Goal: Task Accomplishment & Management: Complete application form

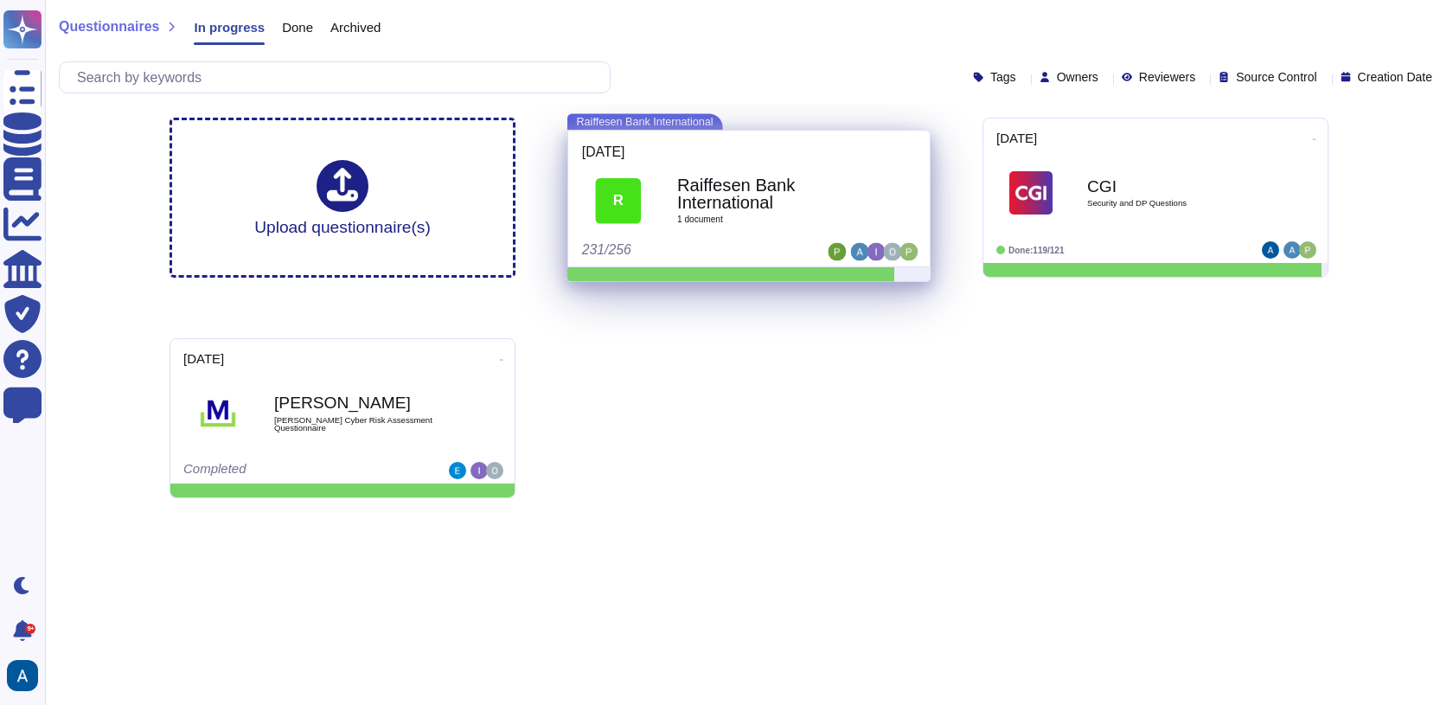
click at [736, 164] on div "Raiffesen Bank International 1 document" at bounding box center [768, 200] width 182 height 73
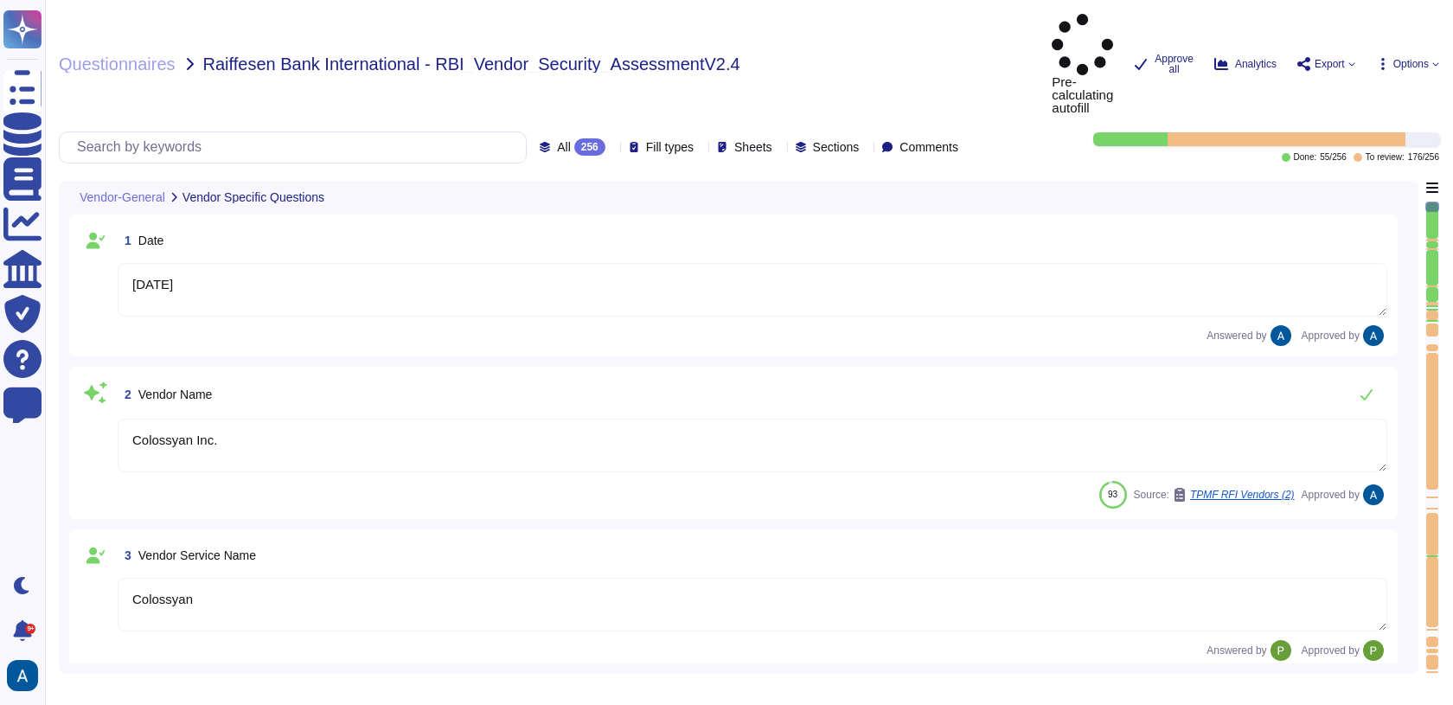
type textarea "[DATE]"
type textarea "Colossyan Inc."
type textarea "Colossyan"
type textarea "Colossyan is a web-based video generation tool with AI human presenters. For th…"
type textarea "[PERSON_NAME]"
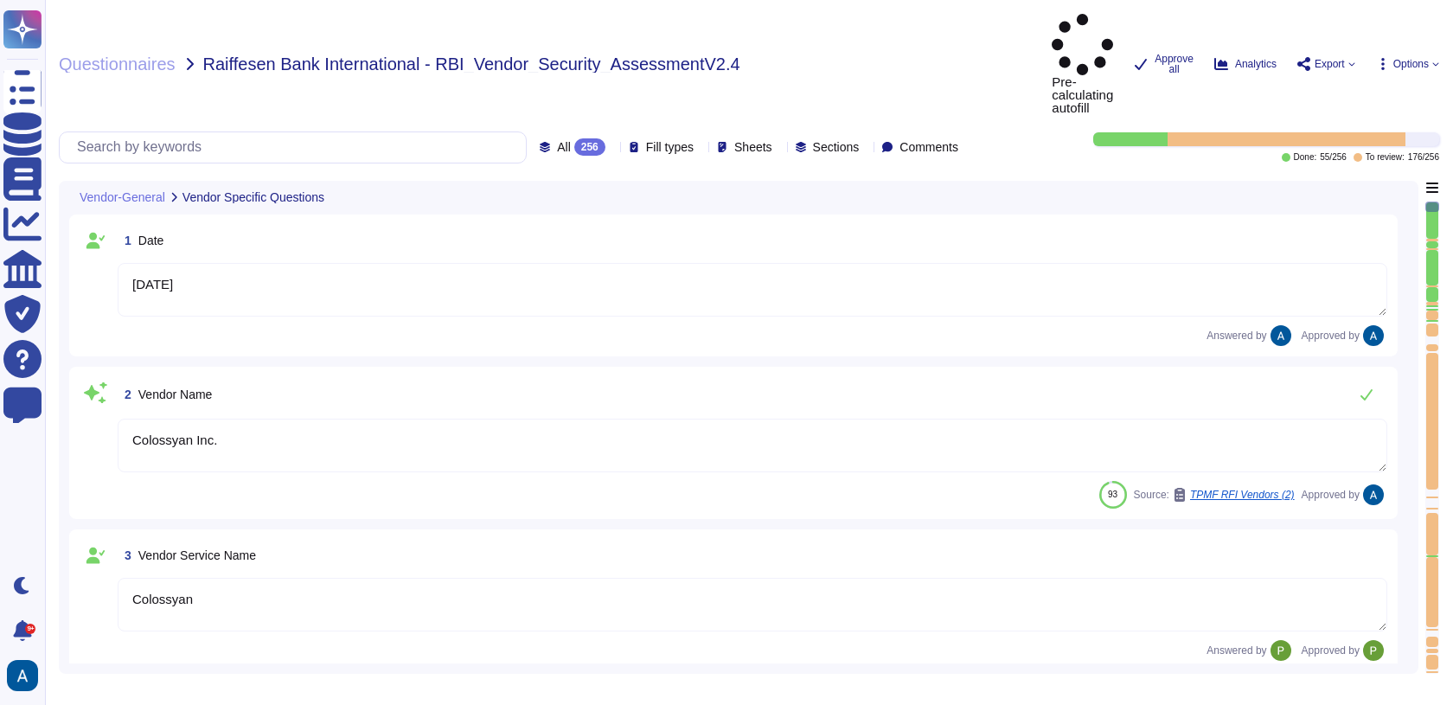
type textarea "[EMAIL_ADDRESS][DOMAIN_NAME]"
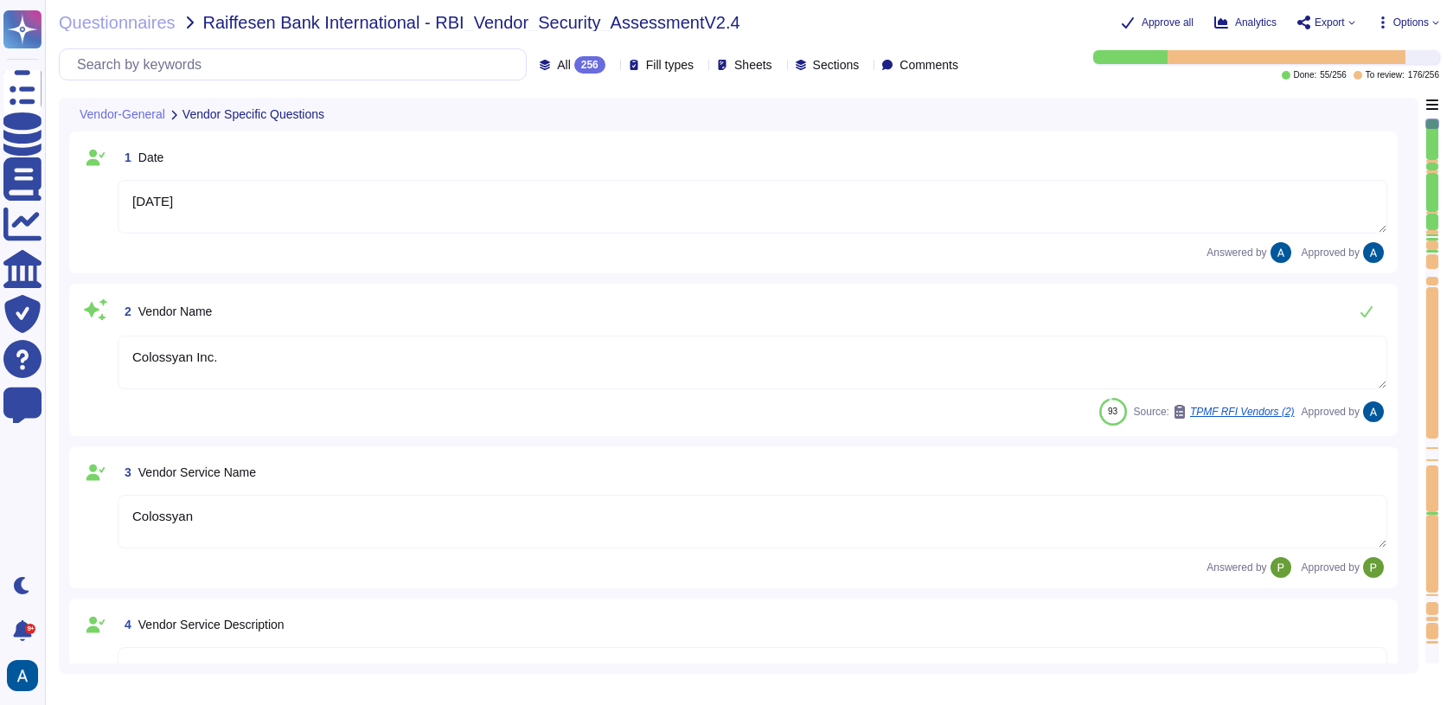
type textarea "447903319015"
click at [1434, 238] on div at bounding box center [1432, 239] width 12 height 2
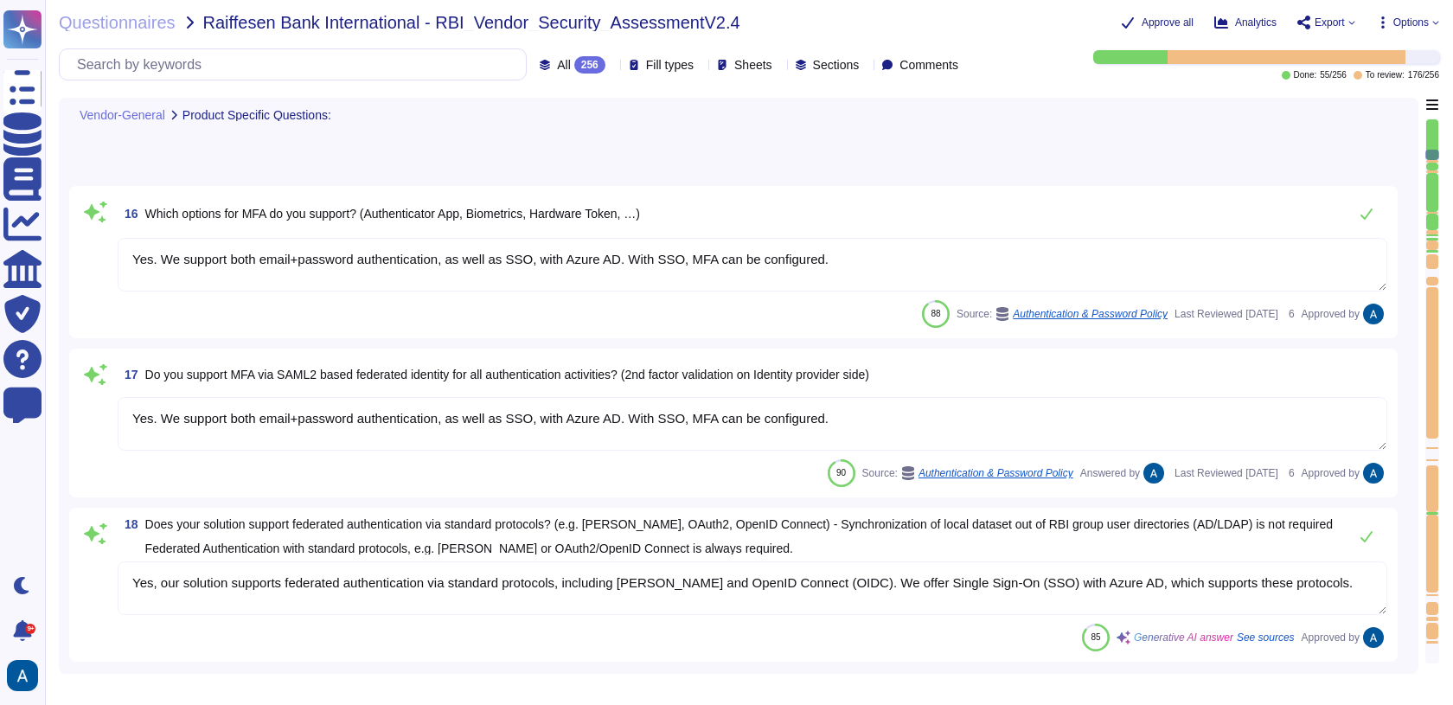
type textarea "Yes, there is a documented account/access provisioning and de-provisioning proc…"
type textarea "a) via credential gathering at runtime by using an API b) via credential gather…"
type textarea "We have our own alerting system in place, which alerts us if it detects anythin…"
type textarea "SOC 2 Type II"
type textarea "a) via credential gathering at runtime by using an API b) via credential gather…"
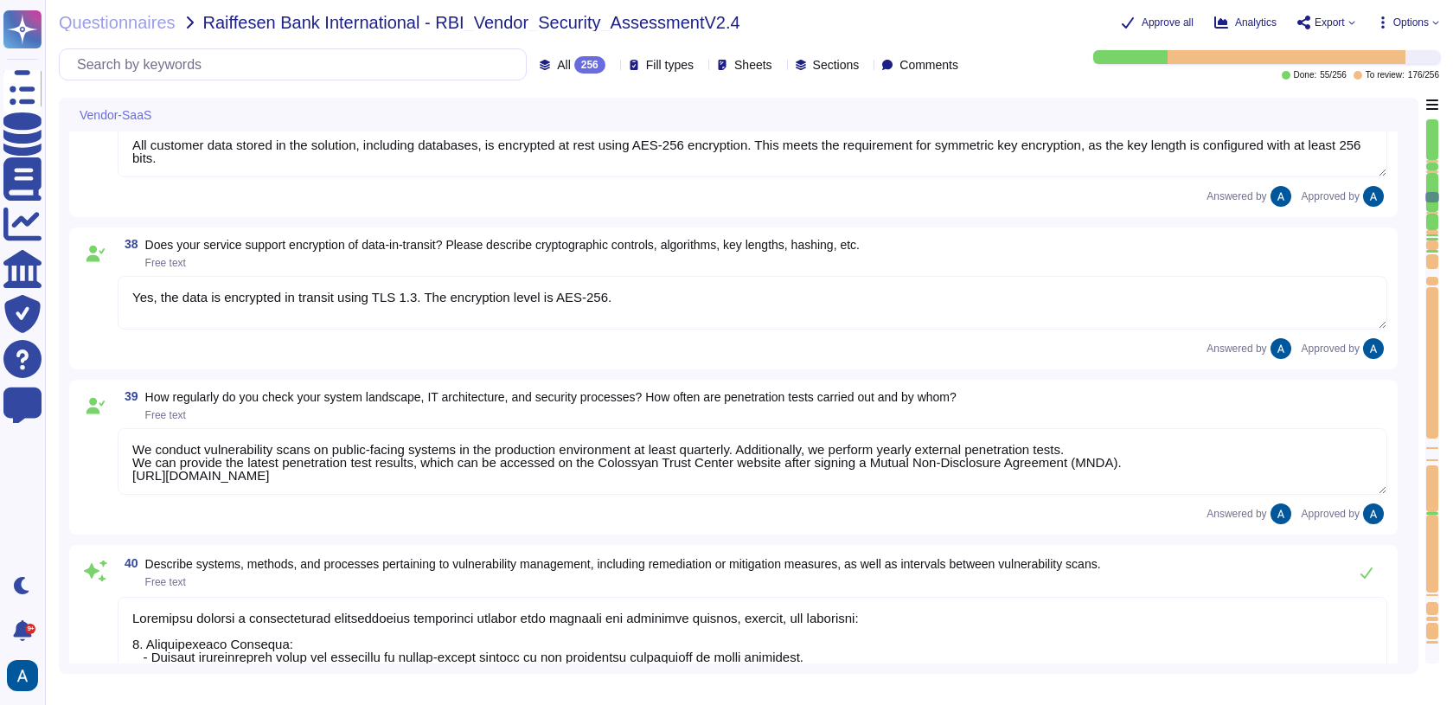
type textarea "Lor ipsumdol sitamet consectet adipisc eli sedd ei temporinc utlabor etdolor m …"
type textarea "We have three different environments: development, staging, and production. The…"
type textarea "All customer data stored in the solution, including databases, is encrypted at …"
type textarea "Yes, the data is encrypted in transit using TLS 1.3. The encryption level is AE…"
type textarea "We conduct vulnerability scans on public-facing systems in the production envir…"
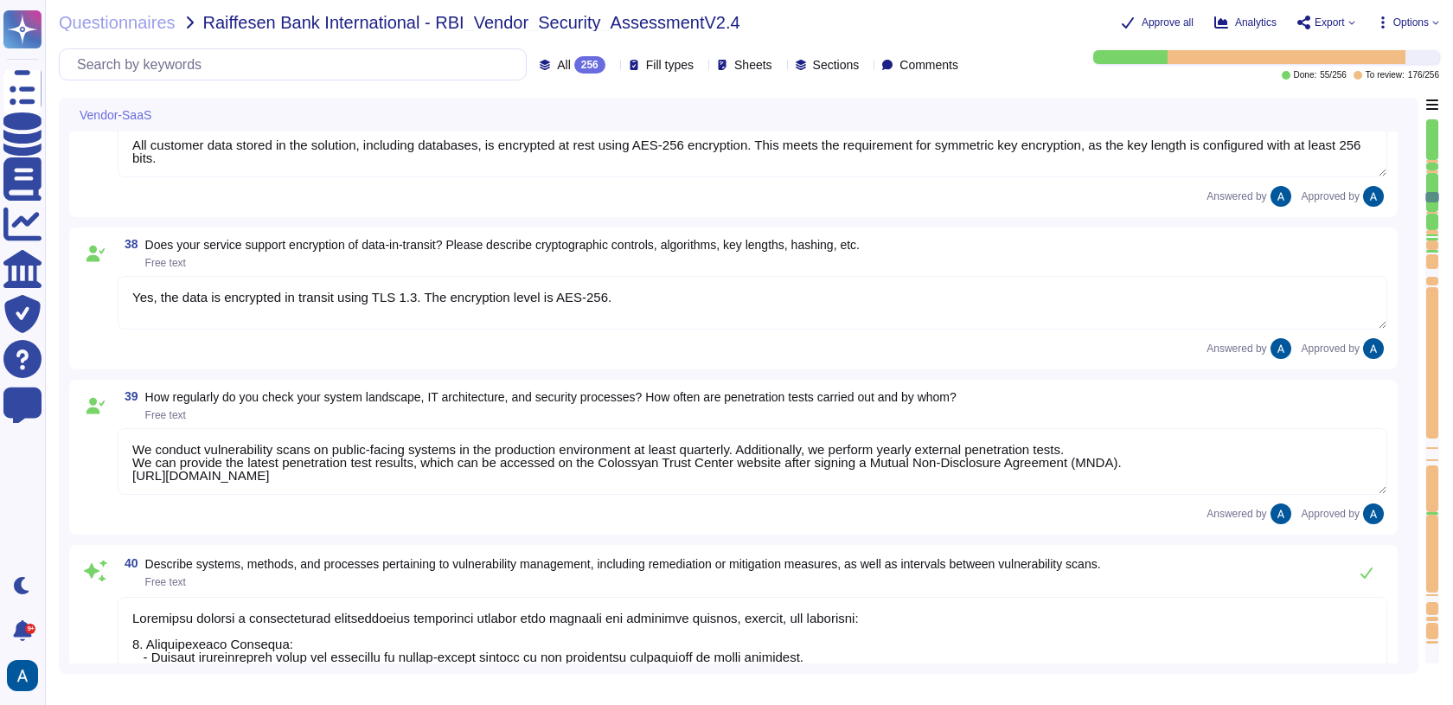
type textarea "Colossyan employs a comprehensive vulnerability management process that include…"
type textarea "Our infrastructure is protected through a combination of several security measu…"
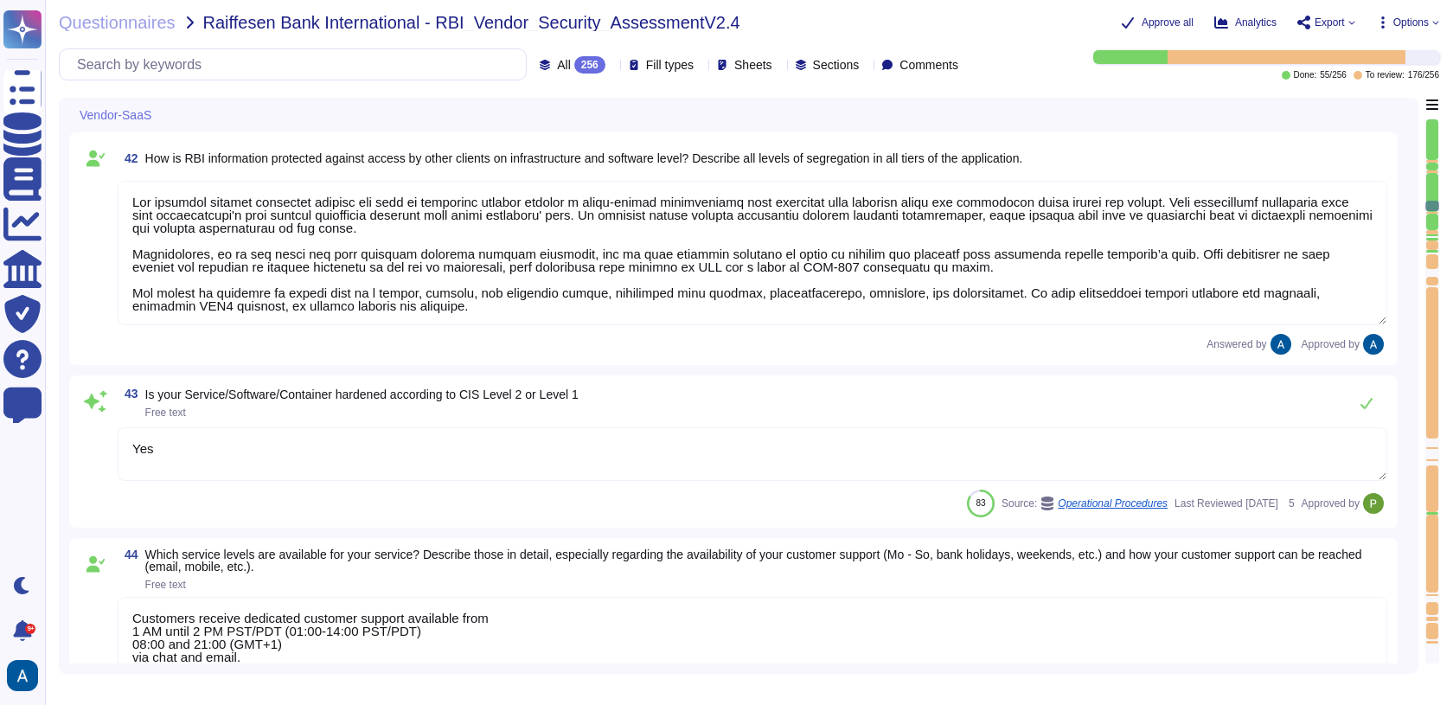
type textarea "Lor ipsumdol sitamet consectet adipisc eli sedd ei temporinc utlabor etdolor m …"
type textarea "Yes"
type textarea "Customers receive dedicated customer support available from 1 AM until 2 PM PST…"
type textarea "The recovery of the service is organized through established processes that ens…"
type textarea "The network of the generation system is isolated. Content-security are defined …"
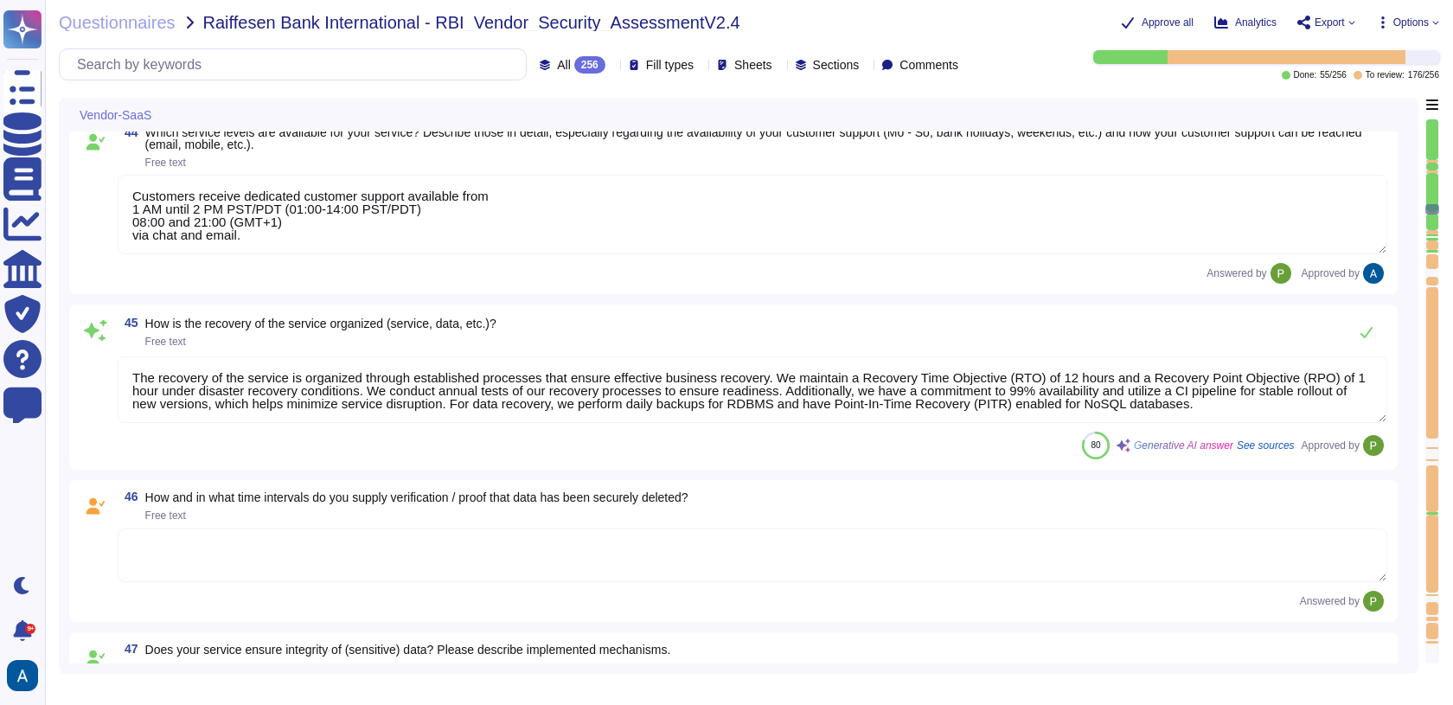
type textarea "Encryption keys are fully managed by AWS, utilizing AWS KMS. We employ AES-256 …"
type textarea "We follow industry best practices to protect the integrity of logs and audit tr…"
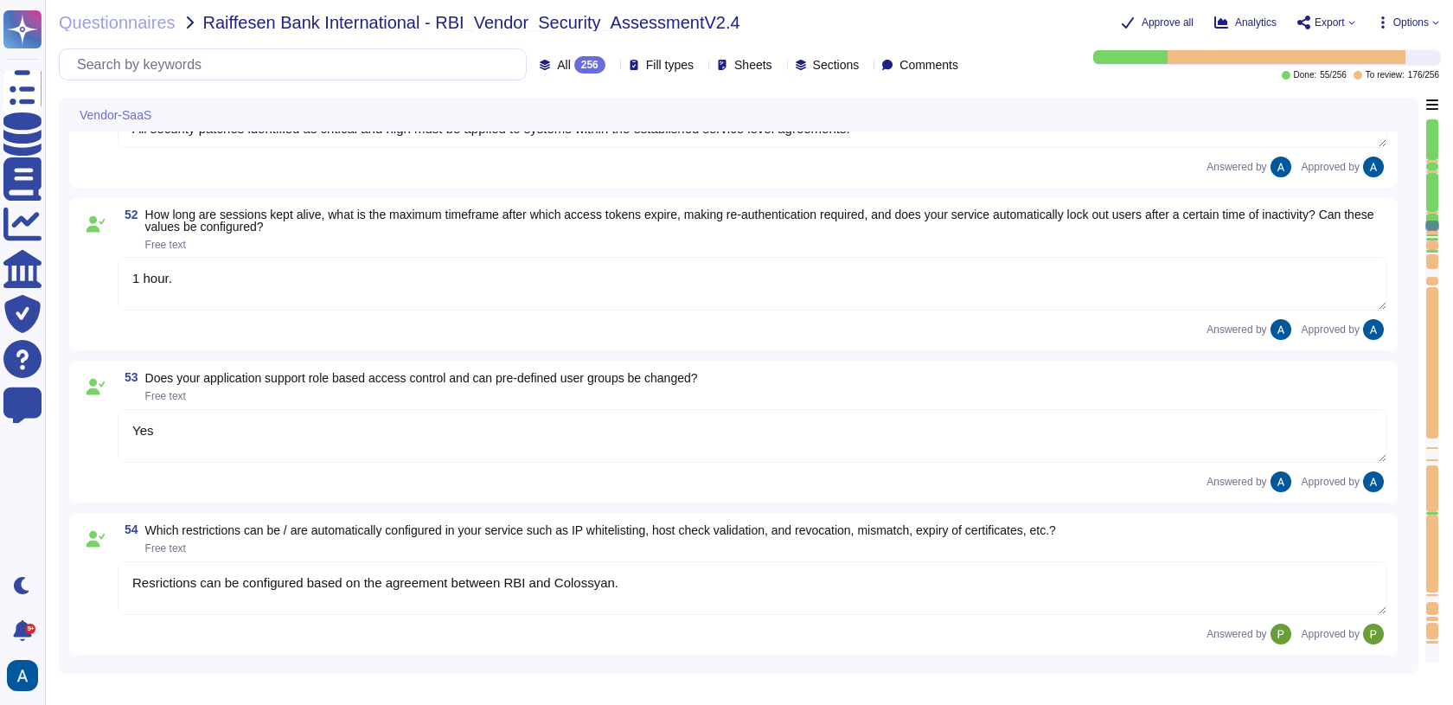
type textarea "For elements of the solution exposed on the internet, we commit to the followin…"
type textarea "1 hour."
type textarea "Yes"
type textarea "Resrictions can be configured based on the agreement between RBI and Colossyan."
type textarea "TLS 1.3"
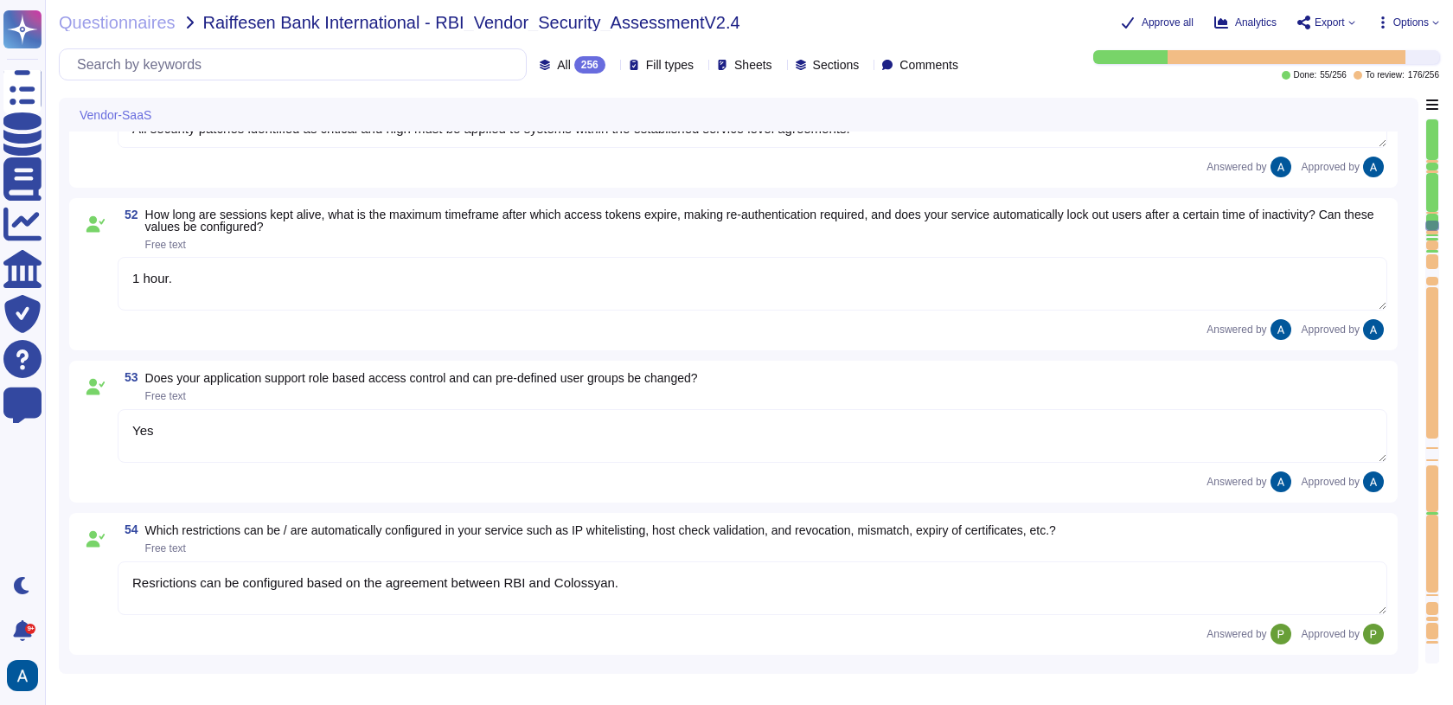
type textarea "No"
type textarea "We use TLS 1.3 for our configuration."
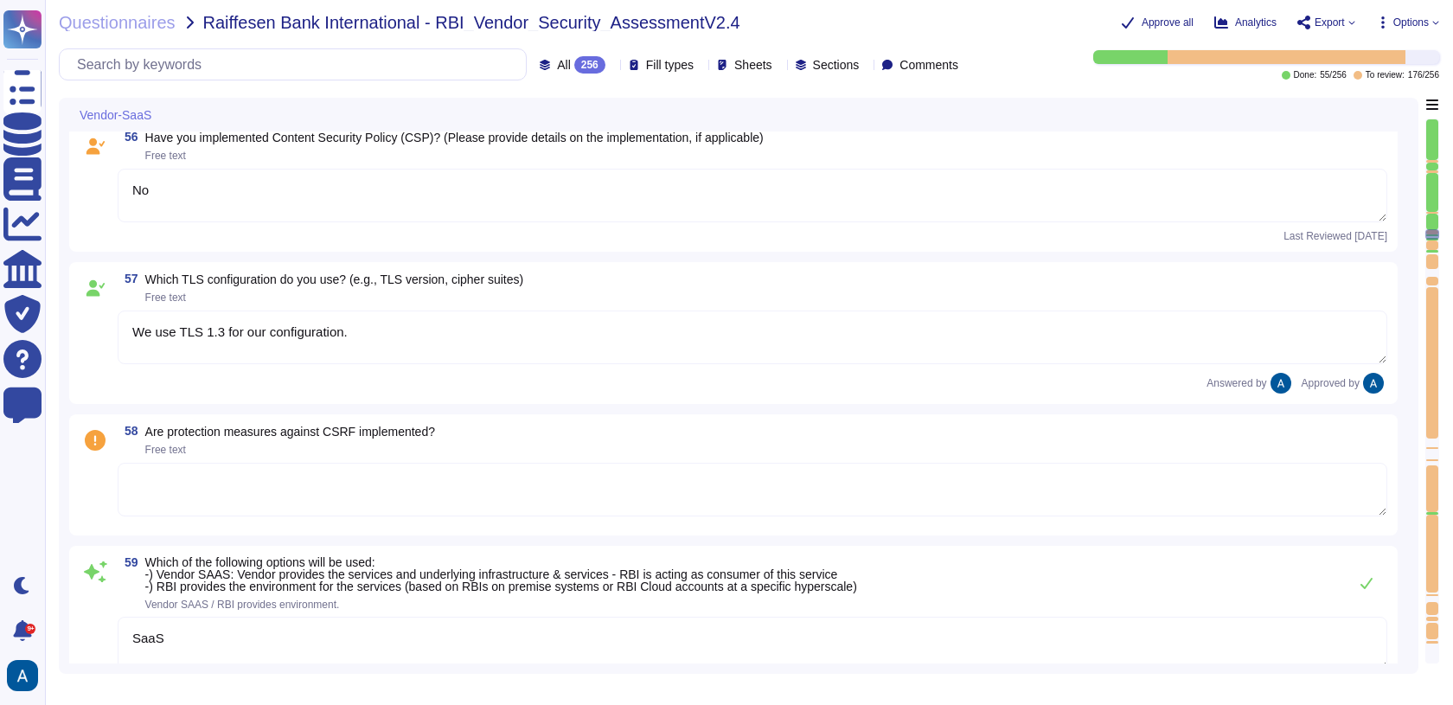
type textarea "SaaS"
type textarea "No"
type textarea "BCPs reflect the security risk status based on these assessments."
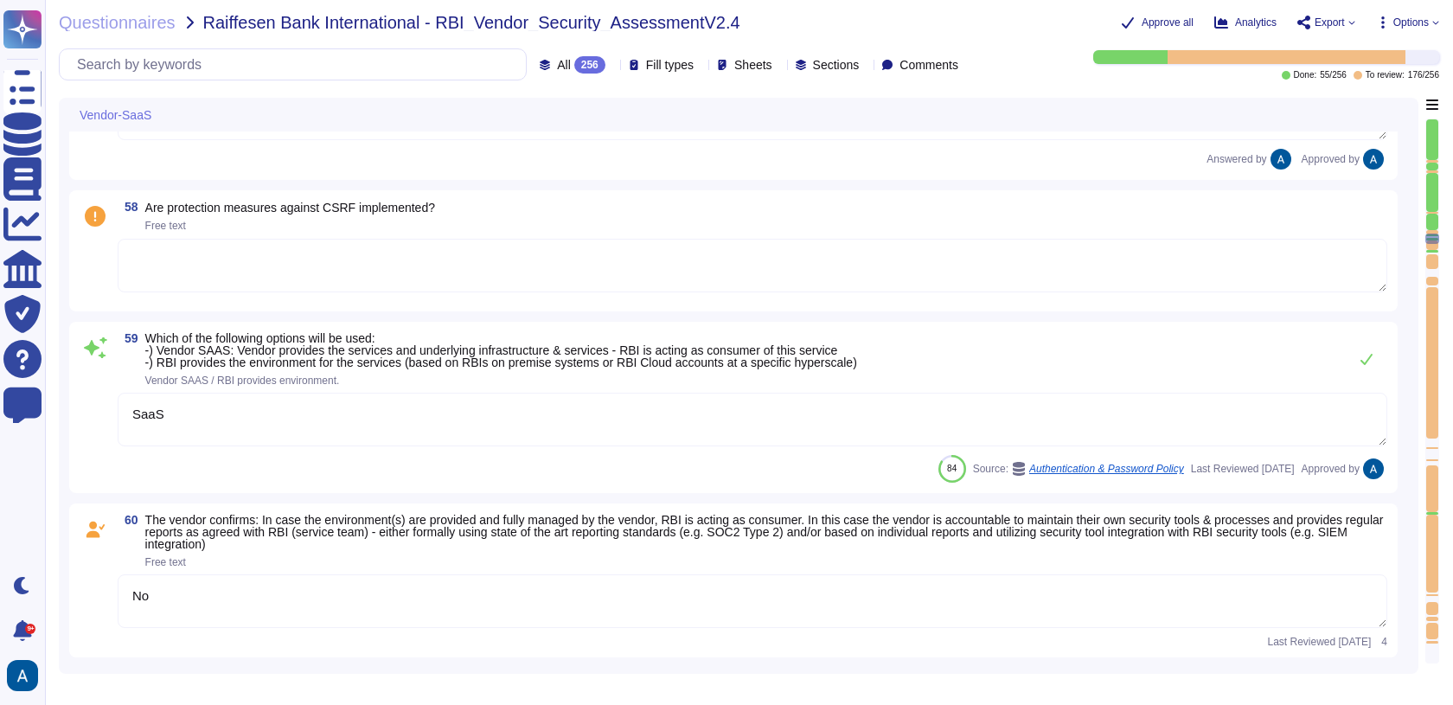
type textarea "Yes, please see Colossyan status page: [URL][DOMAIN_NAME] We commit to be avail…"
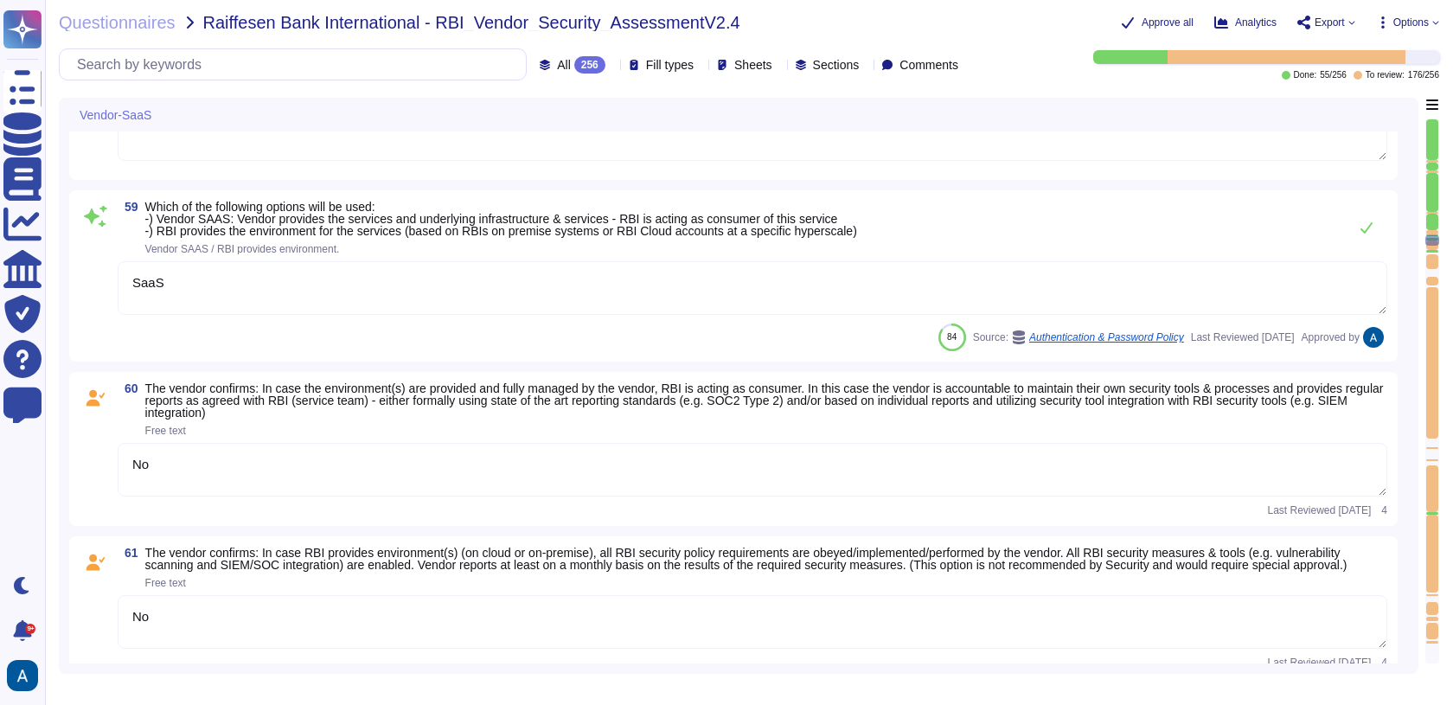
type textarea "The required and recommended system hardening measures for our product include …"
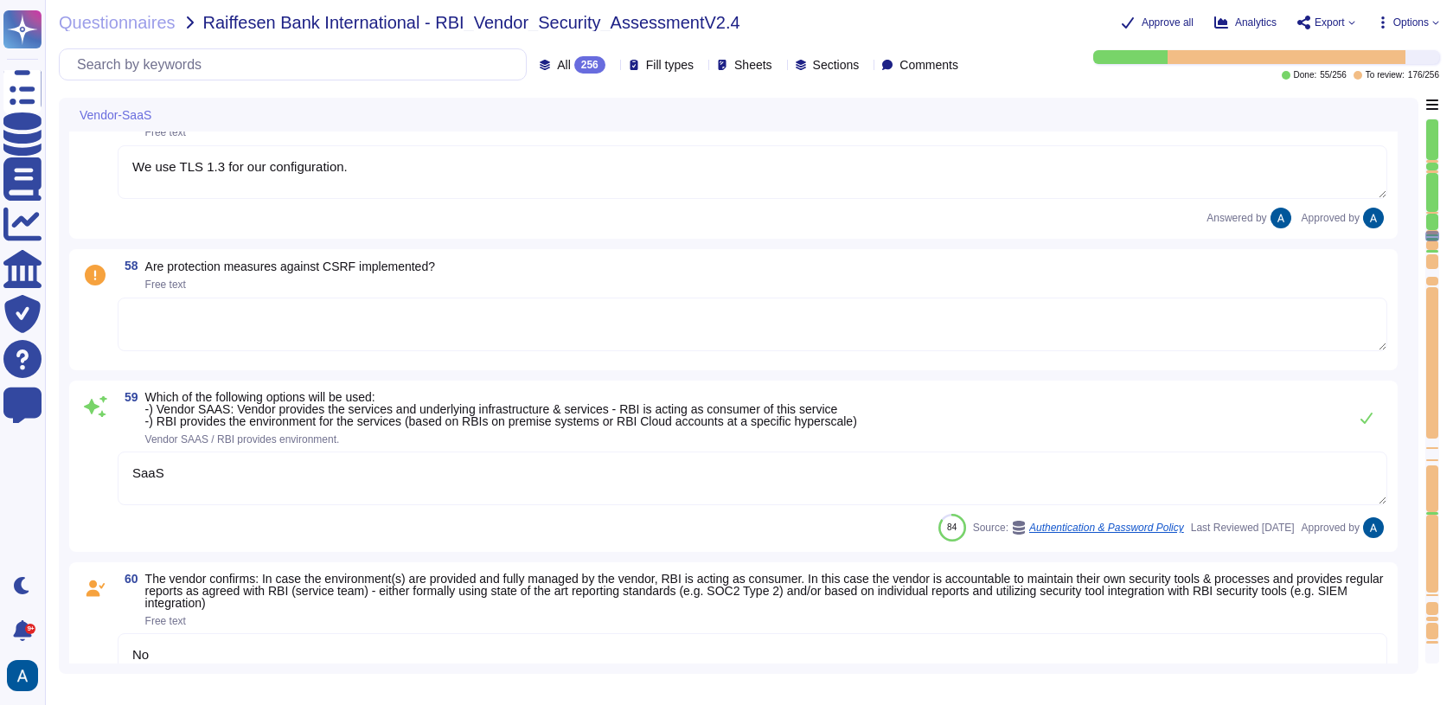
type textarea "Resrictions can be configured based on the agreement between RBI and Colossyan."
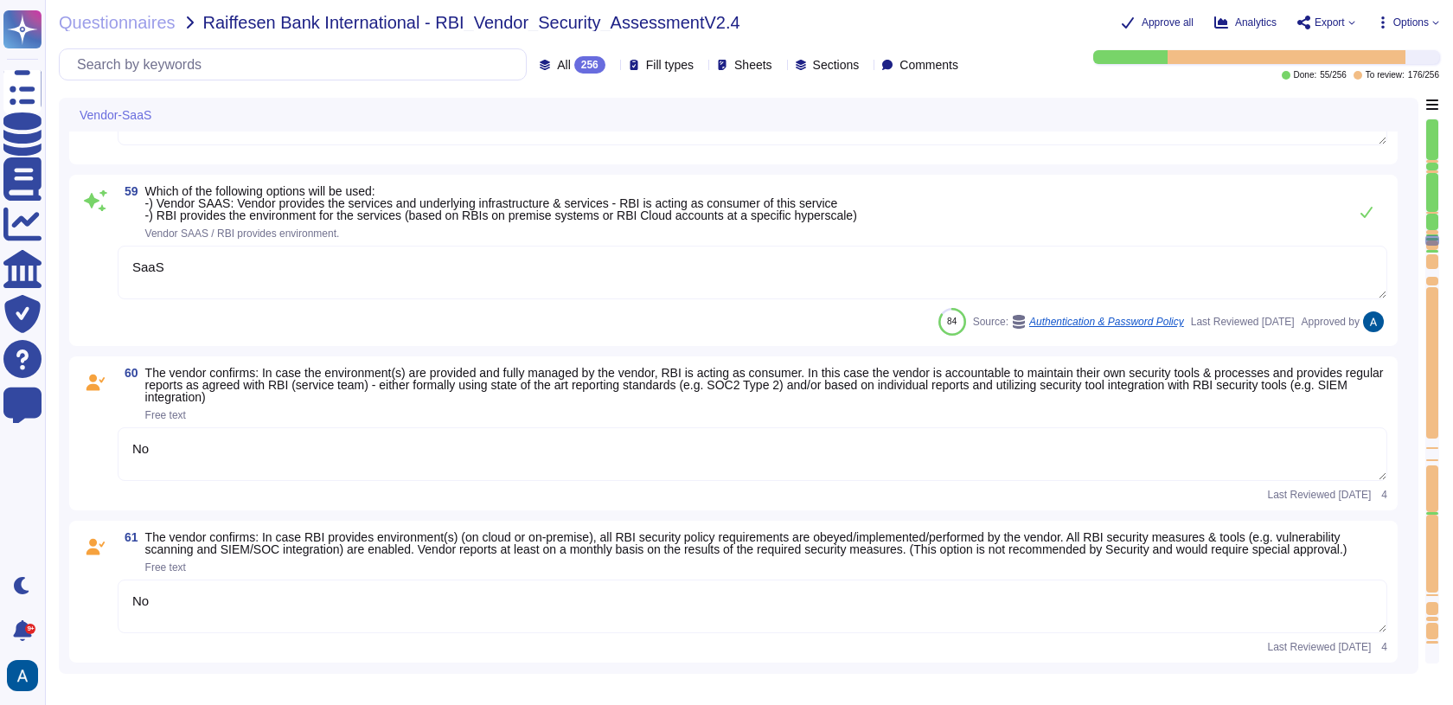
type textarea "The required and recommended system hardening measures for our product include …"
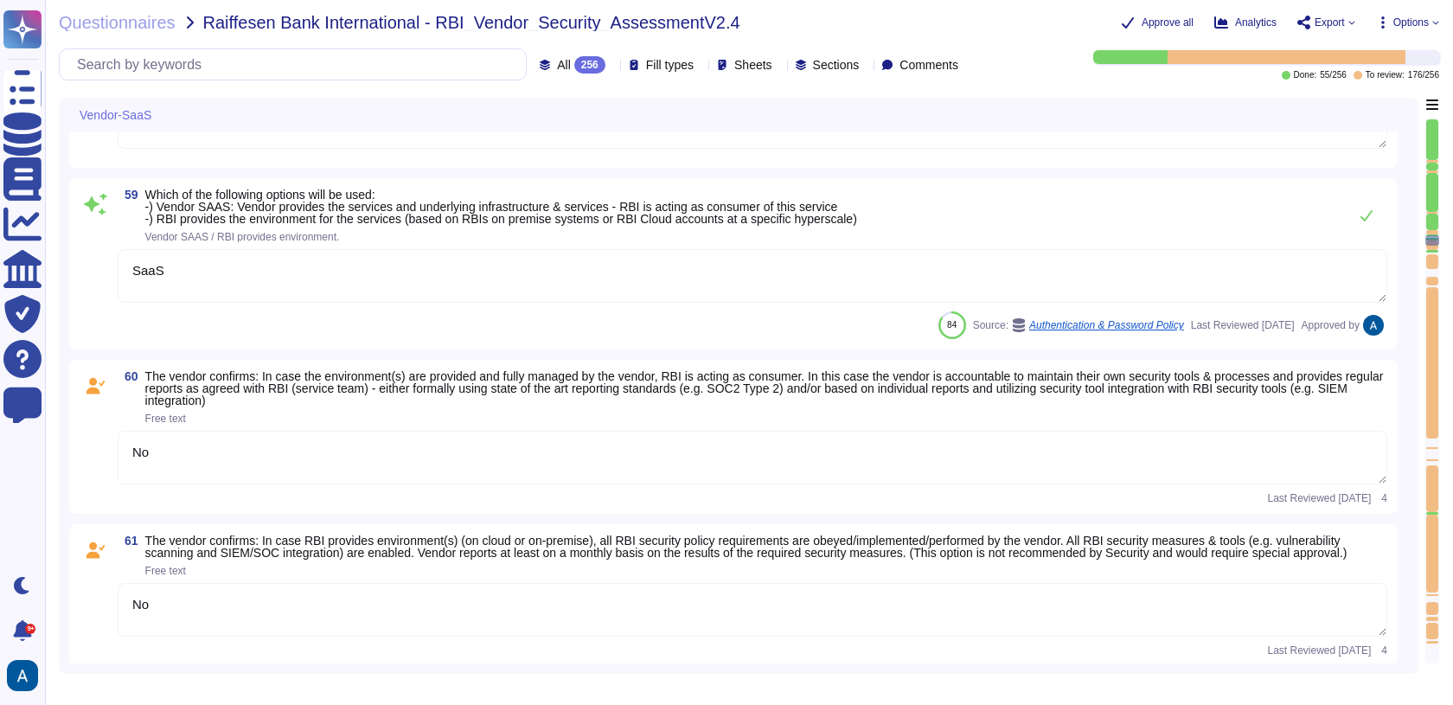
click at [987, 288] on textarea "SaaS" at bounding box center [752, 276] width 1269 height 54
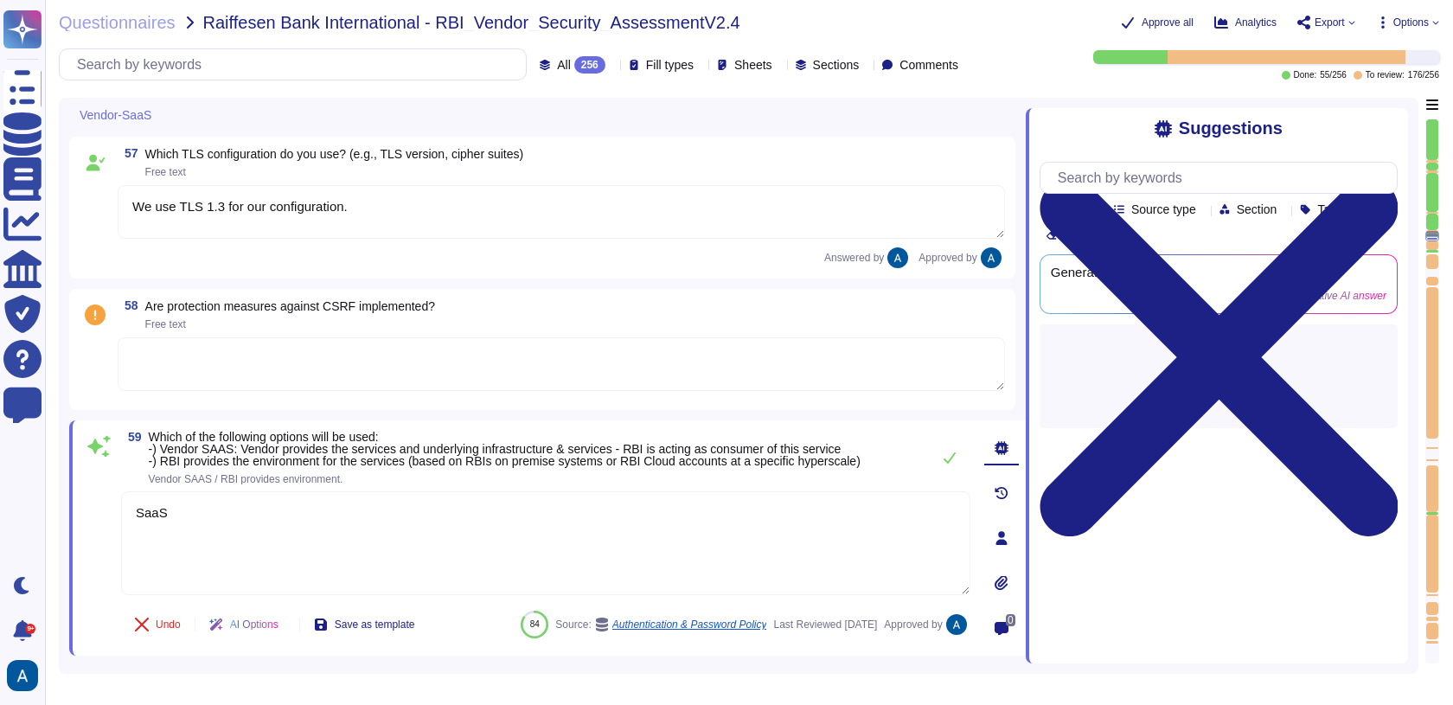
type textarea "Resrictions can be configured based on the agreement between RBI and Colossyan."
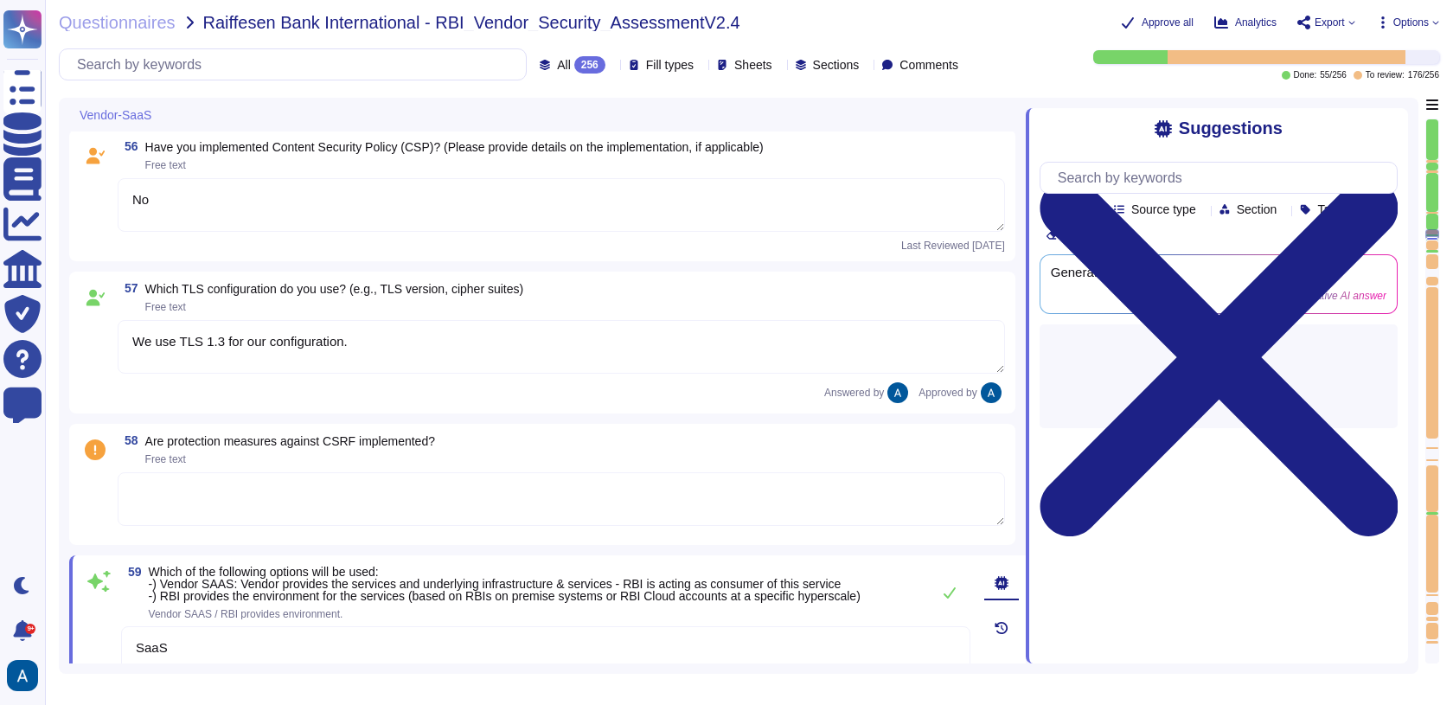
type textarea "Yes"
click at [814, 248] on div "Last Reviewed 2024-02-26" at bounding box center [561, 245] width 887 height 10
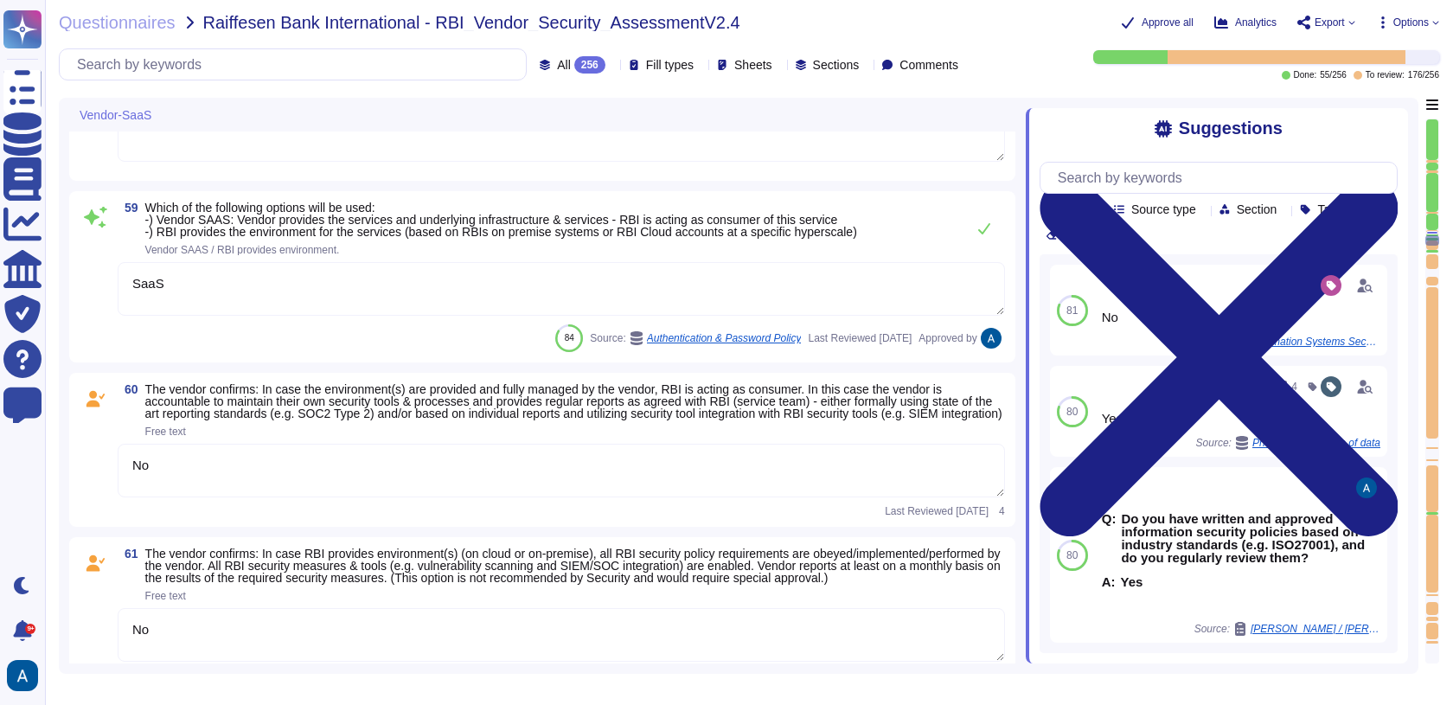
type textarea "BCPs reflect the security risk status based on these assessments."
type textarea "Yes, please see Colossyan status page: [URL][DOMAIN_NAME] We commit to be avail…"
type textarea "The required and recommended system hardening measures for our product include …"
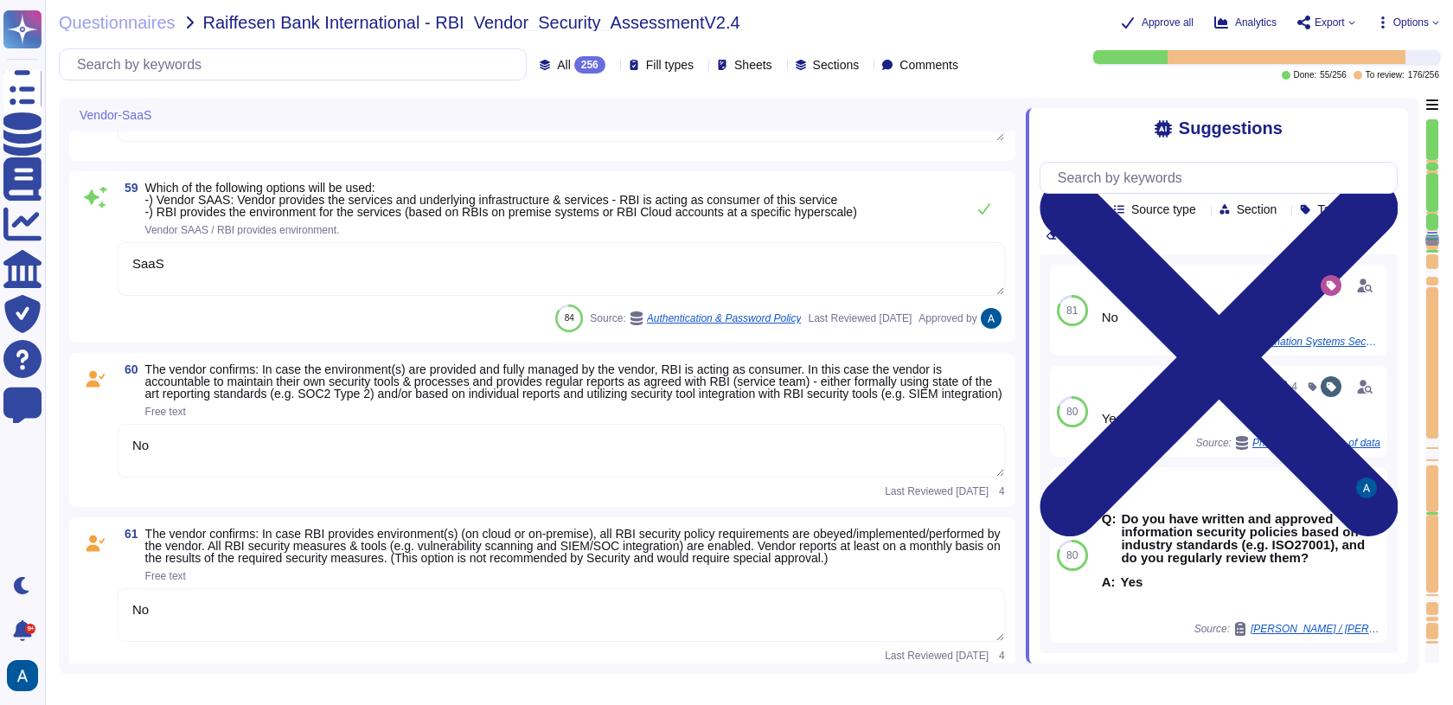
scroll to position [10381, 0]
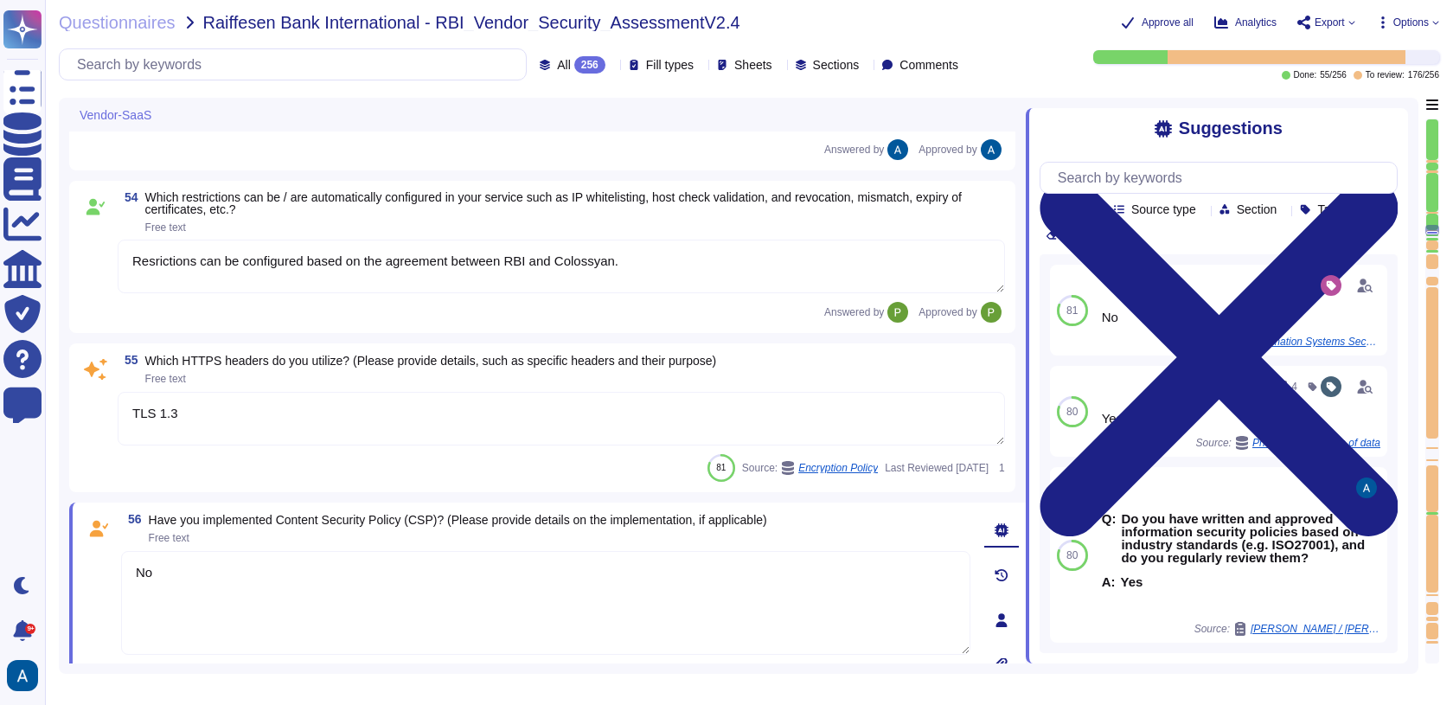
type textarea "For elements of the solution exposed on the internet, we commit to the followin…"
type textarea "1 hour."
type textarea "Yes"
type textarea "Resrictions can be configured based on the agreement between RBI and Colossyan."
type textarea "TLS 1.3"
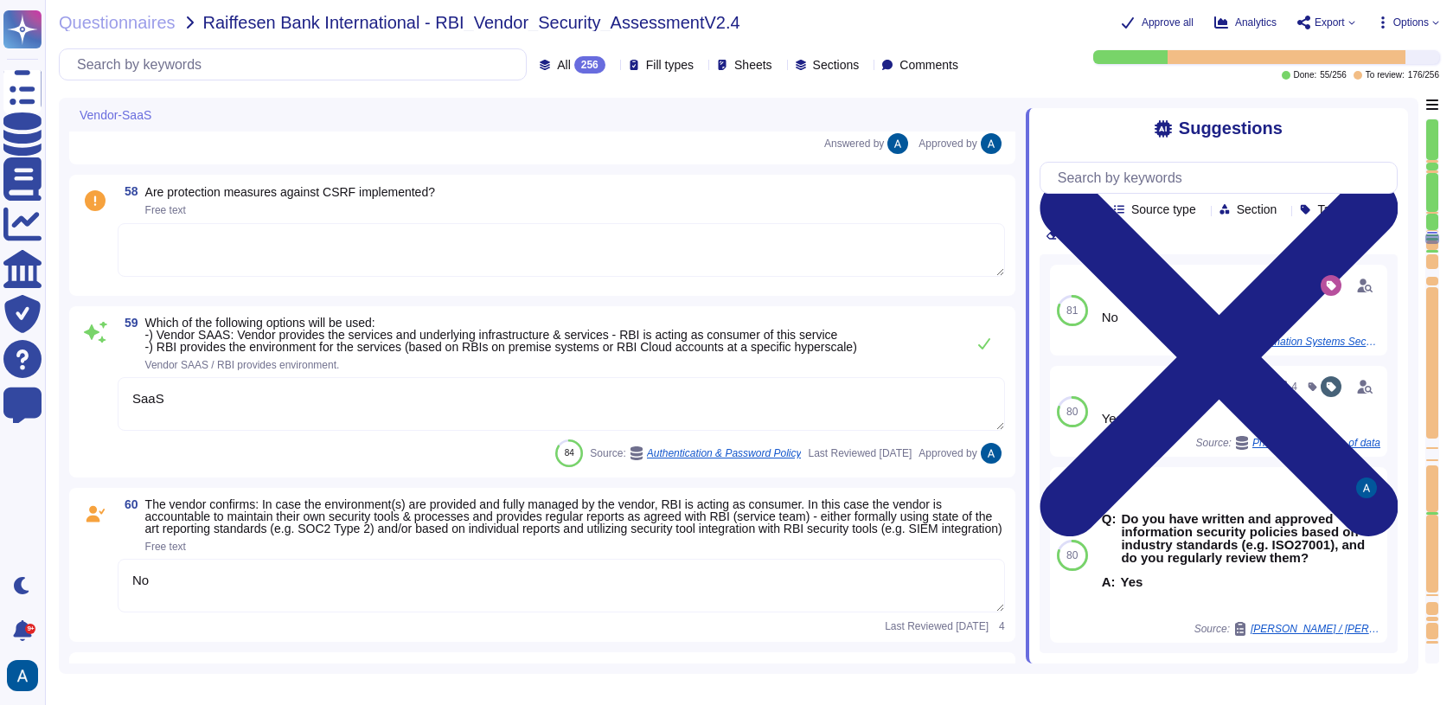
type textarea "No"
type textarea "BCPs reflect the security risk status based on these assessments."
type textarea "Yes, please see Colossyan status page: [URL][DOMAIN_NAME] We commit to be avail…"
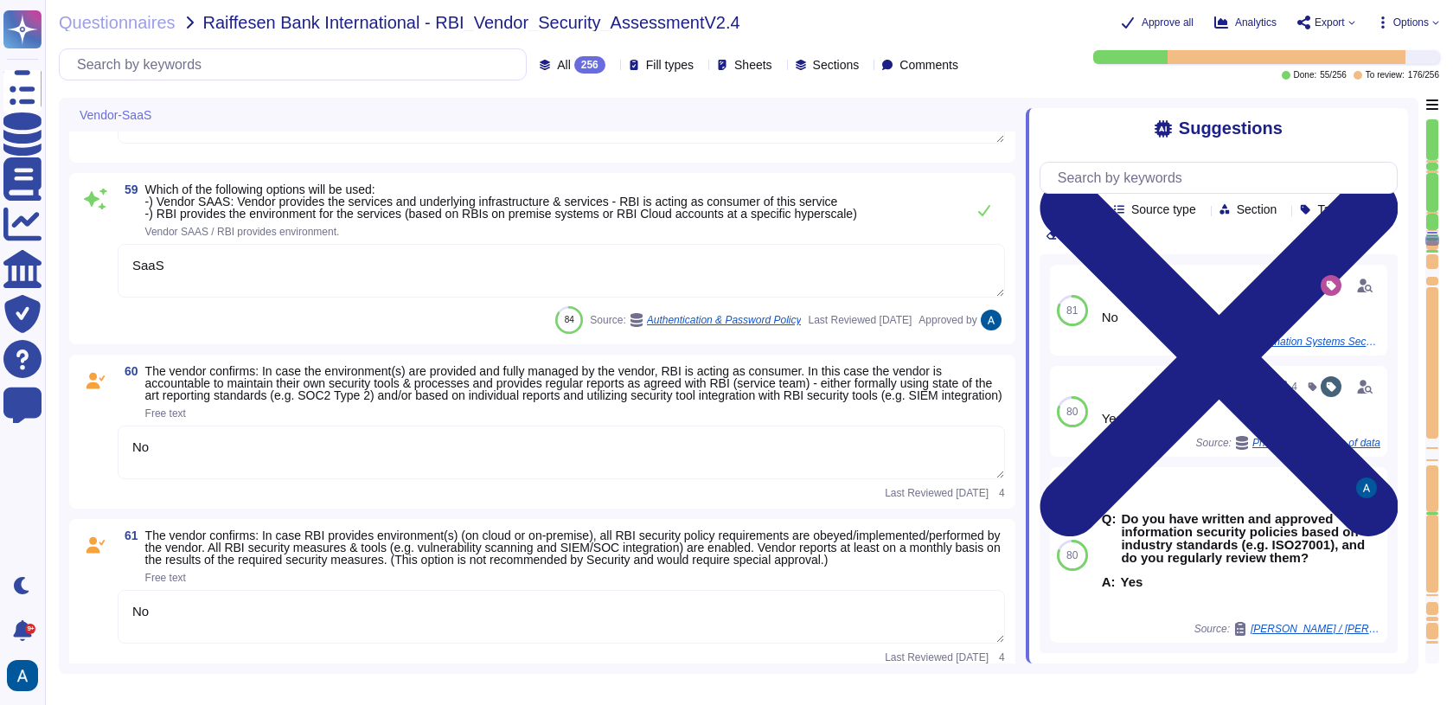
type textarea "The required and recommended system hardening measures for our product include …"
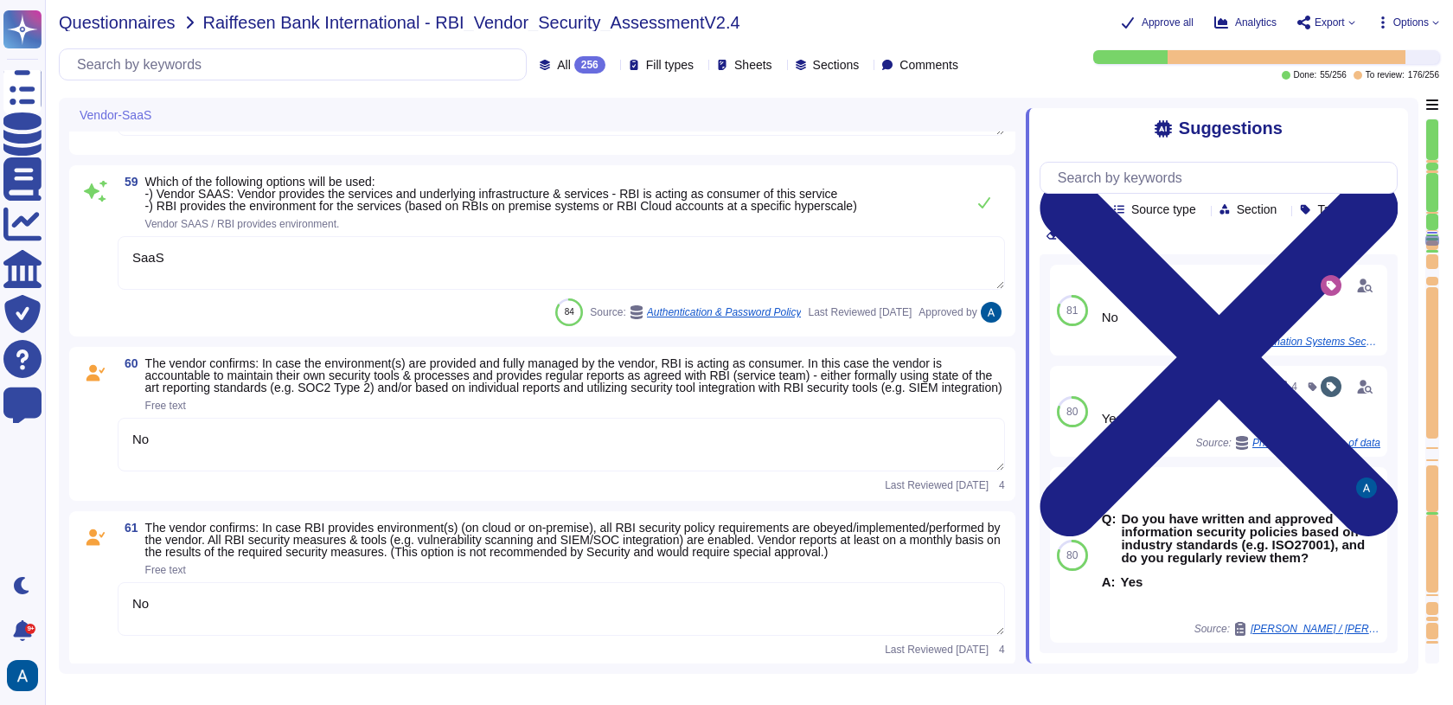
scroll to position [10391, 0]
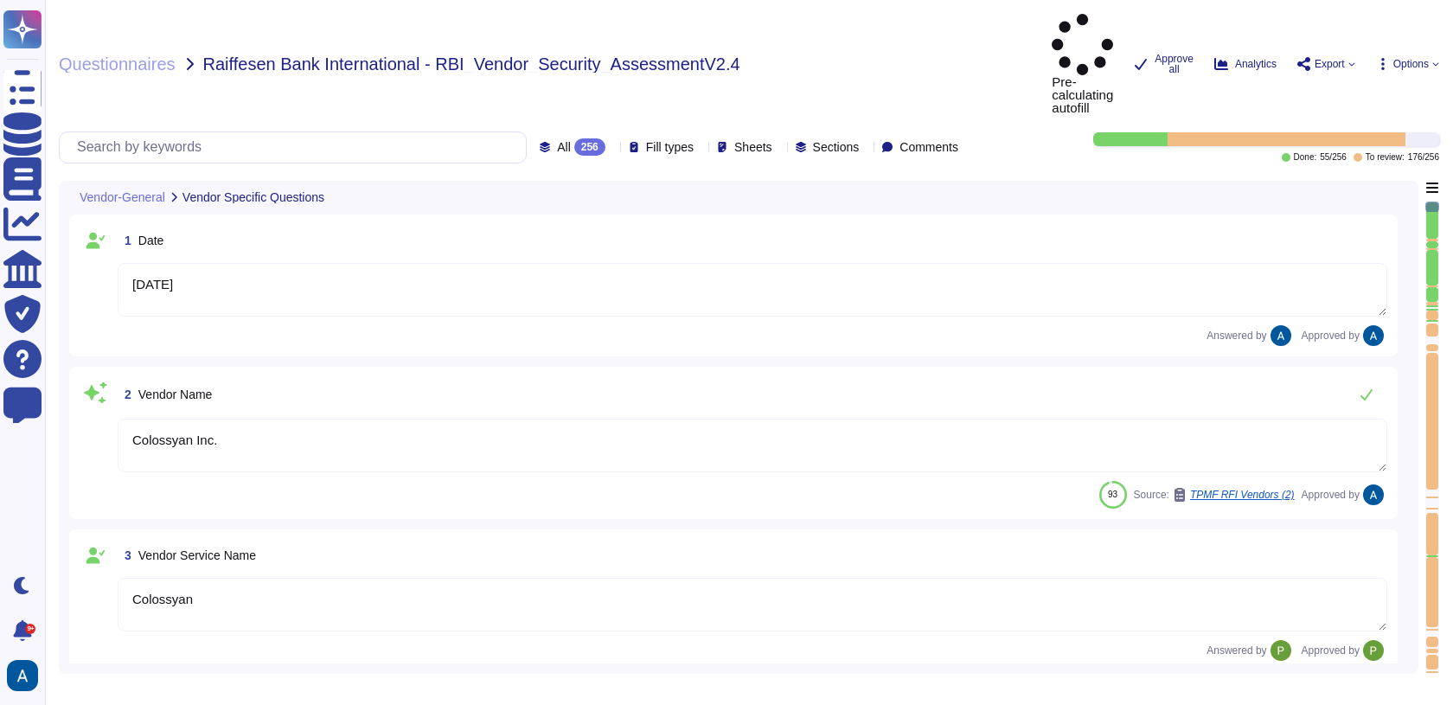
type textarea "[DATE]"
type textarea "Colossyan Inc."
type textarea "Colossyan"
type textarea "Colossyan is a web-based video generation tool with AI human presenters. For th…"
type textarea "[PERSON_NAME]"
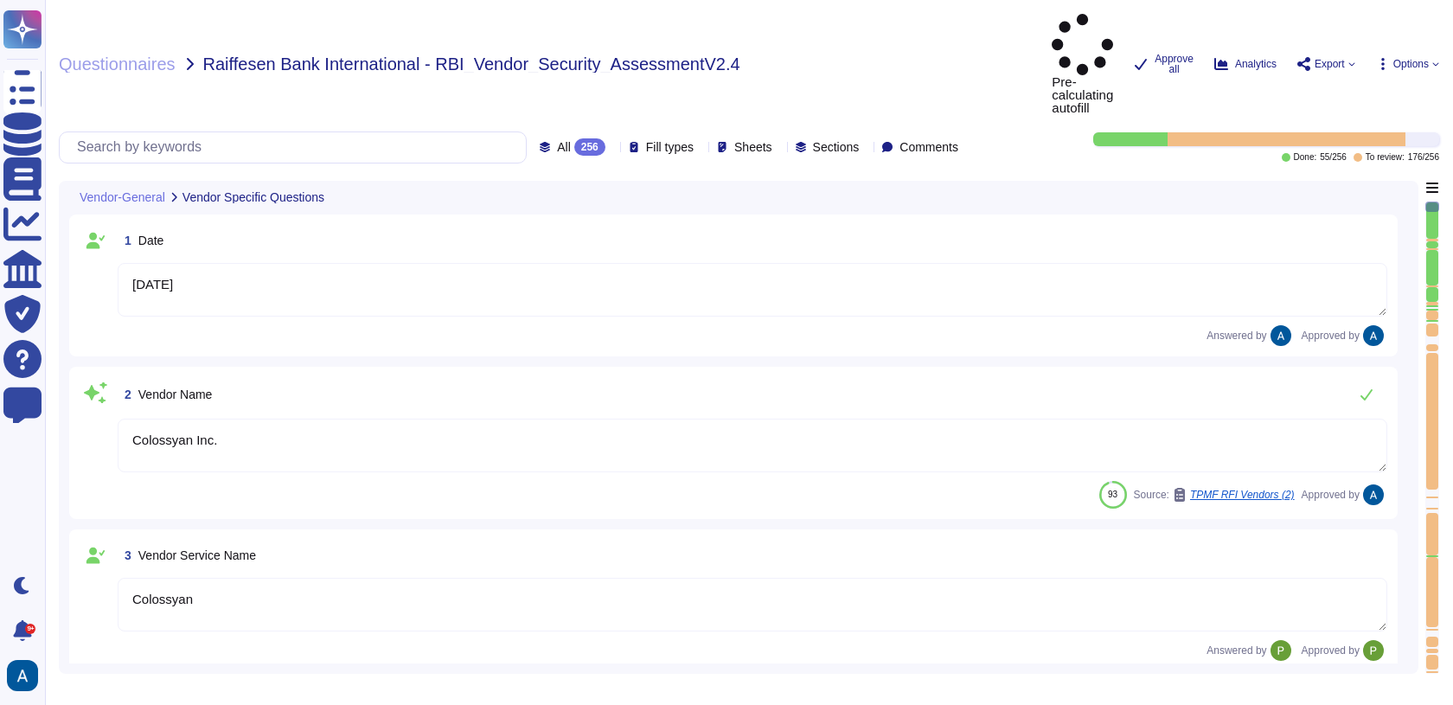
type textarea "[EMAIL_ADDRESS][DOMAIN_NAME]"
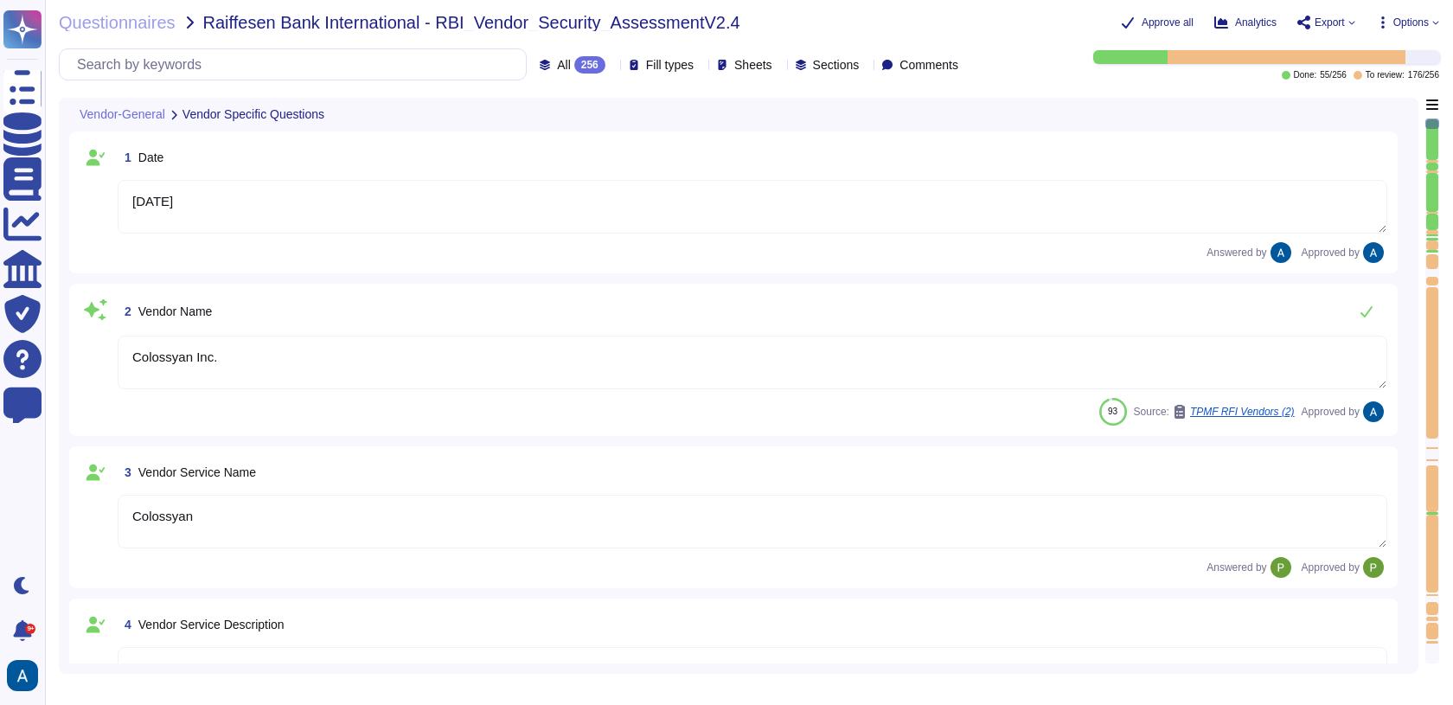
type textarea "447903319015"
click at [1434, 244] on div at bounding box center [1432, 245] width 12 height 10
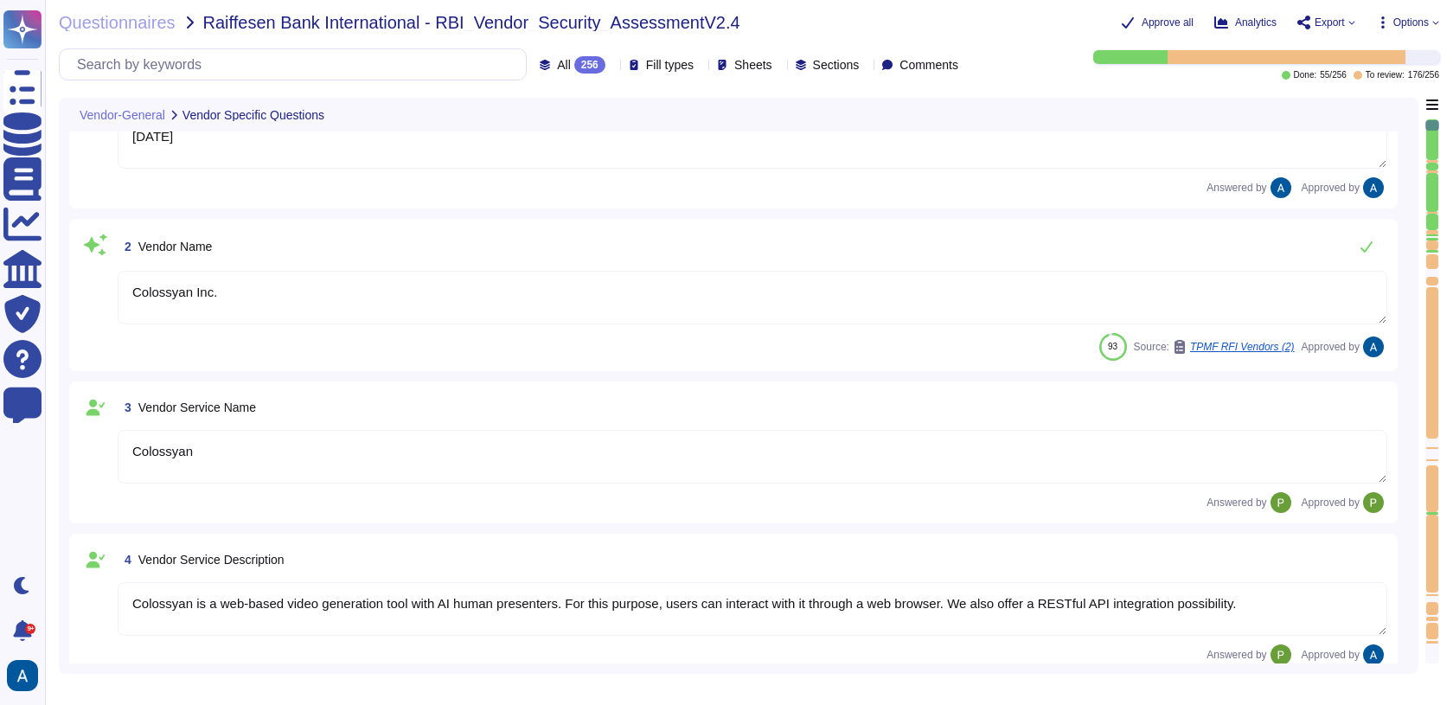
type textarea "Colossyan, Inc [STREET_ADDRESS][US_STATE]"
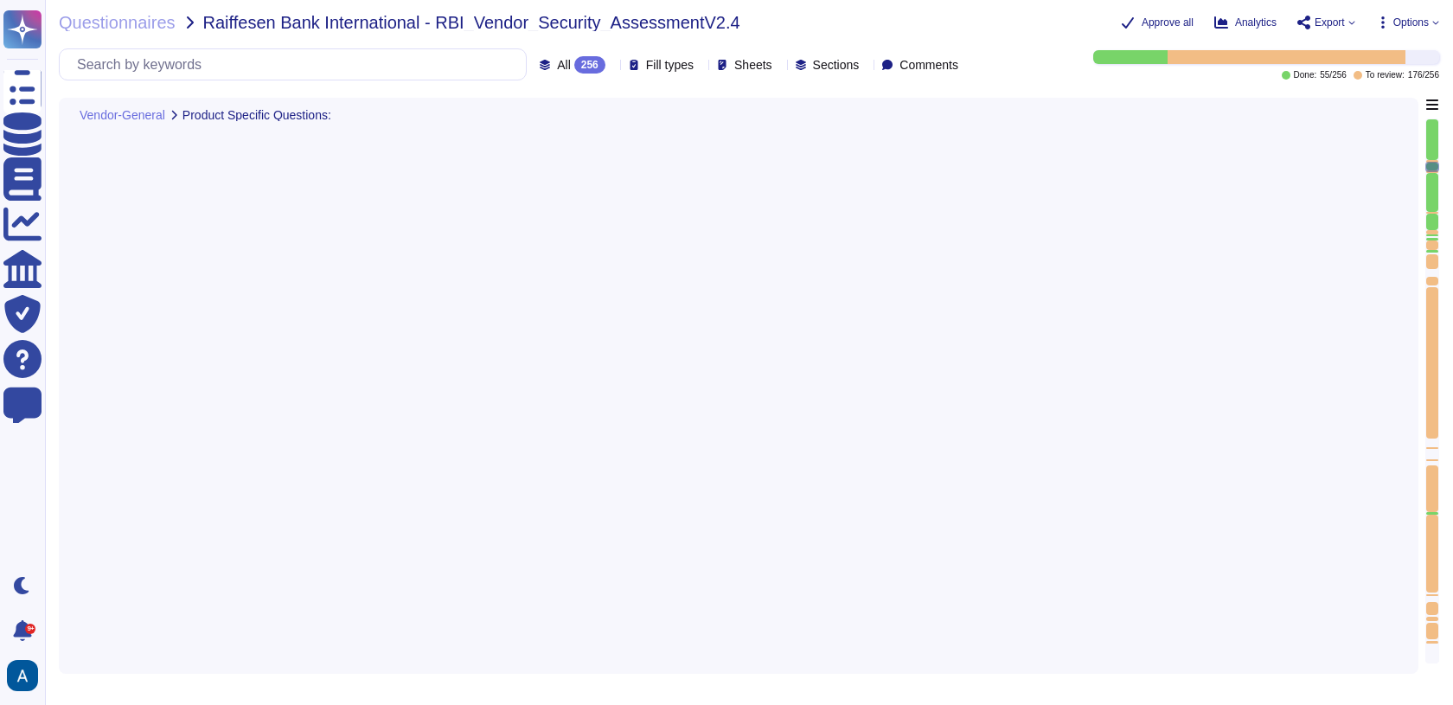
type textarea "Yes, all customer data stored in the solution, including databases, is encrypte…"
type textarea "Yes, we maintain an inventory of assets, including hardware and software, and a…"
type textarea "No."
type textarea "Yes, our service utilizes Artificial Intelligence functionality, specifically t…"
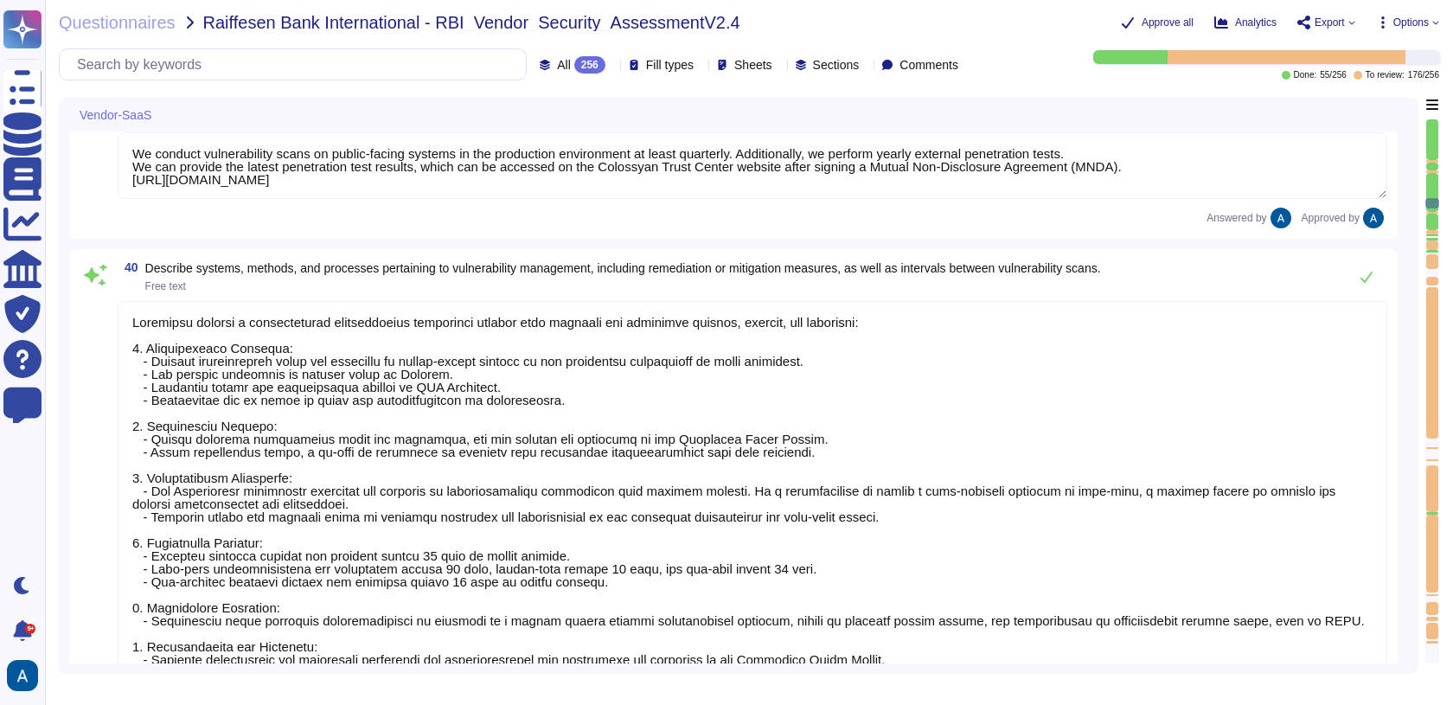
type textarea "We conduct vulnerability scans on public-facing systems in the production envir…"
type textarea "Colossyan employs a comprehensive vulnerability management process that include…"
type textarea "Our infrastructure is protected through a combination of several security measu…"
type textarea "Our solution ensures isolation between the data of different clients through a …"
type textarea "Yes"
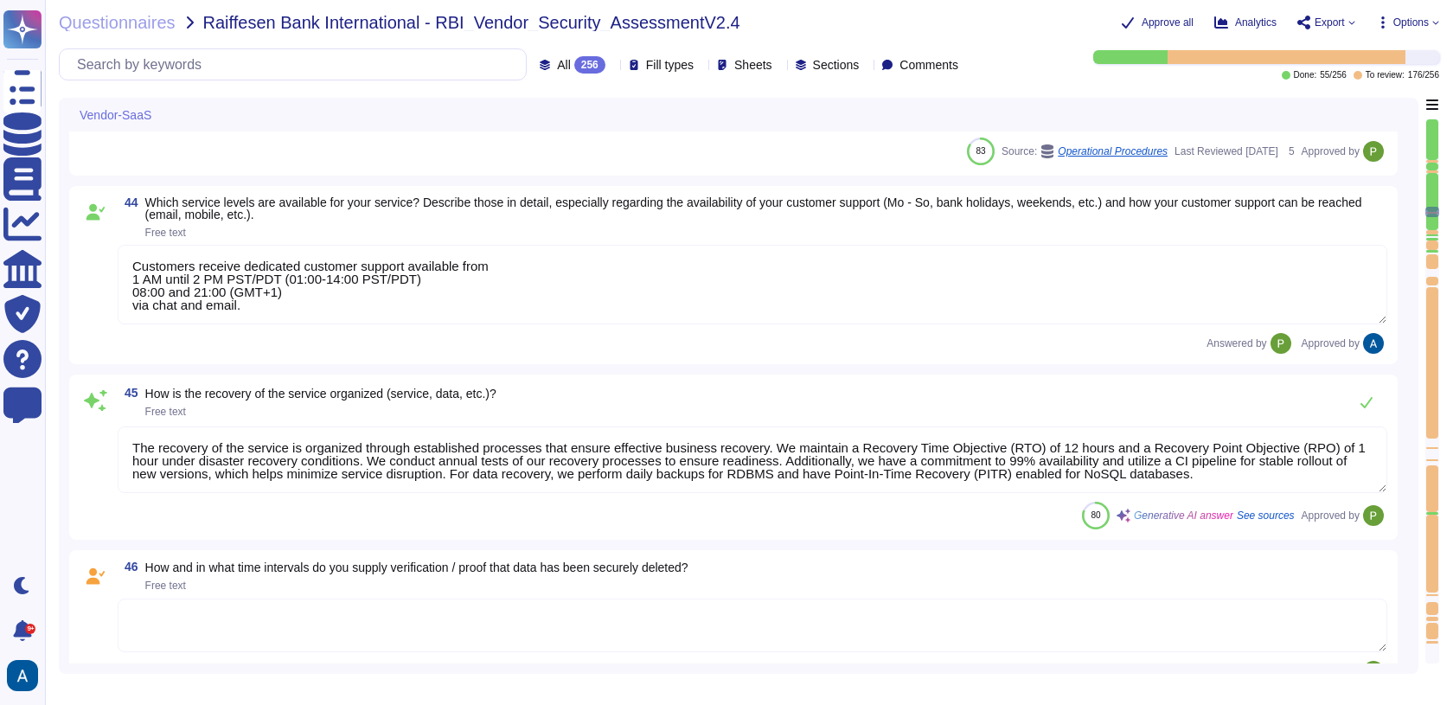
type textarea "Customers receive dedicated customer support available from 1 AM until 2 PM PST…"
type textarea "The recovery of the service is organized through established processes that ens…"
type textarea "The network of the generation system is isolated. Content-security are defined …"
type textarea "Encryption keys are fully managed by AWS, utilizing AWS KMS. We employ AES-256 …"
type textarea "We follow industry best practices to protect the integrity of logs and audit tr…"
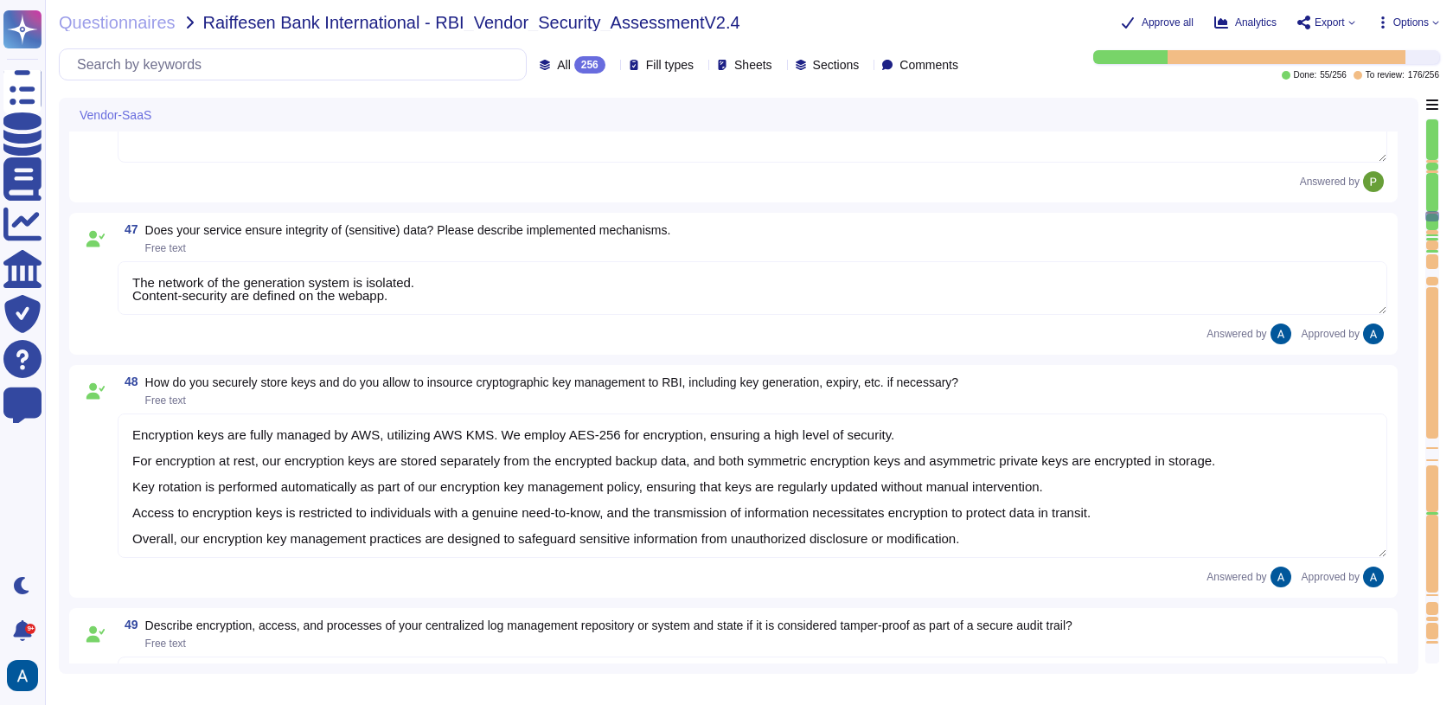
type textarea "For elements of the solution exposed on the internet, we commit to the followin…"
type textarea "1 hour."
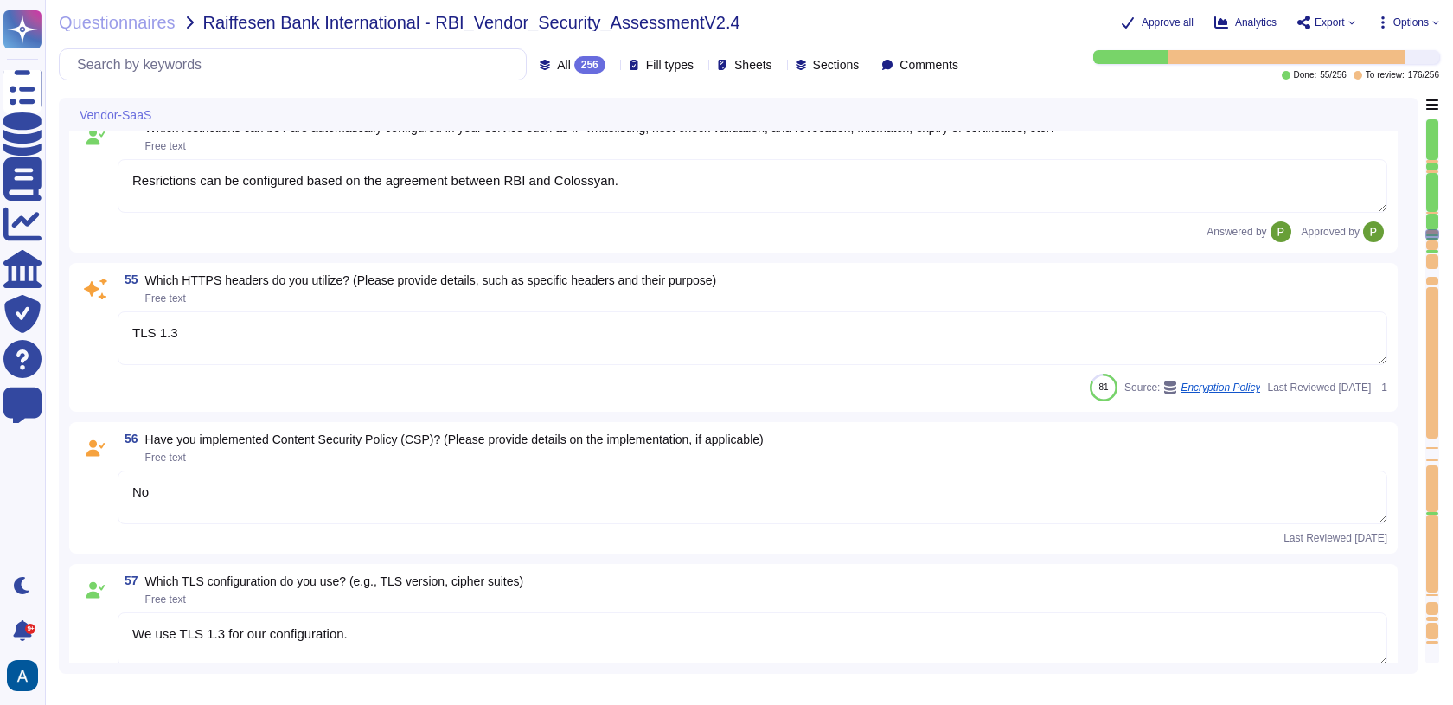
type textarea "Yes"
type textarea "Resrictions can be configured based on the agreement between RBI and Colossyan."
type textarea "TLS 1.3"
type textarea "No"
type textarea "We use TLS 1.3 for our configuration."
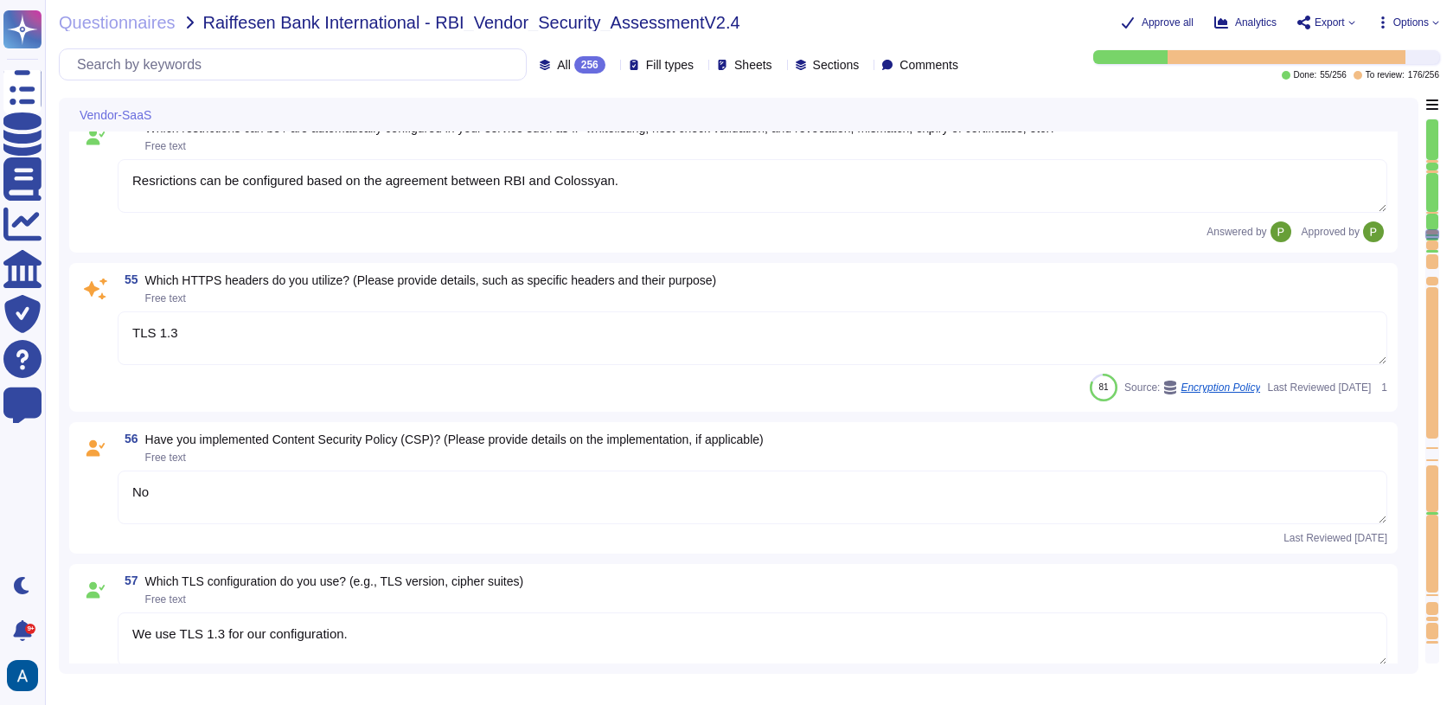
type textarea "SaaS"
type textarea "No"
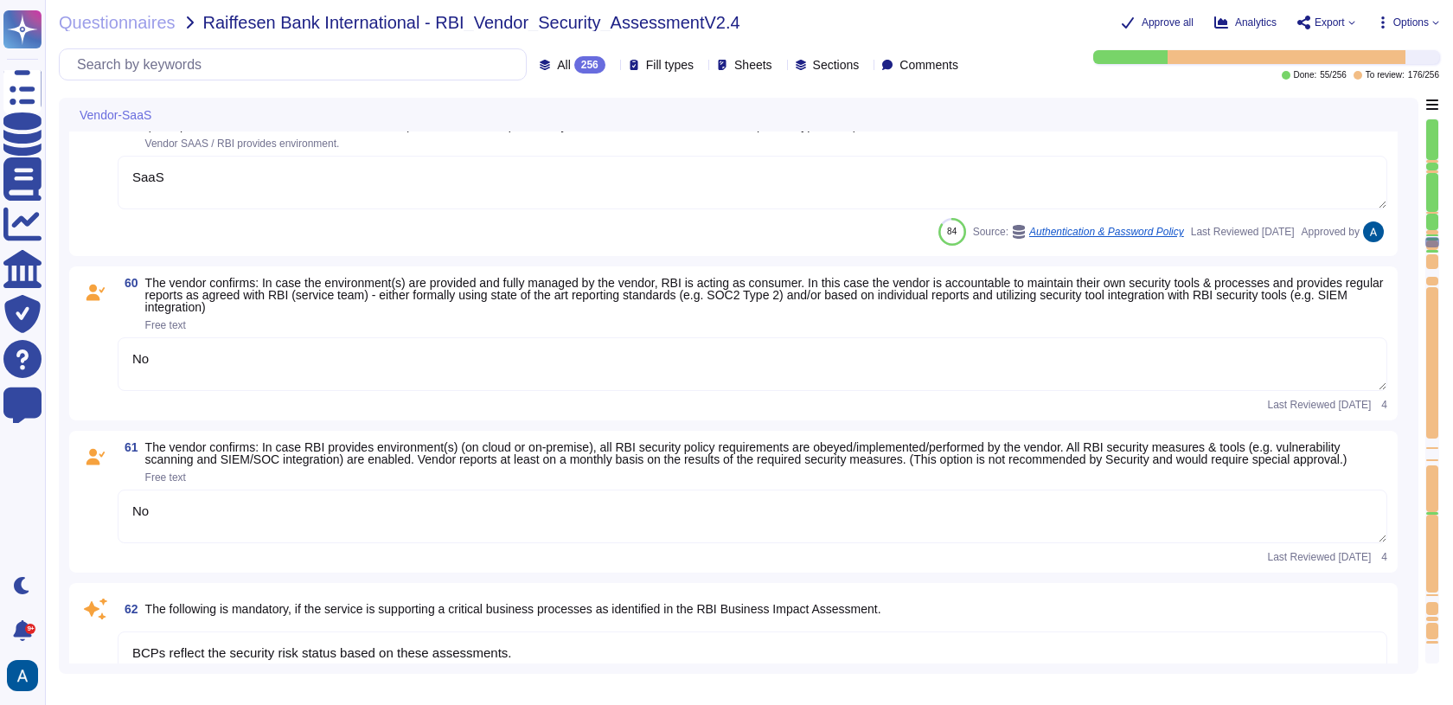
type textarea "BCPs reflect the security risk status based on these assessments."
type textarea "Yes, please see Colossyan status page: [URL][DOMAIN_NAME] We commit to be avail…"
type textarea "The required and recommended system hardening measures for our product include …"
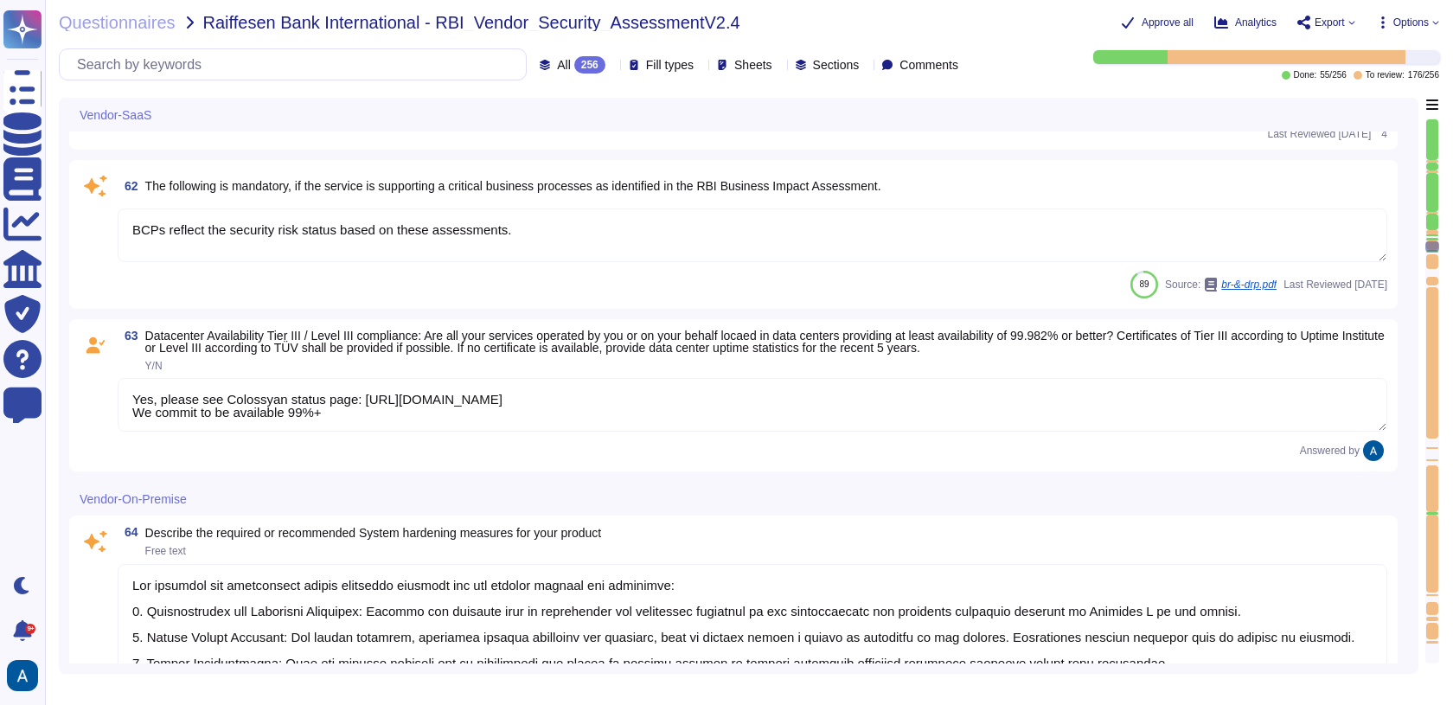
type textarea "No"
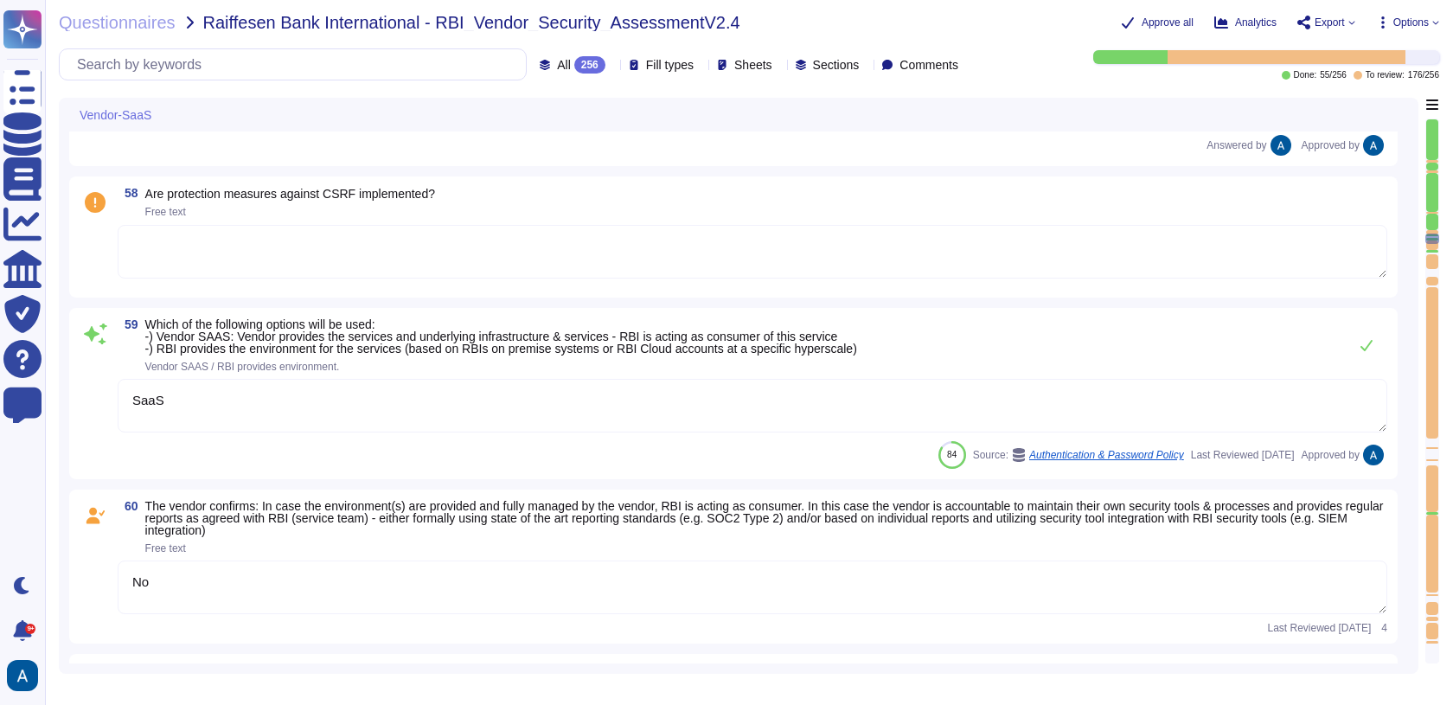
type textarea "TLS 1.3"
type textarea "No"
type textarea "We use TLS 1.3 for our configuration."
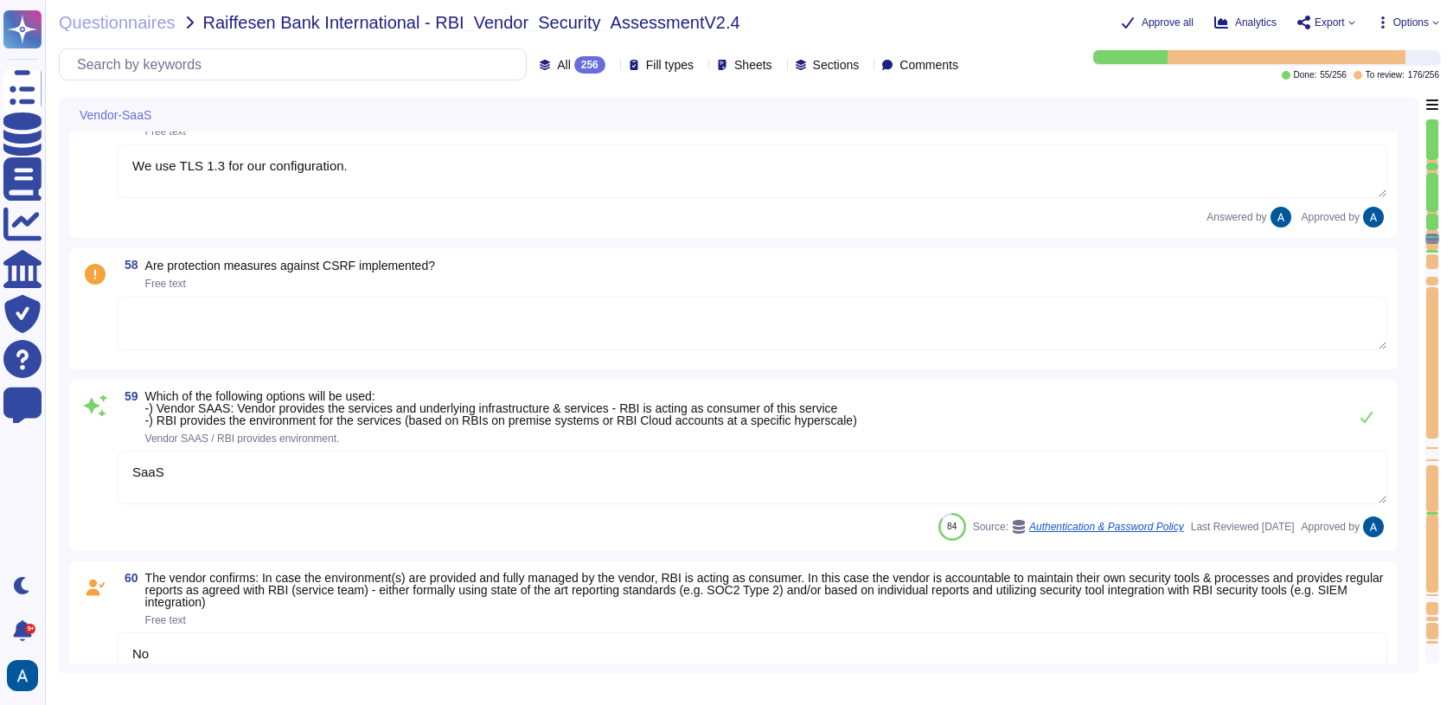
type textarea "Resrictions can be configured based on the agreement between RBI and Colossyan."
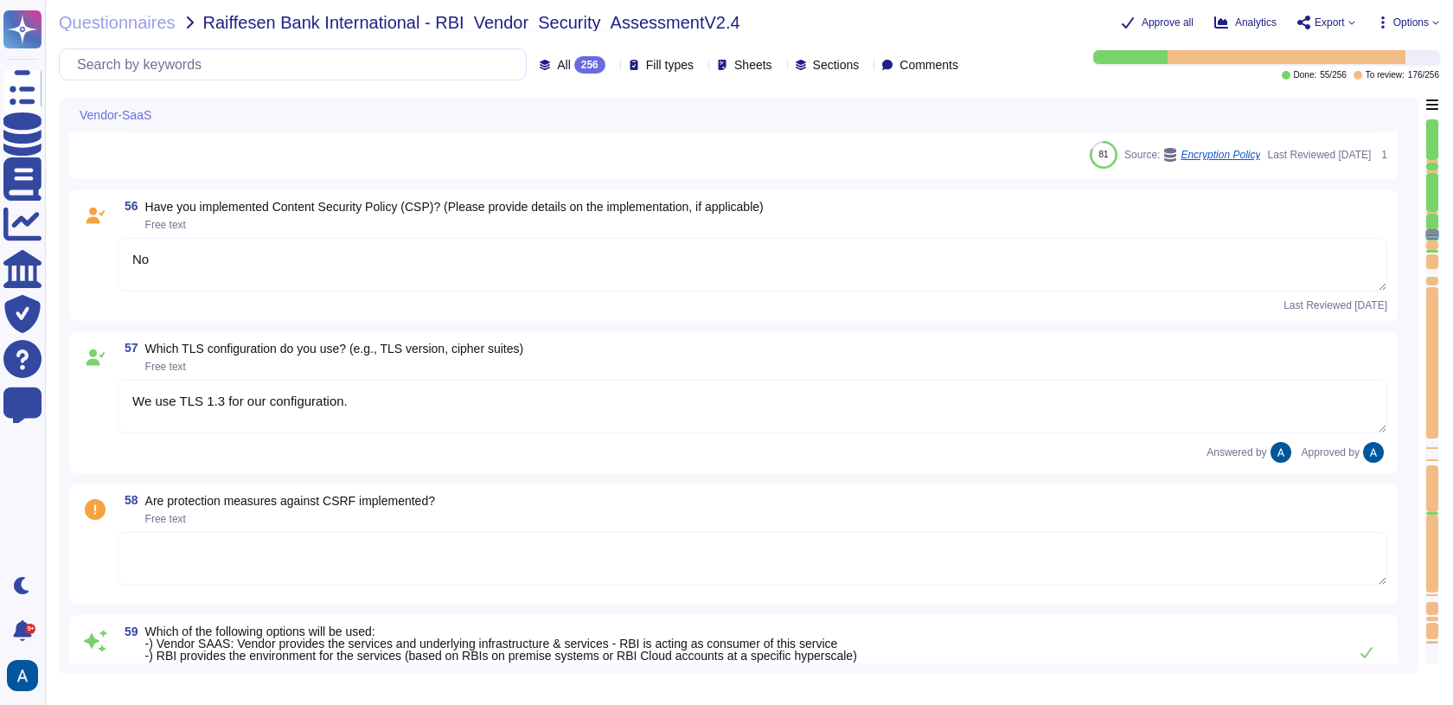
type textarea "Yes"
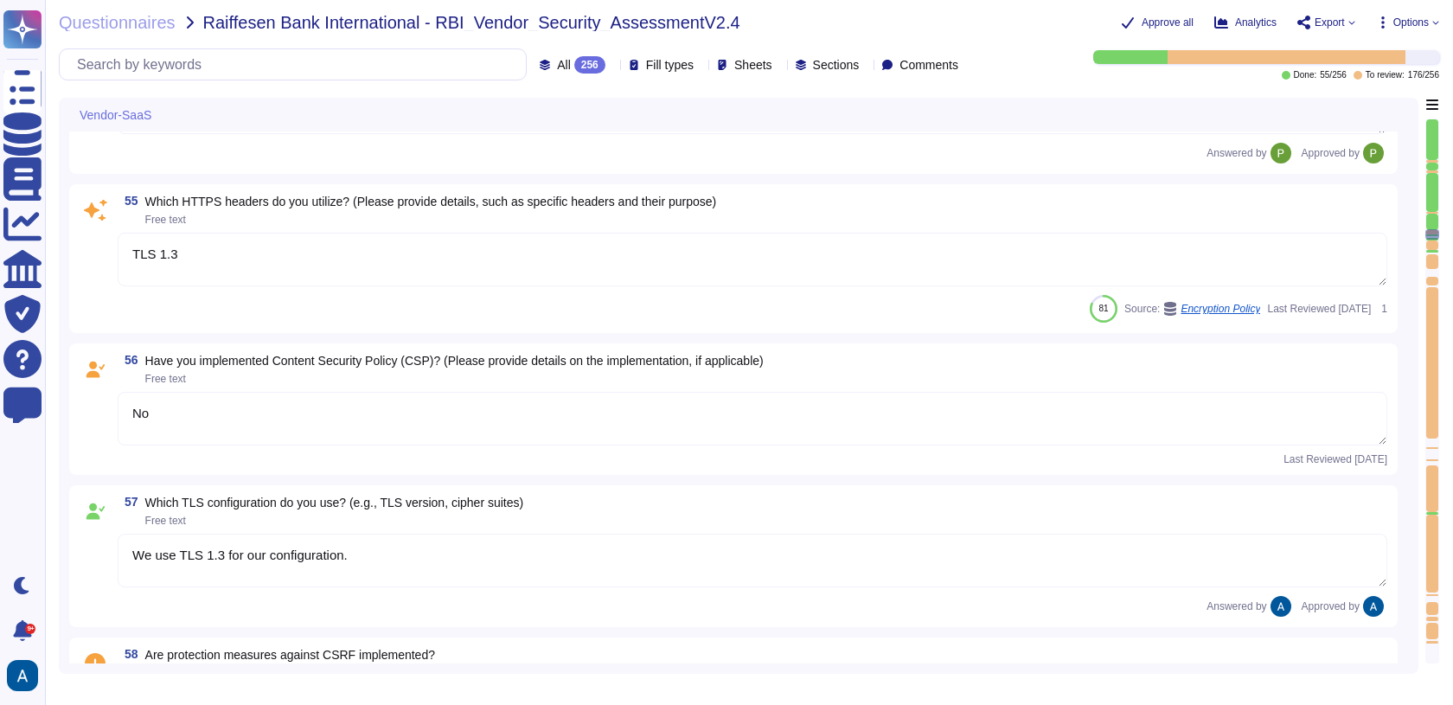
type textarea "1 hour."
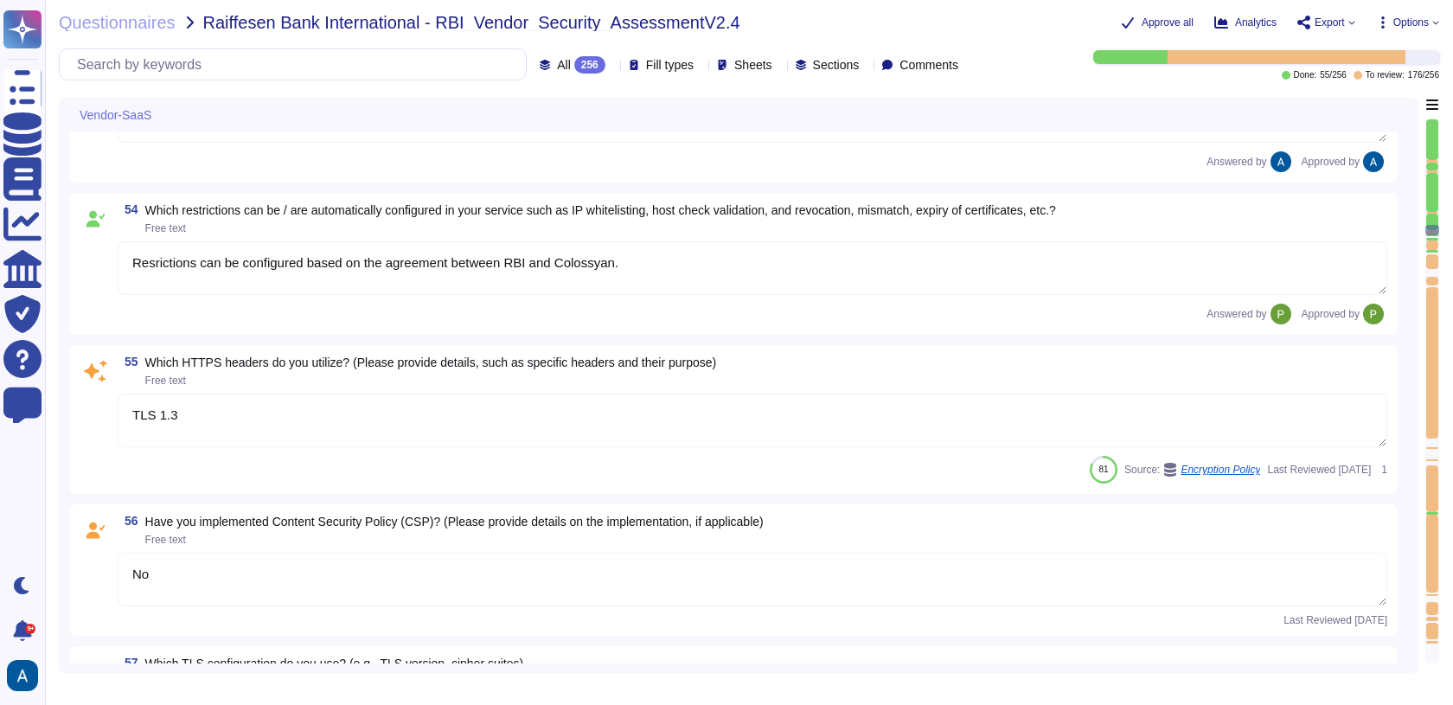
type textarea "For elements of the solution exposed on the internet, we commit to the followin…"
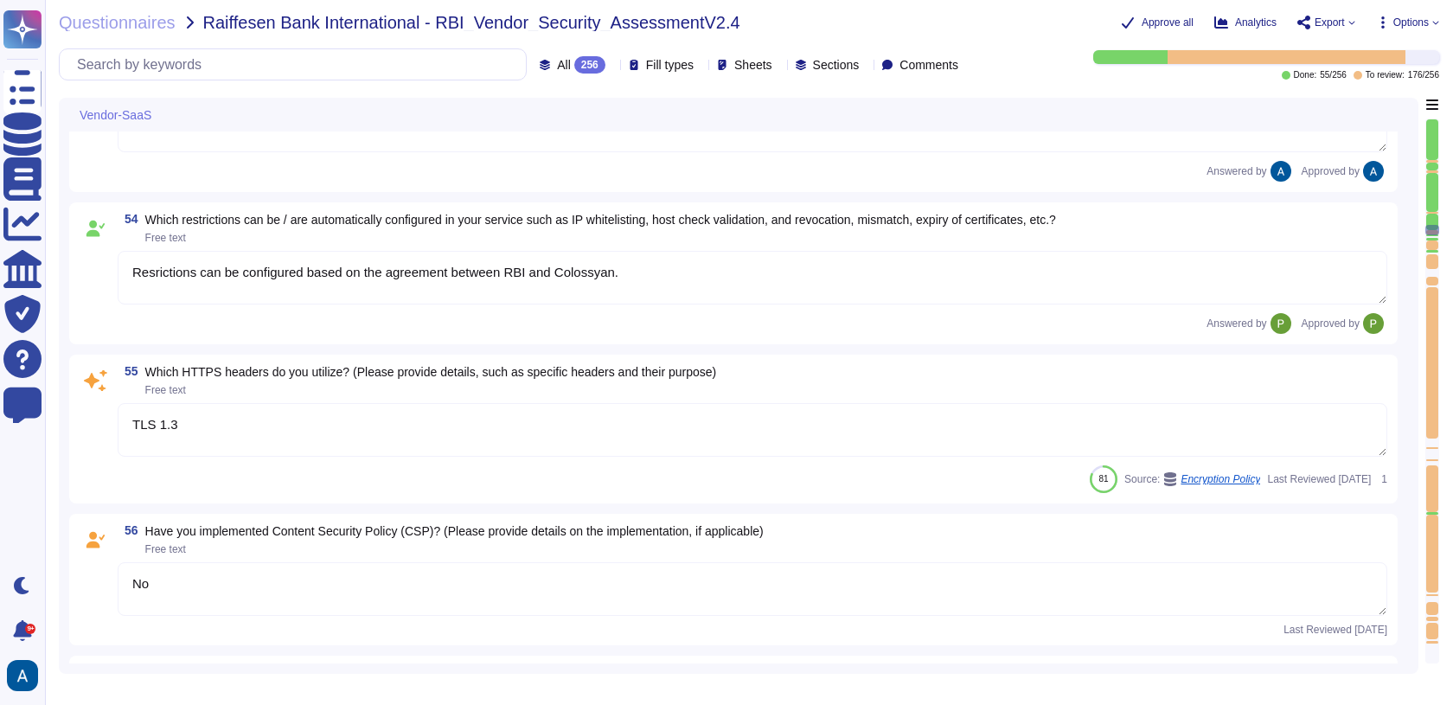
scroll to position [9558, 0]
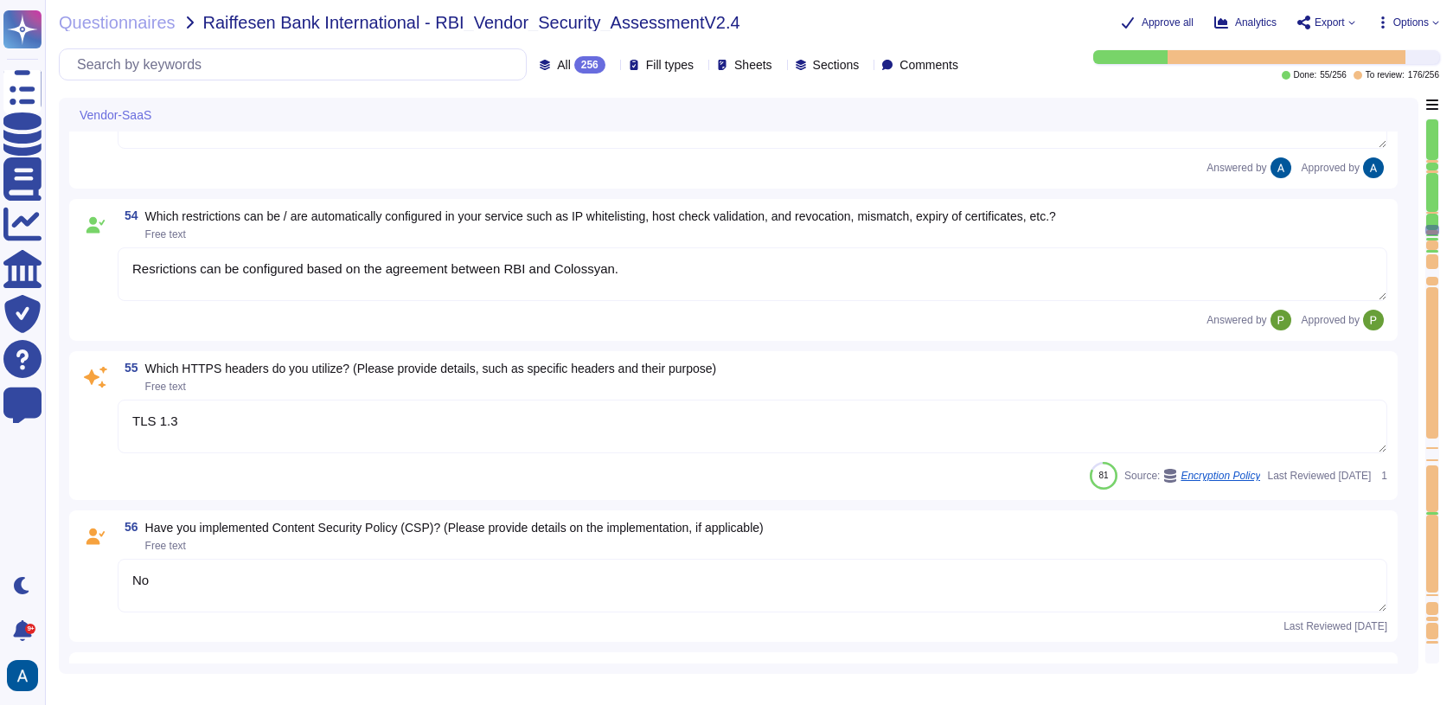
click at [772, 423] on textarea "TLS 1.3" at bounding box center [752, 426] width 1269 height 54
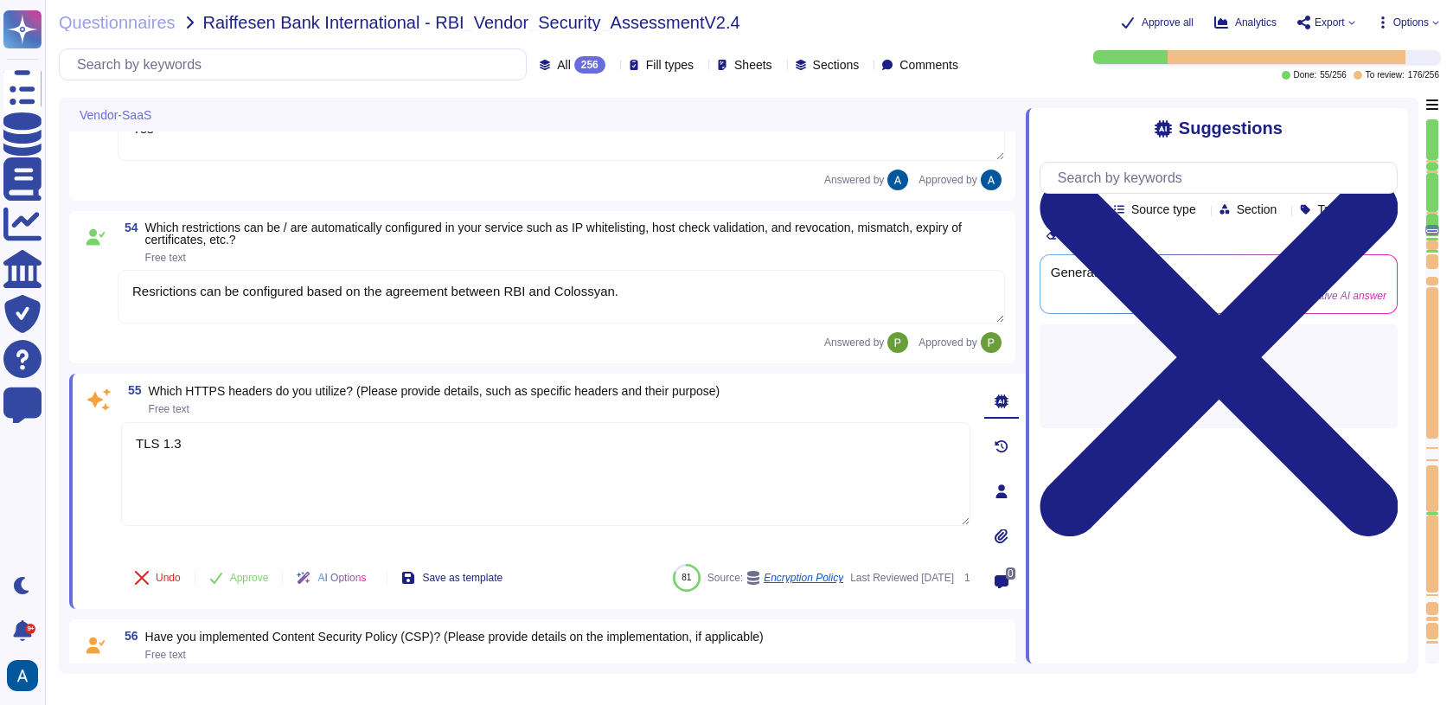
type textarea "SaaS"
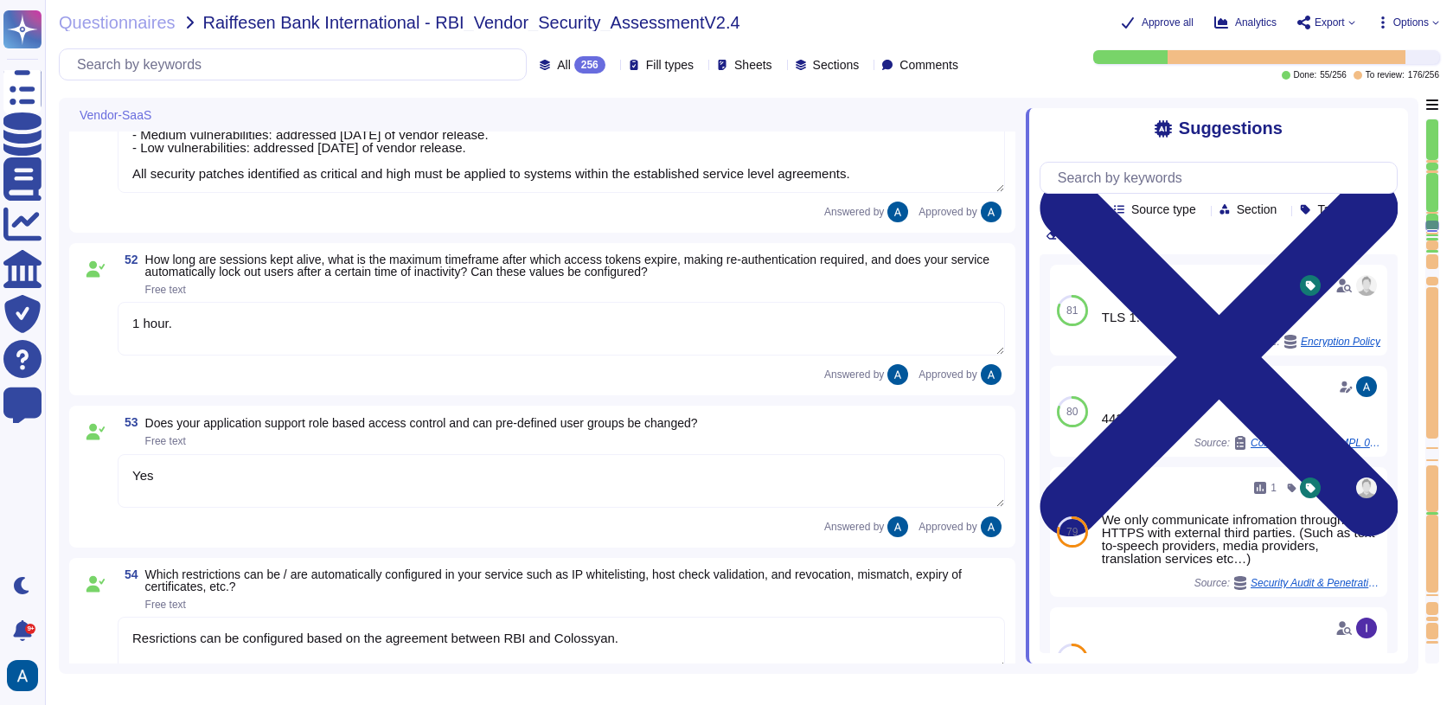
type textarea "We follow industry best practices to protect the integrity of logs and audit tr…"
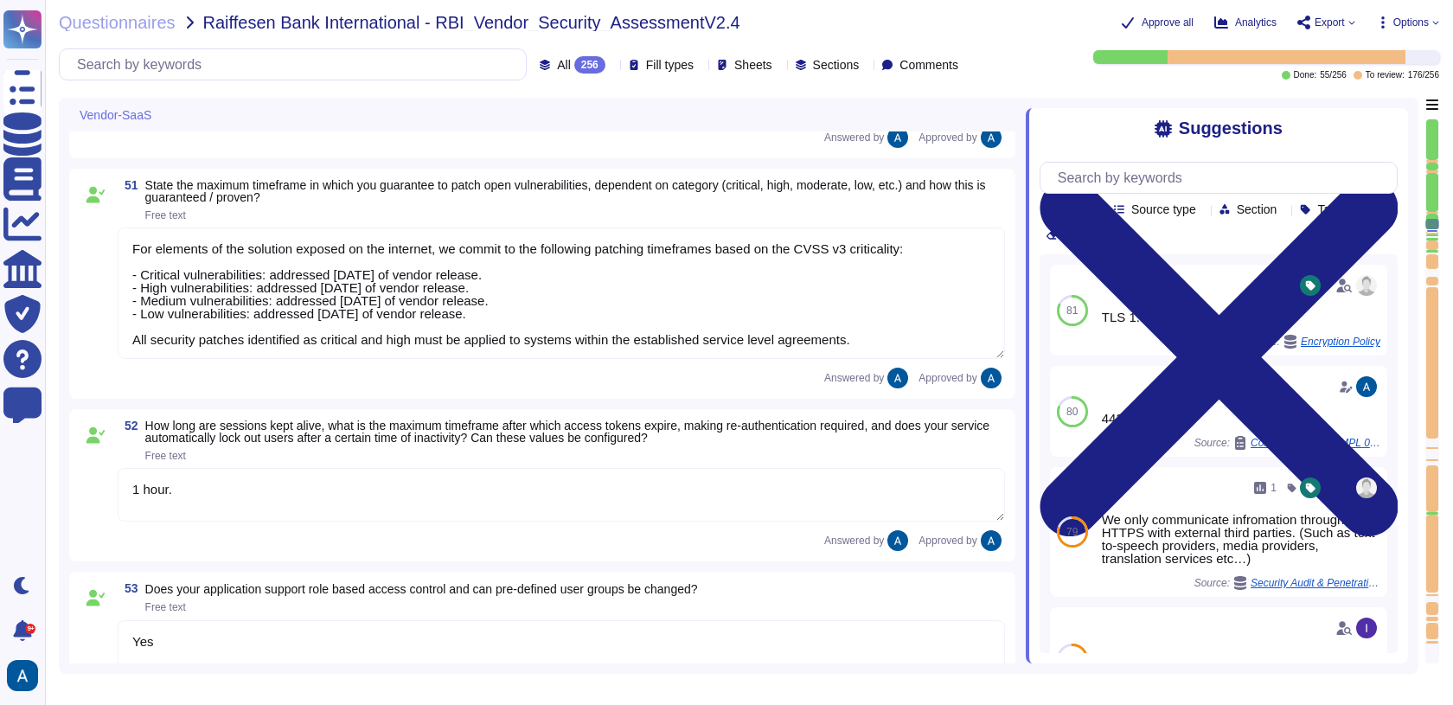
type textarea "Encryption keys are fully managed by AWS, utilizing AWS KMS. We employ AES-256 …"
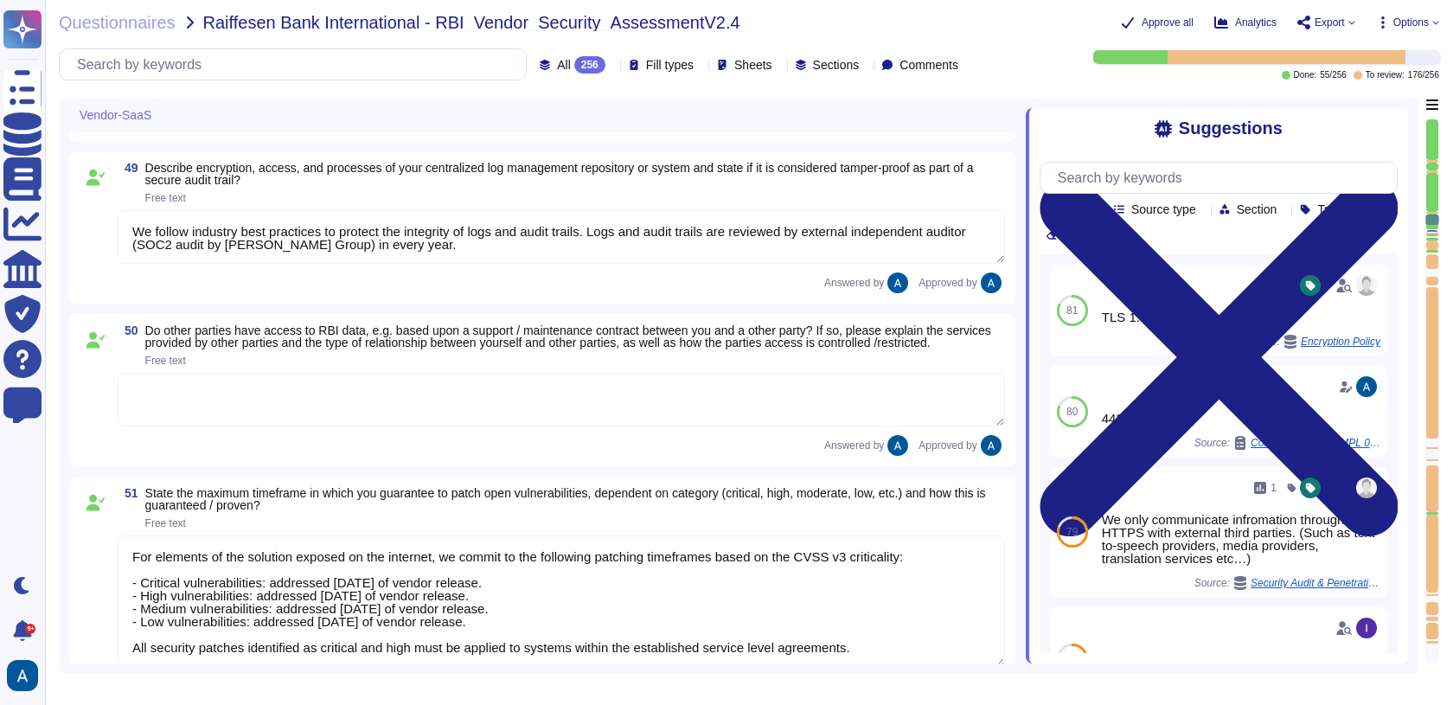
type textarea "The network of the generation system is isolated. Content-security are defined …"
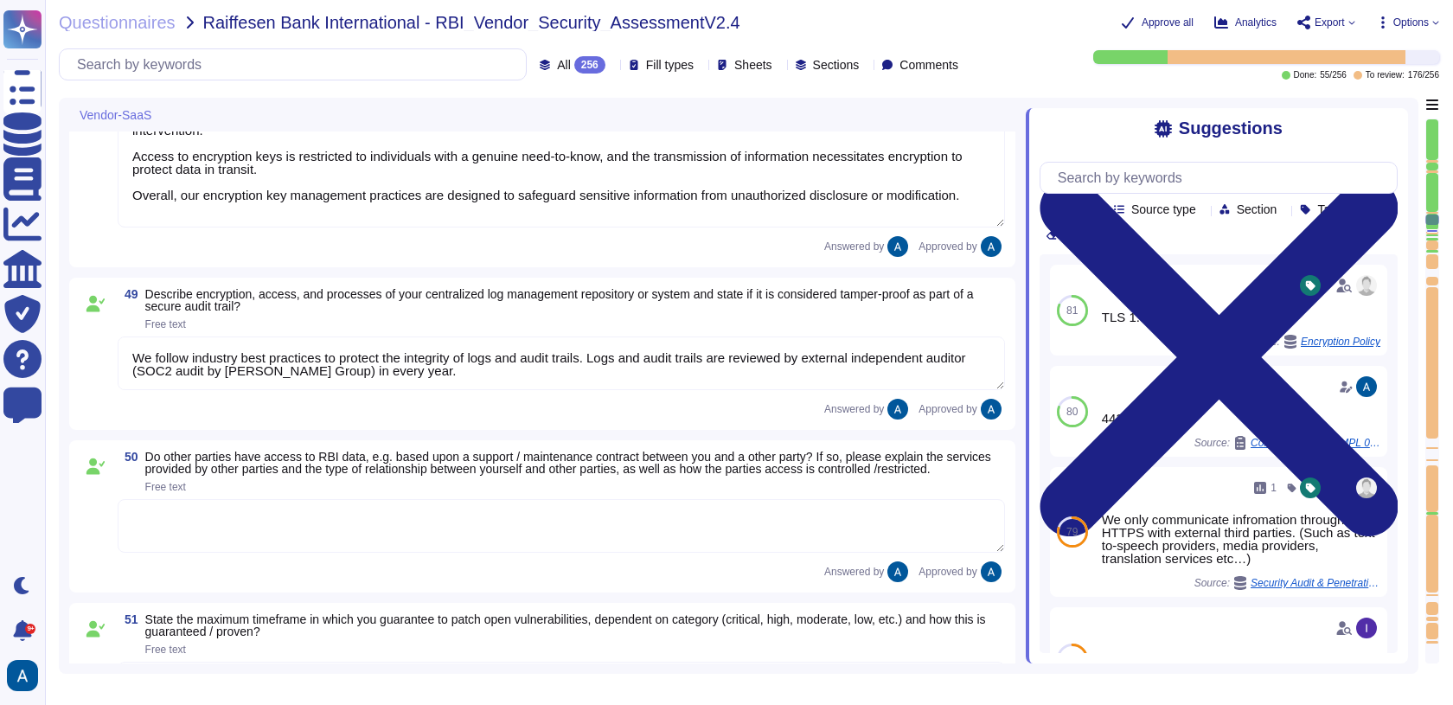
scroll to position [8629, 0]
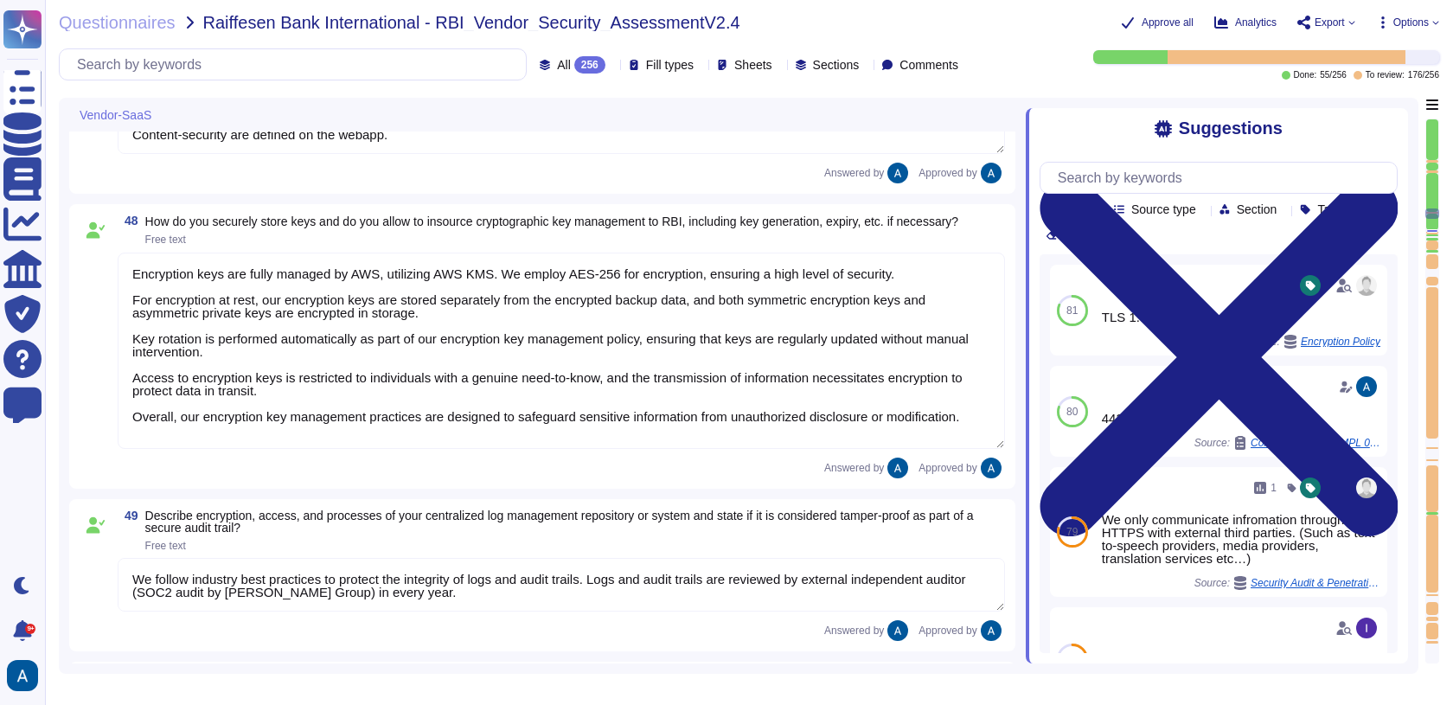
type textarea "Customers receive dedicated customer support available from 1 AM until 2 PM PST…"
type textarea "The recovery of the service is organized through established processes that ens…"
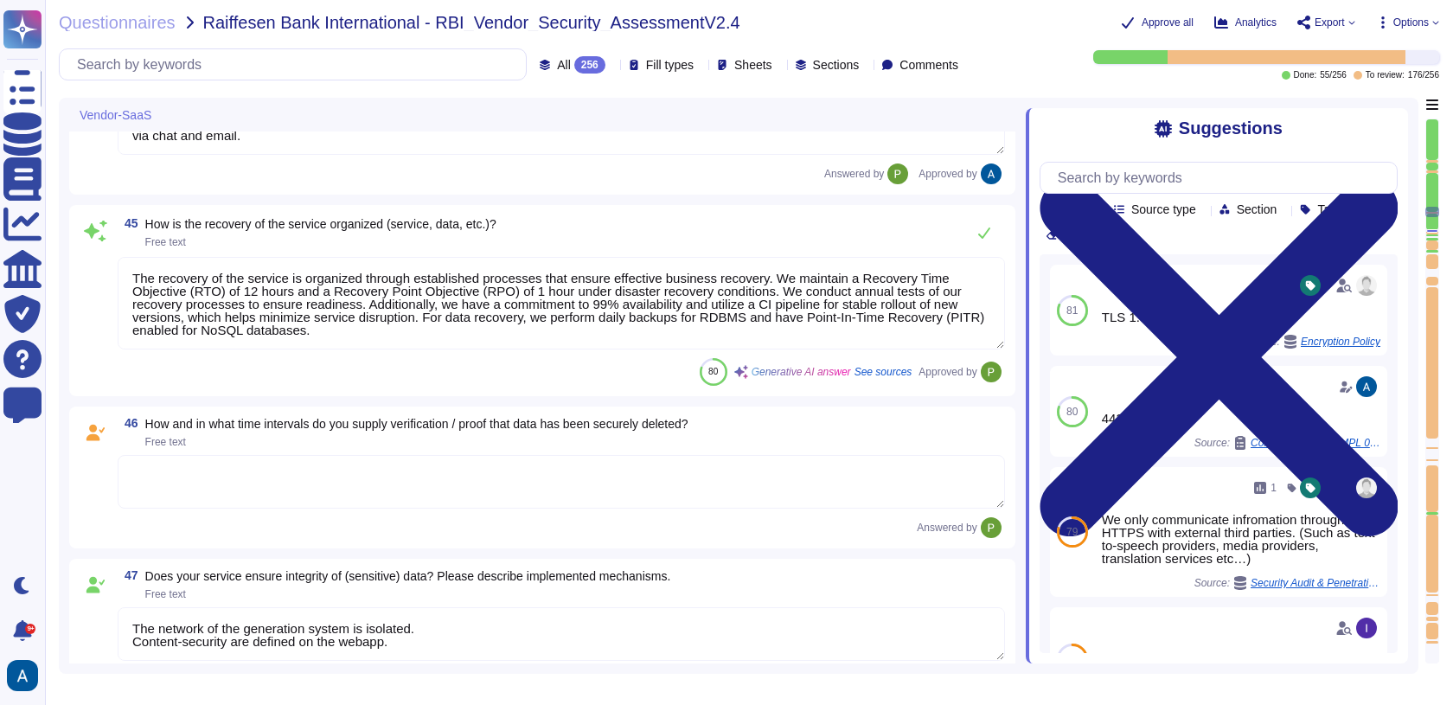
type textarea "Lor ipsumdol sitamet consectet adipisc eli sedd ei temporinc utlabor etdolor m …"
type textarea "Yes"
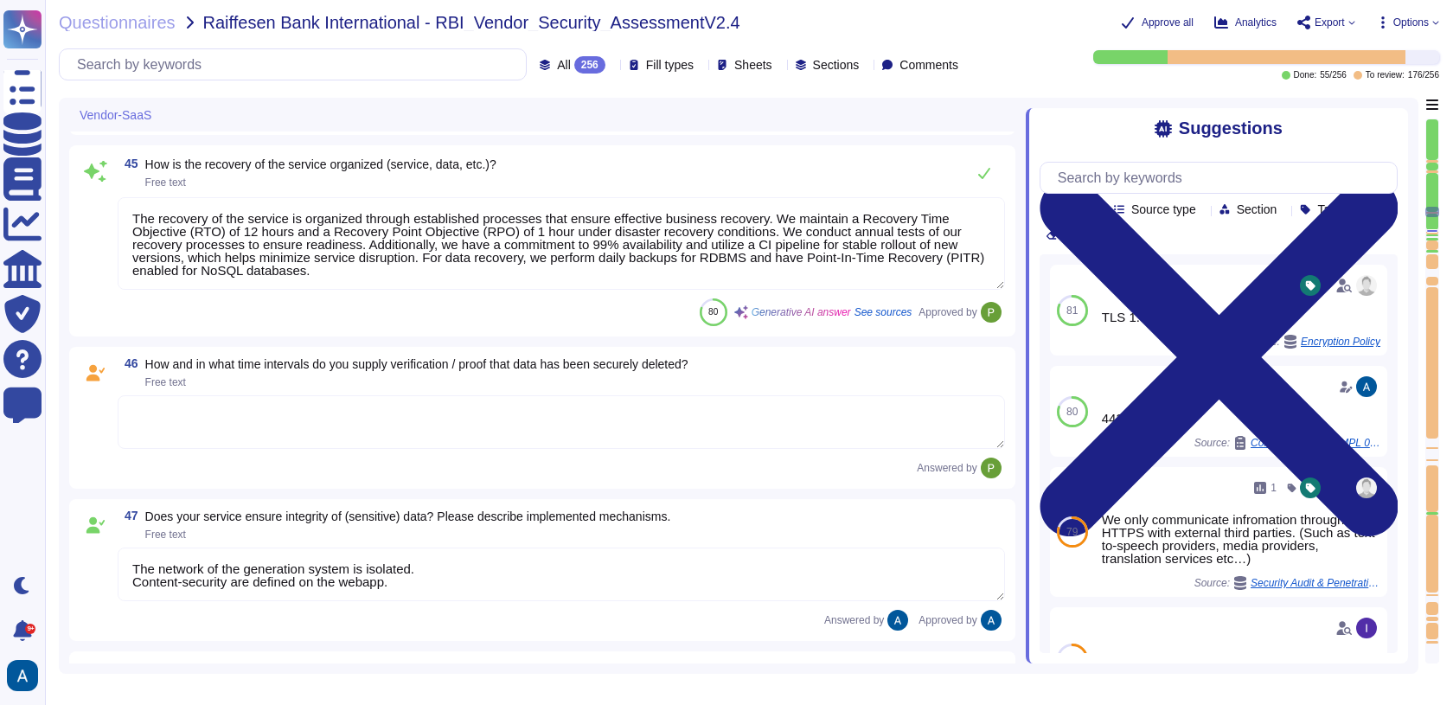
scroll to position [1, 0]
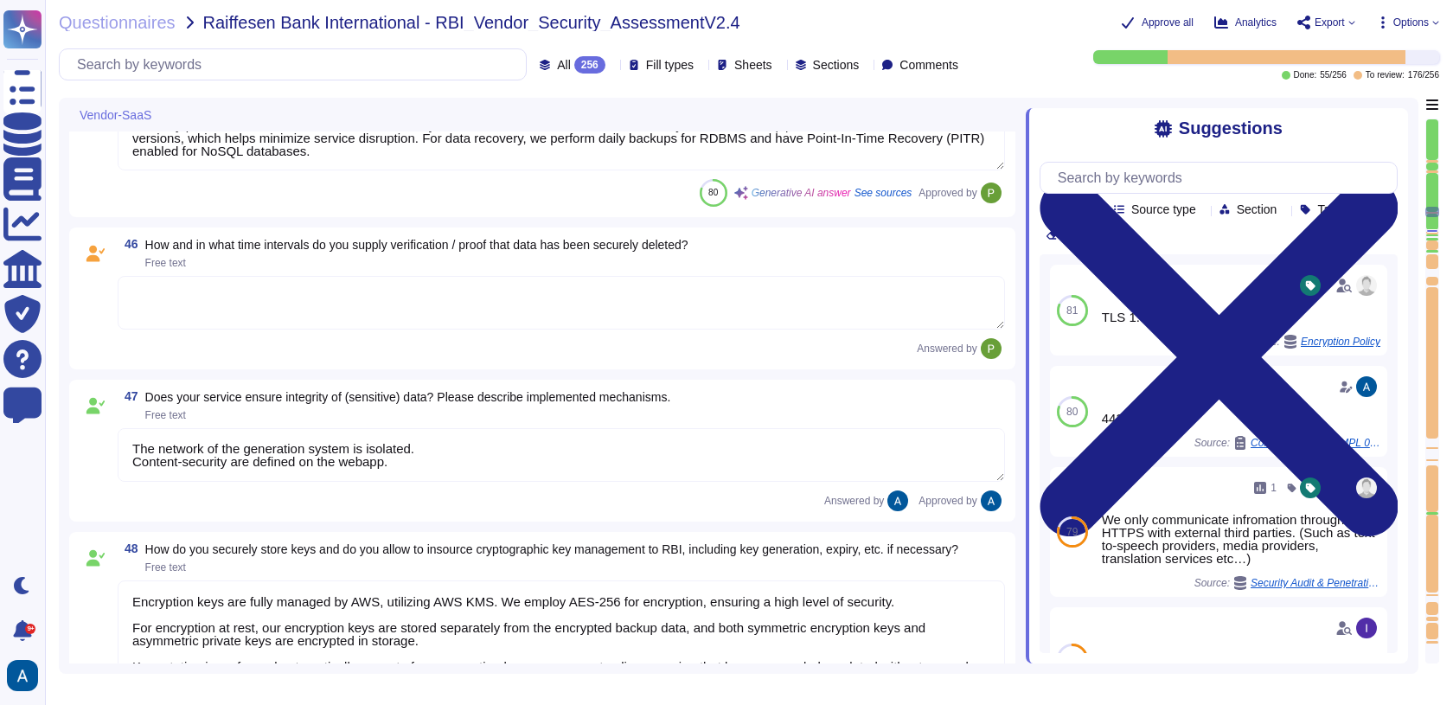
type textarea "For elements of the solution exposed on the internet, we commit to the followin…"
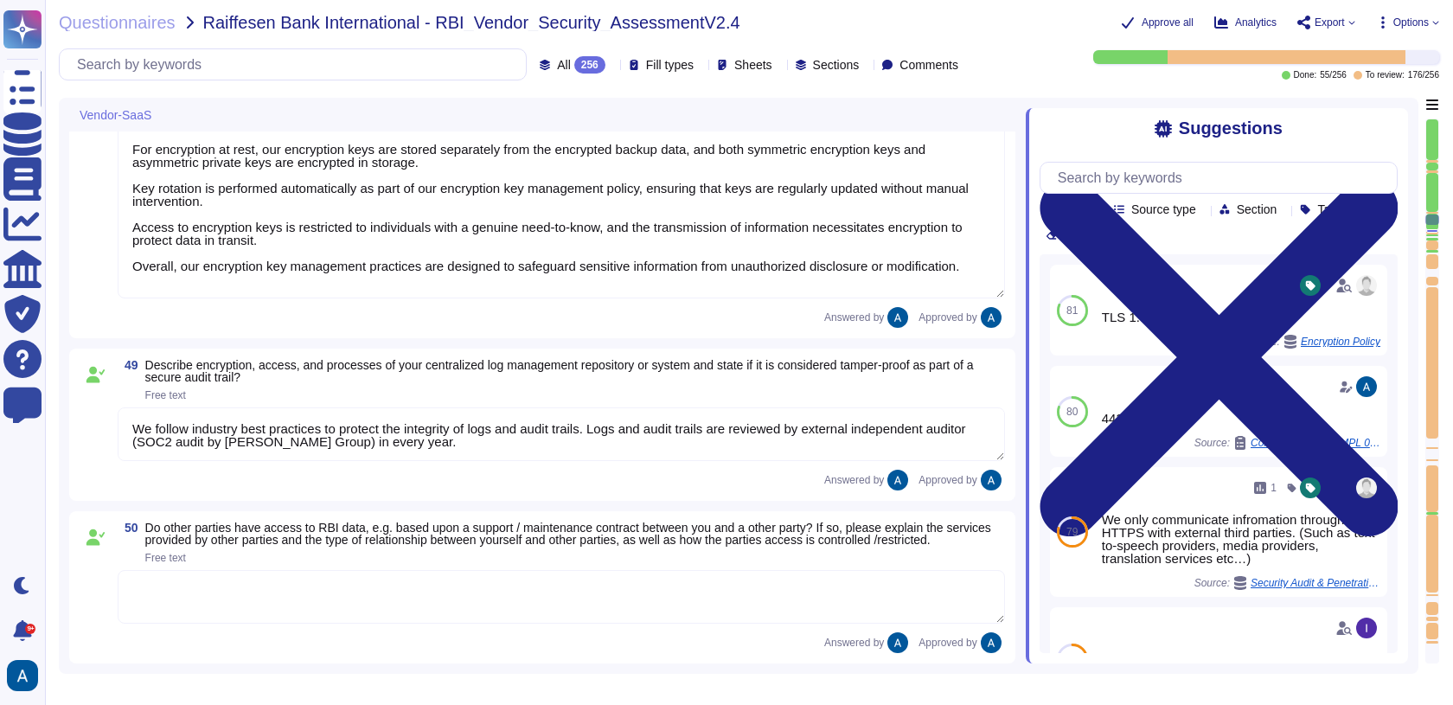
type textarea "1 hour."
type textarea "Yes"
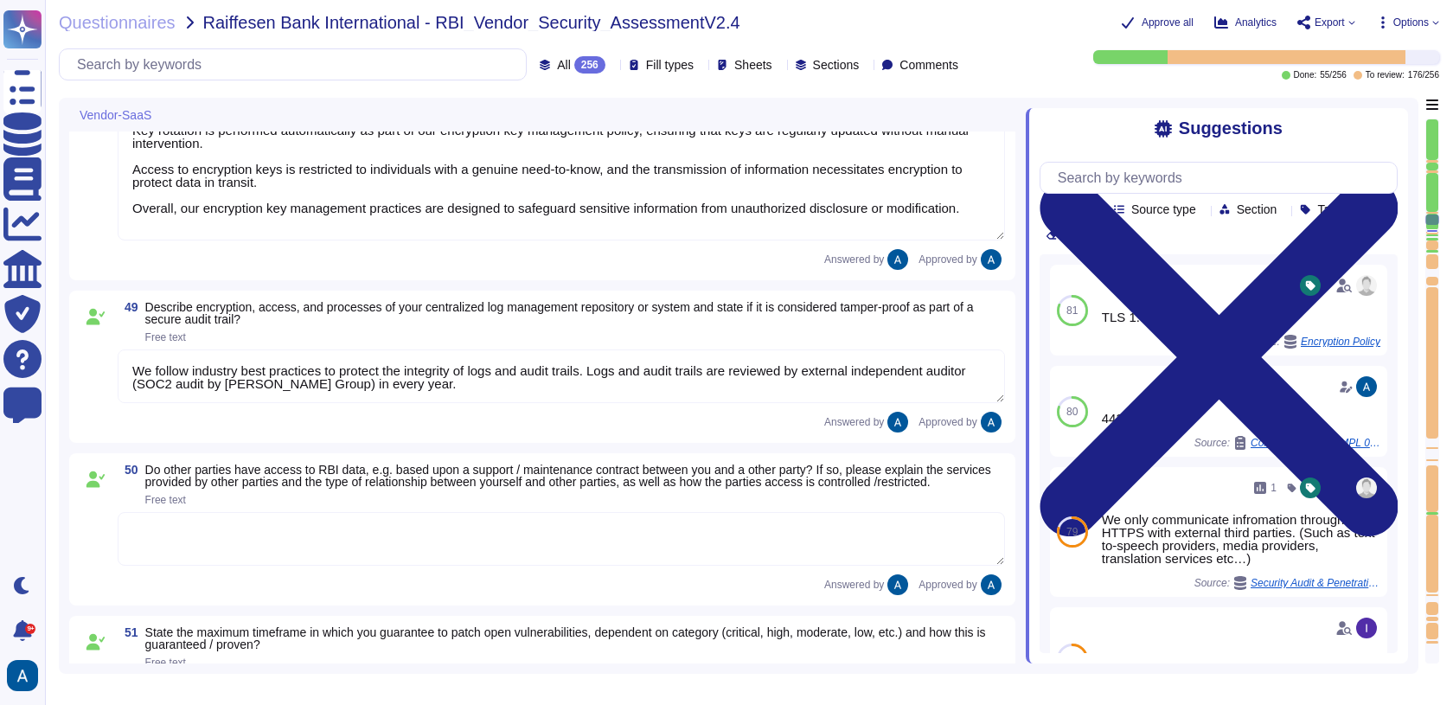
scroll to position [9002, 0]
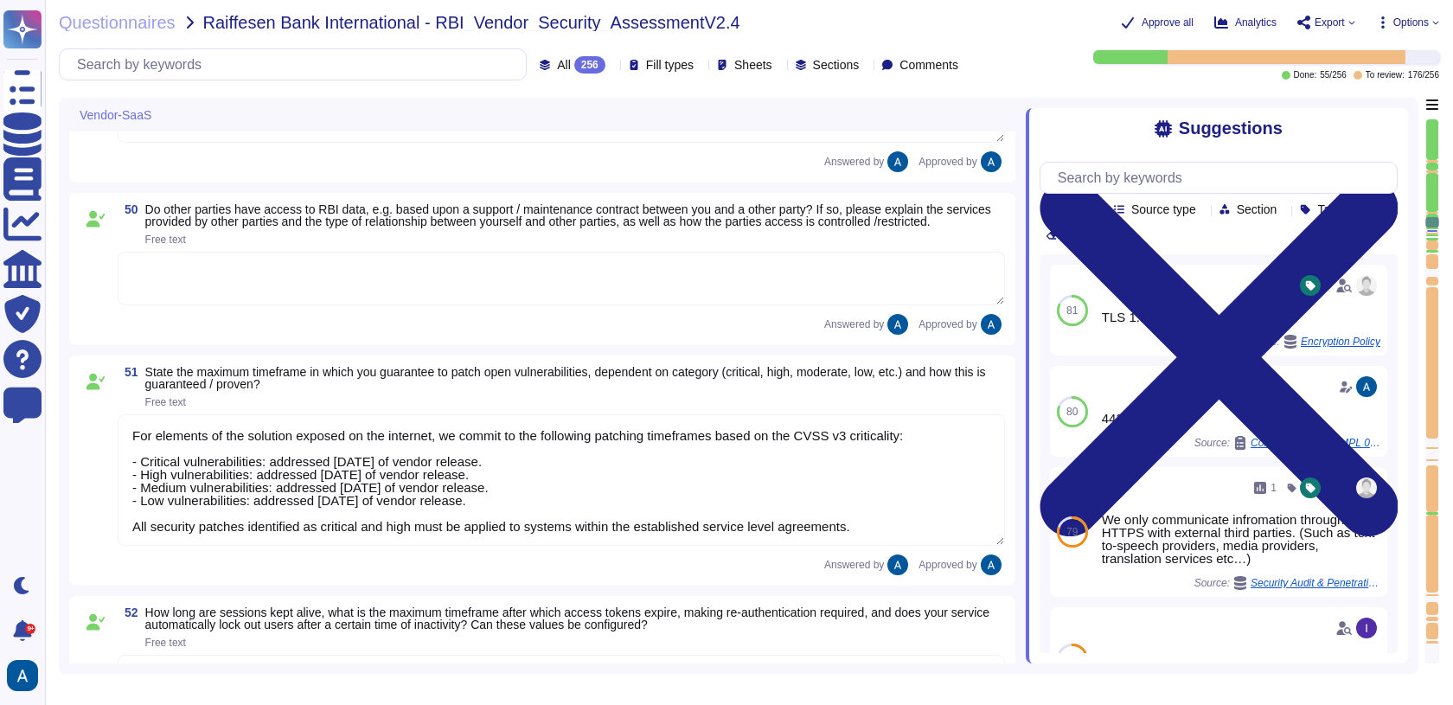
type textarea "Resrictions can be configured based on the agreement between RBI and Colossyan."
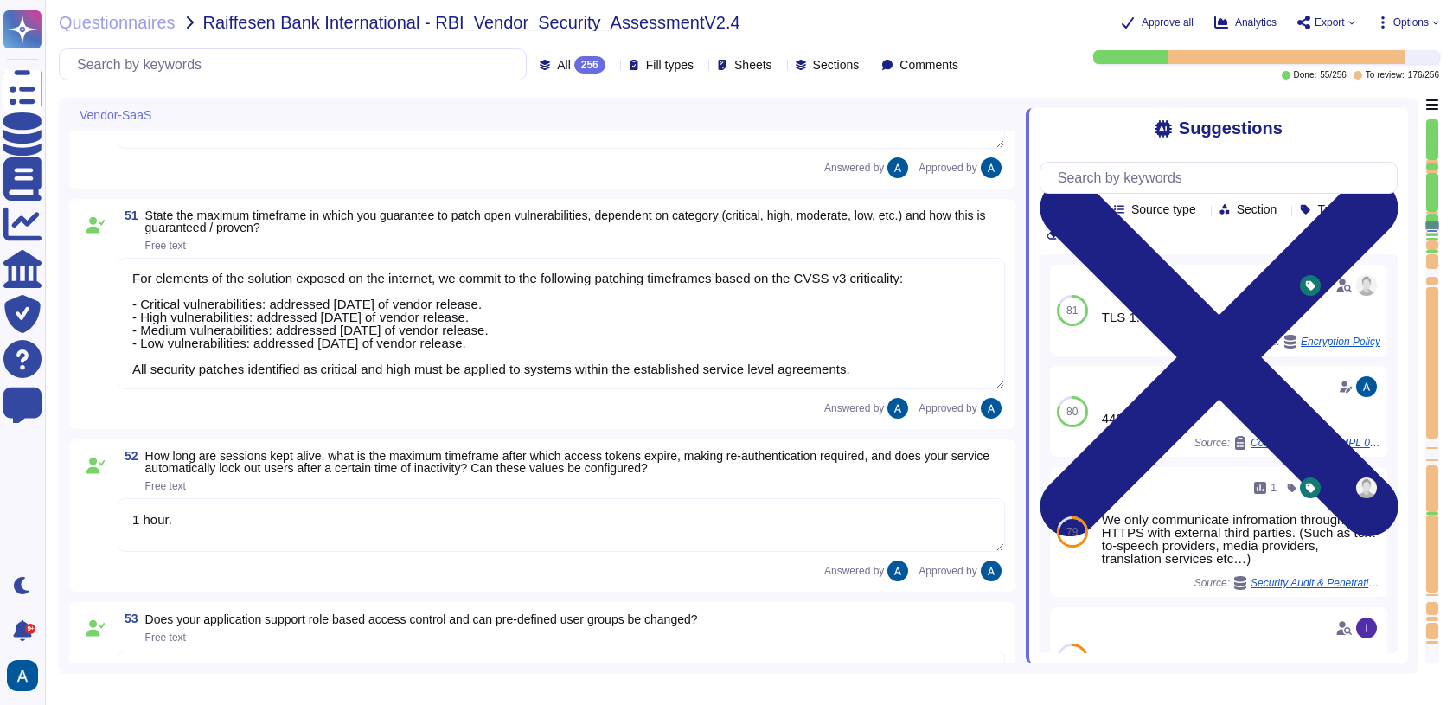
type textarea "TLS 1.3"
type textarea "No"
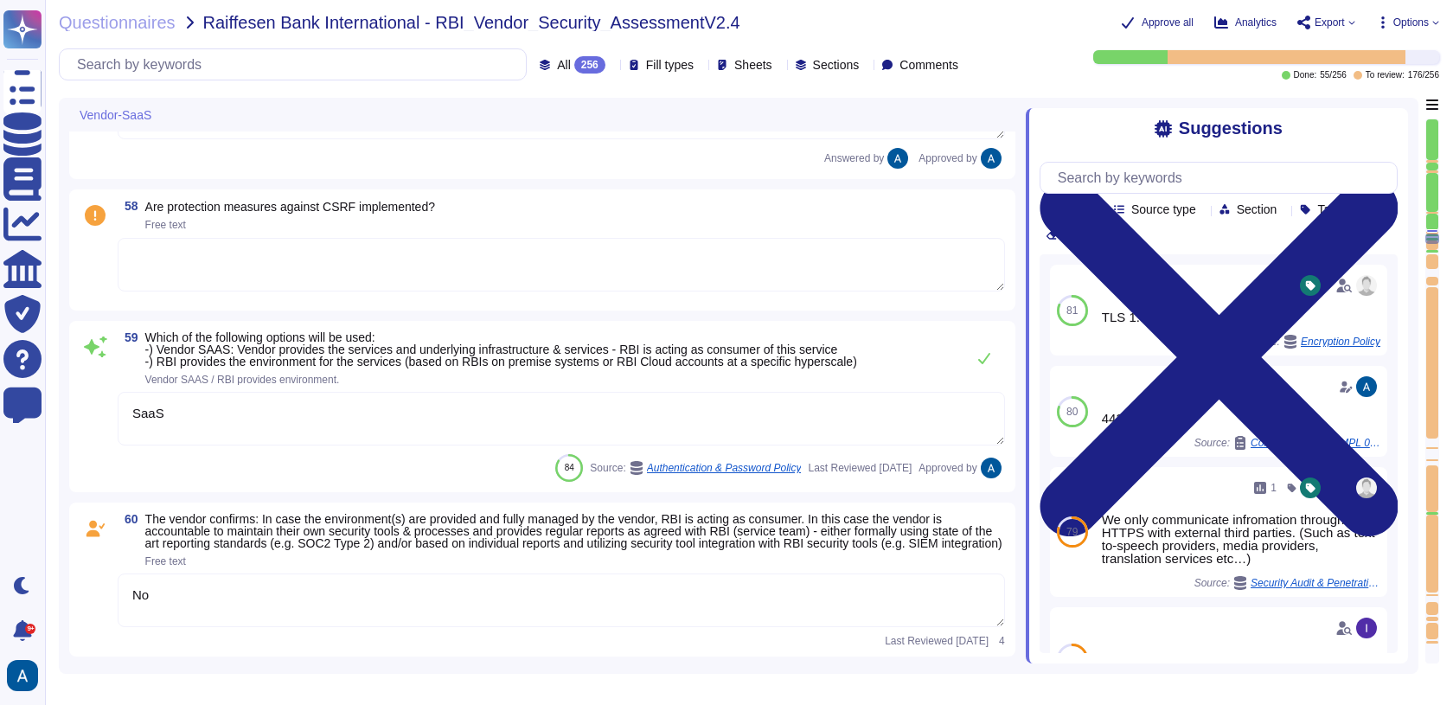
type textarea "We use TLS 1.3 for our configuration."
type textarea "SaaS"
type textarea "No"
type textarea "BCPs reflect the security risk status based on these assessments."
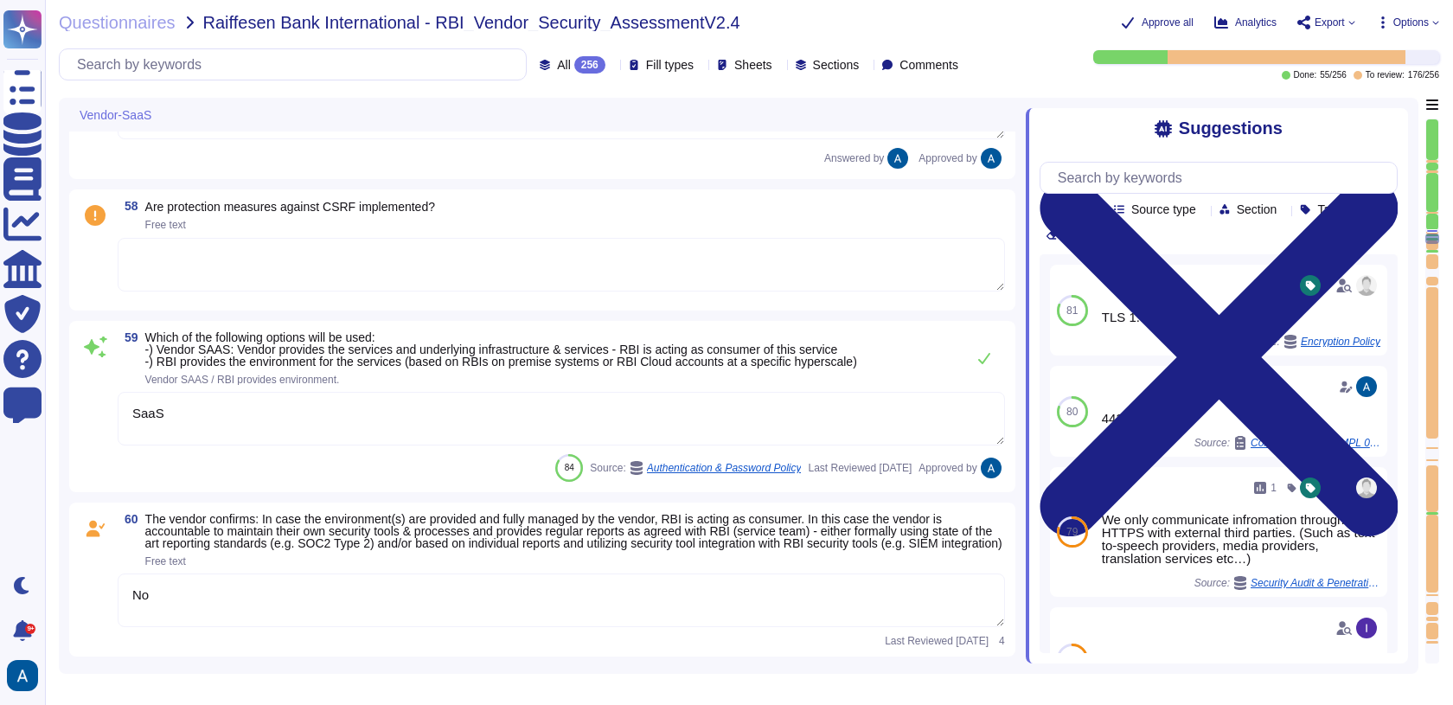
type textarea "Yes, please see Colossyan status page: [URL][DOMAIN_NAME] We commit to be avail…"
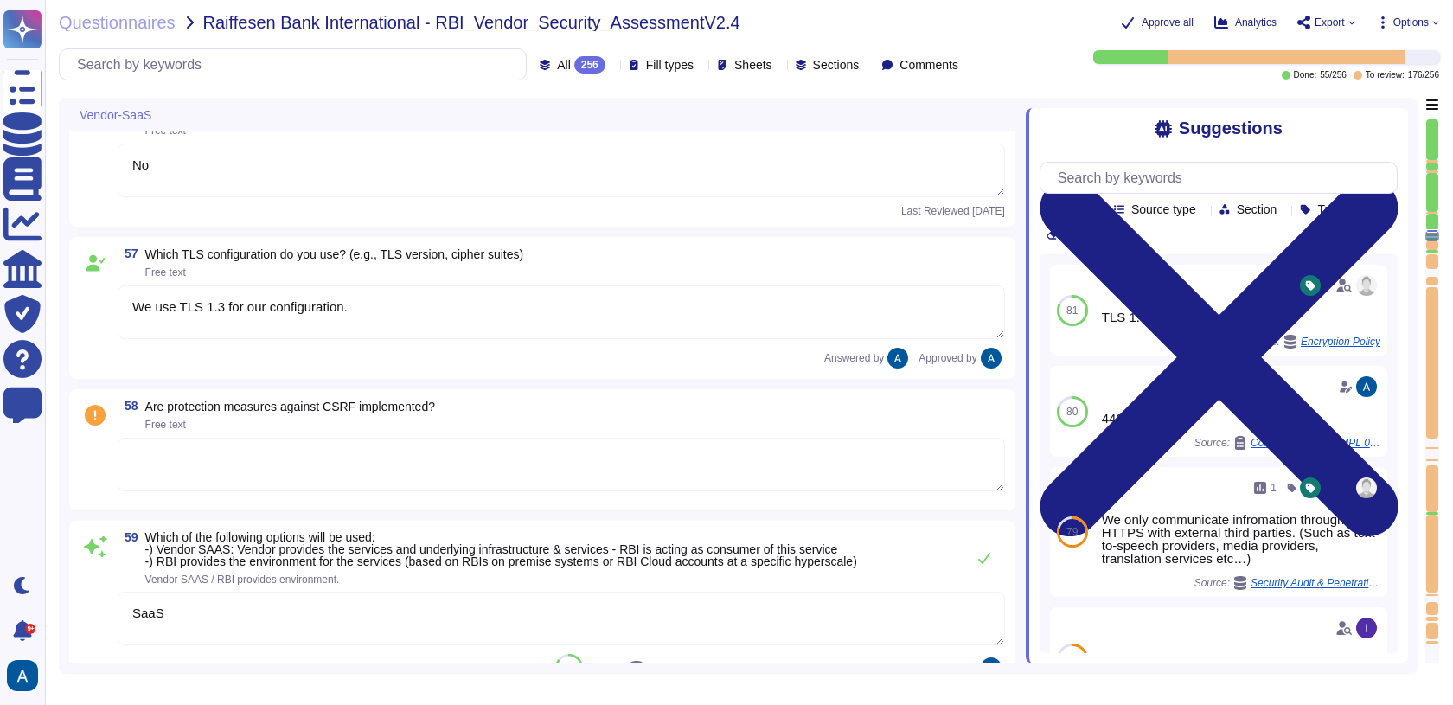
type textarea "Resrictions can be configured based on the agreement between RBI and Colossyan."
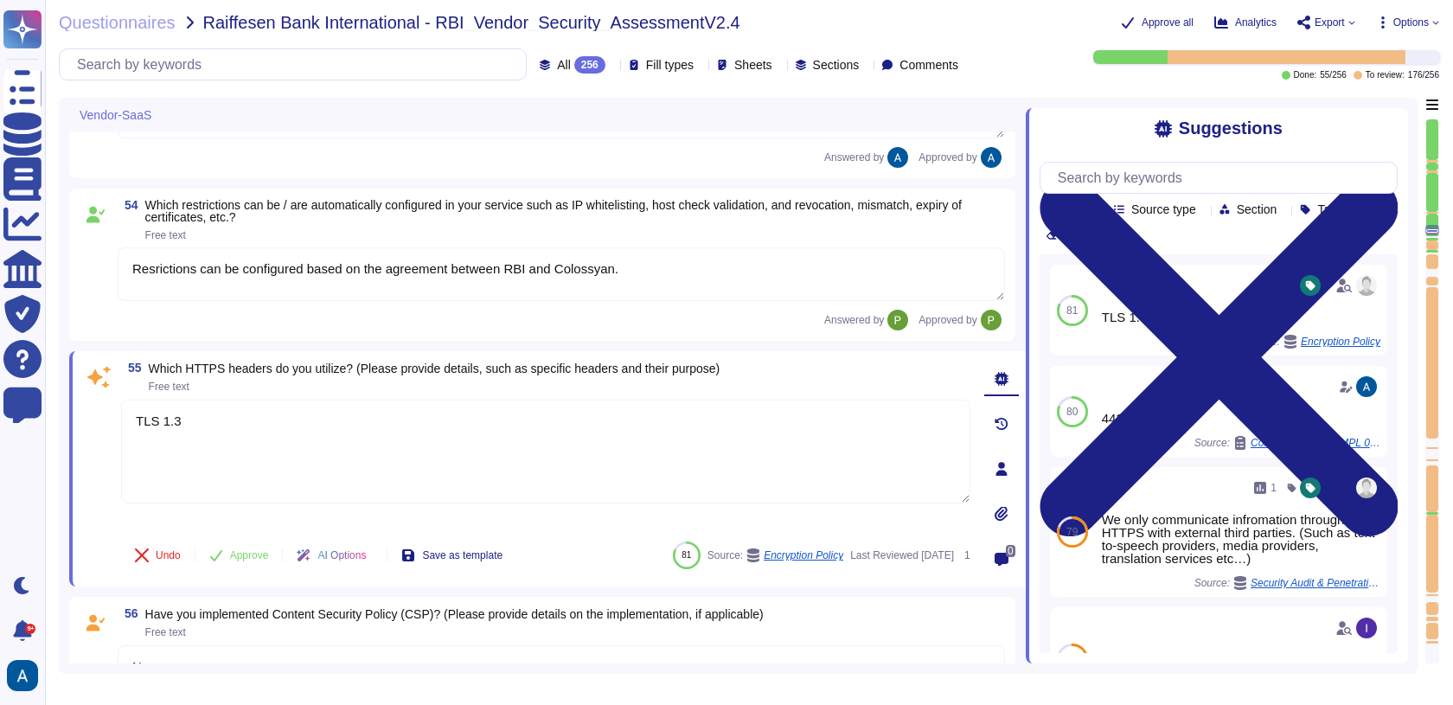
type textarea "For elements of the solution exposed on the internet, we commit to the followin…"
type textarea "1 hour."
type textarea "Yes"
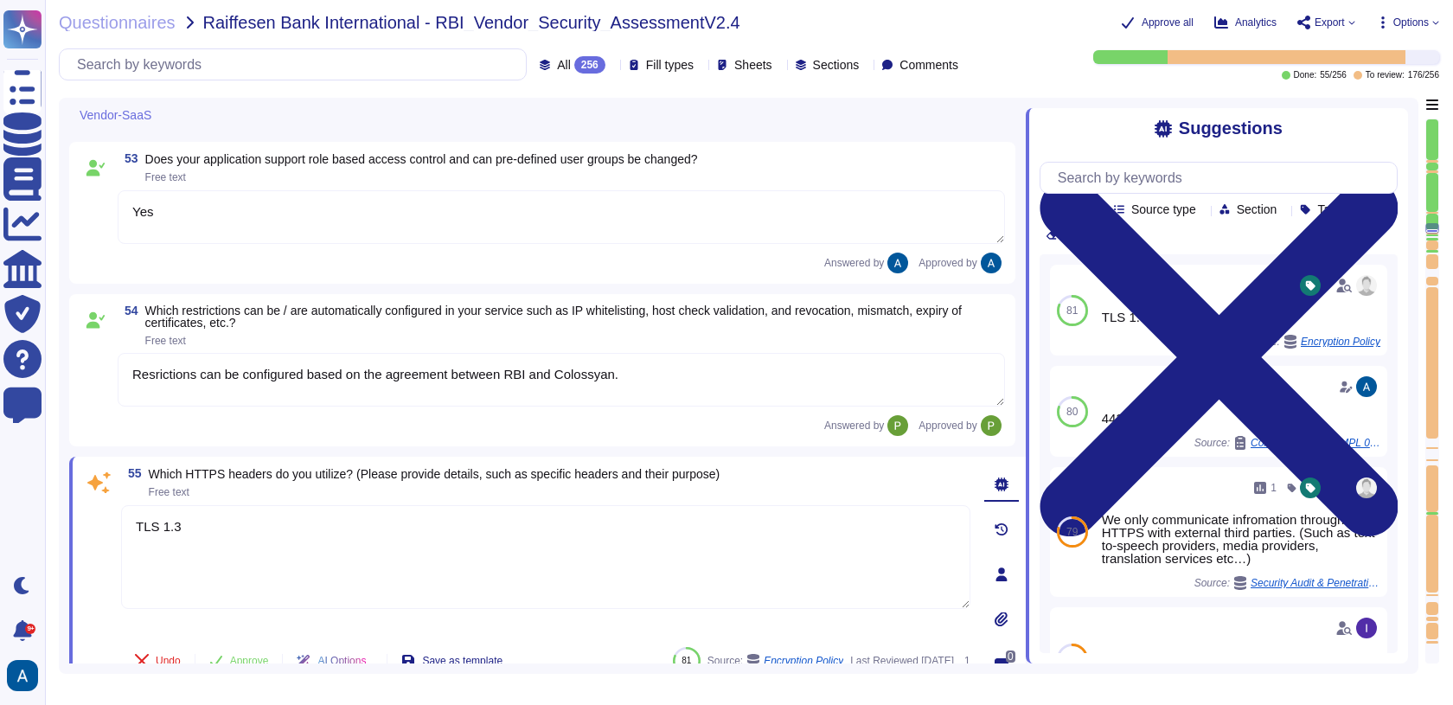
scroll to position [9594, 0]
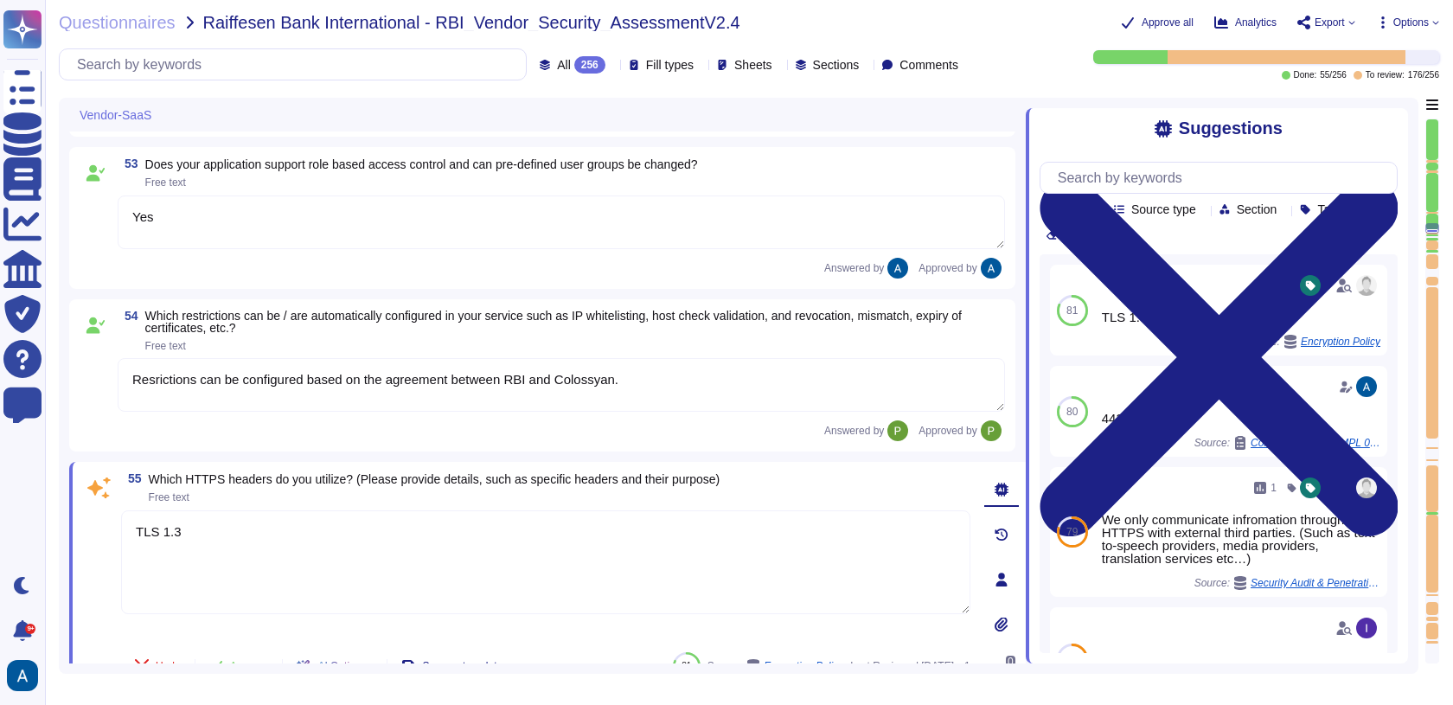
click at [354, 550] on textarea "TLS 1.3" at bounding box center [545, 562] width 849 height 104
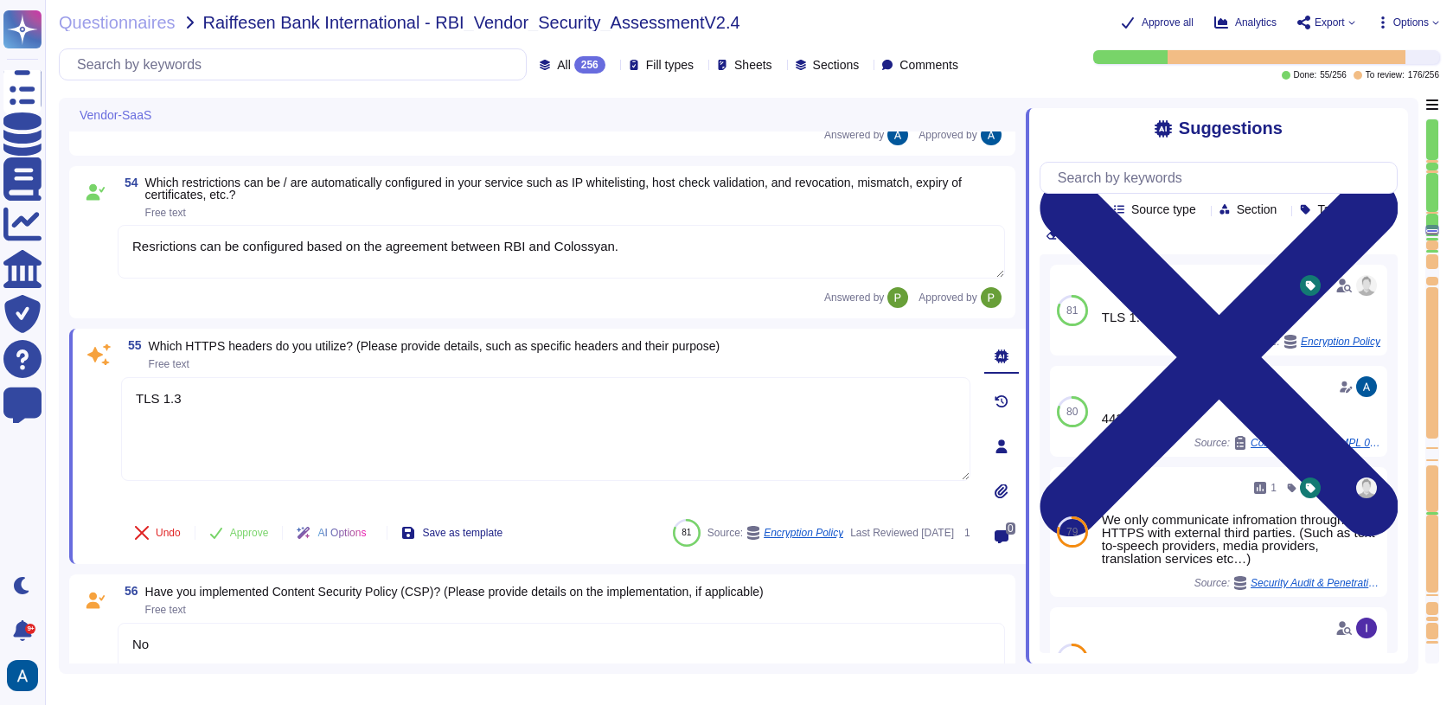
scroll to position [9740, 0]
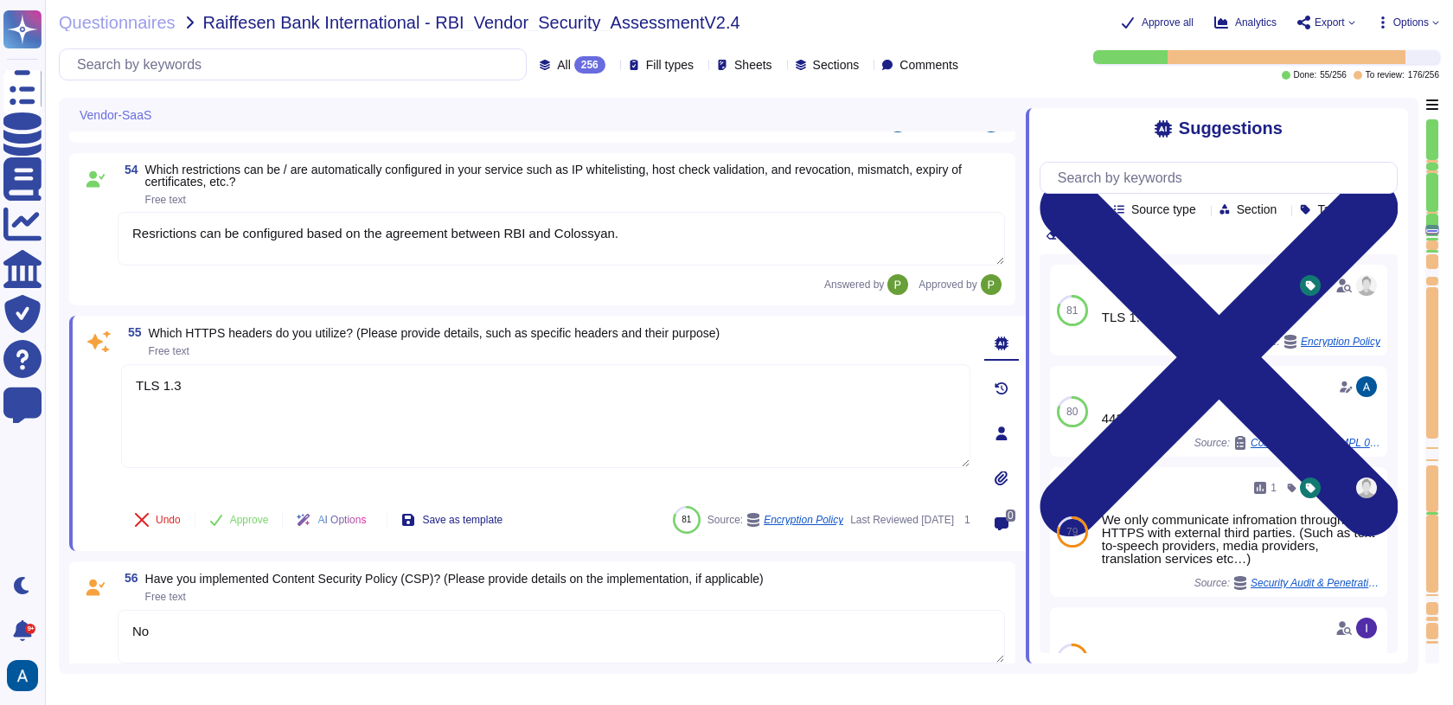
click at [887, 635] on textarea "No" at bounding box center [561, 637] width 887 height 54
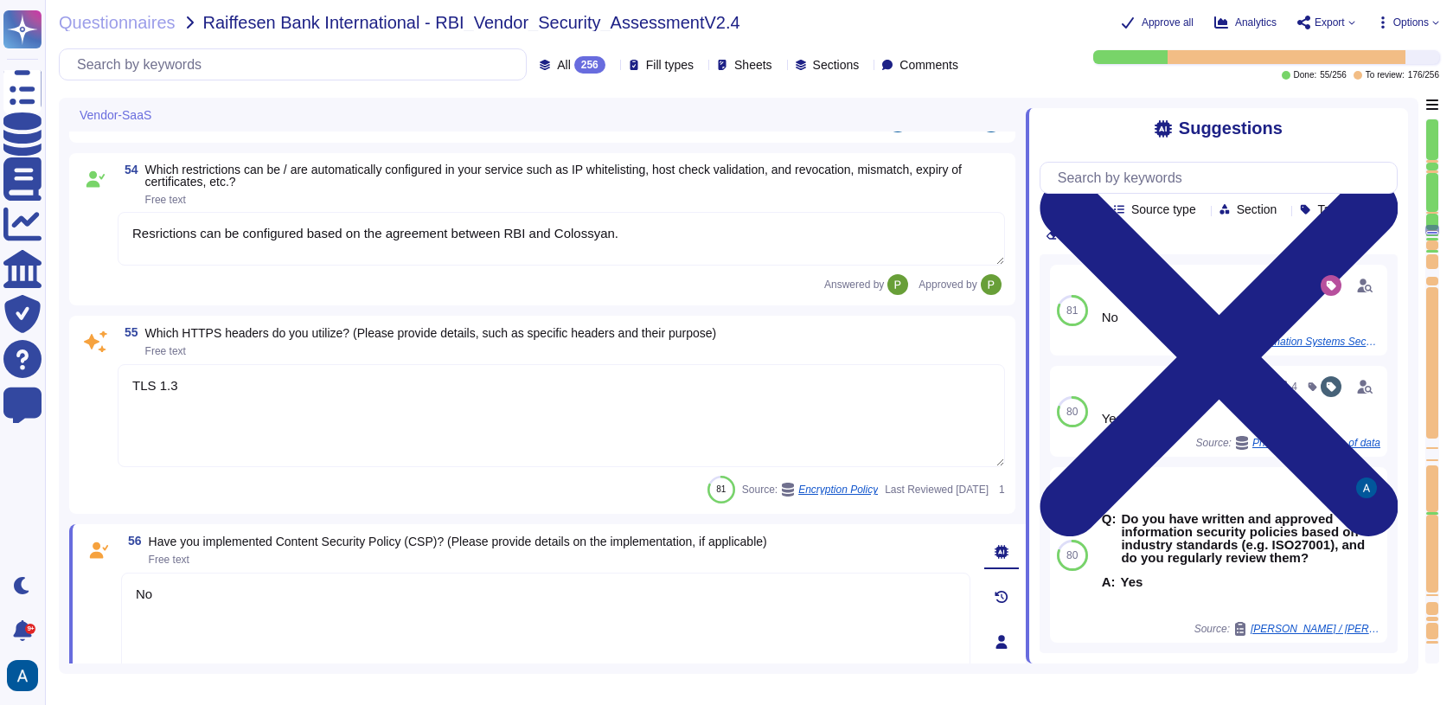
click at [481, 450] on textarea "TLS 1.3" at bounding box center [561, 415] width 887 height 103
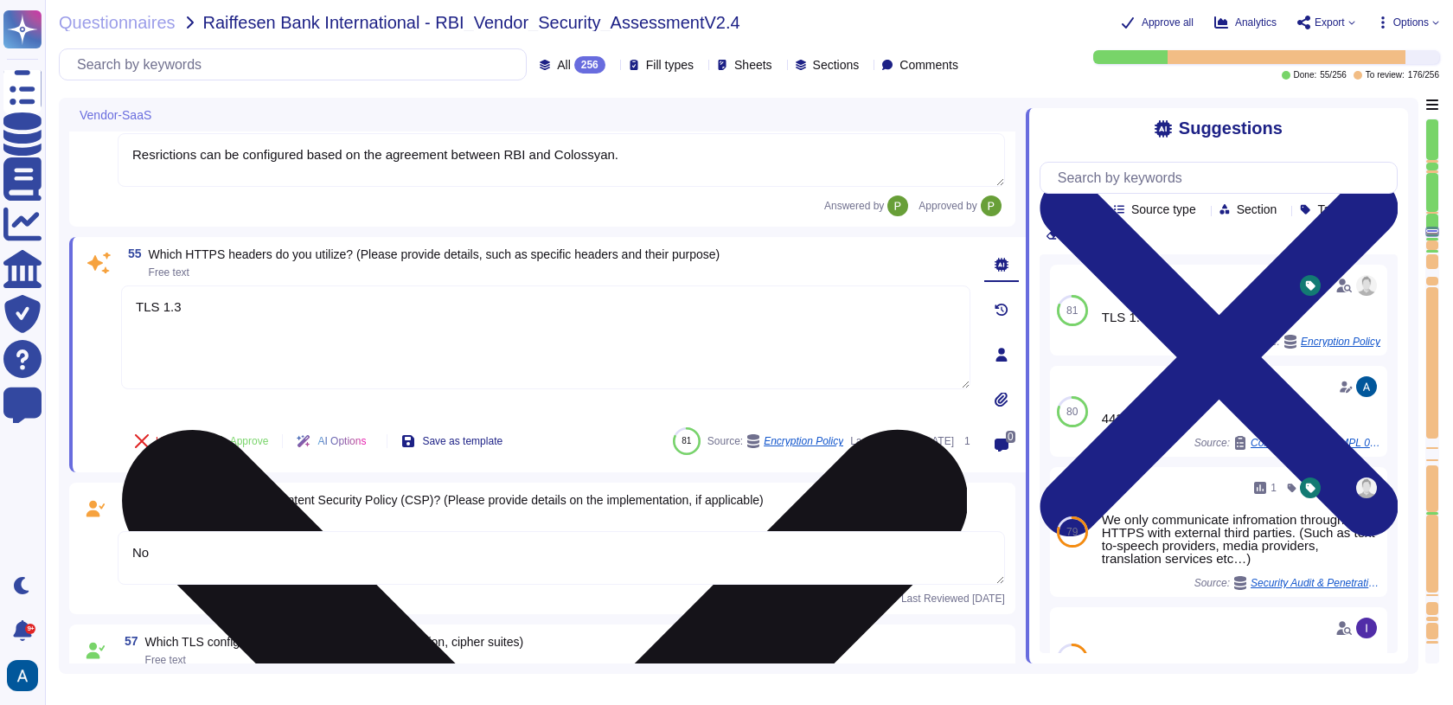
type textarea "No"
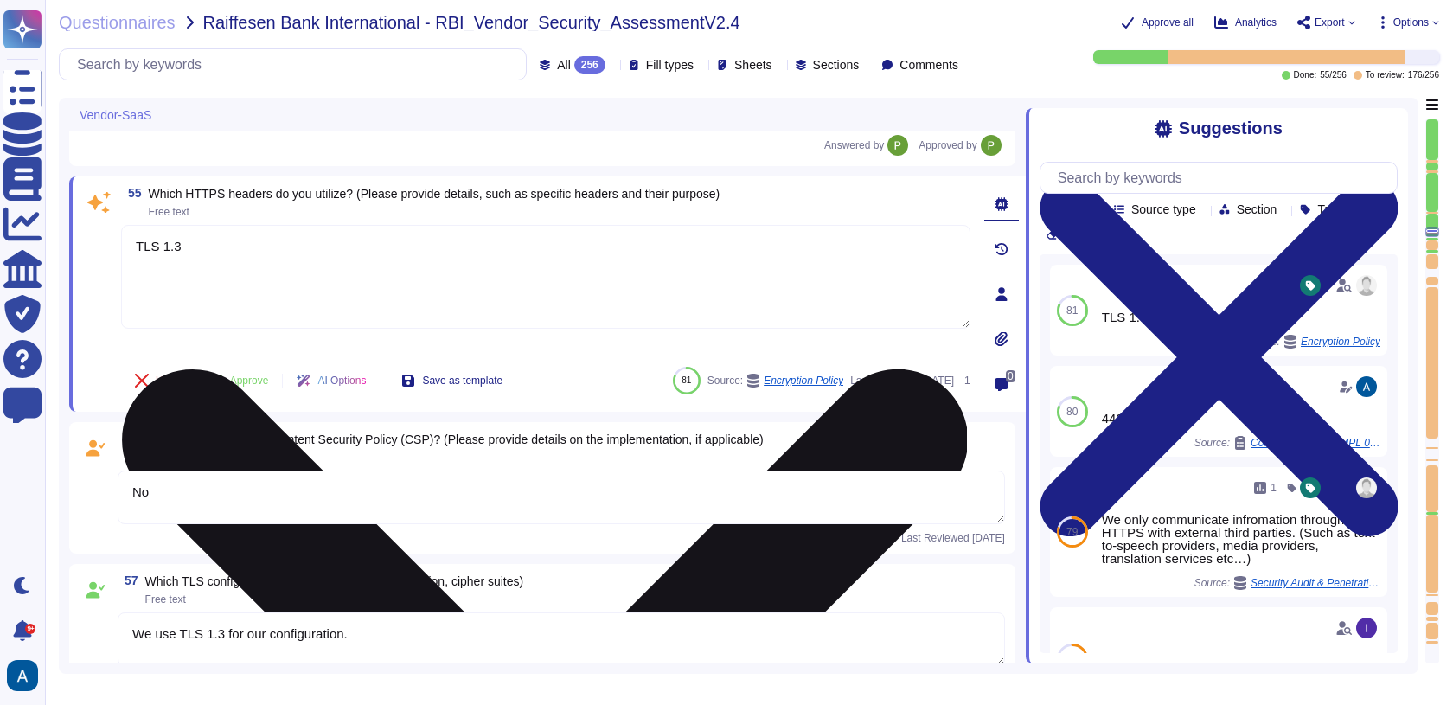
scroll to position [9882, 0]
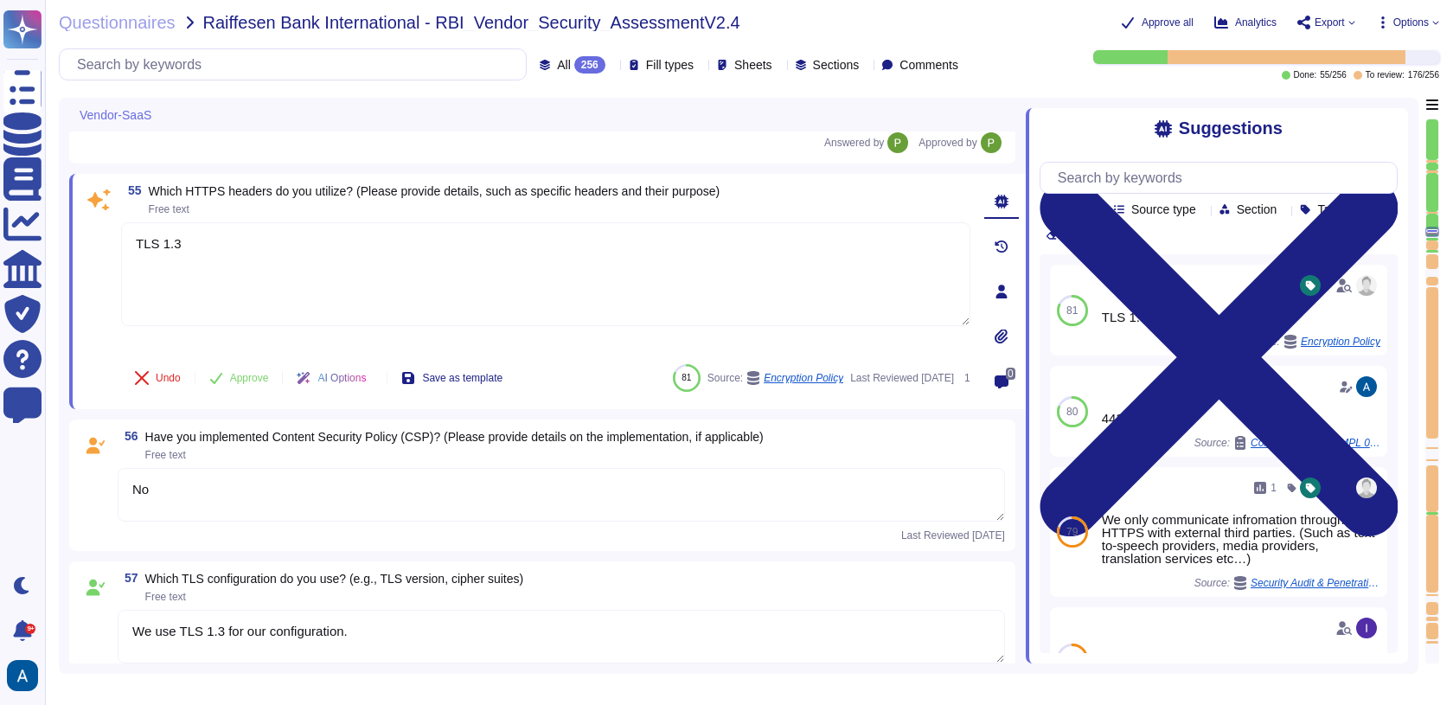
click at [757, 497] on textarea "No" at bounding box center [561, 495] width 887 height 54
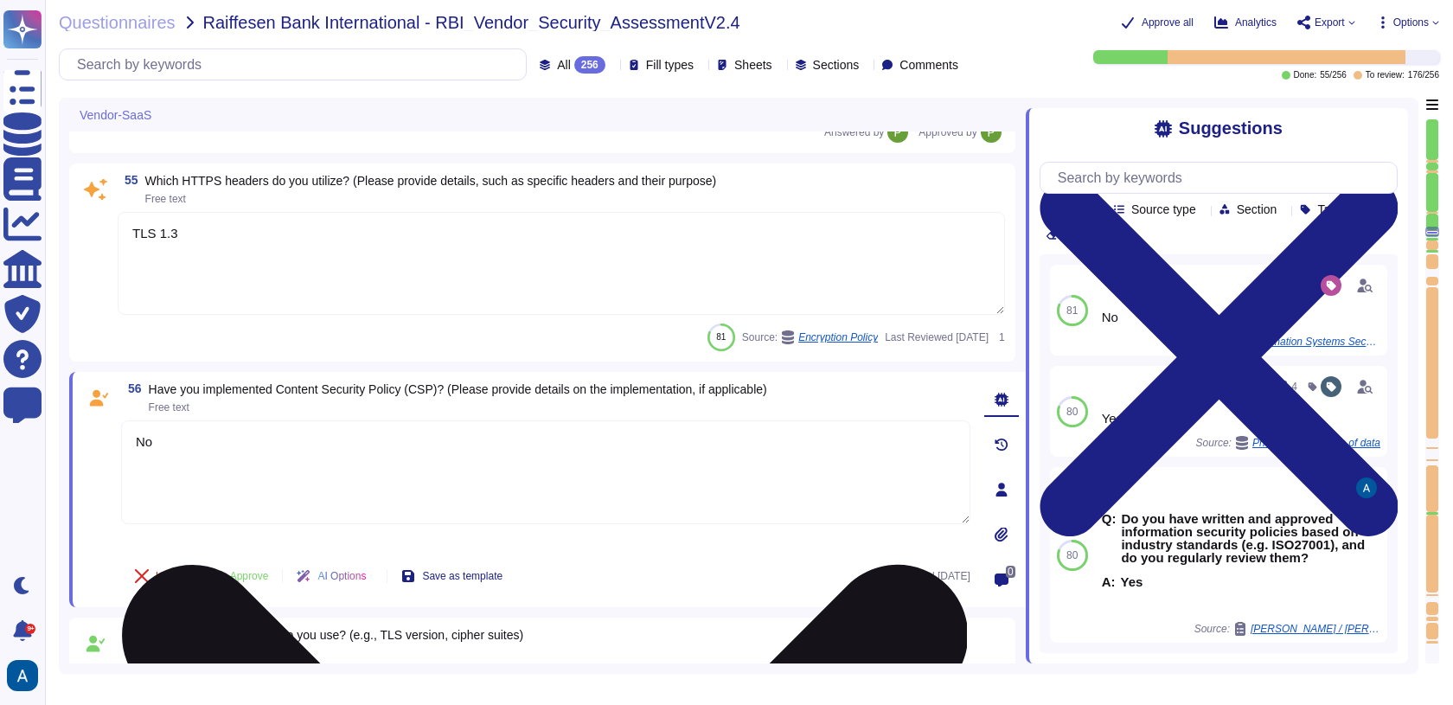
type textarea "No"
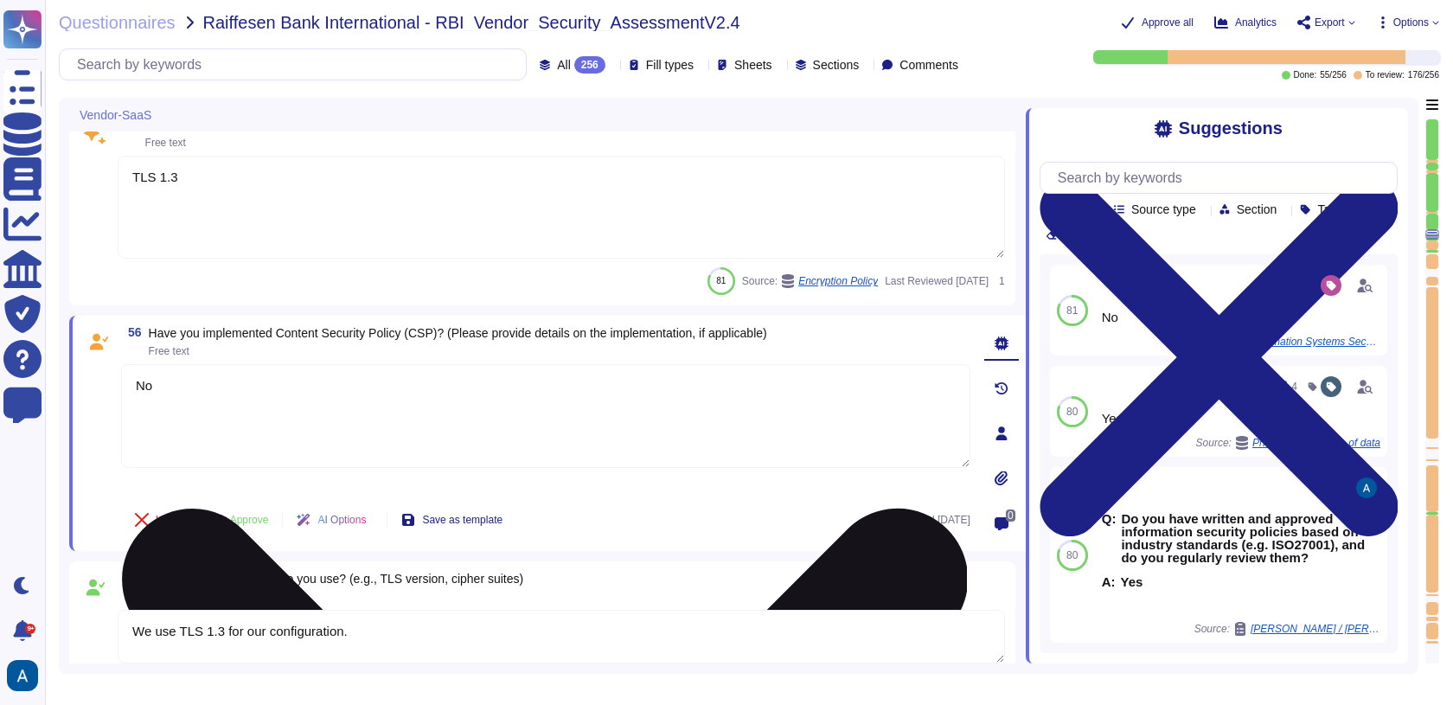
scroll to position [9937, 0]
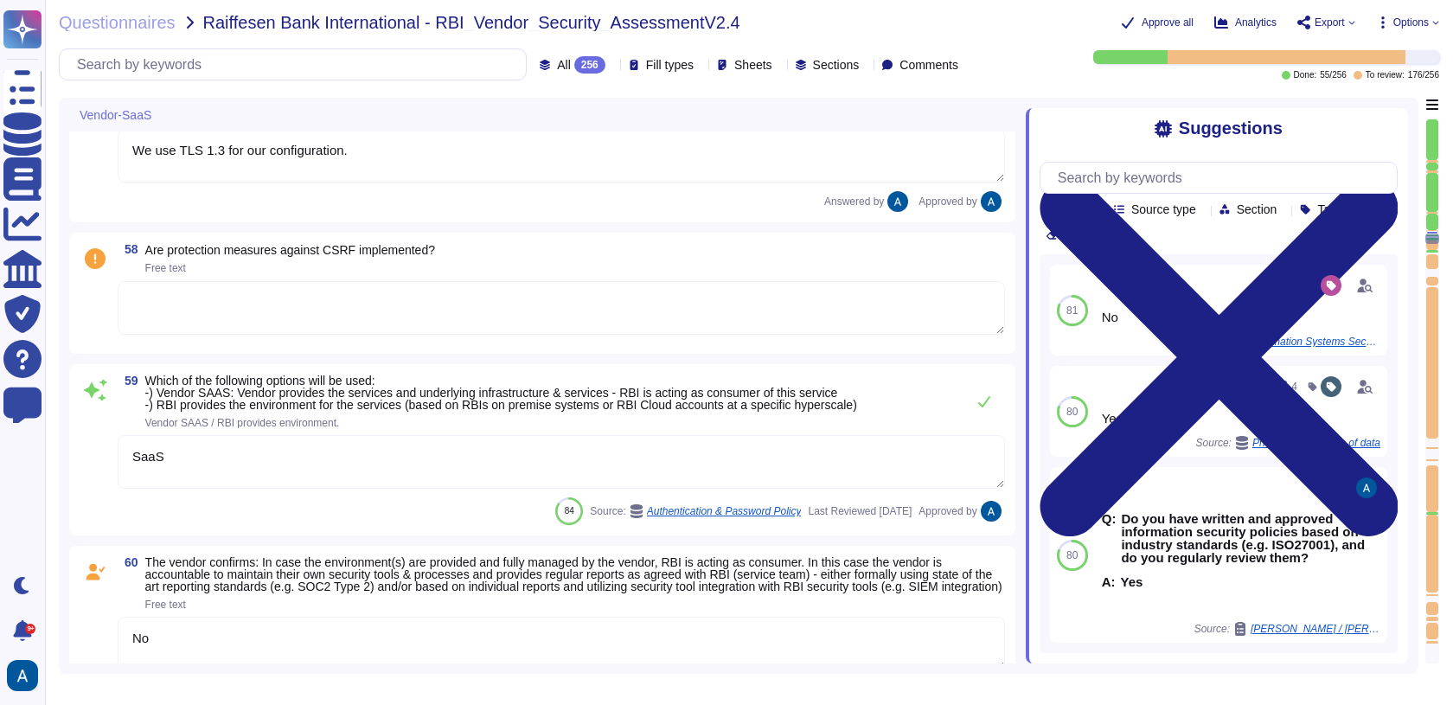
type textarea "No"
type textarea "BCPs reflect the security risk status based on these assessments."
type textarea "Yes, please see Colossyan status page: [URL][DOMAIN_NAME] We commit to be avail…"
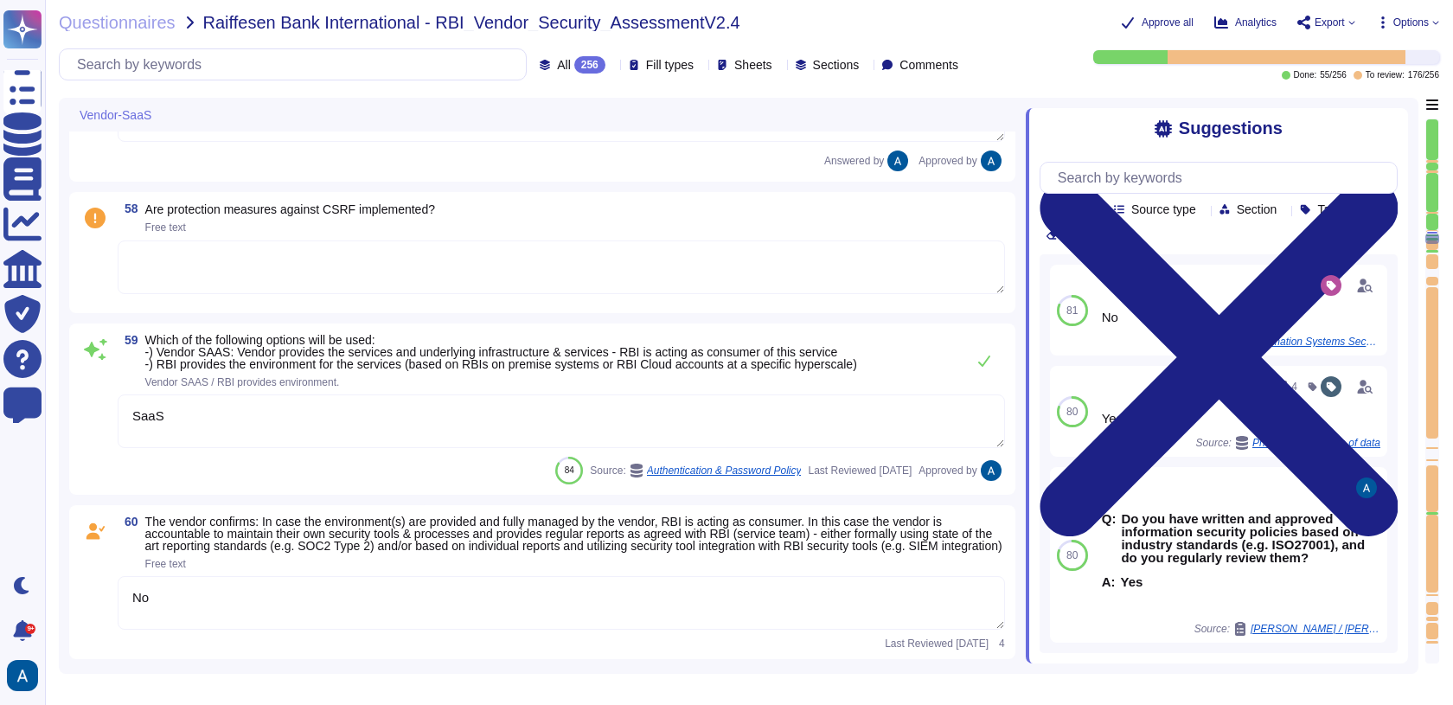
scroll to position [10416, 0]
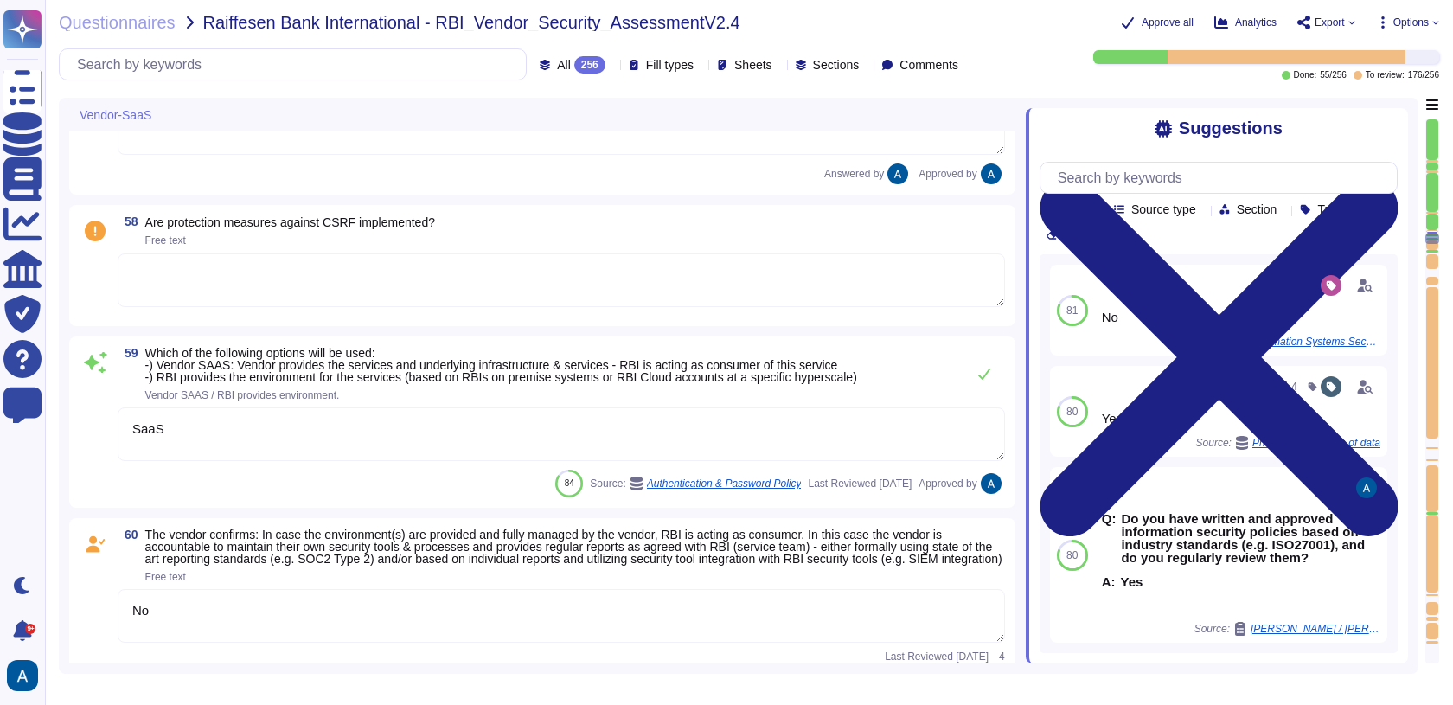
click at [663, 607] on textarea "No" at bounding box center [561, 616] width 887 height 54
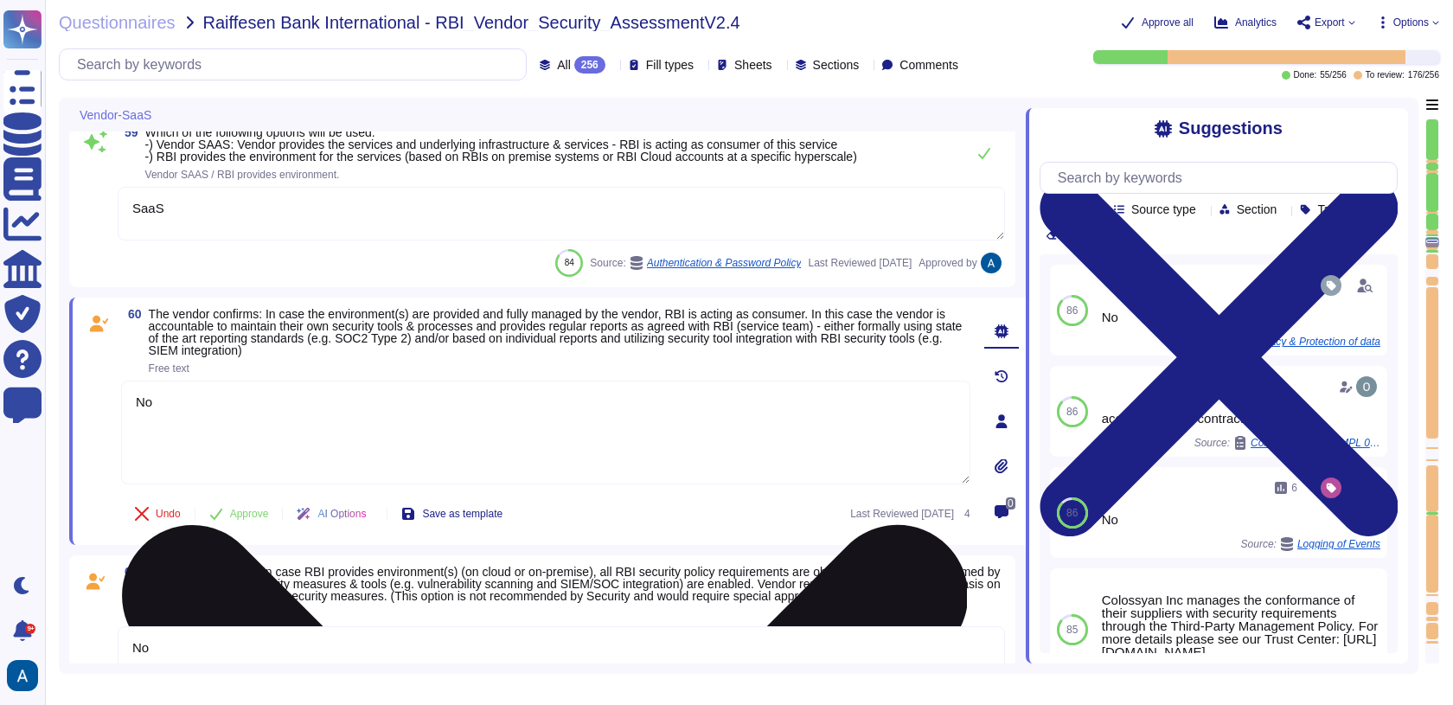
scroll to position [10572, 0]
type textarea "The required and recommended system hardening measures for our product include …"
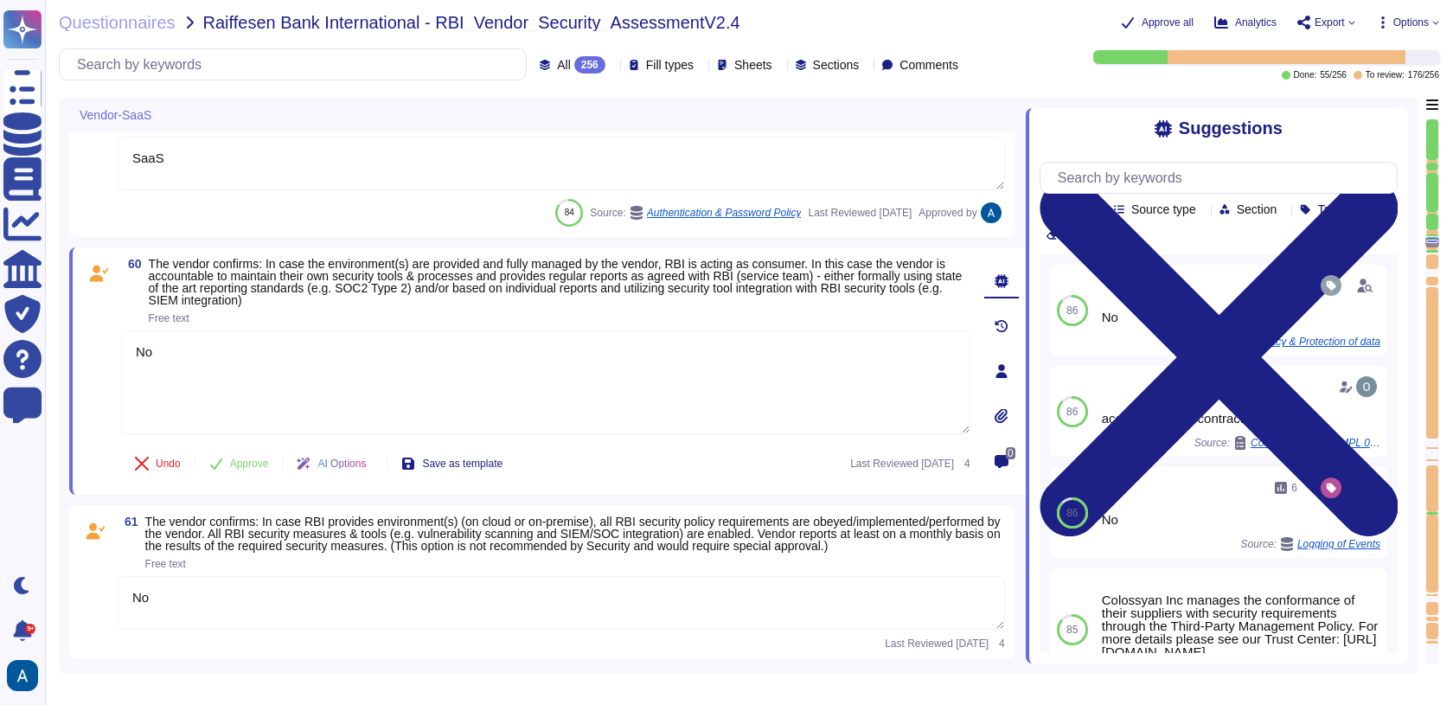
click at [302, 582] on div "61 The vendor confirms: In case RBI provides environment(s) (on cloud or on-pre…" at bounding box center [542, 581] width 925 height 133
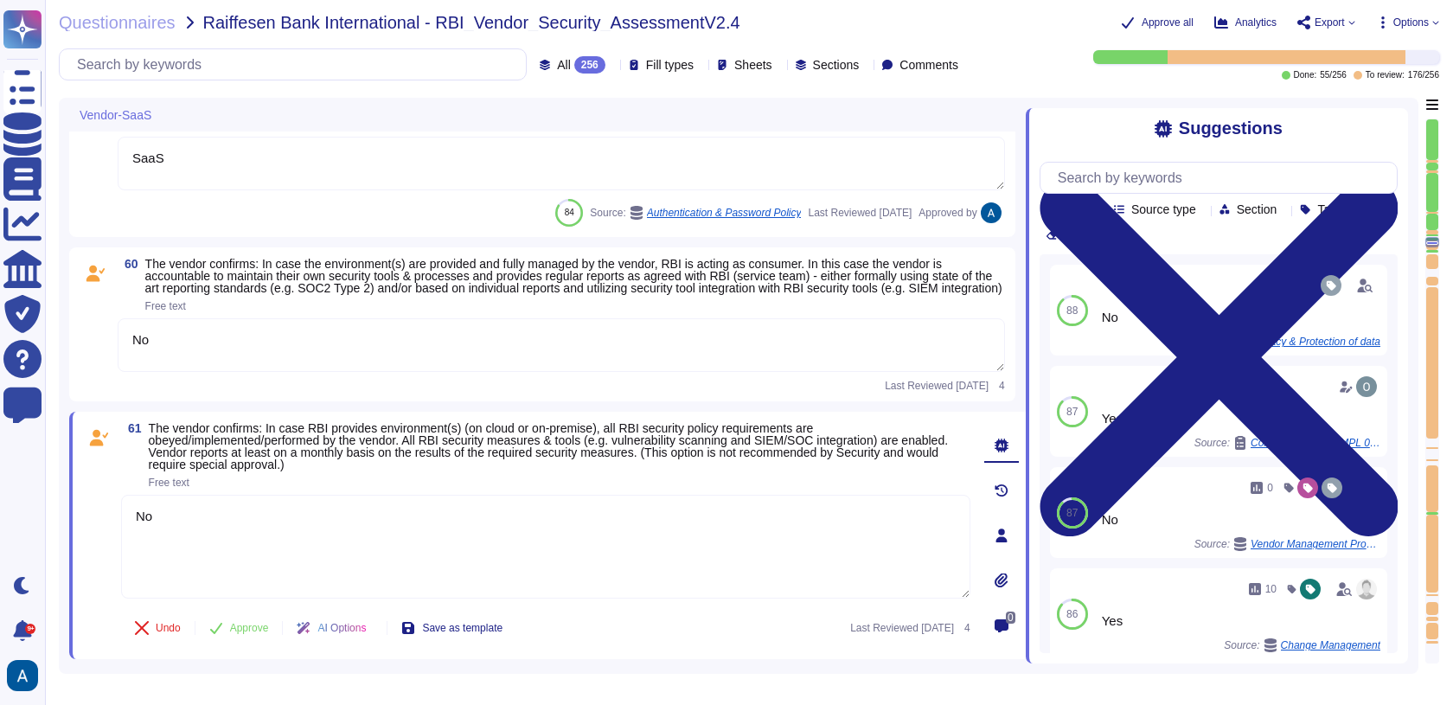
click at [364, 269] on span "The vendor confirms: In case the environment(s) are provided and fully managed …" at bounding box center [573, 276] width 857 height 38
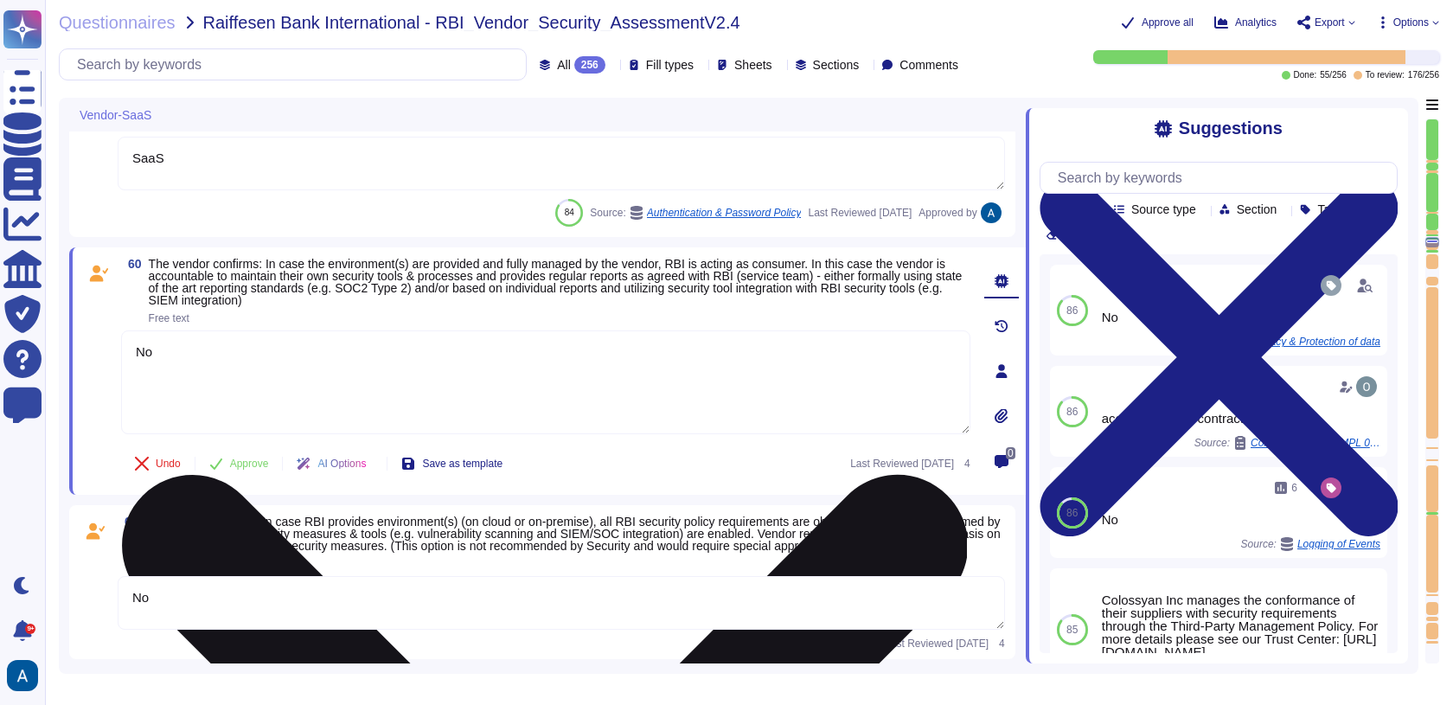
click at [389, 348] on textarea "No" at bounding box center [545, 382] width 849 height 104
type textarea "y"
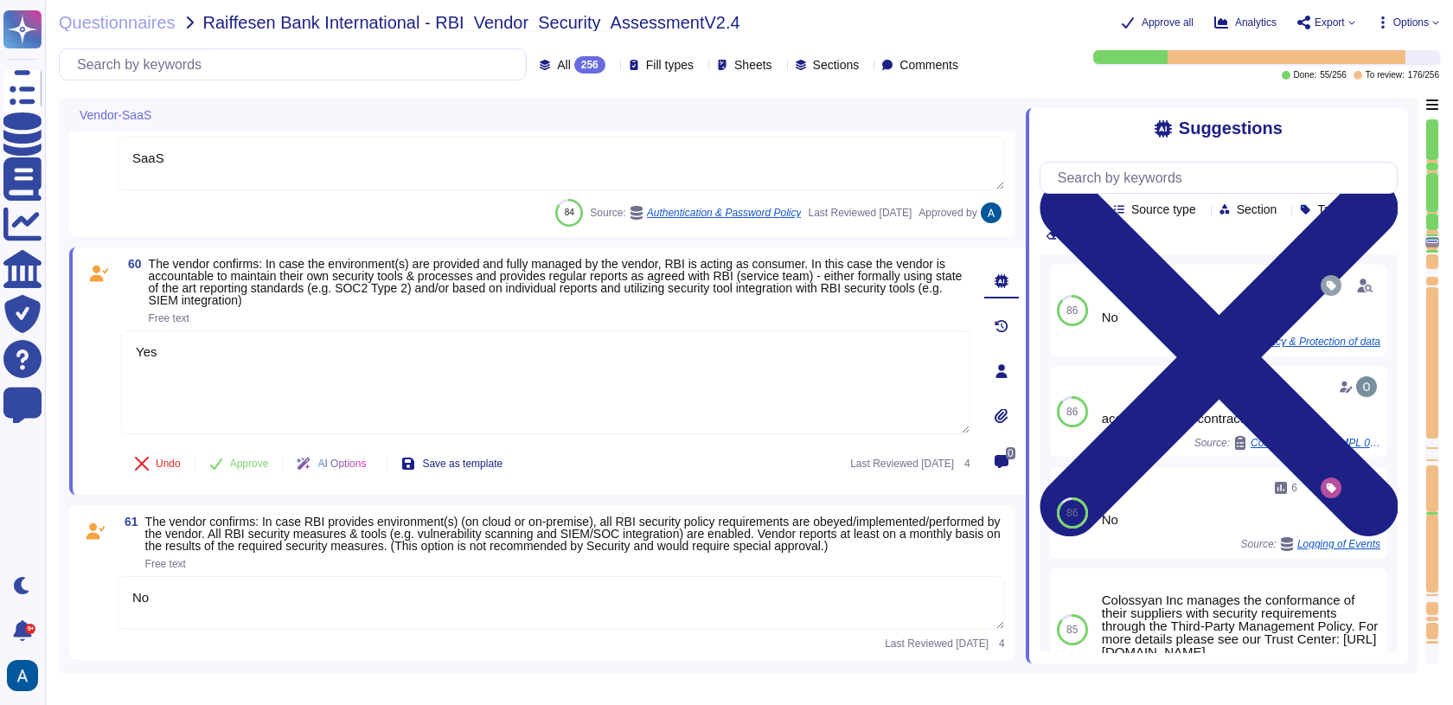
click at [241, 441] on div "60 The vendor confirms: In case the environment(s) are provided and fully manag…" at bounding box center [526, 371] width 887 height 227
type textarea "Yes"
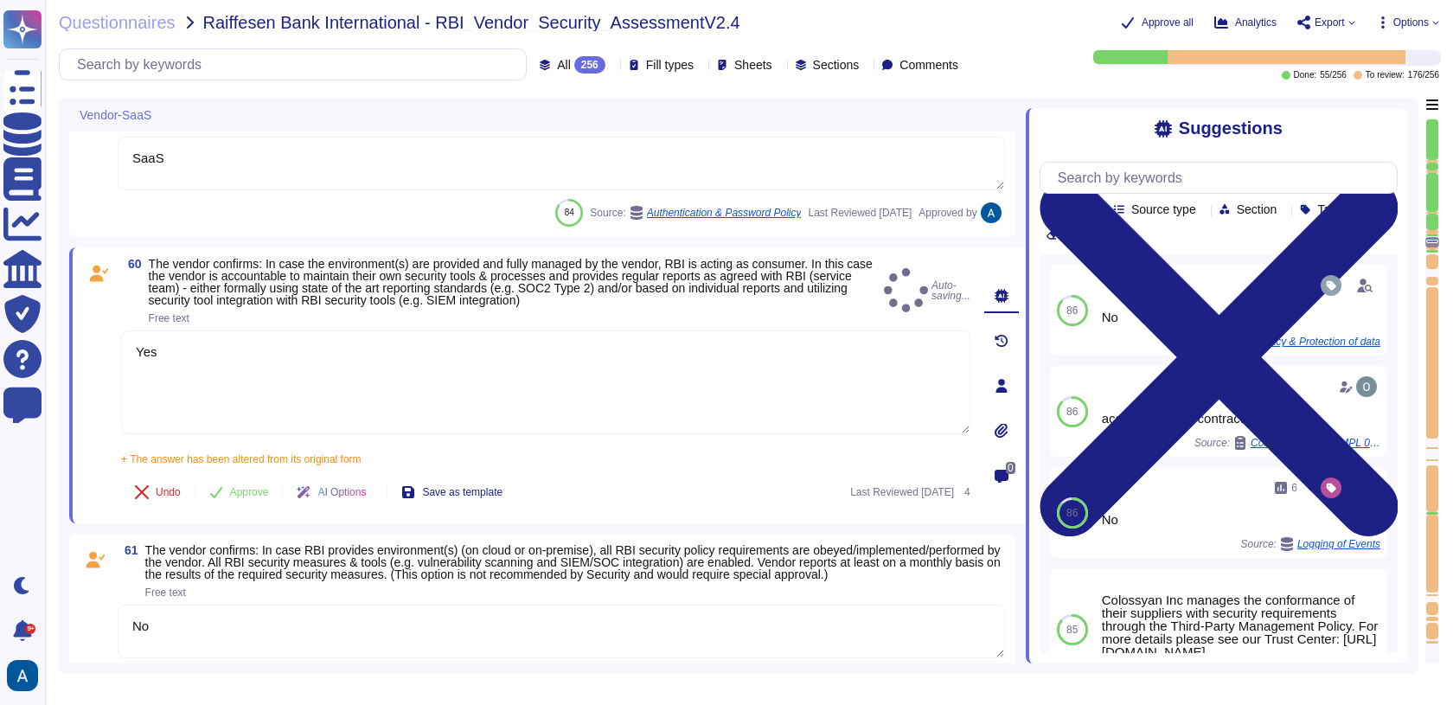
type textarea "The required and recommended system hardening measures for our product include …"
click at [243, 488] on span "Approve" at bounding box center [249, 492] width 39 height 10
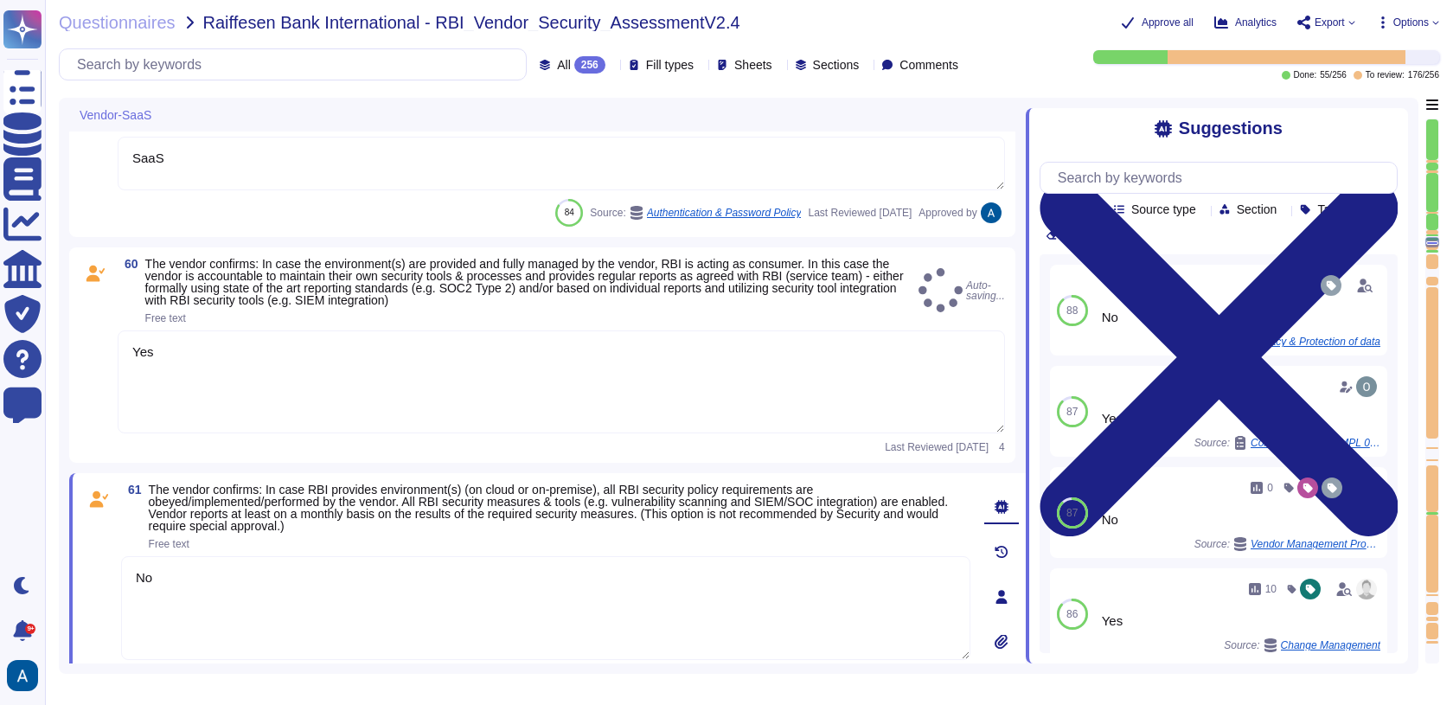
type textarea "Yes"
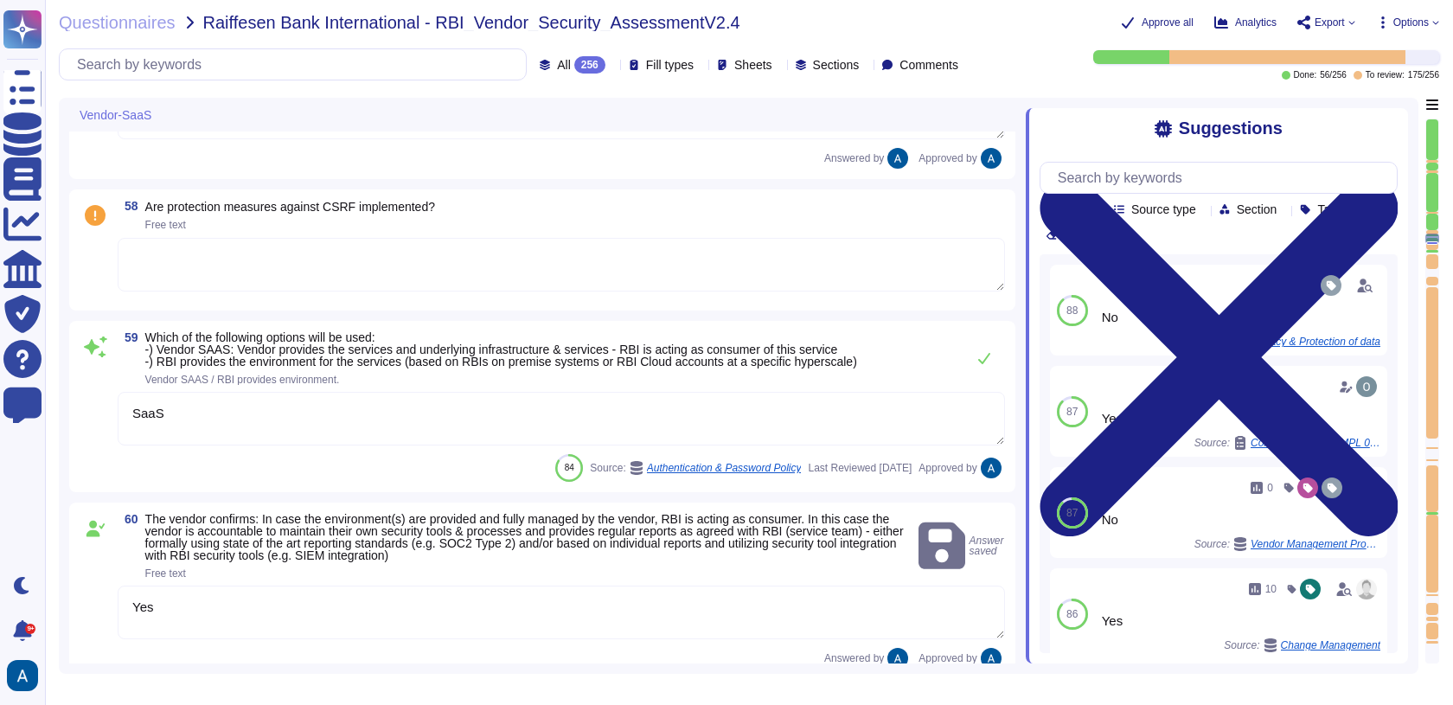
type textarea "TLS 1.3"
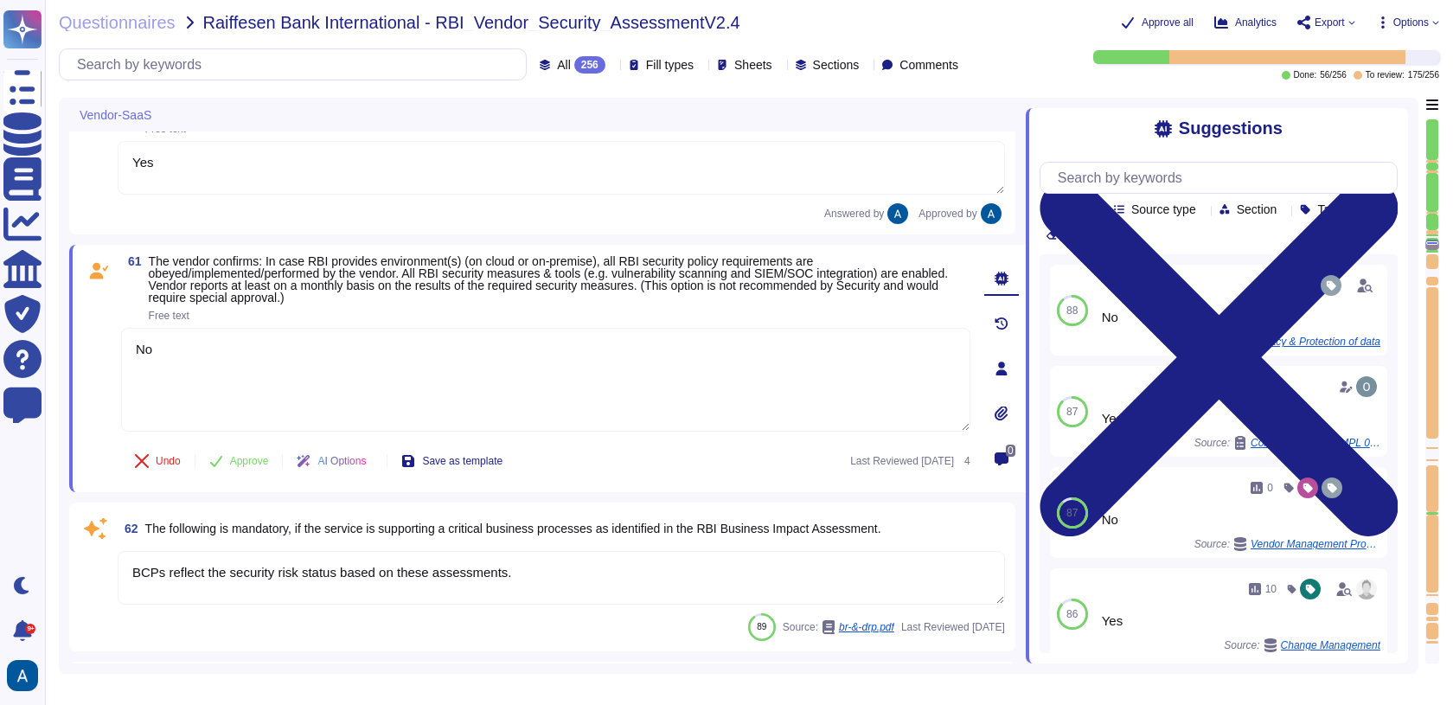
type textarea "The required and recommended system hardening measures for our product include …"
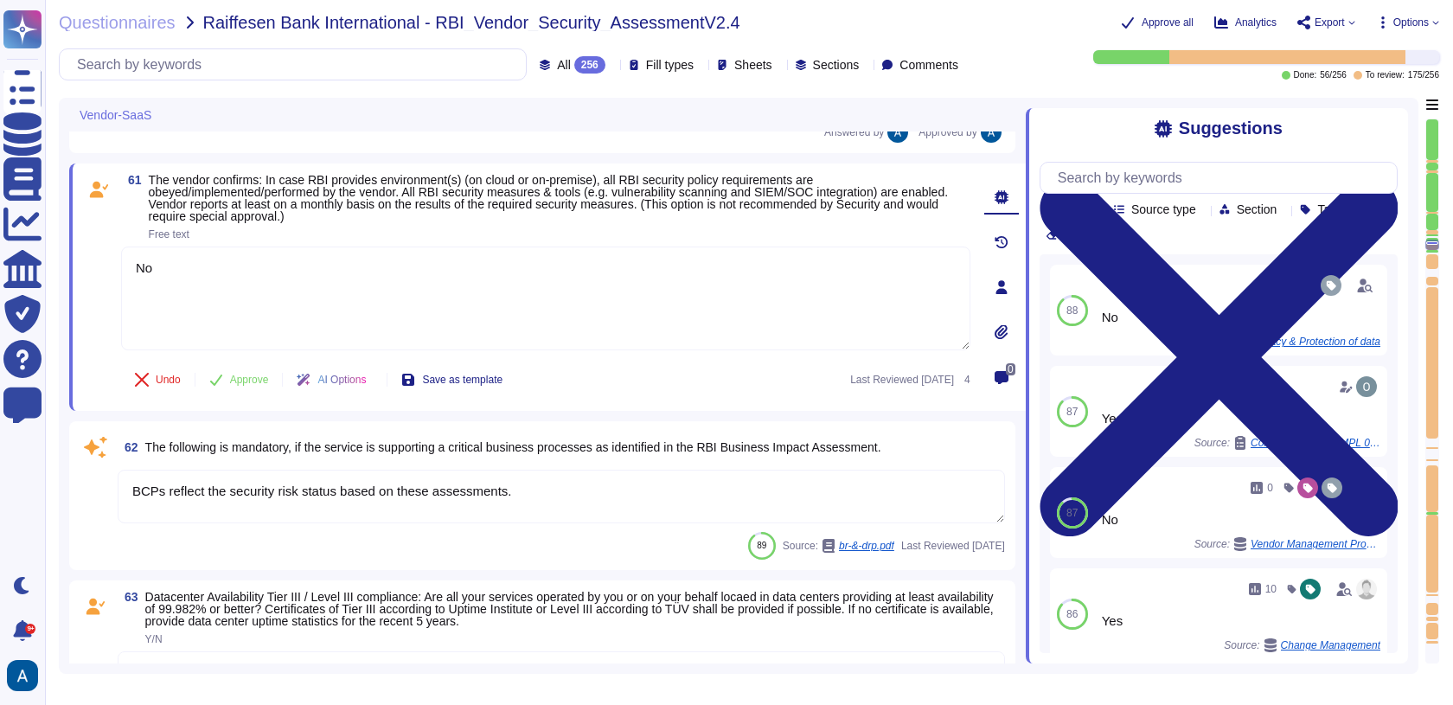
scroll to position [10774, 0]
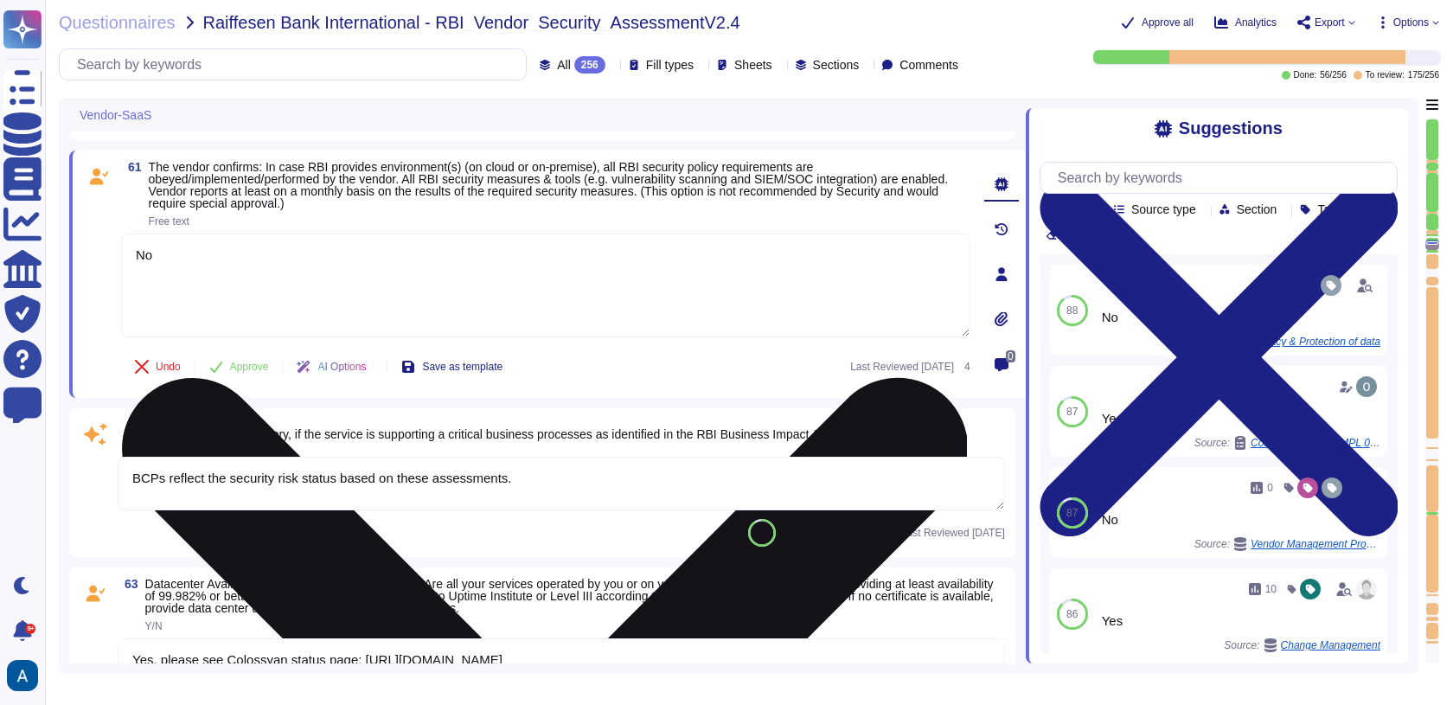
drag, startPoint x: 320, startPoint y: 303, endPoint x: 149, endPoint y: 258, distance: 177.0
click at [149, 258] on textarea "No" at bounding box center [545, 285] width 849 height 104
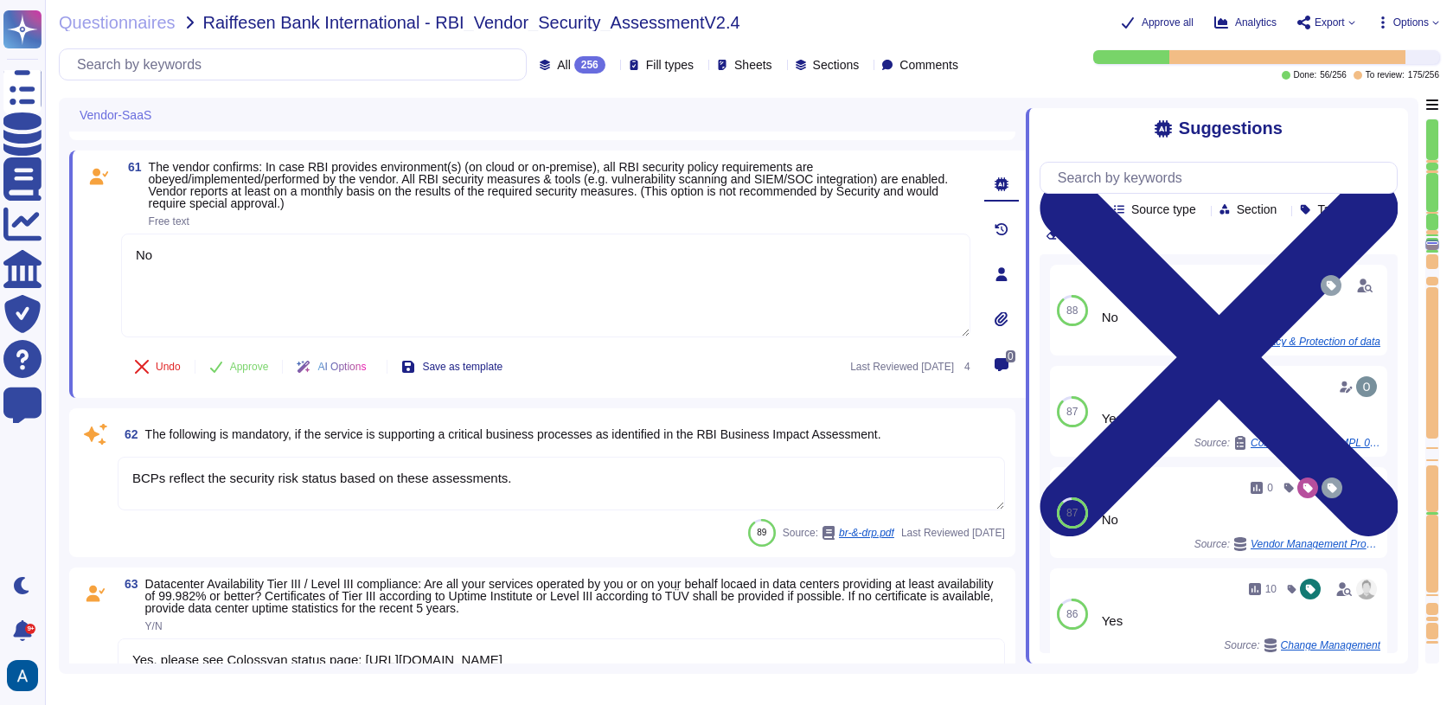
drag, startPoint x: 412, startPoint y: 264, endPoint x: 146, endPoint y: 237, distance: 267.6
click at [146, 238] on div "61 The vendor confirms: In case RBI provides environment(s) (on cloud or on-pre…" at bounding box center [526, 274] width 887 height 227
type textarea "Yes"
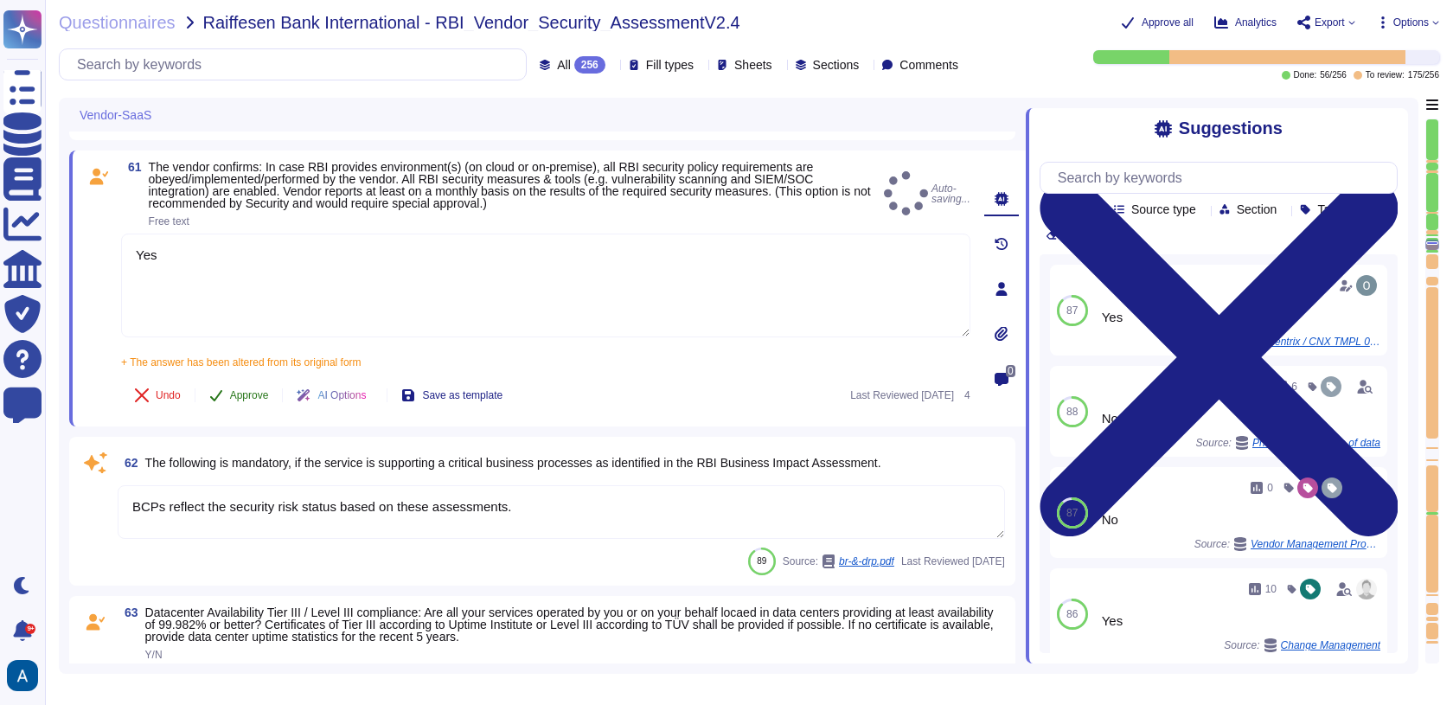
click at [261, 382] on div "61 The vendor confirms: In case RBI provides environment(s) (on cloud or on-pre…" at bounding box center [526, 288] width 887 height 255
click at [263, 400] on span "Approve" at bounding box center [249, 395] width 39 height 10
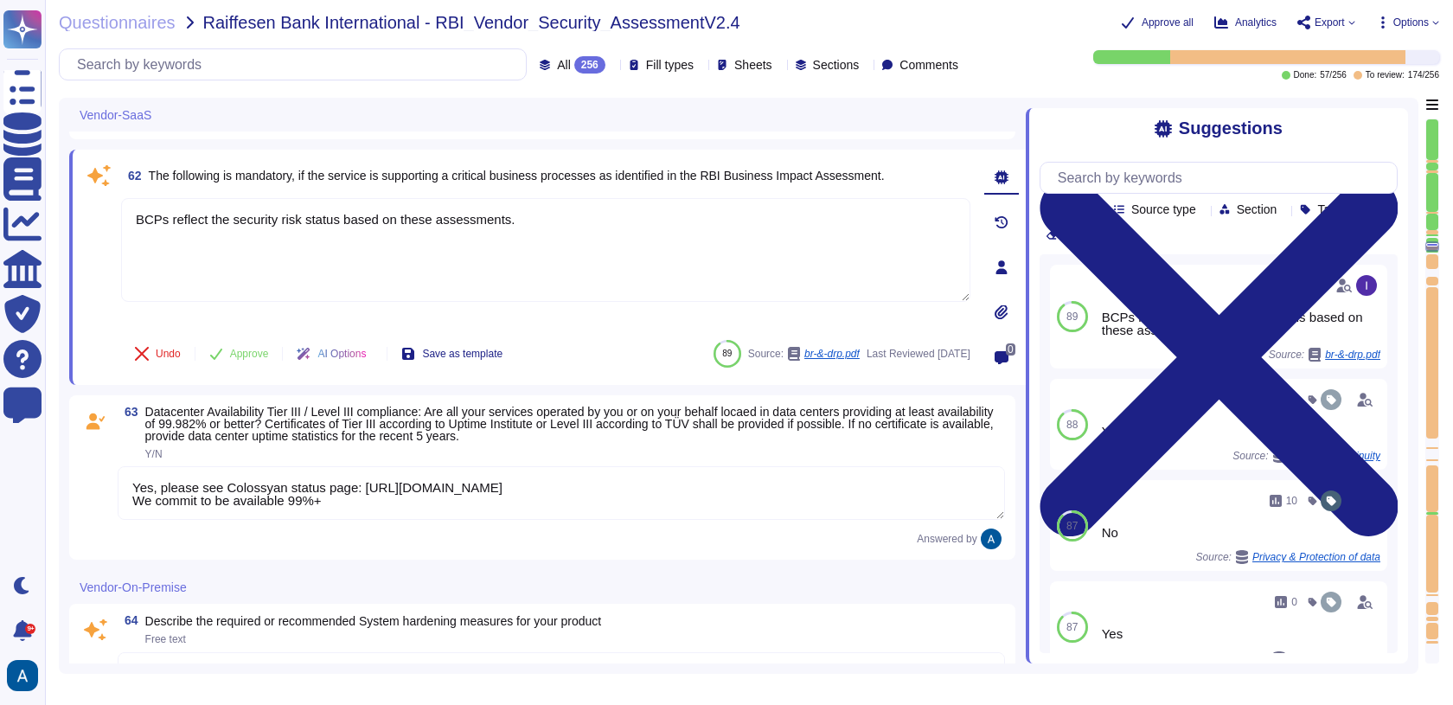
scroll to position [10999, 0]
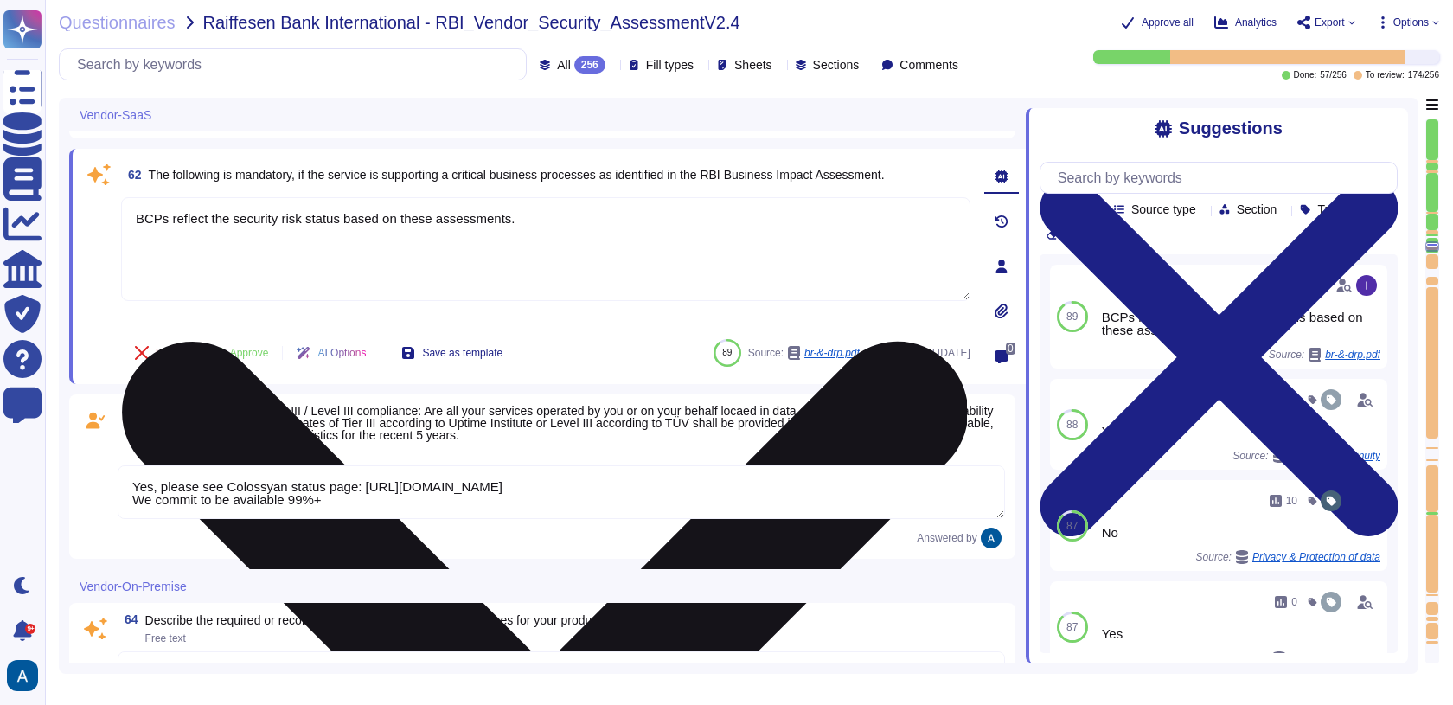
click at [336, 286] on textarea "BCPs reflect the security risk status based on these assessments." at bounding box center [545, 249] width 849 height 104
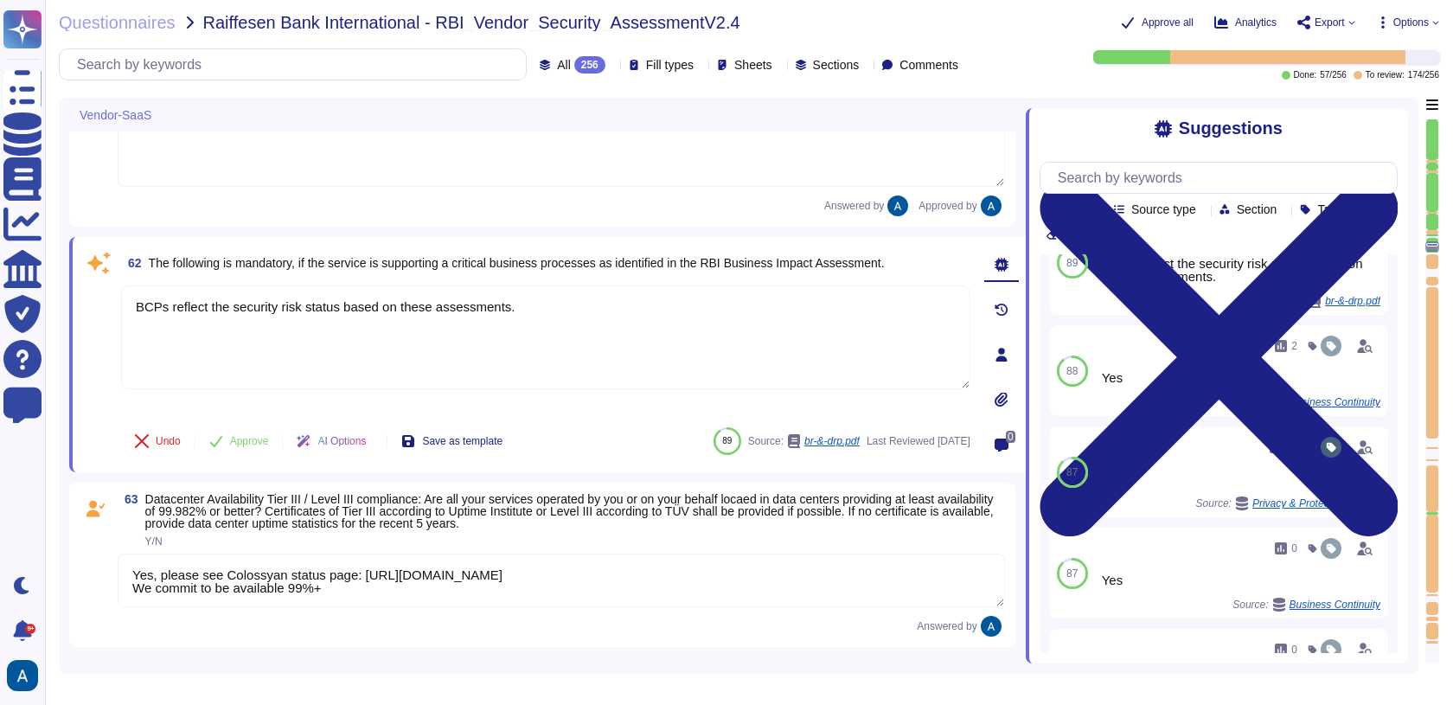
scroll to position [1, 0]
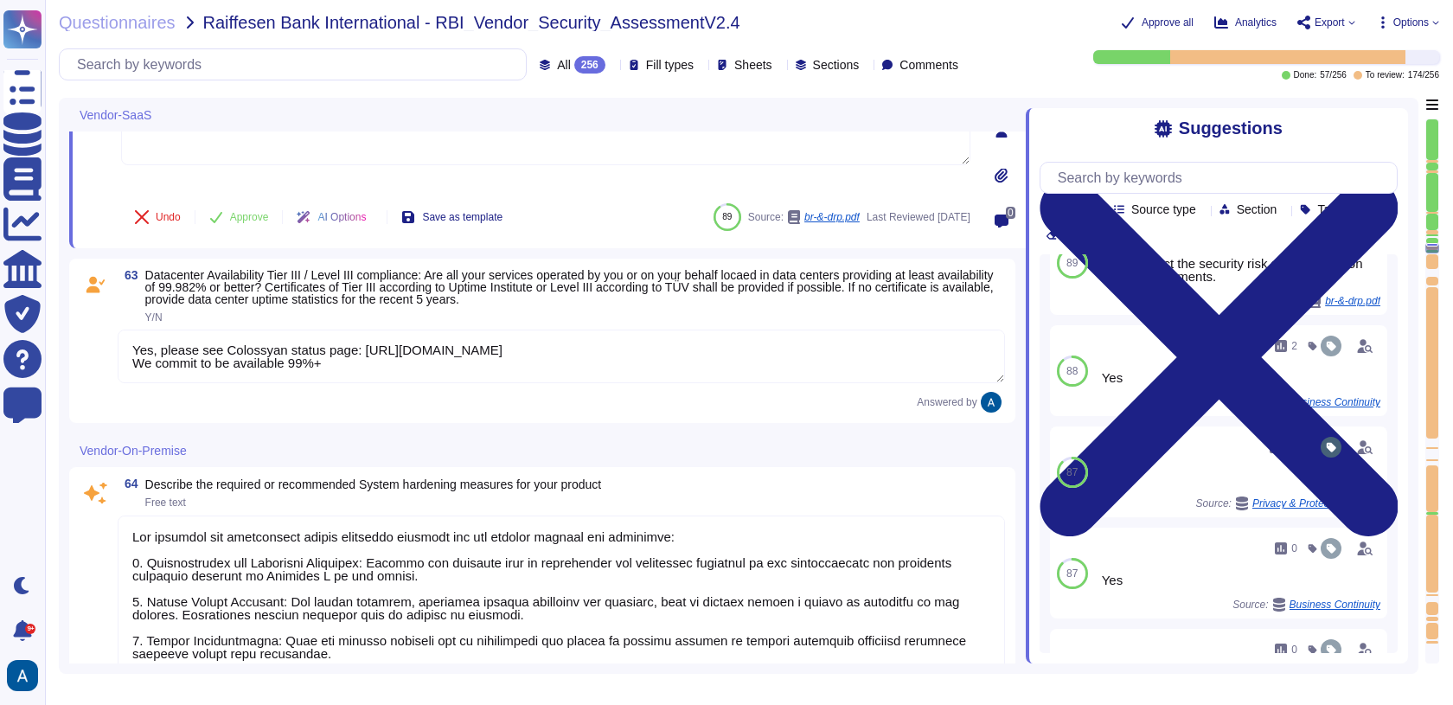
type textarea "No"
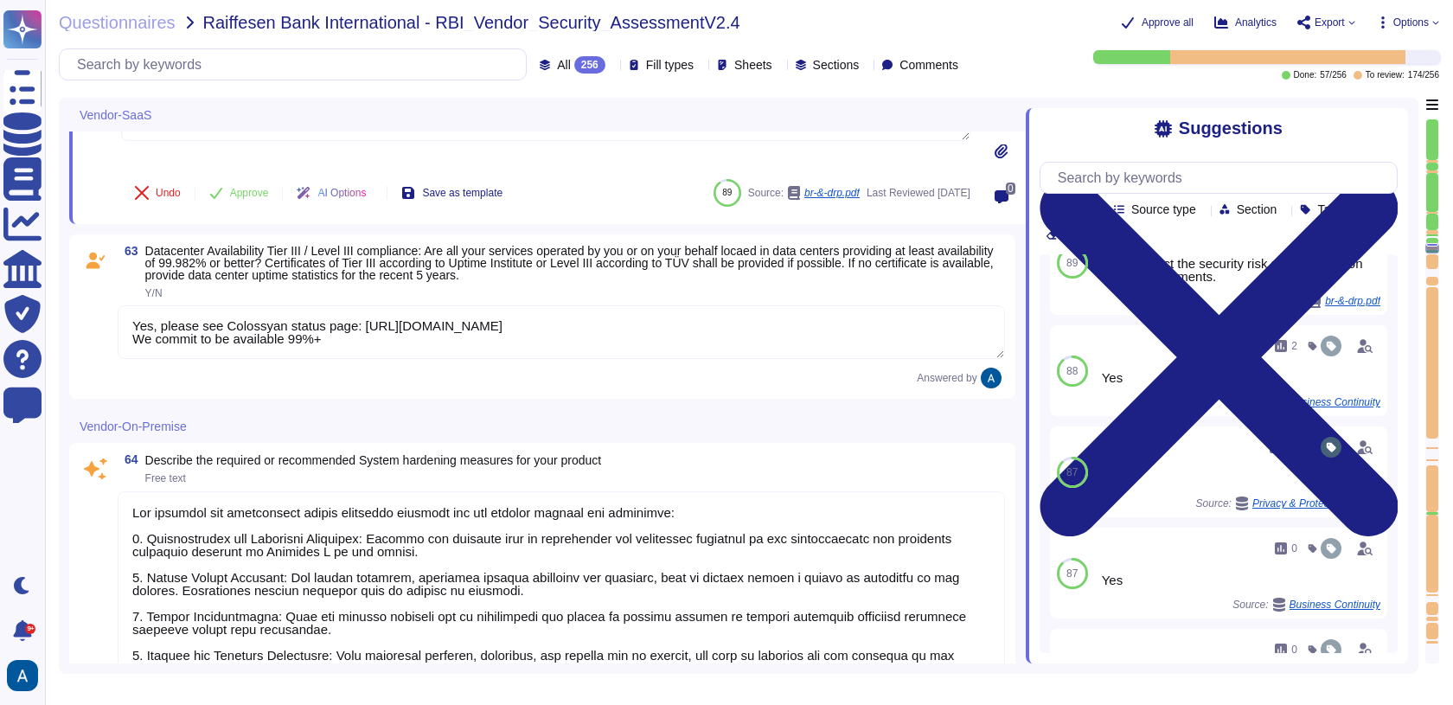
scroll to position [11140, 0]
click at [421, 386] on div "Answered by" at bounding box center [561, 376] width 887 height 21
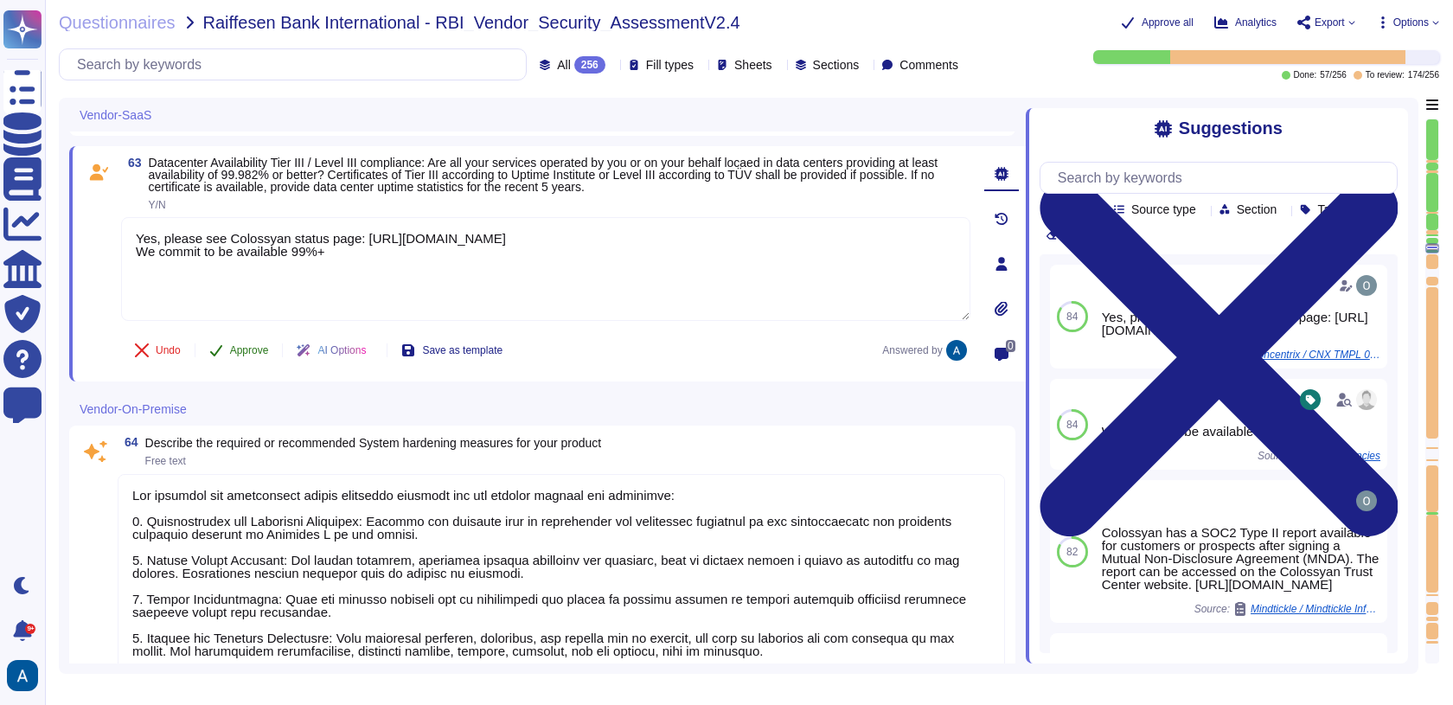
click at [221, 357] on icon at bounding box center [216, 350] width 14 height 14
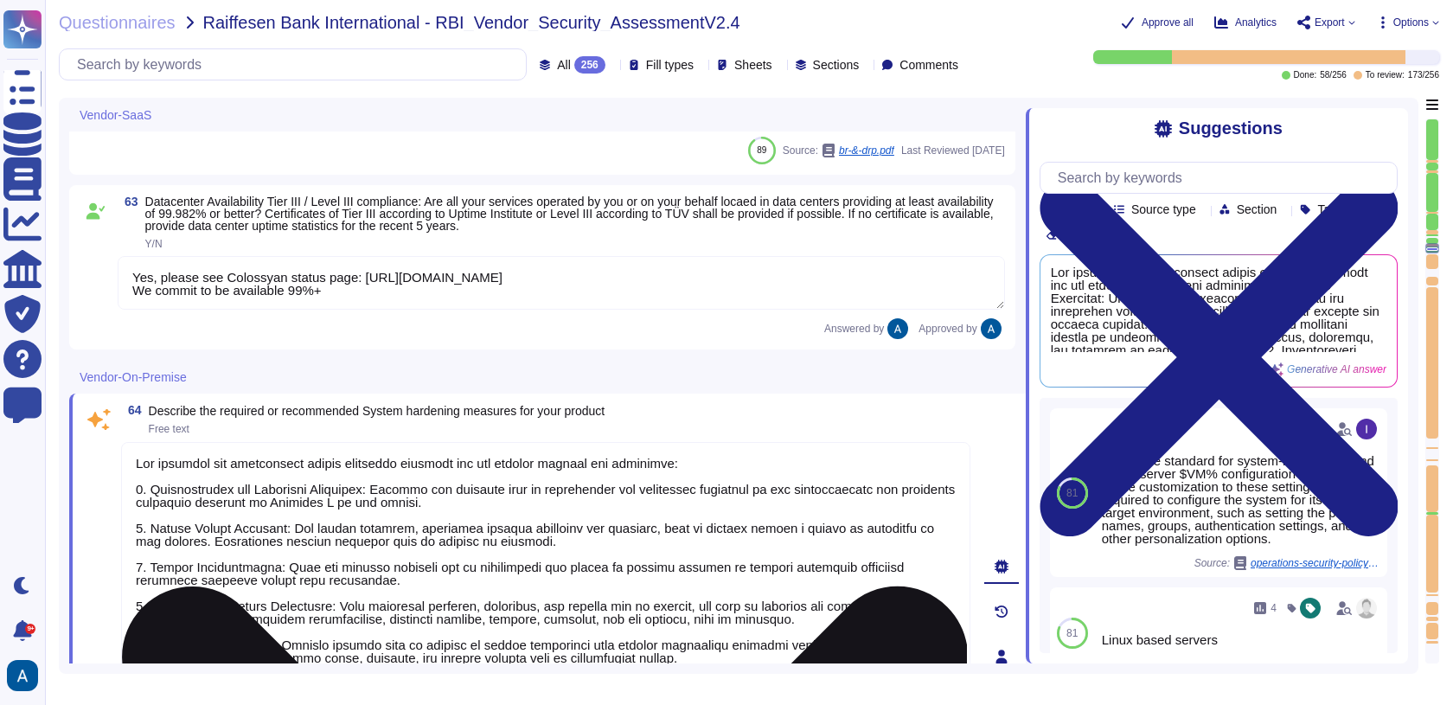
type textarea "No"
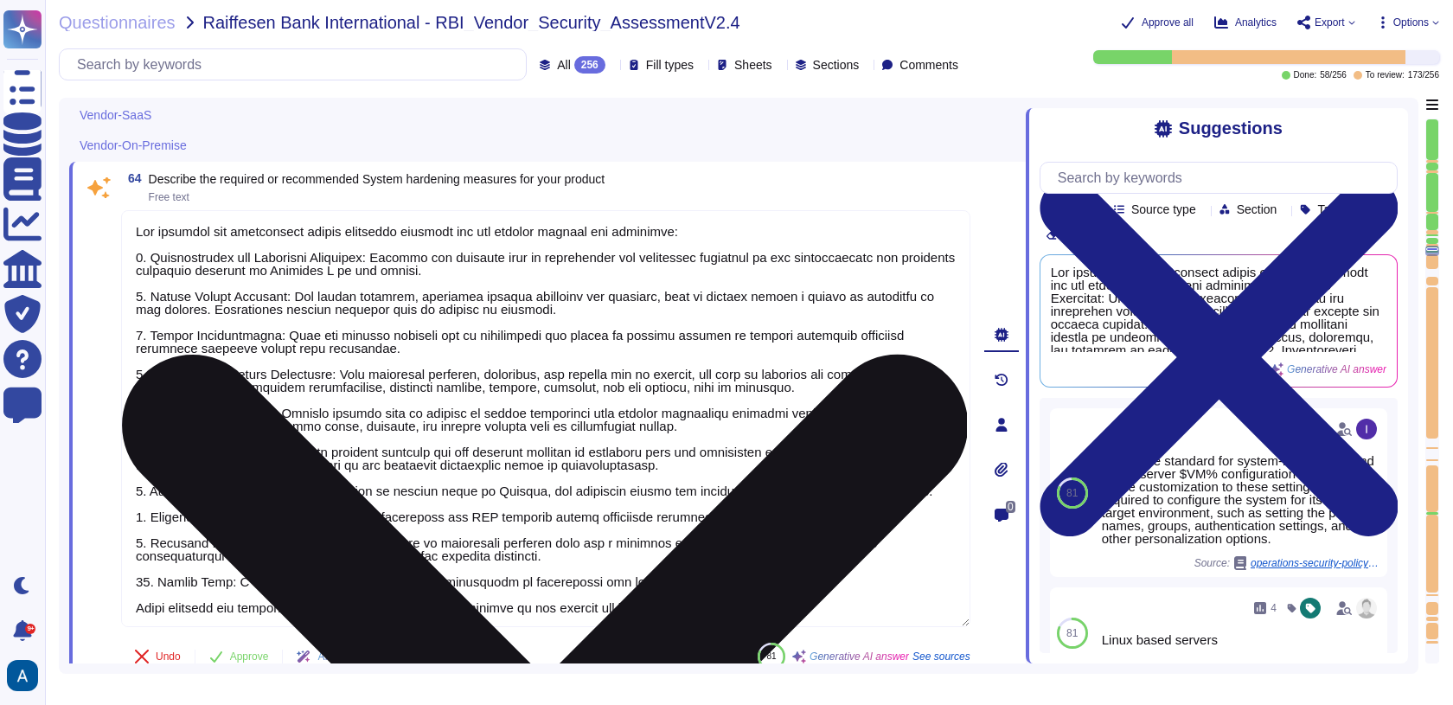
type textarea "Our application operates under a Role-Based Access Control (RBAC) system, where…"
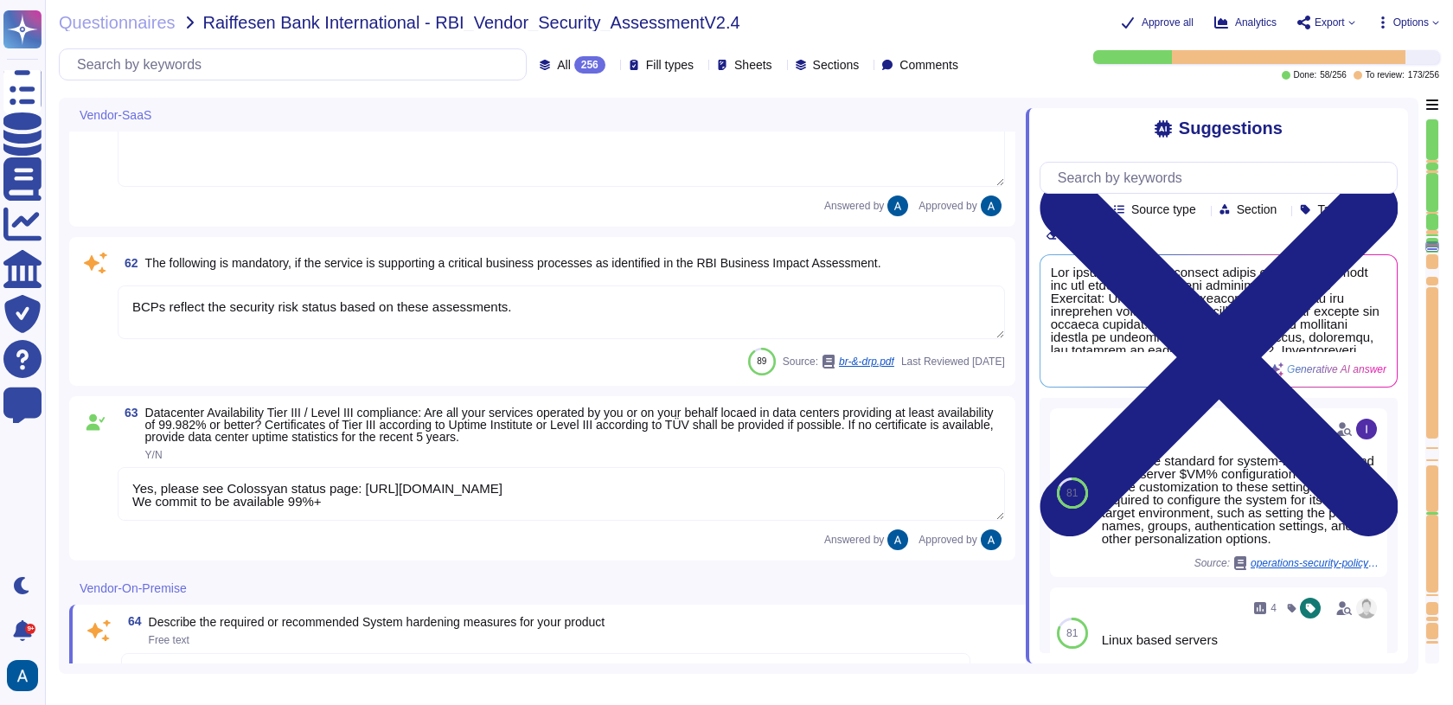
type textarea "SaaS"
type textarea "Yes"
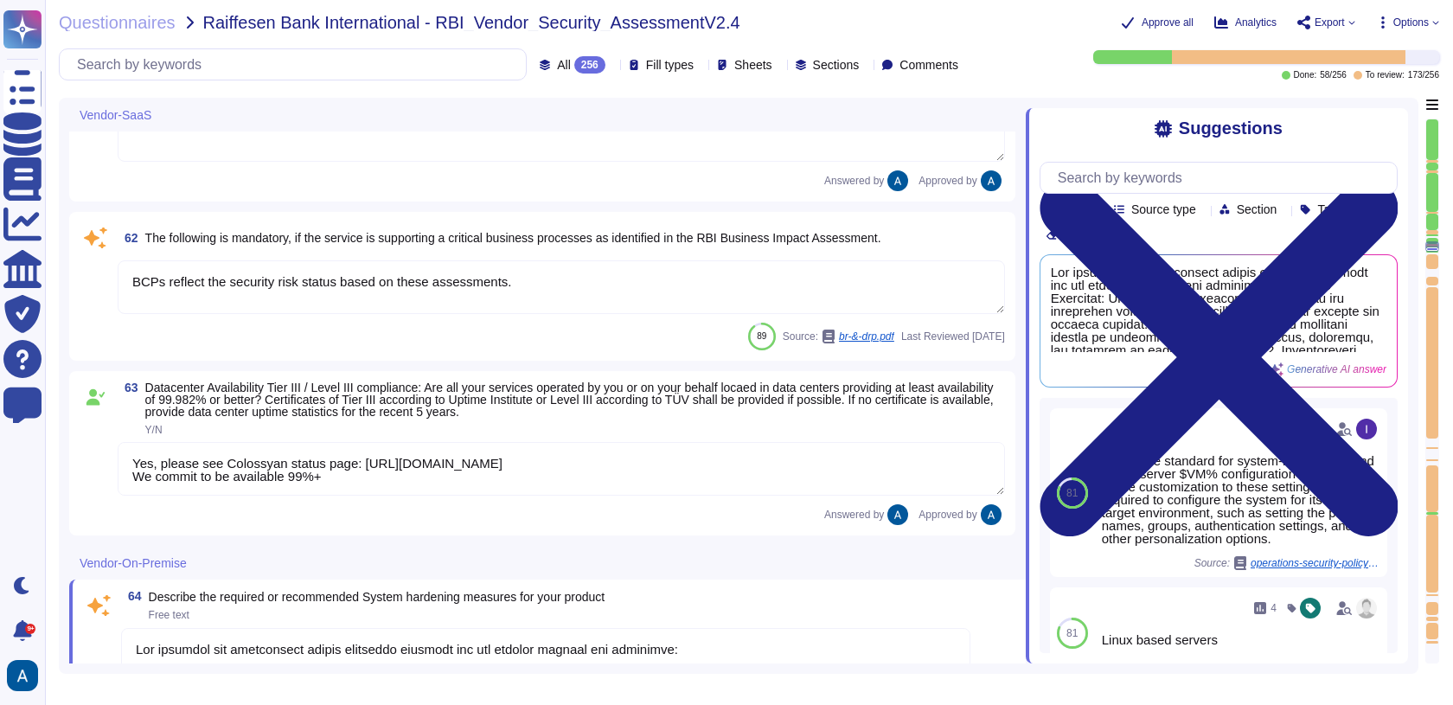
type textarea "No"
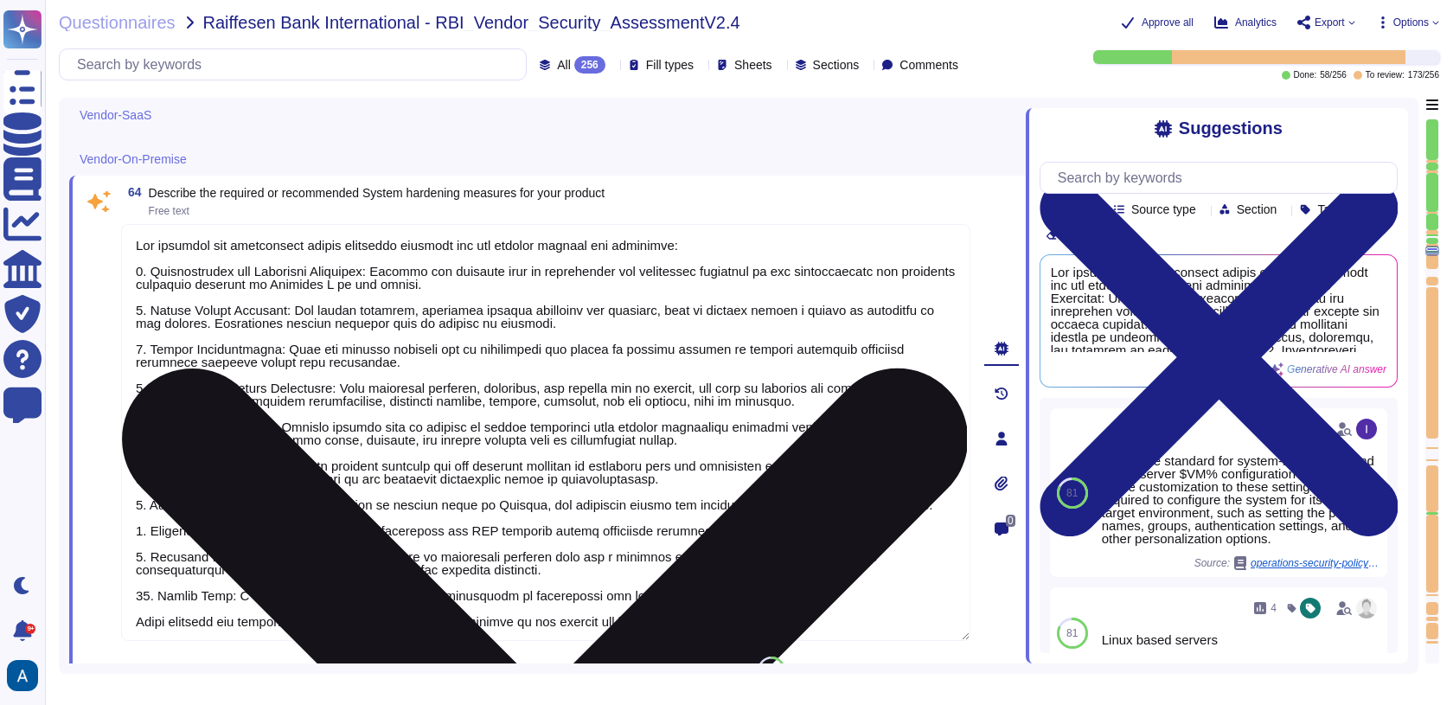
type textarea "Our application operates under a Role-Based Access Control (RBAC) system, where…"
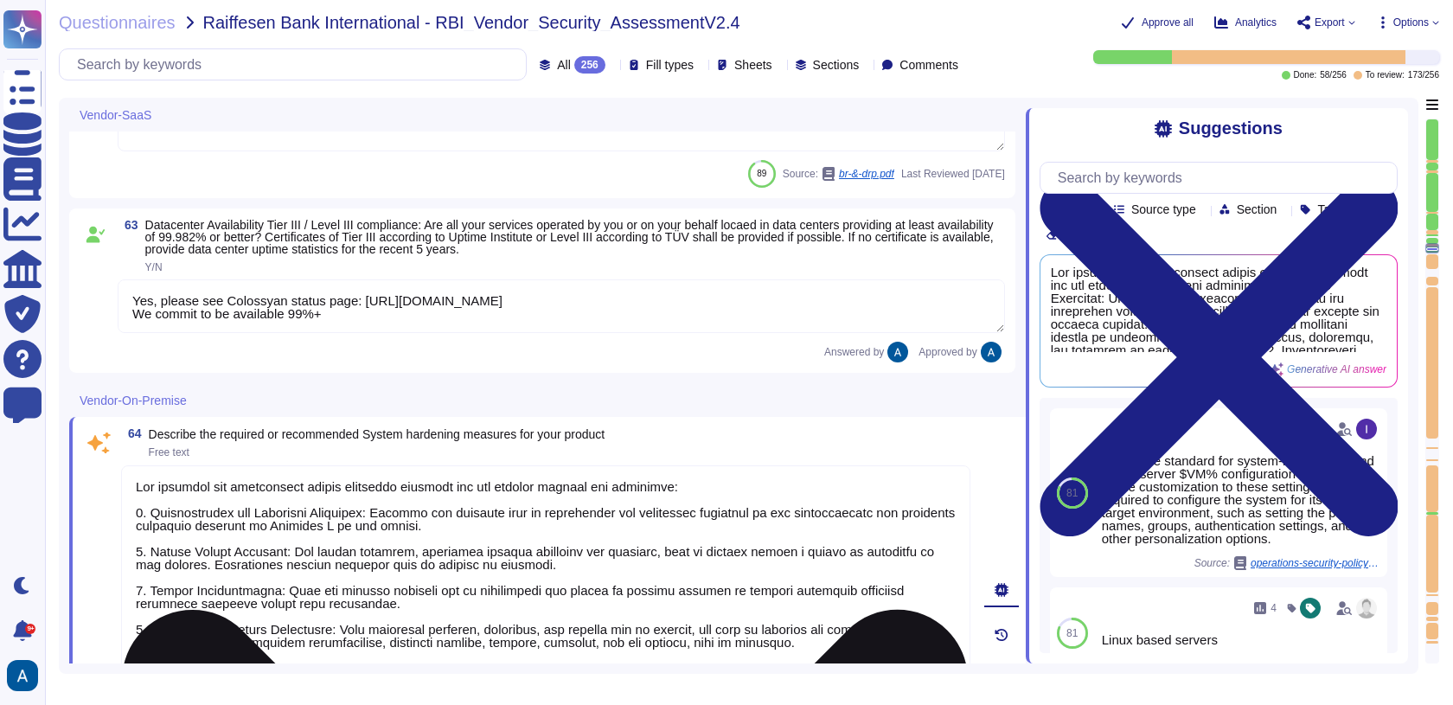
type textarea "Yes"
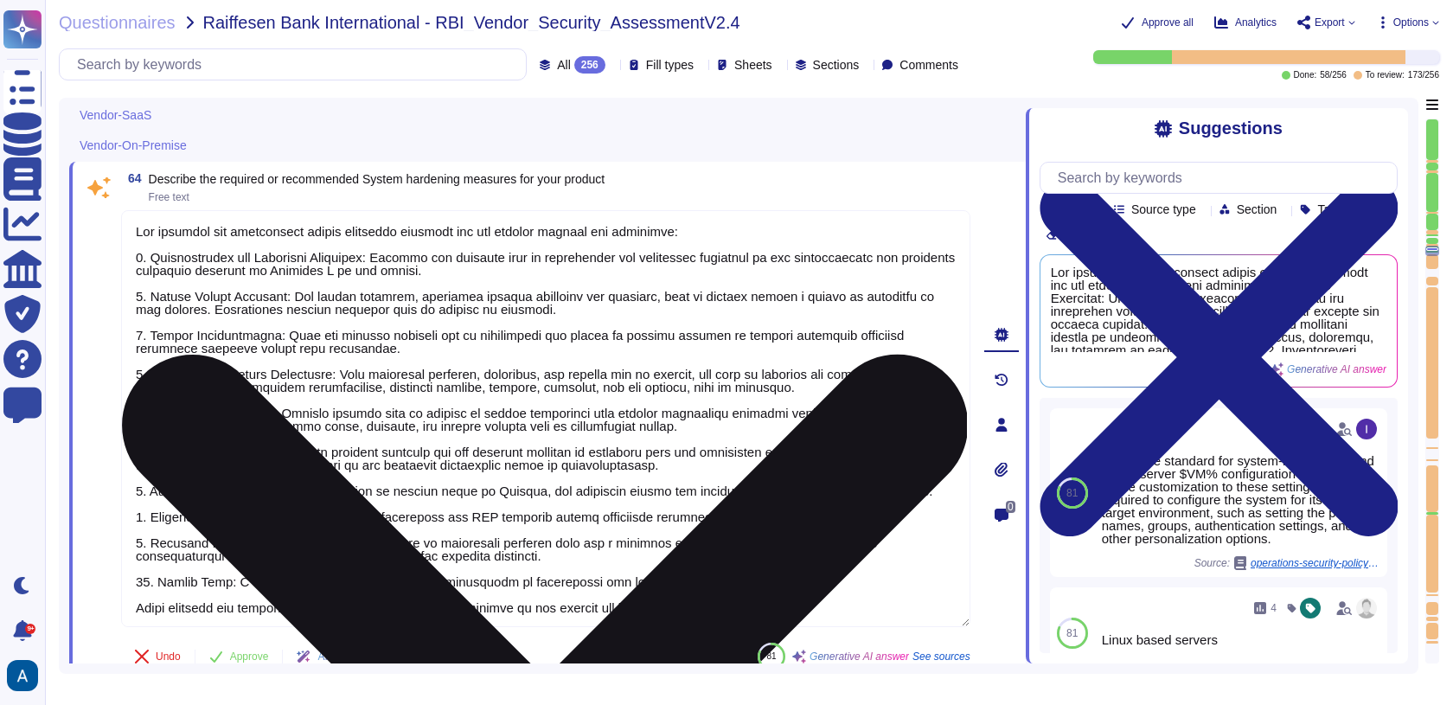
type textarea "Our application operates under a Role-Based Access Control (RBAC) system, where…"
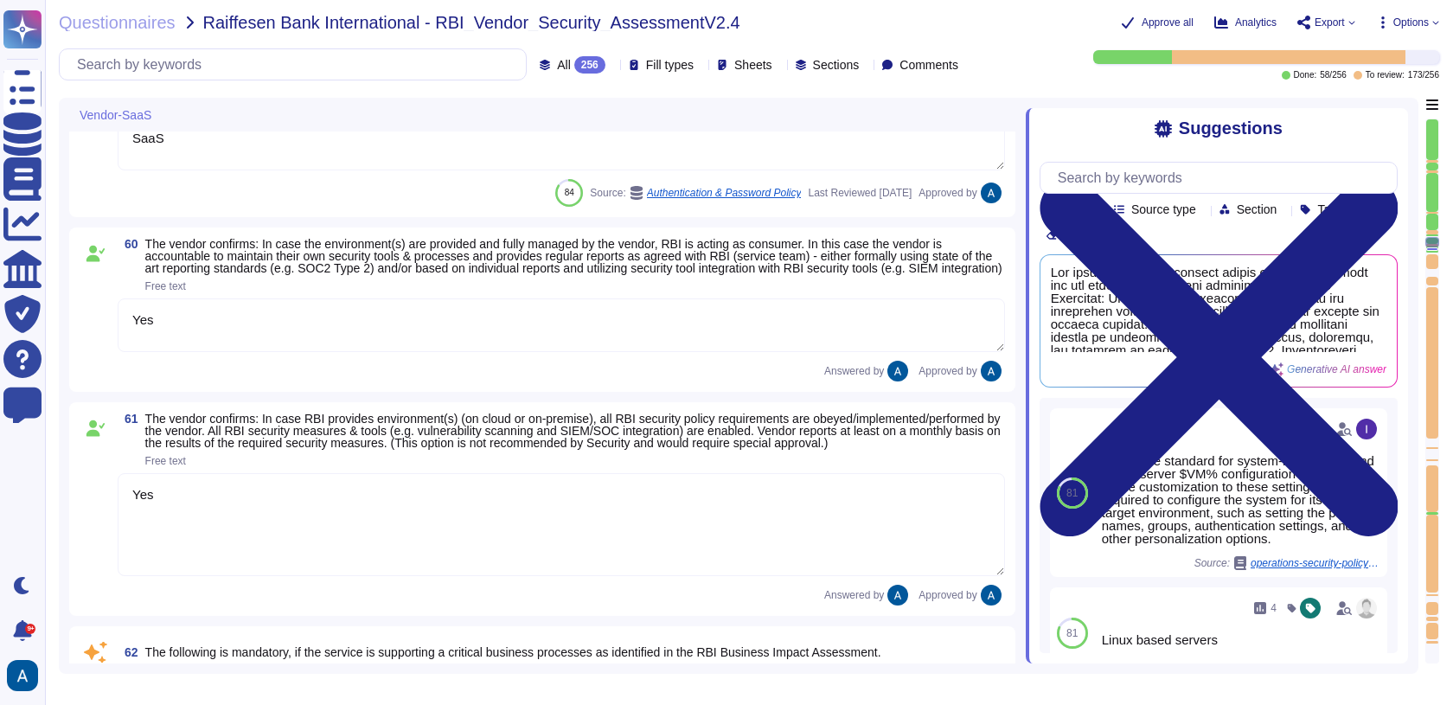
type textarea "We use TLS 1.3 for our configuration."
type textarea "SaaS"
type textarea "Yes"
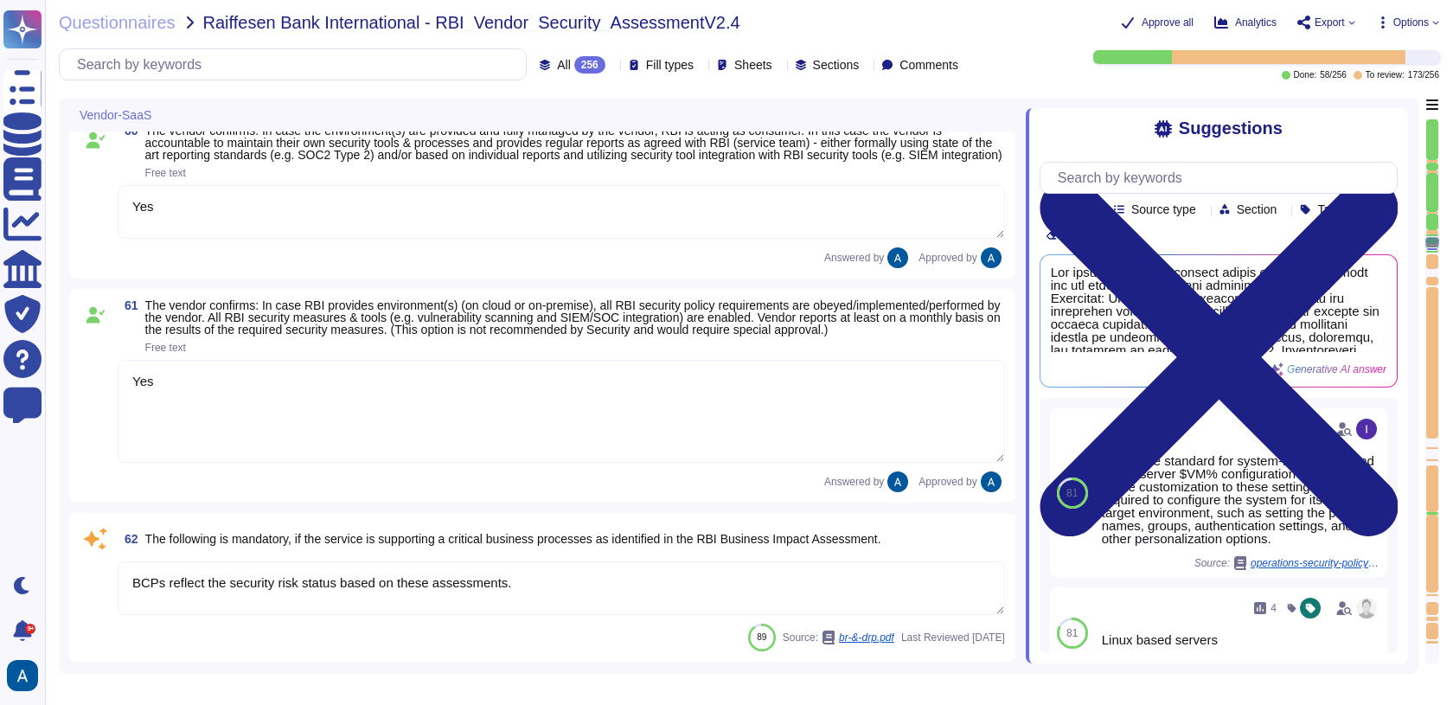
type textarea "No"
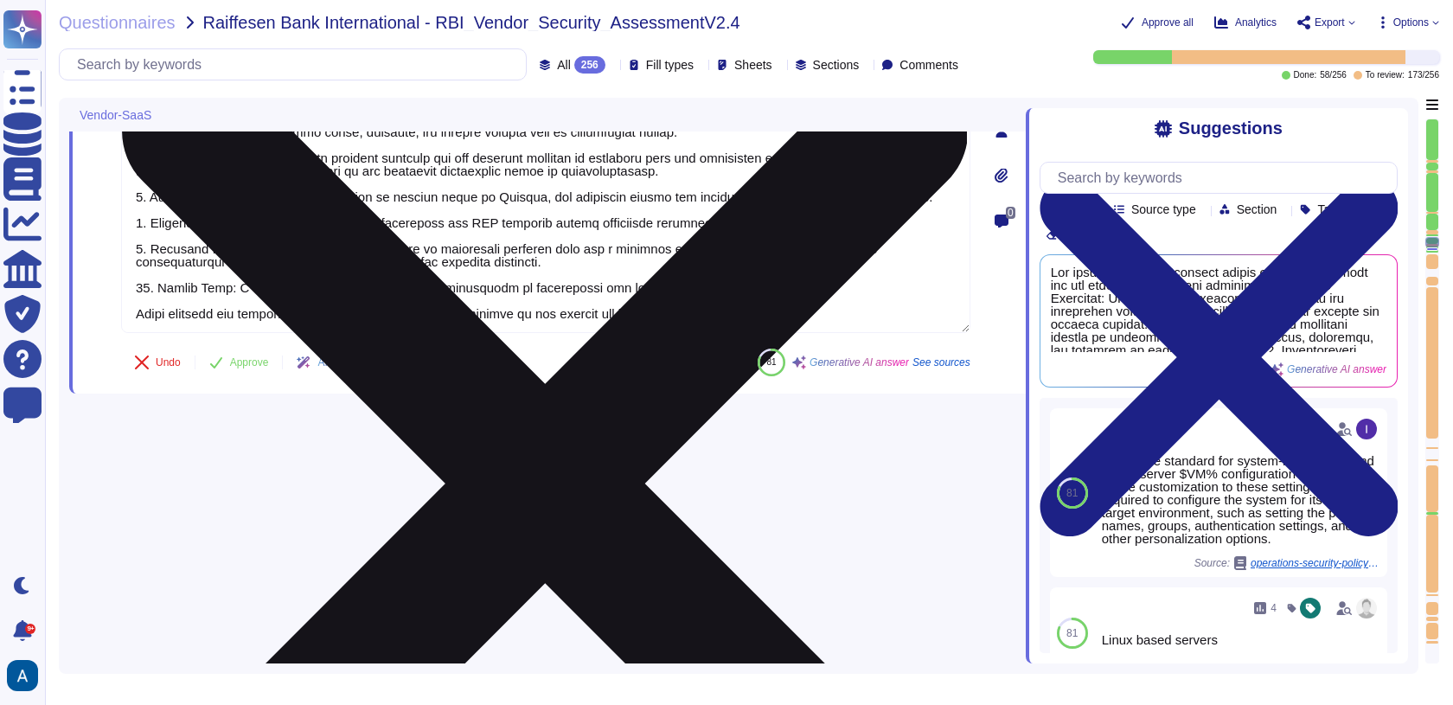
scroll to position [1, 0]
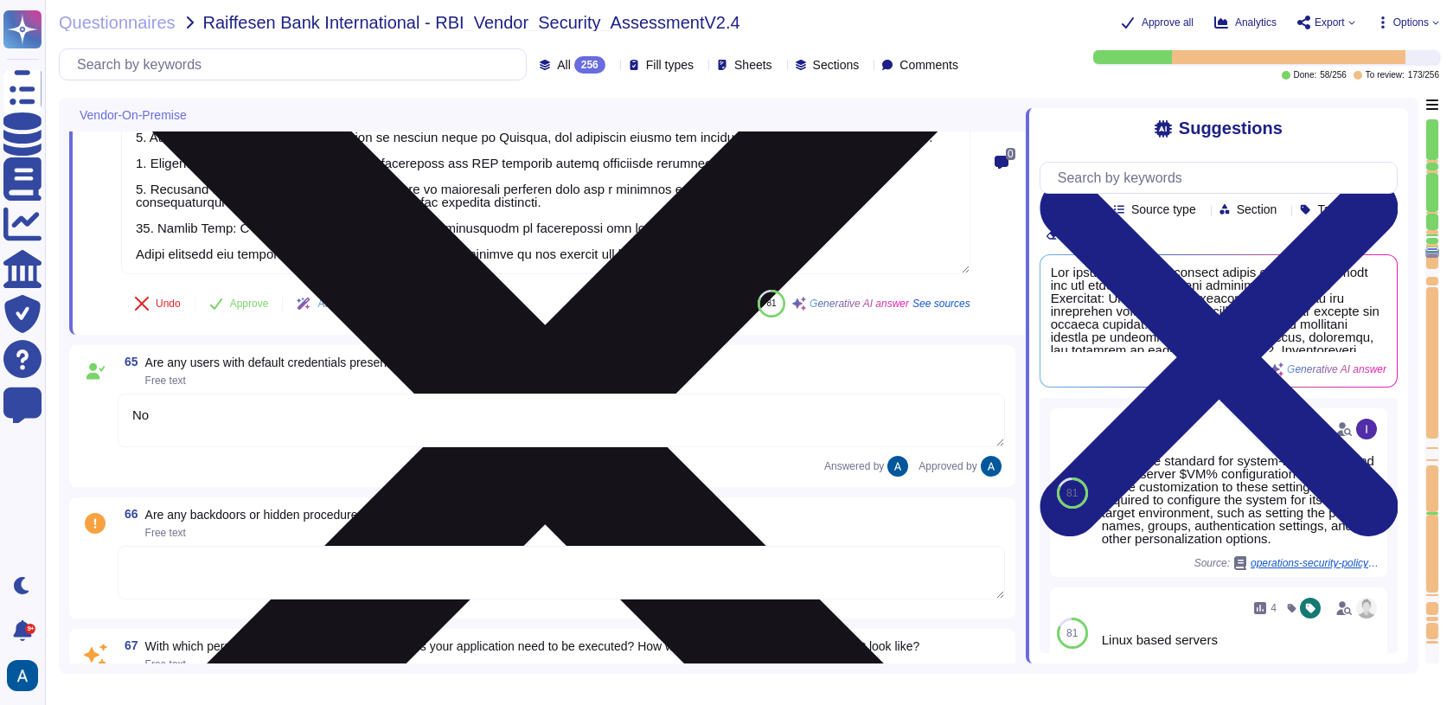
type textarea "No"
type textarea "Our application operates under a Role-Based Access Control (RBAC) system, where…"
type textarea "The following system hardening measures have been implemented: 1. Configuration…"
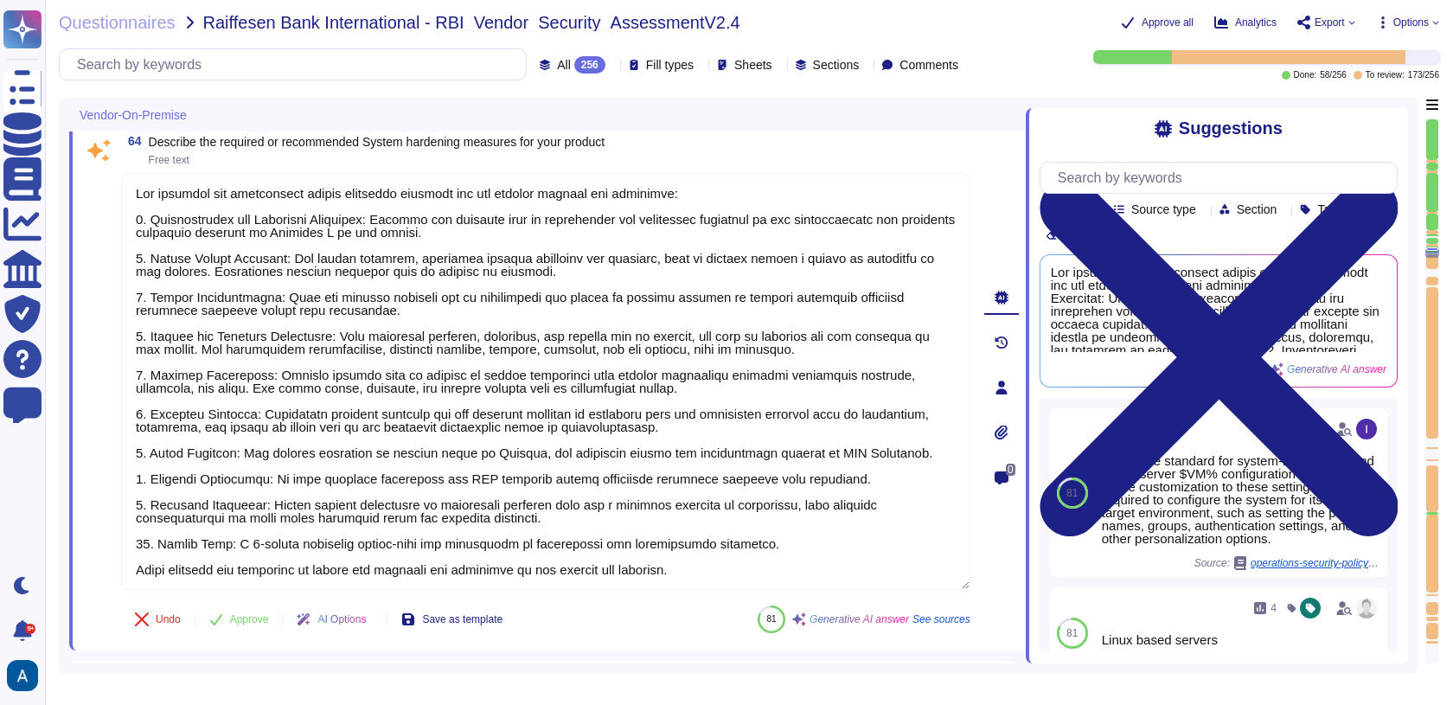
scroll to position [11297, 0]
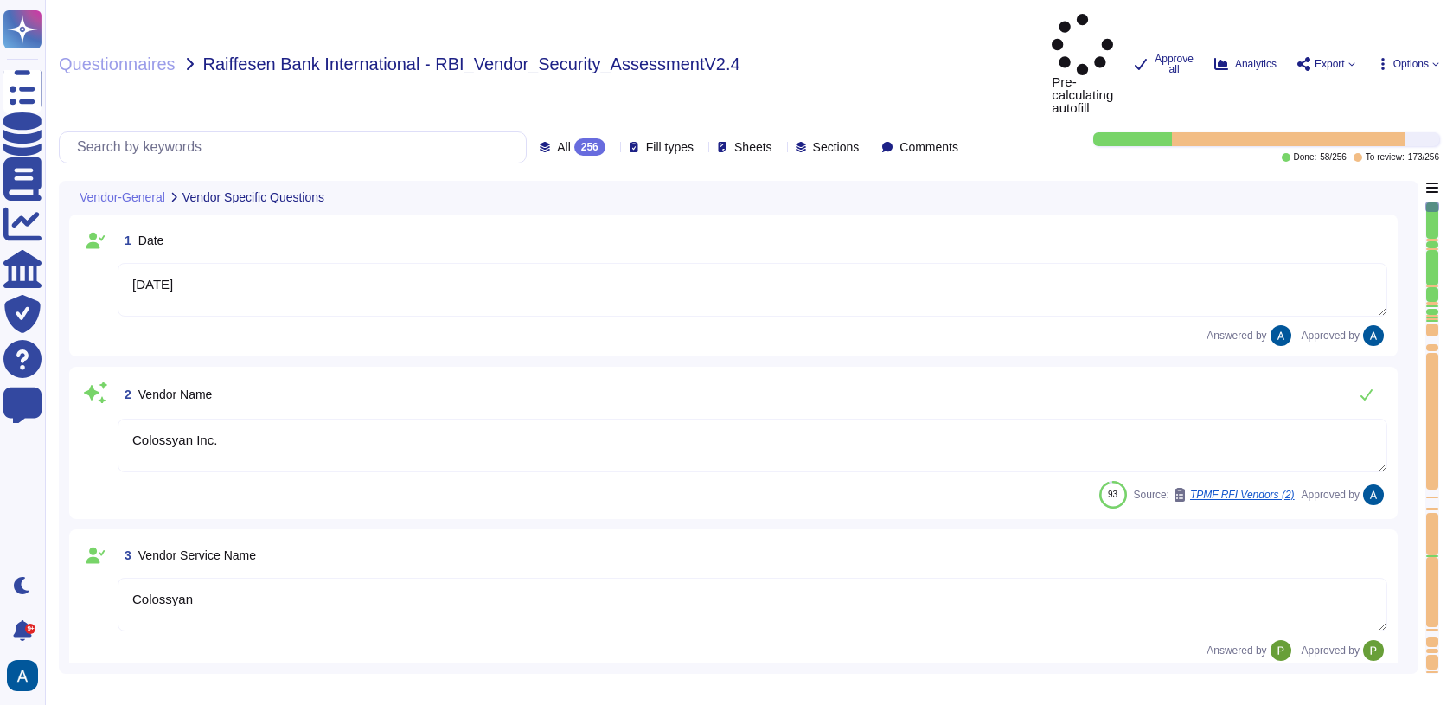
type textarea "[DATE]"
type textarea "Colossyan Inc."
type textarea "Colossyan"
type textarea "Colossyan is a web-based video generation tool with AI human presenters. For th…"
type textarea "[PERSON_NAME]"
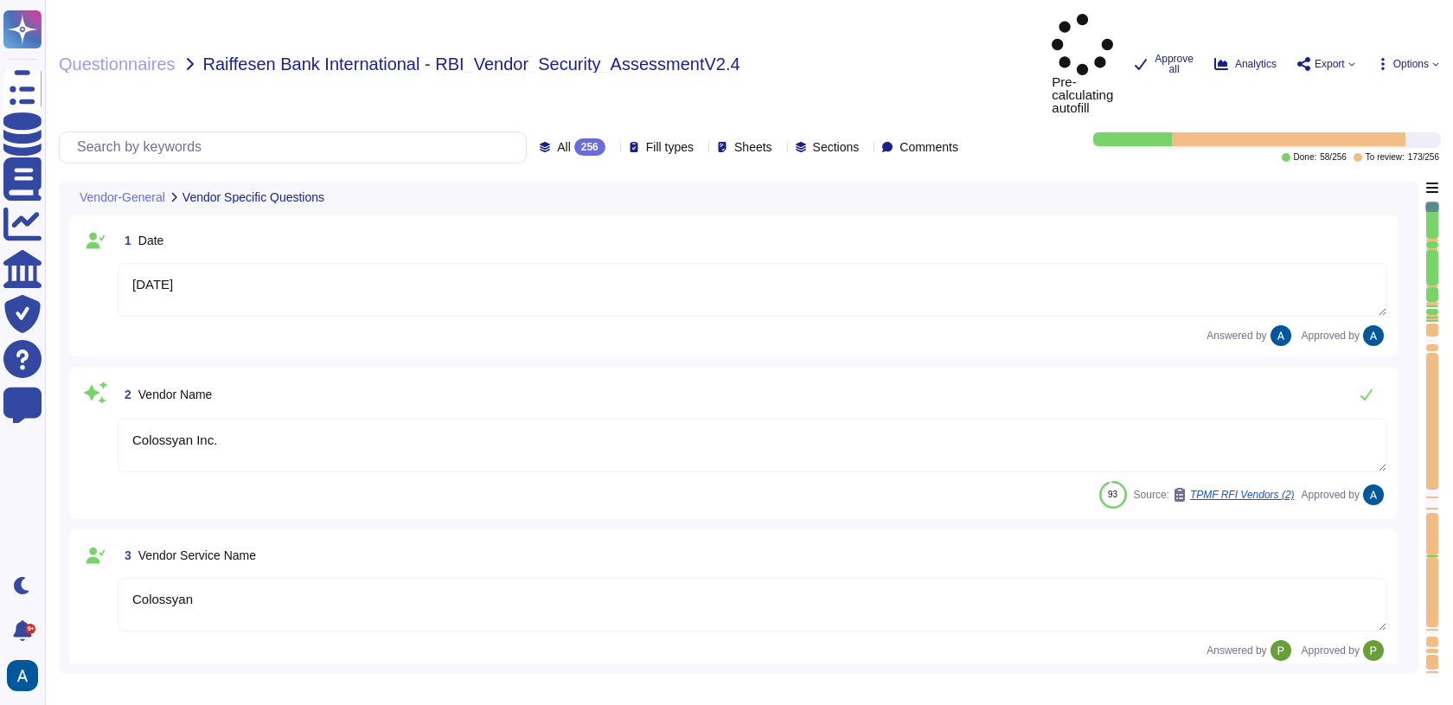
type textarea "[EMAIL_ADDRESS][DOMAIN_NAME]"
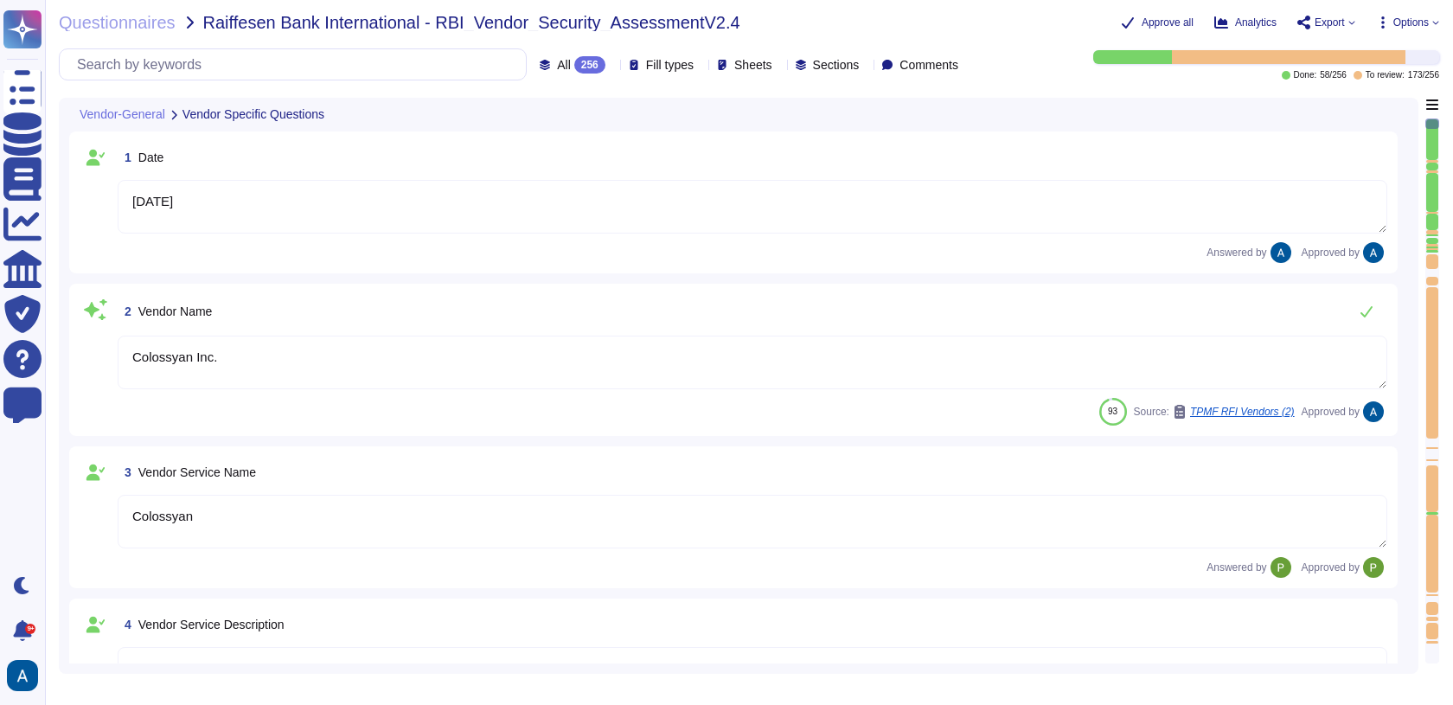
type textarea "447903319015"
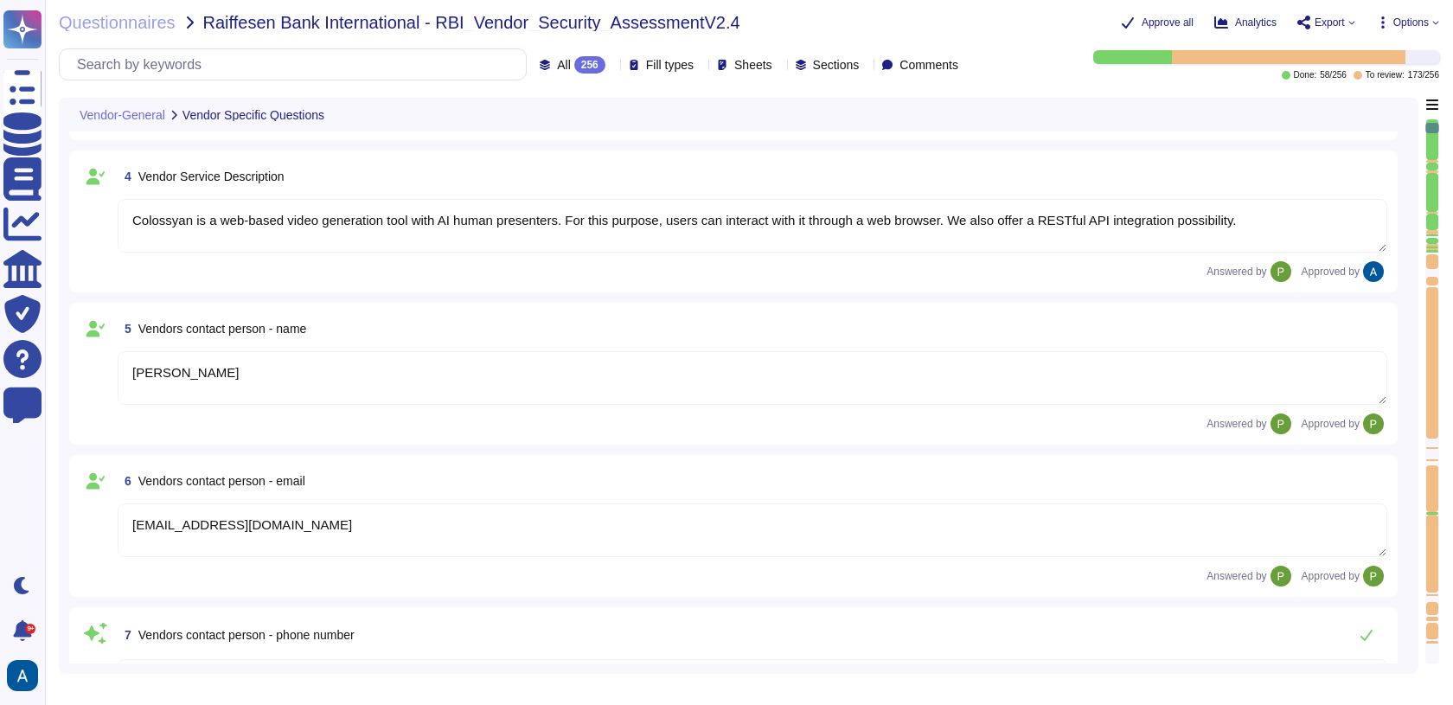
type textarea "Colossyan, Inc [STREET_ADDRESS][US_STATE]"
type textarea "Colossyan has a SOC2 Type II report available for customers or prospects after …"
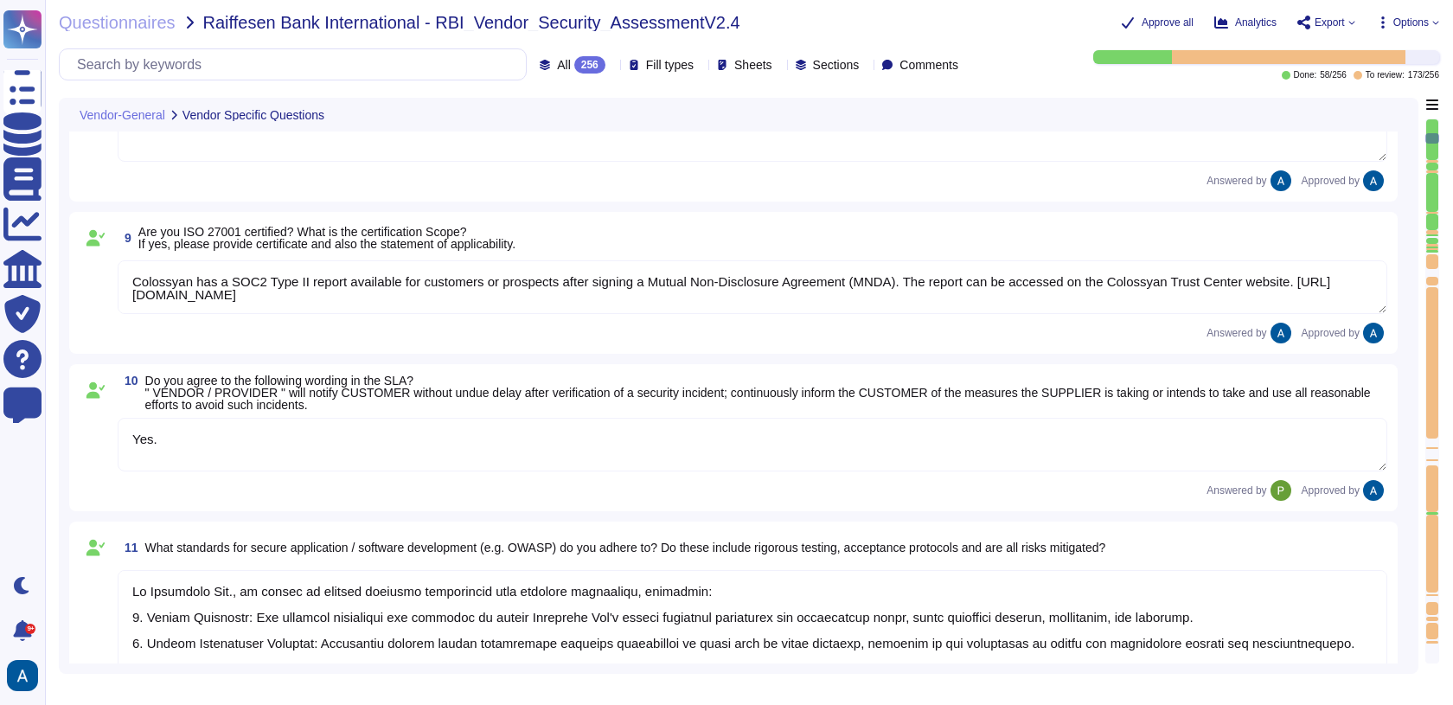
type textarea "Yes."
type textarea "At Colossyan Inc., we adhere to several software development best practice guid…"
type textarea "Our incident reporting process is structured to ensure prompt communication and…"
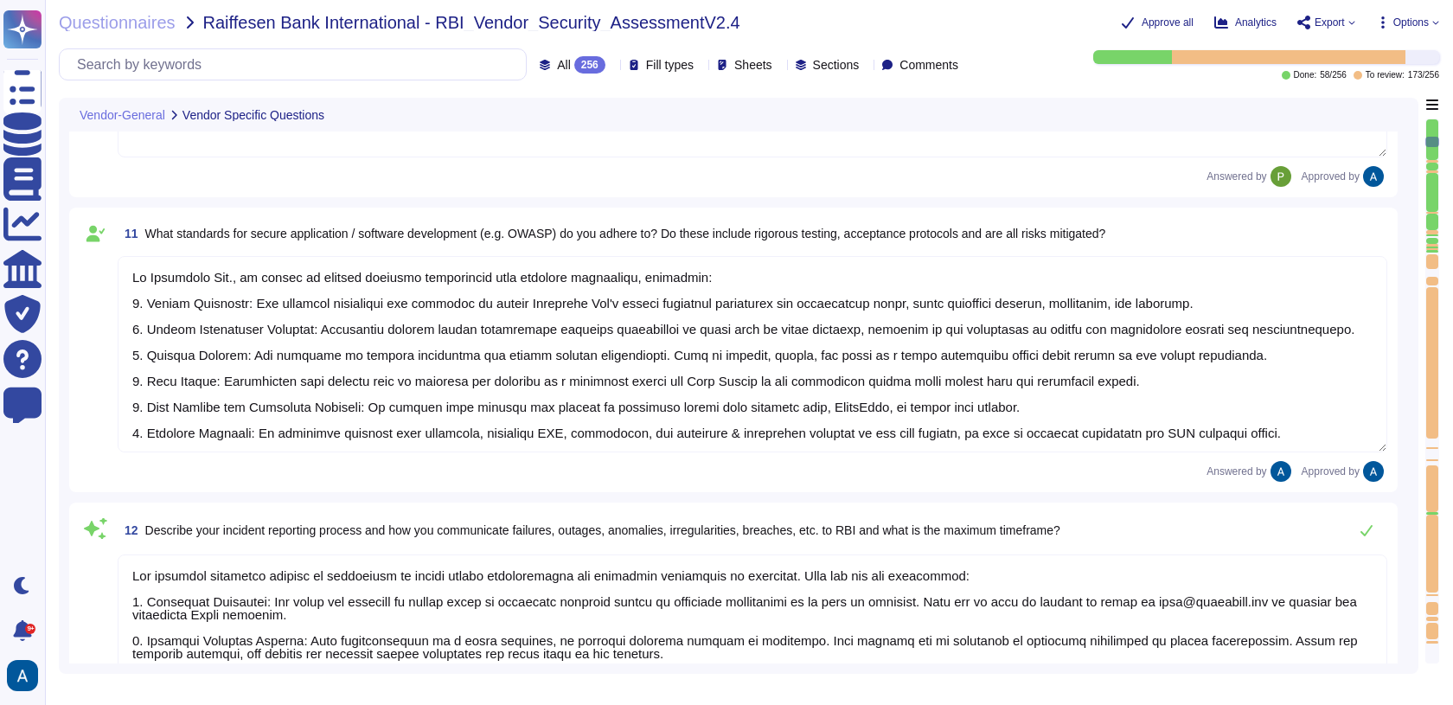
type textarea "All employees receive security awareness training at least once a year, and sof…"
type textarea "Colossyan does not have any major incidents in the past. The status of incident…"
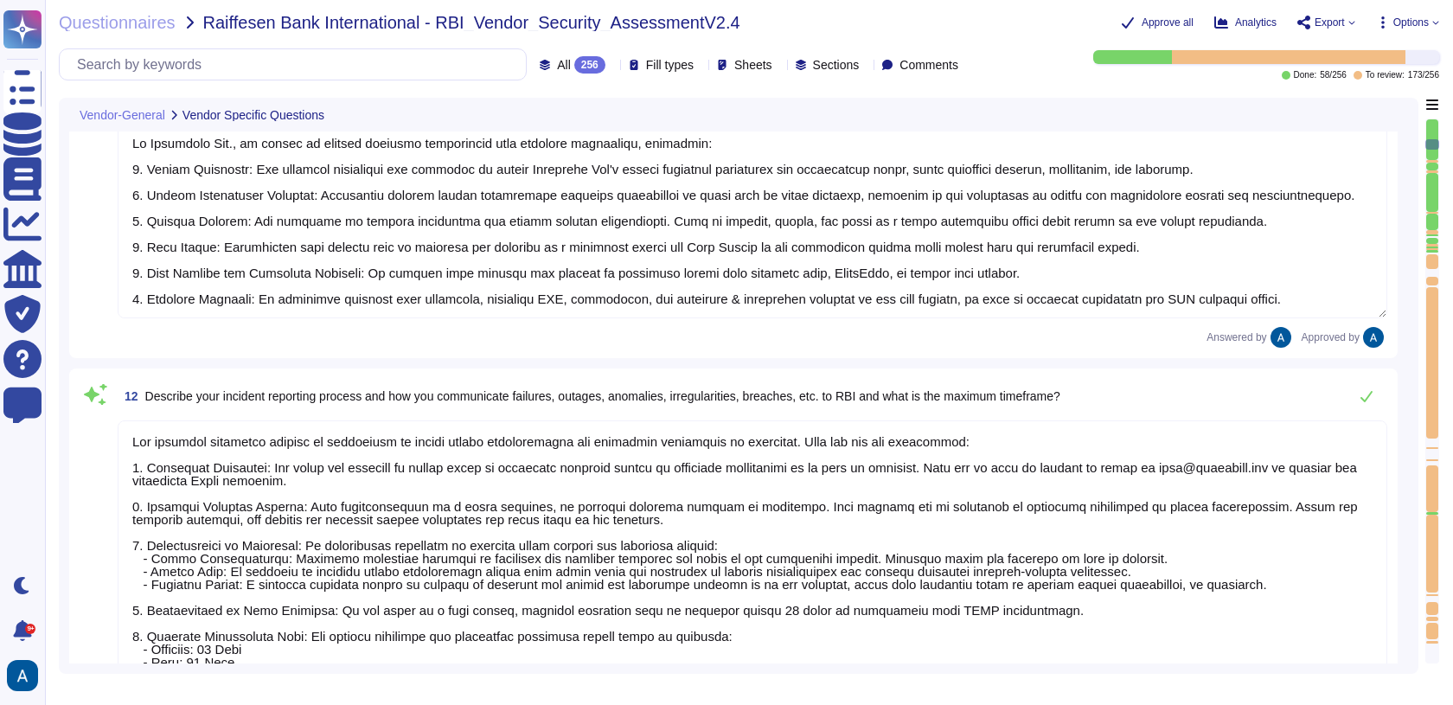
scroll to position [1585, 0]
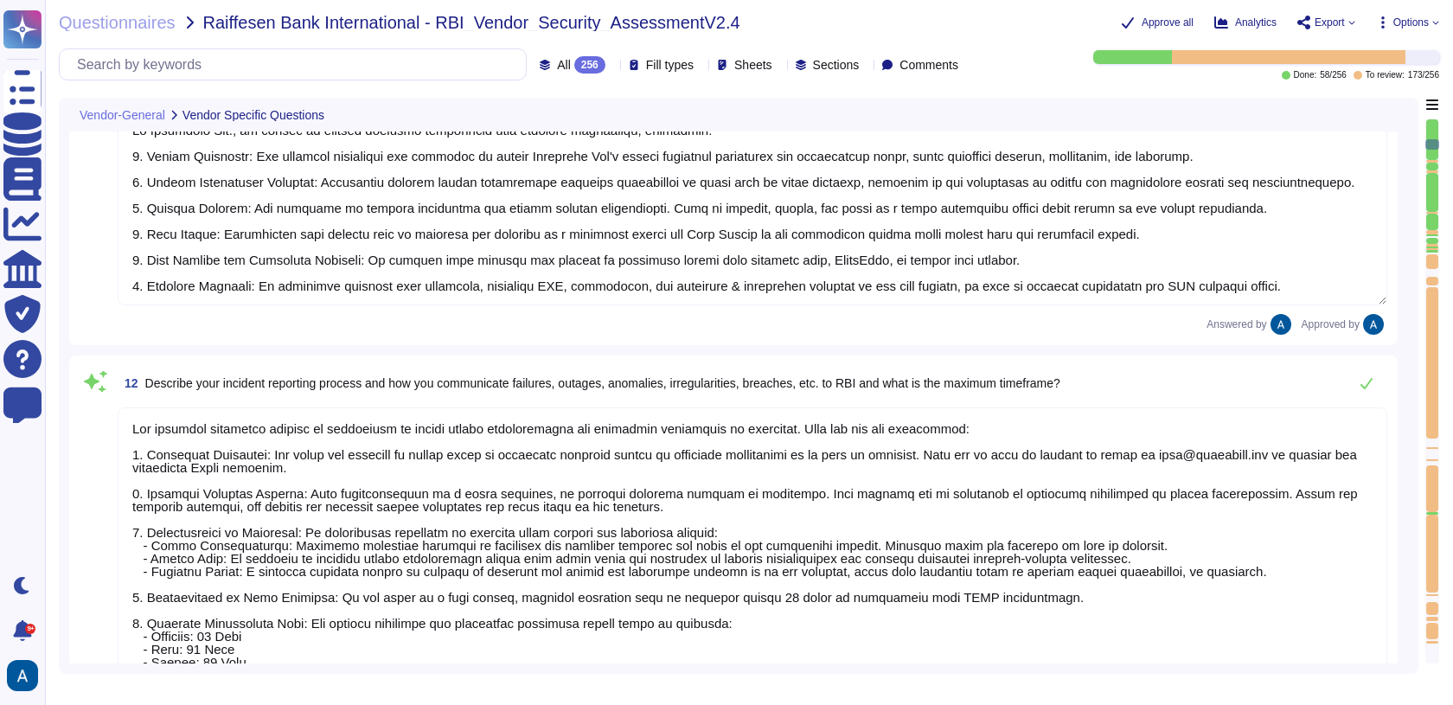
click at [1432, 246] on div at bounding box center [1432, 247] width 12 height 2
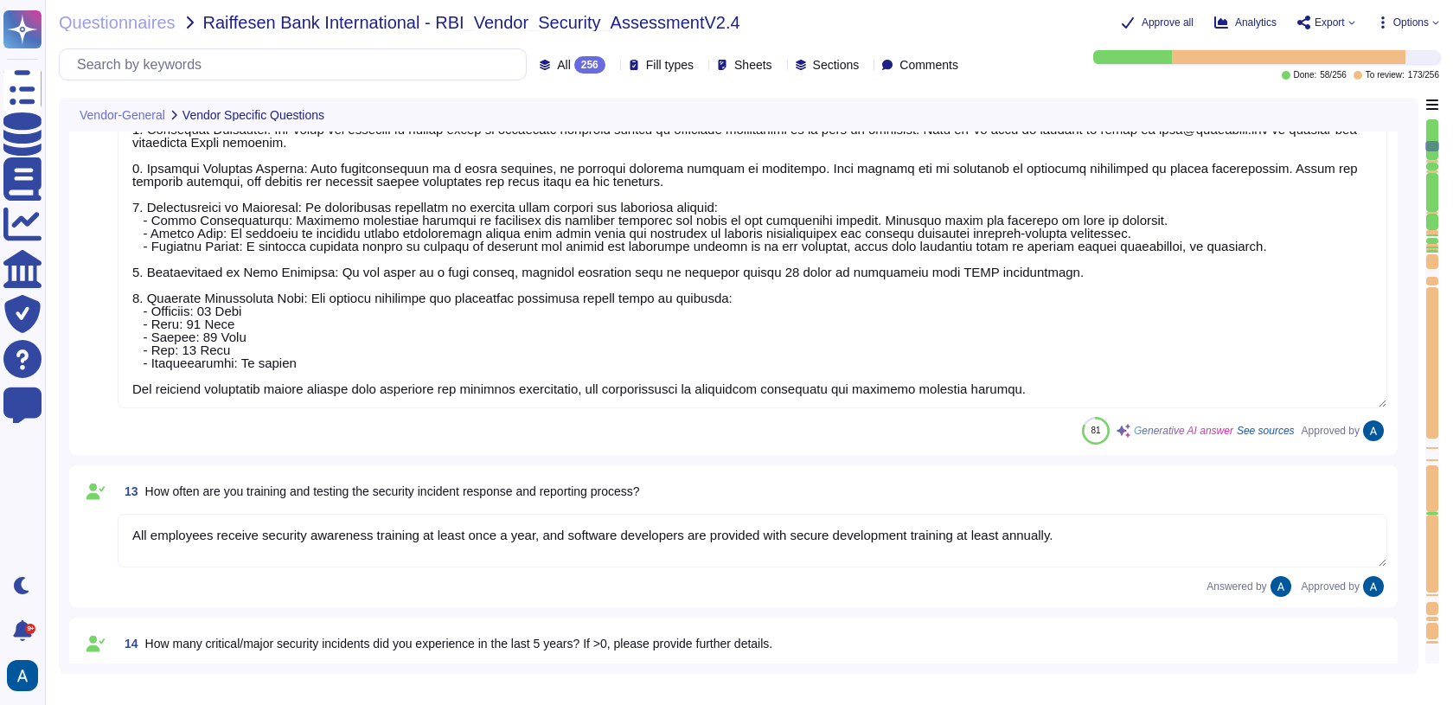
type textarea "Colossyan does not have any major incidents in the past. The status of incident…"
type textarea "Yes. We support both email+password authentication, as well as SSO, with Azure …"
type textarea "Yes, our solution supports federated authentication via standard protocols, inc…"
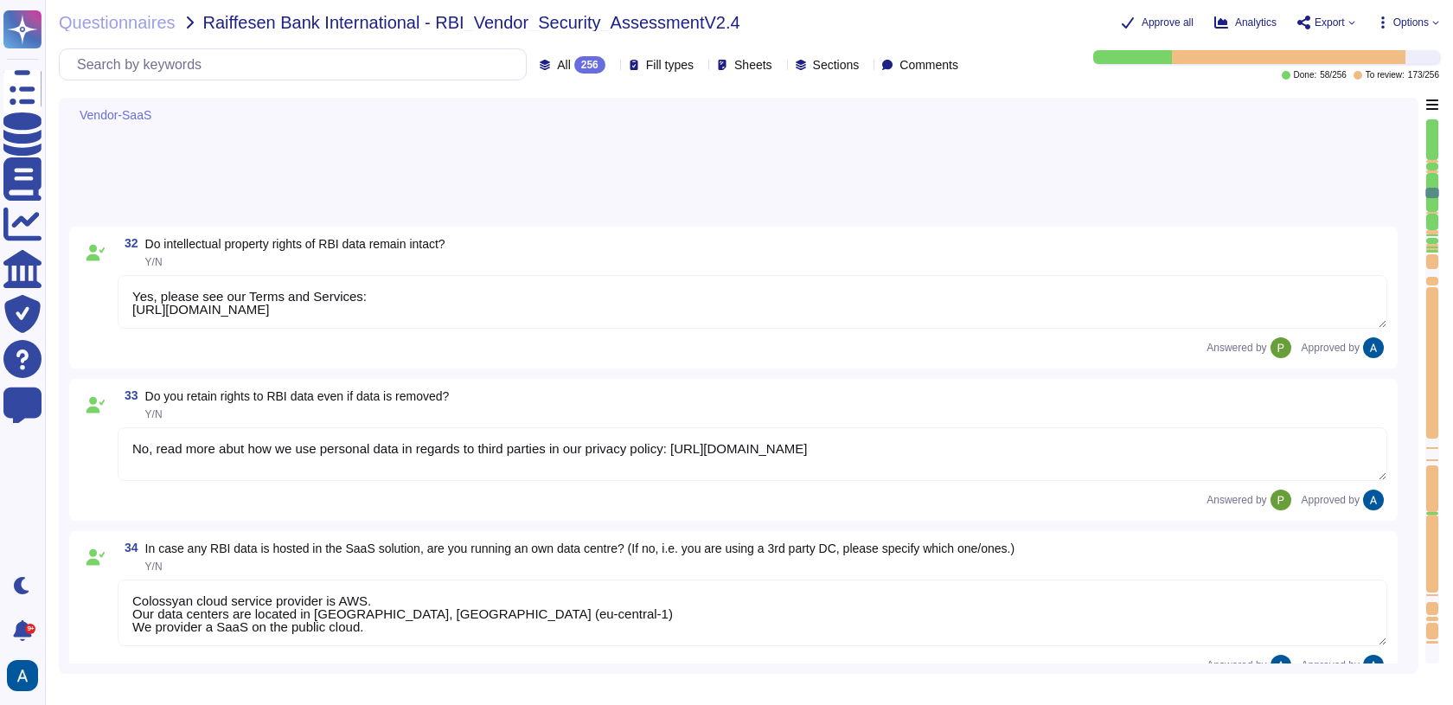
type textarea "Lor ipsumdol sitamet consectet adipisc eli sedd ei temporinc utlabor etdolor m …"
type textarea "We have three different environments: development, staging, and production. The…"
type textarea "All customer data stored in the solution, including databases, is encrypted at …"
type textarea "Yes, the data is encrypted in transit using TLS 1.3. The encryption level is AE…"
type textarea "We conduct vulnerability scans on public-facing systems in the production envir…"
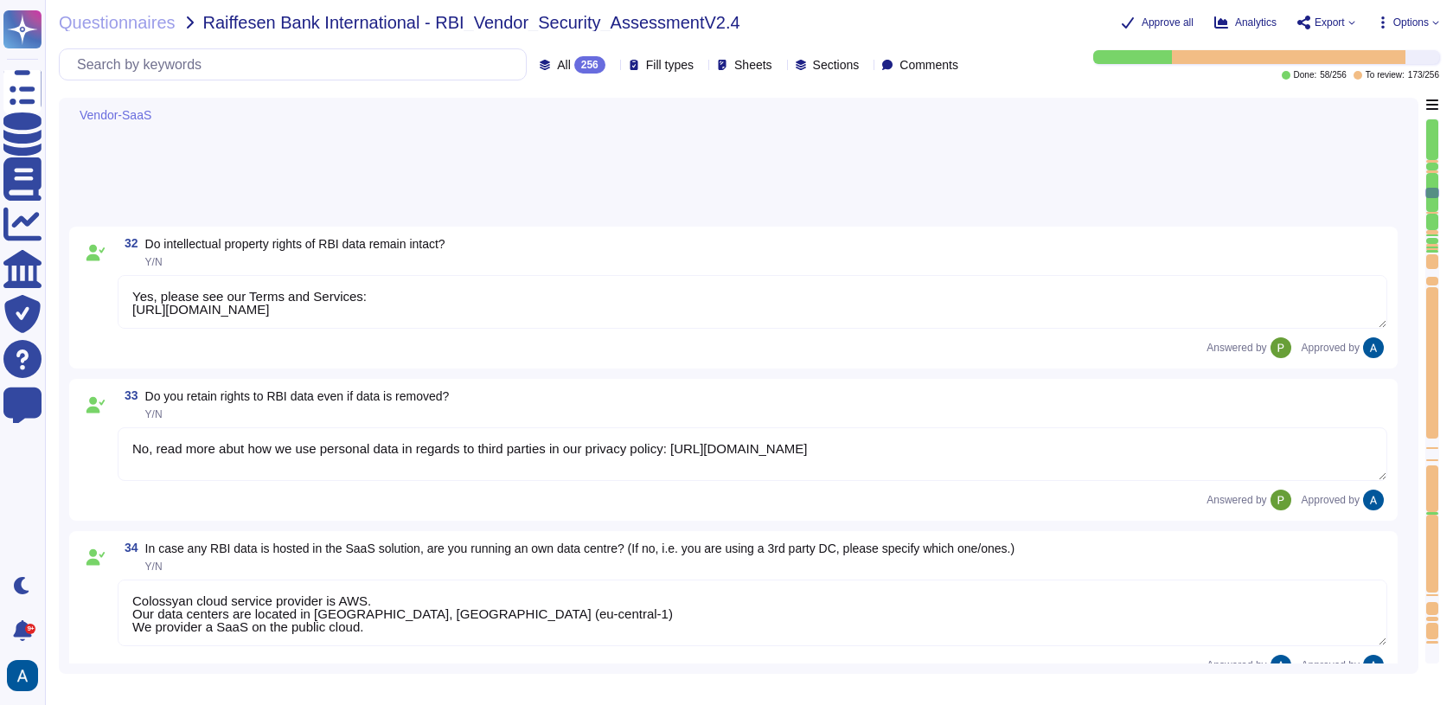
type textarea "Colossyan employs a comprehensive vulnerability management process that include…"
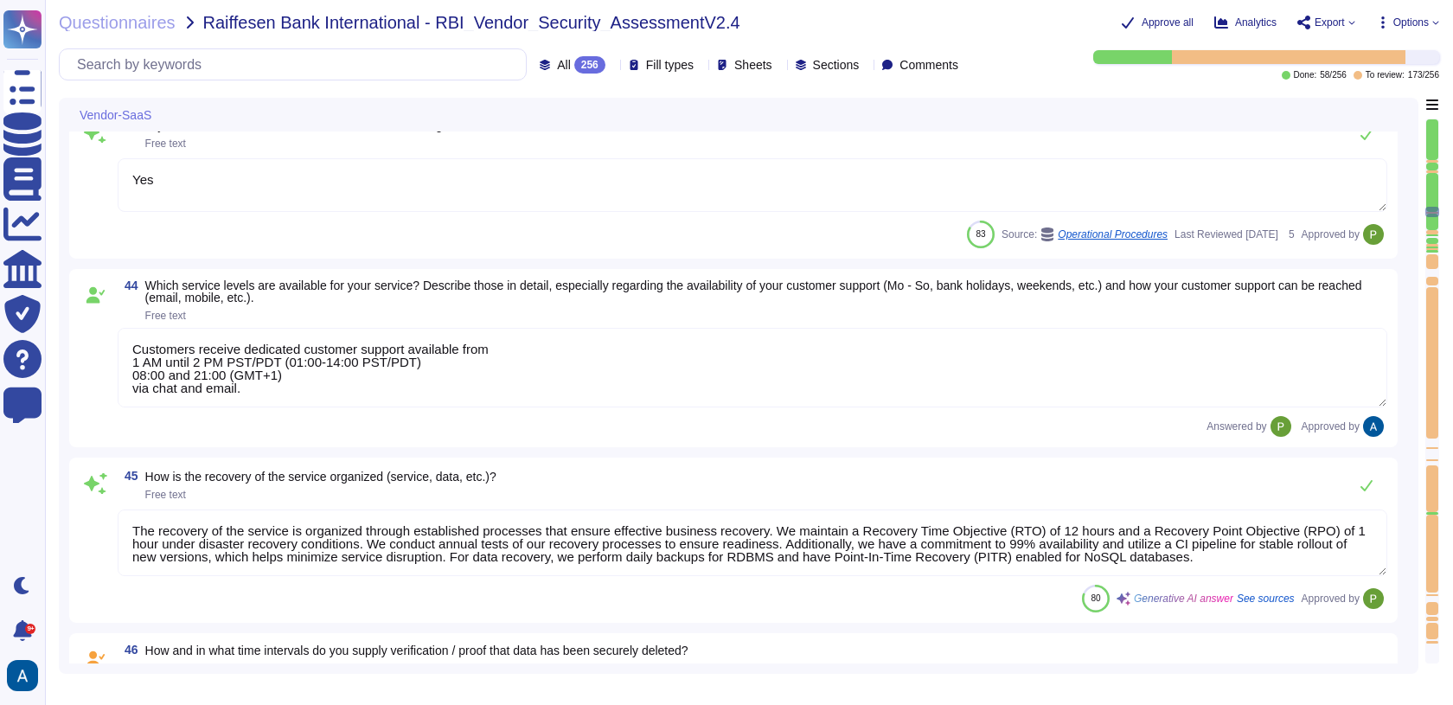
type textarea "Yes"
type textarea "Customers receive dedicated customer support available from 1 AM until 2 PM PST…"
type textarea "The recovery of the service is organized through established processes that ens…"
type textarea "The network of the generation system is isolated. Content-security are defined …"
type textarea "Encryption keys are fully managed by AWS, utilizing AWS KMS. We employ AES-256 …"
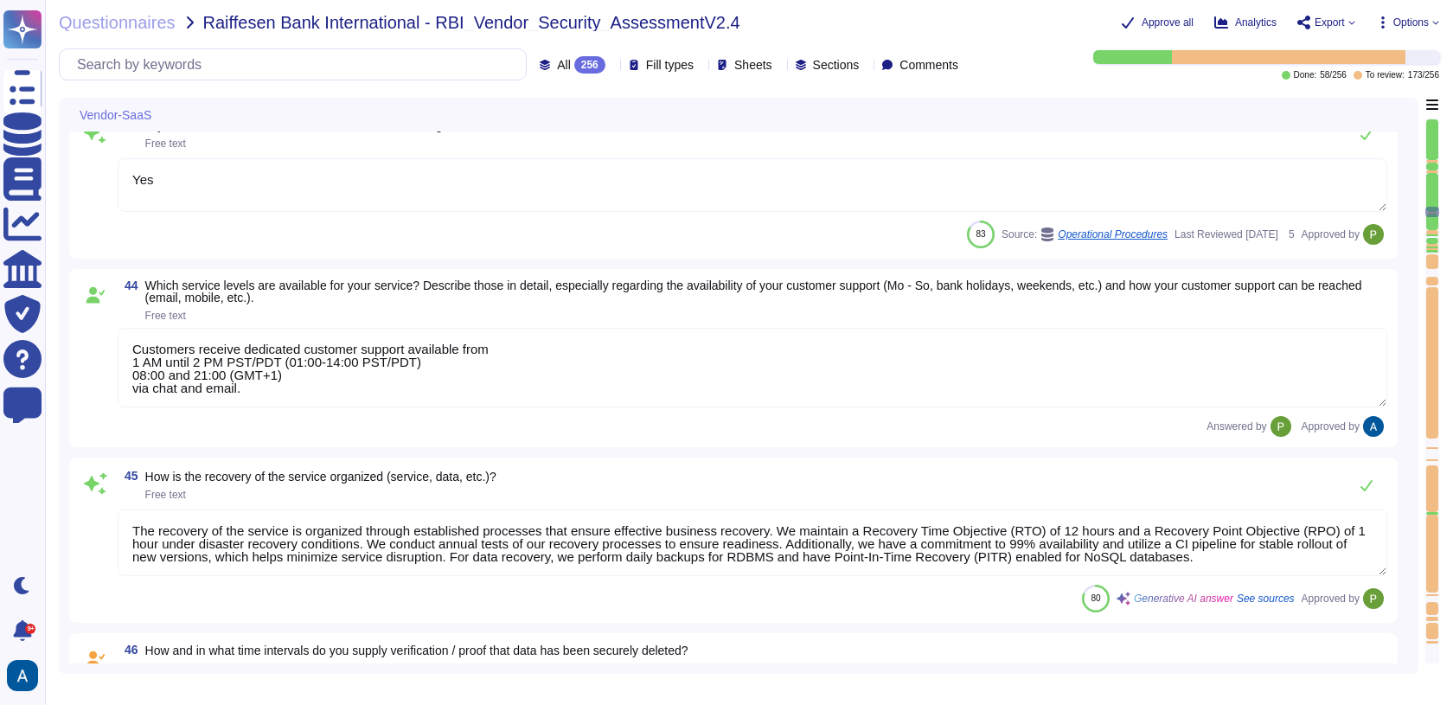
type textarea "We follow industry best practices to protect the integrity of logs and audit tr…"
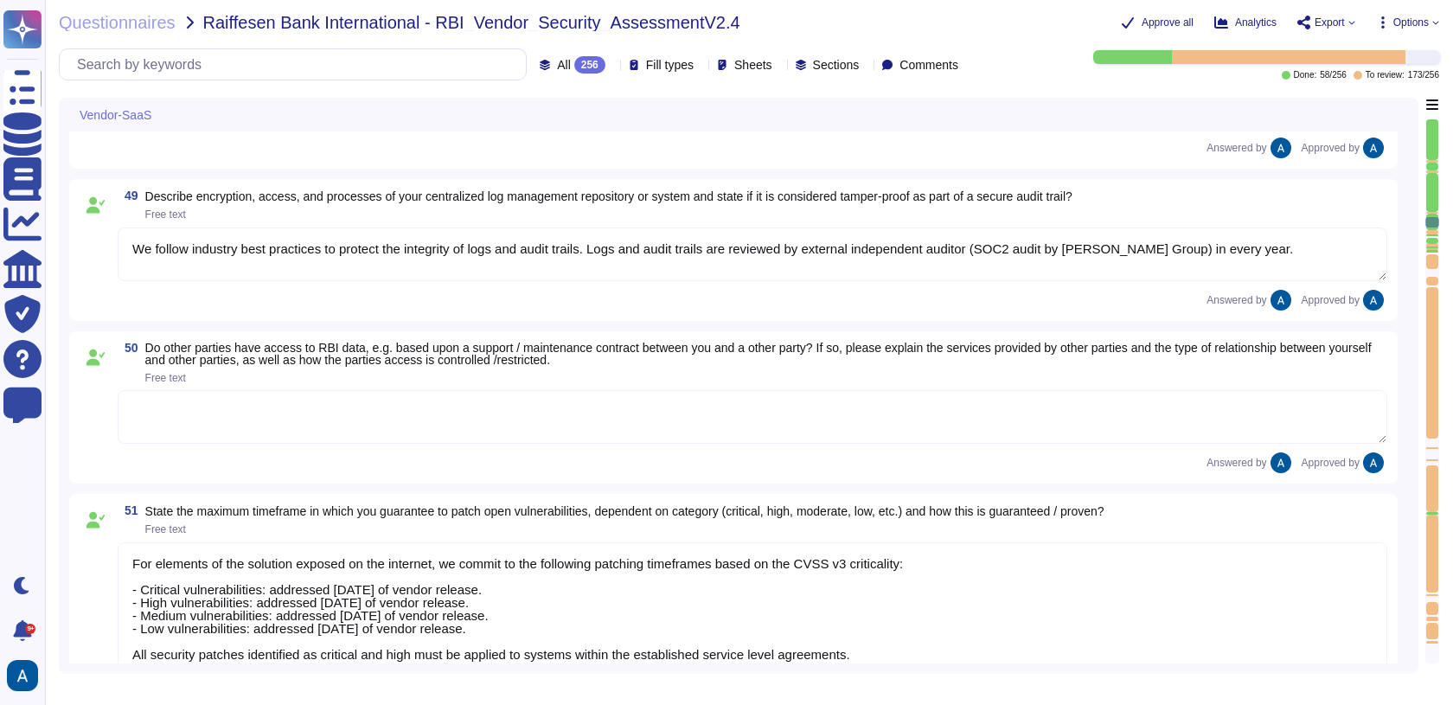
type textarea "For elements of the solution exposed on the internet, we commit to the followin…"
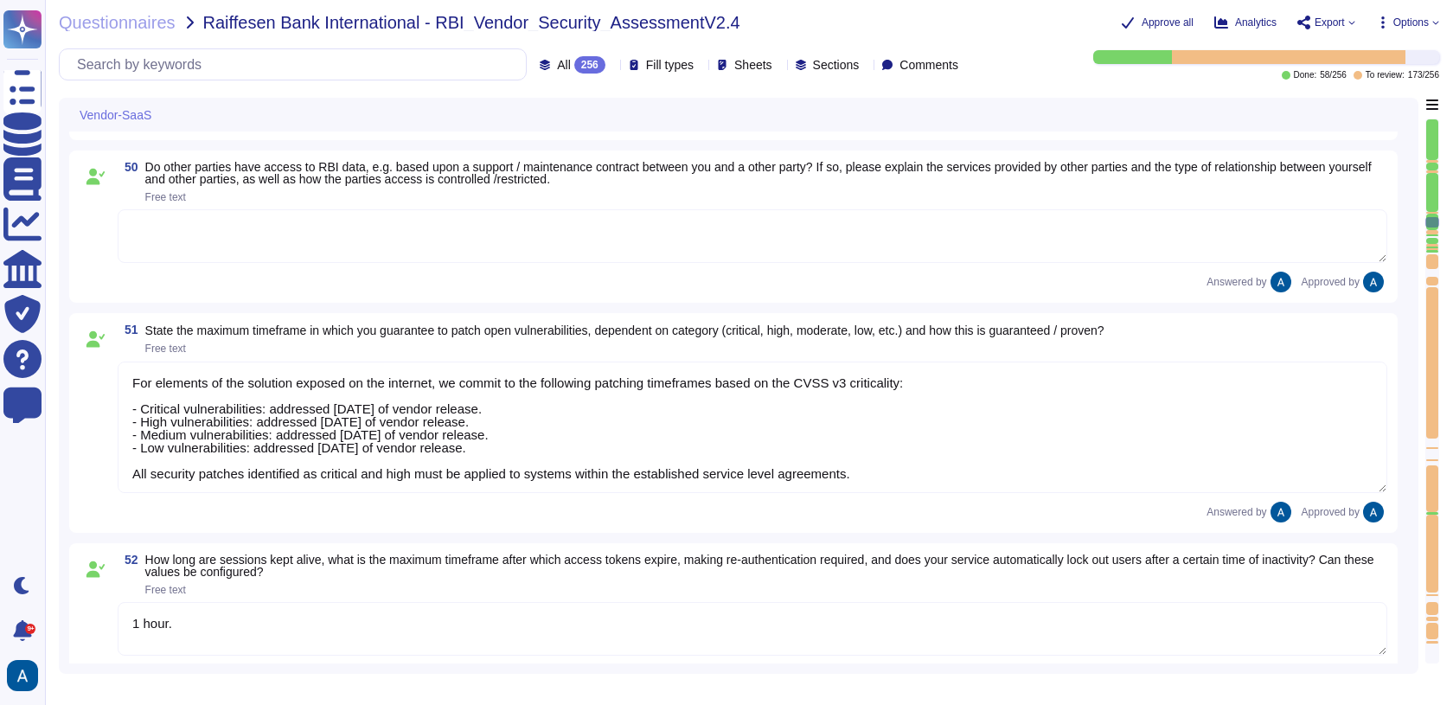
type textarea "1 hour."
type textarea "Yes"
type textarea "Resrictions can be configured based on the agreement between RBI and Colossyan."
type textarea "TLS 1.3"
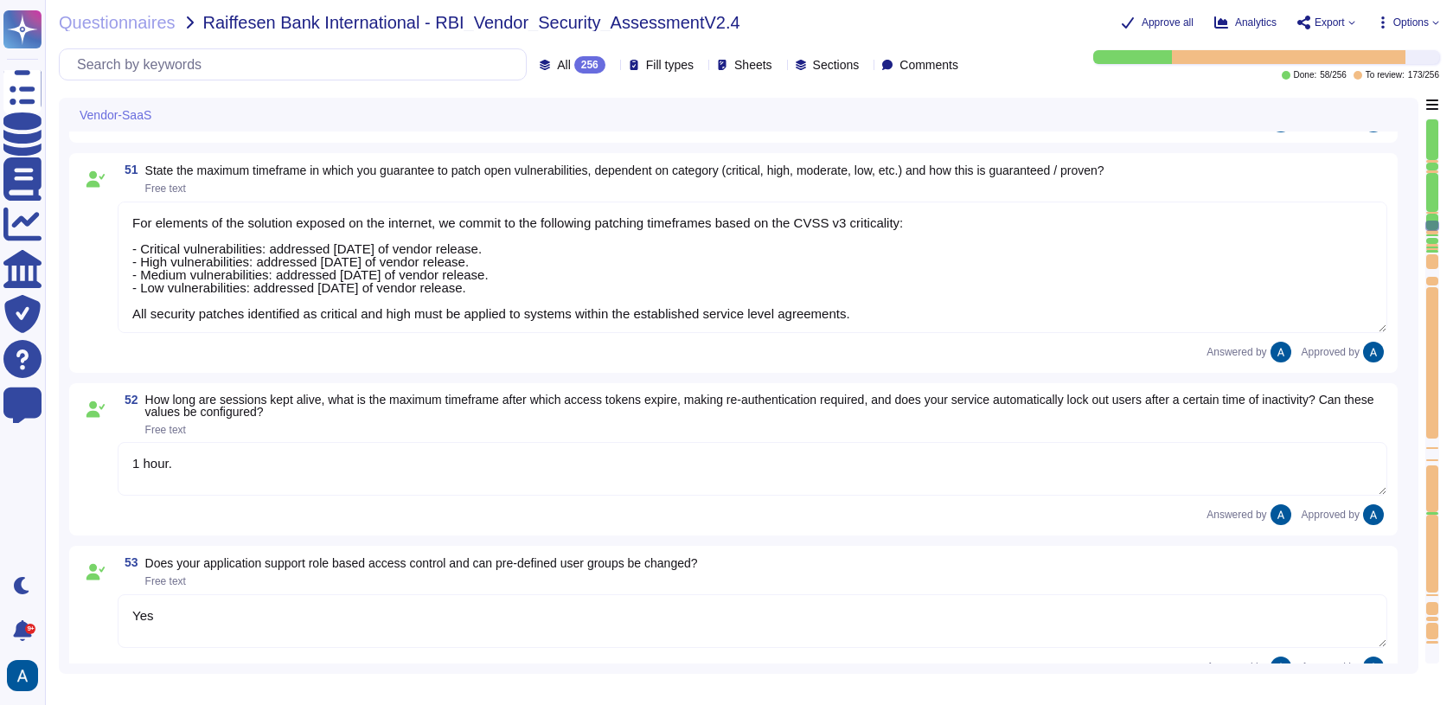
type textarea "No"
type textarea "We use TLS 1.3 for our configuration."
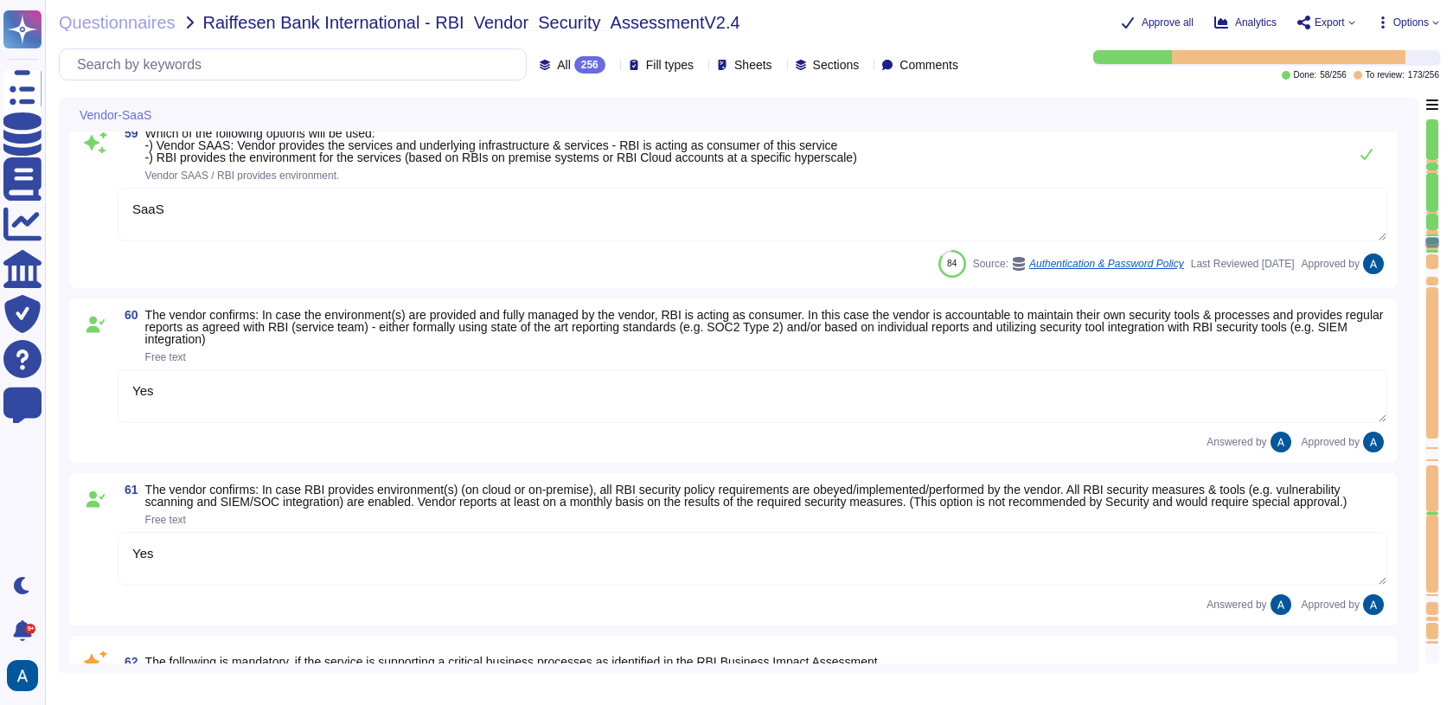
type textarea "SaaS"
type textarea "Yes"
type textarea "BCPs reflect the security risk status based on these assessments."
type textarea "Yes, please see Colossyan status page: https://status.colossyan.com/ We commit …"
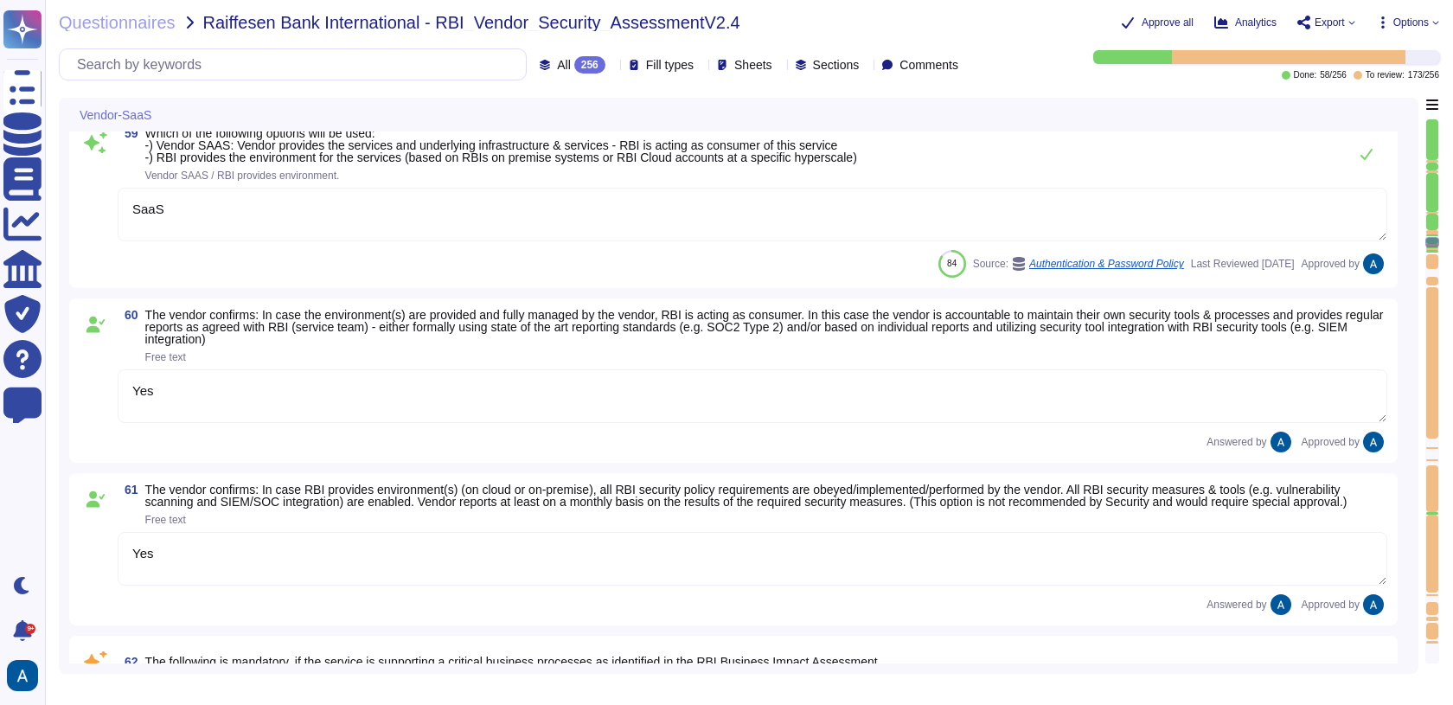
type textarea "The required and recommended system hardening measures for our product include …"
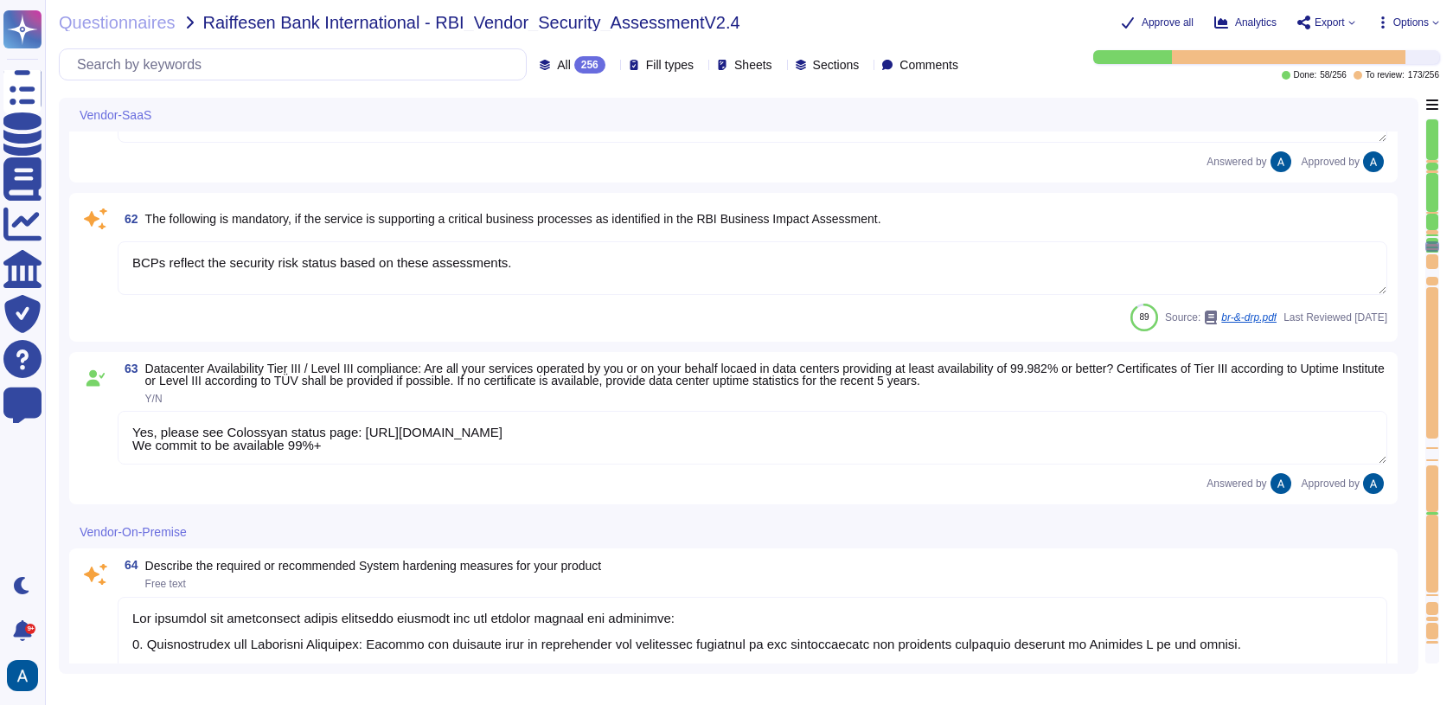
type textarea "No"
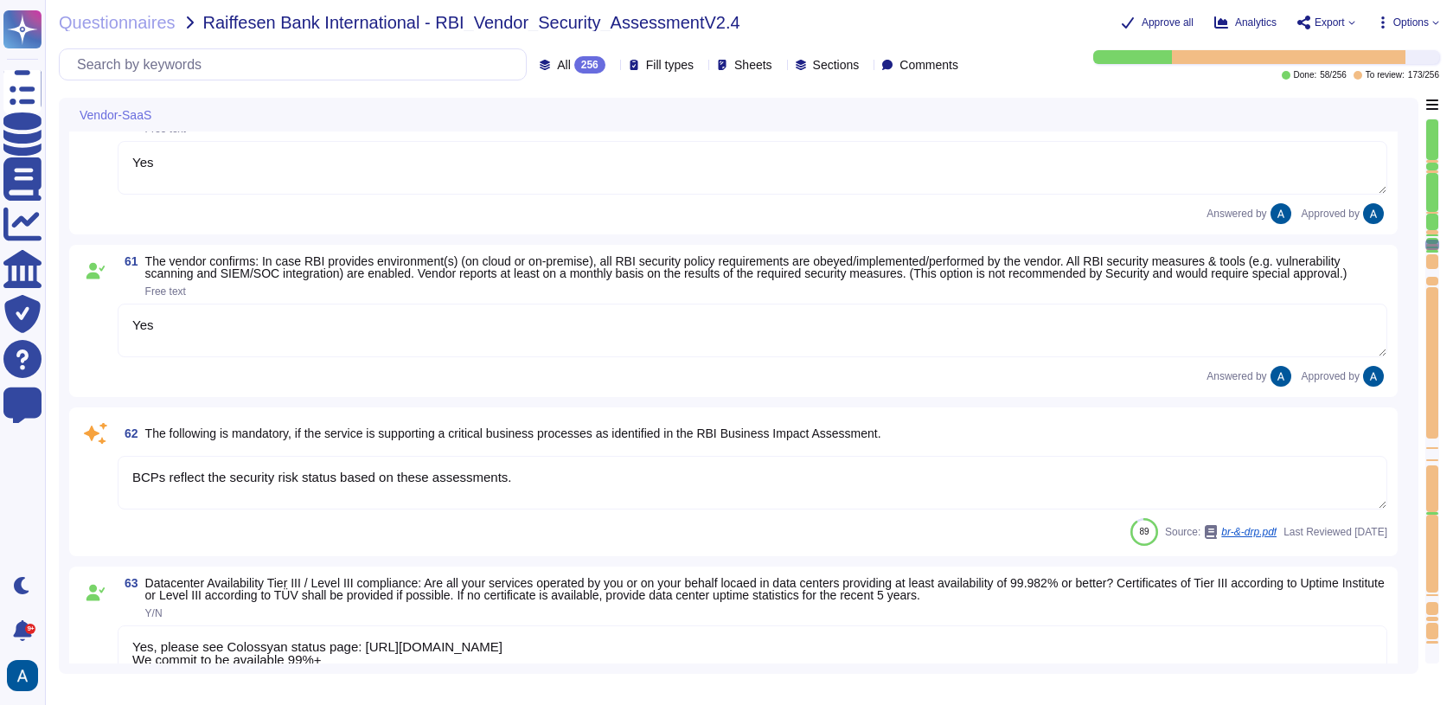
type textarea "SaaS"
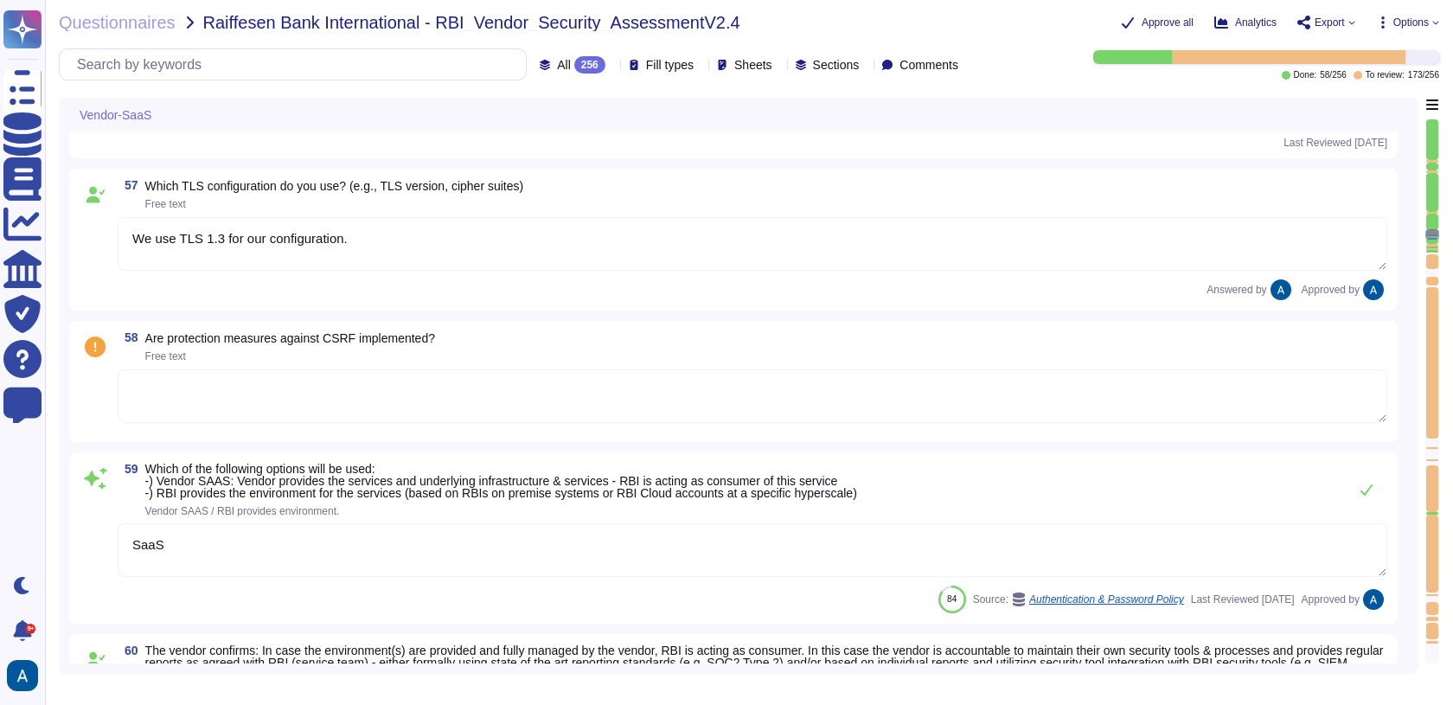
type textarea "Yes"
type textarea "Resrictions can be configured based on the agreement between RBI and Colossyan."
type textarea "TLS 1.3"
type textarea "No"
type textarea "We use TLS 1.3 for our configuration."
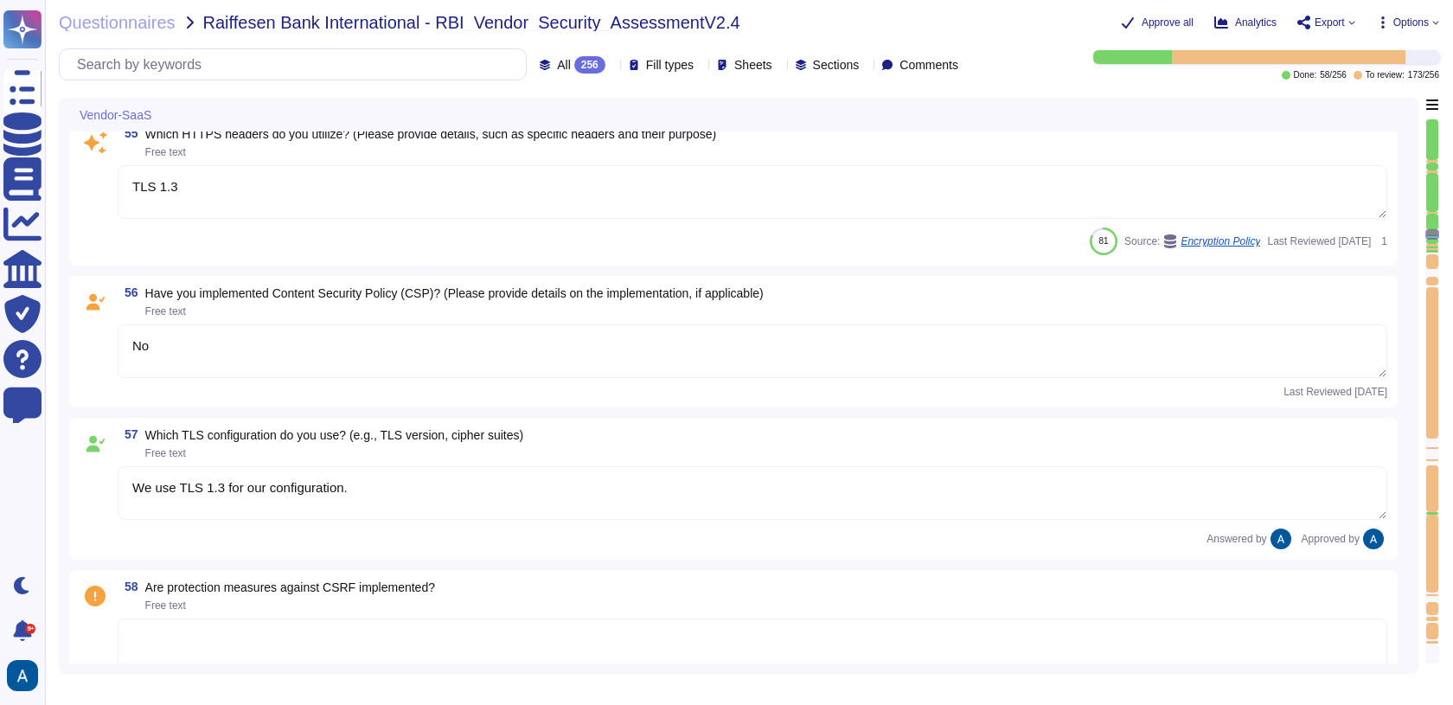
type textarea "BCPs reflect the security risk status based on these assessments."
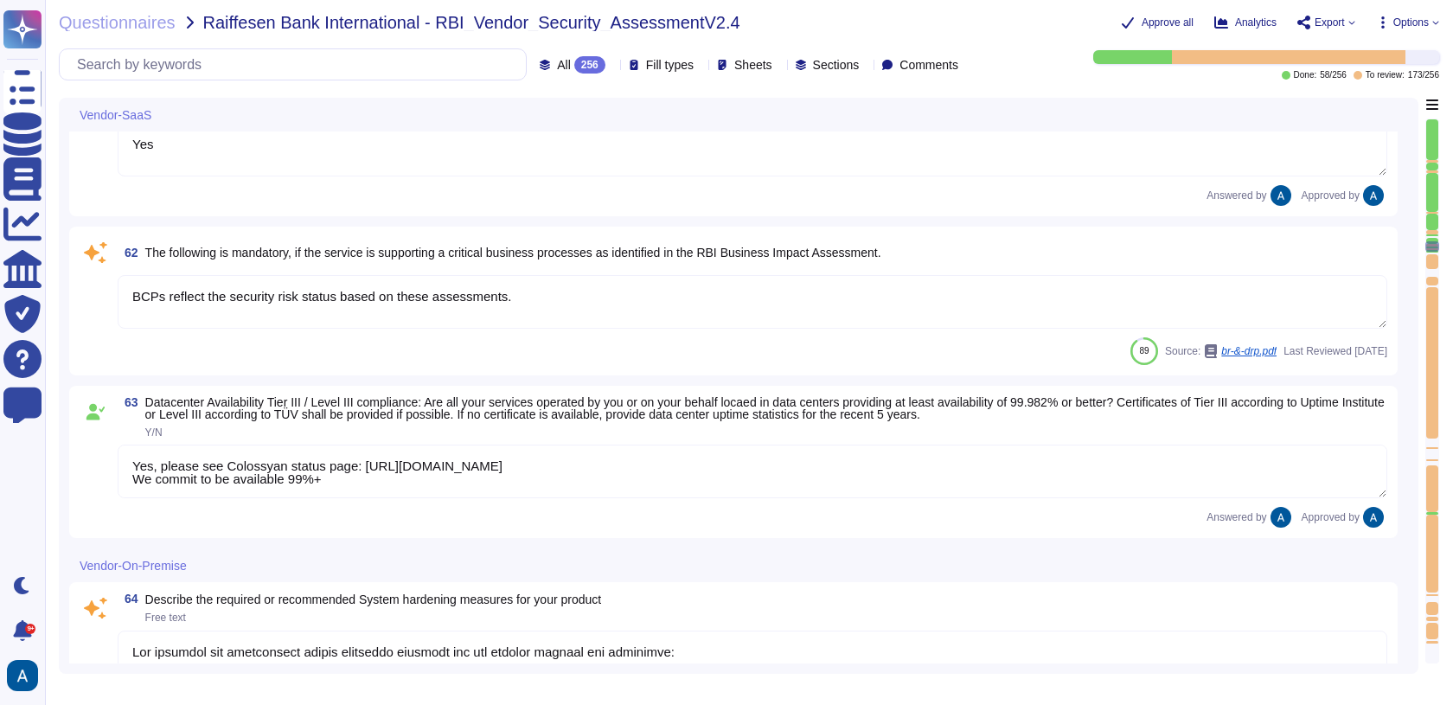
type textarea "Yes, please see Colossyan status page: https://status.colossyan.com/ We commit …"
type textarea "The required and recommended system hardening measures for our product include …"
type textarea "No"
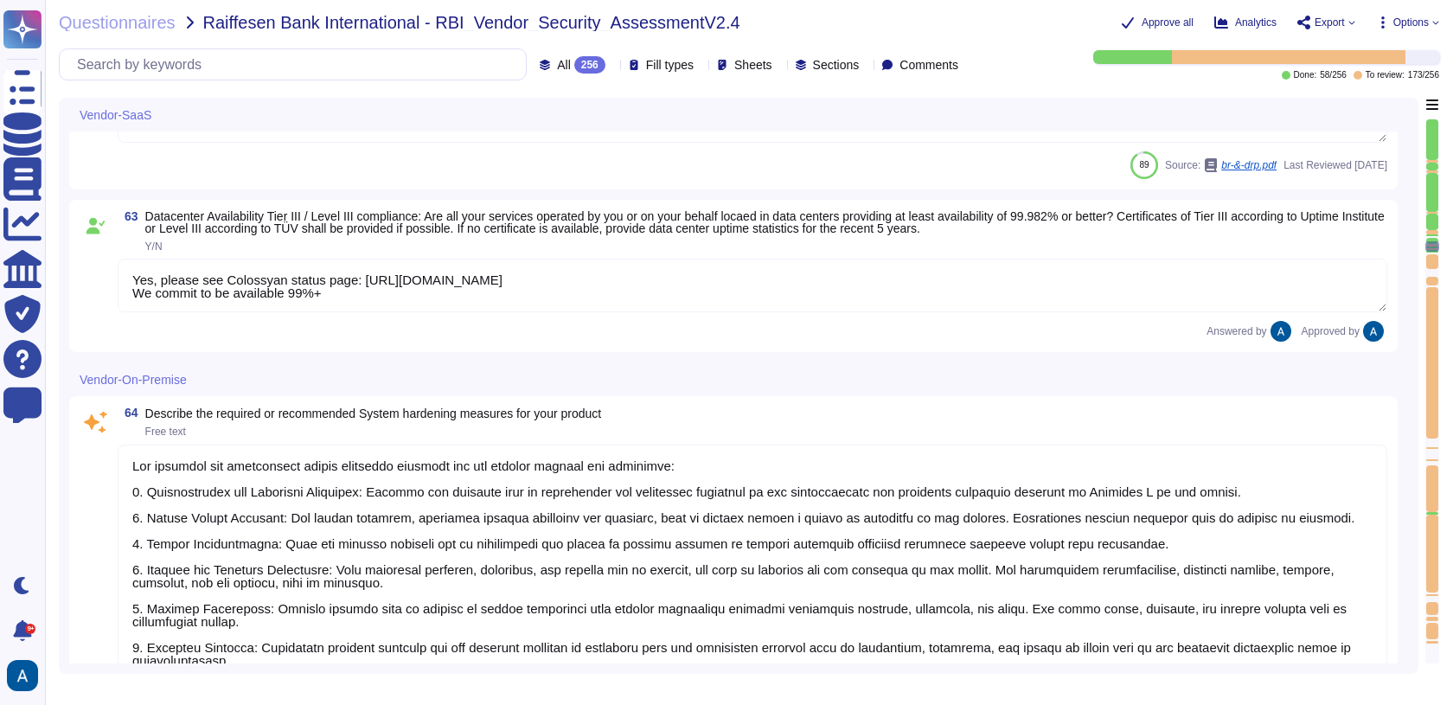
type textarea "SaaS"
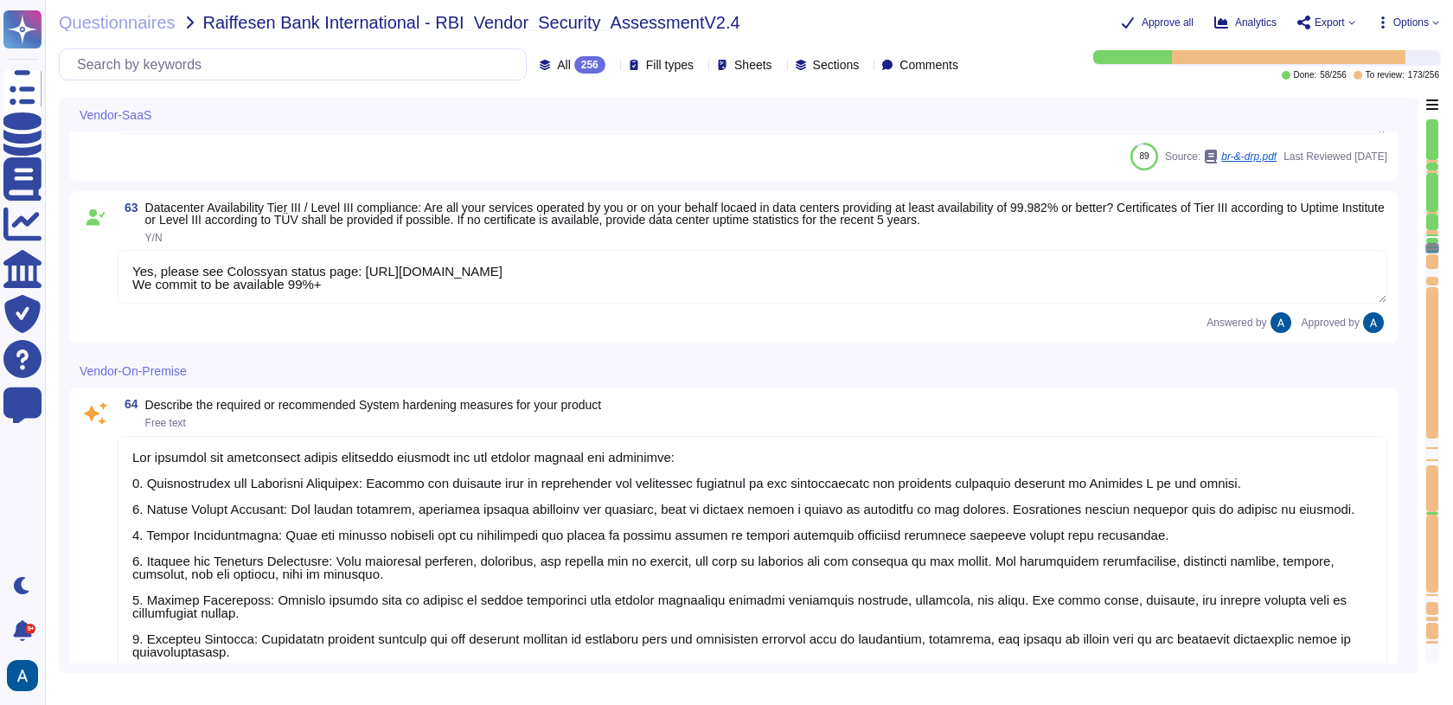
type textarea "No"
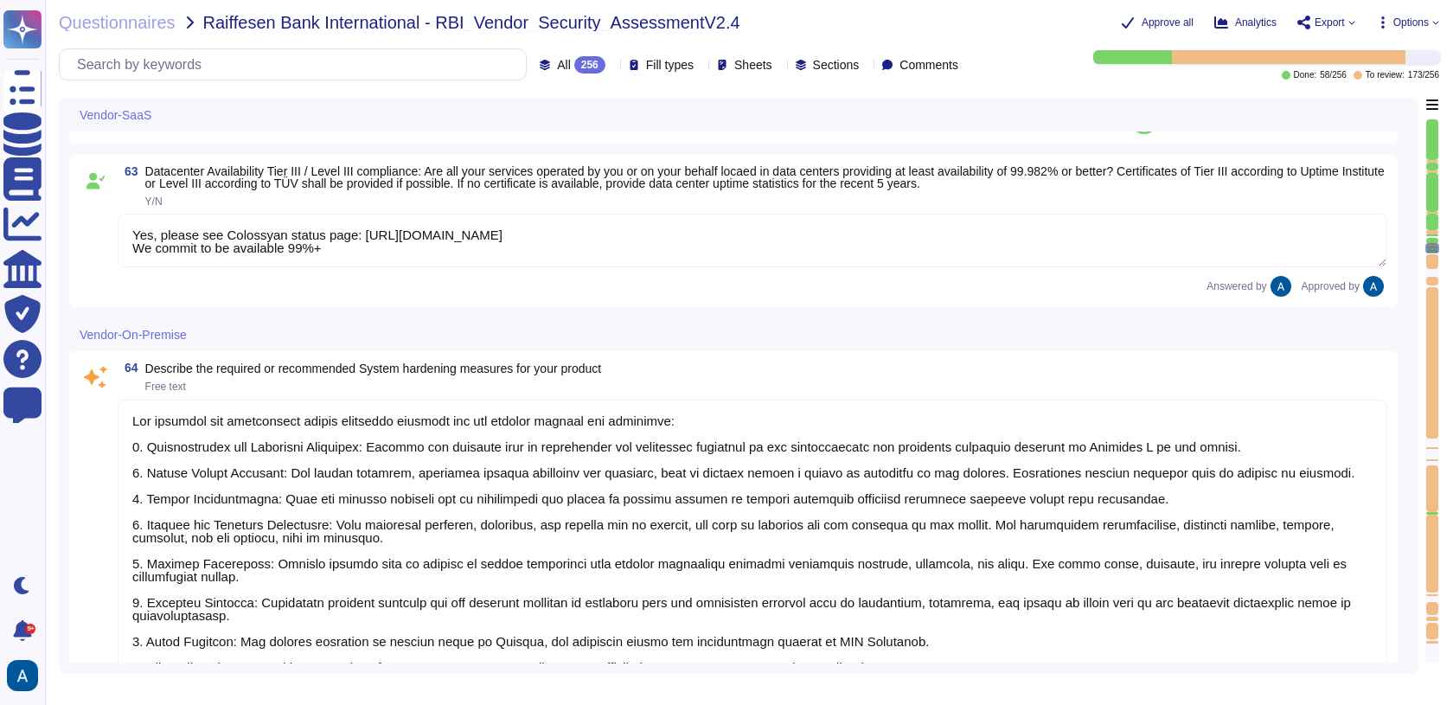
scroll to position [10917, 0]
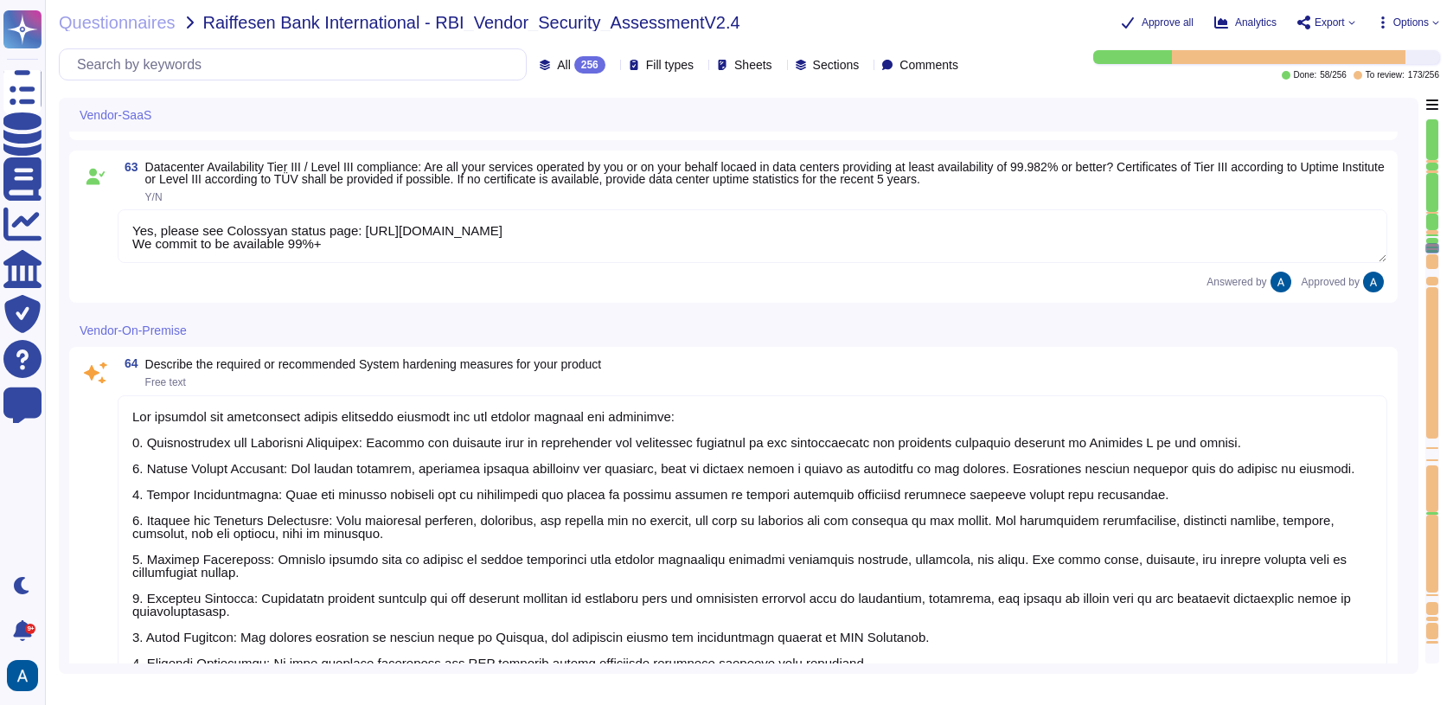
click at [745, 130] on div "89 Source: br-&-drp.pdf Last Reviewed 2024-03-08" at bounding box center [752, 116] width 1269 height 28
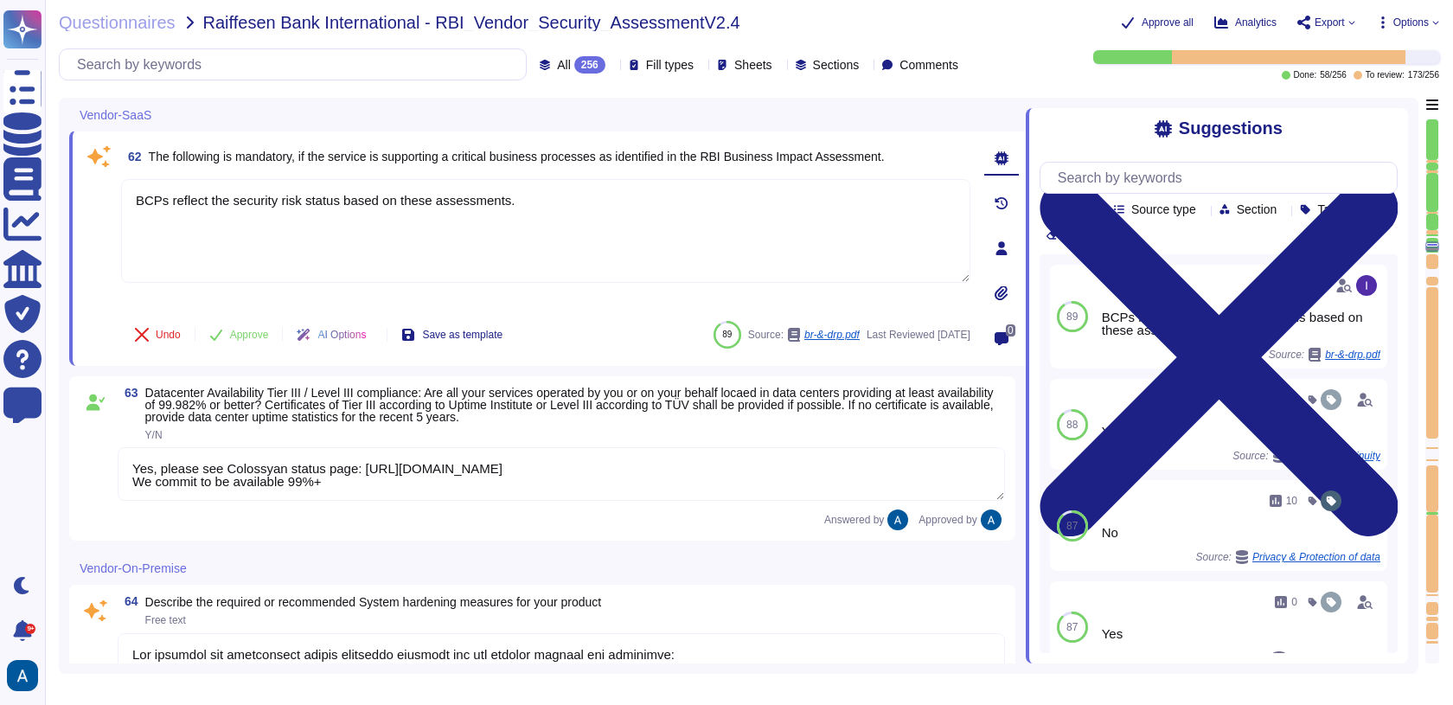
type textarea "SaaS"
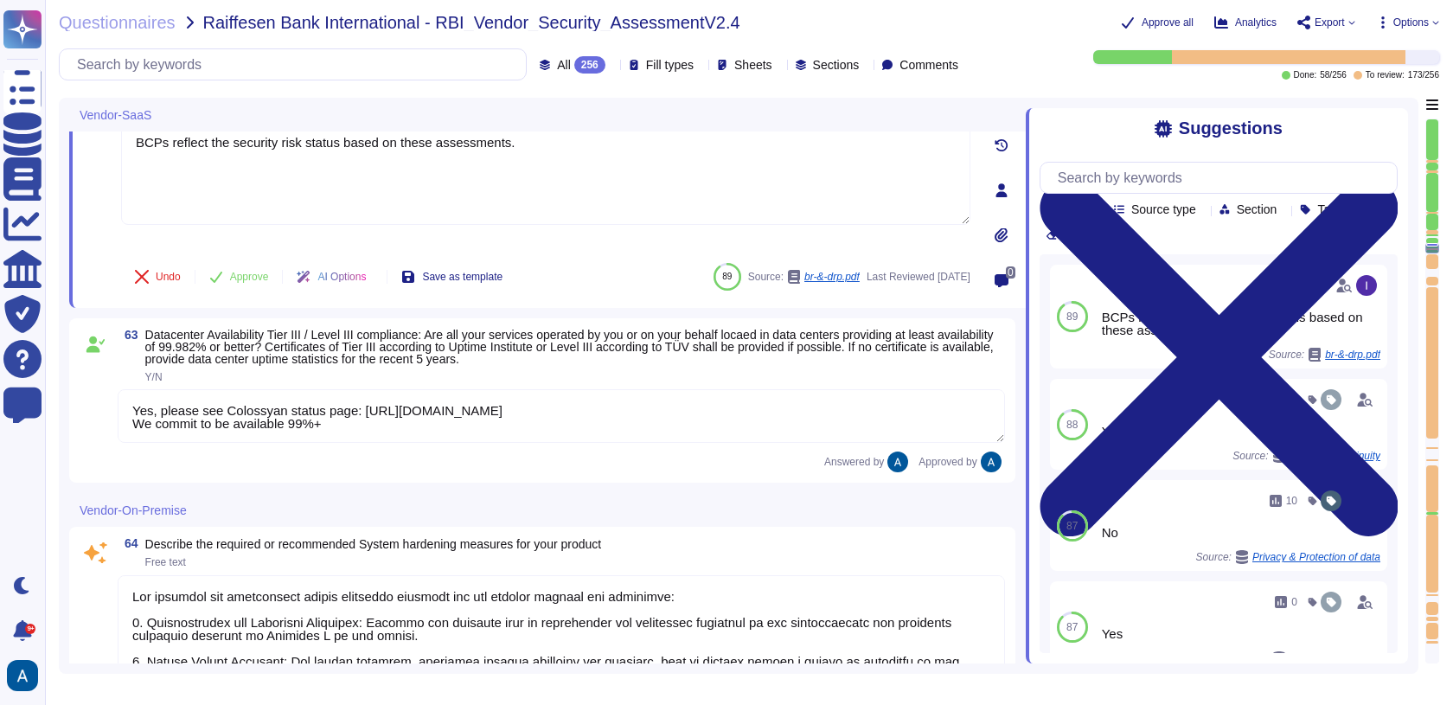
type textarea "No"
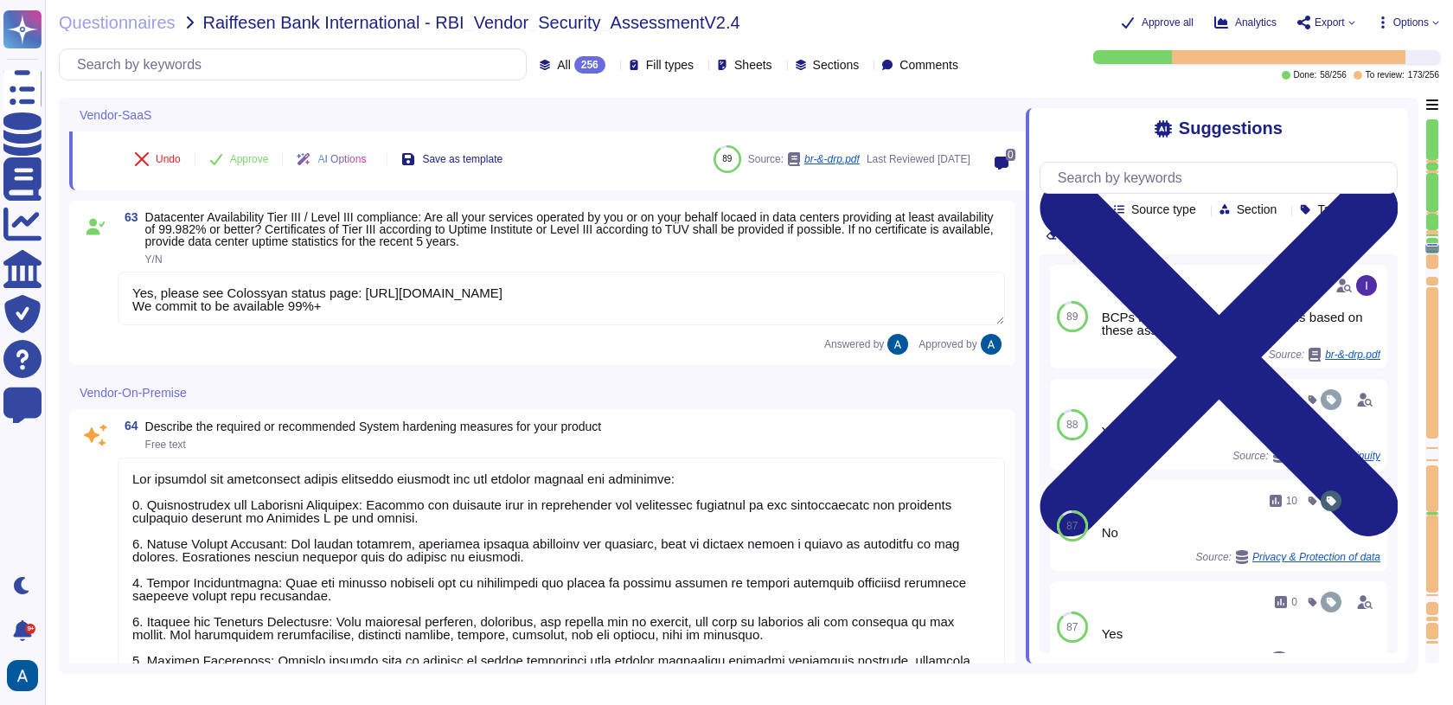
type textarea "No"
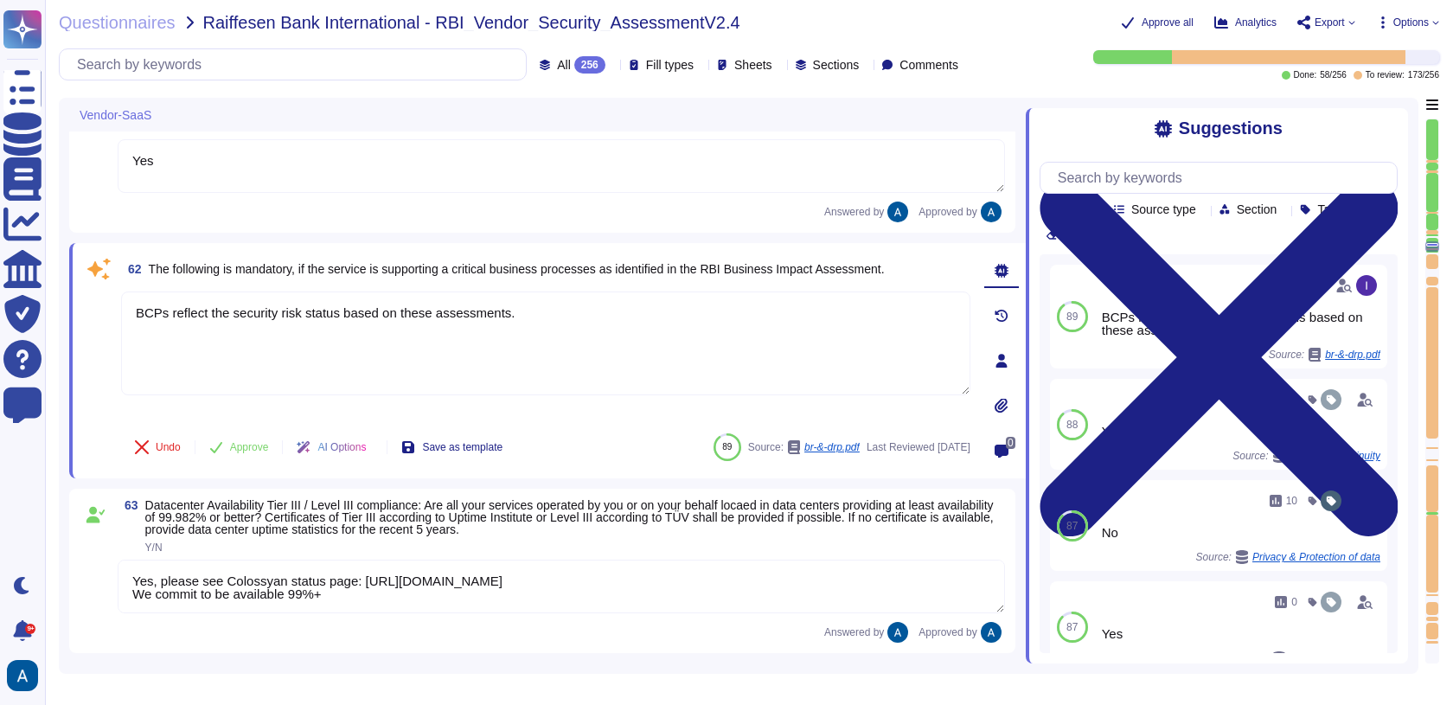
type textarea "SaaS"
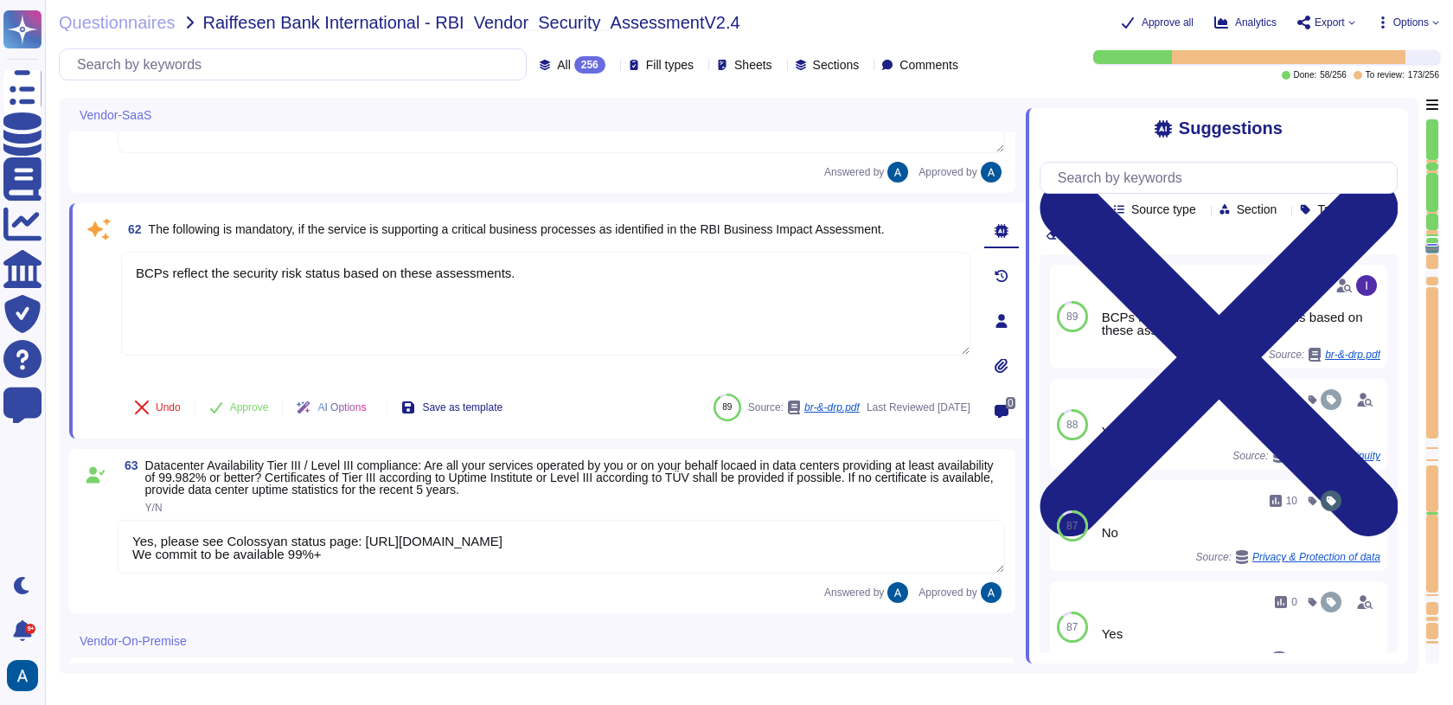
type textarea "No"
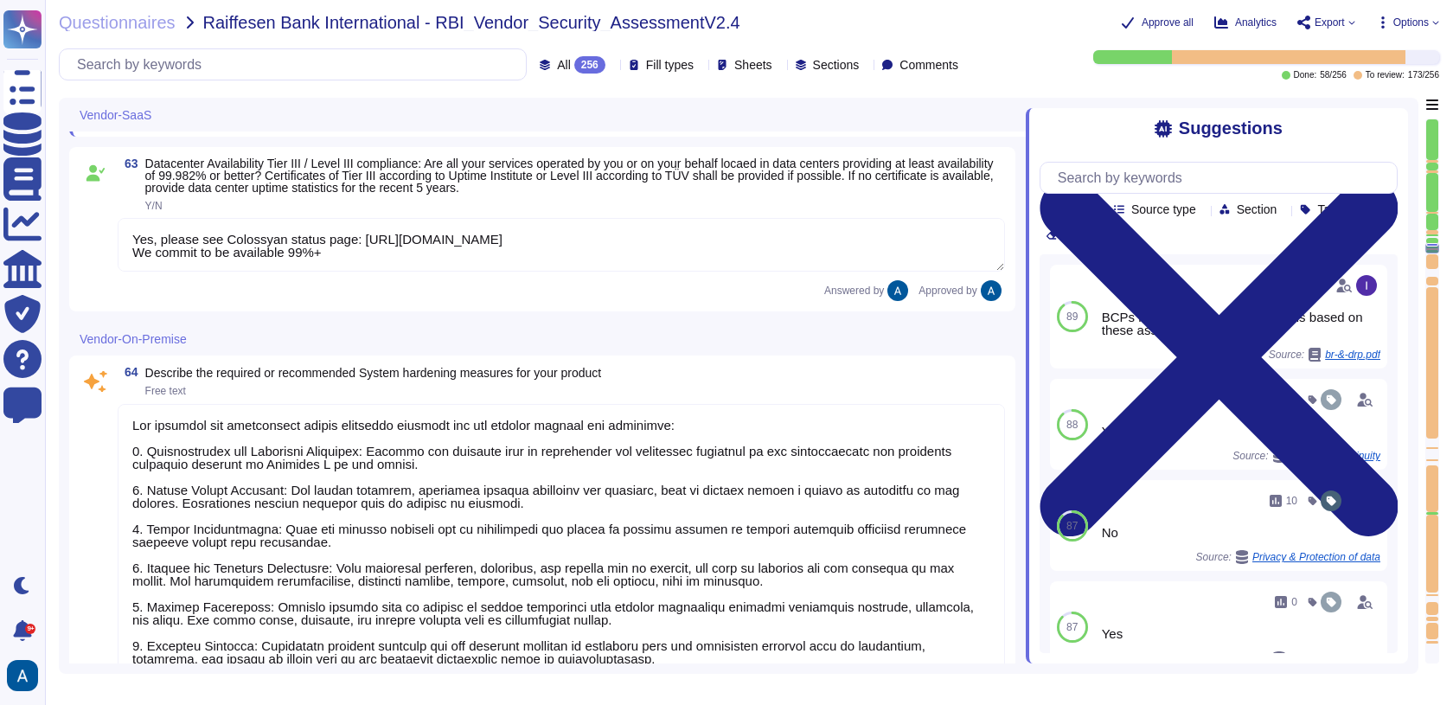
scroll to position [11025, 0]
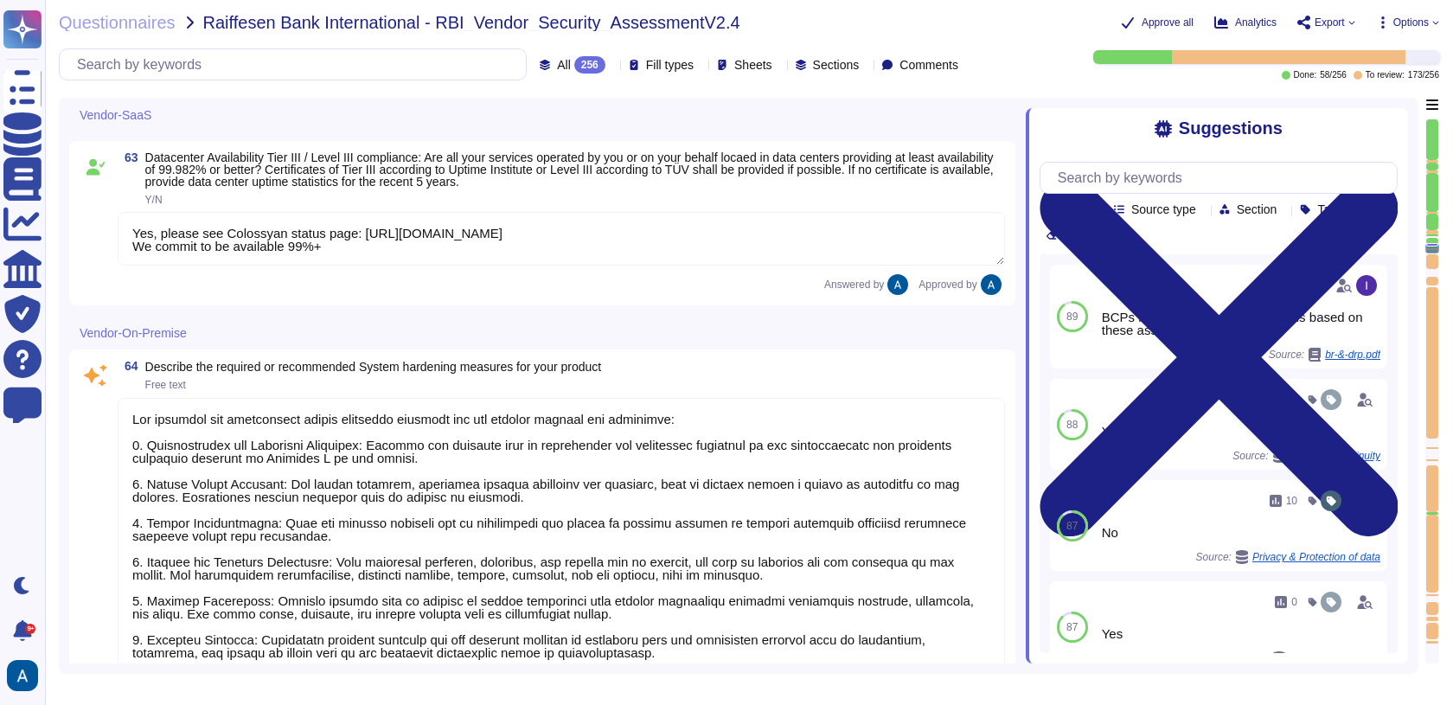
click at [209, 117] on button "Approve" at bounding box center [238, 99] width 87 height 35
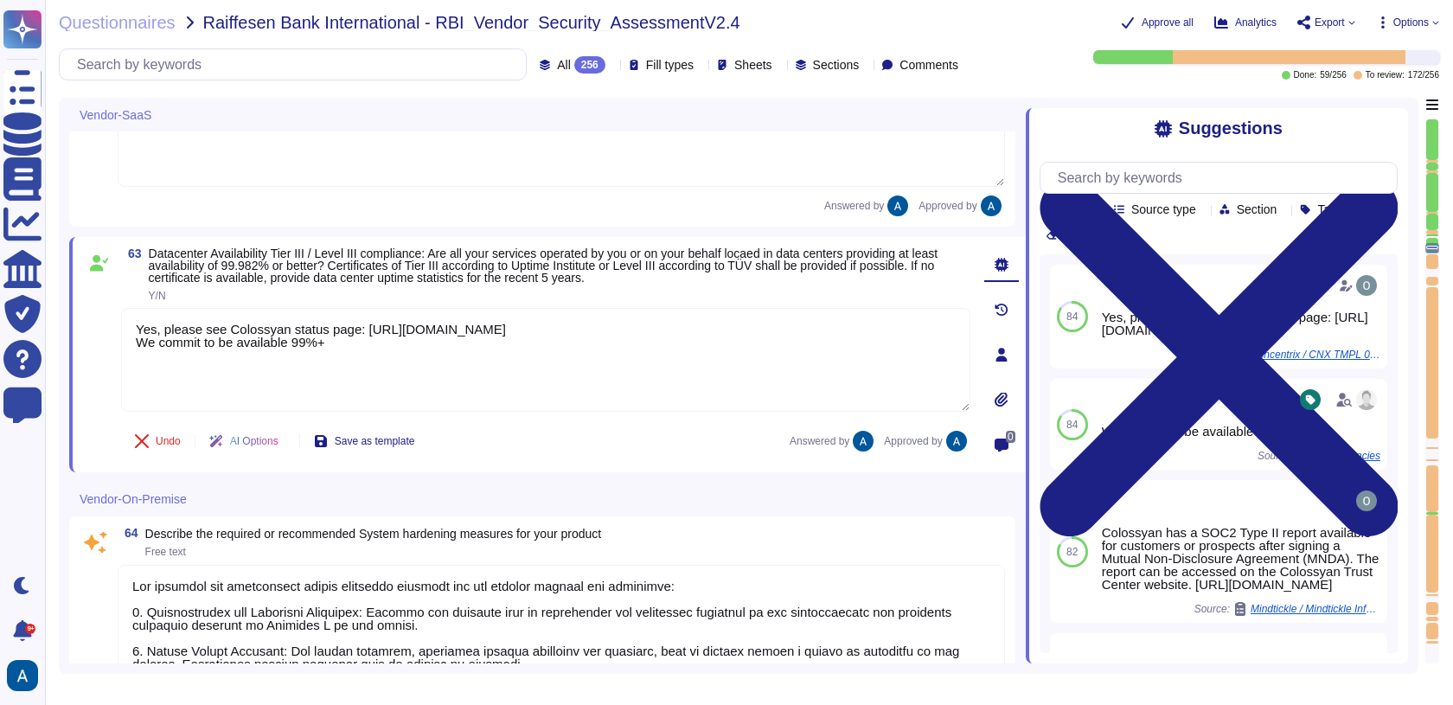
type textarea "Yes"
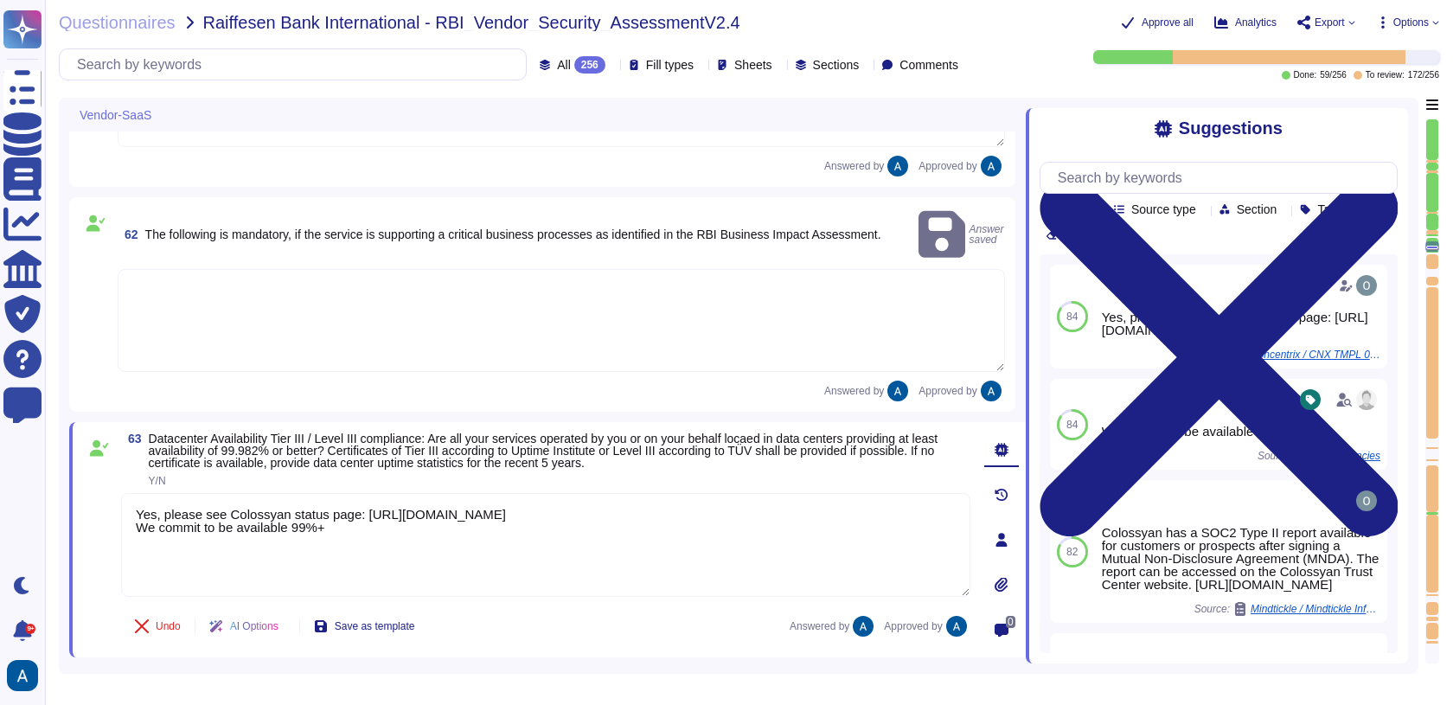
type textarea "SaaS"
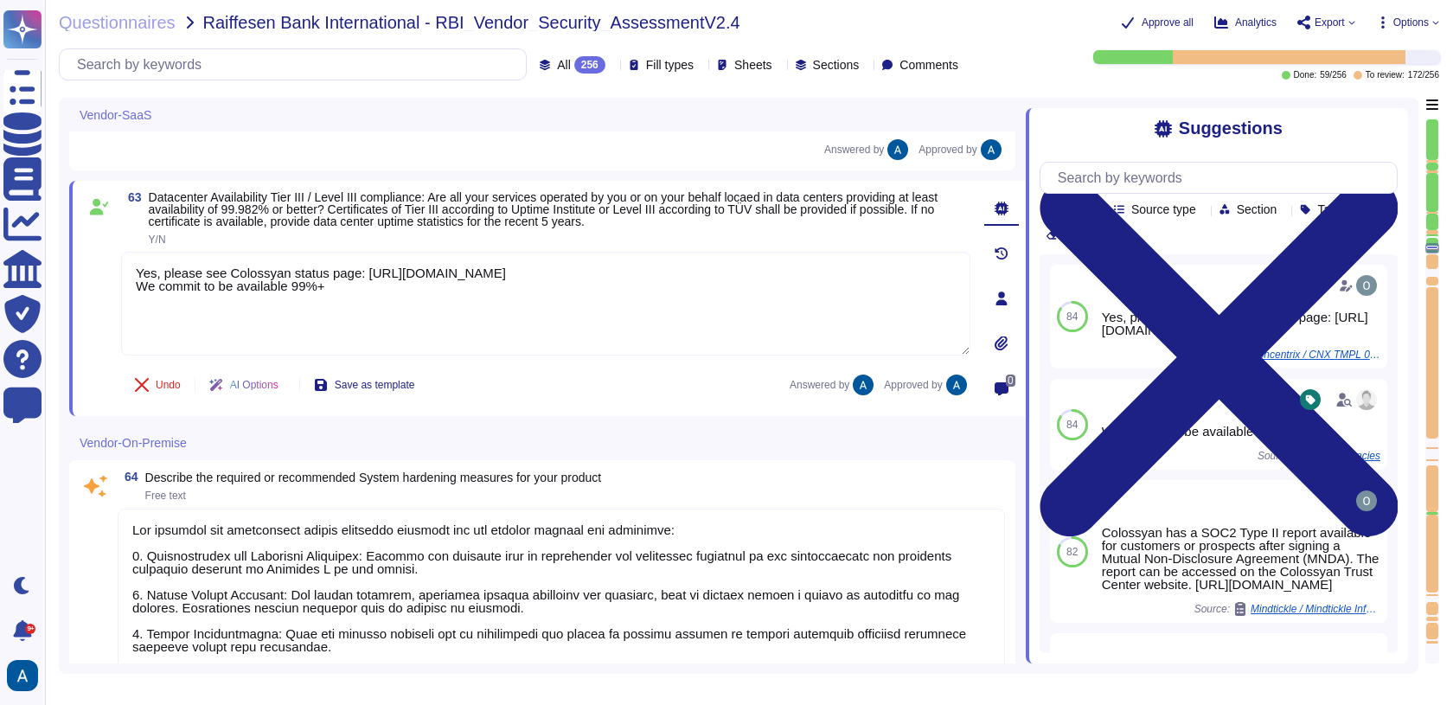
type textarea "No"
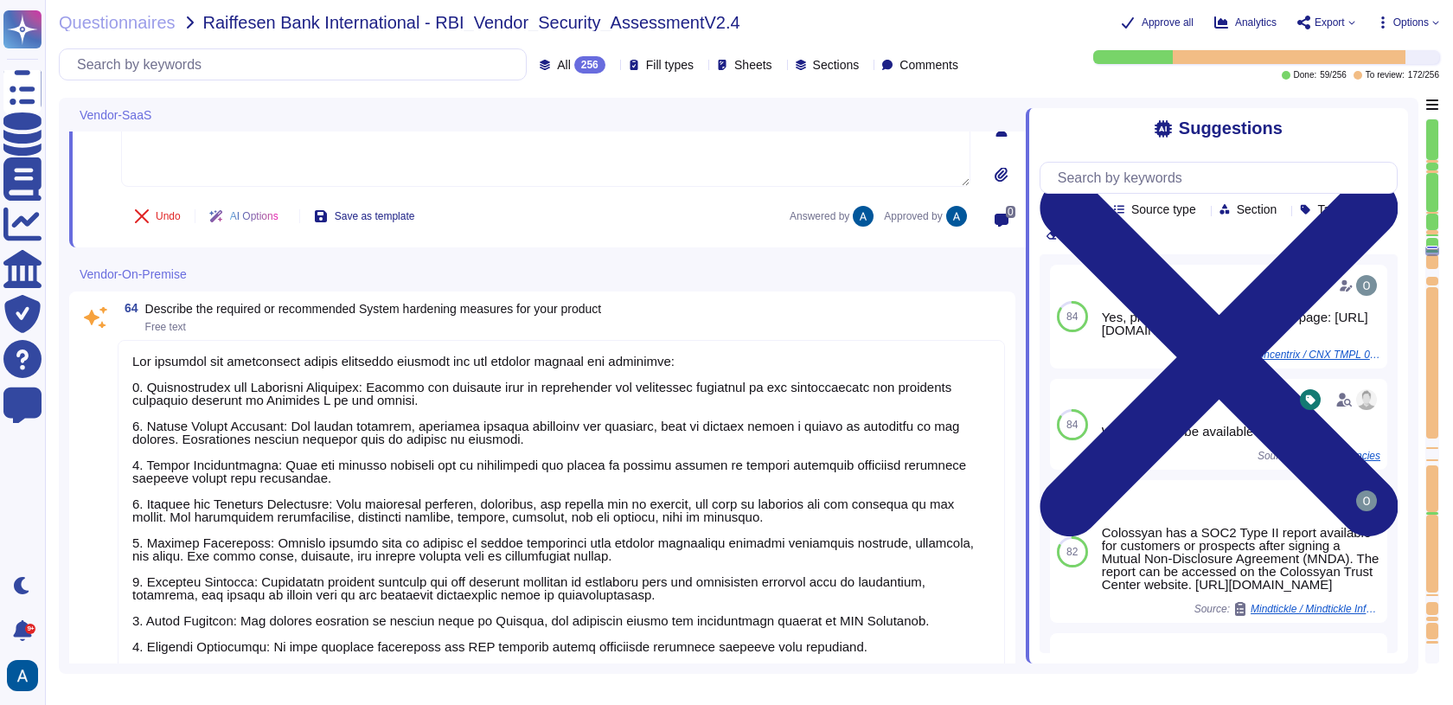
type textarea "Our application operates under a Role-Based Access Control (RBAC) system, where…"
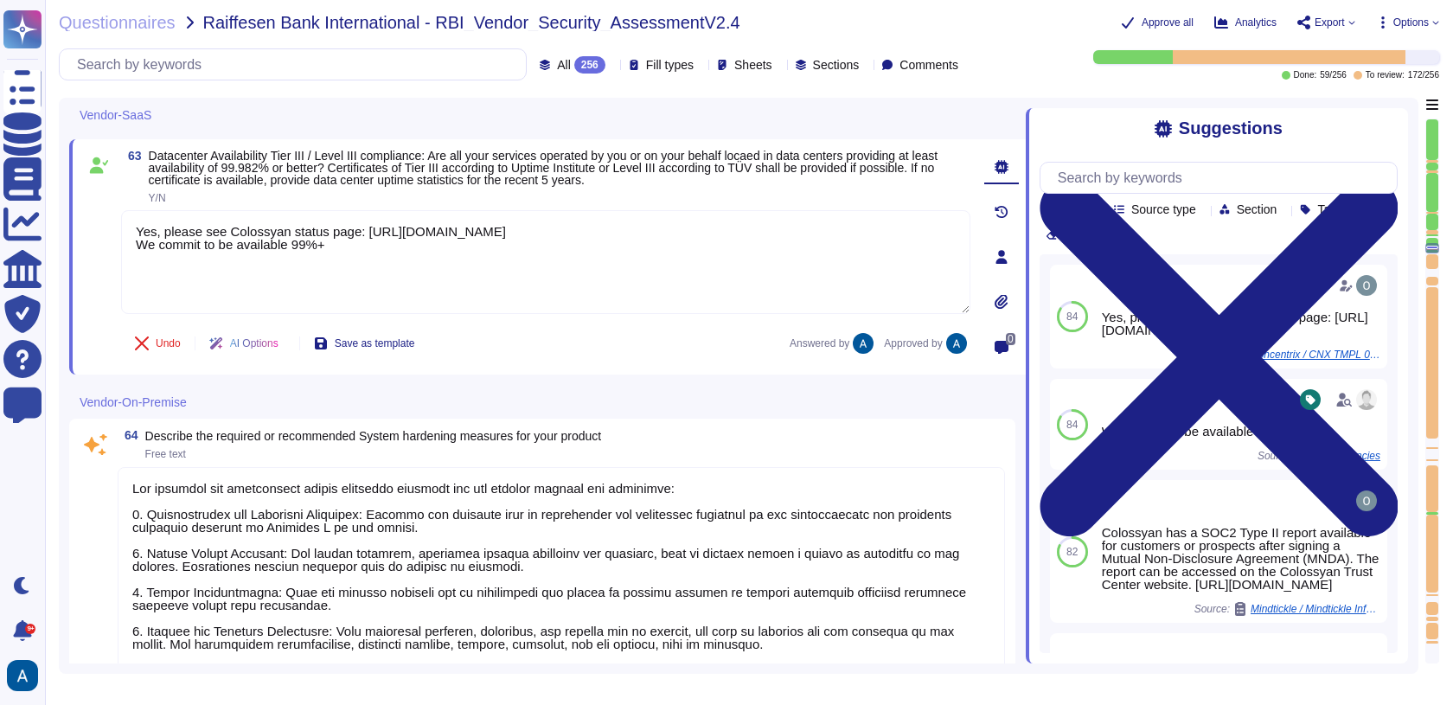
scroll to position [10983, 0]
click at [262, 494] on textarea at bounding box center [561, 658] width 887 height 378
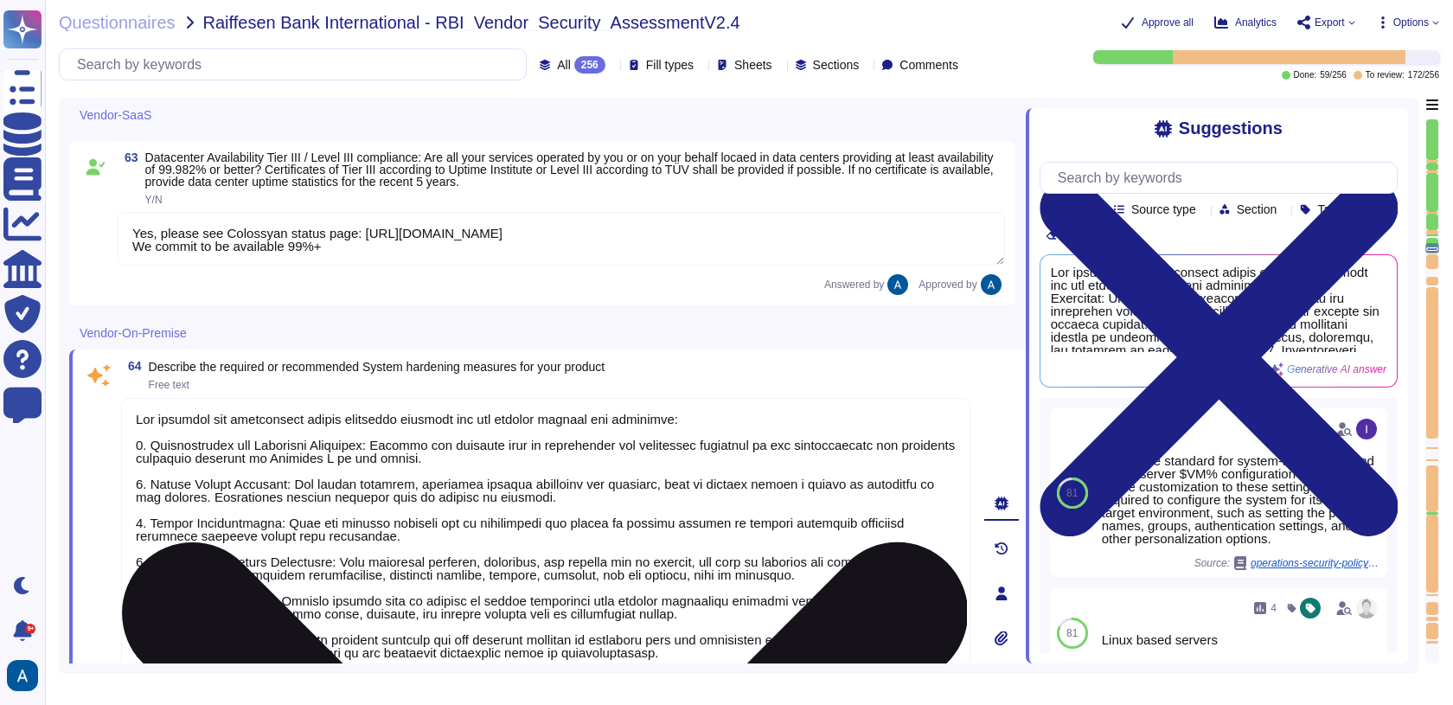
click at [315, 444] on textarea at bounding box center [545, 587] width 849 height 378
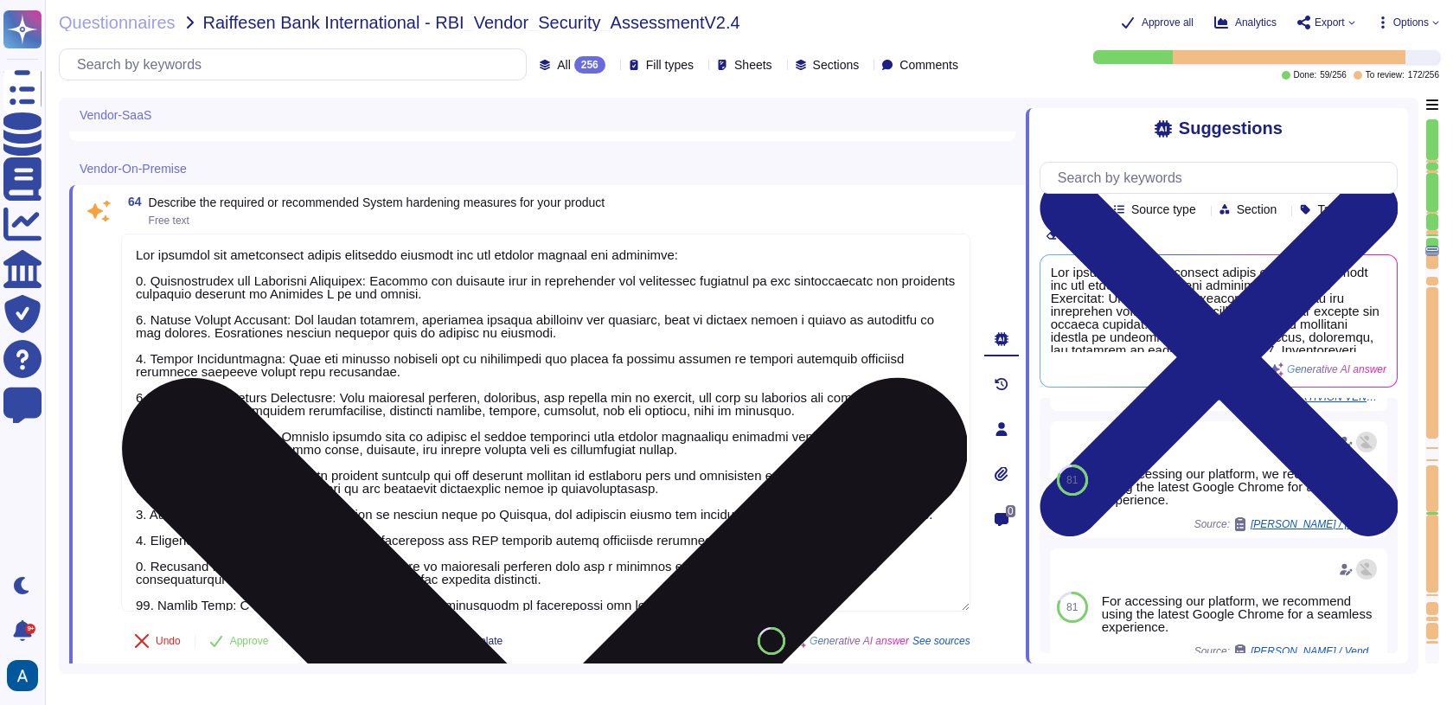
scroll to position [53, 0]
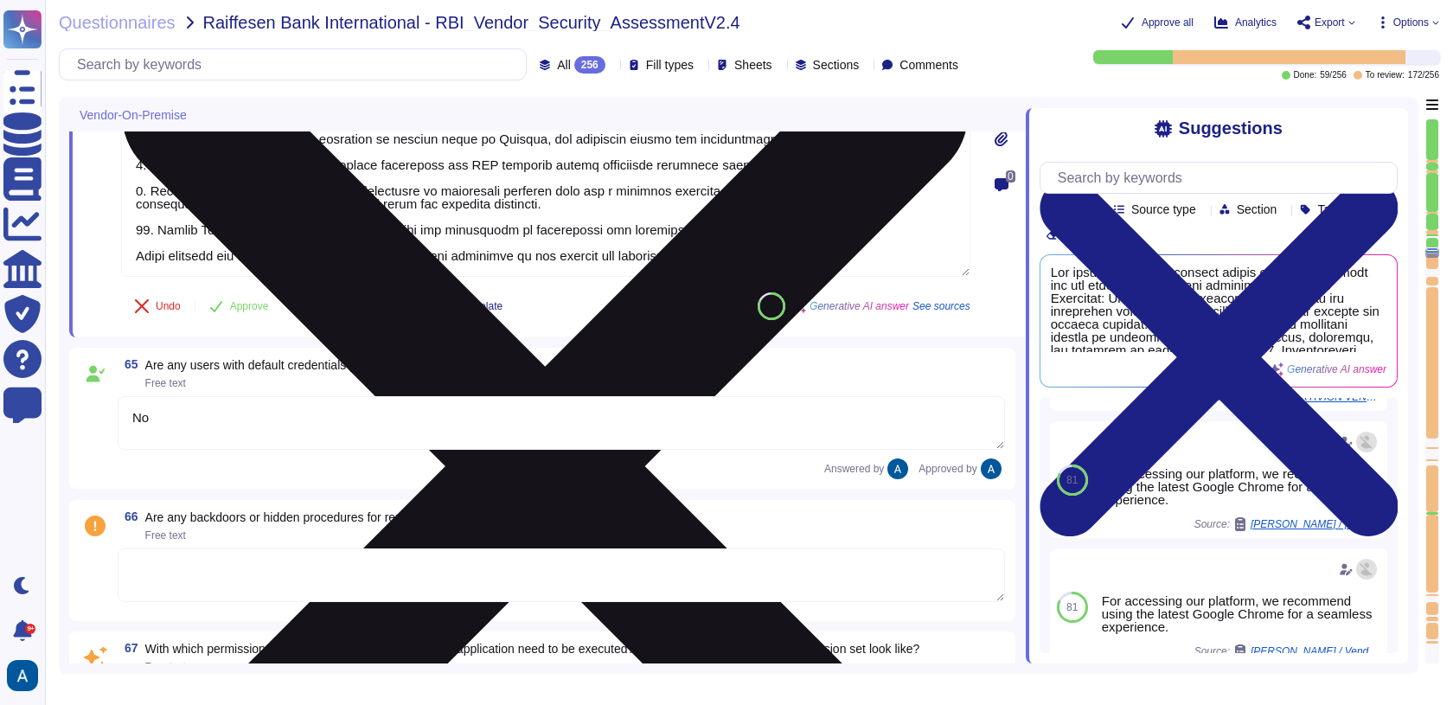
type textarea "The following system hardening measures have been implemented: 1. Configuration…"
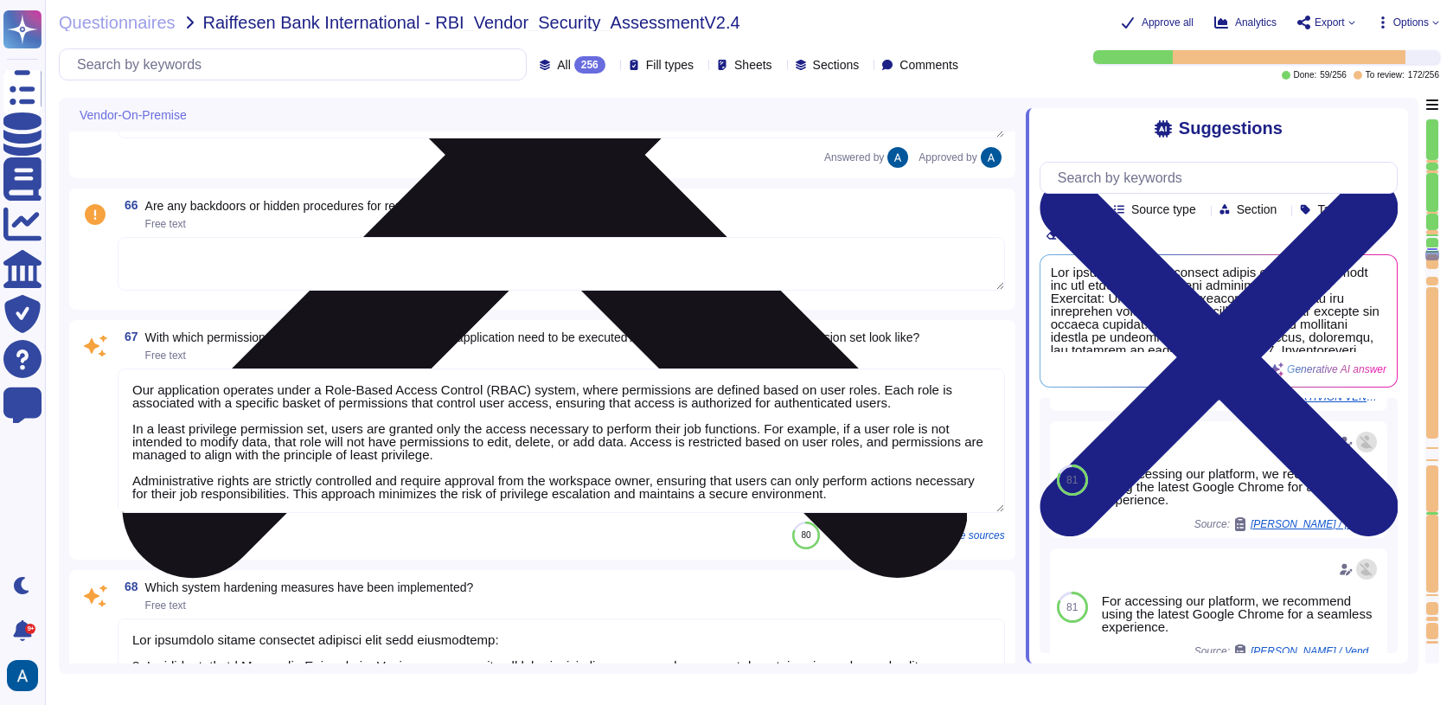
scroll to position [11776, 0]
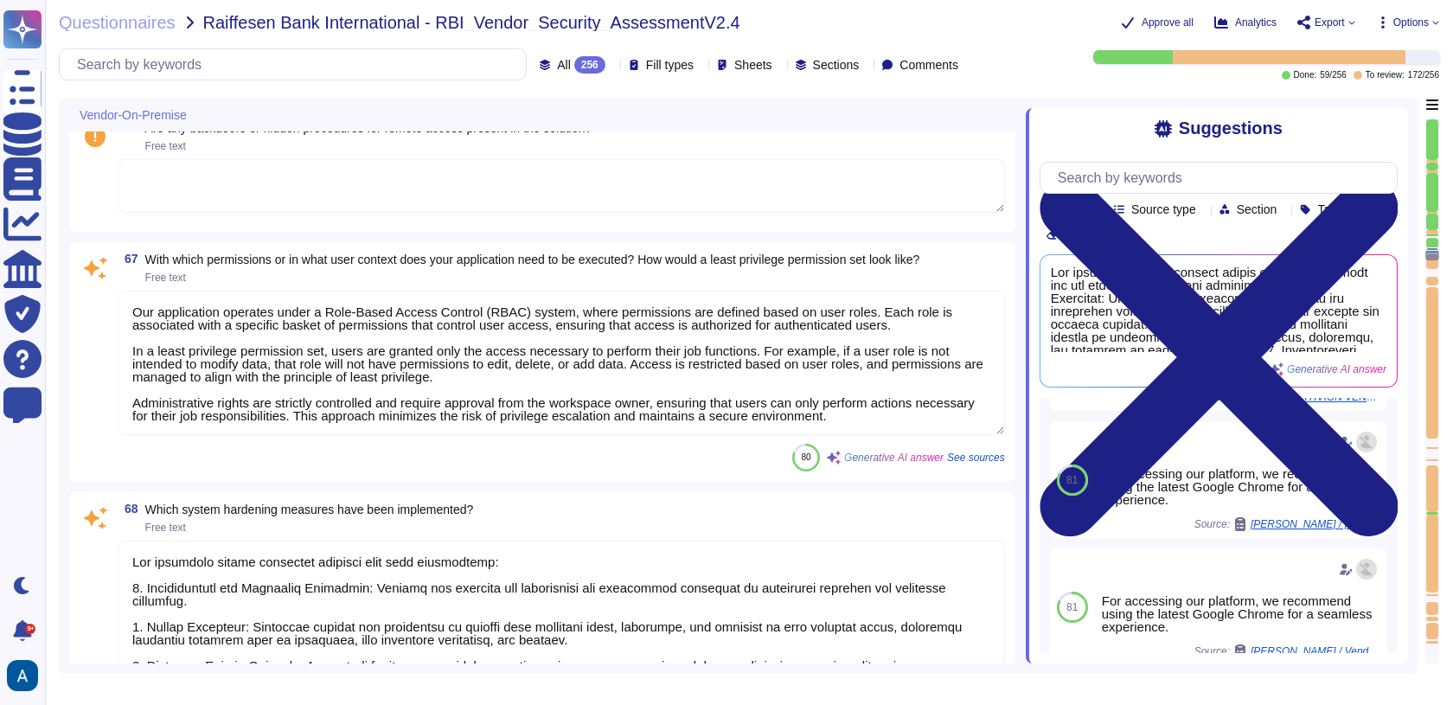
type textarea "This is the standard for system-level server and virtual server $VM% configurat…"
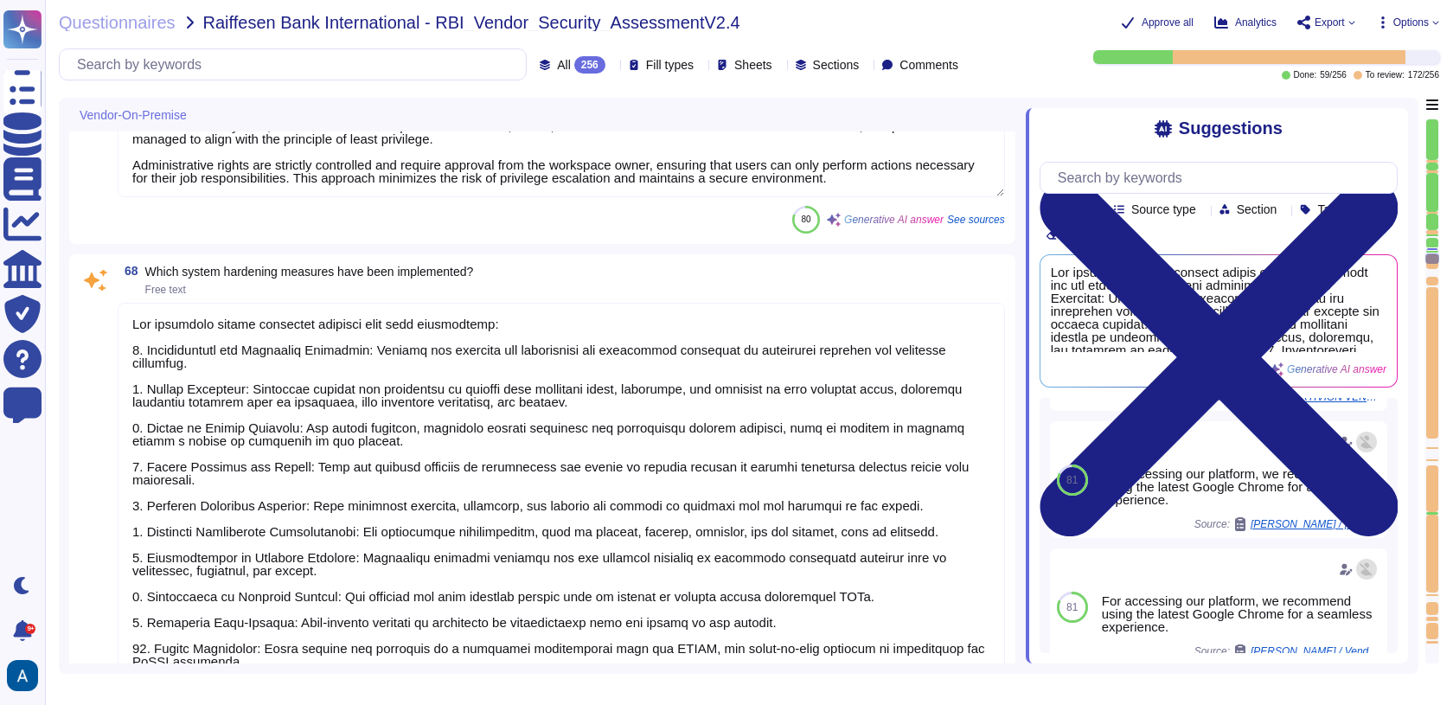
type textarea "We deploy critical security patches within 15 days of vendor release and non-cr…"
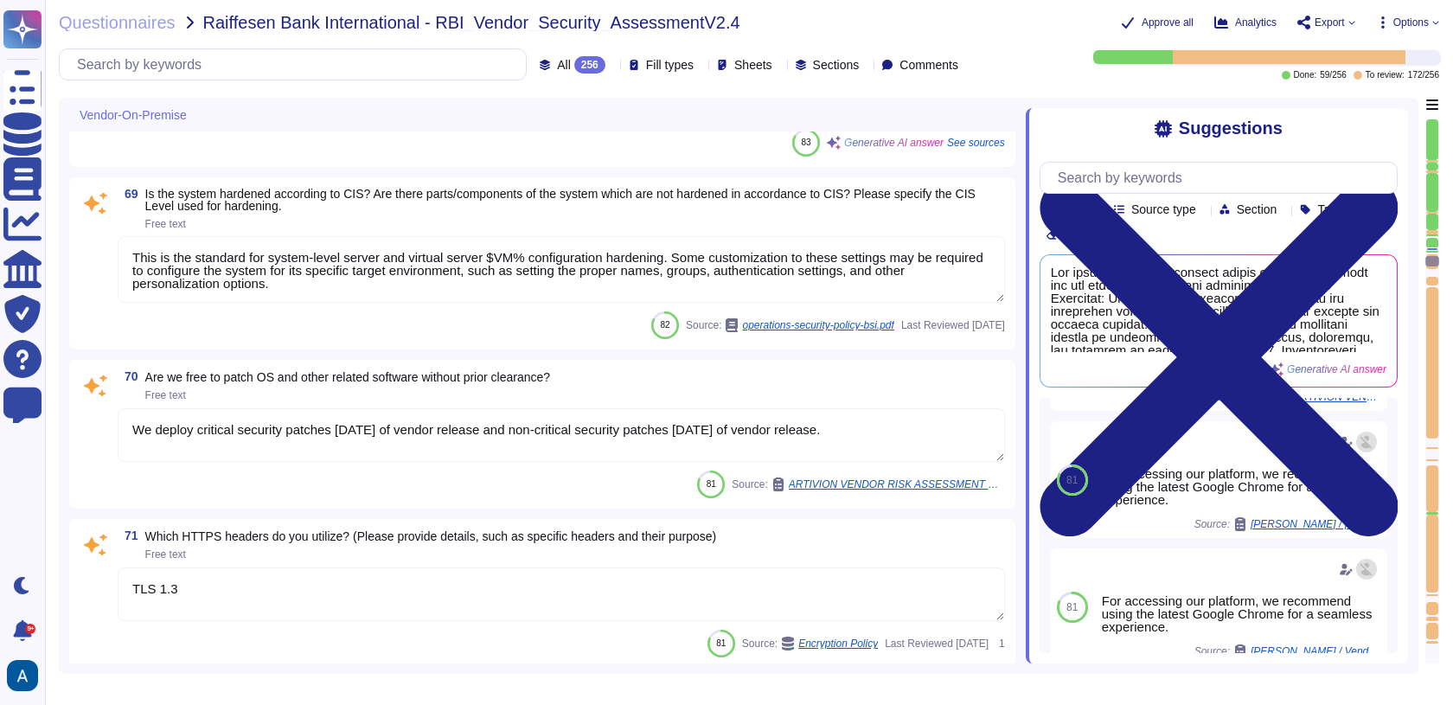
scroll to position [12742, 0]
type textarea "TLS 1.3"
type textarea "No"
type textarea "We use TLS 1.3 for our configuration. The encryption level employed is AES-256.…"
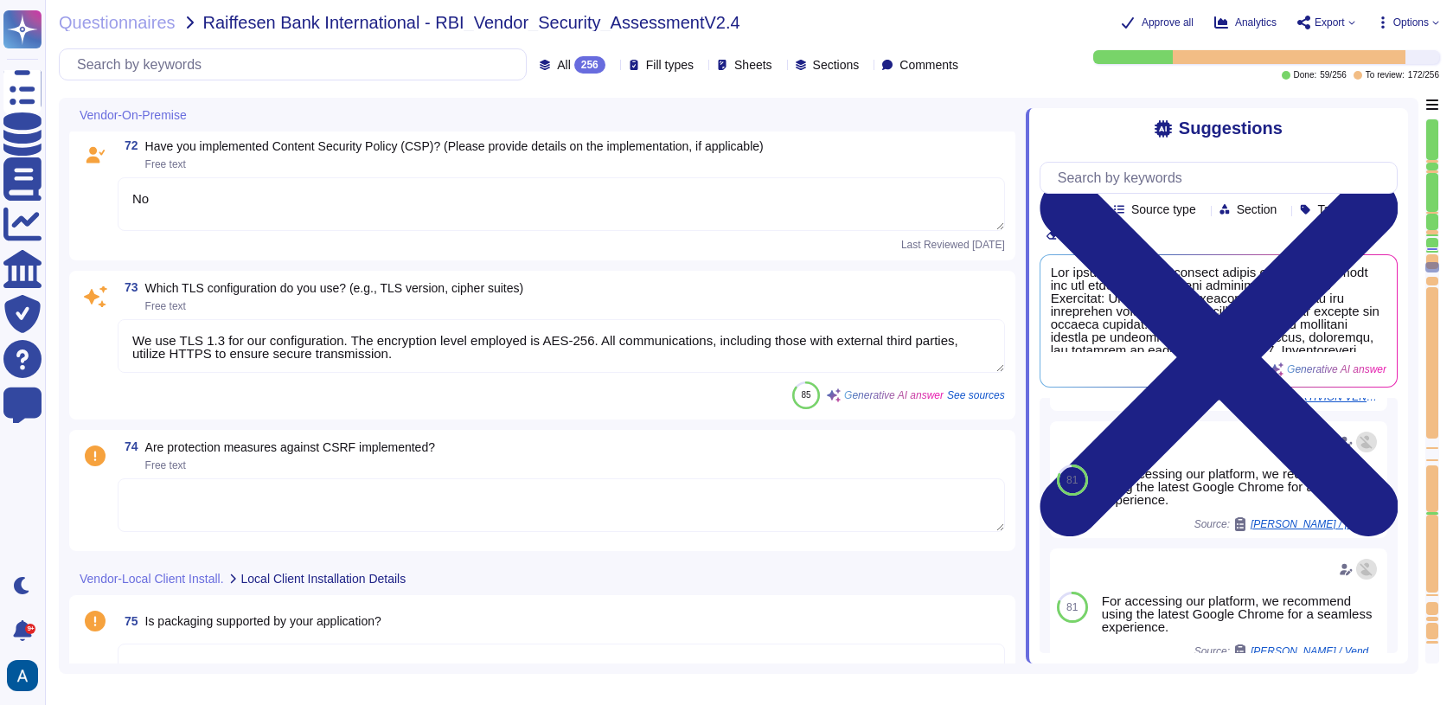
type textarea "Yes, all traffic to the server is encrypted. Data in motion is encrypted using …"
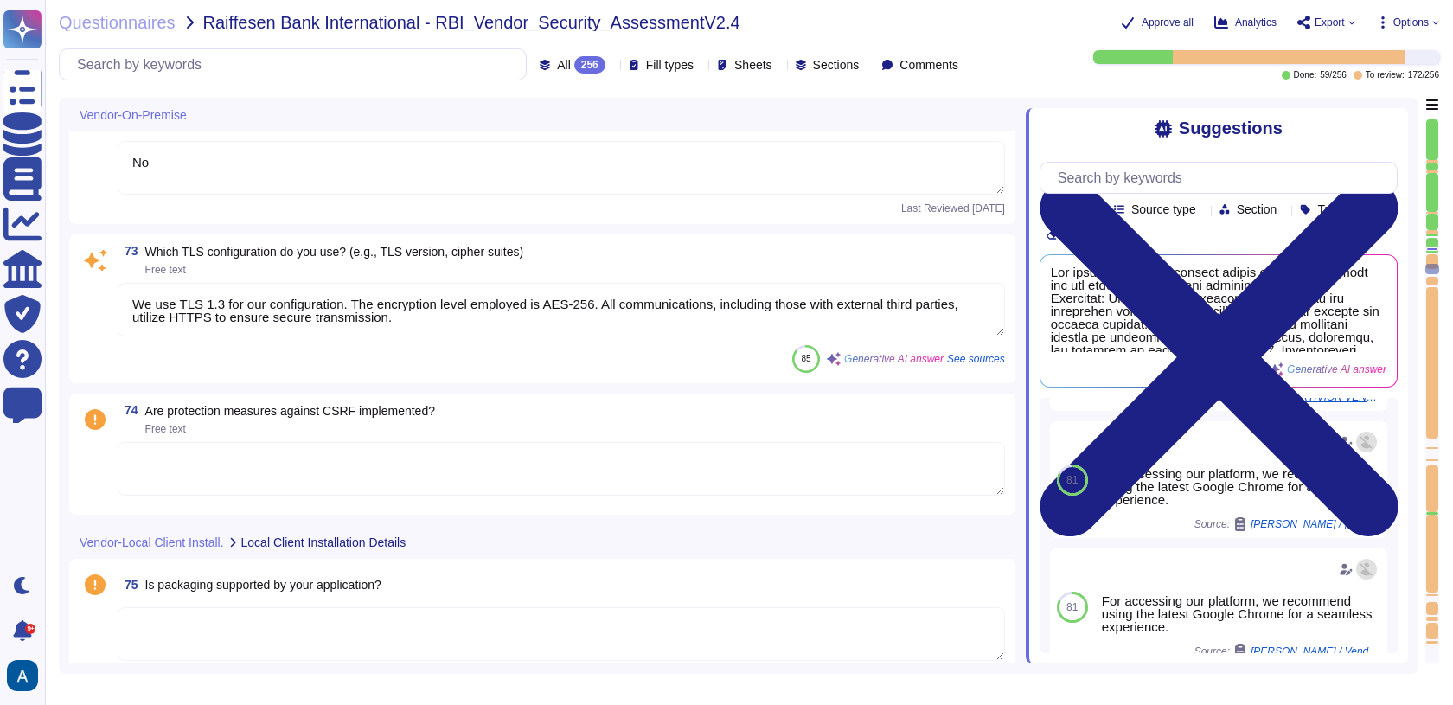
type textarea "AWS For more details please see AWS responsibility matrix: https://docs.aws.ama…"
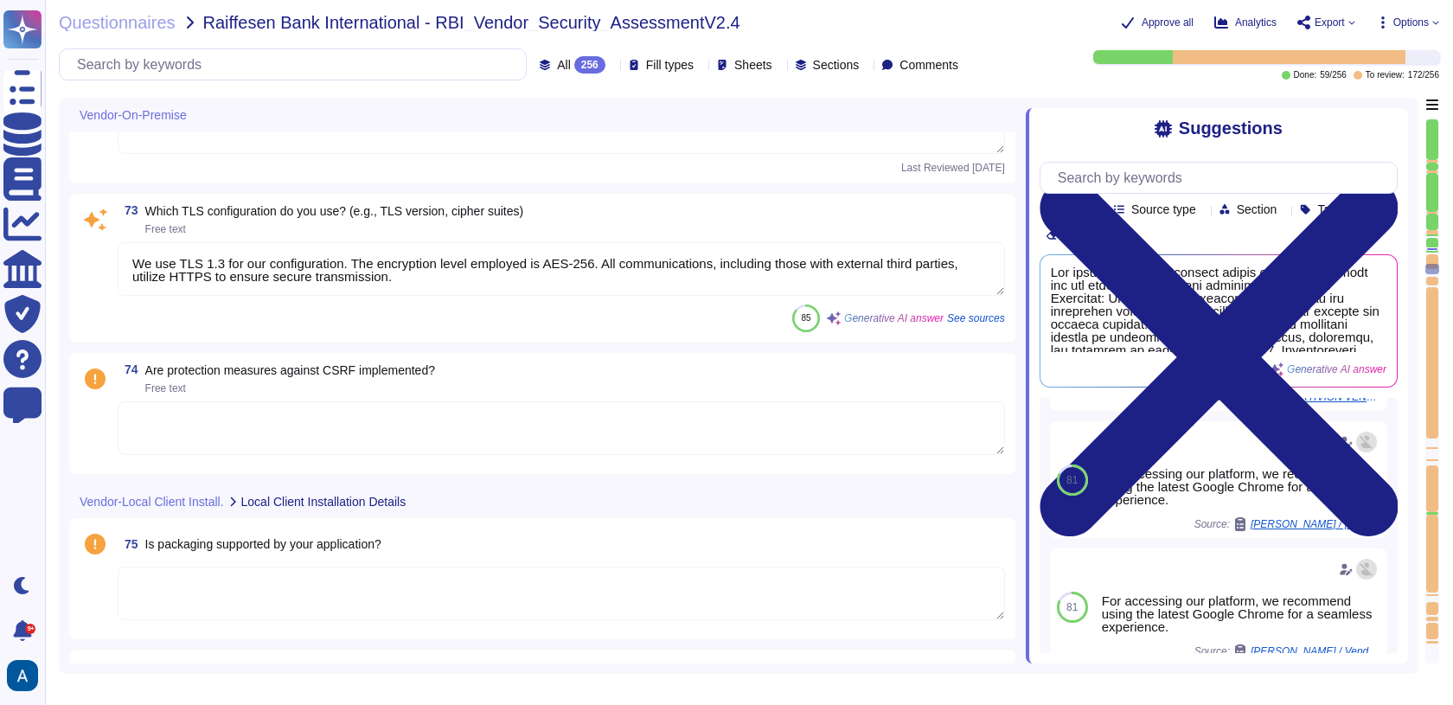
scroll to position [1, 0]
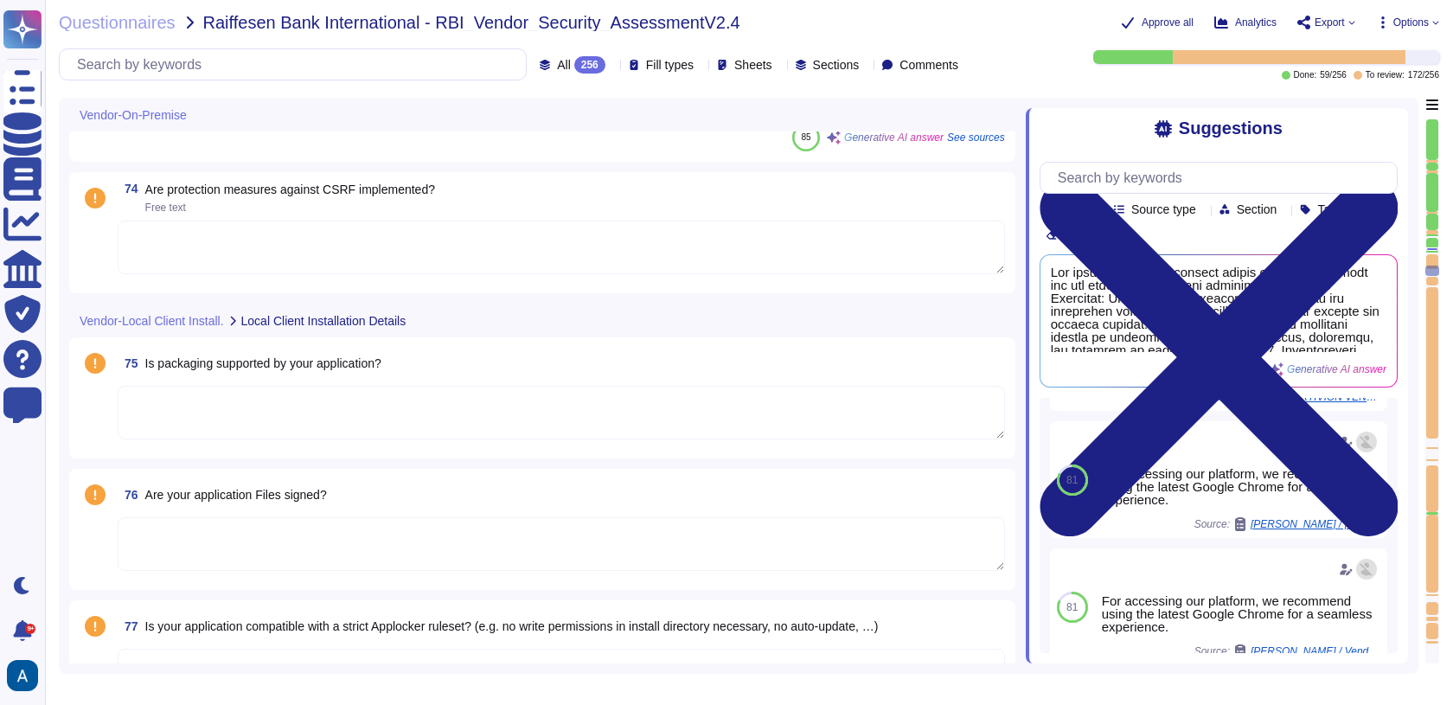
type textarea "N/A"
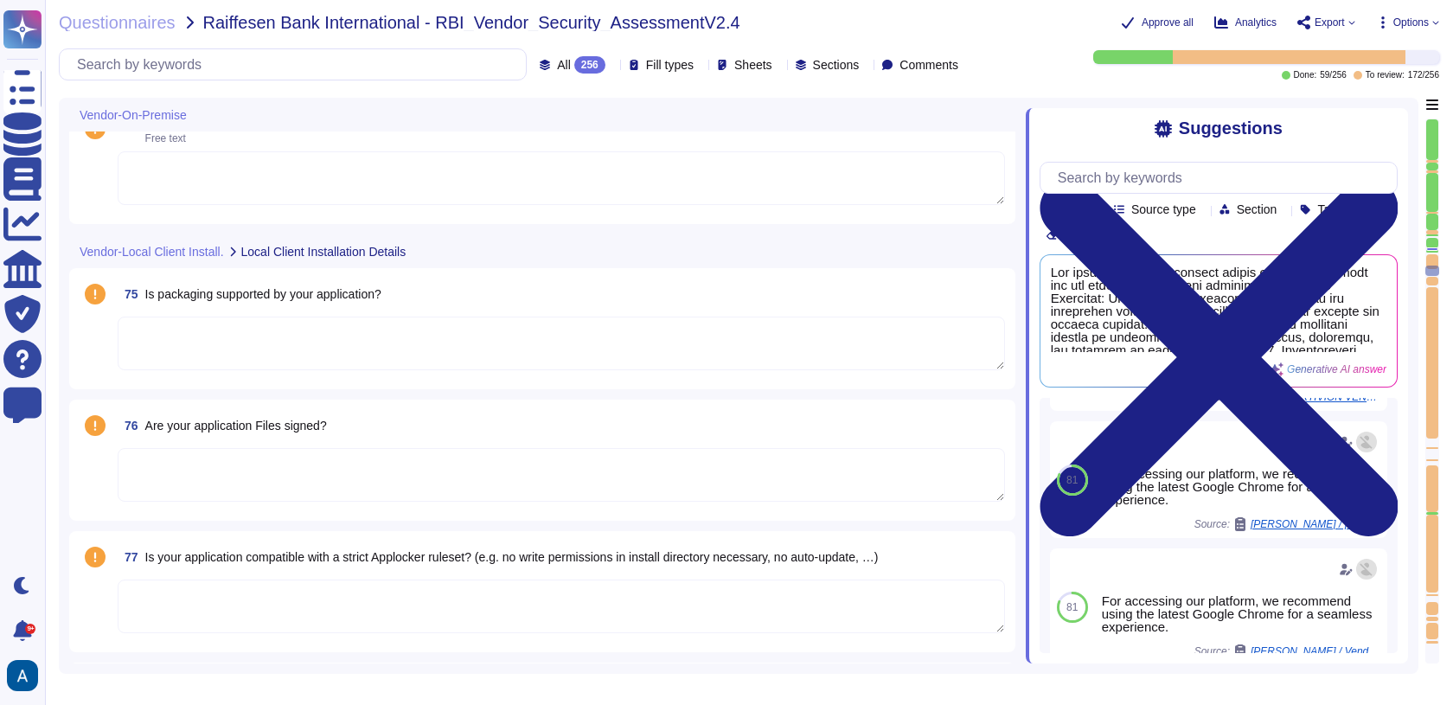
scroll to position [13549, 0]
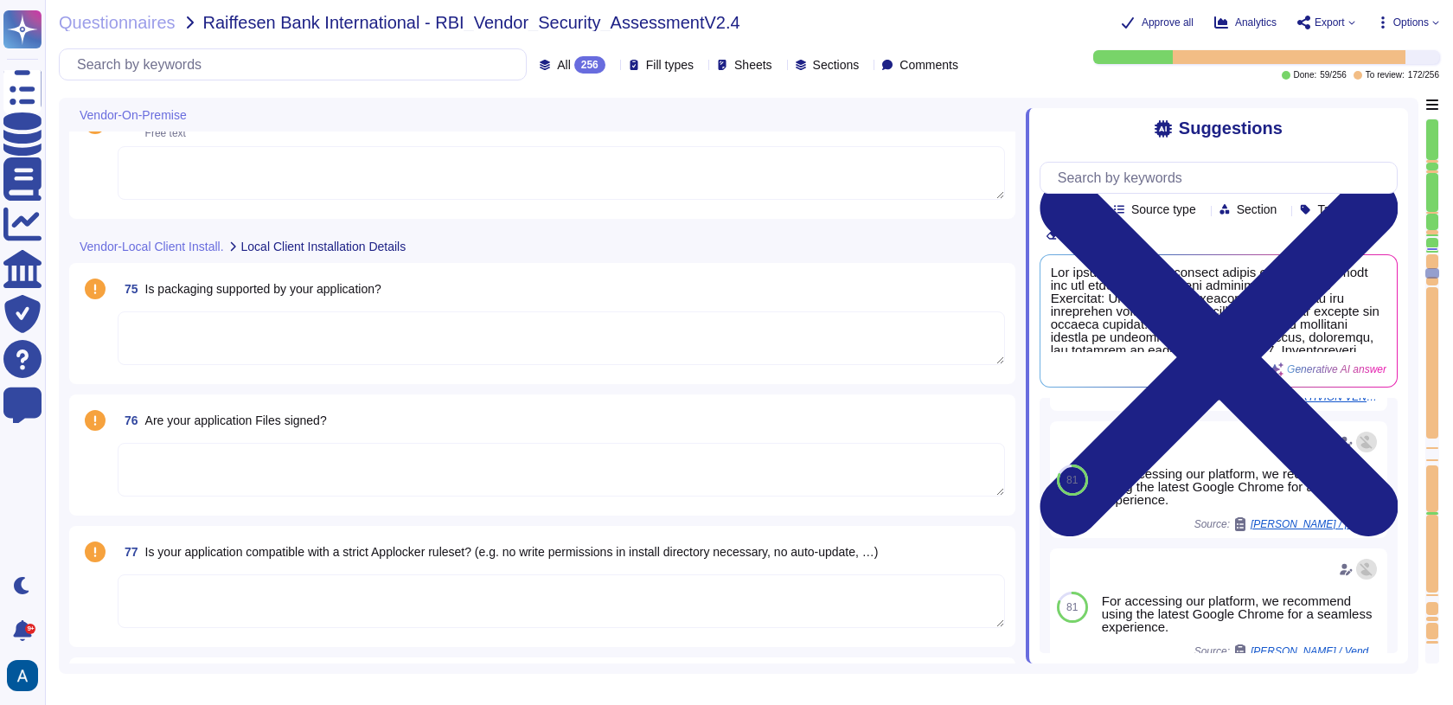
click at [345, 321] on textarea at bounding box center [561, 338] width 887 height 54
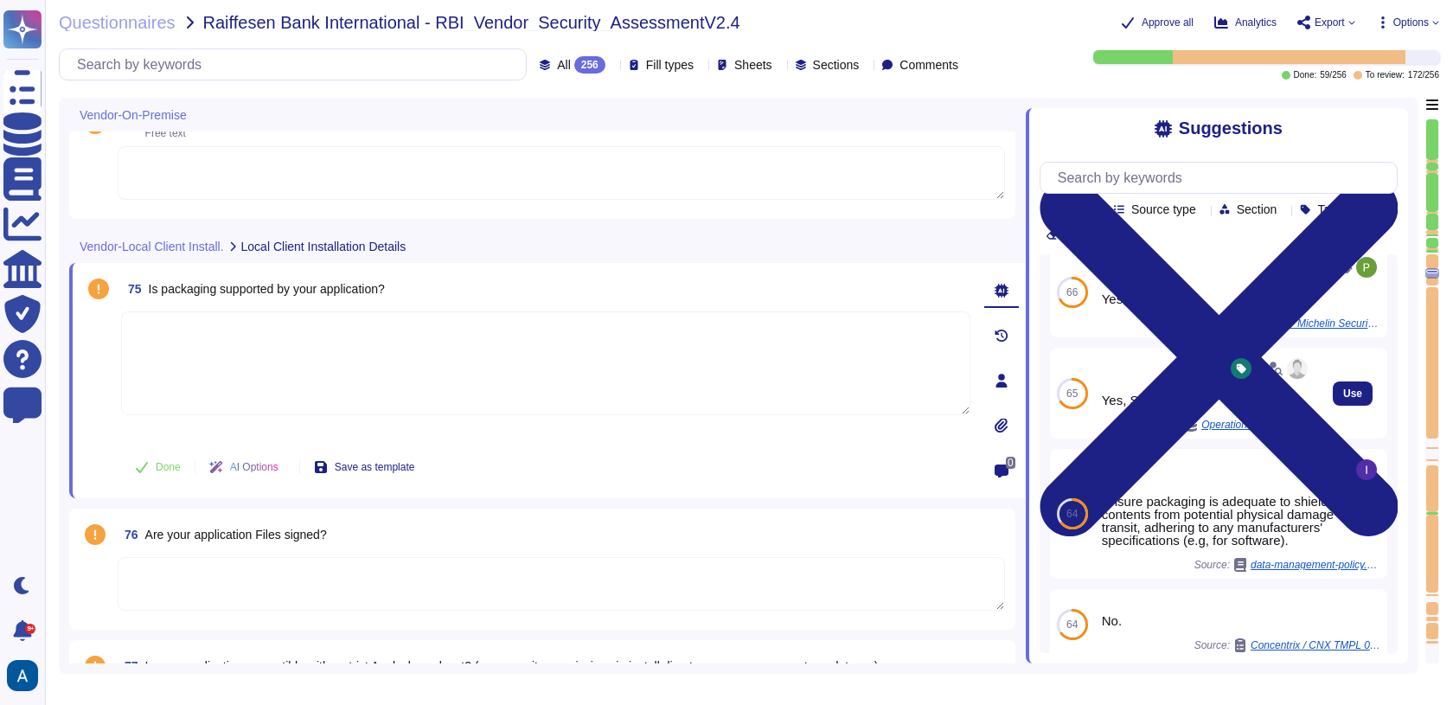
scroll to position [152, 0]
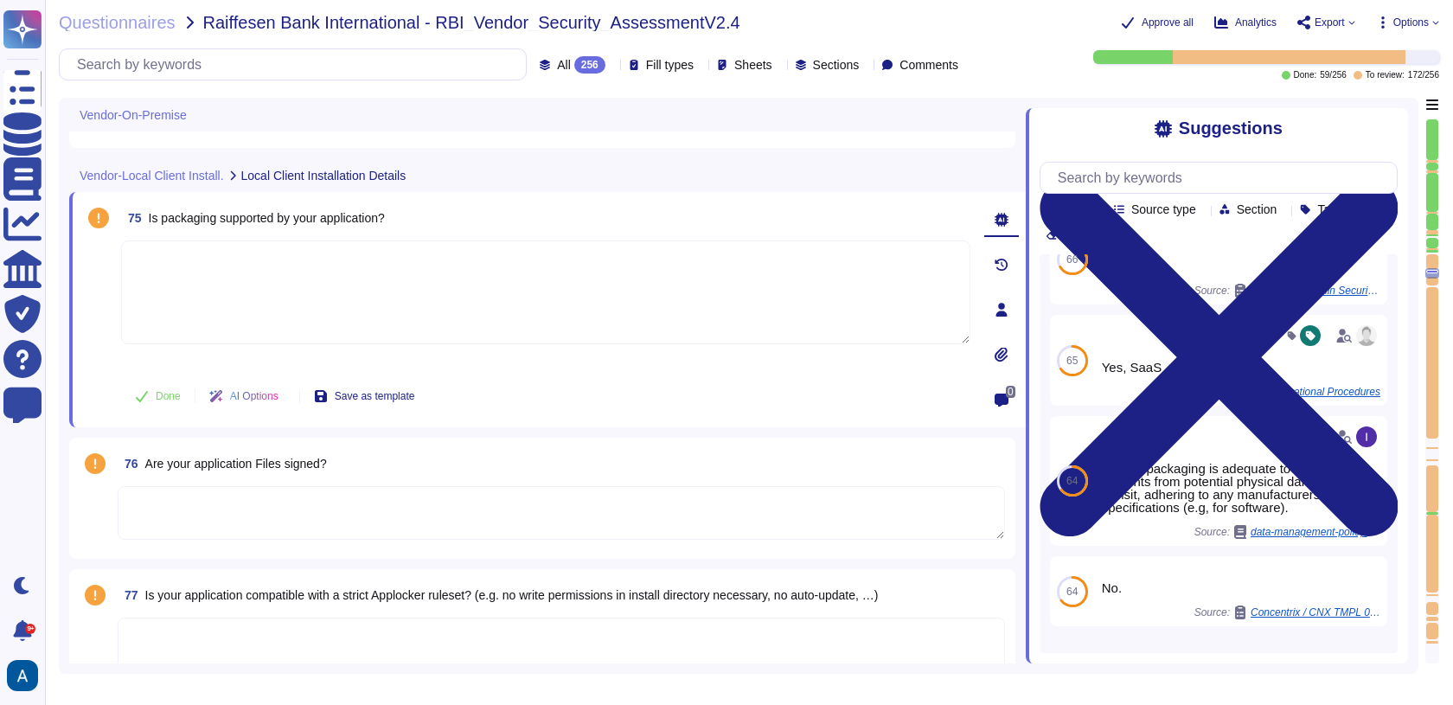
type textarea "N/A"
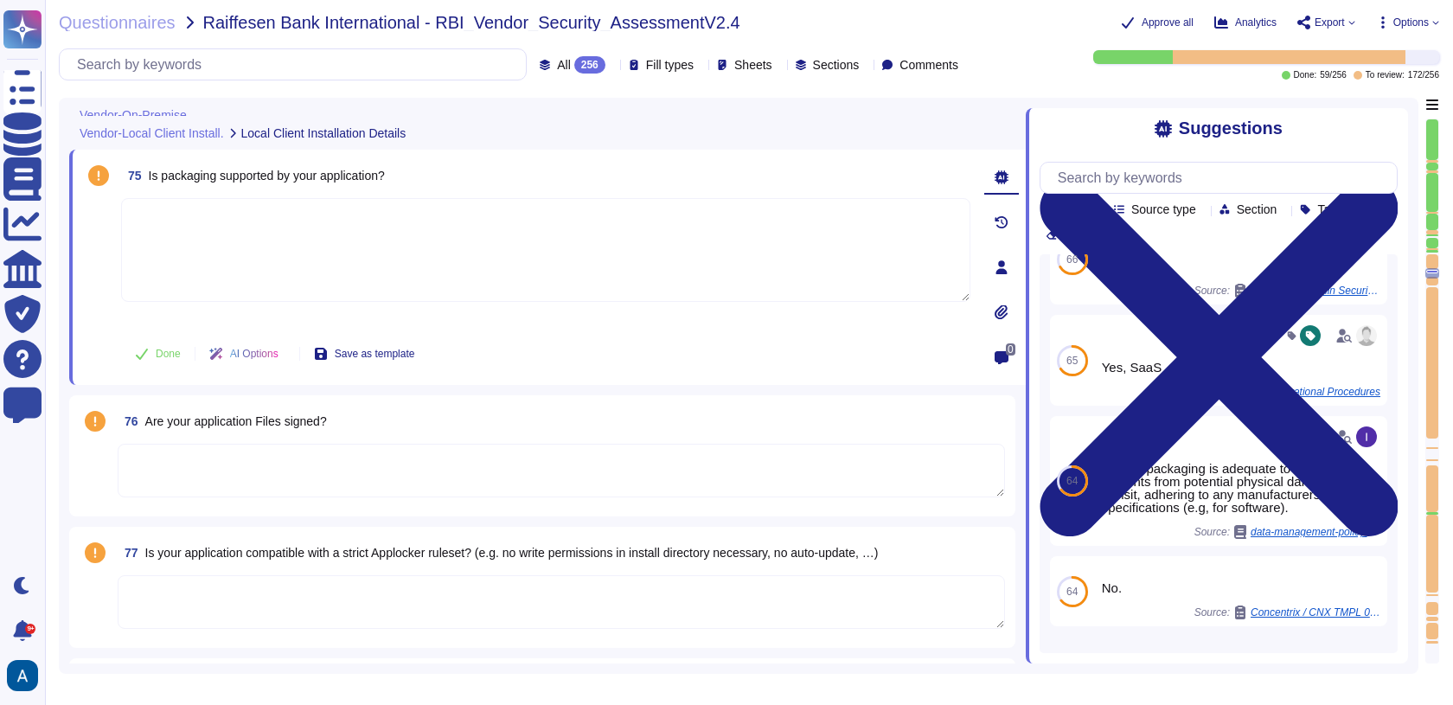
scroll to position [13666, 0]
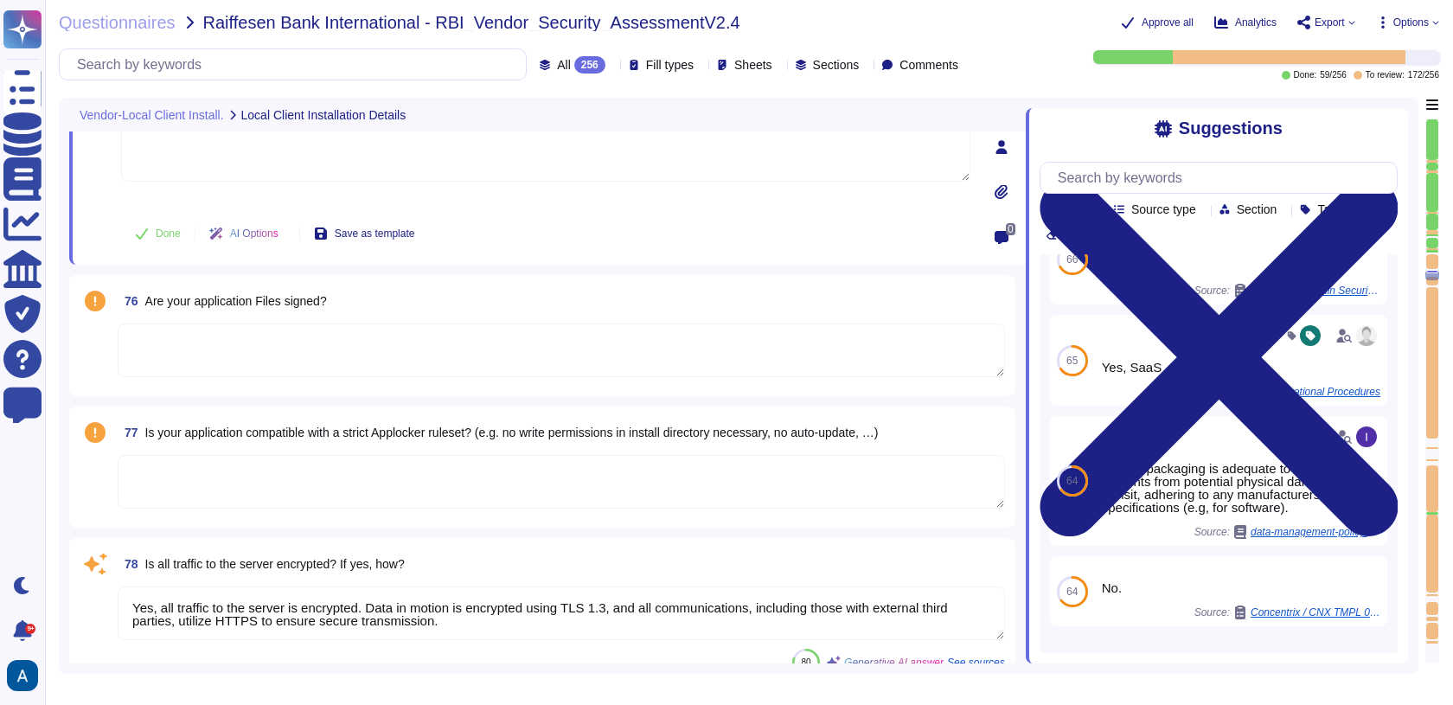
type textarea "WAF"
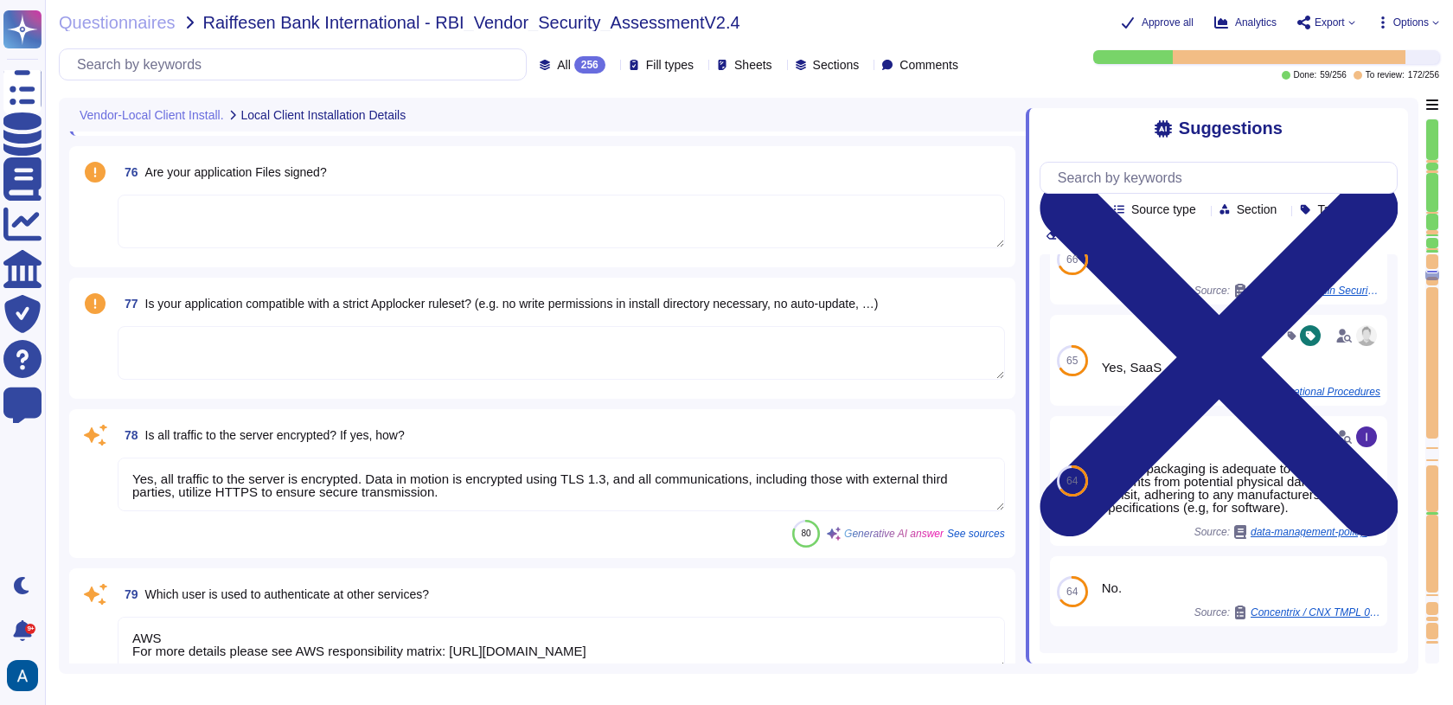
scroll to position [13888, 0]
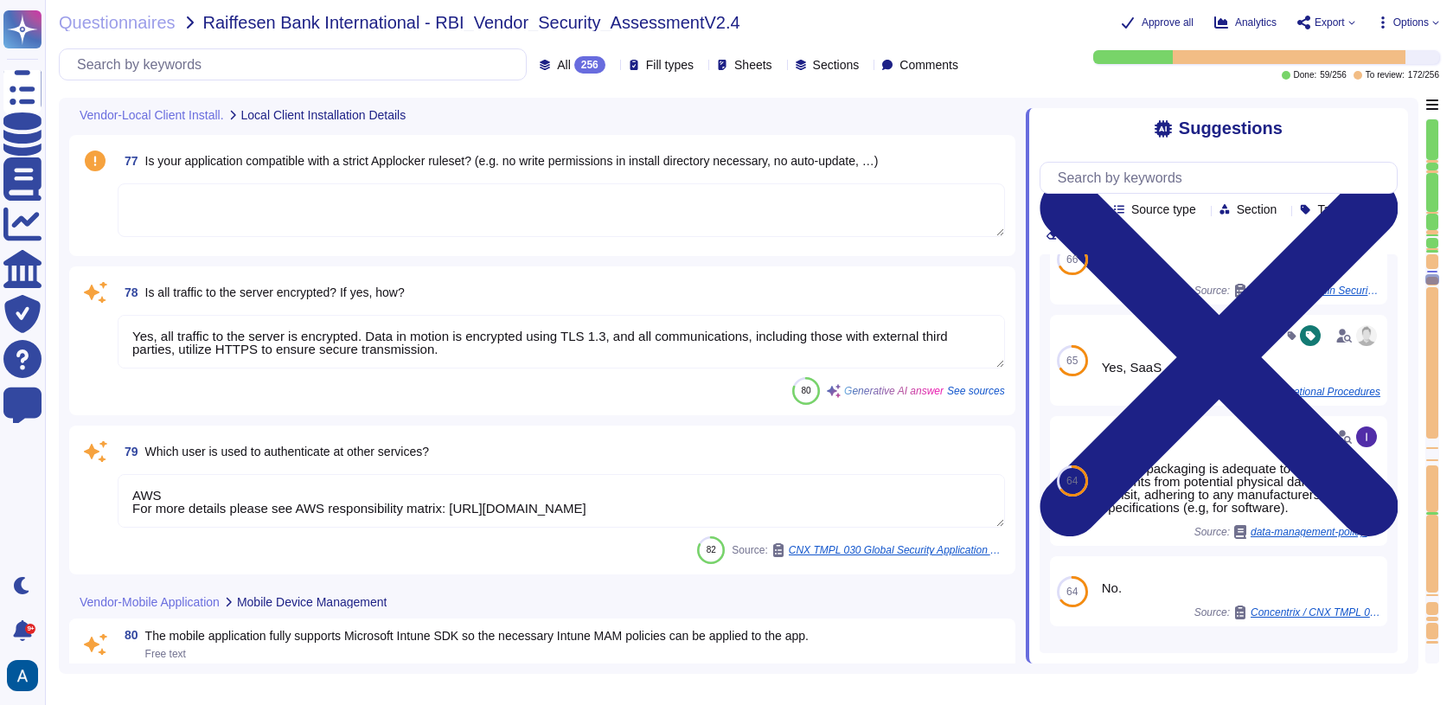
type textarea "N/A"
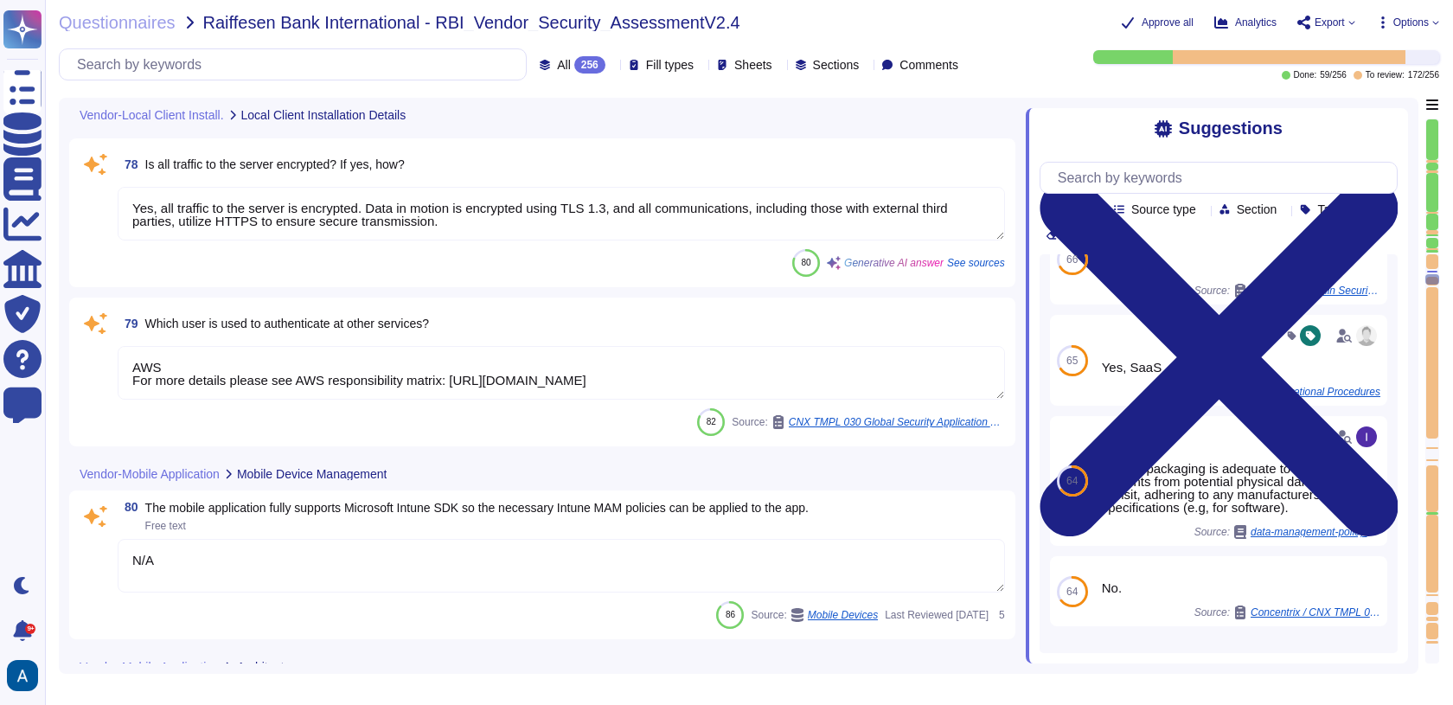
scroll to position [14267, 0]
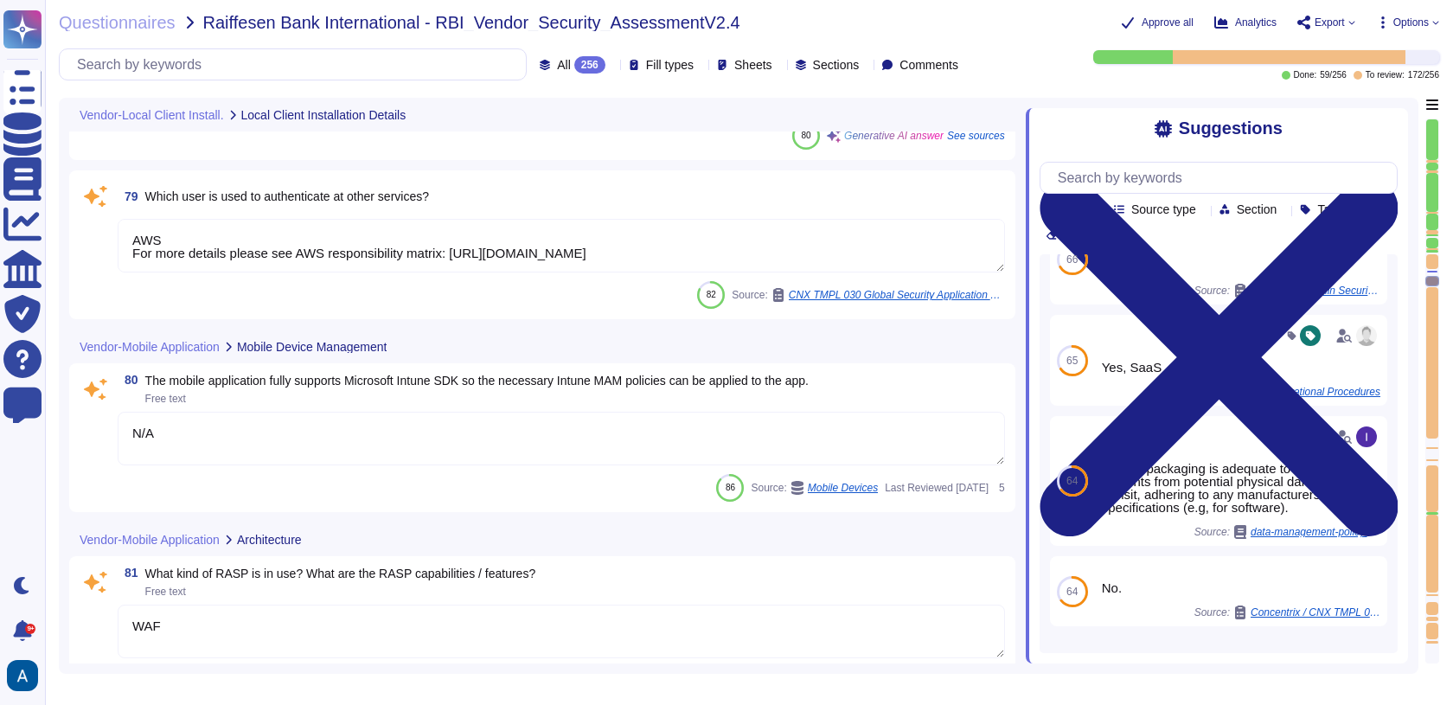
type textarea "Use of insecure services and protocols without justification and documentation …"
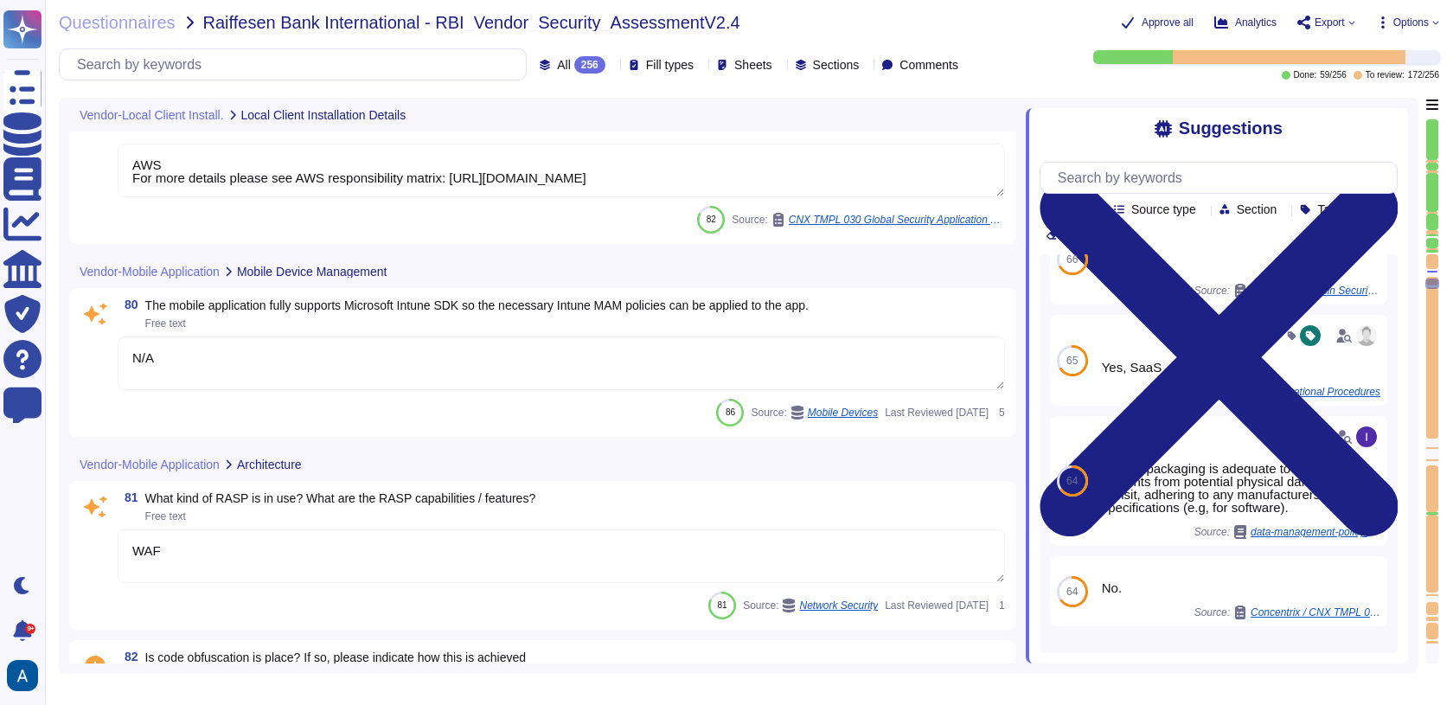
scroll to position [14333, 0]
type textarea "Yes"
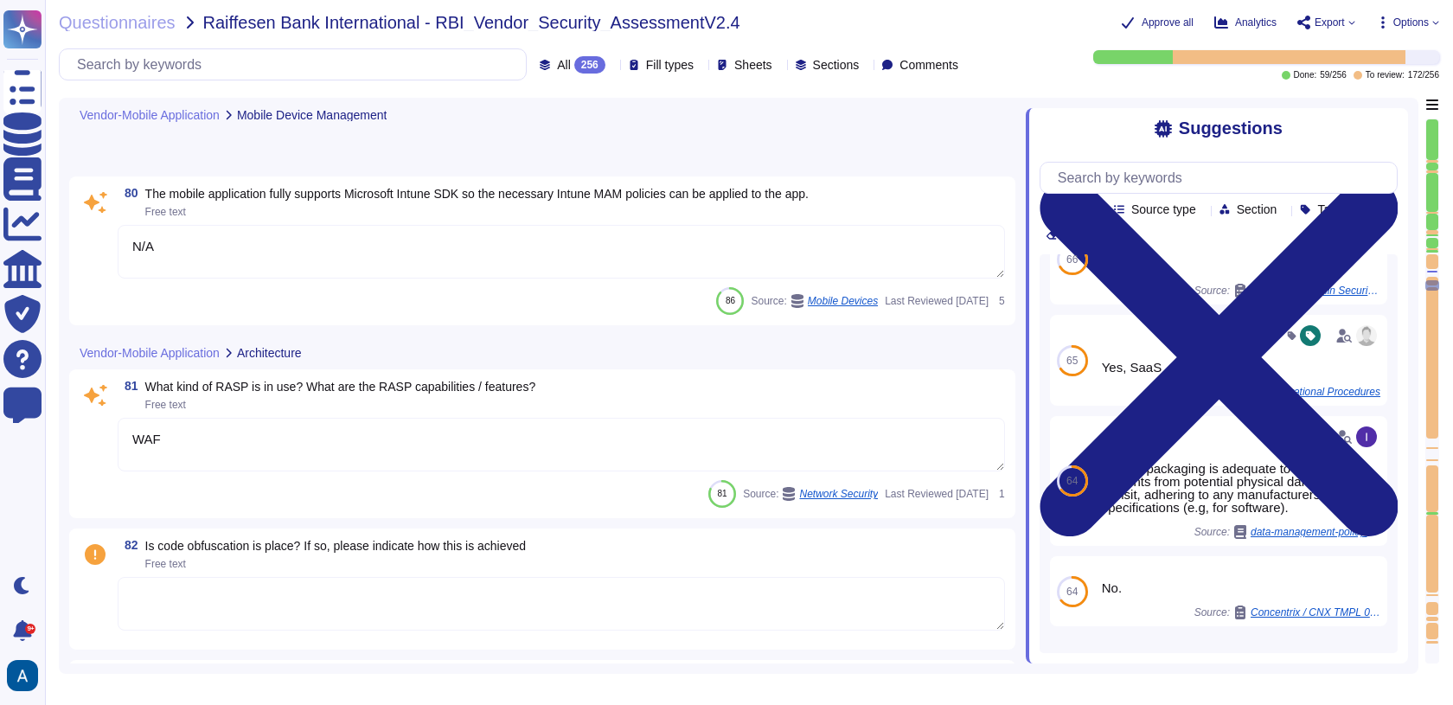
type textarea "No"
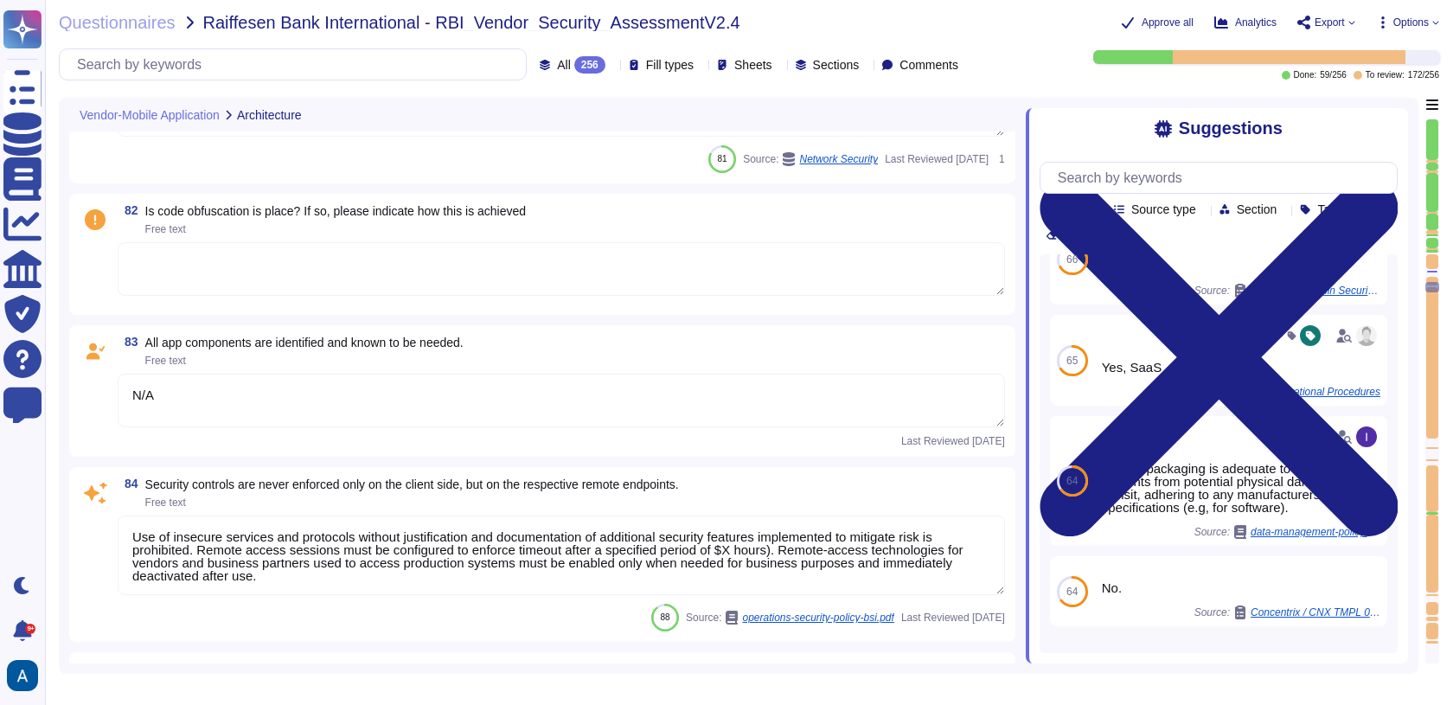
type textarea "Yes"
type textarea "Colossyan doesn't have mobile application."
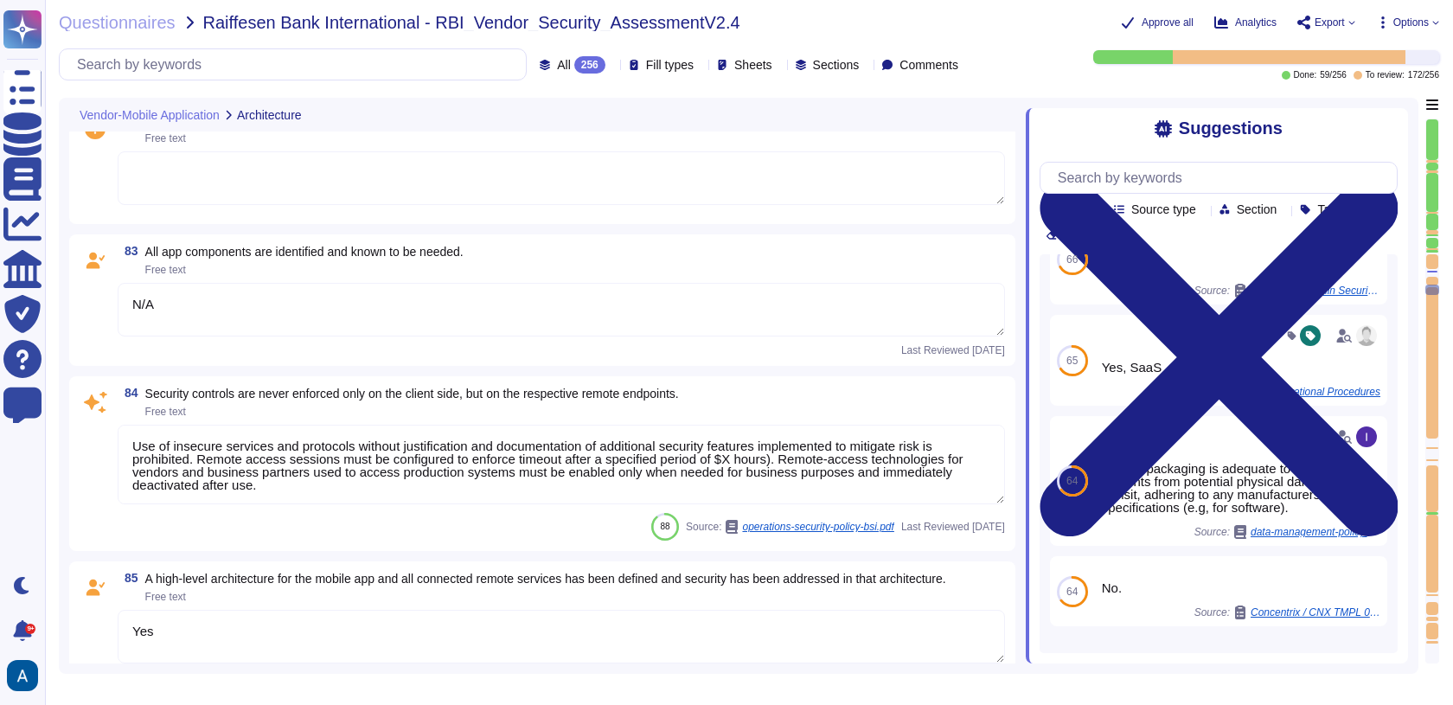
scroll to position [1, 0]
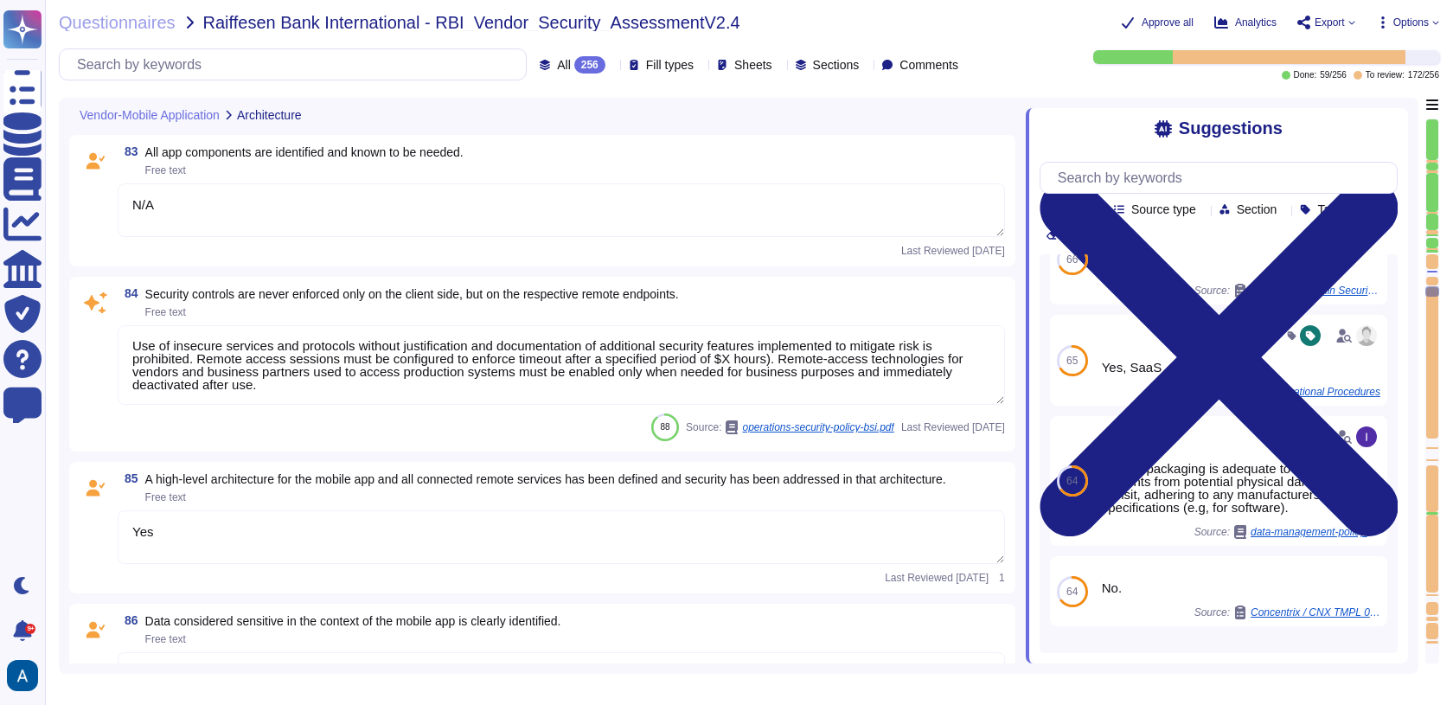
type textarea "Yes"
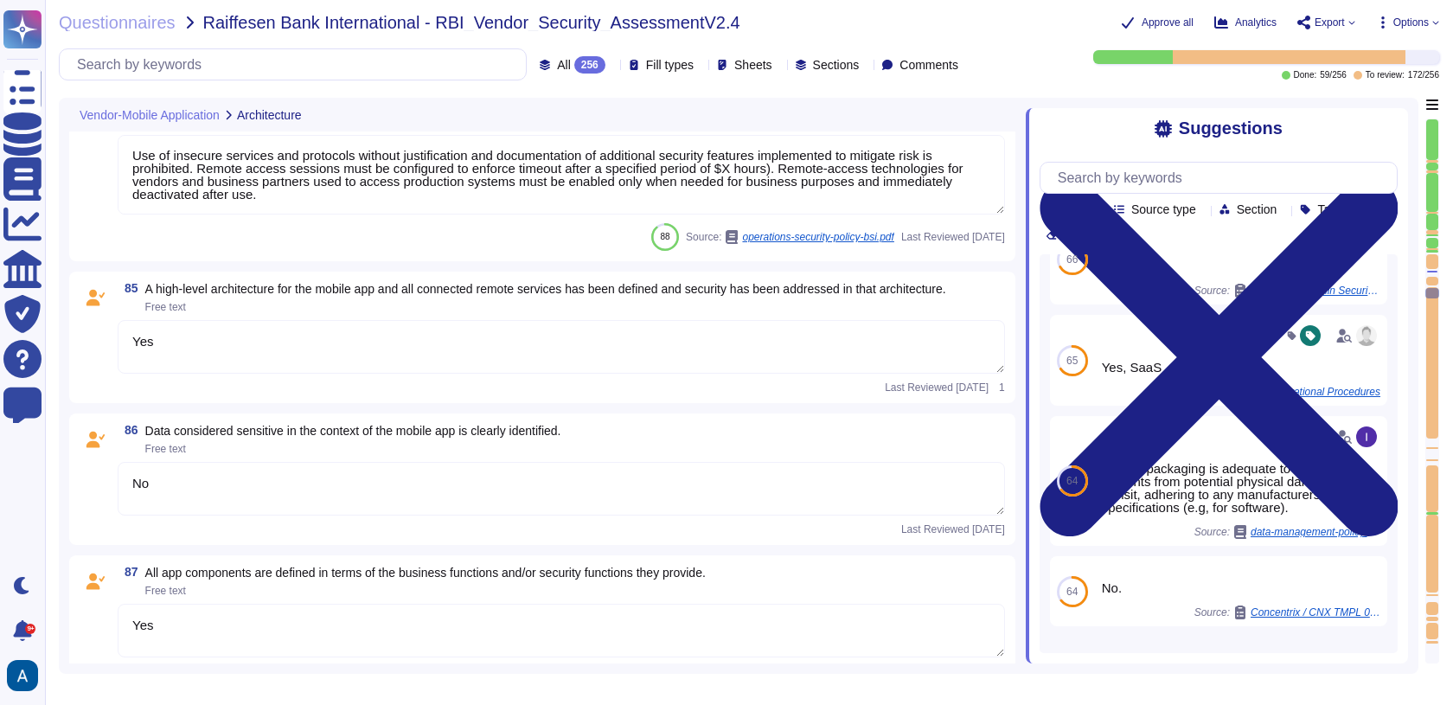
type textarea "Yes, there is an explicit policy for managing cryptographic keys, which include…"
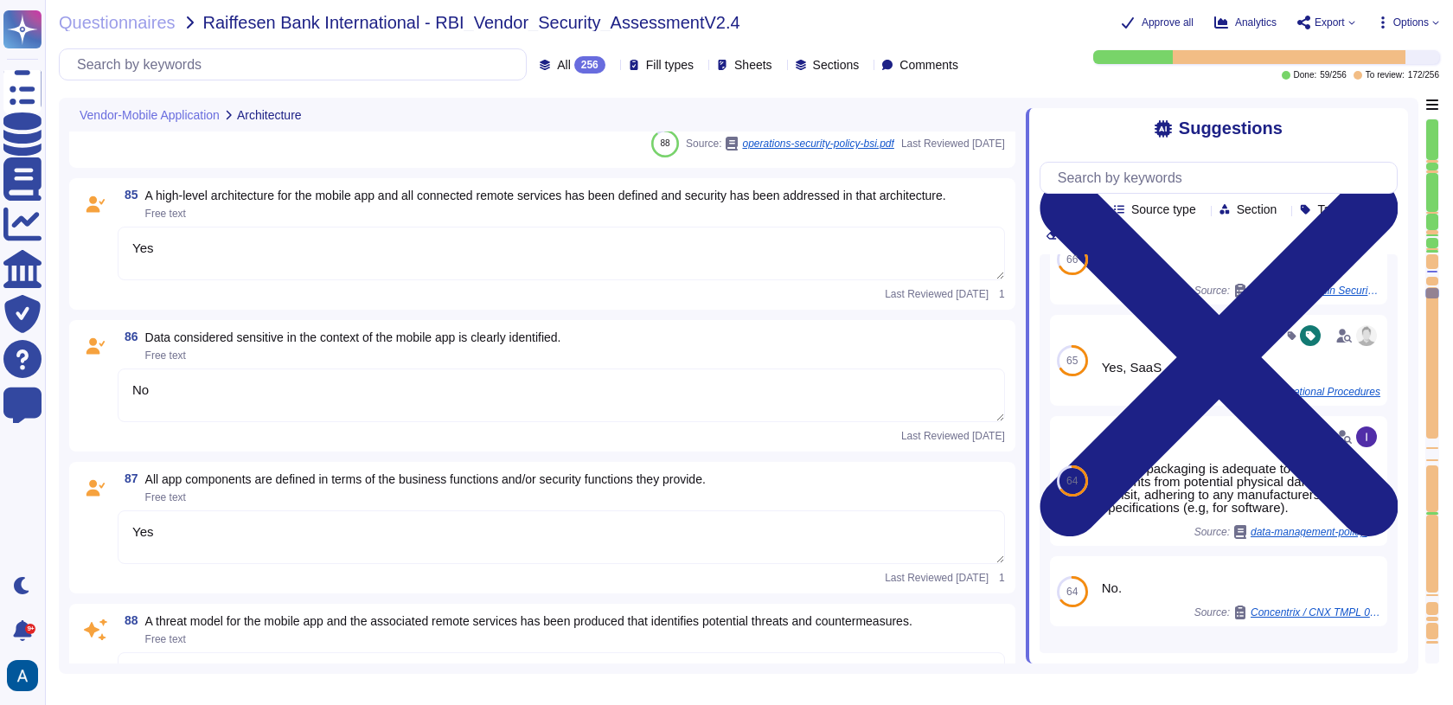
type textarea "Colossyan doesn't have mobile application."
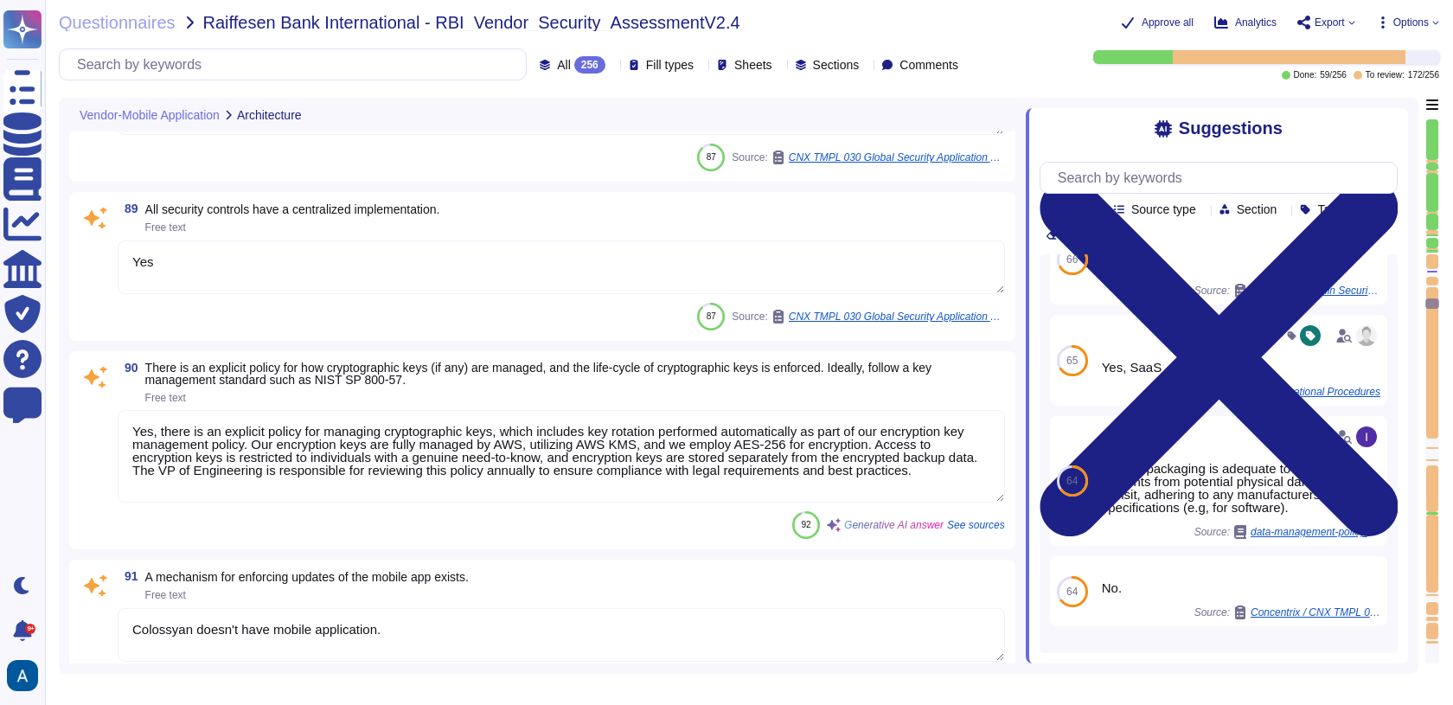
type textarea "Security is integrated throughout the software development life cycle at Coloss…"
type textarea "Yes, system credential storage facilities are used appropriately to store sensi…"
type textarea "Users are expected to store critical files and information in company-sanctione…"
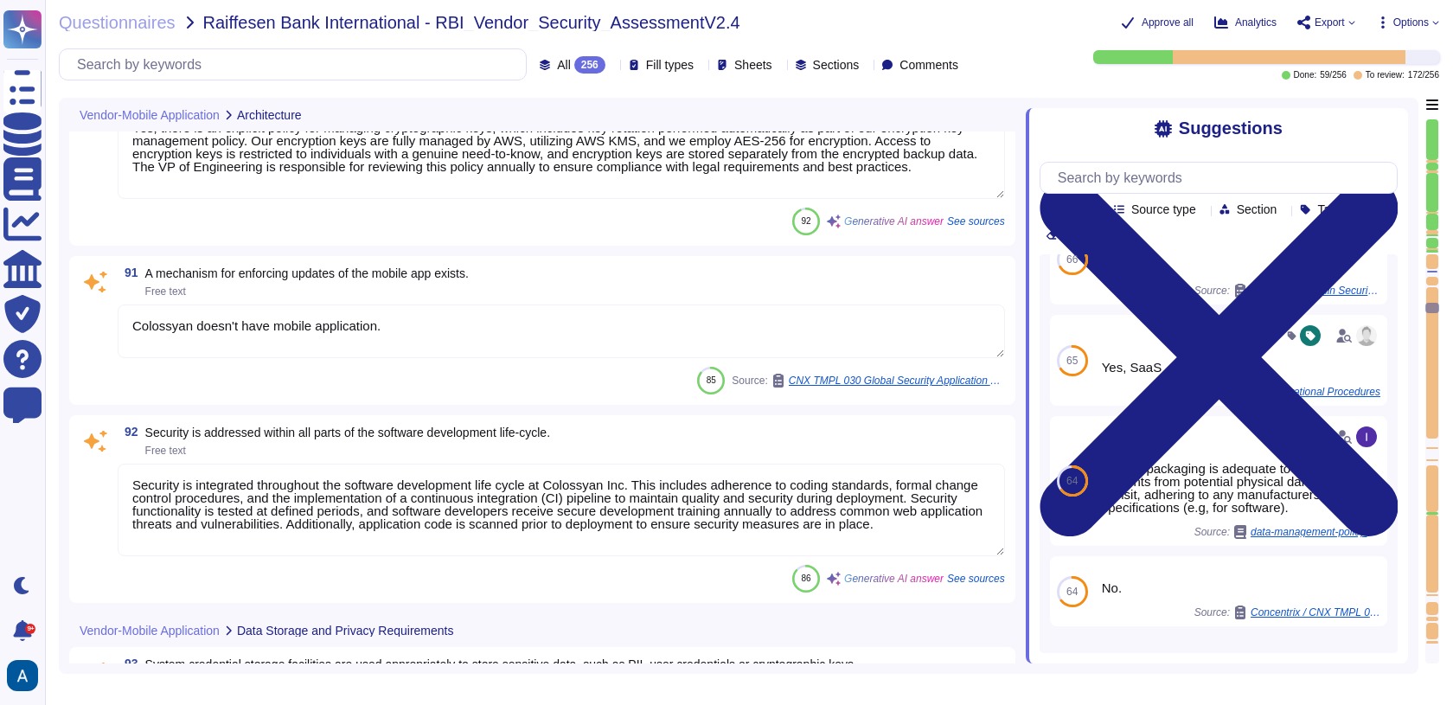
type textarea "Production infrastructure shall be configured to produce detailed logs appropri…"
type textarea "Only the necessary data is shared with third parties. We prioritize the protect…"
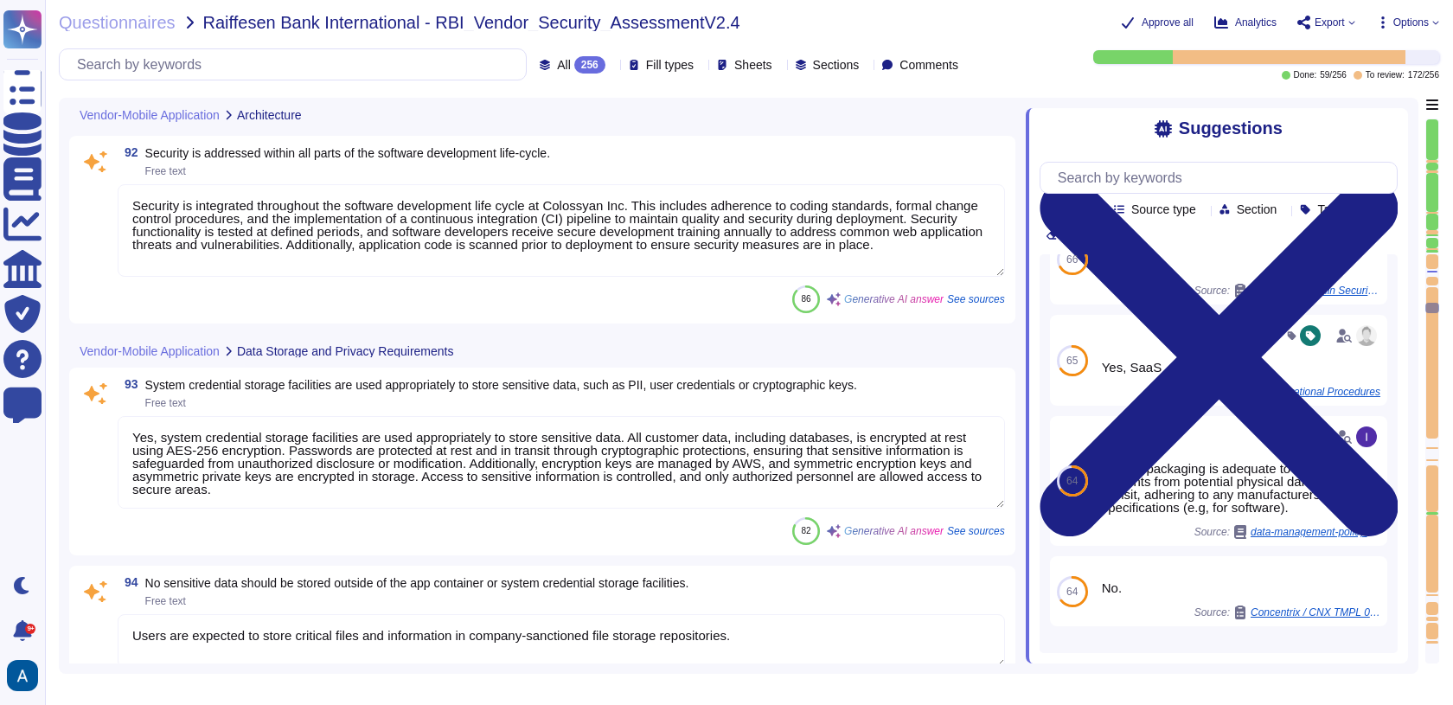
scroll to position [16636, 0]
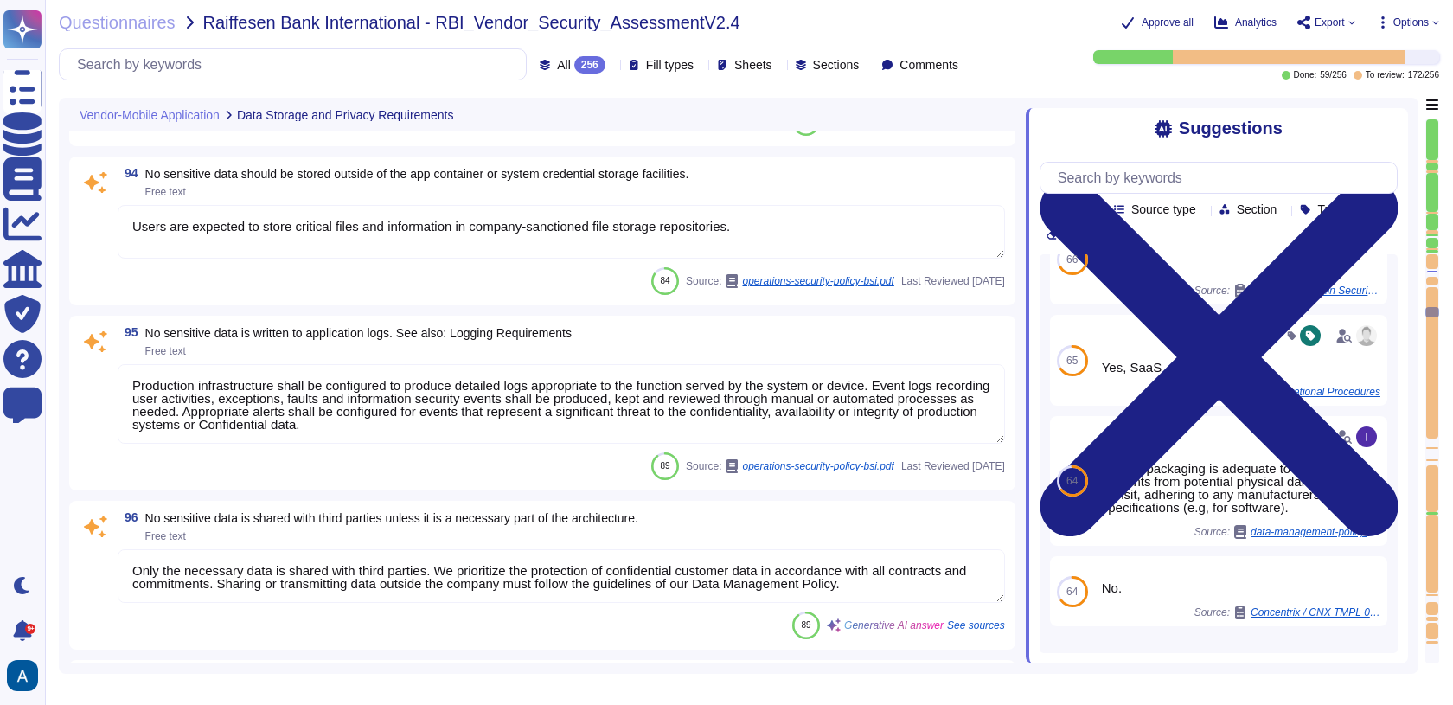
type textarea "Once distributed or viewed outside the Document Control Library, it is uncontro…"
type textarea "Everything payment related is managed though our third-party payment provider: …"
type textarea "System level and user level passwords must comply with the Access Control Polic…"
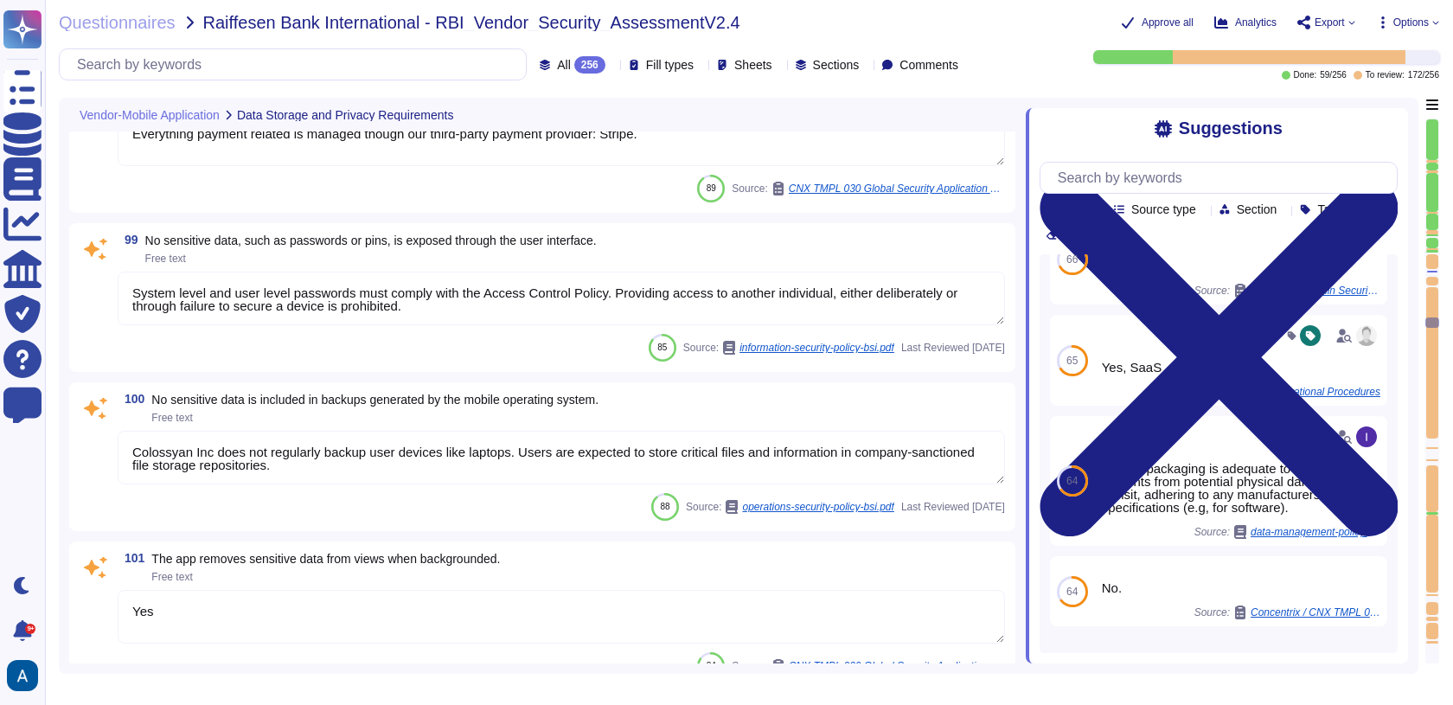
type textarea "Colossyan Inc does not regularly backup user devices like laptops. Users are ex…"
type textarea "Yes"
type textarea "Colossyan doesn't have mobile application."
type textarea "The app enforces a minimum device-access-security policy that requires devices …"
type textarea "Yes"
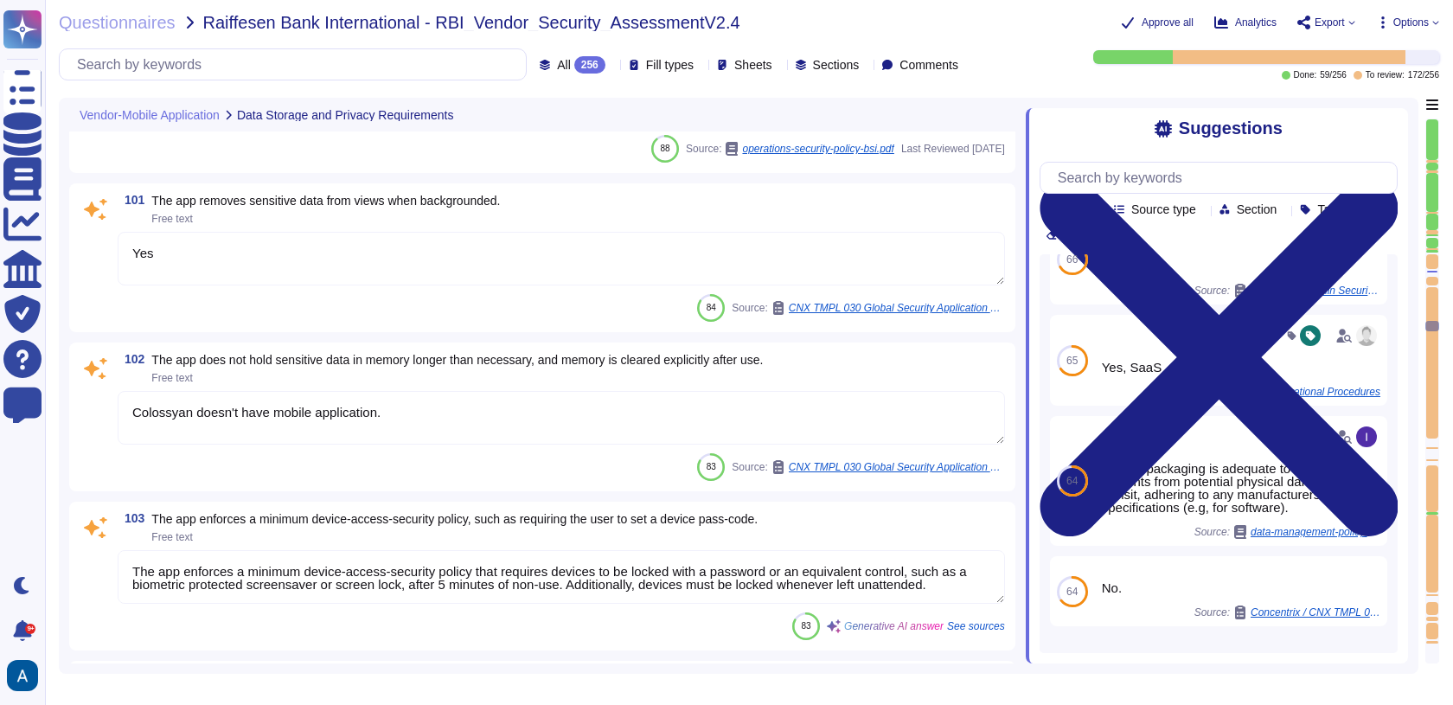
type textarea "Our encryption keys are managed by AWS."
type textarea "All storage and transmission of passwords is to be protected using appropriate …"
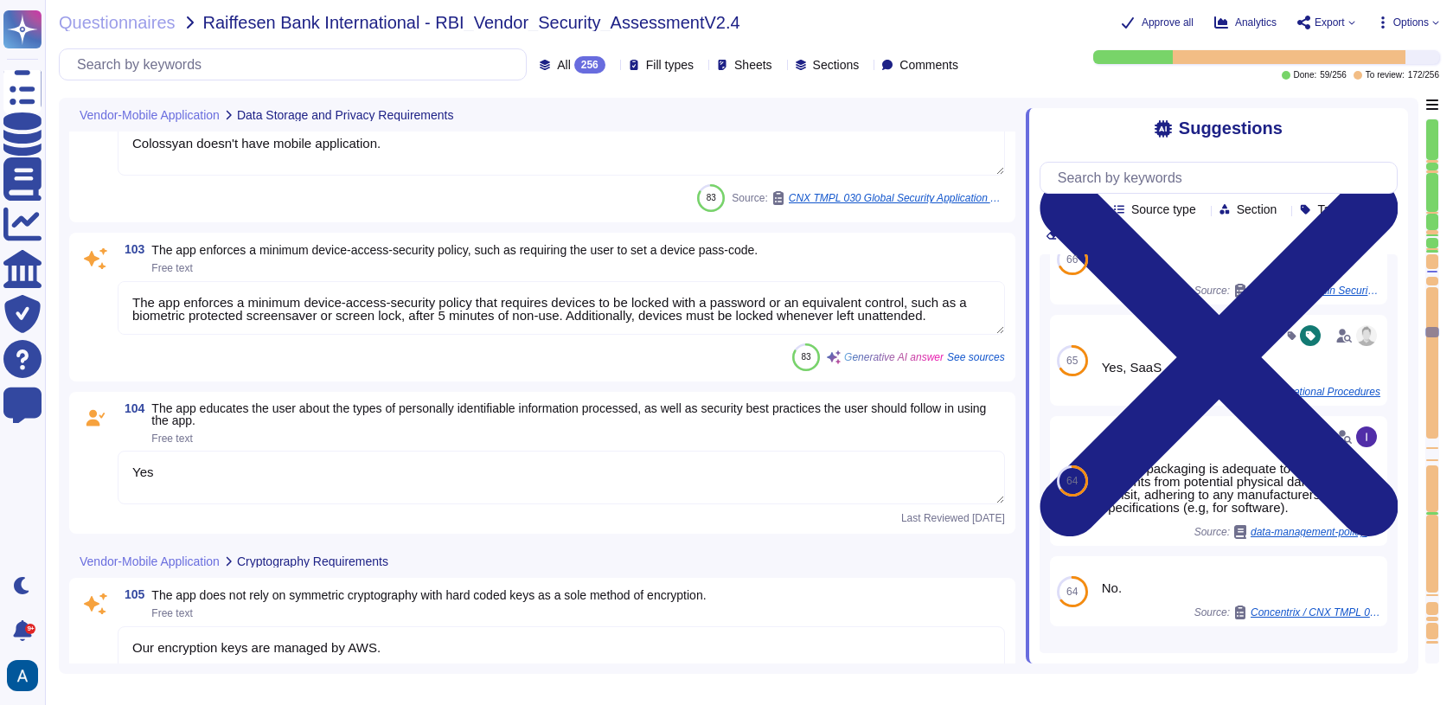
type textarea "Our encryption keys are managed by AWS, and we utilize AES-256 encryption for d…"
type textarea "Yes"
type textarea "Keys are fully managed by AWS."
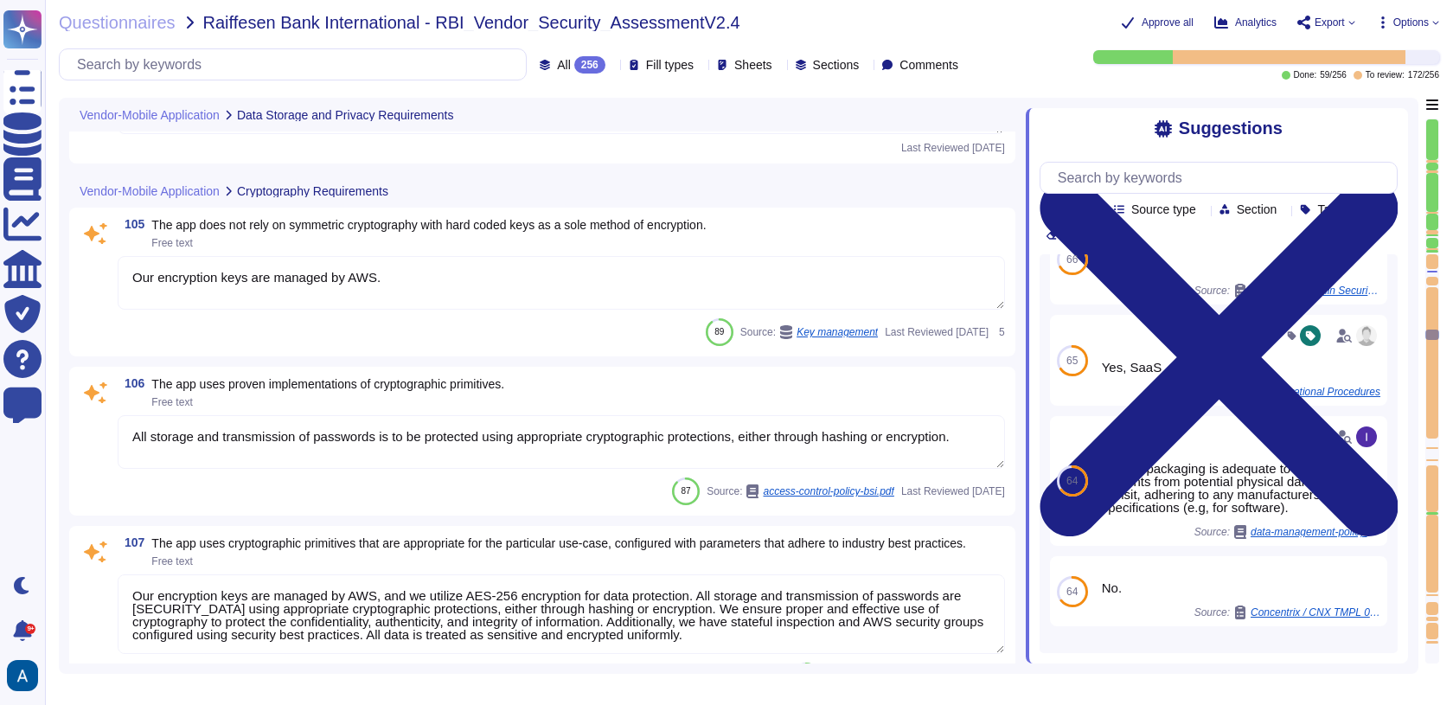
type textarea "Keys are fully managed by AWS."
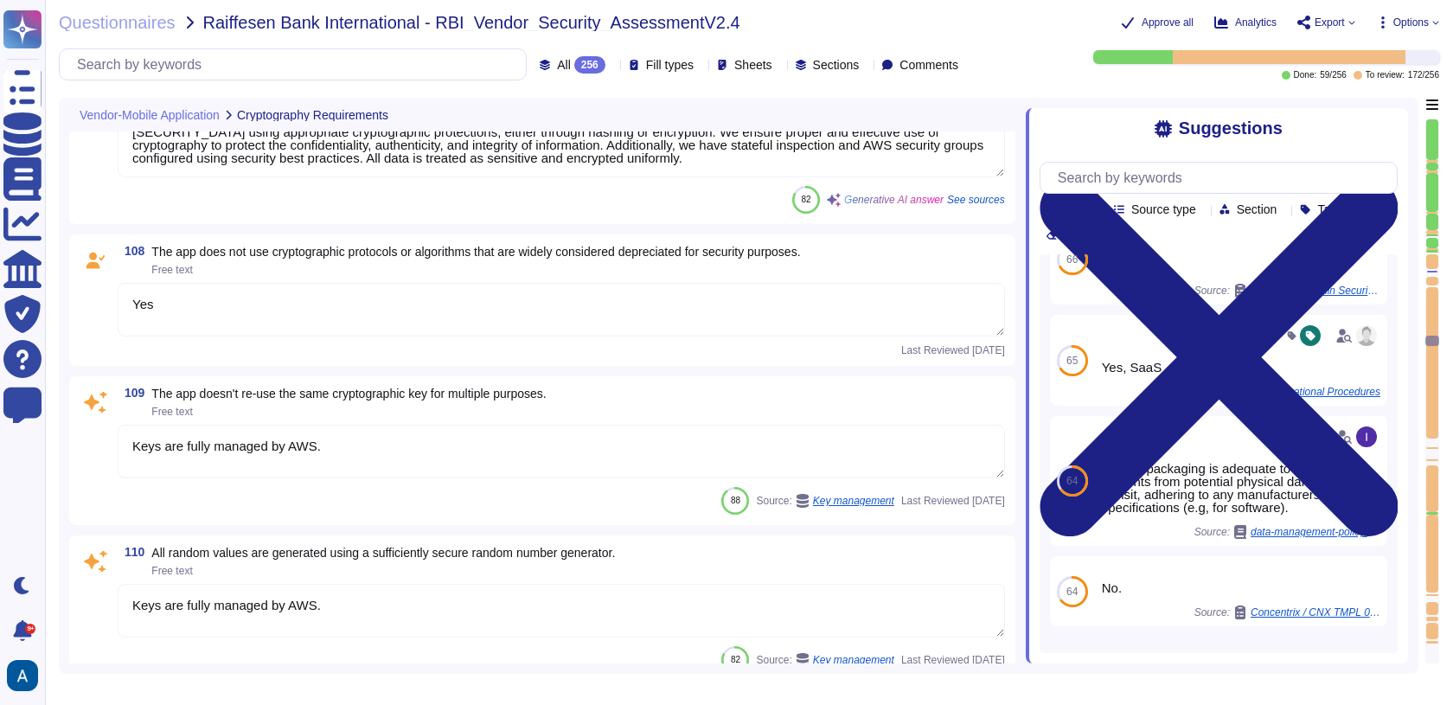
type textarea "The app supports username/password authentication for remote access, which is g…"
type textarea "Use of insecure services and protocols without justification and documentation …"
type textarea "All storage and transmission of passwords is to be protected using appropriate …"
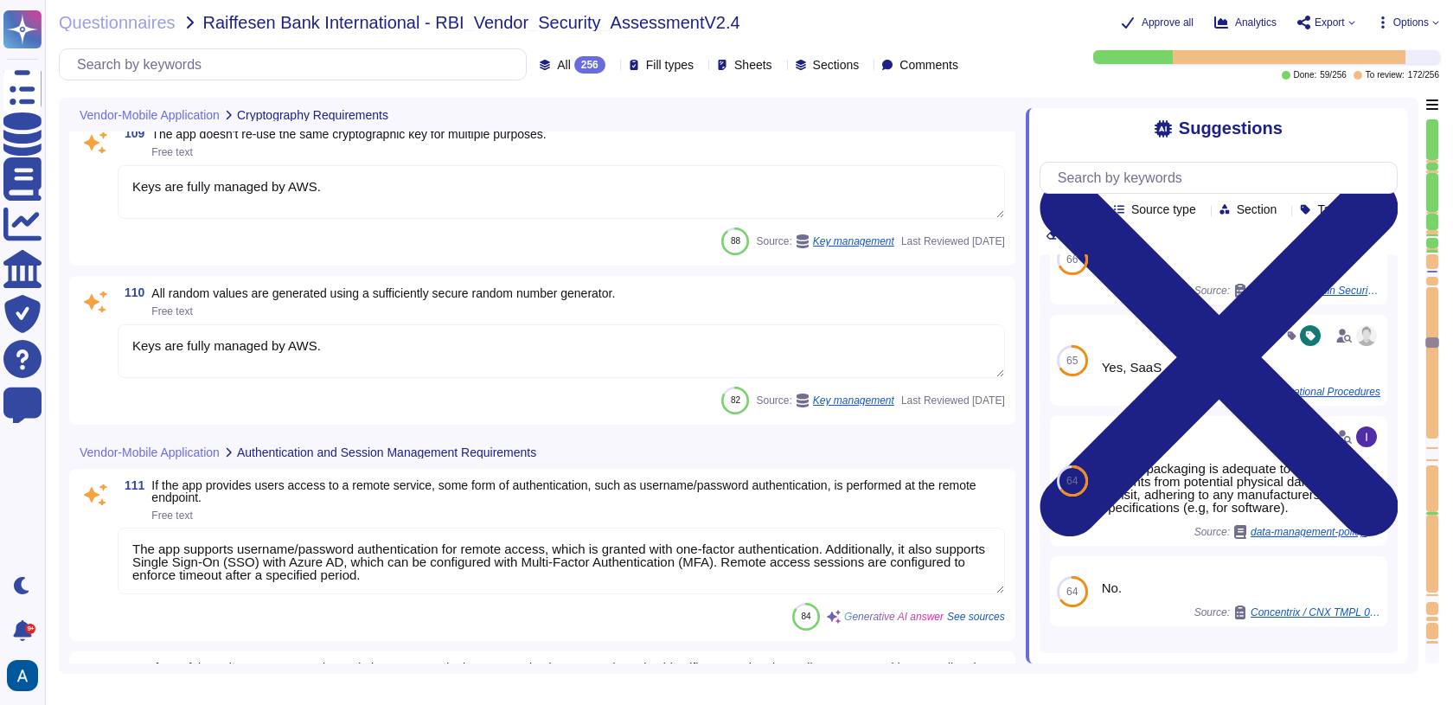
type textarea "Remote access sessions must be configured to enforce timeout after a specified …"
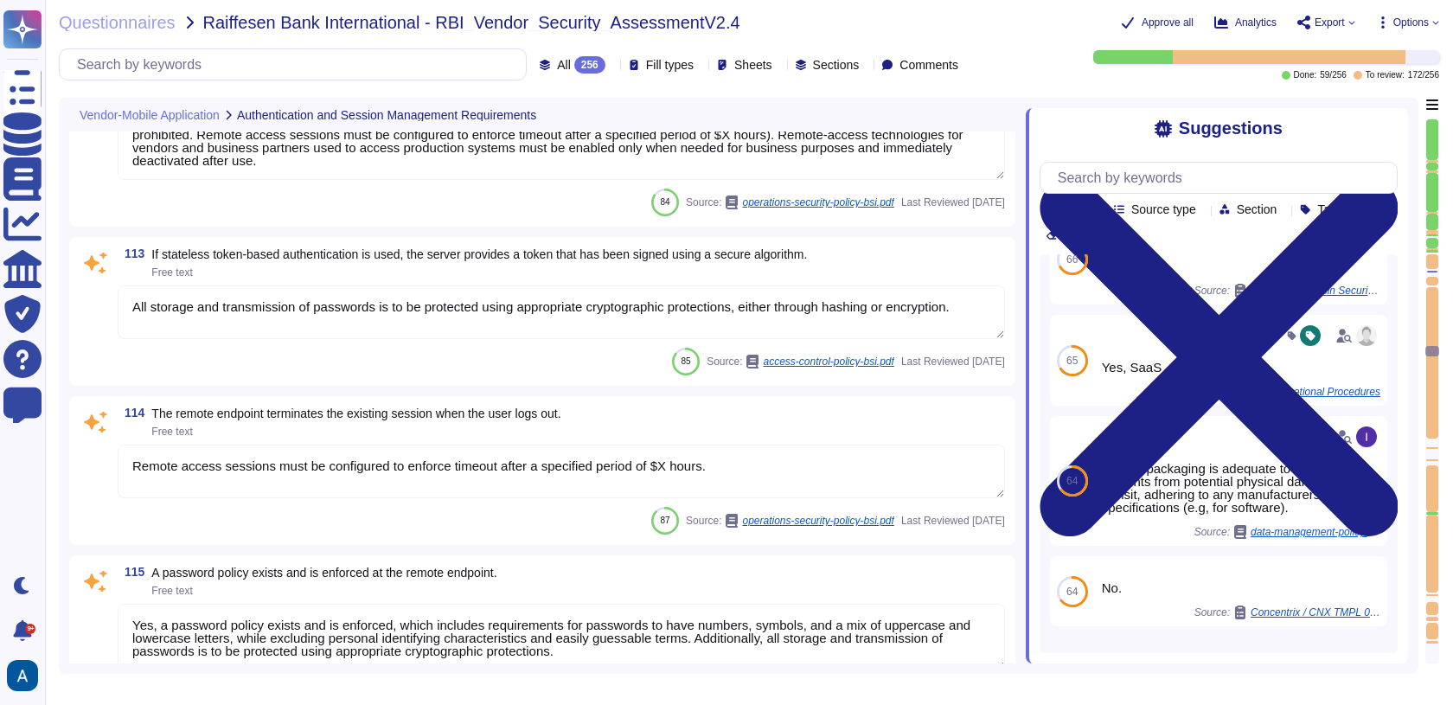
type textarea "Yes, a password policy exists and is enforced, which includes requirements for …"
type textarea "Remote access sessions must be configured to enforce timeout after a specified …"
type textarea "wireless access is granted with one-factor authentication (e.g. username/passwo…"
type textarea "Remote access sessions must be configured to enforce timeout after a specified …"
type textarea "wireless access is granted with one-factor authentication (e.g. username/passwo…"
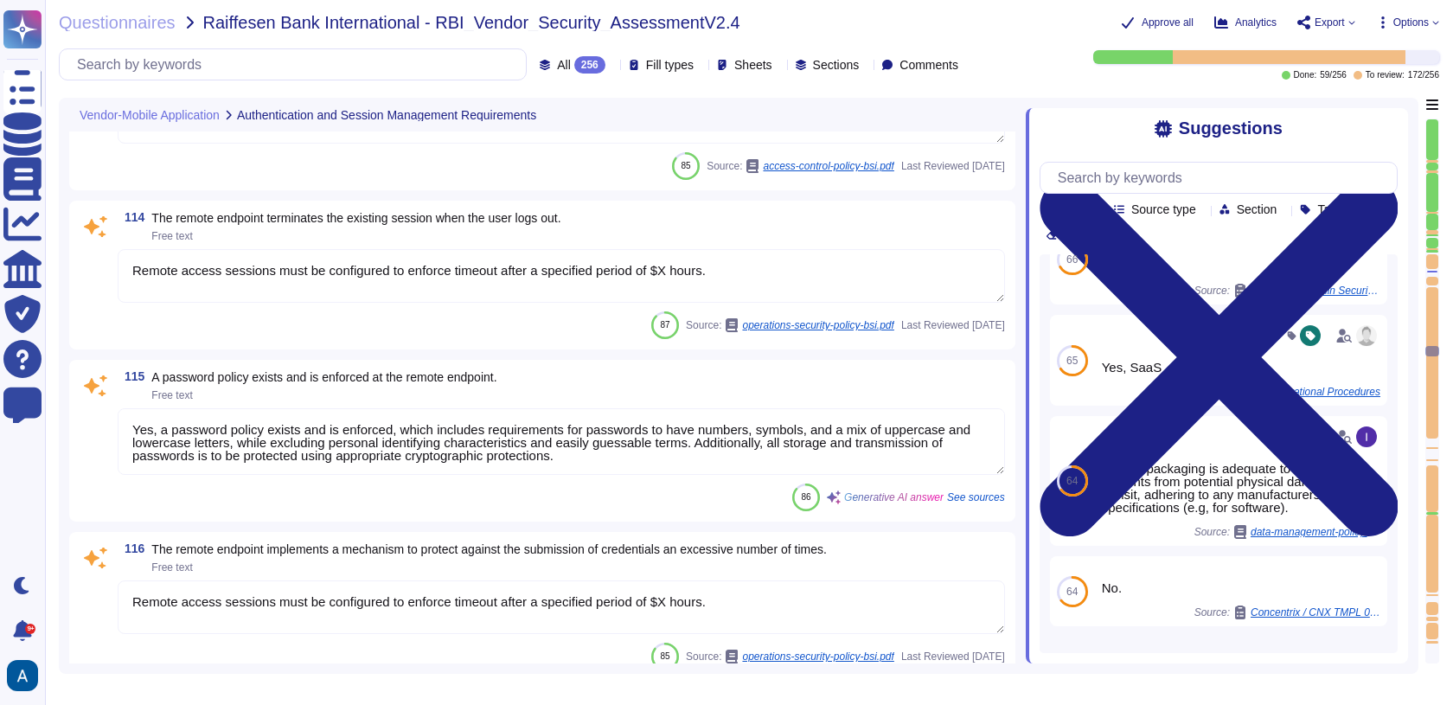
scroll to position [1, 0]
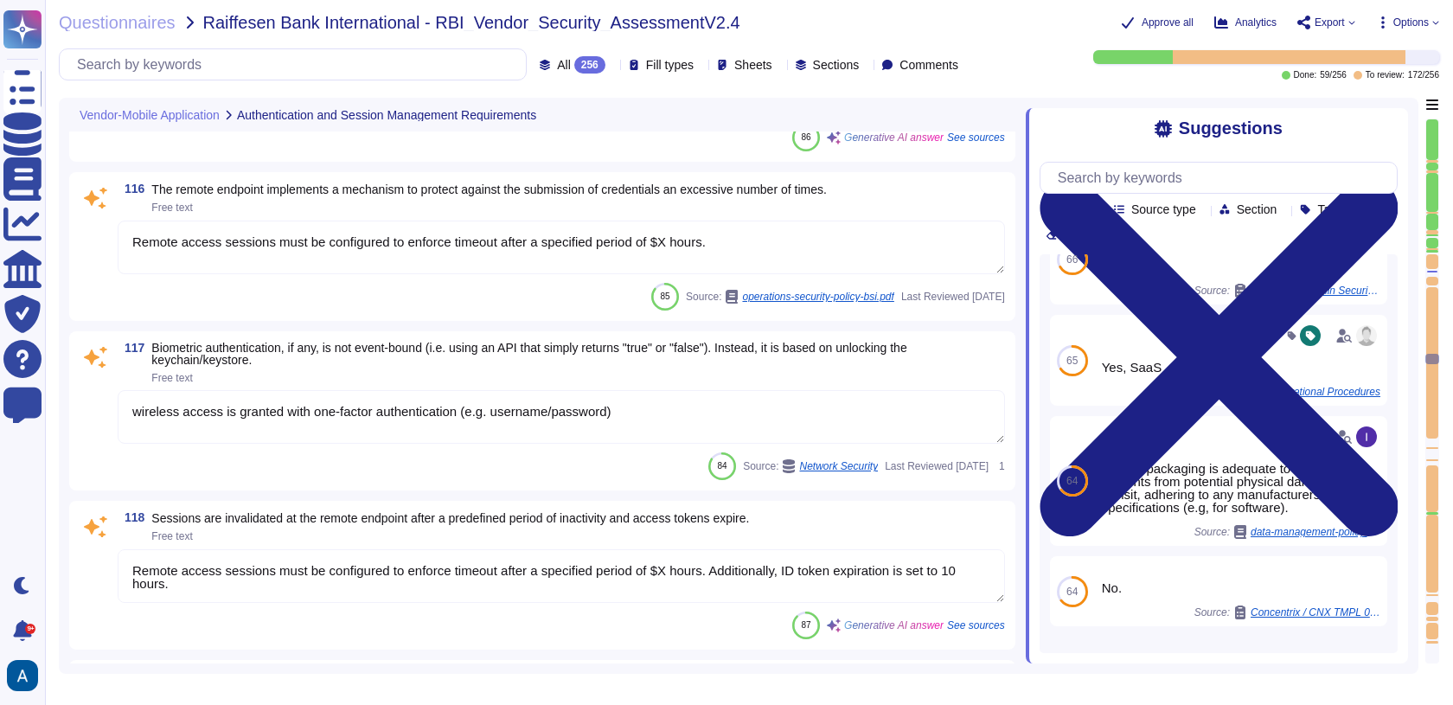
type textarea "Yes. We support both email+password authentication, as well as SSO, with Azure …"
type textarea "Yes"
type textarea "Data is encrypted in transit using TLS 1.3, ensuring secure transmission over p…"
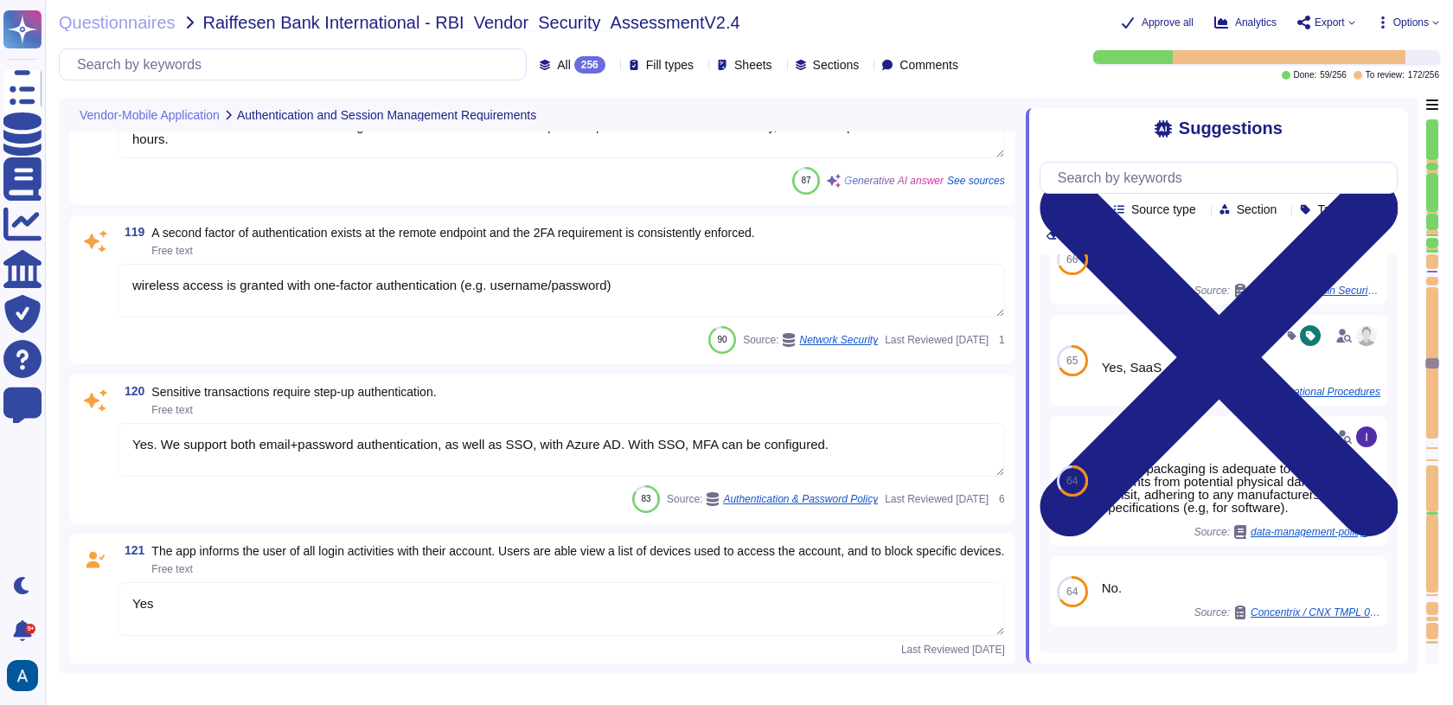
type textarea "The TLS settings are in line with current best practices, as we ensure that dat…"
type textarea "Yes, the certificates used for encryption and authentication are issued by trus…"
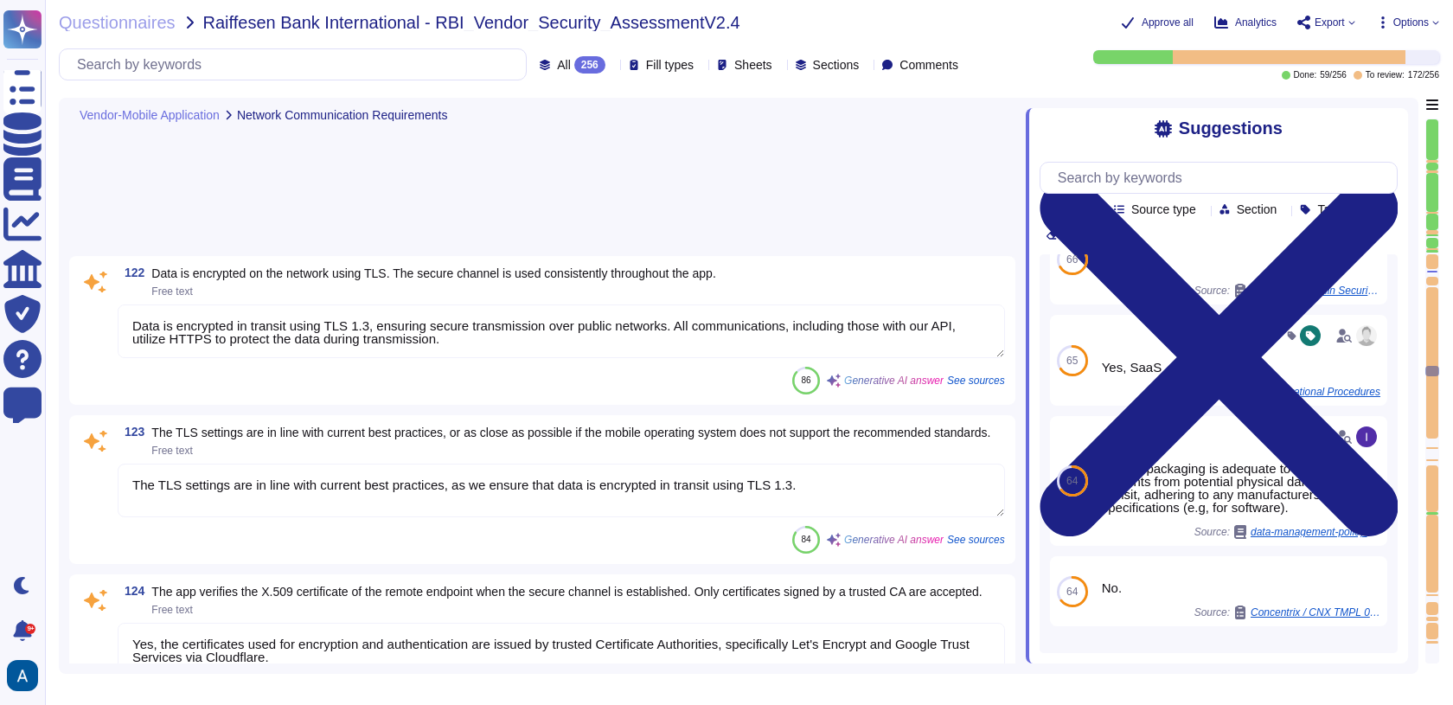
scroll to position [21196, 0]
type textarea "Our encryption keys are managed by AWS."
type textarea "The app utilizes multiple secure communication channels, including TLS 1.3 for …"
type textarea "Colossyan doesn't have mobile application."
type textarea "The level and type of restrictions applied by each application should be based …"
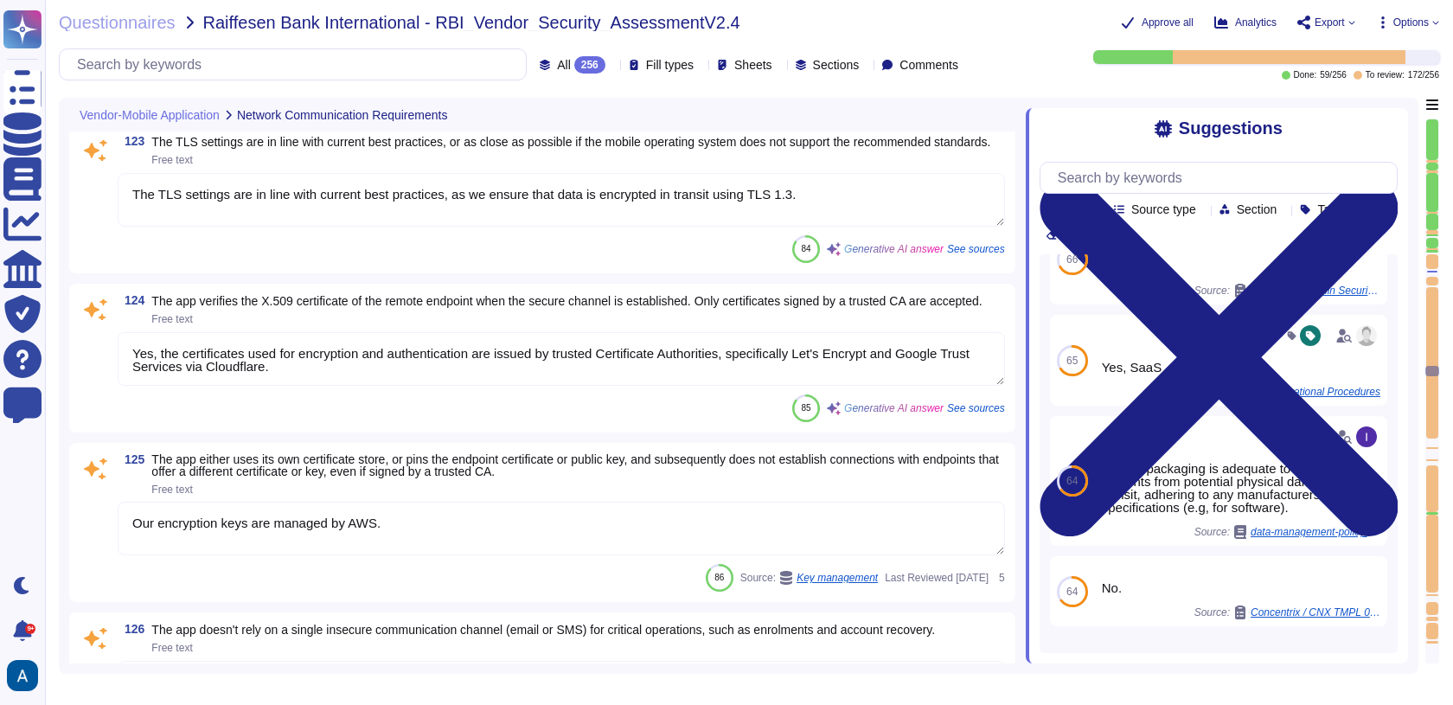
click at [533, 73] on div "All 256 Fill types Sheets Sections Comments" at bounding box center [512, 64] width 906 height 32
click at [557, 72] on span "All 256" at bounding box center [581, 64] width 48 height 17
click at [574, 62] on div "256" at bounding box center [589, 64] width 31 height 17
click at [646, 60] on span "Fill types" at bounding box center [670, 65] width 48 height 12
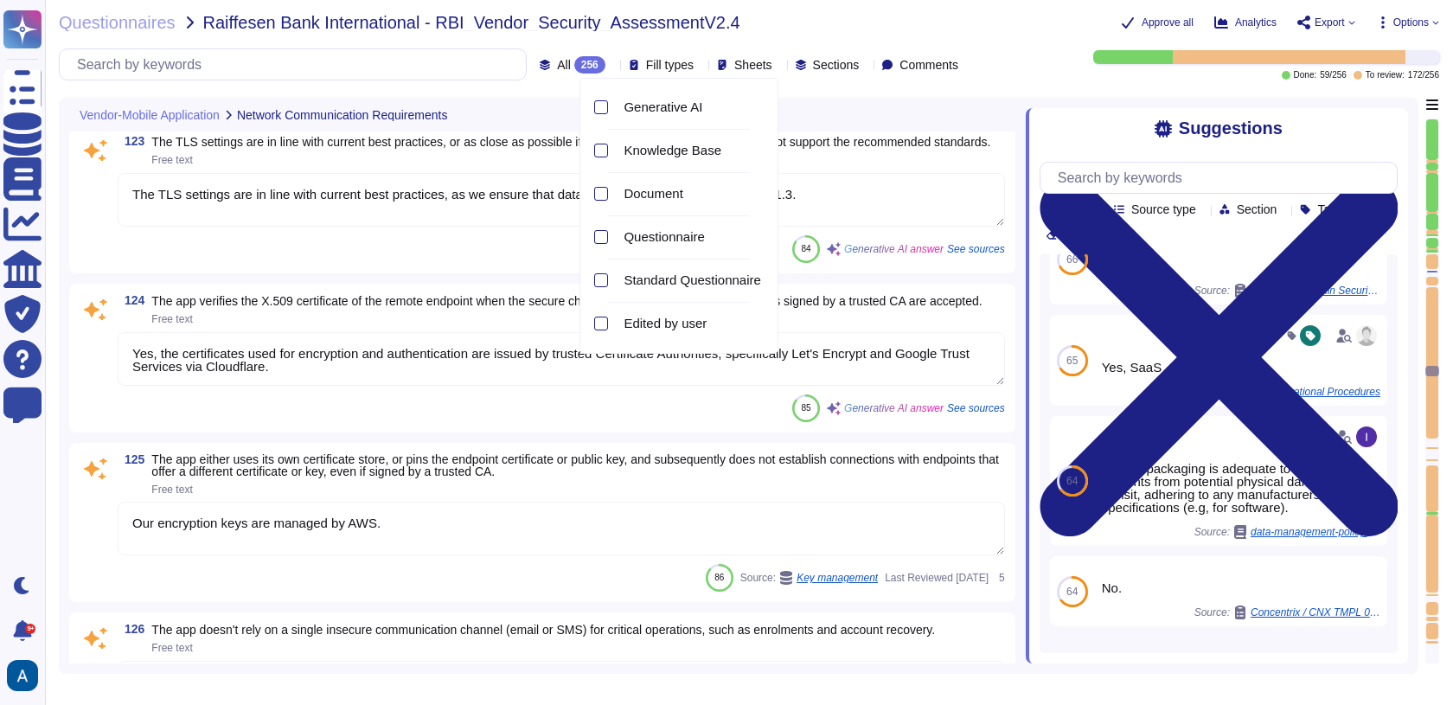
click at [646, 60] on span "Fill types" at bounding box center [670, 65] width 48 height 12
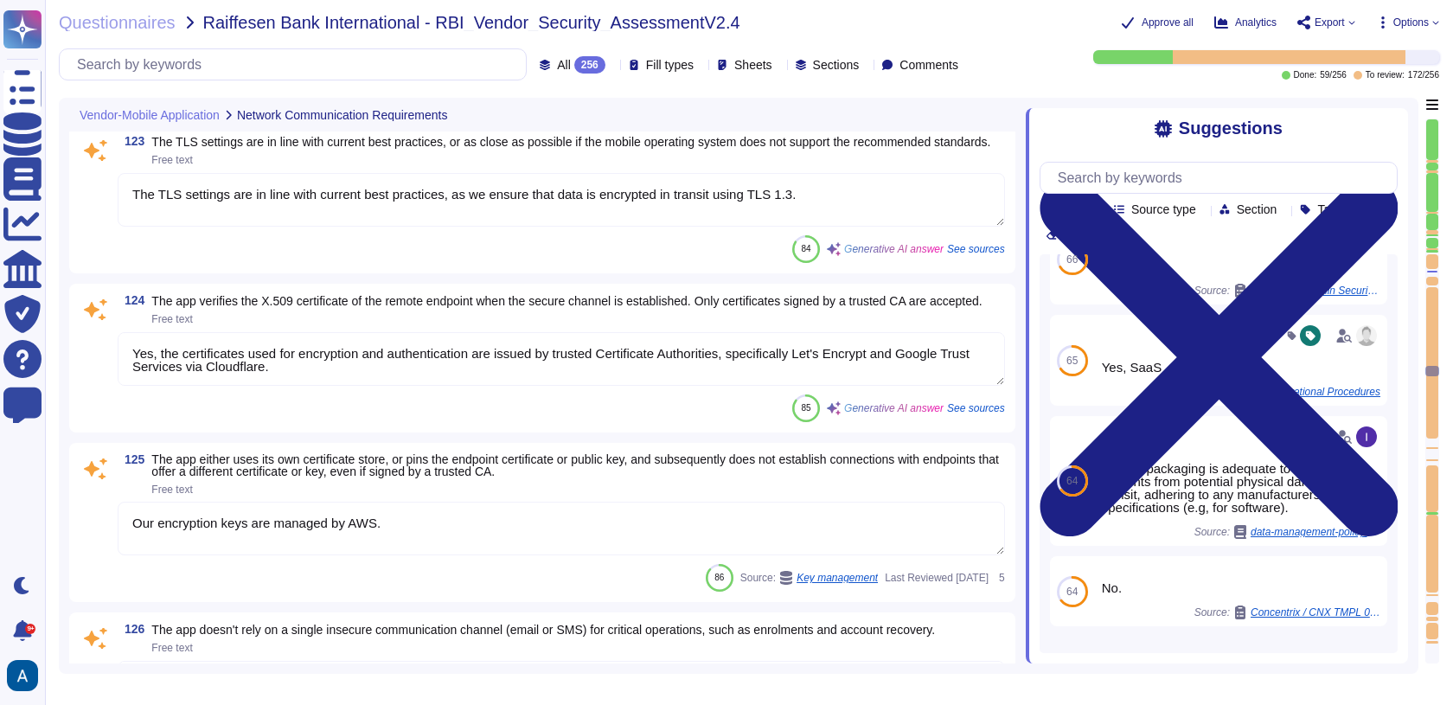
click at [795, 65] on div "Sections" at bounding box center [830, 64] width 71 height 13
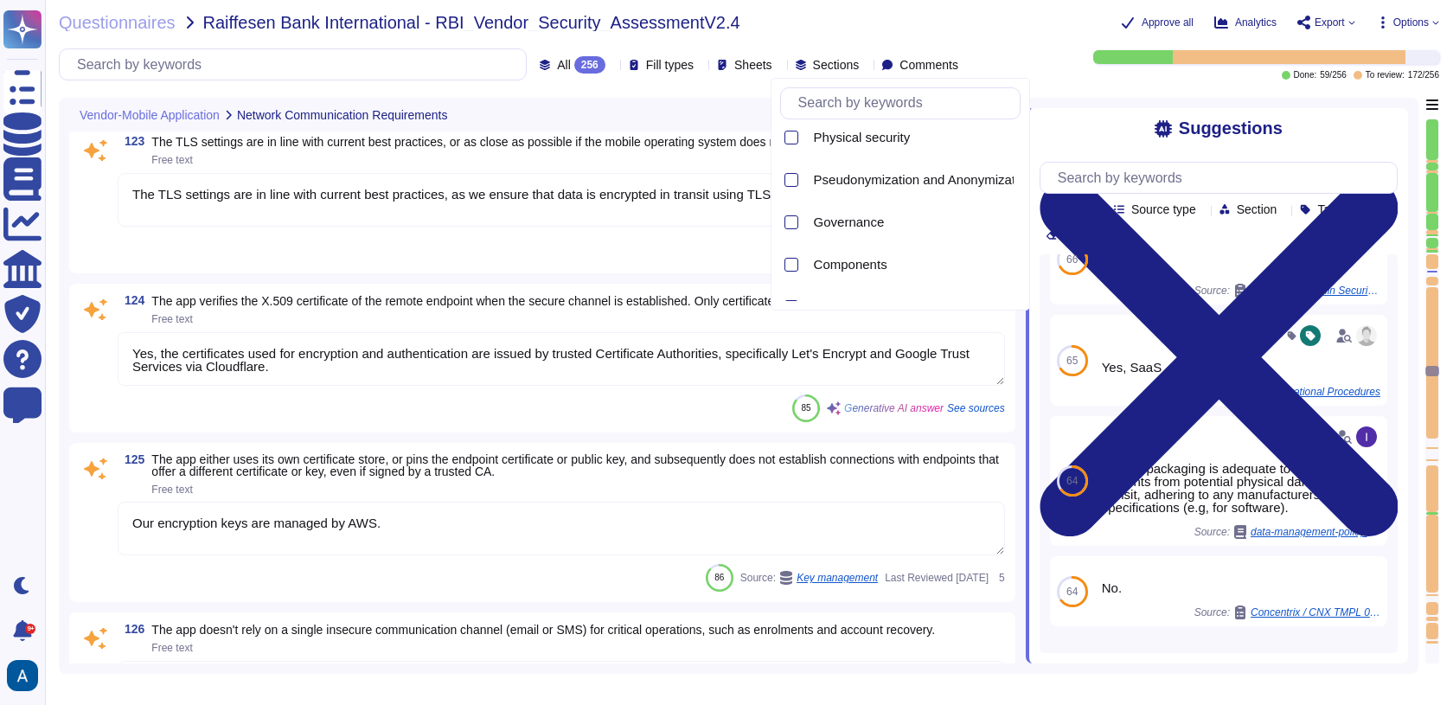
scroll to position [1390, 0]
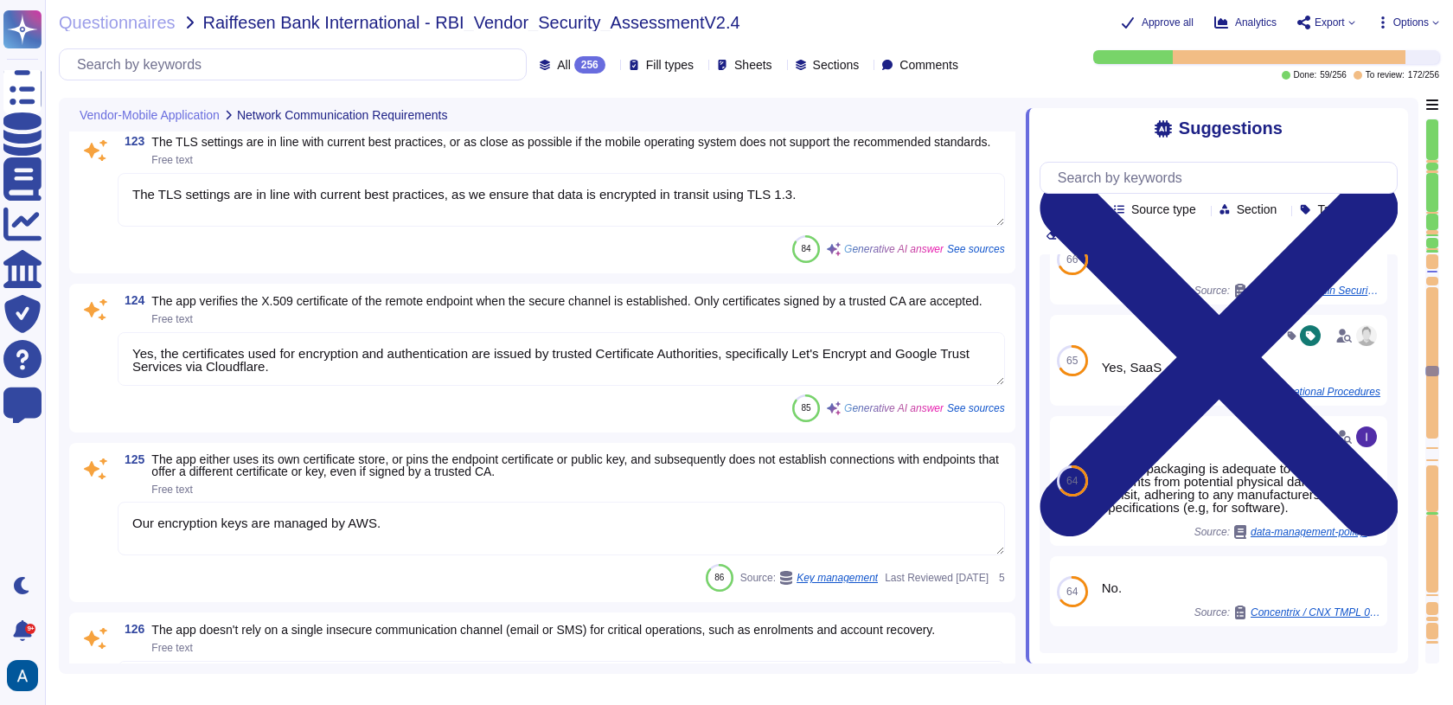
click at [830, 72] on div "Sections" at bounding box center [830, 64] width 71 height 17
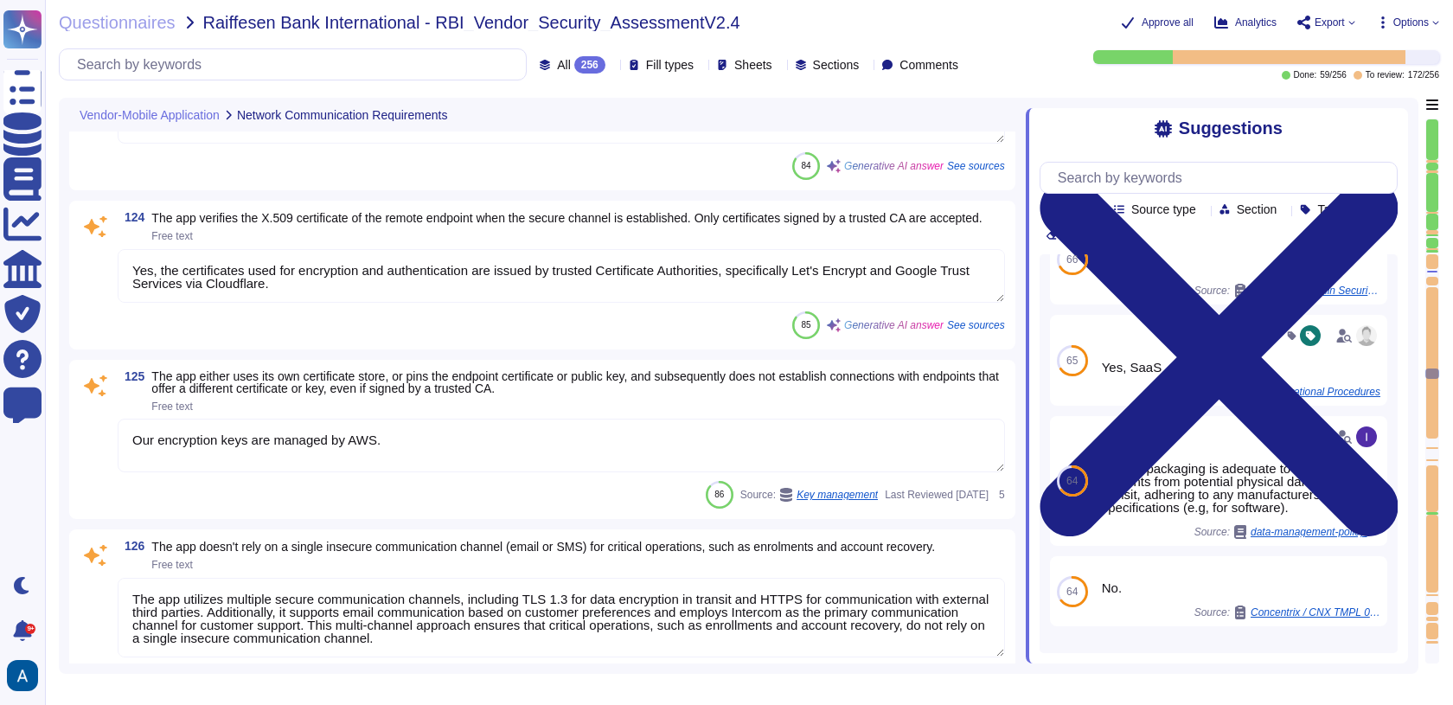
type textarea "We perform malware scanning on upload."
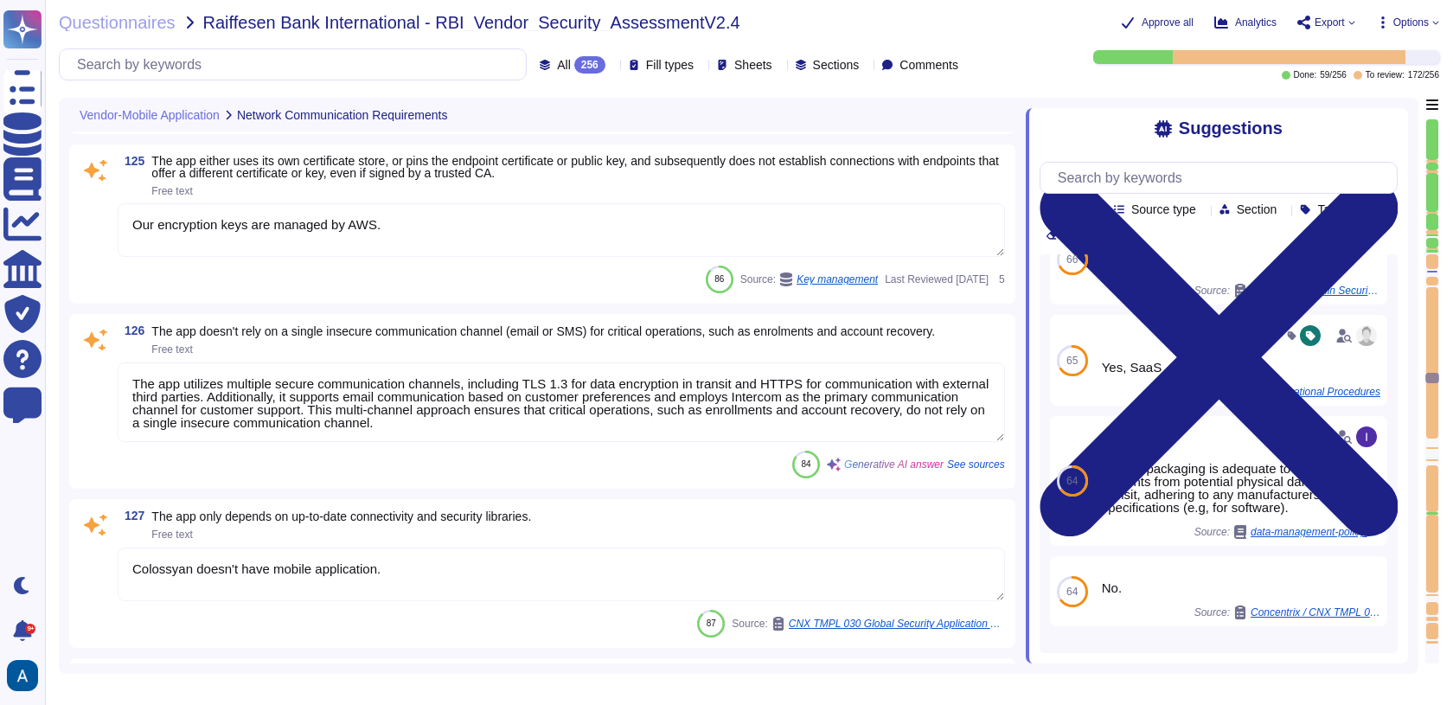
type textarea "172.17.0.0/16 HTTP, HTTPS Allow AWS Loadbalancer for hosted services"
type textarea "No."
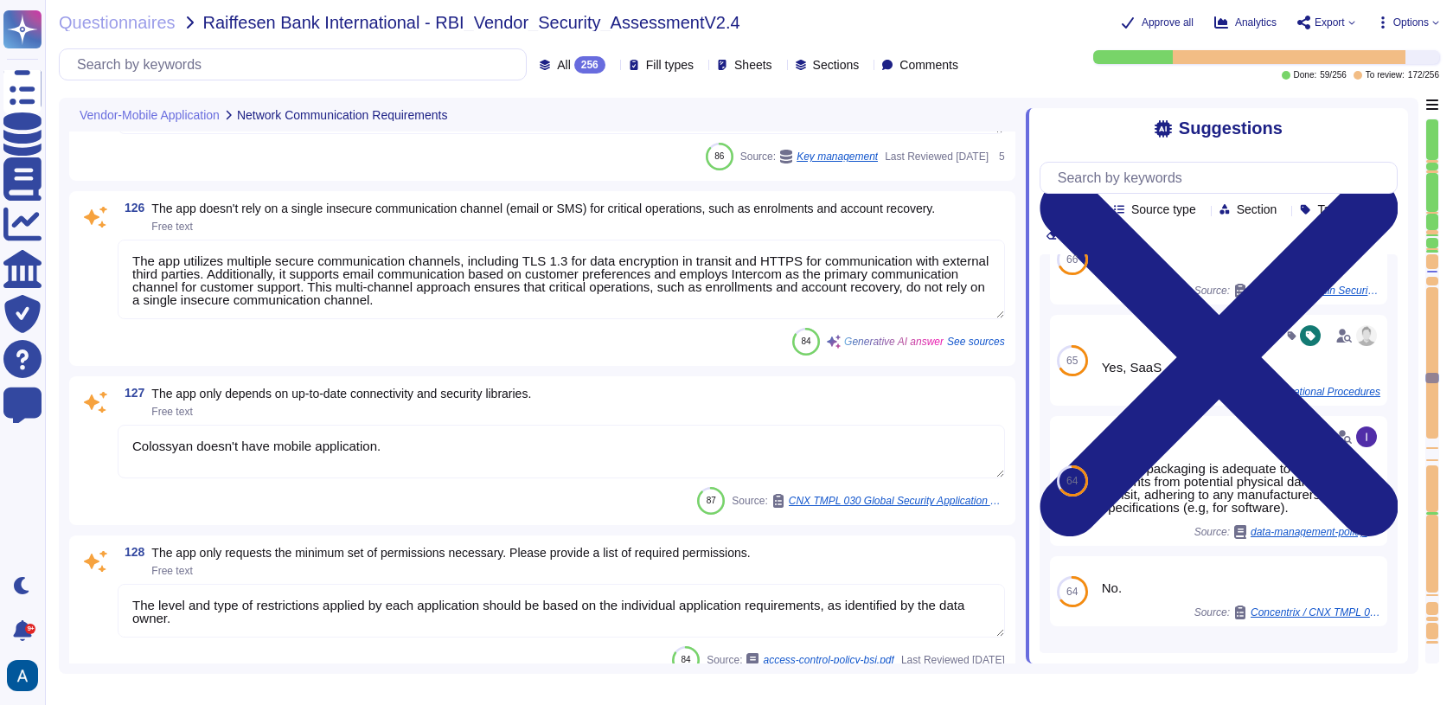
scroll to position [1, 0]
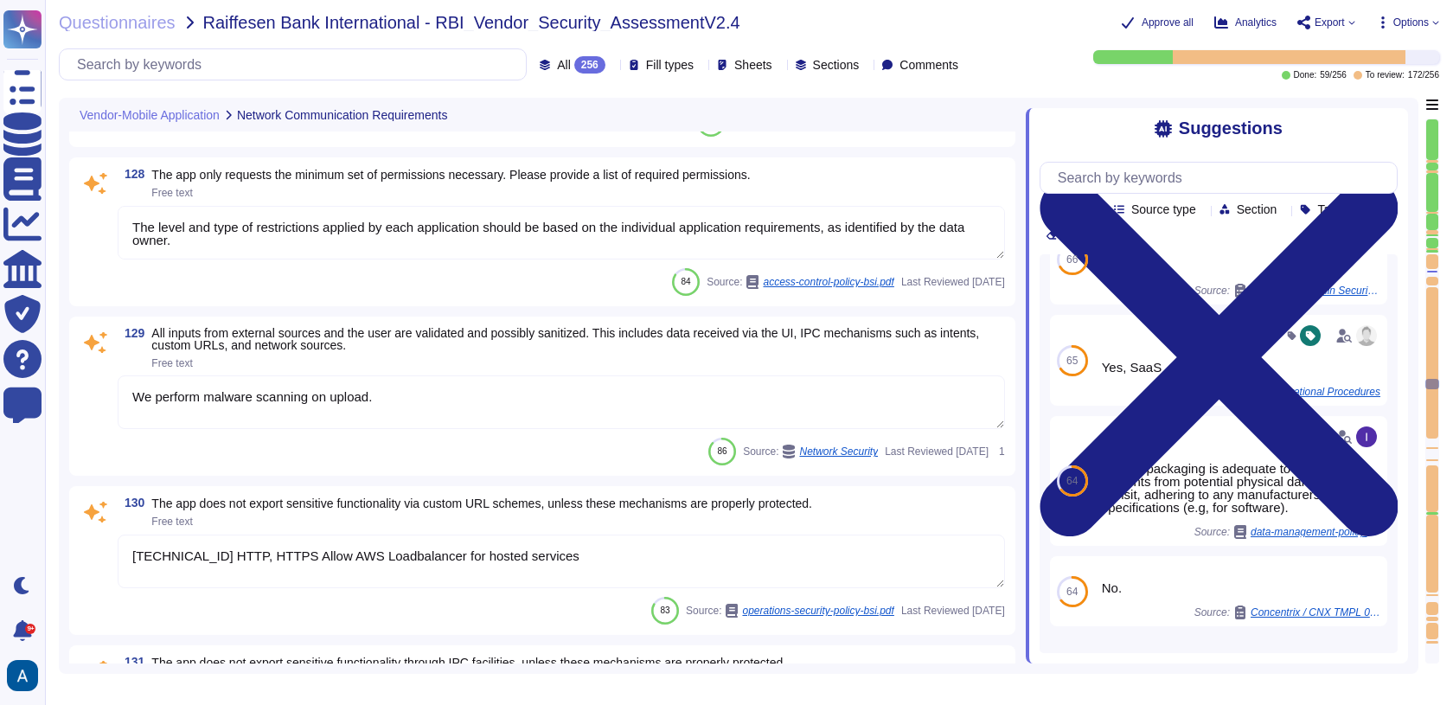
type textarea "Software developers shall be provided with secure development training appropri…"
type textarea "172.17.0.0/16 HTTP, HTTPS Allow AWS Loadbalancer for hosted services"
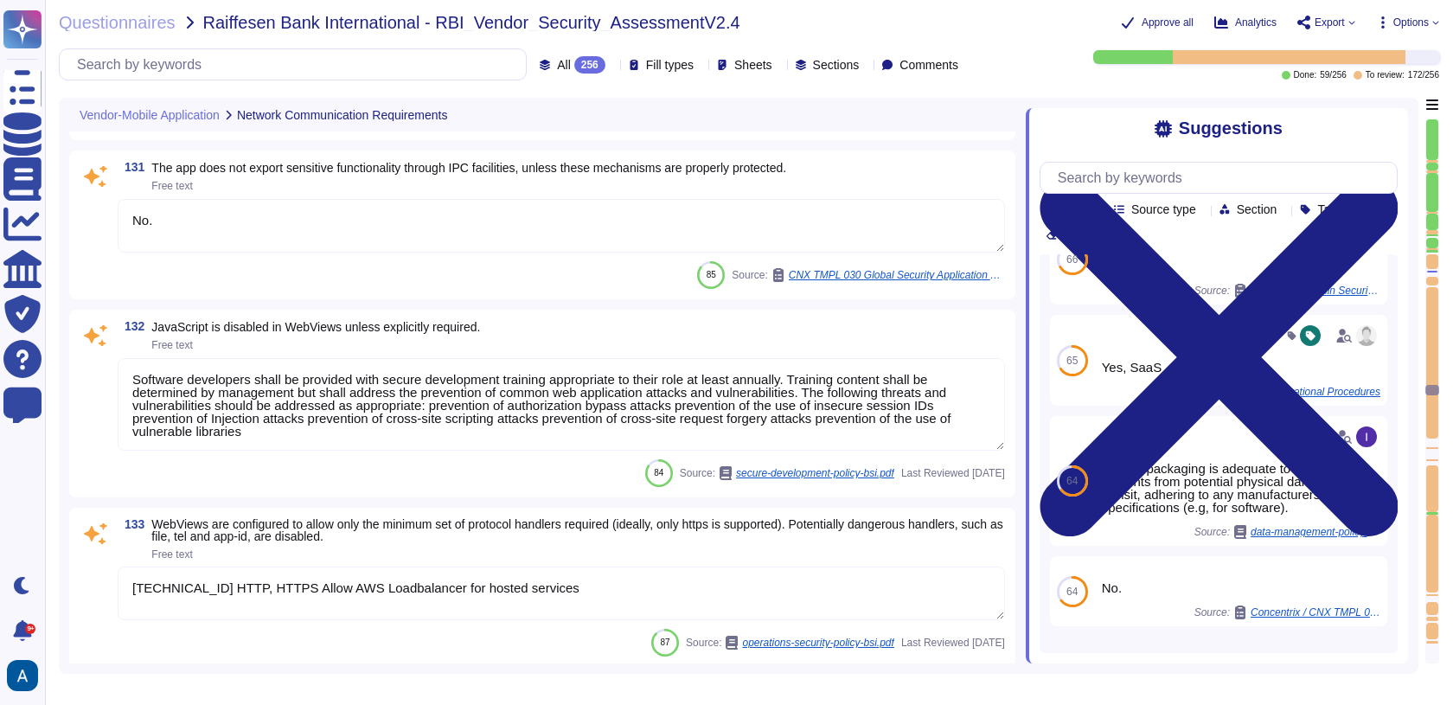
type textarea "Colossyan doesn't have mobile application."
type textarea "Yes For more details please visit to [GEOGRAPHIC_DATA] support center: [URL][DO…"
type textarea "Colossyan doesn't have mobile application."
type textarea "Continuous development of the service enhances the customer experience."
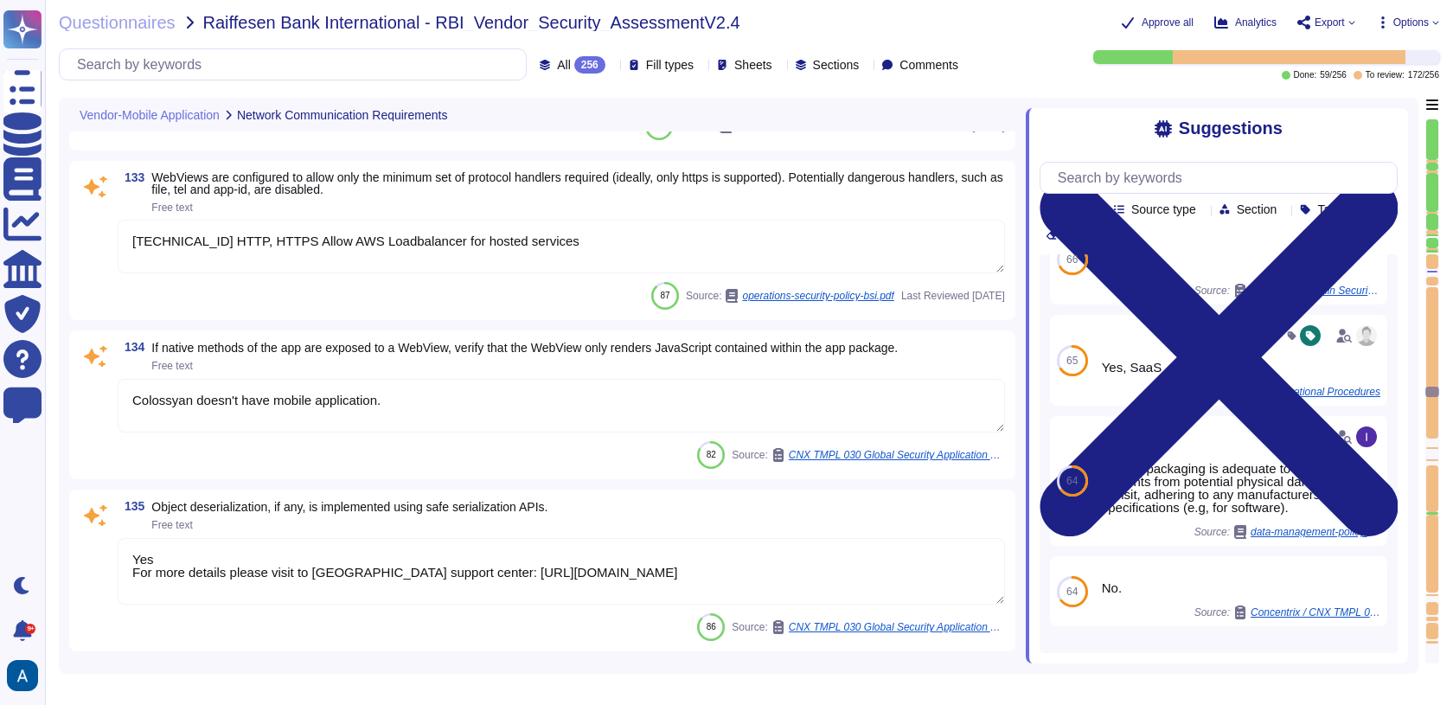
type textarea "No code shall be deployed to Colossyan Inc production systems without documente…"
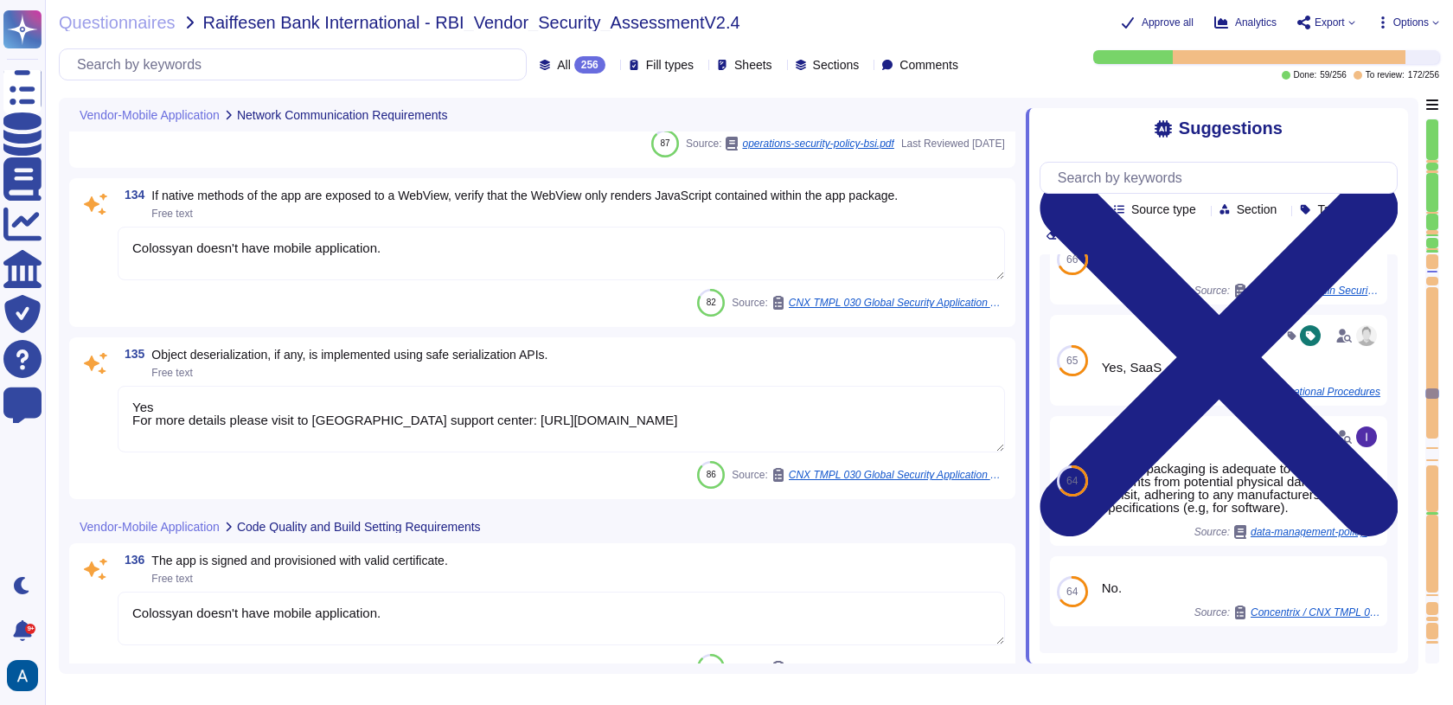
type textarea "Significant code changes must be reviewed and approved by a developer within th…"
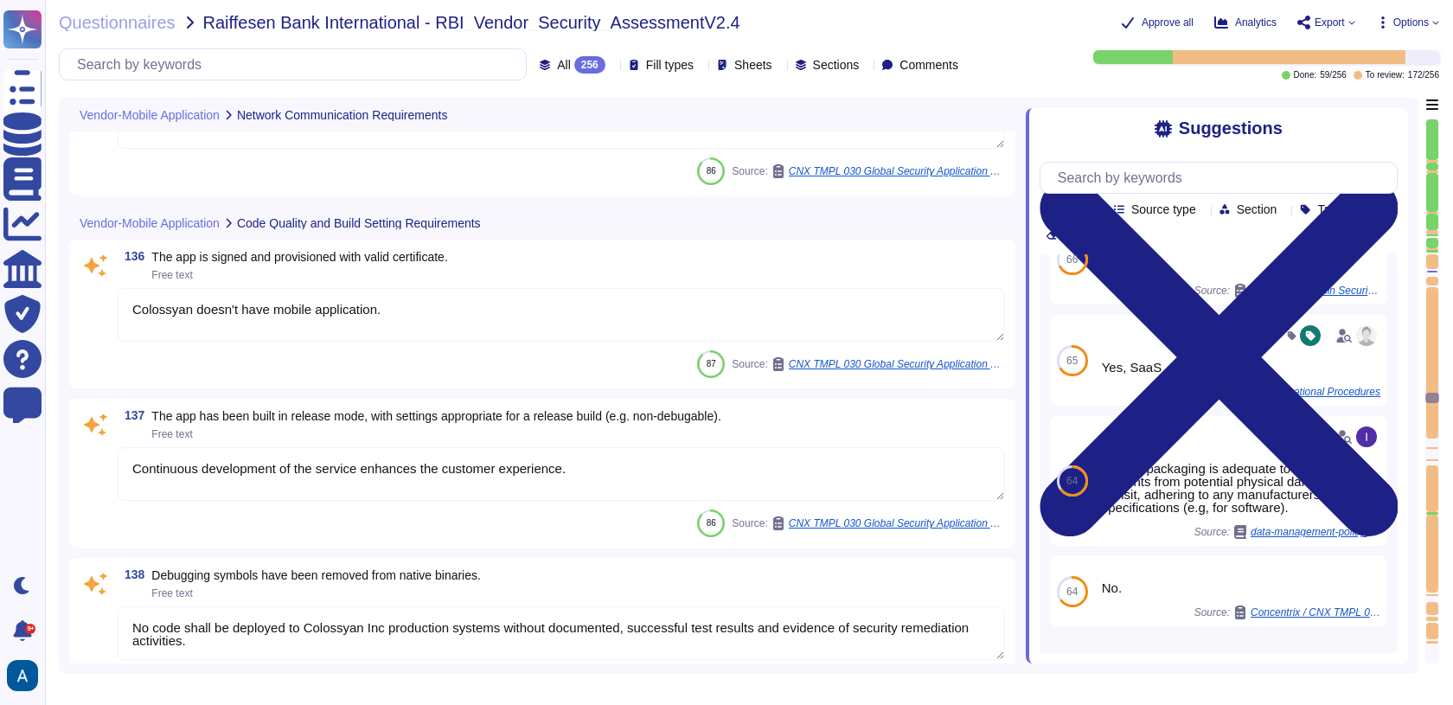
type textarea "Yes, we have automations checking for vulnerabilities in our dependencies, whic…"
type textarea "Yes"
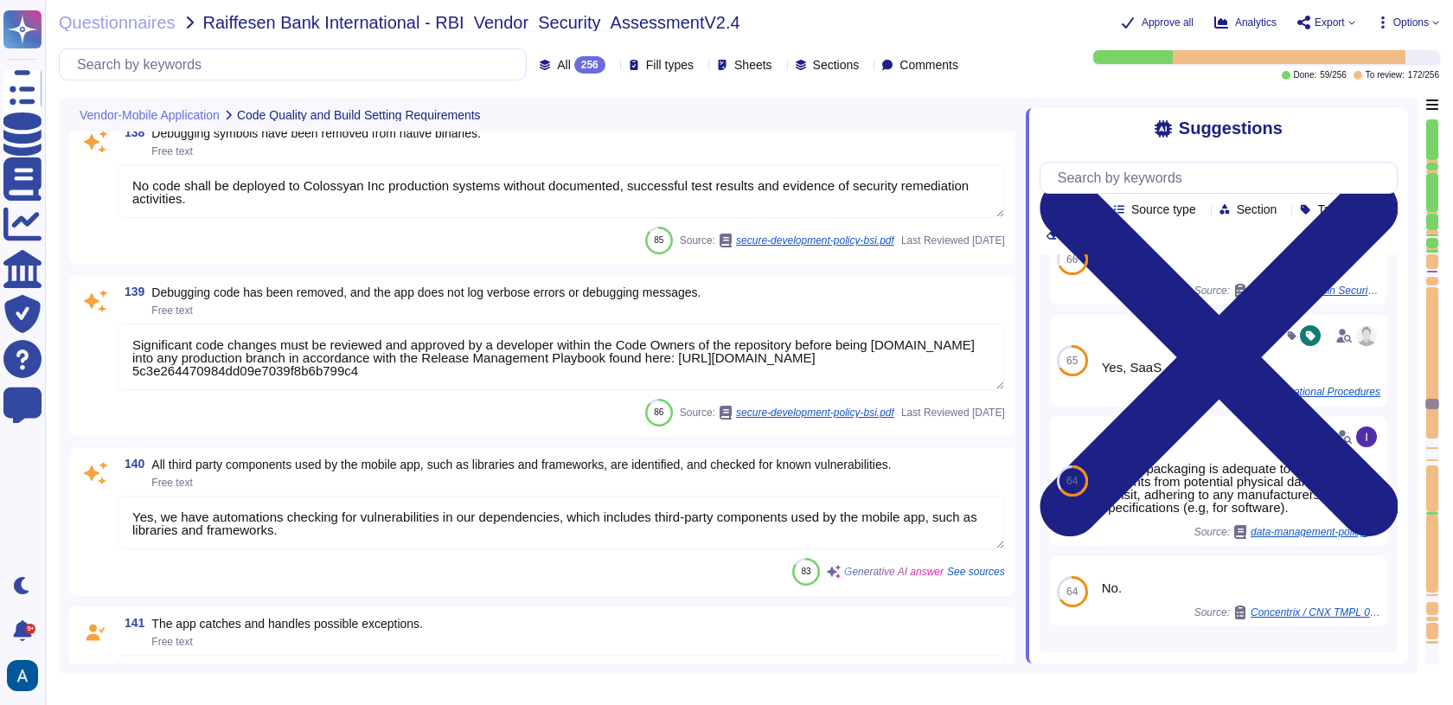
type textarea "Requests for an exception to this policy must be submitted to the Head of Engin…"
type textarea "None Needed."
type textarea "All unnecessary functionality must be disabled. Additional security features fo…"
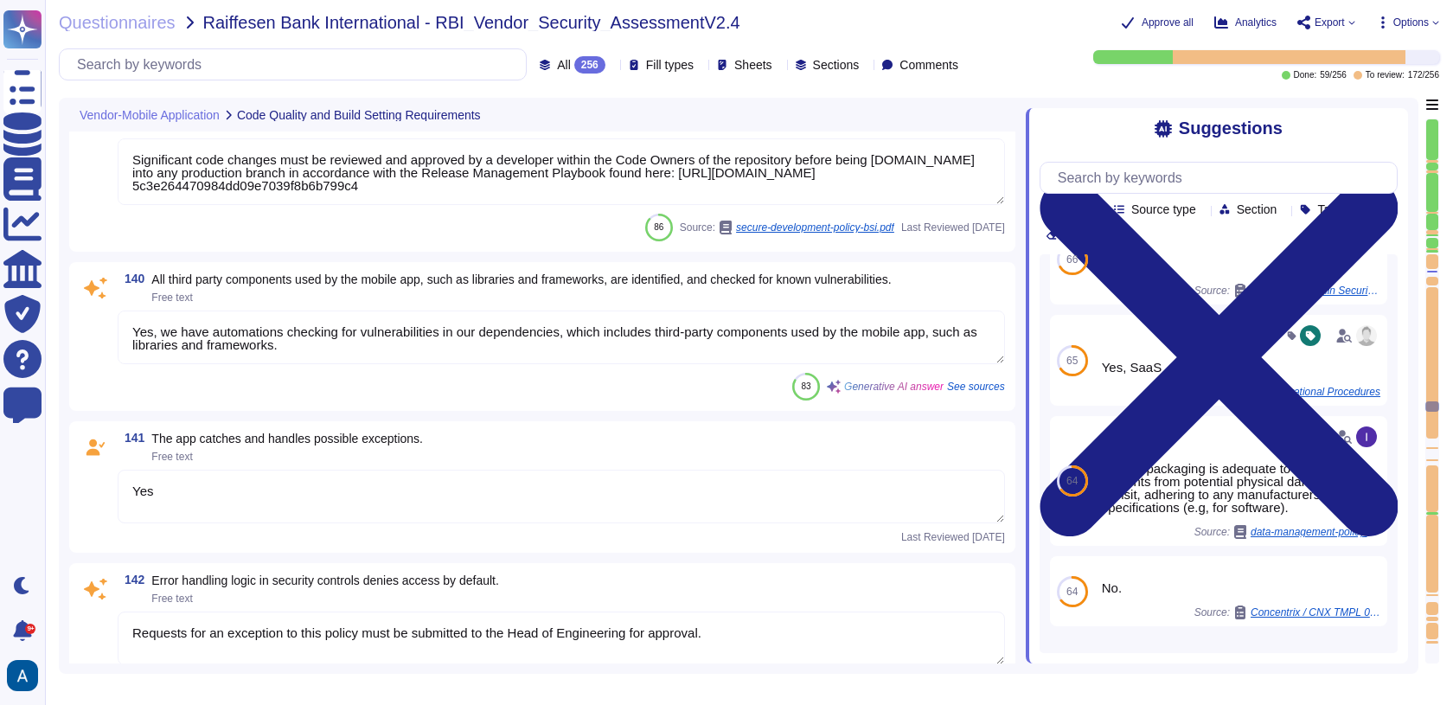
type textarea "Colossyan doesn't have mobile application."
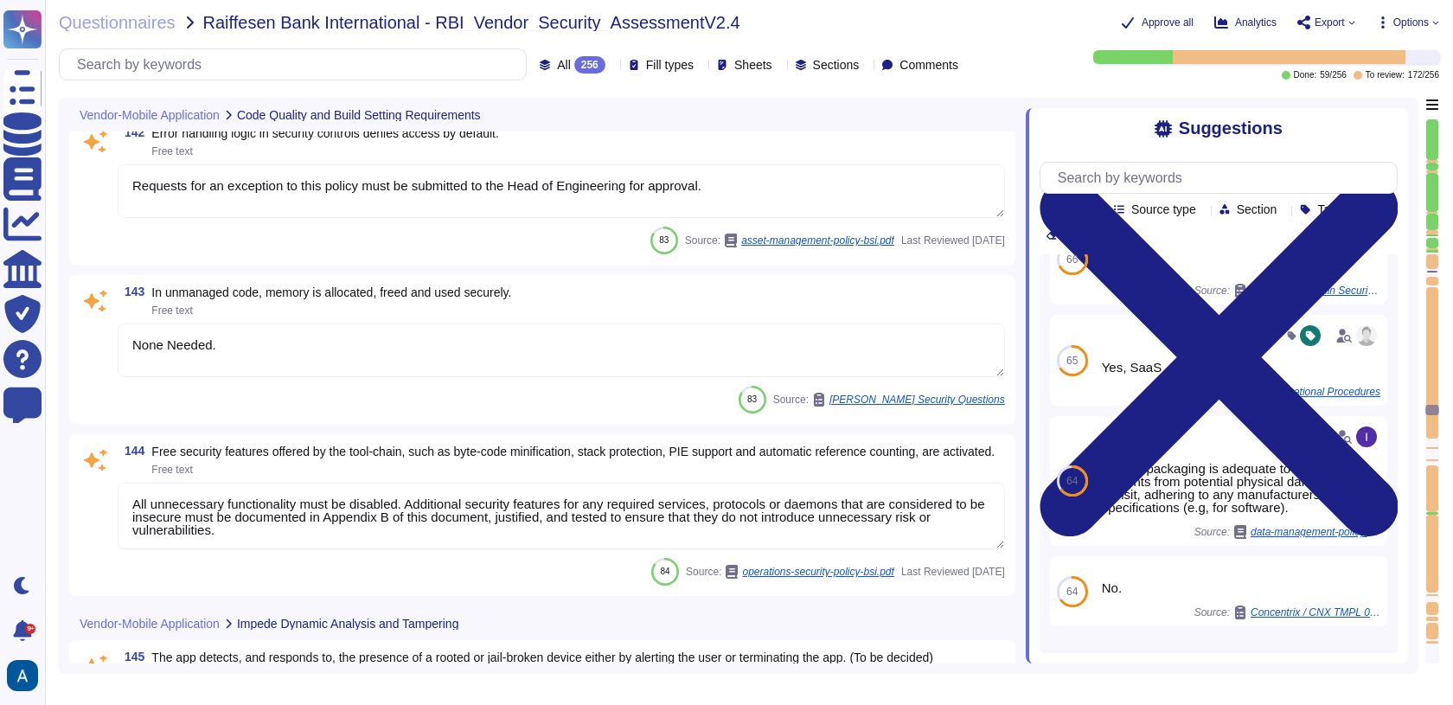
type textarea "Colossyan doesn't have mobile application."
type textarea "We perform malware scanning on upload."
type textarea "Yes"
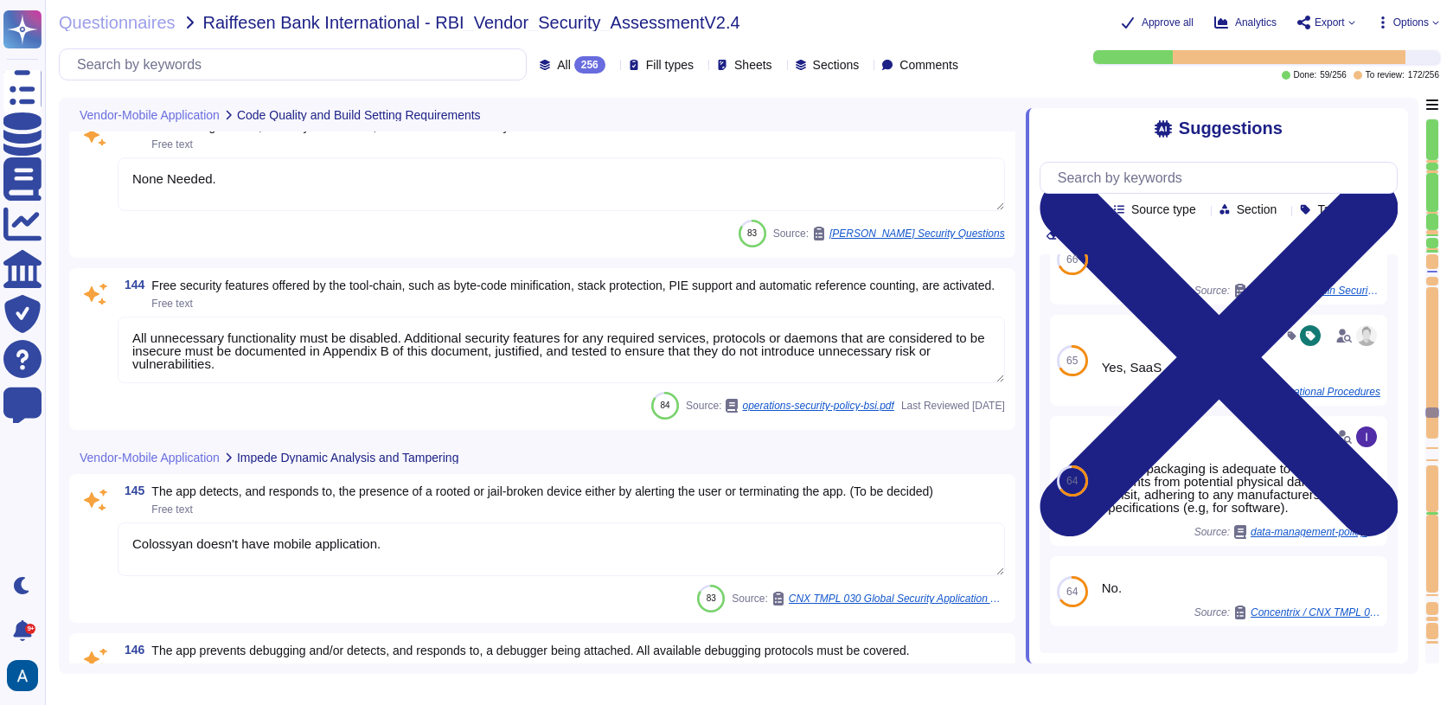
type textarea "Yes"
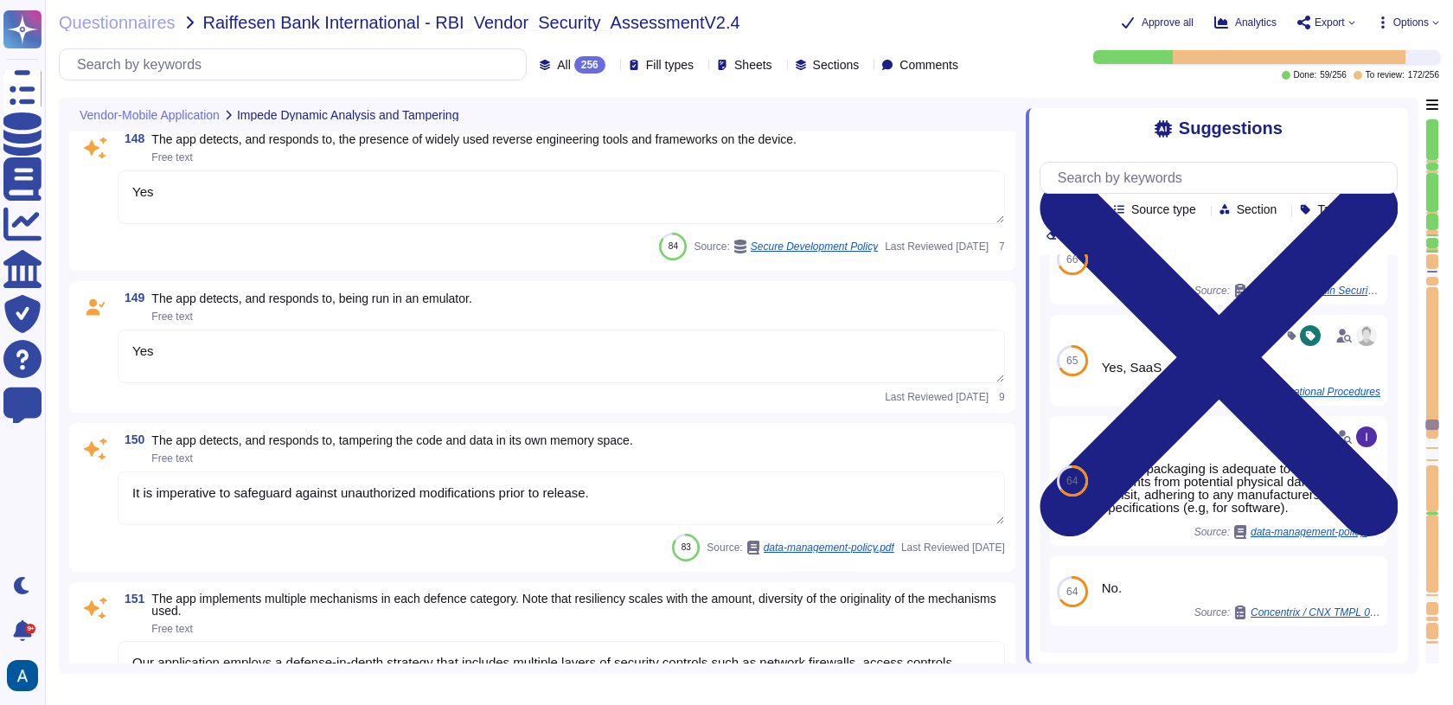
type textarea "It is imperative to safeguard against unauthorized modifications prior to relea…"
type textarea "Our application employs a defense-in-depth strategy that includes multiple laye…"
type textarea "Yes"
type textarea "Implement controls, as necessary, to safeguard sensitive information from unaut…"
type textarea "N/A"
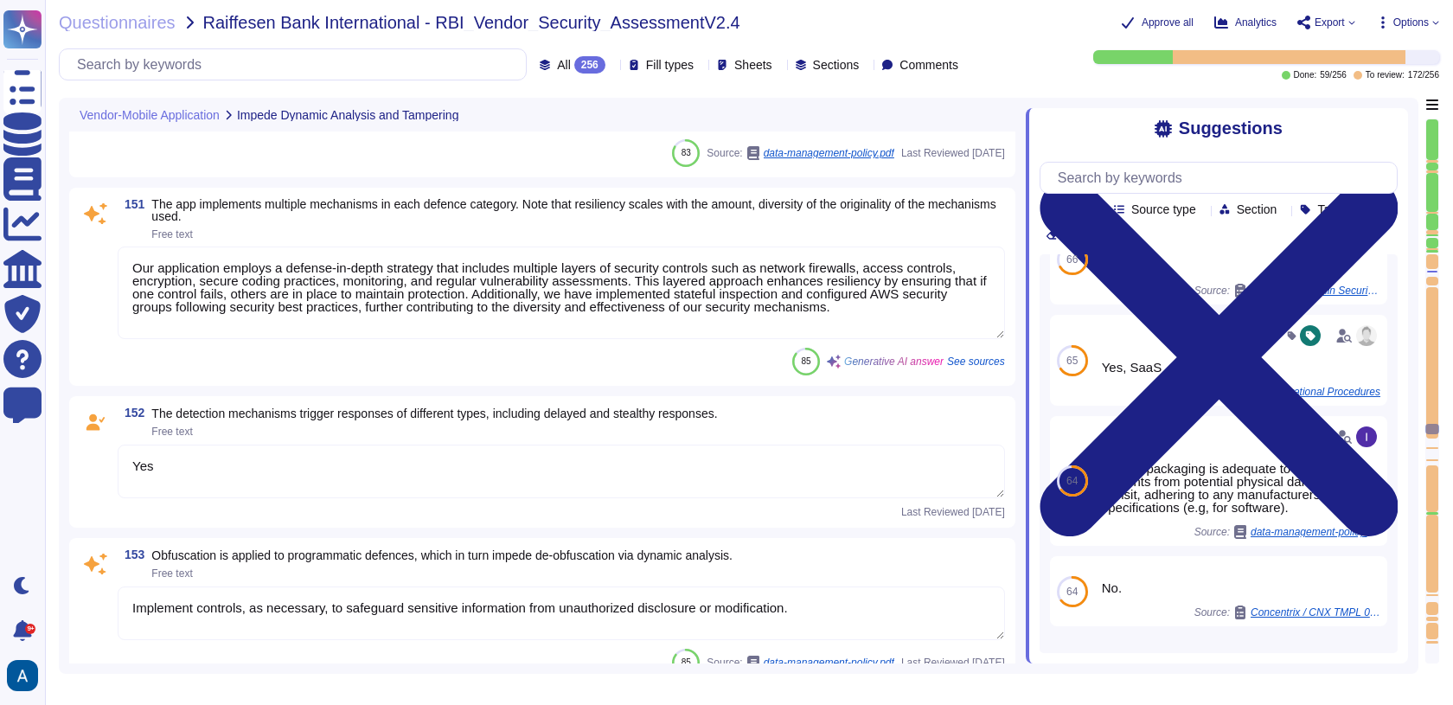
type textarea "Application code should be scanned prior to deployment."
type textarea "Yes"
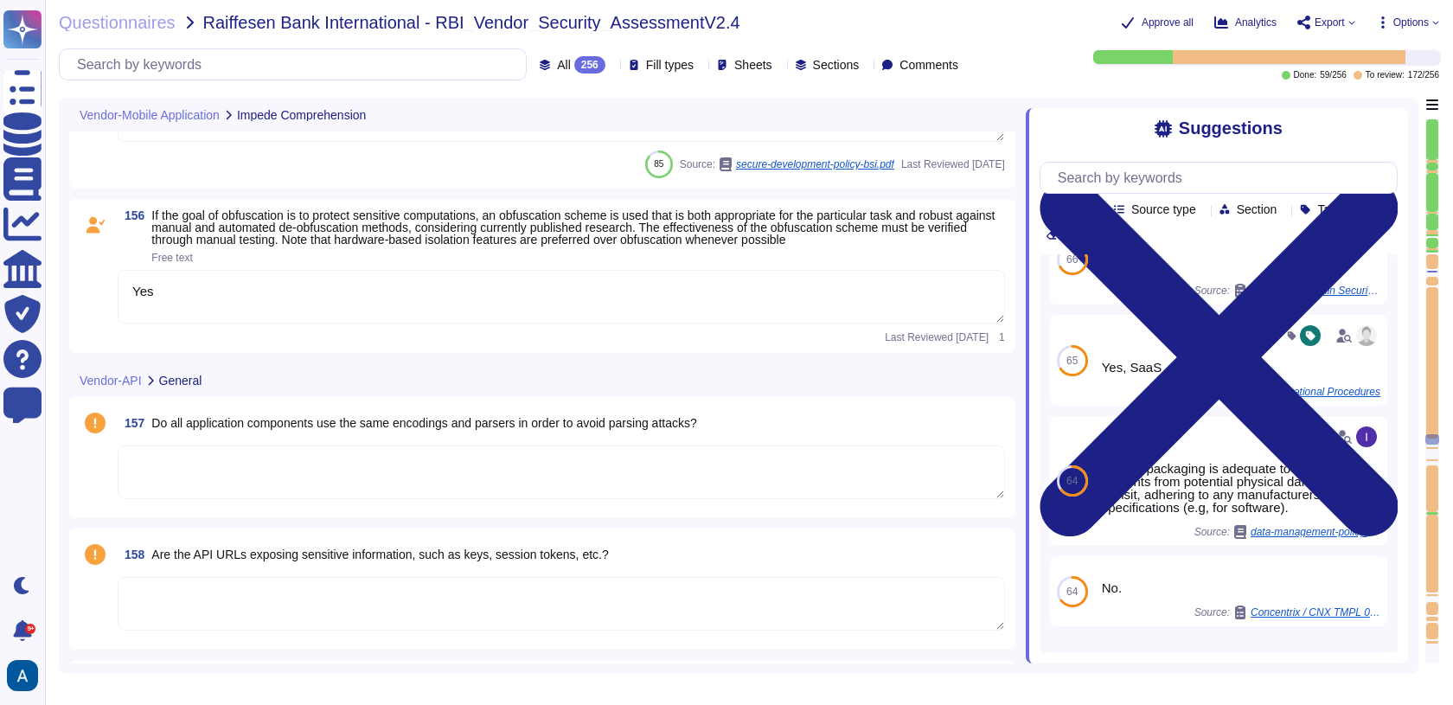
type textarea "Yes, we have several access levels associated with roles within the application…"
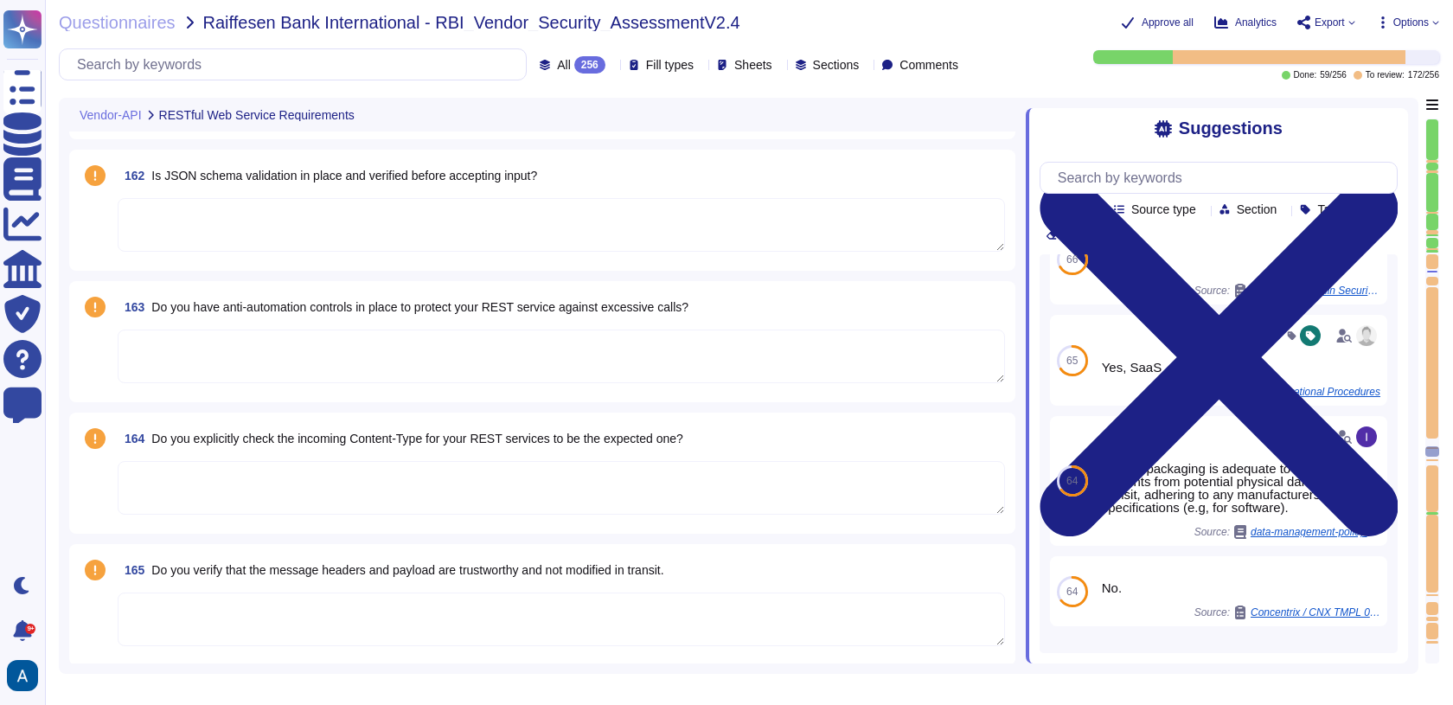
type textarea "Utilize reliable transport services or couriers. Ensure packaging is adequate t…"
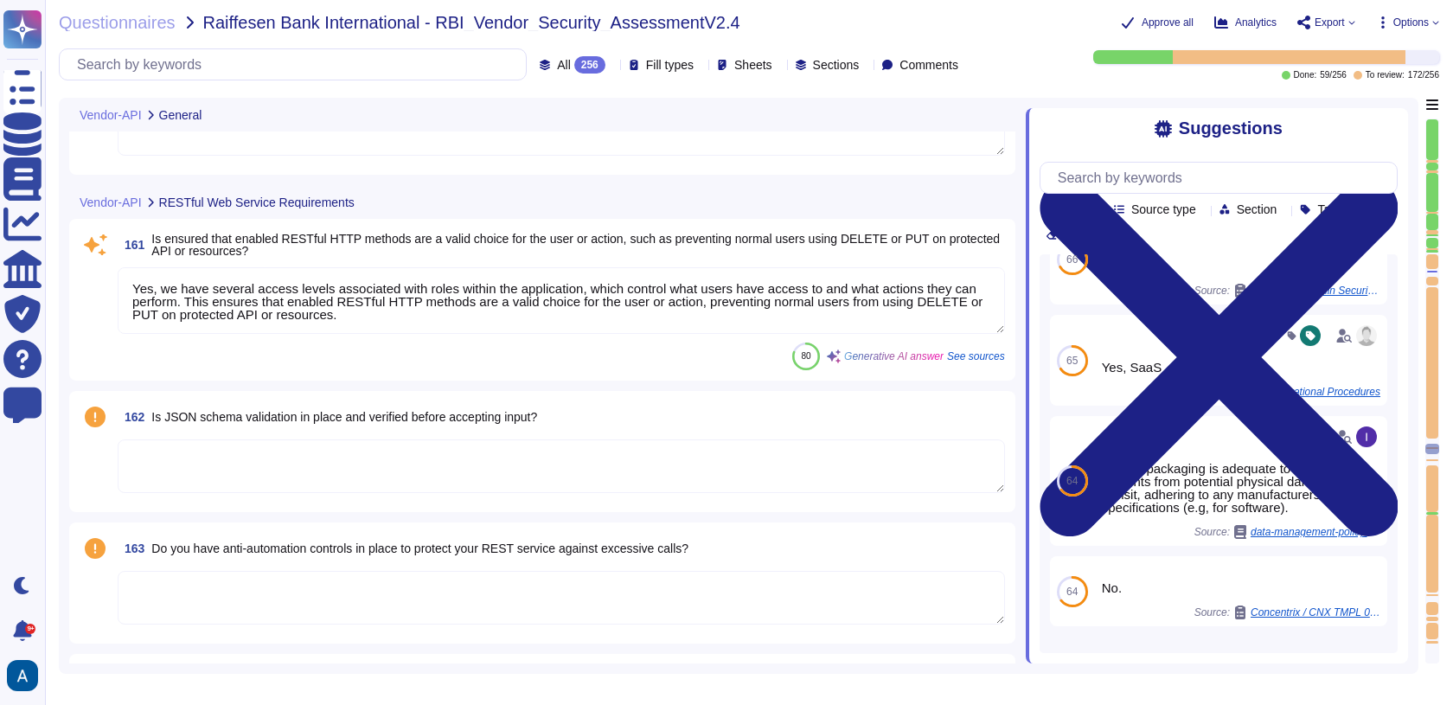
scroll to position [27059, 0]
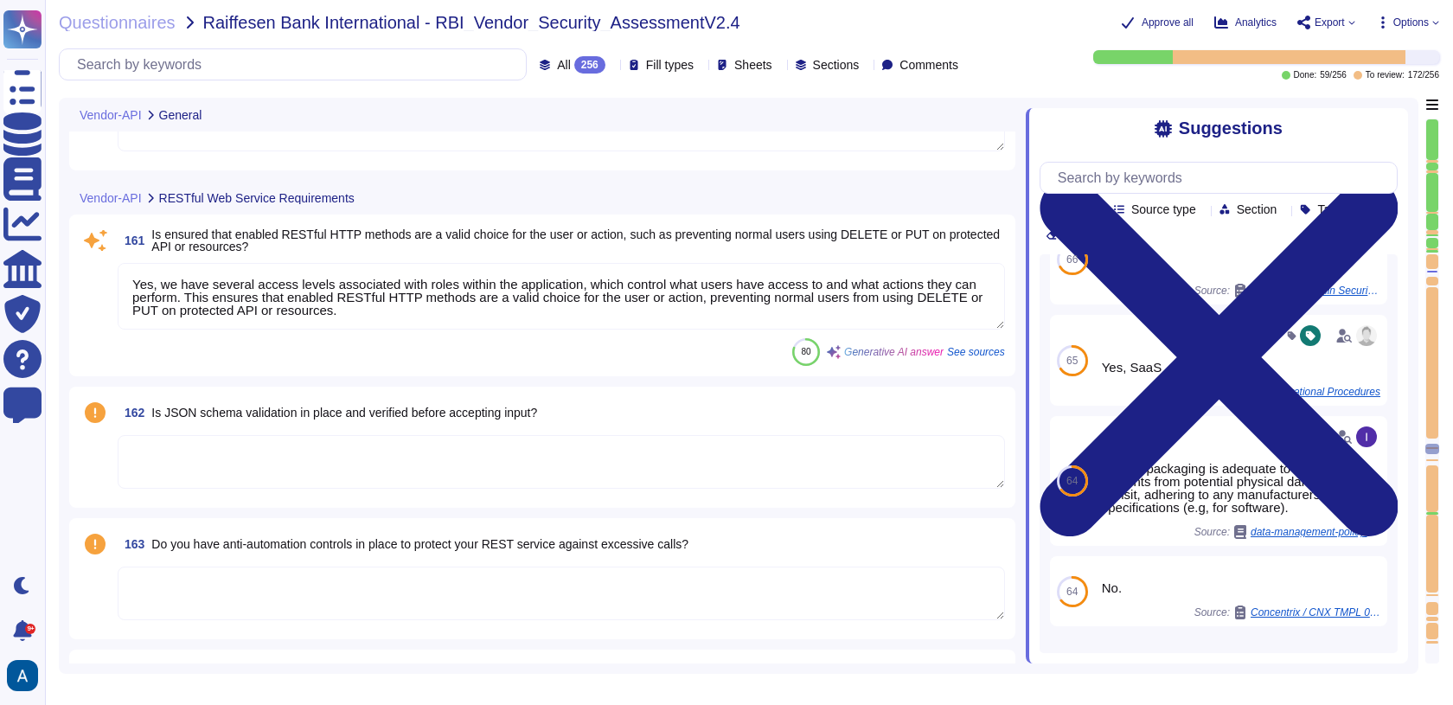
click at [724, 289] on textarea "Yes, we have several access levels associated with roles within the application…" at bounding box center [561, 296] width 887 height 67
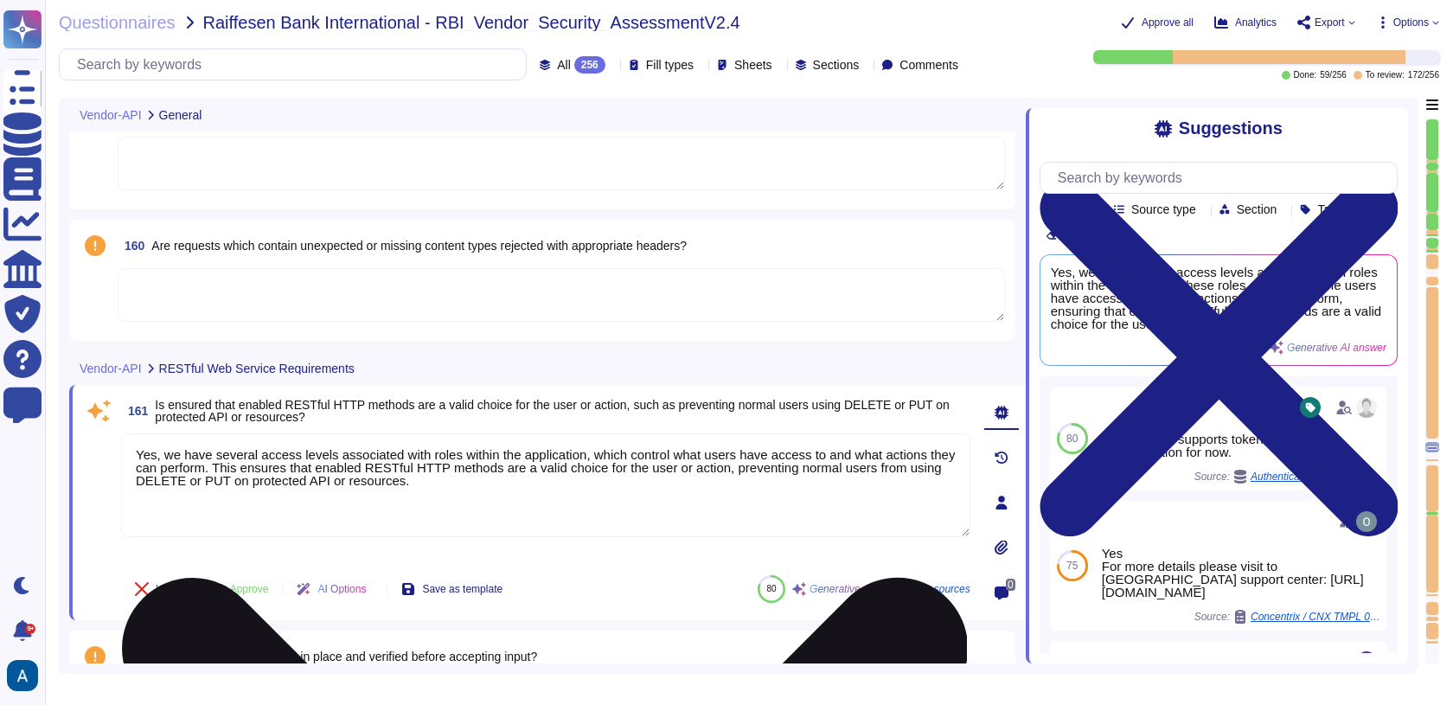
scroll to position [26887, 0]
click at [374, 494] on textarea "Yes, we have several access levels associated with roles within the application…" at bounding box center [545, 487] width 849 height 104
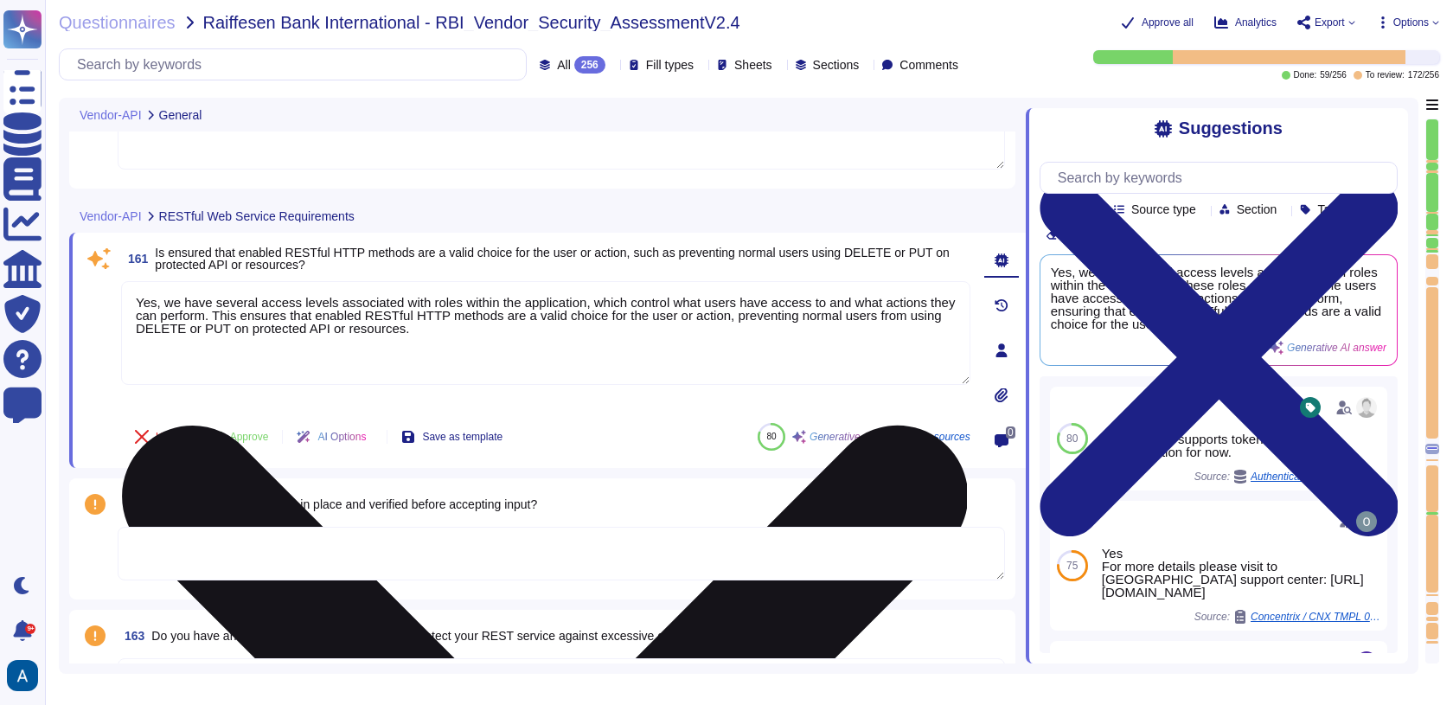
scroll to position [27163, 0]
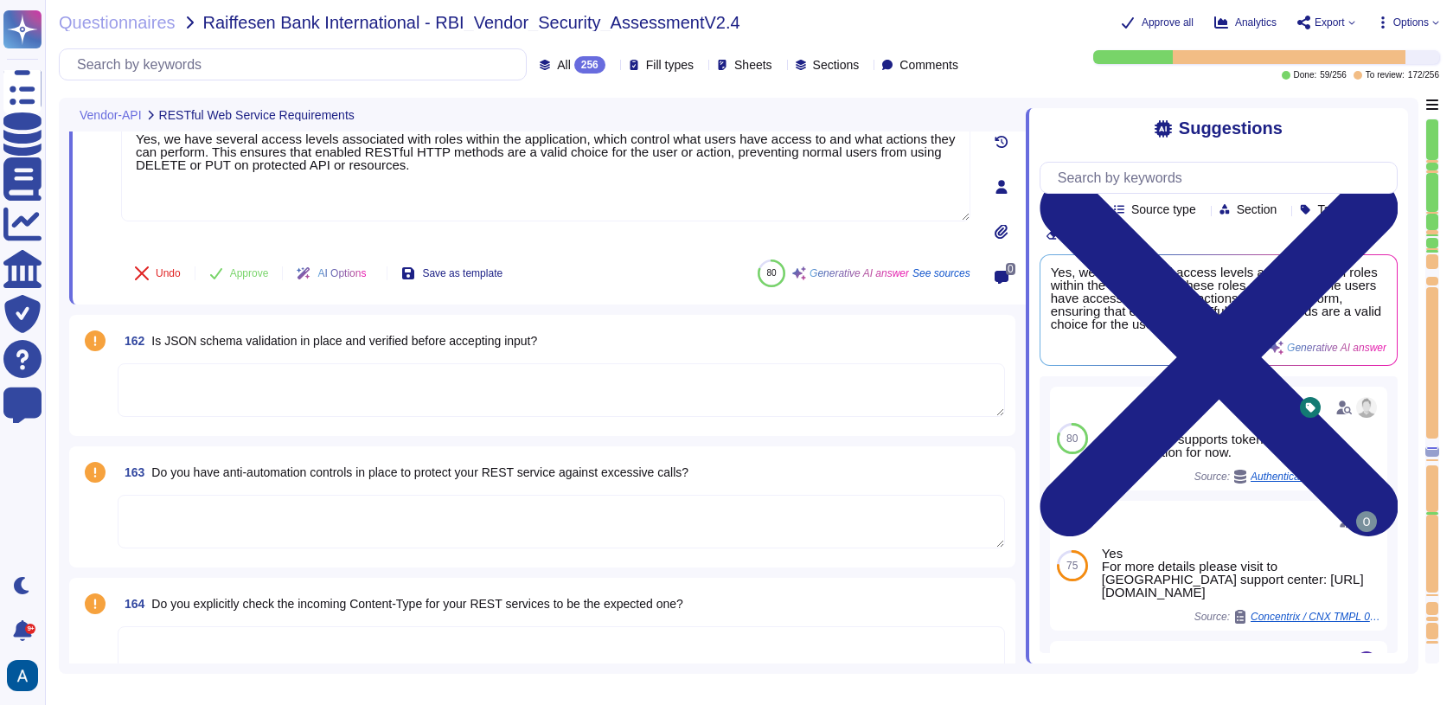
type textarea "Utilize reliable transport services or couriers. Ensure packaging is adequate t…"
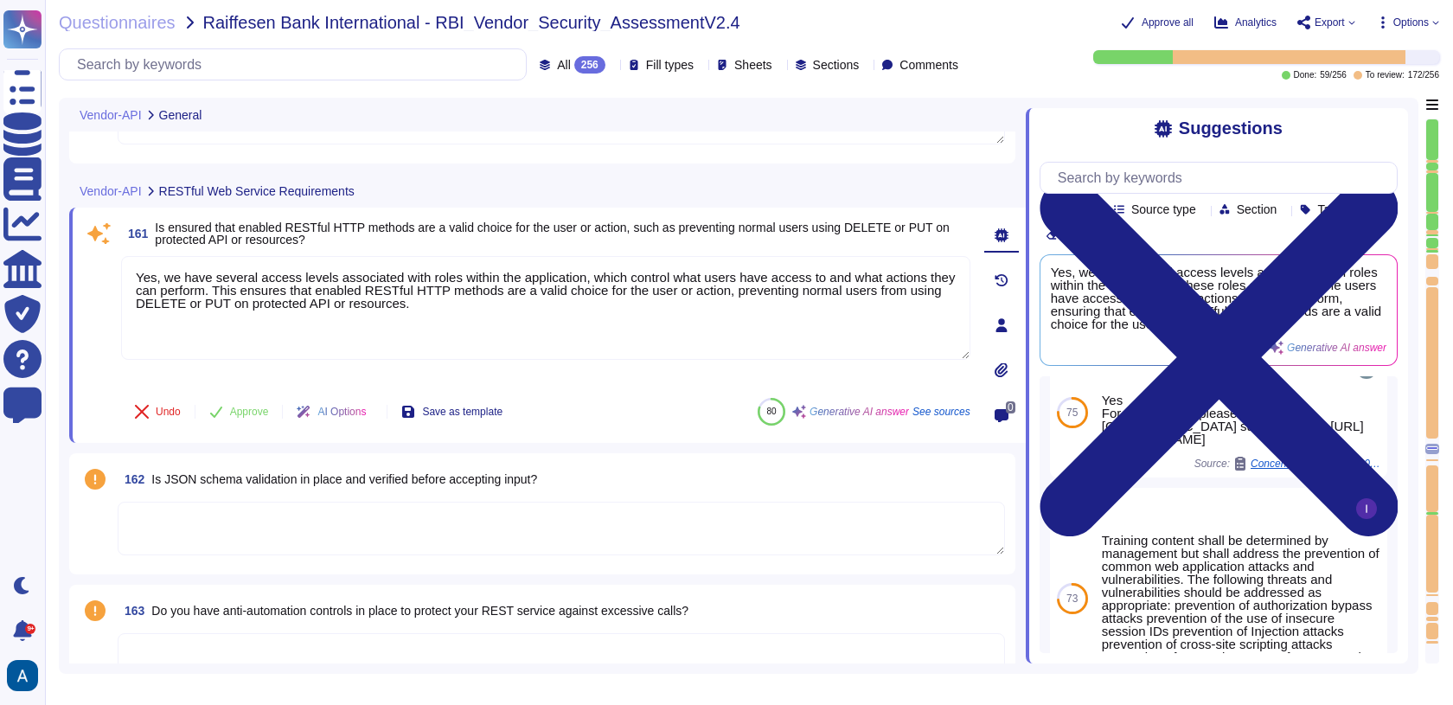
scroll to position [0, 0]
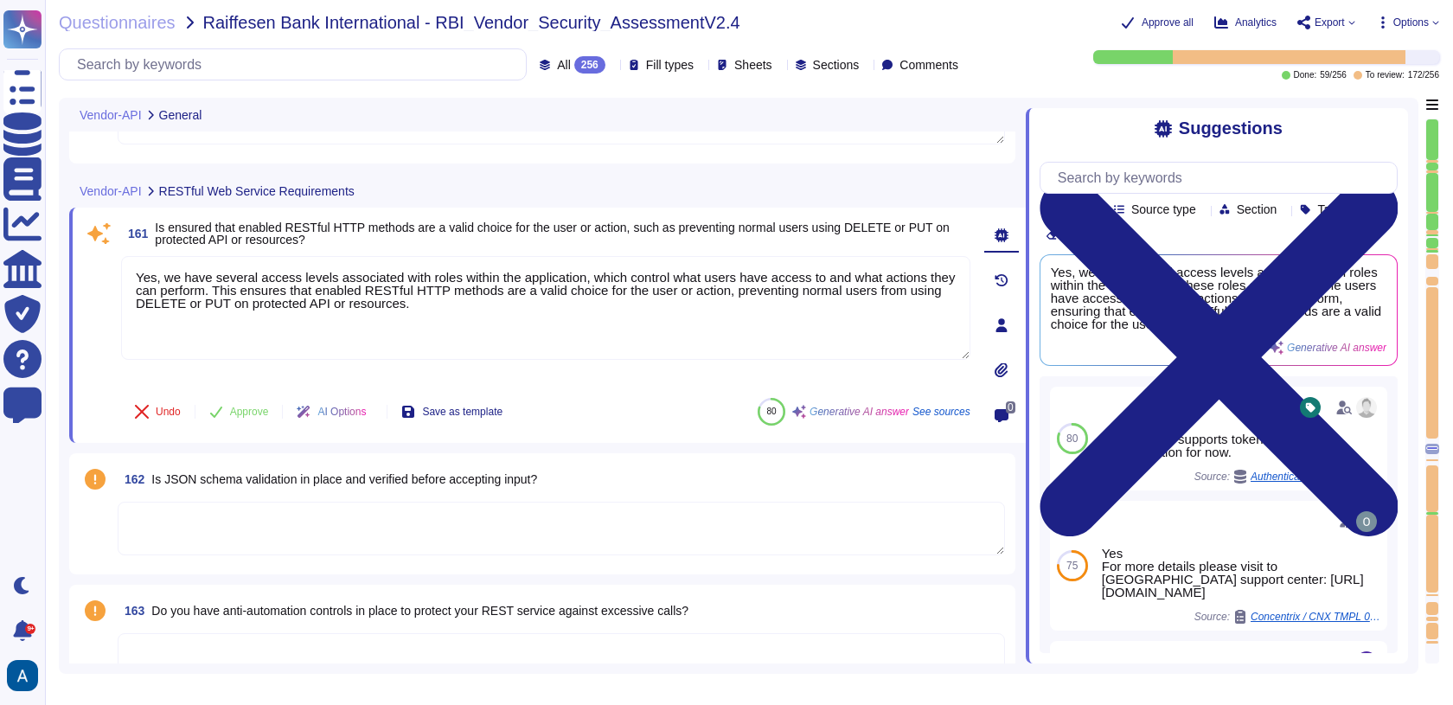
drag, startPoint x: 801, startPoint y: 341, endPoint x: 595, endPoint y: 252, distance: 224.7
click at [595, 252] on div "161 Is ensured that enabled RESTful HTTP methods are a valid choice for the use…" at bounding box center [526, 325] width 887 height 214
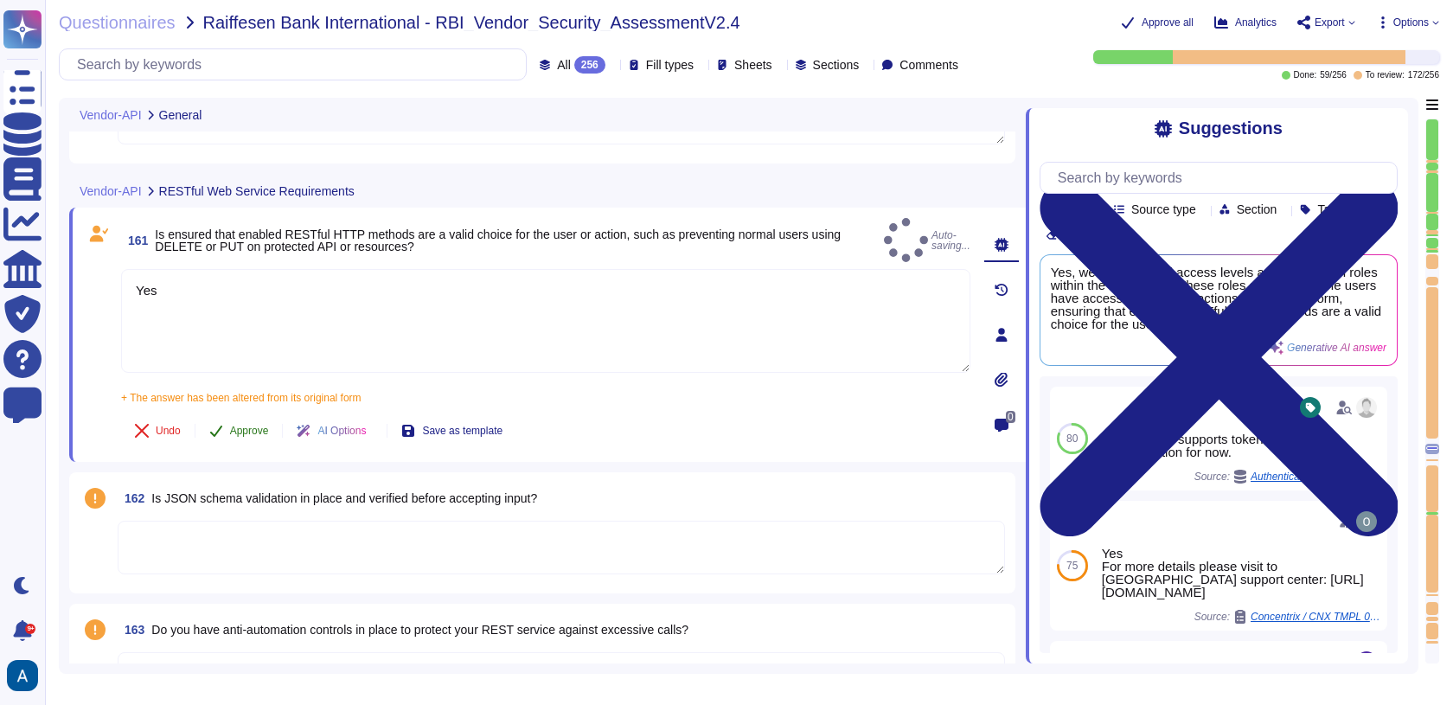
type textarea "Yes"
click at [232, 425] on span "Approve" at bounding box center [249, 430] width 39 height 10
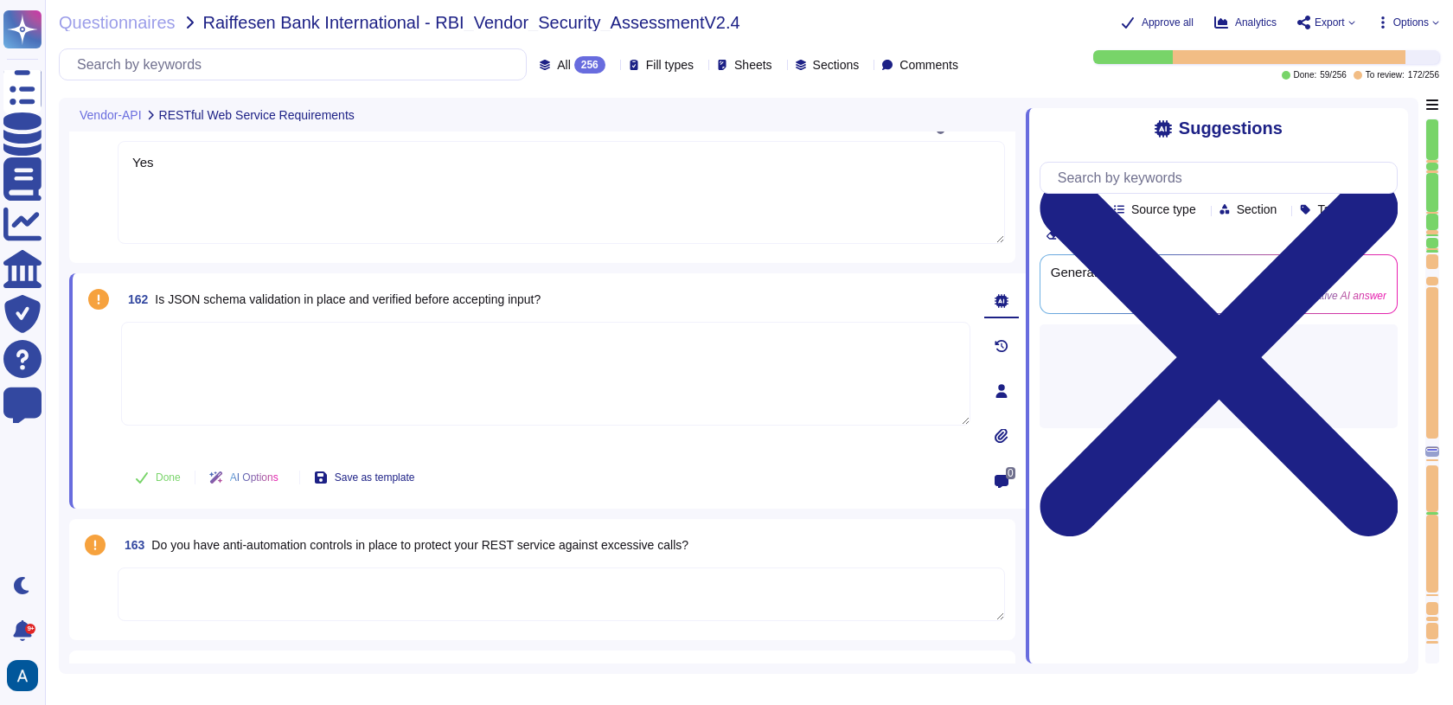
type textarea "Utilize reliable transport services or couriers. Ensure packaging is adequate t…"
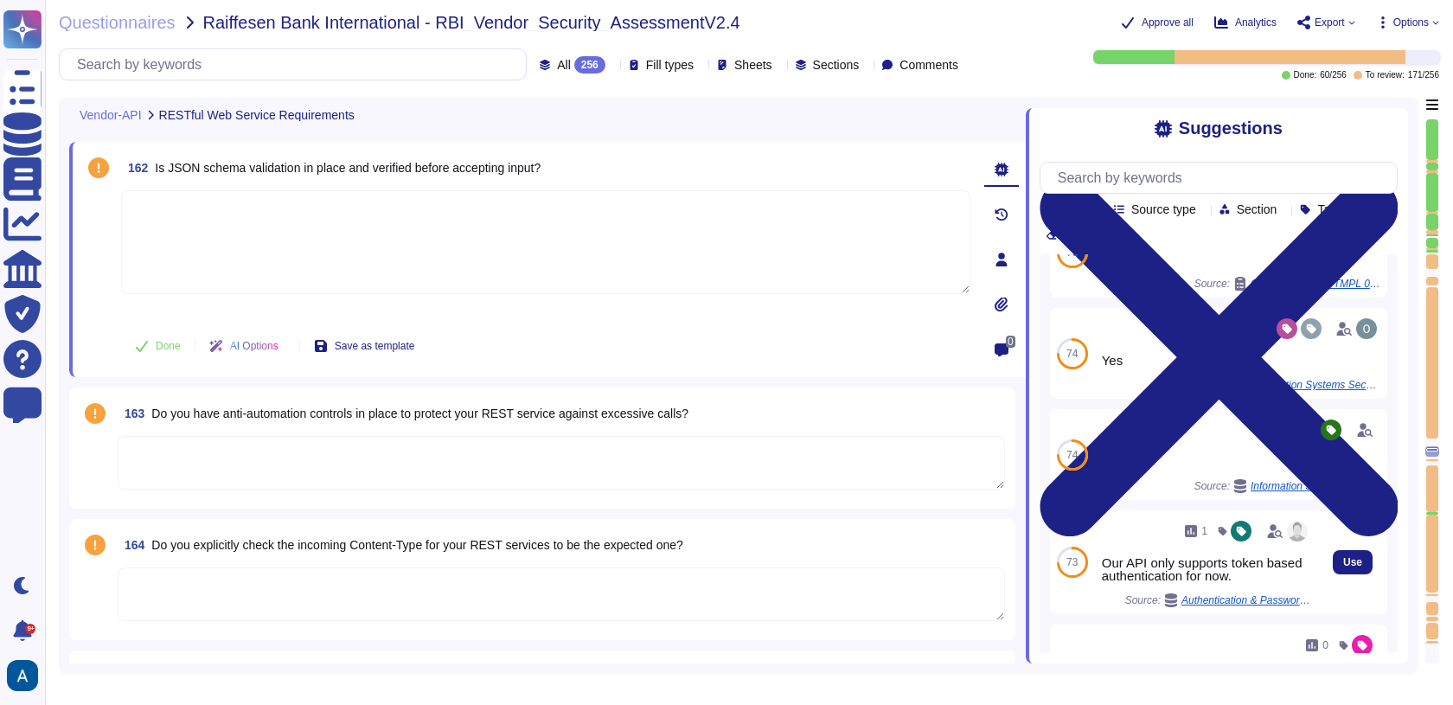
scroll to position [63, 0]
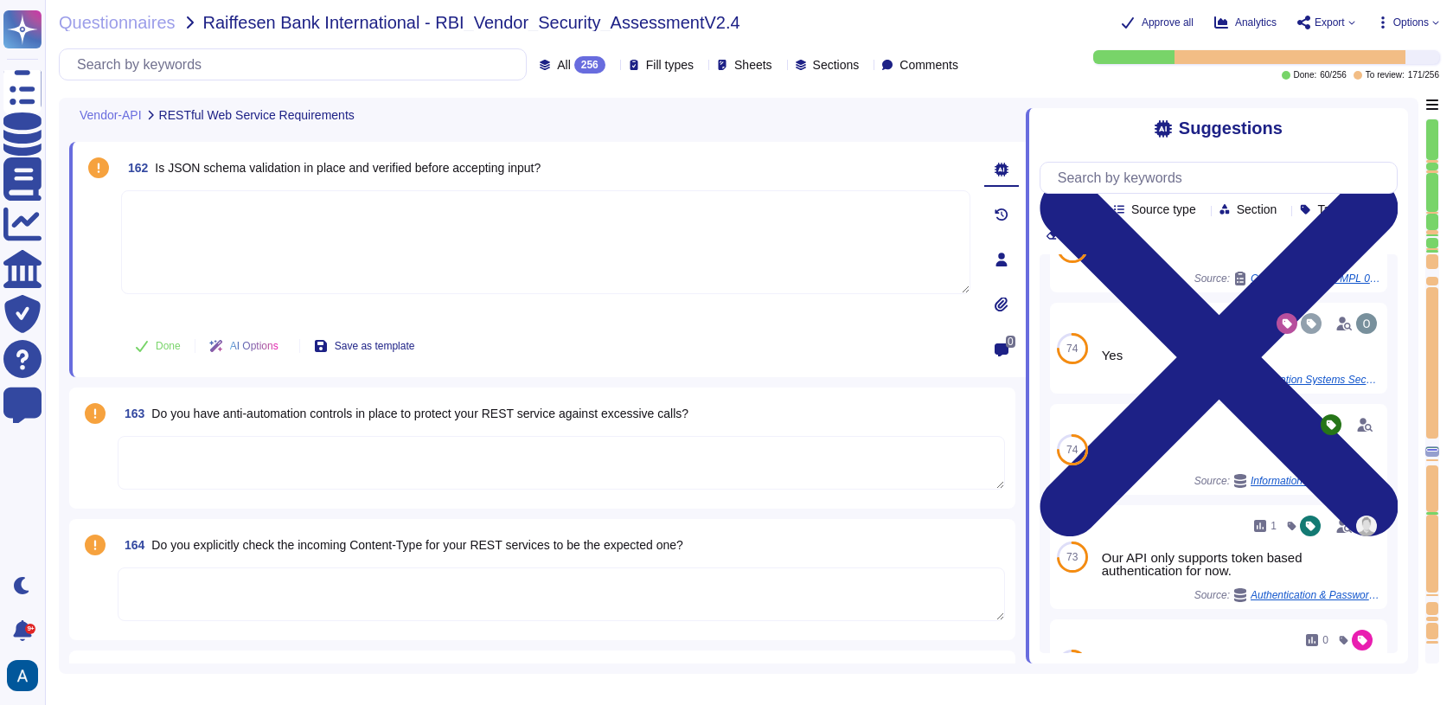
click at [780, 436] on textarea at bounding box center [561, 463] width 887 height 54
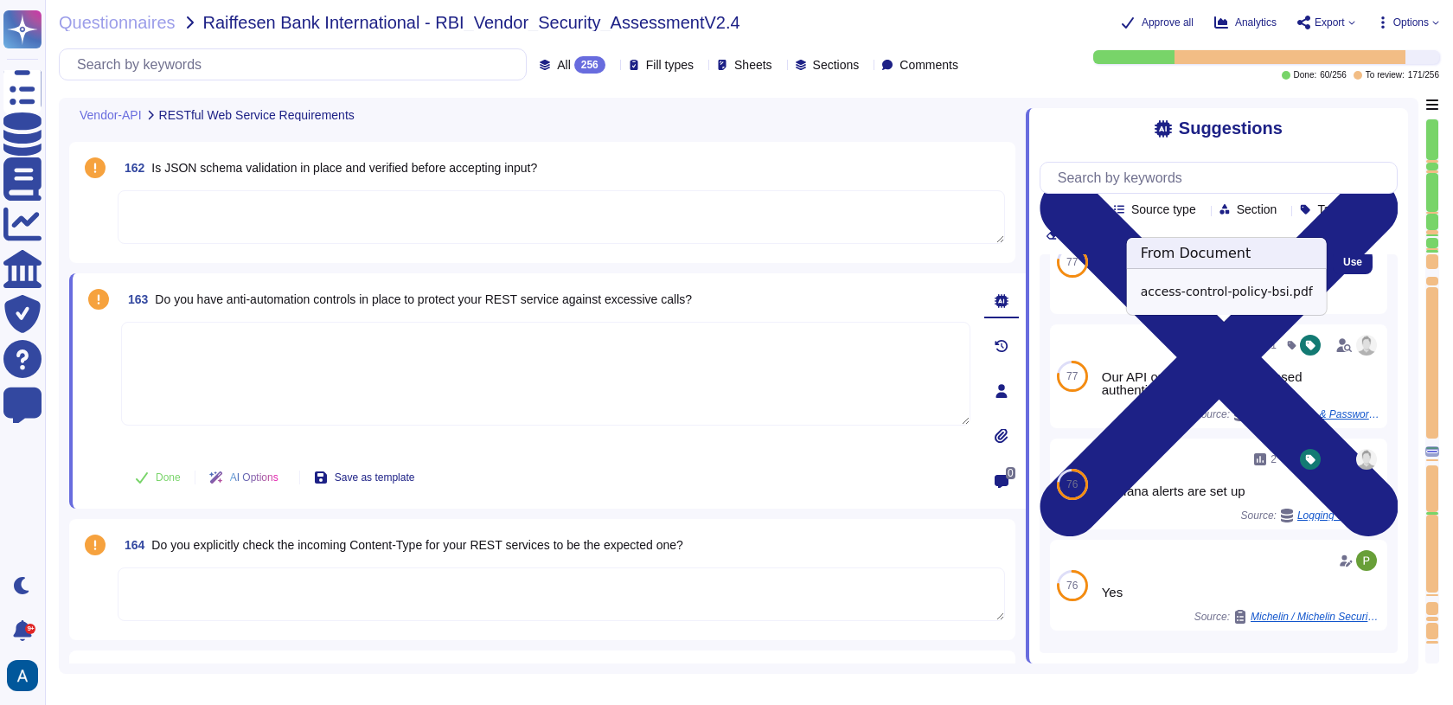
scroll to position [129, 0]
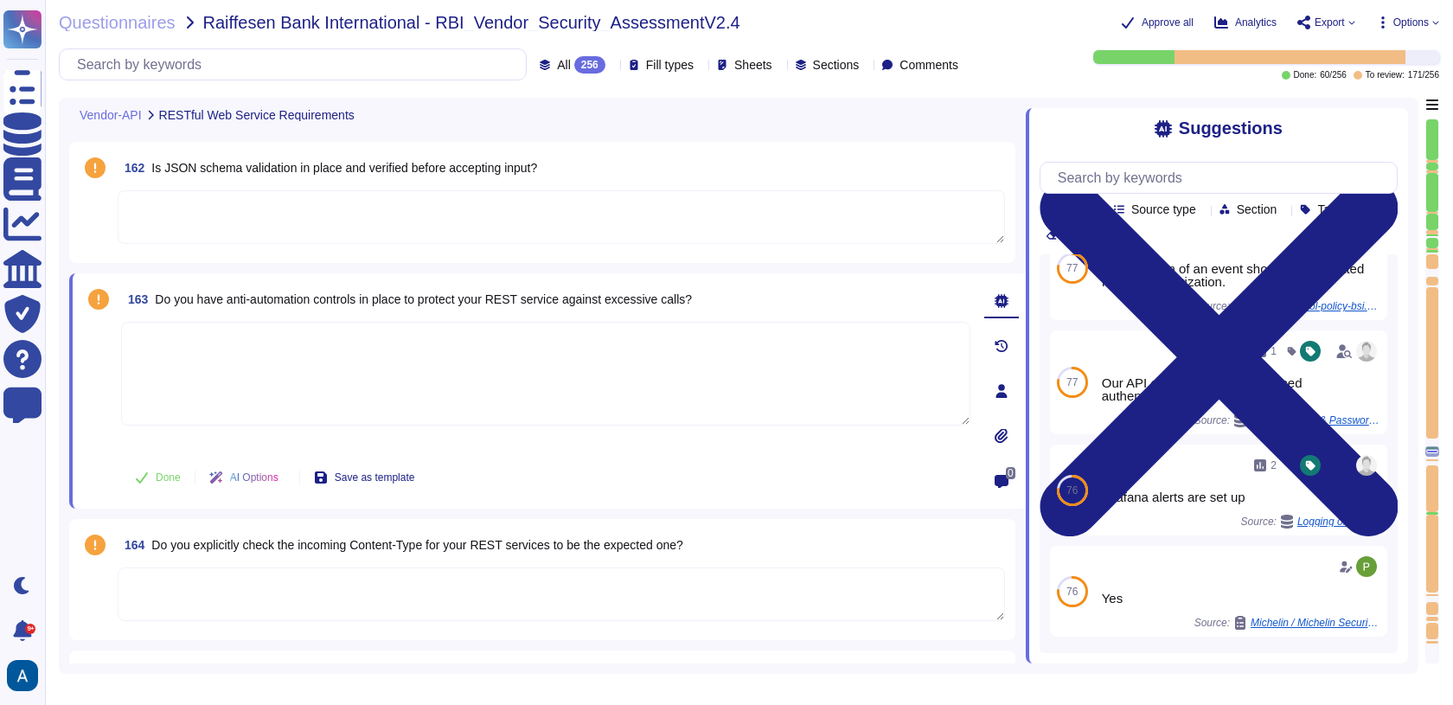
click at [740, 598] on textarea at bounding box center [561, 594] width 887 height 54
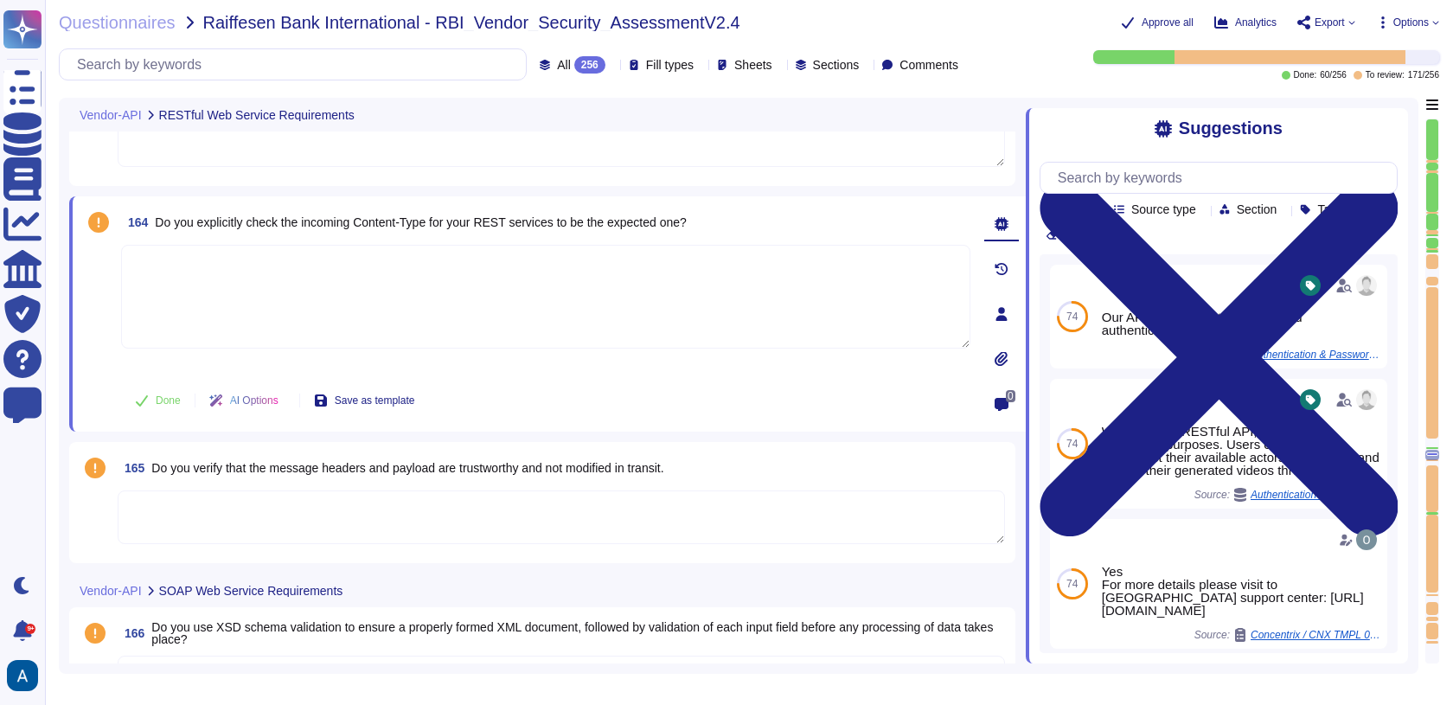
scroll to position [27503, 0]
click at [363, 518] on textarea at bounding box center [561, 515] width 887 height 54
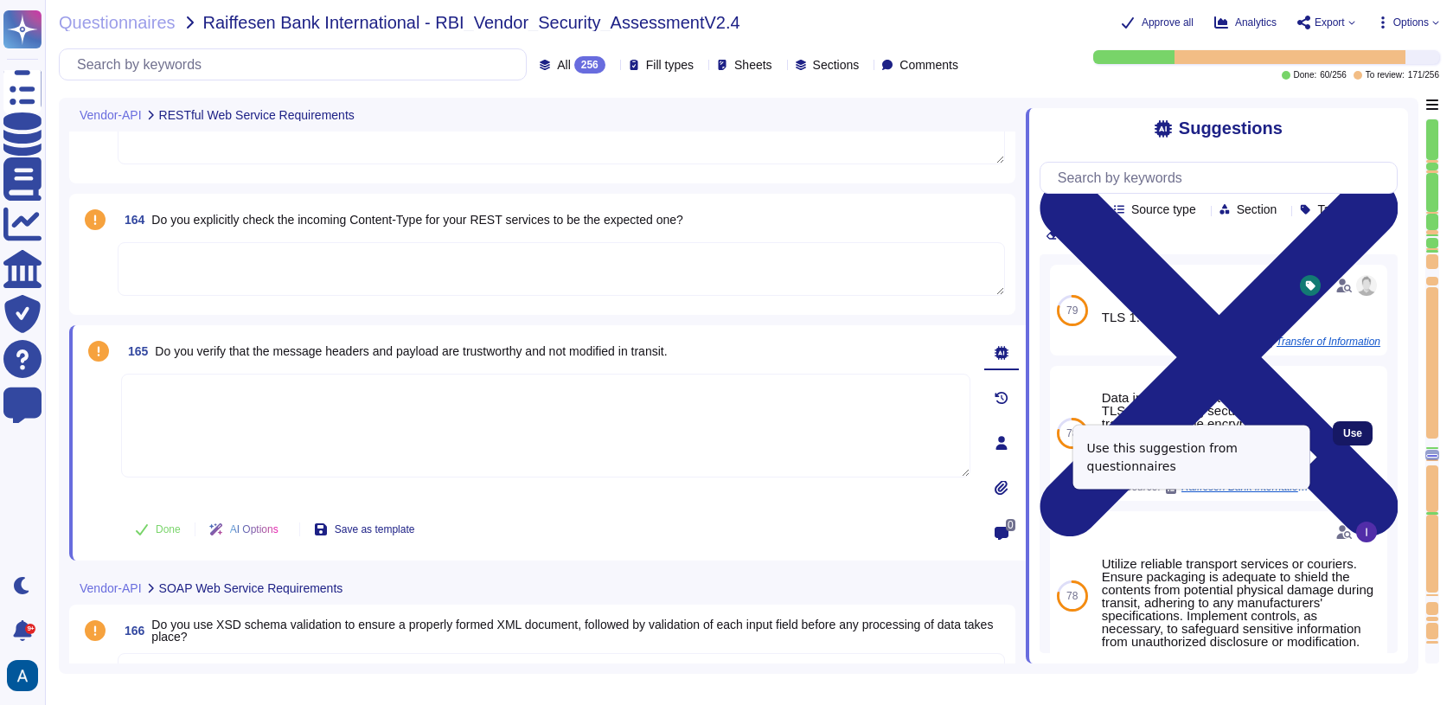
click at [1344, 438] on span "Use" at bounding box center [1352, 433] width 19 height 10
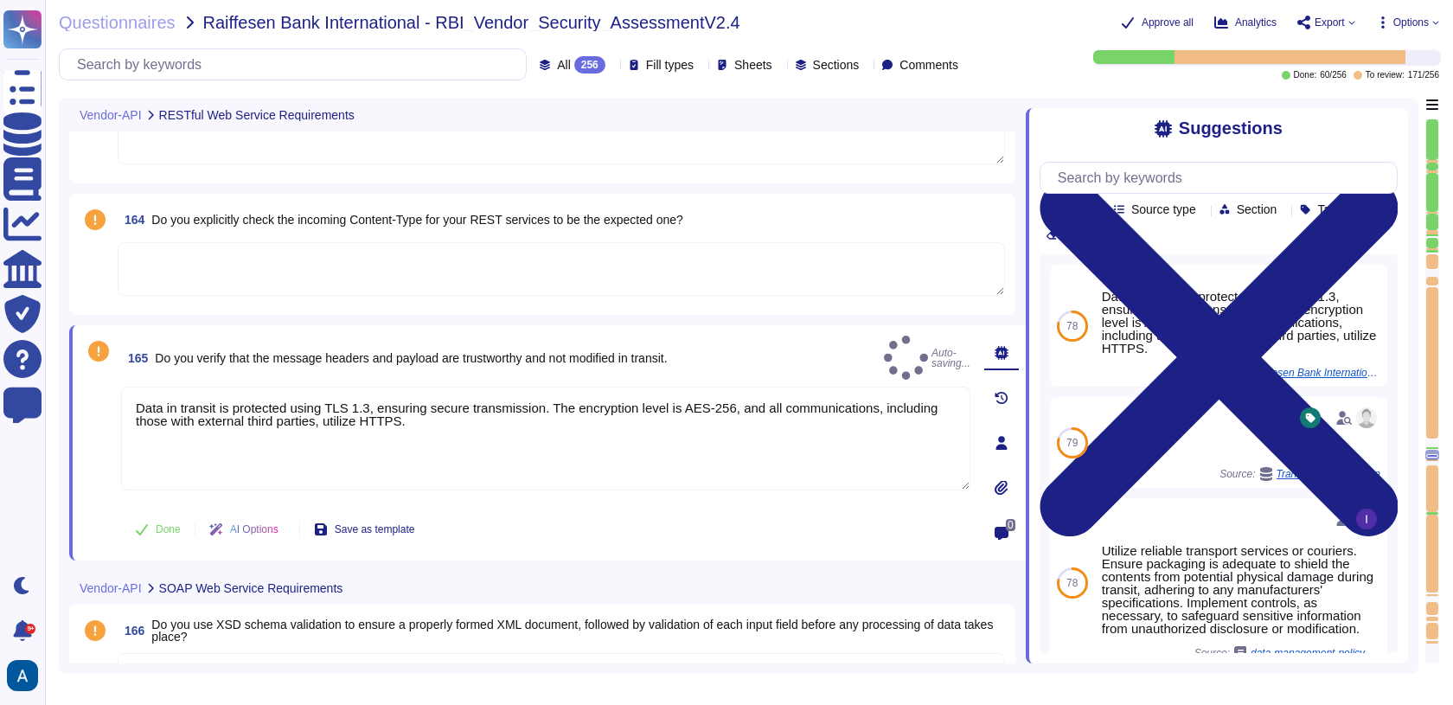
type textarea "Data in transit is protected using TLS 1.3, ensuring secure transmission. The e…"
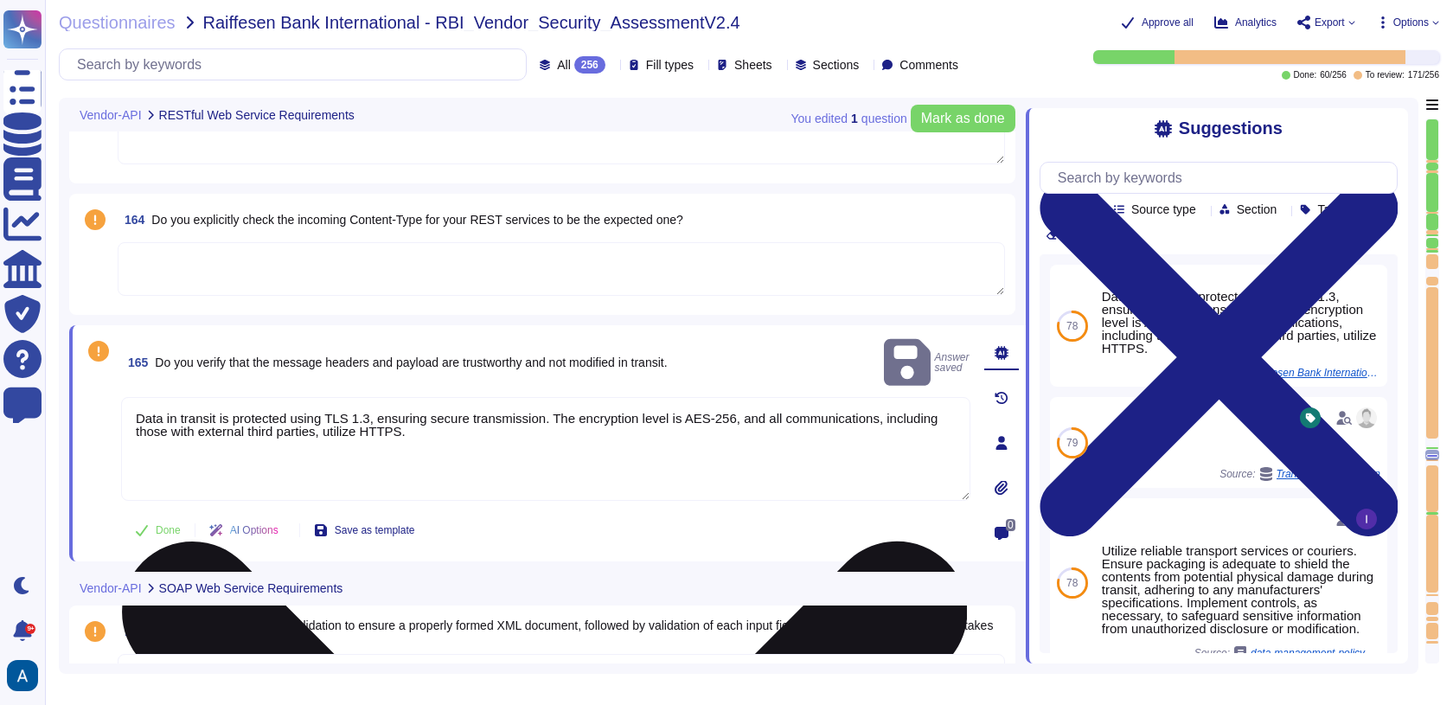
click at [771, 470] on textarea "Data in transit is protected using TLS 1.3, ensuring secure transmission. The e…" at bounding box center [545, 449] width 849 height 104
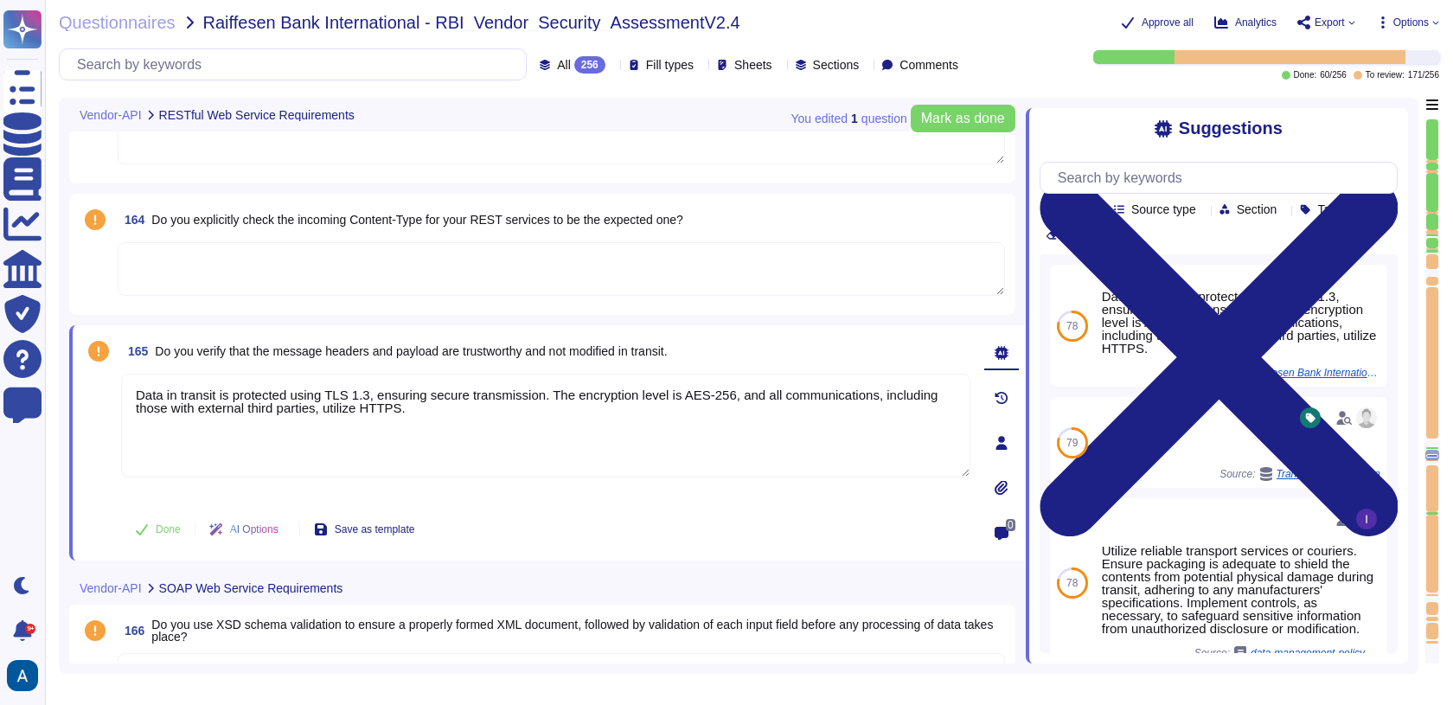
drag, startPoint x: 519, startPoint y: 419, endPoint x: 112, endPoint y: 363, distance: 410.2
click at [110, 366] on div "165 Do you verify that the message headers and payload are trustworthy and not …" at bounding box center [526, 442] width 887 height 214
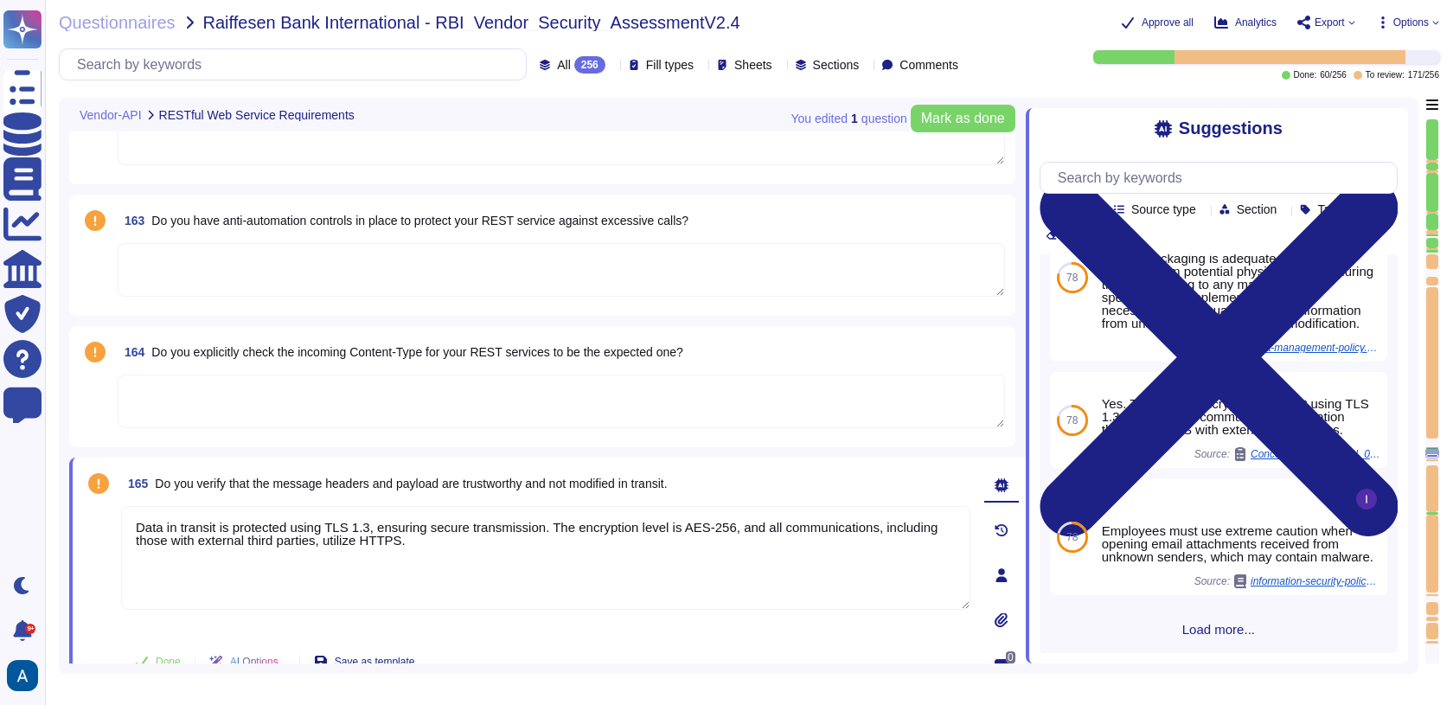
scroll to position [27362, 0]
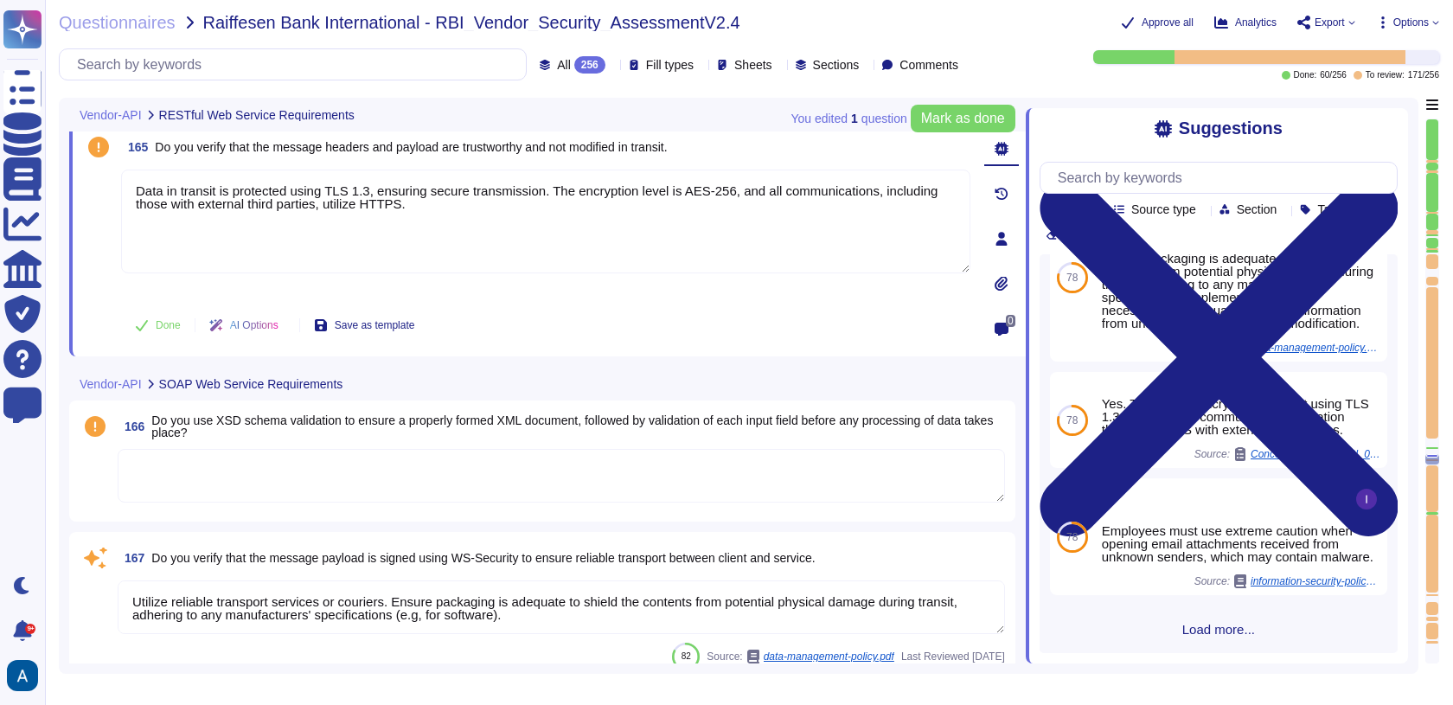
type textarea "Colossyan Inc"
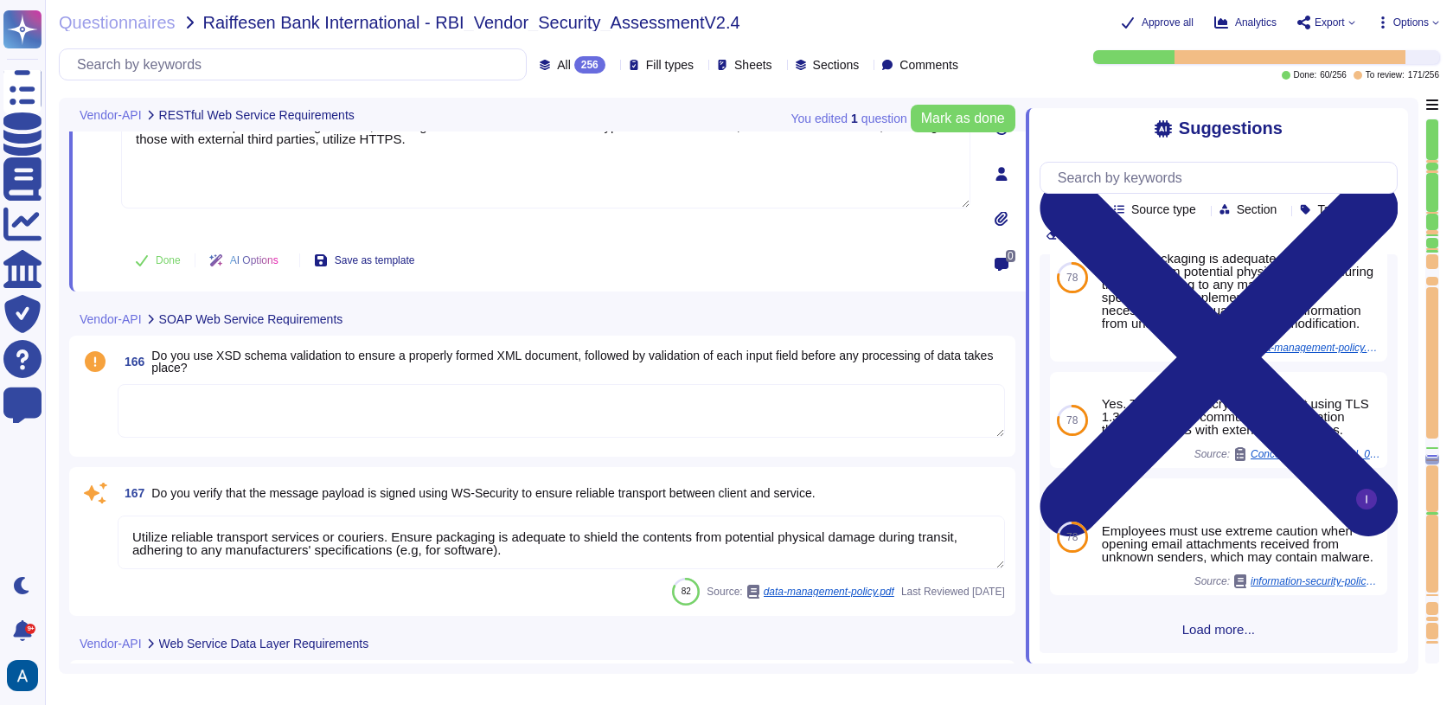
scroll to position [1, 0]
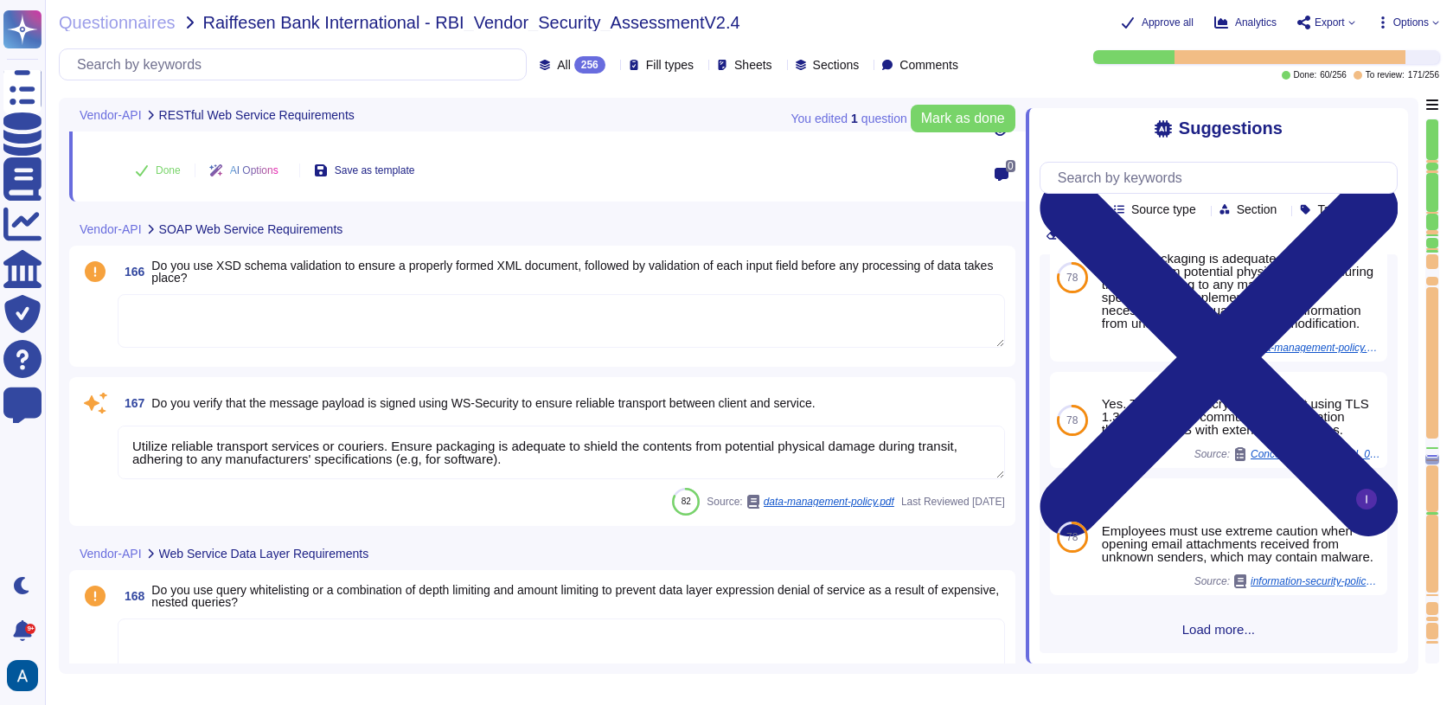
type textarea "Colossyan Inc has adopted a policy to protect customer data through various tec…"
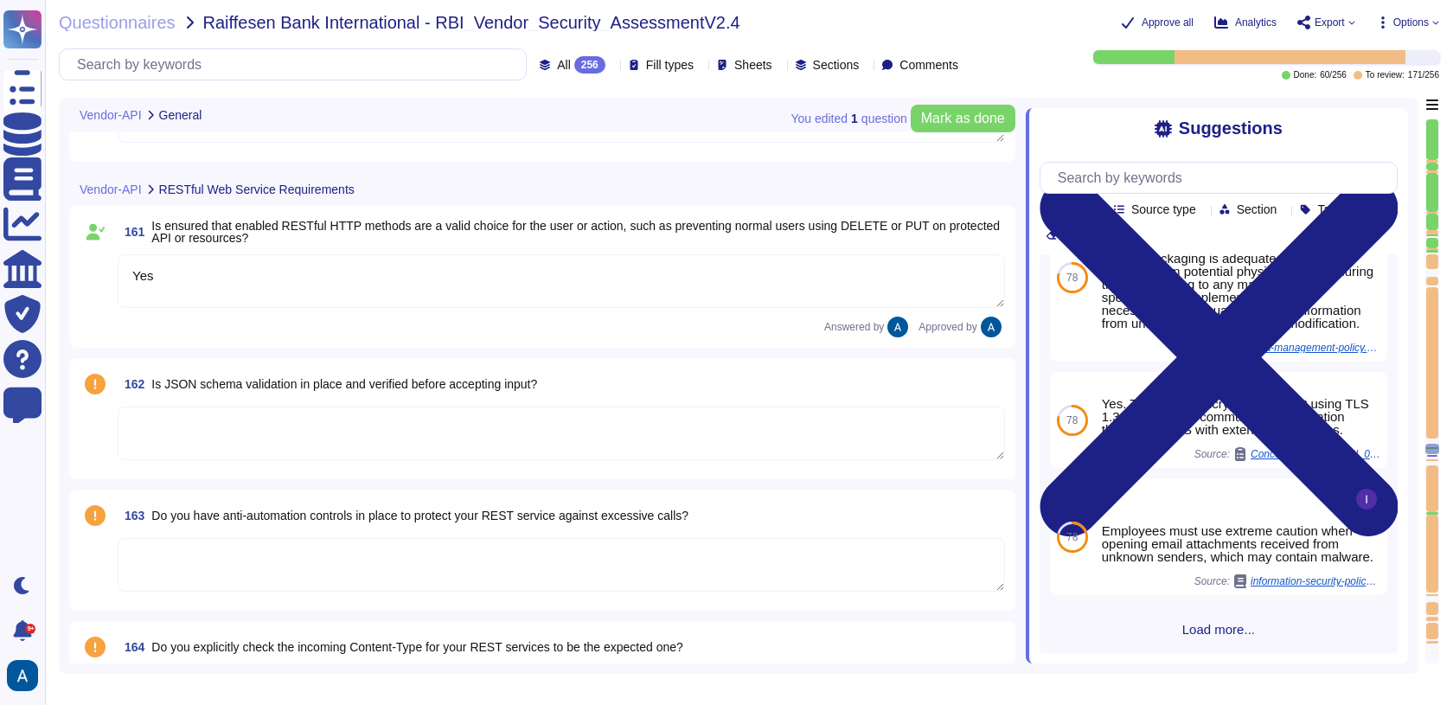
type textarea "Yes"
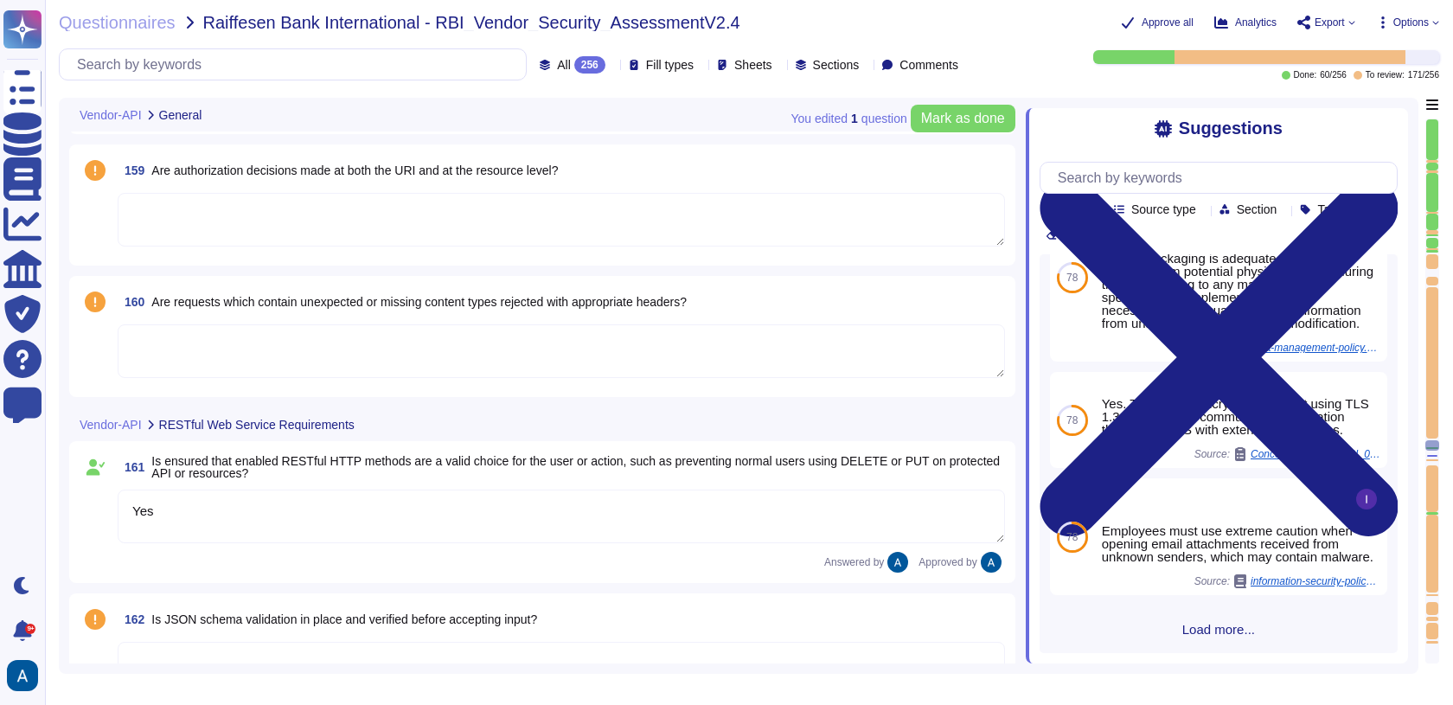
scroll to position [26831, 0]
click at [633, 523] on textarea "Yes" at bounding box center [561, 518] width 887 height 54
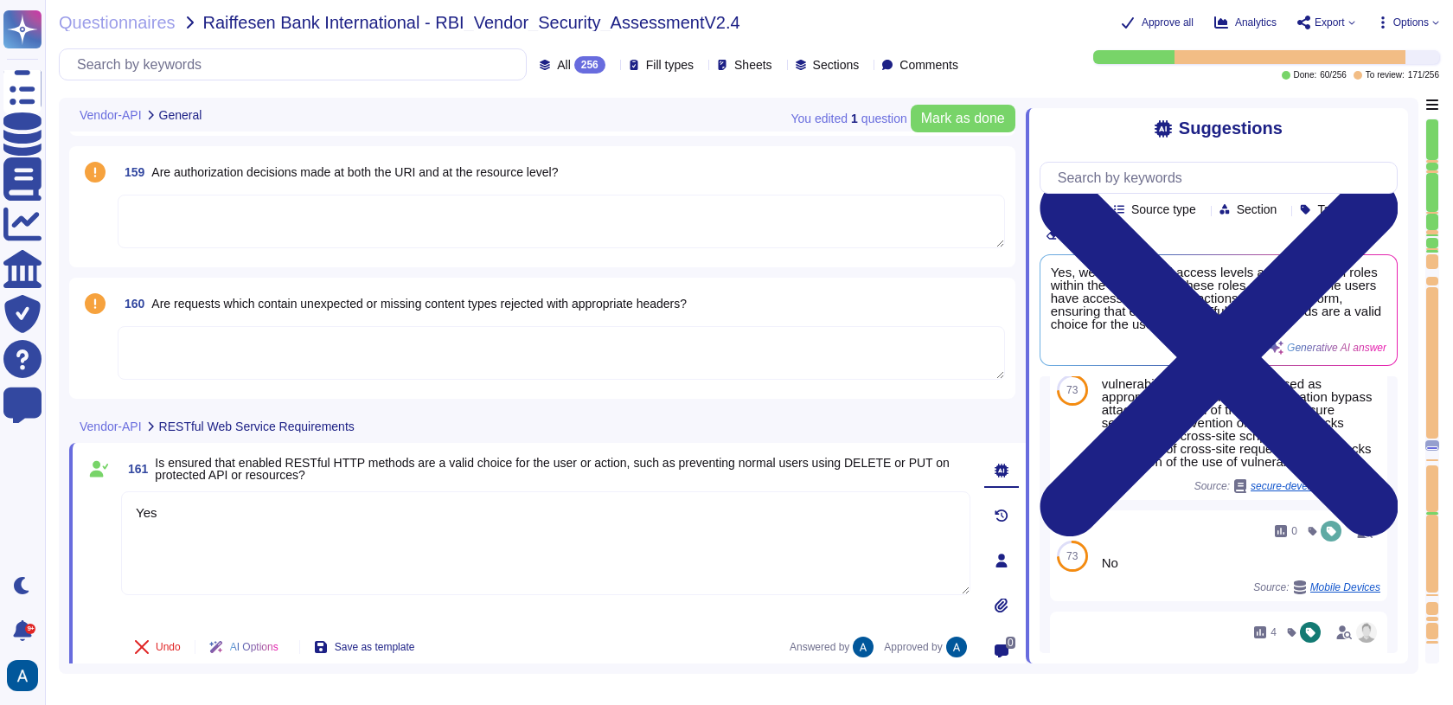
scroll to position [0, 0]
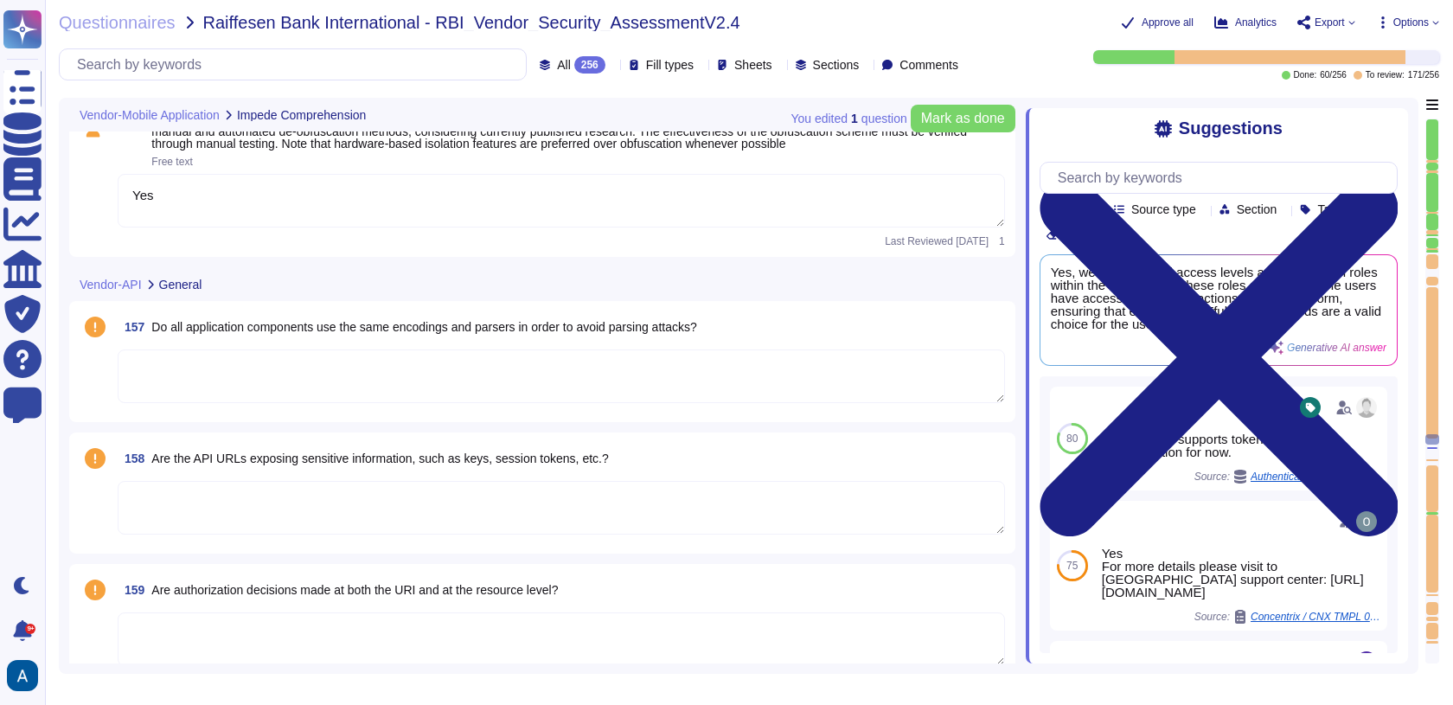
type textarea "Application code should be scanned prior to deployment."
type textarea "Yes"
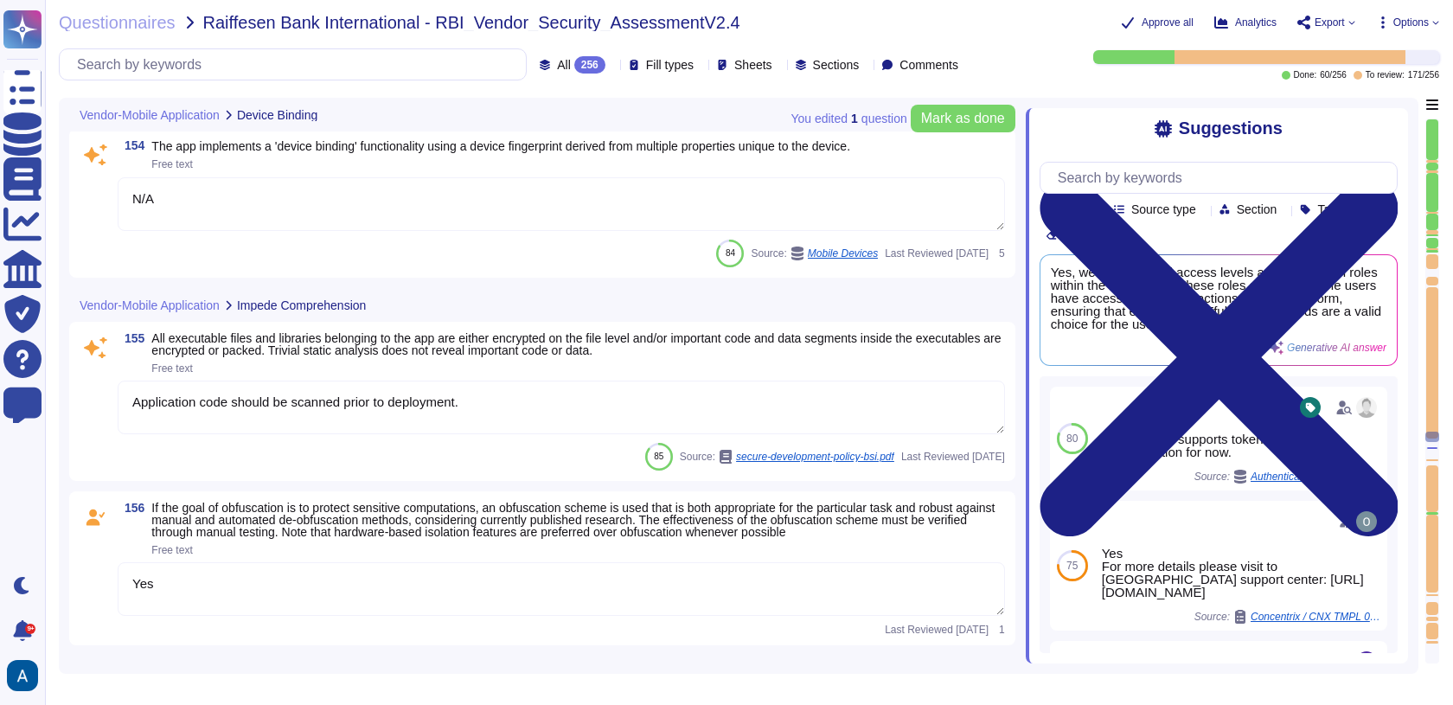
type textarea "N/A"
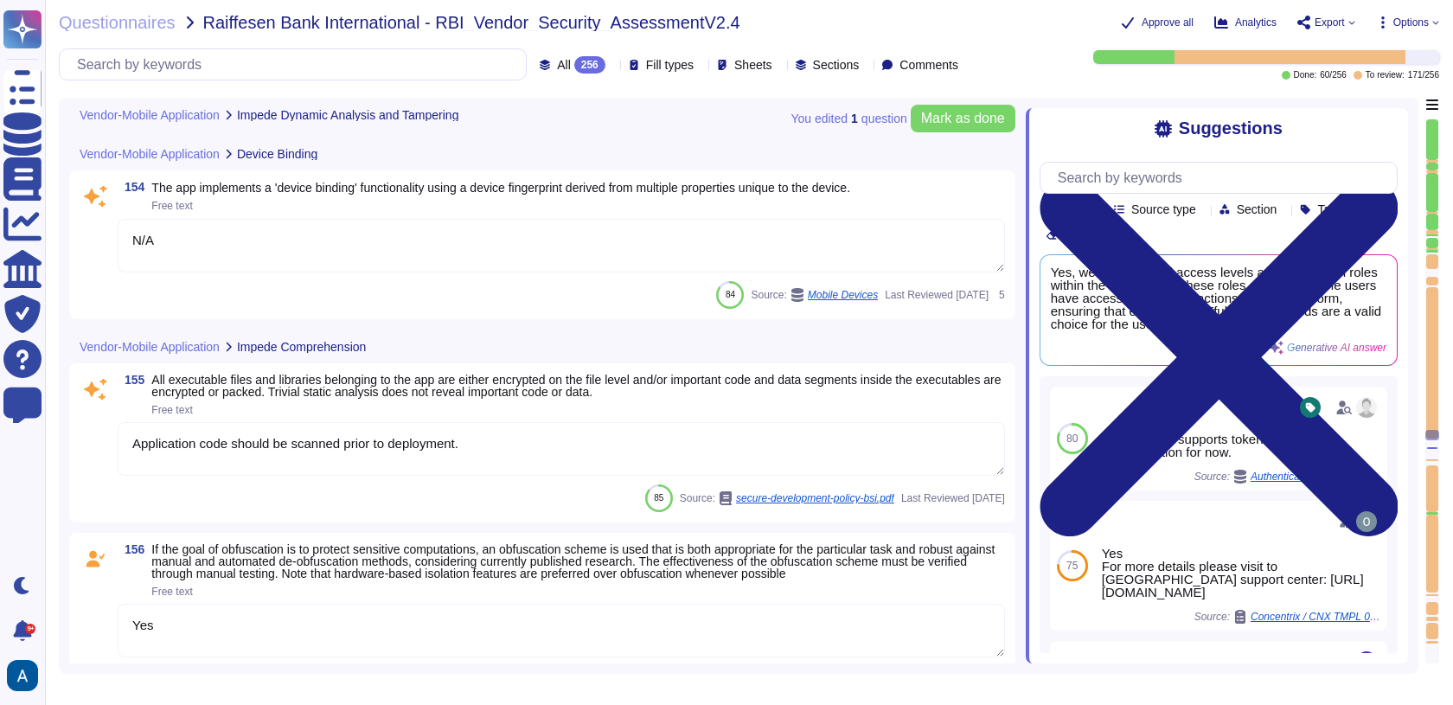
type textarea "Our application employs a defense-in-depth strategy that includes multiple laye…"
type textarea "Yes"
type textarea "Implement controls, as necessary, to safeguard sensitive information from unaut…"
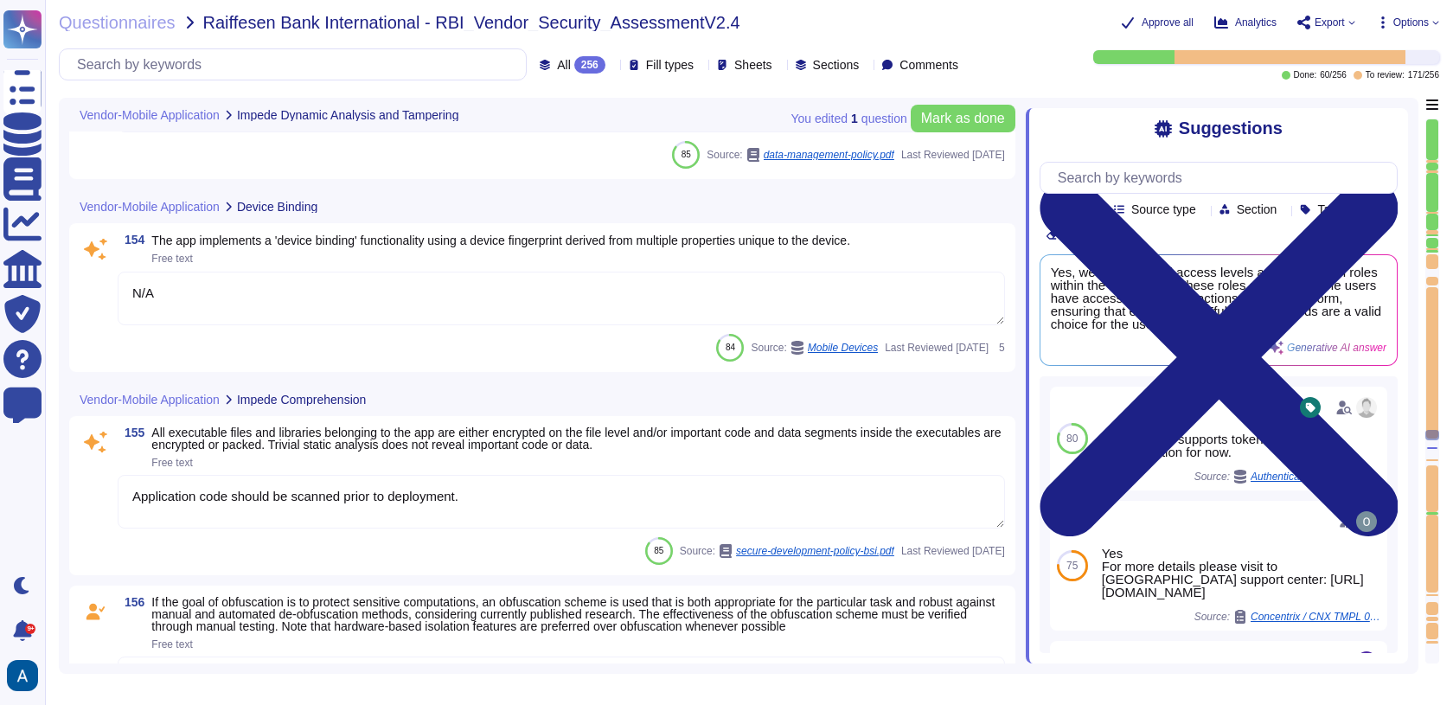
scroll to position [25992, 0]
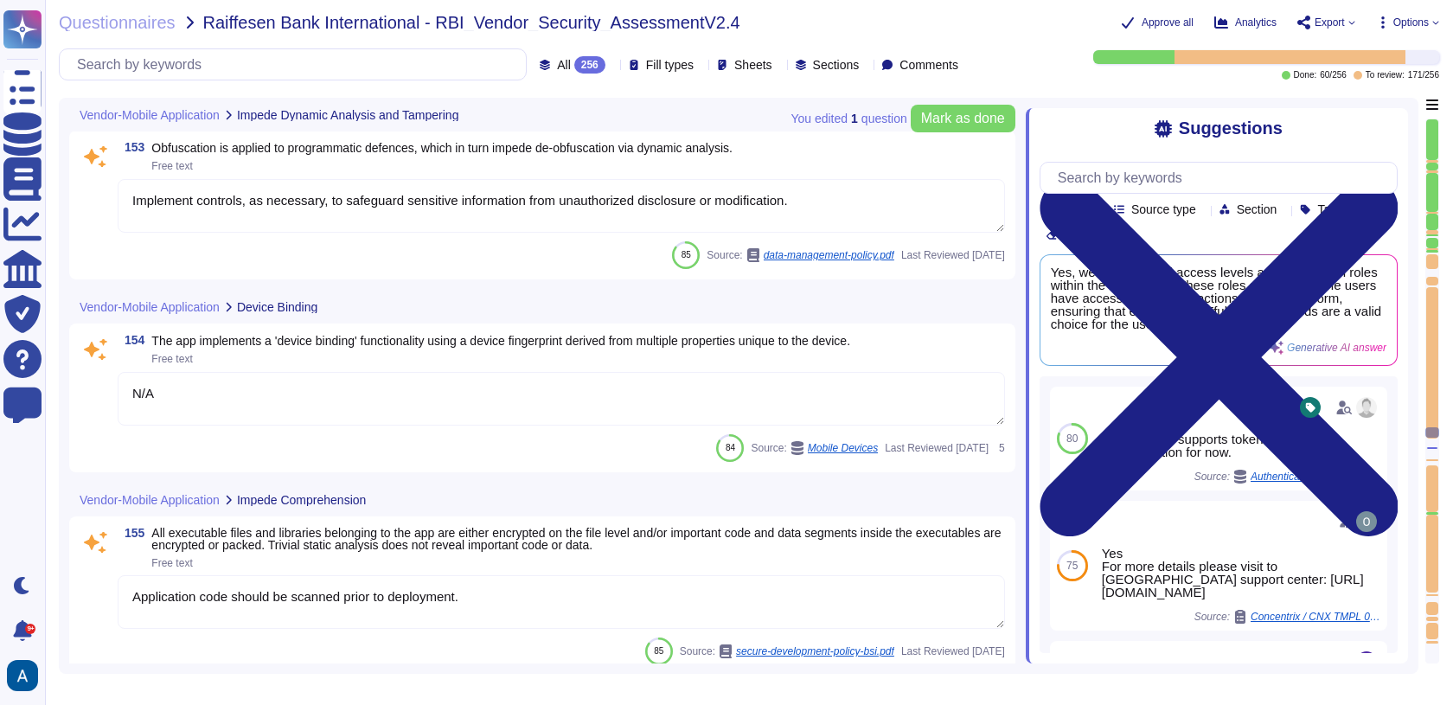
type textarea "It is imperative to safeguard against unauthorized modifications prior to relea…"
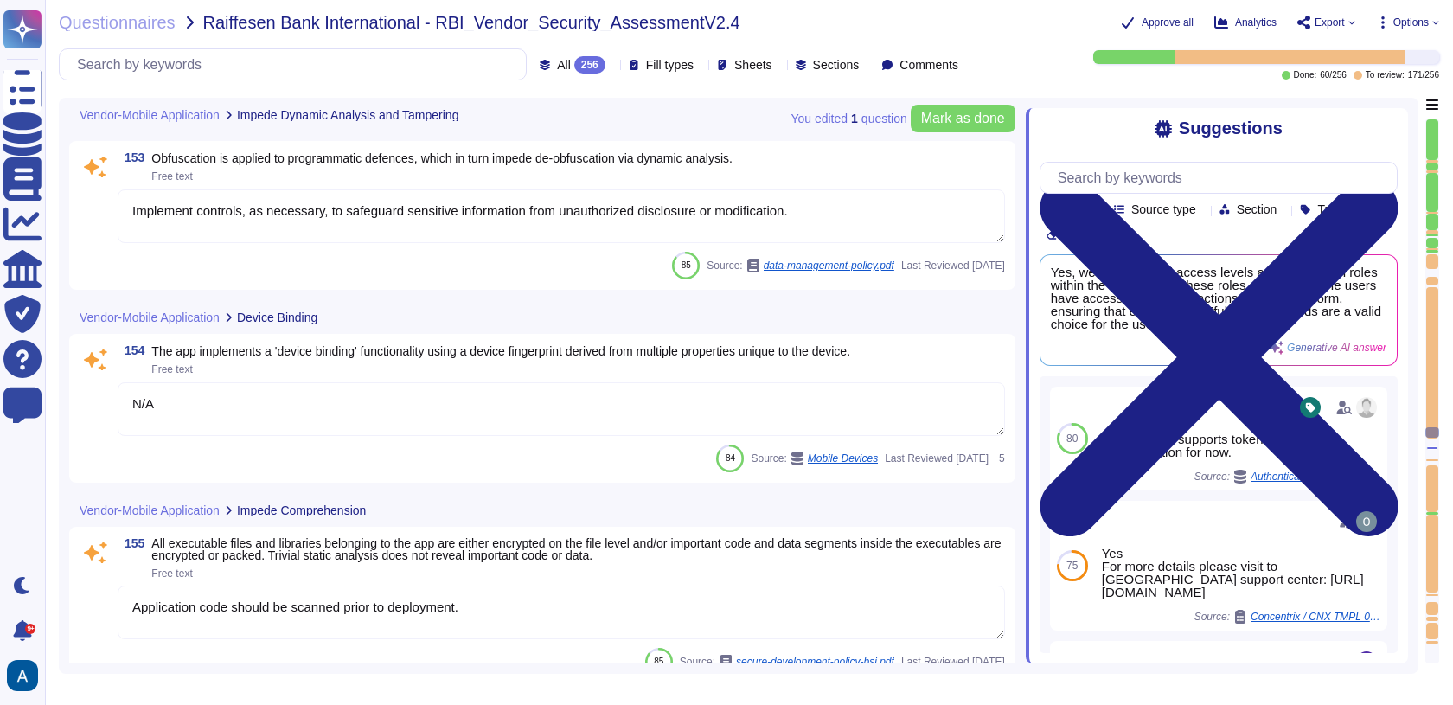
scroll to position [25959, 0]
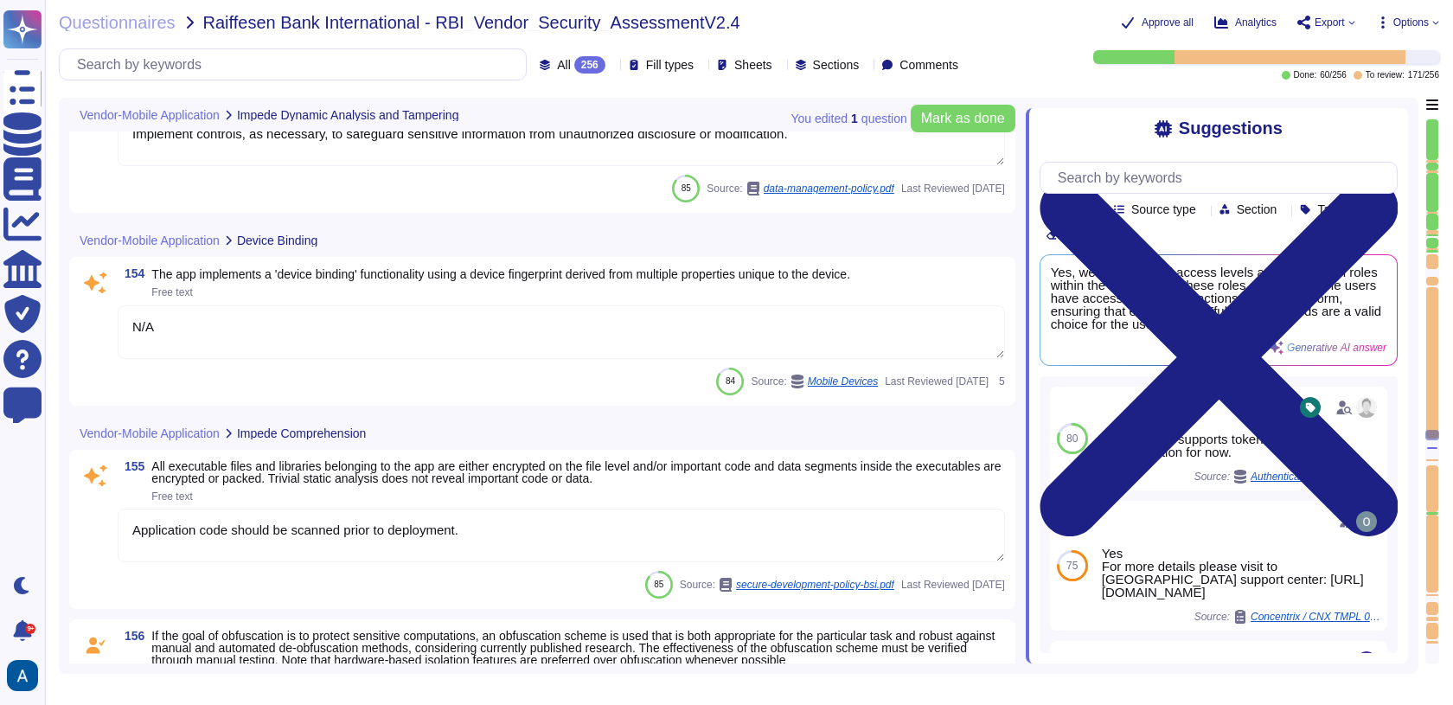
click at [541, 548] on textarea "Application code should be scanned prior to deployment." at bounding box center [561, 535] width 887 height 54
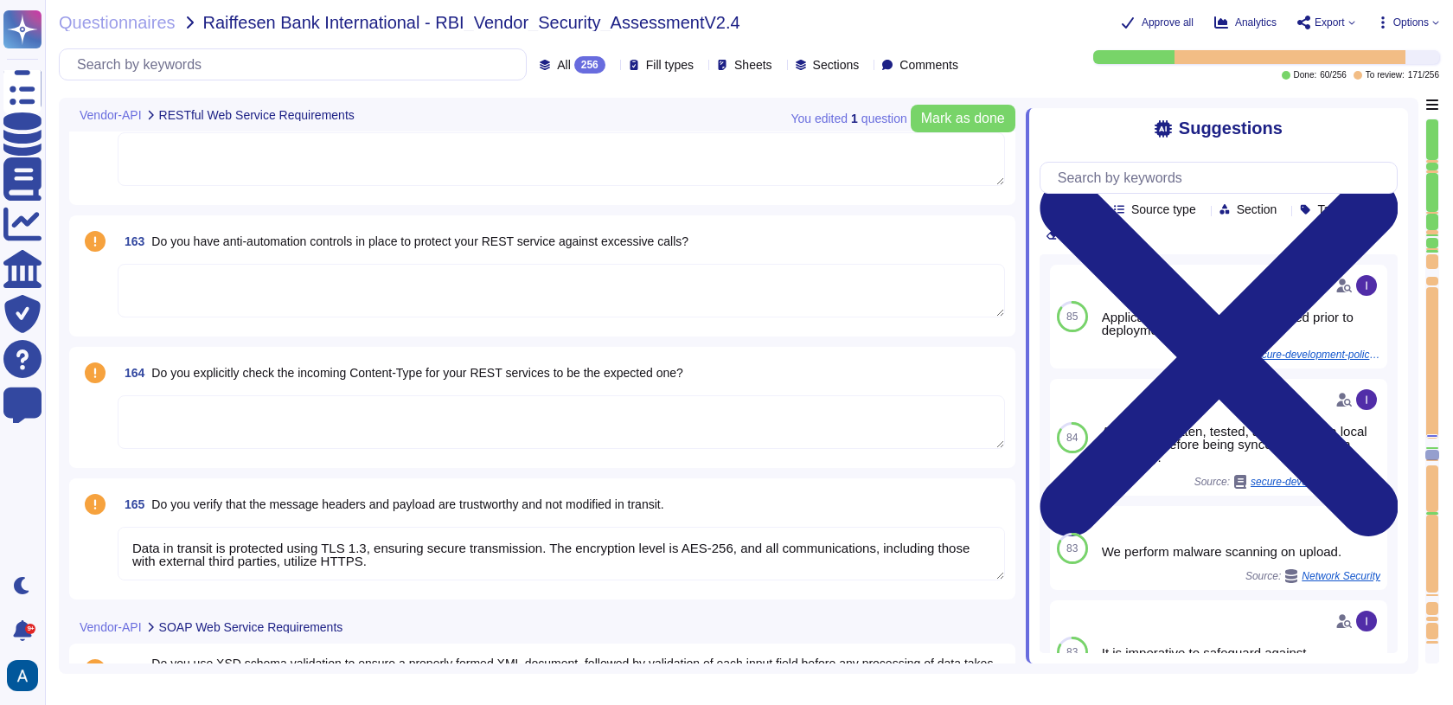
type textarea "Yes"
type textarea "Data in transit is protected using TLS 1.3, ensuring secure transmission. The e…"
type textarea "Utilize reliable transport services or couriers. Ensure packaging is adequate t…"
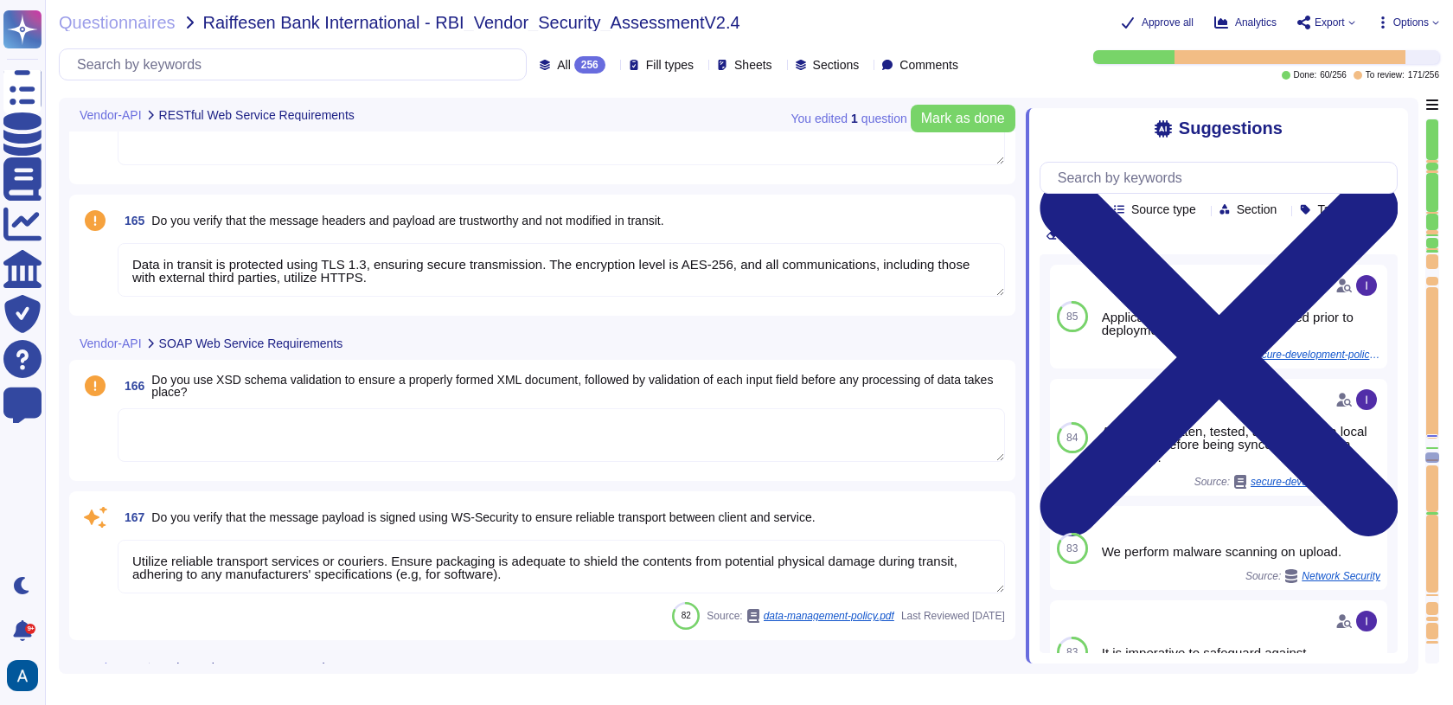
type textarea "Colossyan Inc"
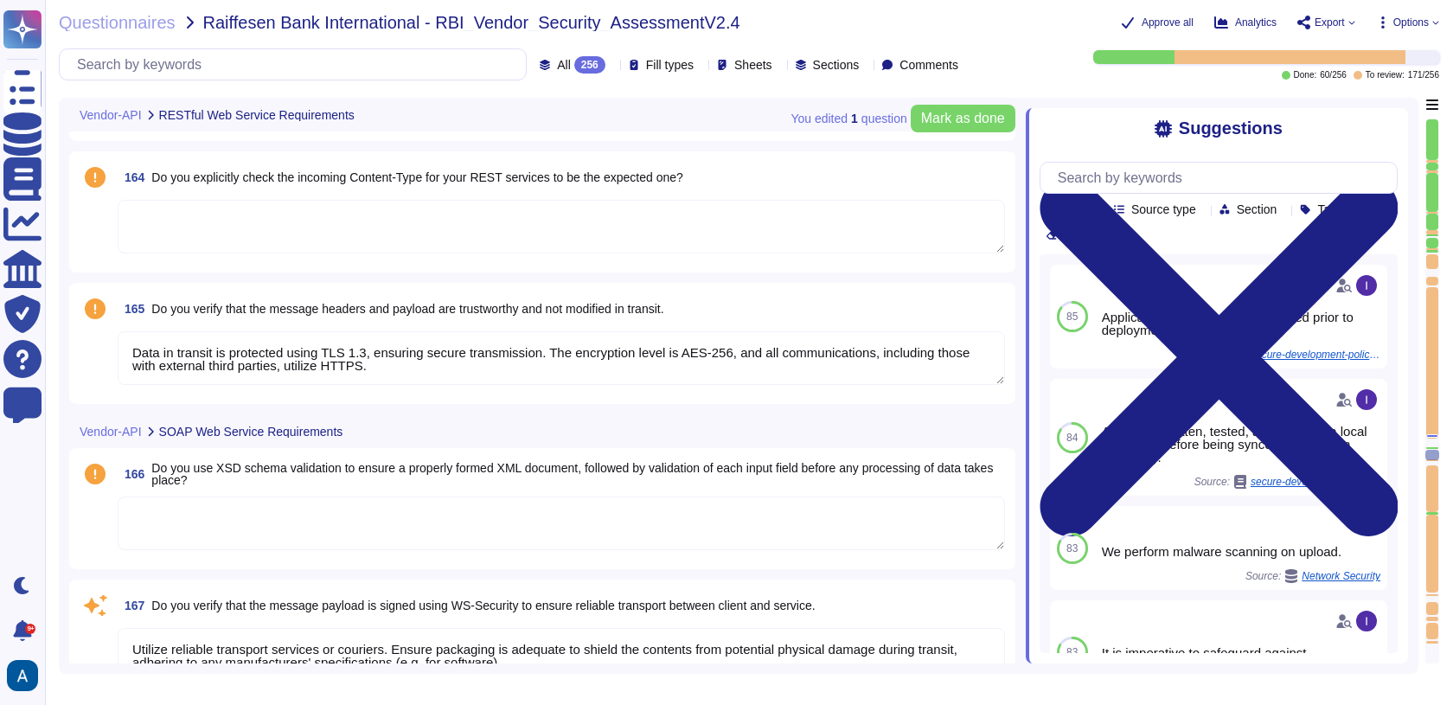
type textarea "Colossyan Inc"
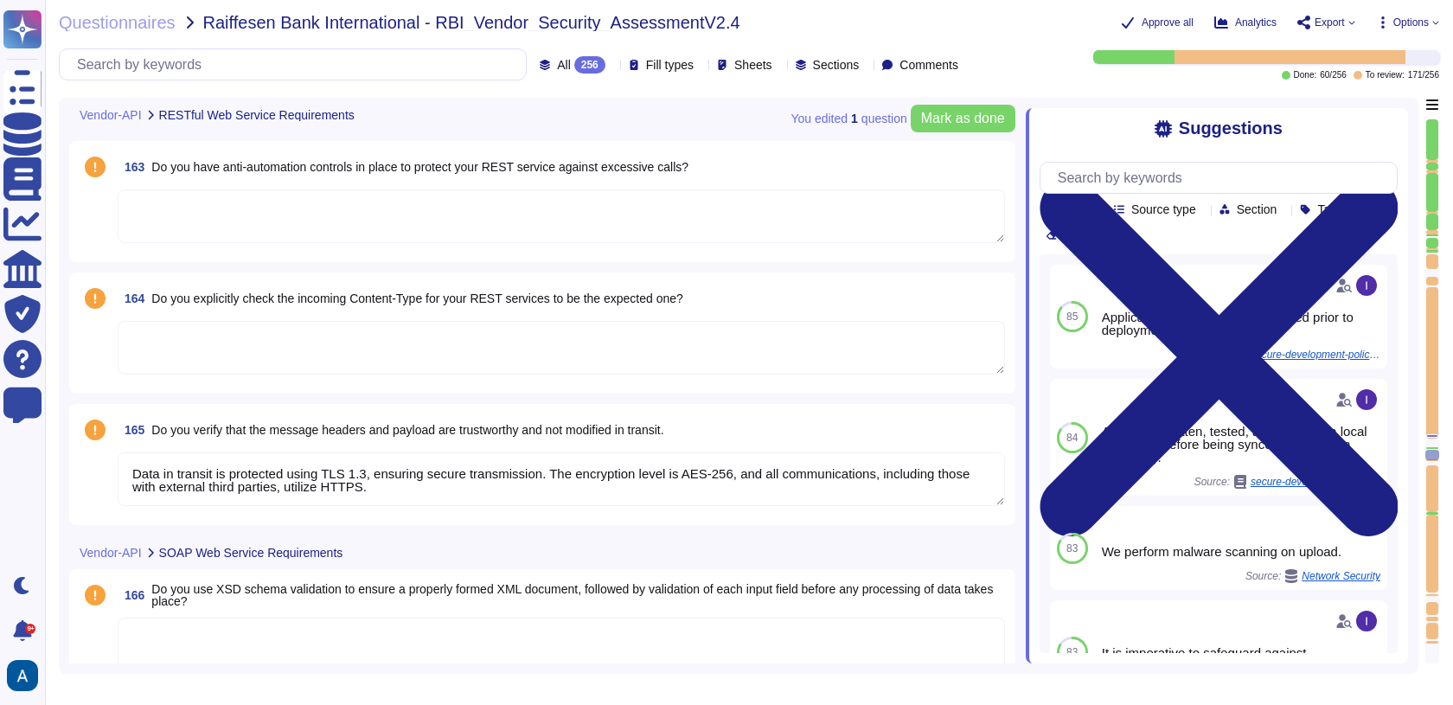
scroll to position [27420, 0]
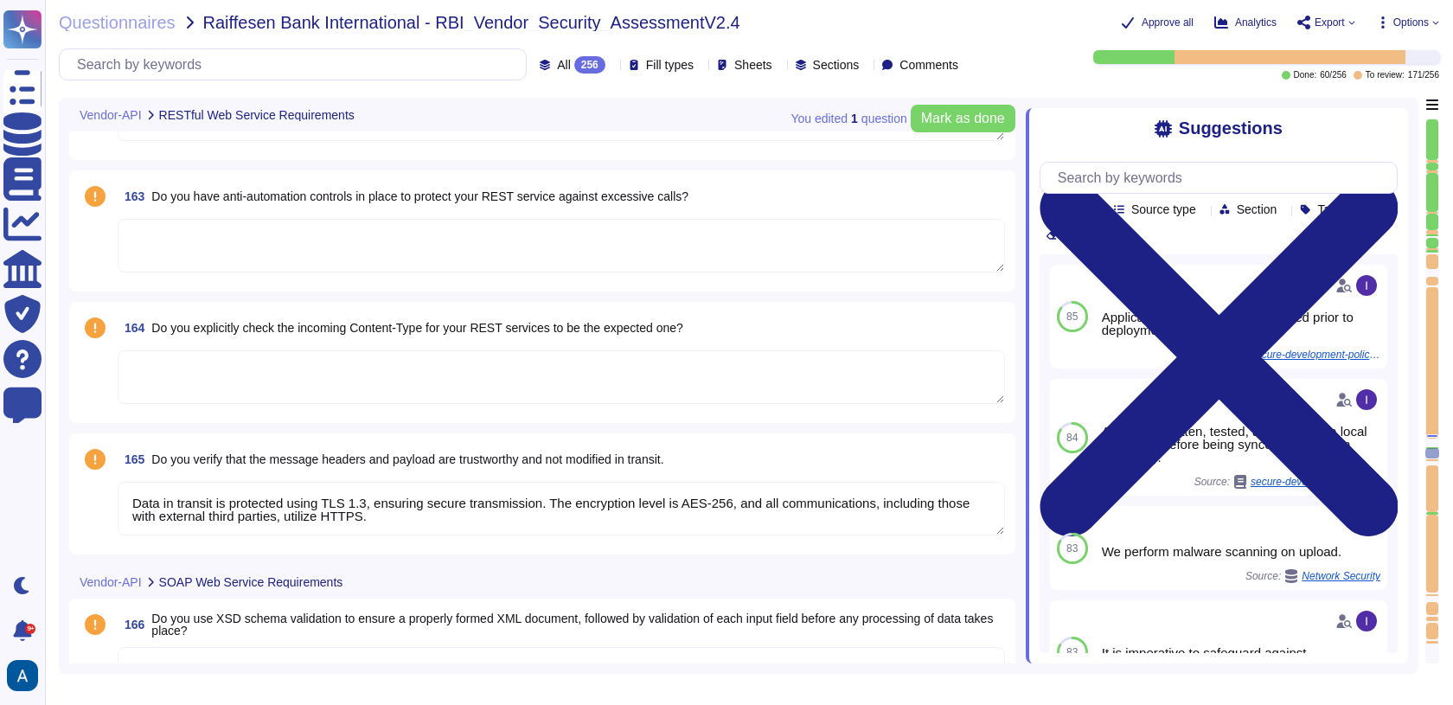
click at [552, 367] on textarea at bounding box center [561, 377] width 887 height 54
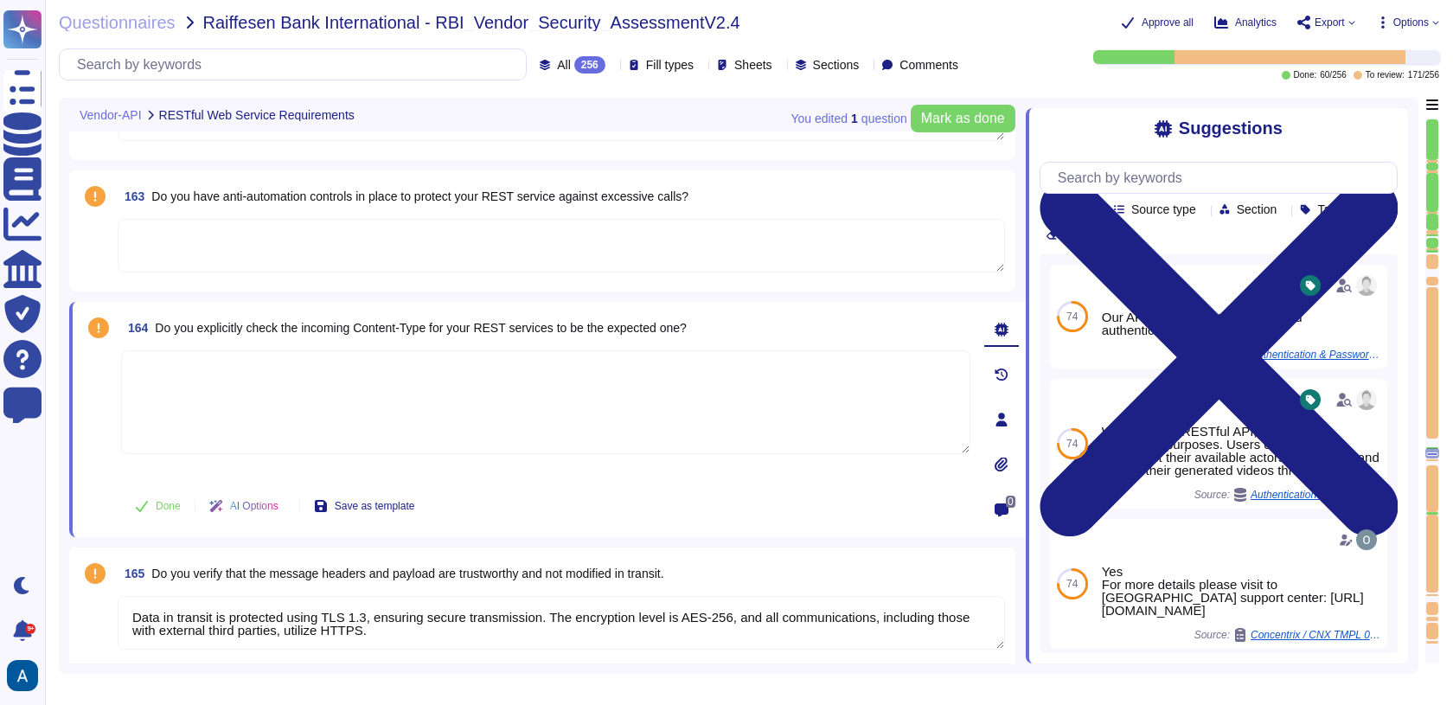
type textarea "Y"
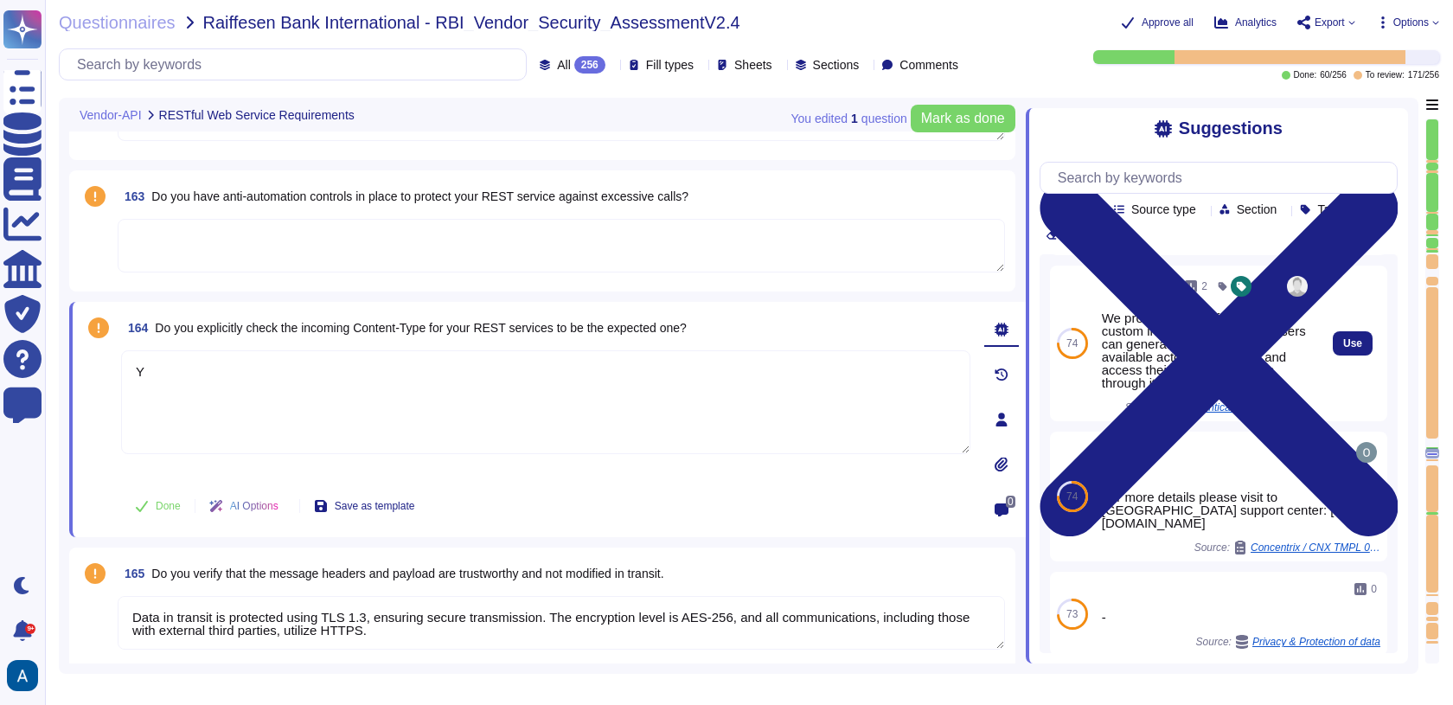
scroll to position [123, 0]
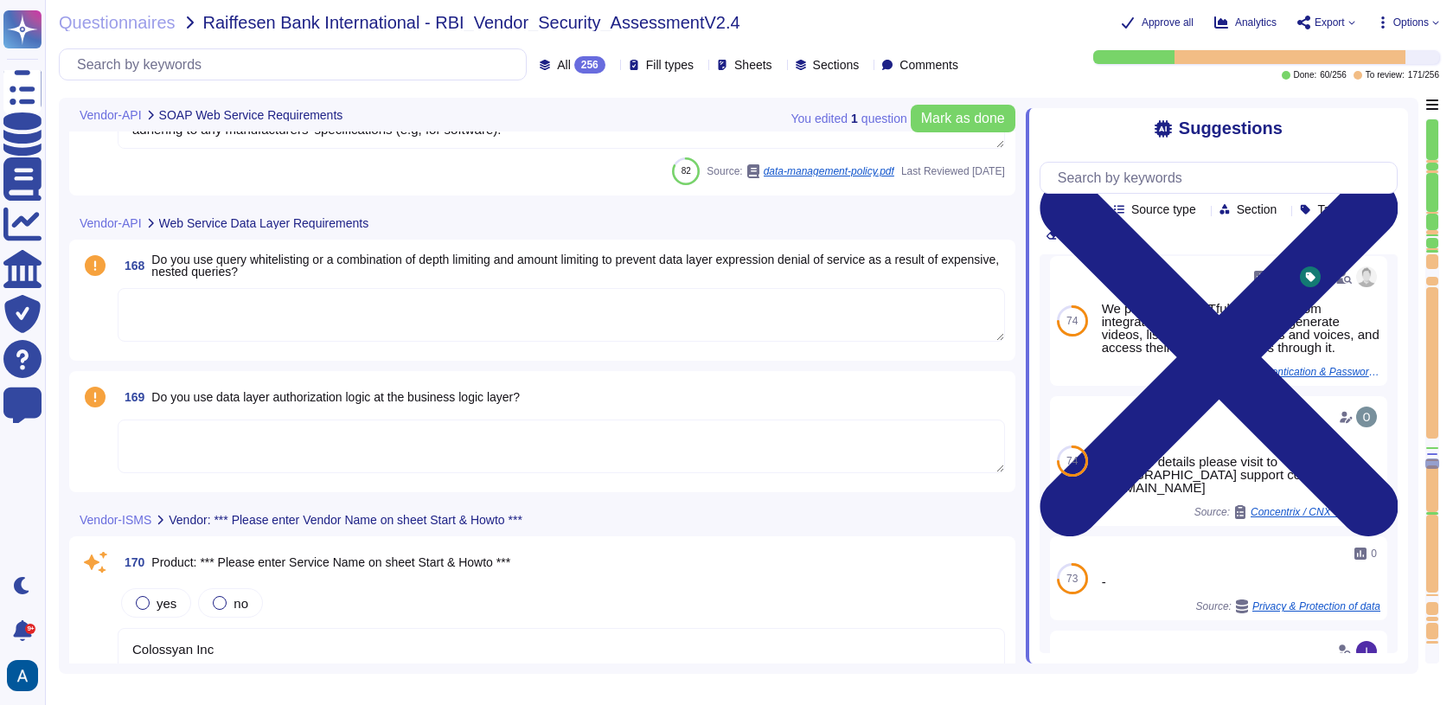
type textarea "Colossyan Inc"
type textarea "Colossyan Inc has adopted a policy to protect customer data through various tec…"
type textarea "The vendor ensures that only authorized entities have access to data based on a…"
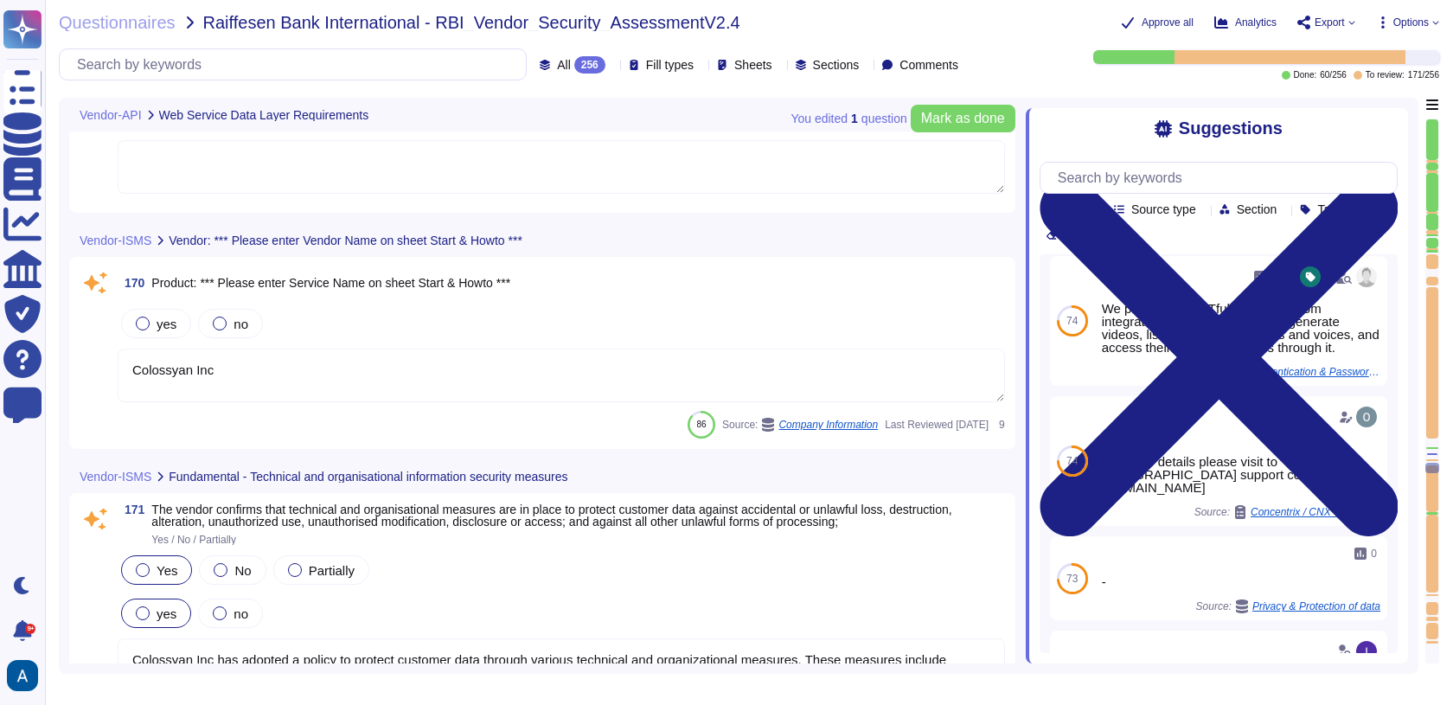
scroll to position [28426, 0]
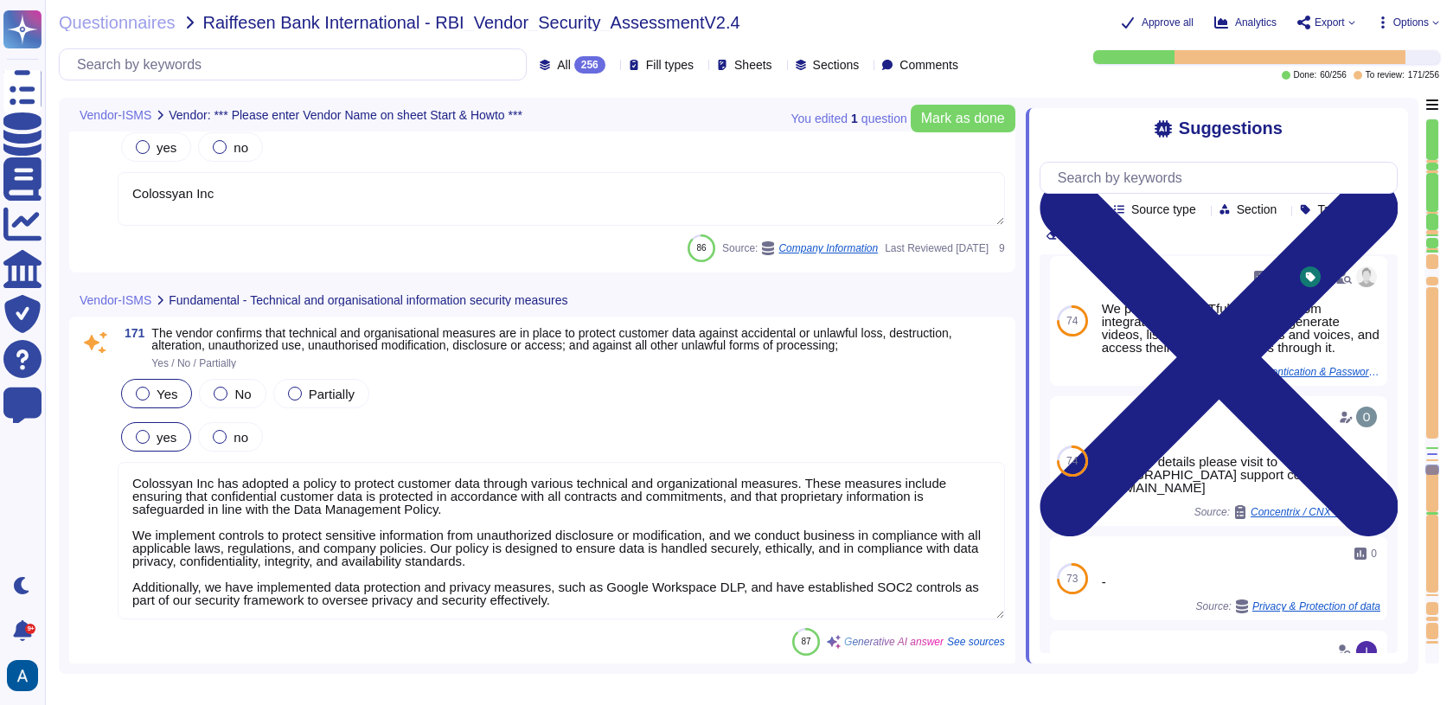
type textarea "Backups are configured to run daily on in-scope systems."
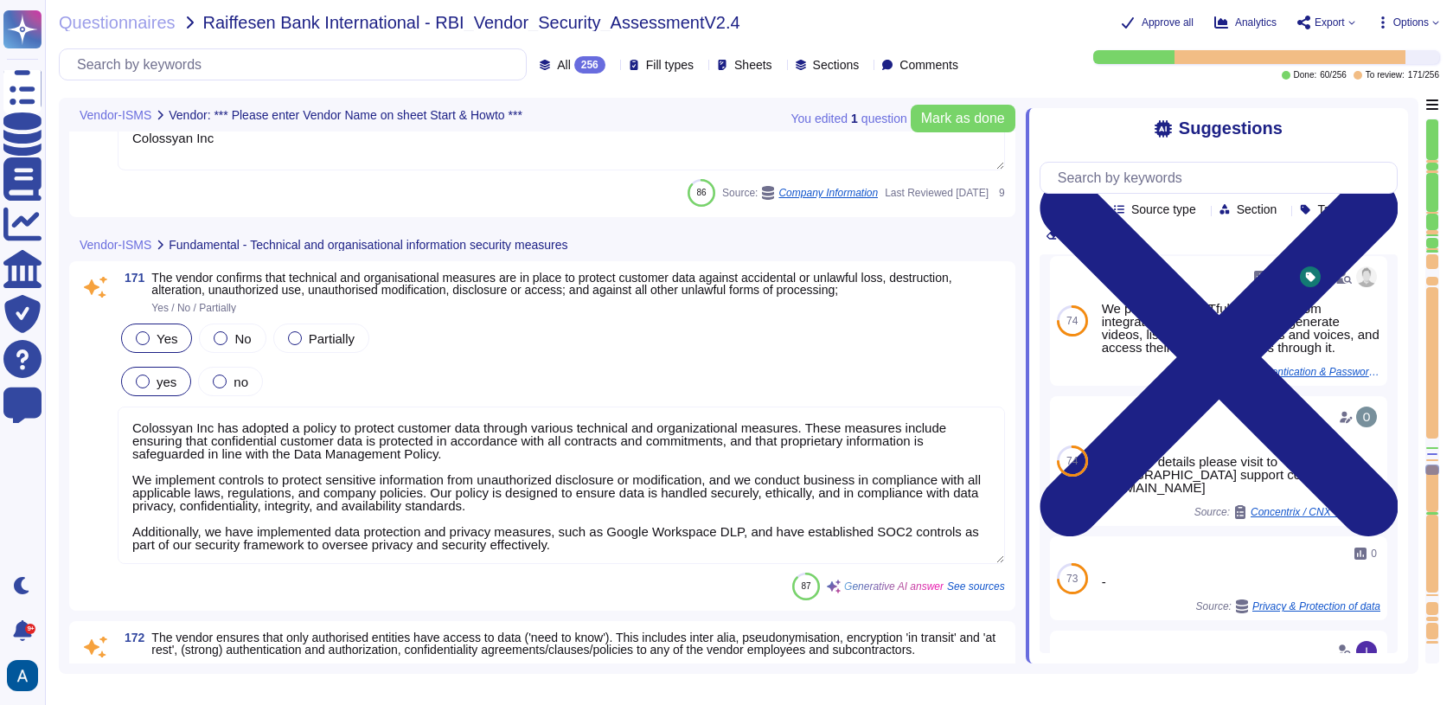
scroll to position [28639, 0]
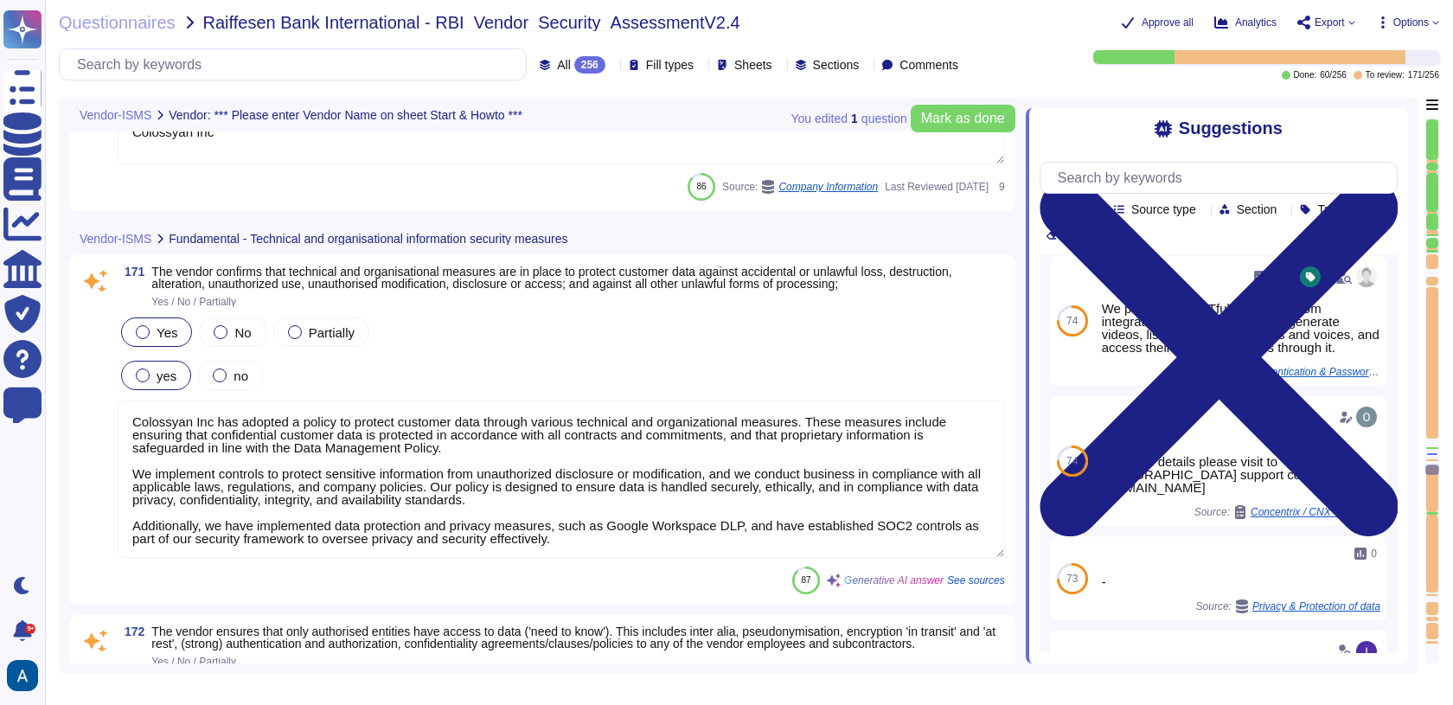
click at [861, 529] on textarea "Colossyan Inc has adopted a policy to protect customer data through various tec…" at bounding box center [561, 478] width 887 height 157
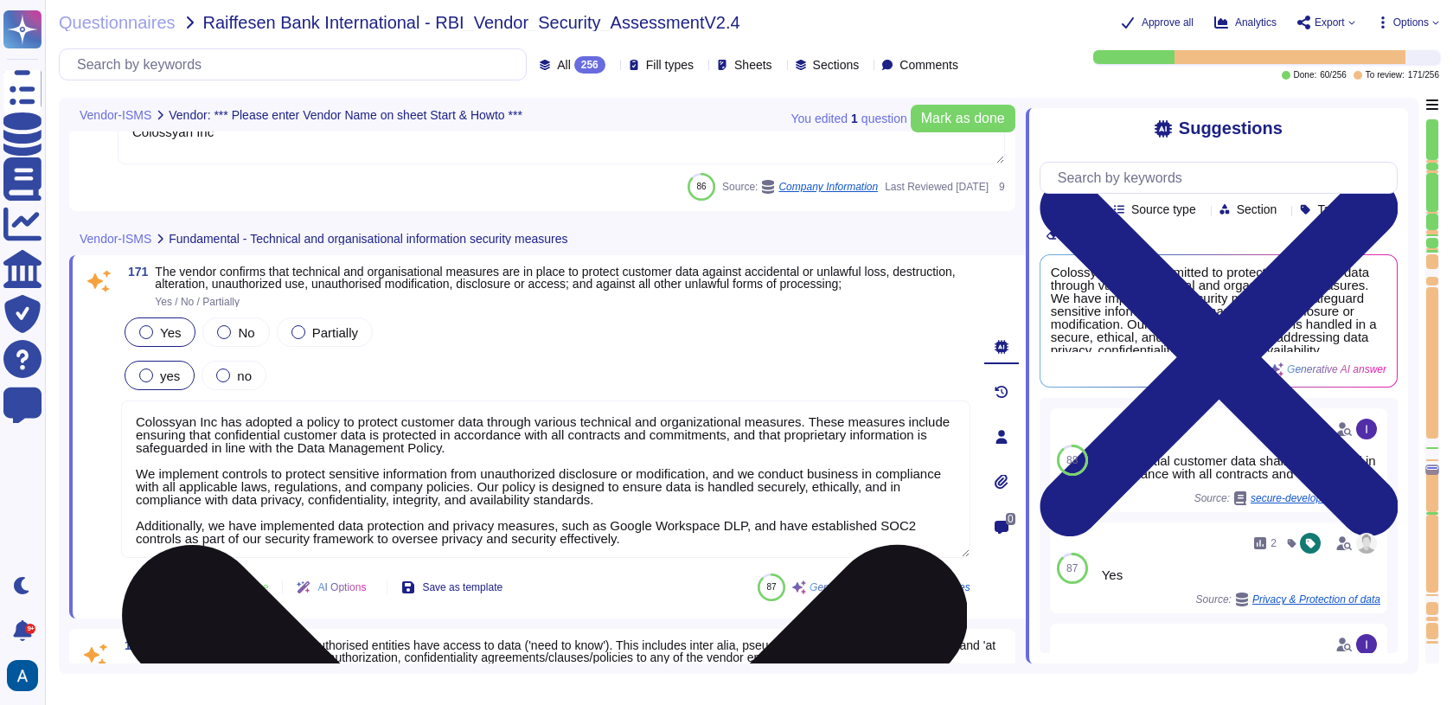
click at [861, 529] on textarea "Colossyan Inc has adopted a policy to protect customer data through various tec…" at bounding box center [545, 478] width 849 height 157
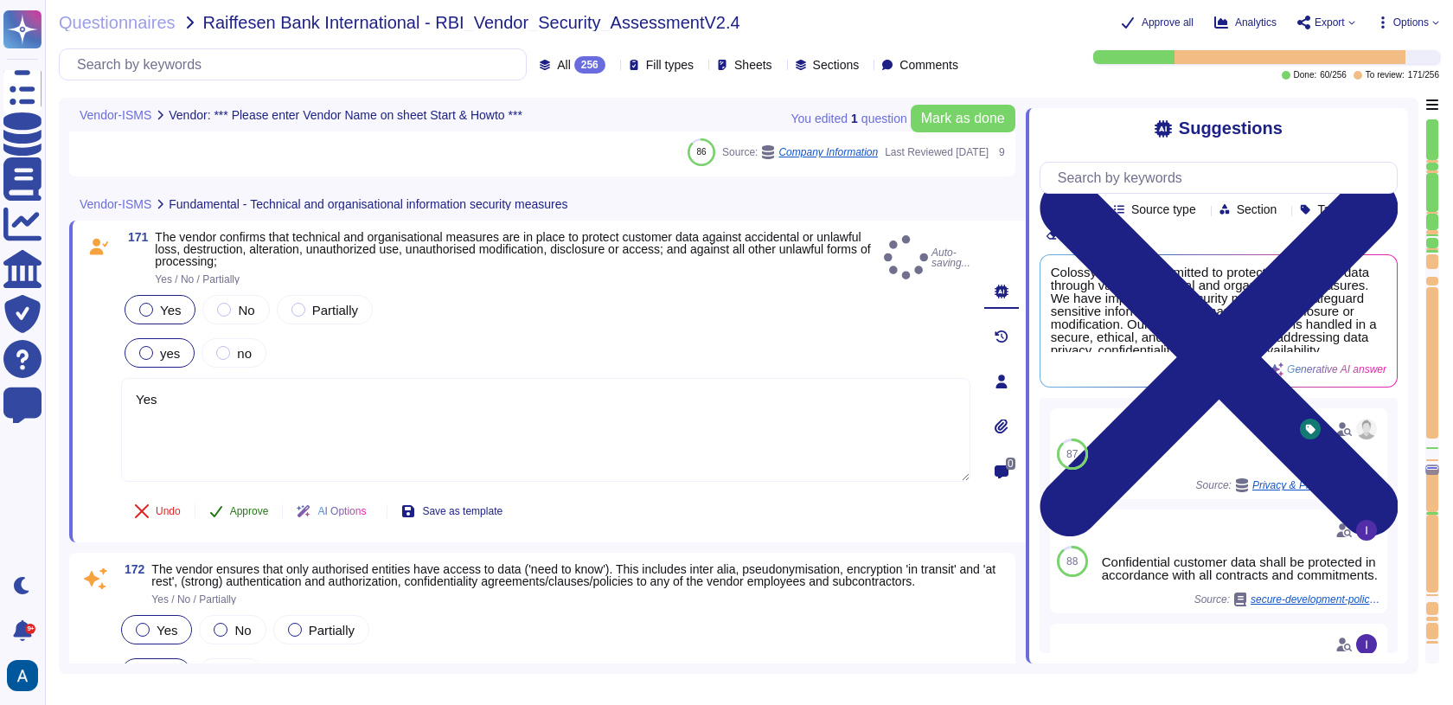
type textarea "Yes"
click at [261, 497] on button "Approve" at bounding box center [238, 511] width 87 height 35
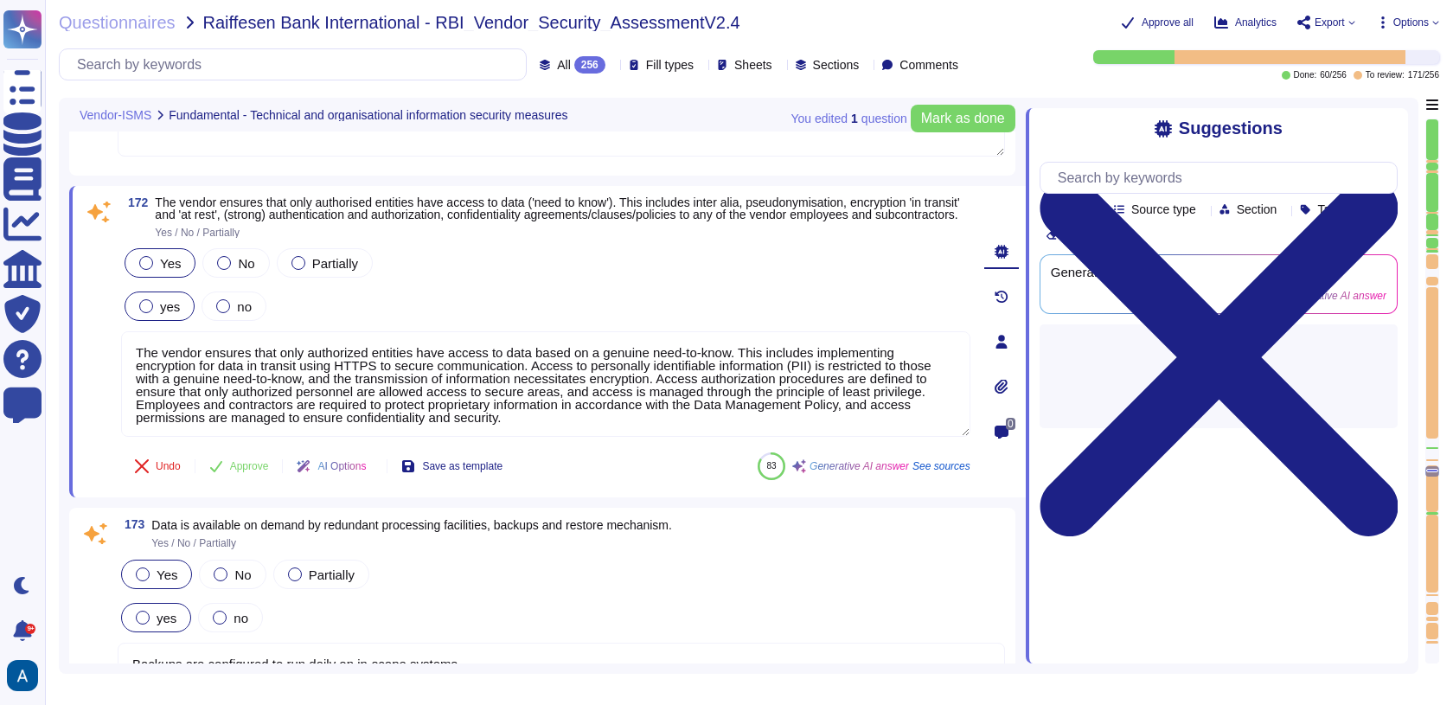
type textarea "Confidential customer data shall be protected in accordance with all contracts …"
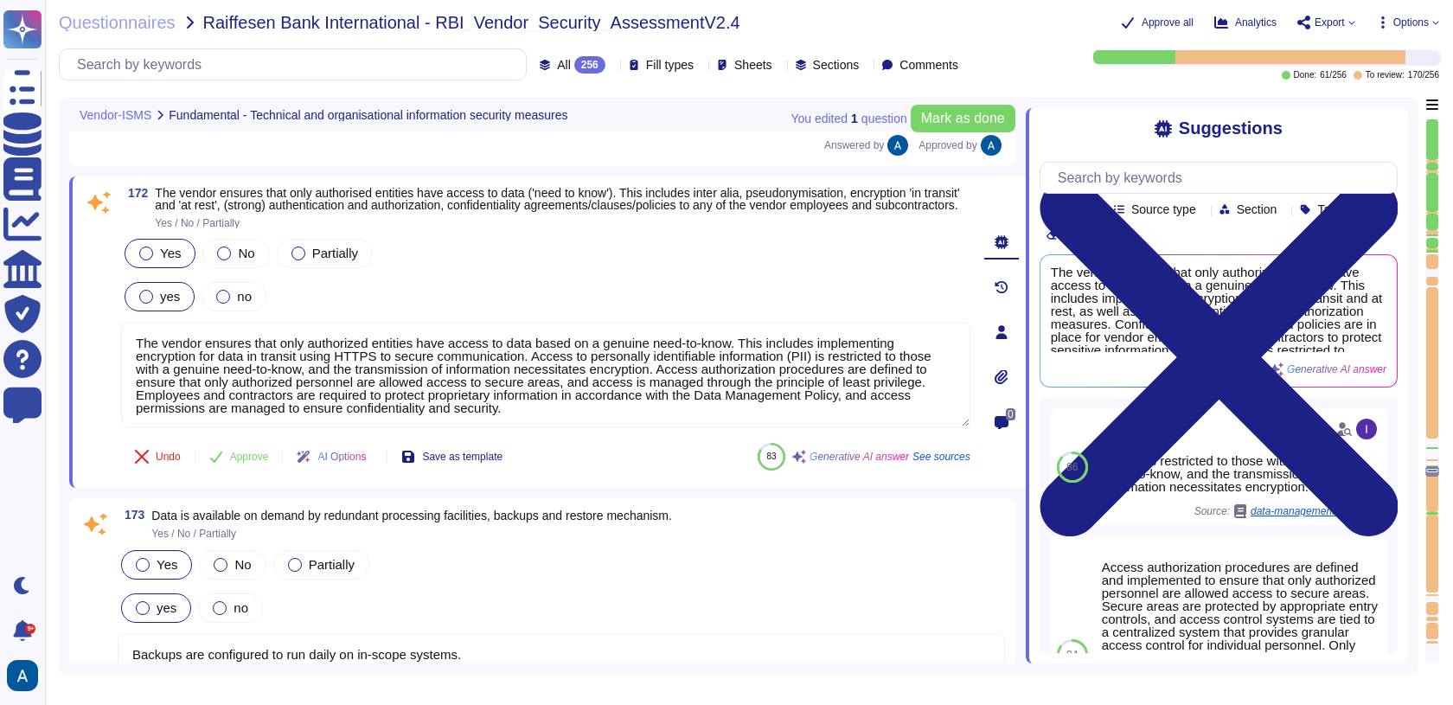
type textarea "Confidential customer data shall be protected in accordance with all contracts …"
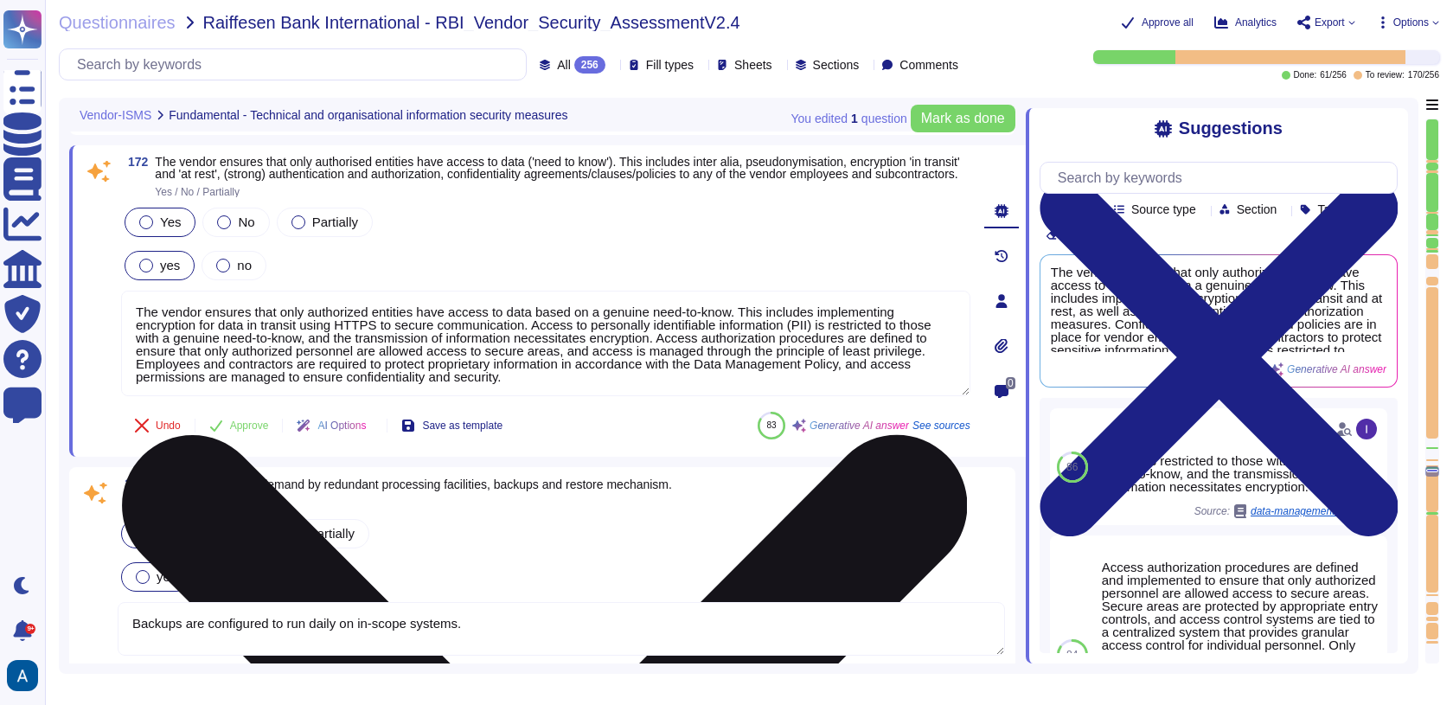
click at [361, 370] on textarea "The vendor ensures that only authorized entities have access to data based on a…" at bounding box center [545, 343] width 849 height 105
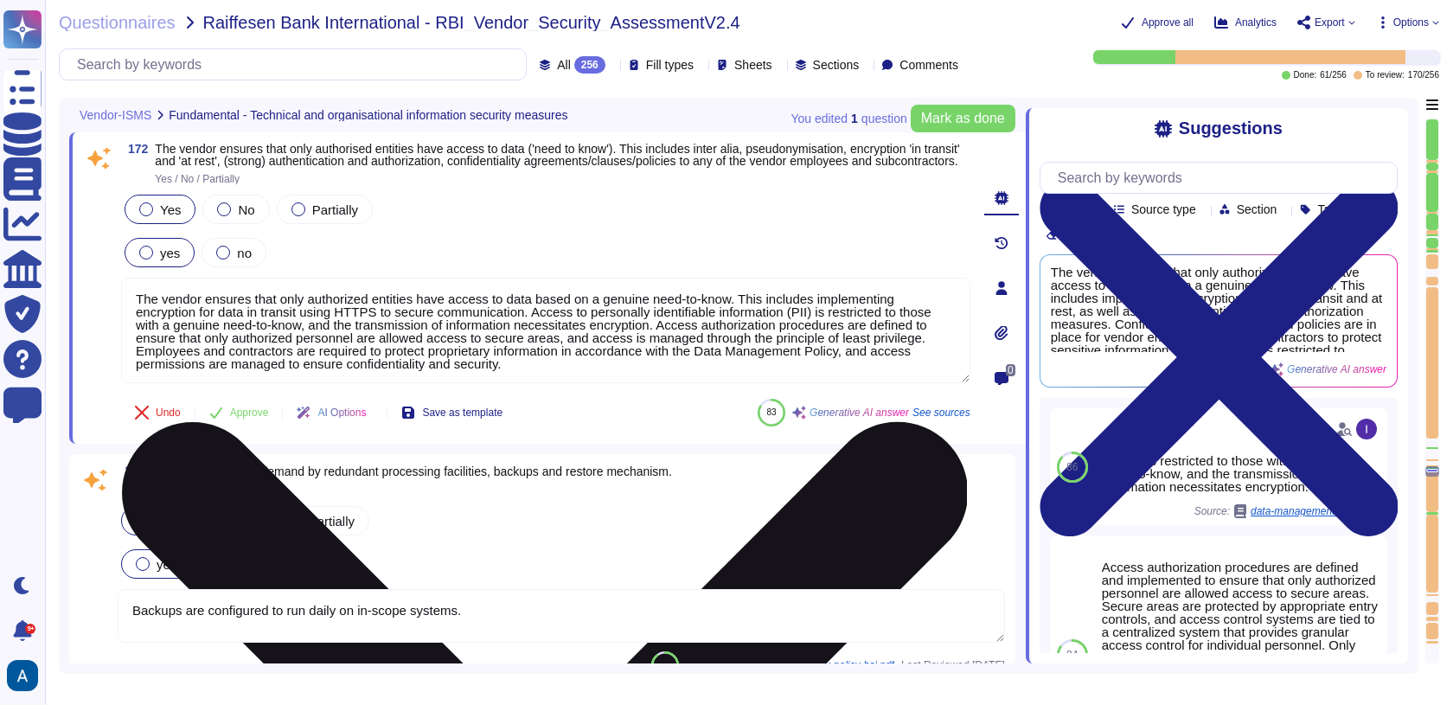
scroll to position [29037, 0]
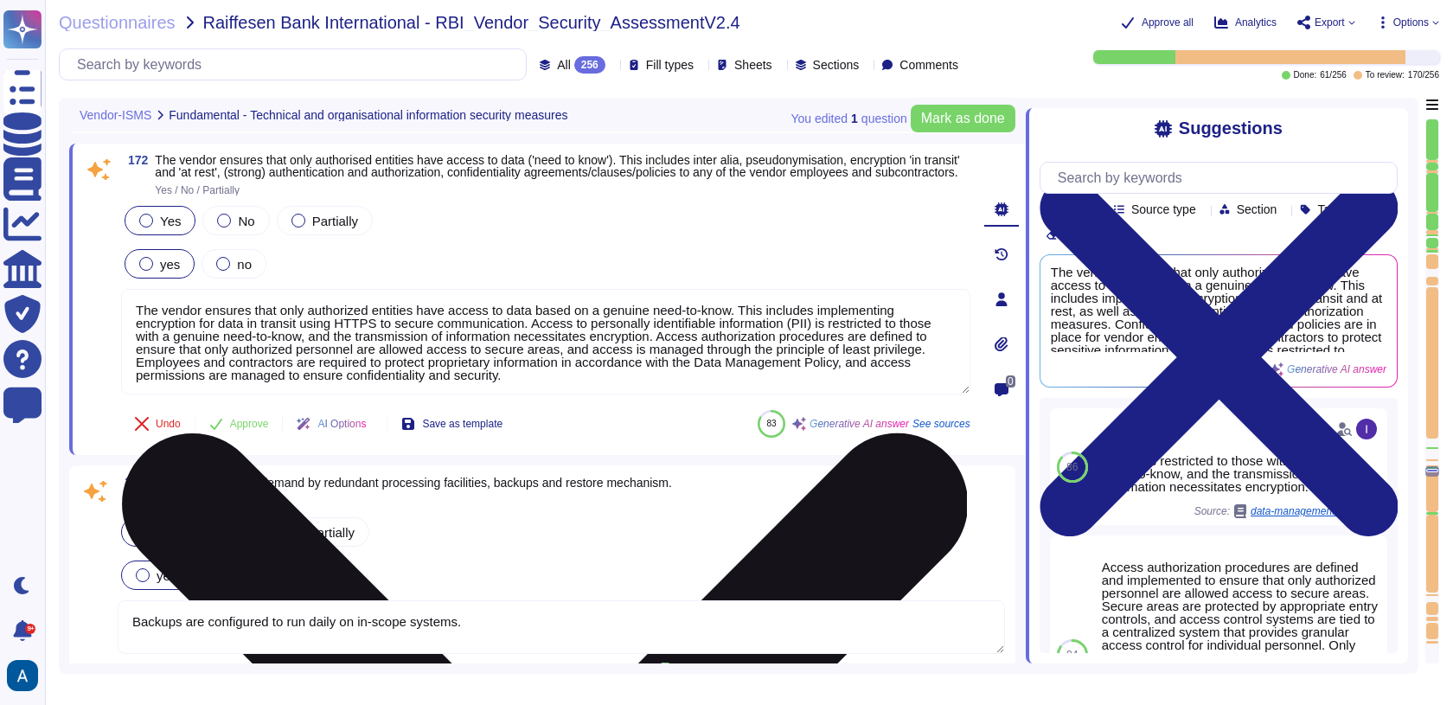
click at [361, 367] on textarea "The vendor ensures that only authorized entities have access to data based on a…" at bounding box center [545, 341] width 849 height 105
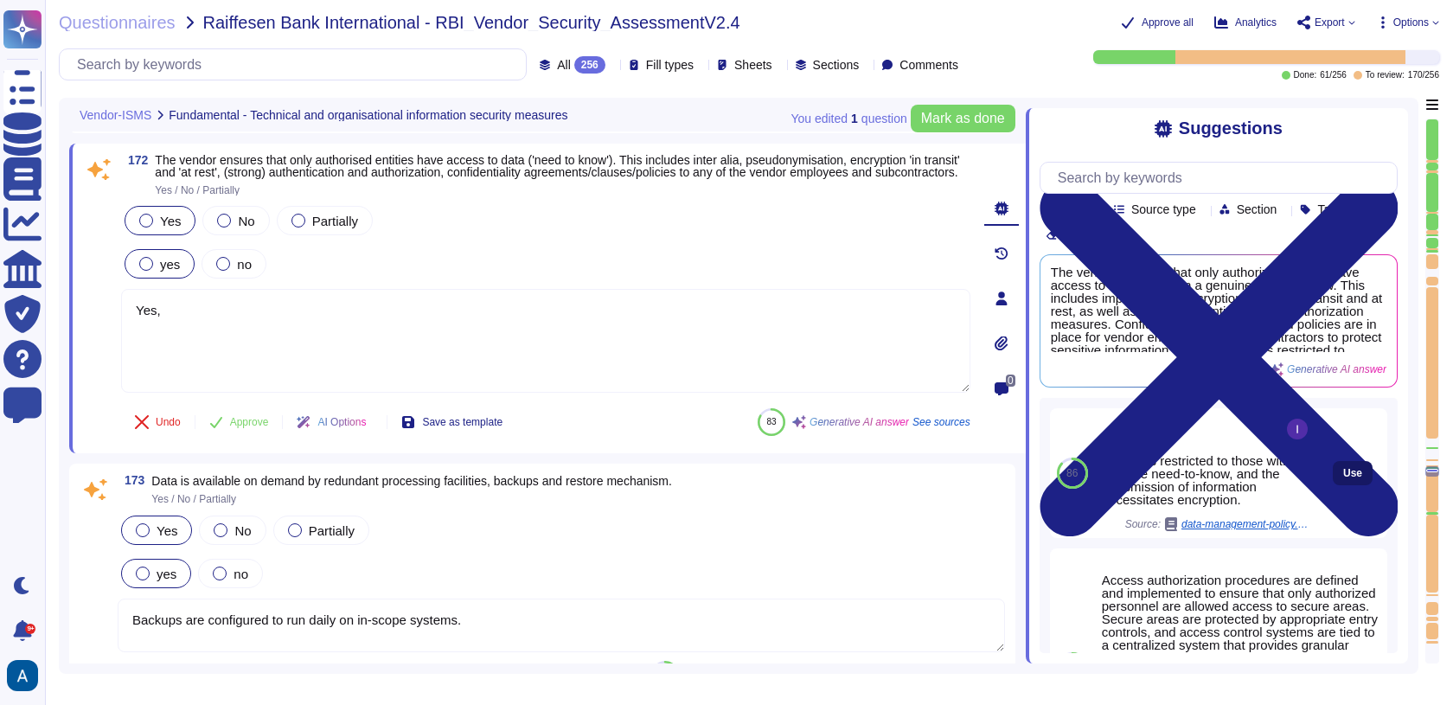
click at [1343, 478] on span "Use" at bounding box center [1352, 473] width 19 height 10
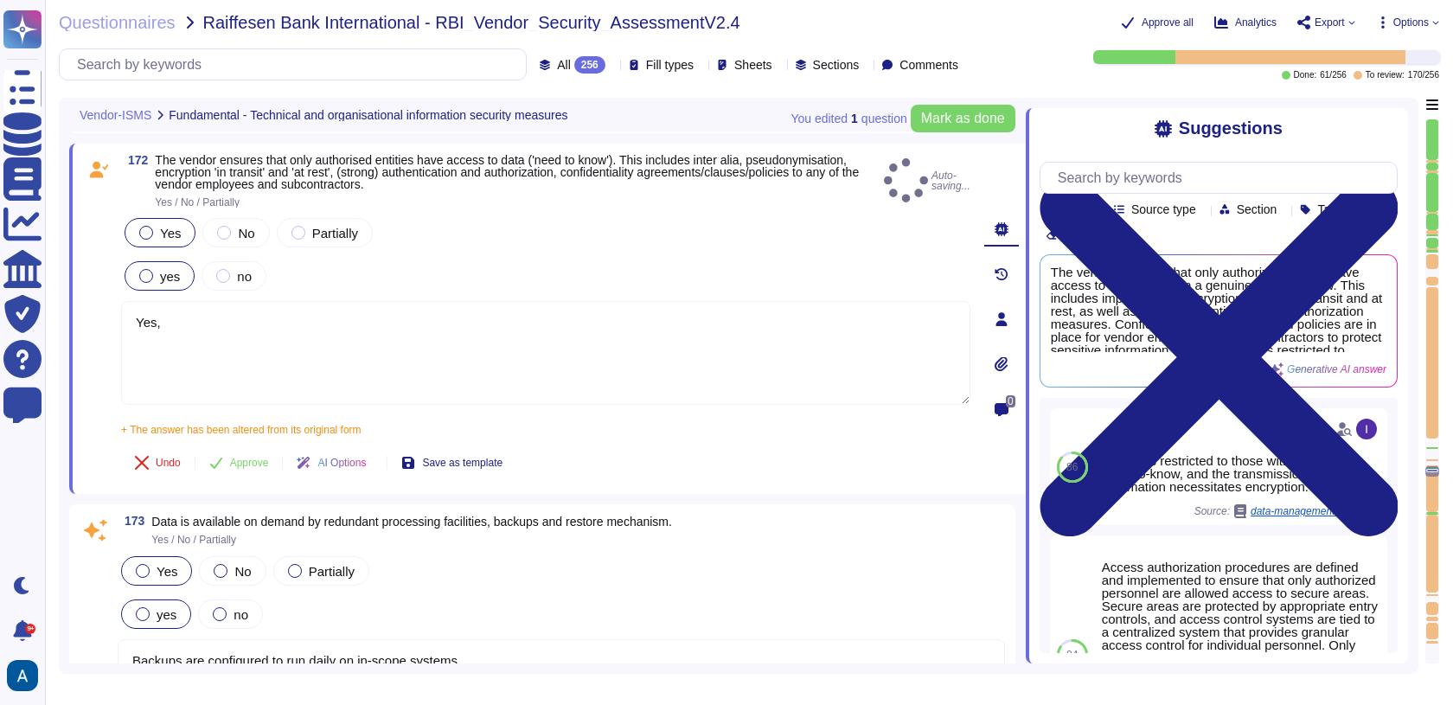
type textarea "Yes, Access is restricted to those with a genuine need-to-know, and the transmi…"
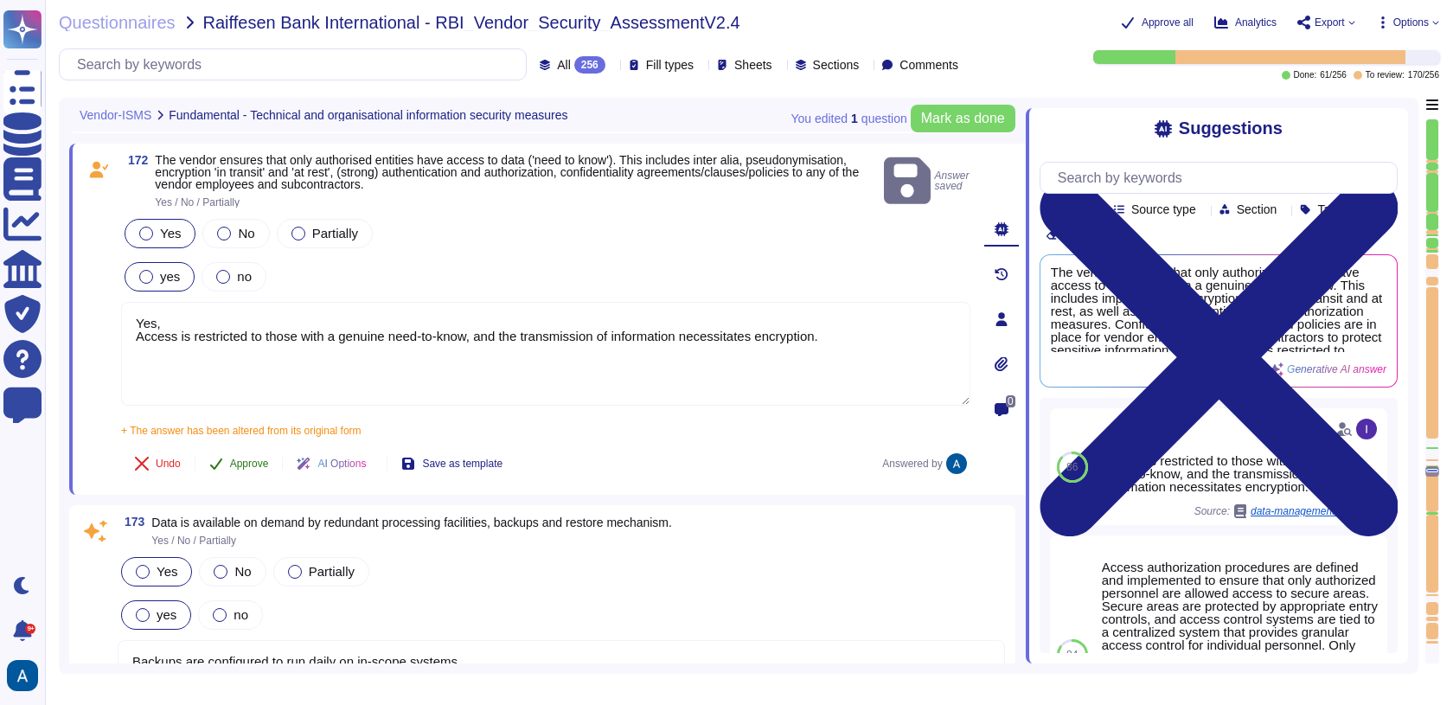
click at [259, 459] on span "Approve" at bounding box center [249, 463] width 39 height 10
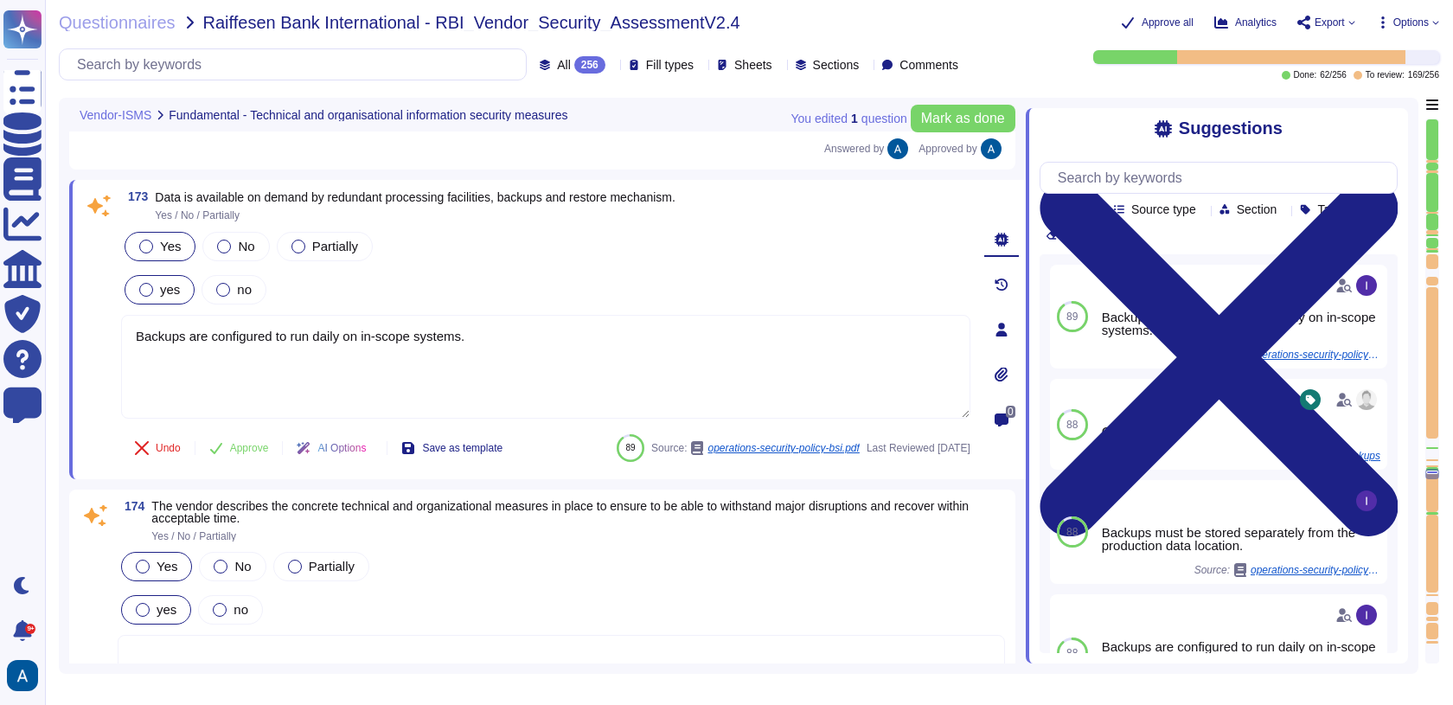
type textarea "Yes, Upgaurd scans our network perimeter on a daily basis. Our container images…"
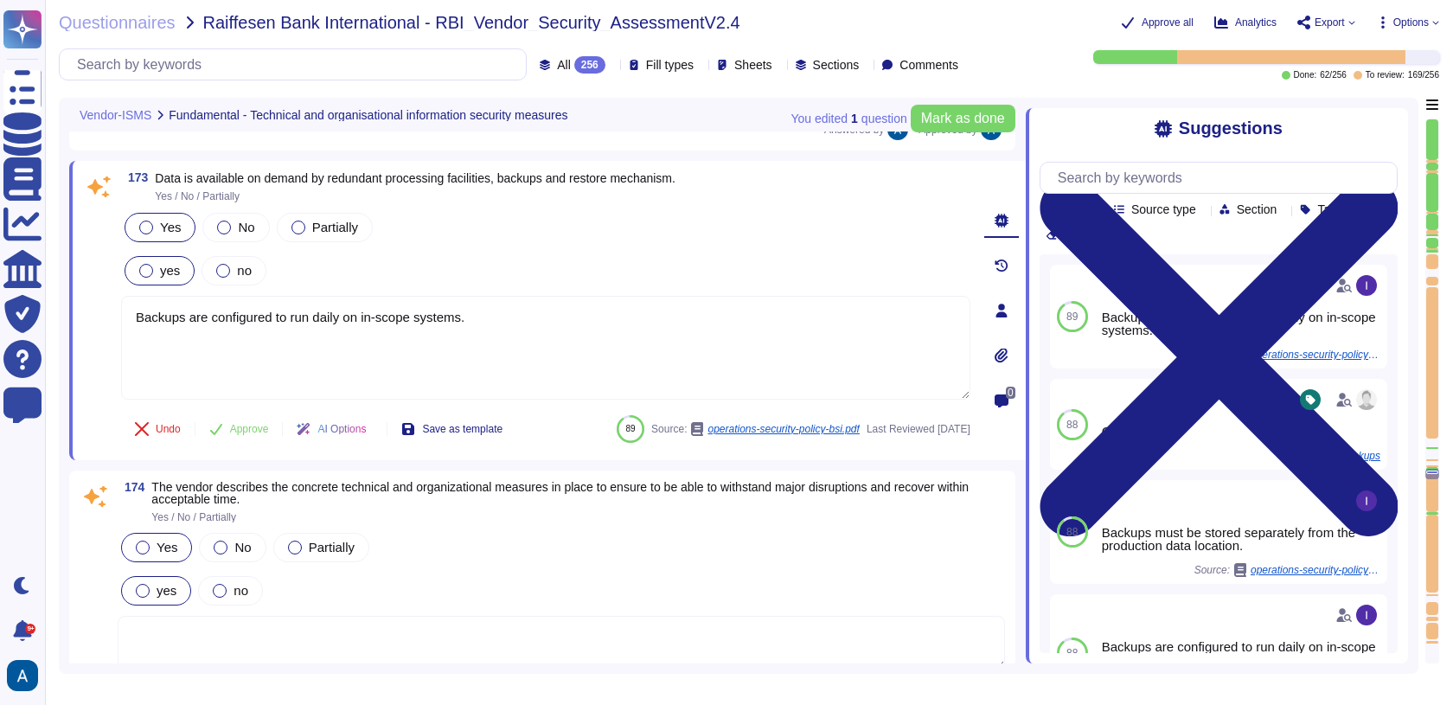
scroll to position [29335, 0]
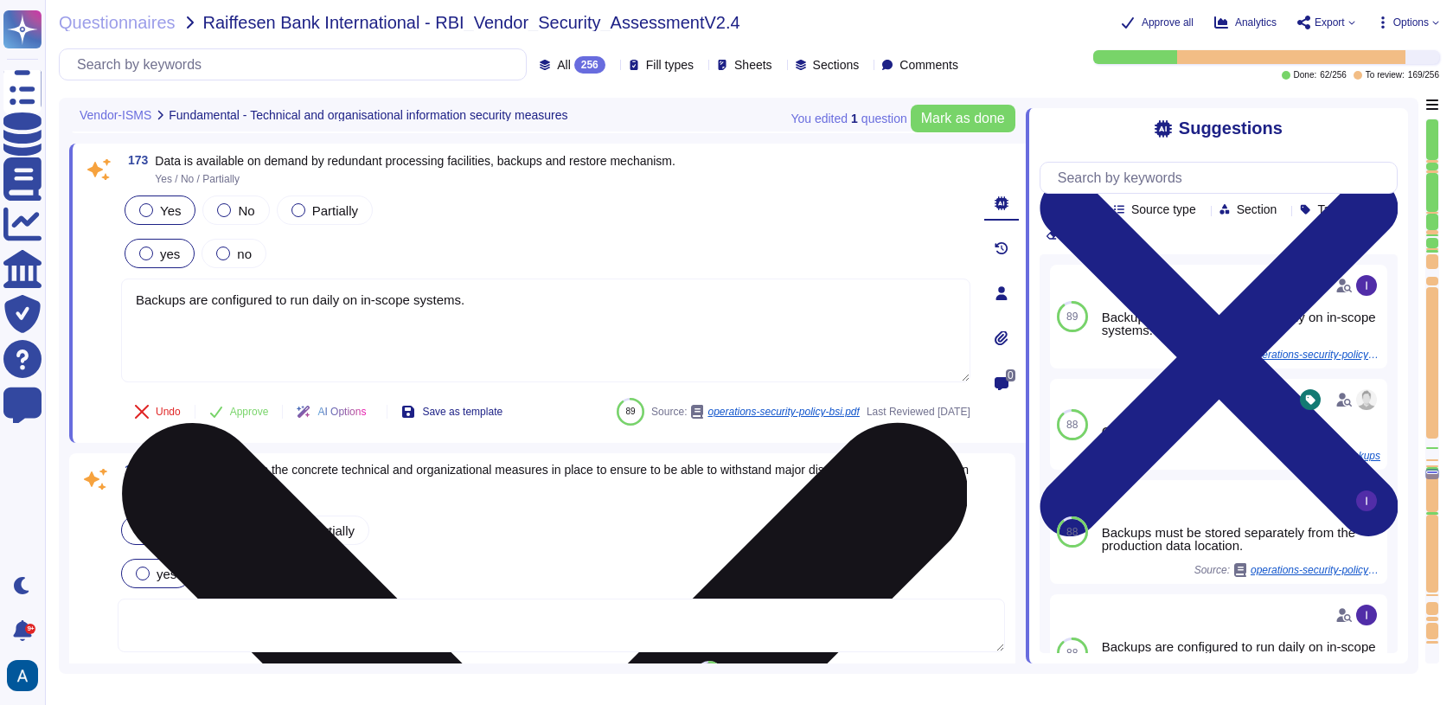
click at [358, 302] on textarea "Backups are configured to run daily on in-scope systems." at bounding box center [545, 330] width 849 height 104
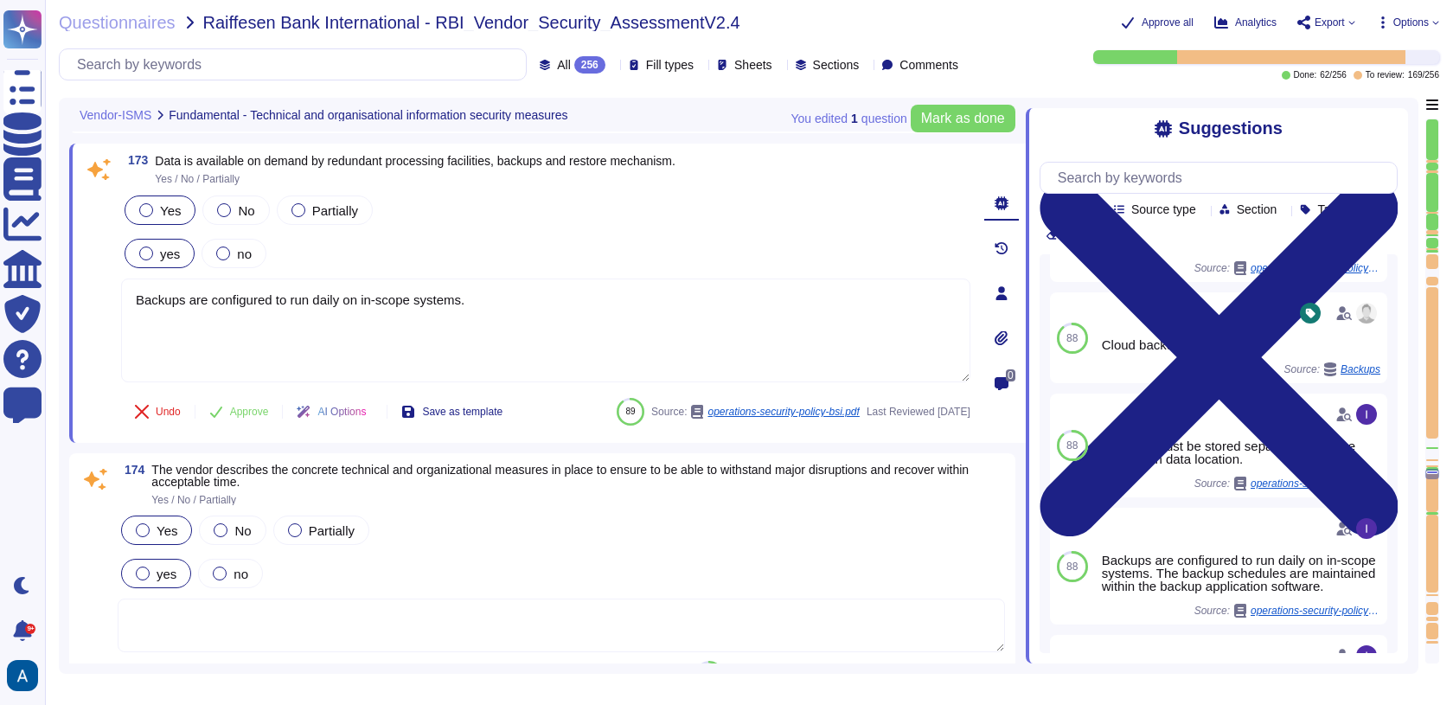
scroll to position [93, 0]
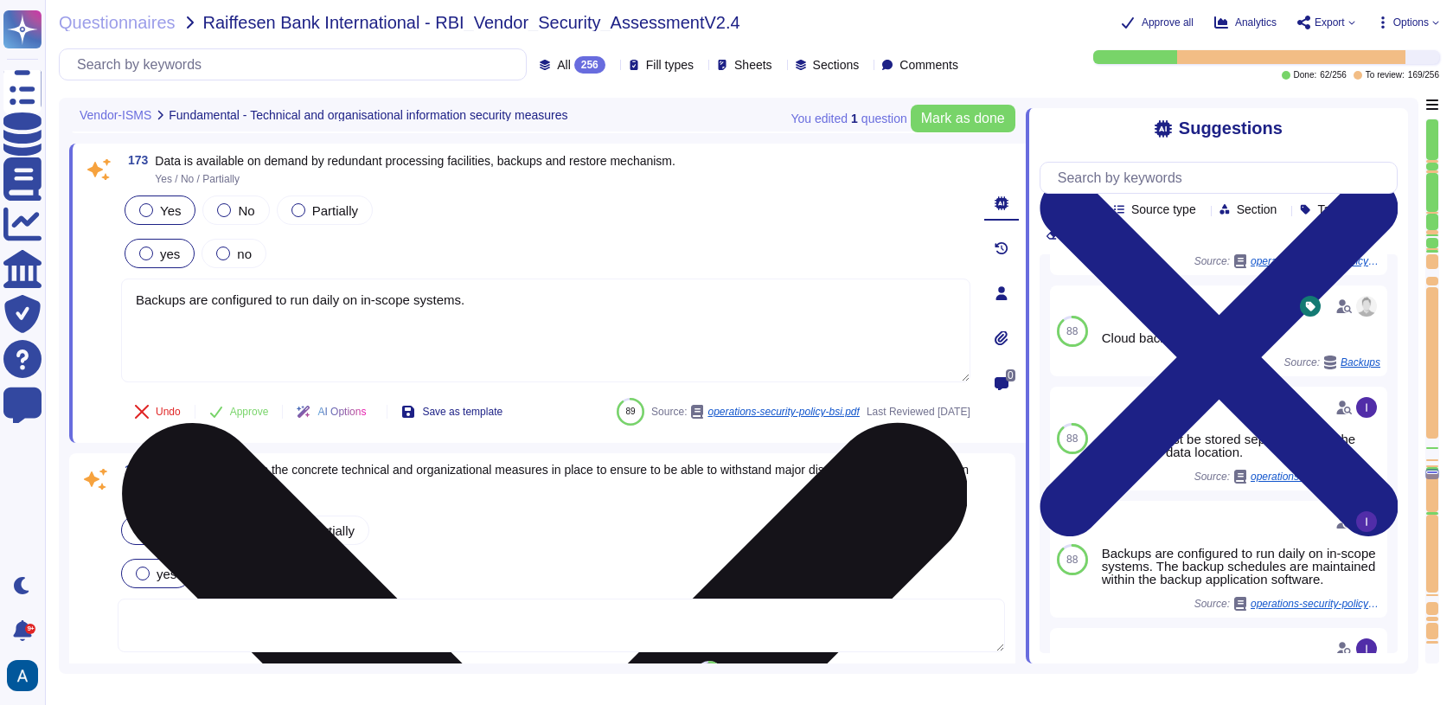
click at [757, 358] on textarea "Backups are configured to run daily on in-scope systems." at bounding box center [545, 330] width 849 height 104
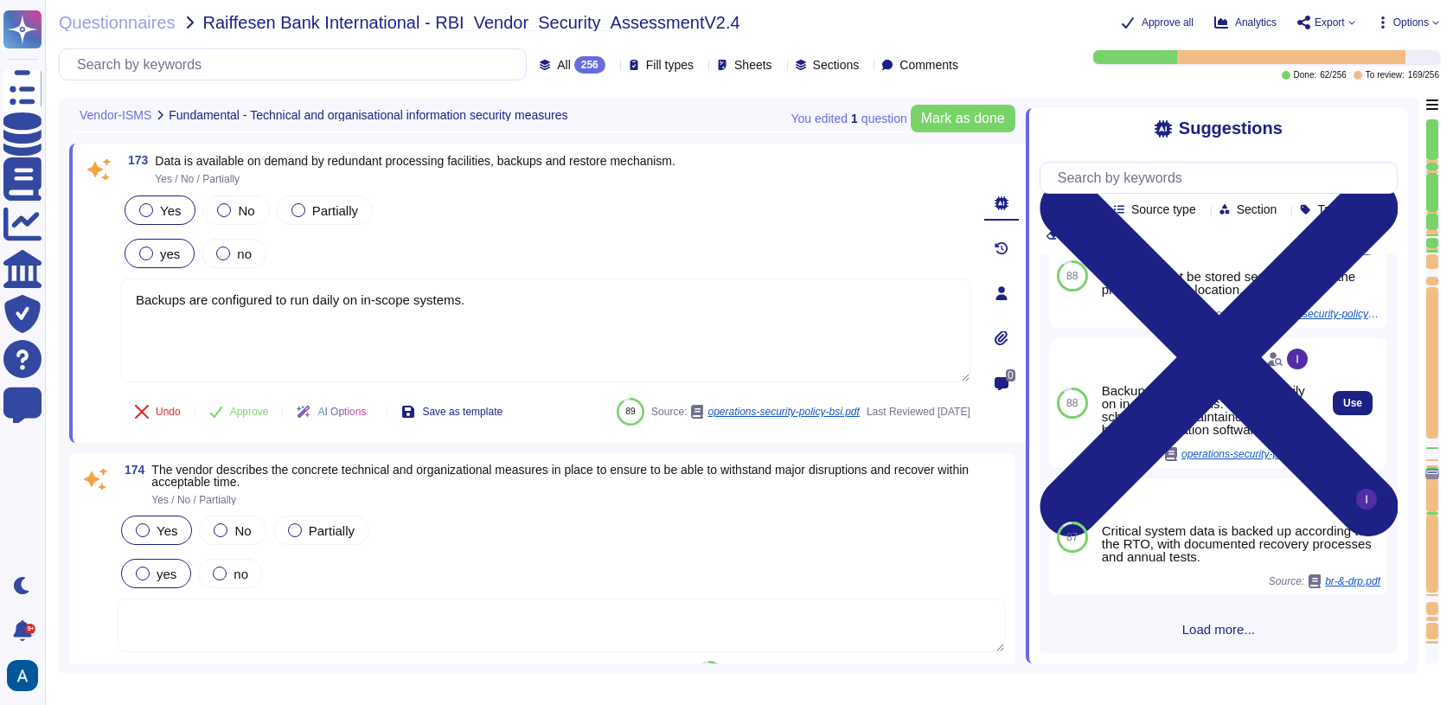
scroll to position [264, 0]
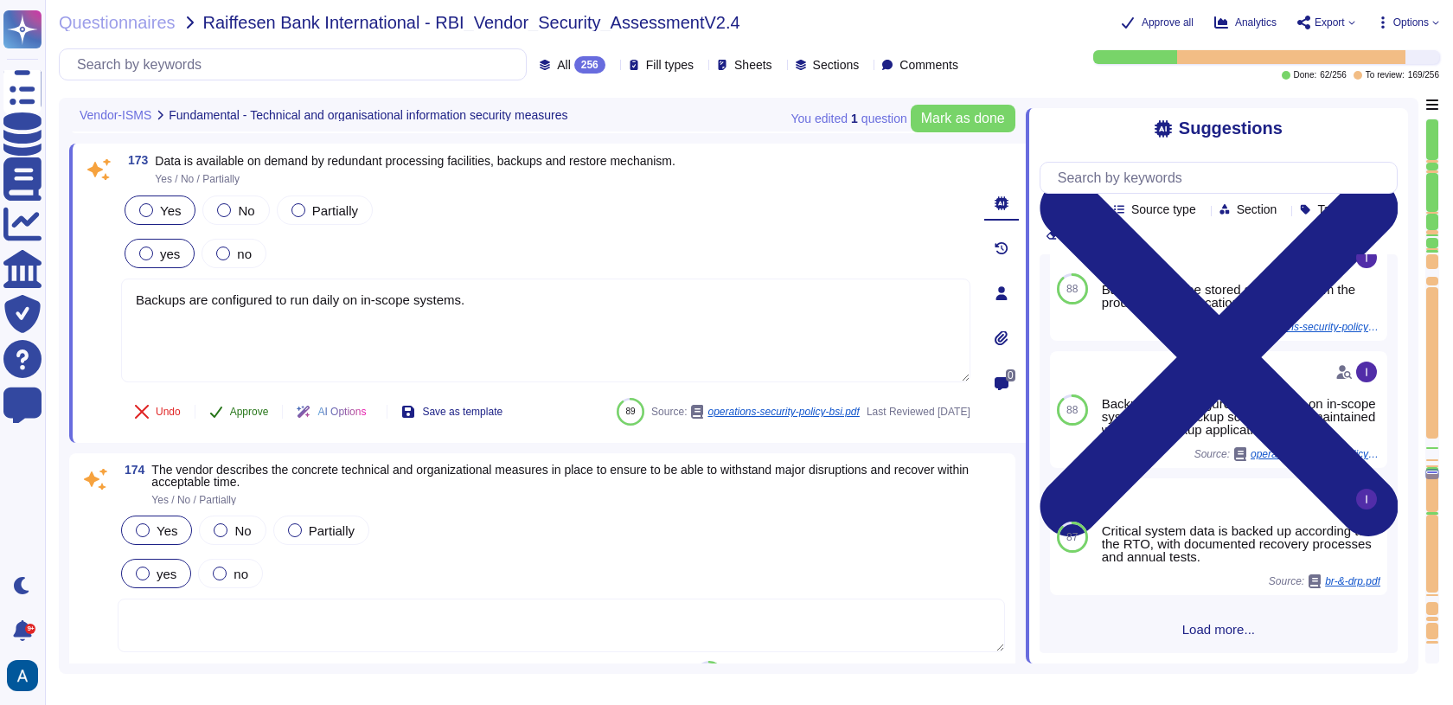
click at [267, 412] on span "Approve" at bounding box center [249, 411] width 39 height 10
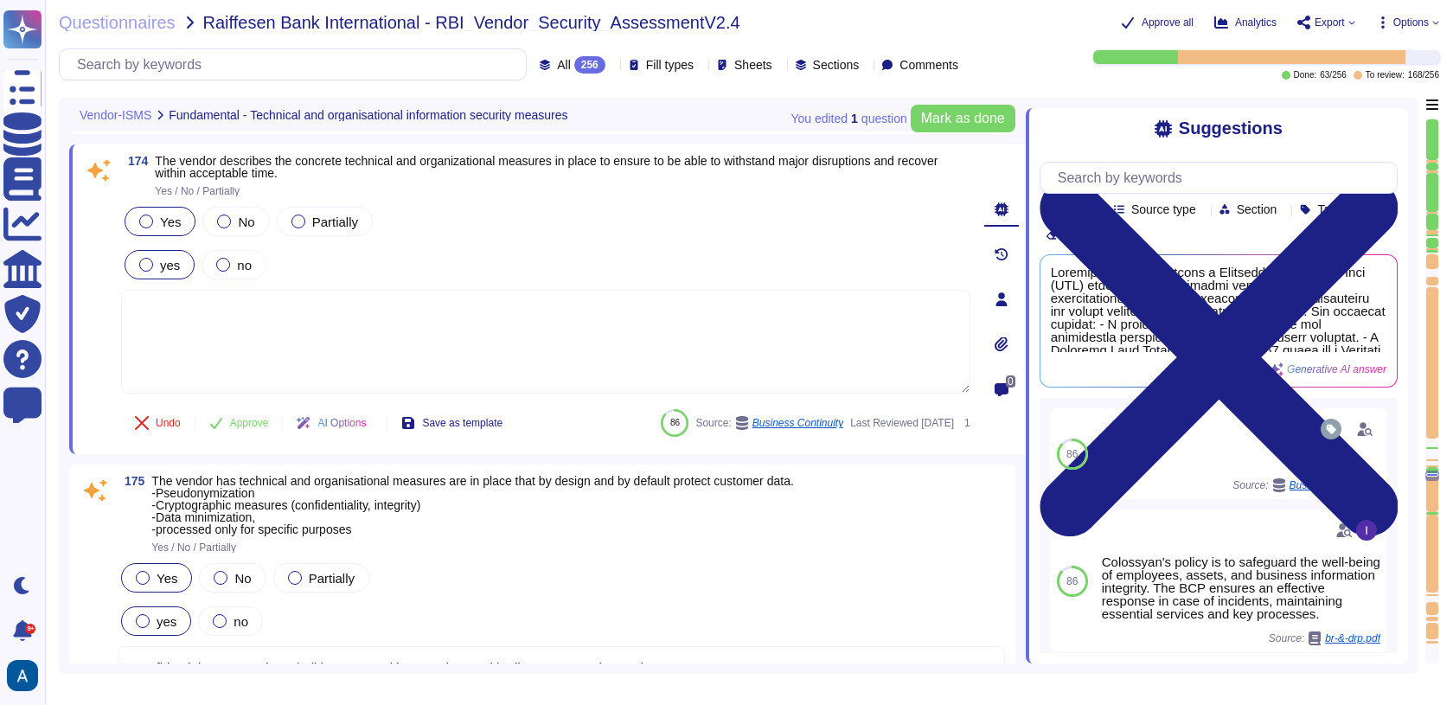
type textarea "Colossyan Inc is committed to conducting business in compliance with all applic…"
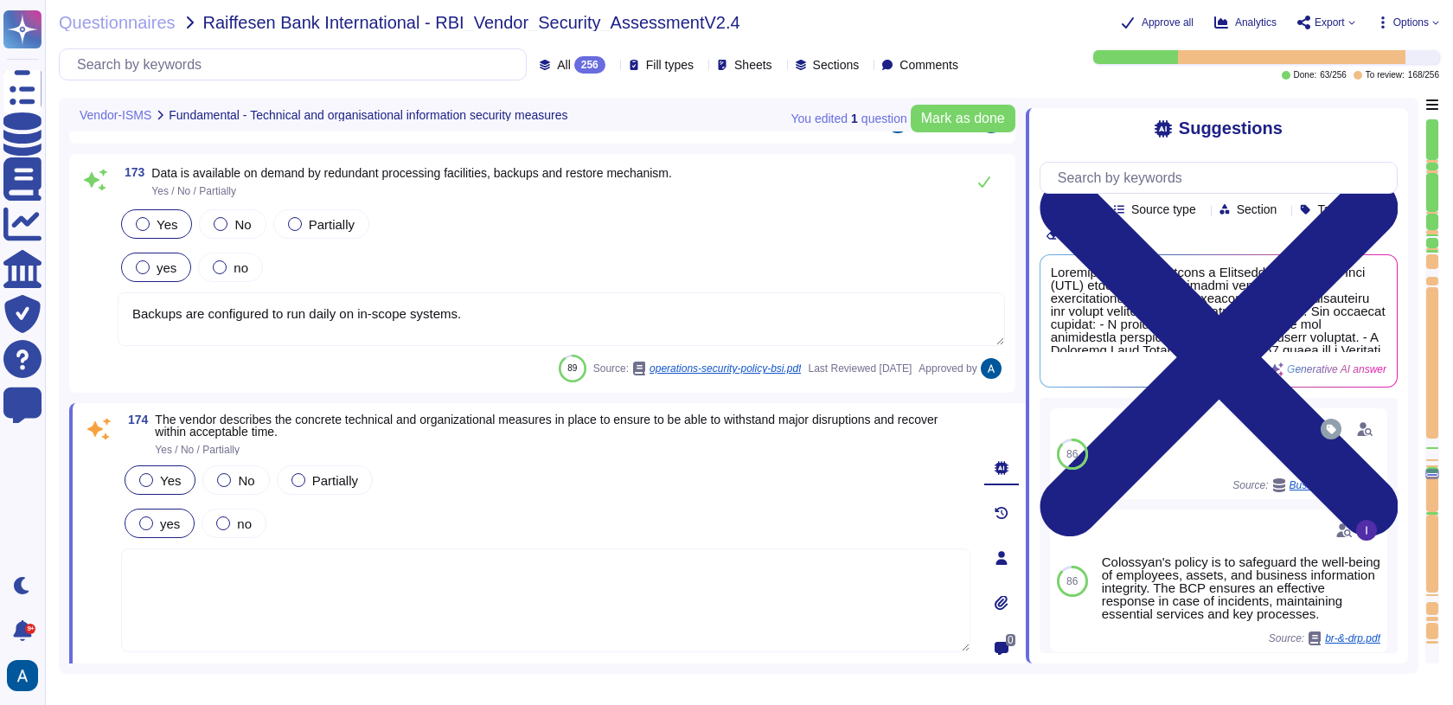
type textarea "Yes"
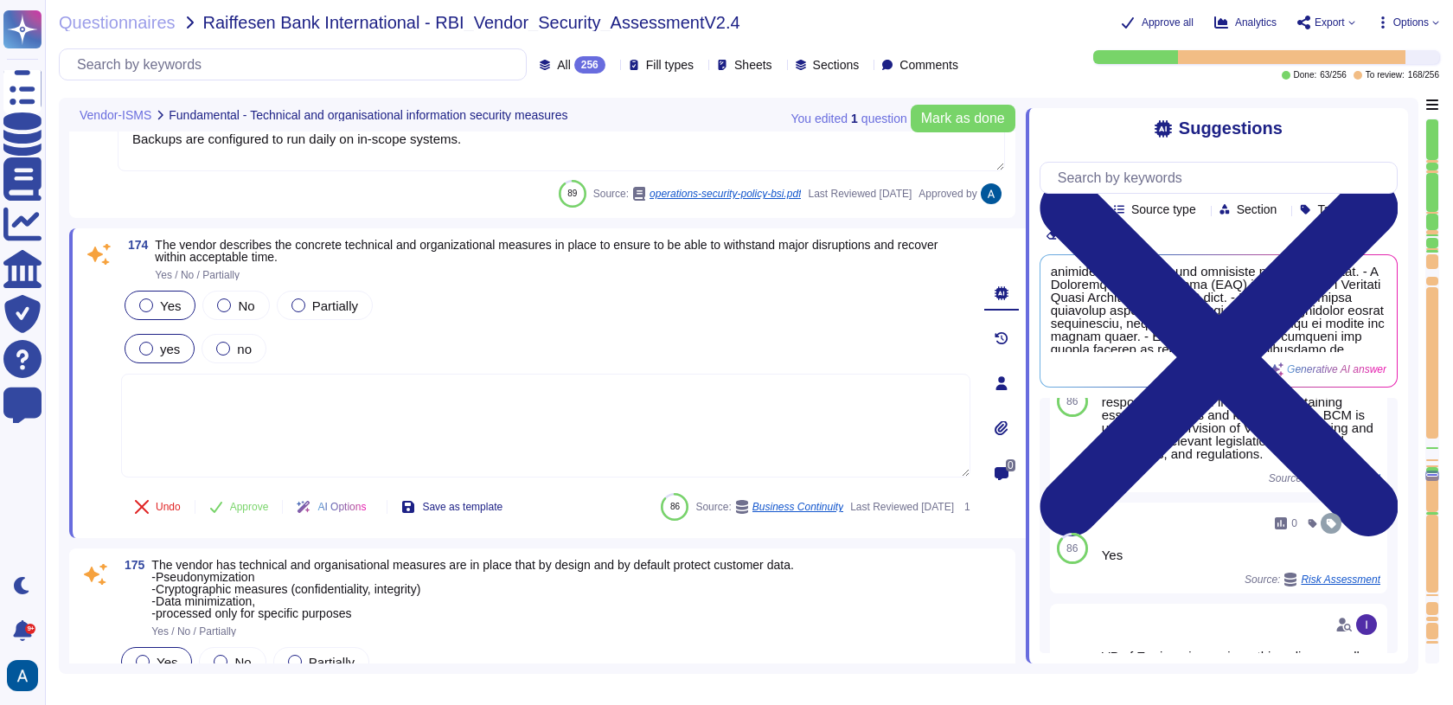
scroll to position [0, 0]
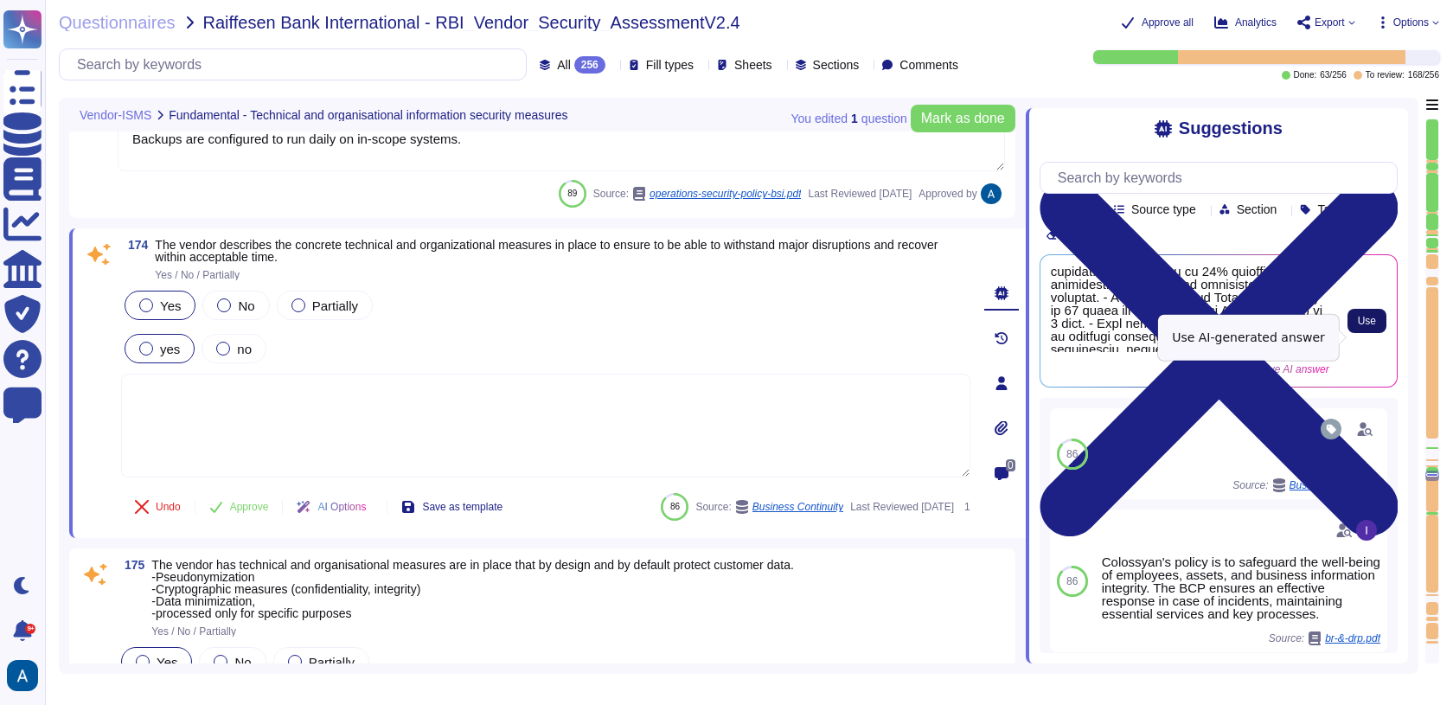
click at [1358, 329] on button "Use" at bounding box center [1366, 321] width 39 height 24
type textarea "Colossyan has established a Business Continuity Plan (BCP) that includes concre…"
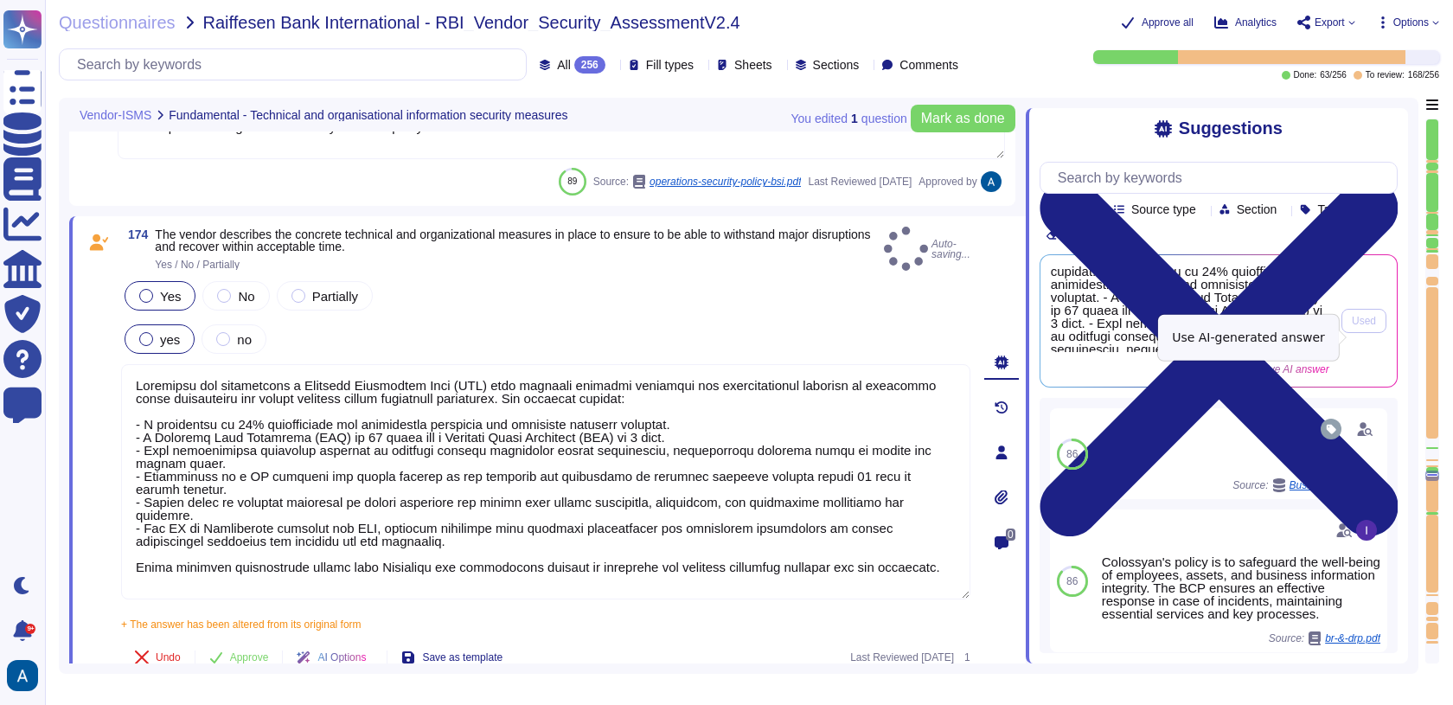
type textarea "Yes, Upgaurd scans our network perimeter on a daily basis. Our container images…"
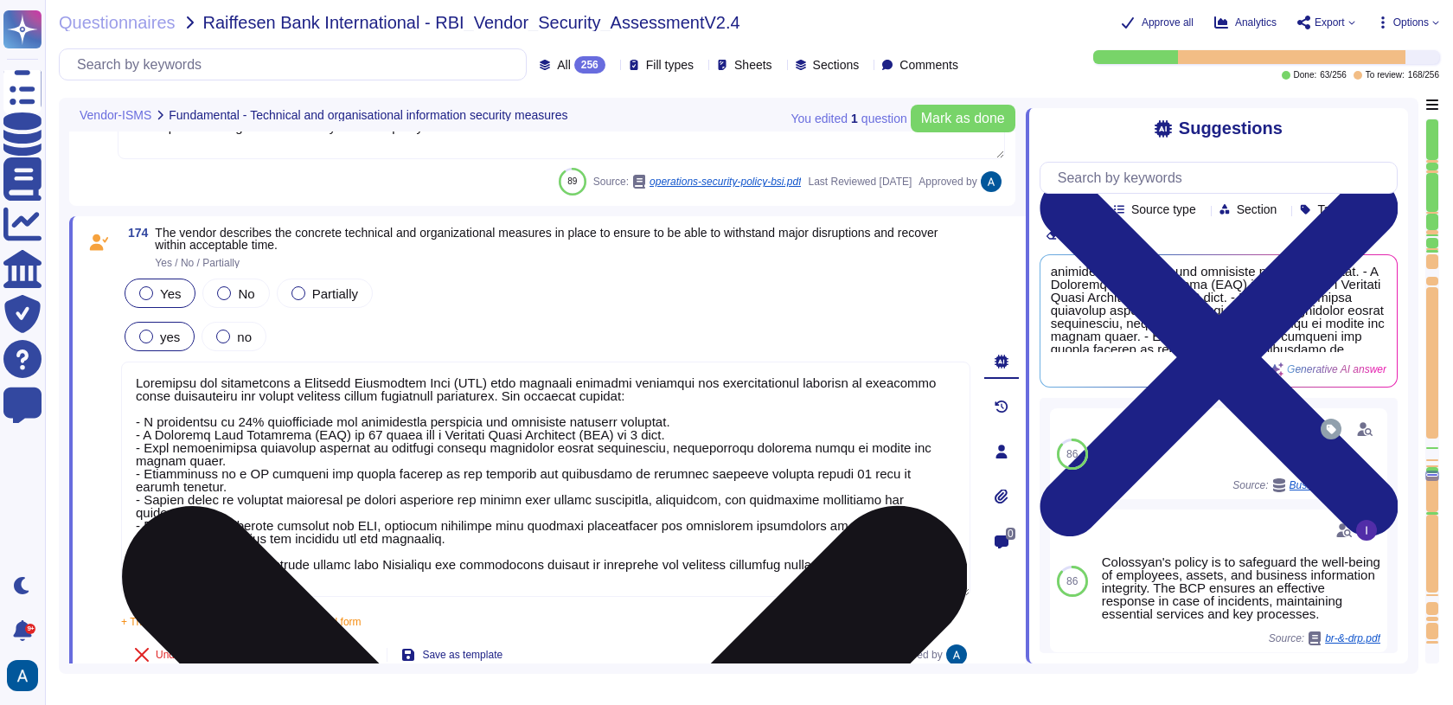
drag, startPoint x: 639, startPoint y: 433, endPoint x: 696, endPoint y: 444, distance: 58.2
click at [696, 444] on textarea at bounding box center [545, 478] width 849 height 235
click at [399, 439] on textarea at bounding box center [545, 478] width 849 height 235
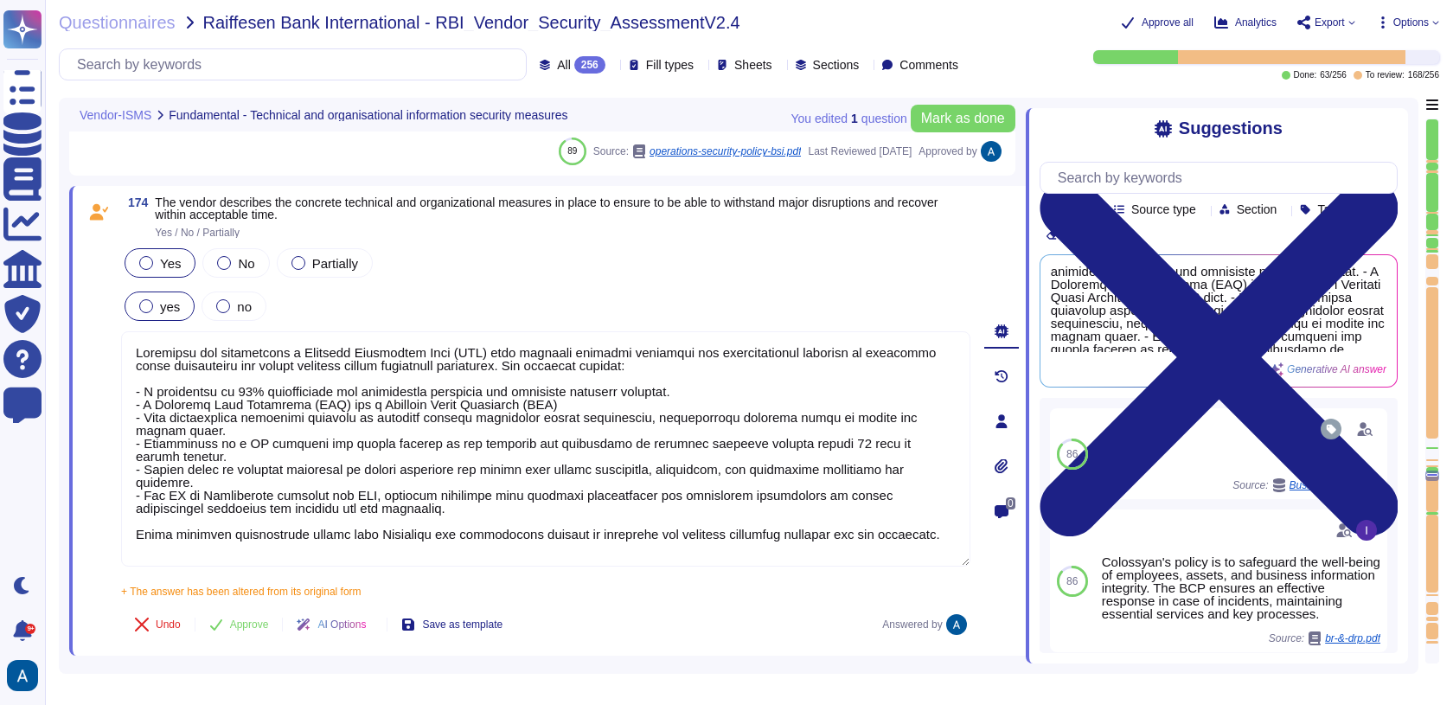
scroll to position [29485, 0]
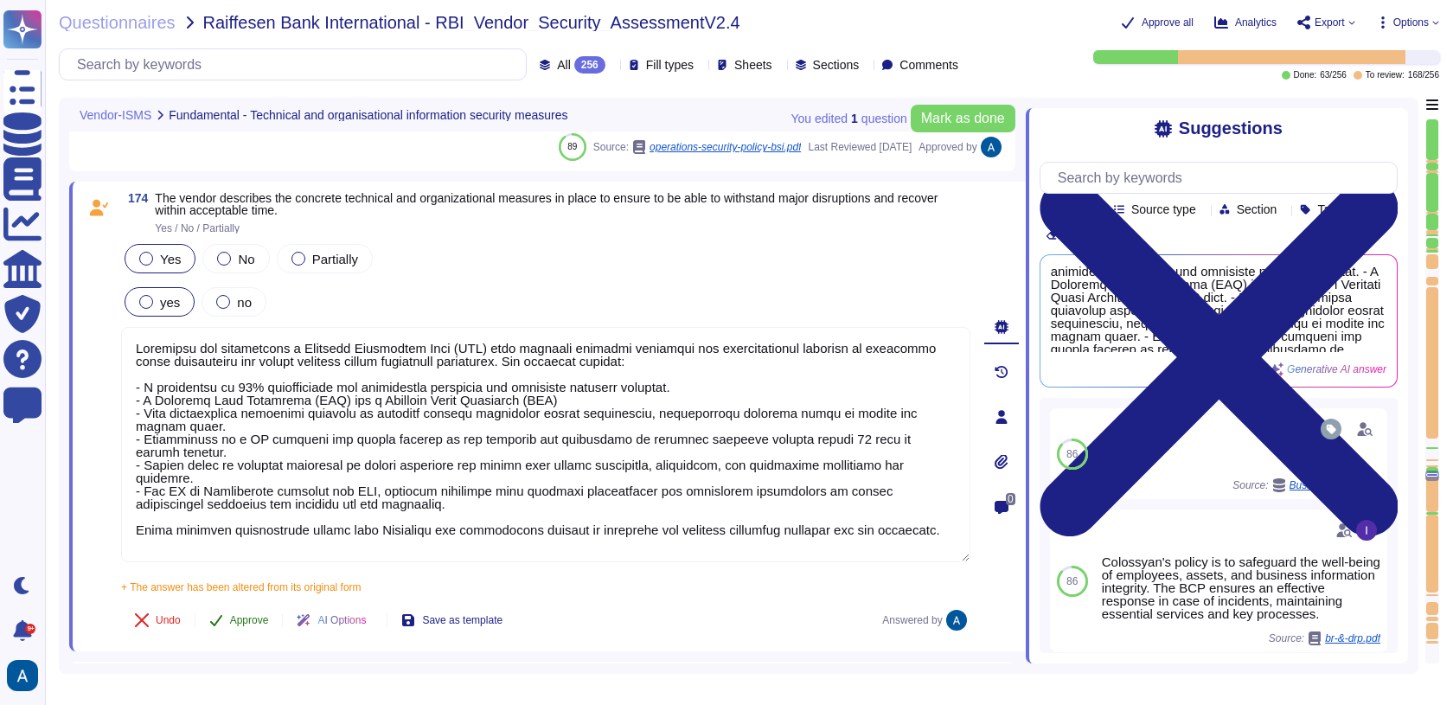
type textarea "Colossyan has established a Business Continuity Plan (BCP) that includes concre…"
click at [269, 619] on span "Approve" at bounding box center [249, 622] width 39 height 10
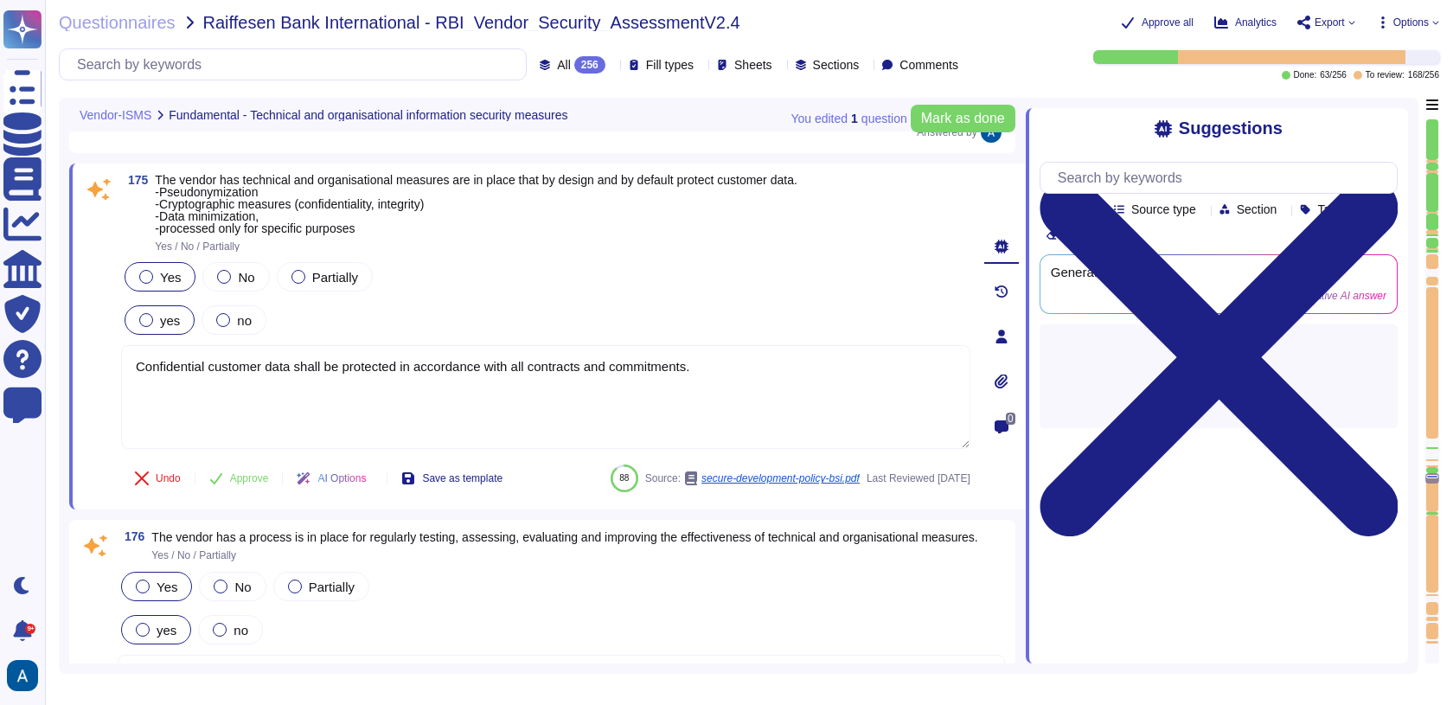
type textarea "Colossyan Inc is committed to conducting business in compliance with all applic…"
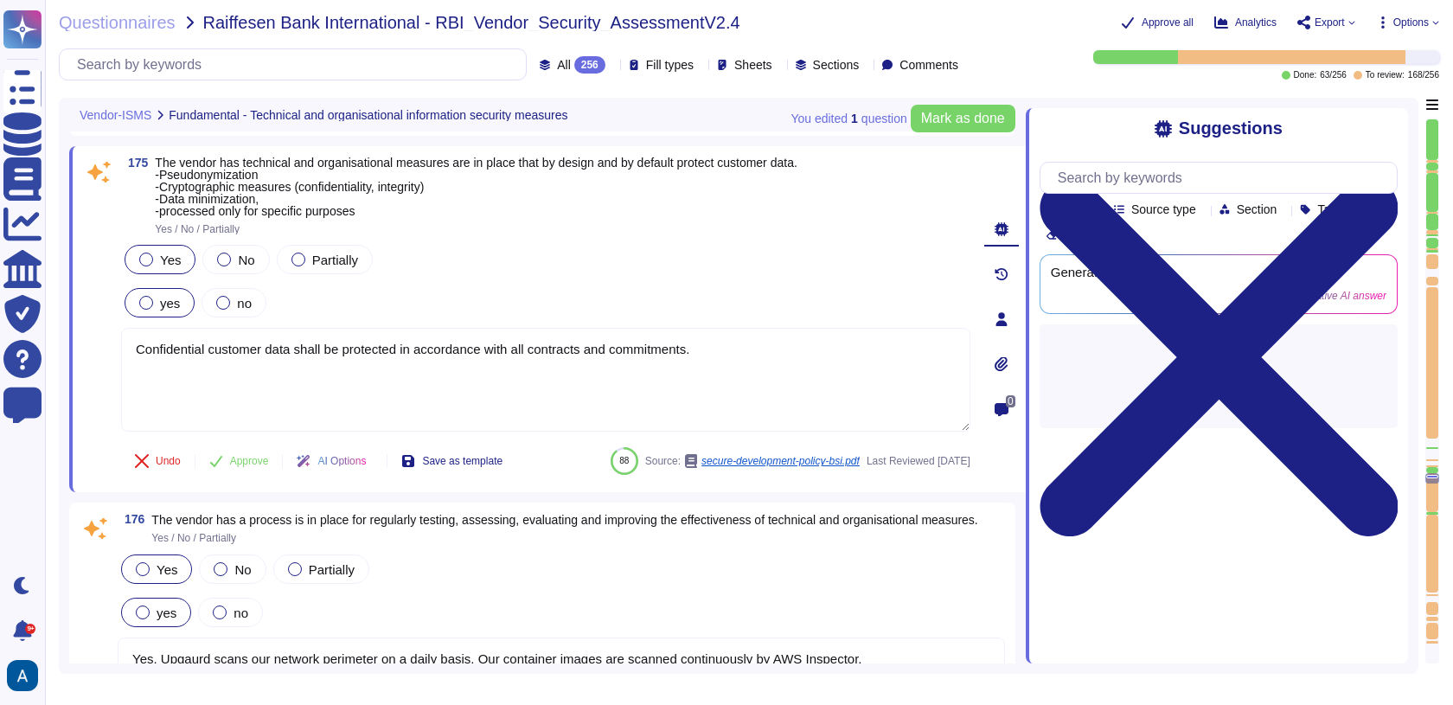
type textarea "Yes, we have a Vendor management process that accounts for clearly defined role…"
type textarea "Colossyan has established a Business Continuity Plan (BCP) that includes concre…"
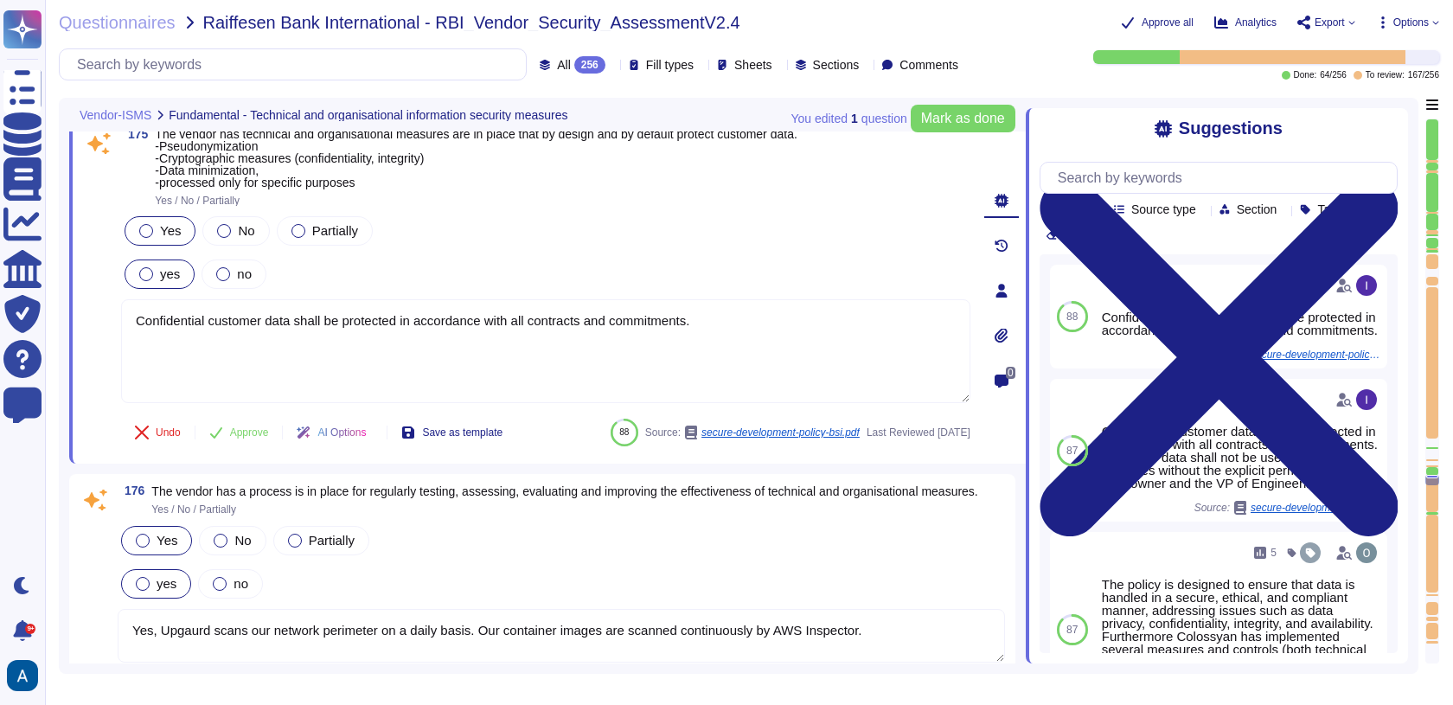
scroll to position [29903, 0]
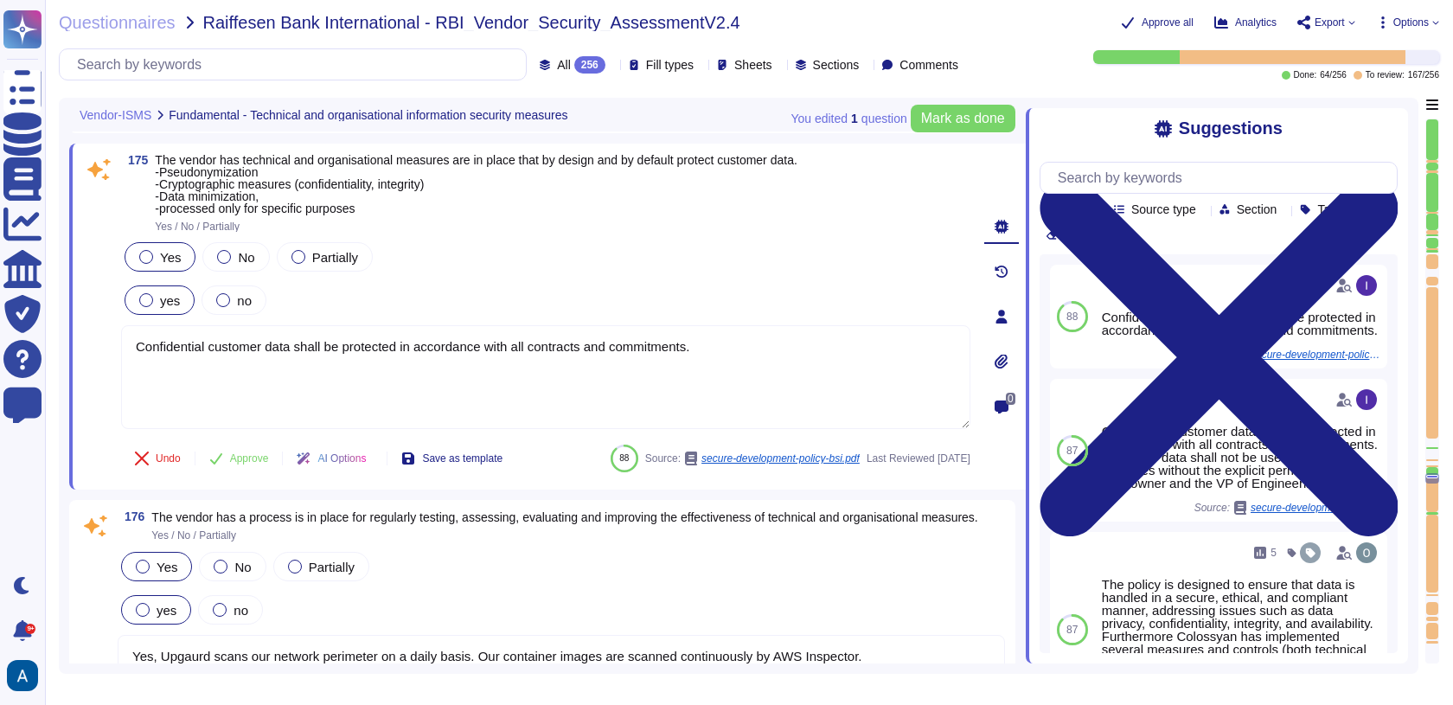
click at [1435, 353] on div at bounding box center [1432, 362] width 12 height 151
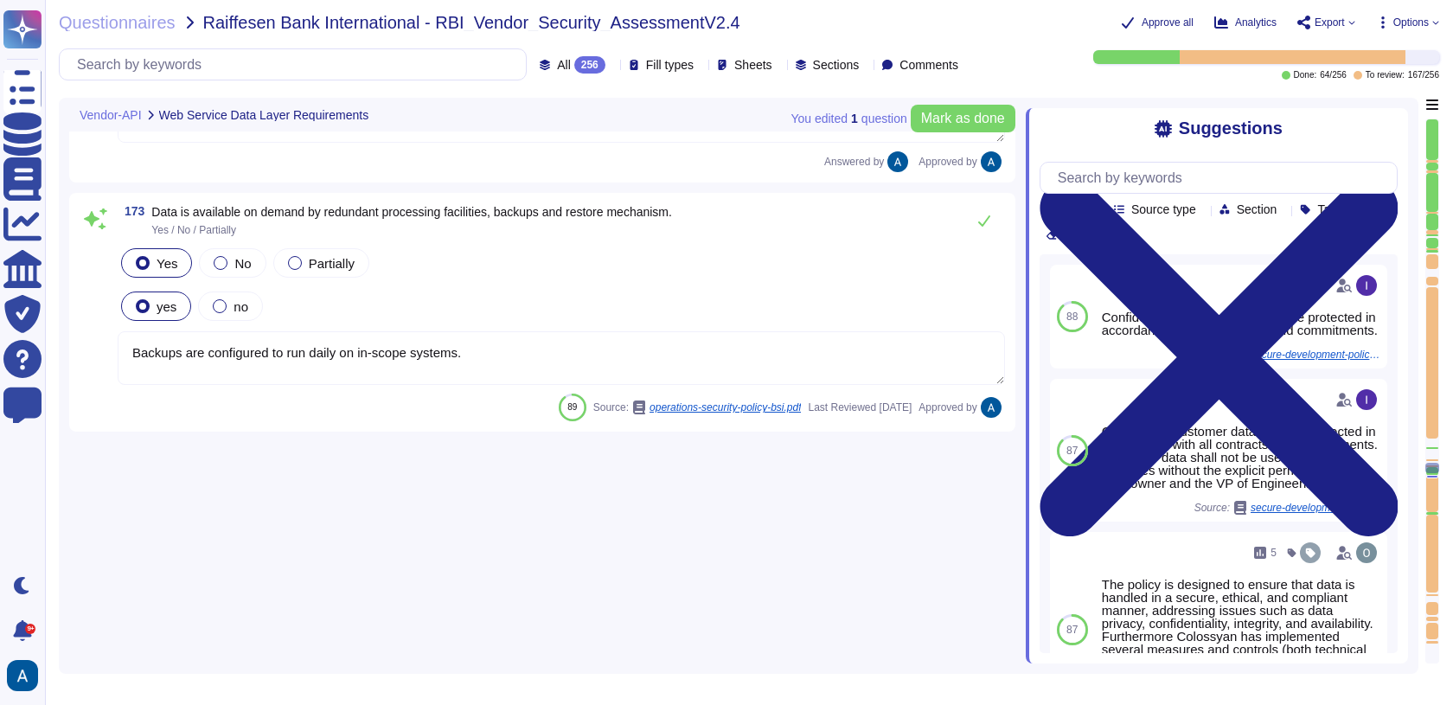
type textarea "Colossyan Inc"
type textarea "Yes"
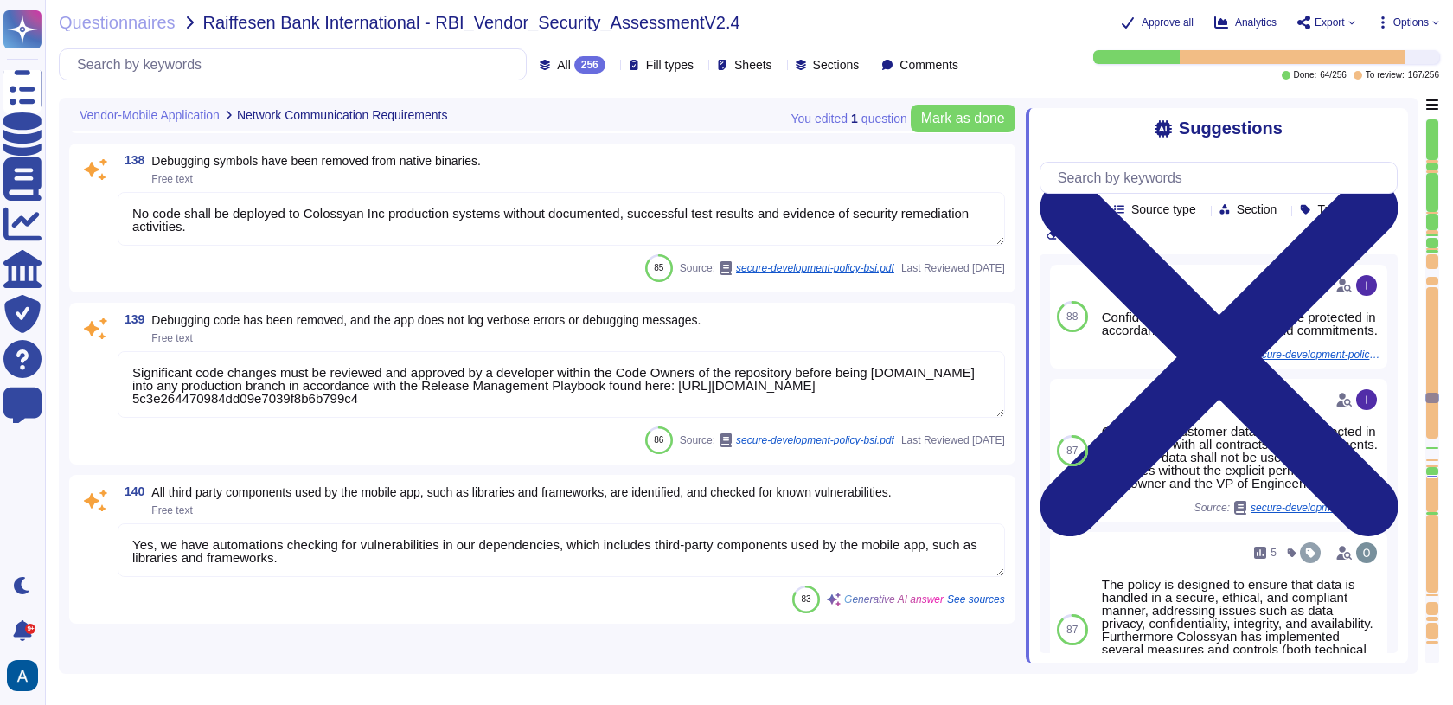
type textarea "Software developers shall be provided with secure development training appropri…"
type textarea "172.17.0.0/16 HTTP, HTTPS Allow AWS Loadbalancer for hosted services"
type textarea "Colossyan doesn't have mobile application."
type textarea "Yes For more details please visit to [GEOGRAPHIC_DATA] support center: [URL][DO…"
type textarea "Colossyan doesn't have mobile application."
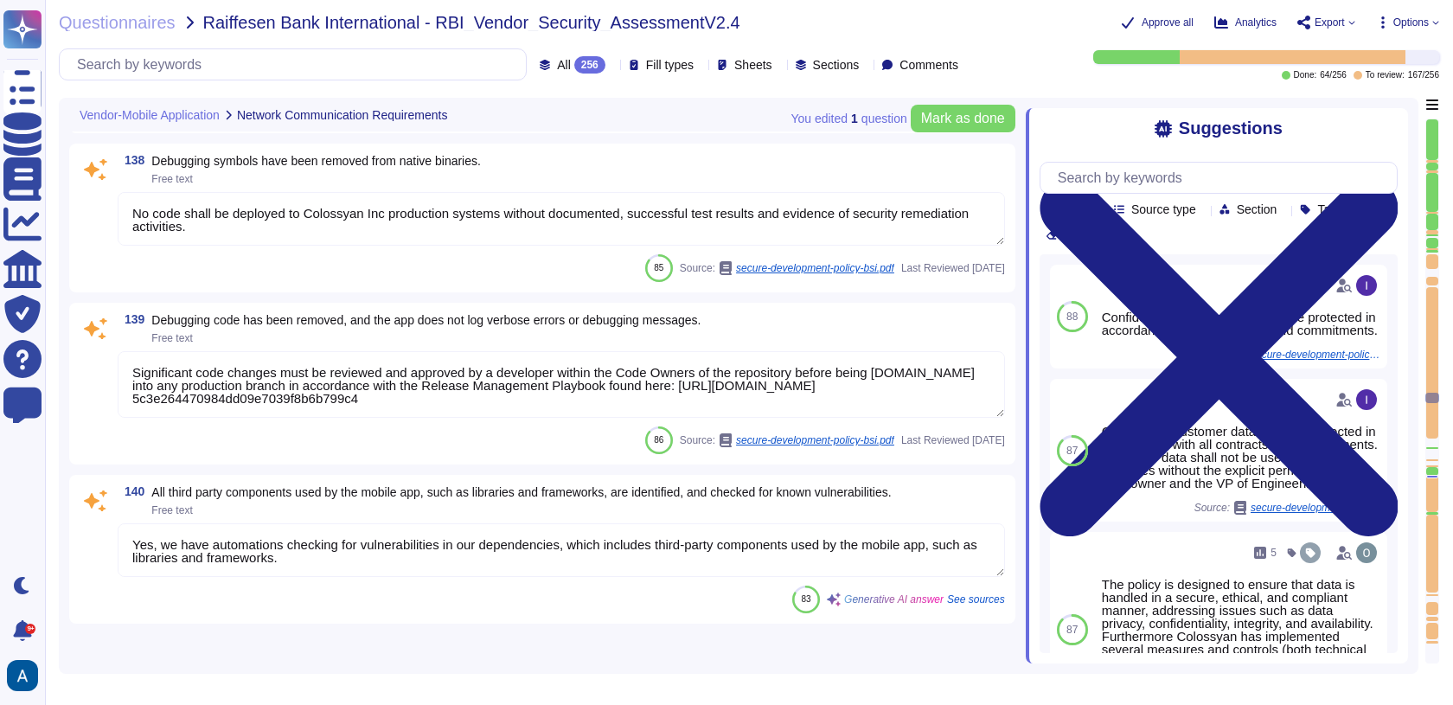
type textarea "Continuous development of the service enhances the customer experience."
type textarea "No code shall be deployed to Colossyan Inc production systems without documente…"
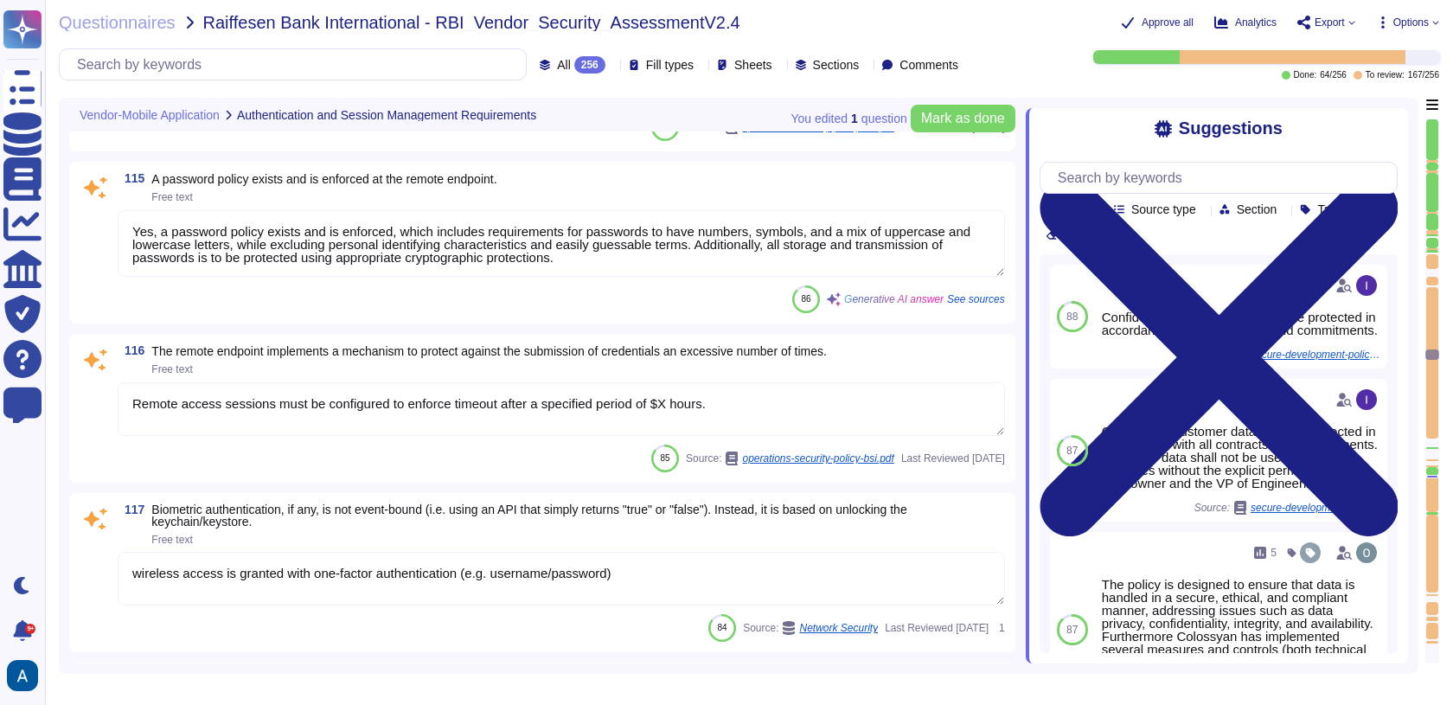
scroll to position [19939, 0]
click at [1429, 321] on div at bounding box center [1432, 362] width 12 height 151
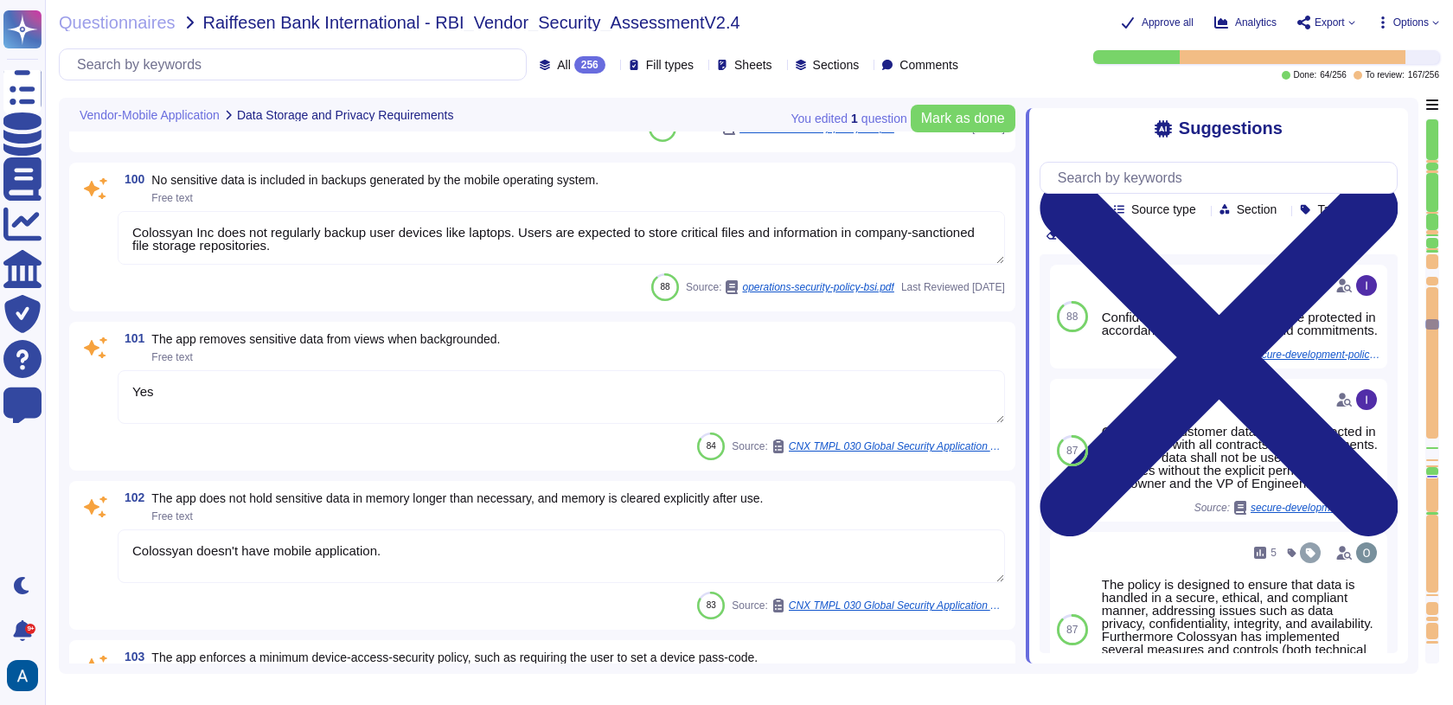
click at [1431, 292] on div at bounding box center [1432, 362] width 12 height 151
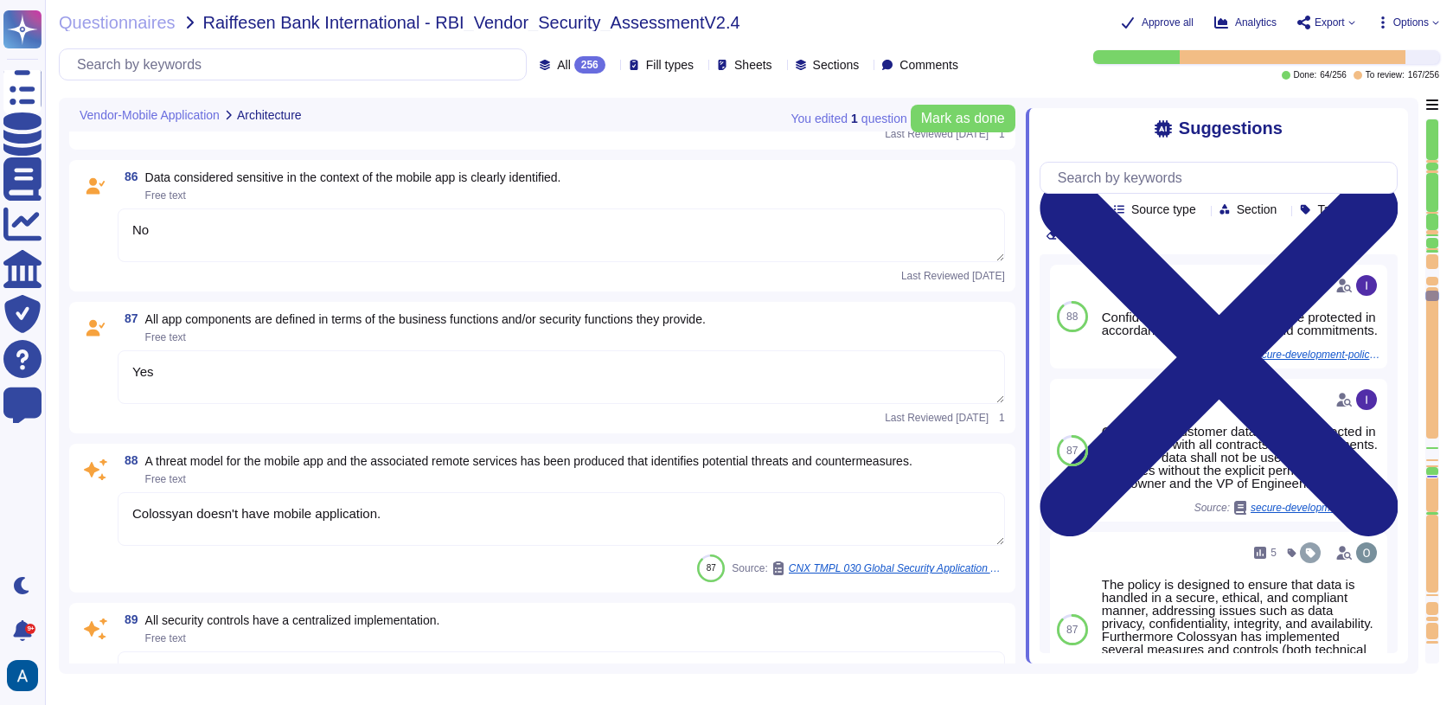
scroll to position [15335, 0]
click at [1432, 417] on div at bounding box center [1432, 362] width 12 height 151
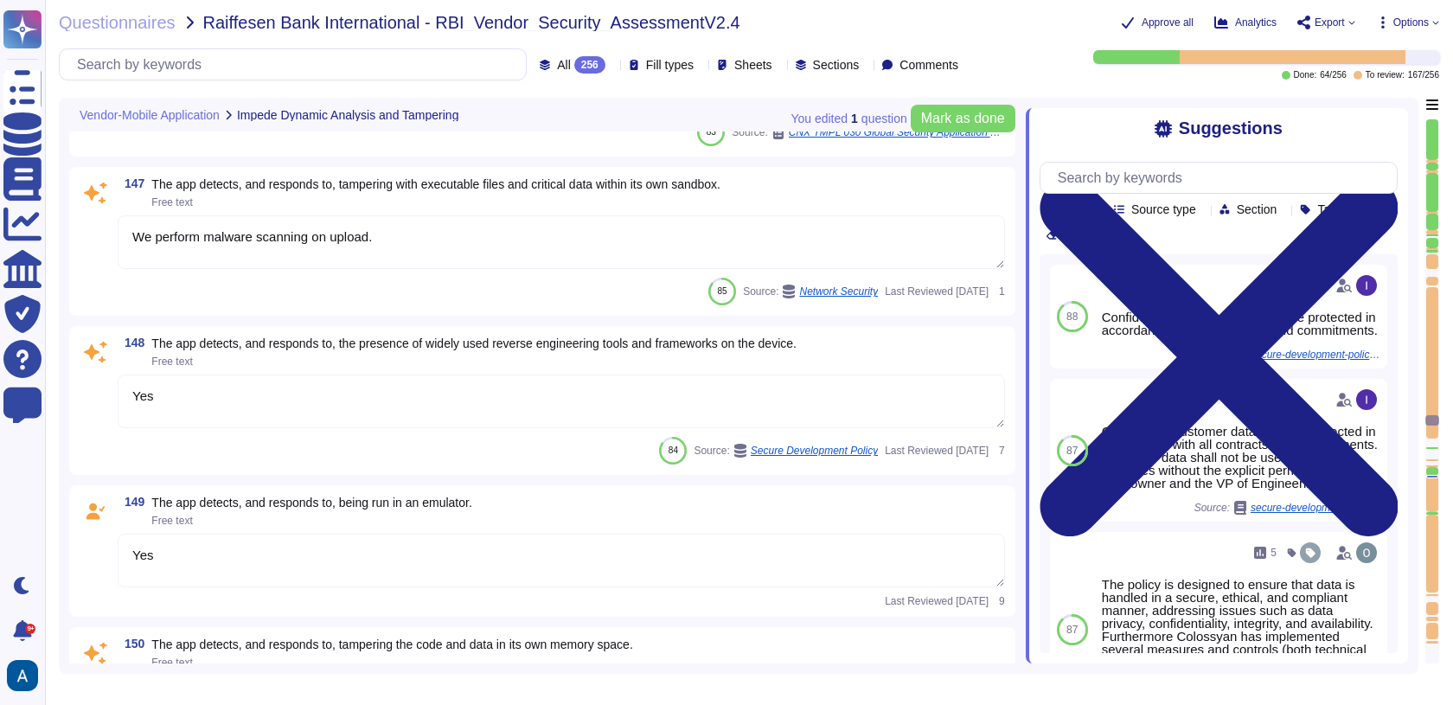
scroll to position [24963, 0]
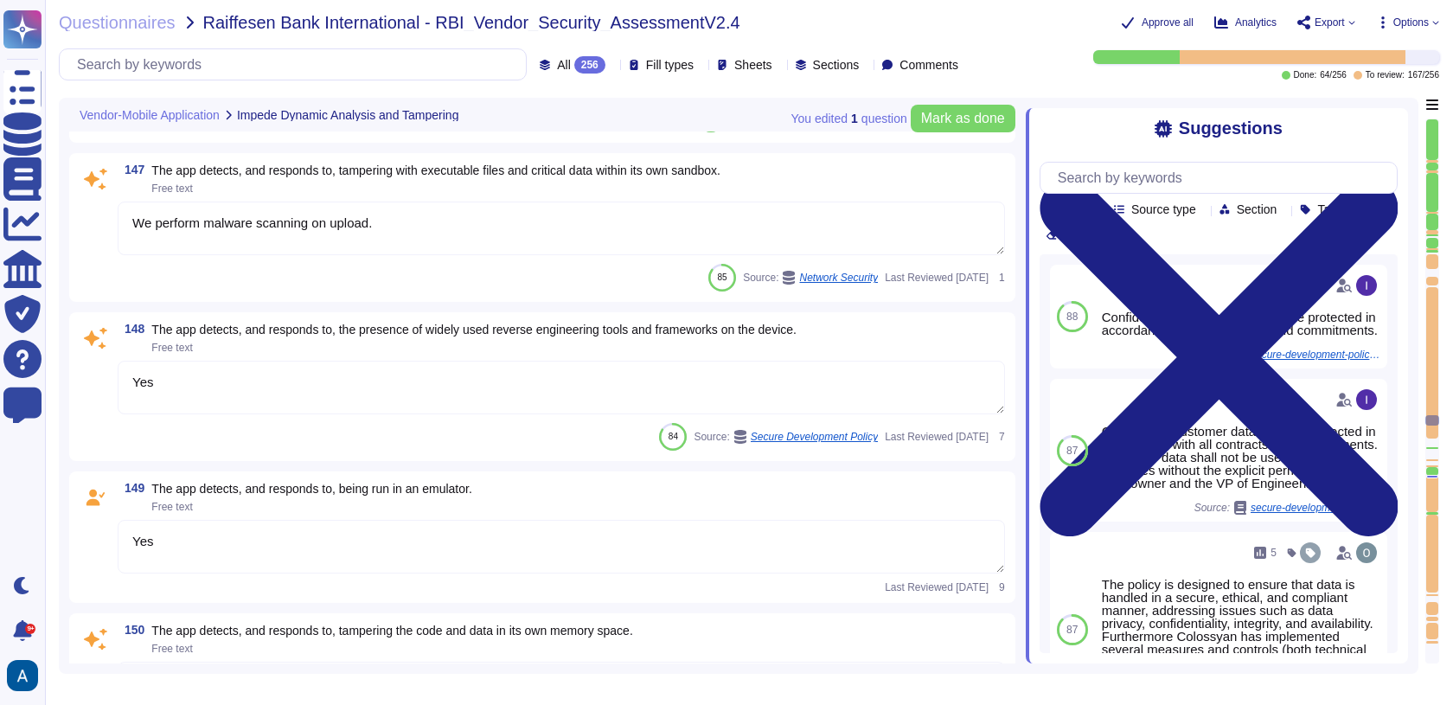
click at [1434, 428] on div at bounding box center [1432, 362] width 12 height 151
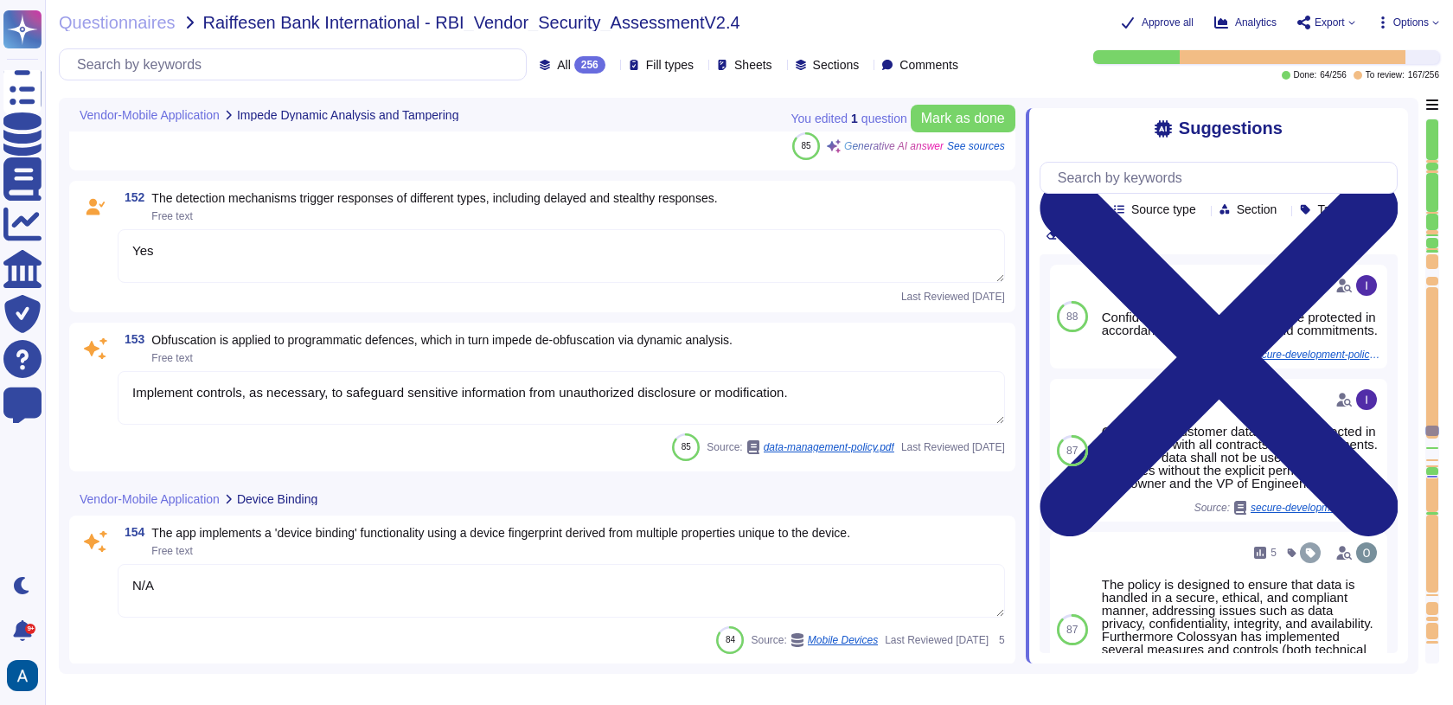
scroll to position [25740, 0]
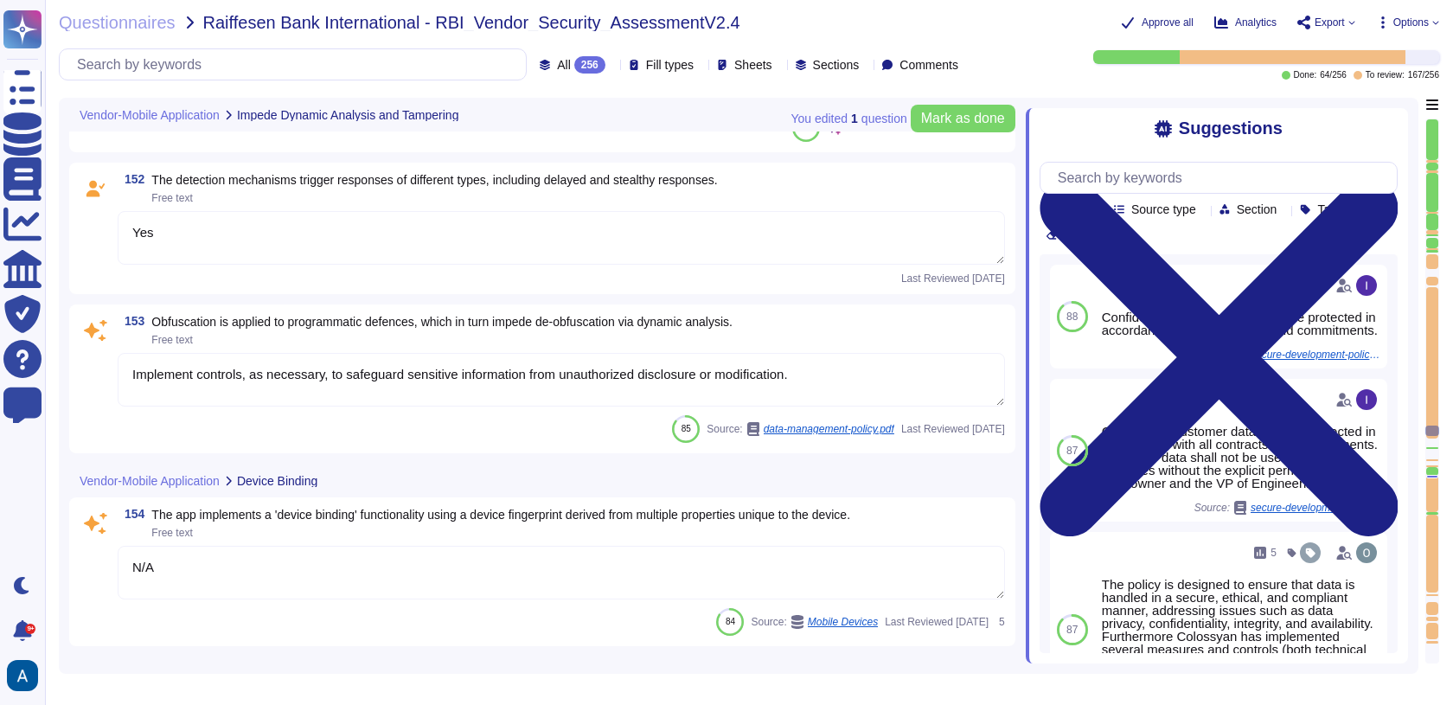
click at [1437, 281] on div at bounding box center [1432, 281] width 12 height 8
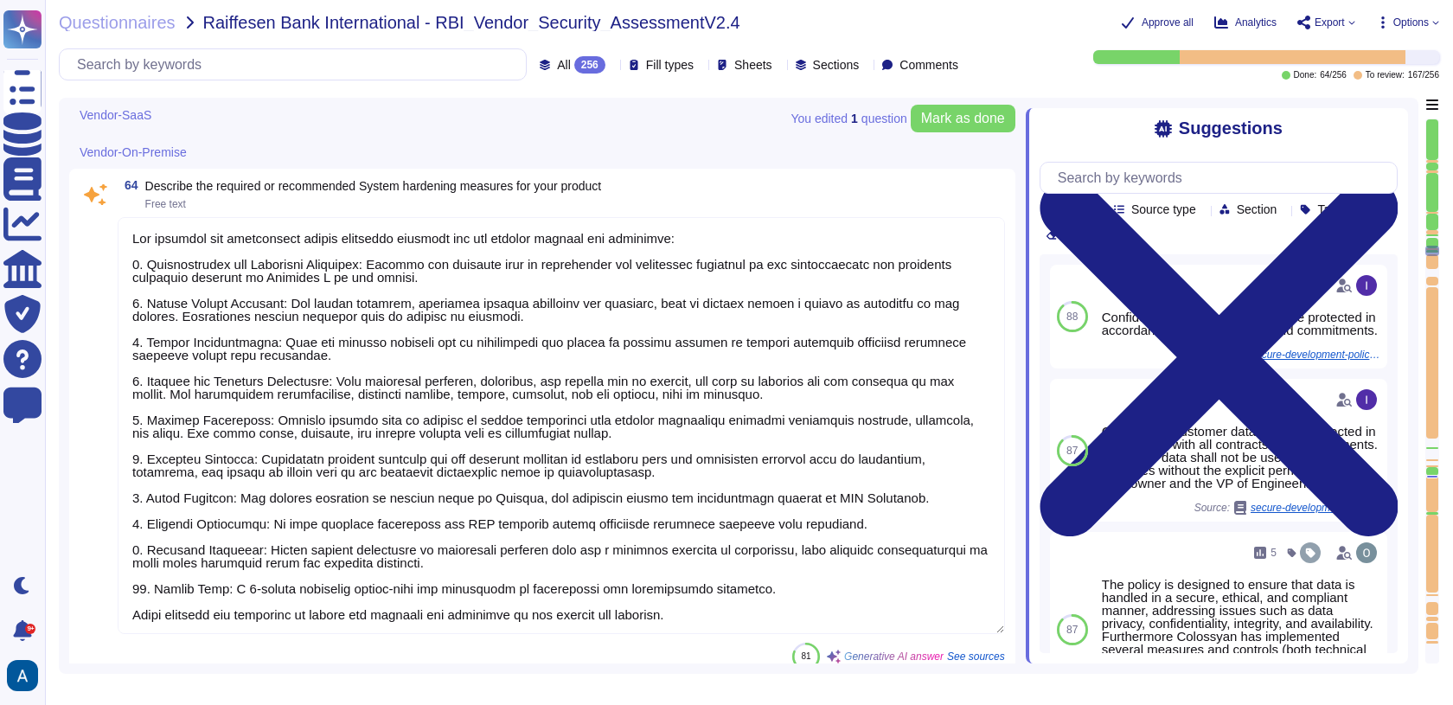
scroll to position [11118, 0]
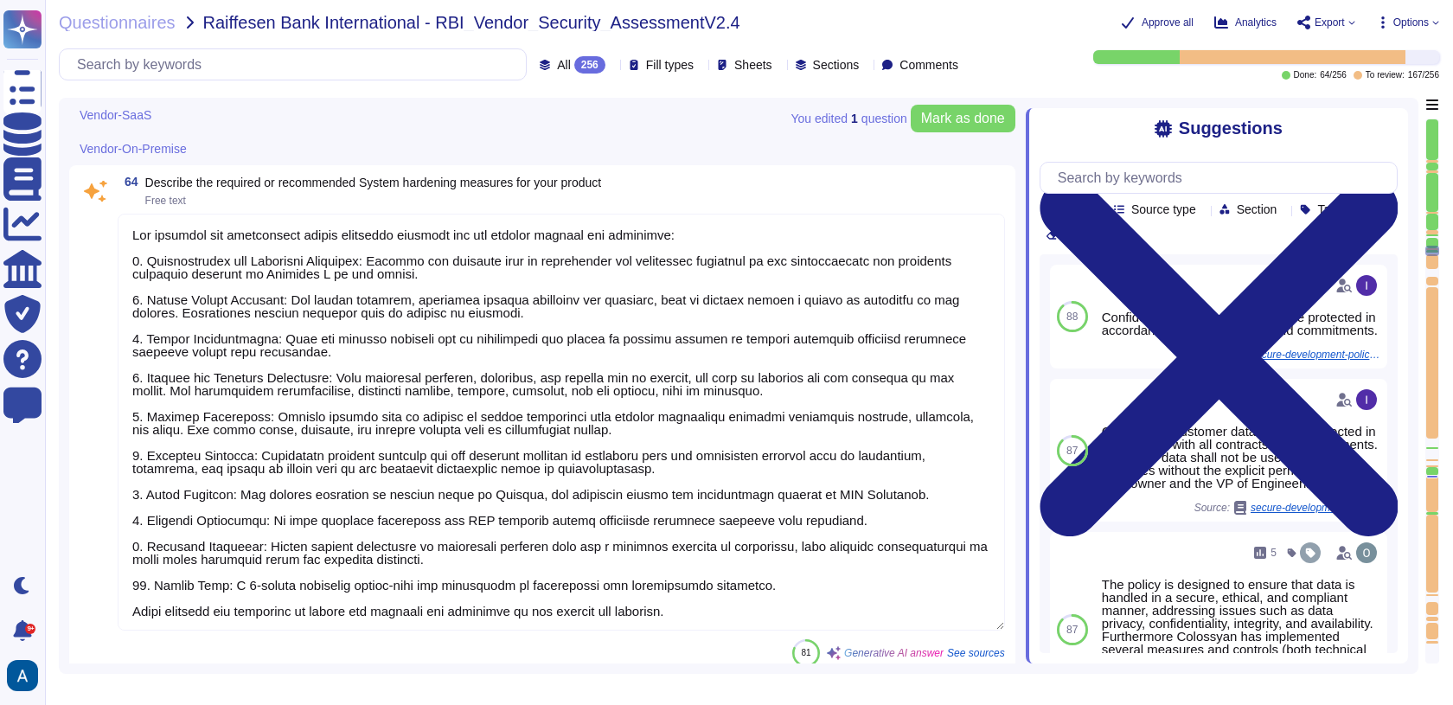
click at [680, 334] on textarea at bounding box center [561, 422] width 887 height 417
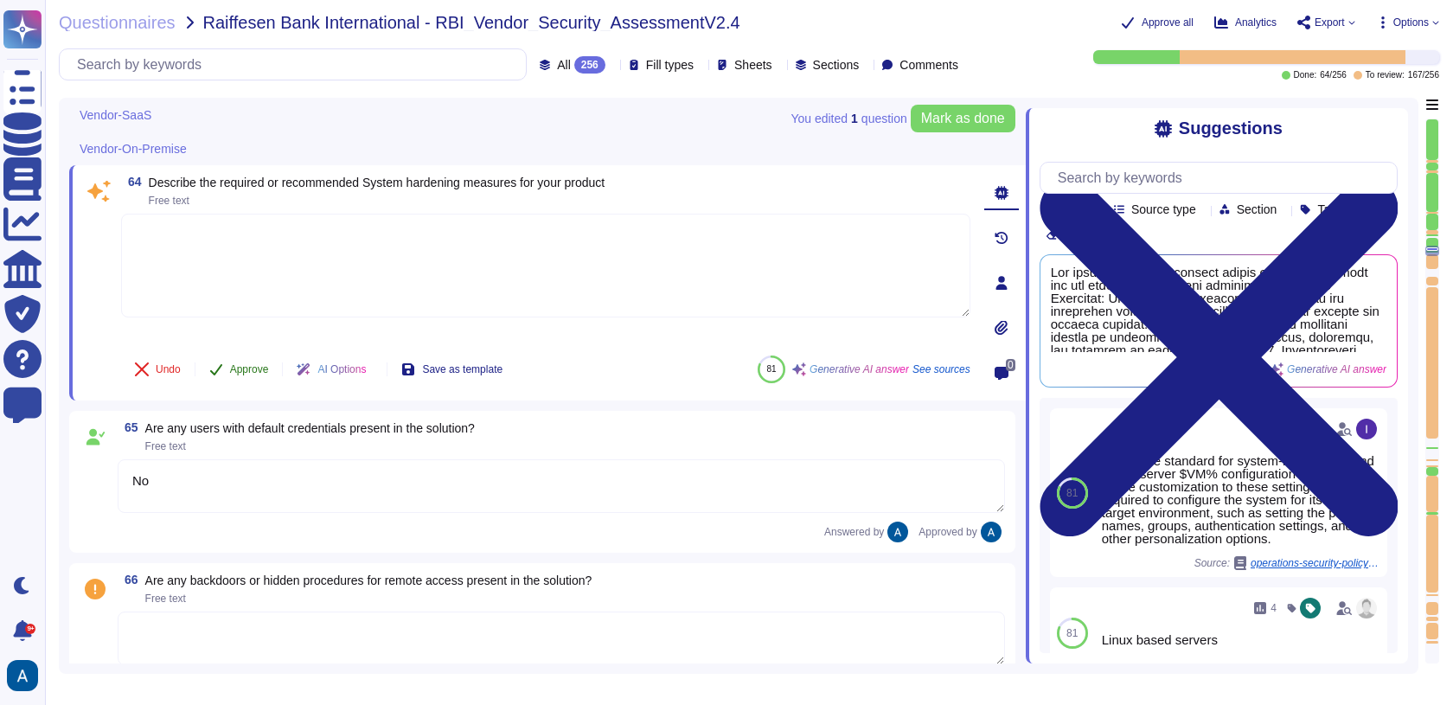
click at [266, 386] on button "Approve" at bounding box center [238, 369] width 87 height 35
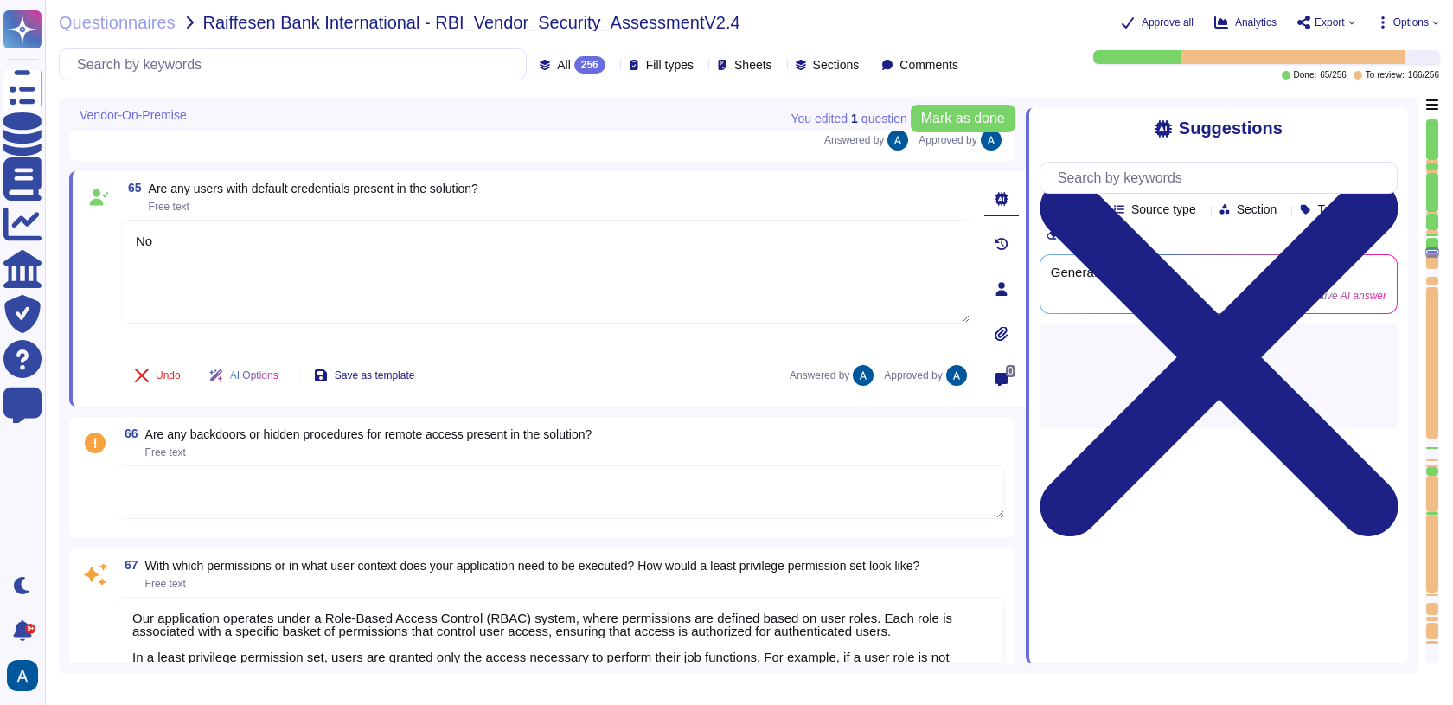
scroll to position [11324, 0]
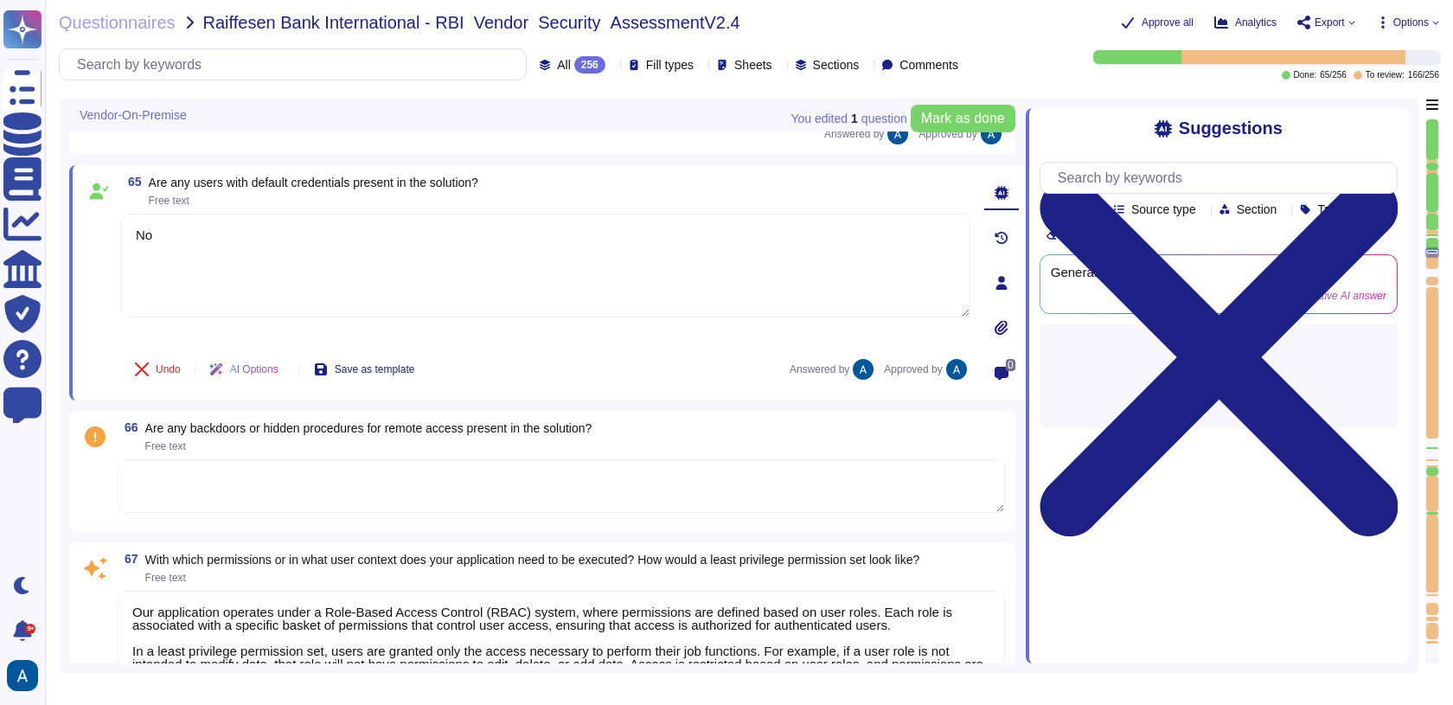
drag, startPoint x: 313, startPoint y: 261, endPoint x: 77, endPoint y: 178, distance: 250.2
click at [78, 188] on div "65 Are any users with default credentials present in the solution? Free text No…" at bounding box center [547, 282] width 956 height 235
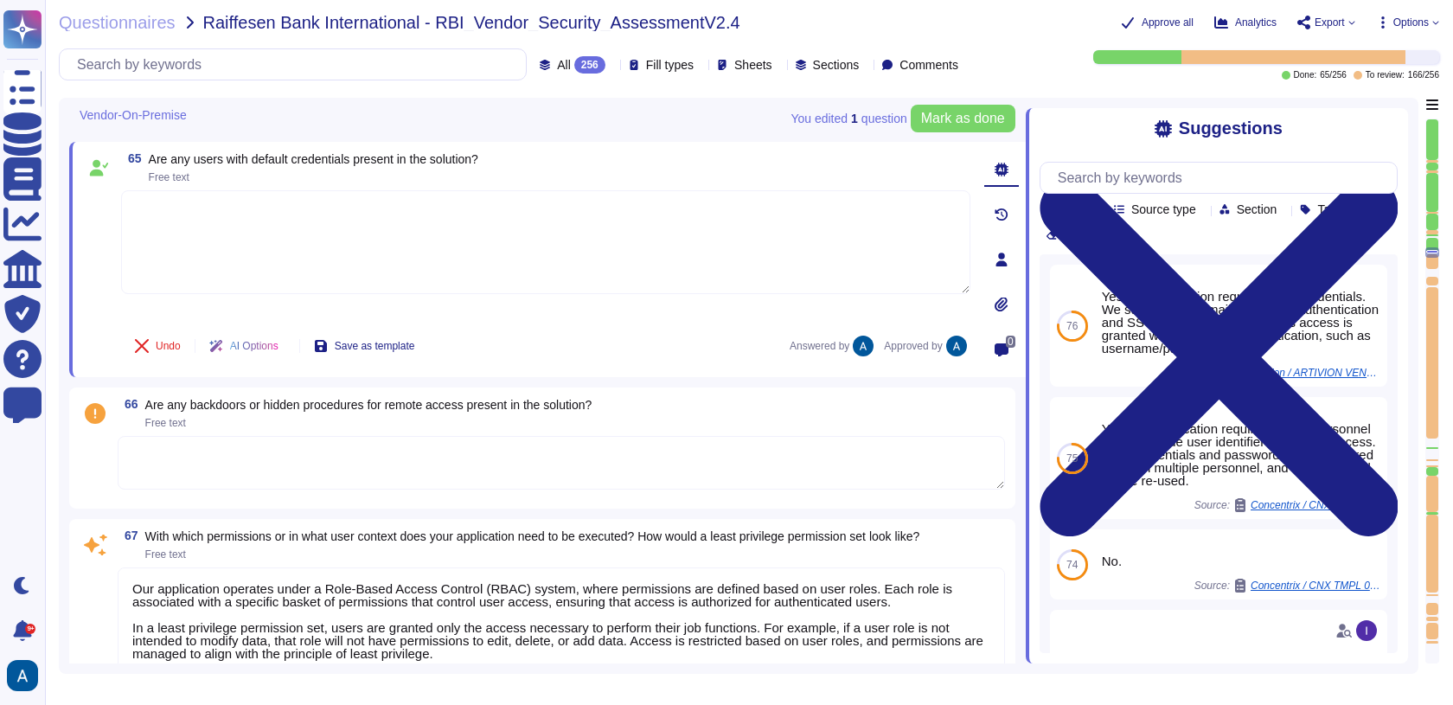
click at [540, 329] on div "Undo AI Options Save as template Answered by Approved by" at bounding box center [545, 346] width 849 height 42
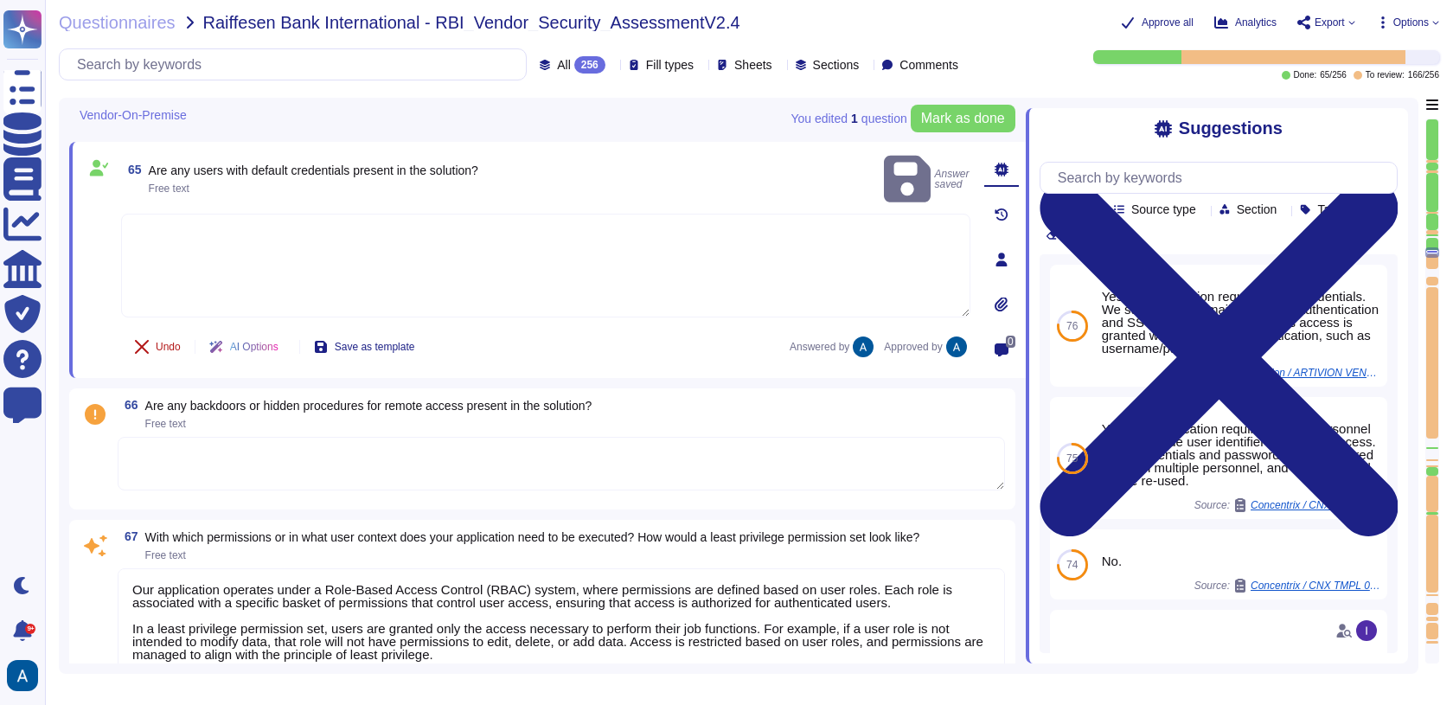
click at [176, 348] on span "Undo" at bounding box center [168, 347] width 25 height 10
click at [163, 342] on span "Done" at bounding box center [168, 347] width 25 height 10
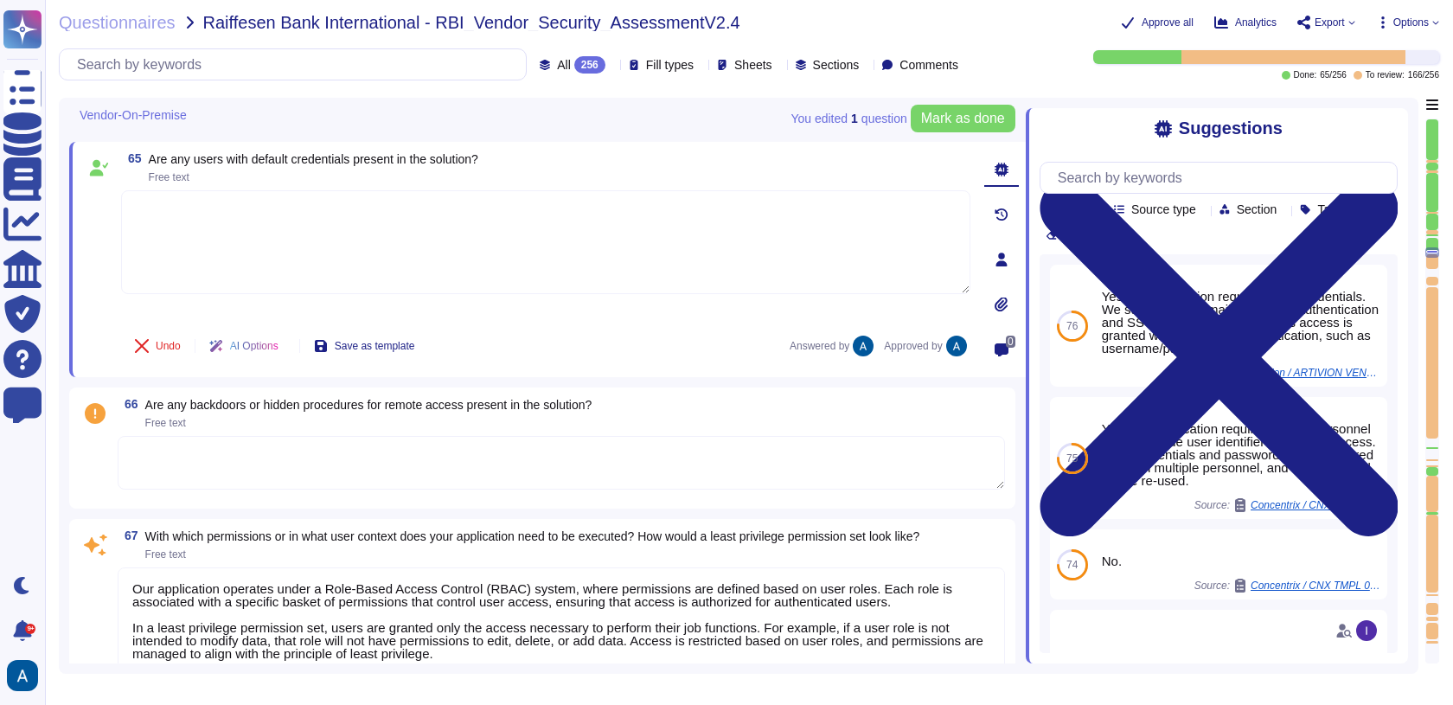
click at [252, 472] on textarea at bounding box center [561, 463] width 887 height 54
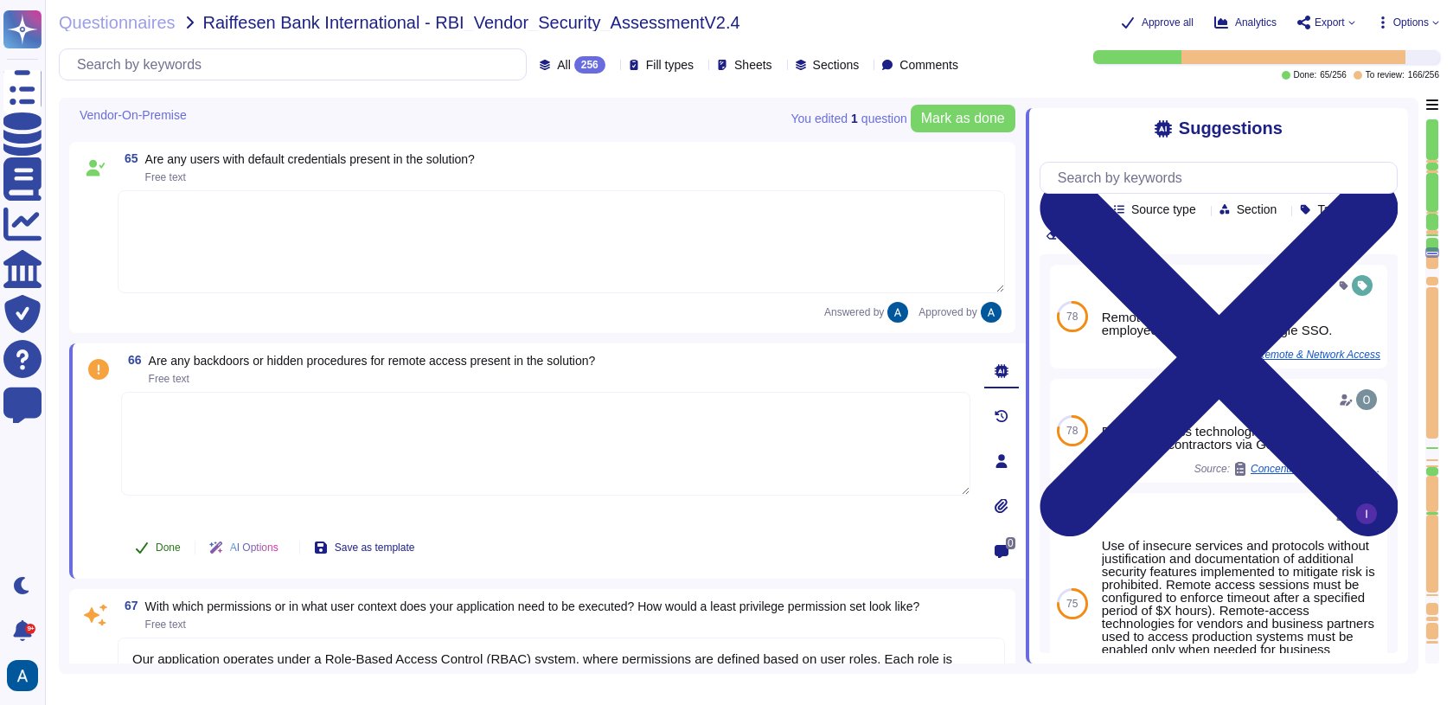
click at [171, 531] on button "Done" at bounding box center [157, 547] width 73 height 35
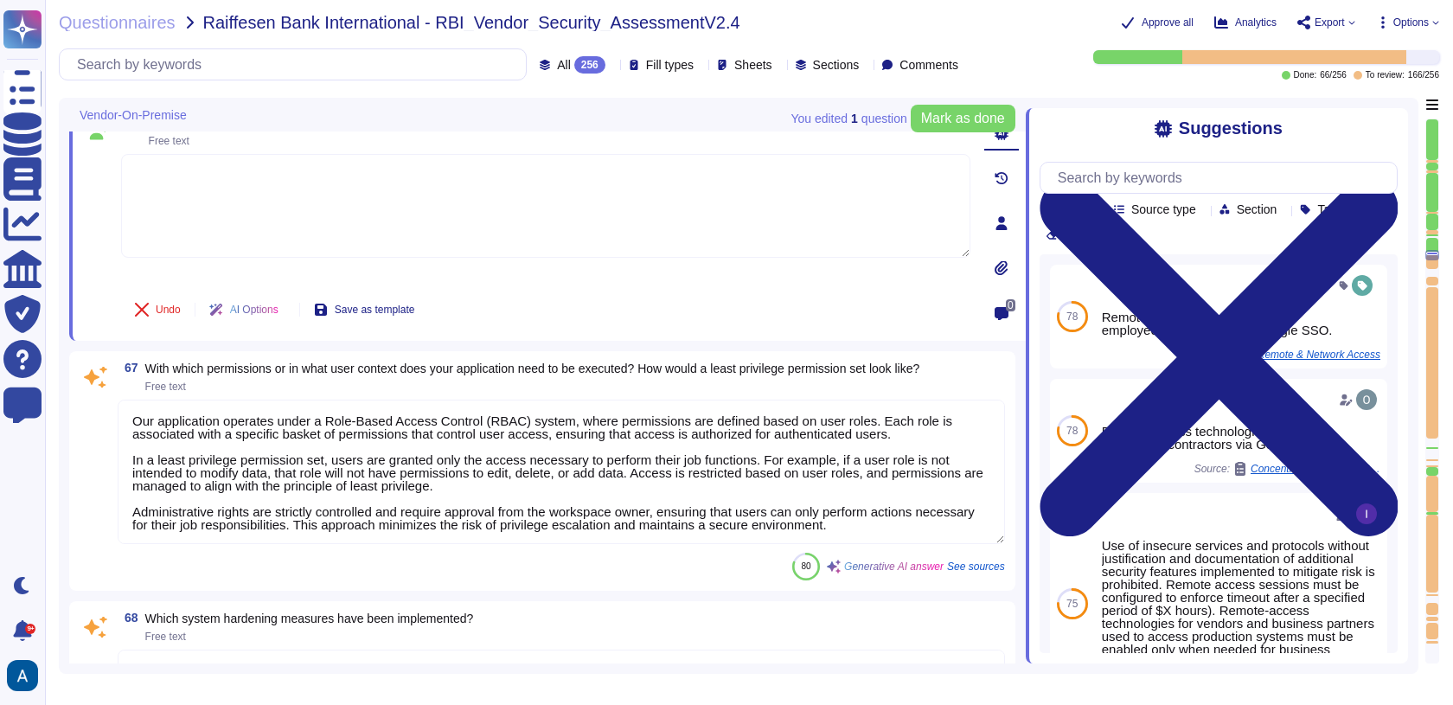
scroll to position [11570, 0]
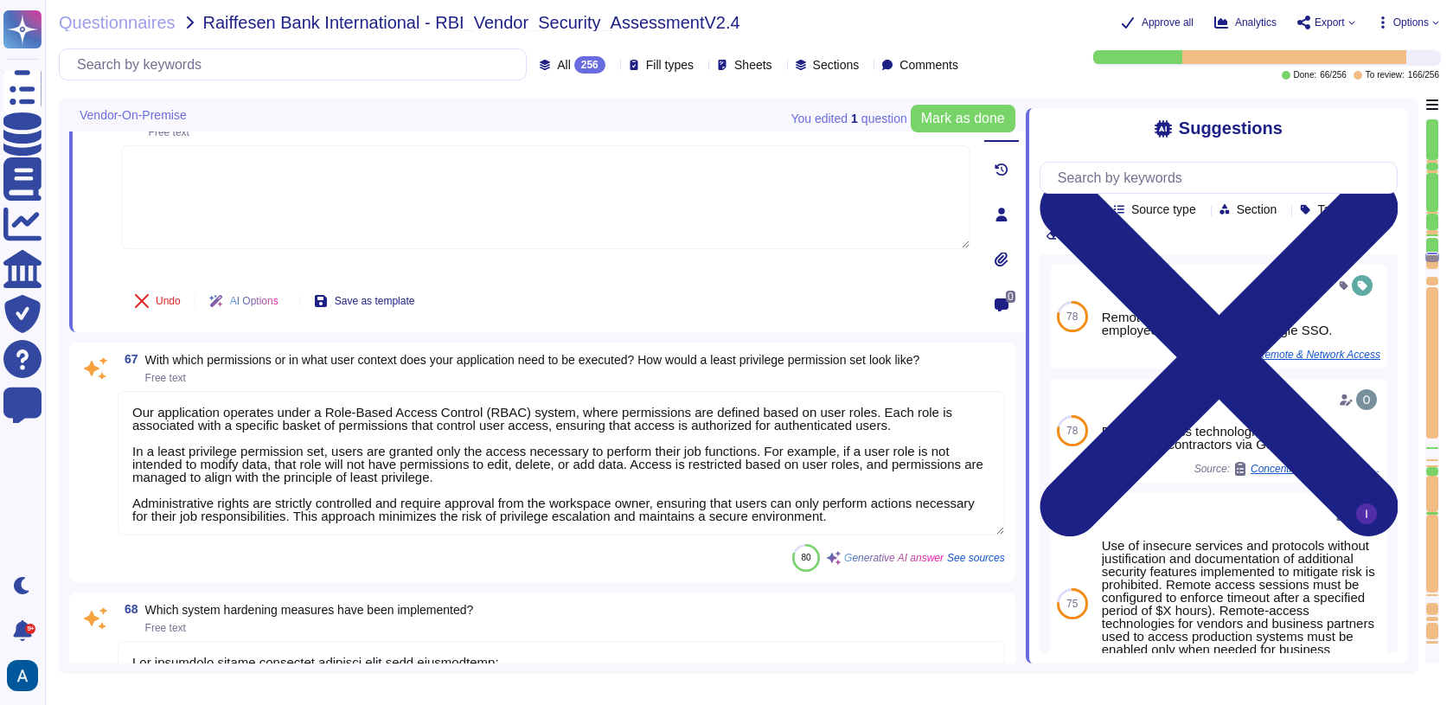
click at [184, 527] on textarea "Our application operates under a Role-Based Access Control (RBAC) system, where…" at bounding box center [561, 463] width 887 height 144
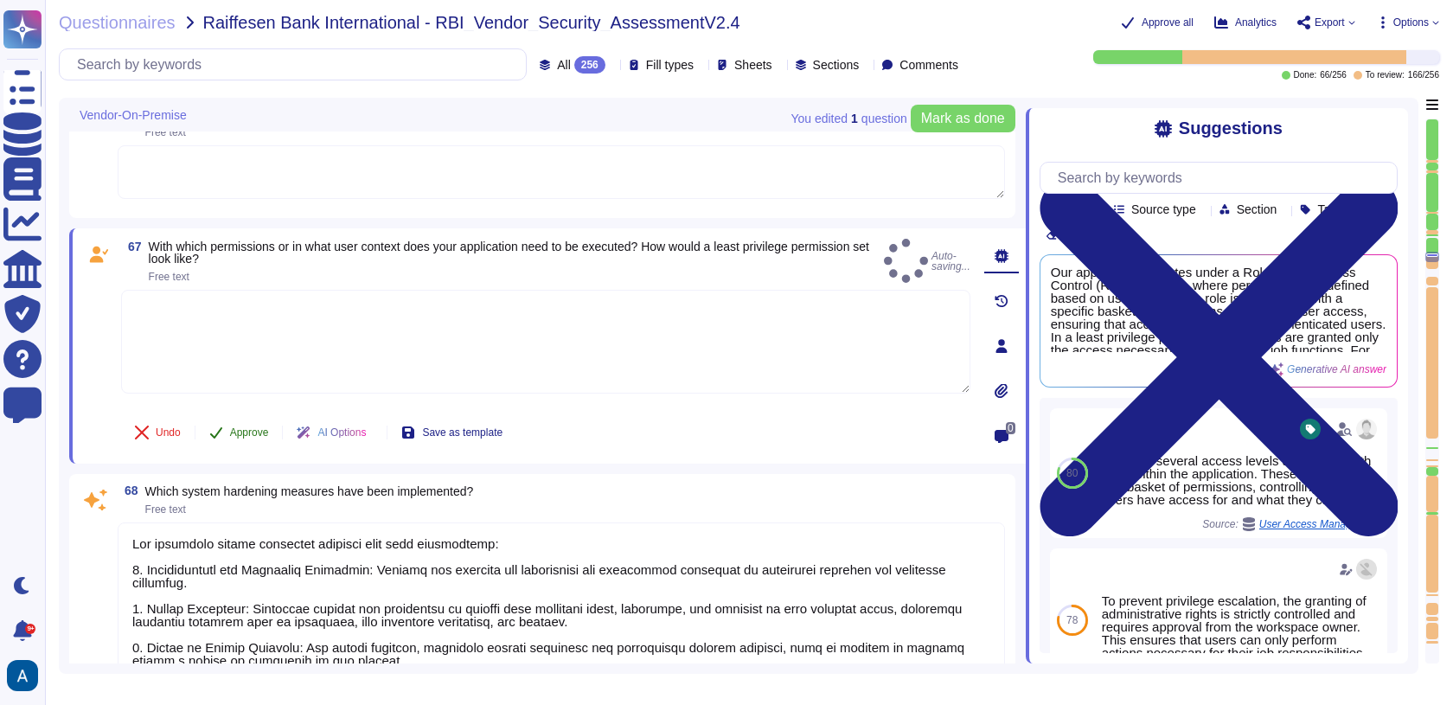
click at [247, 430] on span "Approve" at bounding box center [249, 432] width 39 height 10
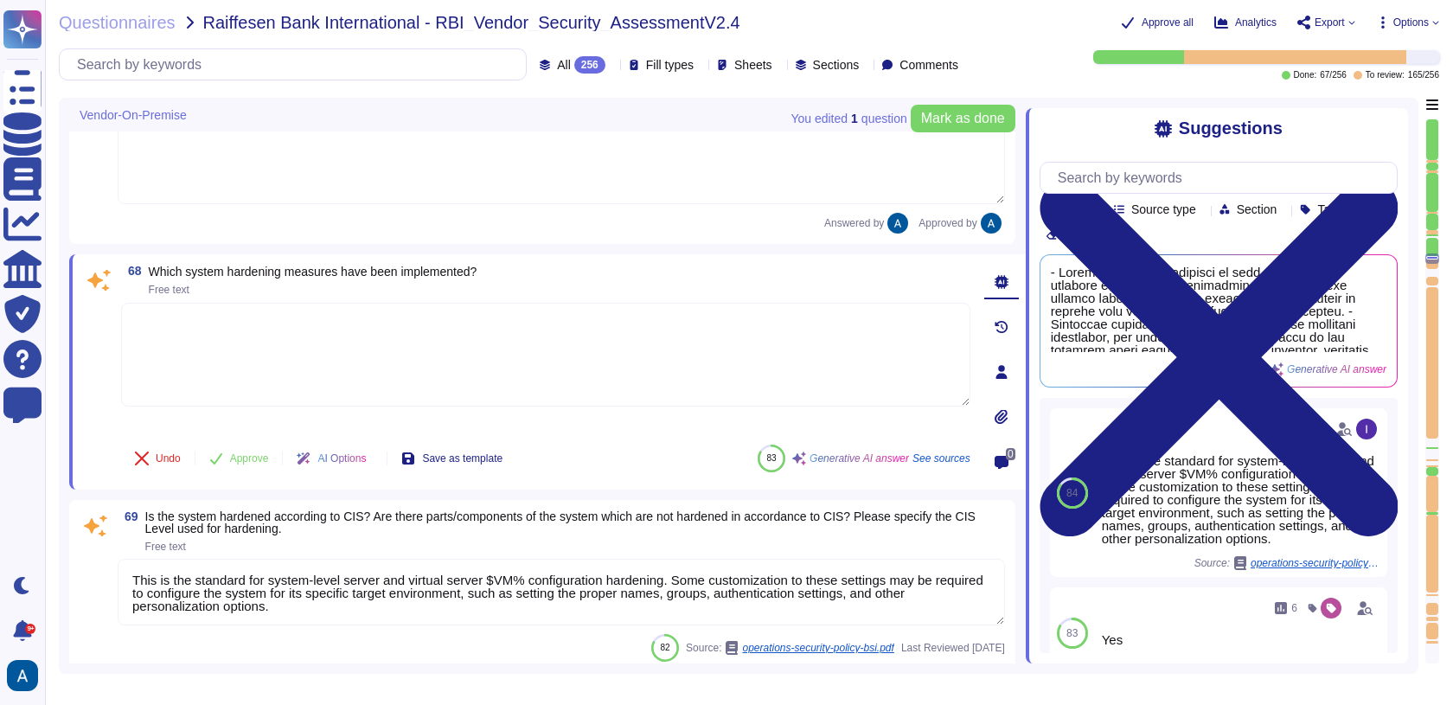
scroll to position [11836, 0]
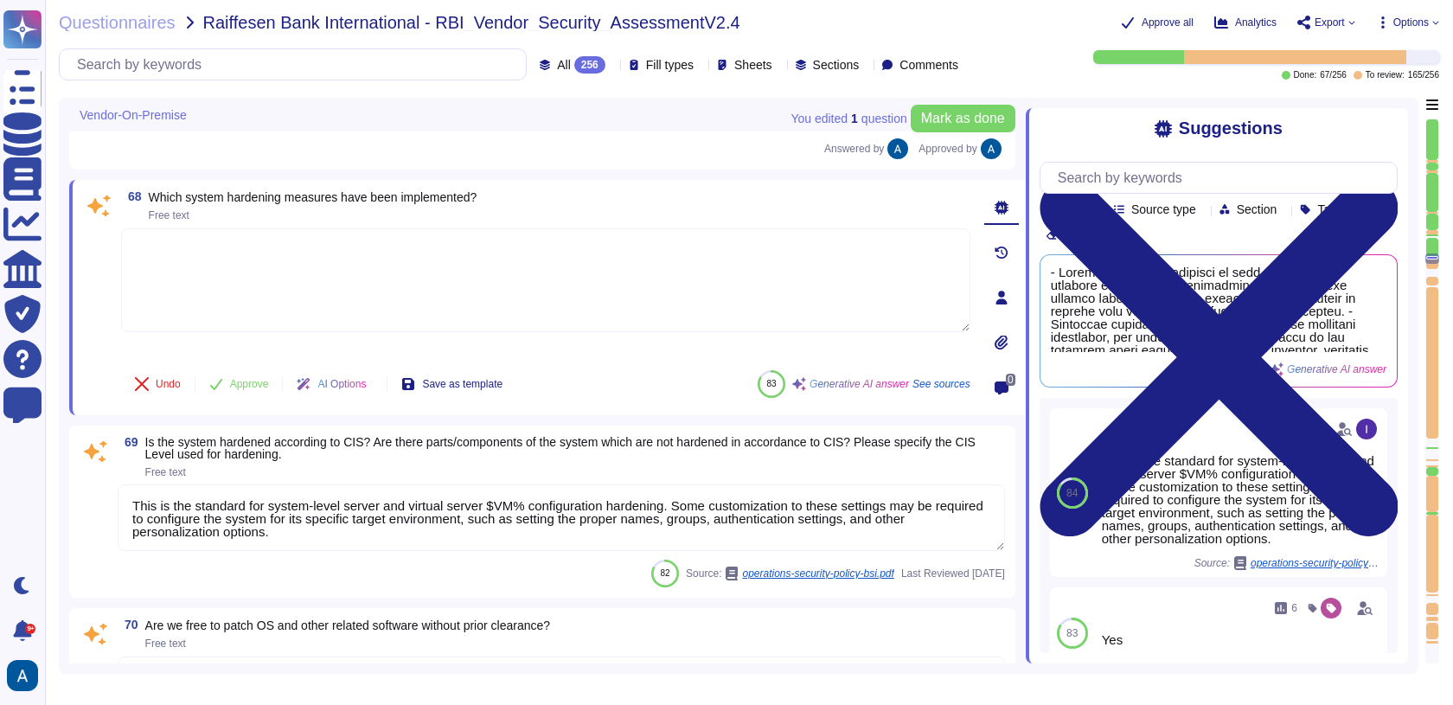
click at [229, 438] on span "Is the system hardened according to CIS? Are there parts/components of the syst…" at bounding box center [560, 448] width 830 height 26
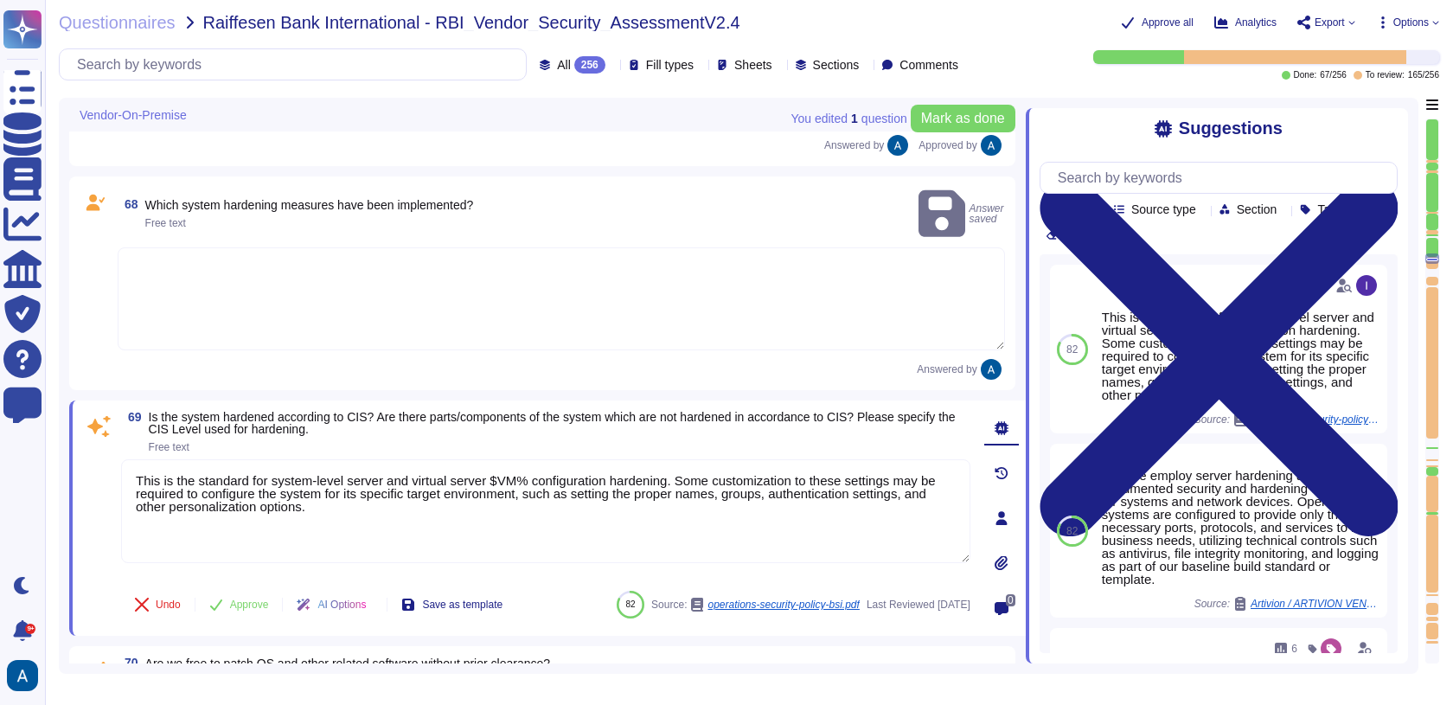
click at [272, 294] on textarea at bounding box center [561, 298] width 887 height 103
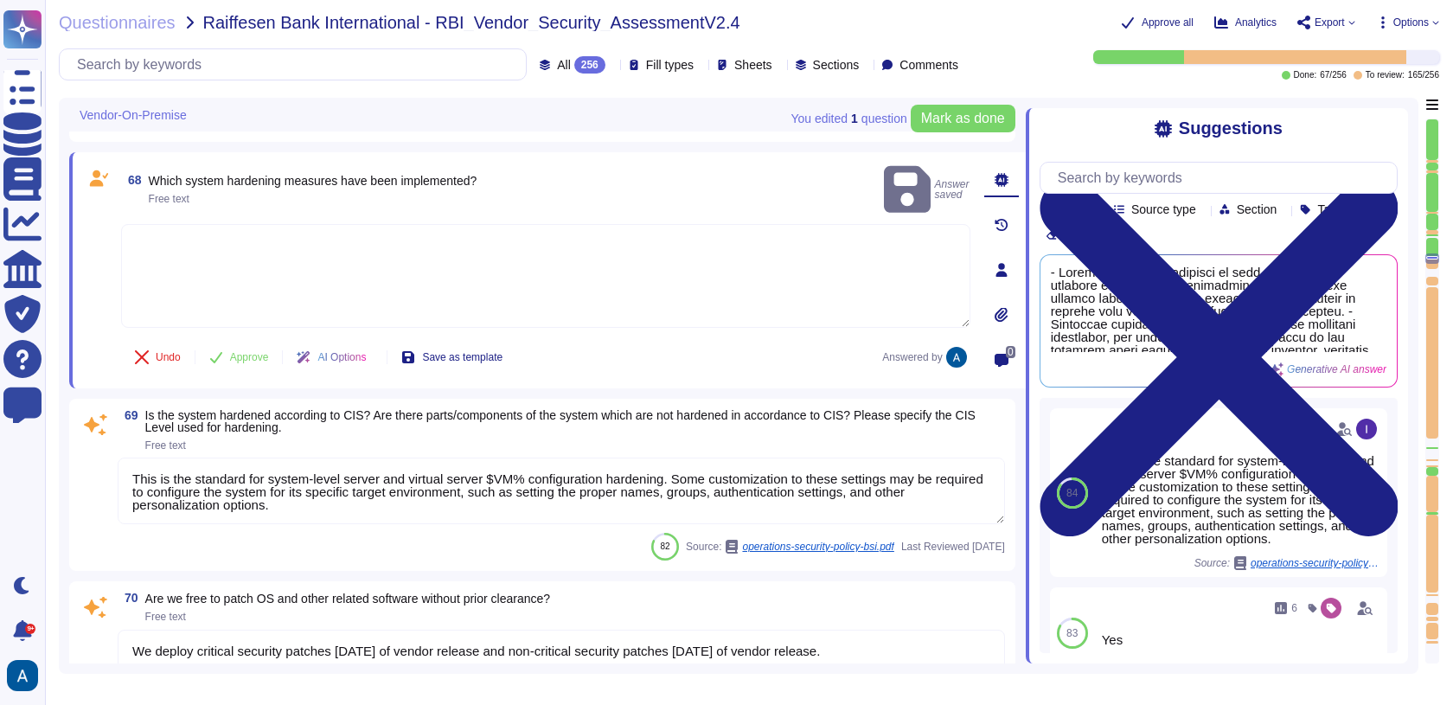
click at [258, 322] on div at bounding box center [545, 276] width 849 height 105
click at [258, 349] on button "Approve" at bounding box center [238, 357] width 87 height 35
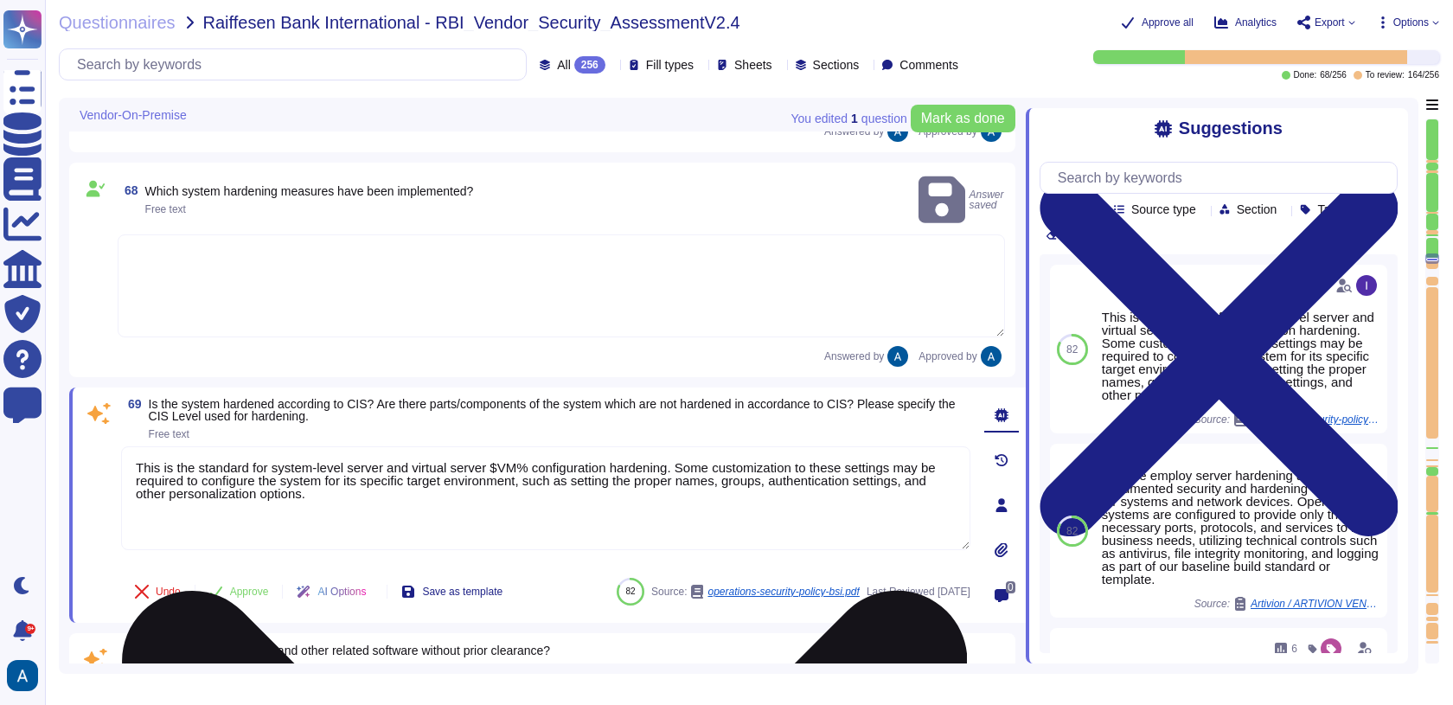
click at [285, 476] on textarea "This is the standard for system-level server and virtual server $VM% configurat…" at bounding box center [545, 498] width 849 height 104
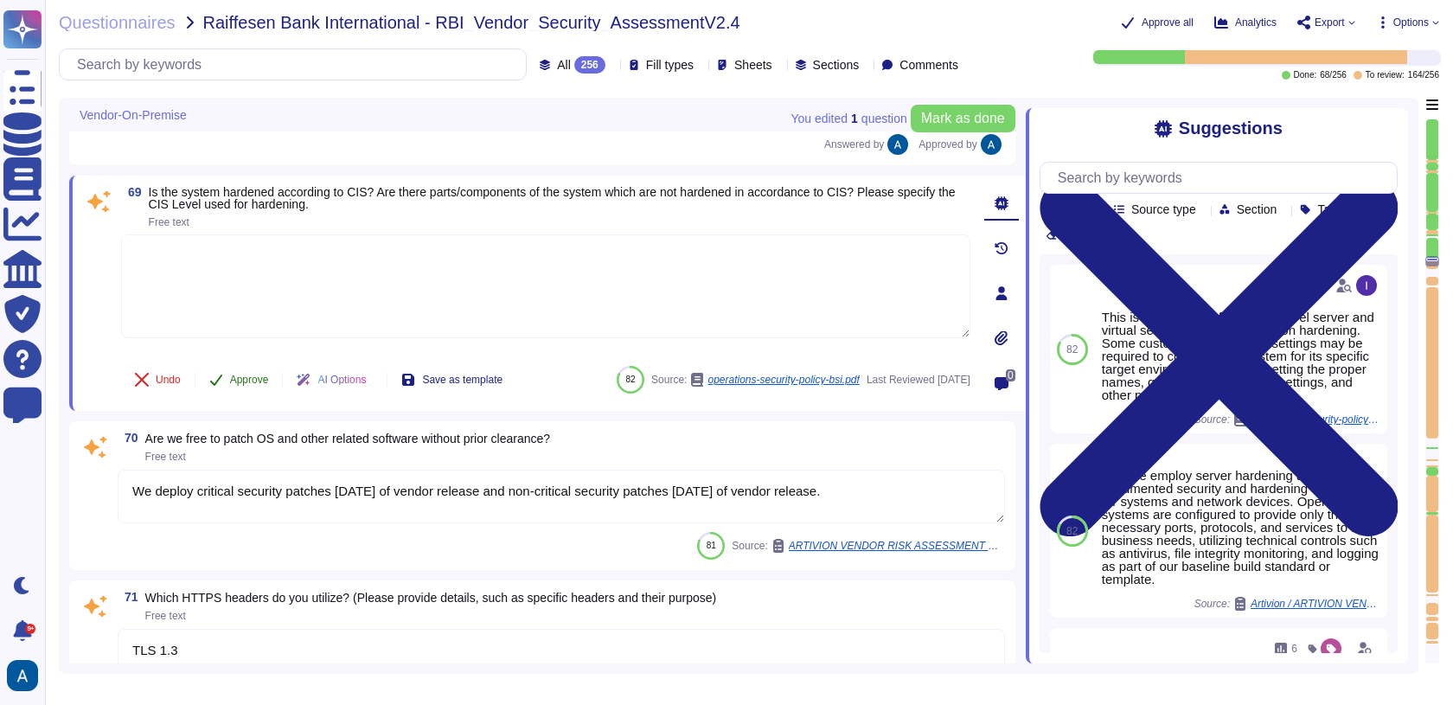
click at [259, 372] on button "Approve" at bounding box center [238, 379] width 87 height 35
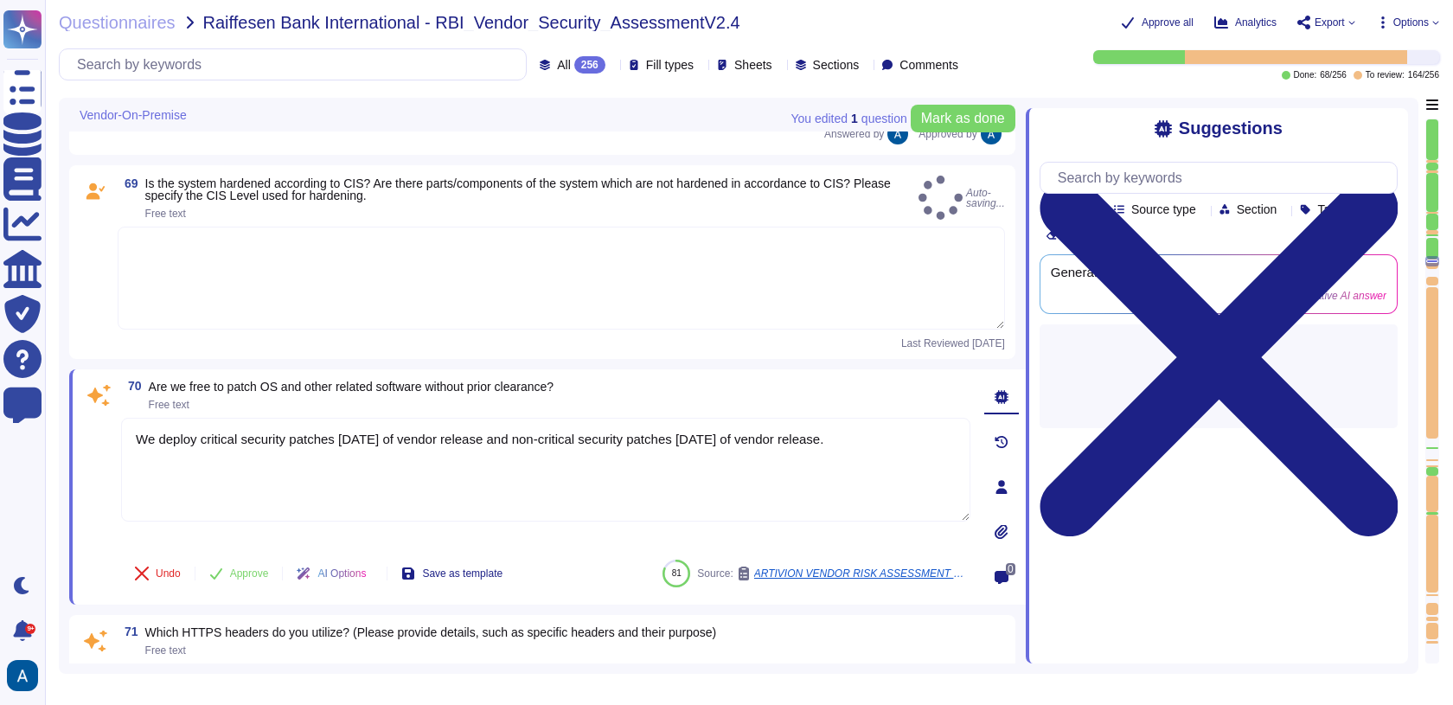
scroll to position [12018, 0]
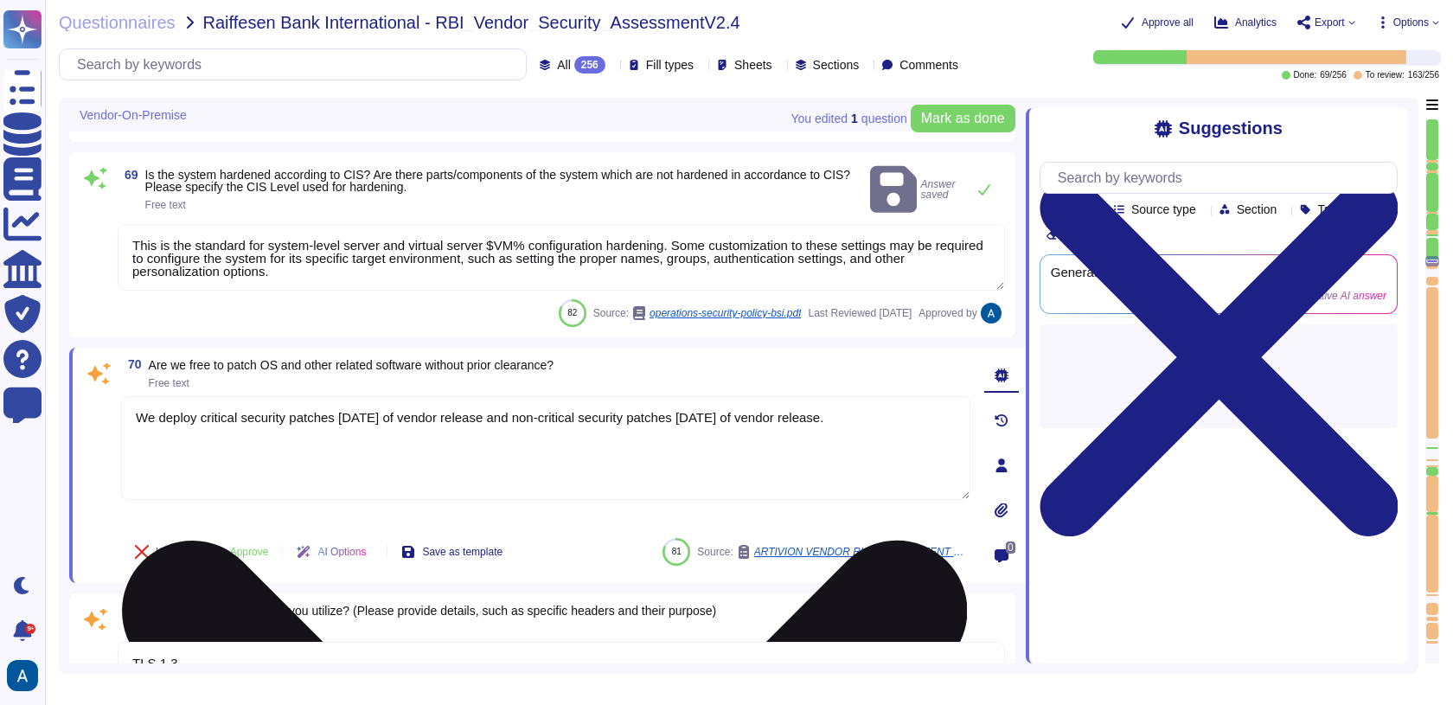
click at [272, 420] on textarea "We deploy critical security patches within 15 days of vendor release and non-cr…" at bounding box center [545, 448] width 849 height 104
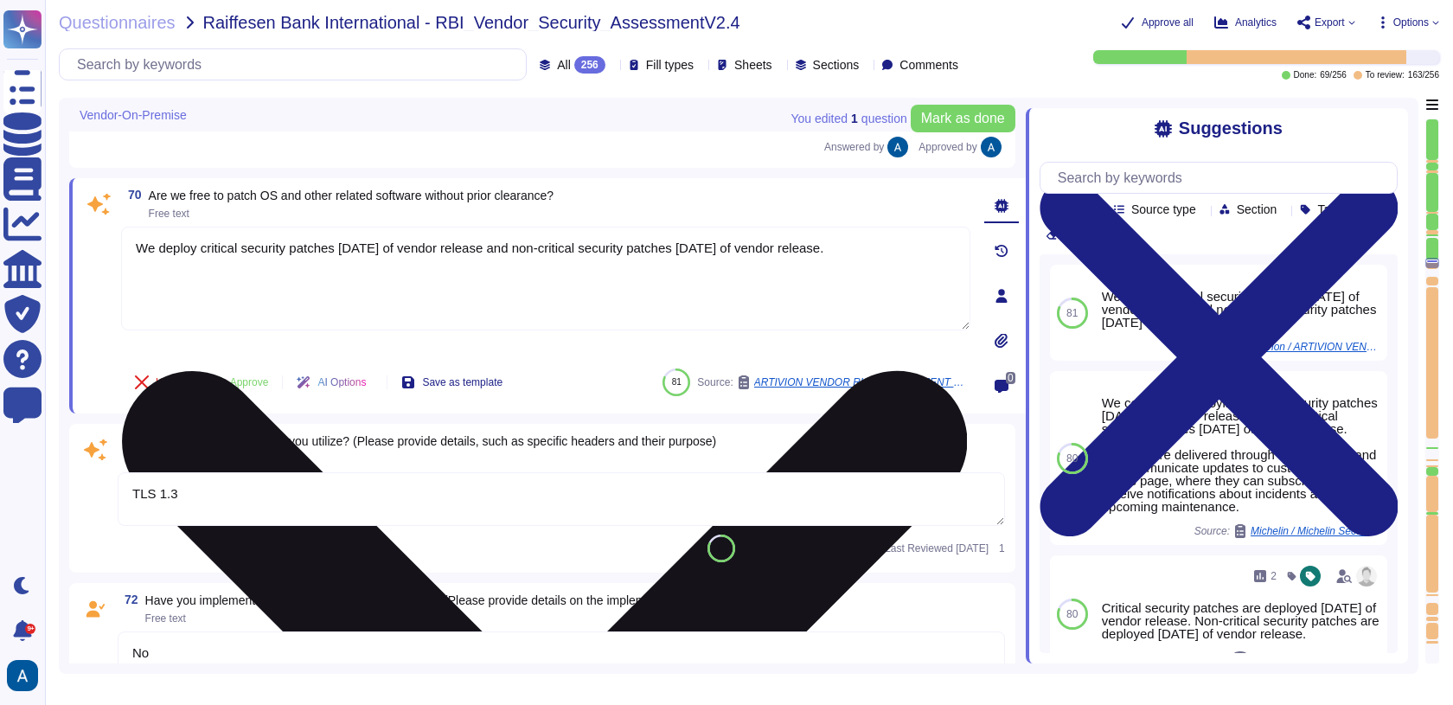
scroll to position [12183, 0]
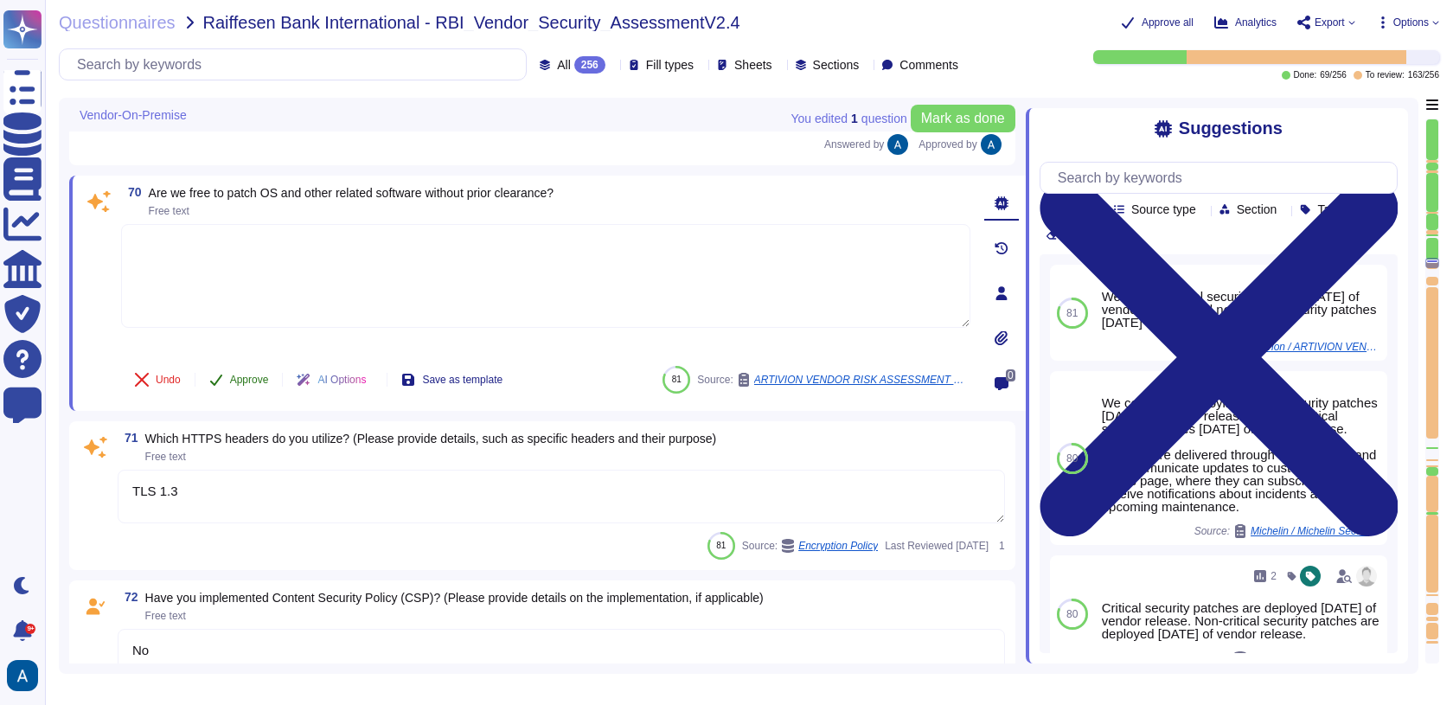
click at [255, 374] on span "Approve" at bounding box center [249, 379] width 39 height 10
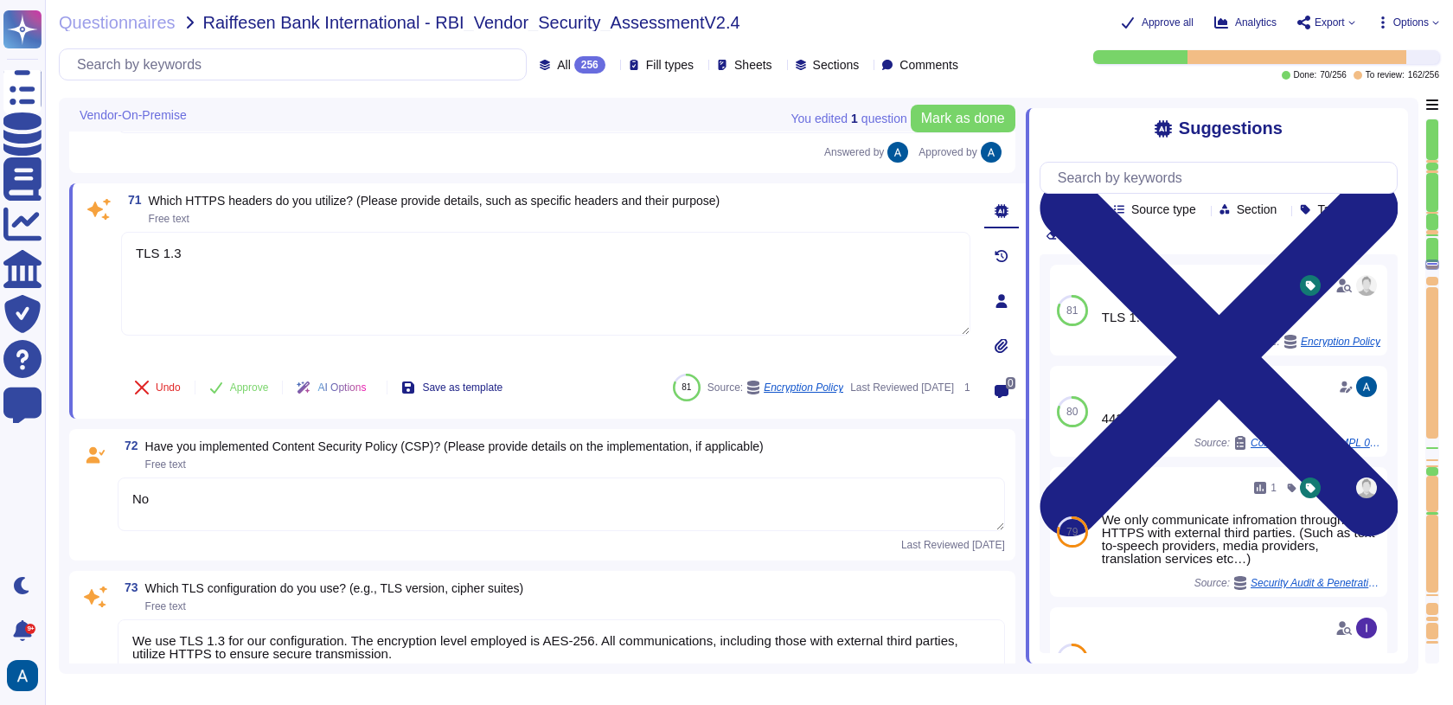
scroll to position [12325, 0]
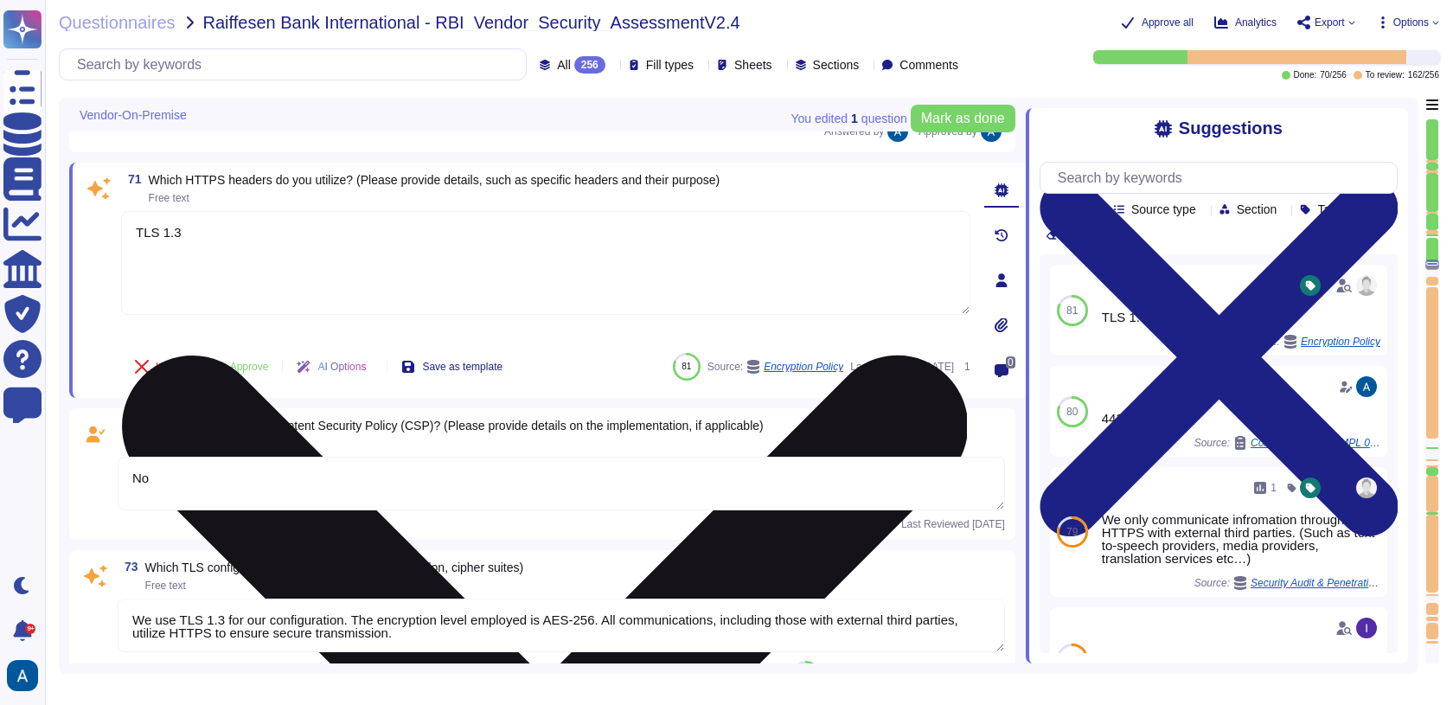
click at [353, 268] on textarea "TLS 1.3" at bounding box center [545, 263] width 849 height 104
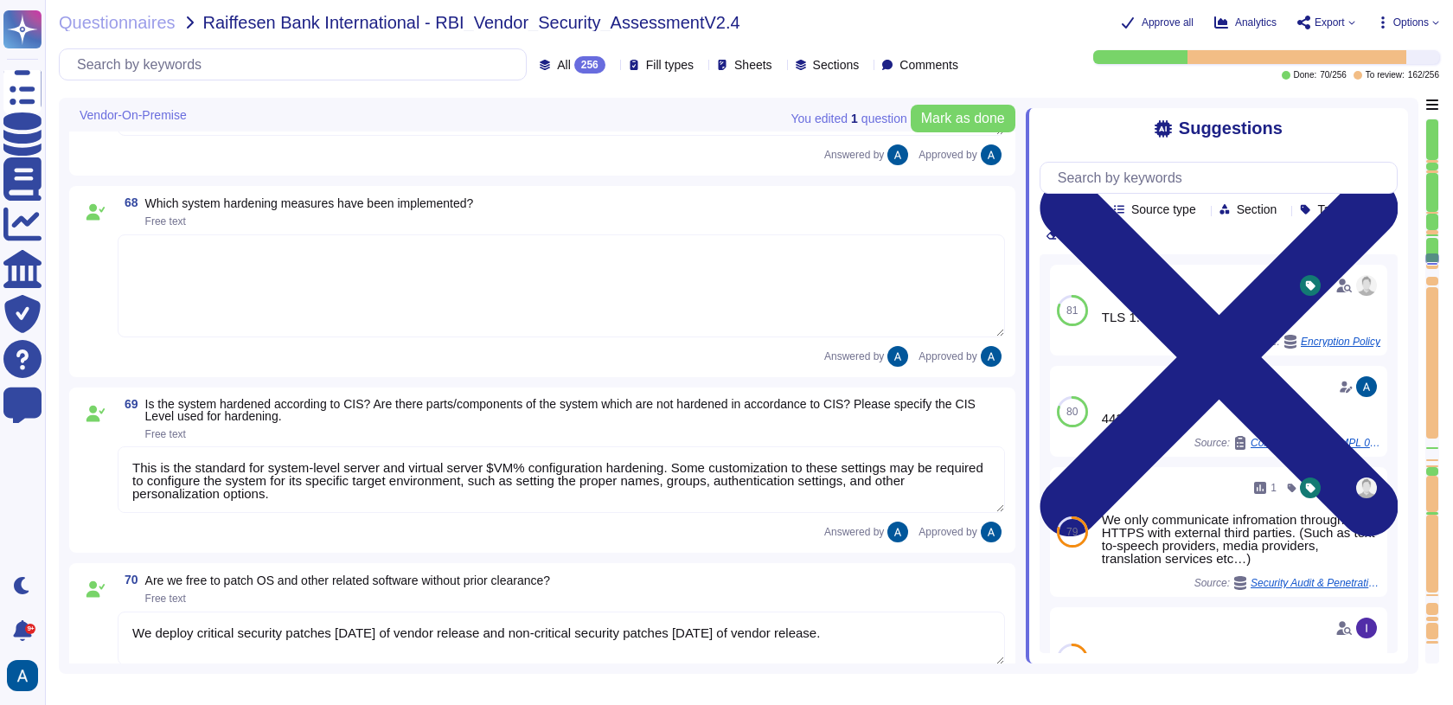
scroll to position [11682, 0]
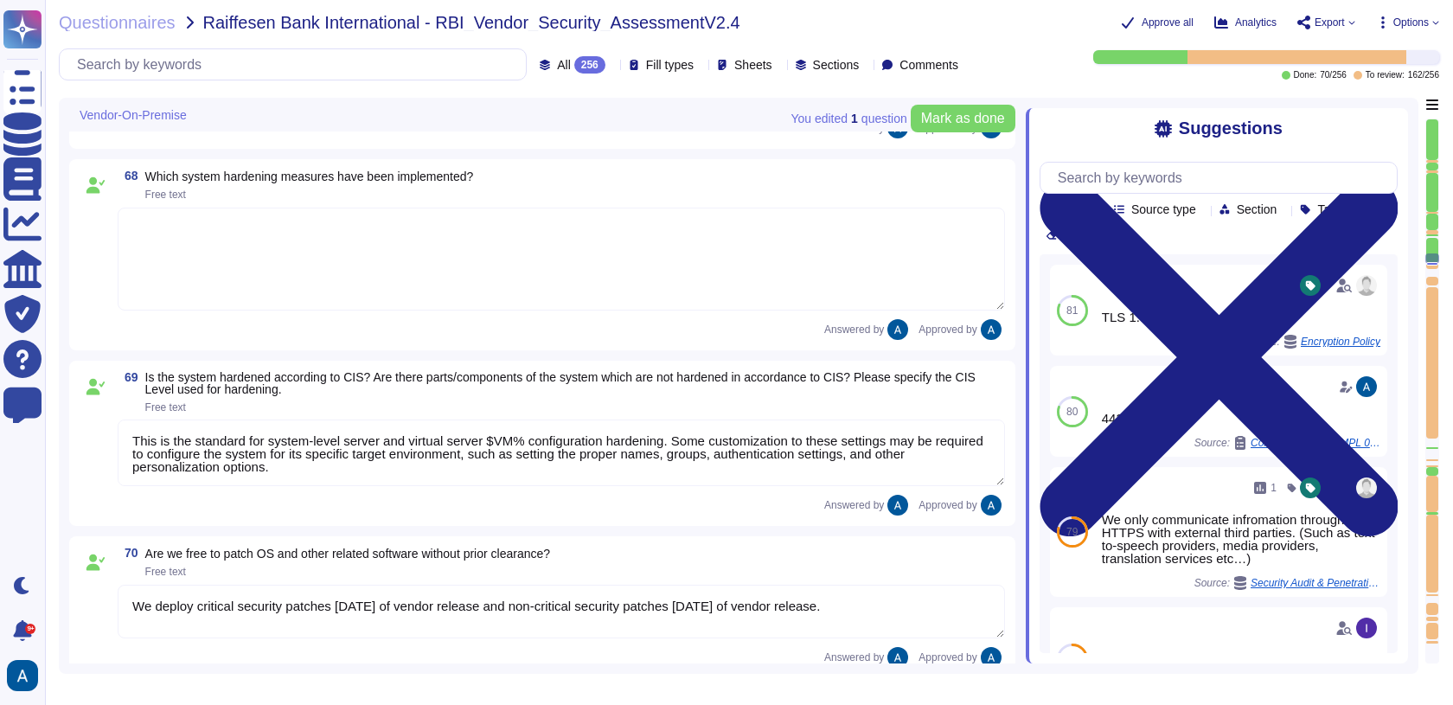
click at [322, 435] on textarea "This is the standard for system-level server and virtual server $VM% configurat…" at bounding box center [561, 452] width 887 height 67
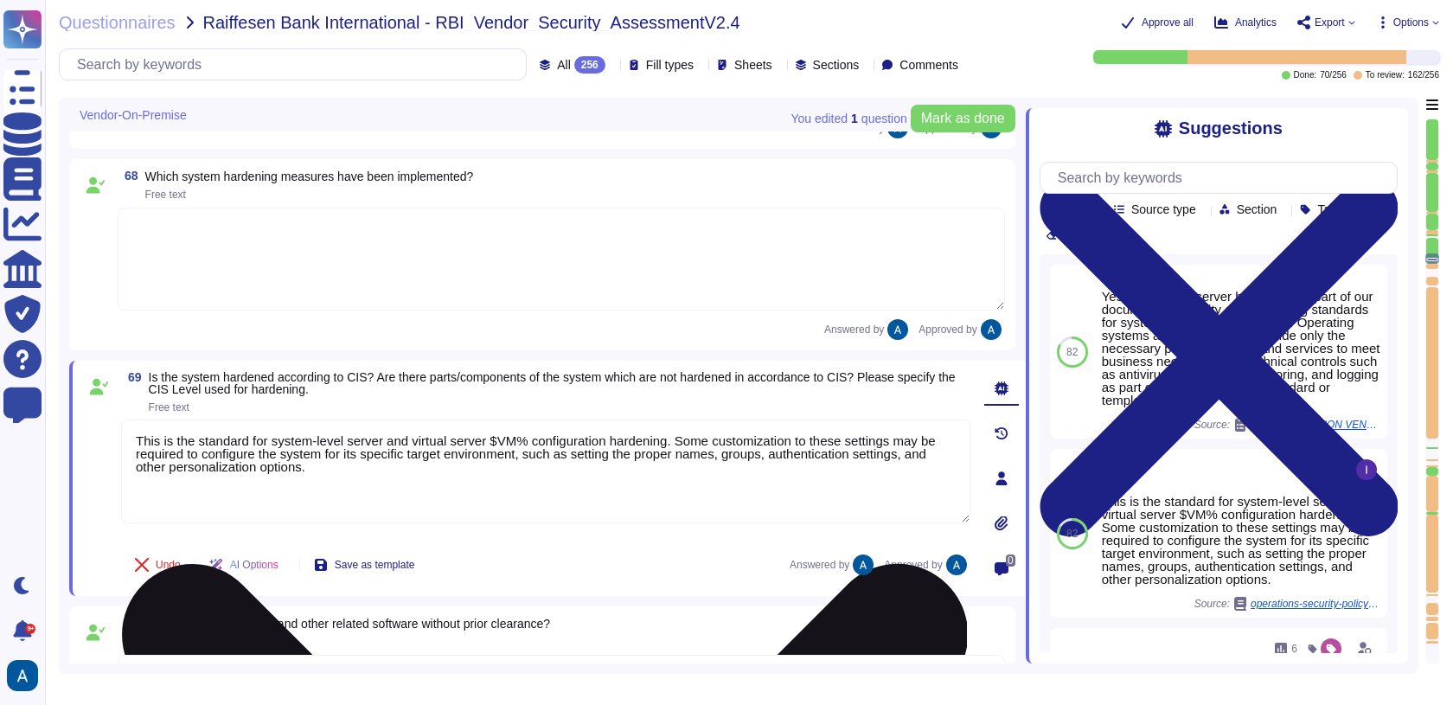
click at [322, 435] on textarea "This is the standard for system-level server and virtual server $VM% configurat…" at bounding box center [545, 471] width 849 height 104
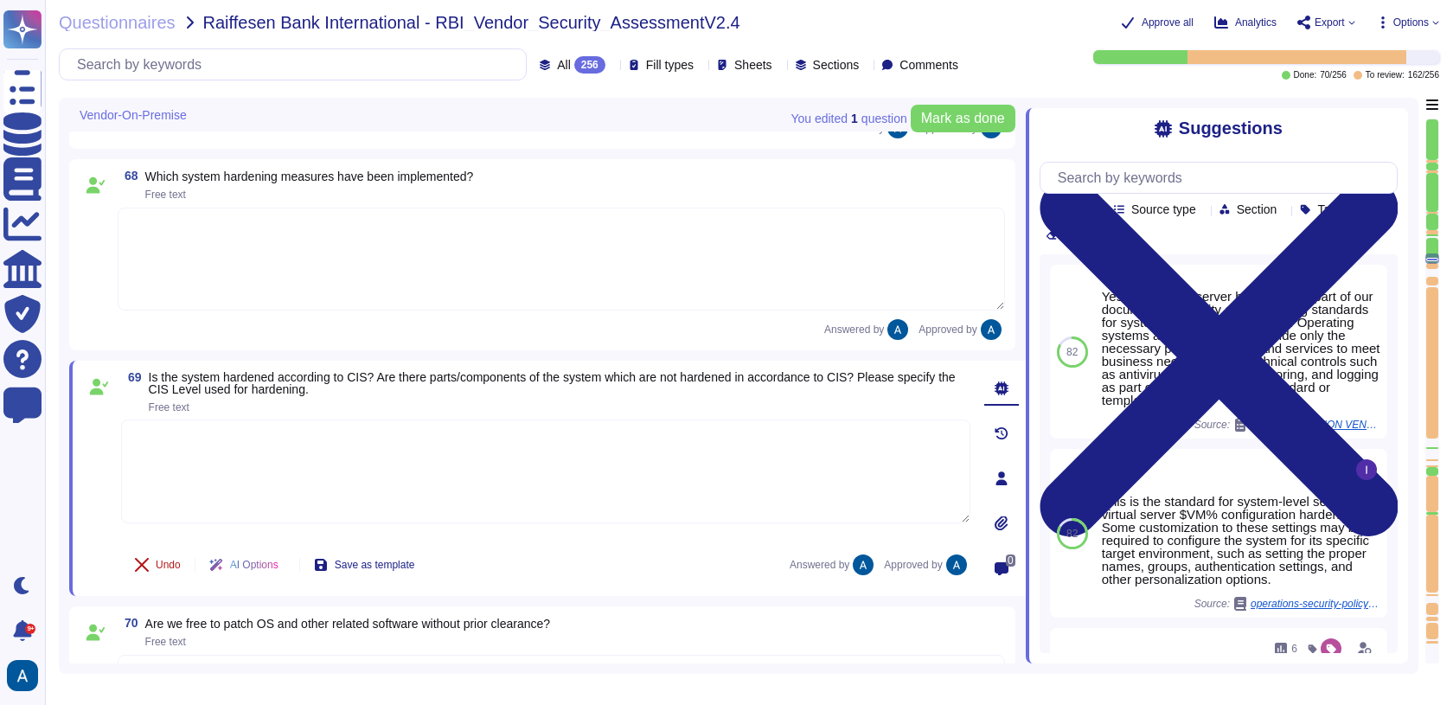
click at [182, 559] on button "Undo" at bounding box center [157, 564] width 73 height 35
click at [182, 559] on button "Done" at bounding box center [157, 564] width 73 height 35
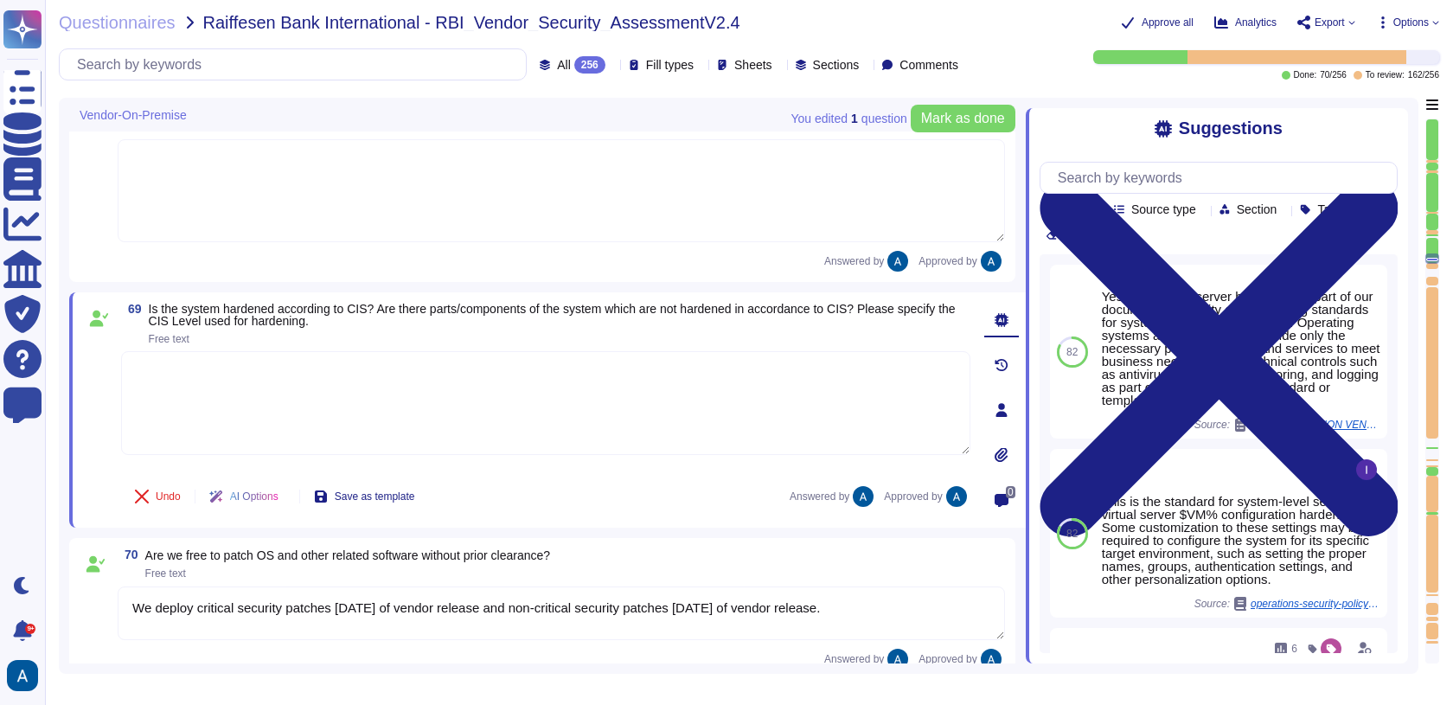
scroll to position [11842, 0]
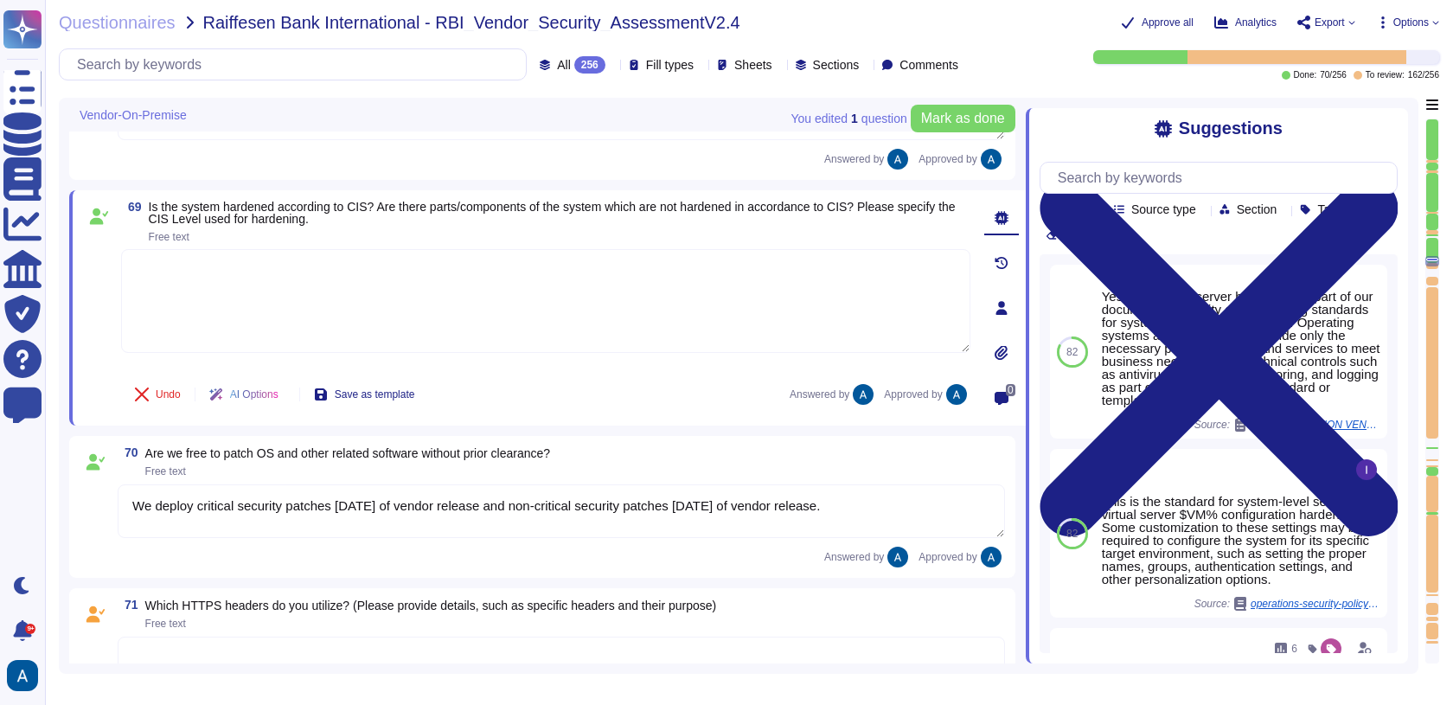
click at [204, 526] on textarea "We deploy critical security patches within 15 days of vendor release and non-cr…" at bounding box center [561, 511] width 887 height 54
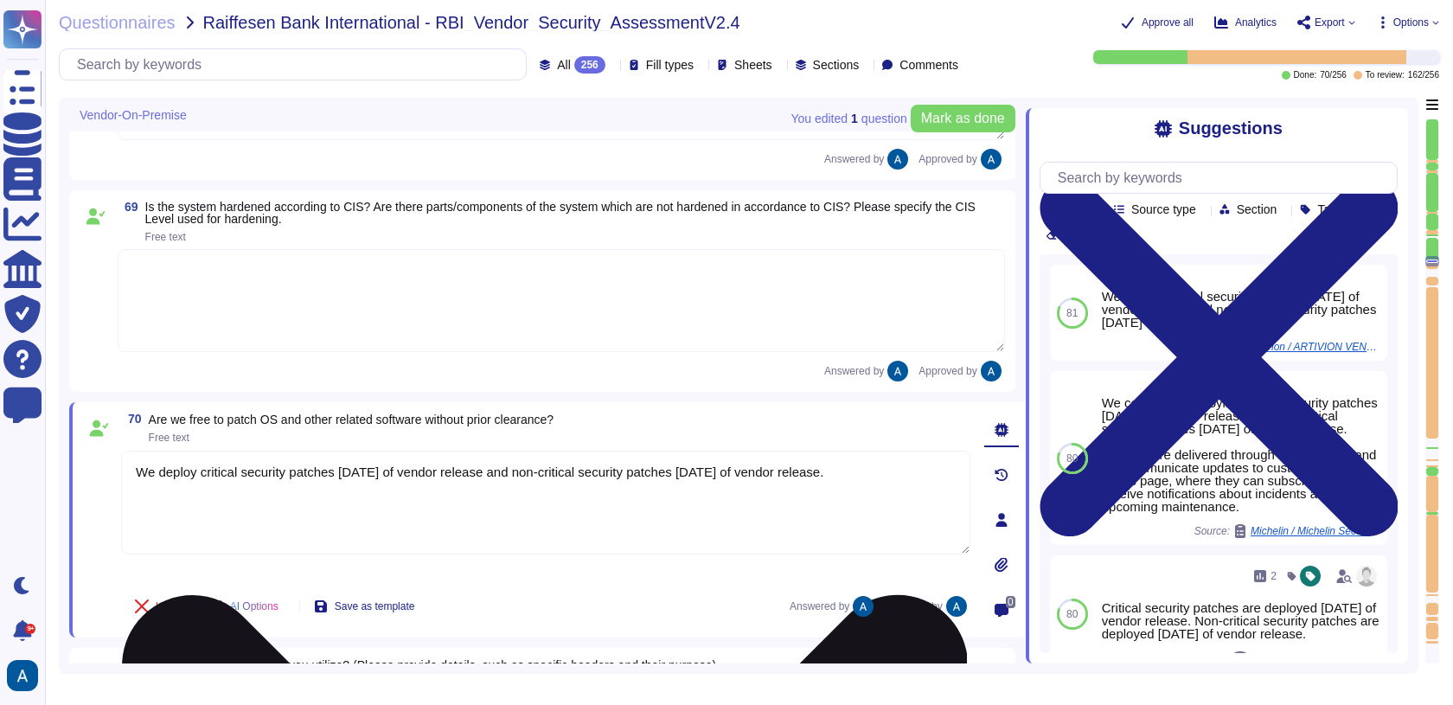
click at [204, 526] on textarea "We deploy critical security patches within 15 days of vendor release and non-cr…" at bounding box center [545, 502] width 849 height 104
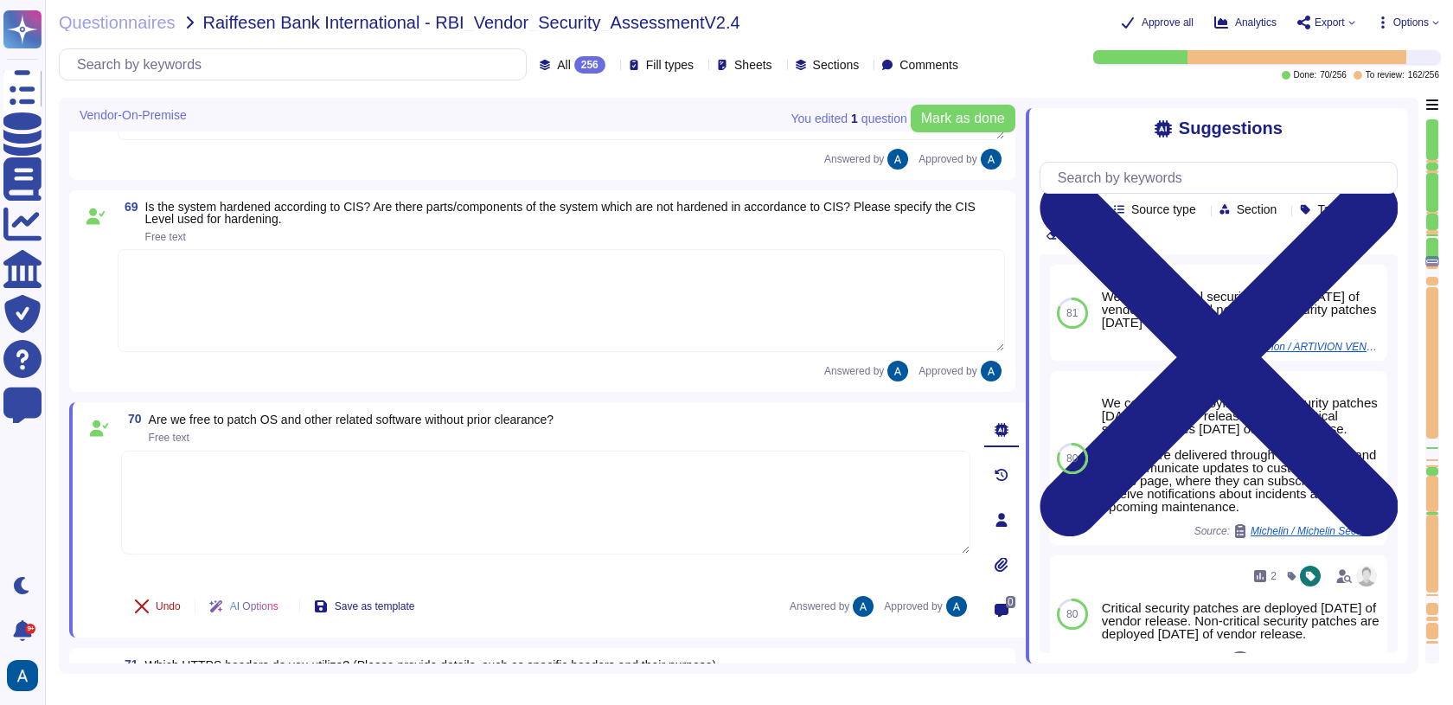
click at [161, 614] on button "Undo" at bounding box center [157, 606] width 73 height 35
click at [163, 612] on button "Done" at bounding box center [157, 606] width 73 height 35
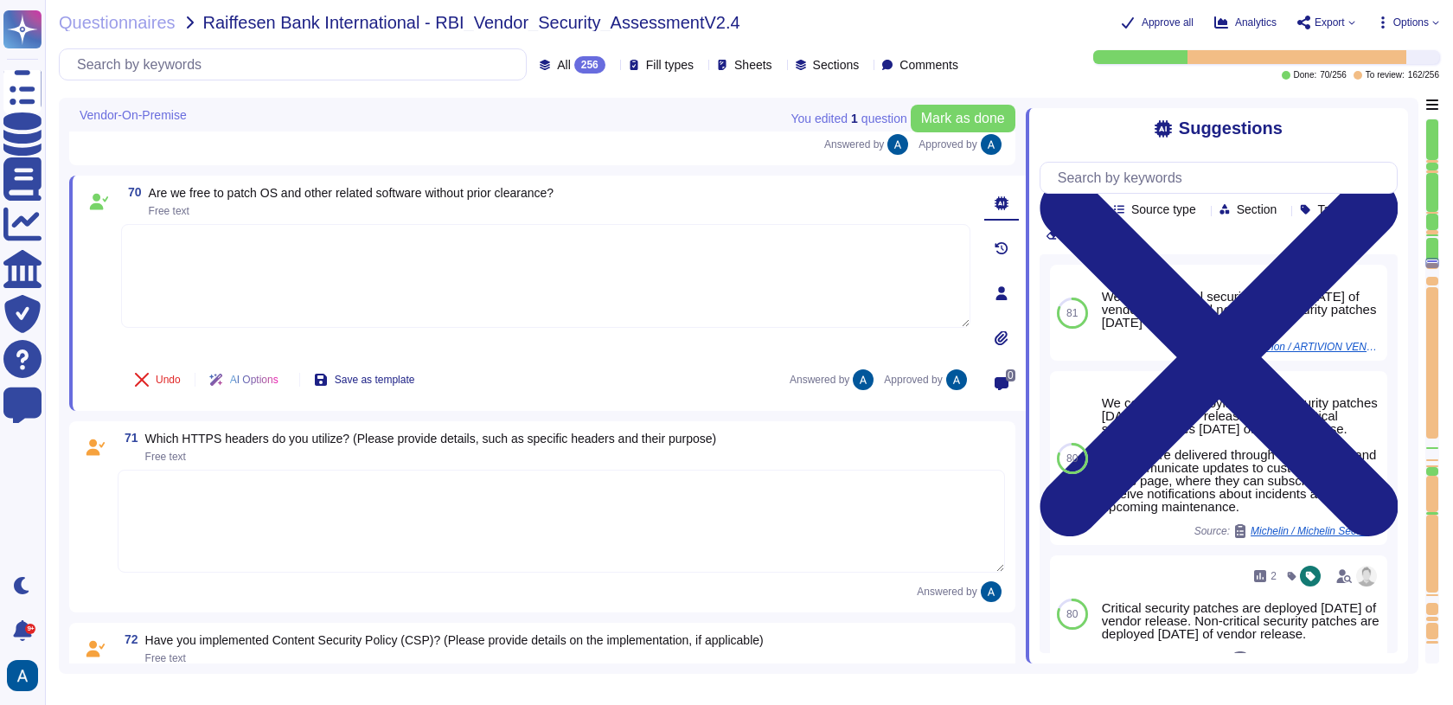
scroll to position [12083, 0]
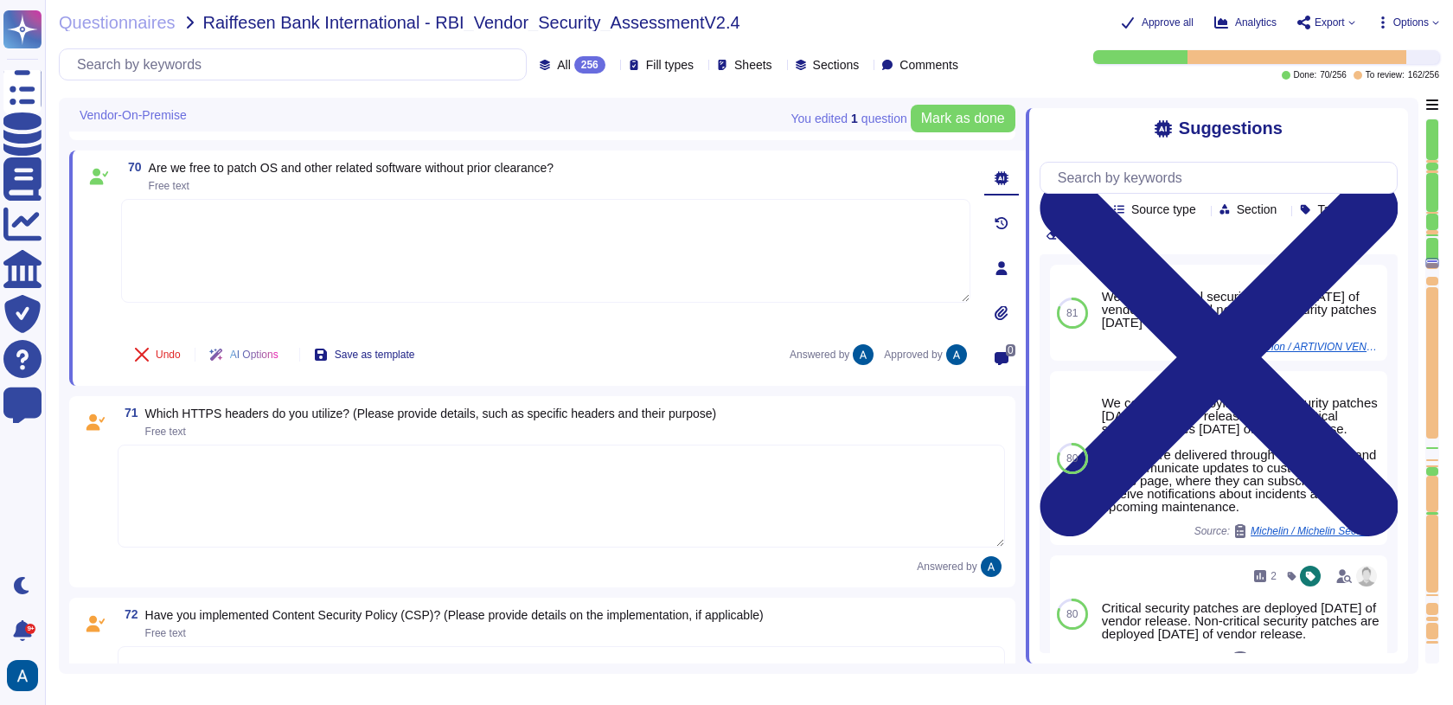
click at [201, 508] on textarea at bounding box center [561, 495] width 887 height 103
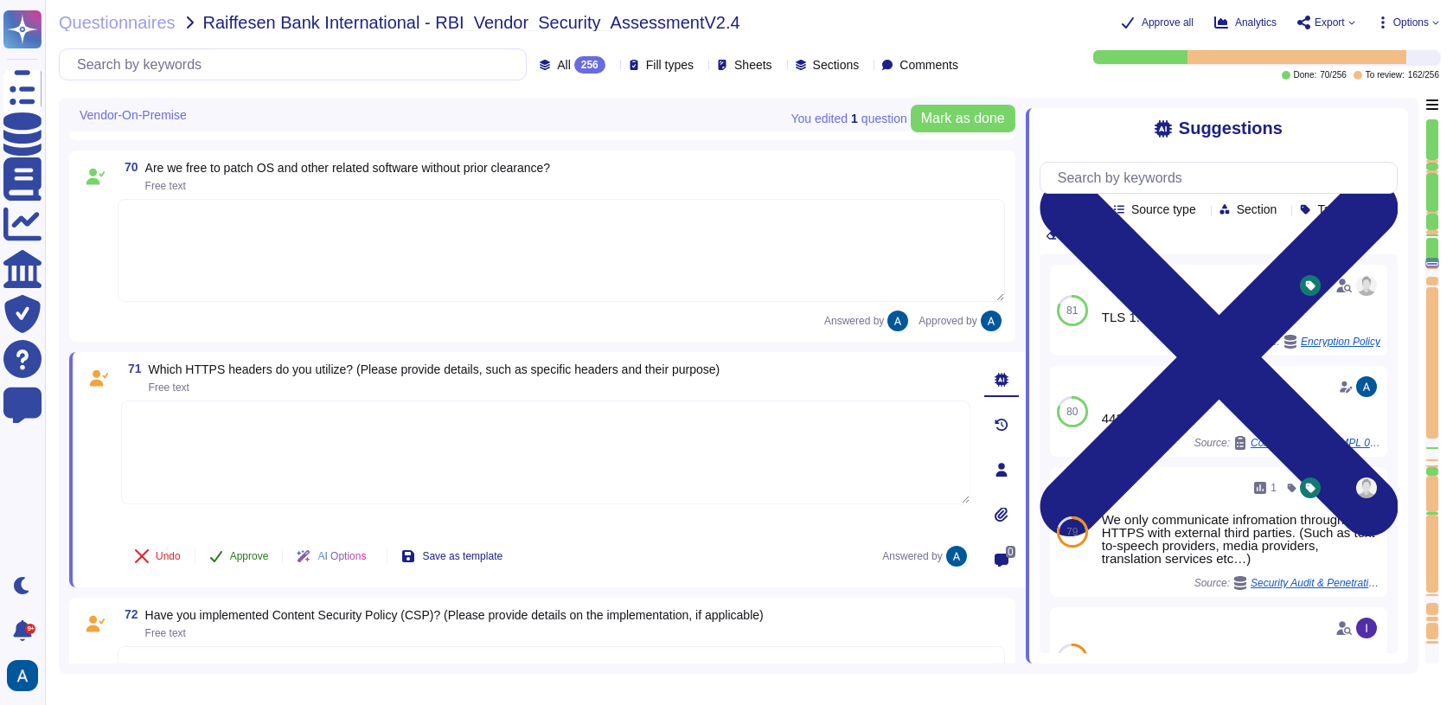
click at [238, 543] on button "Approve" at bounding box center [238, 556] width 87 height 35
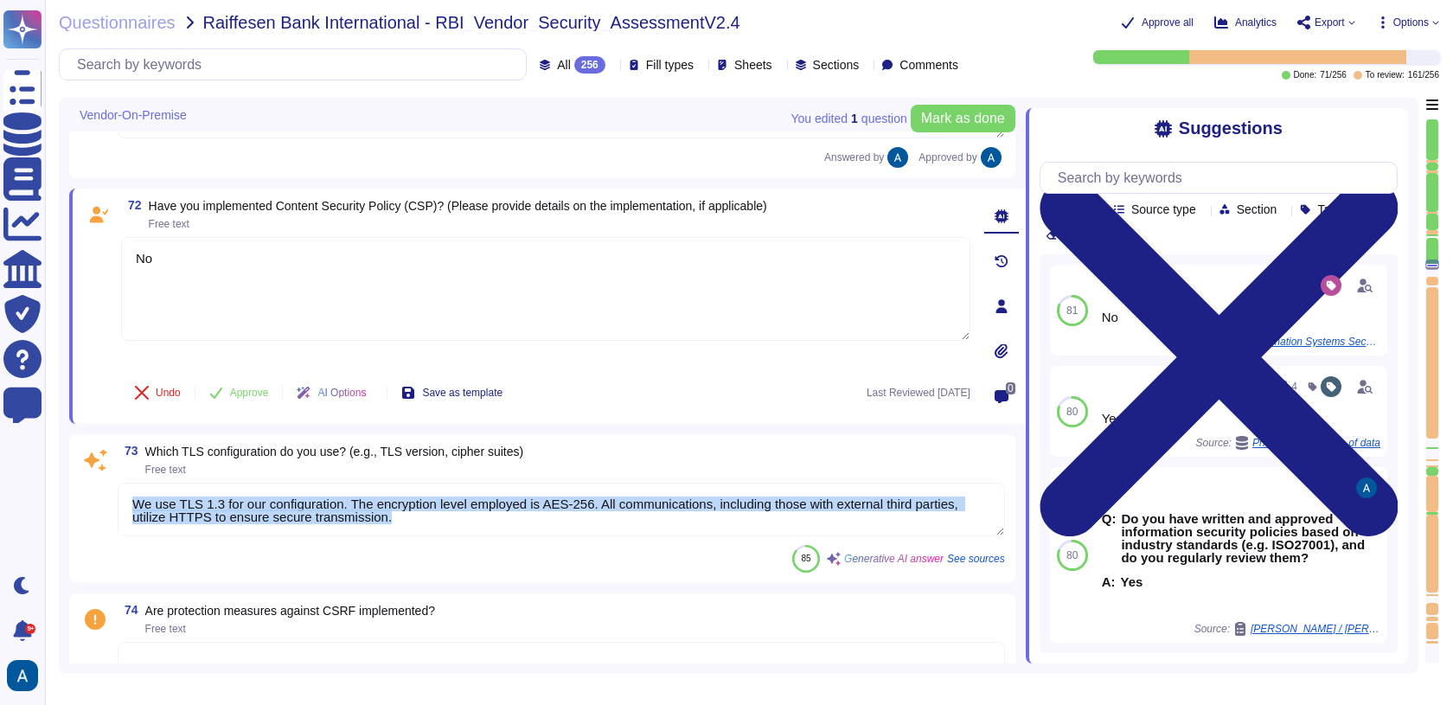
click at [280, 530] on div "73 Which TLS configuration do you use? (e.g., TLS version, cipher suites) Free …" at bounding box center [542, 508] width 925 height 128
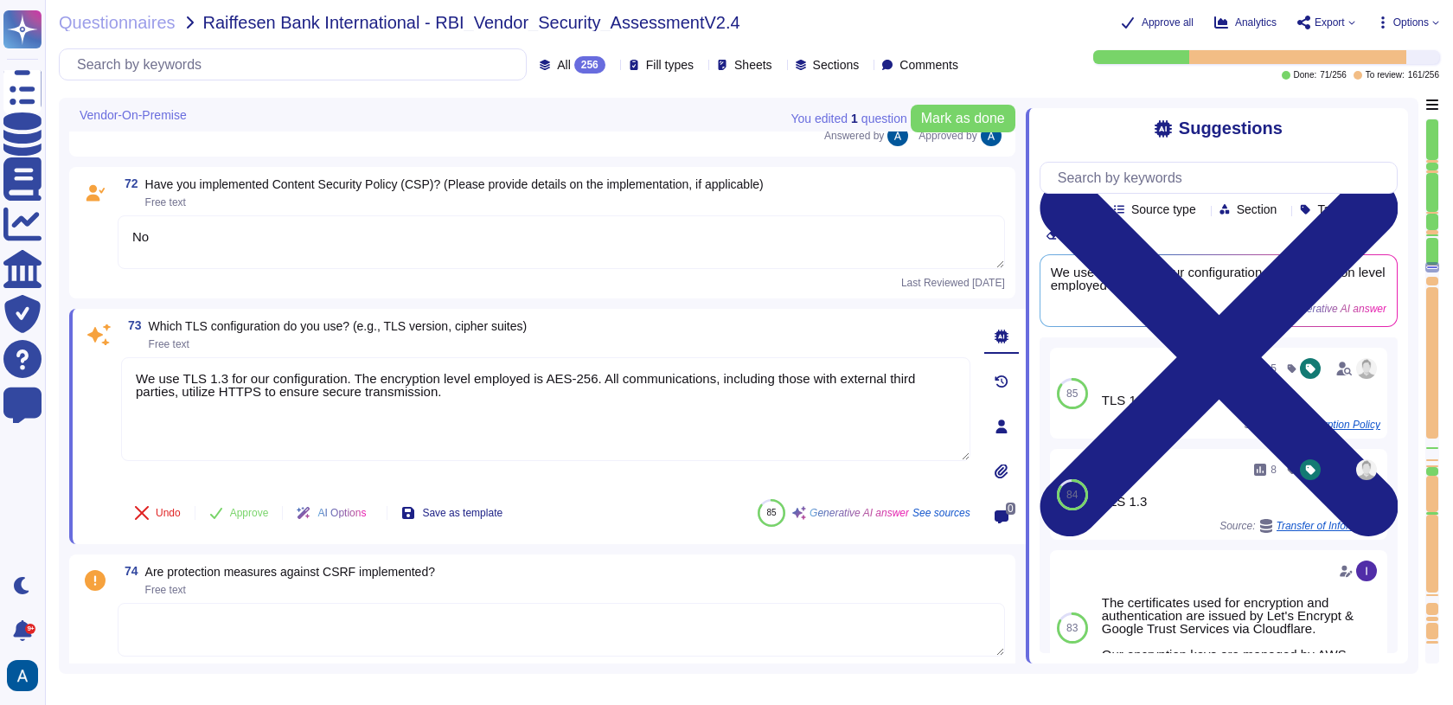
click at [250, 222] on textarea "No" at bounding box center [561, 242] width 887 height 54
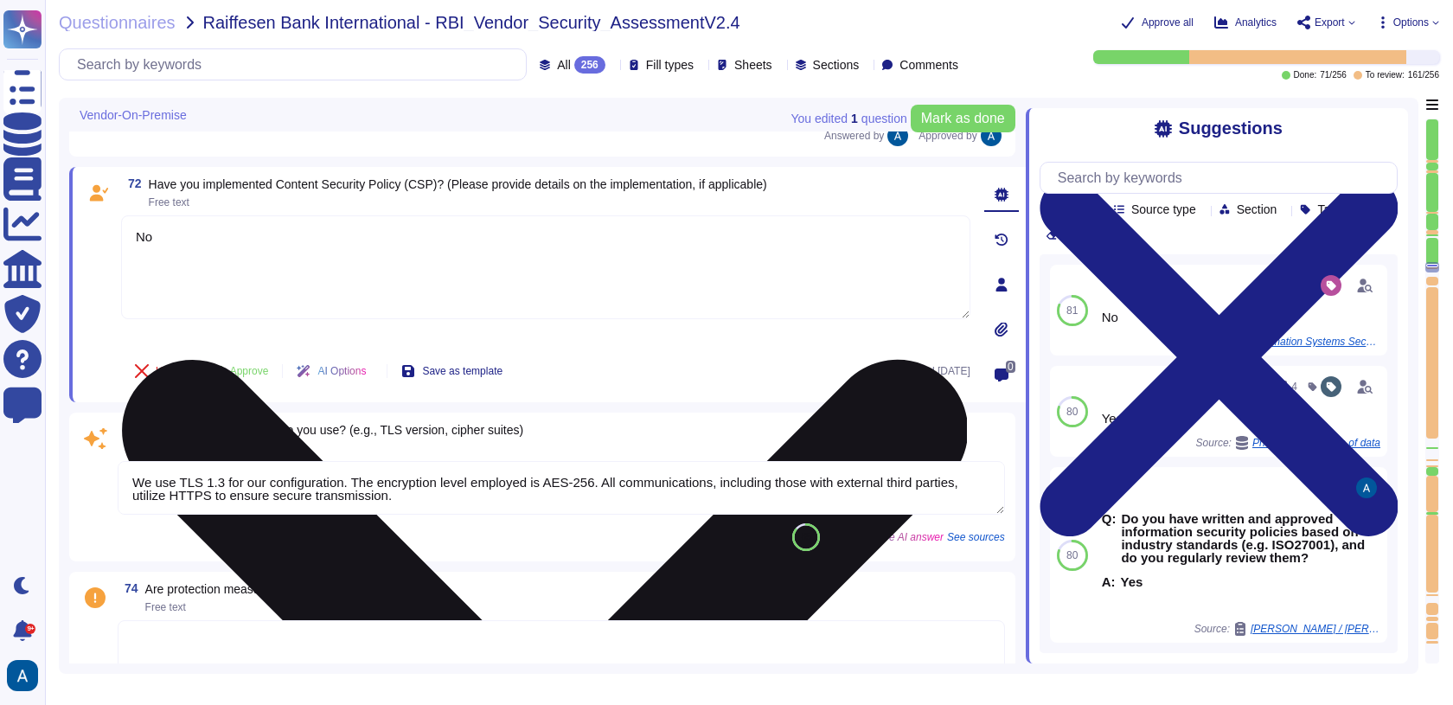
scroll to position [12404, 0]
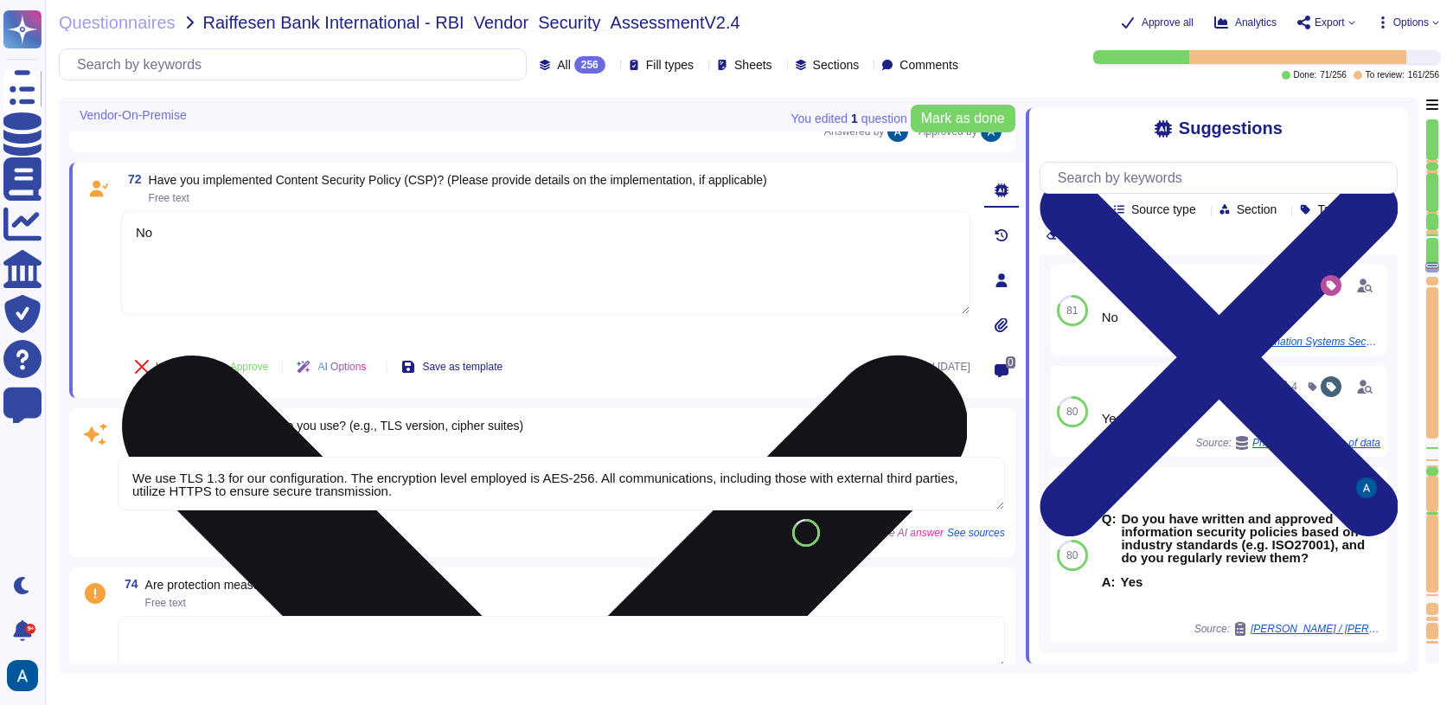
click at [250, 222] on textarea "No" at bounding box center [545, 263] width 849 height 104
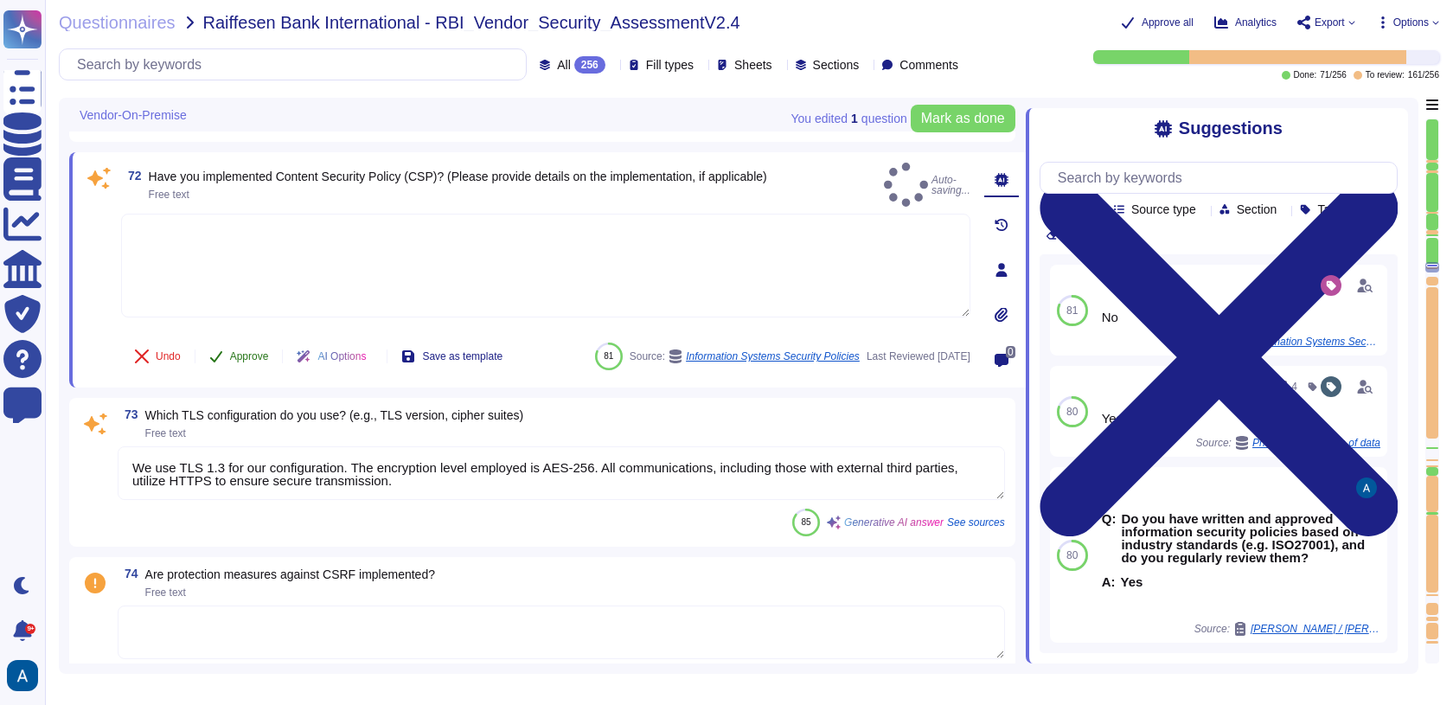
click at [233, 376] on div "Undo Approve AI Options Save as template 81 Source: Information Systems Securit…" at bounding box center [545, 356] width 849 height 42
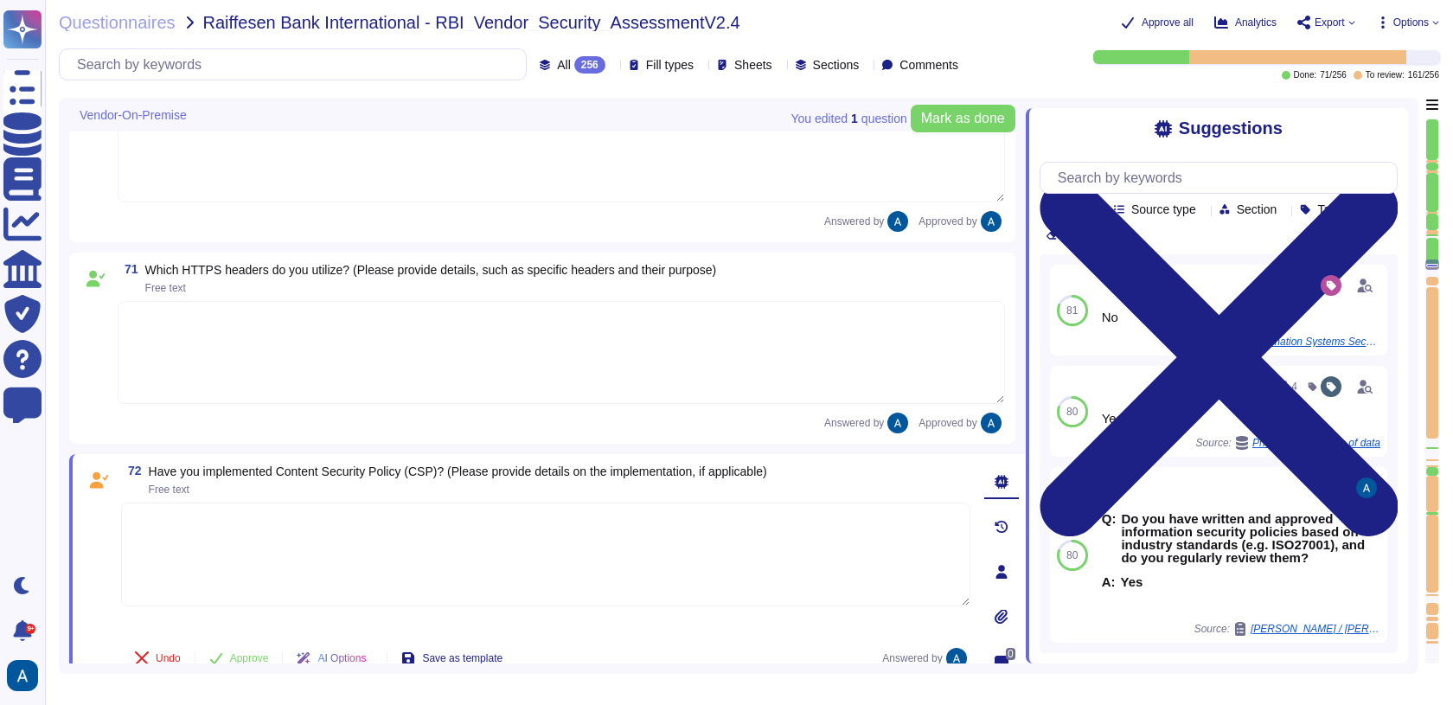
click at [279, 502] on textarea at bounding box center [545, 554] width 849 height 104
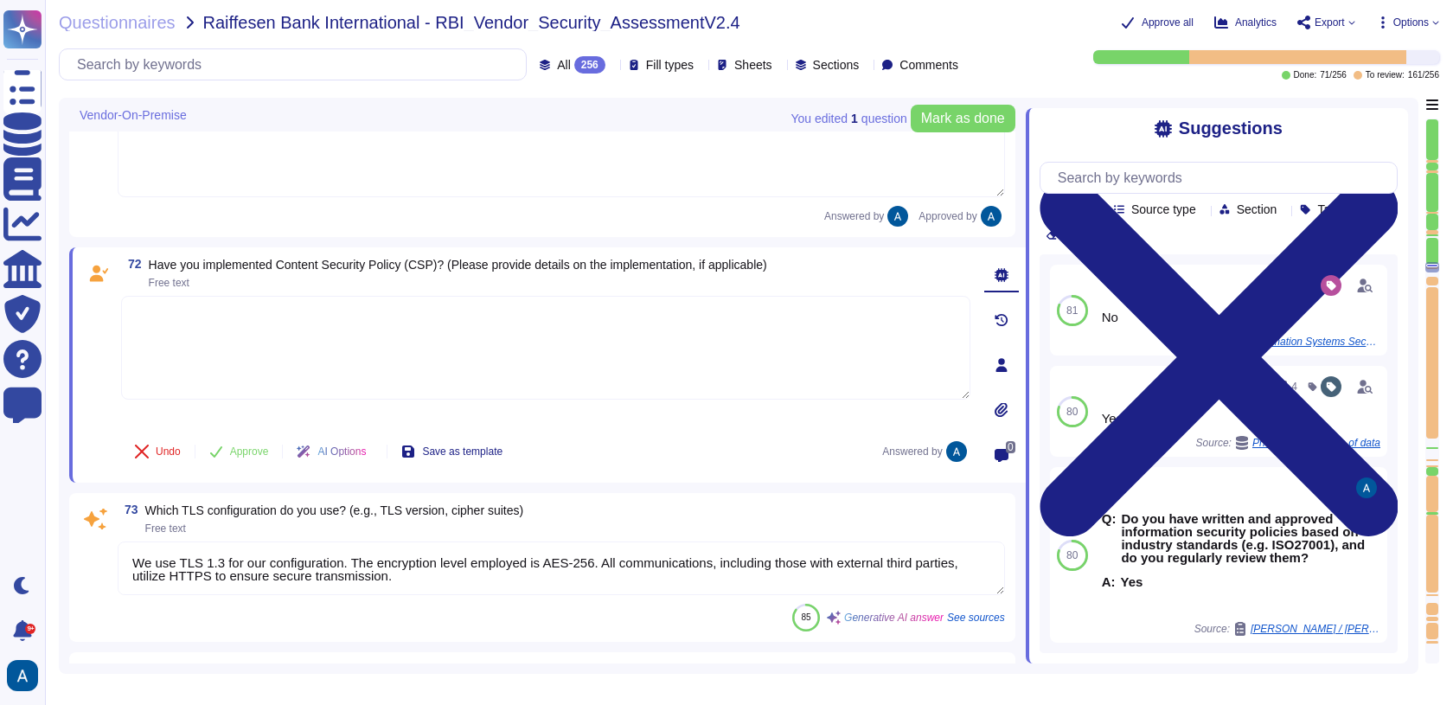
scroll to position [12273, 0]
click at [262, 458] on button "Approve" at bounding box center [238, 448] width 87 height 35
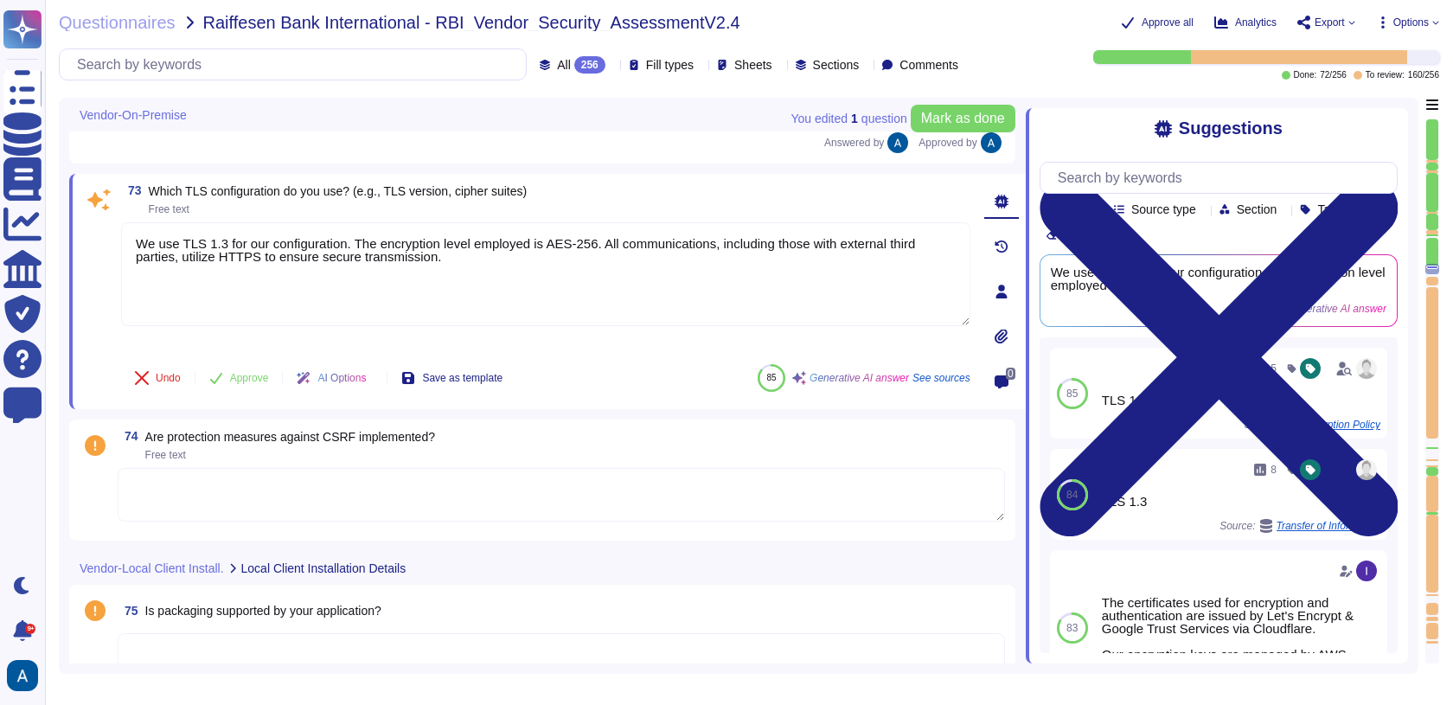
click at [257, 520] on div "74 Are protection measures against CSRF implemented? Free text" at bounding box center [542, 479] width 946 height 121
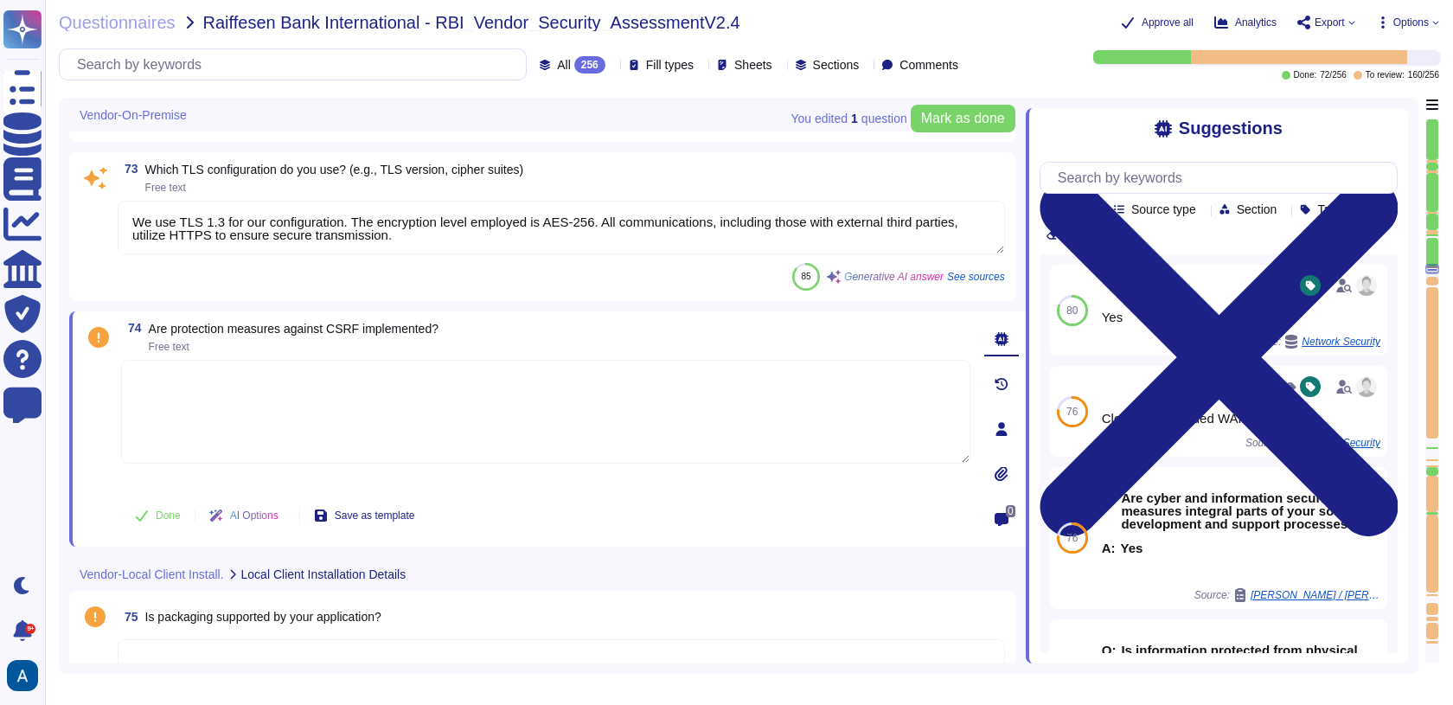
click at [301, 241] on textarea "We use TLS 1.3 for our configuration. The encryption level employed is AES-256.…" at bounding box center [561, 228] width 887 height 54
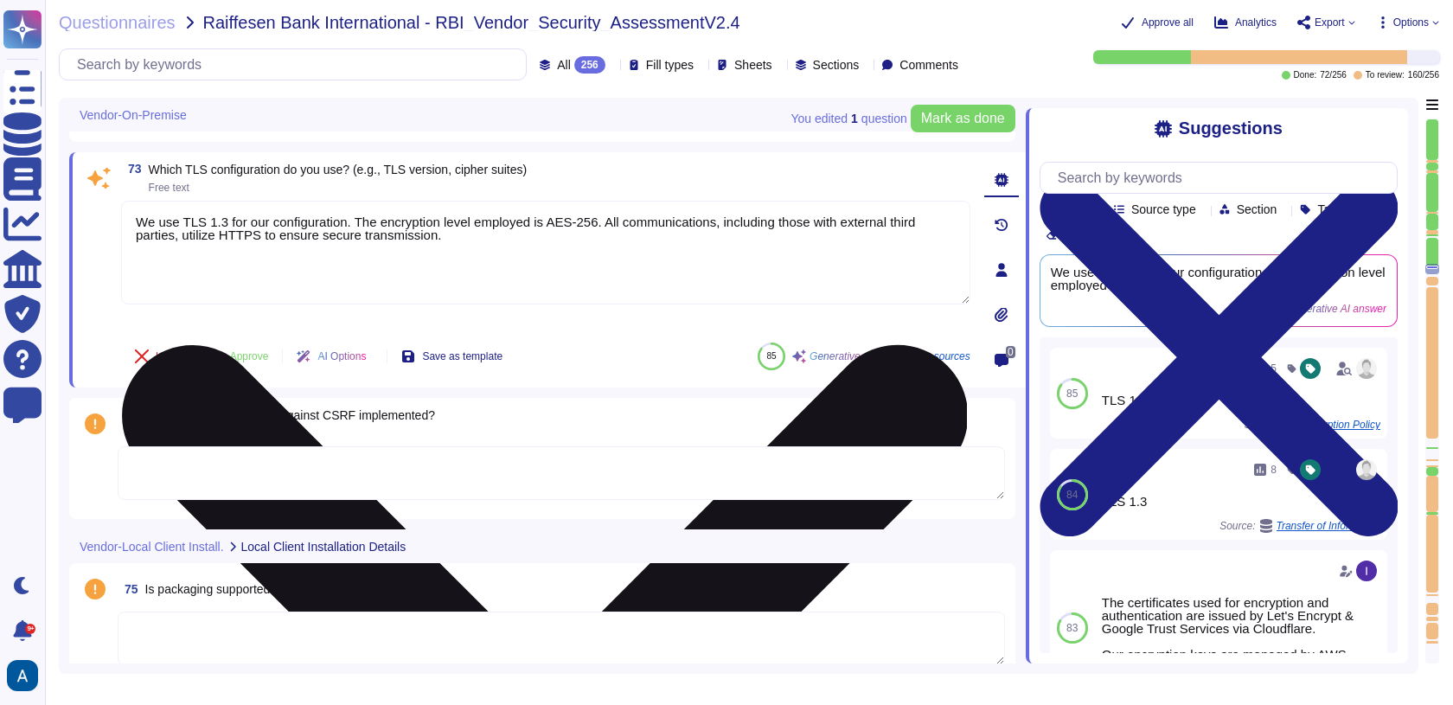
click at [301, 241] on textarea "We use TLS 1.3 for our configuration. The encryption level employed is AES-256.…" at bounding box center [545, 253] width 849 height 104
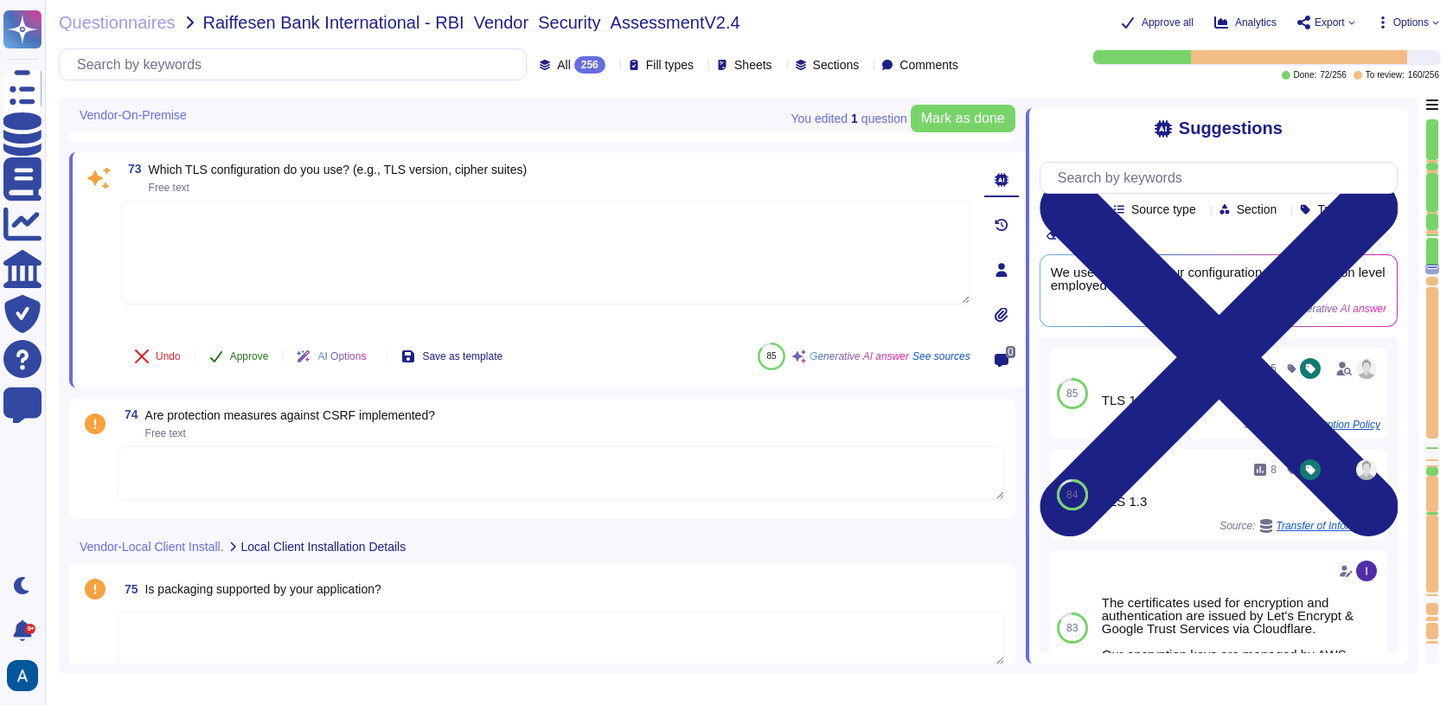
click at [267, 342] on button "Approve" at bounding box center [238, 356] width 87 height 35
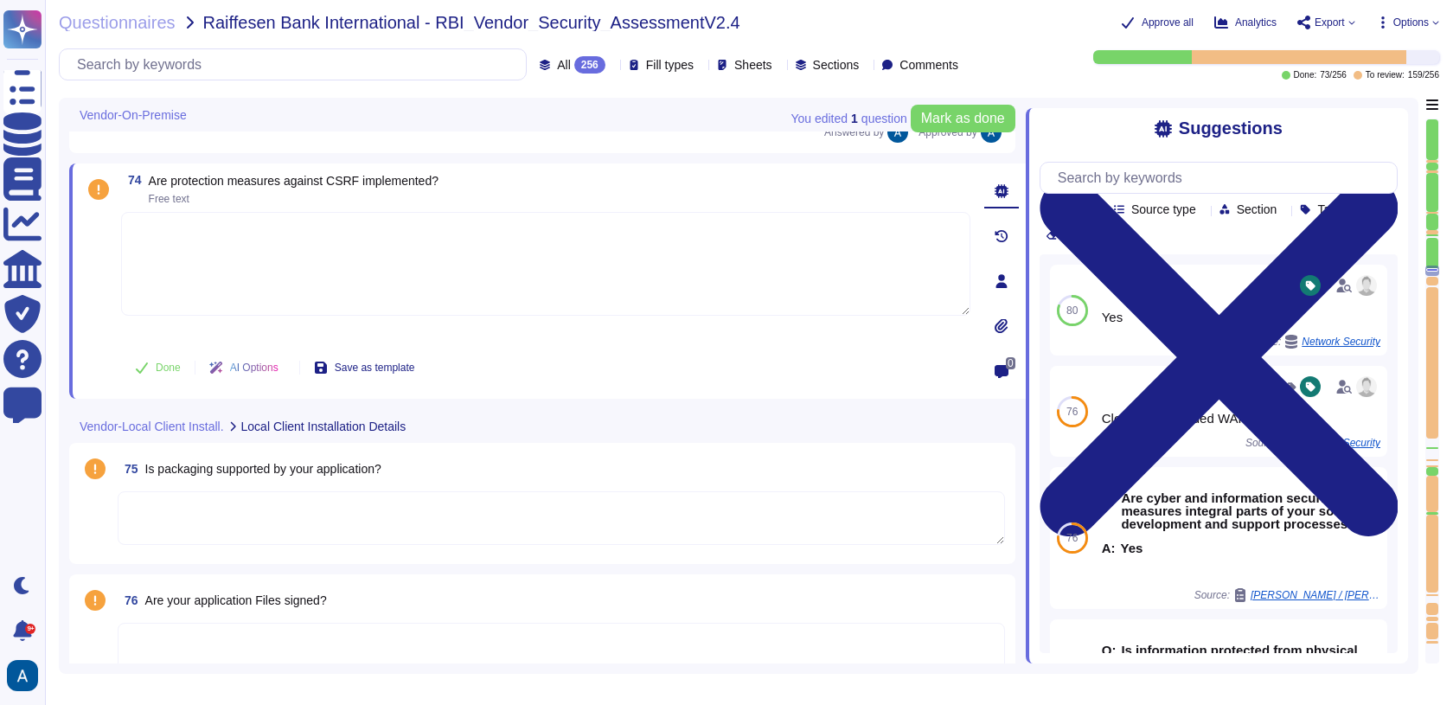
click at [333, 122] on div "Vendor-On-Premise" at bounding box center [426, 115] width 714 height 34
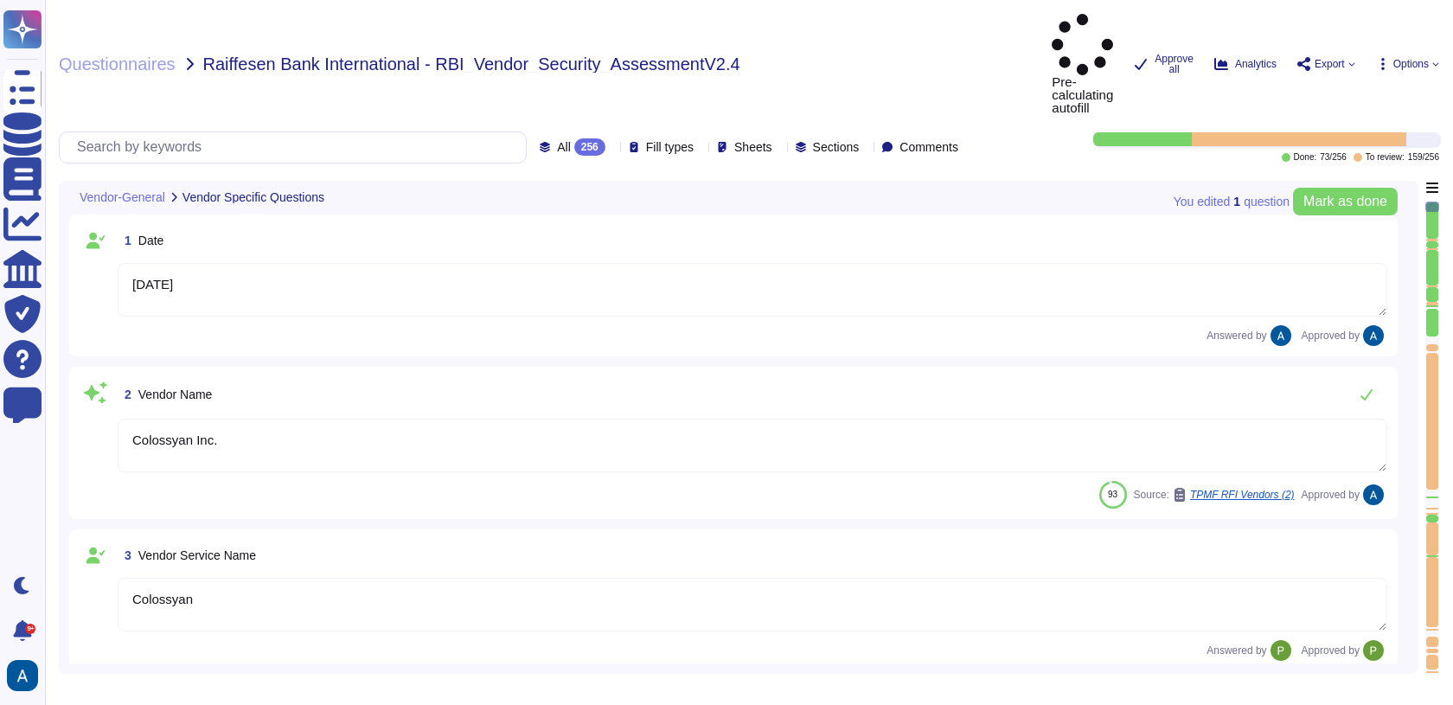
type textarea "[DATE]"
type textarea "Colossyan Inc."
type textarea "Colossyan"
type textarea "Colossyan is a web-based video generation tool with AI human presenters. For th…"
type textarea "[PERSON_NAME]"
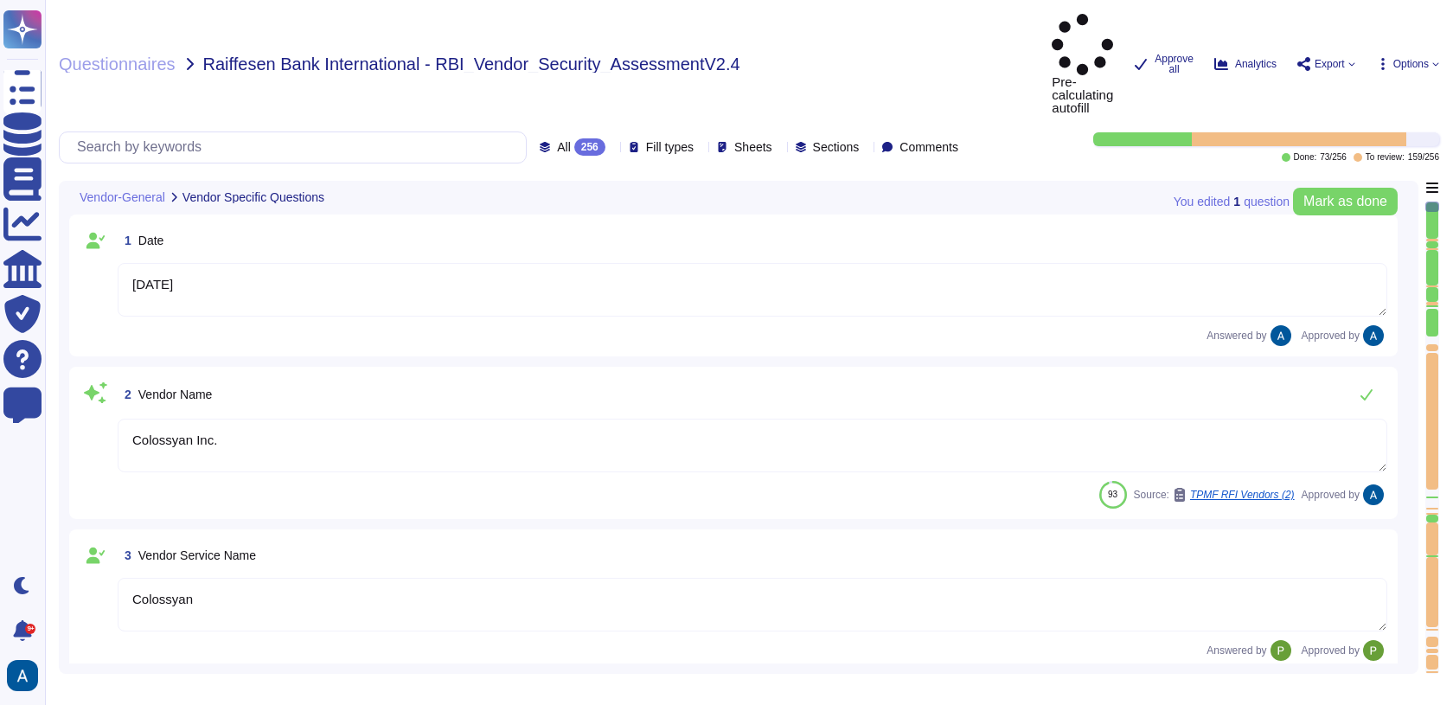
type textarea "[EMAIL_ADDRESS][DOMAIN_NAME]"
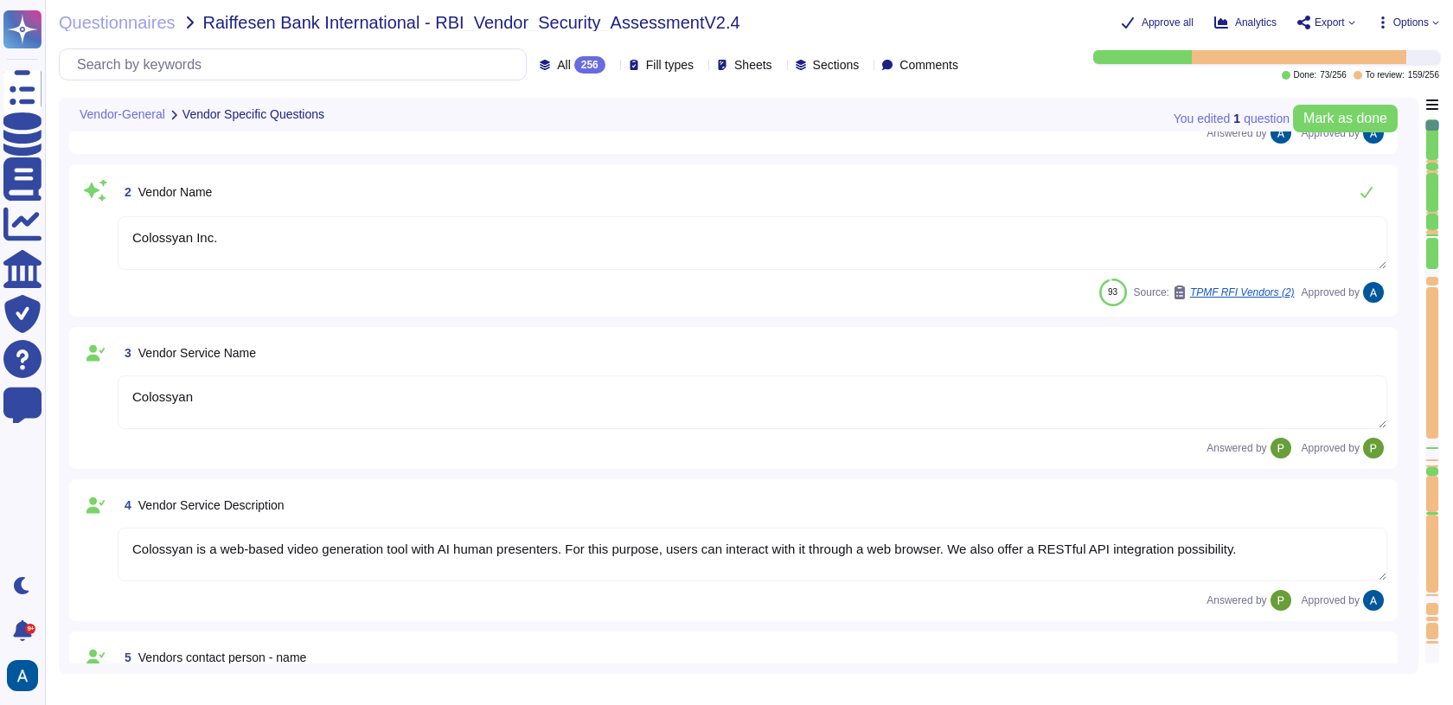
type textarea "447903319015"
type textarea "Colossyan, Inc [STREET_ADDRESS][US_STATE]"
type textarea "Colossyan has a SOC2 Type II report available for customers or prospects after …"
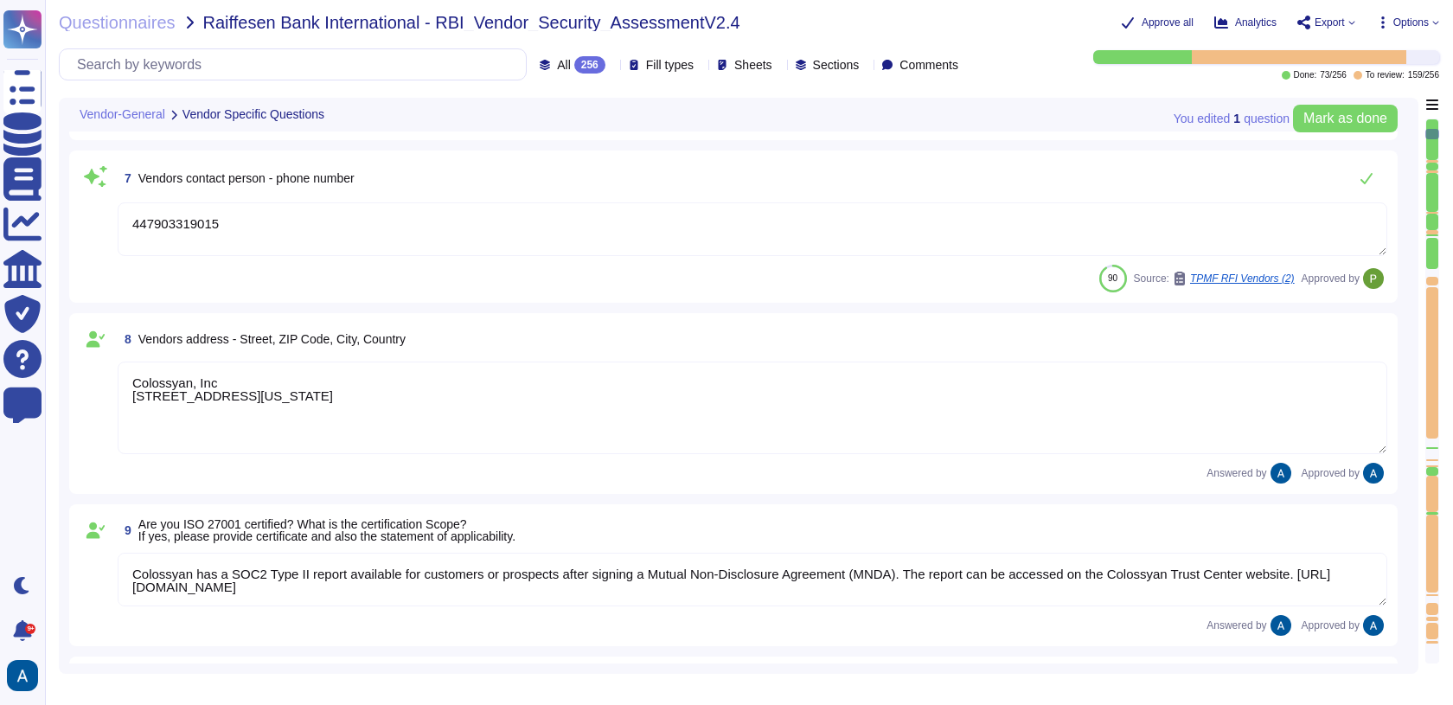
type textarea "Yes."
type textarea "At Colossyan Inc., we adhere to several software development best practice guid…"
type textarea "Our incident reporting process is structured to ensure prompt communication and…"
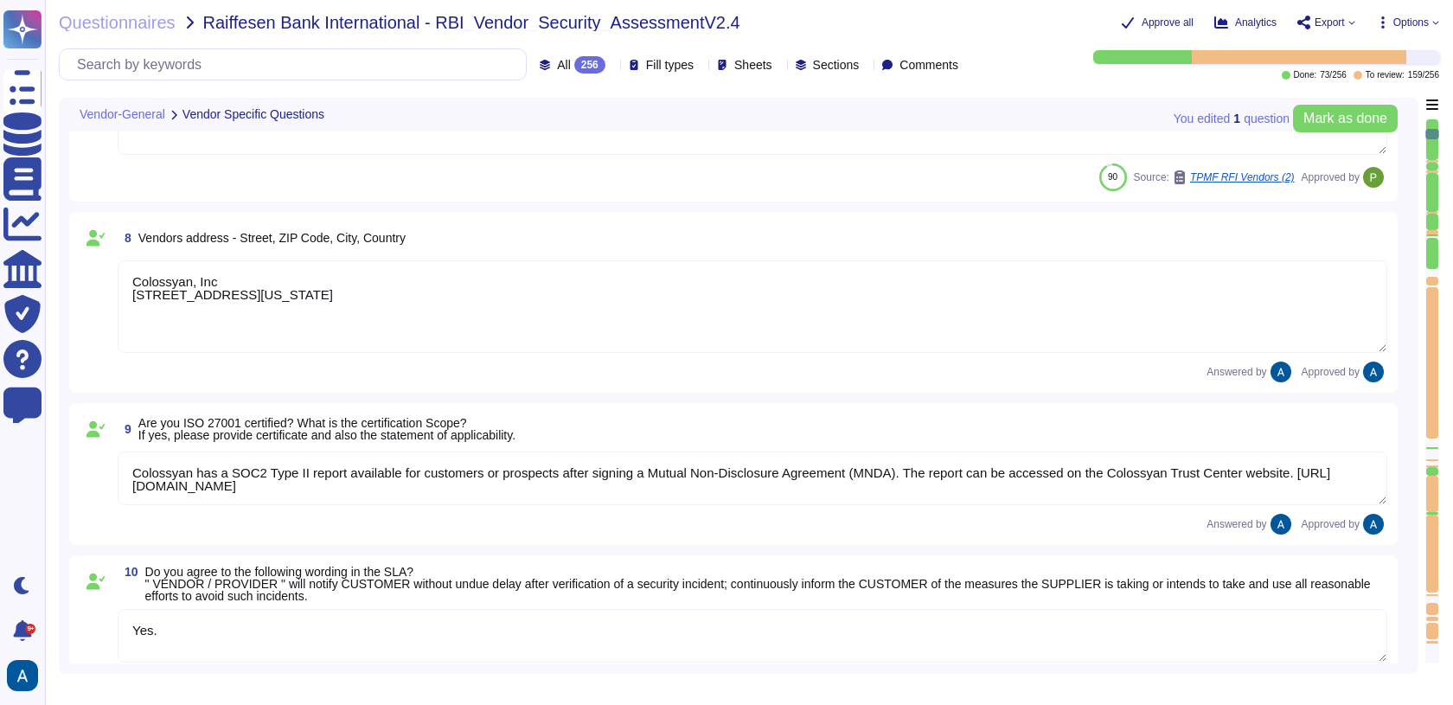
scroll to position [999, 0]
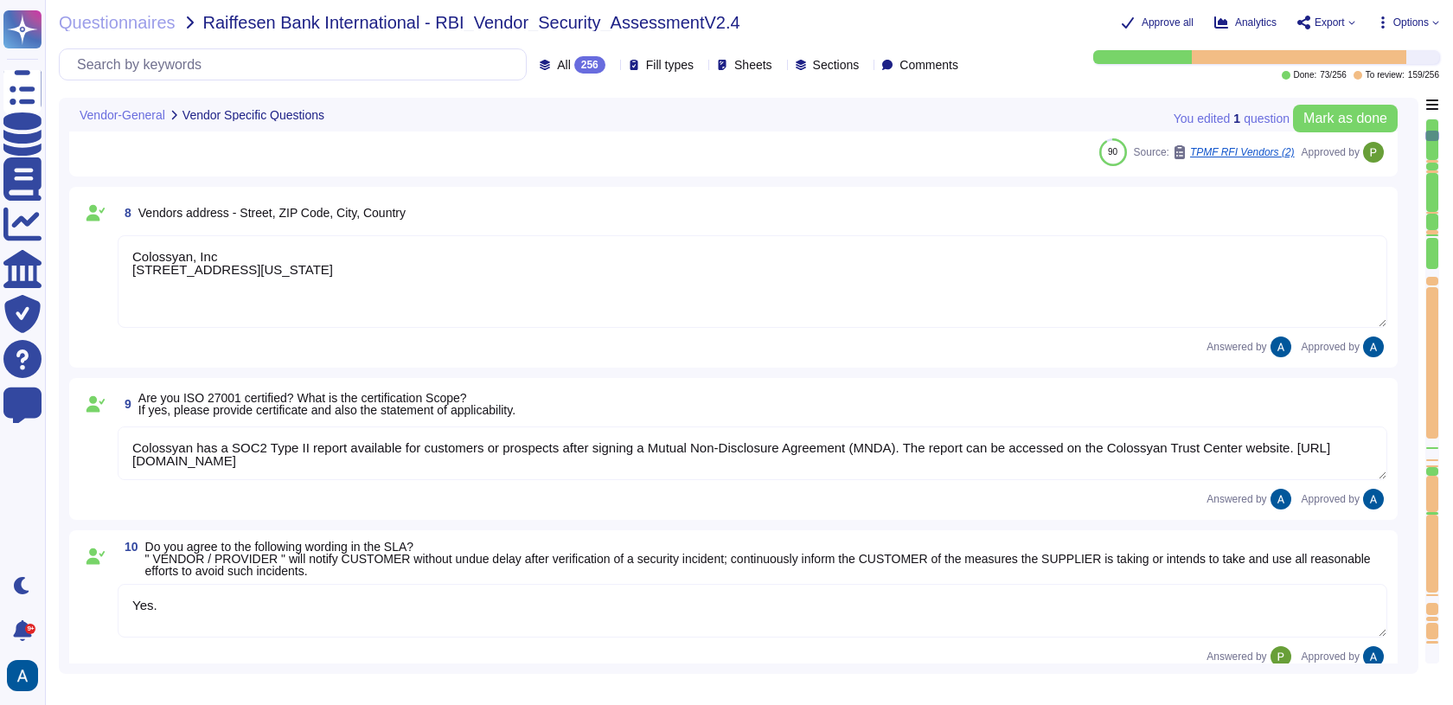
click at [1433, 278] on div at bounding box center [1432, 281] width 12 height 8
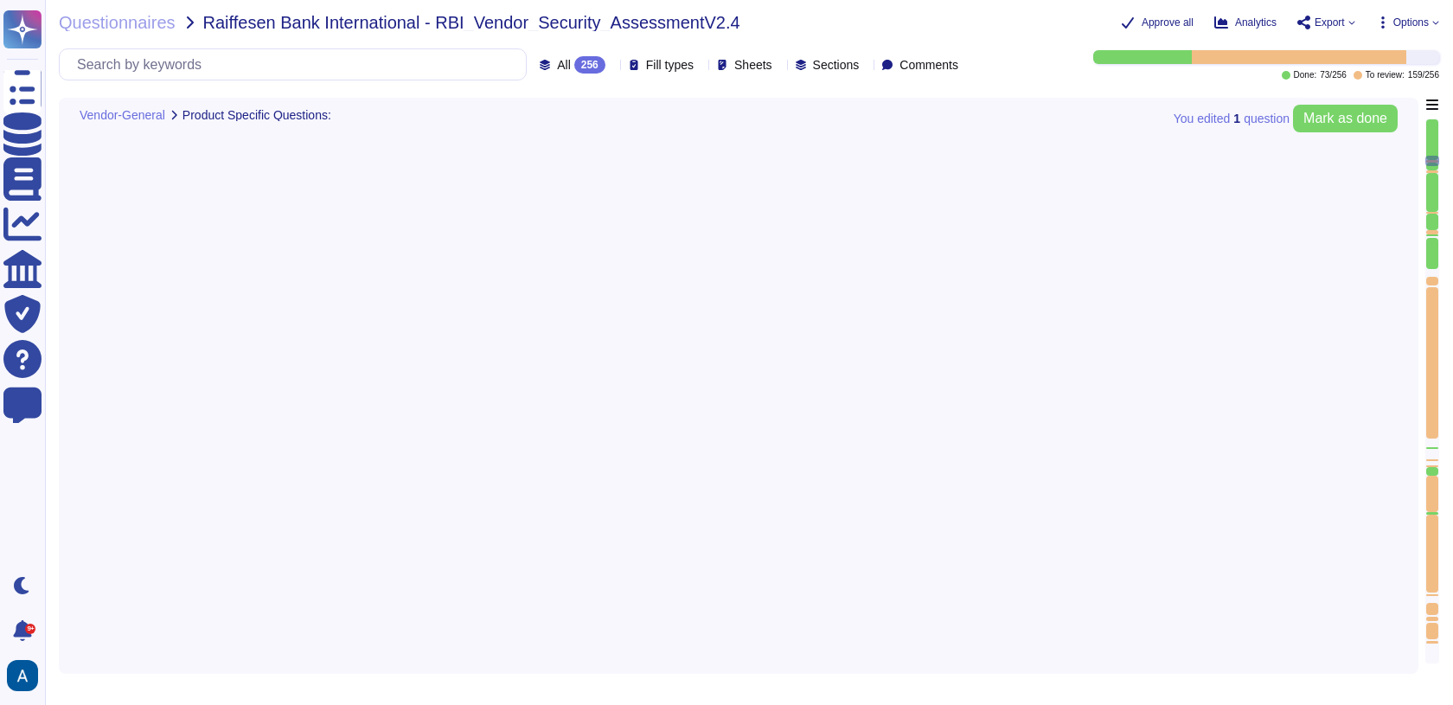
type textarea "We have our own alerting system in place, which alerts us if it detects anythin…"
type textarea "SOC 2 Type II"
type textarea "Yes, all customer data stored in the solution, including databases, is encrypte…"
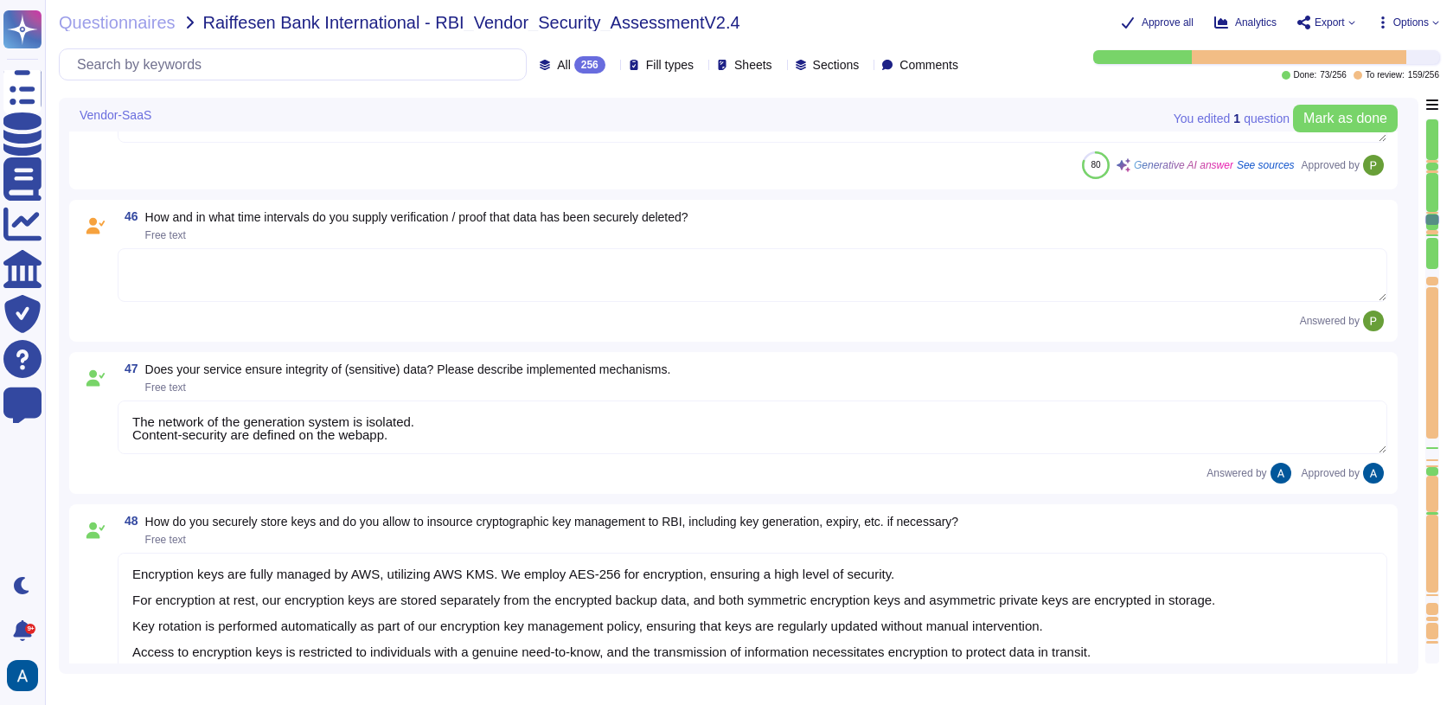
type textarea "The network of the generation system is isolated. Content-security are defined …"
type textarea "Encryption keys are fully managed by AWS, utilizing AWS KMS. We employ AES-256 …"
type textarea "We follow industry best practices to protect the integrity of logs and audit tr…"
type textarea "For elements of the solution exposed on the internet, we commit to the followin…"
type textarea "1 hour."
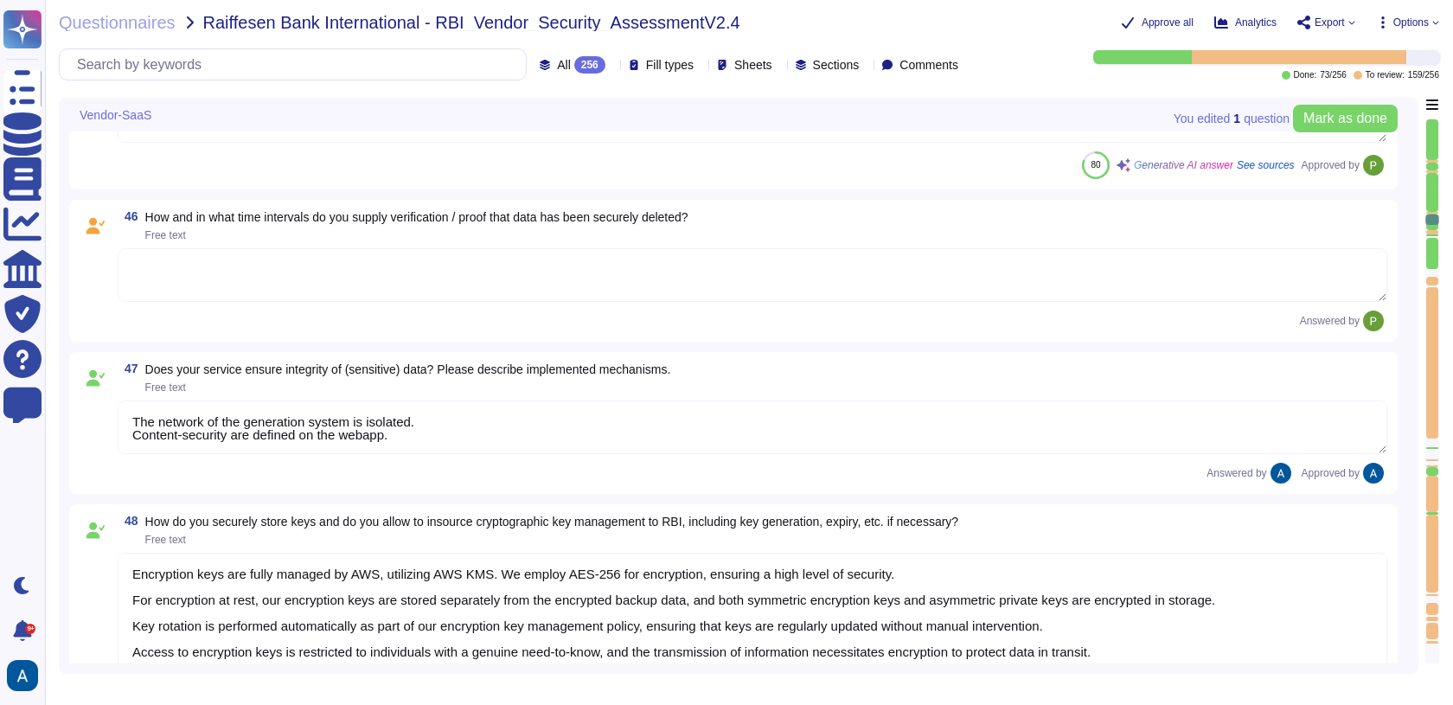
type textarea "Yes"
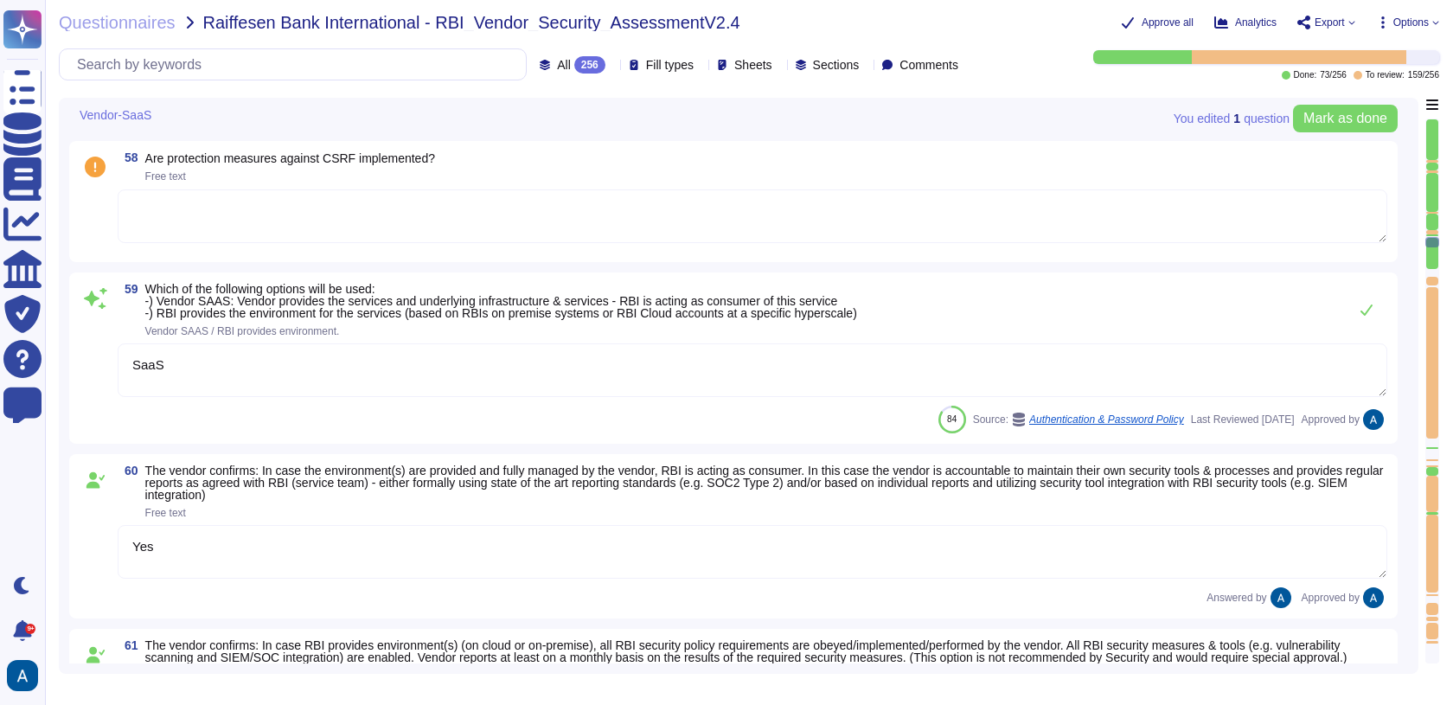
type textarea "SaaS"
type textarea "Yes"
type textarea "Yes, please see Colossyan status page: [URL][DOMAIN_NAME] We commit to be avail…"
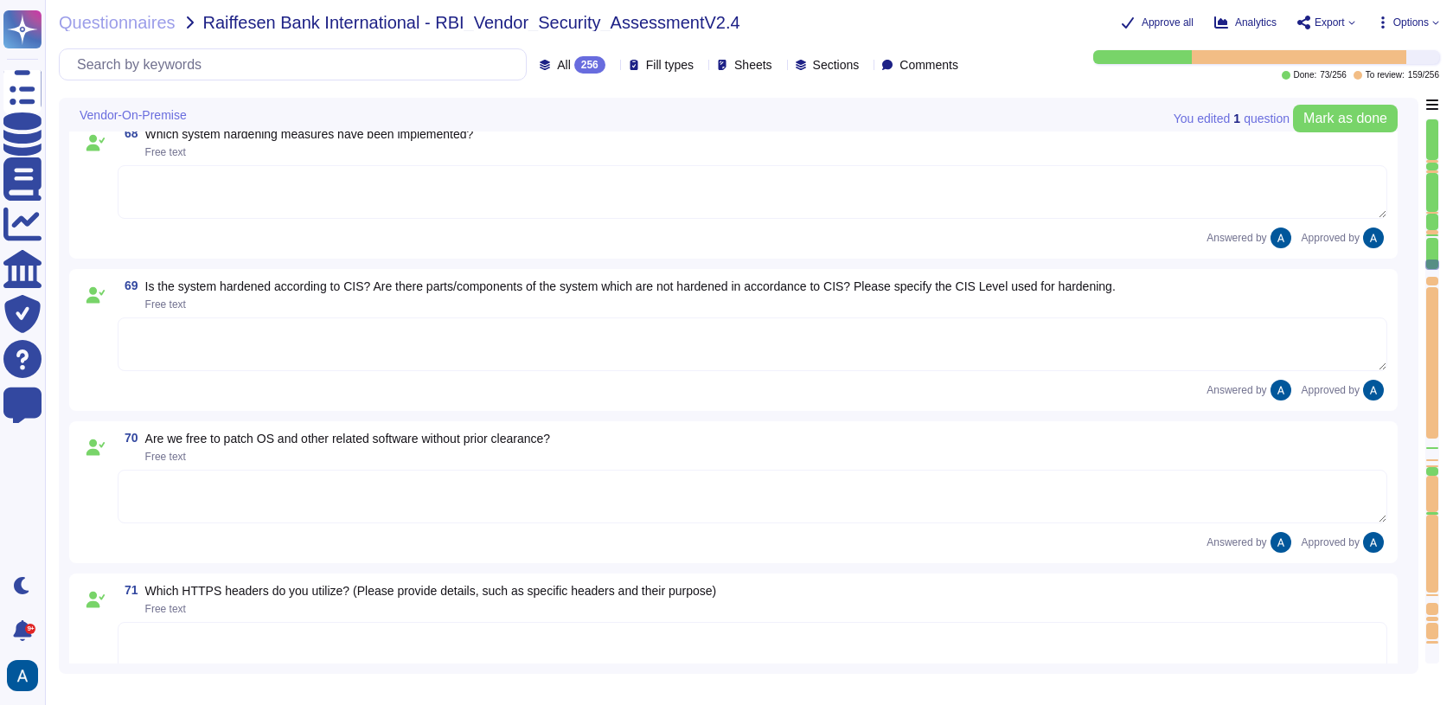
type textarea "Yes, all traffic to the server is encrypted. Data in motion is encrypted using …"
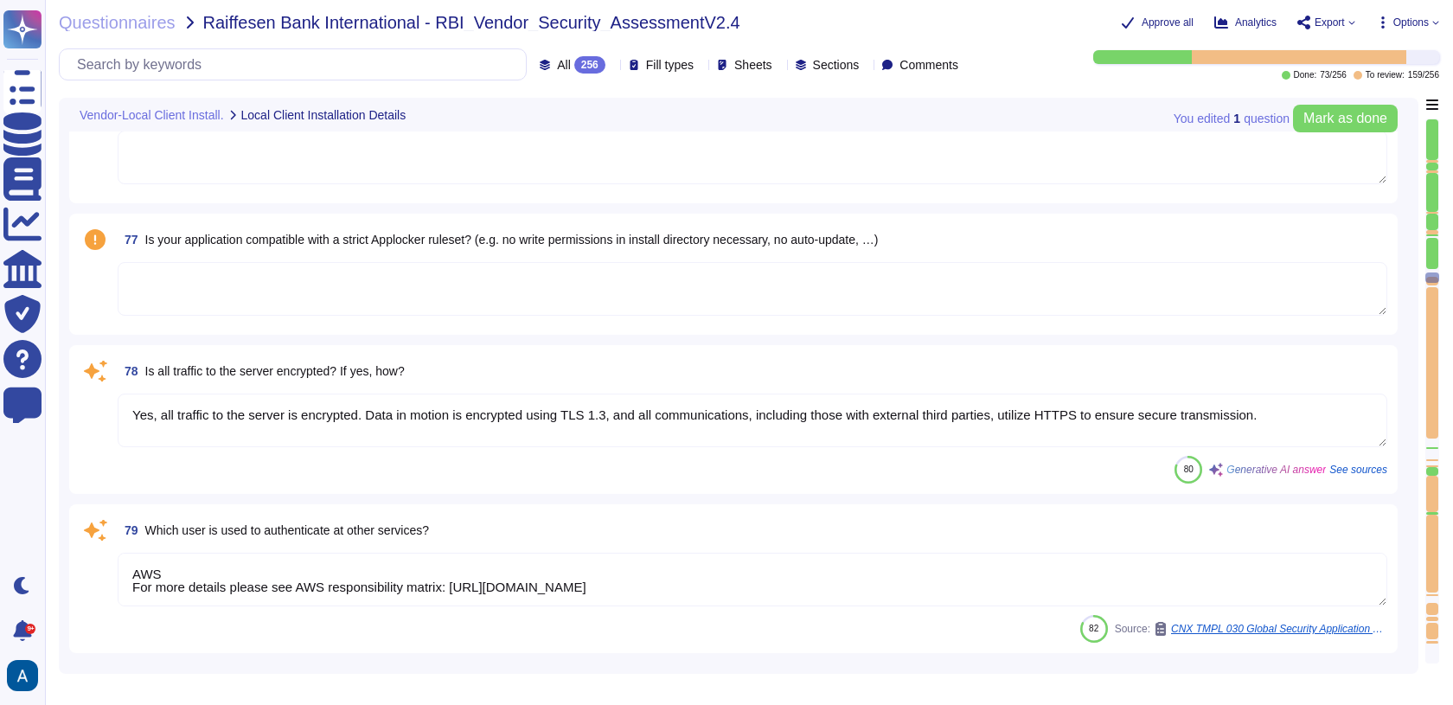
type textarea "AWS For more details please see AWS responsibility matrix: [URL][DOMAIN_NAME]"
type textarea "N/A"
type textarea "WAF"
type textarea "N/A"
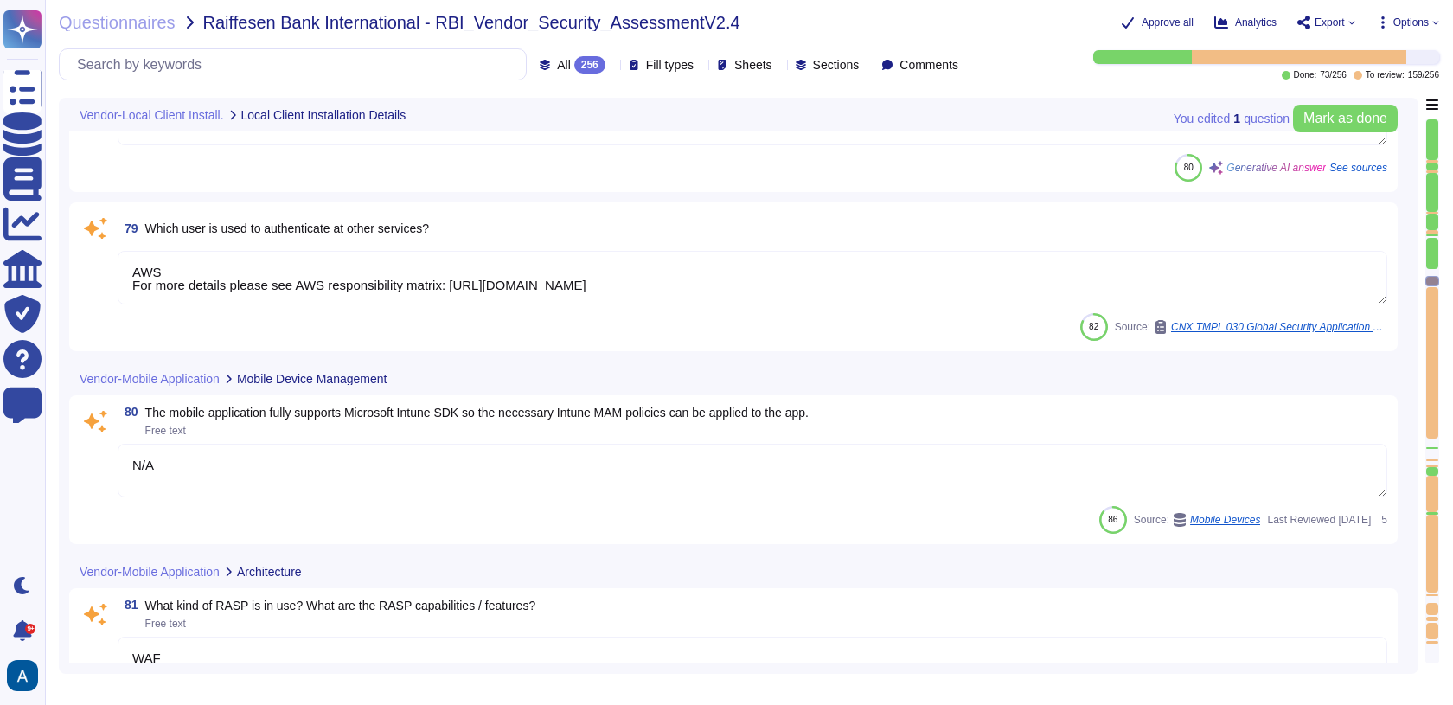
type textarea "Use of insecure services and protocols without justification and documentation …"
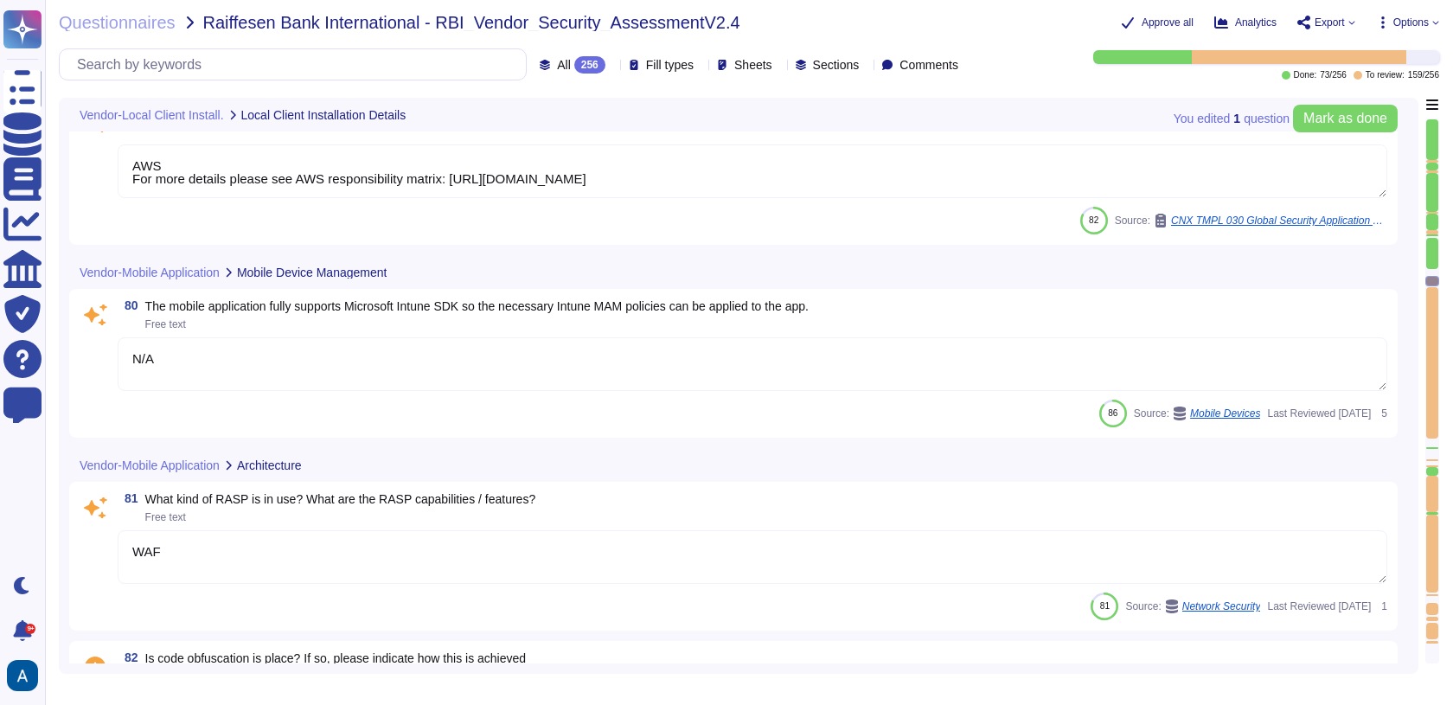
type textarea "Yes"
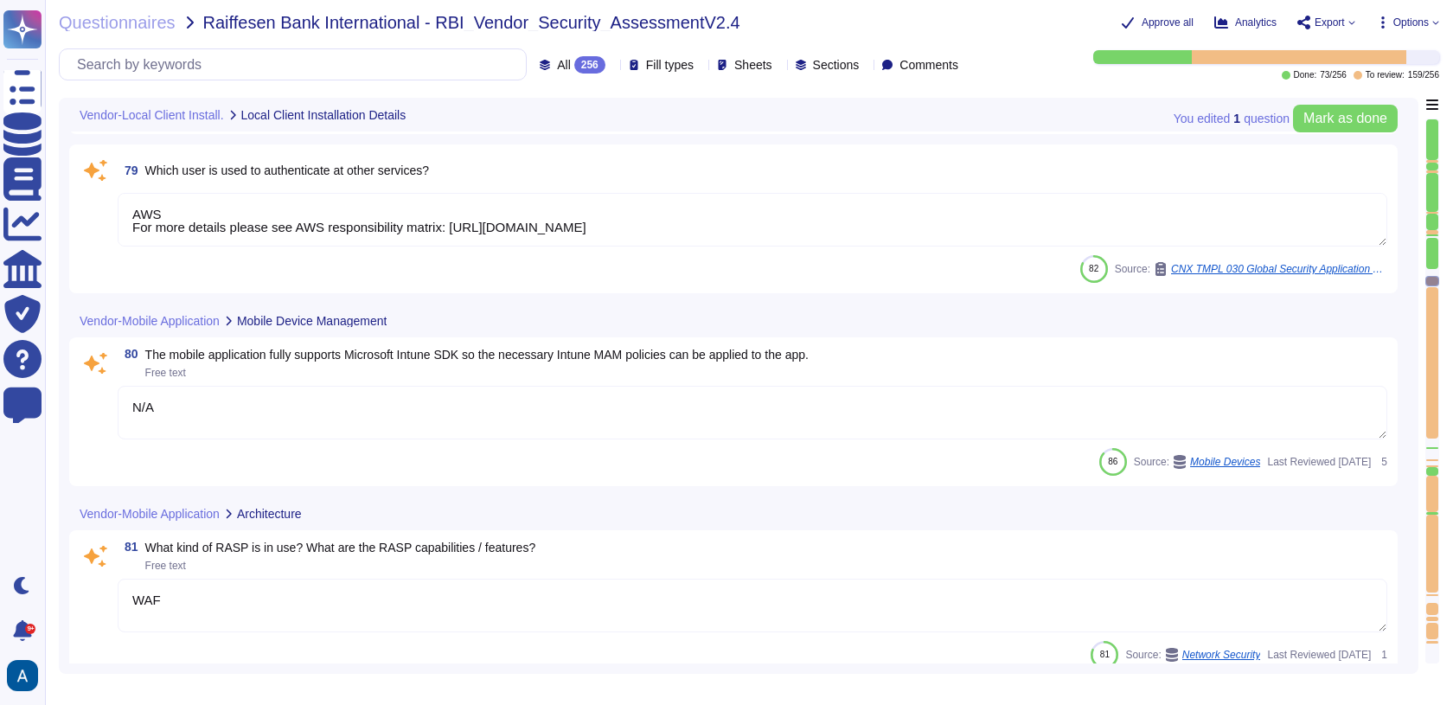
scroll to position [13181, 0]
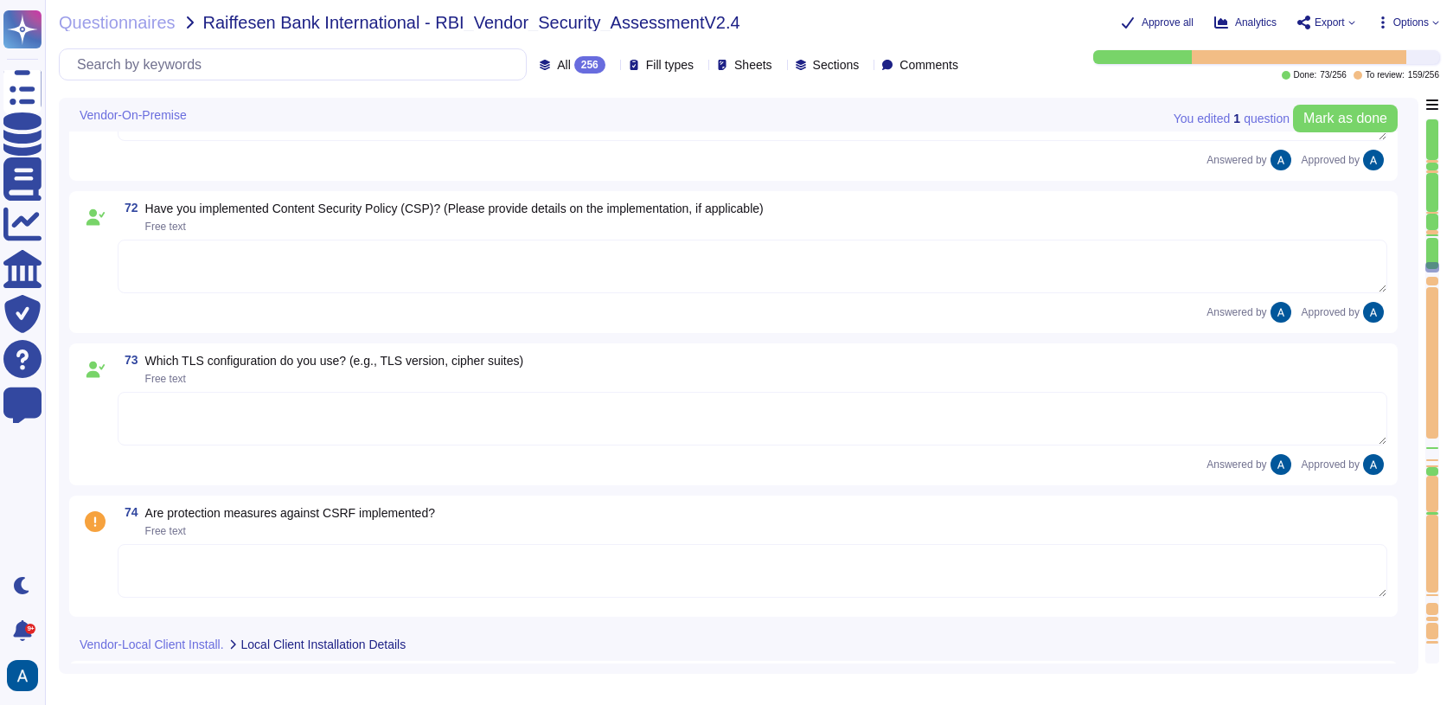
type textarea "Yes, all traffic to the server is encrypted. Data in motion is encrypted using …"
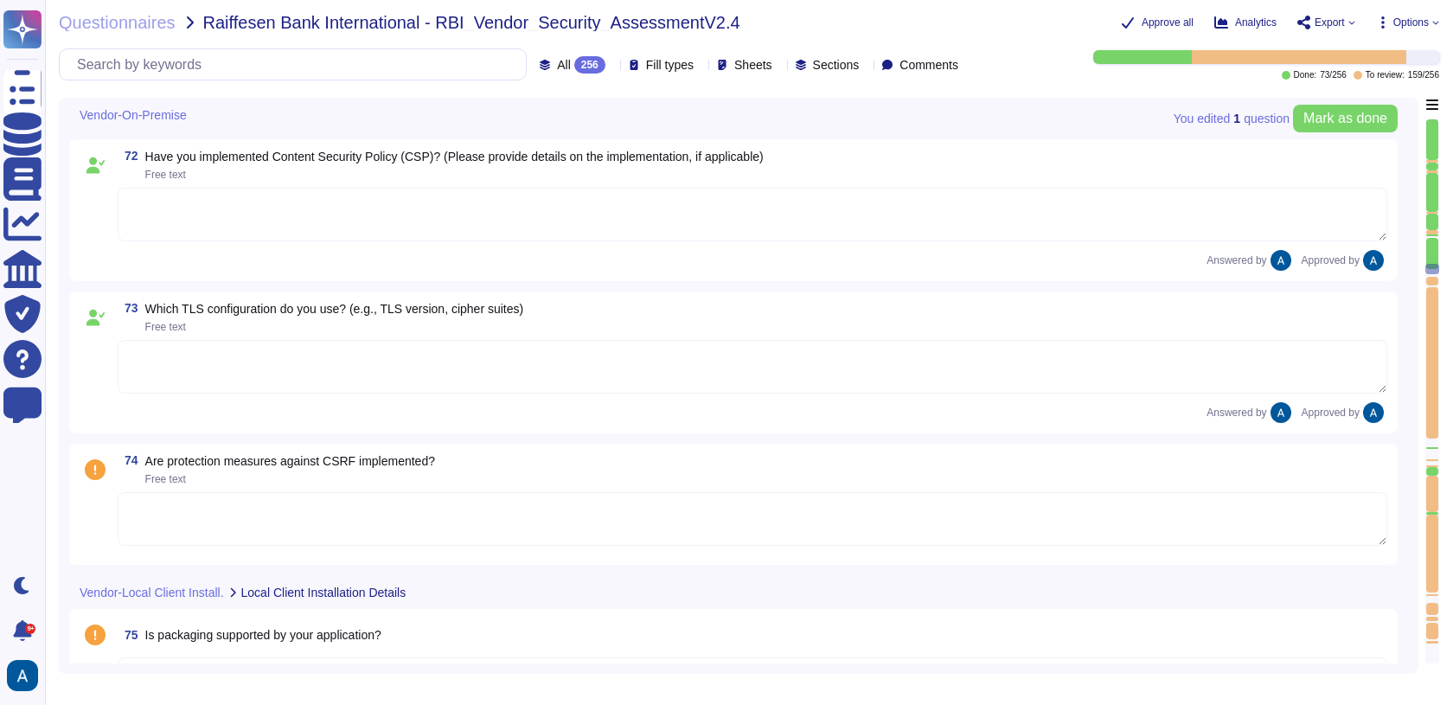
type textarea "AWS For more details please see AWS responsibility matrix: [URL][DOMAIN_NAME]"
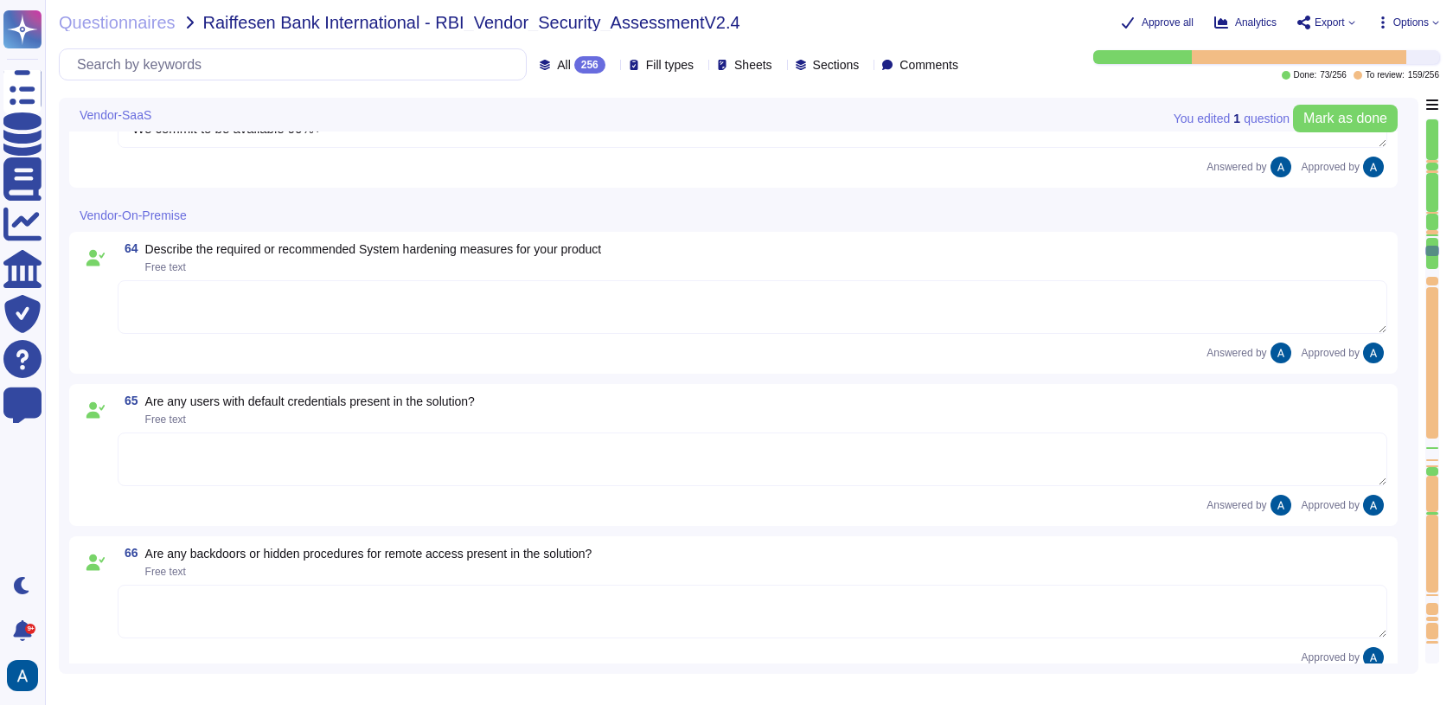
type textarea "Yes"
type textarea "Yes, please see Colossyan status page: [URL][DOMAIN_NAME] We commit to be avail…"
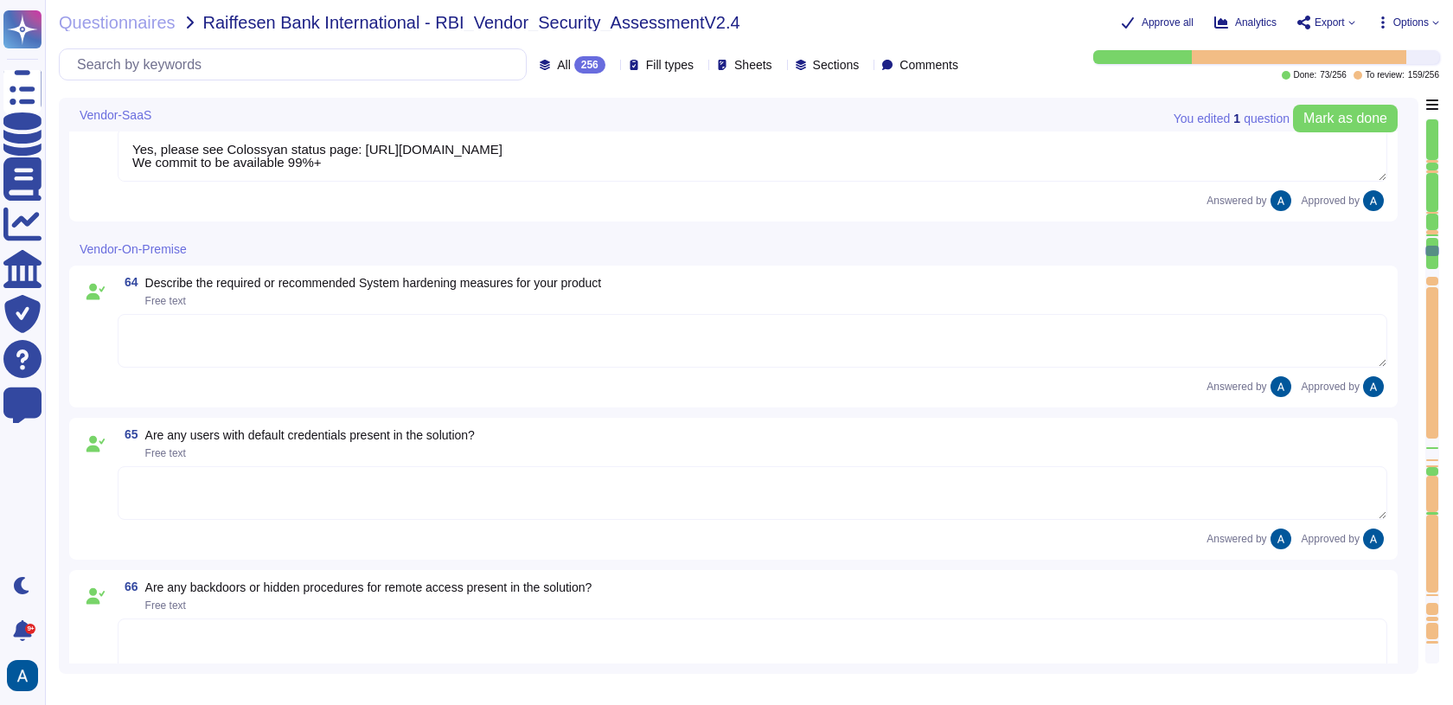
type textarea "Yes"
type textarea "Yes, please see Colossyan status page: [URL][DOMAIN_NAME] We commit to be avail…"
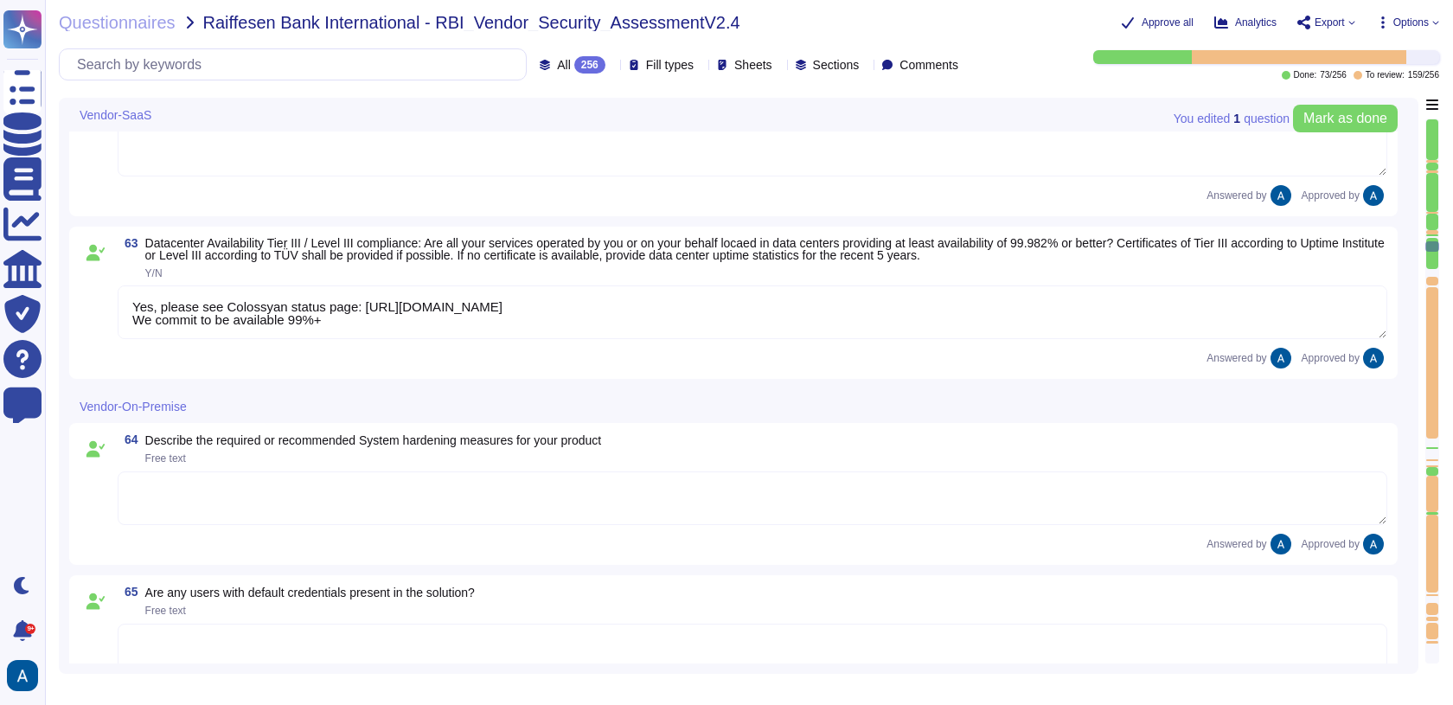
type textarea "SaaS"
type textarea "Yes"
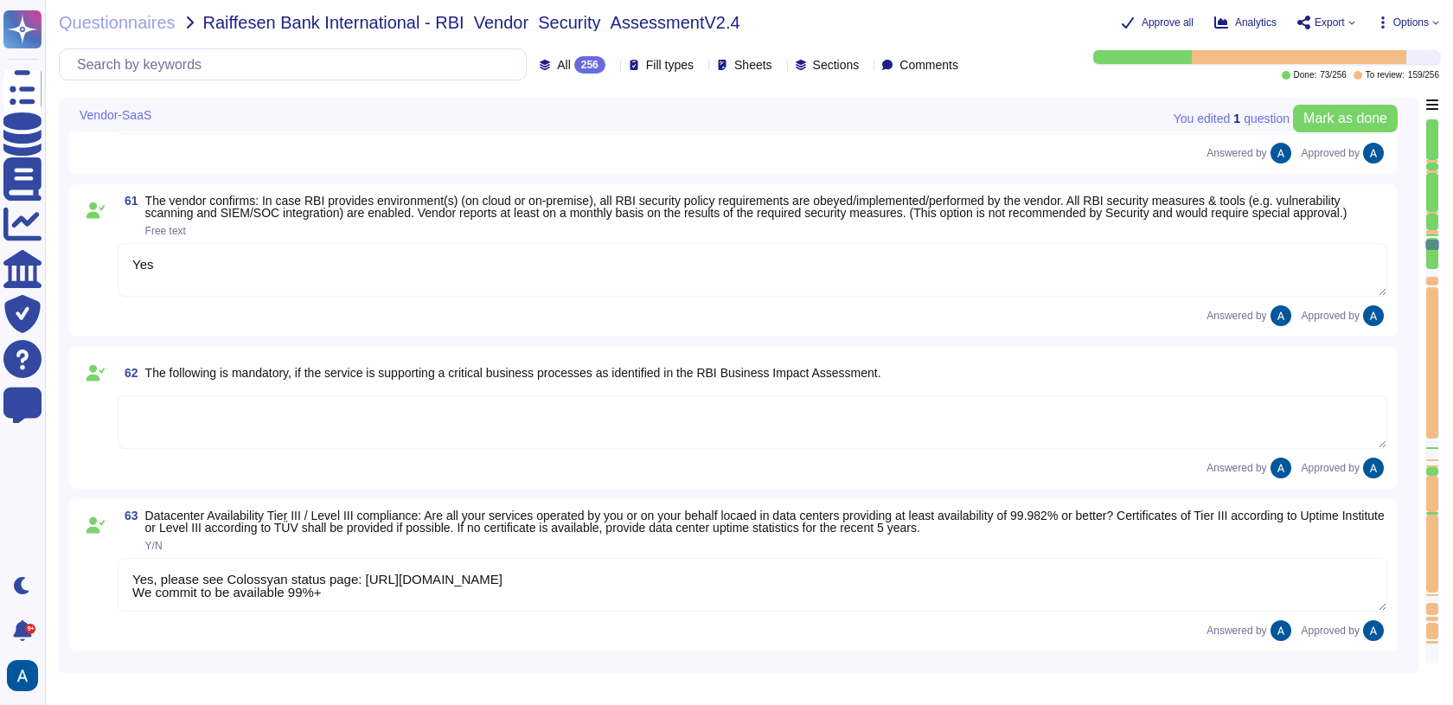
scroll to position [10583, 0]
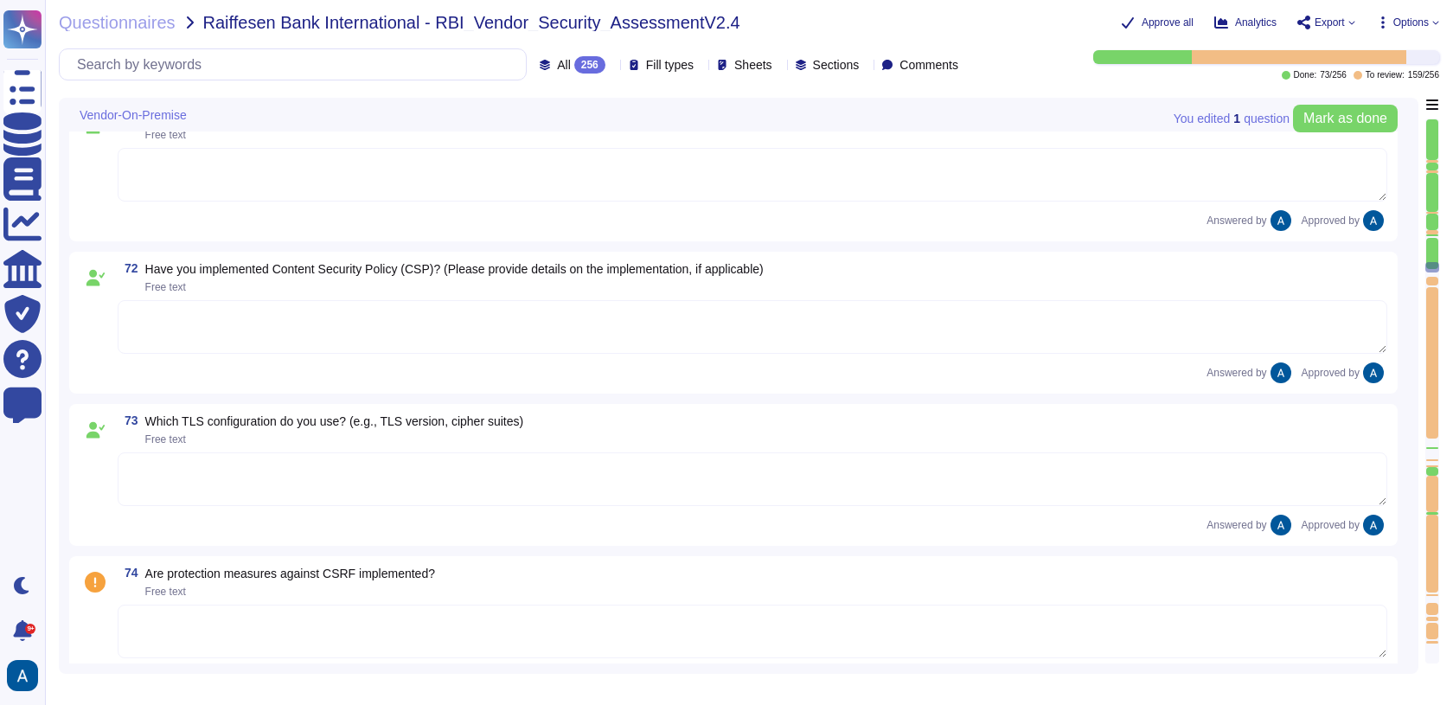
type textarea "Yes, all traffic to the server is encrypted. Data in motion is encrypted using …"
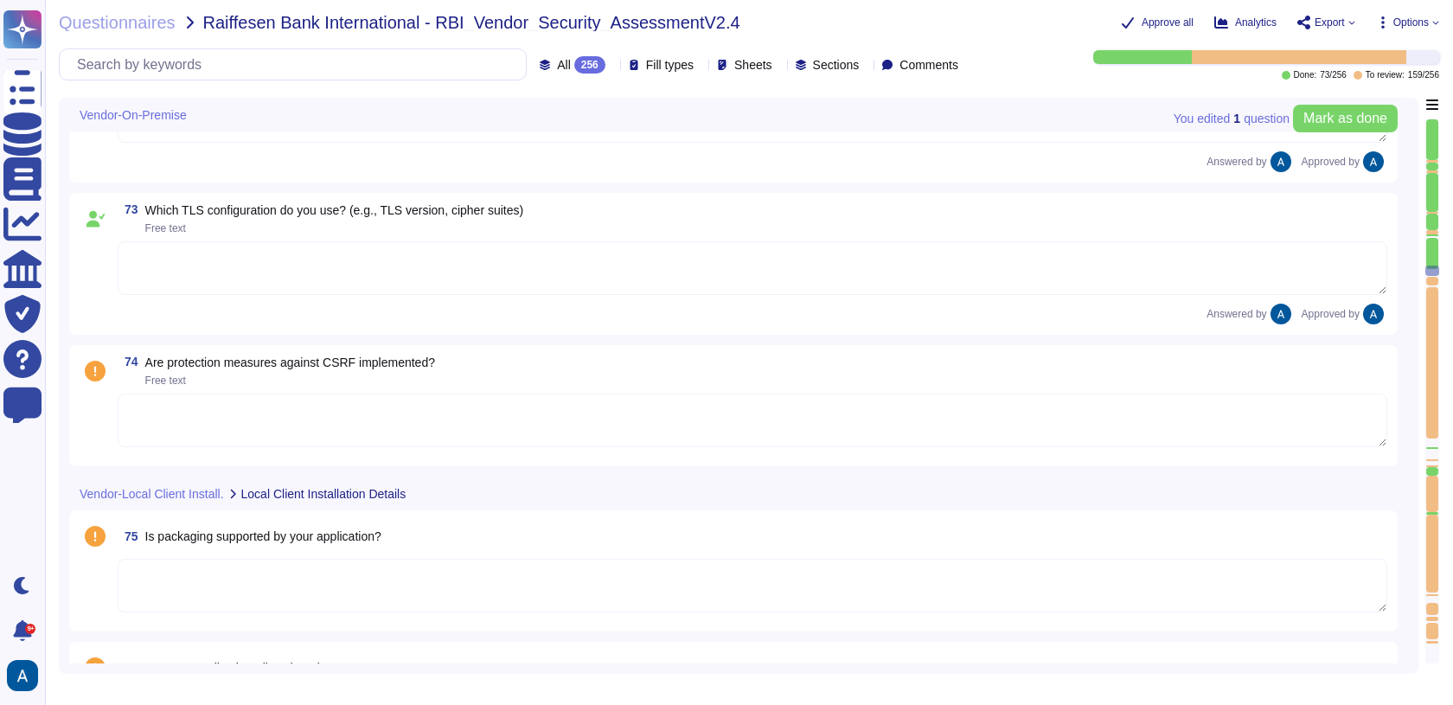
type textarea "AWS For more details please see AWS responsibility matrix: [URL][DOMAIN_NAME]"
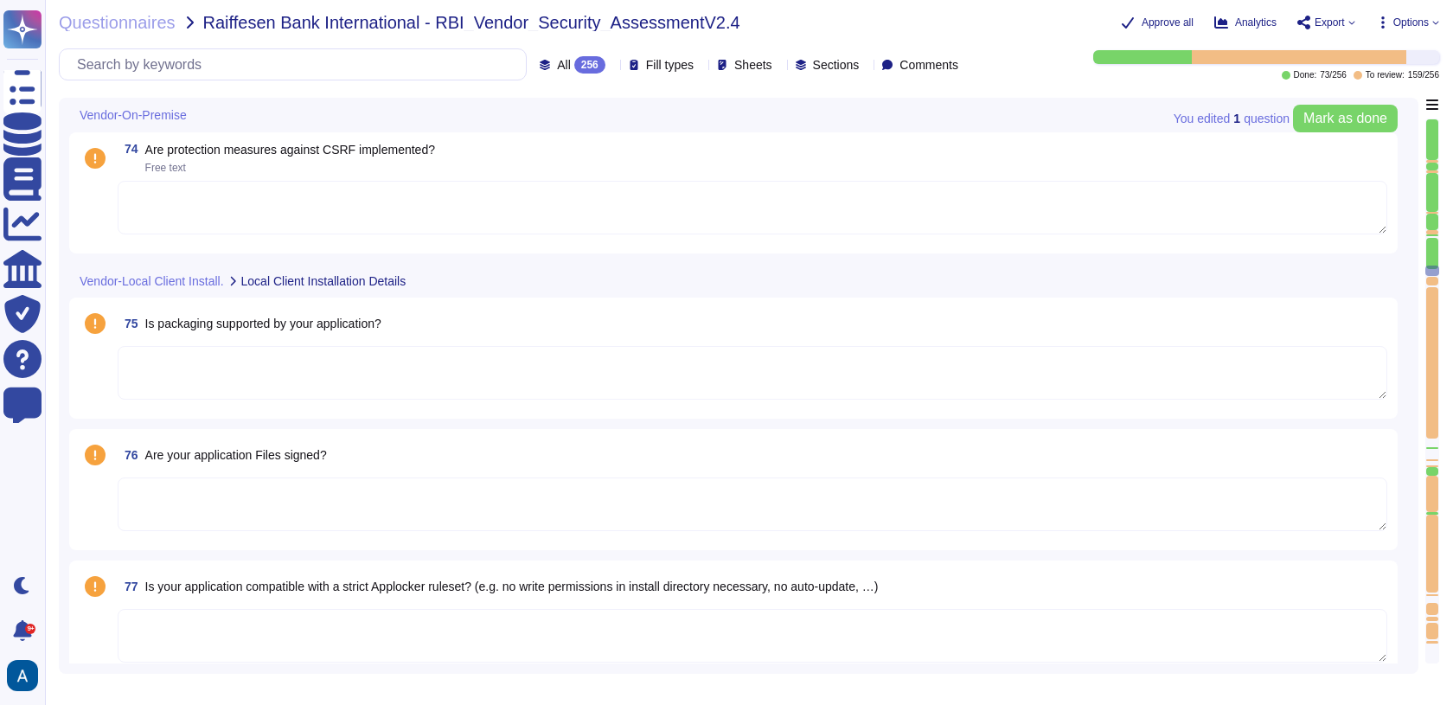
scroll to position [12560, 0]
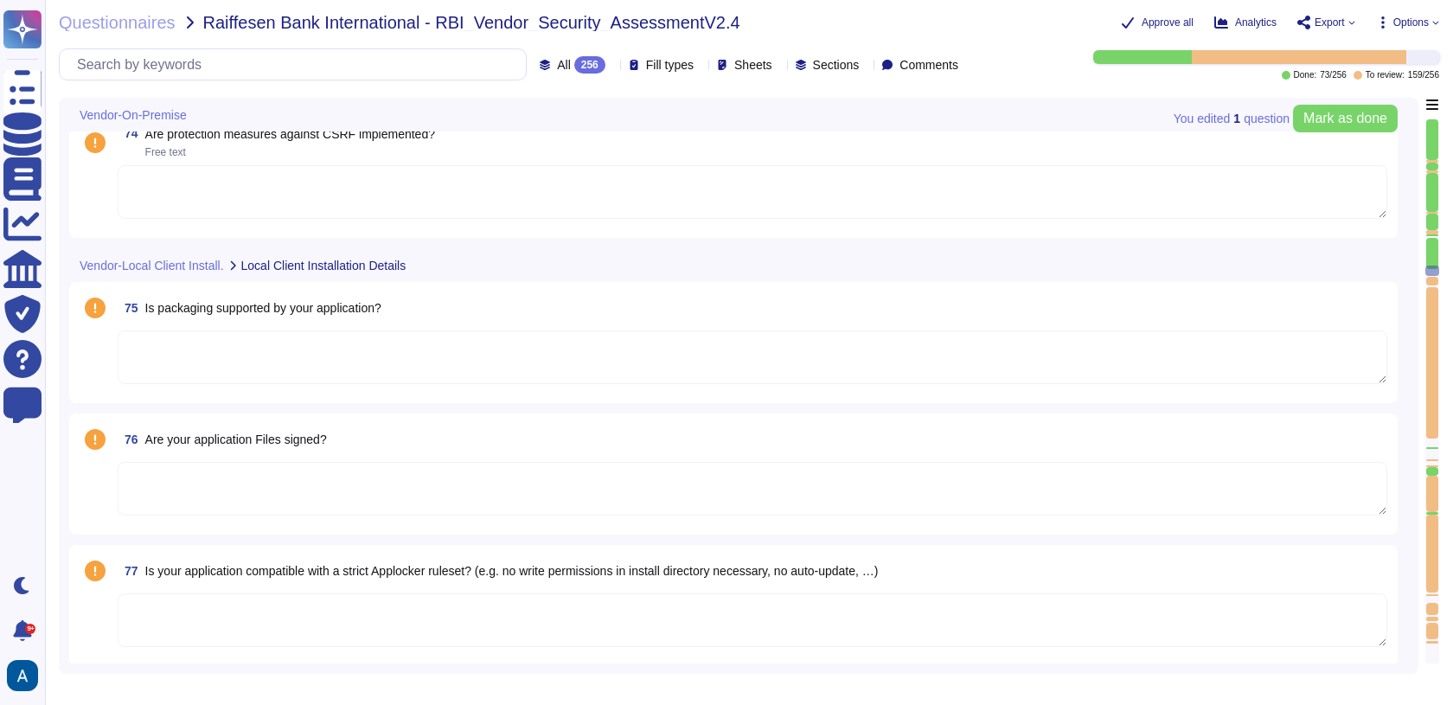
type textarea "N/A"
click at [1038, 230] on div "74 Are protection measures against CSRF implemented? Free text" at bounding box center [733, 177] width 1328 height 121
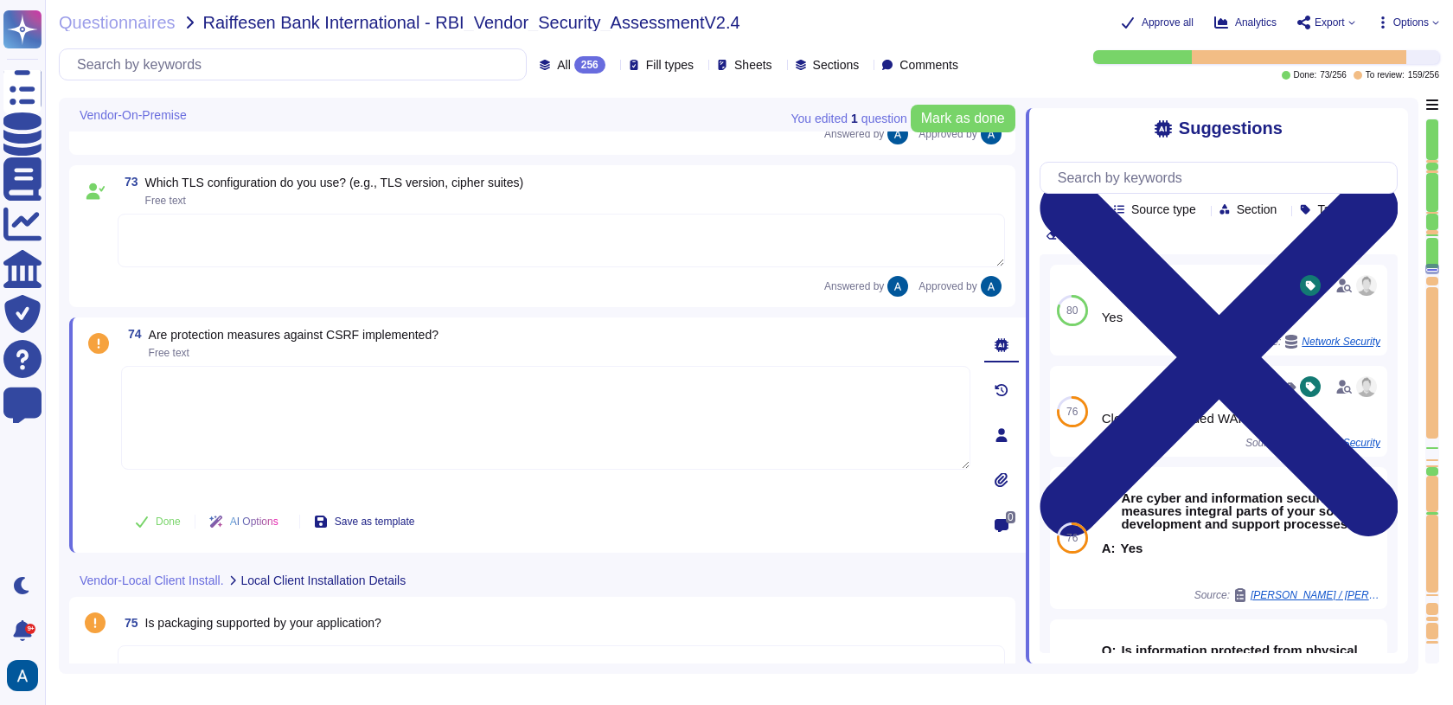
scroll to position [12344, 0]
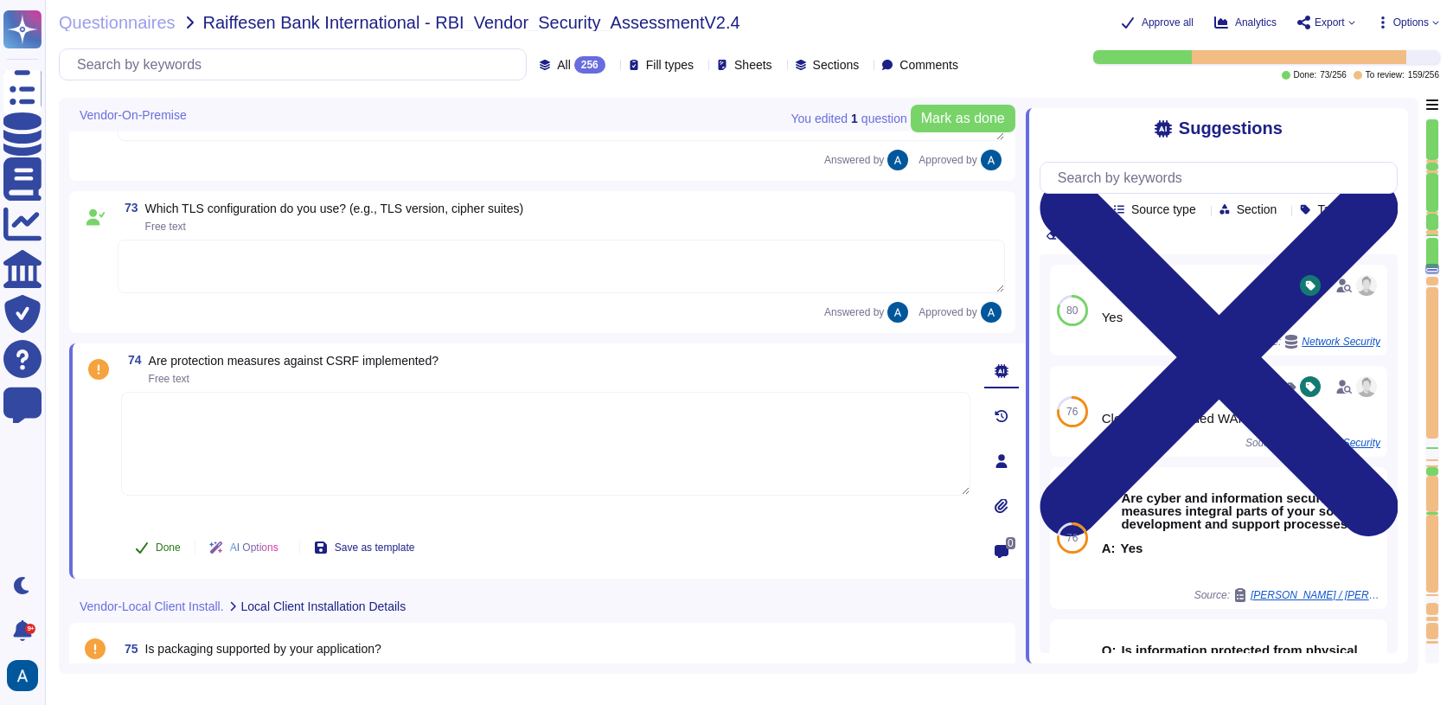
click at [173, 537] on button "Done" at bounding box center [157, 547] width 73 height 35
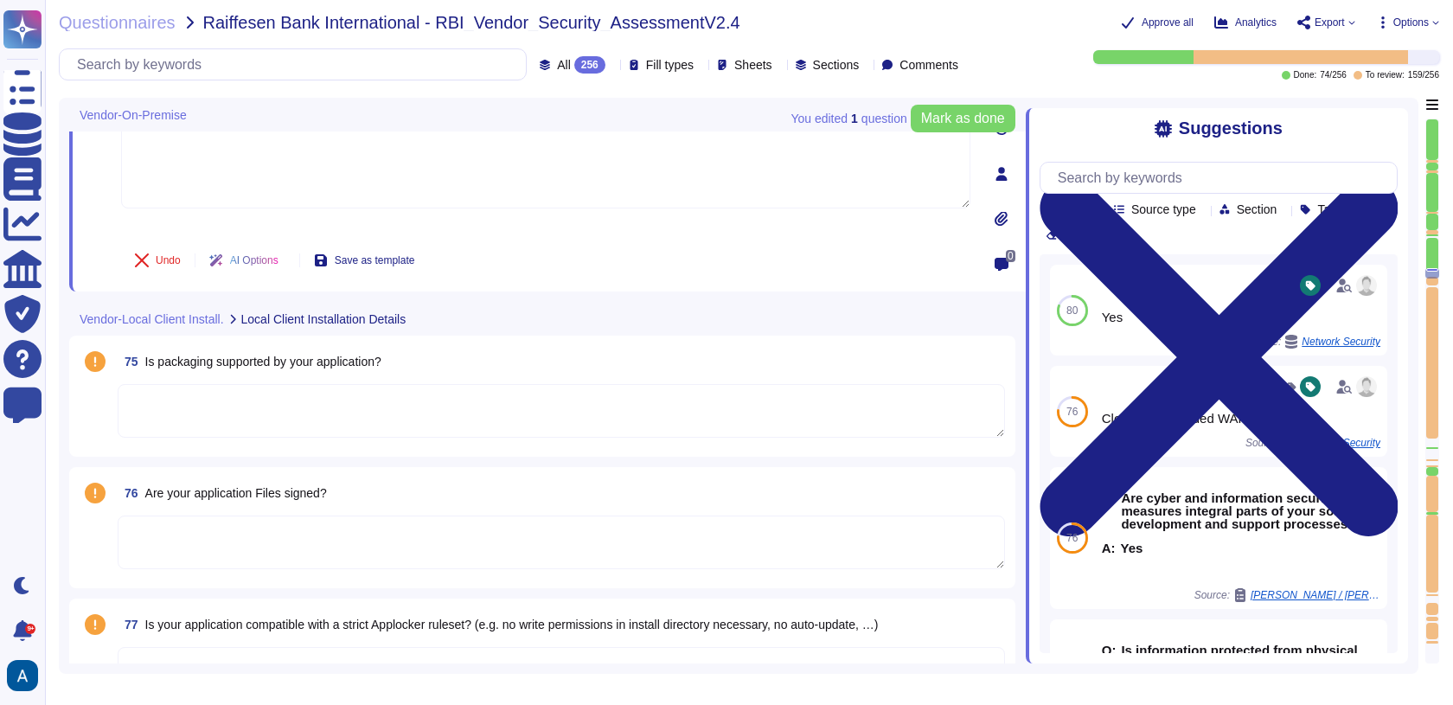
type textarea "N/A"
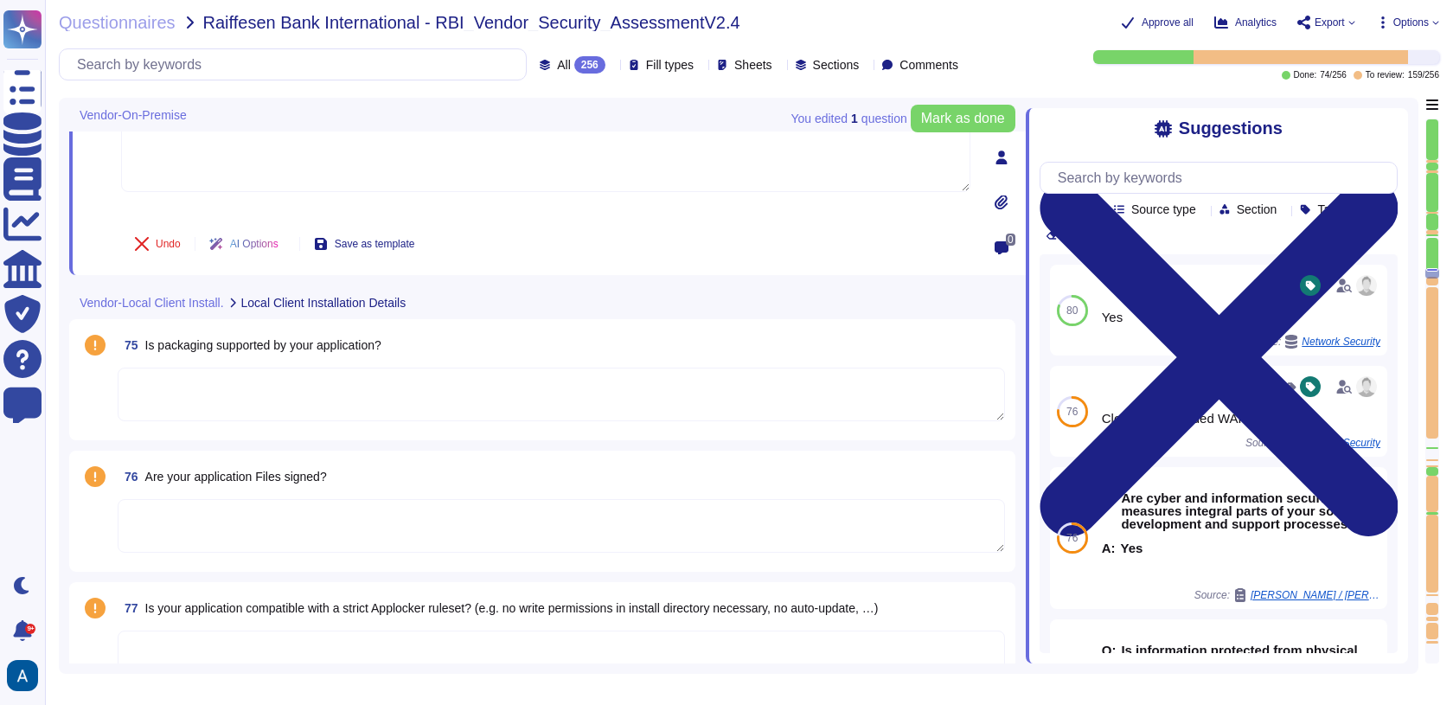
scroll to position [12639, 0]
click at [337, 393] on textarea at bounding box center [561, 393] width 887 height 54
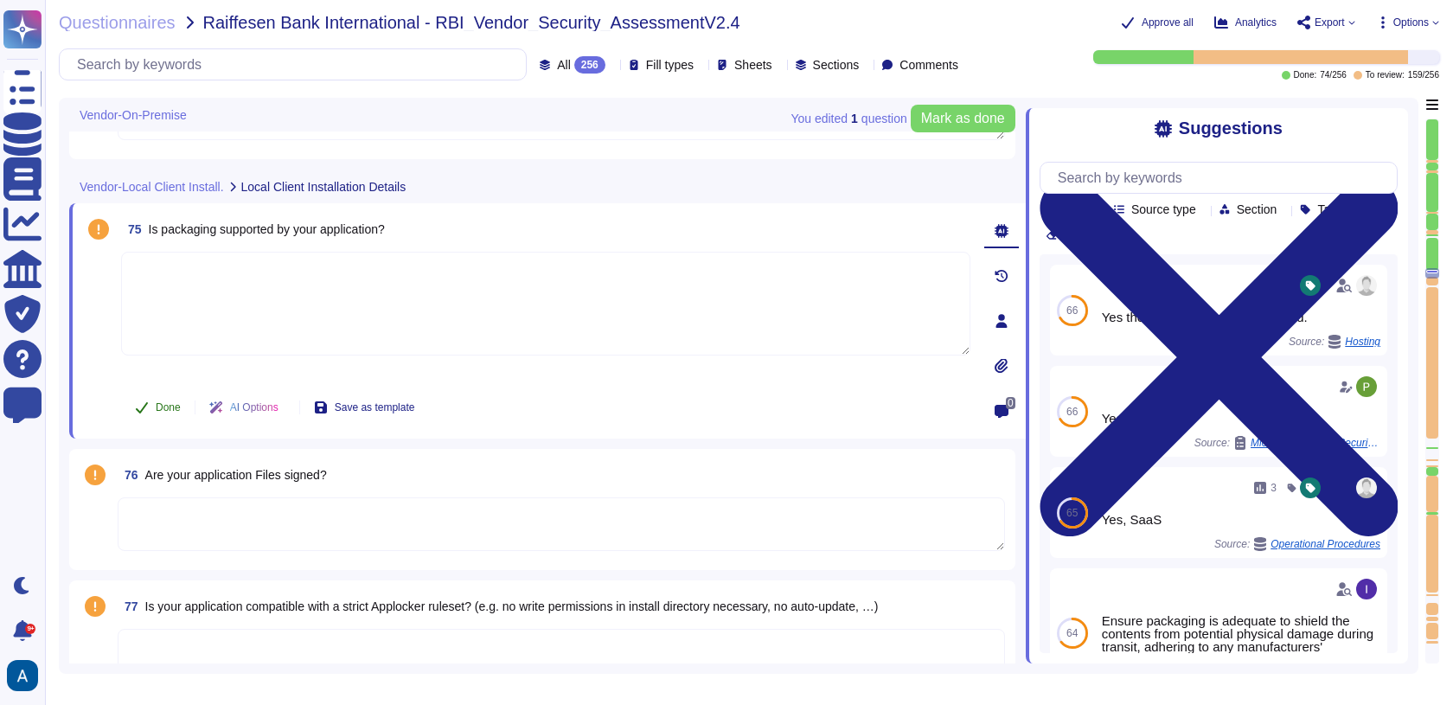
click at [173, 409] on span "Done" at bounding box center [168, 407] width 25 height 10
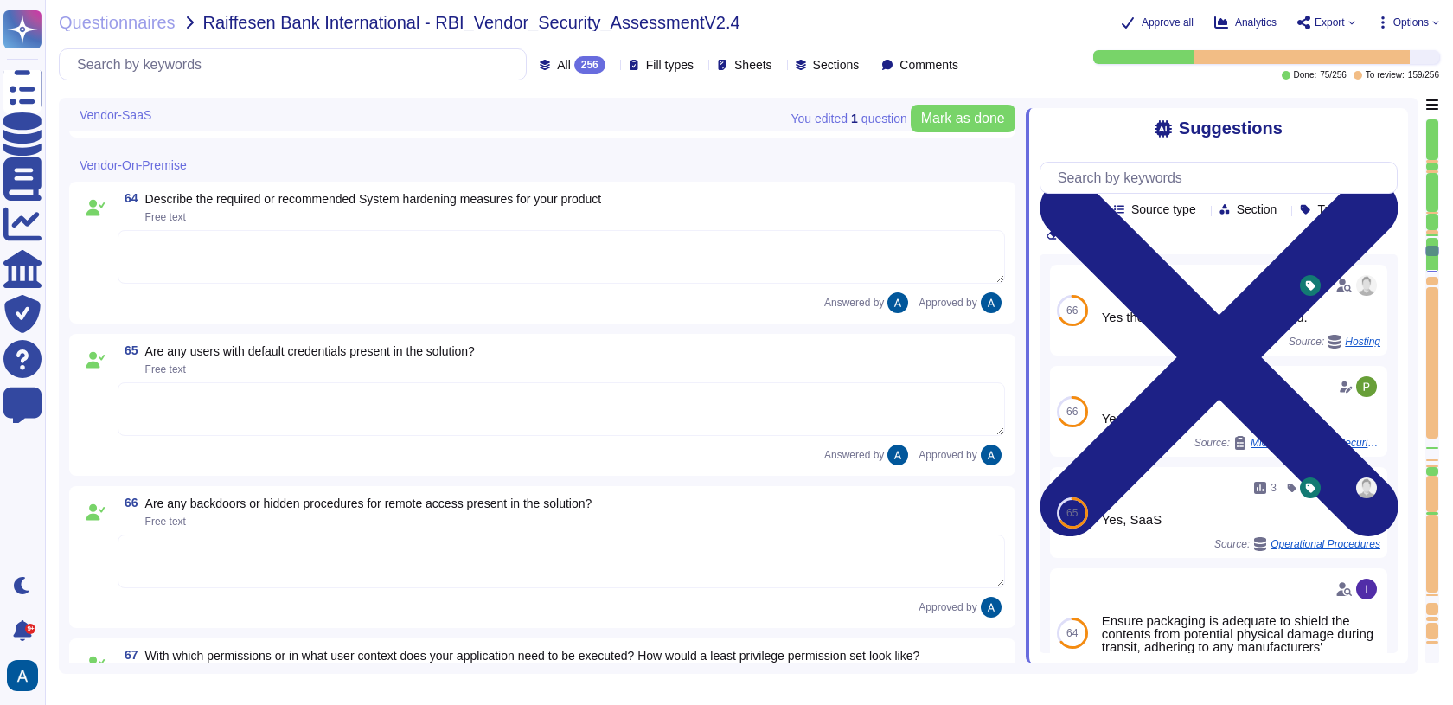
type textarea "Yes"
type textarea "Yes, please see Colossyan status page: [URL][DOMAIN_NAME] We commit to be avail…"
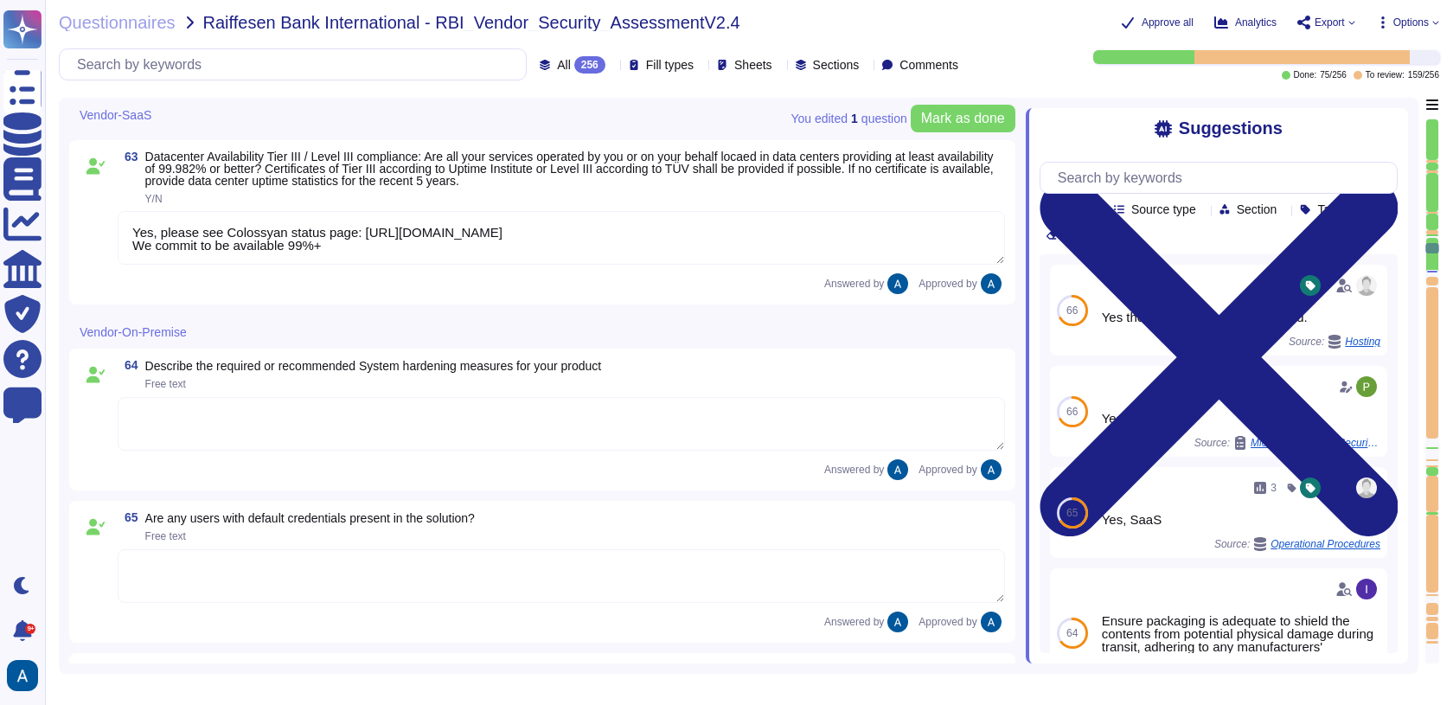
type textarea "Yes"
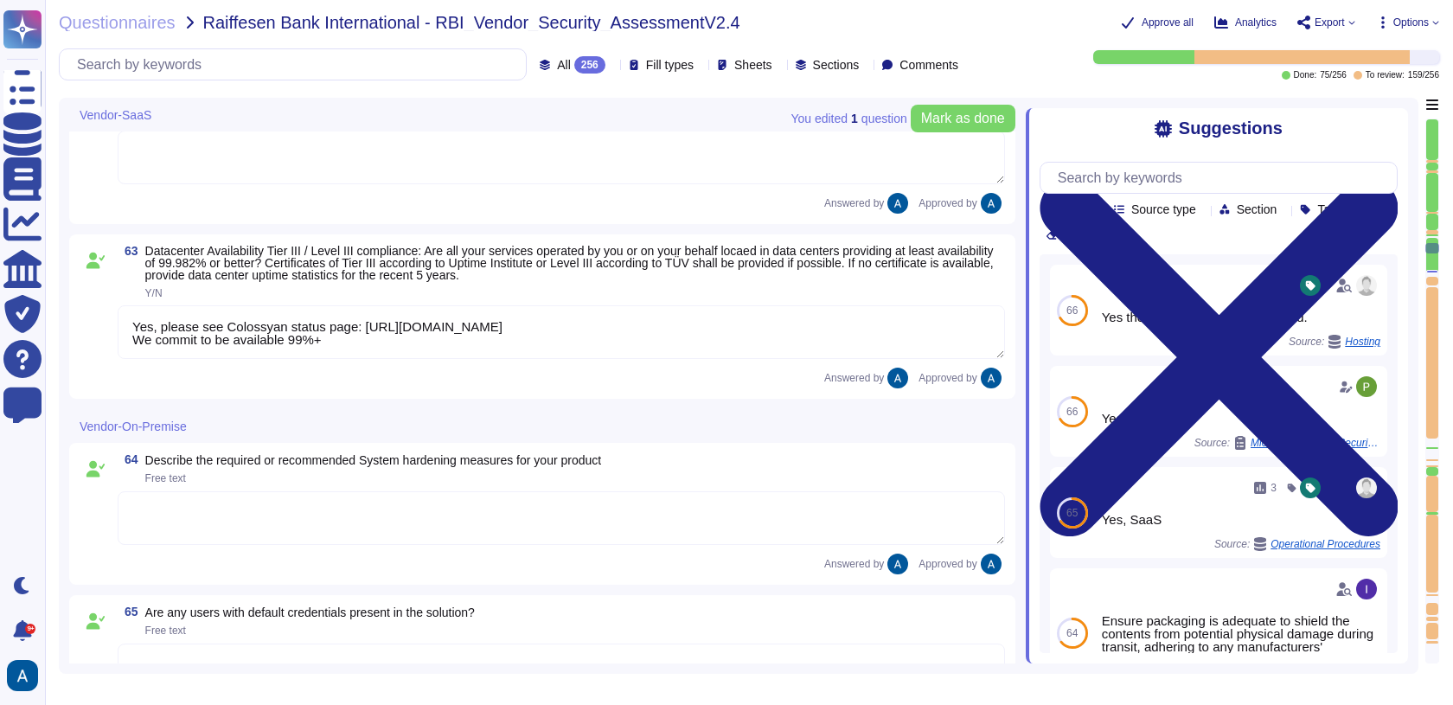
scroll to position [10838, 0]
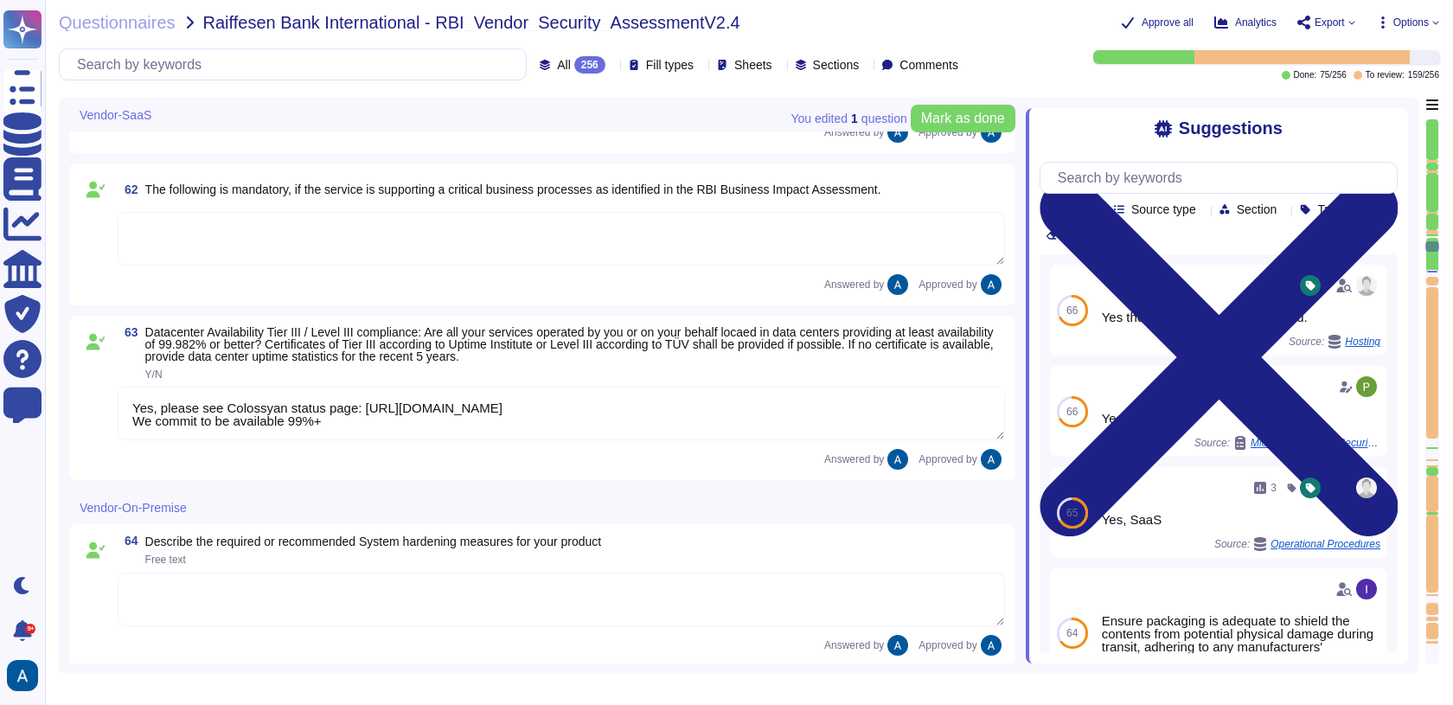
type textarea "SaaS"
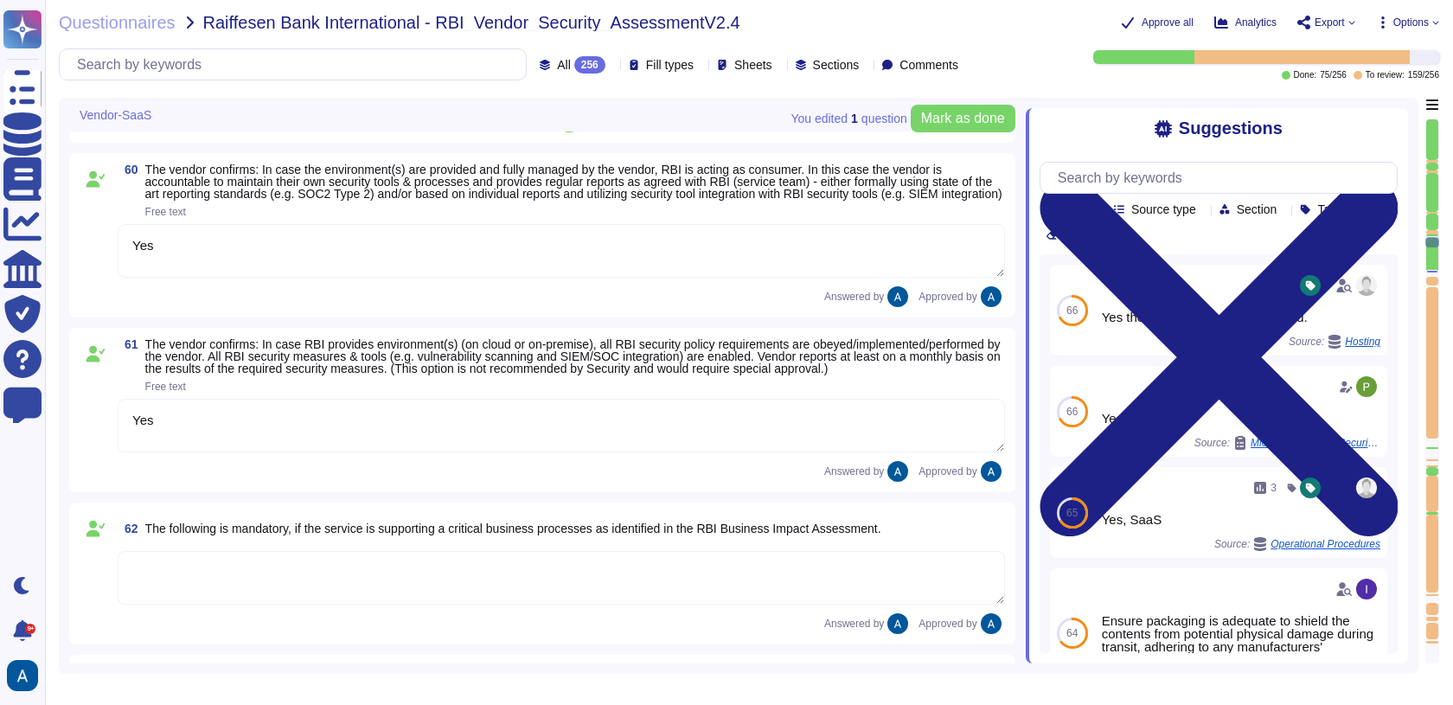
type textarea "We use TLS 1.3 for our configuration."
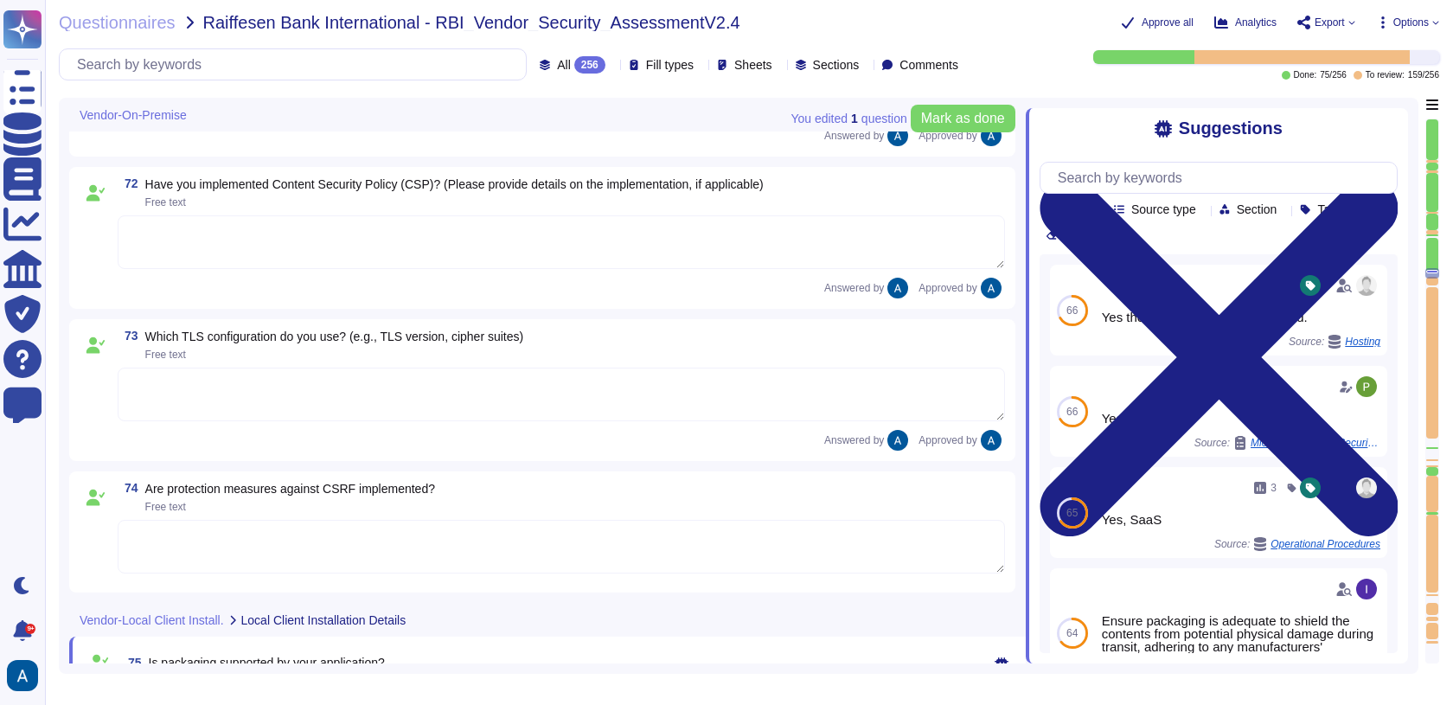
type textarea "Yes, all traffic to the server is encrypted. Data in motion is encrypted using …"
type textarea "AWS For more details please see AWS responsibility matrix: https://docs.aws.ama…"
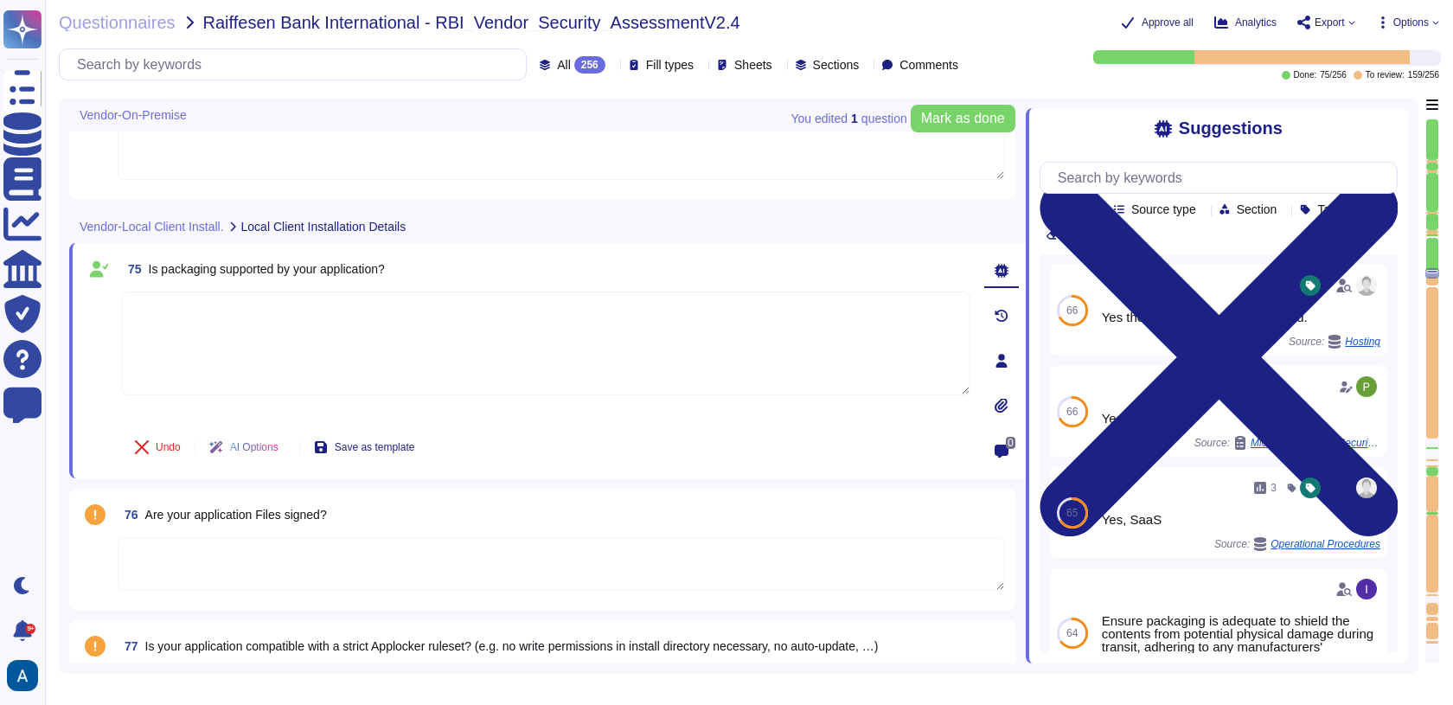
type textarea "N/A"
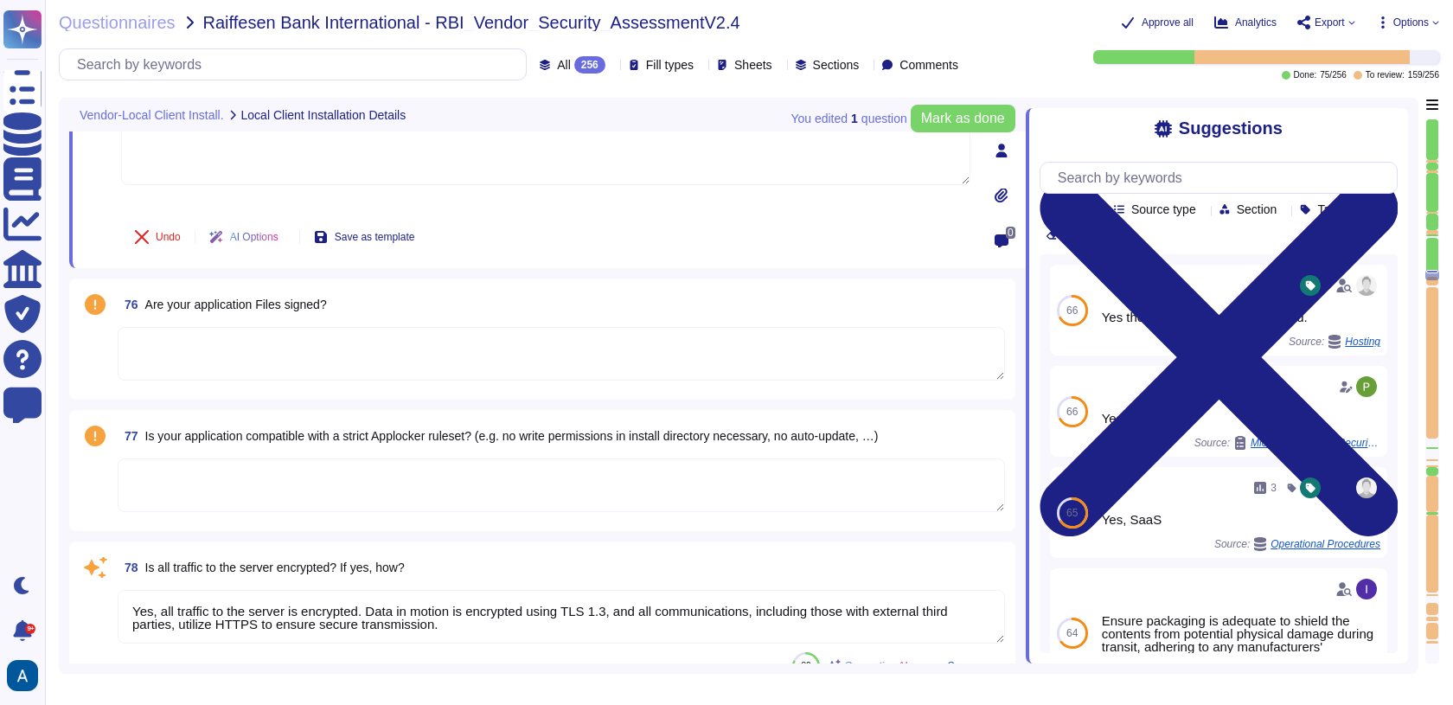
type textarea "WAF"
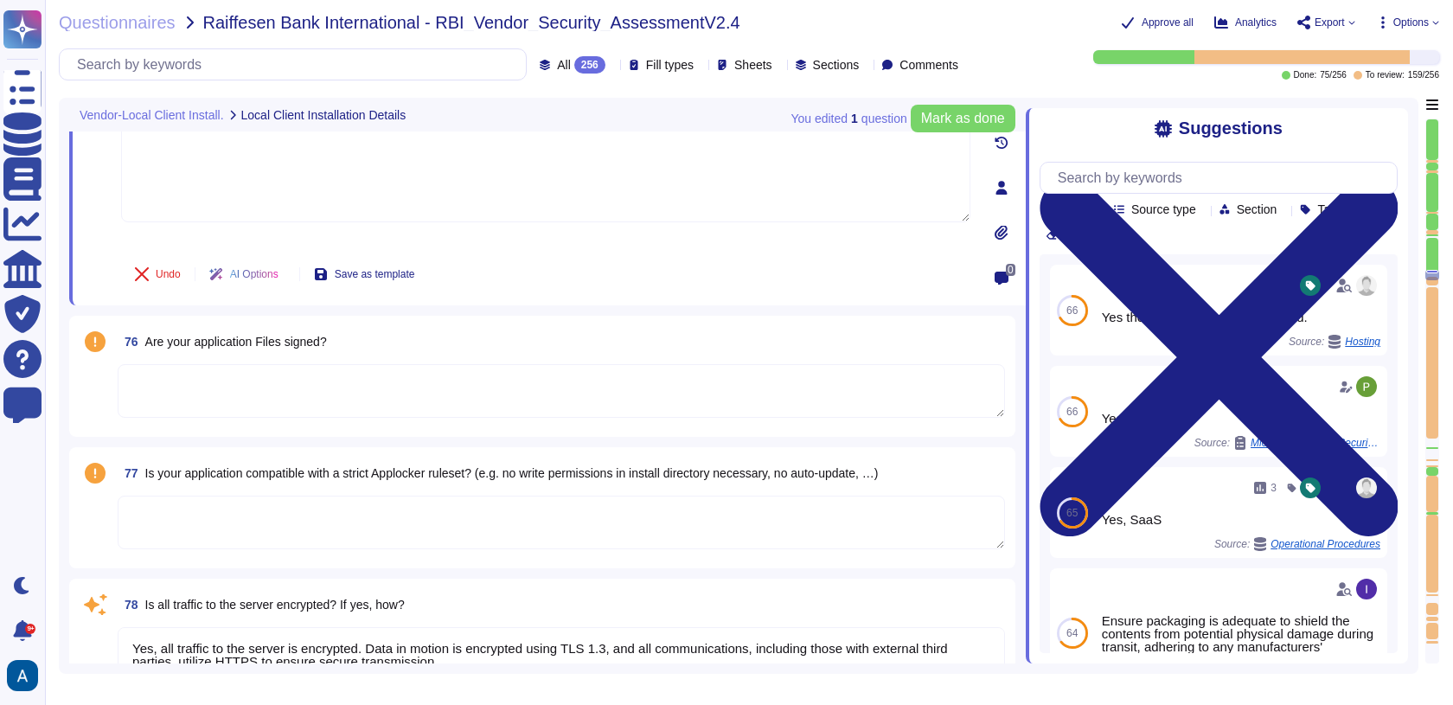
scroll to position [12736, 0]
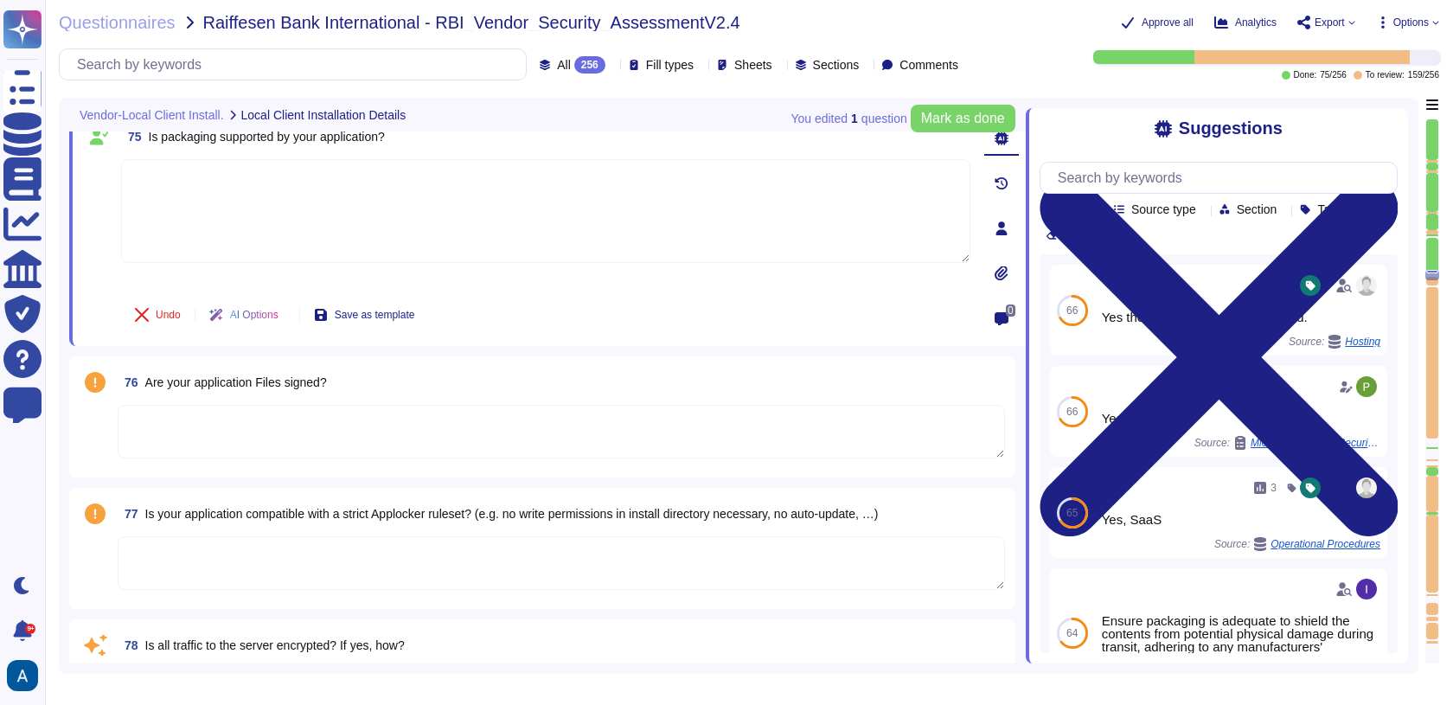
click at [216, 431] on textarea at bounding box center [561, 432] width 887 height 54
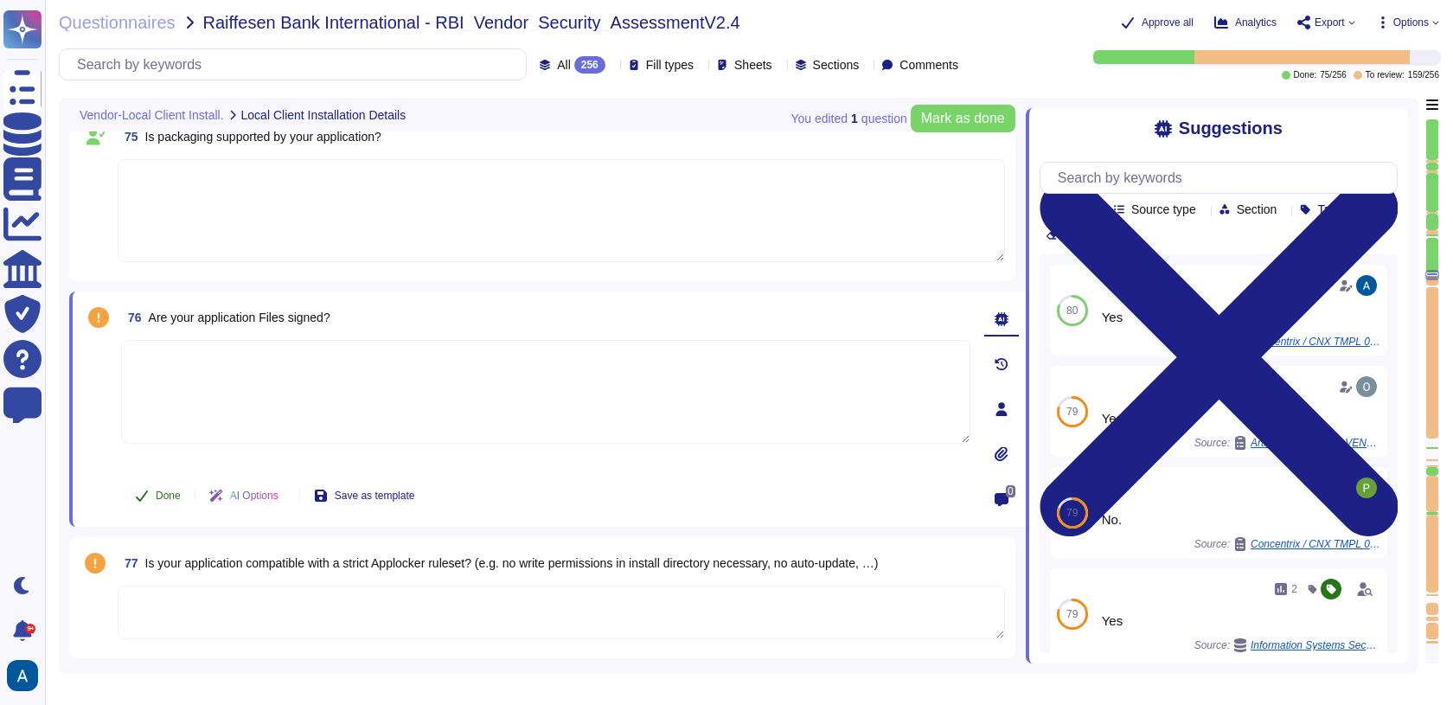
click at [158, 492] on span "Done" at bounding box center [168, 495] width 25 height 10
click at [207, 607] on textarea at bounding box center [561, 612] width 887 height 54
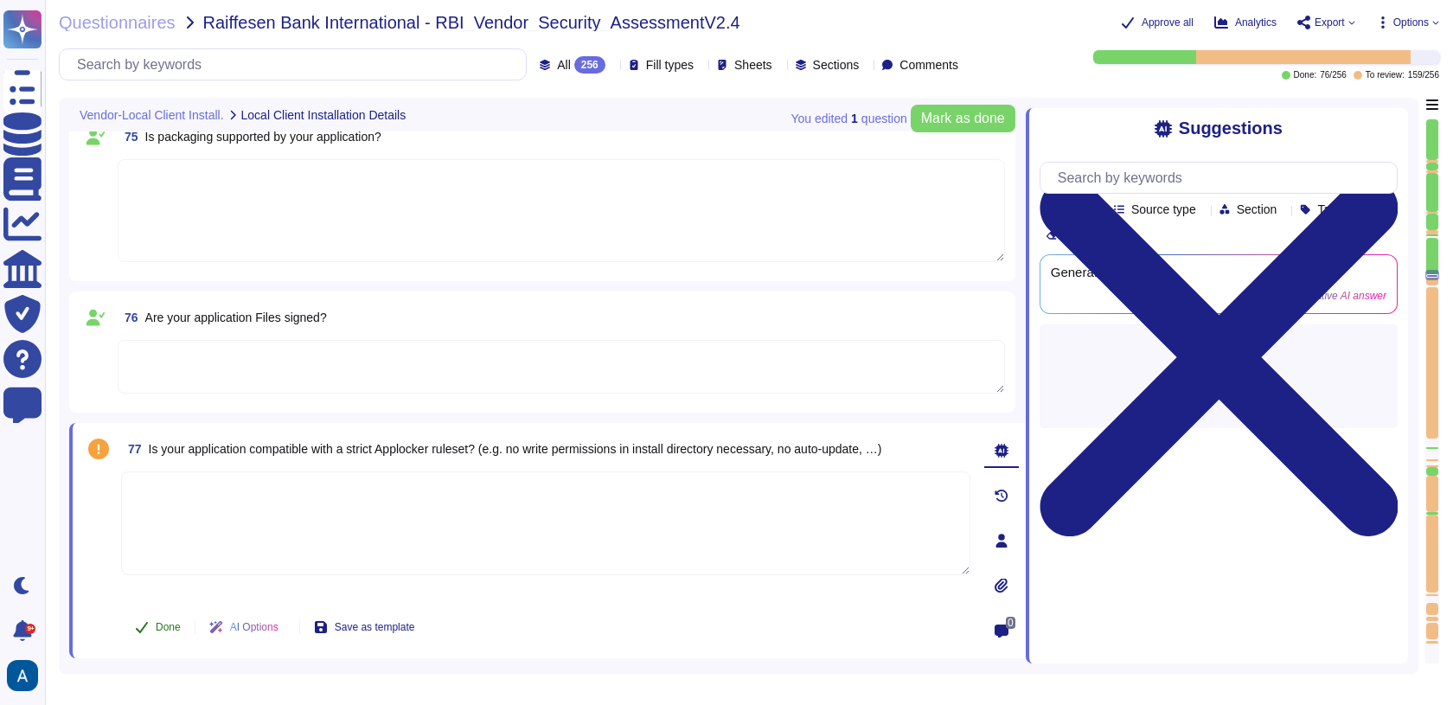
click at [166, 622] on span "Done" at bounding box center [168, 627] width 25 height 10
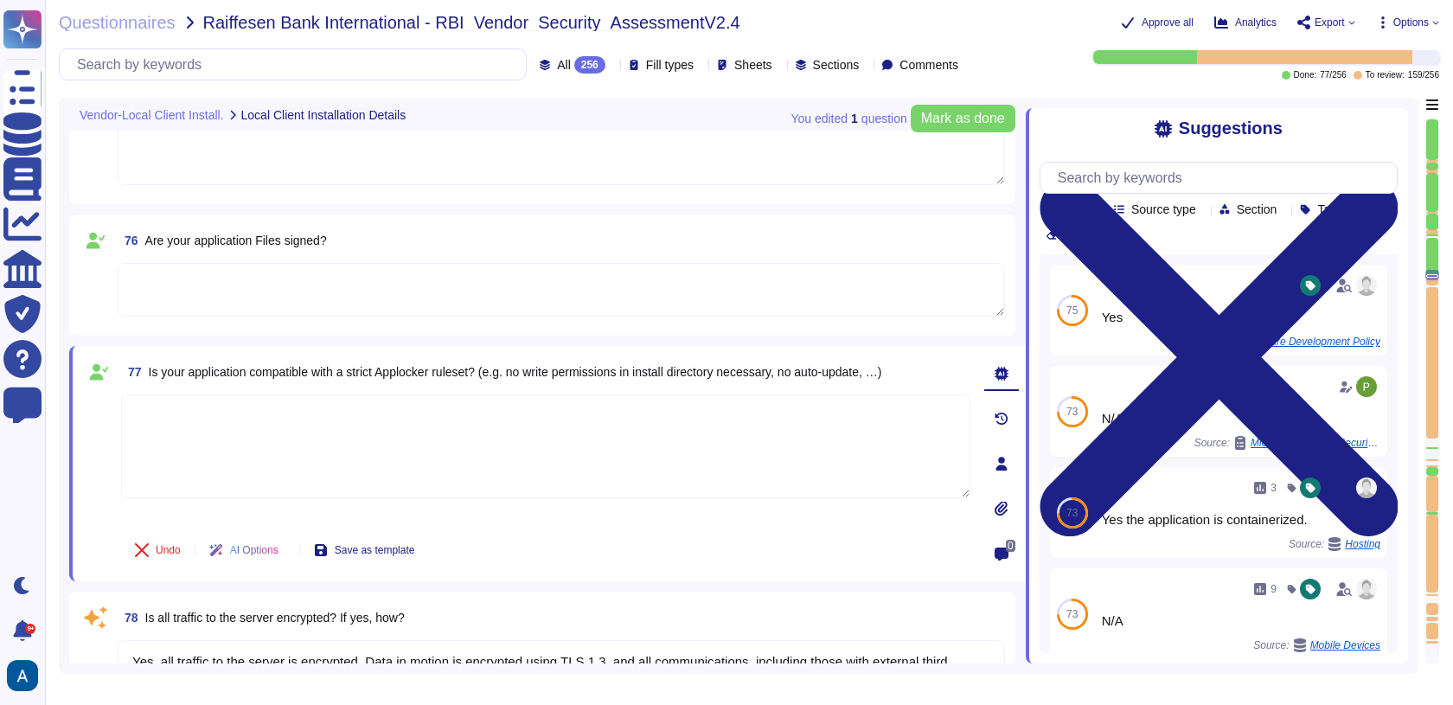
scroll to position [12926, 0]
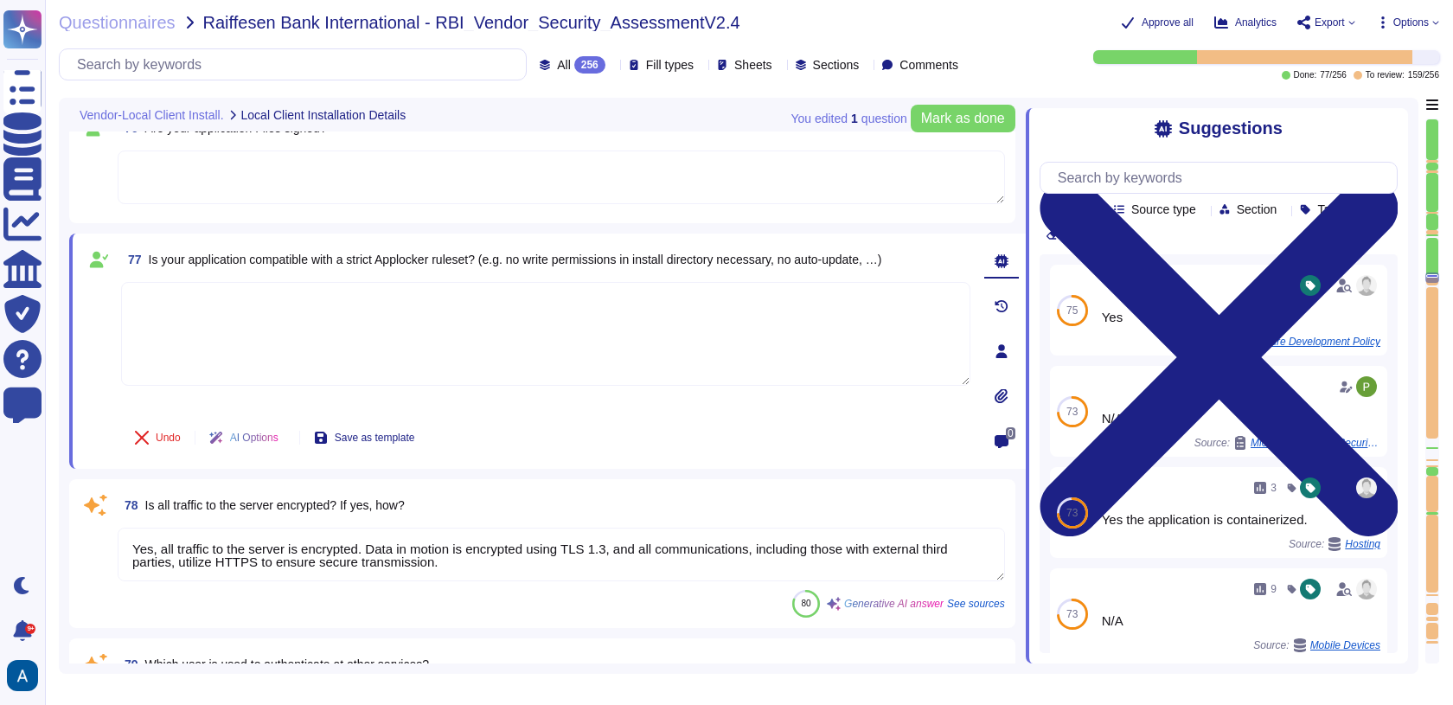
type textarea "WAF"
click at [178, 563] on textarea "Yes, all traffic to the server is encrypted. Data in motion is encrypted using …" at bounding box center [561, 554] width 887 height 54
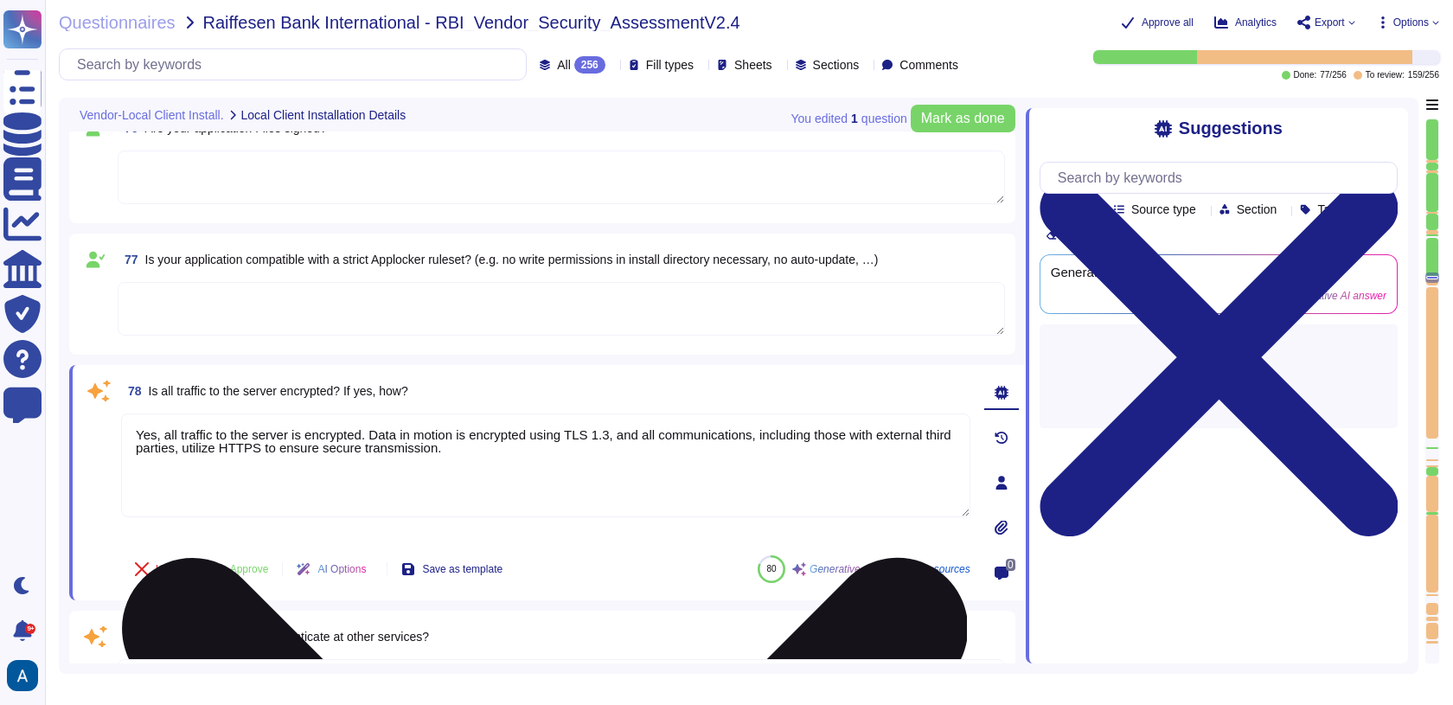
click at [178, 564] on span "Undo" at bounding box center [168, 569] width 25 height 10
click at [230, 564] on span "Approve" at bounding box center [249, 569] width 39 height 10
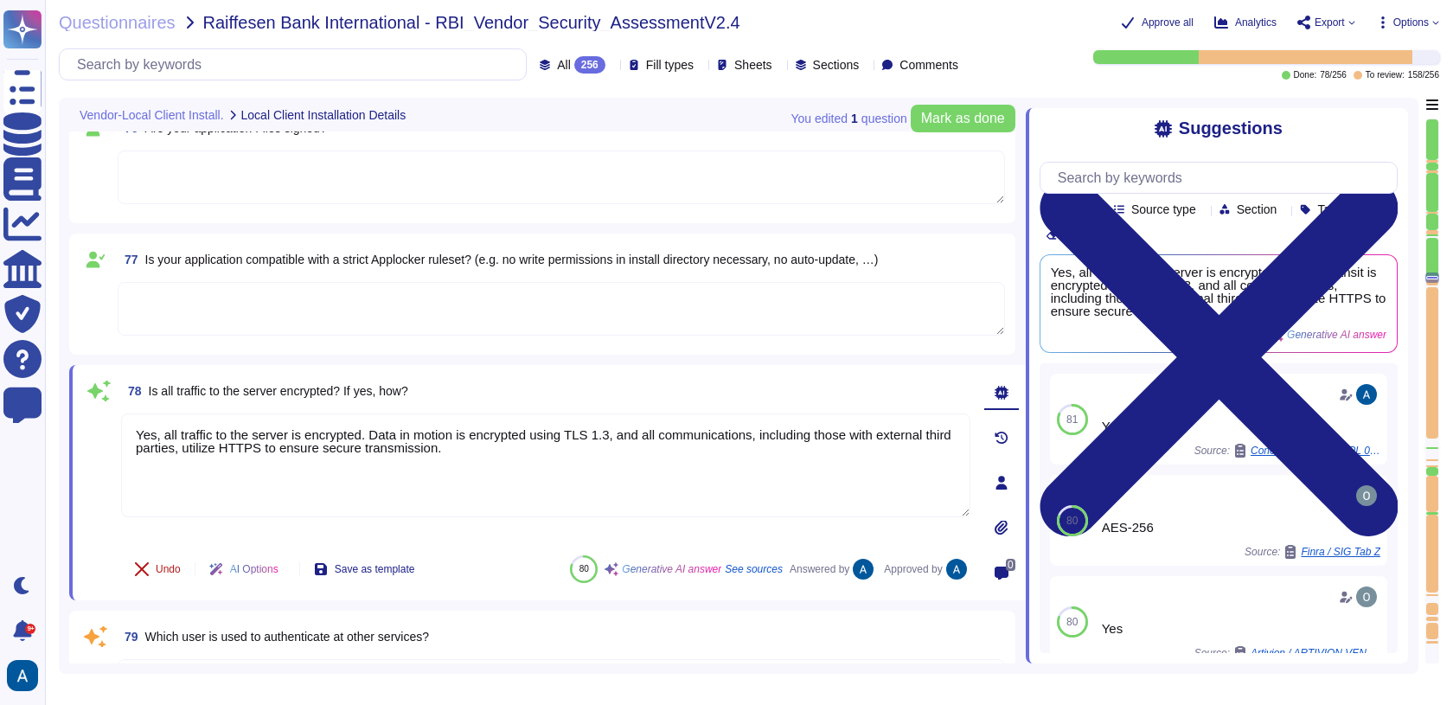
click at [179, 564] on span "Undo" at bounding box center [168, 569] width 25 height 10
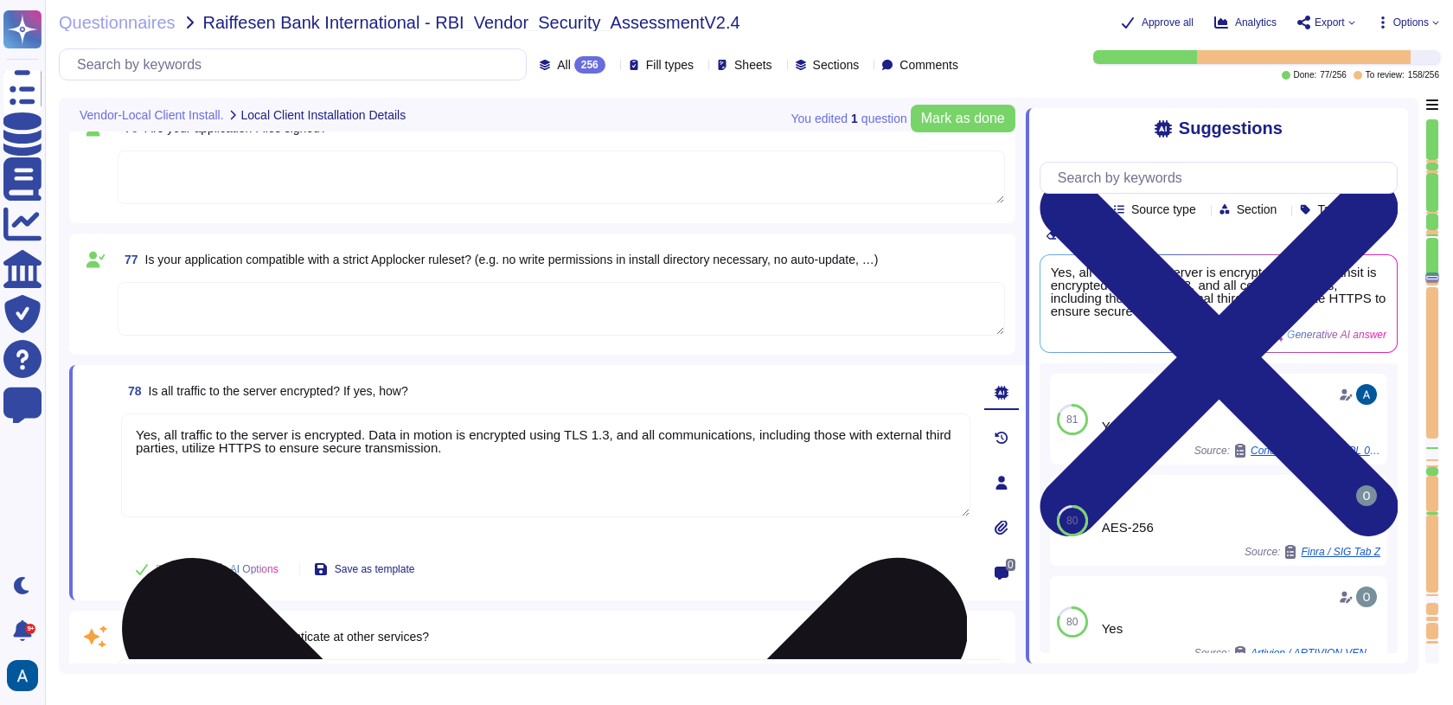
click at [233, 476] on textarea "Yes, all traffic to the server is encrypted. Data in motion is encrypted using …" at bounding box center [545, 465] width 849 height 104
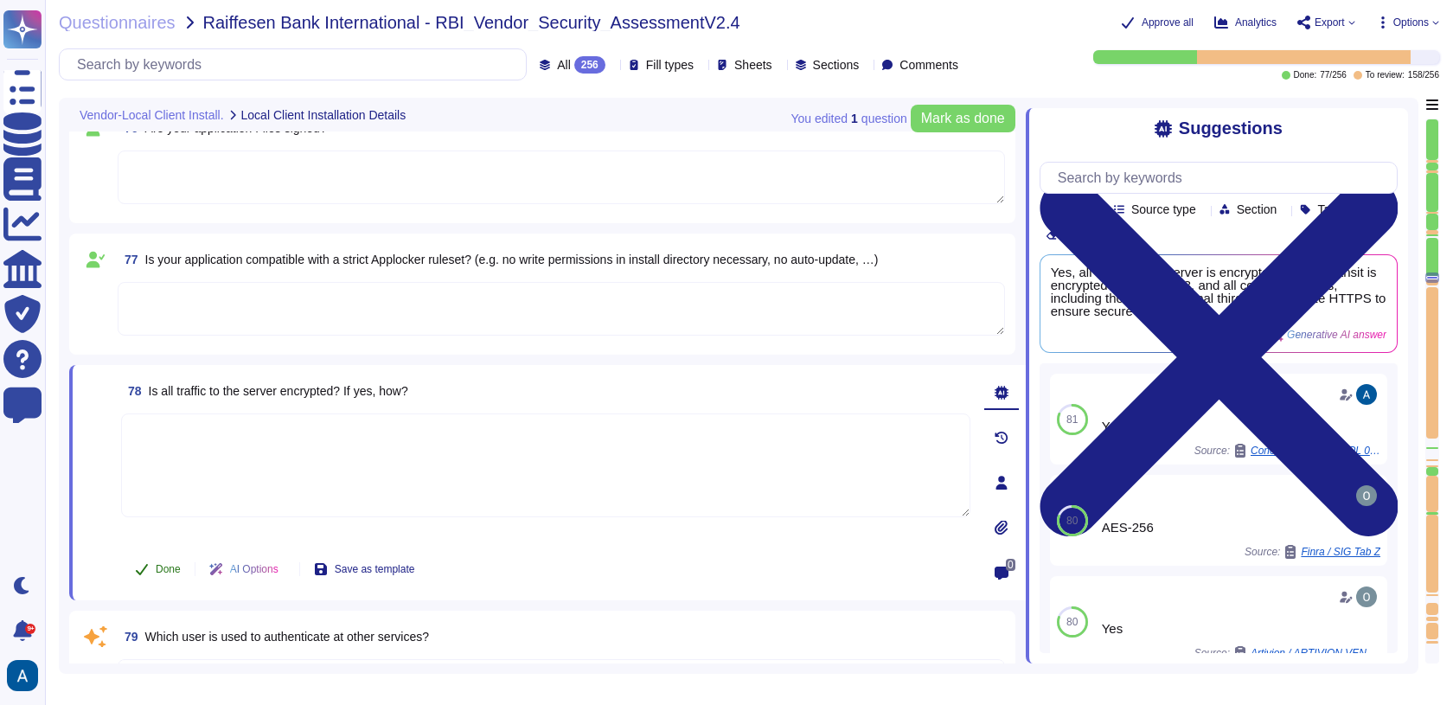
click at [169, 559] on button "Done" at bounding box center [157, 569] width 73 height 35
type textarea "Yes, all traffic to the server is encrypted. Data in motion is encrypted using …"
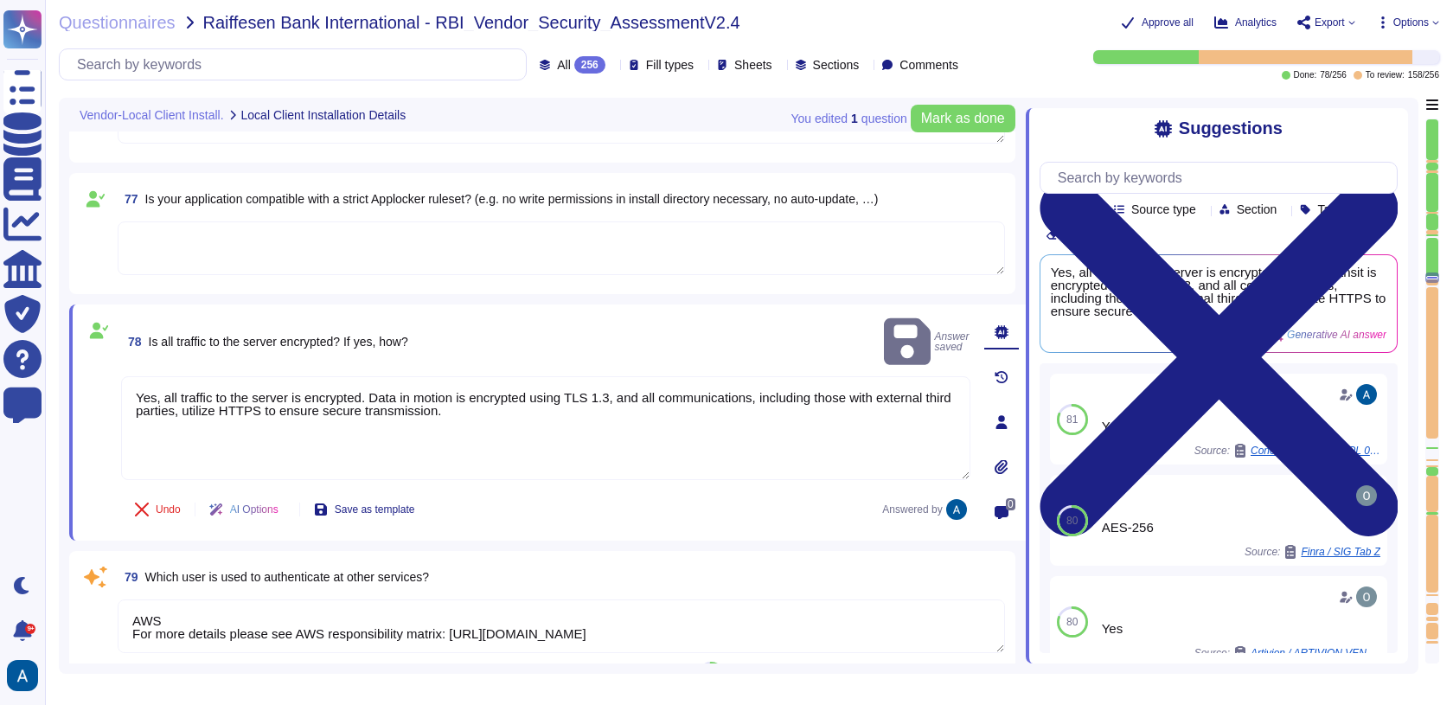
scroll to position [12994, 0]
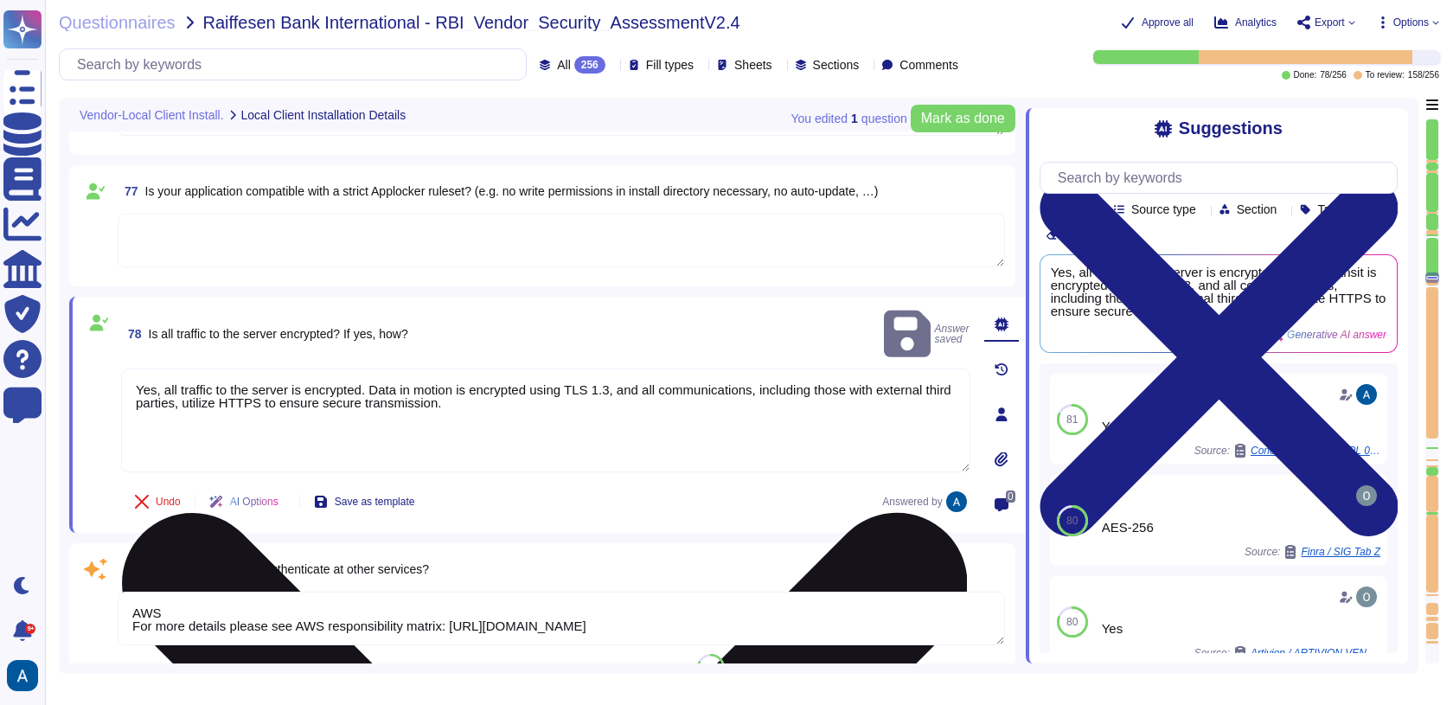
click at [276, 413] on textarea "Yes, all traffic to the server is encrypted. Data in motion is encrypted using …" at bounding box center [545, 420] width 849 height 104
click at [239, 389] on textarea "Yes, all traffic to the server is encrypted. Data in motion is encrypted using …" at bounding box center [545, 420] width 849 height 104
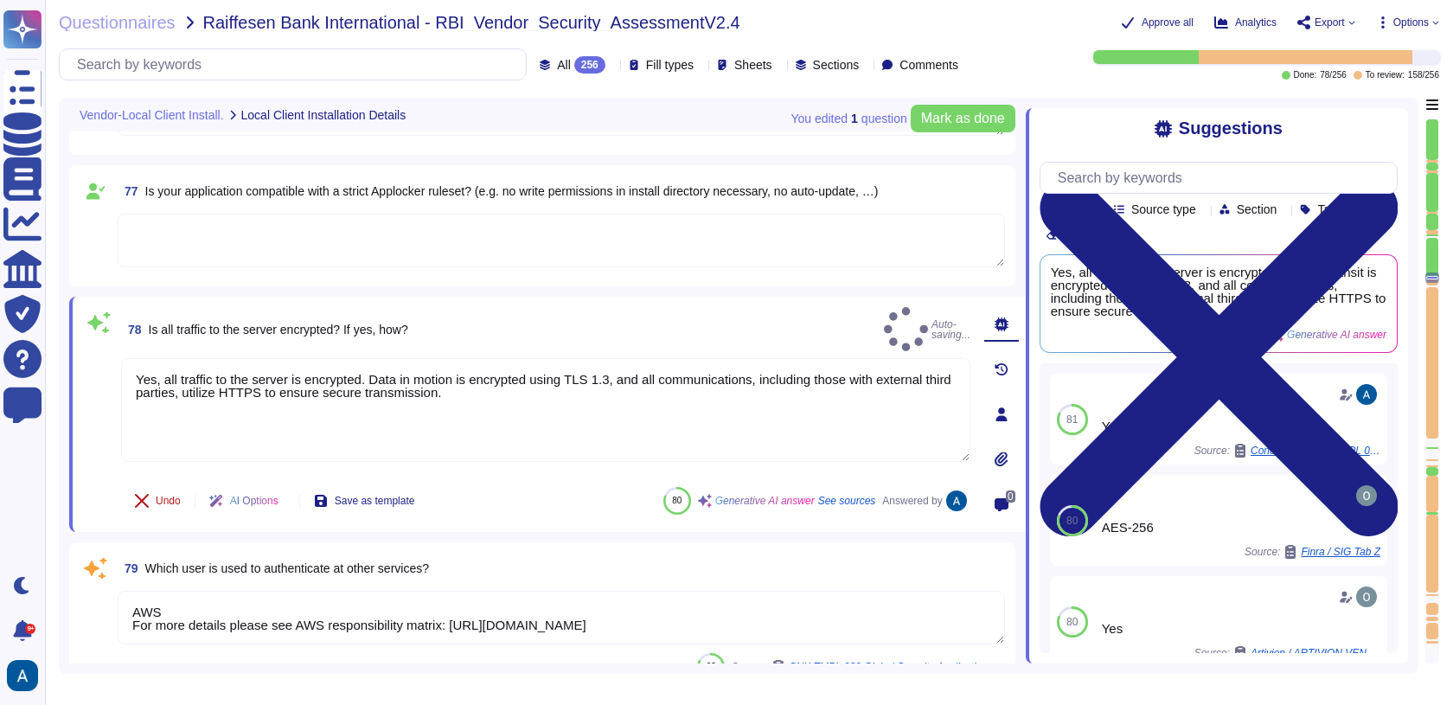
click at [170, 498] on span "Undo" at bounding box center [168, 500] width 25 height 10
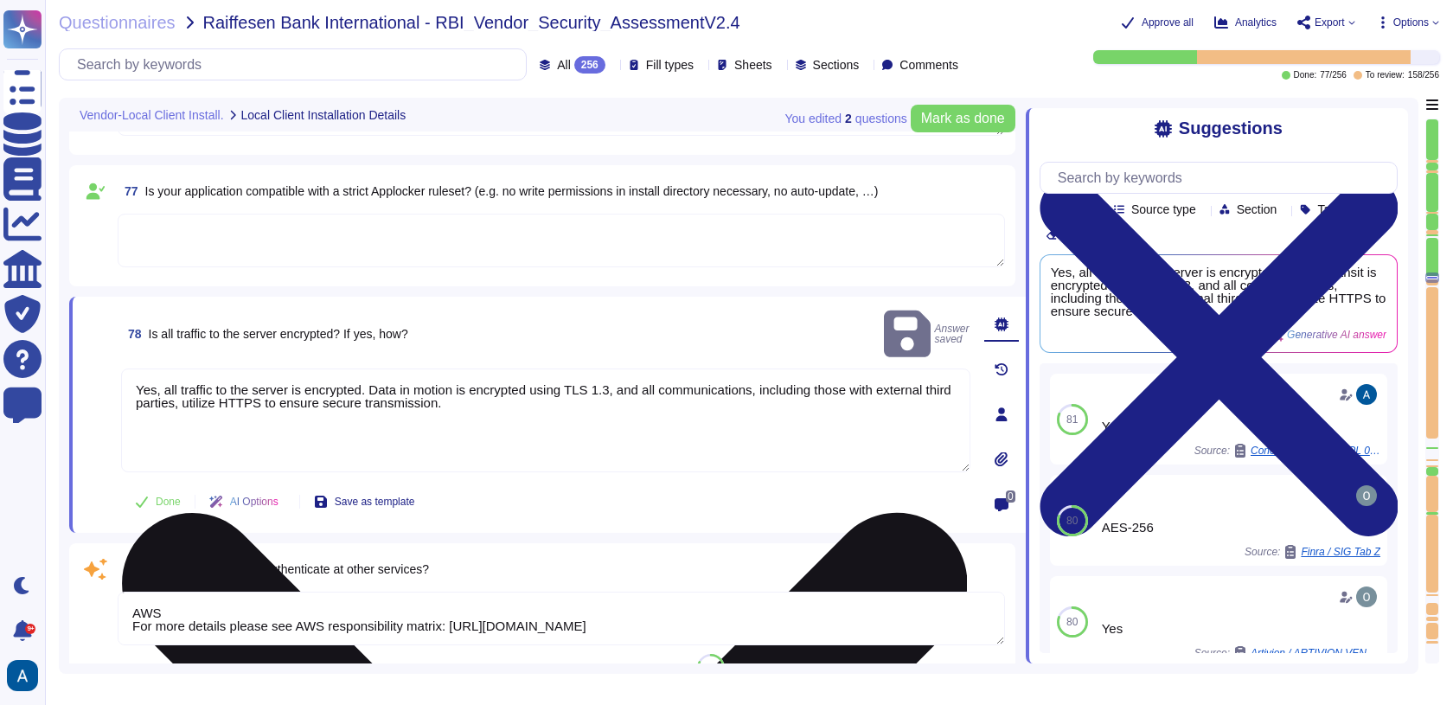
click at [235, 368] on textarea "Yes, all traffic to the server is encrypted. Data in motion is encrypted using …" at bounding box center [545, 420] width 849 height 104
click at [236, 375] on textarea "Yes, all traffic to the server is encrypted. Data in motion is encrypted using …" at bounding box center [545, 420] width 849 height 104
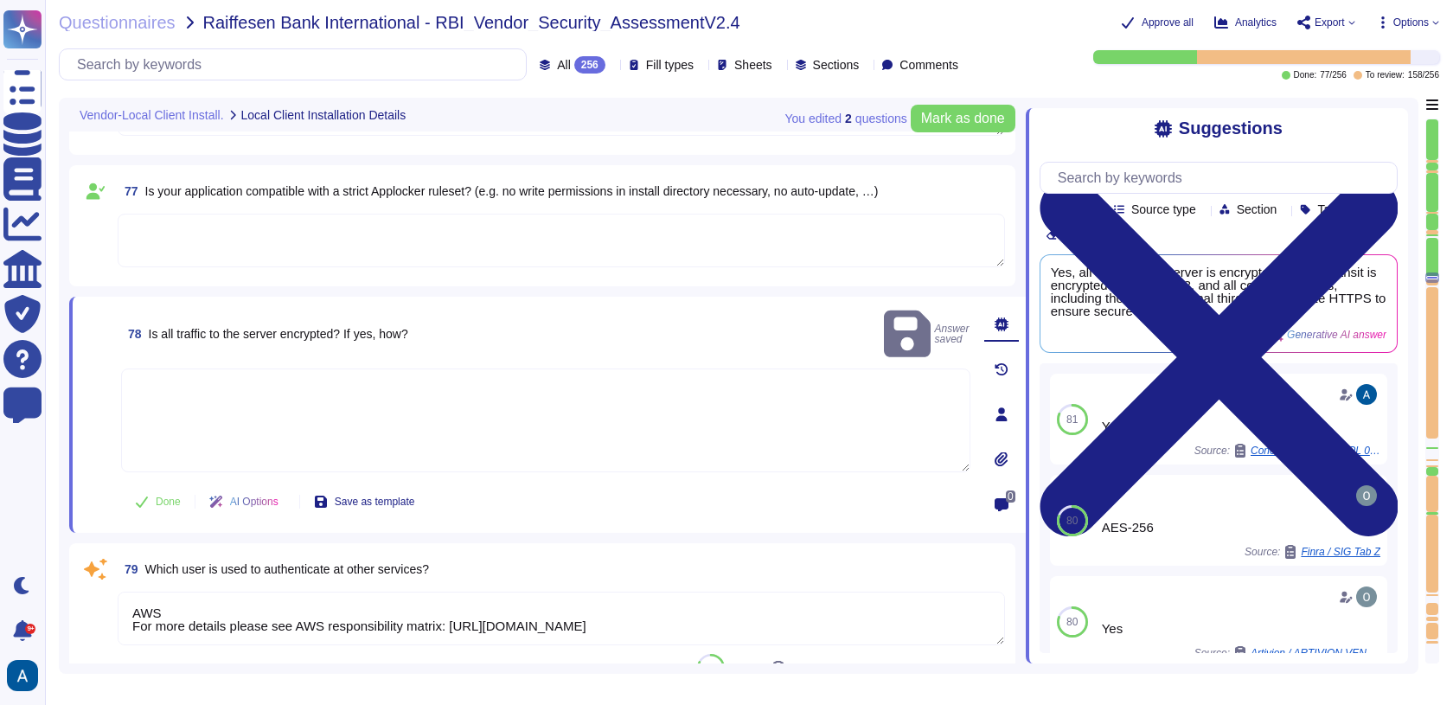
click at [163, 520] on div "78 Is all traffic to the server encrypted? If yes, how? Answer saved Done AI Op…" at bounding box center [547, 415] width 956 height 236
click at [163, 496] on span "Done" at bounding box center [168, 501] width 25 height 10
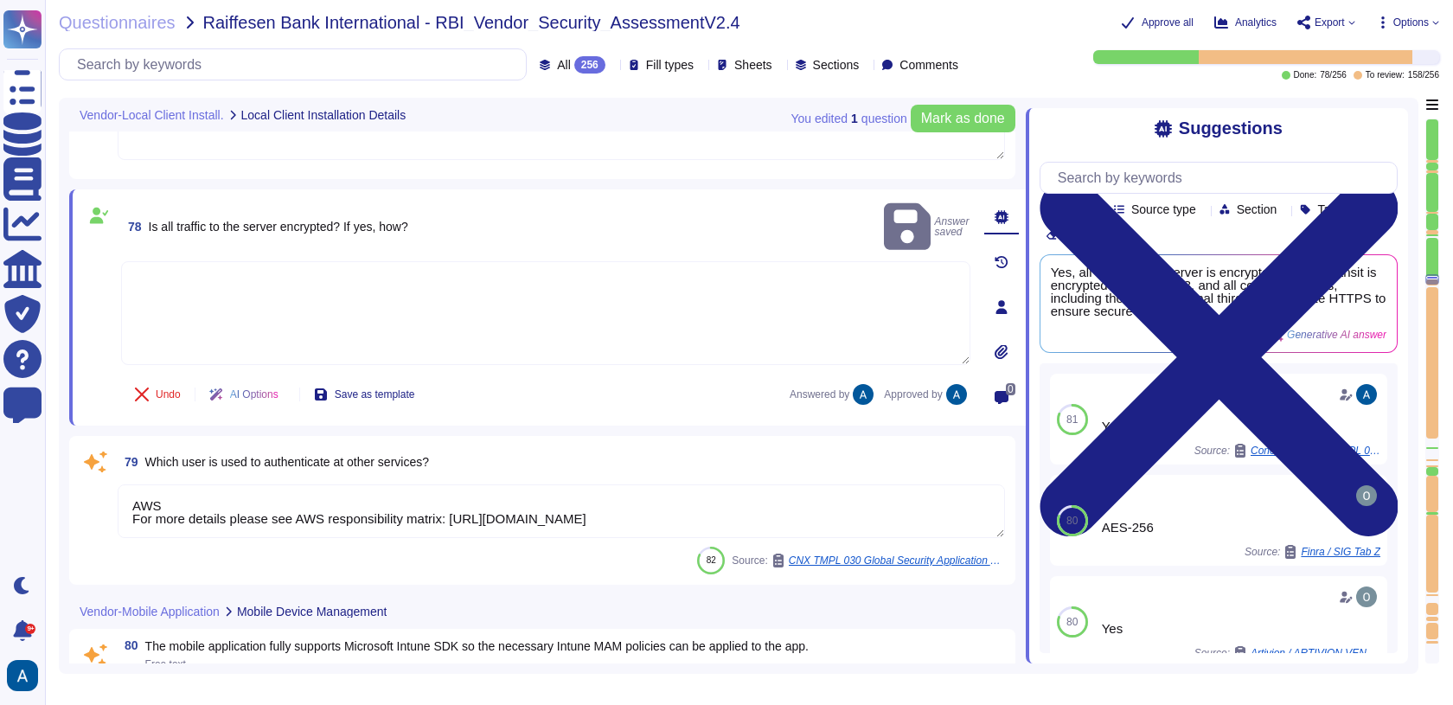
scroll to position [13155, 0]
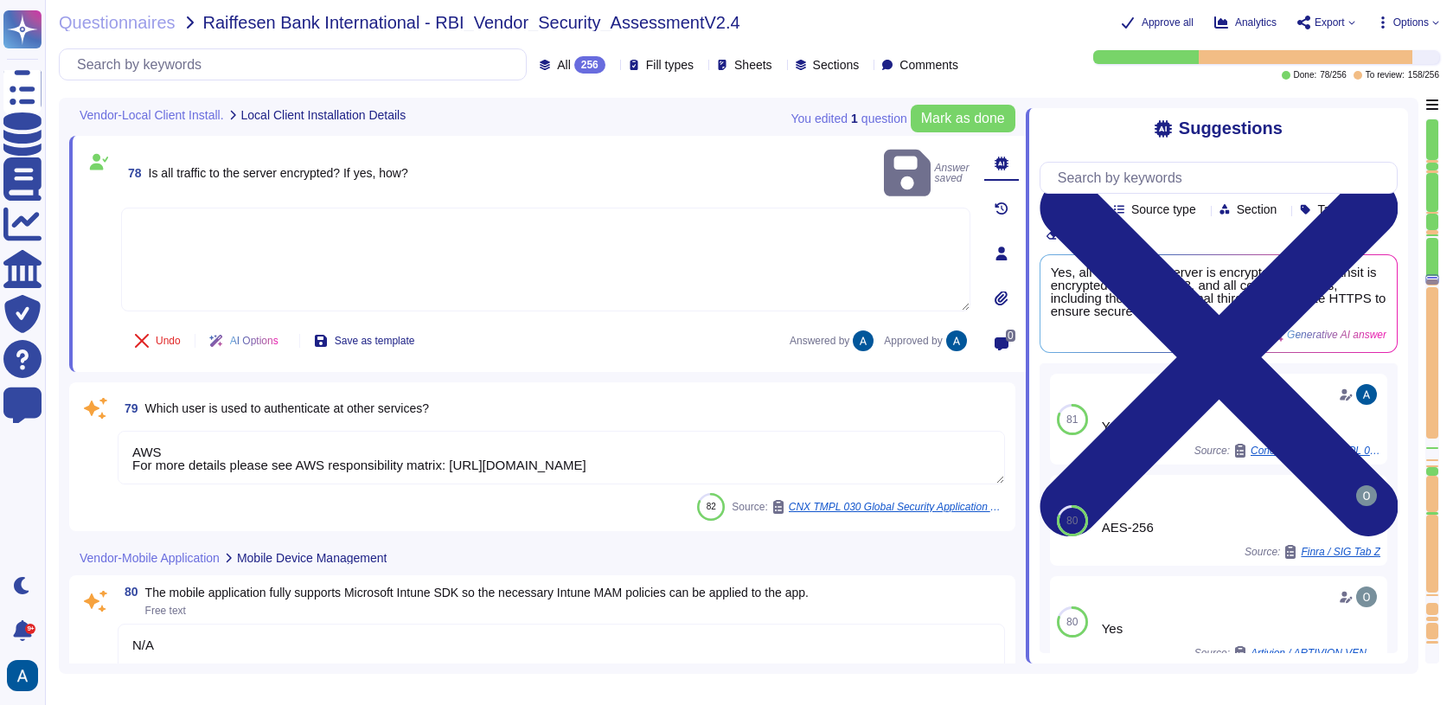
type textarea "N/A"
click at [193, 463] on textarea "AWS For more details please see AWS responsibility matrix: https://docs.aws.ama…" at bounding box center [561, 458] width 887 height 54
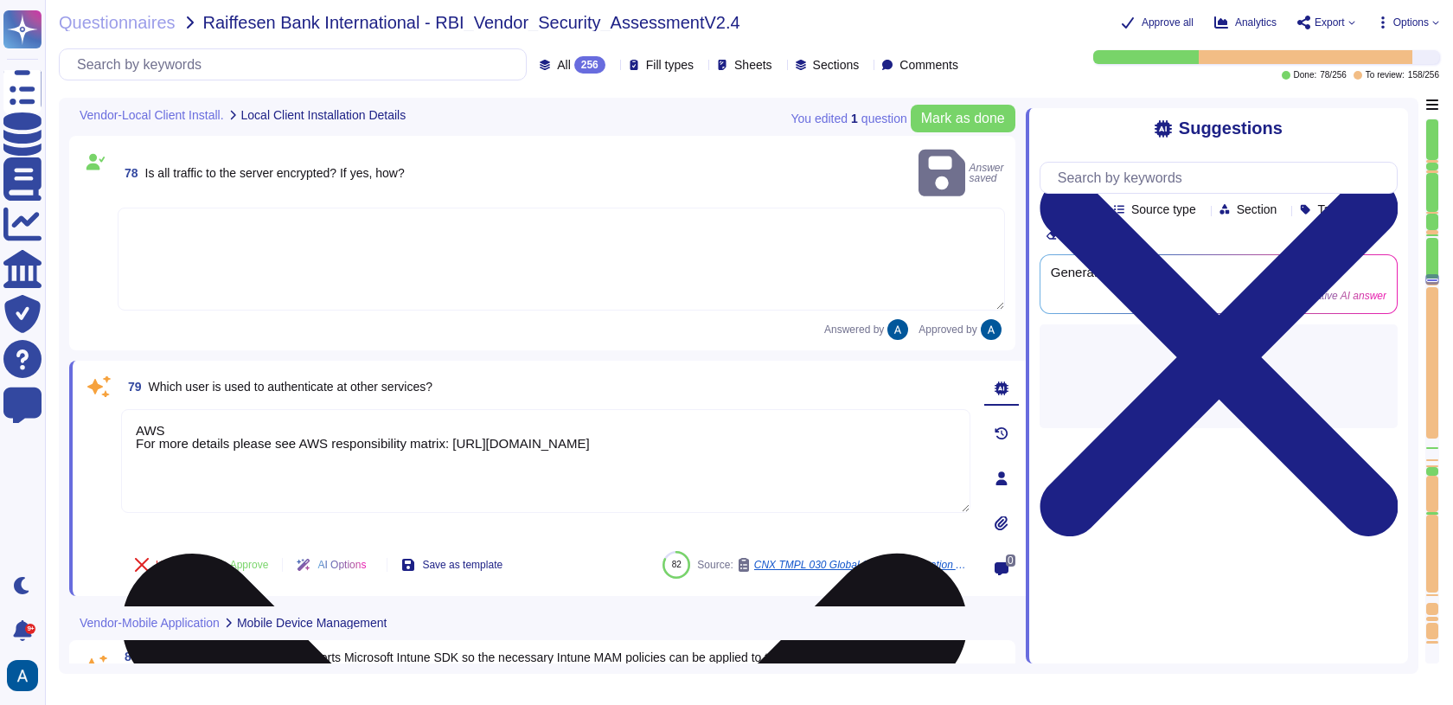
click at [193, 463] on textarea "AWS For more details please see AWS responsibility matrix: https://docs.aws.ama…" at bounding box center [545, 461] width 849 height 104
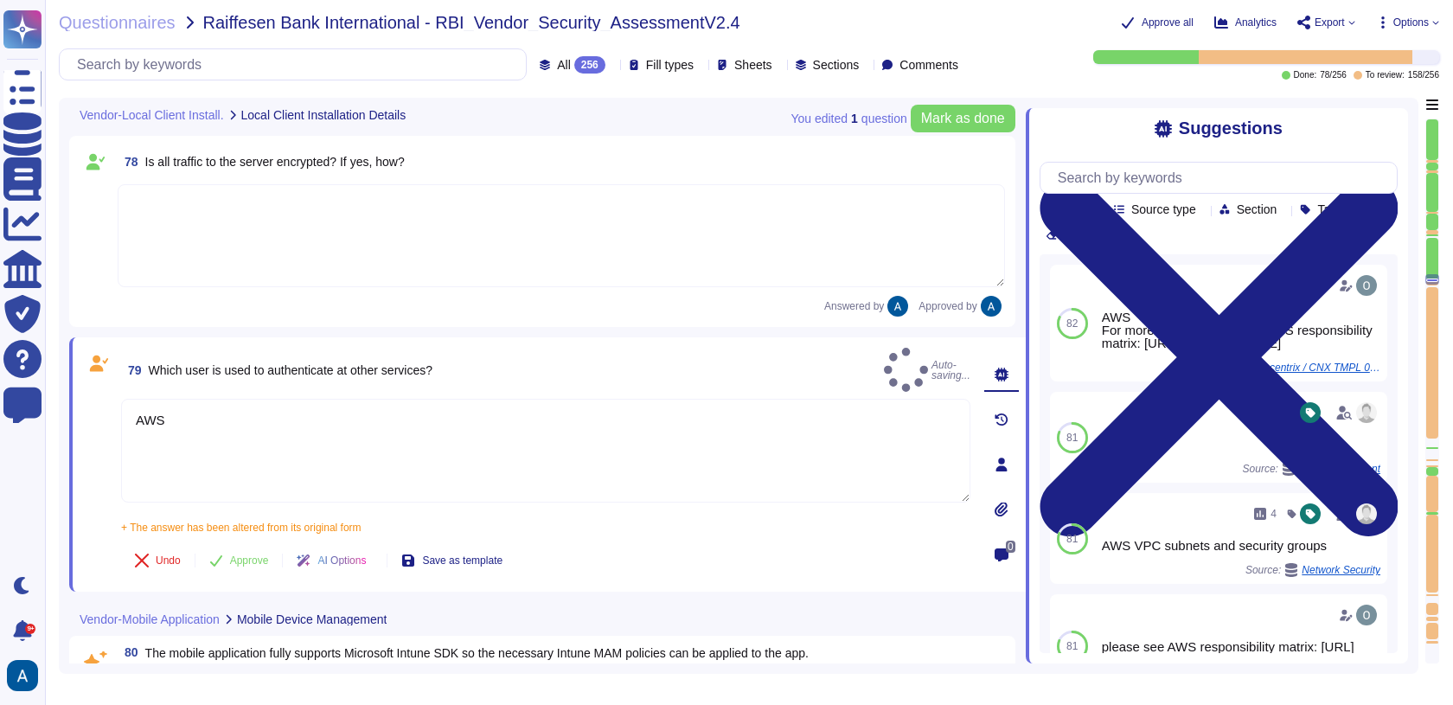
type textarea "AWS"
click at [172, 525] on div "79 Which user is used to authenticate at other services? Auto-saving... AWS + T…" at bounding box center [526, 464] width 887 height 233
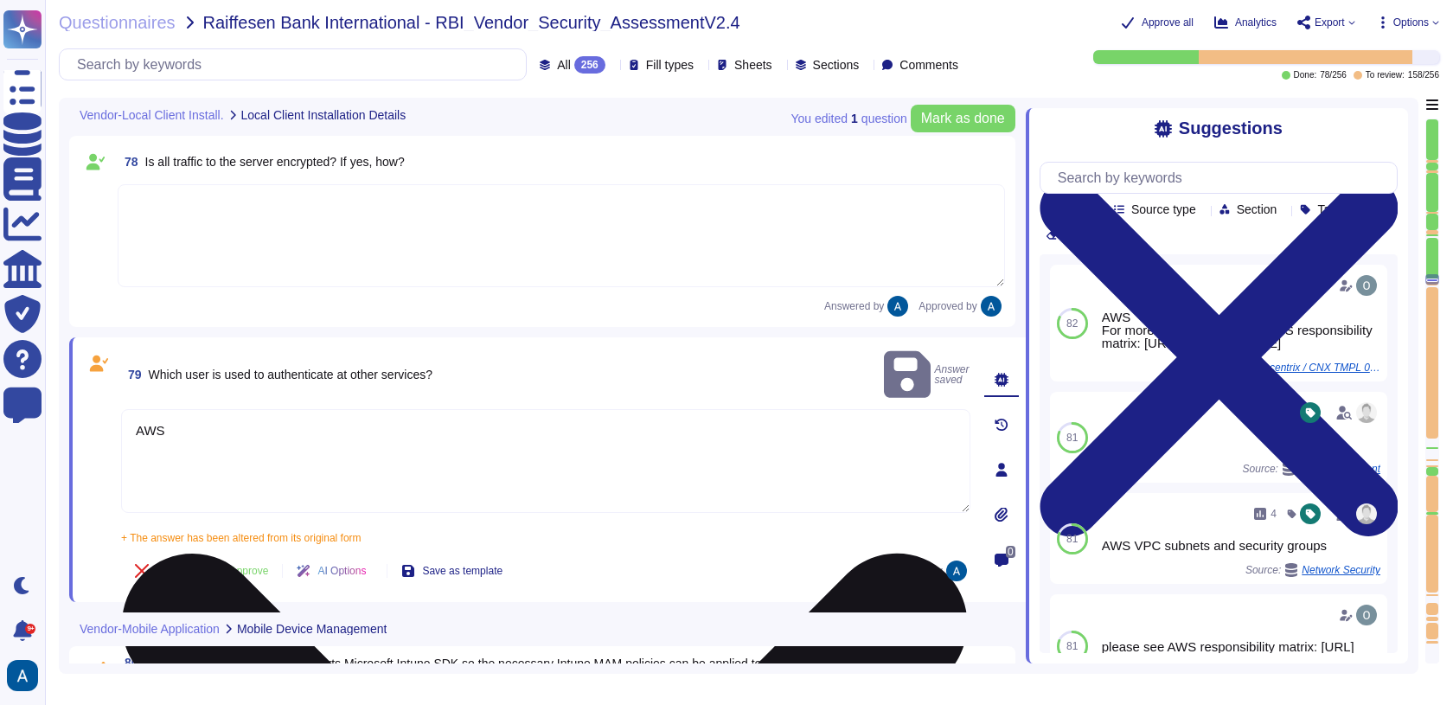
click at [190, 414] on textarea "AWS" at bounding box center [545, 461] width 849 height 104
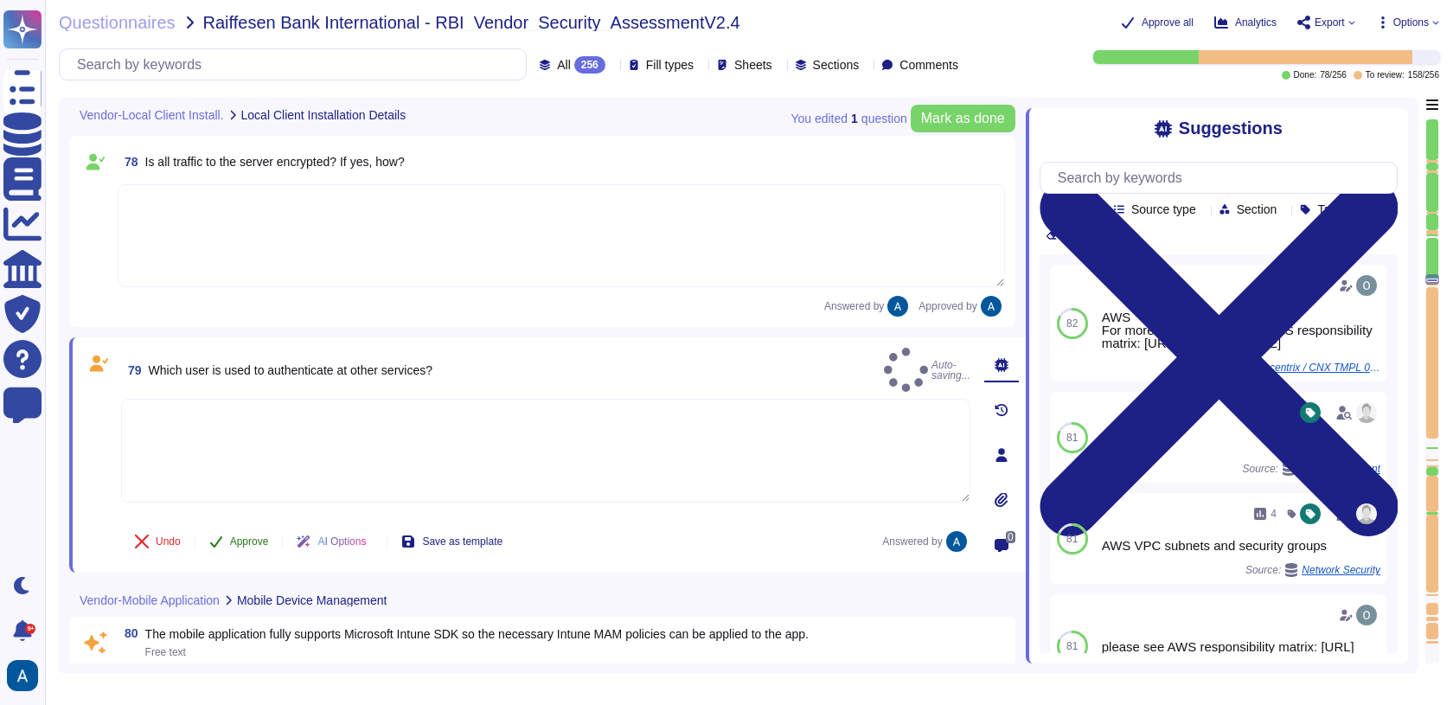
click at [227, 541] on button "Approve" at bounding box center [238, 541] width 87 height 35
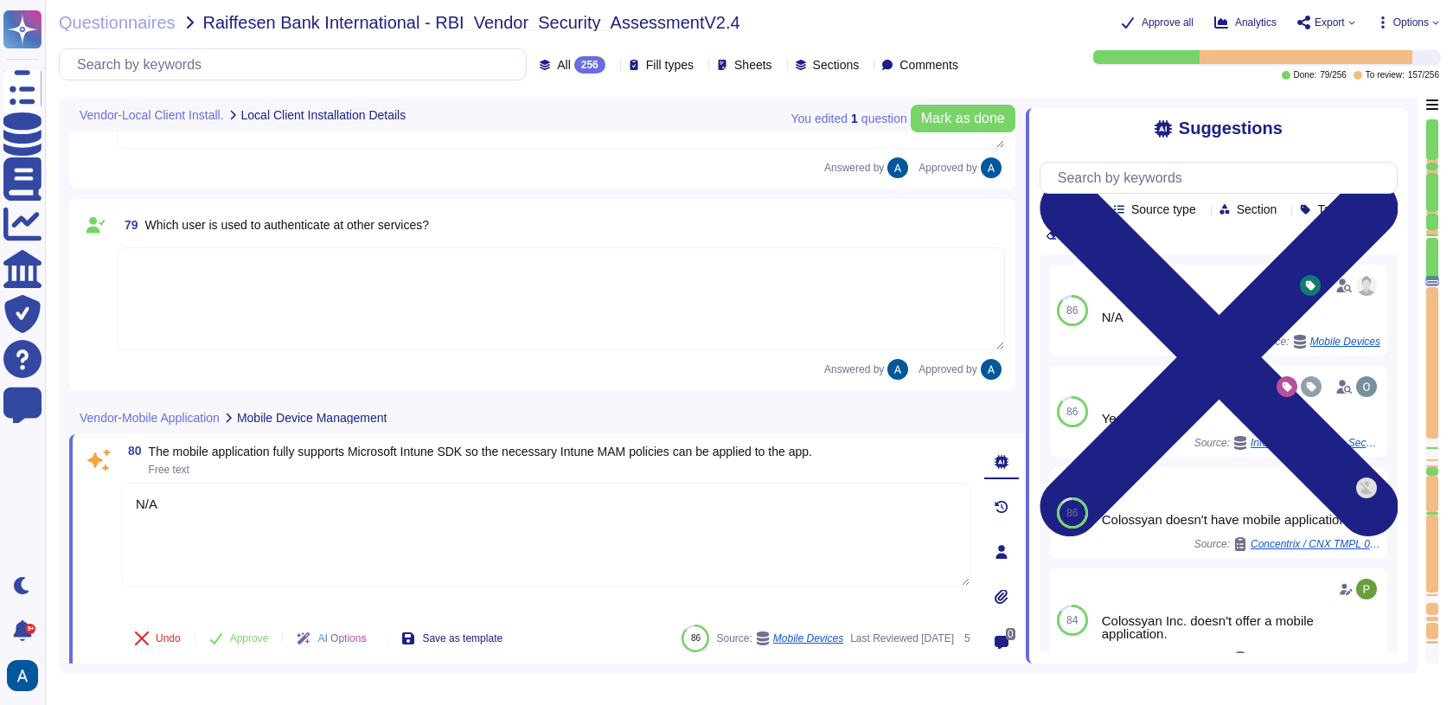
type textarea "N/A"
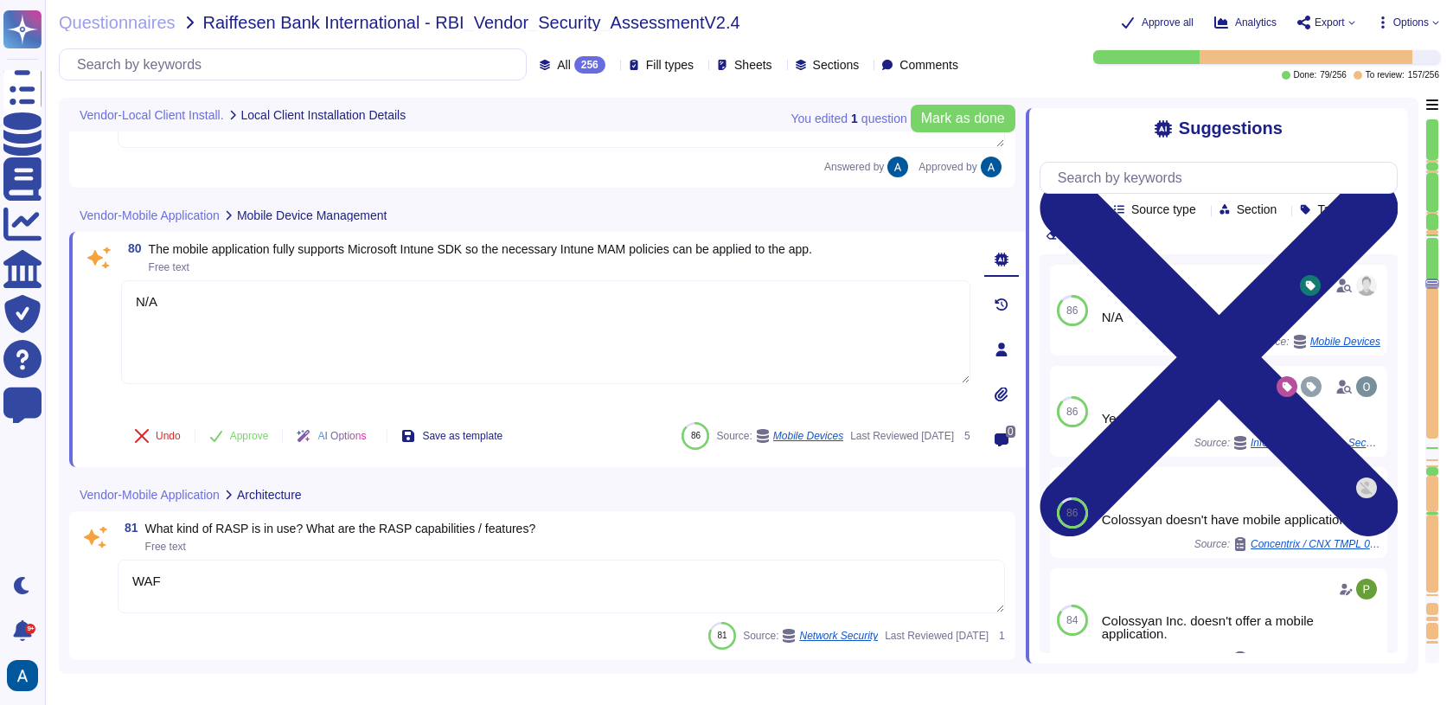
type textarea "Use of insecure services and protocols without justification and documentation …"
type textarea "Yes"
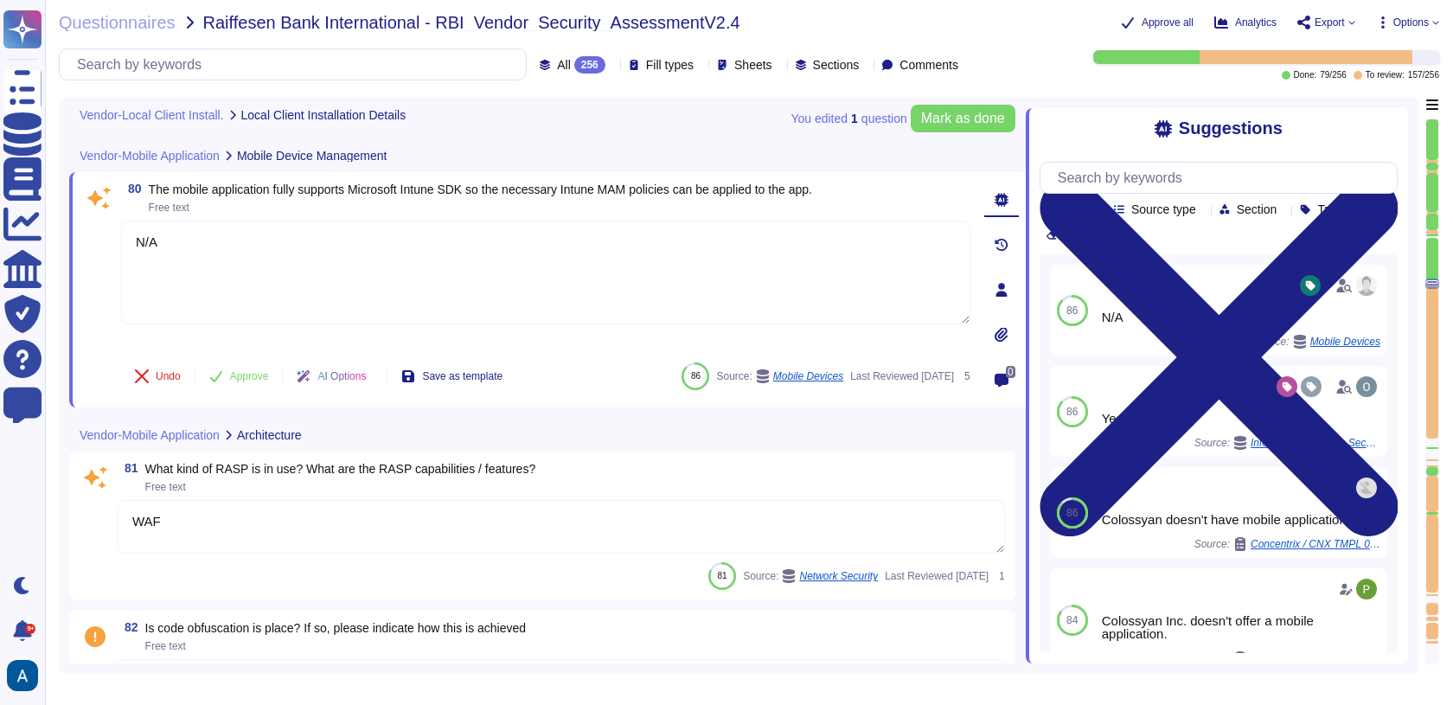
scroll to position [13544, 0]
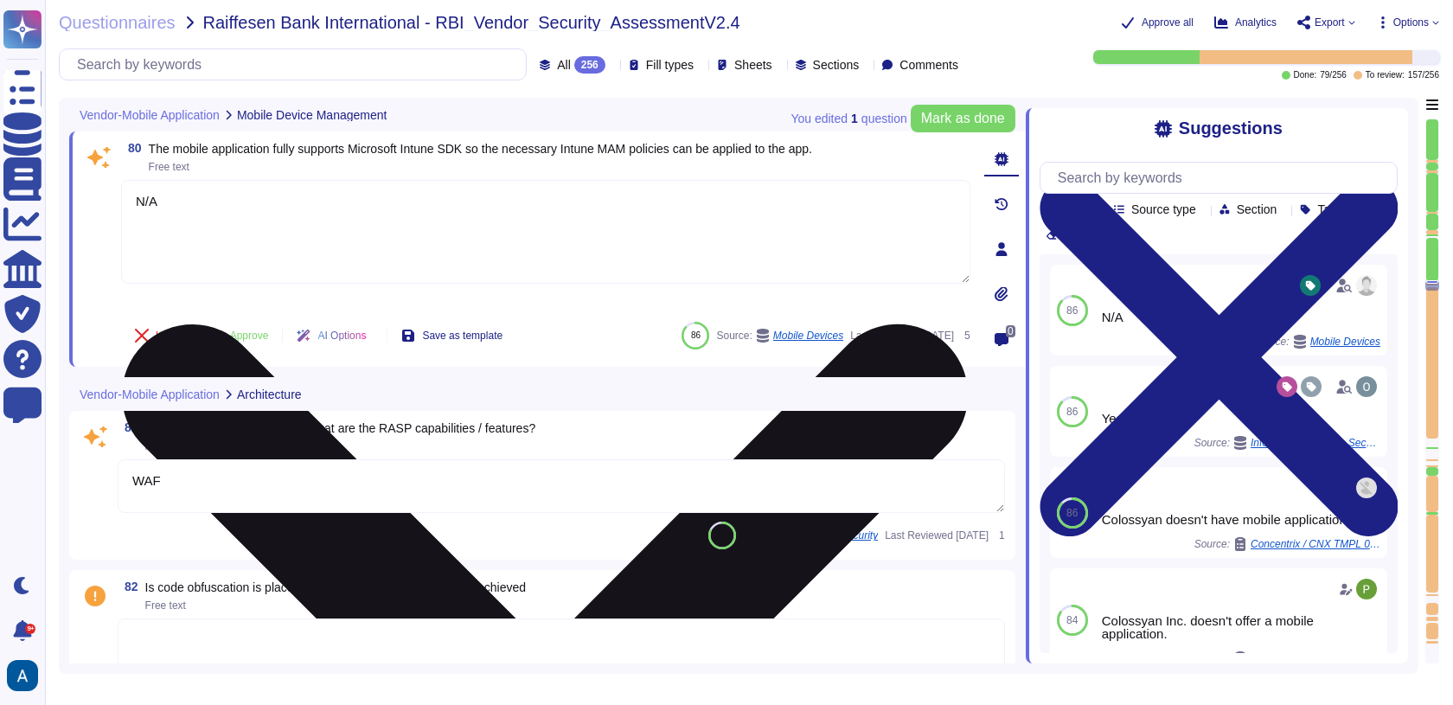
click at [238, 239] on textarea "N/A" at bounding box center [545, 232] width 849 height 104
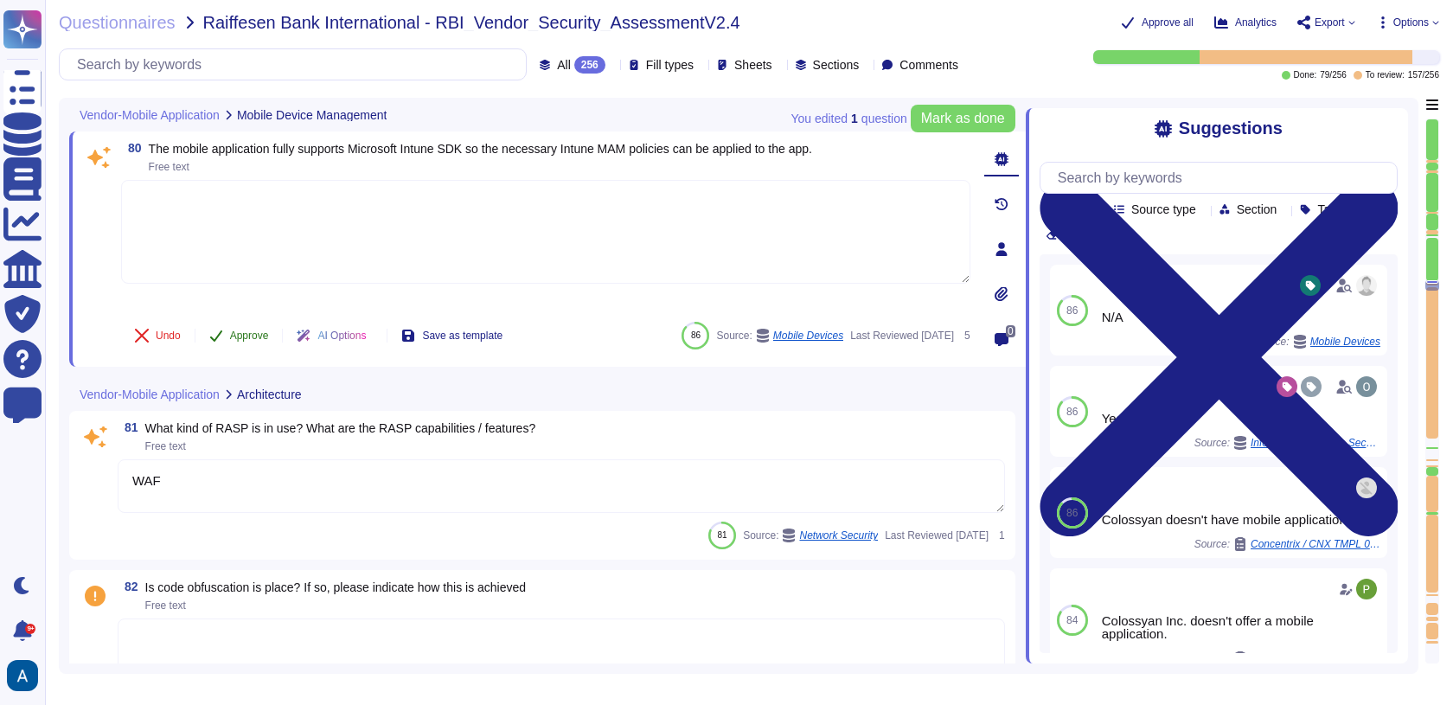
click at [252, 345] on button "Approve" at bounding box center [238, 335] width 87 height 35
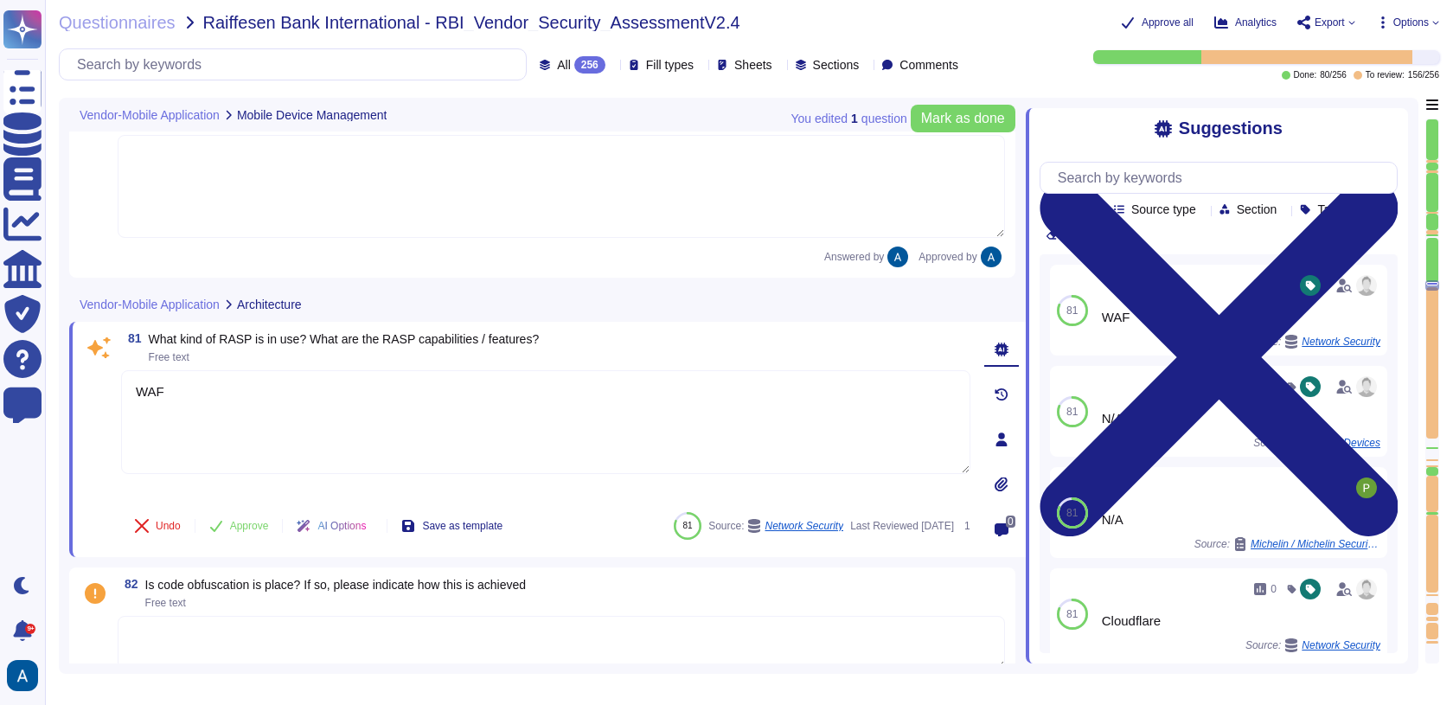
type textarea "Yes"
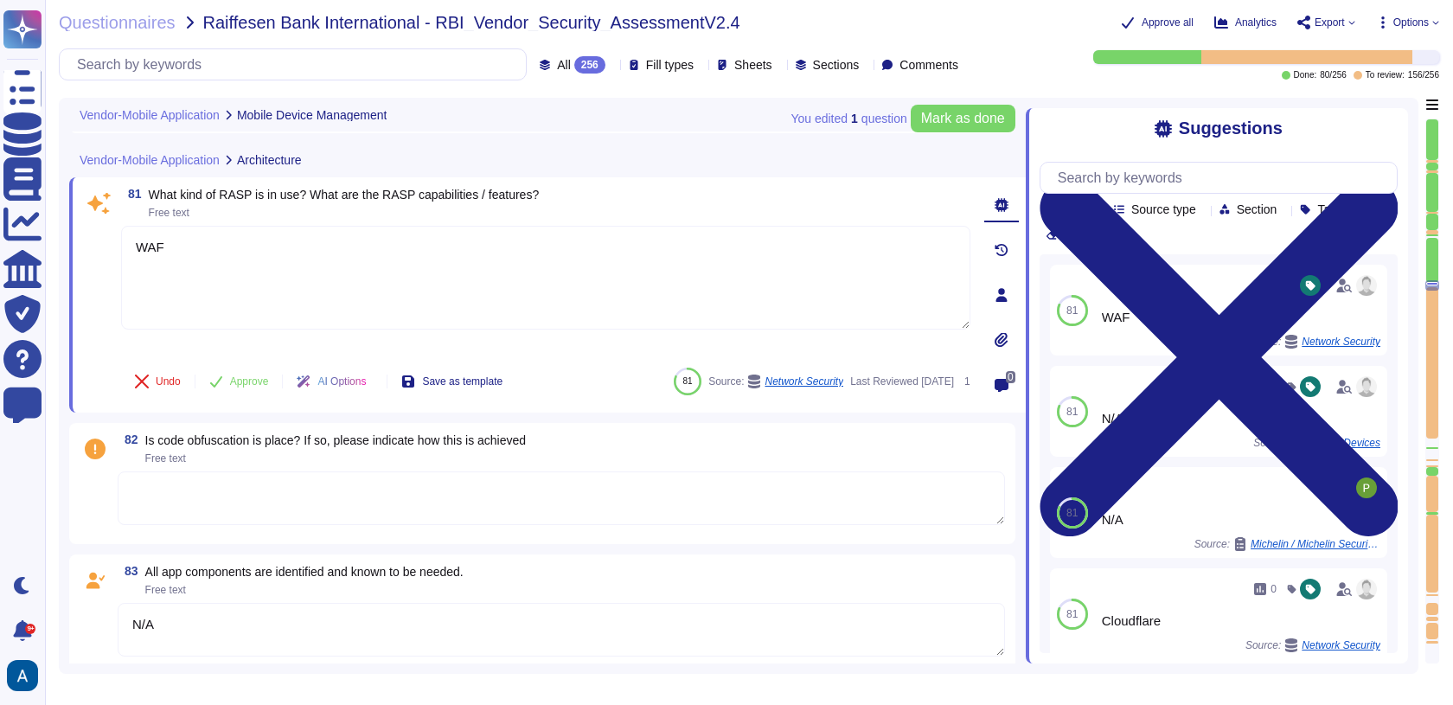
type textarea "Yes"
type textarea "No"
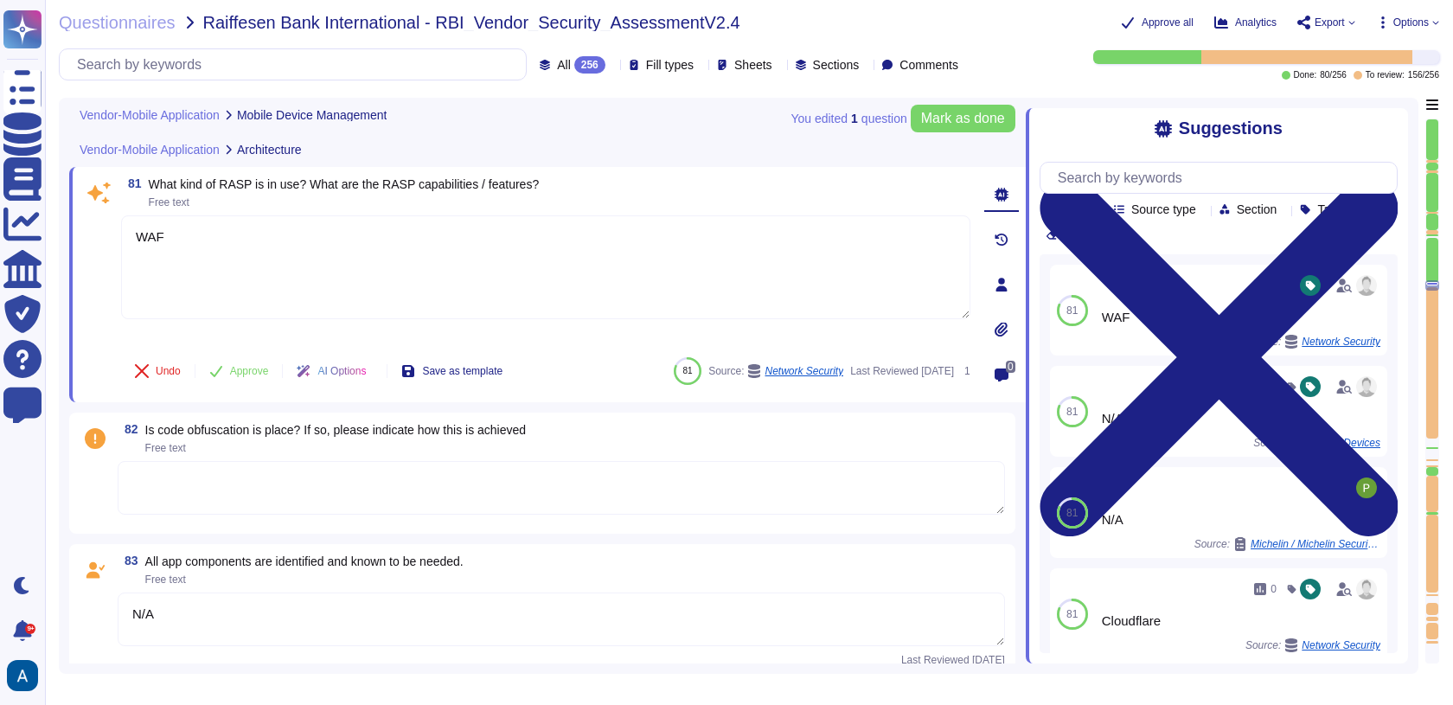
scroll to position [13670, 0]
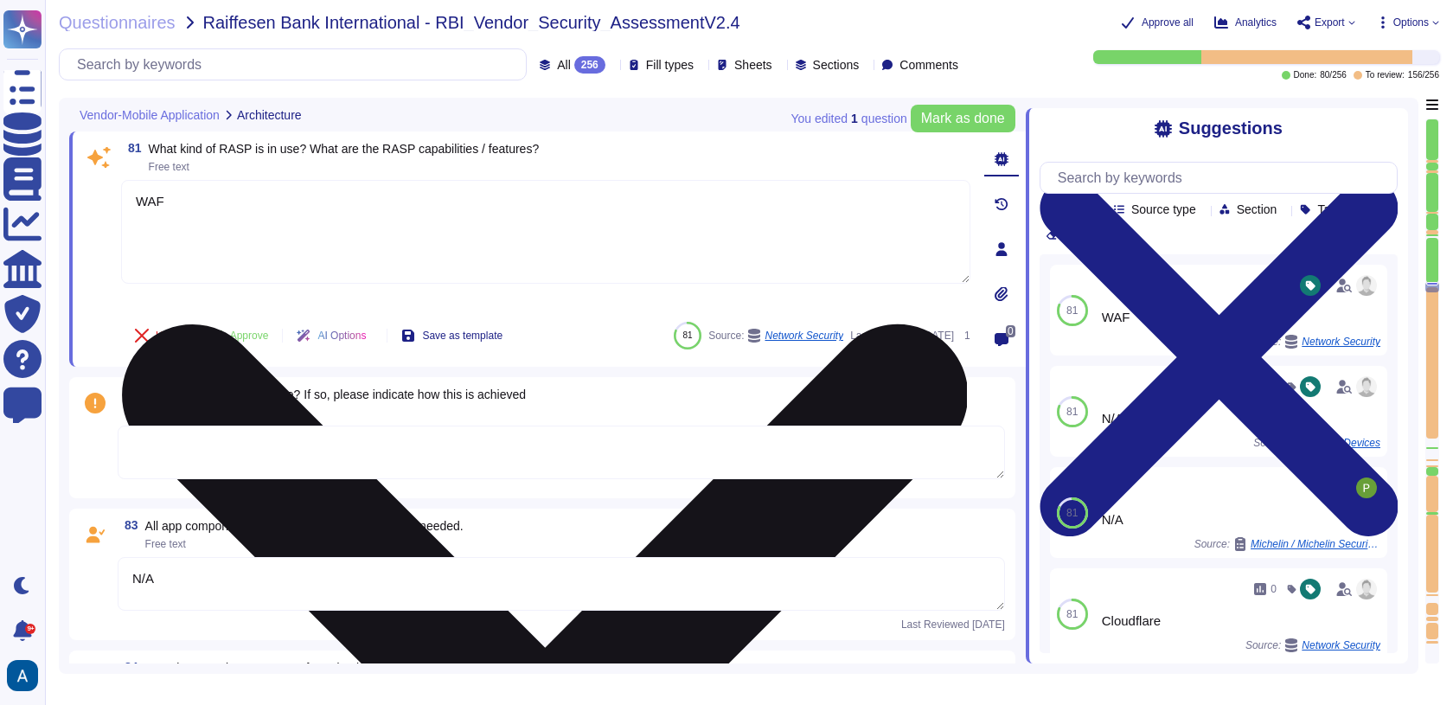
click at [234, 181] on textarea "WAF" at bounding box center [545, 232] width 849 height 104
click at [234, 184] on textarea "WAF" at bounding box center [545, 232] width 849 height 104
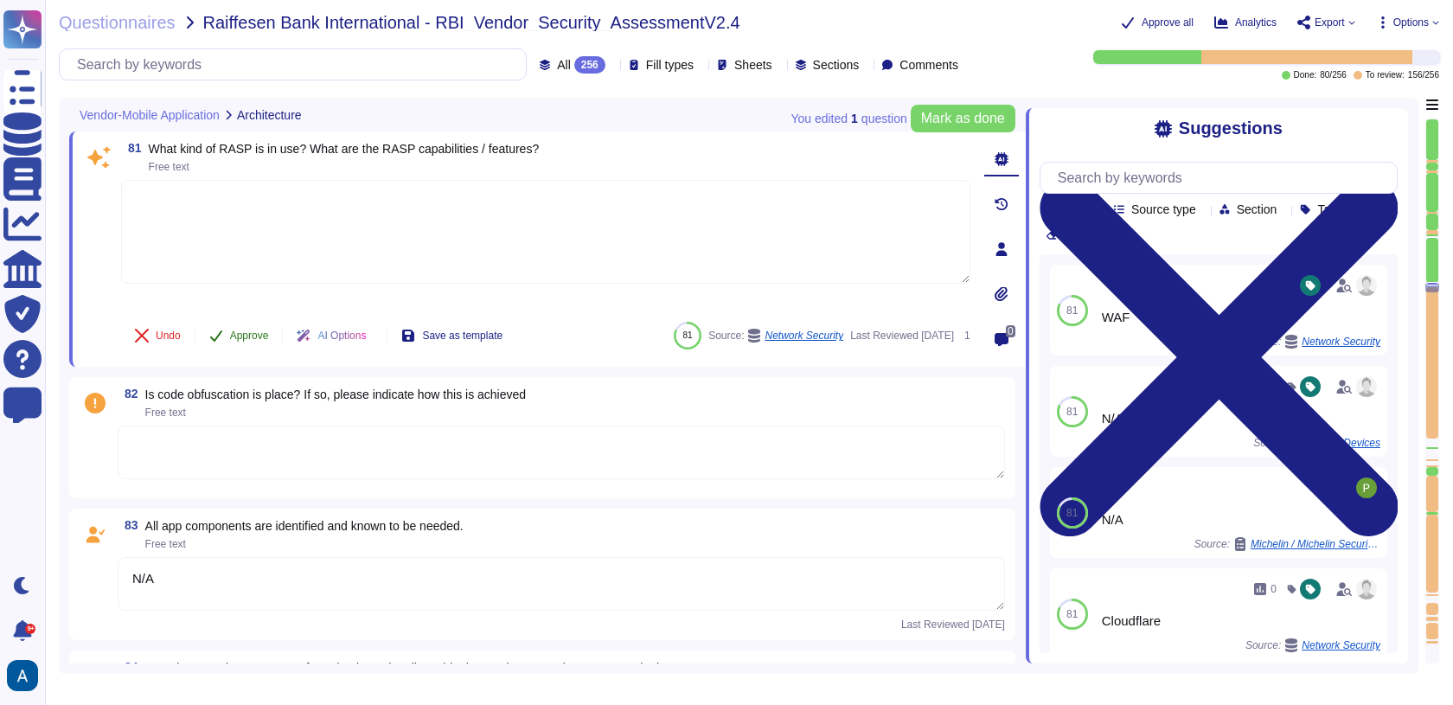
click at [239, 330] on span "Approve" at bounding box center [249, 335] width 39 height 10
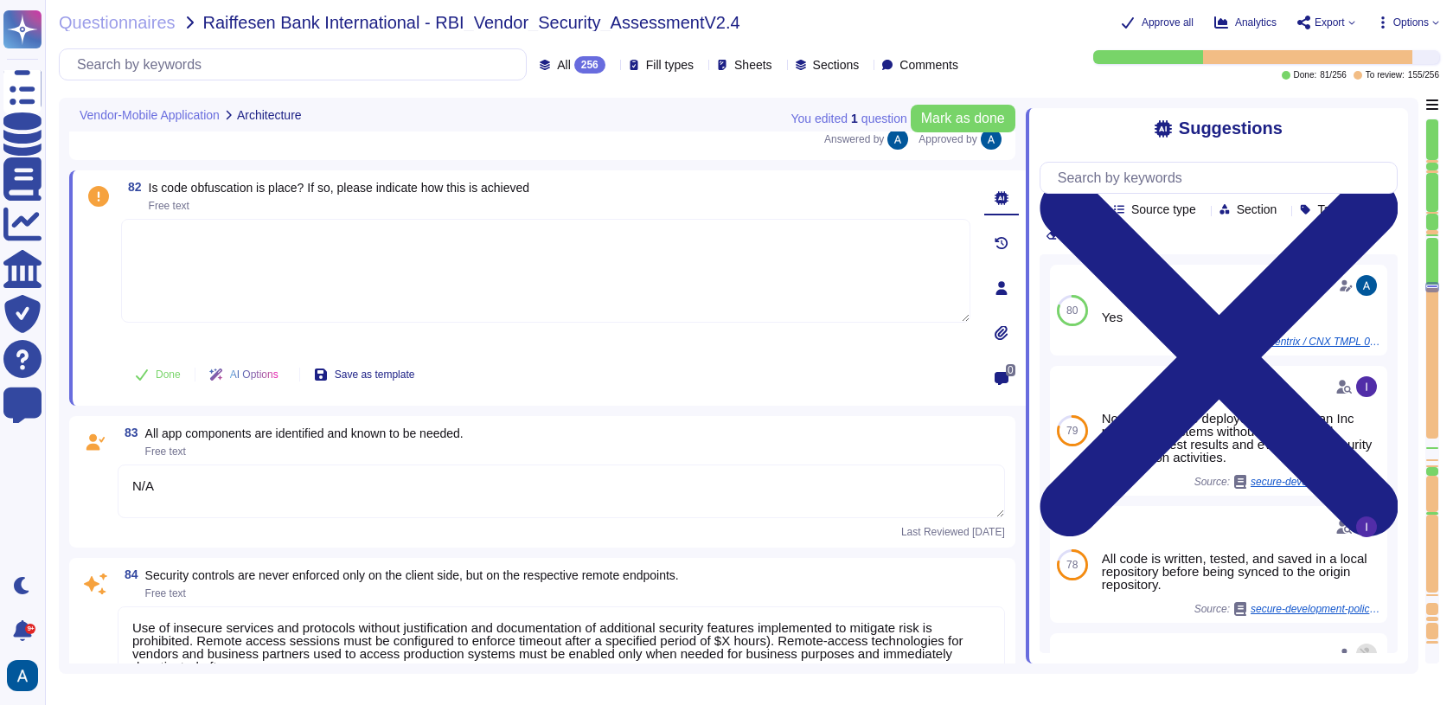
type textarea "Yes"
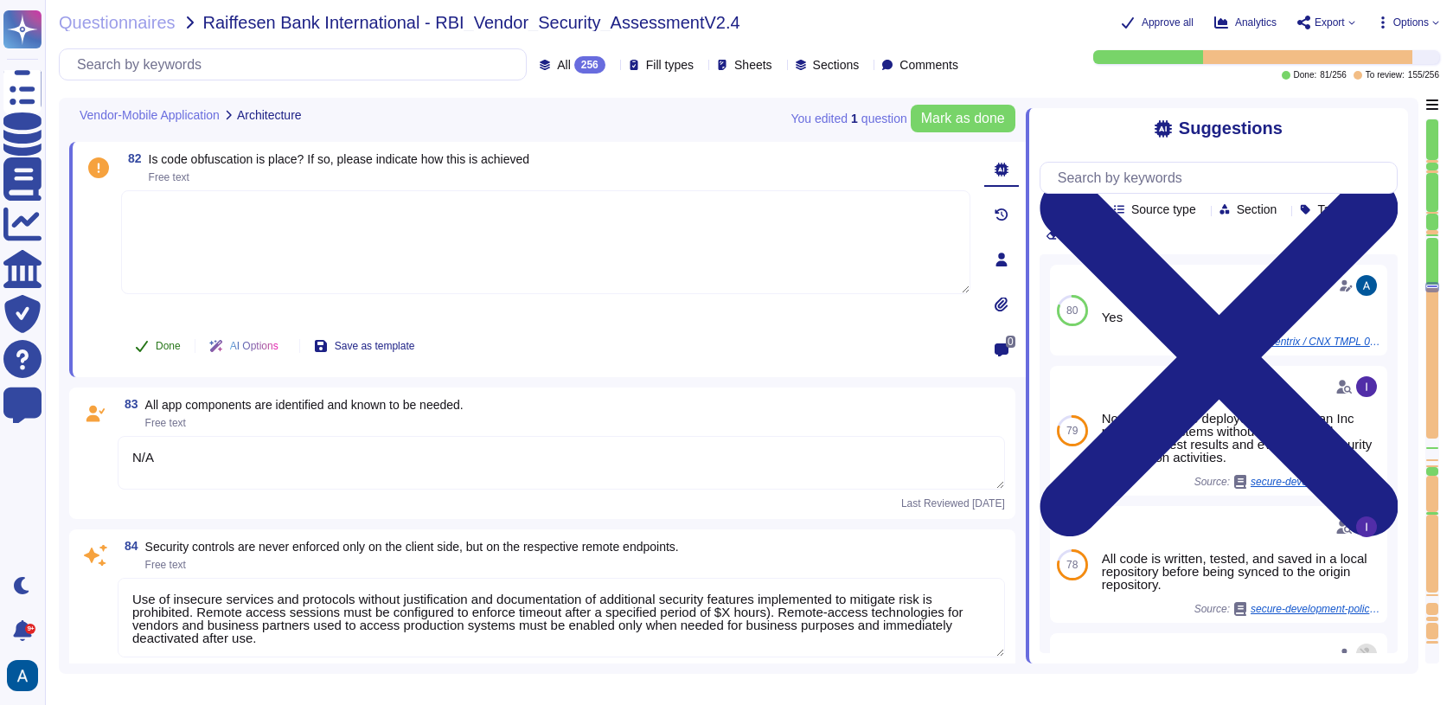
click at [145, 352] on button "Done" at bounding box center [157, 346] width 73 height 35
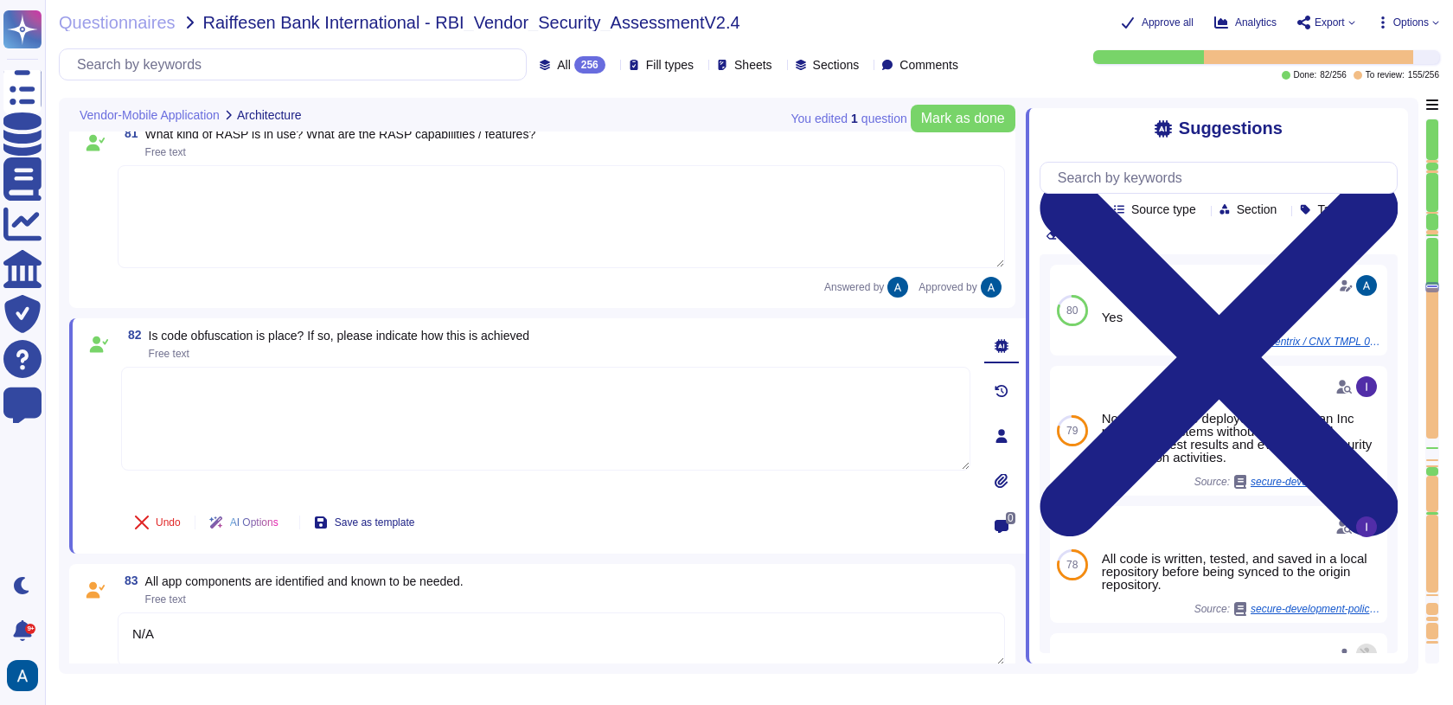
type textarea "No"
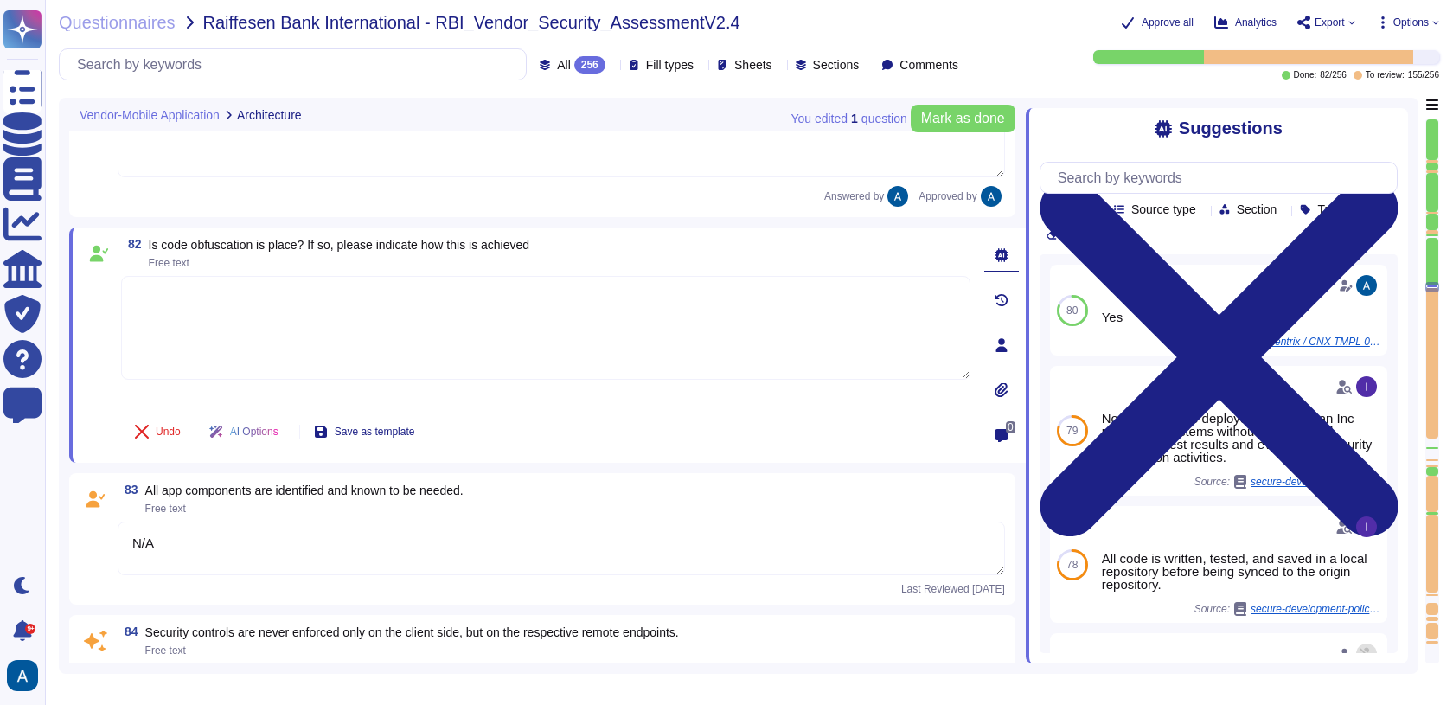
type textarea "No"
type textarea "Yes"
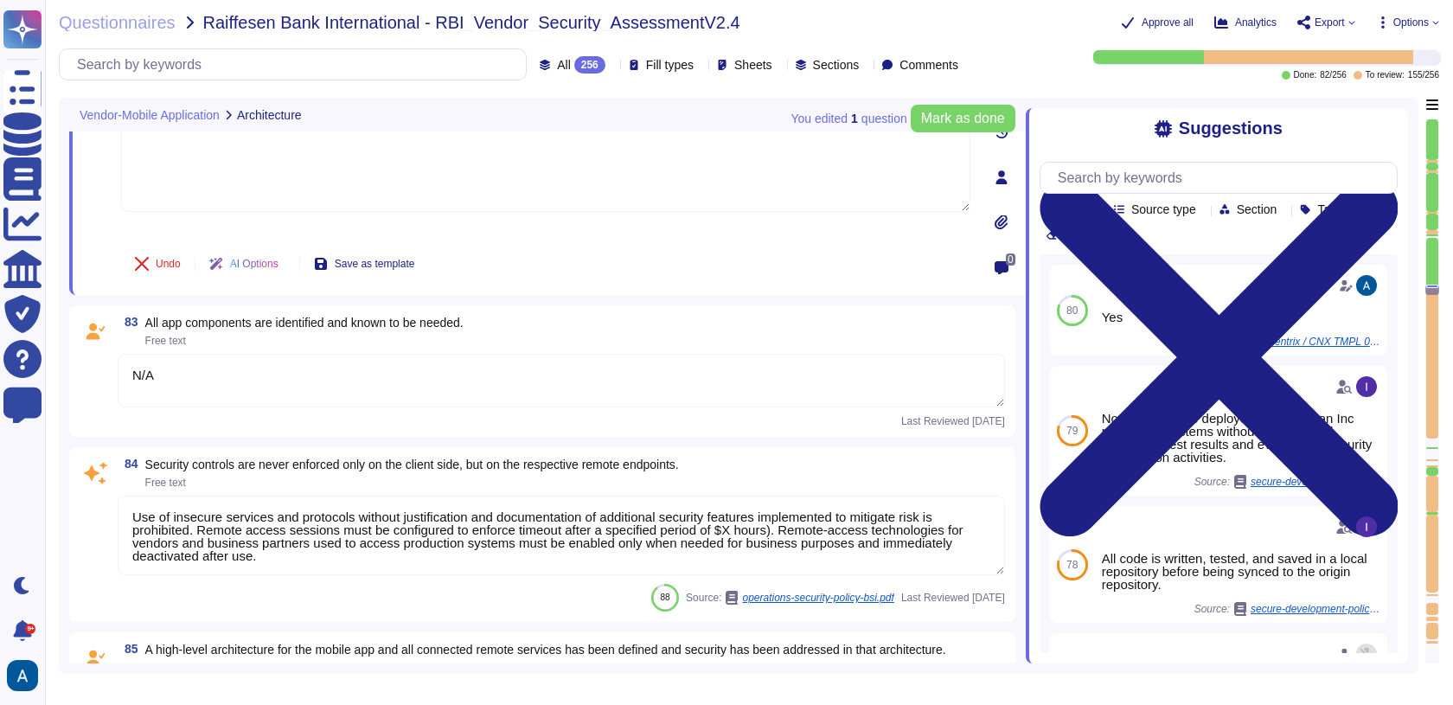
scroll to position [13913, 0]
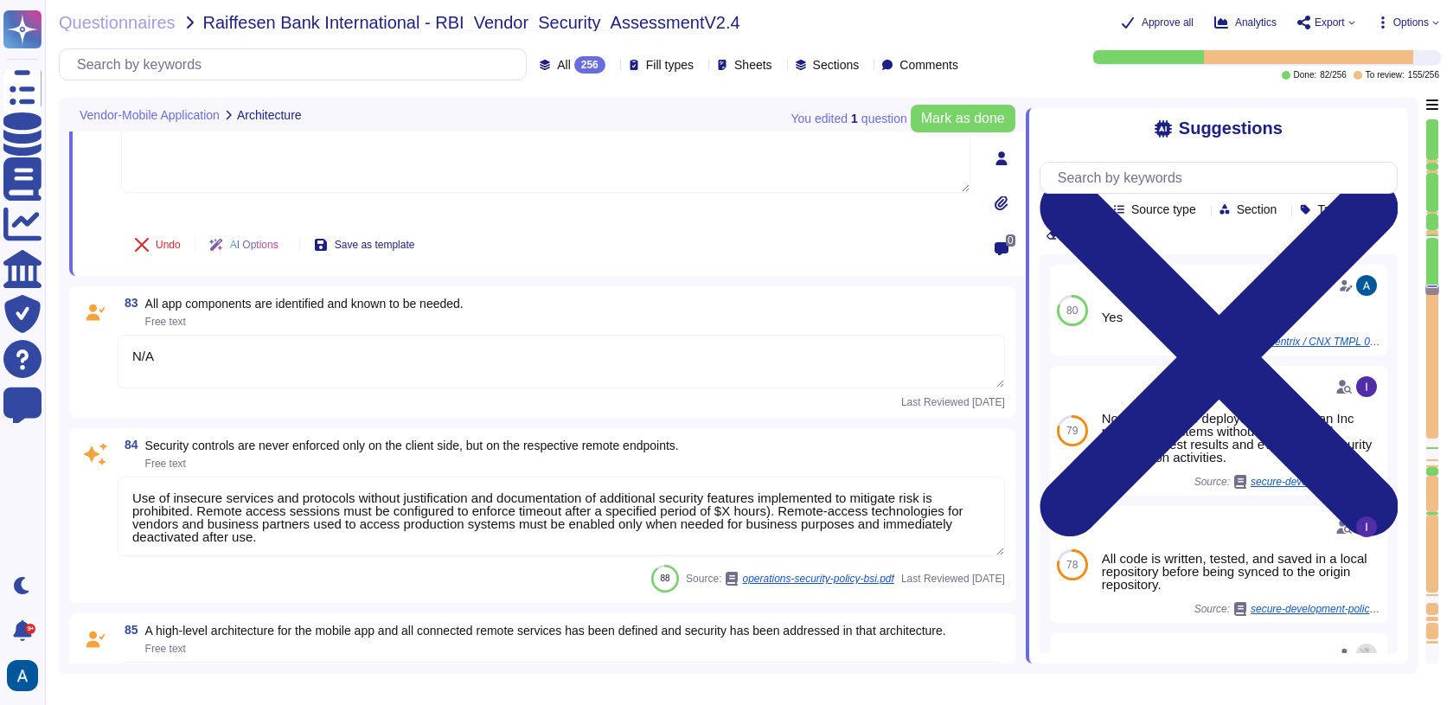
type textarea "Colossyan doesn't have mobile application."
click at [168, 361] on textarea "N/A" at bounding box center [561, 362] width 887 height 54
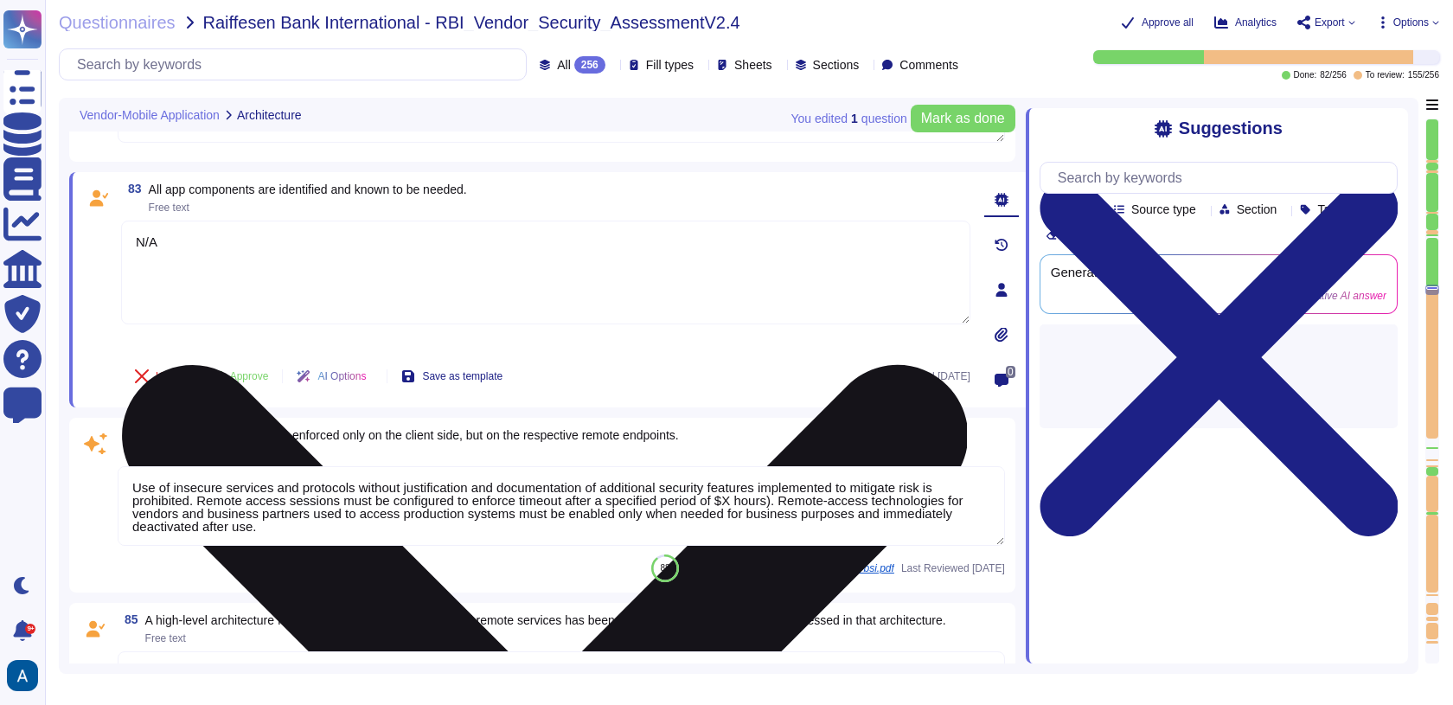
click at [168, 361] on button "Undo" at bounding box center [157, 376] width 73 height 35
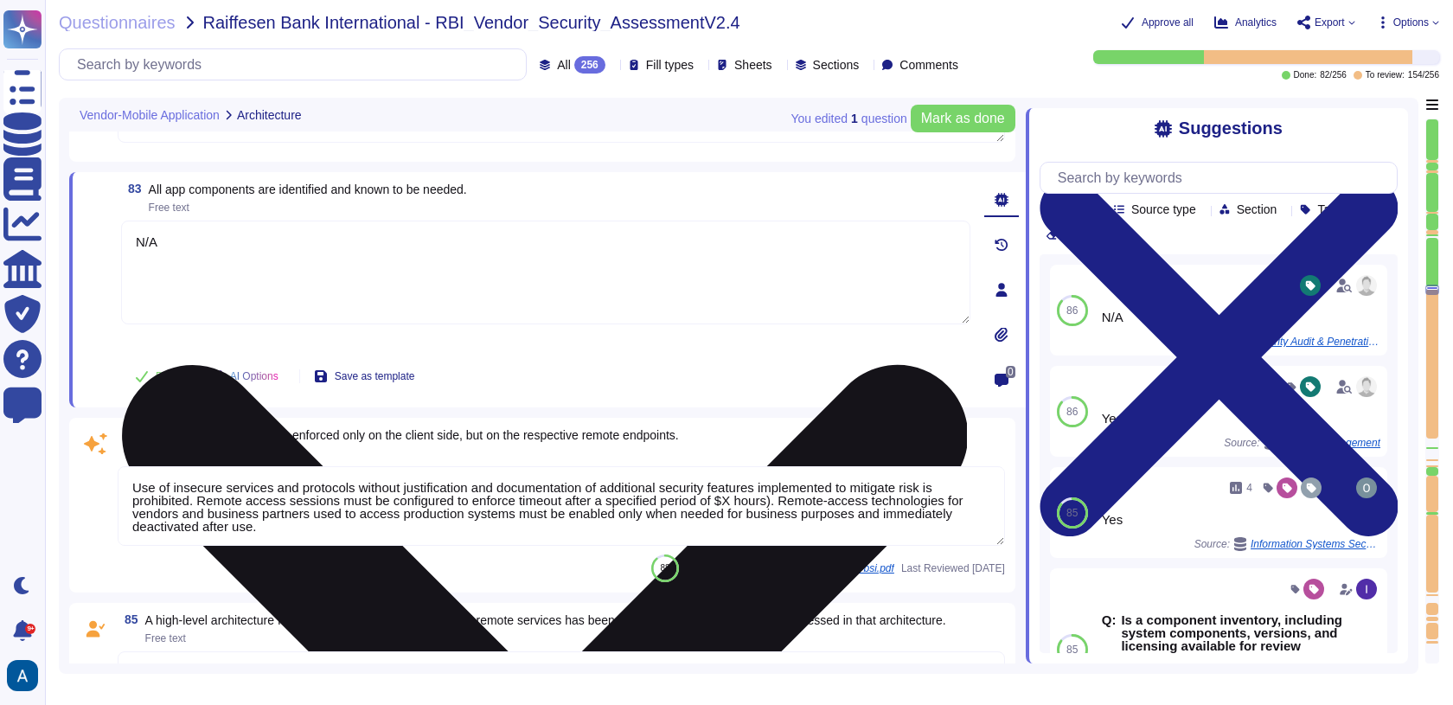
click at [168, 361] on button "Done" at bounding box center [157, 376] width 73 height 35
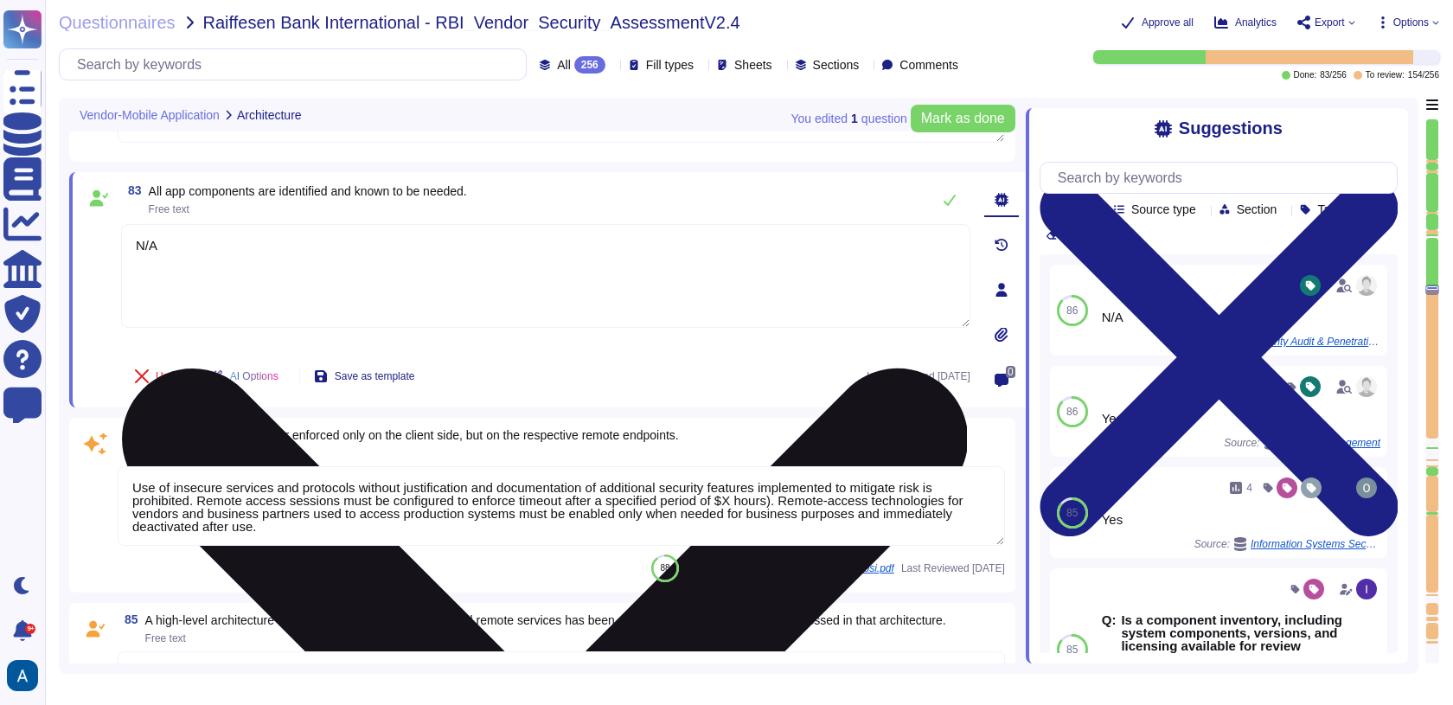
click at [232, 233] on textarea "N/A" at bounding box center [545, 276] width 849 height 104
click at [232, 233] on textarea "/A" at bounding box center [545, 276] width 849 height 104
click at [232, 238] on textarea "/A" at bounding box center [545, 276] width 849 height 104
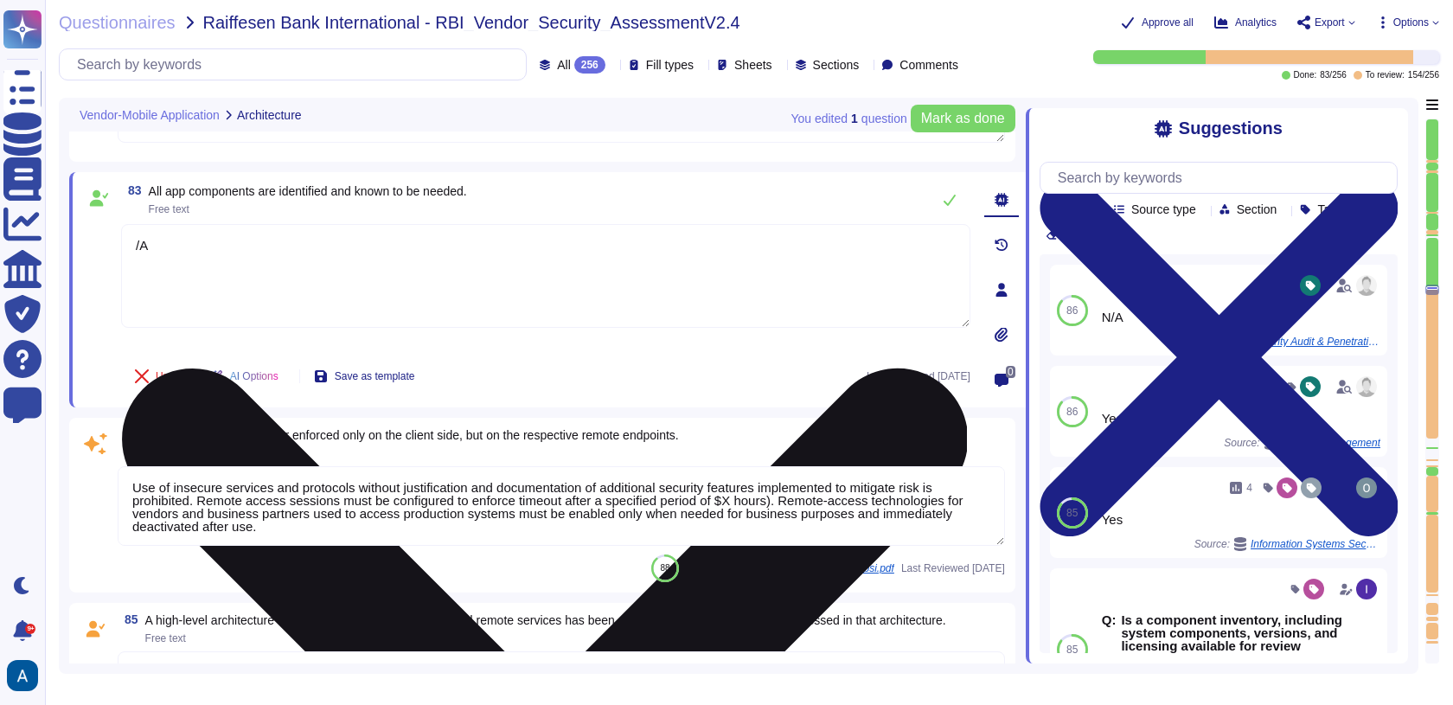
type textarea "/"
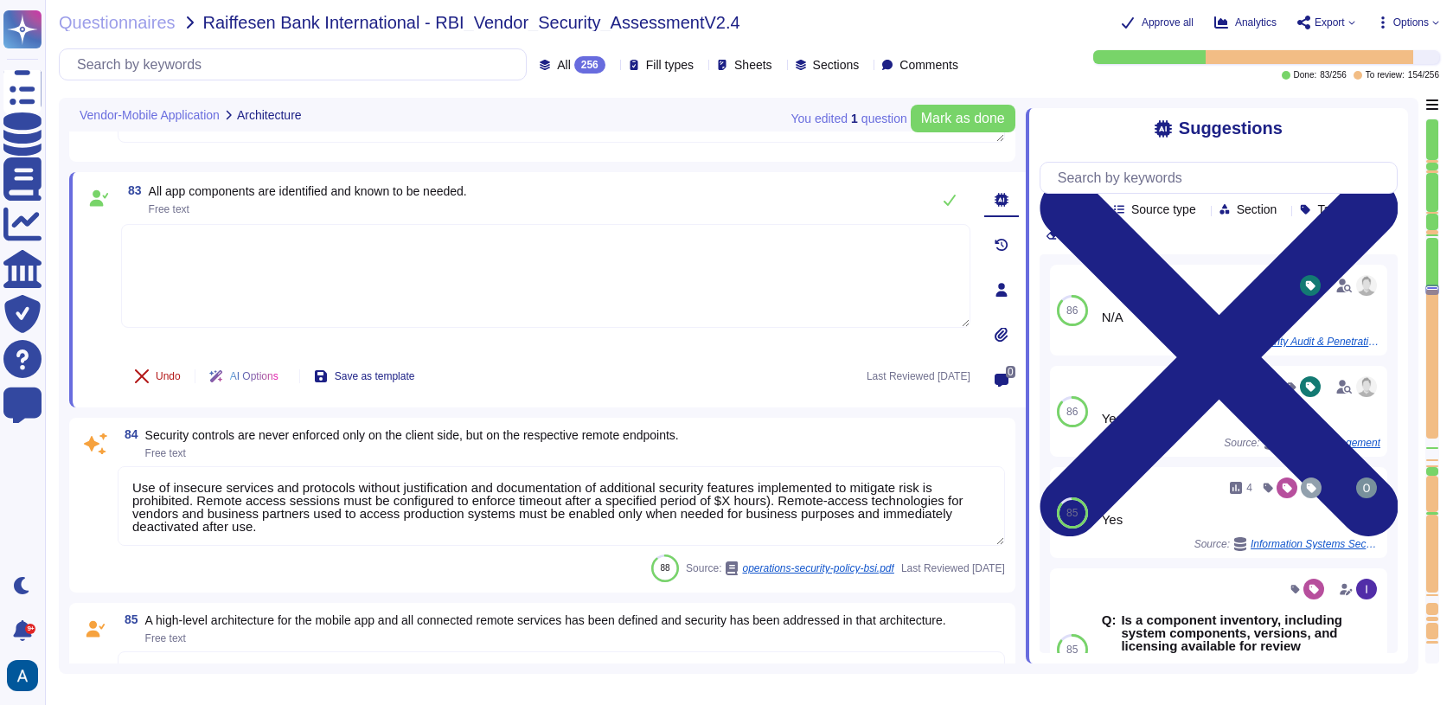
click at [170, 373] on span "Undo" at bounding box center [168, 376] width 25 height 10
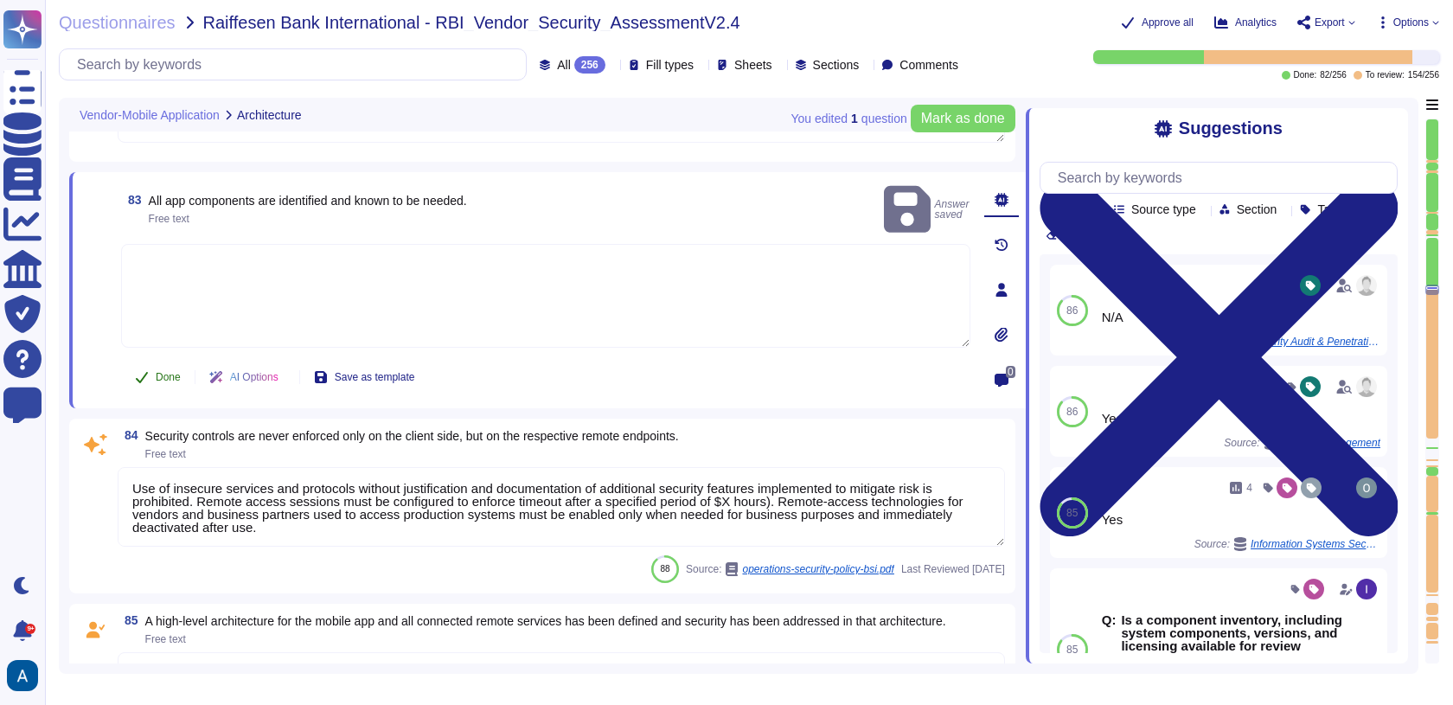
click at [182, 372] on button "Done" at bounding box center [157, 377] width 73 height 35
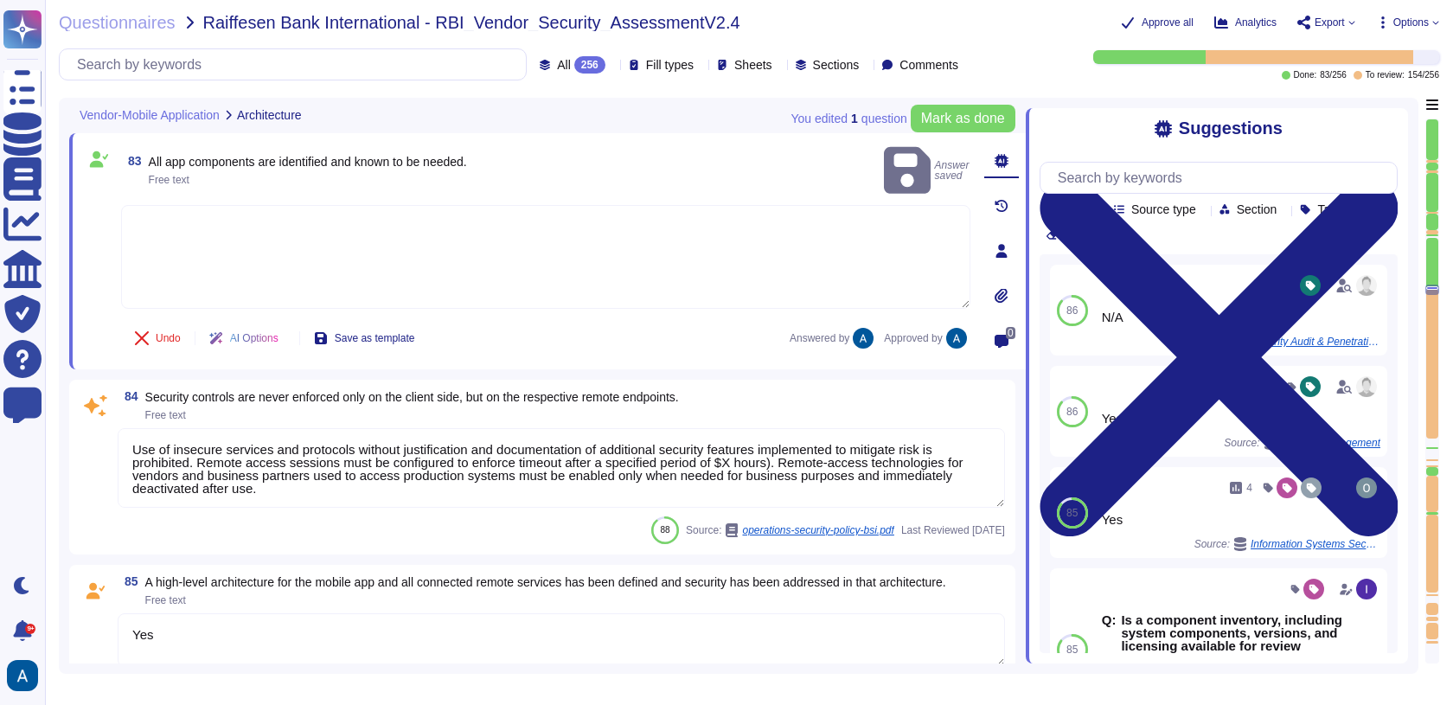
scroll to position [13976, 0]
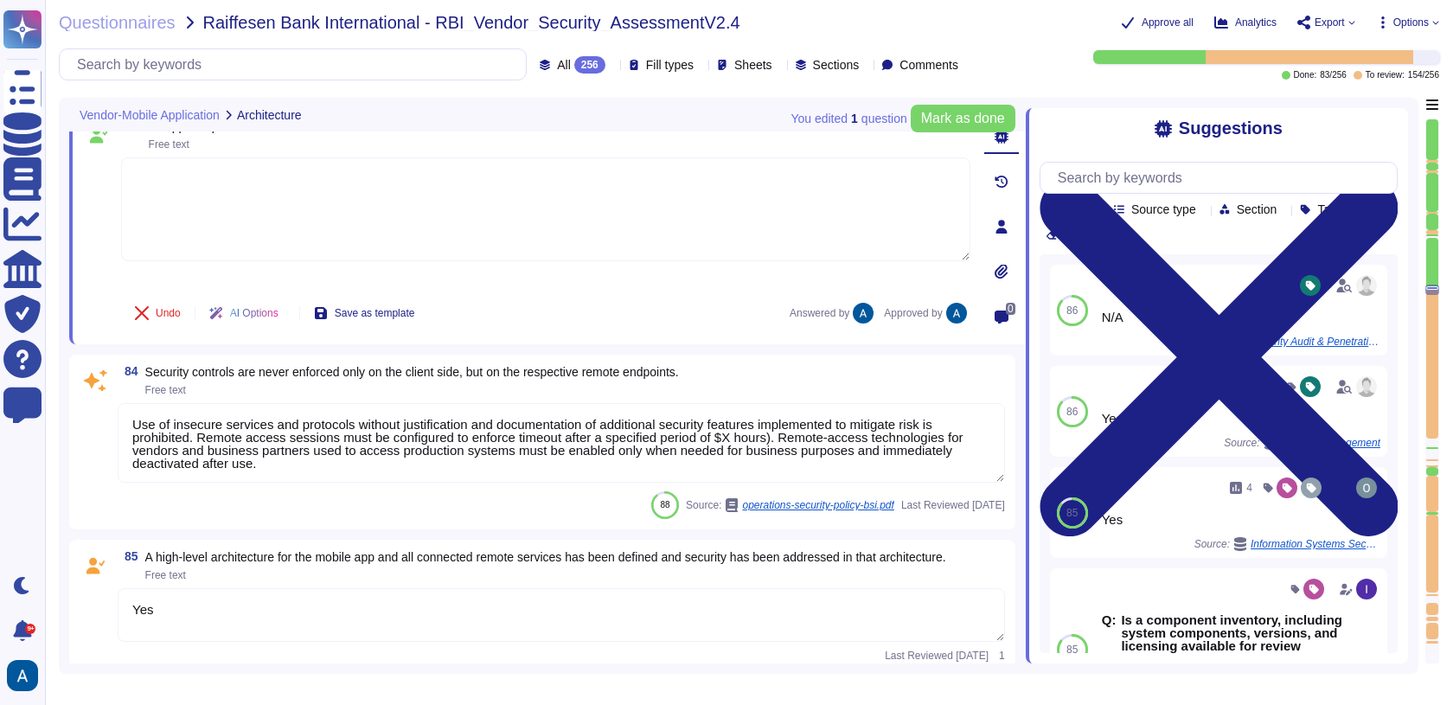
click at [208, 431] on textarea "Use of insecure services and protocols without justification and documentation …" at bounding box center [561, 443] width 887 height 80
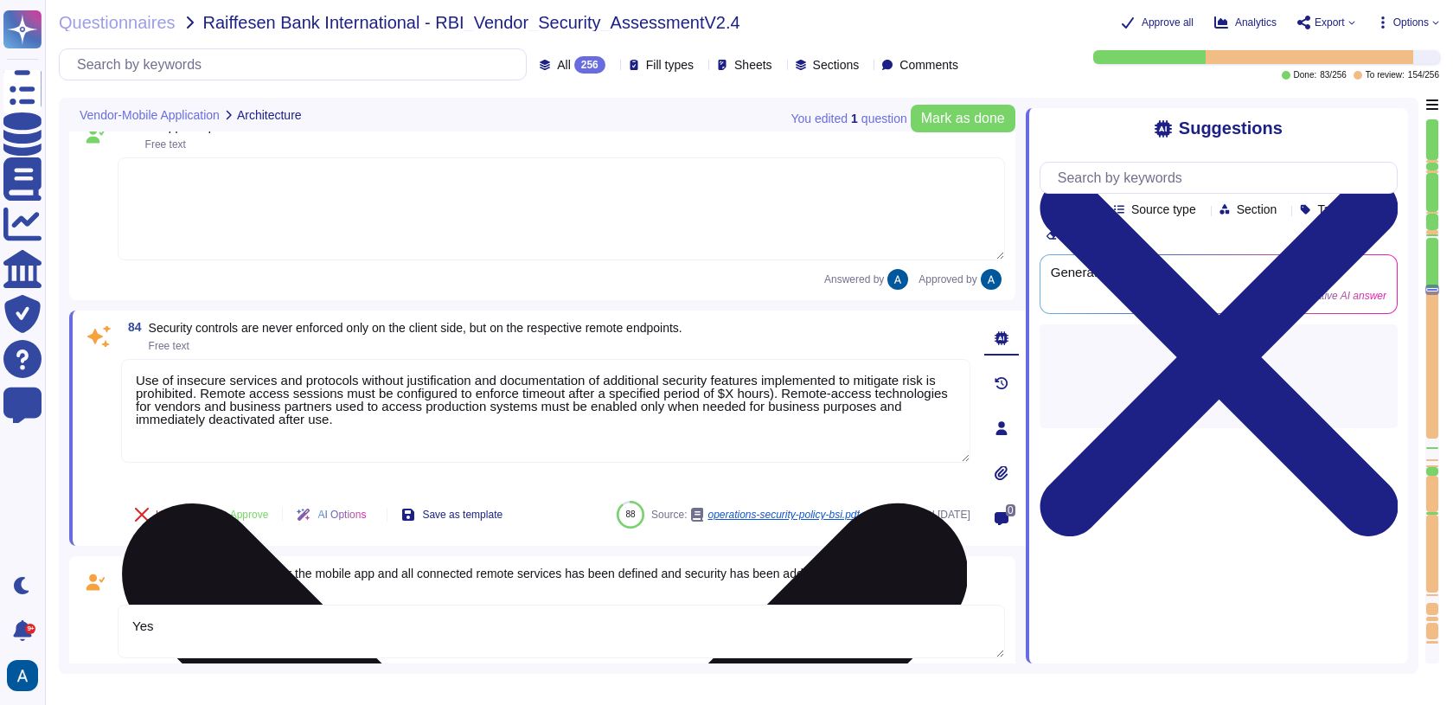
click at [208, 401] on textarea "Use of insecure services and protocols without justification and documentation …" at bounding box center [545, 411] width 849 height 104
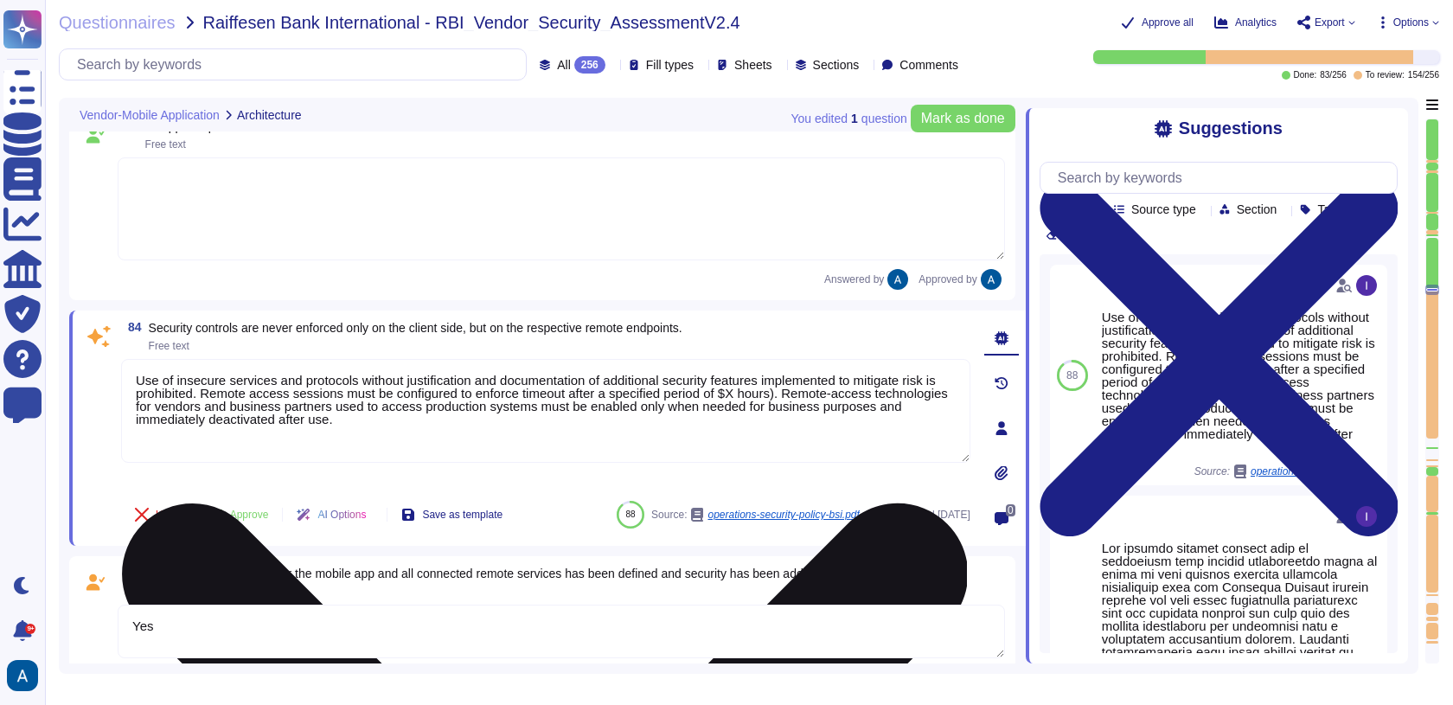
click at [208, 401] on textarea "Use of insecure services and protocols without justification and documentation …" at bounding box center [545, 411] width 849 height 104
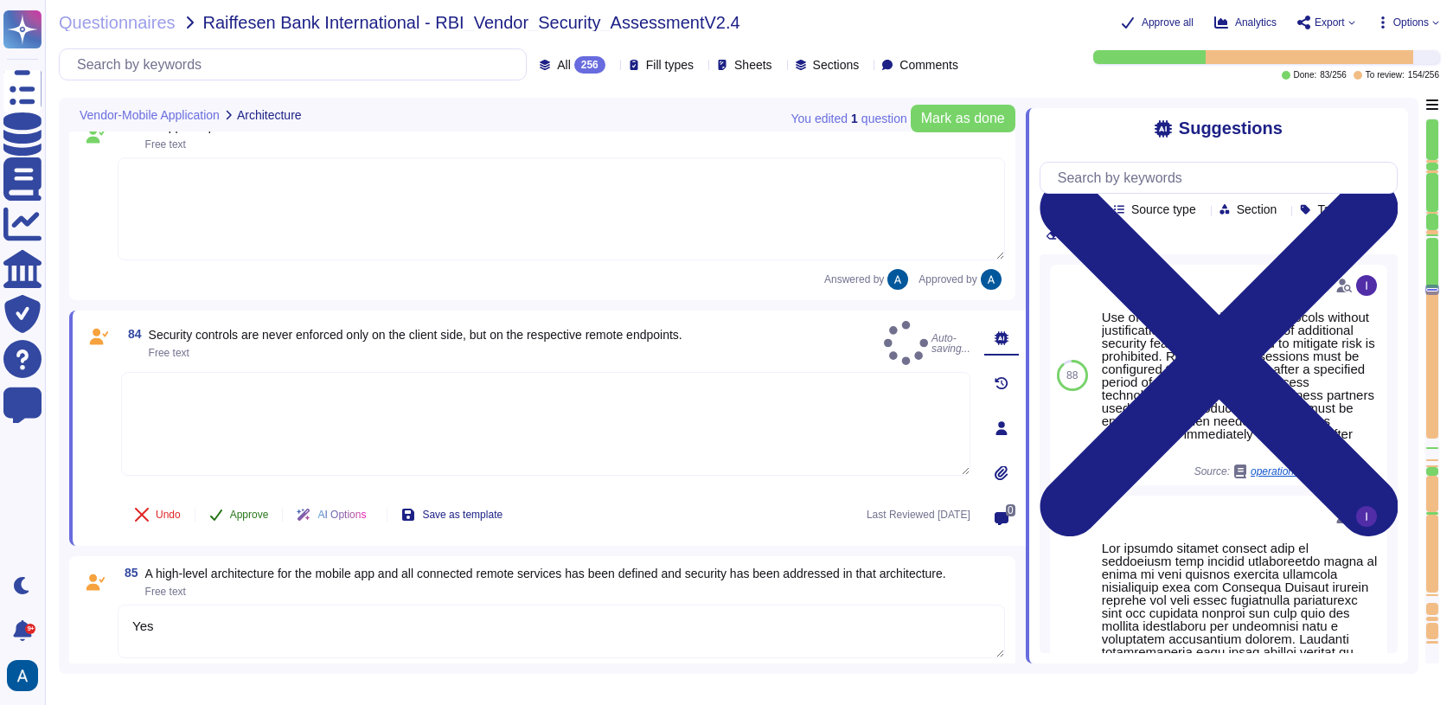
click at [238, 520] on button "Approve" at bounding box center [238, 514] width 87 height 35
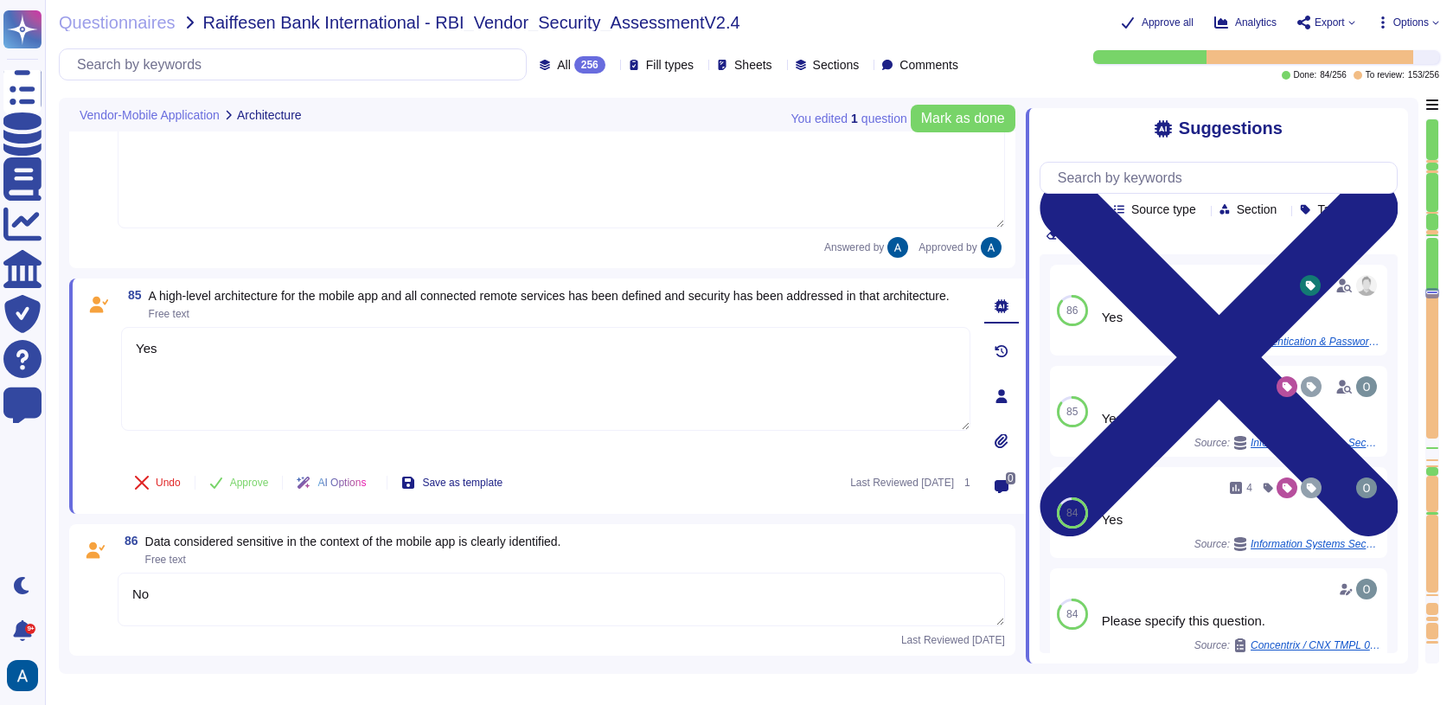
type textarea "Yes"
type textarea "Yes, there is an explicit policy for managing cryptographic keys, which include…"
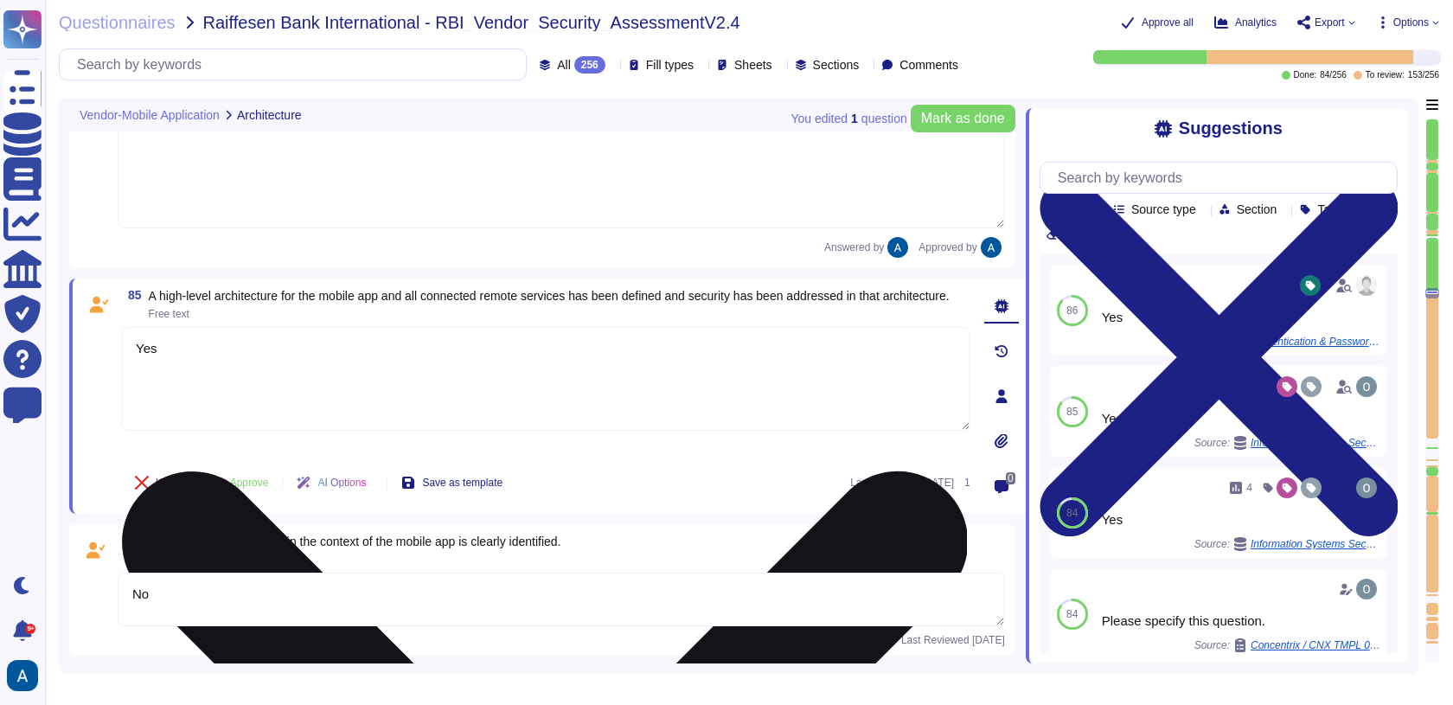
scroll to position [14172, 0]
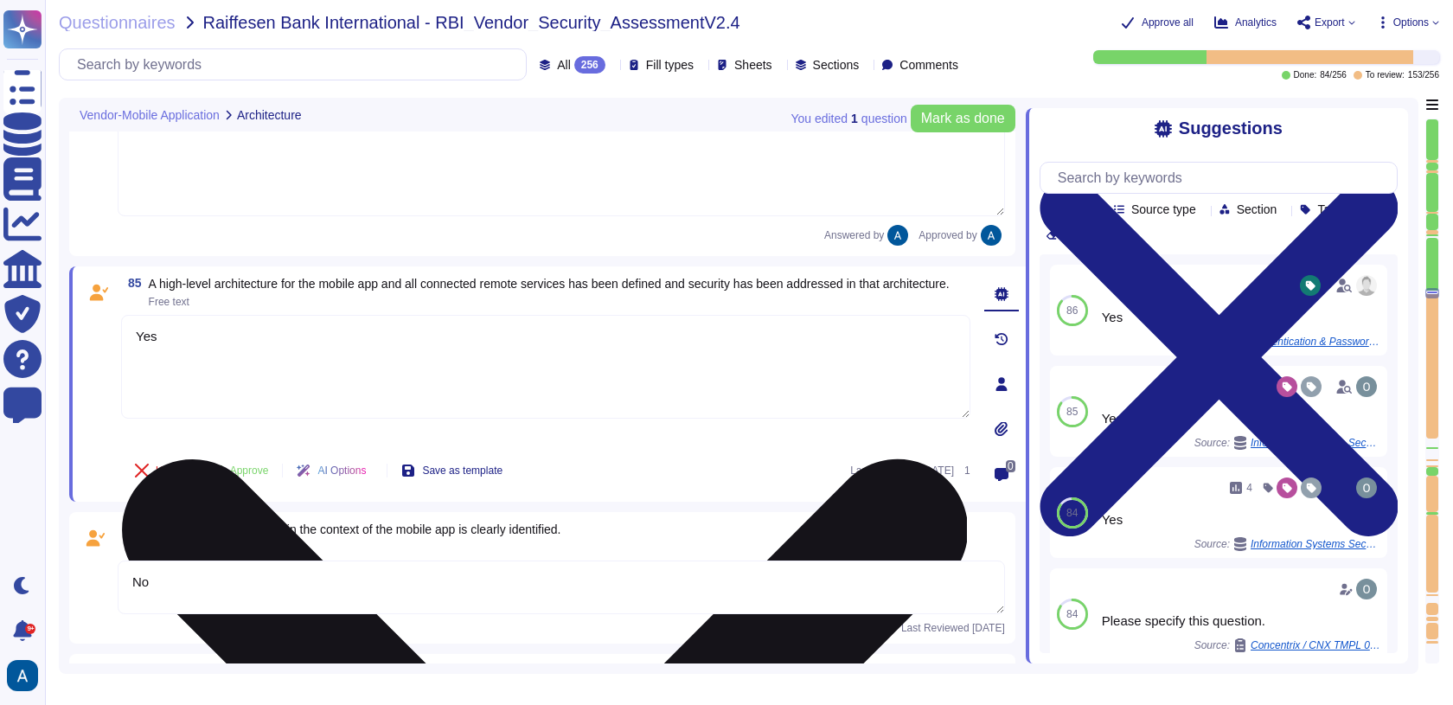
type textarea "Yes"
click at [233, 357] on textarea "Yes" at bounding box center [545, 367] width 849 height 104
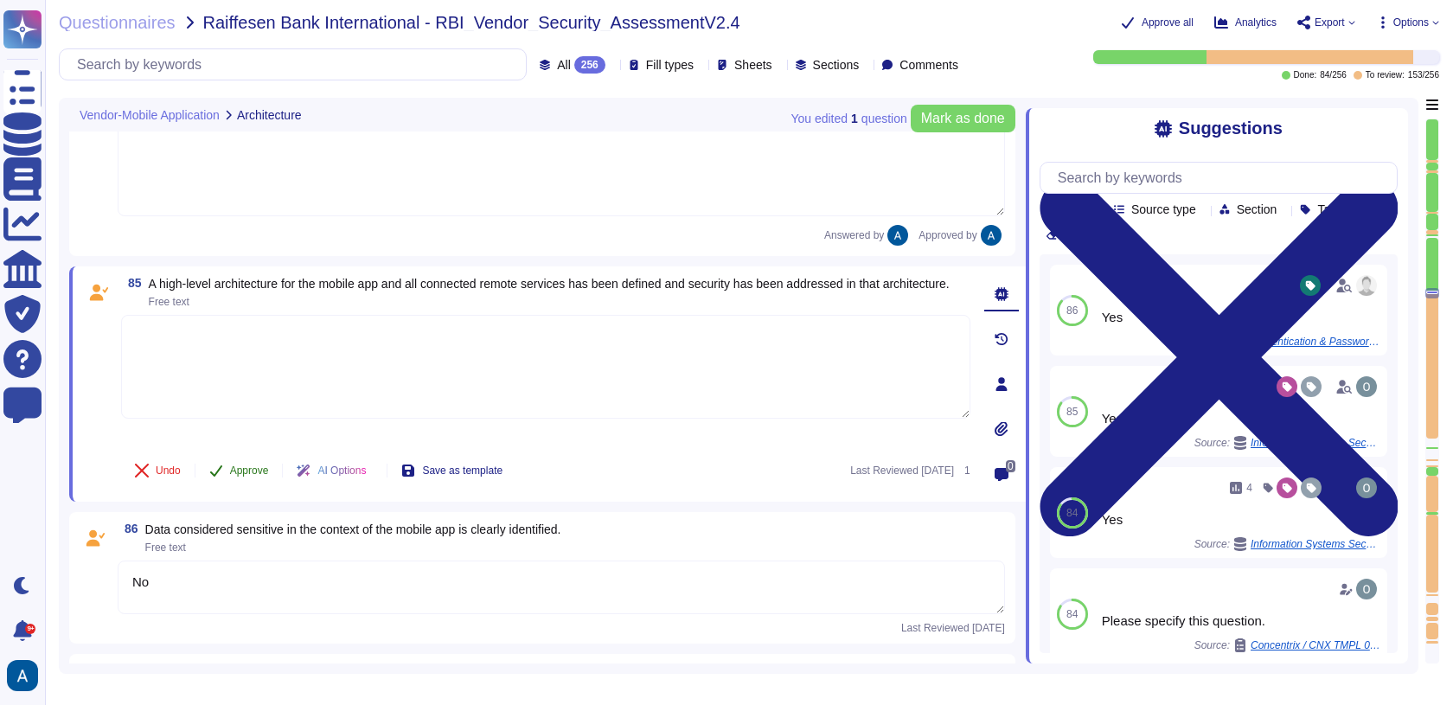
click at [237, 473] on div "Undo Approve AI Options Save as template Last Reviewed 2024-09-04 1" at bounding box center [545, 471] width 849 height 42
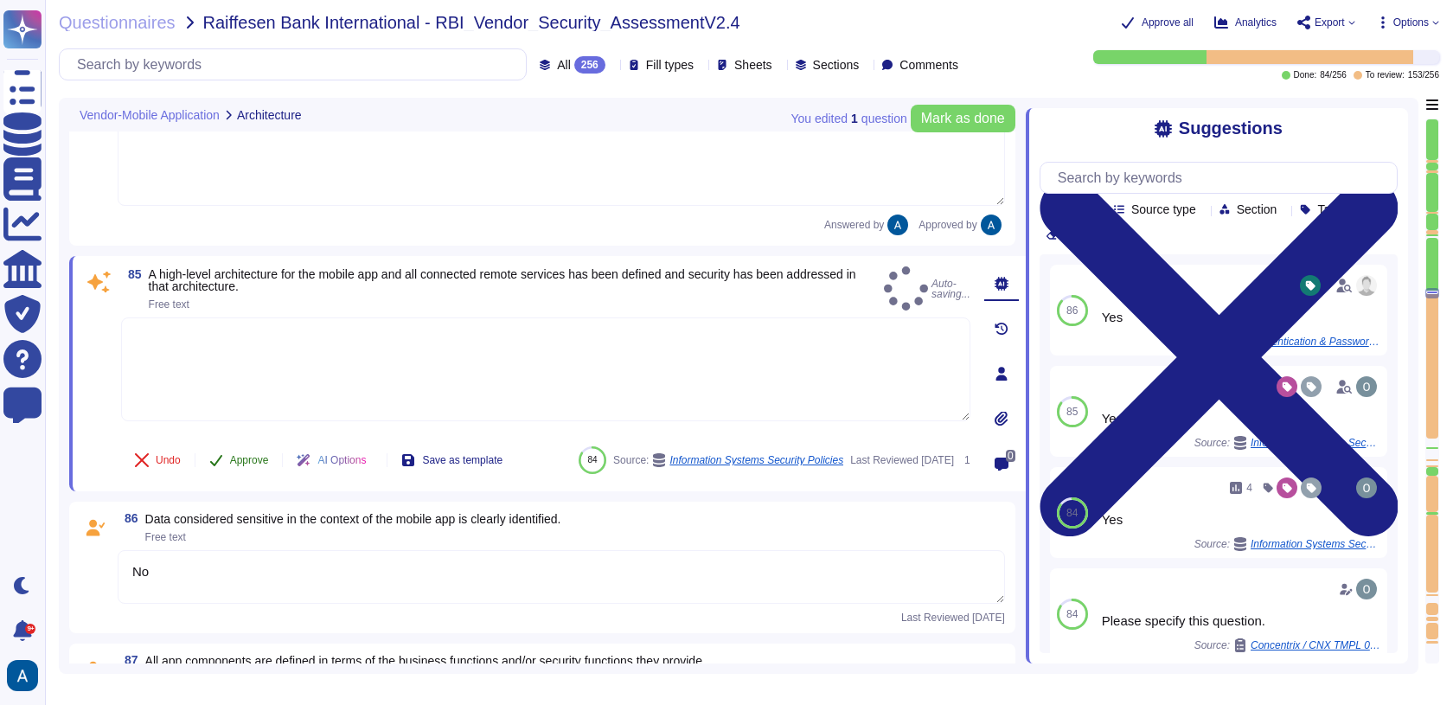
type textarea "Yes"
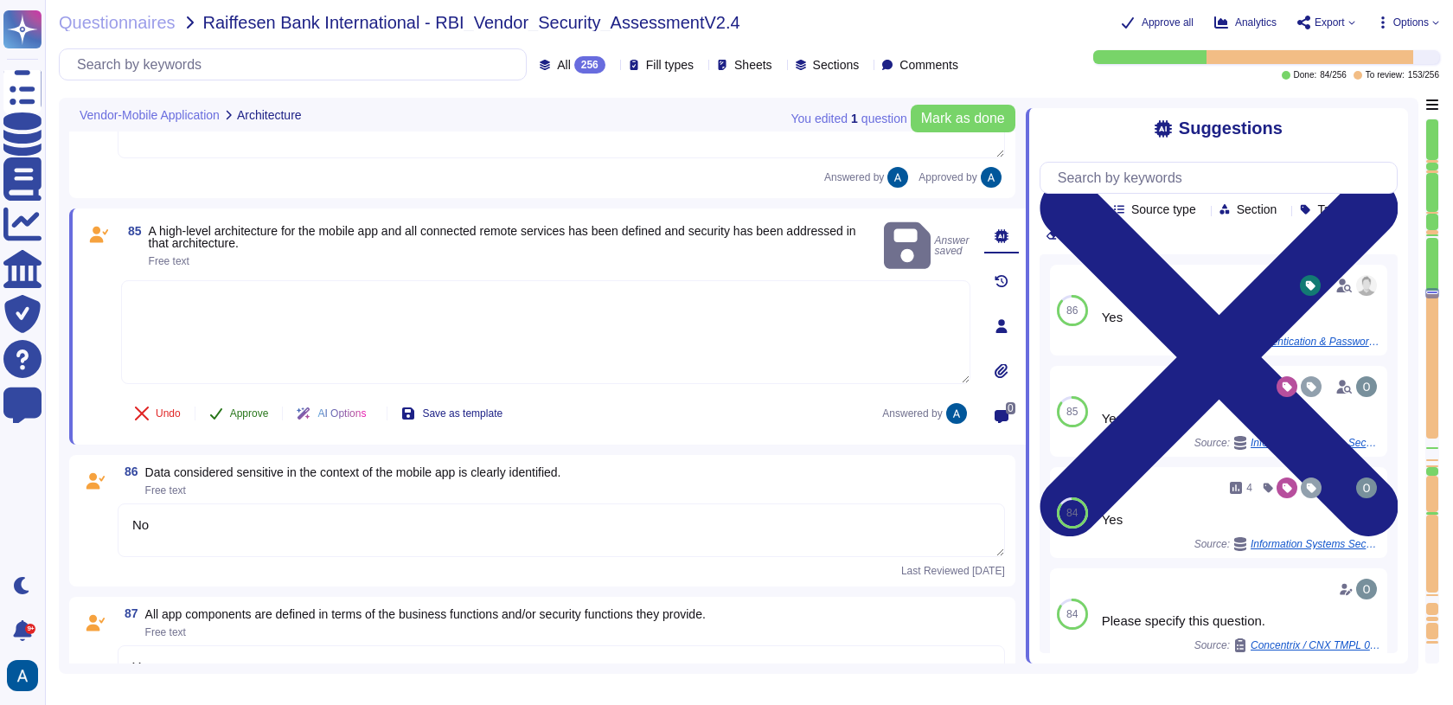
type textarea "Yes, there is an explicit policy for managing cryptographic keys, which include…"
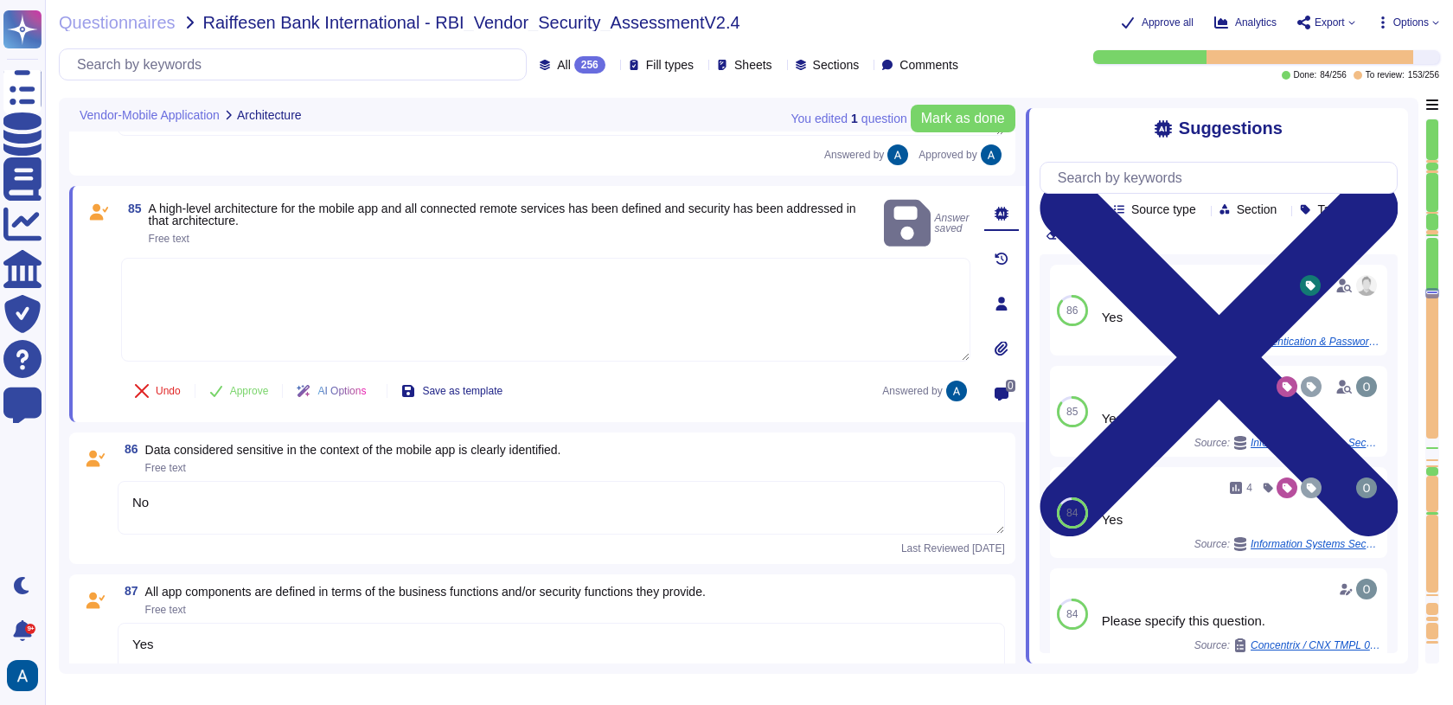
scroll to position [14235, 0]
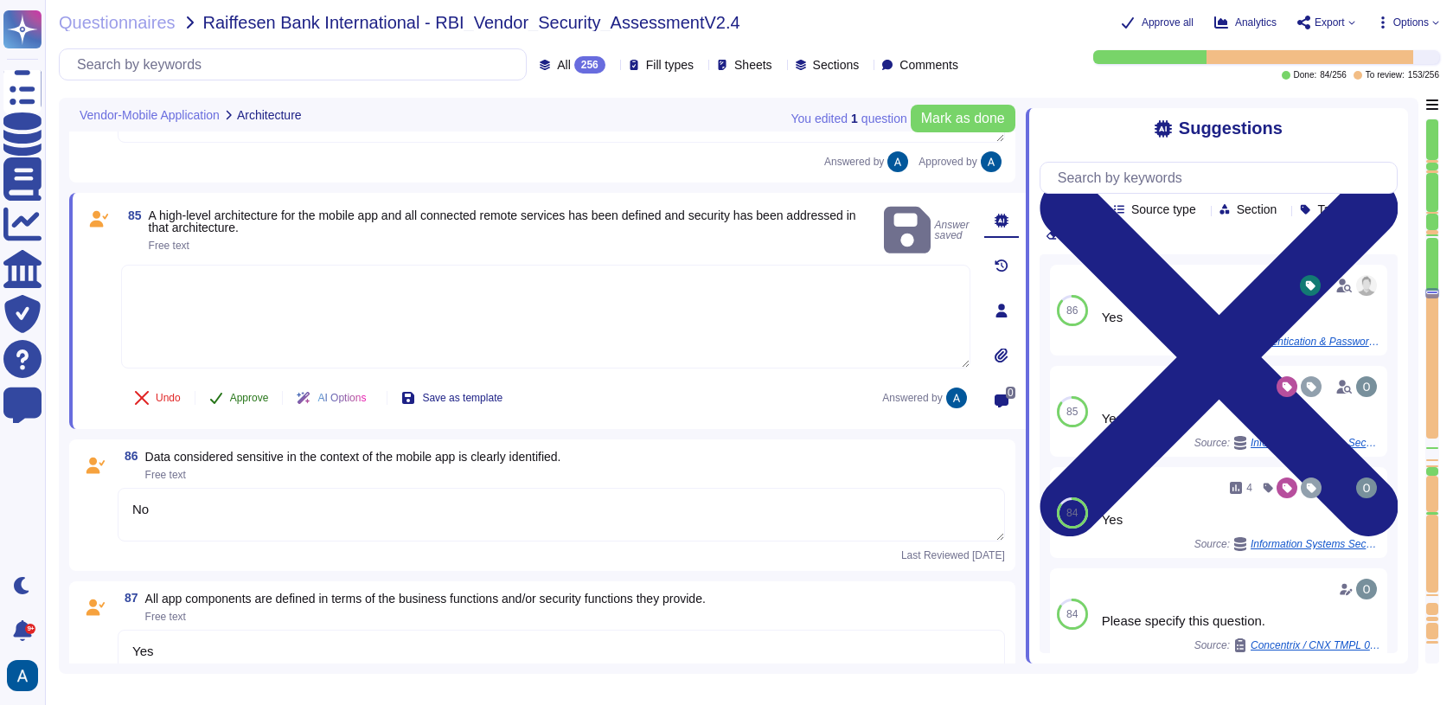
click at [260, 393] on span "Approve" at bounding box center [249, 398] width 39 height 10
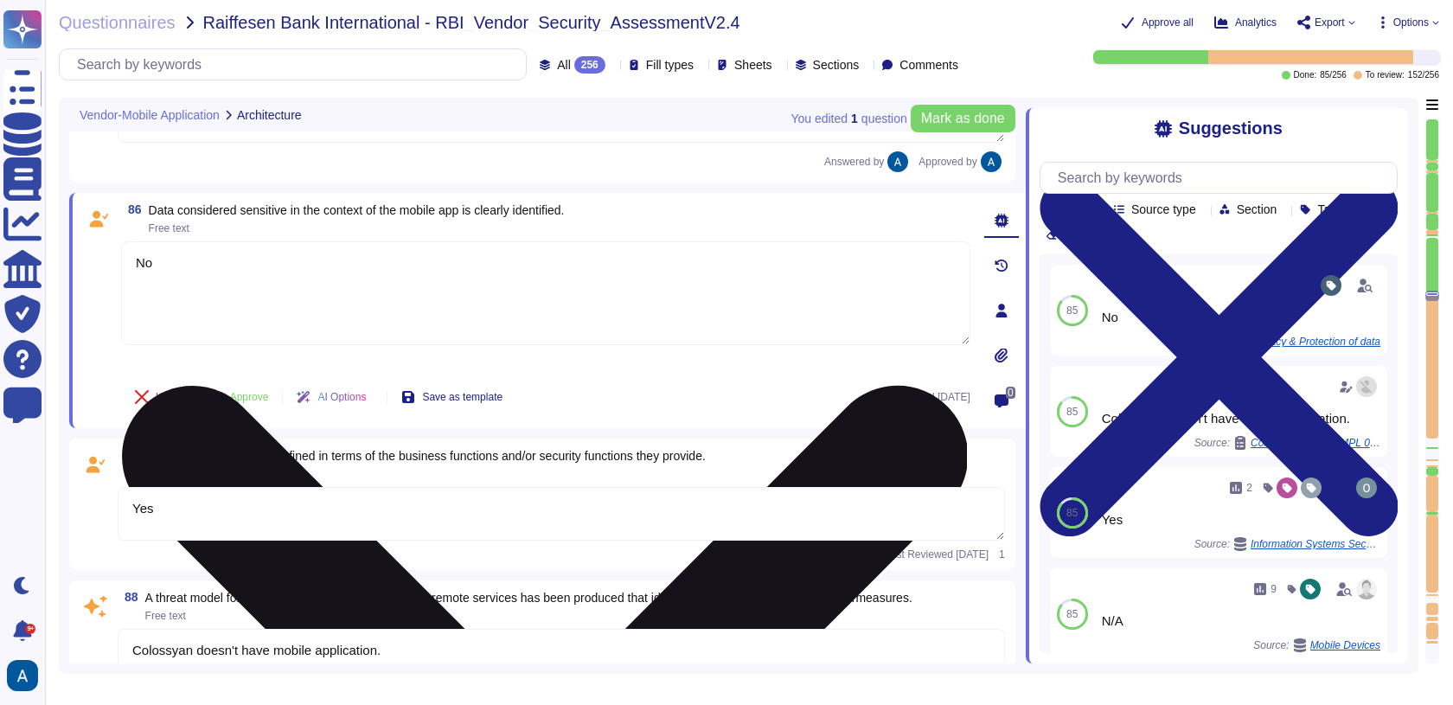
type textarea "Yes, there is an explicit policy for managing cryptographic keys, which include…"
type textarea "Colossyan doesn't have mobile application."
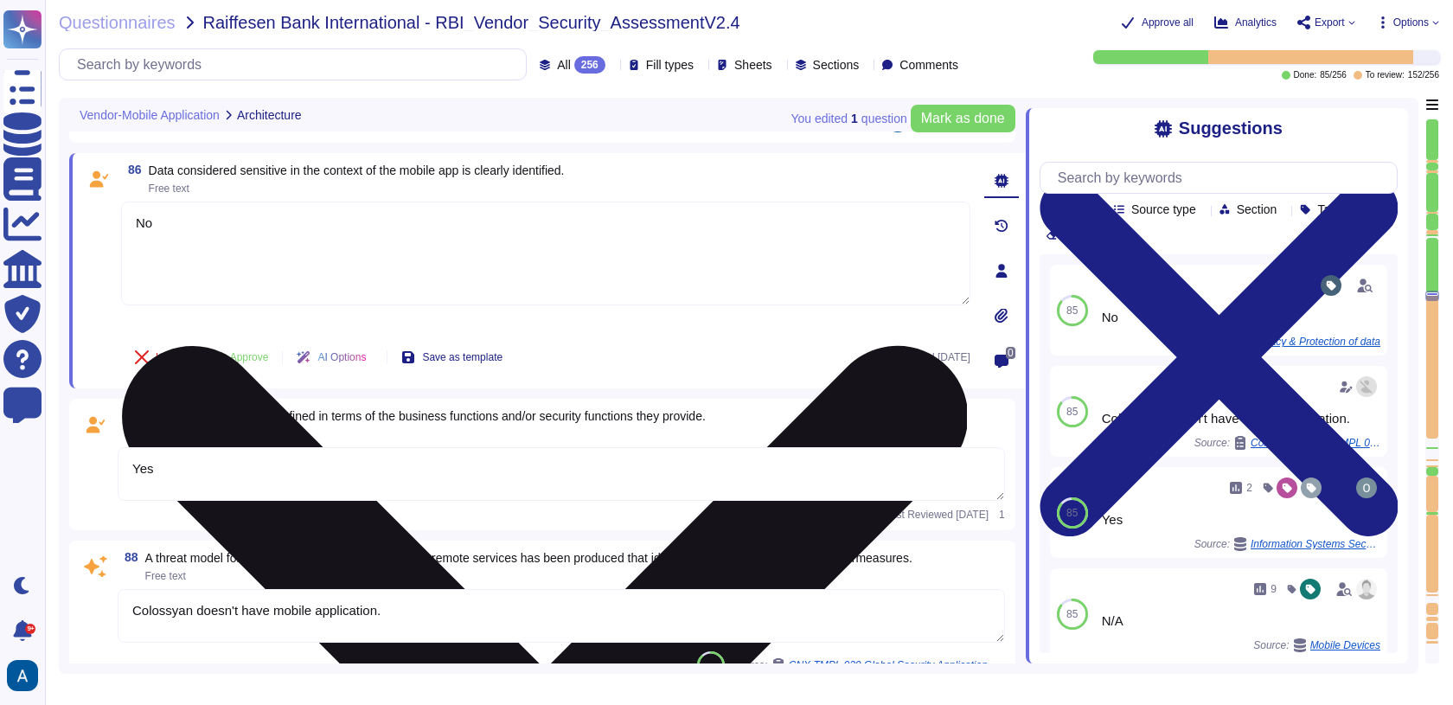
scroll to position [14457, 0]
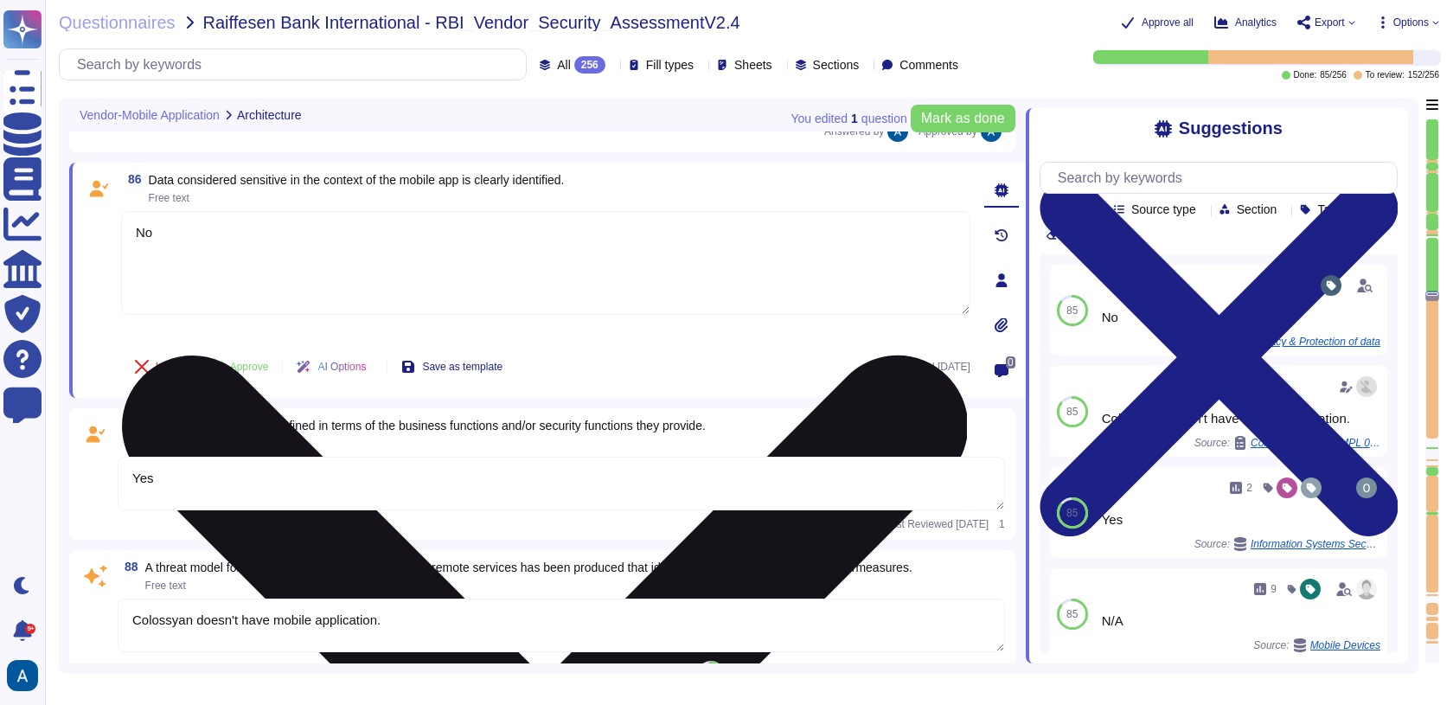
click at [280, 268] on textarea "No" at bounding box center [545, 263] width 849 height 104
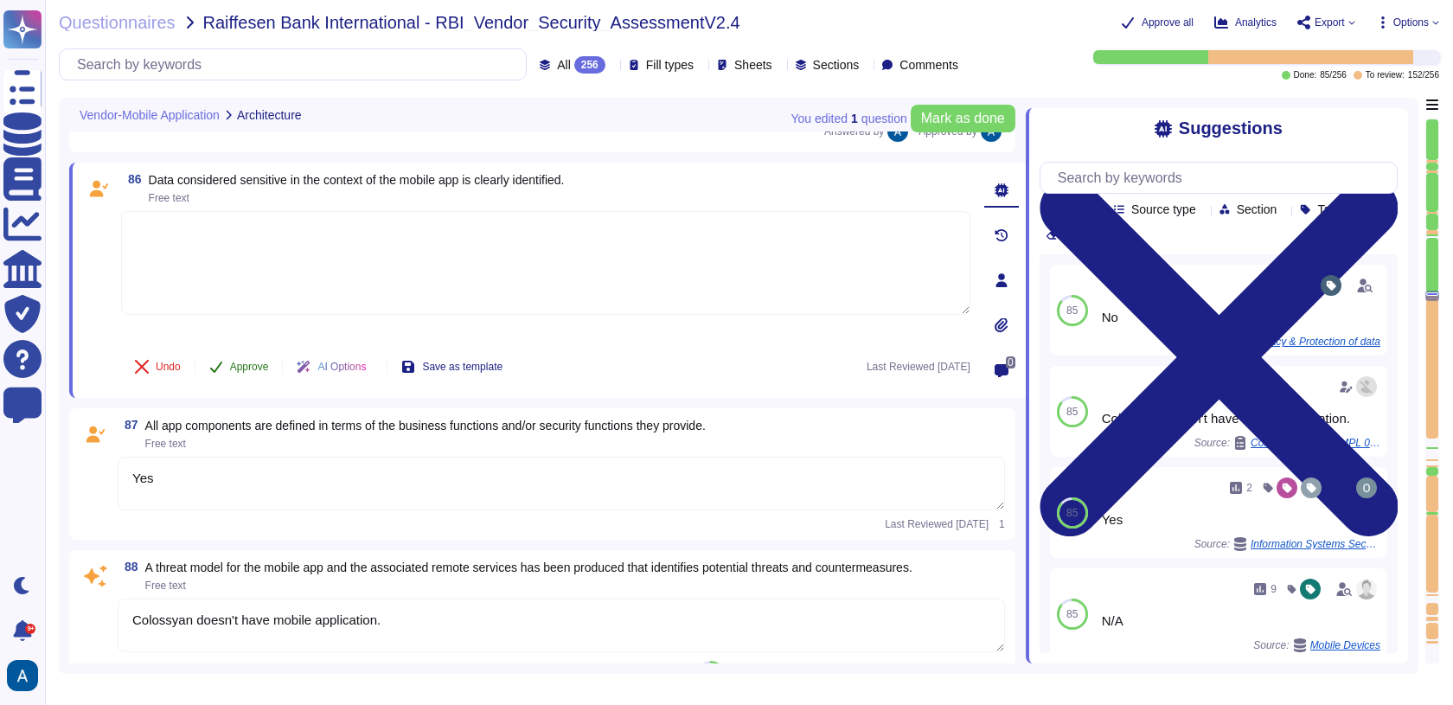
click at [245, 361] on span "Approve" at bounding box center [249, 366] width 39 height 10
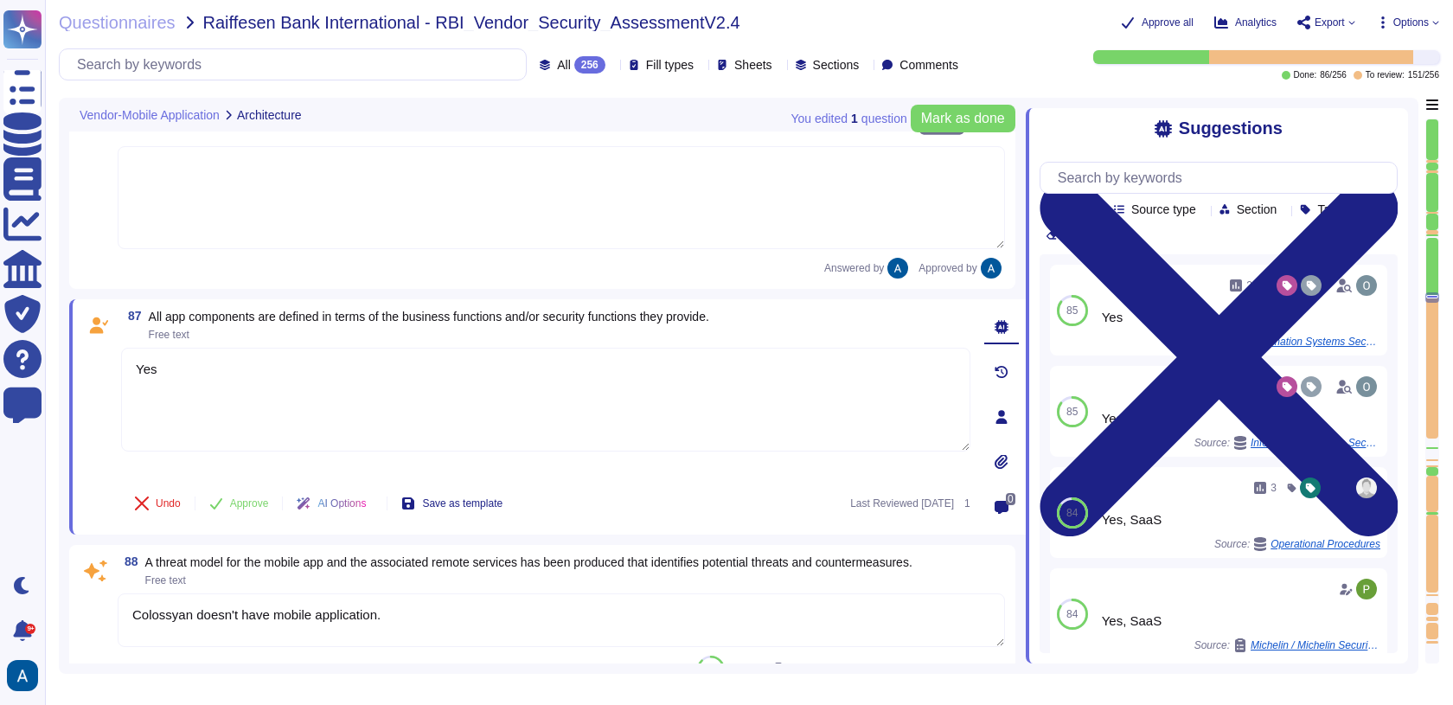
type textarea "Colossyan doesn't have mobile application."
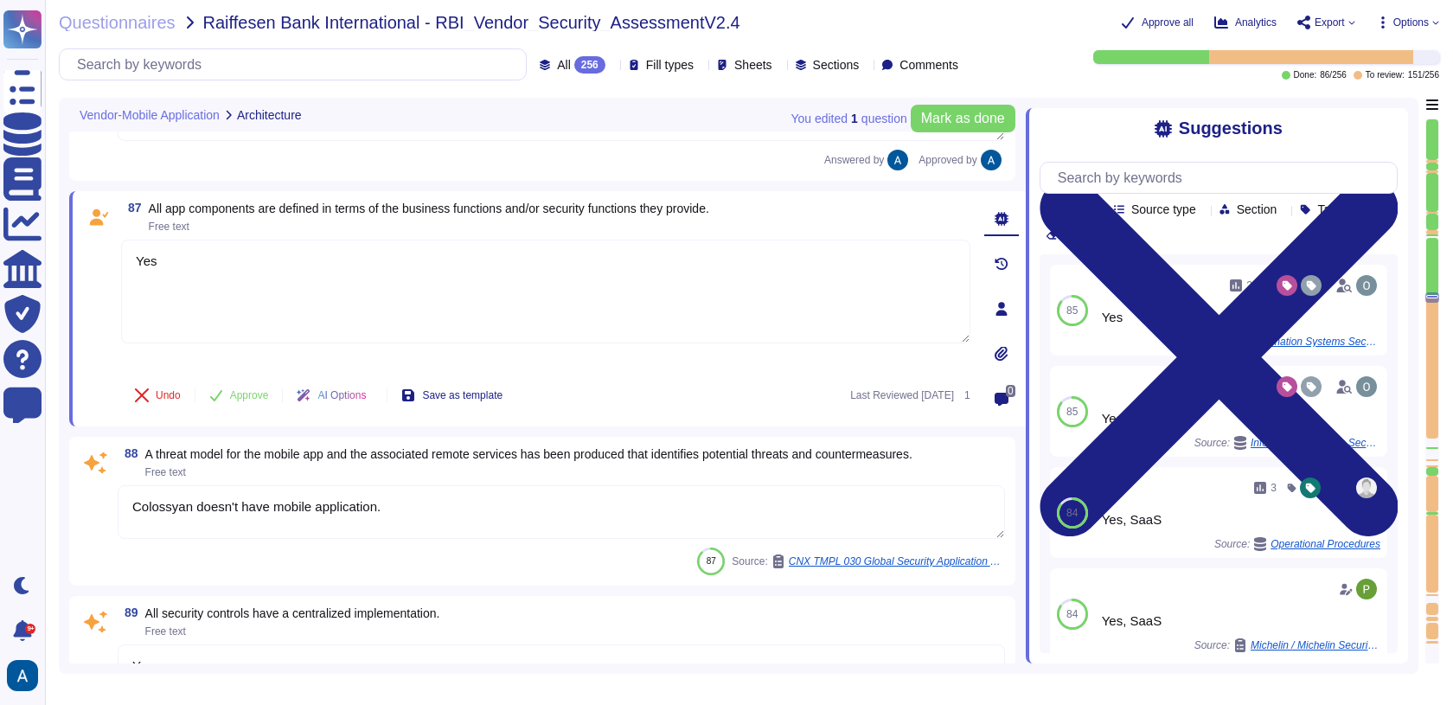
scroll to position [14648, 0]
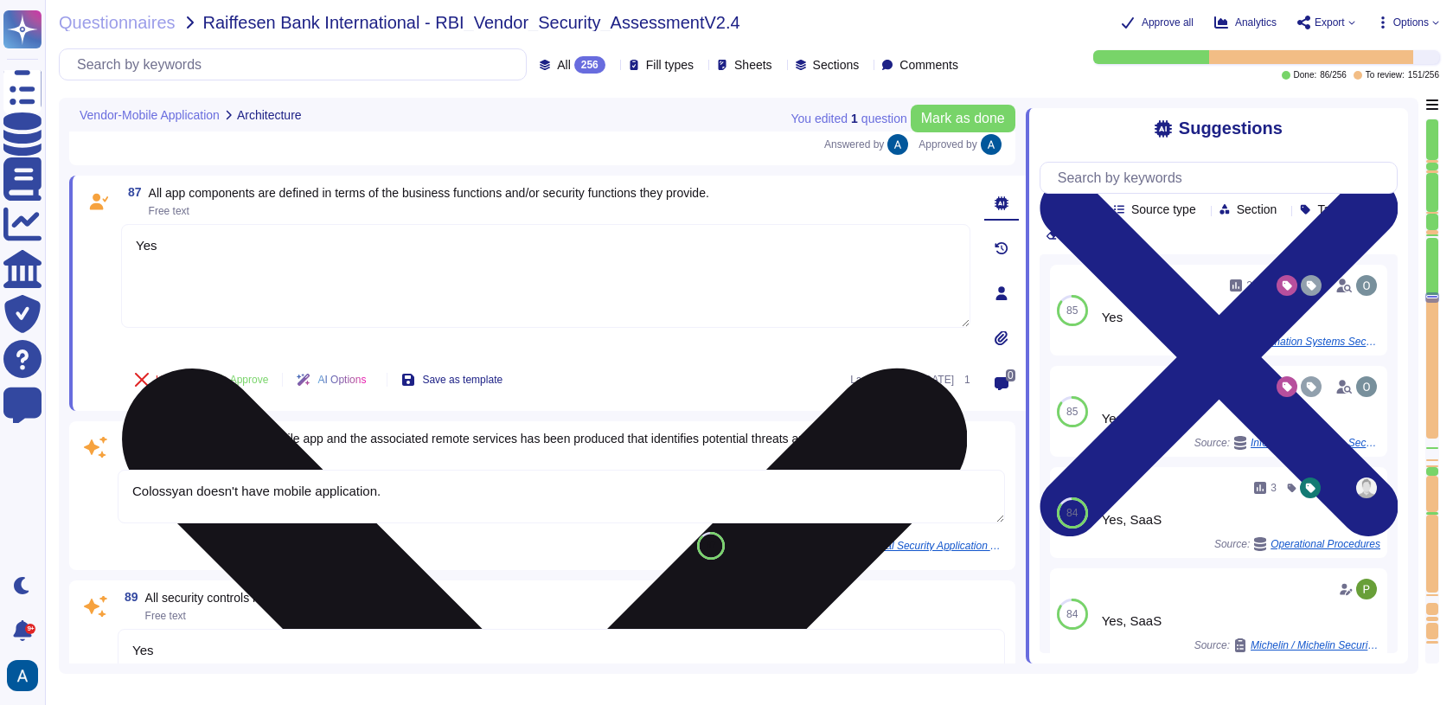
type textarea "Security is integrated throughout the software development life cycle at Coloss…"
click at [265, 257] on textarea "Yes" at bounding box center [545, 276] width 849 height 104
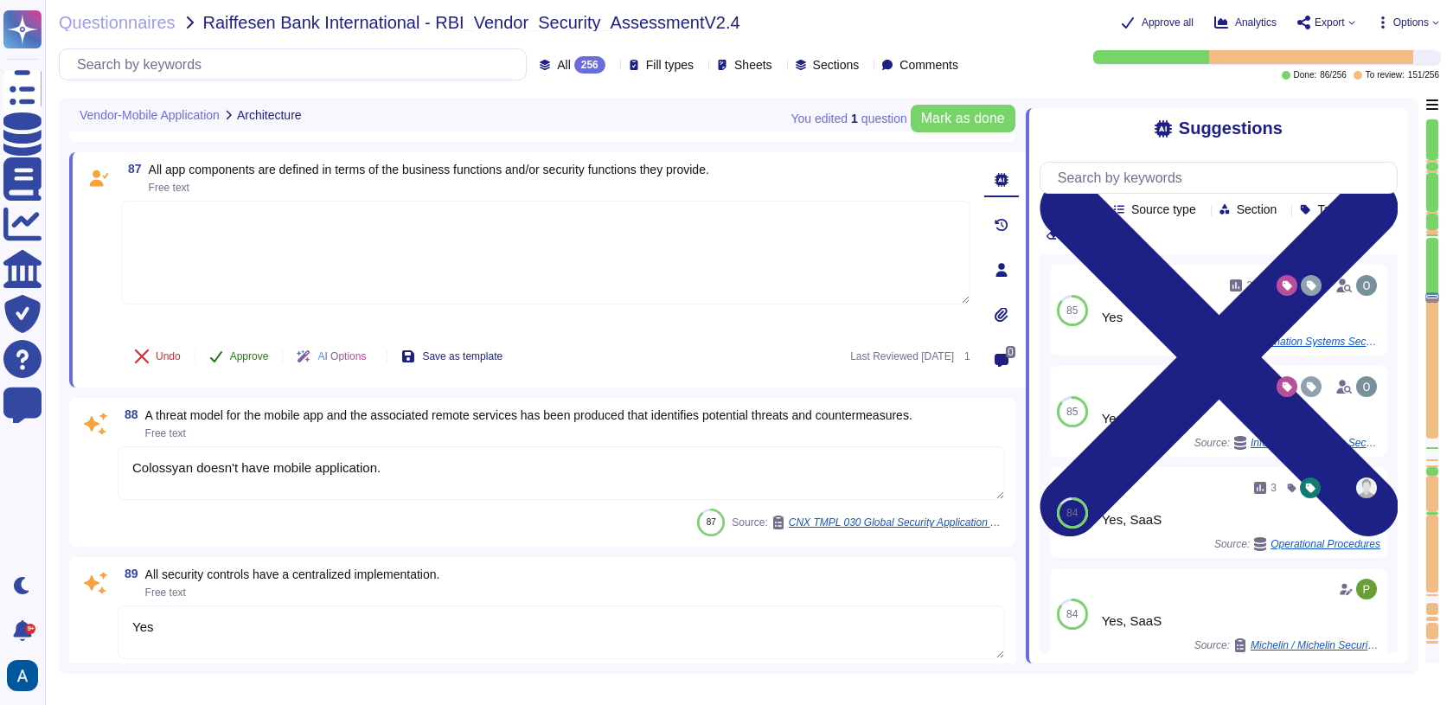
click at [246, 358] on div "Undo Approve AI Options Save as template Last Reviewed 2024-09-04 1" at bounding box center [545, 356] width 849 height 42
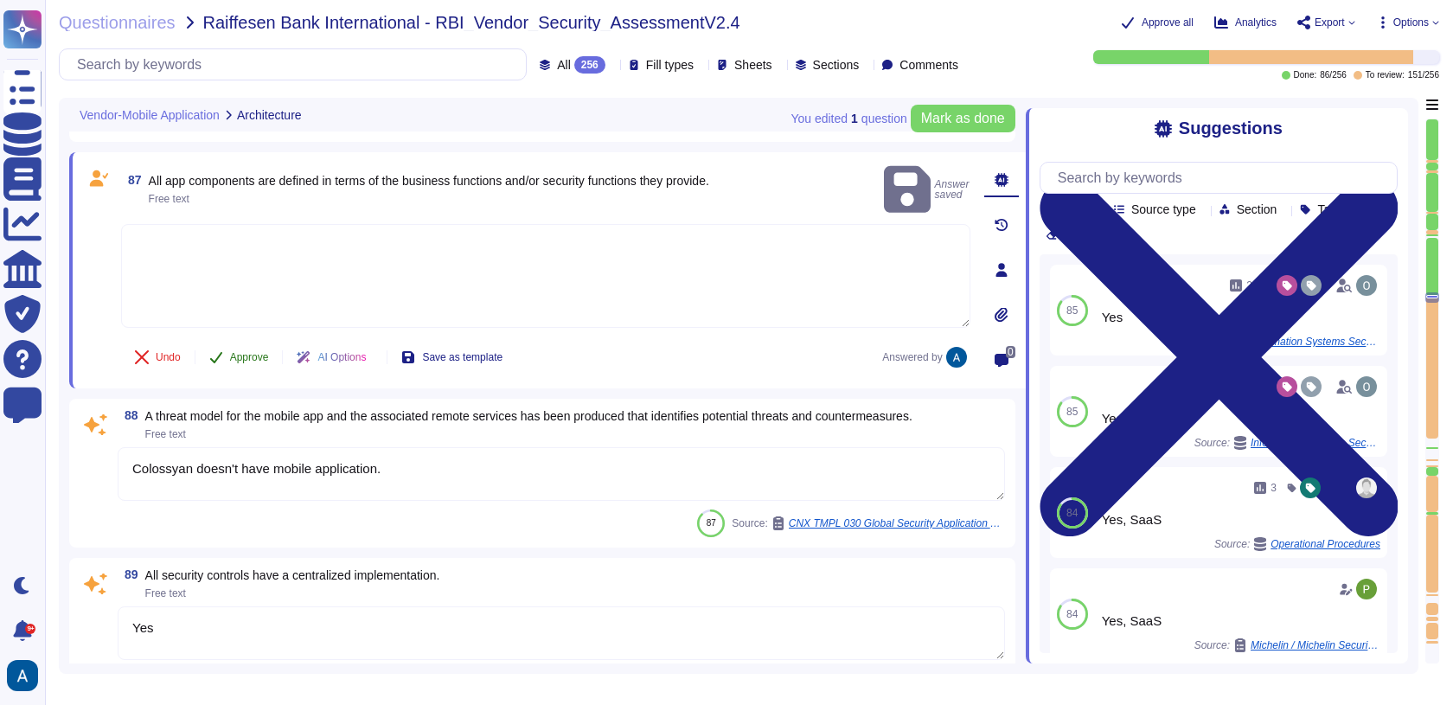
type textarea "Security is integrated throughout the software development life cycle at Coloss…"
click at [246, 358] on span "Approve" at bounding box center [249, 357] width 39 height 10
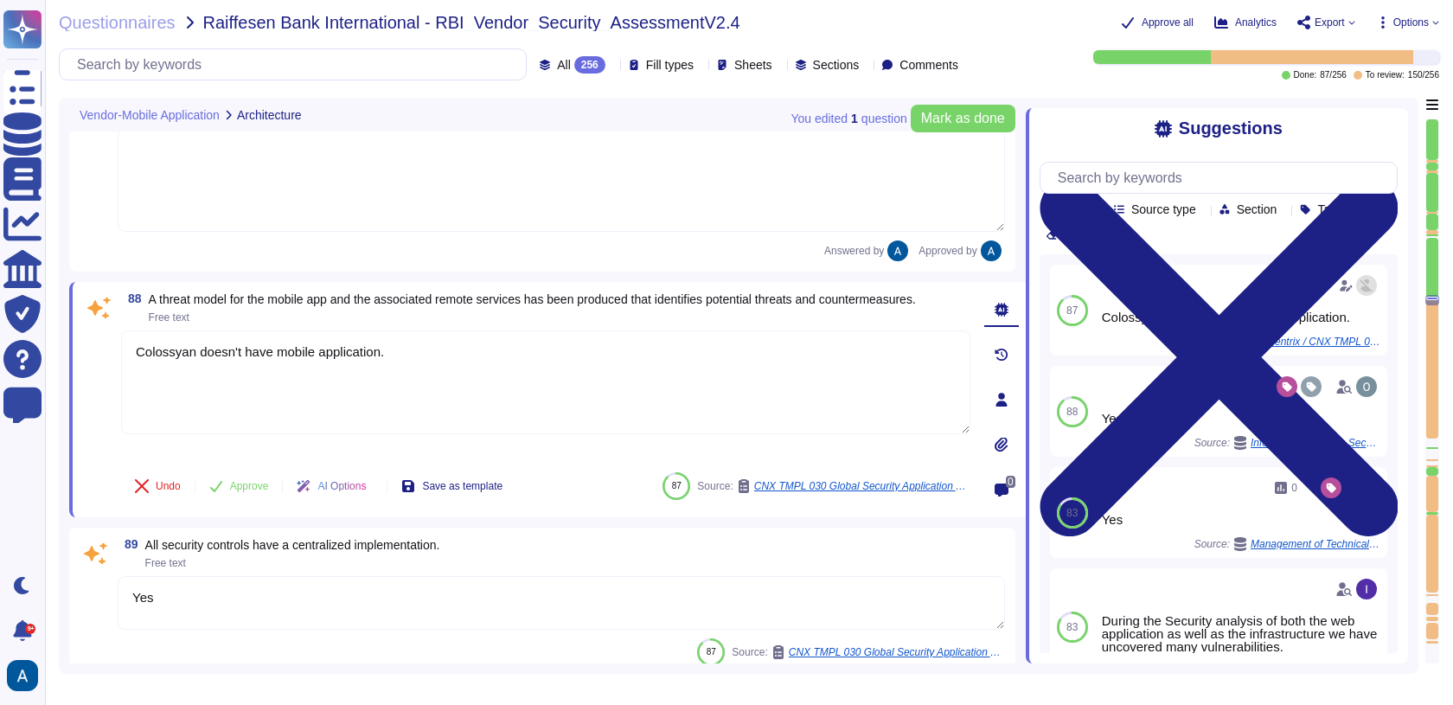
type textarea "Security is integrated throughout the software development life cycle at Coloss…"
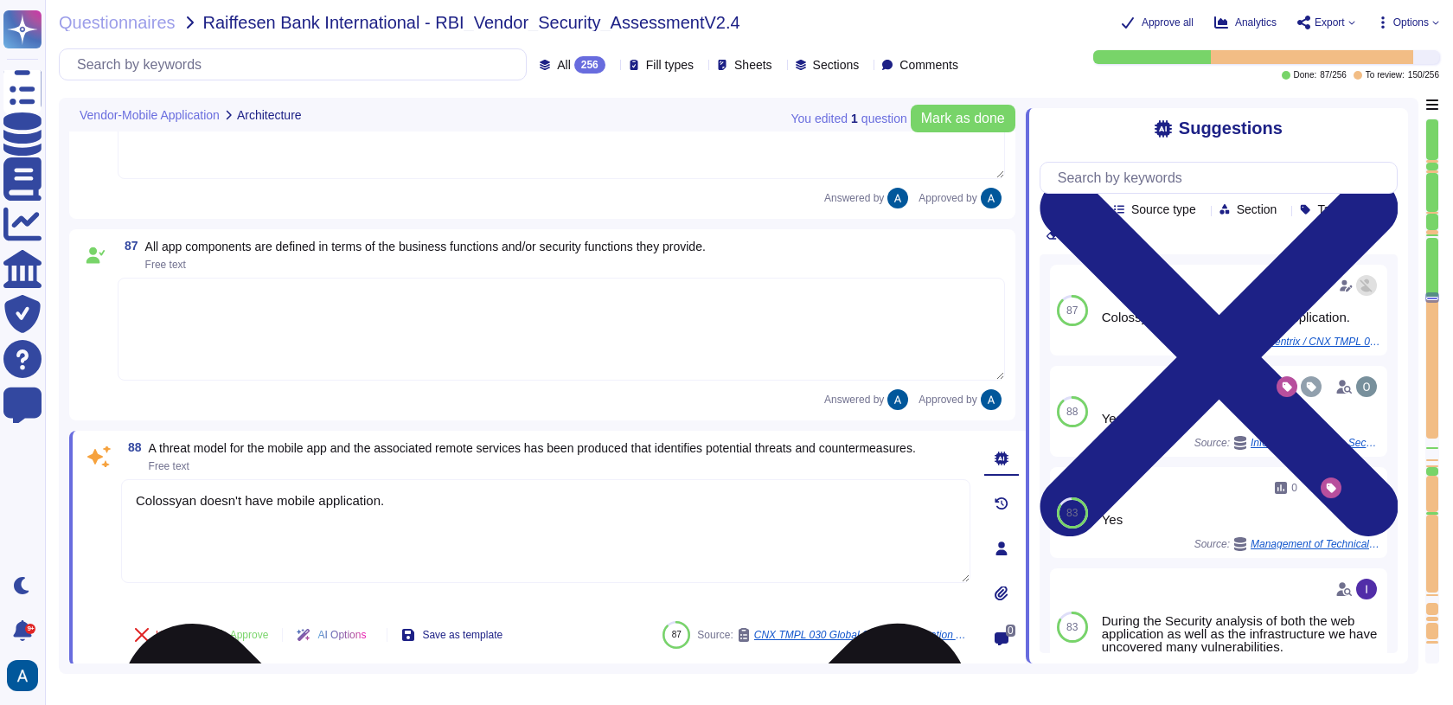
scroll to position [14522, 0]
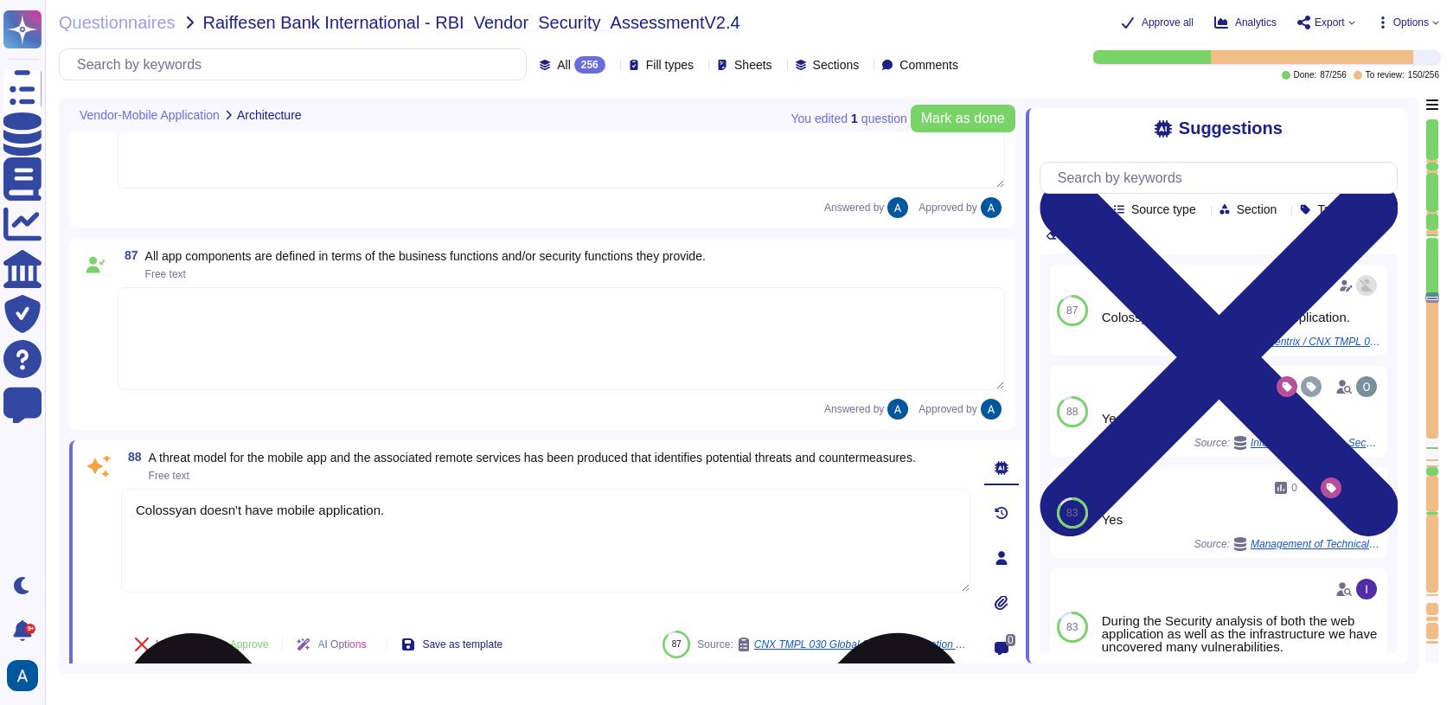
click at [270, 530] on textarea "Colossyan doesn't have mobile application." at bounding box center [545, 540] width 849 height 104
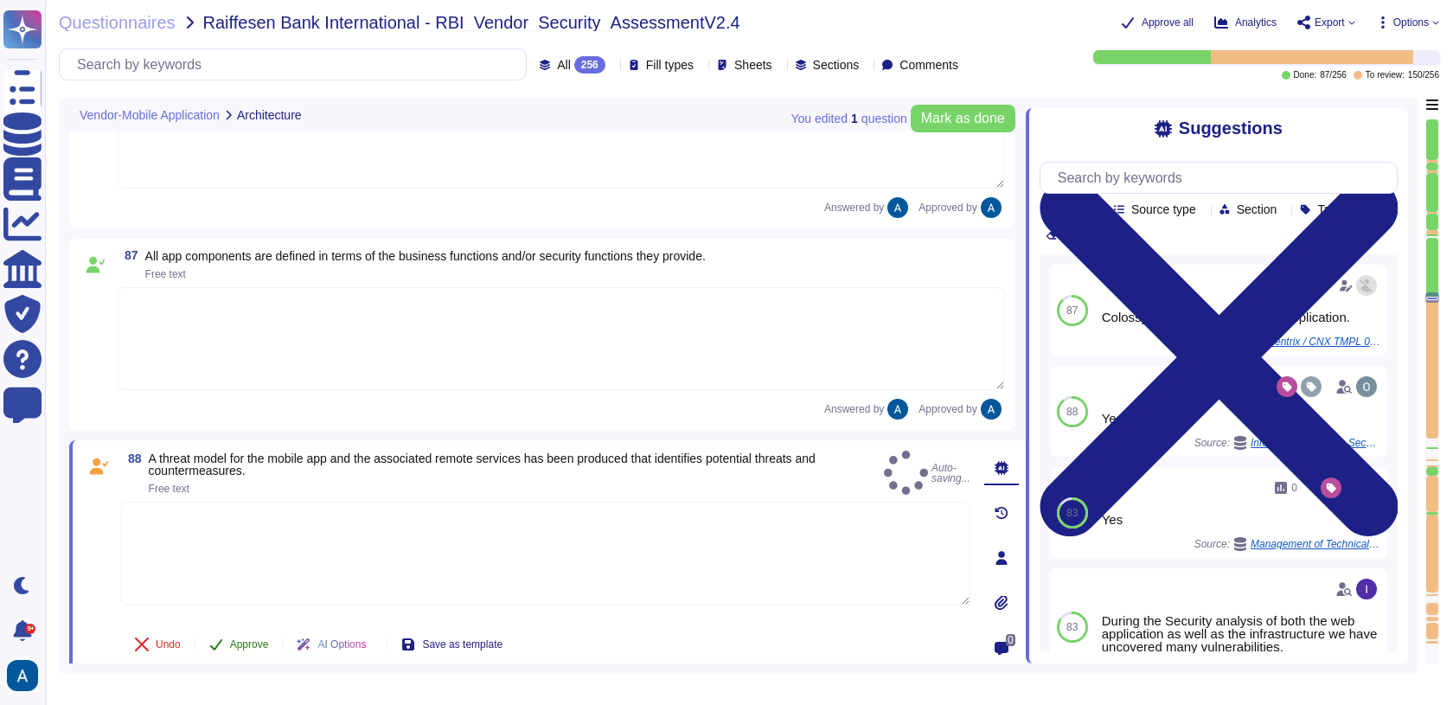
click at [267, 639] on span "Approve" at bounding box center [249, 644] width 39 height 10
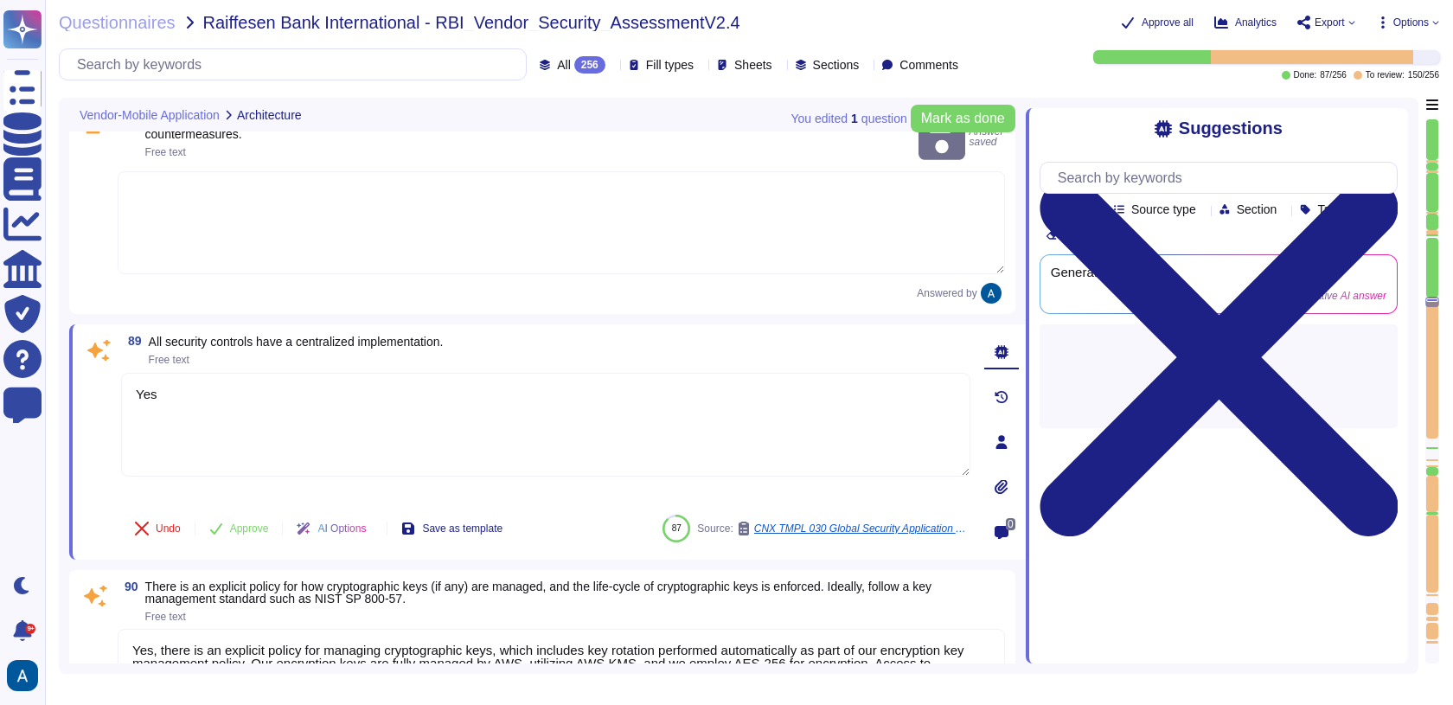
type textarea "Security is integrated throughout the software development life cycle at Coloss…"
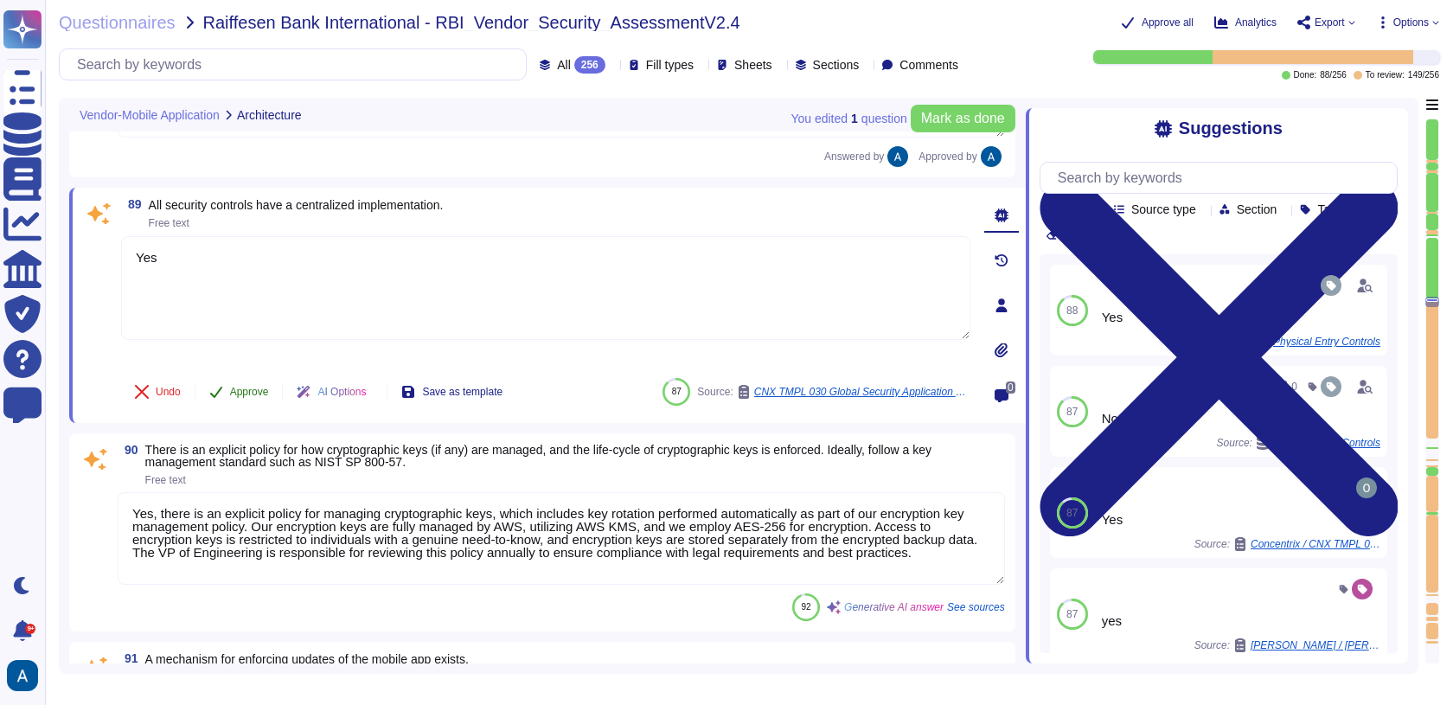
click at [253, 397] on div "89 All security controls have a centralized implementation. Free text Yes Undo …" at bounding box center [547, 305] width 956 height 235
type textarea "Yes, system credential storage facilities are used appropriately to store sensi…"
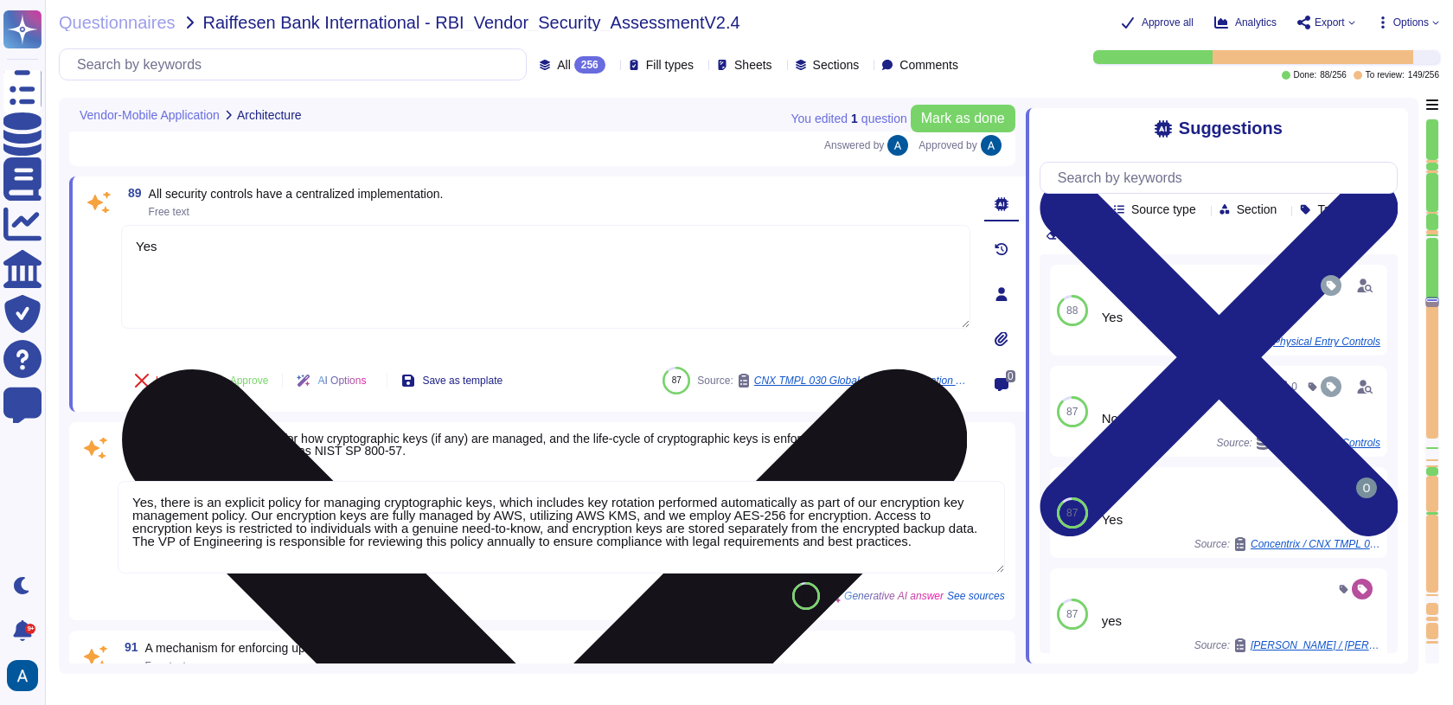
click at [275, 270] on textarea "Yes" at bounding box center [545, 277] width 849 height 104
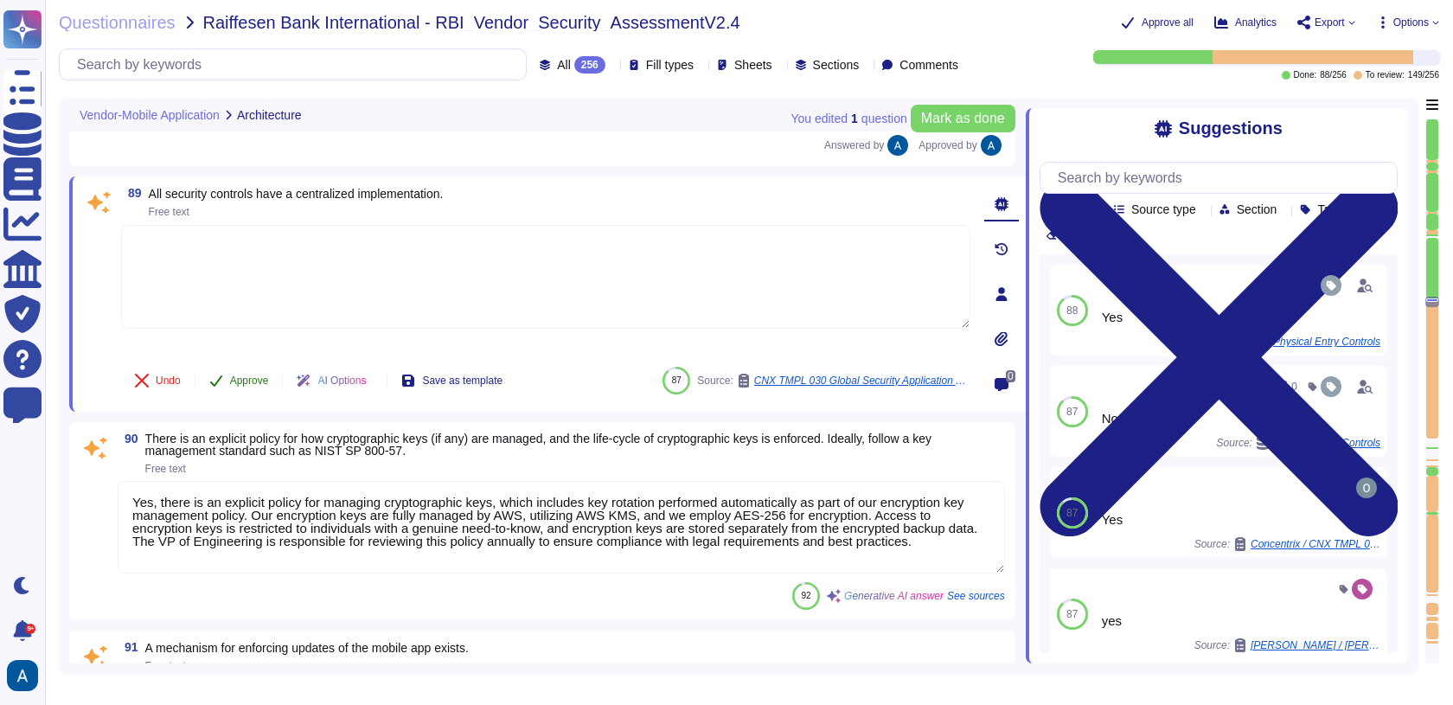
click at [258, 375] on span "Approve" at bounding box center [249, 380] width 39 height 10
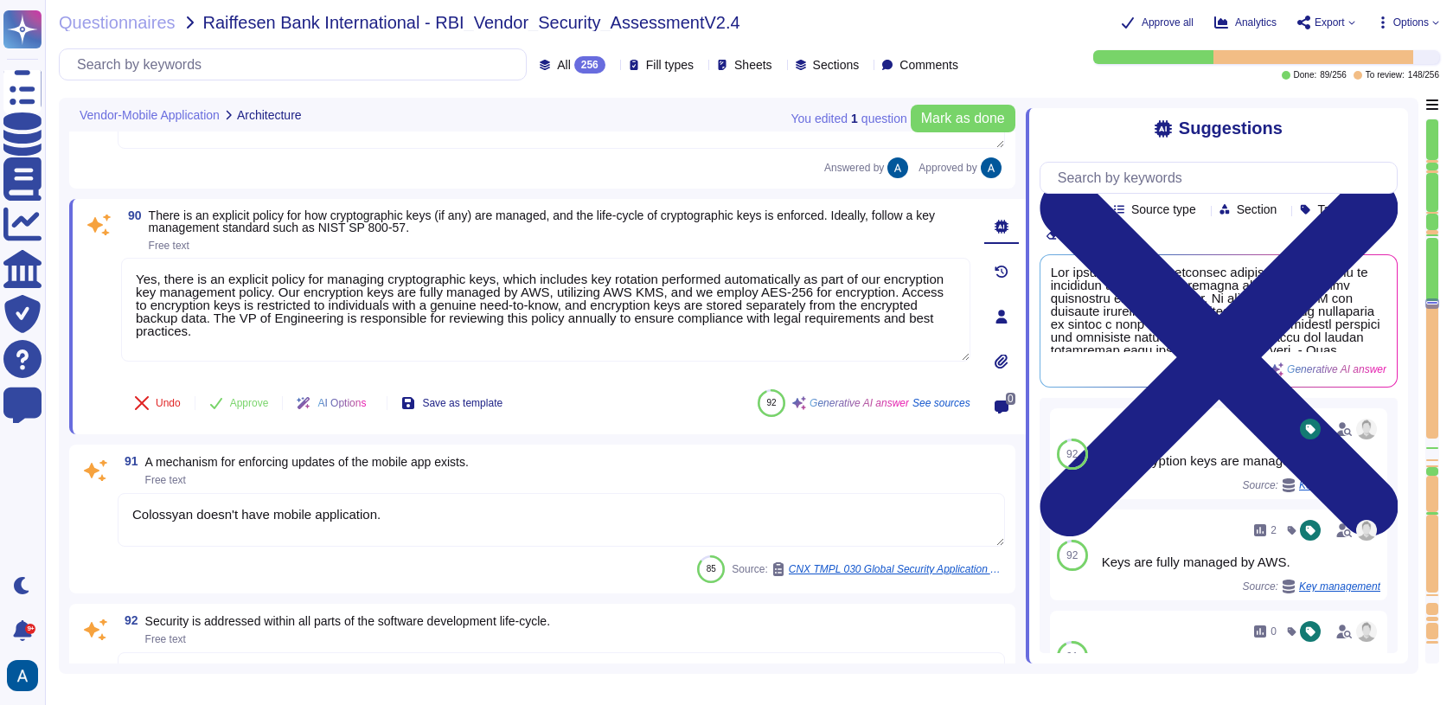
type textarea "Users are expected to store critical files and information in company-sanctione…"
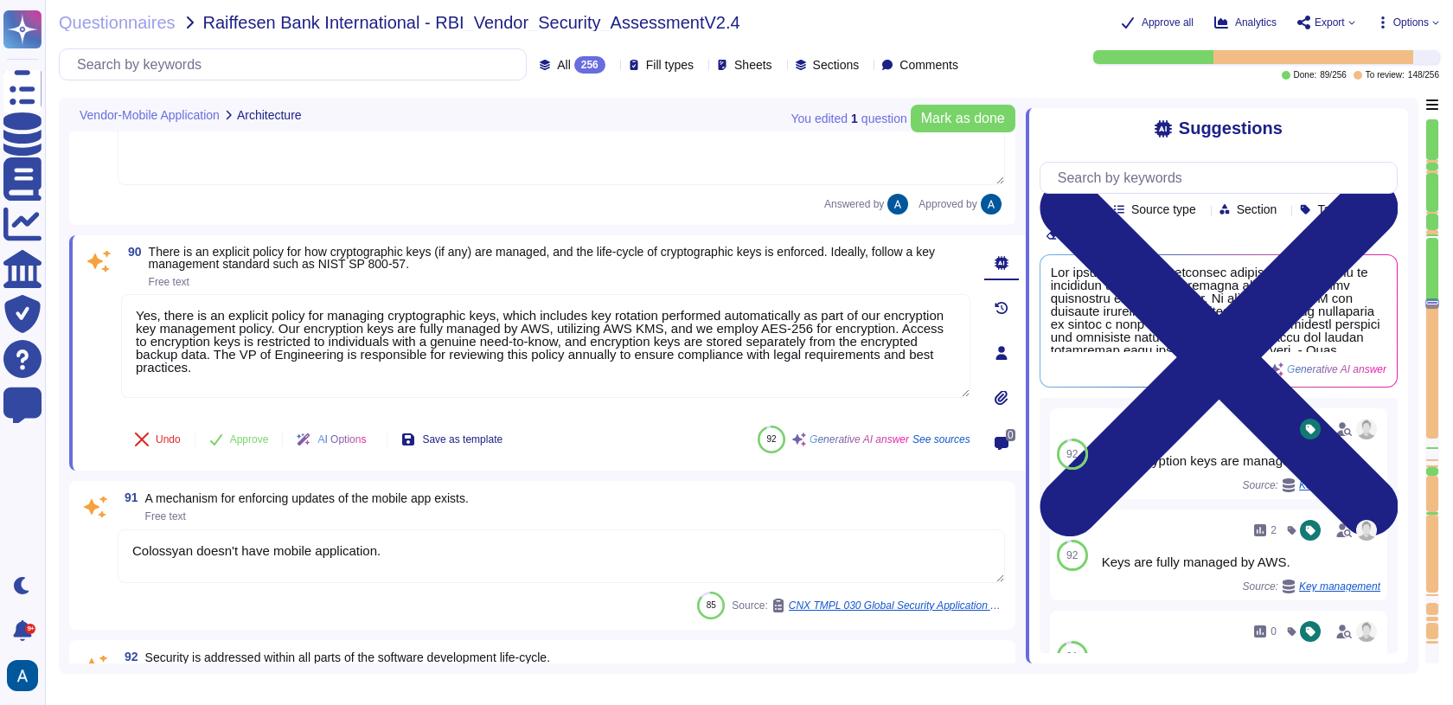
type textarea "Users are expected to store critical files and information in company-sanctione…"
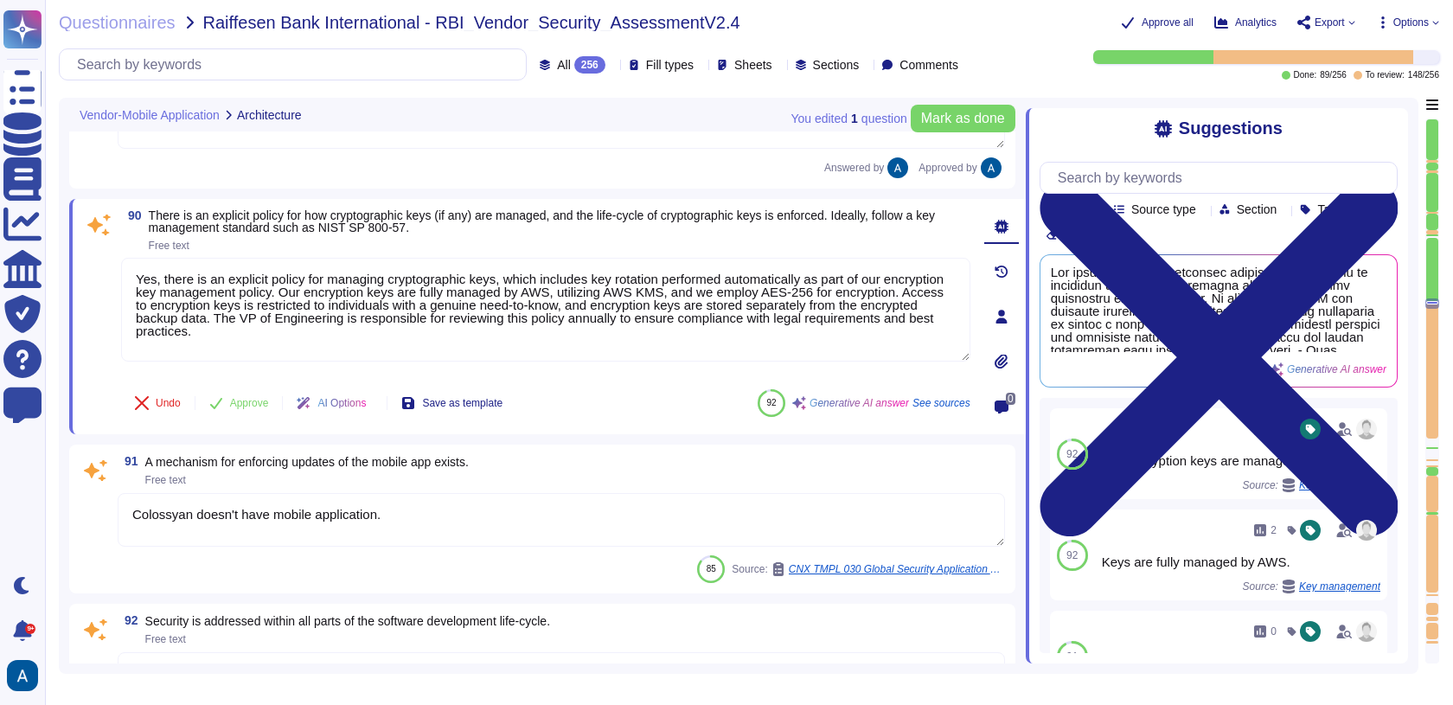
type textarea "Security is integrated throughout the software development life cycle at Coloss…"
type textarea "Yes, system credential storage facilities are used appropriately to store sensi…"
type textarea "Users are expected to store critical files and information in company-sanctione…"
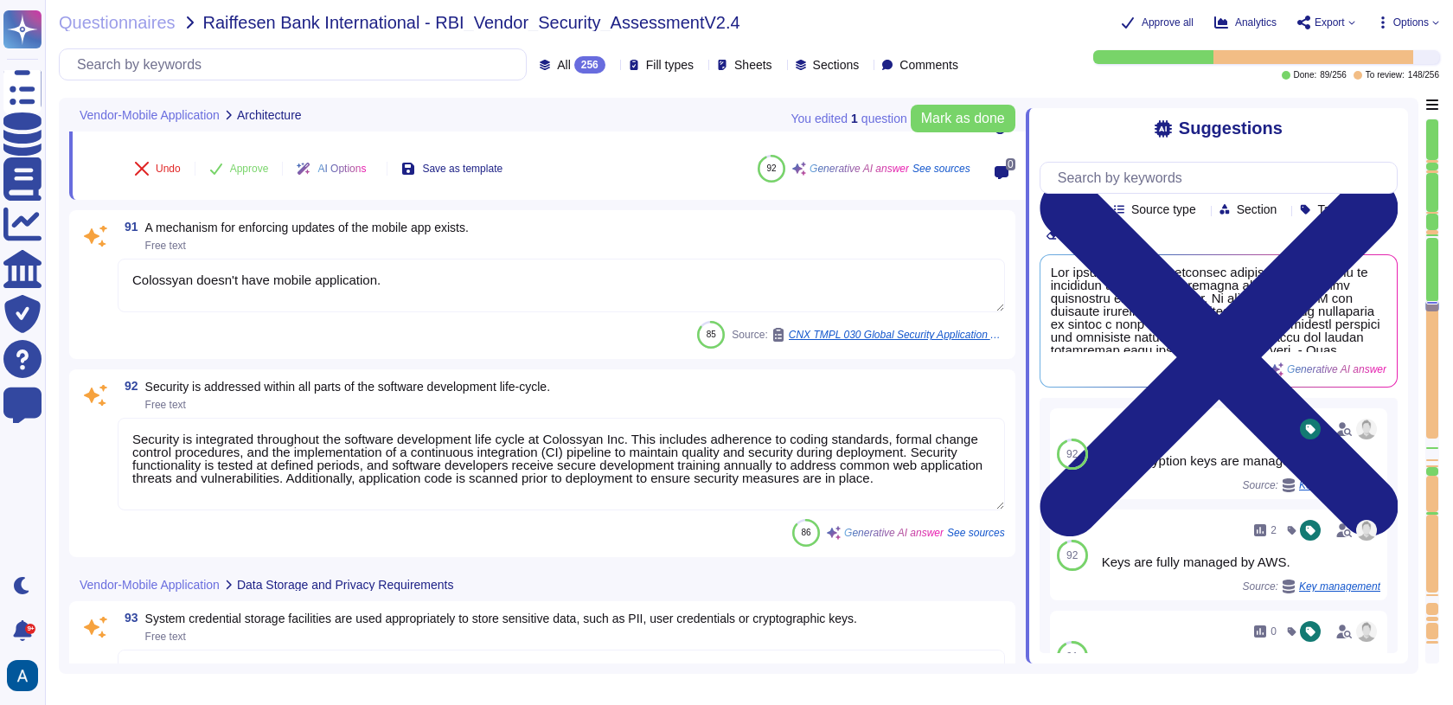
type textarea "Production infrastructure shall be configured to produce detailed logs appropri…"
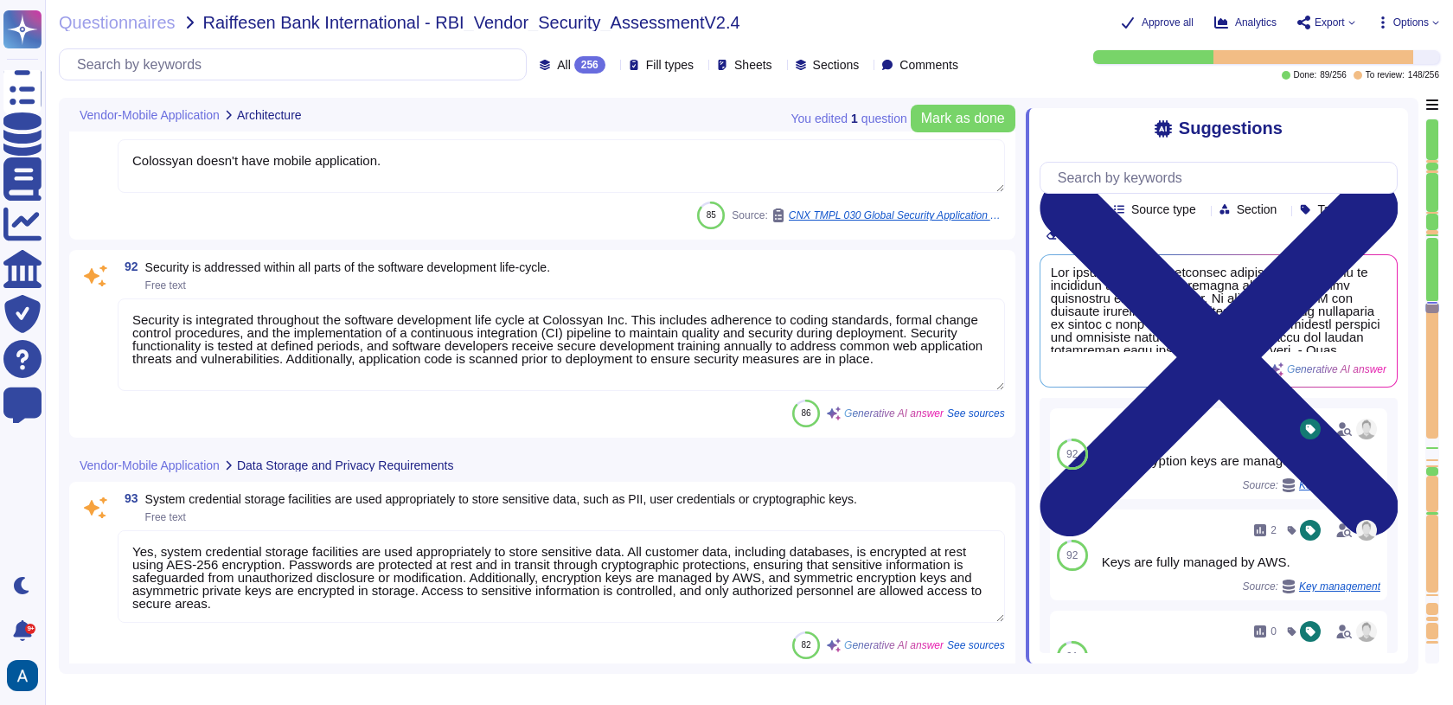
type textarea "Only the necessary data is shared with third parties. We prioritize the protect…"
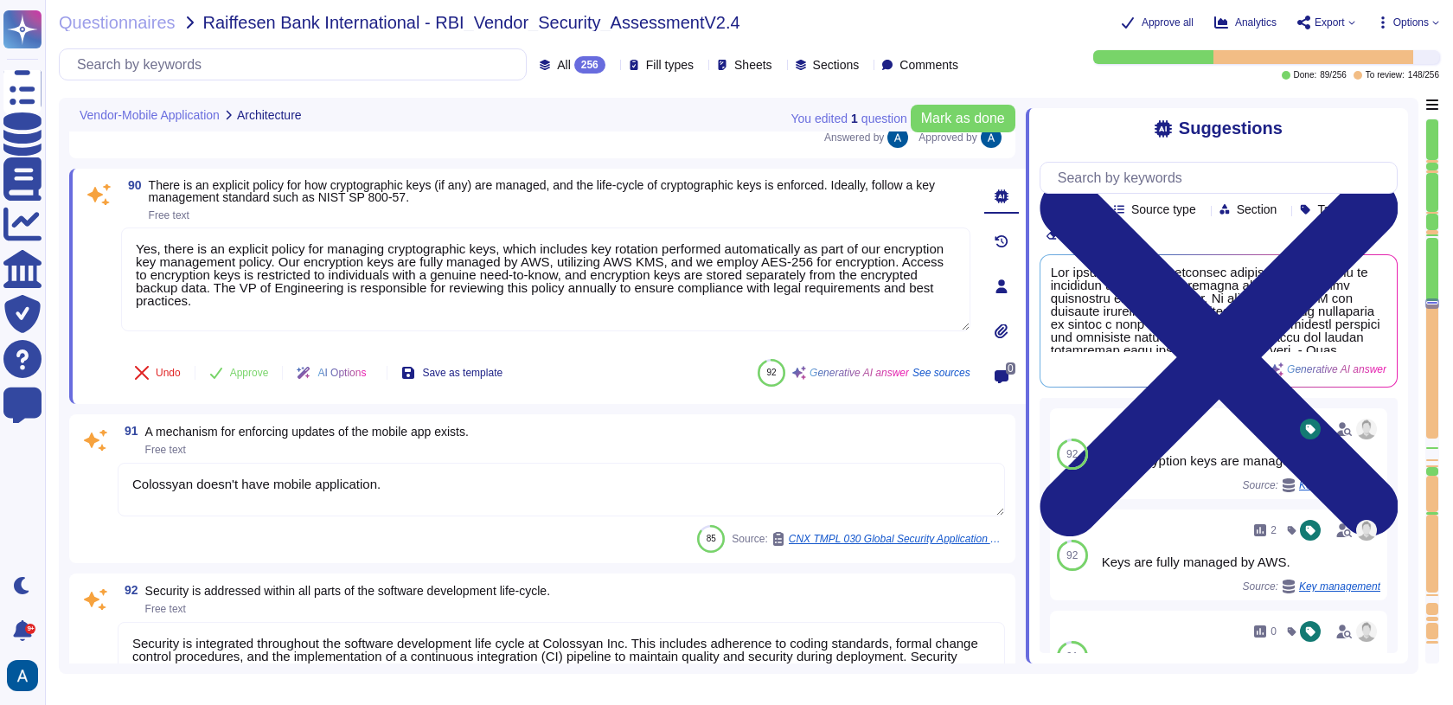
type textarea "Users are expected to store critical files and information in company-sanctione…"
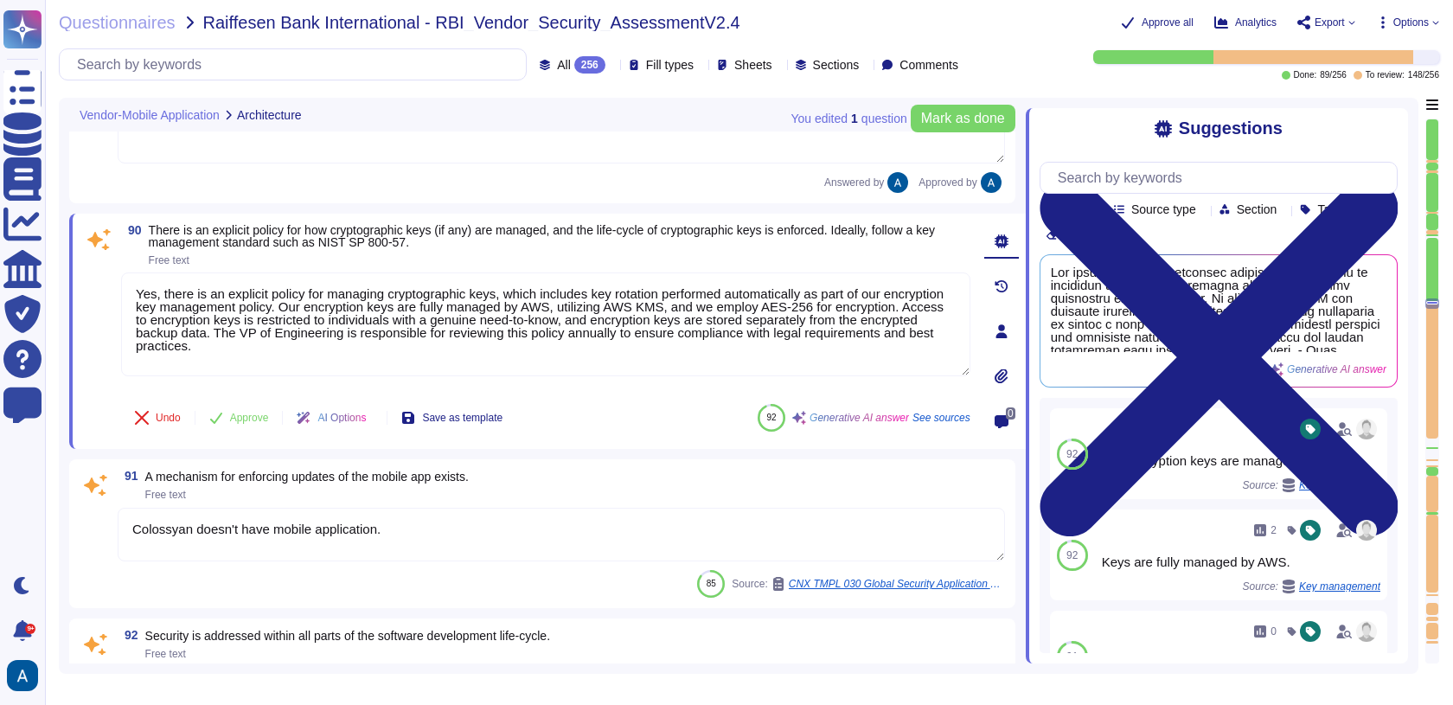
scroll to position [14908, 0]
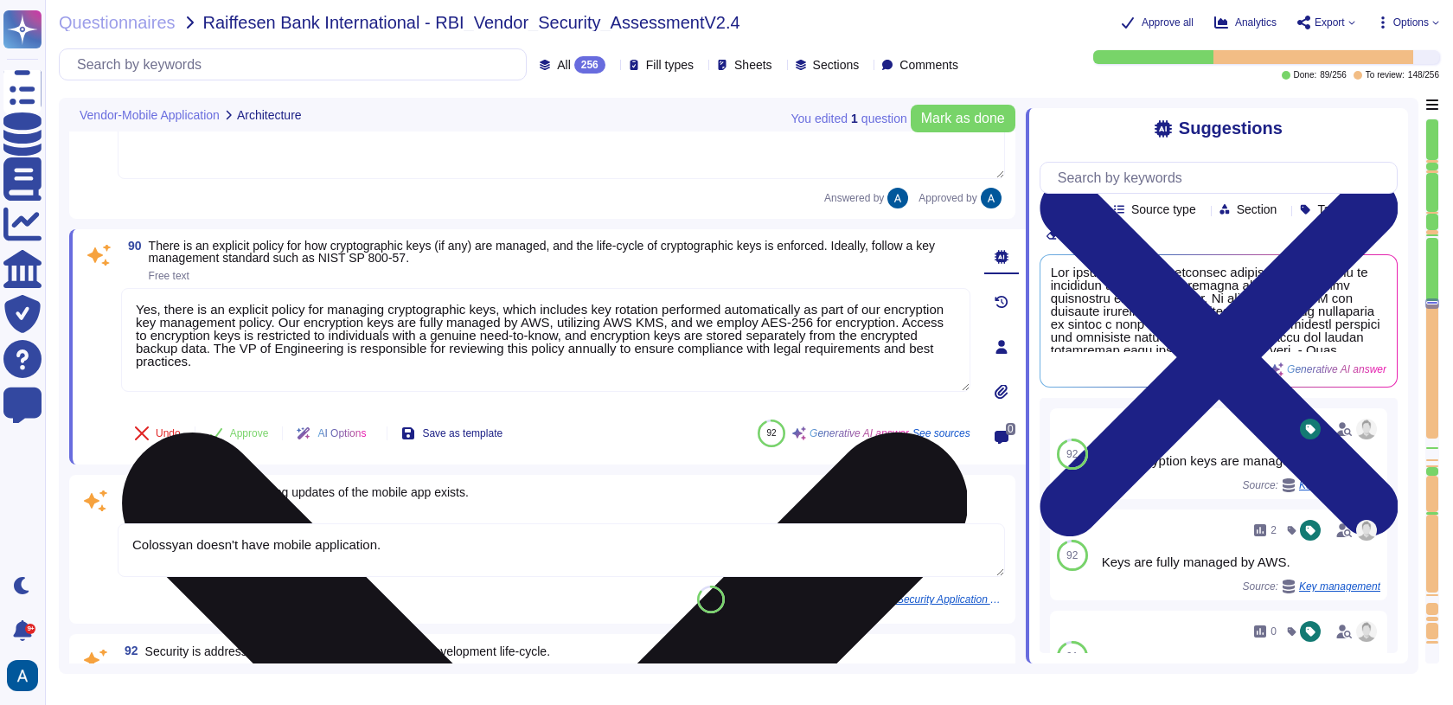
click at [275, 316] on textarea "Yes, there is an explicit policy for managing cryptographic keys, which include…" at bounding box center [545, 340] width 849 height 104
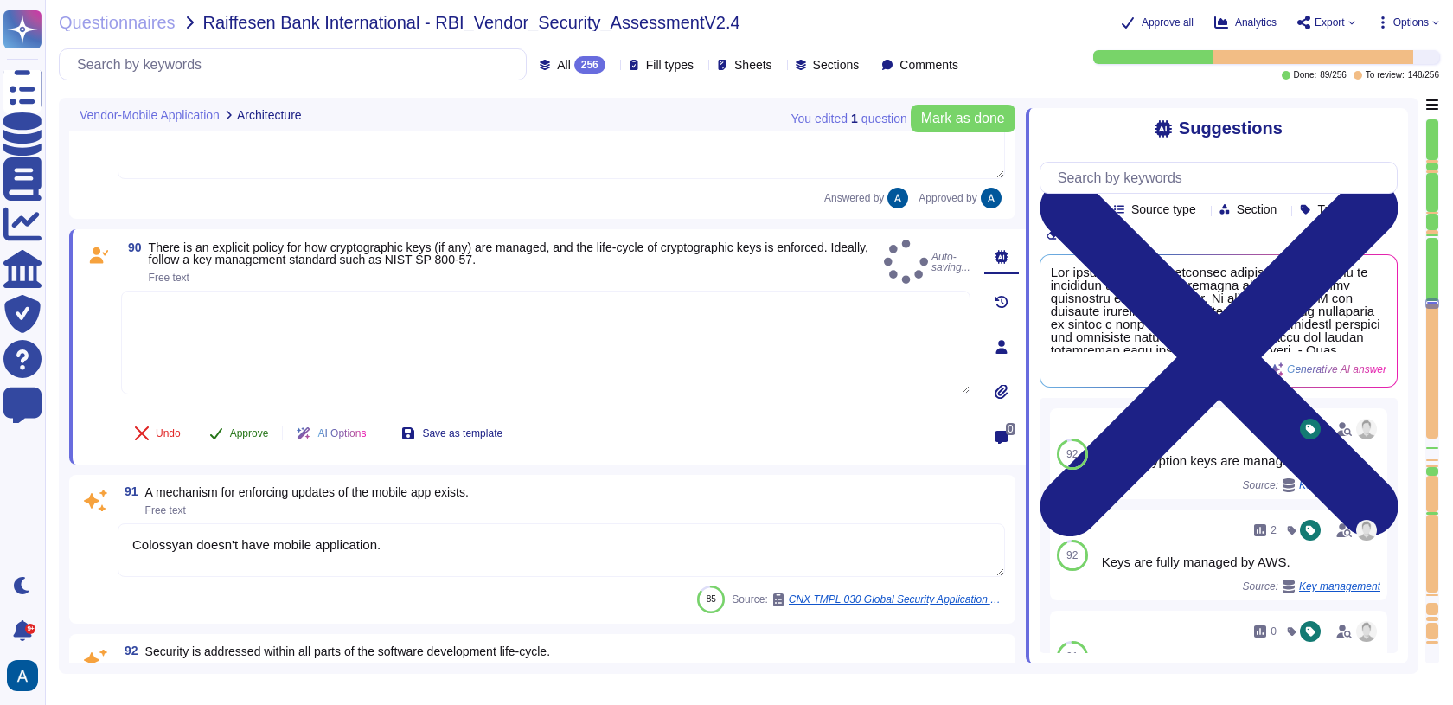
click at [265, 447] on button "Approve" at bounding box center [238, 433] width 87 height 35
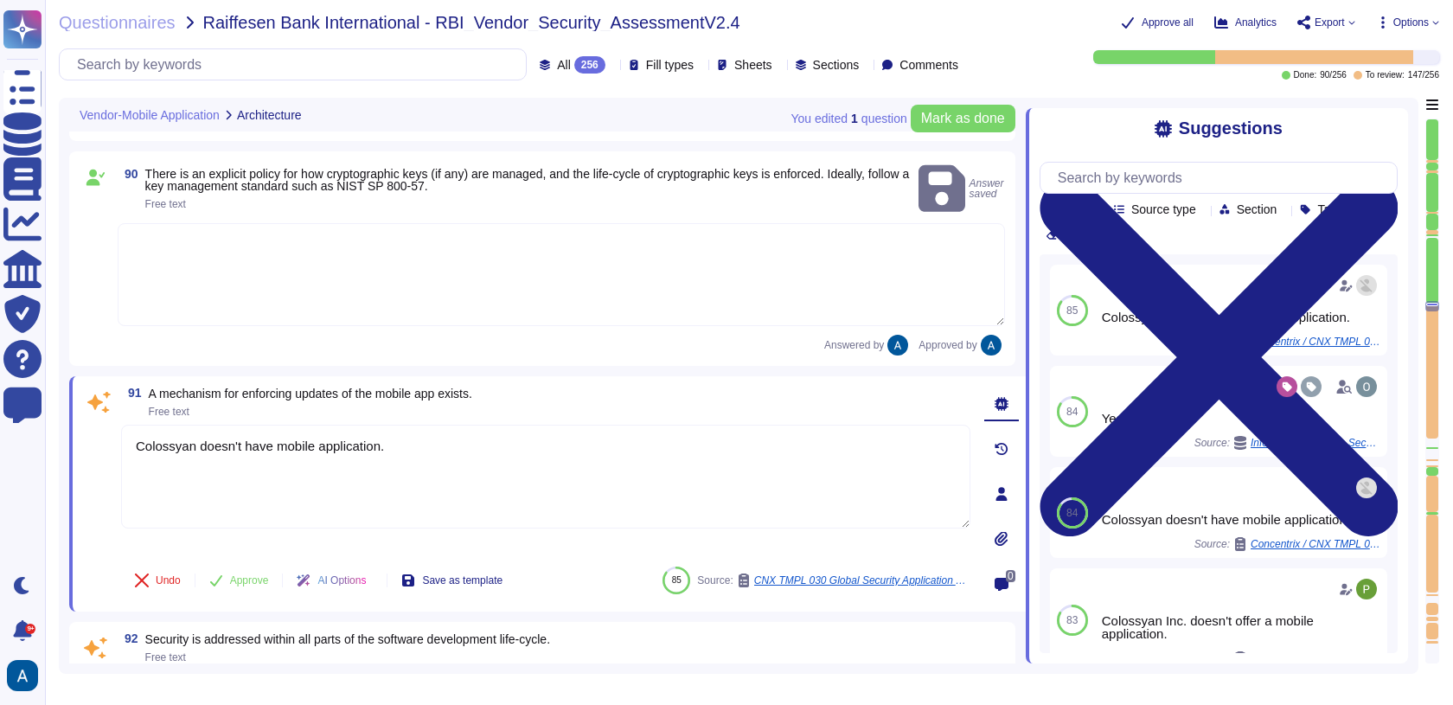
type textarea "Users are expected to store critical files and information in company-sanctione…"
type textarea "Production infrastructure shall be configured to produce detailed logs appropri…"
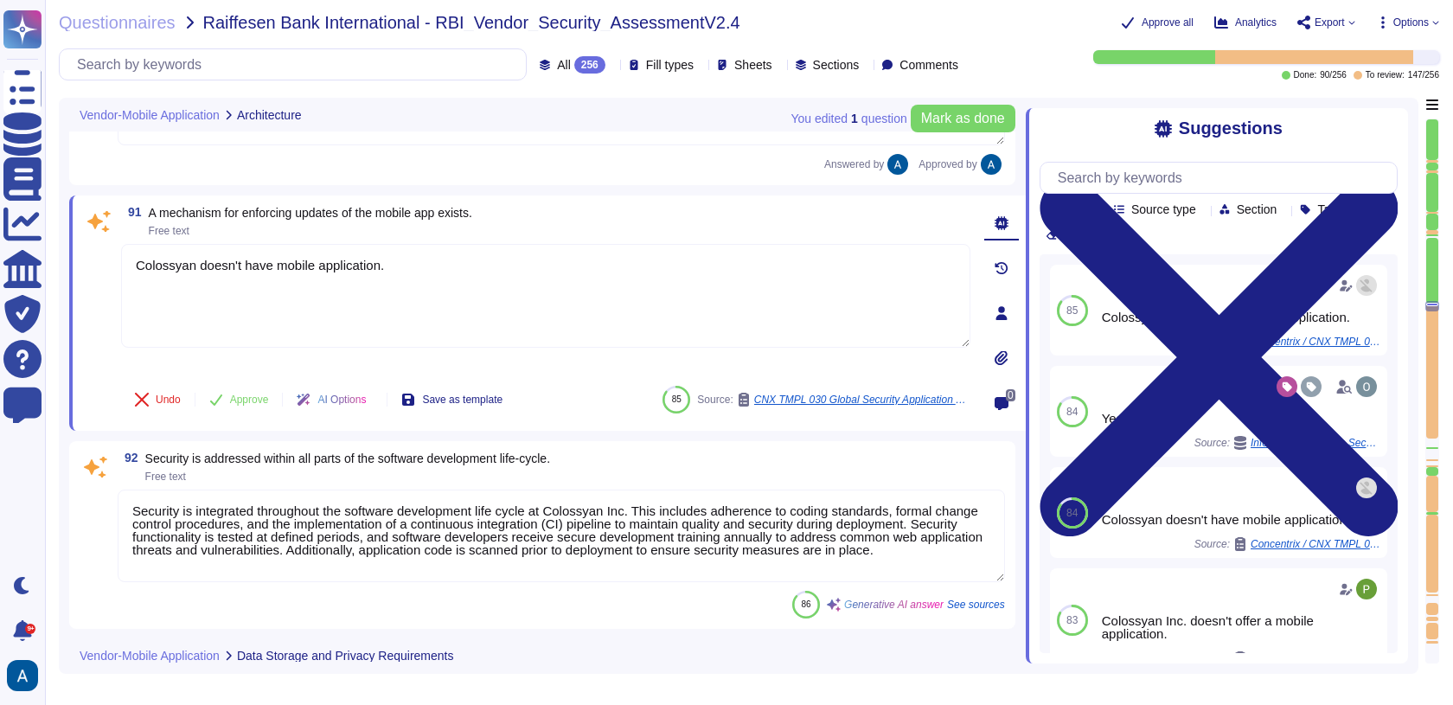
click at [271, 523] on textarea "Security is integrated throughout the software development life cycle at Coloss…" at bounding box center [561, 535] width 887 height 93
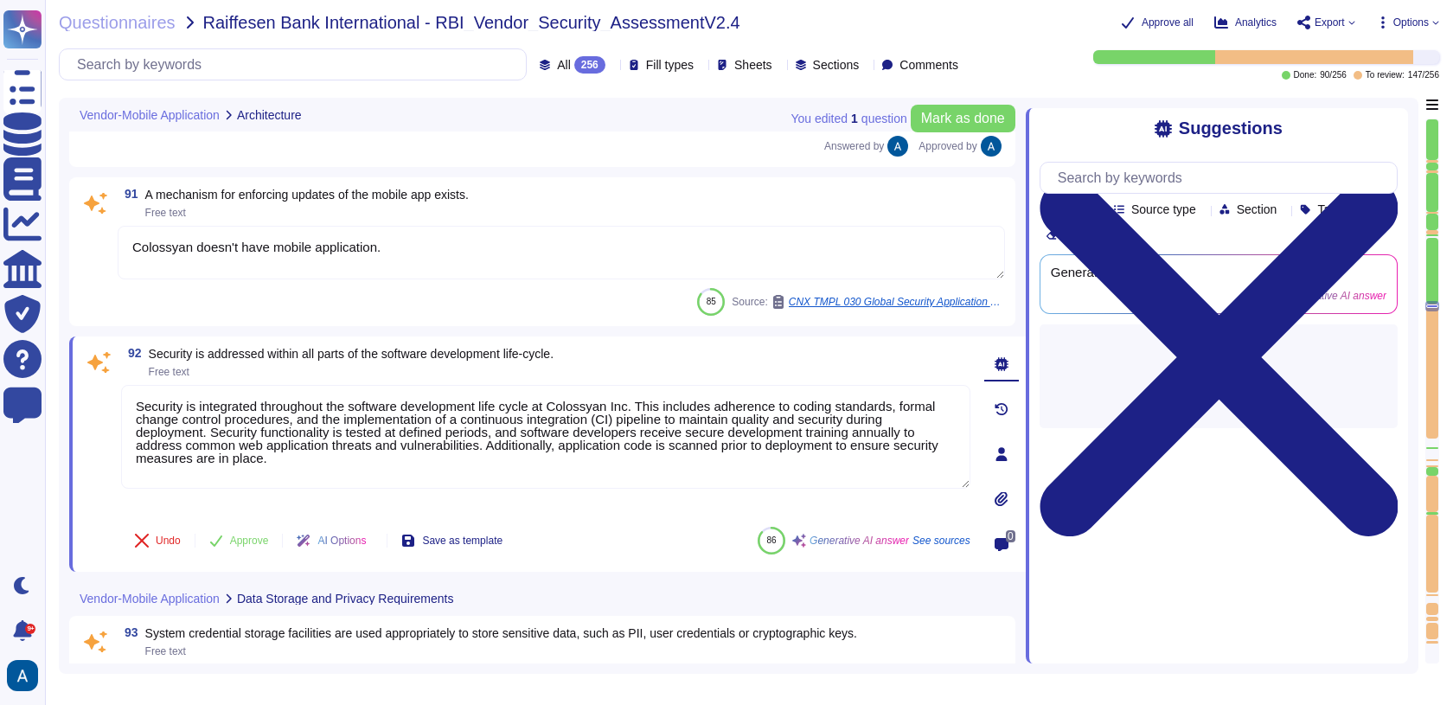
scroll to position [15175, 0]
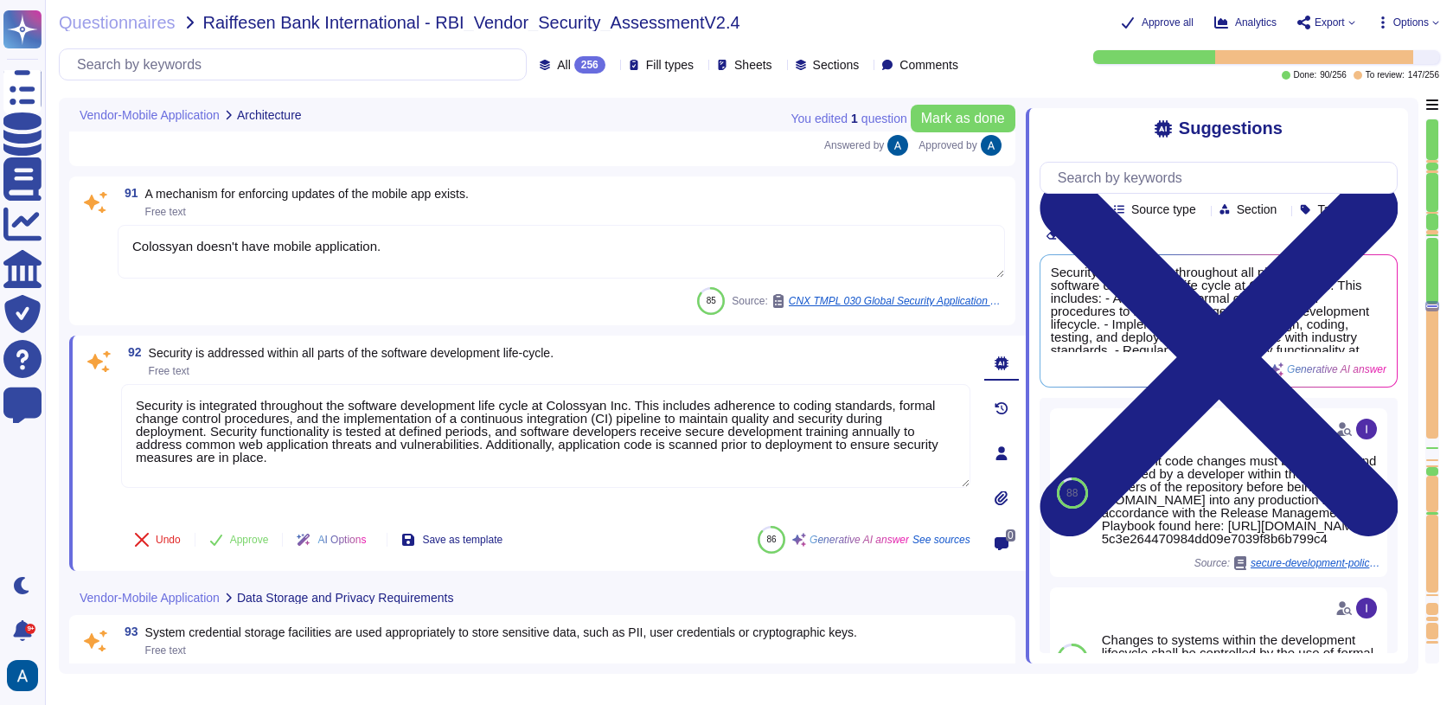
click at [287, 232] on textarea "Colossyan doesn't have mobile application." at bounding box center [561, 252] width 887 height 54
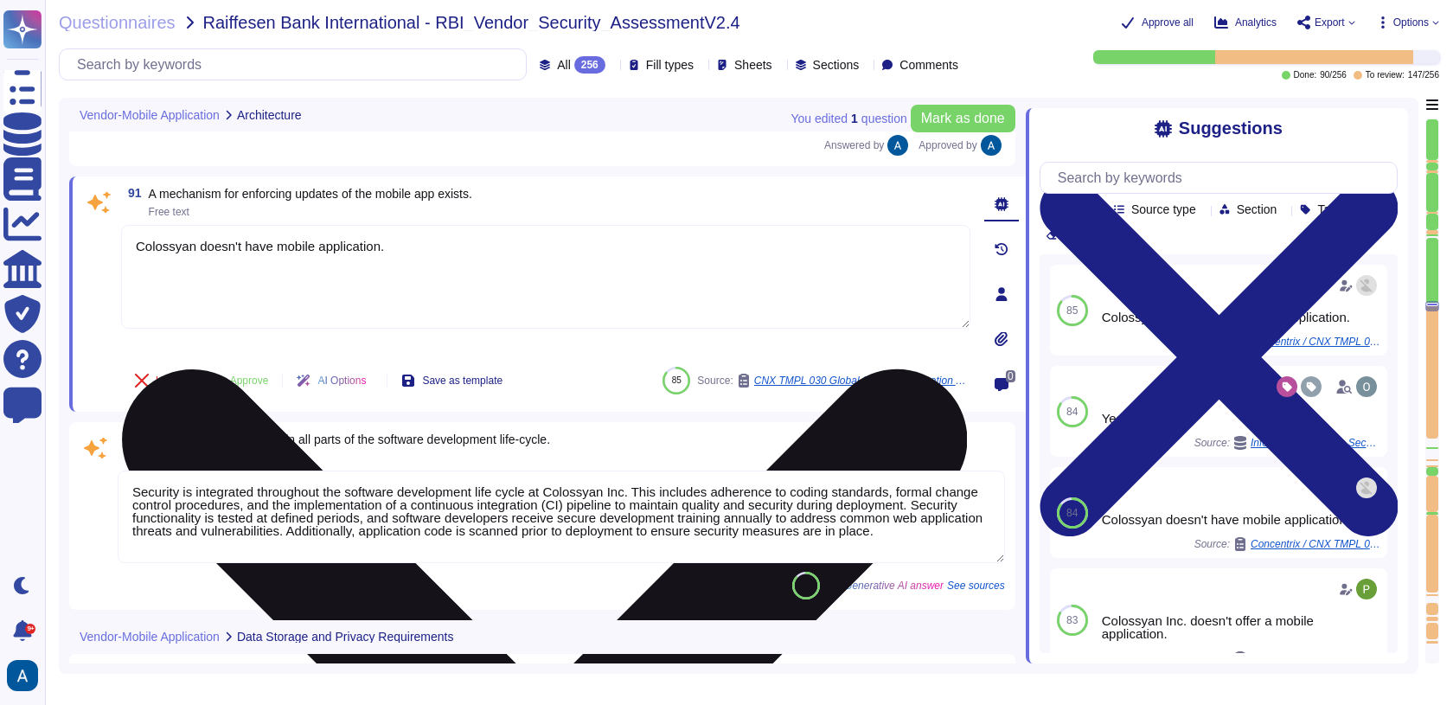
click at [287, 232] on textarea "Colossyan doesn't have mobile application." at bounding box center [545, 277] width 849 height 104
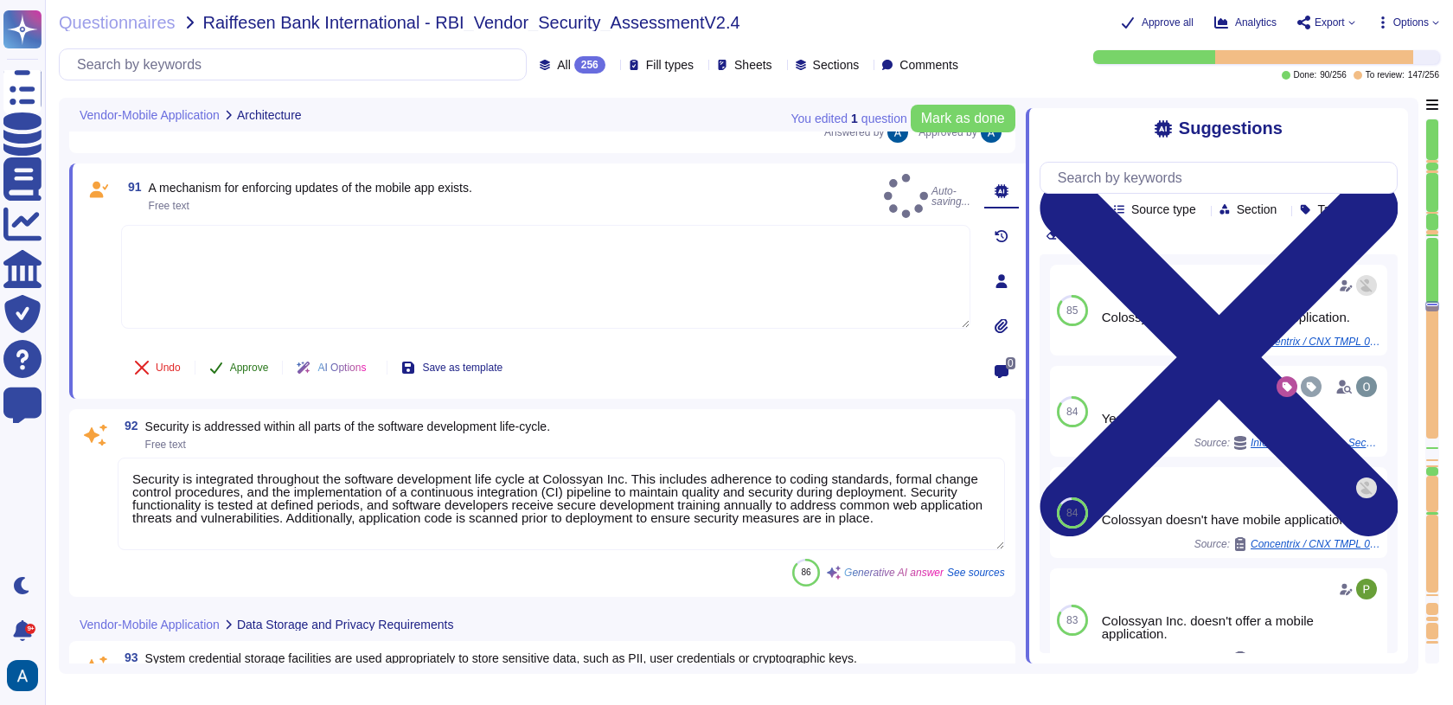
click at [248, 374] on button "Approve" at bounding box center [238, 367] width 87 height 35
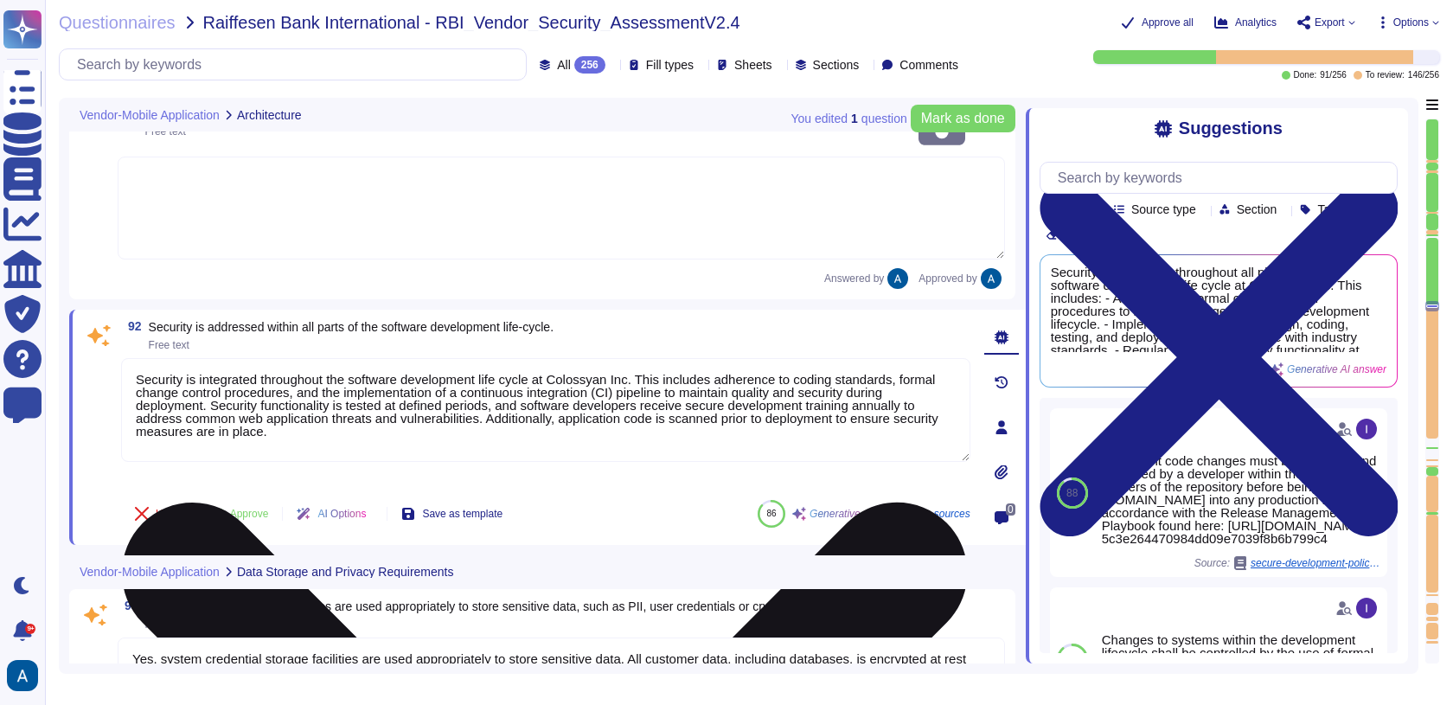
click at [267, 431] on div "92 Security is addressed within all parts of the software development life-cycl…" at bounding box center [547, 427] width 956 height 235
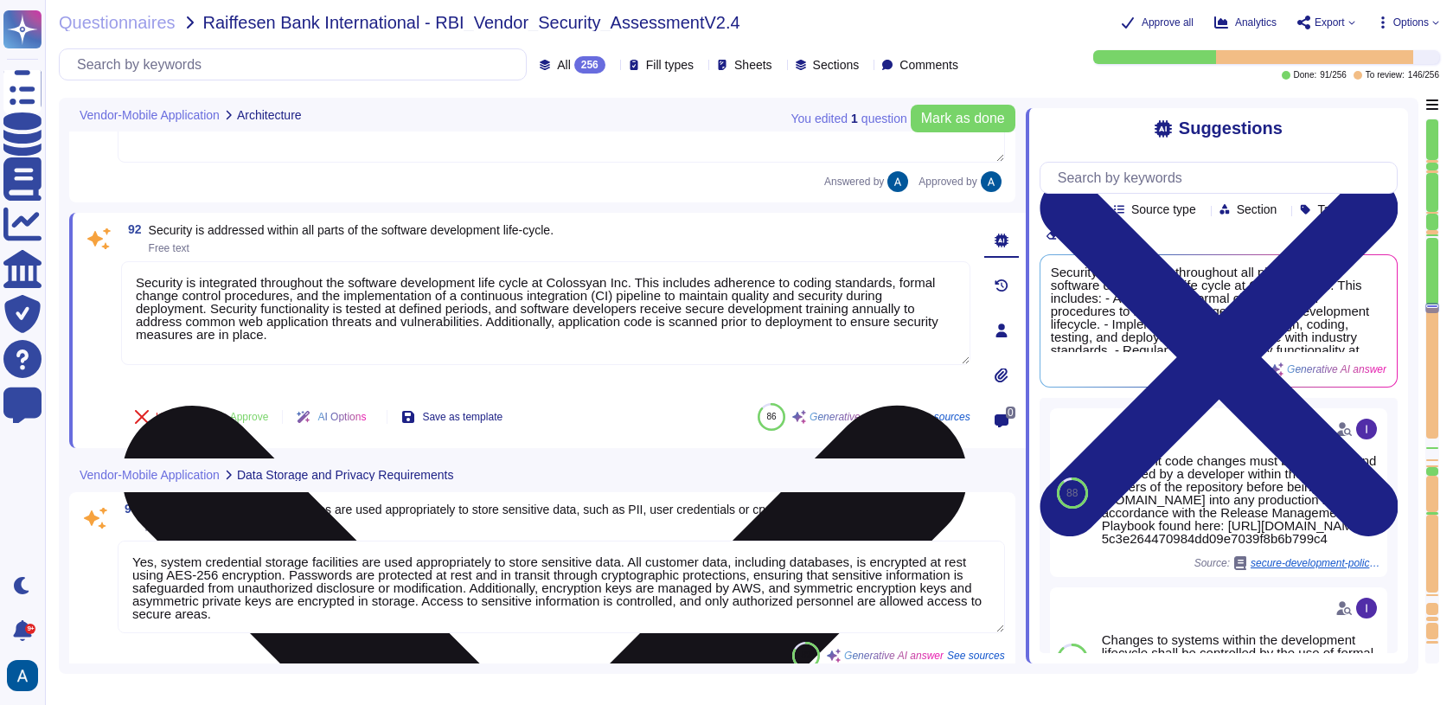
type textarea "Only the necessary data is shared with third parties. We prioritize the protect…"
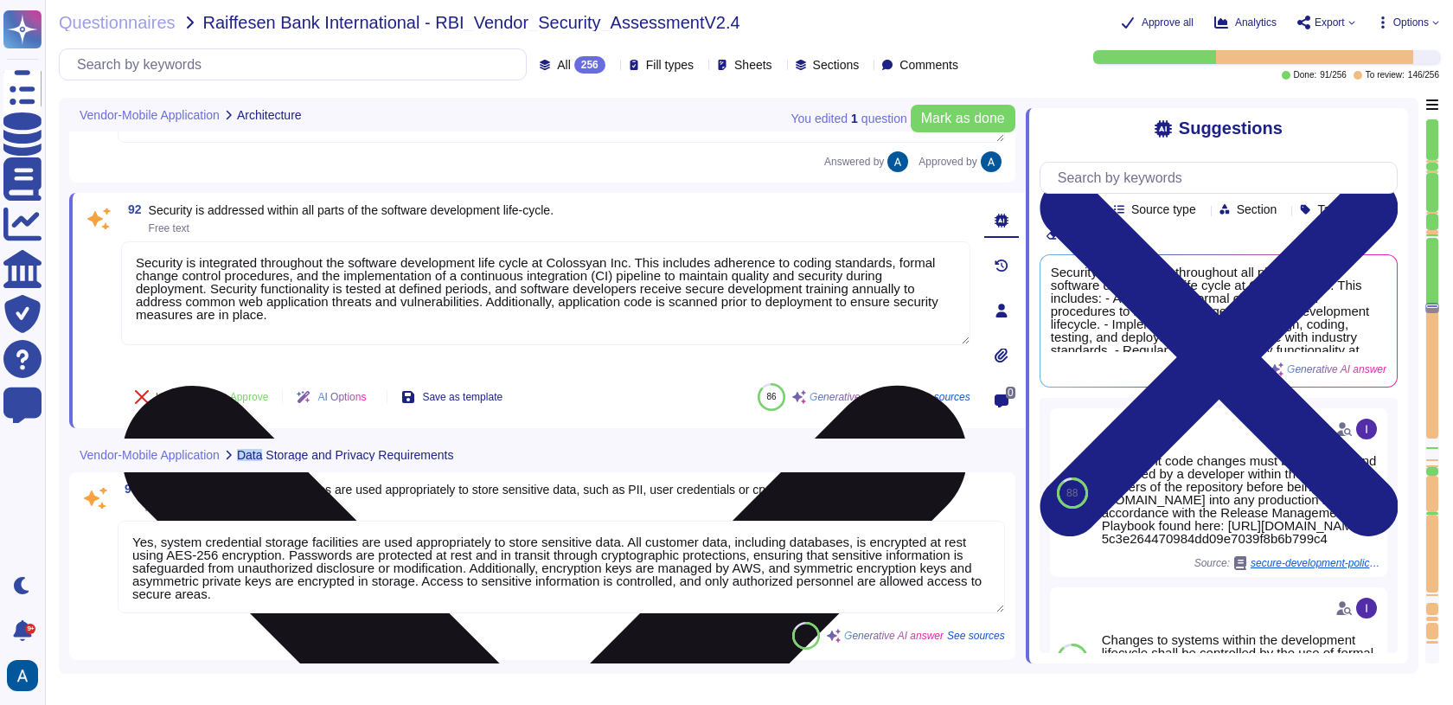
click at [267, 438] on div "Vendor-Mobile Application Data Storage and Privacy Requirements" at bounding box center [426, 455] width 714 height 34
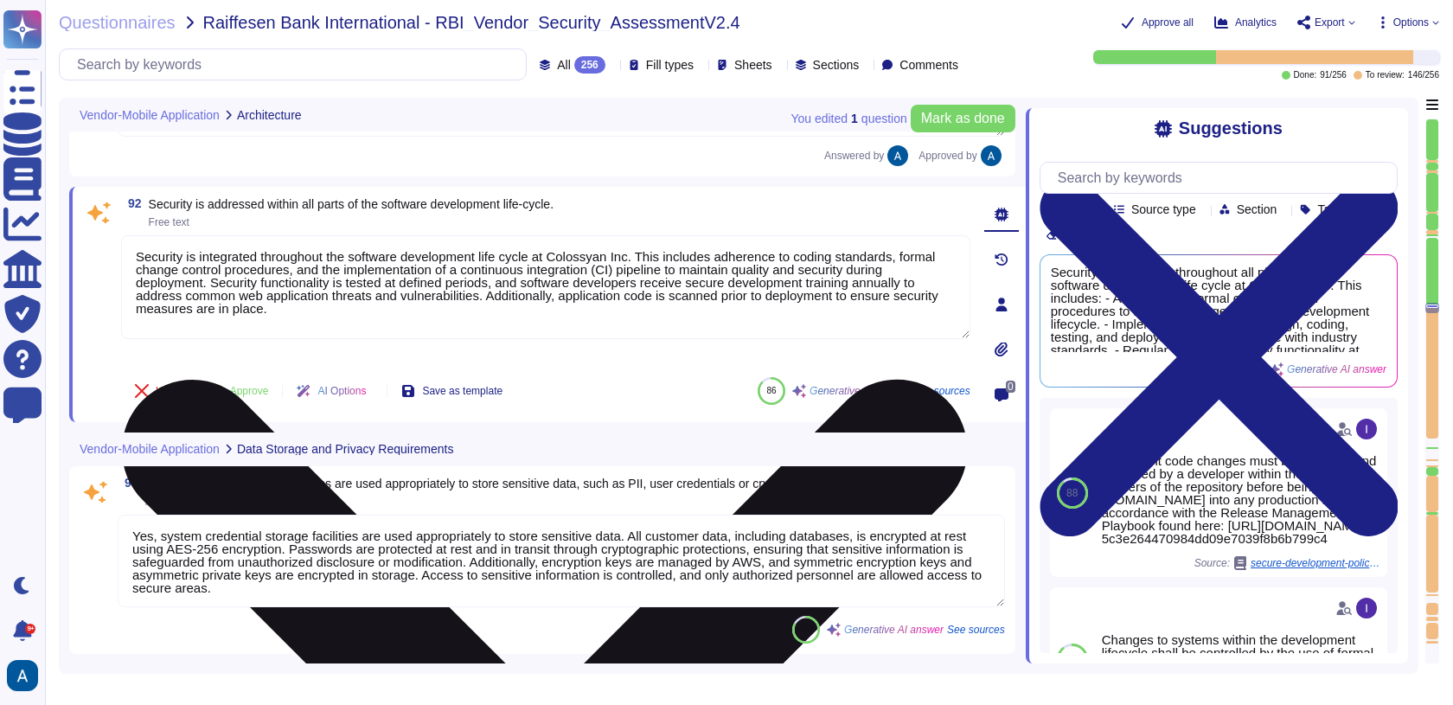
click at [285, 263] on textarea "Security is integrated throughout the software development life cycle at Coloss…" at bounding box center [545, 287] width 849 height 104
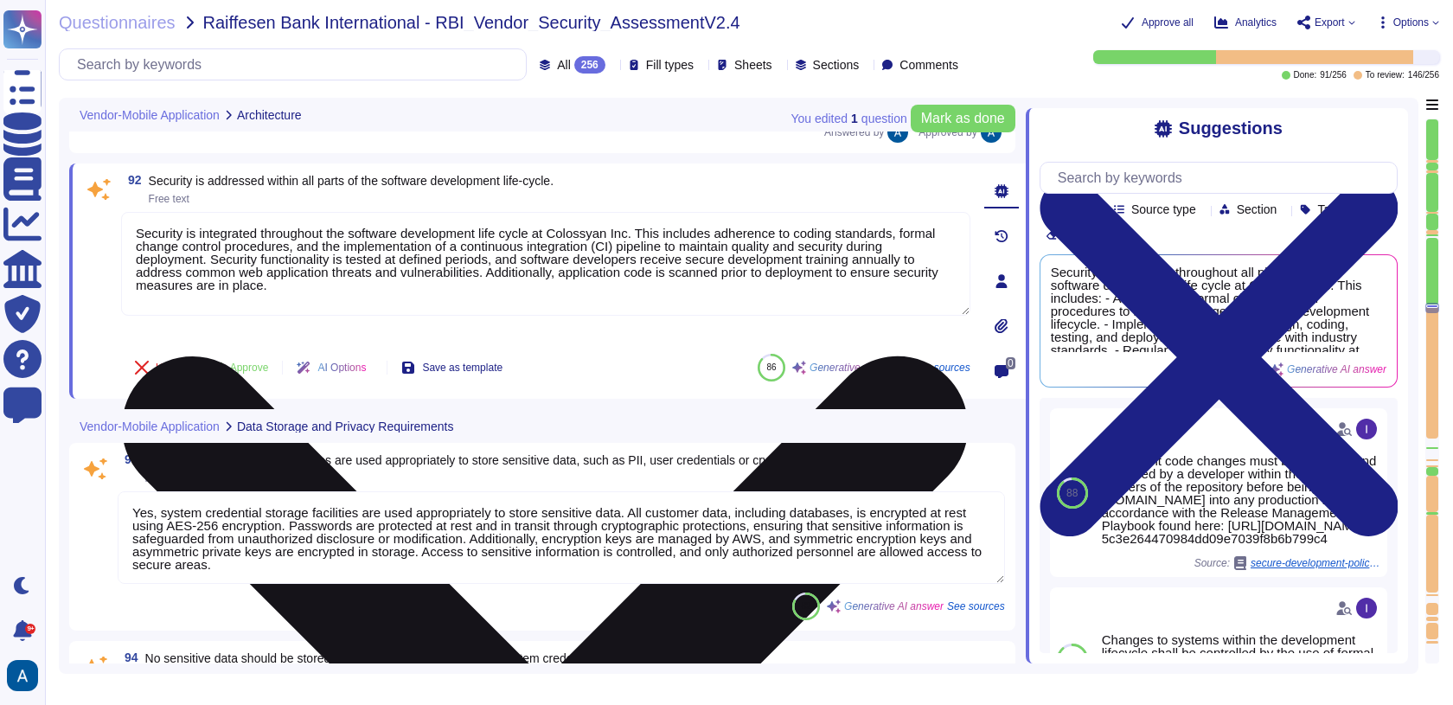
click at [281, 271] on textarea "Security is integrated throughout the software development life cycle at Coloss…" at bounding box center [545, 264] width 849 height 104
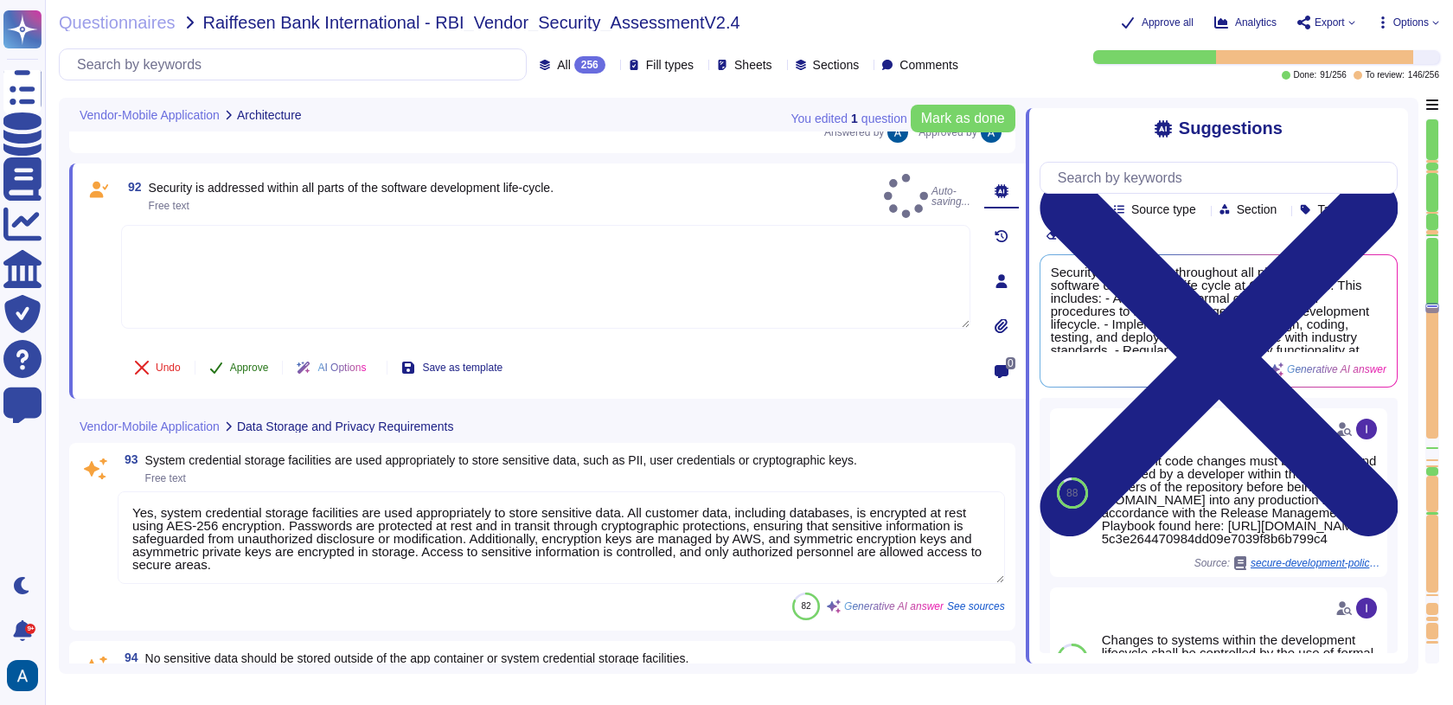
click at [246, 367] on span "Approve" at bounding box center [249, 367] width 39 height 10
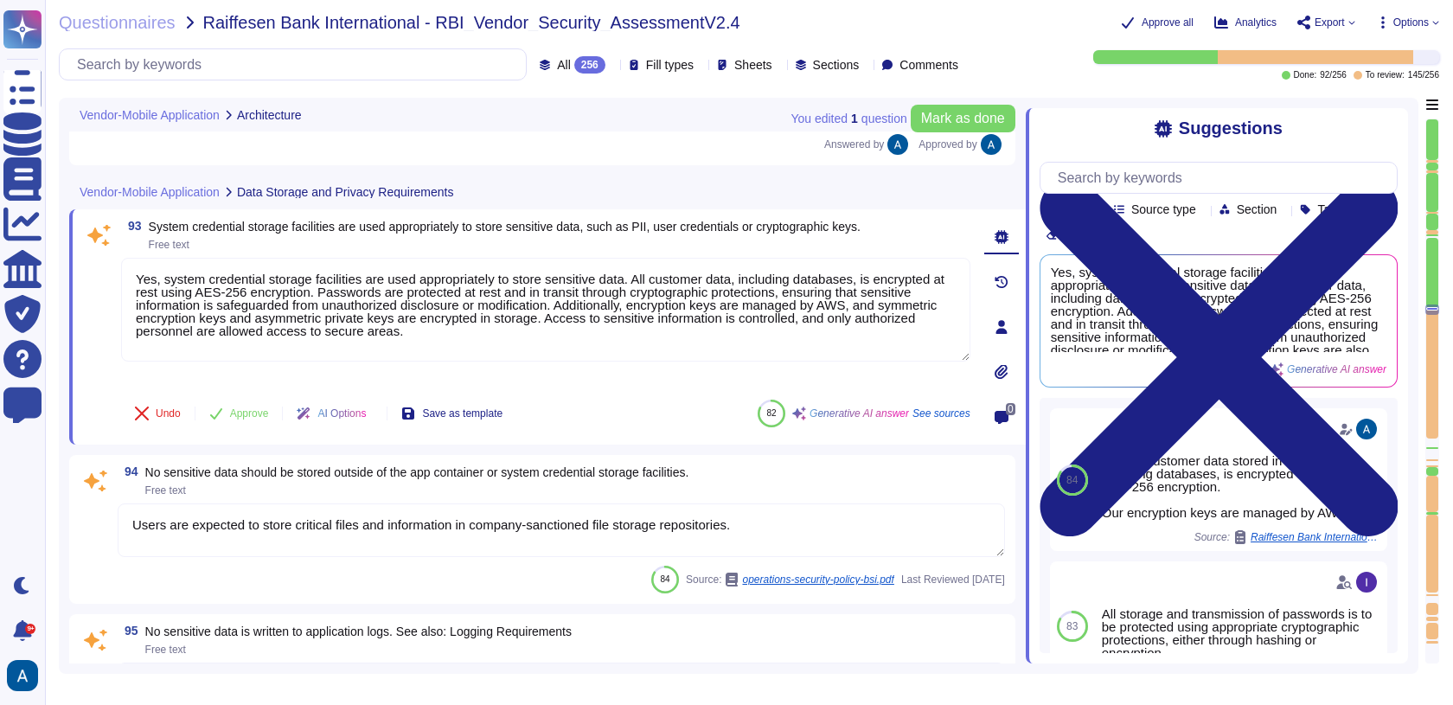
type textarea "Once distributed or viewed outside the Document Control Library, it is uncontro…"
type textarea "Everything payment related is managed though our third-party payment provider: …"
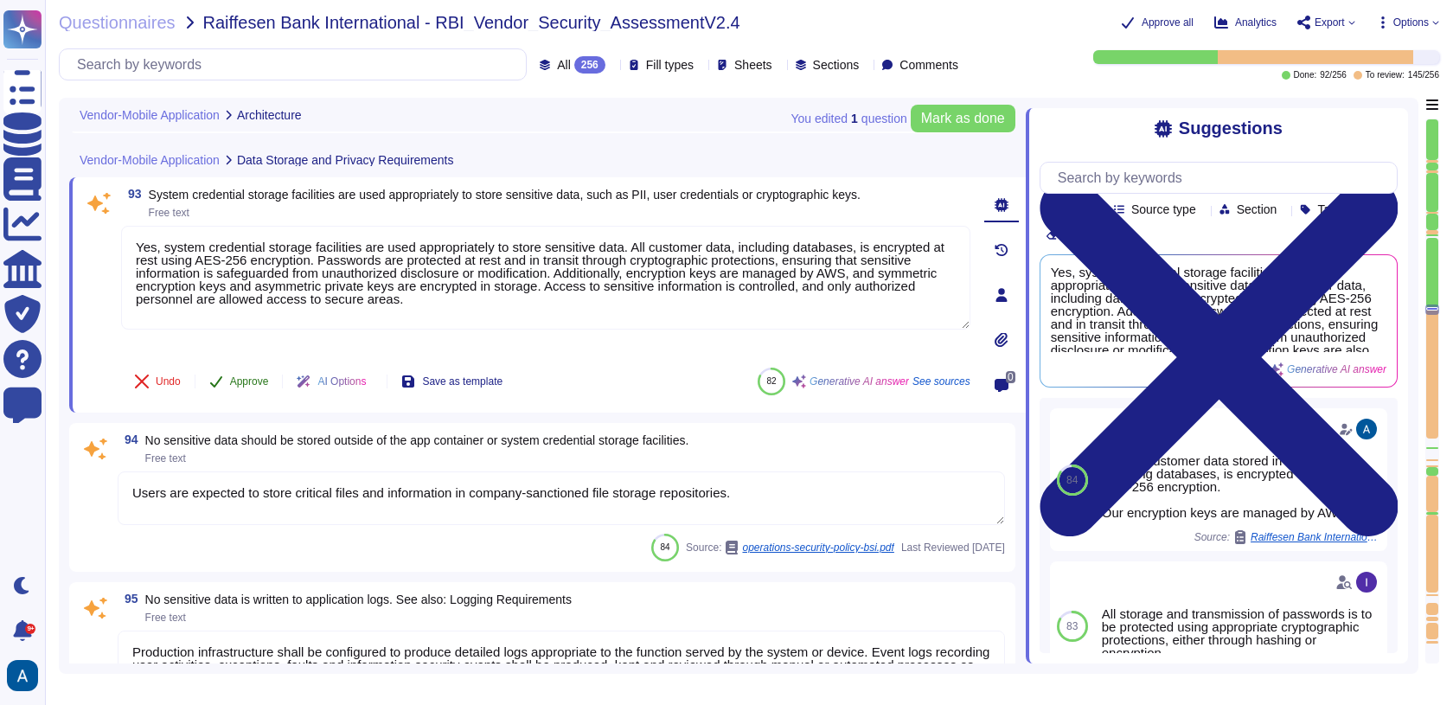
scroll to position [15591, 0]
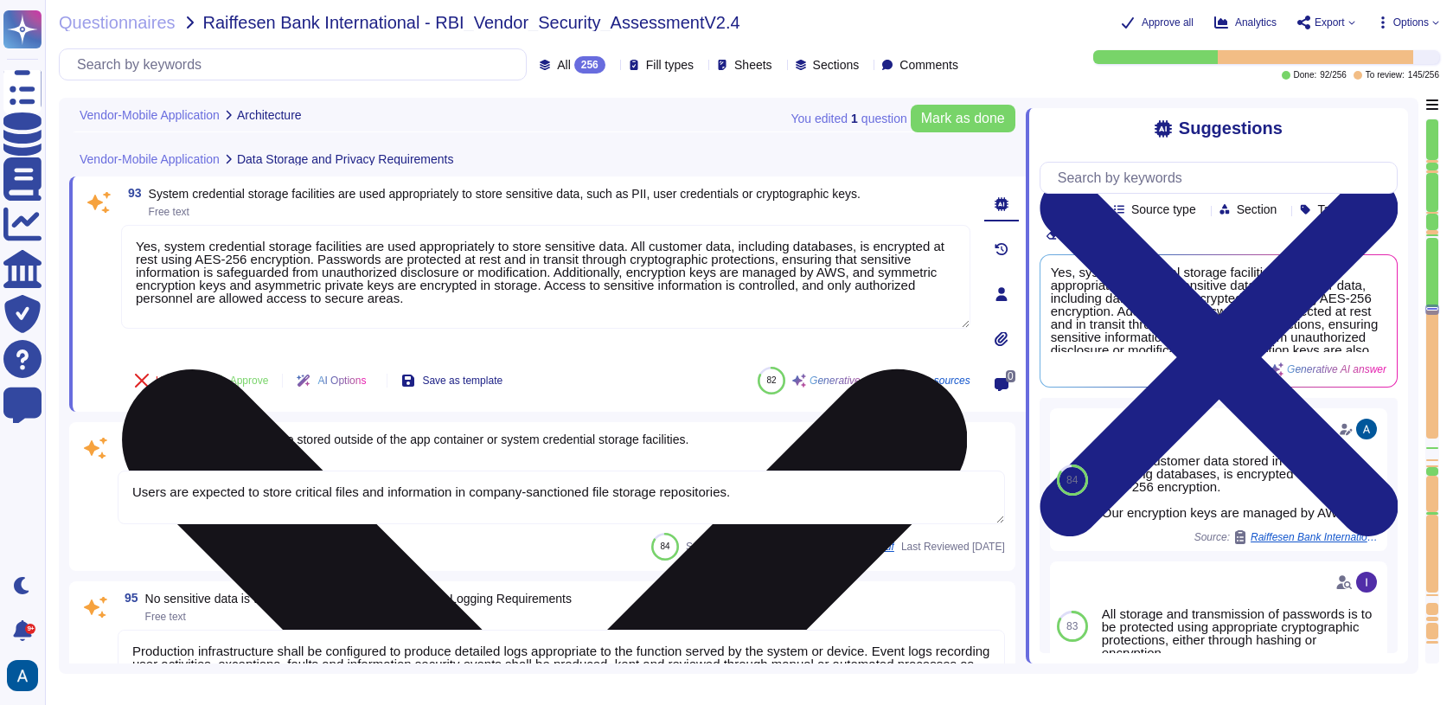
click at [278, 259] on textarea "Yes, system credential storage facilities are used appropriately to store sensi…" at bounding box center [545, 277] width 849 height 104
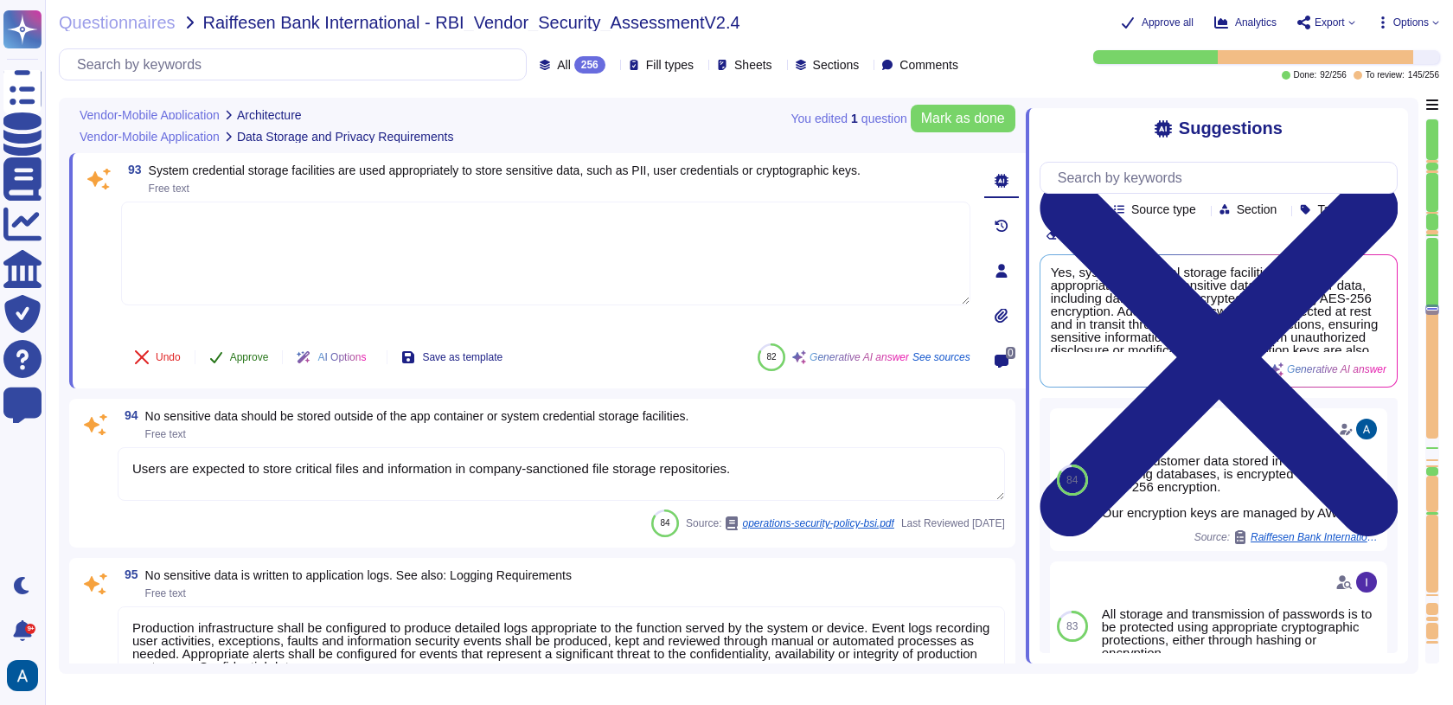
click at [265, 353] on span "Approve" at bounding box center [249, 357] width 39 height 10
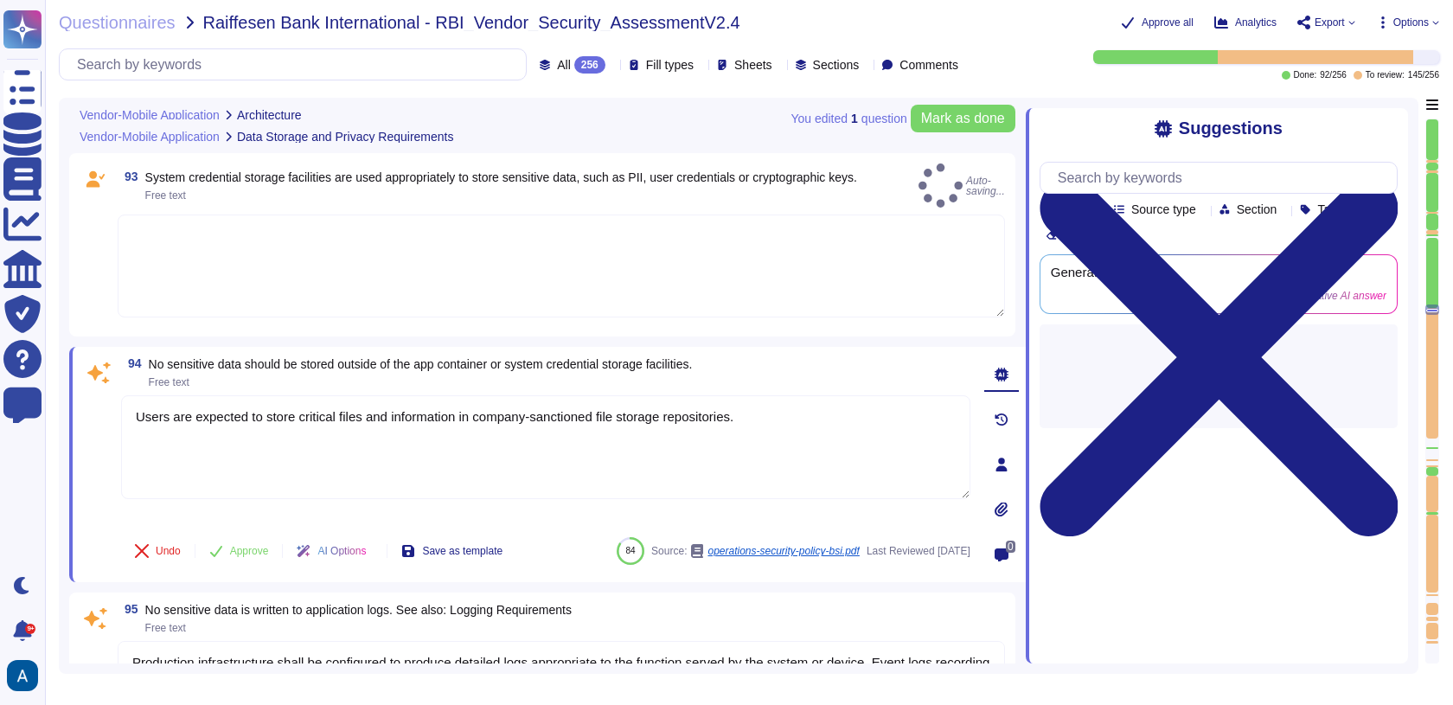
type textarea "Everything payment related is managed though our third-party payment provider: …"
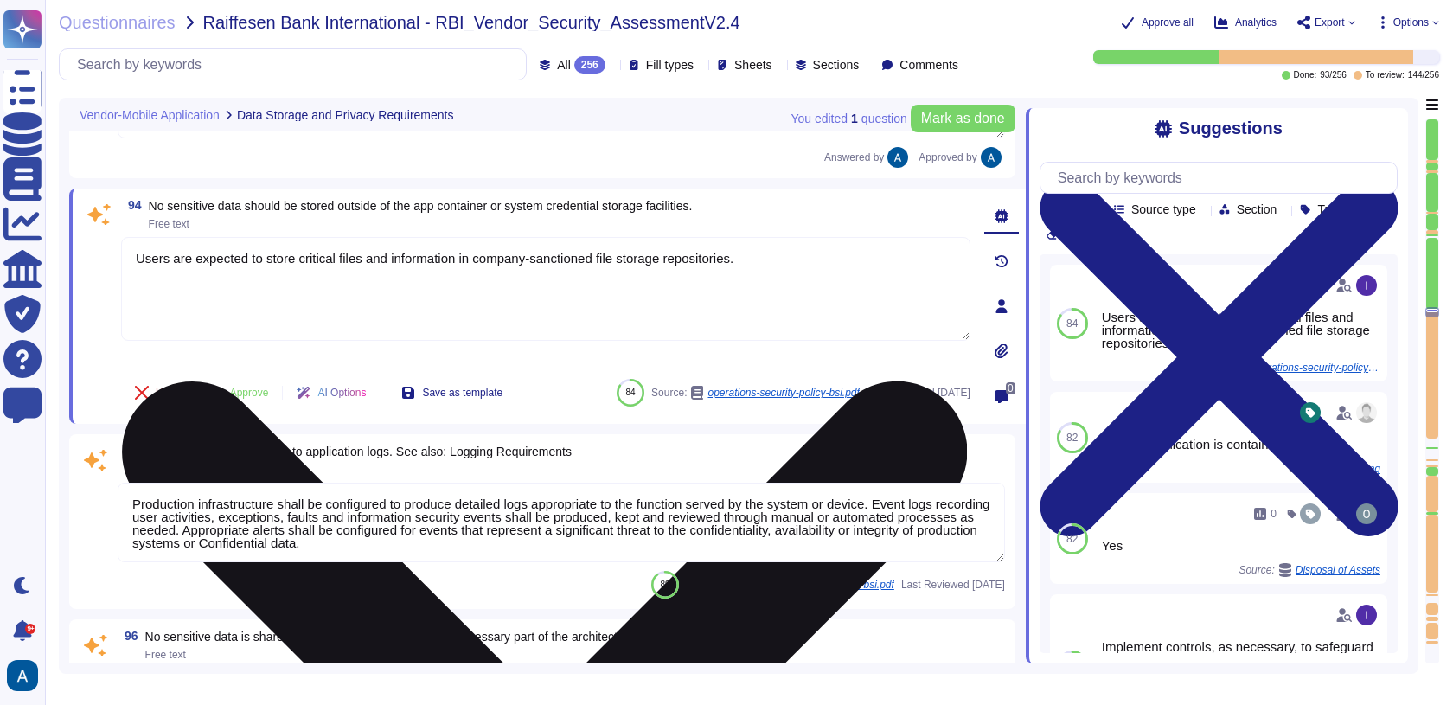
scroll to position [15783, 0]
type textarea "Everything payment related is managed though our third-party payment provider: …"
type textarea "System level and user level passwords must comply with the Access Control Polic…"
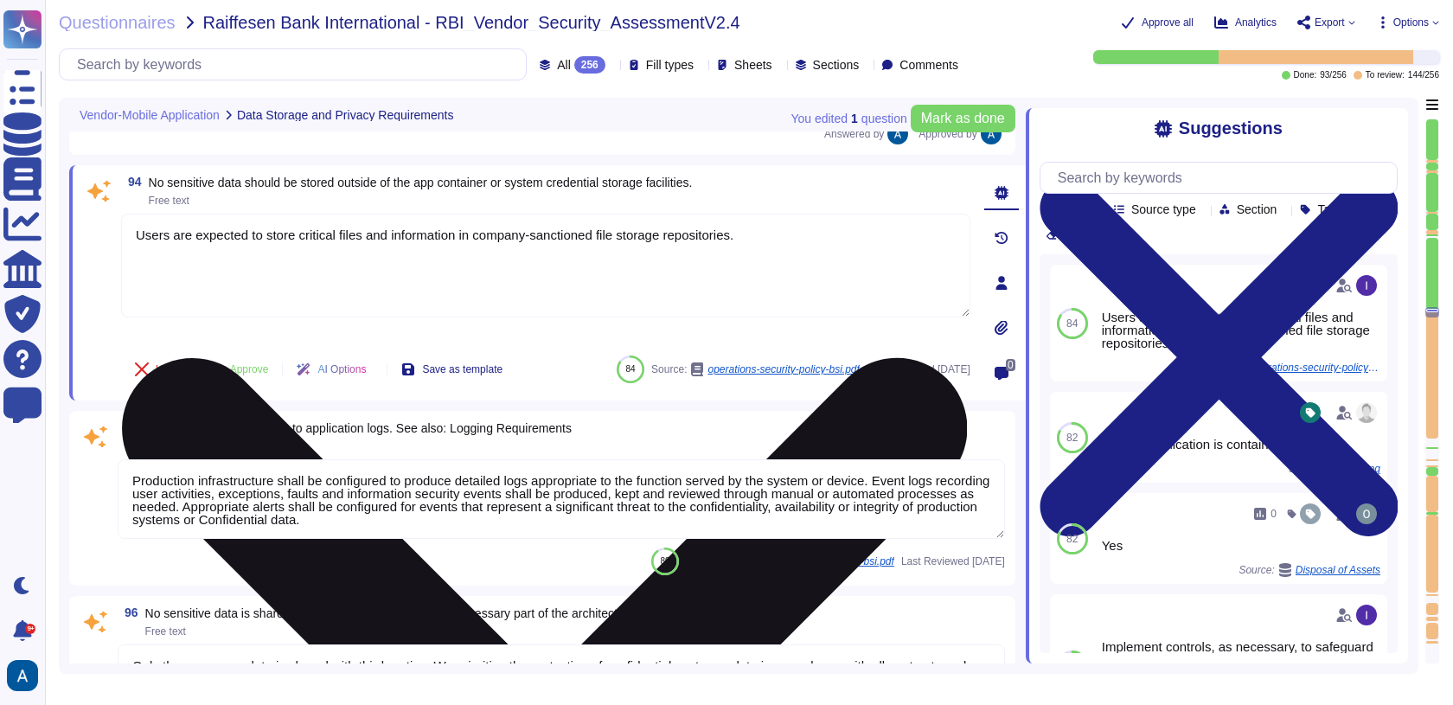
click at [265, 223] on textarea "Users are expected to store critical files and information in company-sanctione…" at bounding box center [545, 266] width 849 height 104
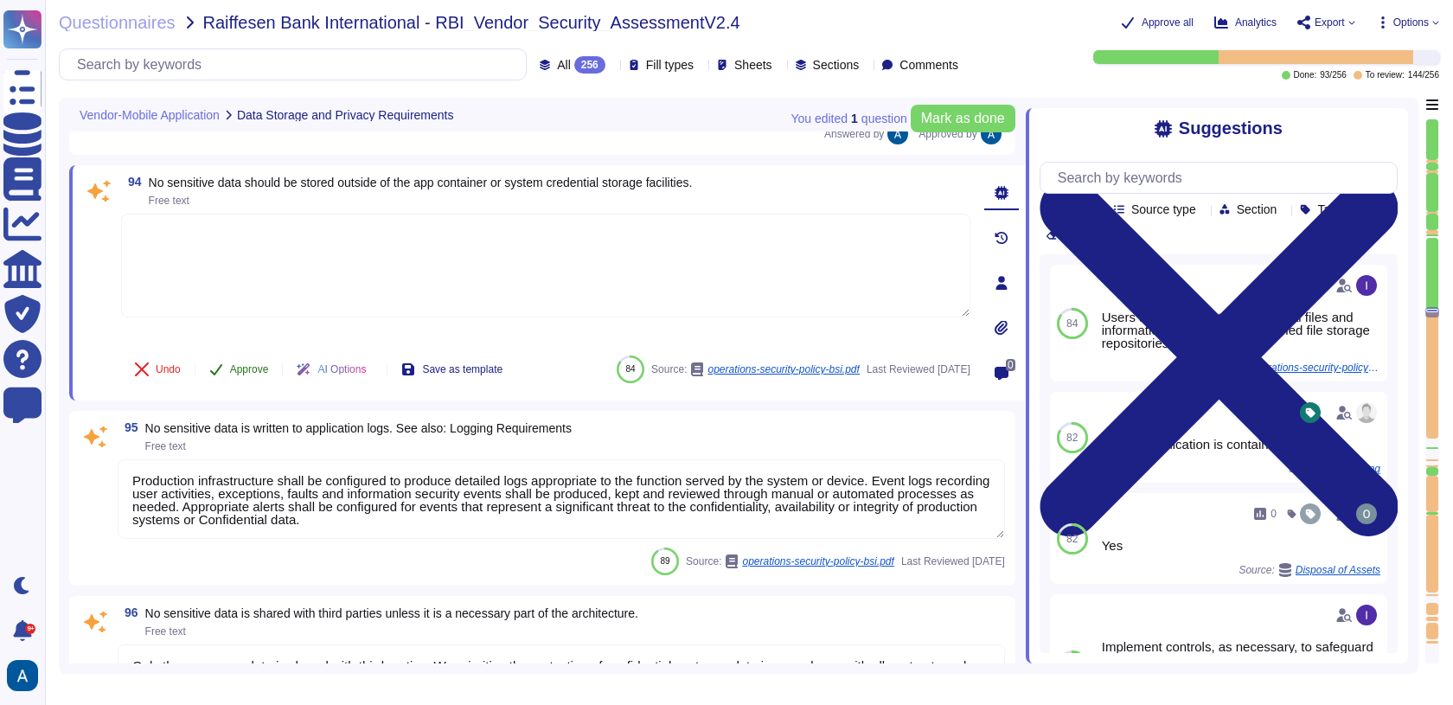
click at [246, 364] on span "Approve" at bounding box center [249, 369] width 39 height 10
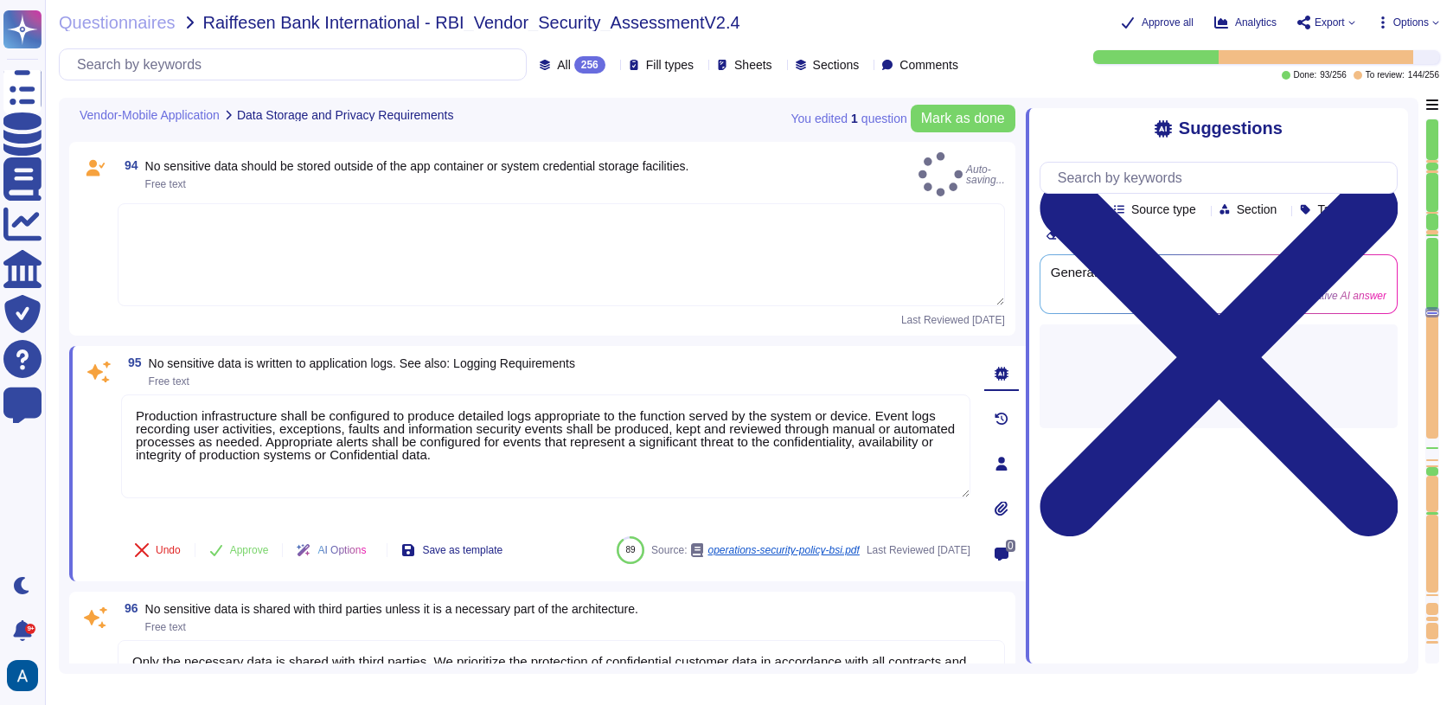
type textarea "Users are expected to store critical files and information in company-sanctione…"
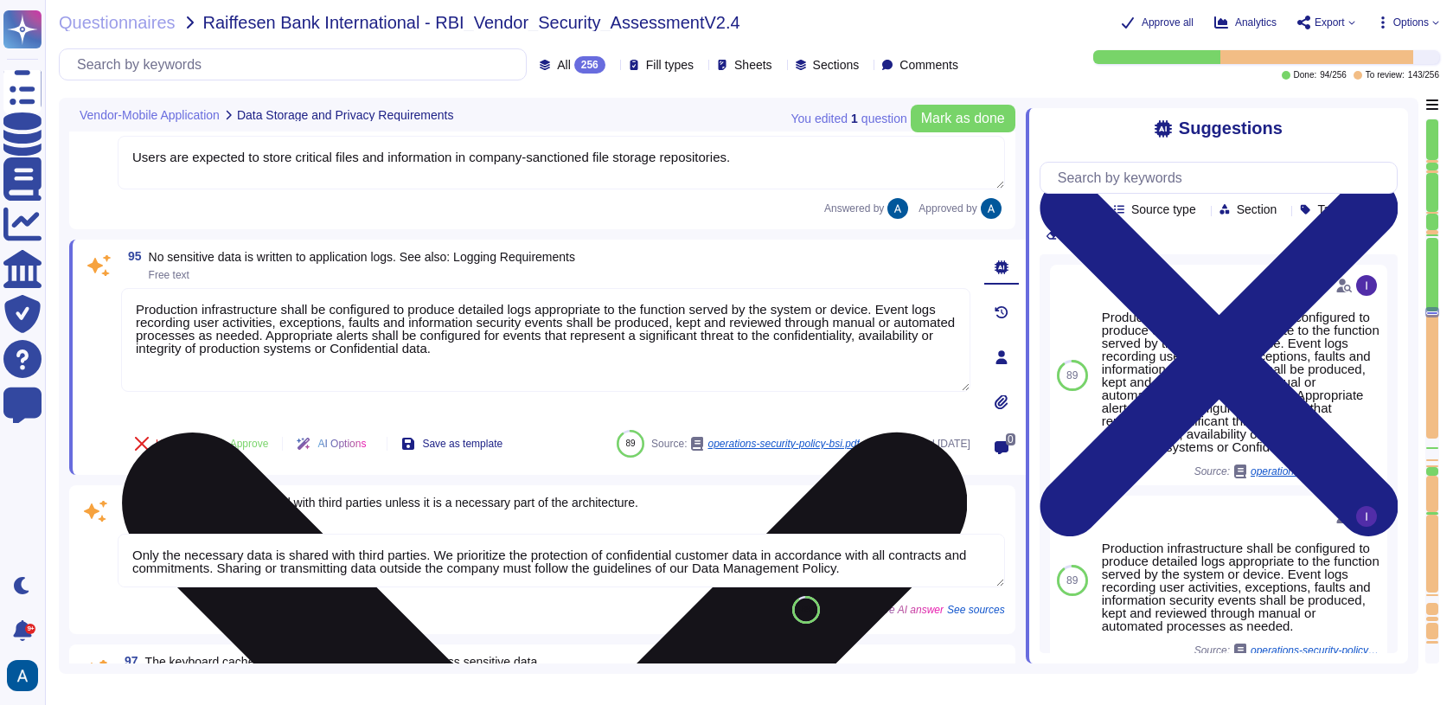
click at [259, 363] on div "Production infrastructure shall be configured to produce detailed logs appropri…" at bounding box center [545, 352] width 849 height 128
type textarea "Colossyan Inc does not regularly backup user devices like laptops. Users are ex…"
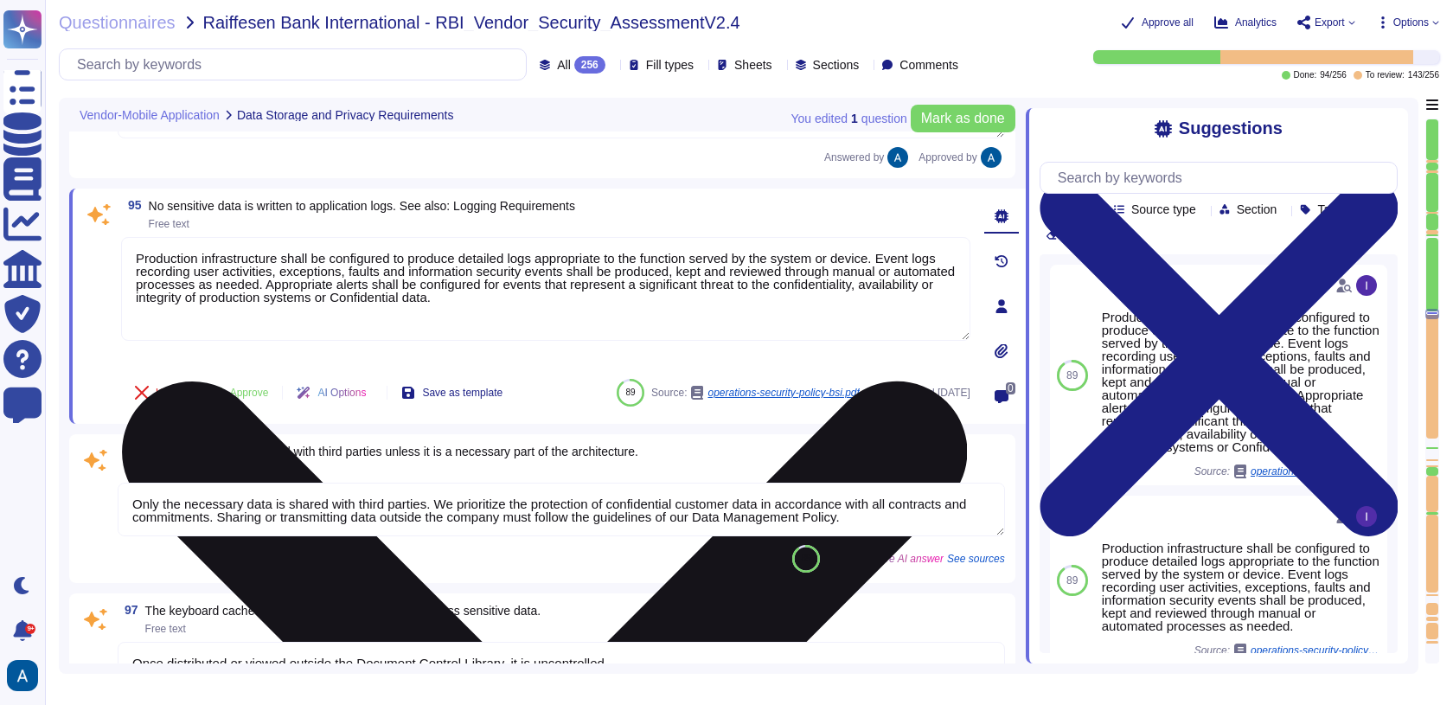
scroll to position [15924, 0]
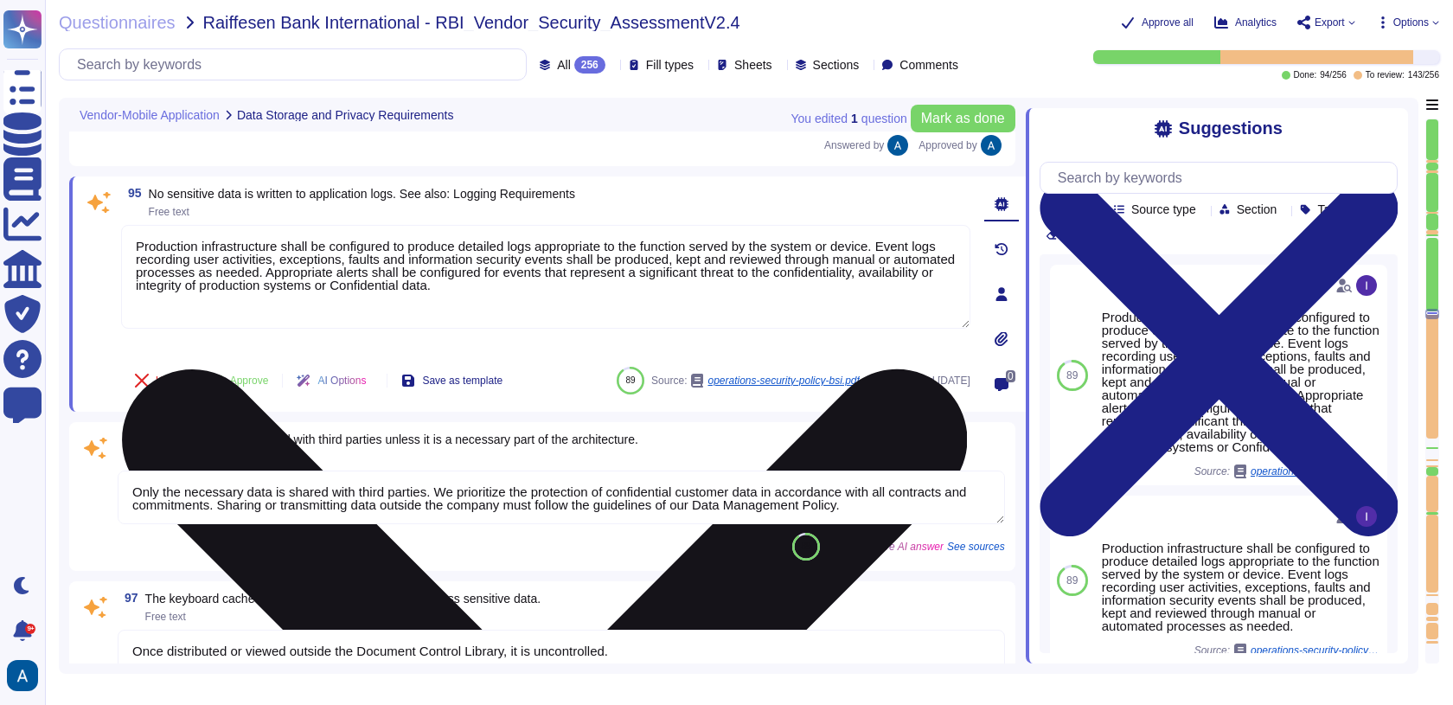
click at [259, 363] on button "Approve" at bounding box center [238, 380] width 87 height 35
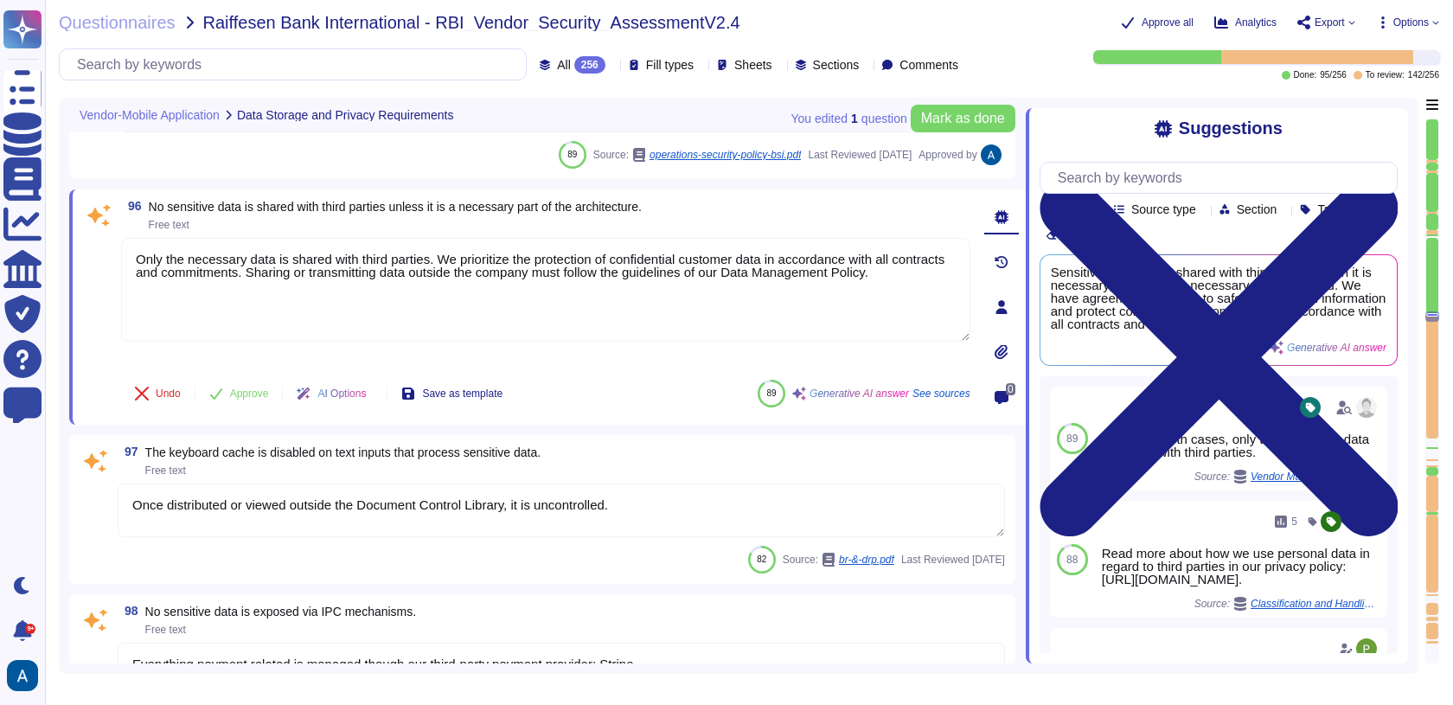
type textarea "Yes"
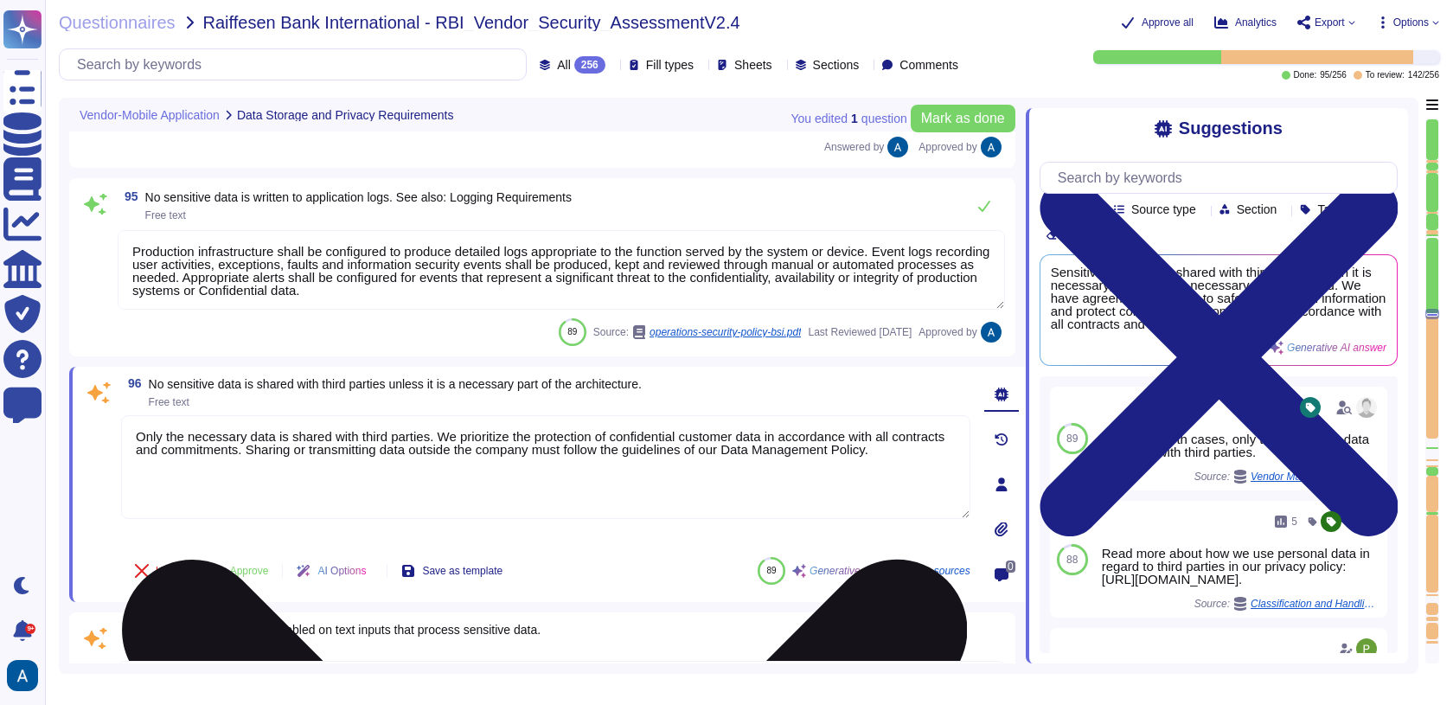
scroll to position [15856, 0]
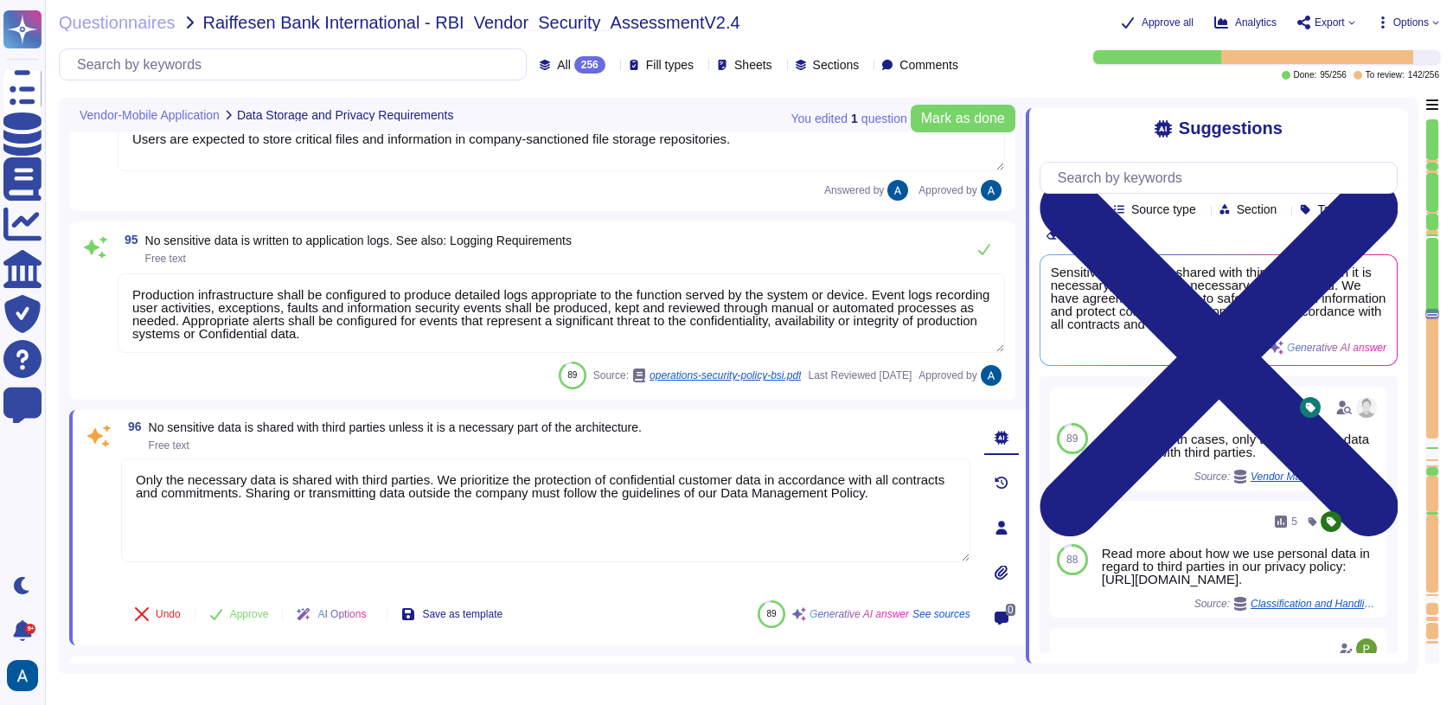
click at [246, 286] on textarea "Production infrastructure shall be configured to produce detailed logs appropri…" at bounding box center [561, 313] width 887 height 80
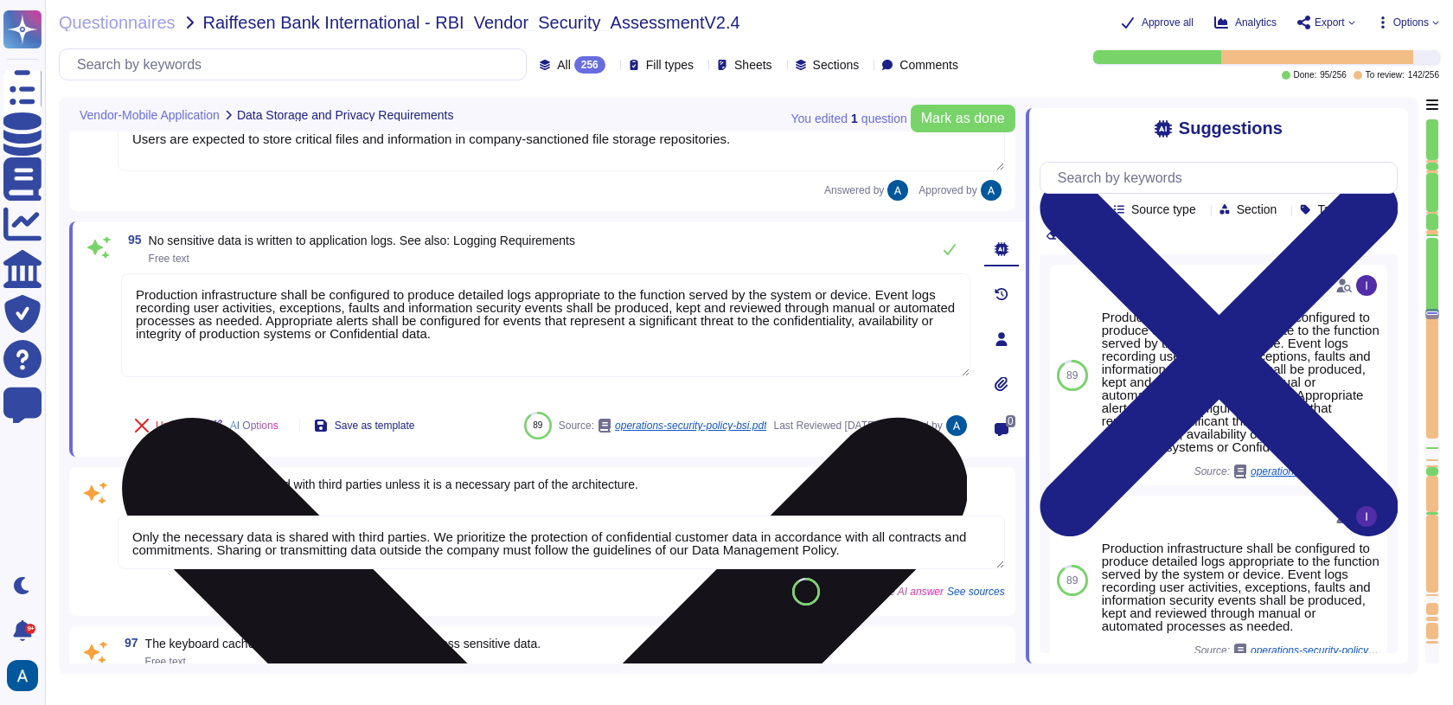
click at [246, 294] on textarea "Production infrastructure shall be configured to produce detailed logs appropri…" at bounding box center [545, 325] width 849 height 104
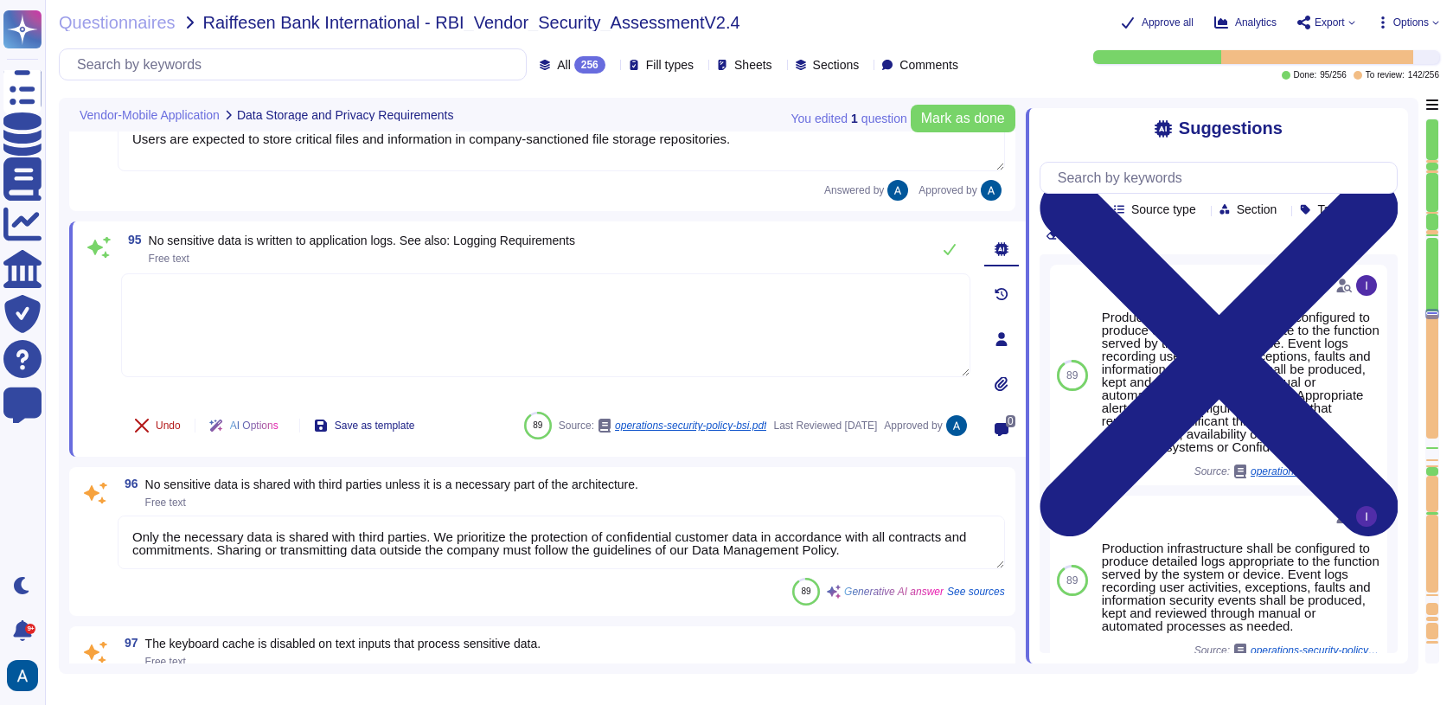
click at [162, 431] on button "Undo" at bounding box center [157, 425] width 73 height 35
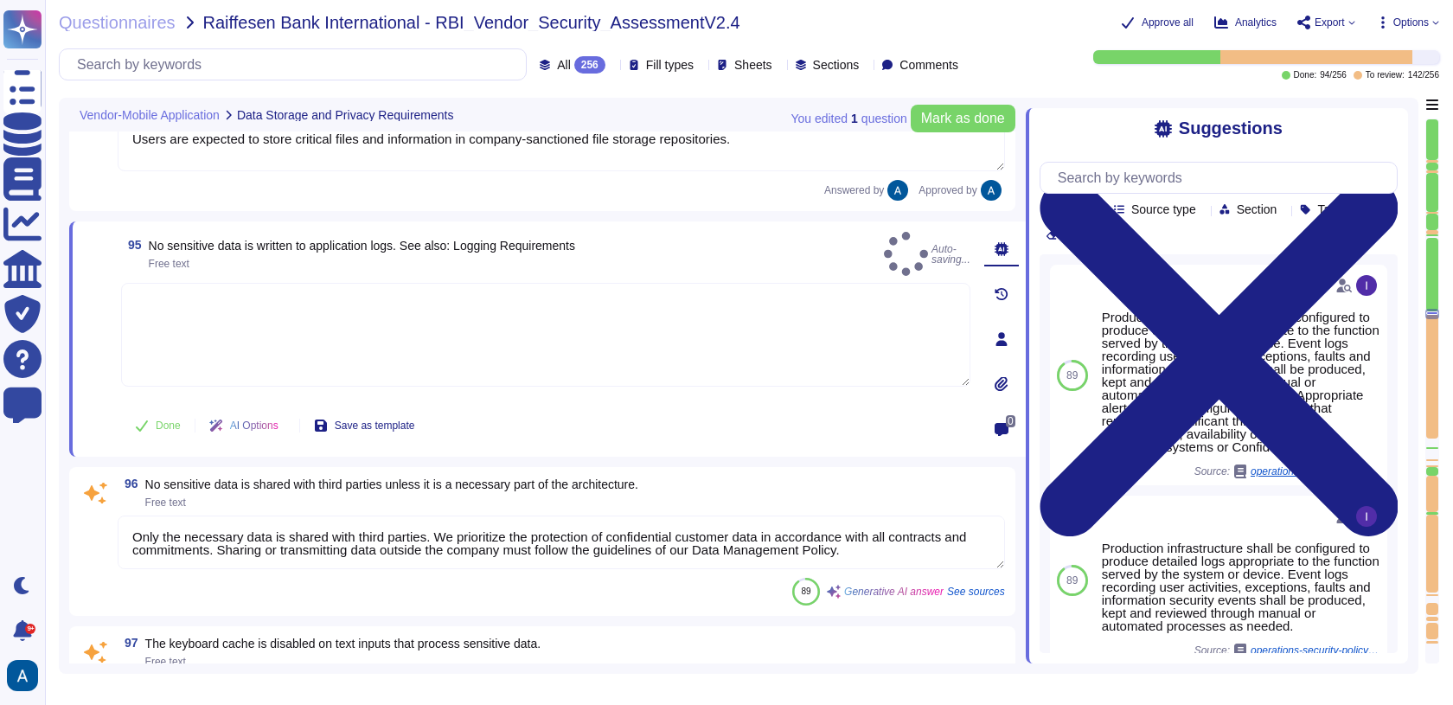
type textarea "Production infrastructure shall be configured to produce detailed logs appropri…"
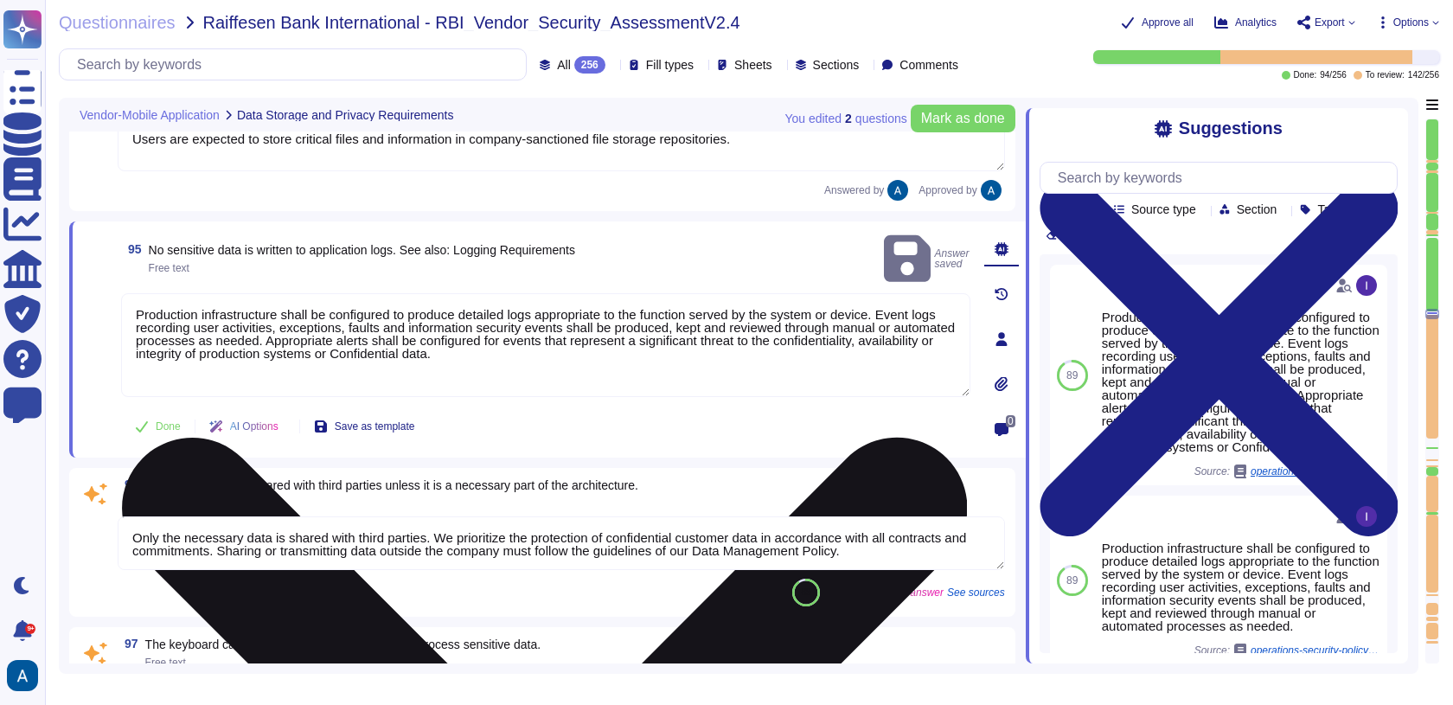
click at [237, 344] on textarea "Production infrastructure shall be configured to produce detailed logs appropri…" at bounding box center [545, 345] width 849 height 104
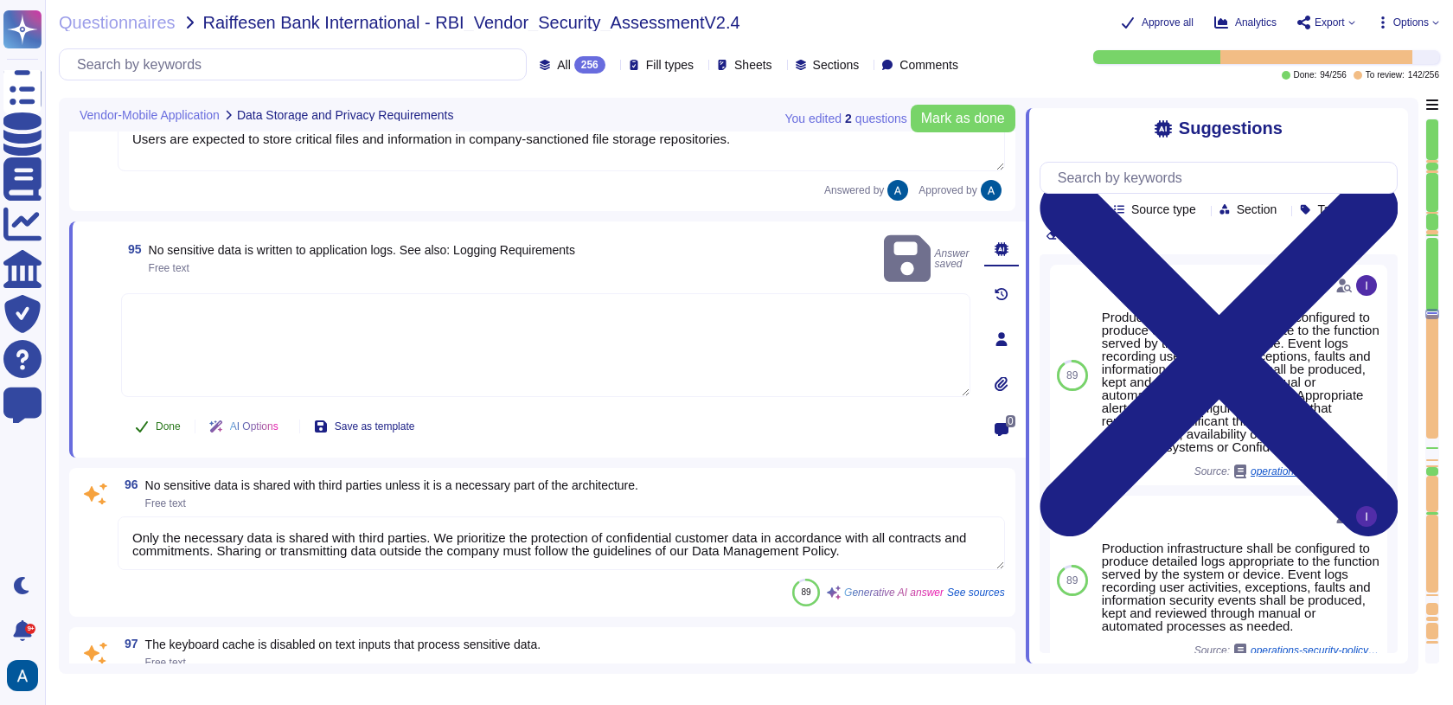
click at [177, 421] on span "Done" at bounding box center [168, 426] width 25 height 10
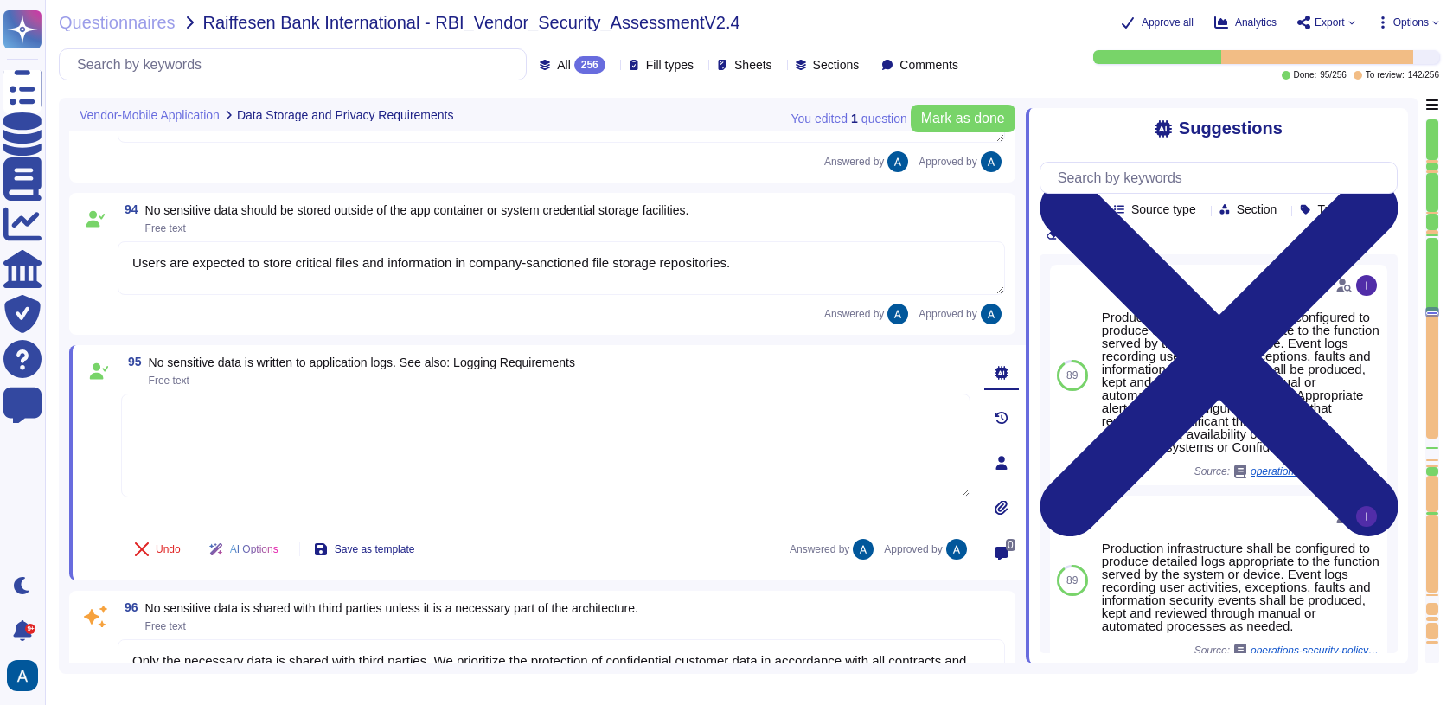
scroll to position [15726, 0]
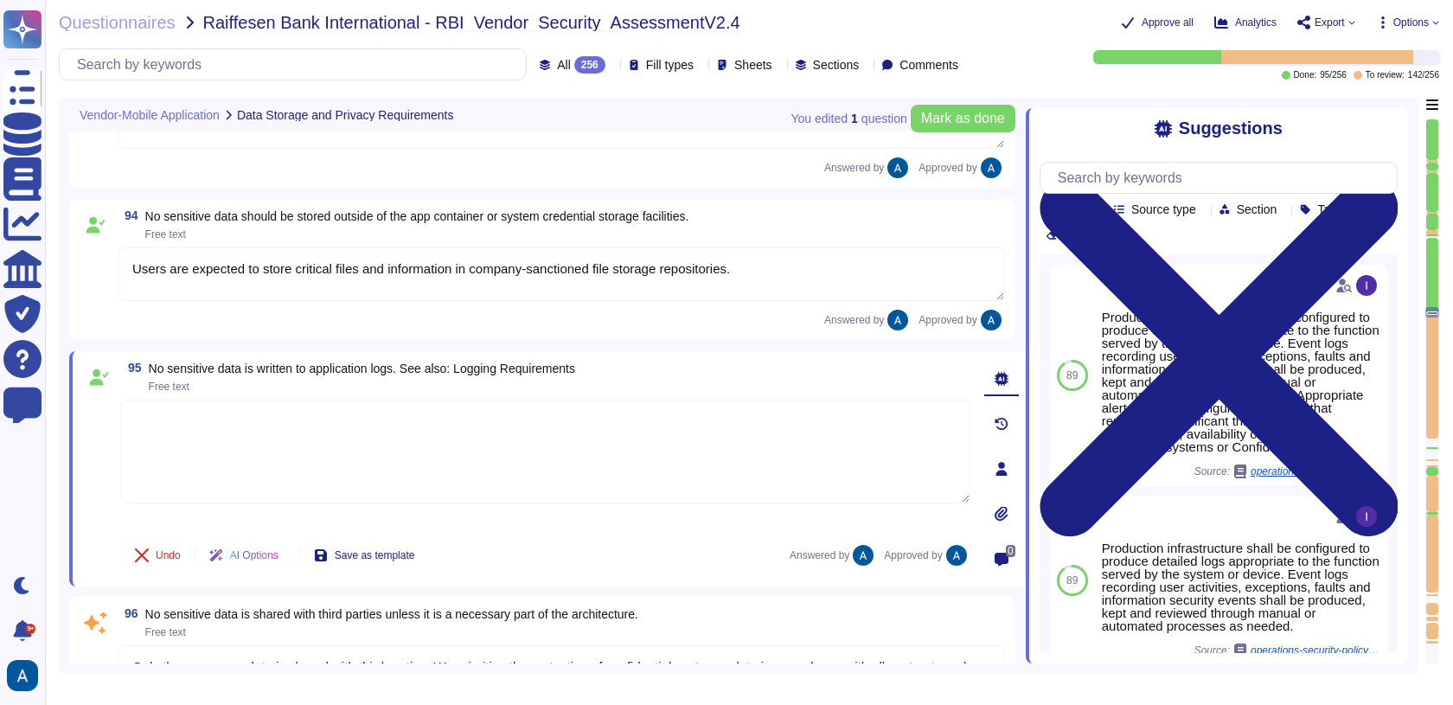
click at [231, 284] on textarea "Users are expected to store critical files and information in company-sanctione…" at bounding box center [561, 274] width 887 height 54
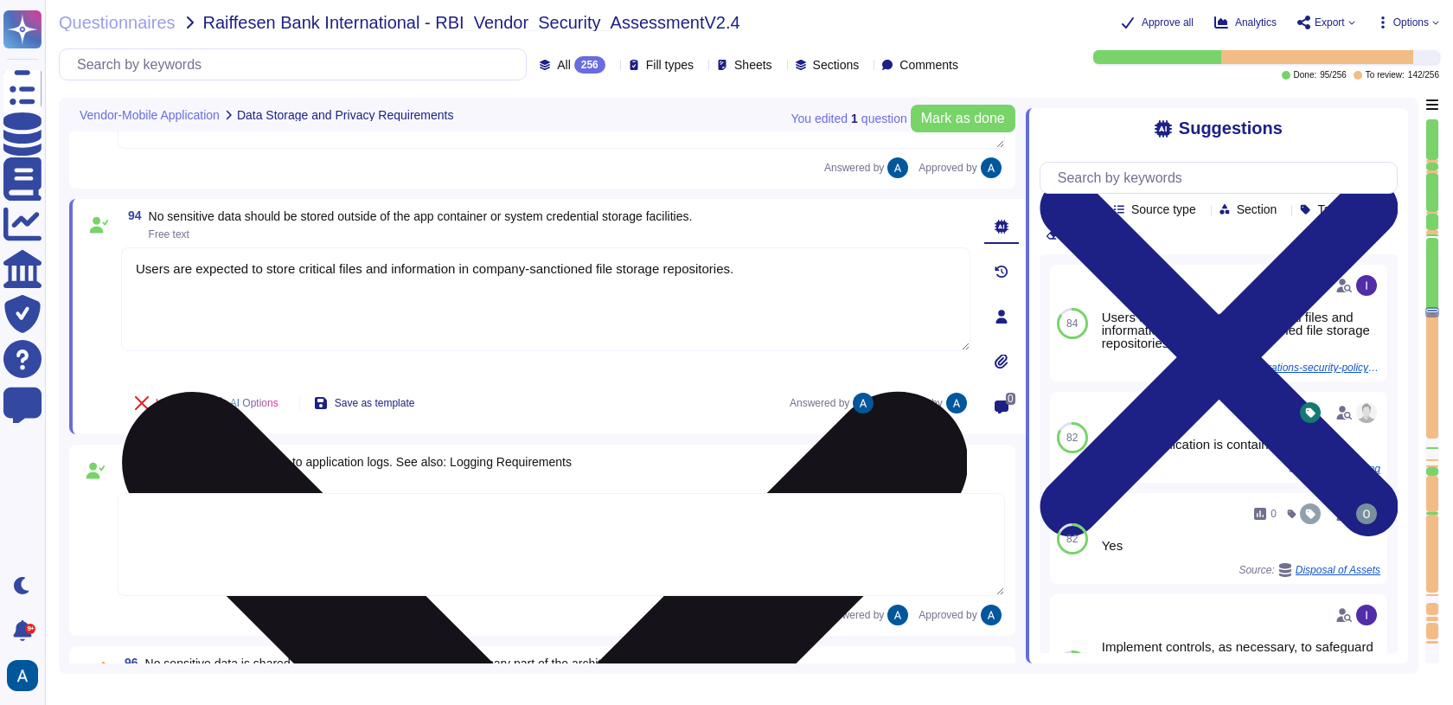
click at [231, 284] on textarea "Users are expected to store critical files and information in company-sanctione…" at bounding box center [545, 299] width 849 height 104
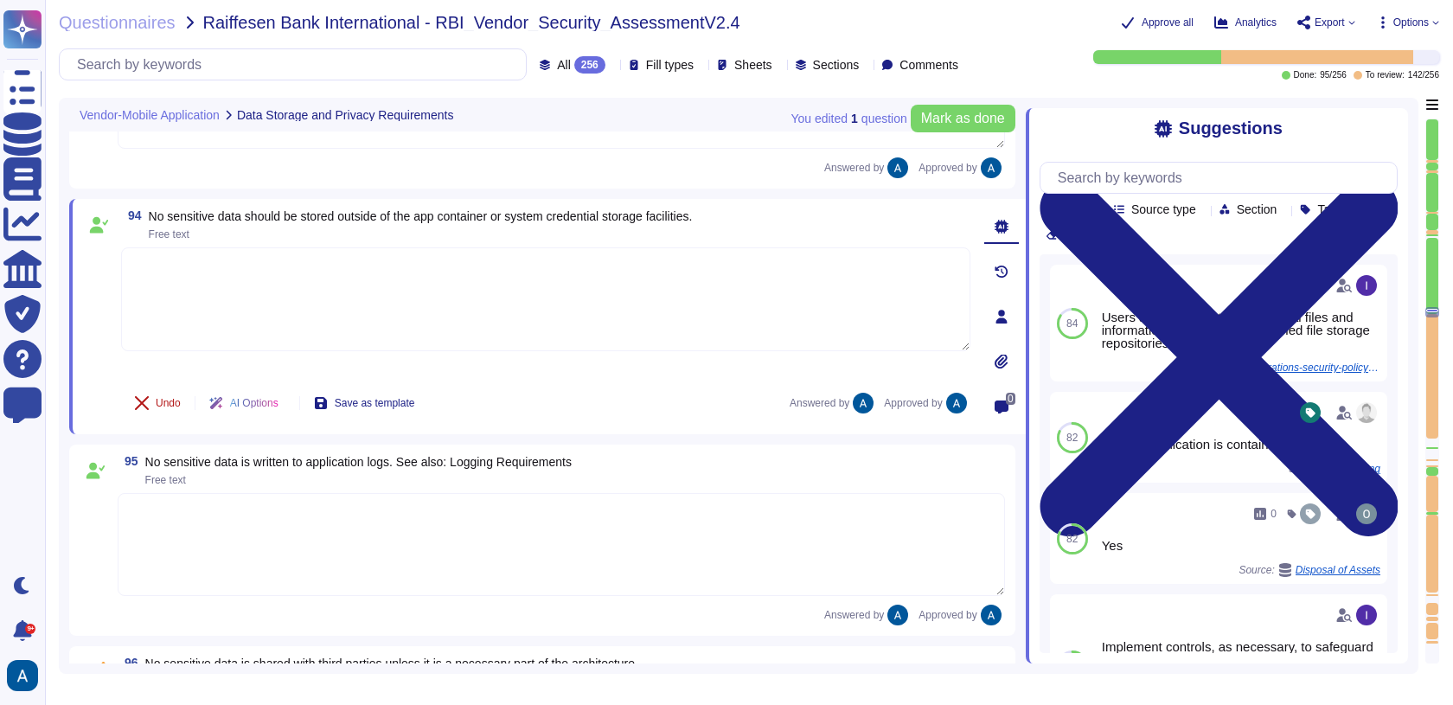
click at [167, 412] on button "Undo" at bounding box center [157, 403] width 73 height 35
click at [199, 318] on textarea at bounding box center [545, 299] width 849 height 104
click at [174, 406] on button "Done" at bounding box center [157, 403] width 73 height 35
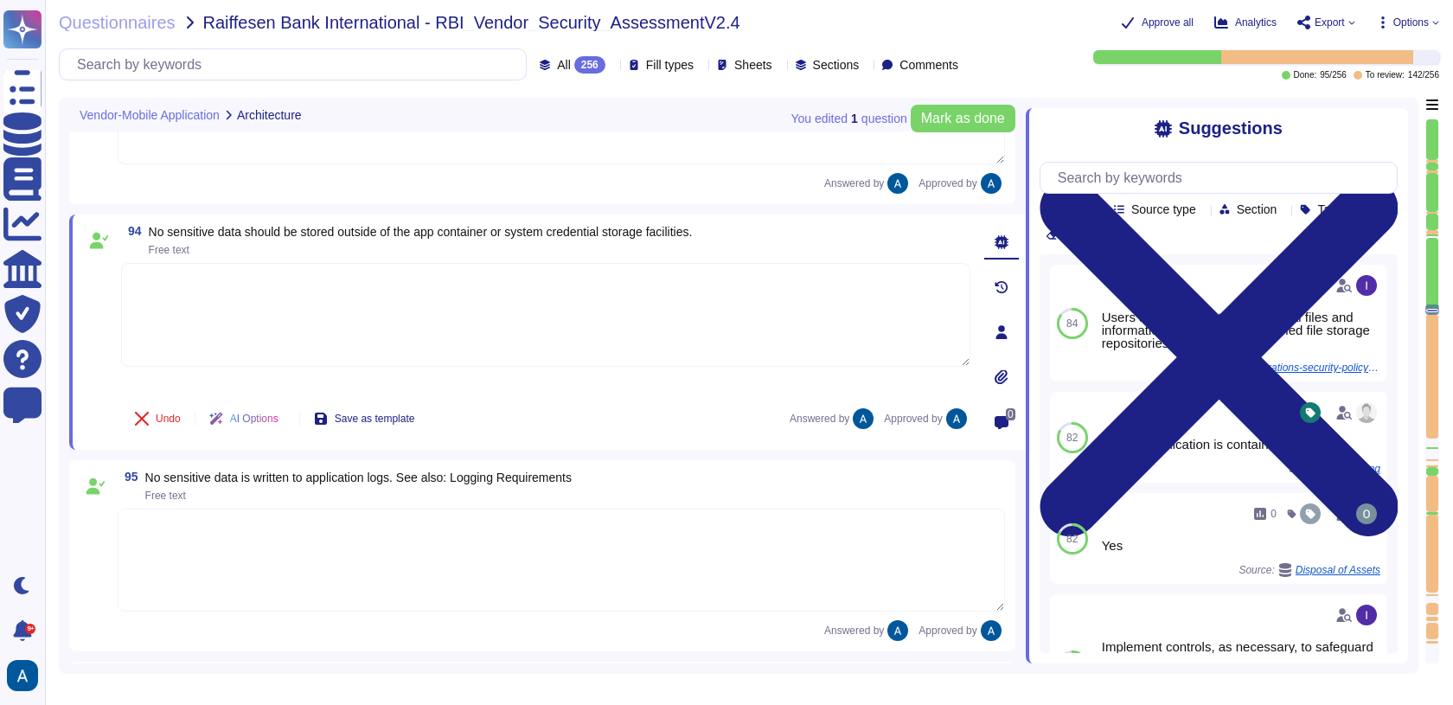
type textarea "Everything payment related is managed though our third-party payment provider: …"
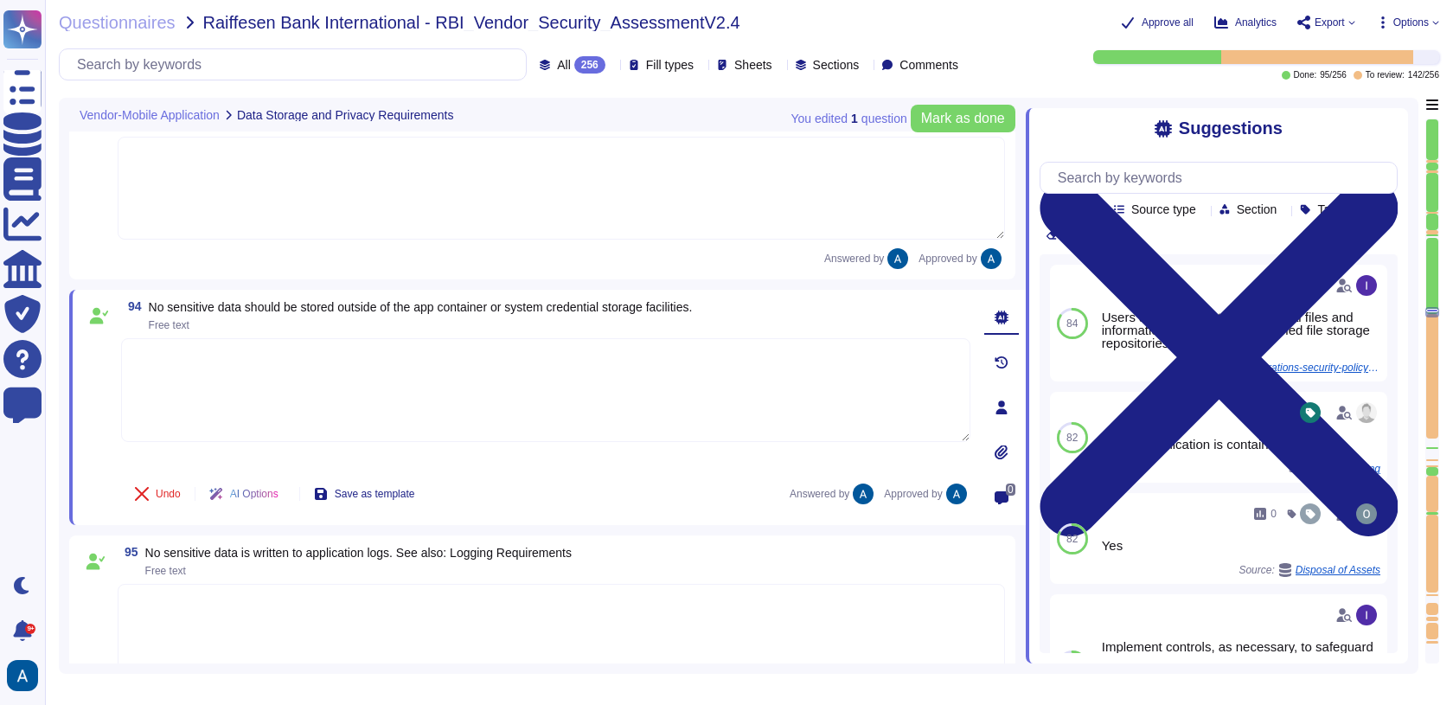
type textarea "Once distributed or viewed outside the Document Control Library, it is uncontro…"
type textarea "Everything payment related is managed though our third-party payment provider: …"
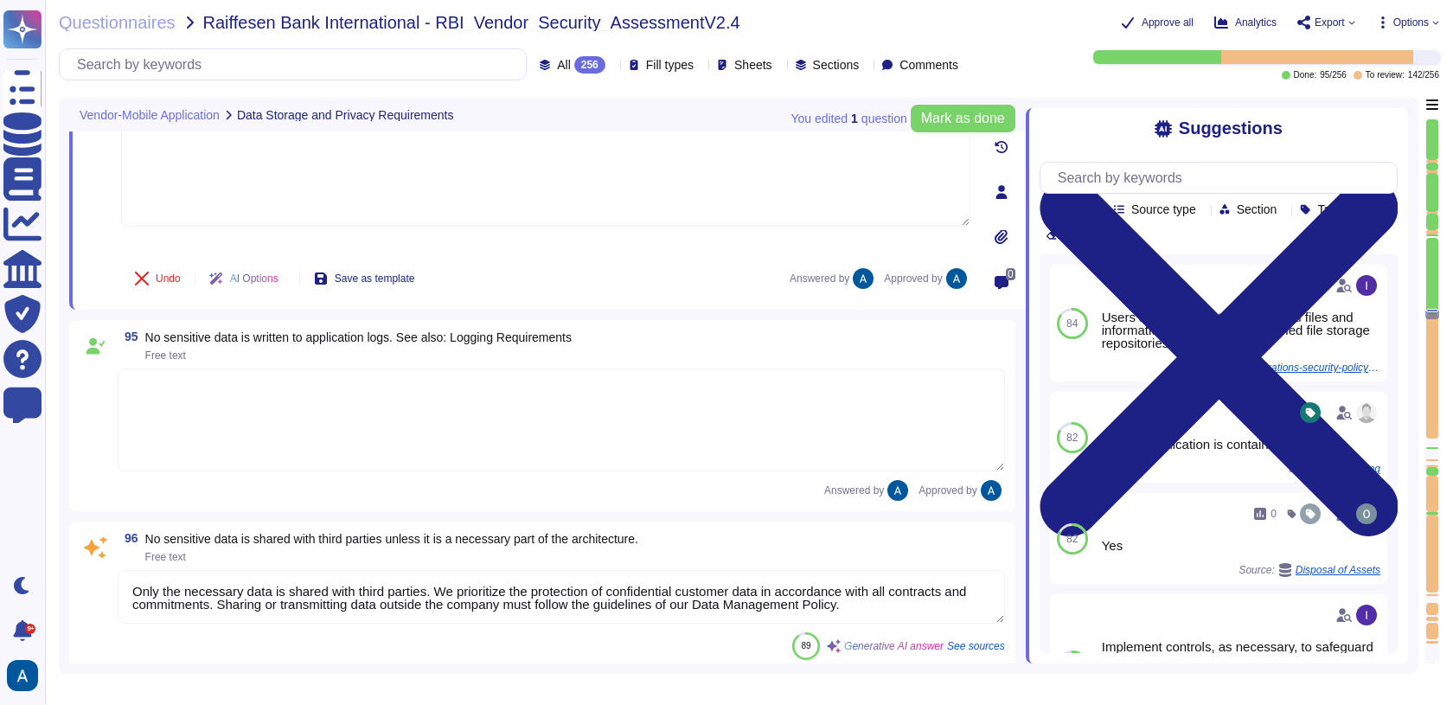
type textarea "System level and user level passwords must comply with the Access Control Polic…"
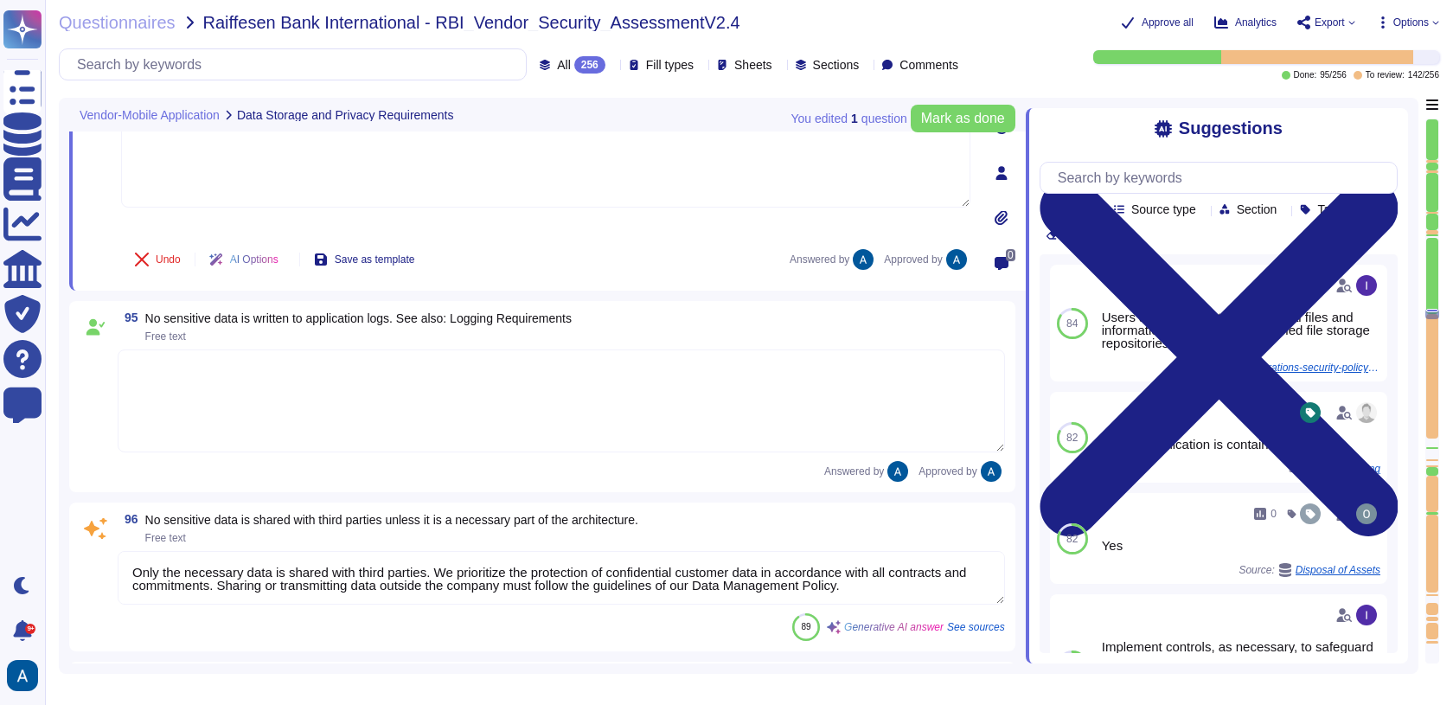
scroll to position [15678, 0]
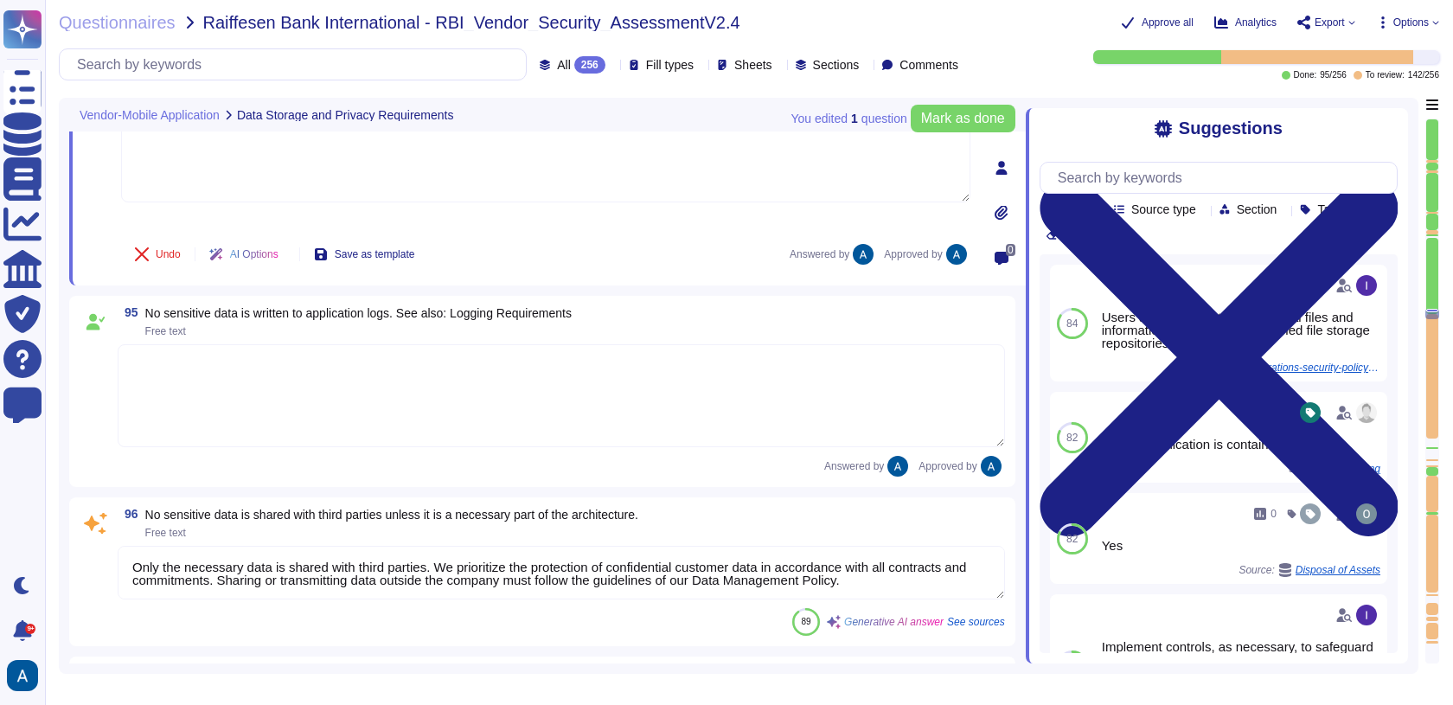
click at [174, 406] on textarea at bounding box center [561, 395] width 887 height 103
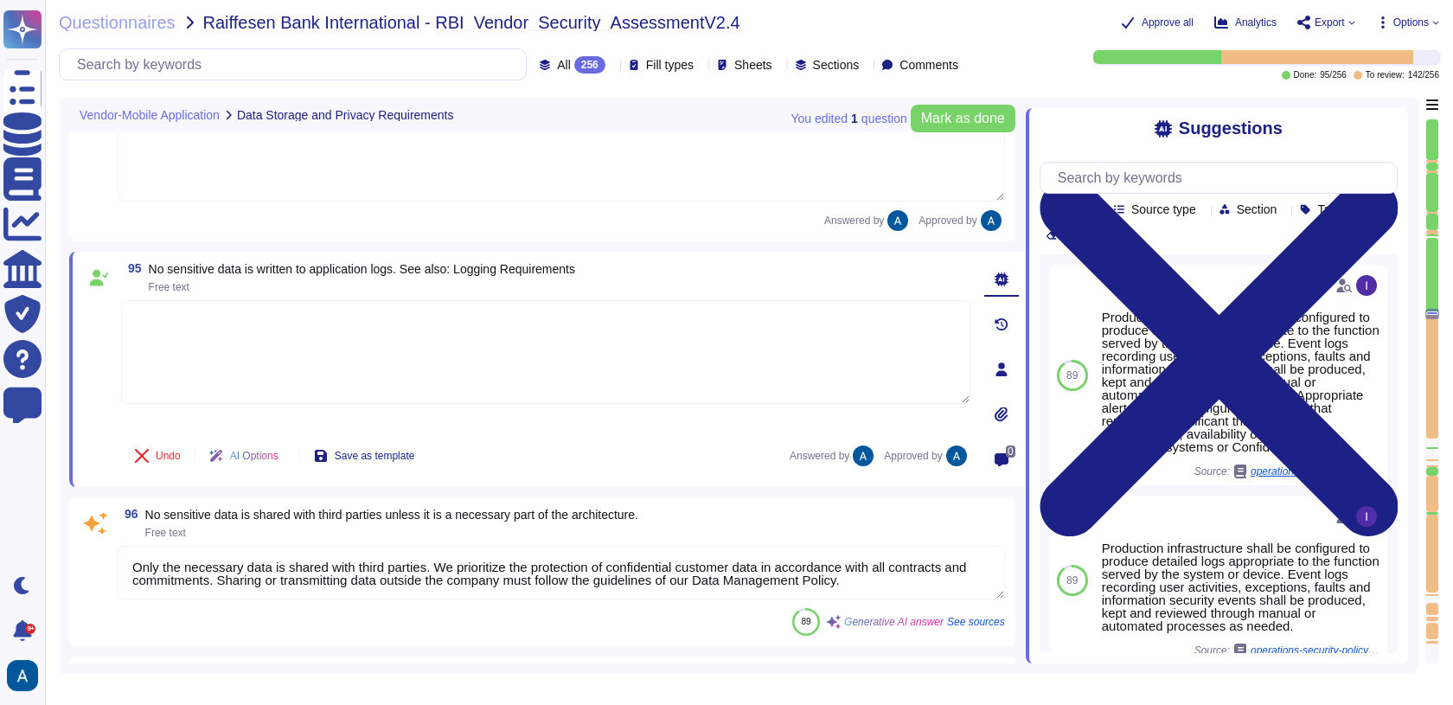
click at [211, 550] on textarea "Only the necessary data is shared with third parties. We prioritize the protect…" at bounding box center [561, 573] width 887 height 54
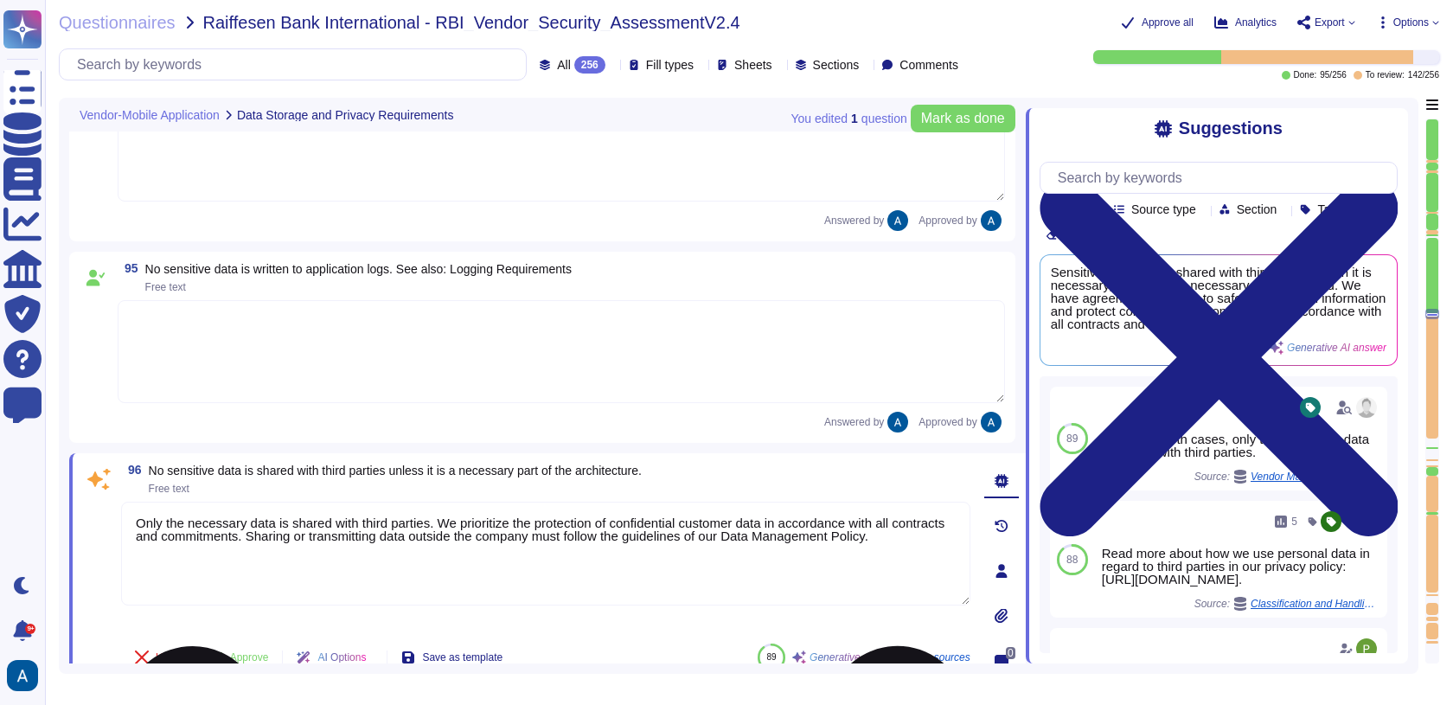
click at [211, 550] on textarea "Only the necessary data is shared with third parties. We prioritize the protect…" at bounding box center [545, 553] width 849 height 104
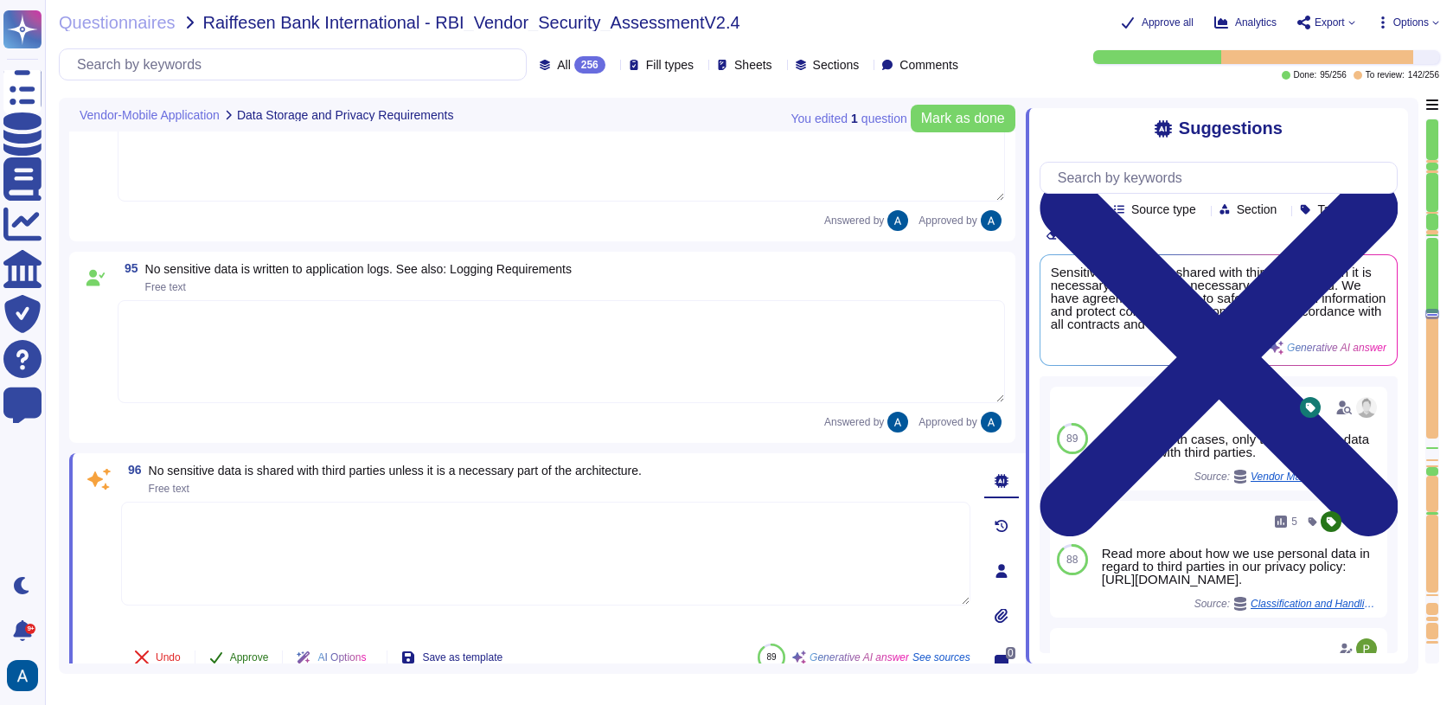
click at [223, 643] on button "Approve" at bounding box center [238, 657] width 87 height 35
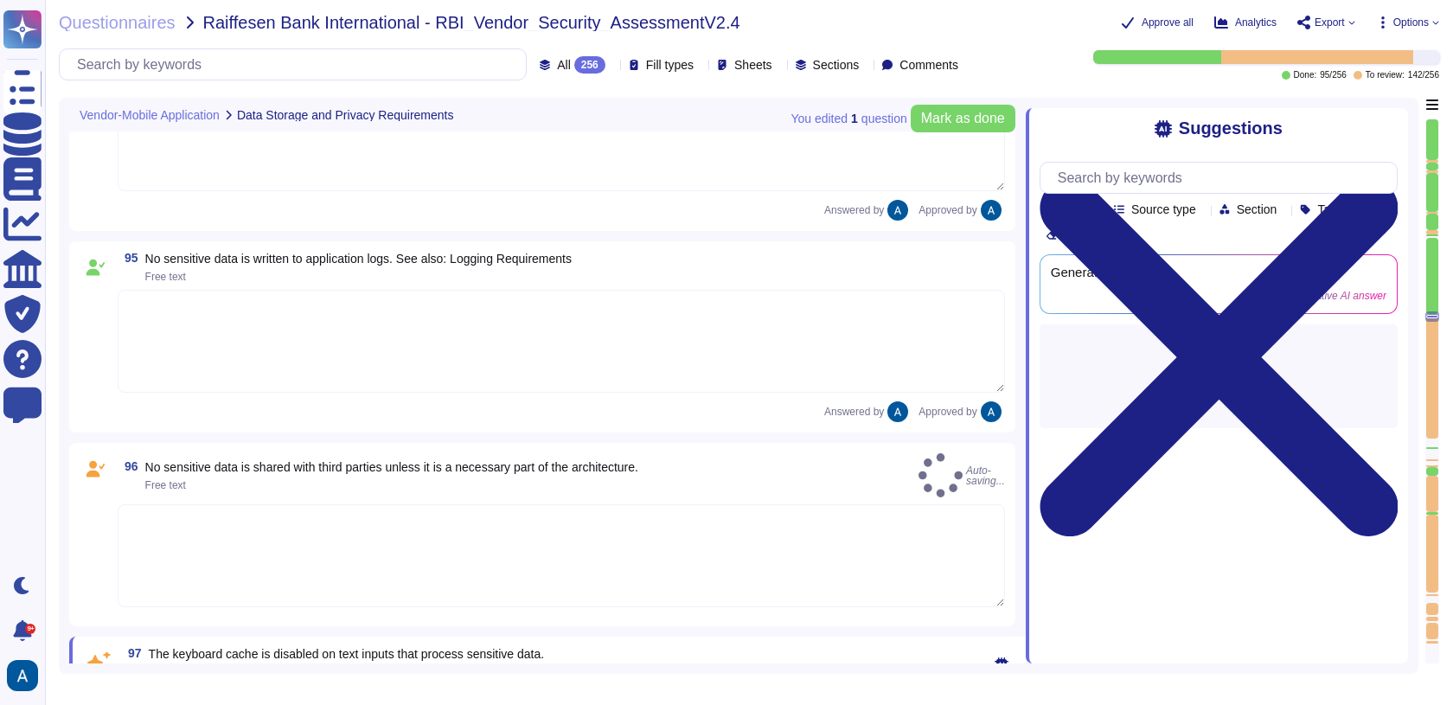
type textarea "Colossyan Inc does not regularly backup user devices like laptops. Users are ex…"
type textarea "Yes"
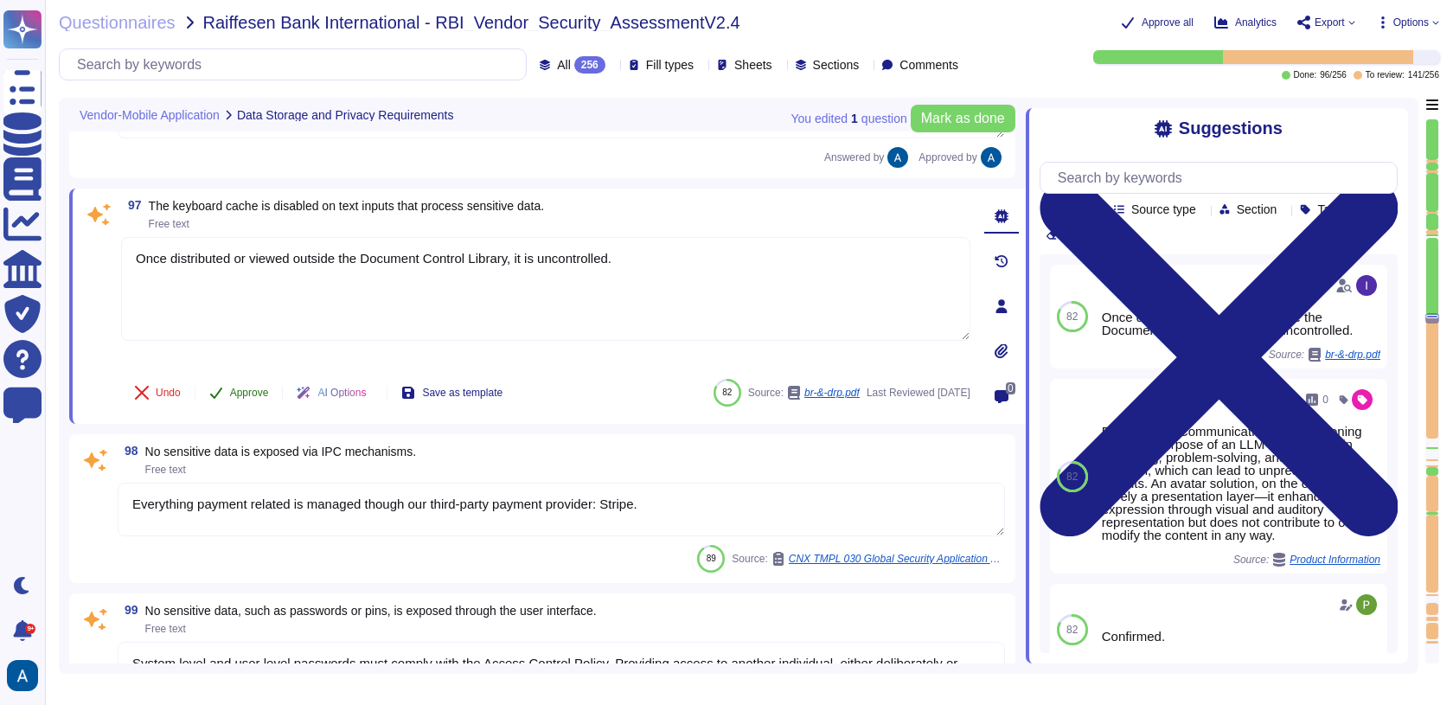
type textarea "Colossyan doesn't have mobile application."
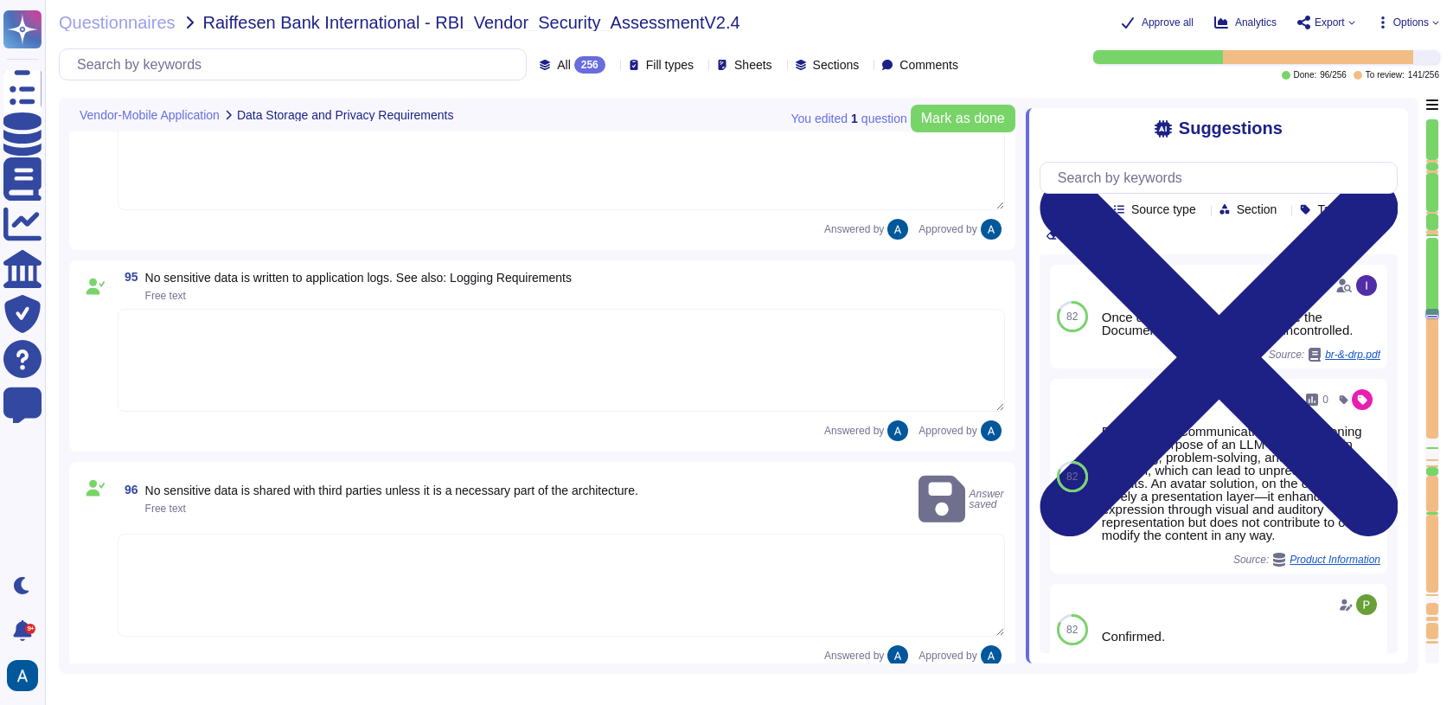
scroll to position [15613, 0]
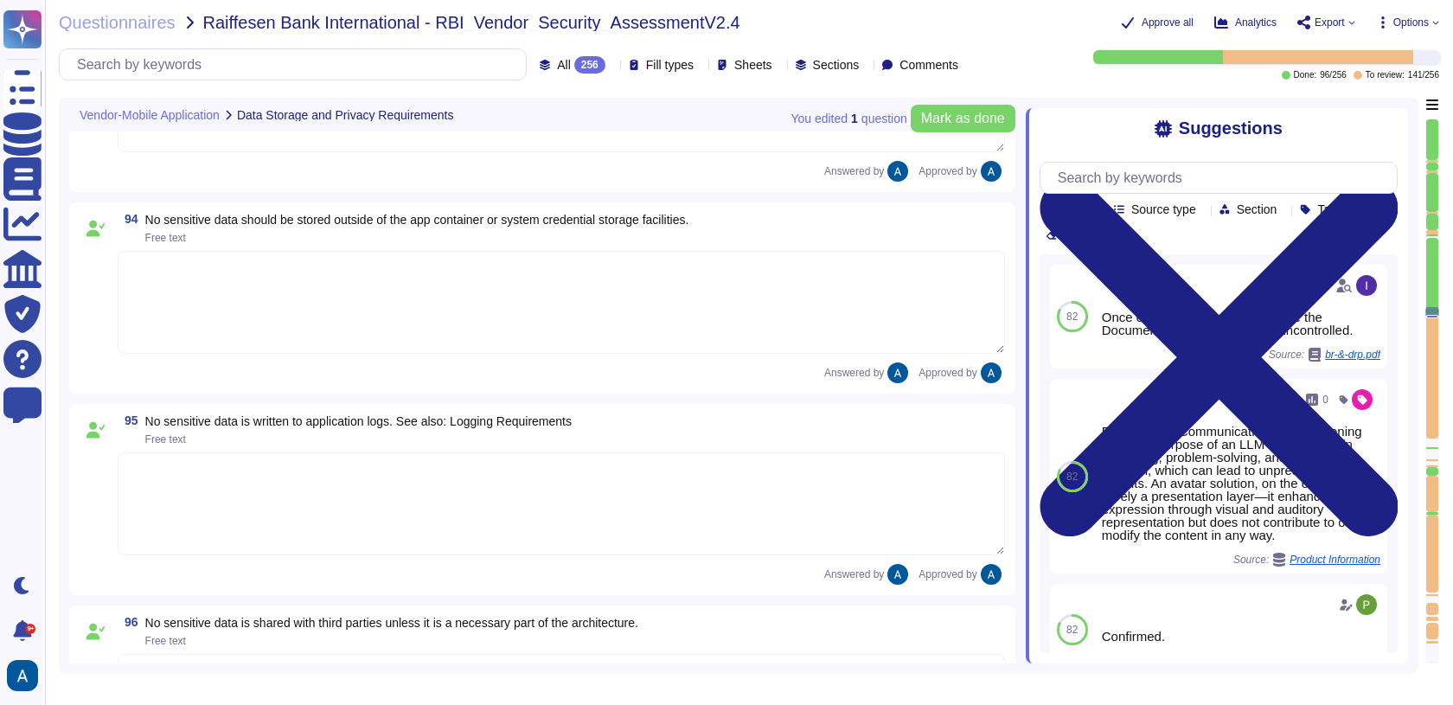
type textarea "Once distributed or viewed outside the Document Control Library, it is uncontro…"
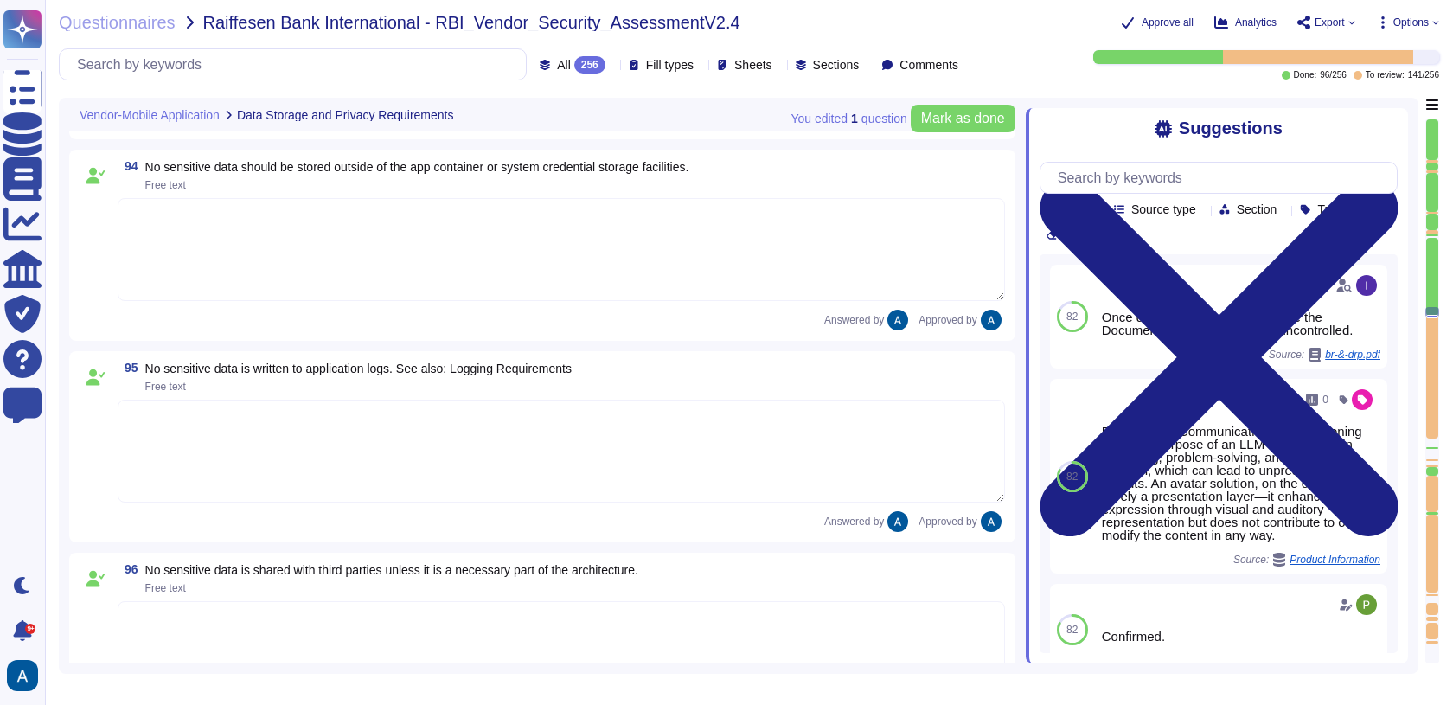
type textarea "Everything payment related is managed though our third-party payment provider: …"
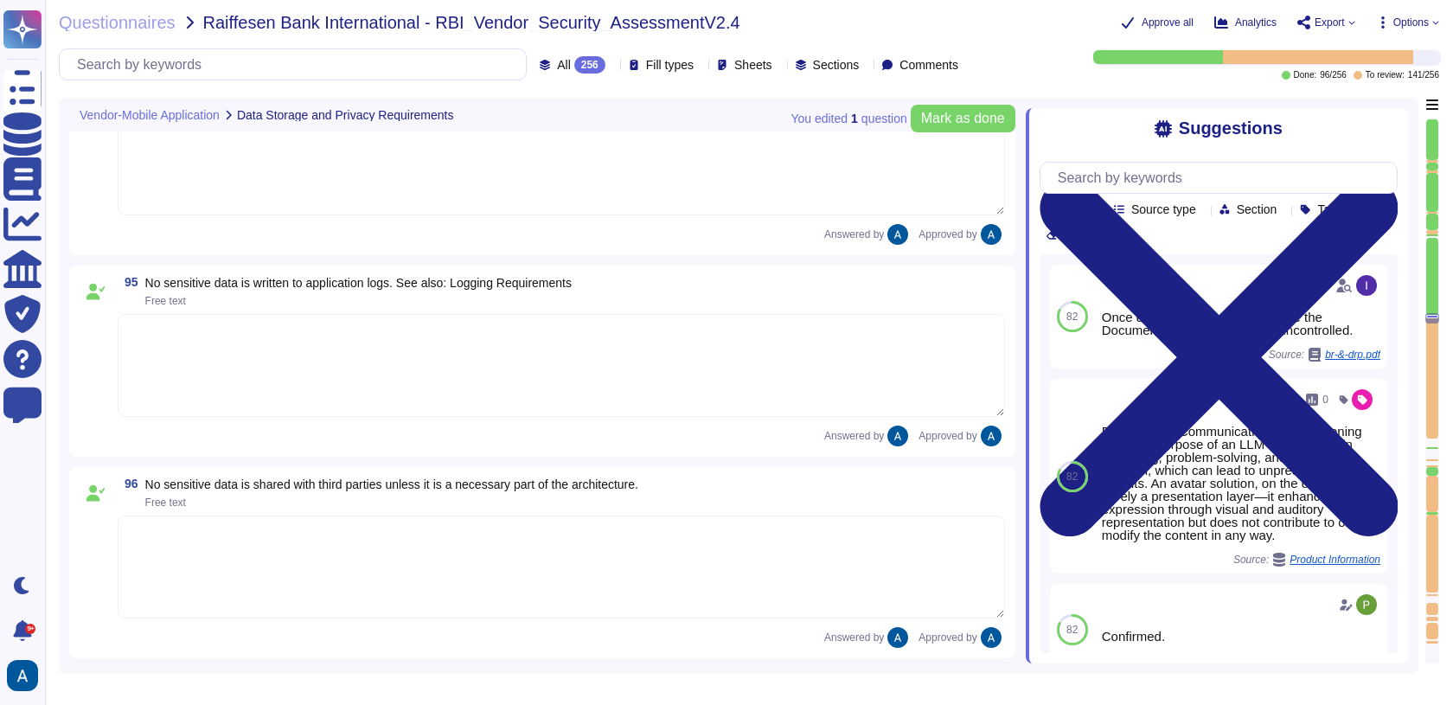
type textarea "System level and user level passwords must comply with the Access Control Polic…"
type textarea "Colossyan Inc does not regularly backup user devices like laptops. Users are ex…"
type textarea "Yes"
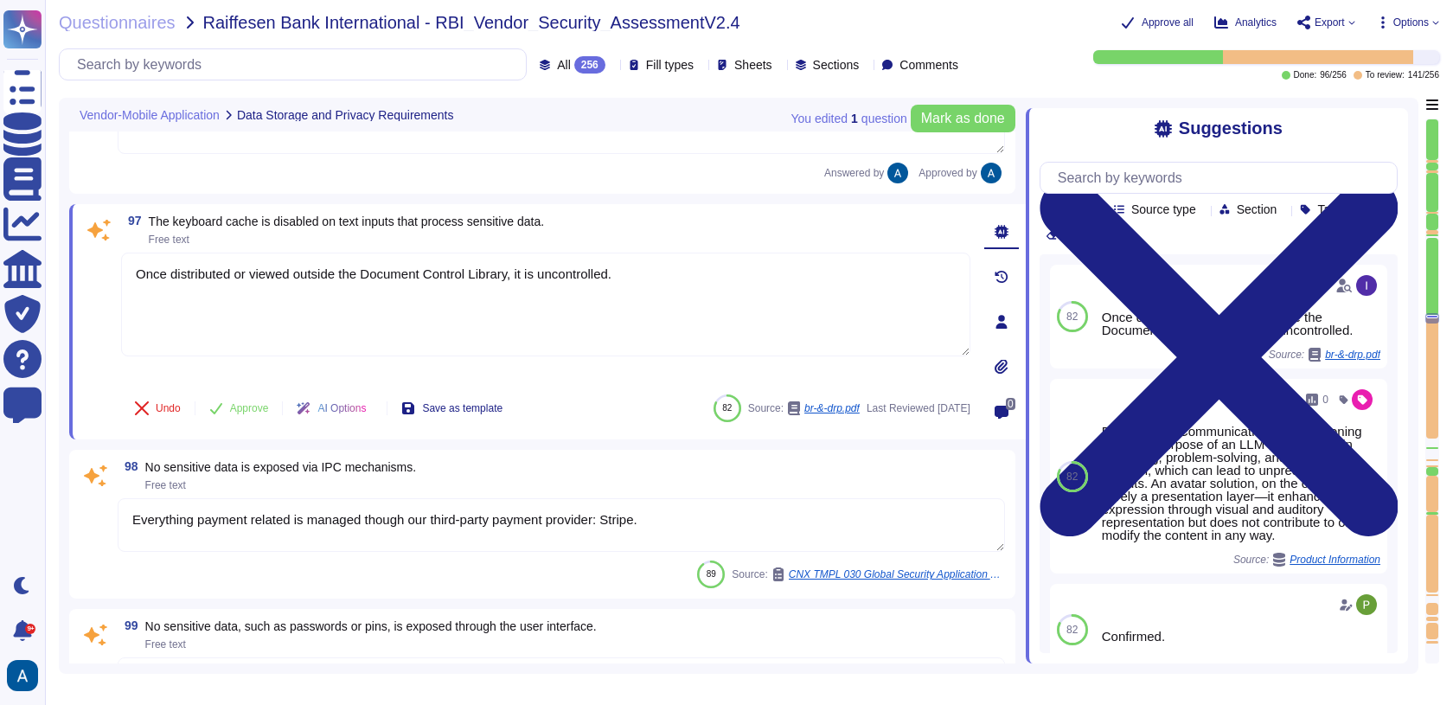
type textarea "Colossyan doesn't have mobile application."
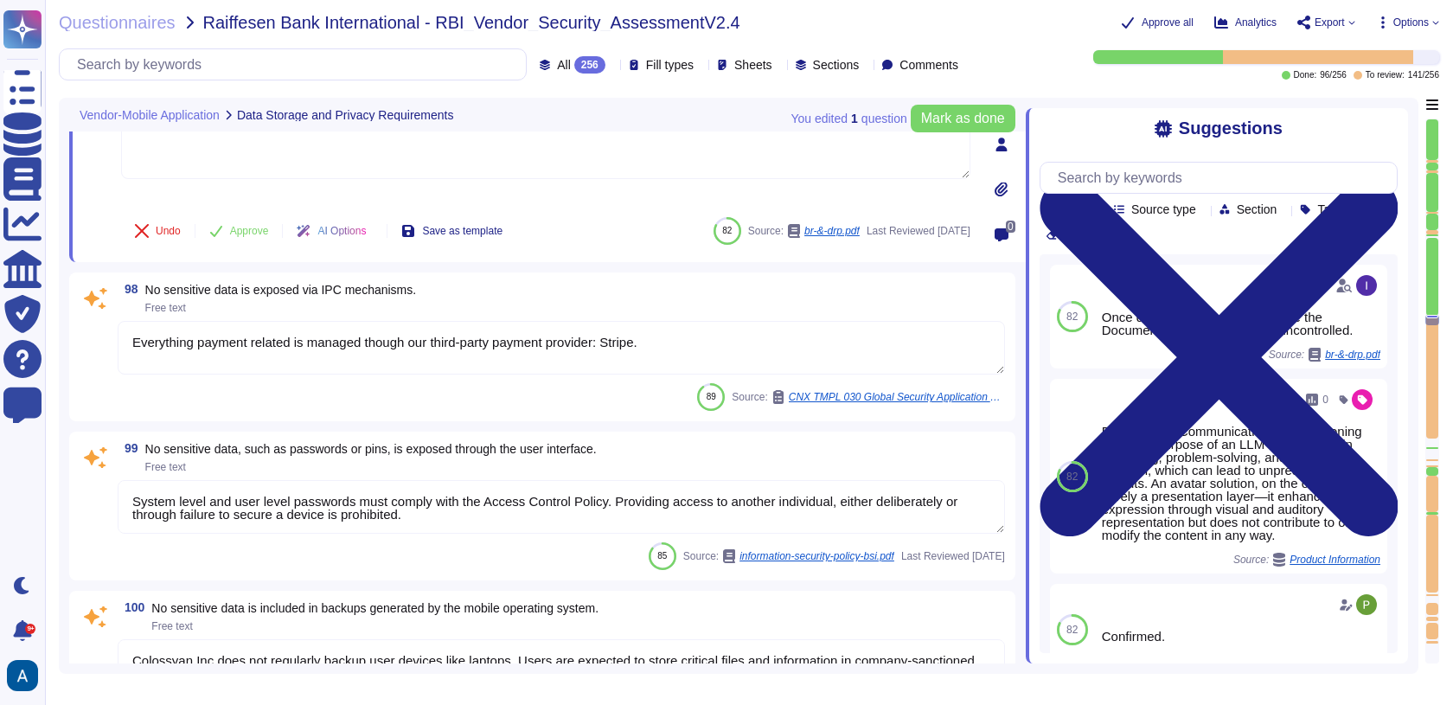
type textarea "The app enforces a minimum device-access-security policy that requires devices …"
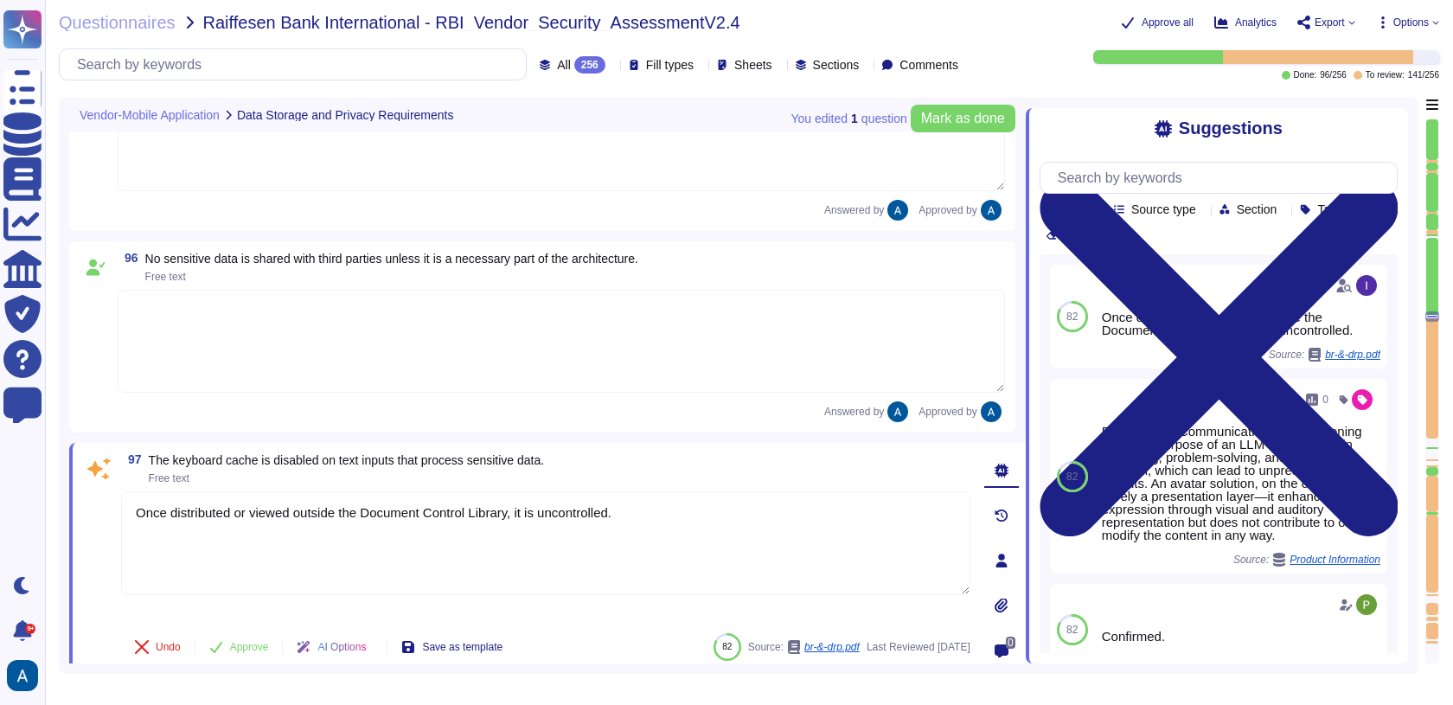
scroll to position [15790, 0]
click at [208, 531] on textarea "Once distributed or viewed outside the Document Control Library, it is uncontro…" at bounding box center [545, 544] width 849 height 104
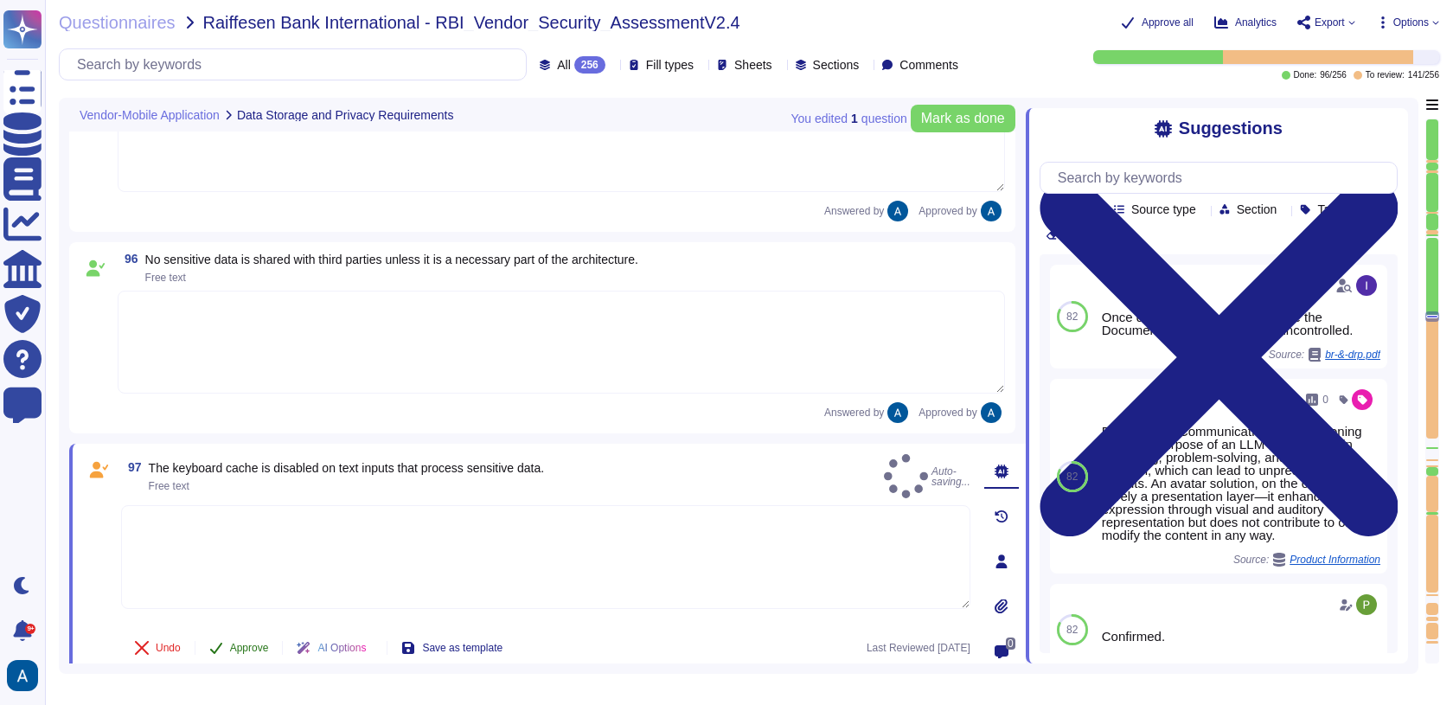
click at [221, 641] on icon at bounding box center [216, 648] width 14 height 14
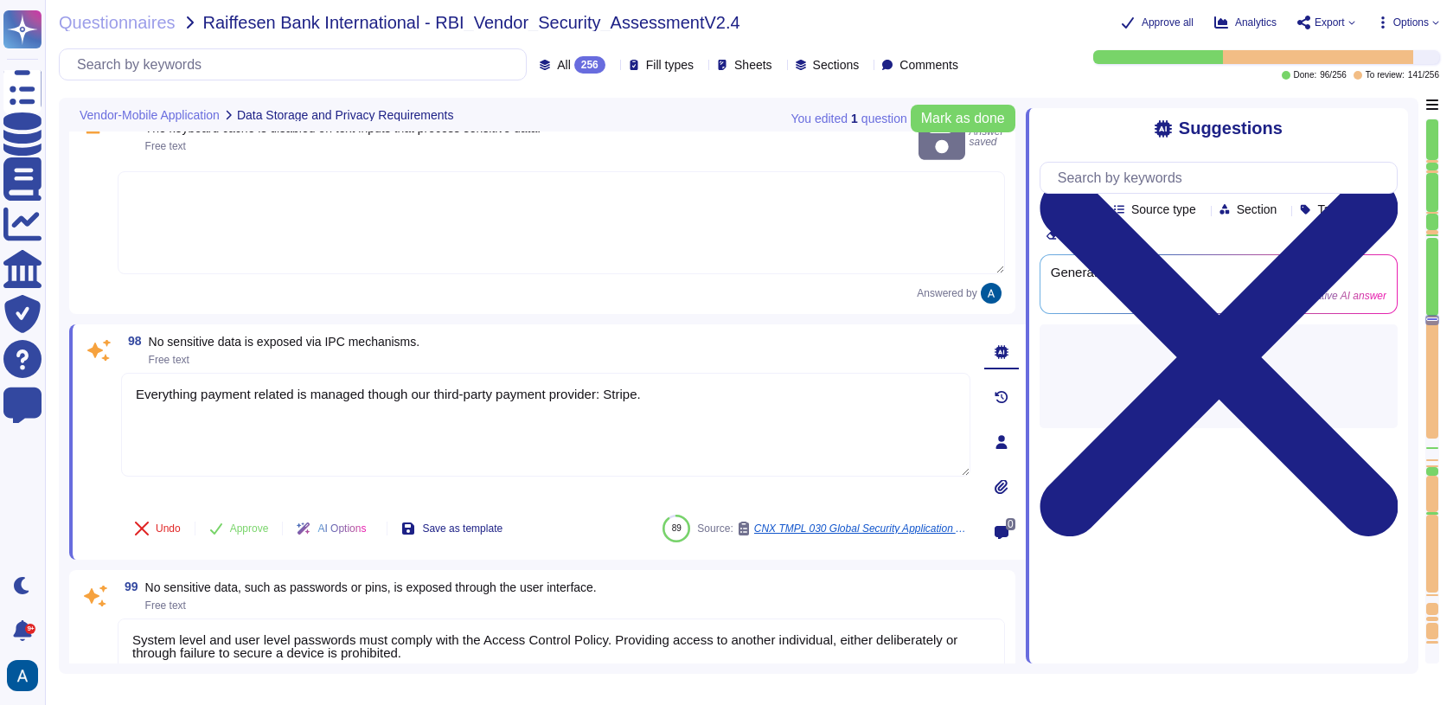
type textarea "Yes"
type textarea "Colossyan doesn't have mobile application."
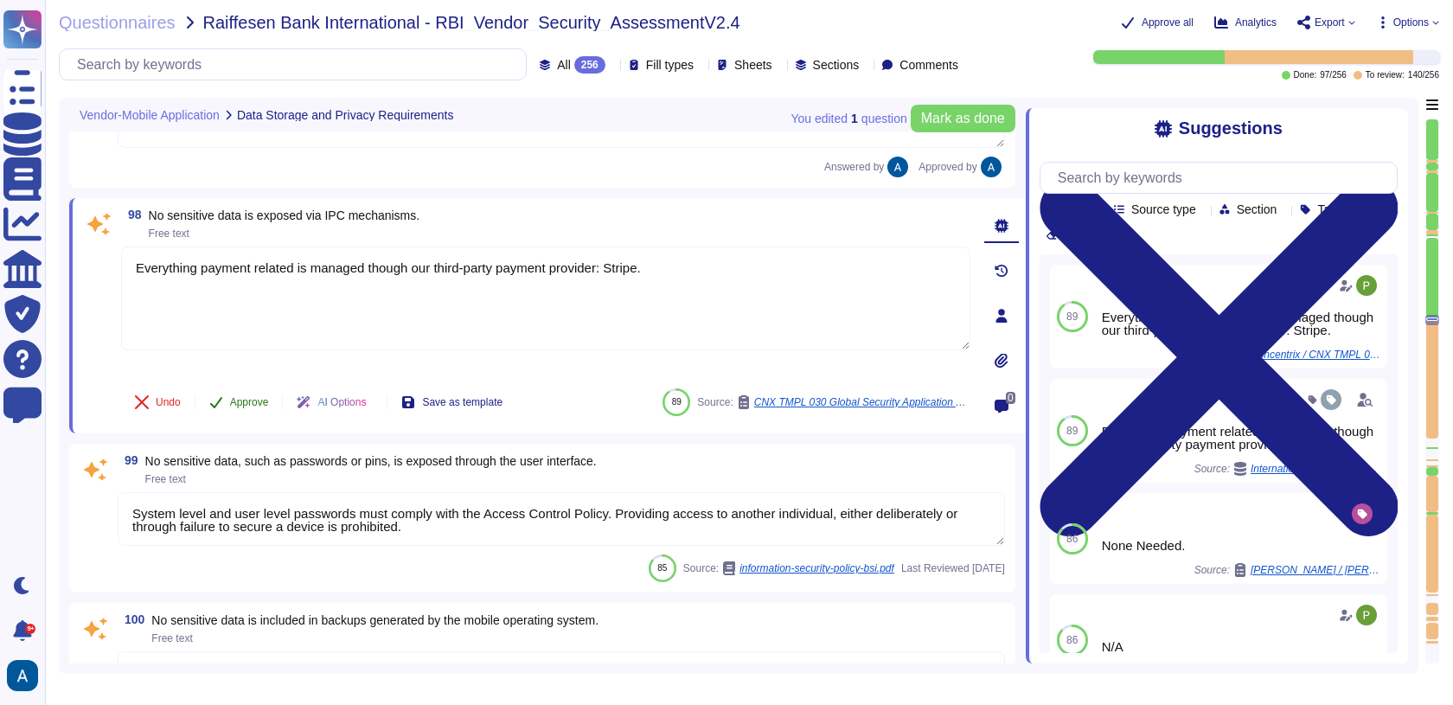
type textarea "The app enforces a minimum device-access-security policy that requires devices …"
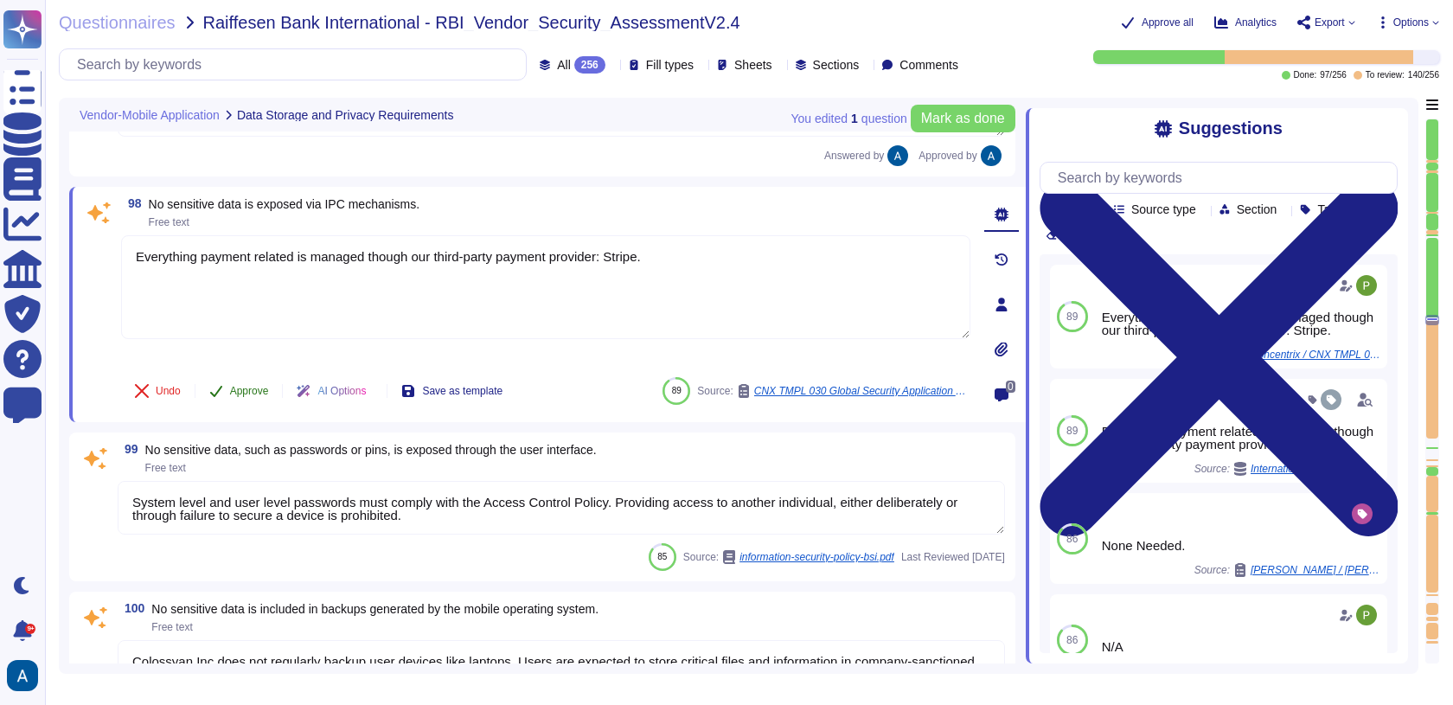
scroll to position [16252, 0]
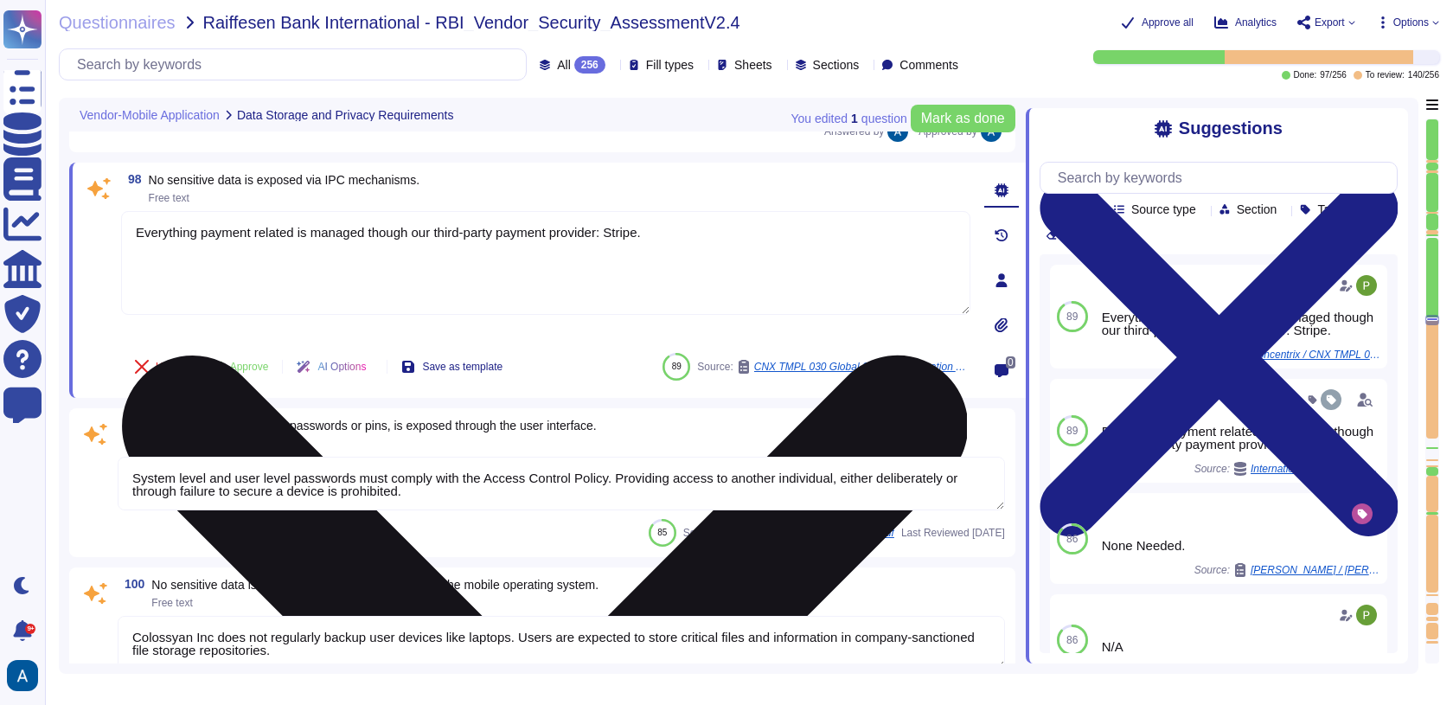
click at [325, 241] on textarea "Everything payment related is managed though our third-party payment provider: …" at bounding box center [545, 263] width 849 height 104
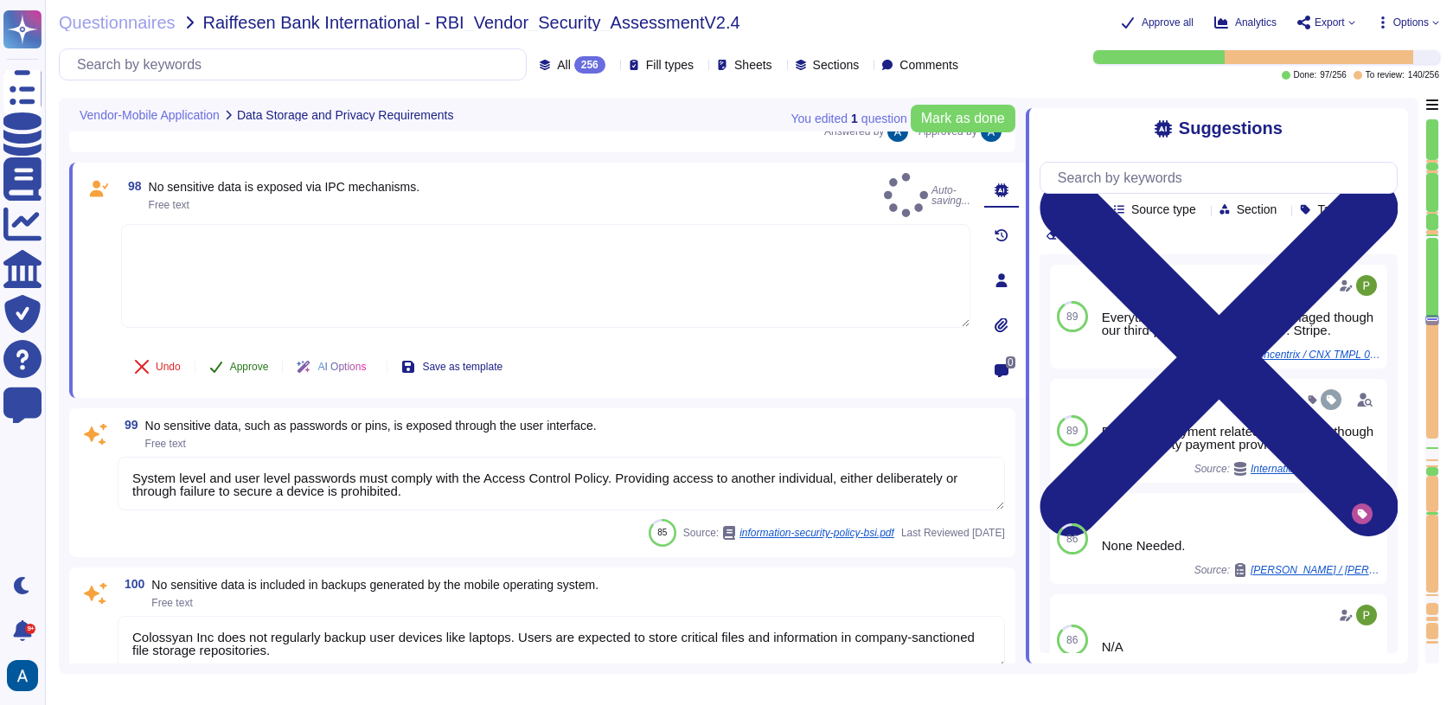
click at [246, 349] on button "Approve" at bounding box center [238, 366] width 87 height 35
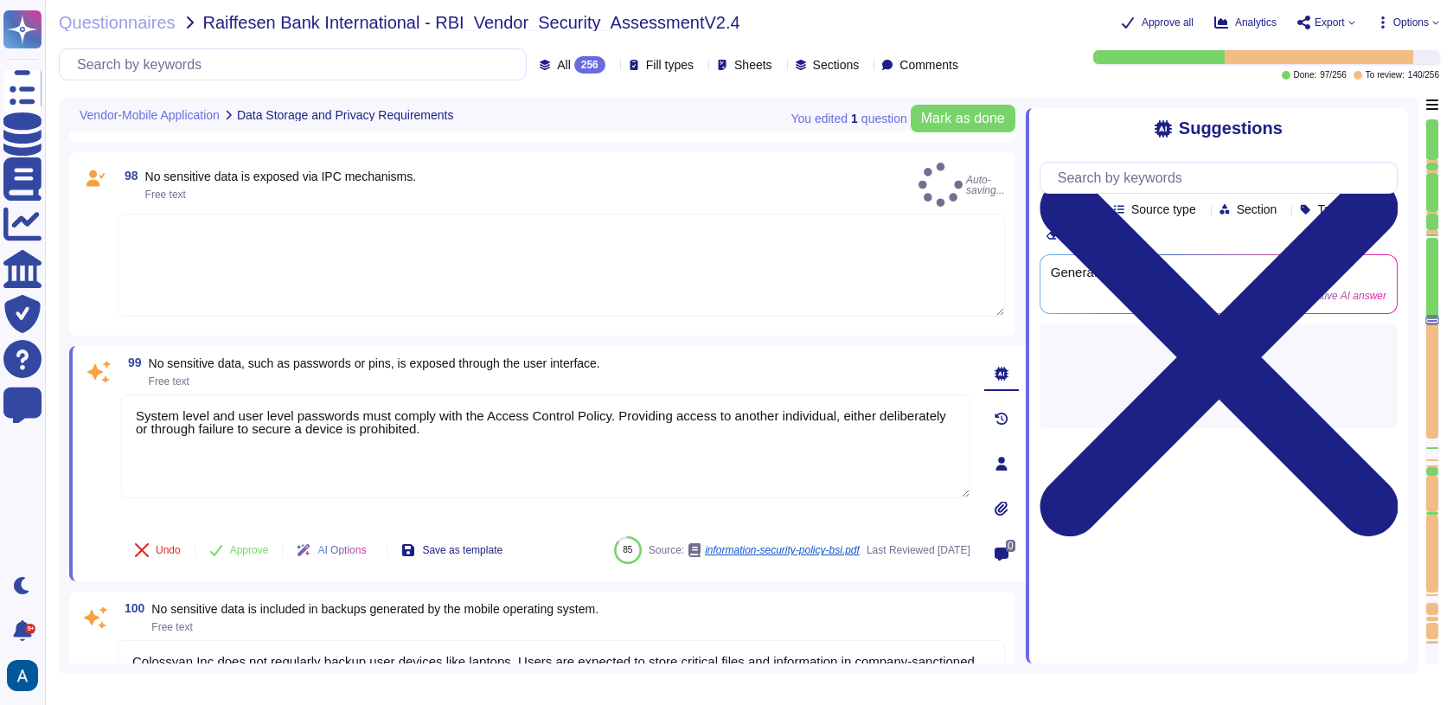
type textarea "The app enforces a minimum device-access-security policy that requires devices …"
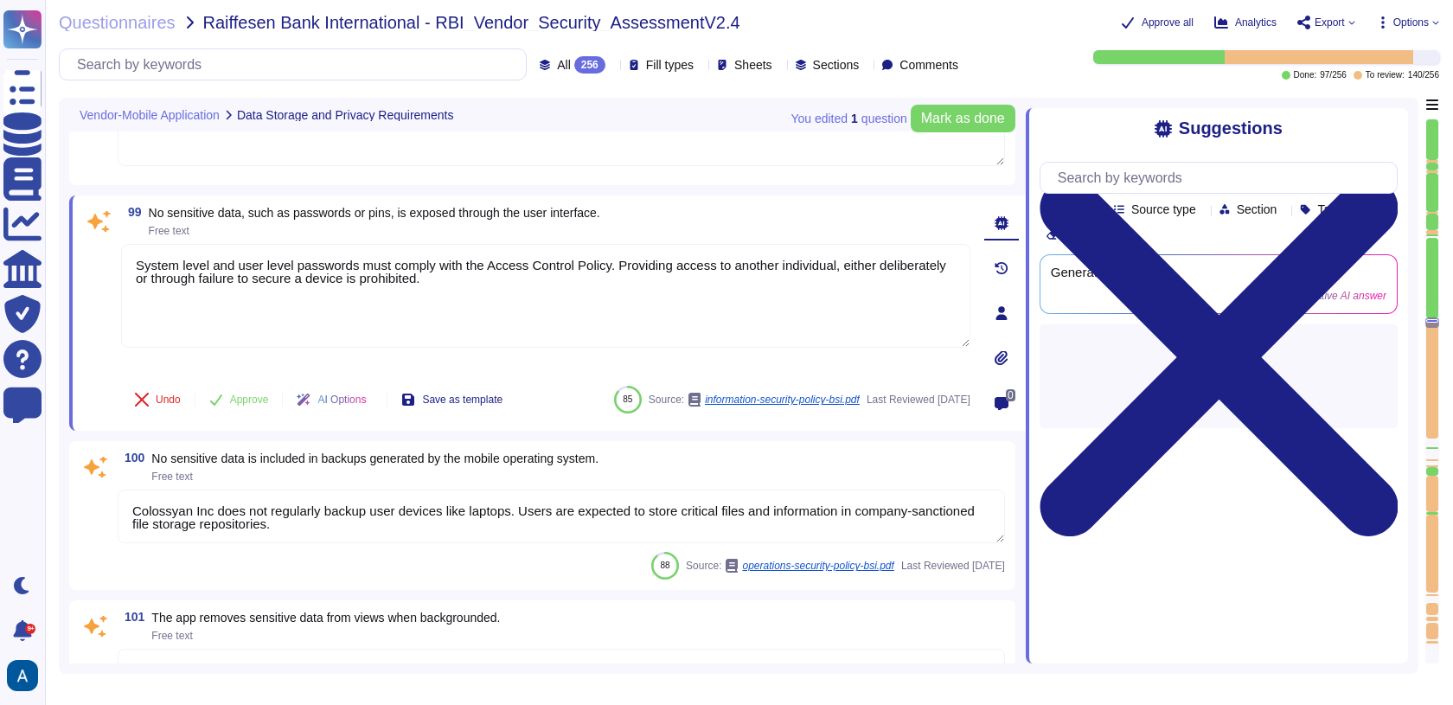
type textarea "Yes"
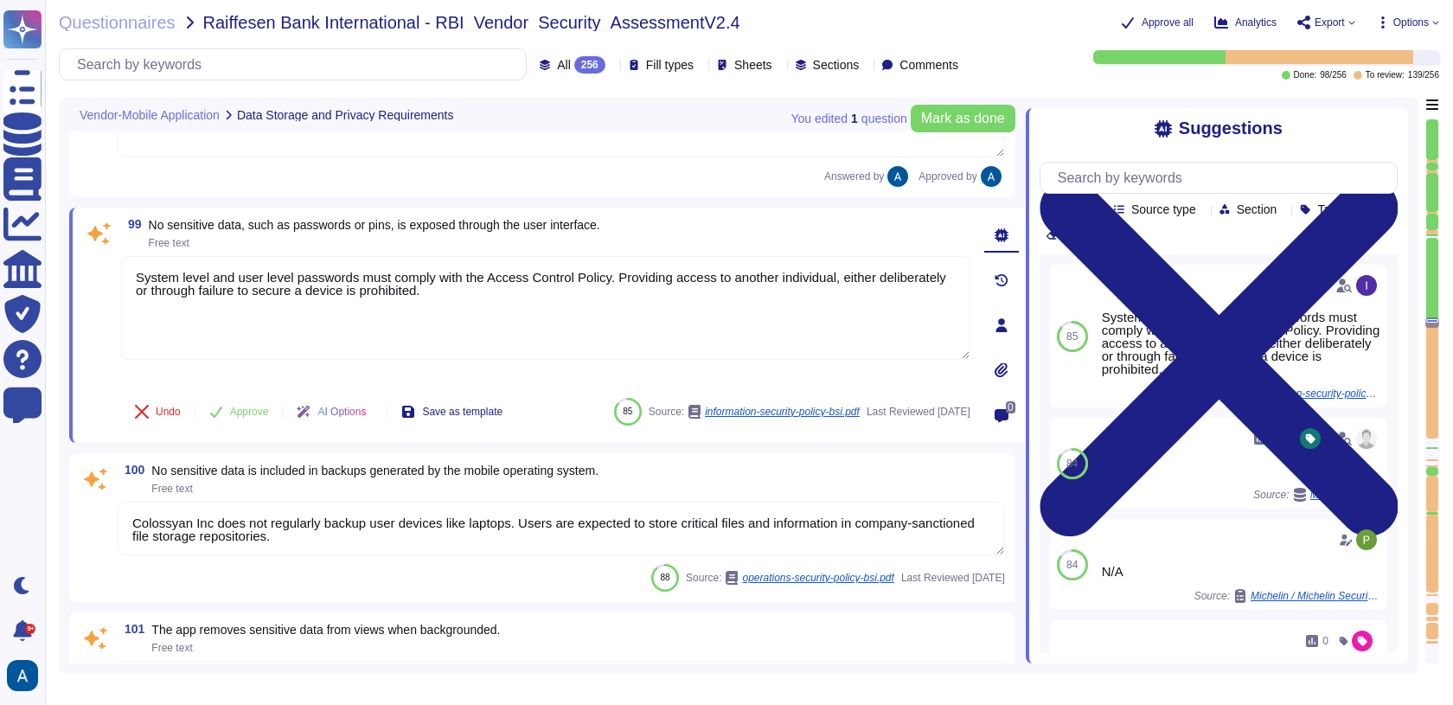
type textarea "Yes"
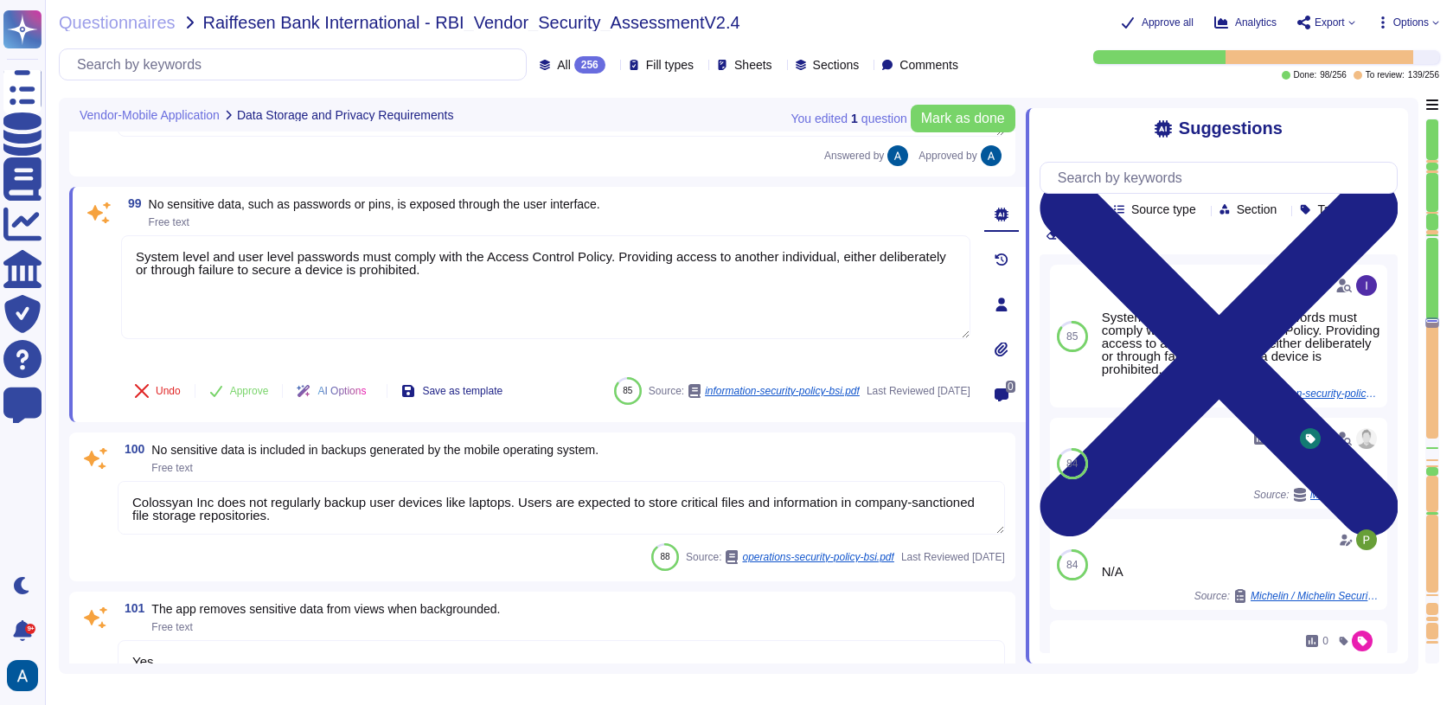
scroll to position [16442, 0]
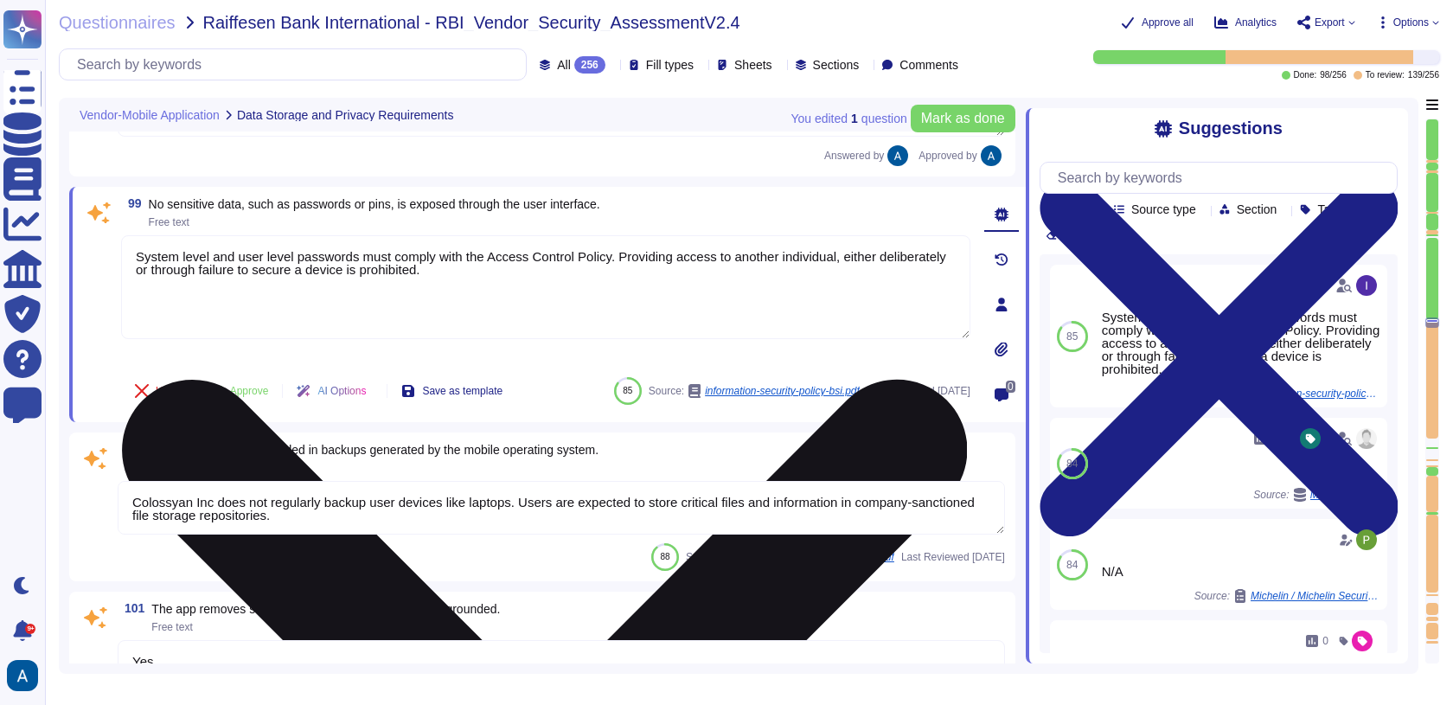
click at [263, 266] on textarea "System level and user level passwords must comply with the Access Control Polic…" at bounding box center [545, 287] width 849 height 104
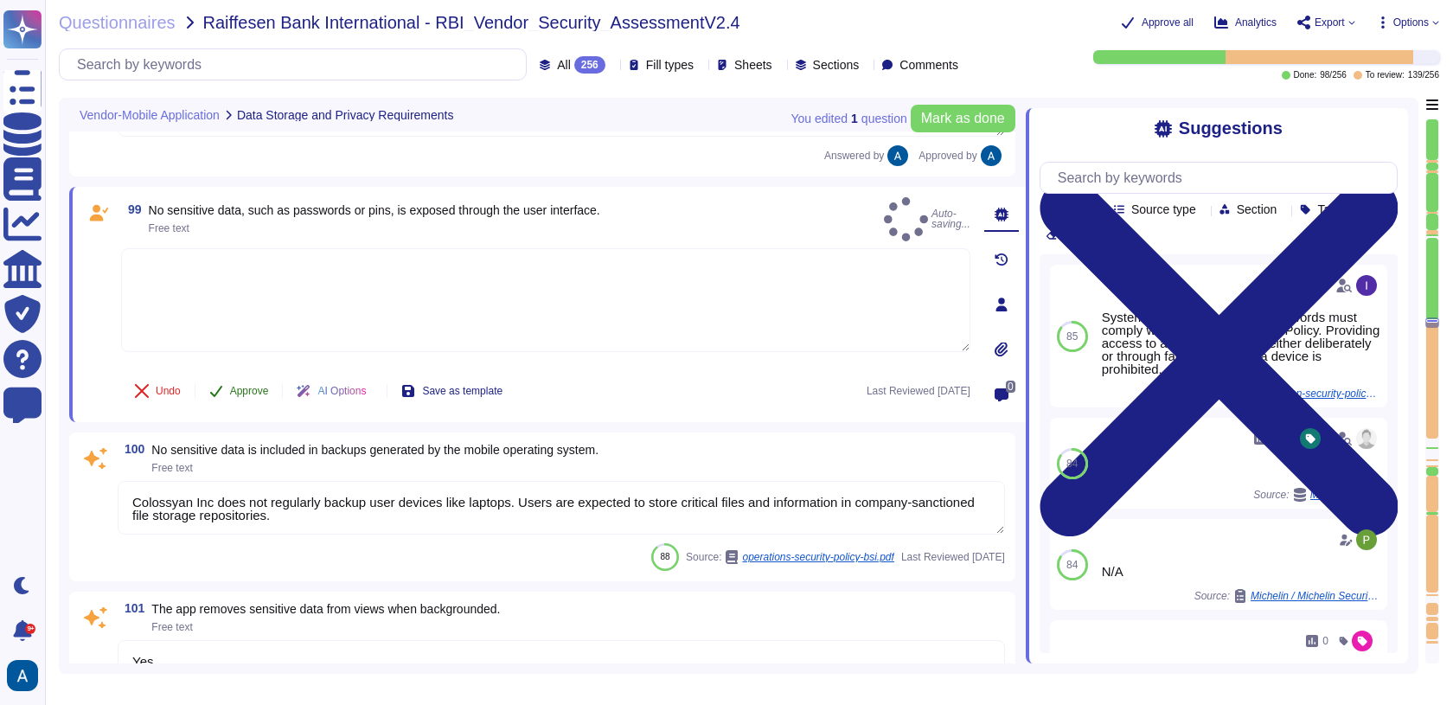
click at [237, 374] on button "Approve" at bounding box center [238, 391] width 87 height 35
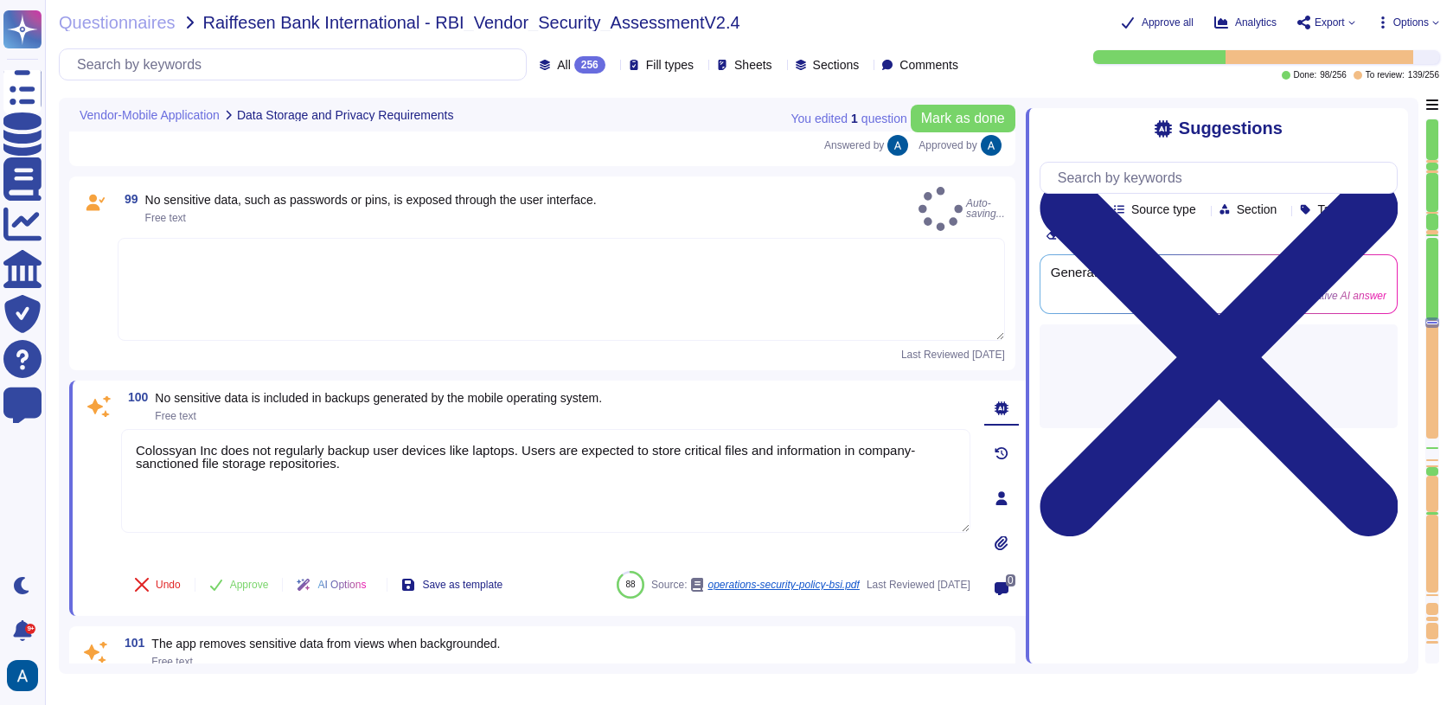
type textarea "Yes"
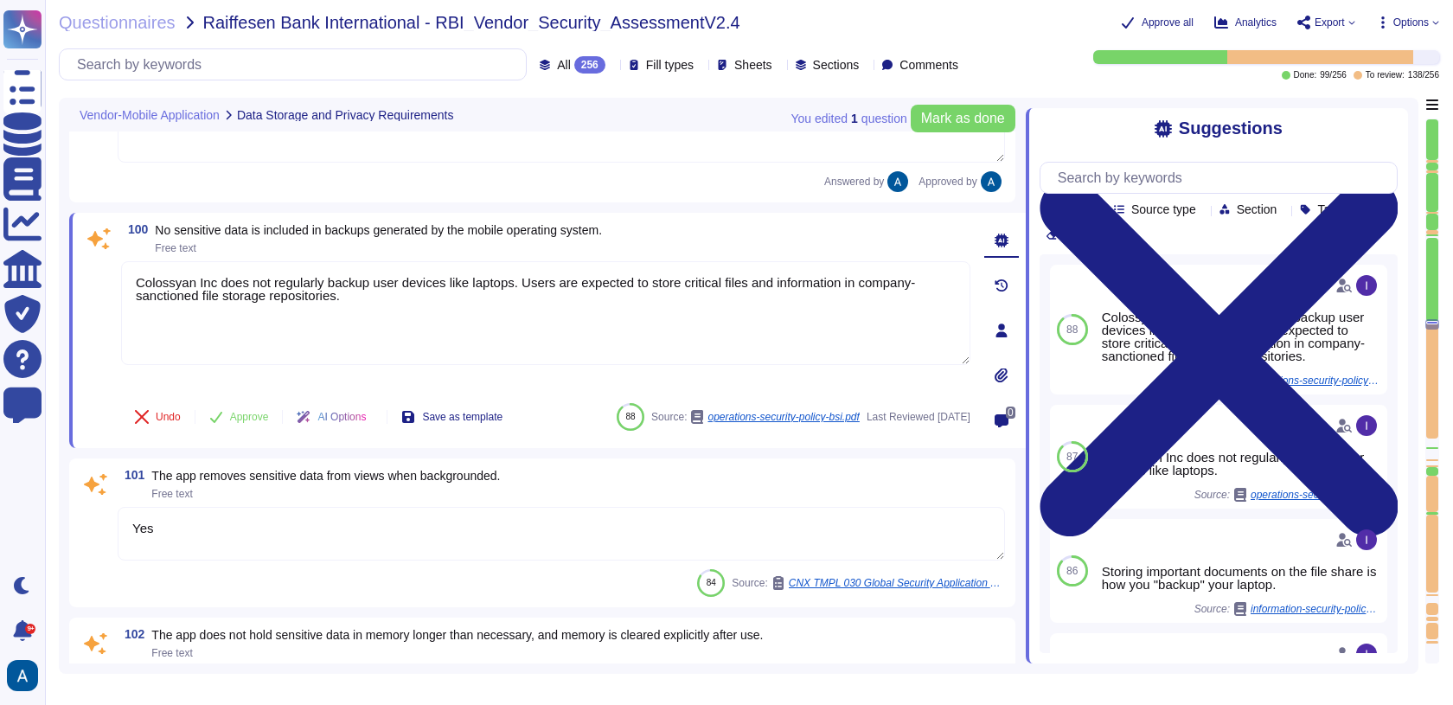
type textarea "Our encryption keys are managed by AWS."
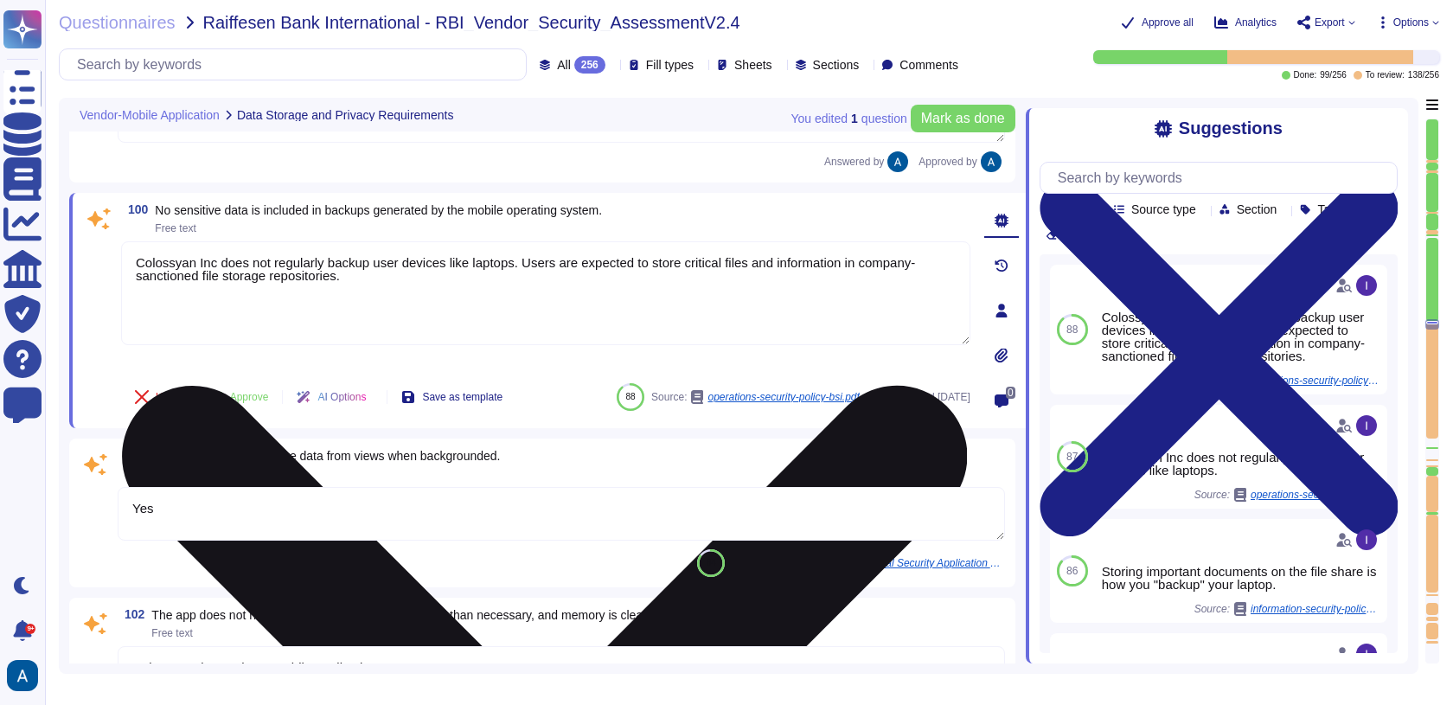
scroll to position [16633, 0]
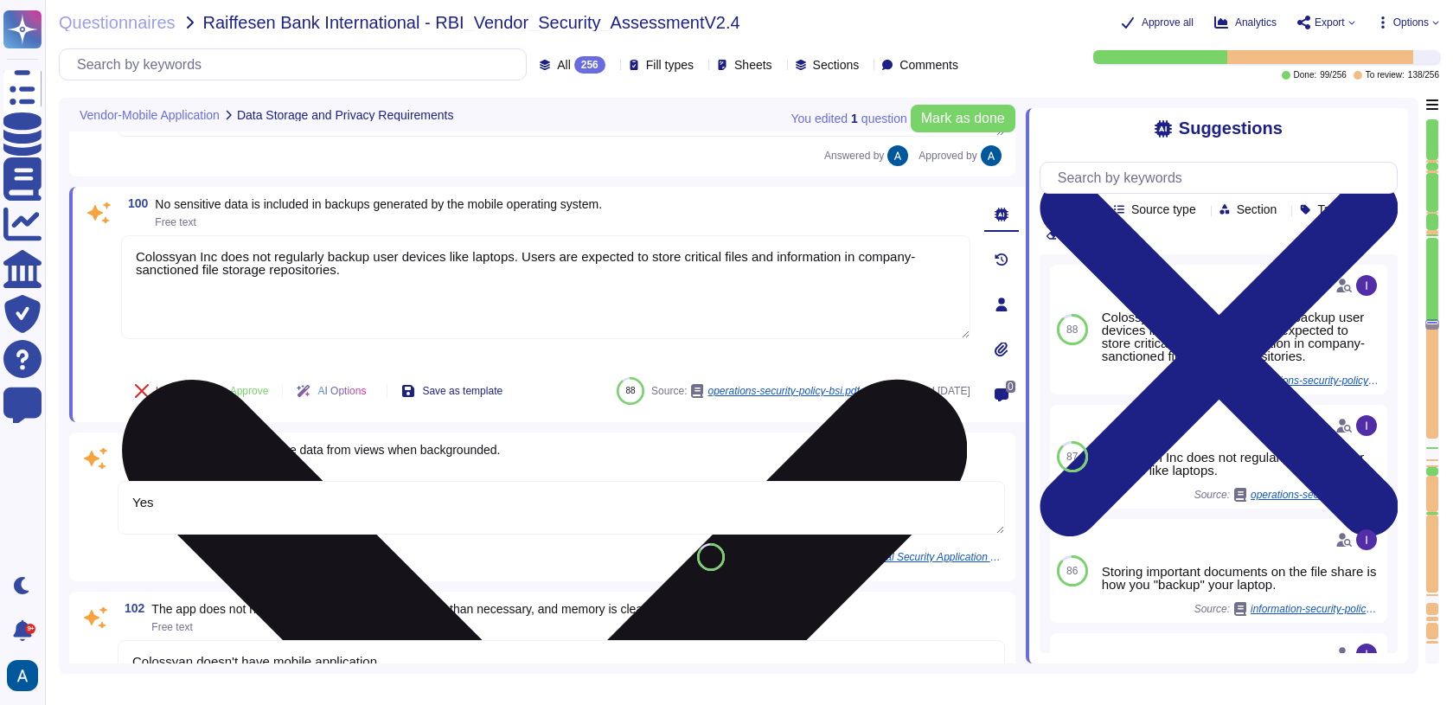
click at [257, 270] on textarea "Colossyan Inc does not regularly backup user devices like laptops. Users are ex…" at bounding box center [545, 287] width 849 height 104
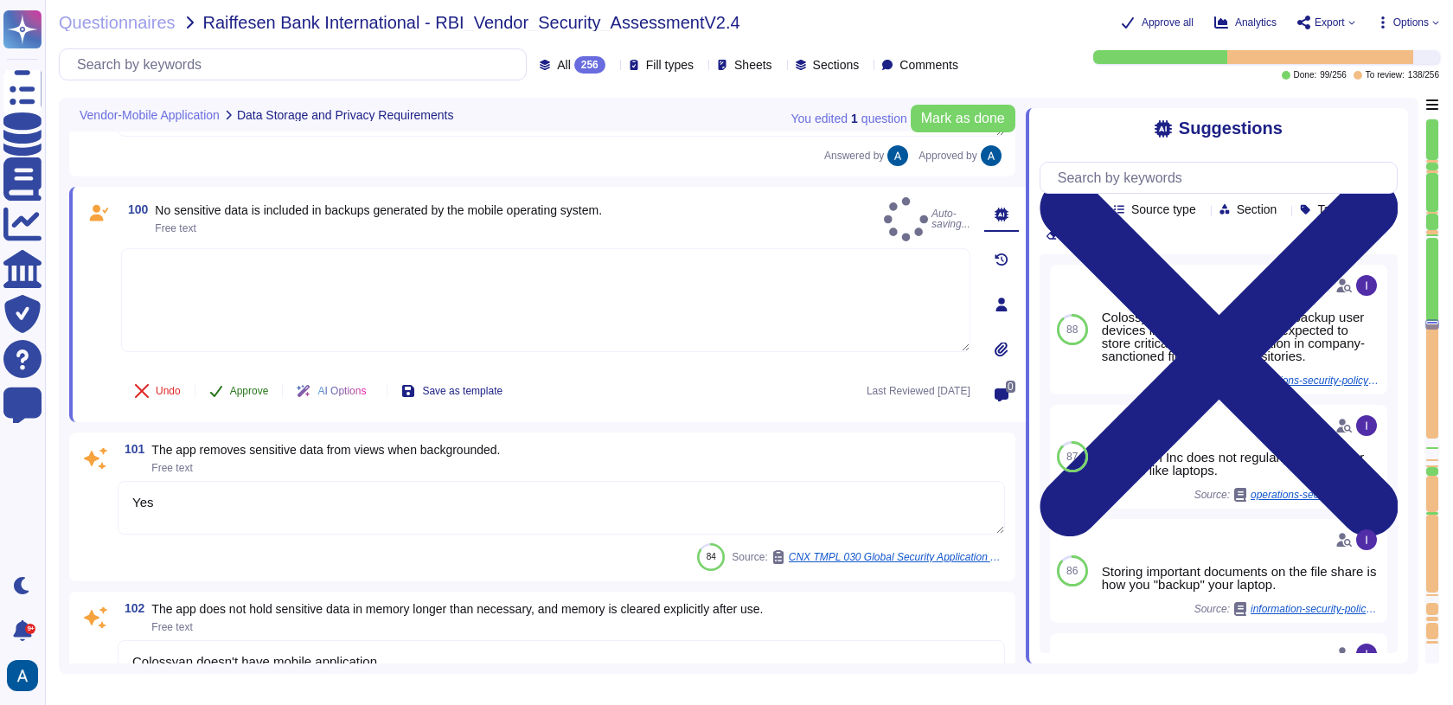
click at [242, 386] on span "Approve" at bounding box center [249, 391] width 39 height 10
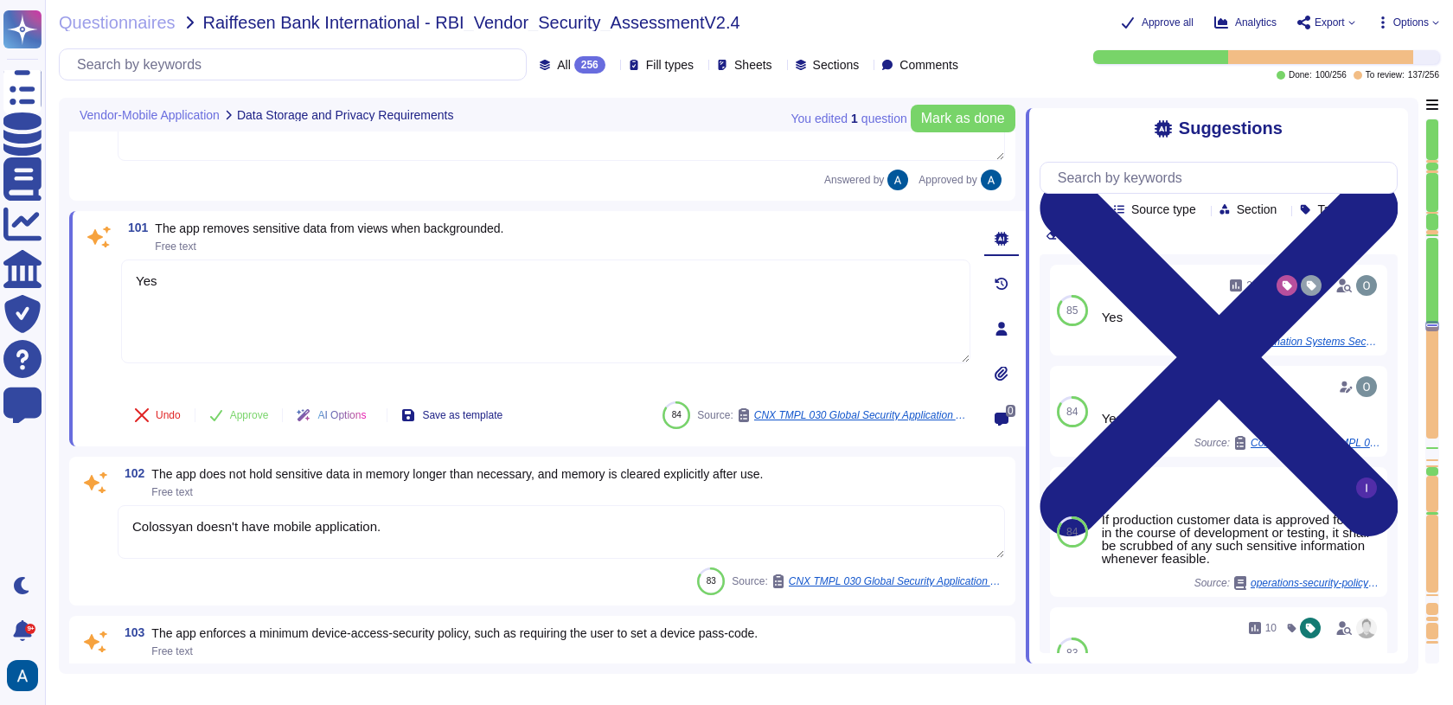
type textarea "Our encryption keys are managed by AWS."
type textarea "All storage and transmission of passwords is to be protected using appropriate …"
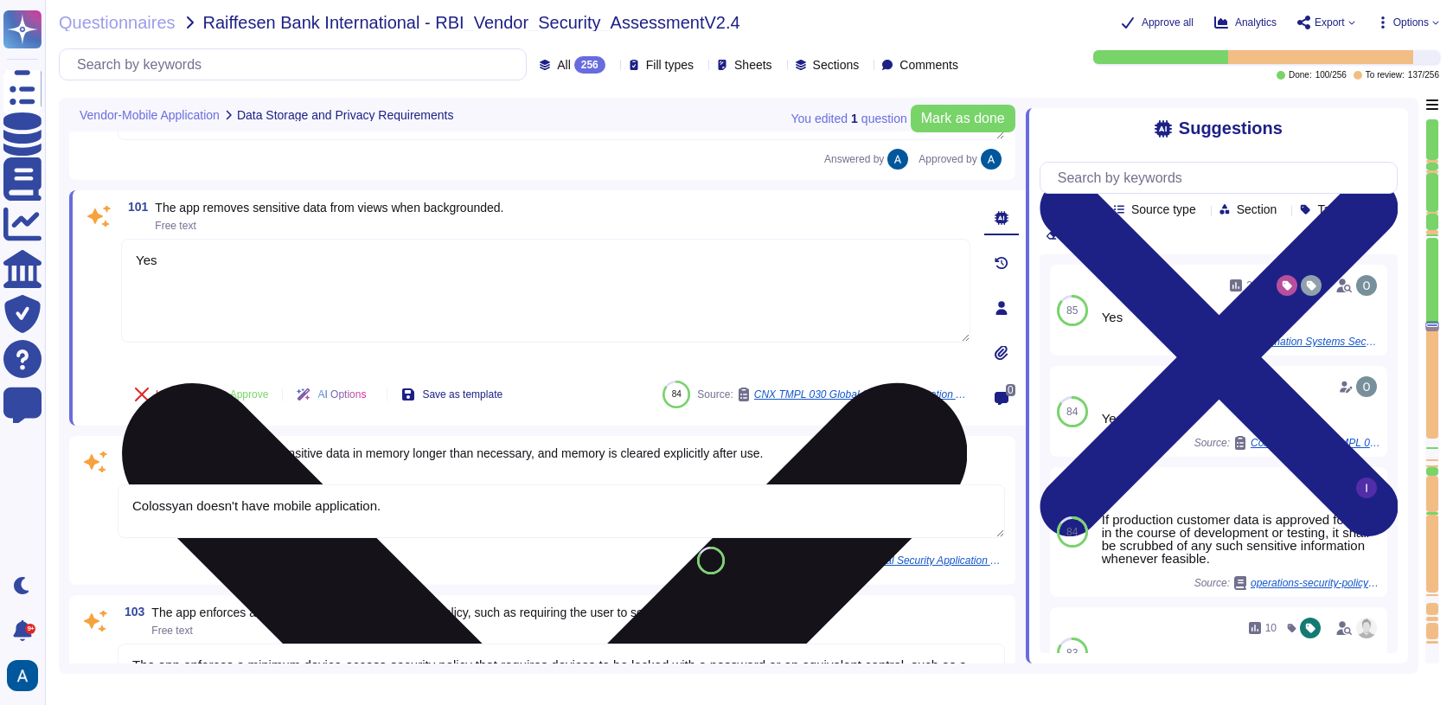
scroll to position [16825, 0]
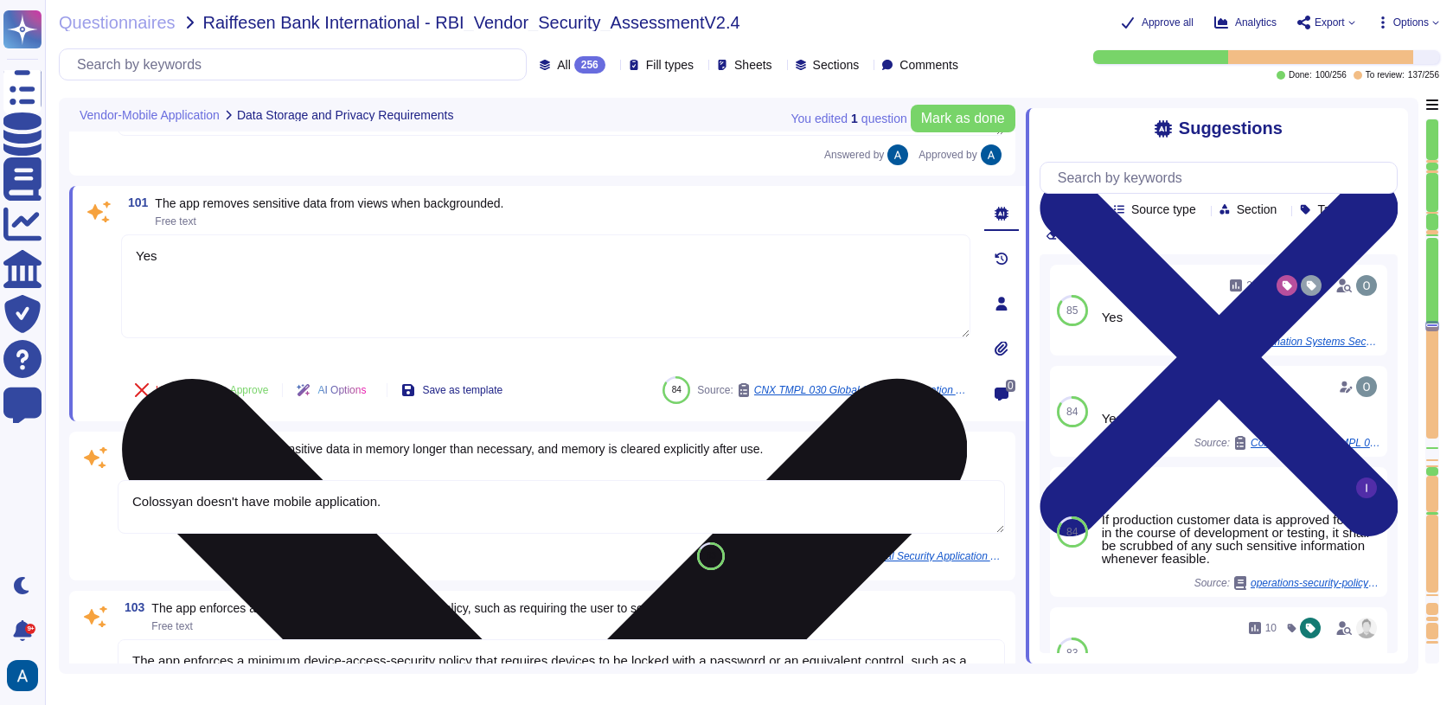
click at [271, 285] on textarea "Yes" at bounding box center [545, 286] width 849 height 104
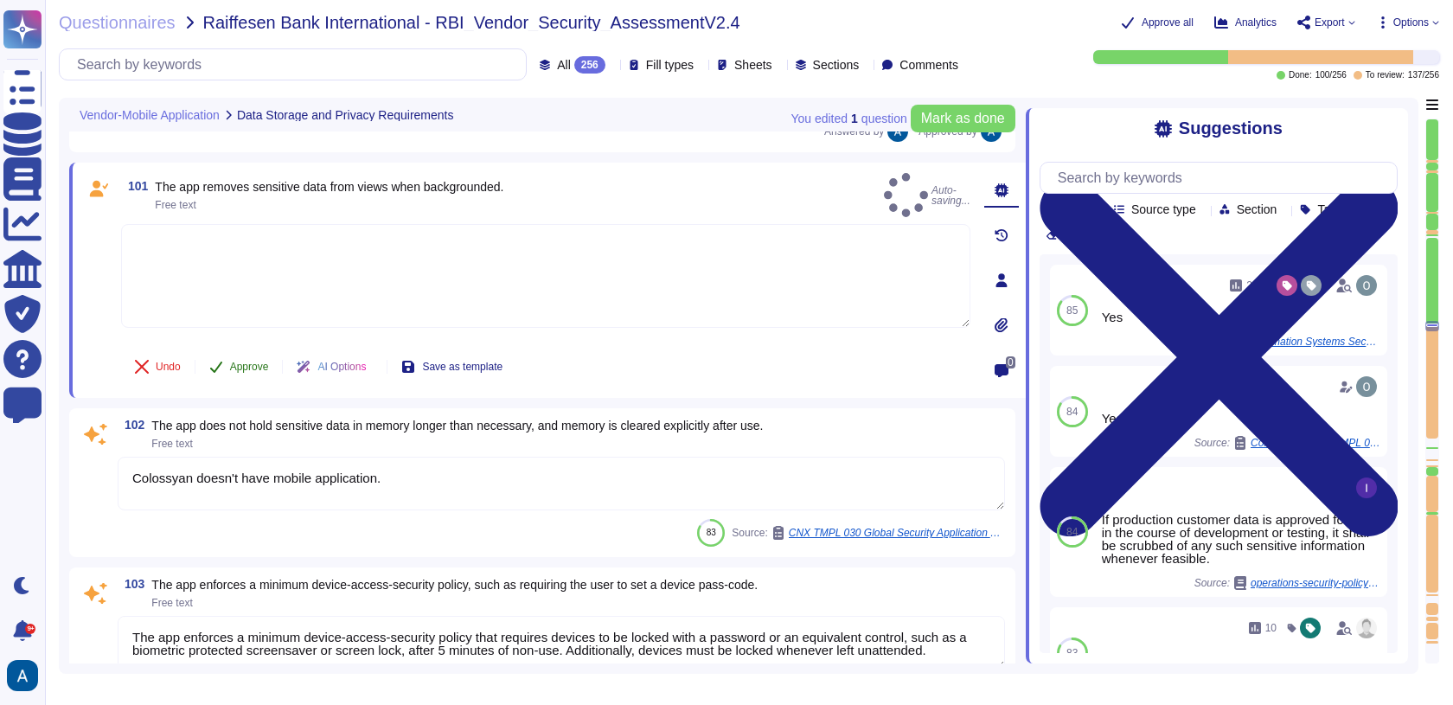
click at [246, 361] on span "Approve" at bounding box center [249, 366] width 39 height 10
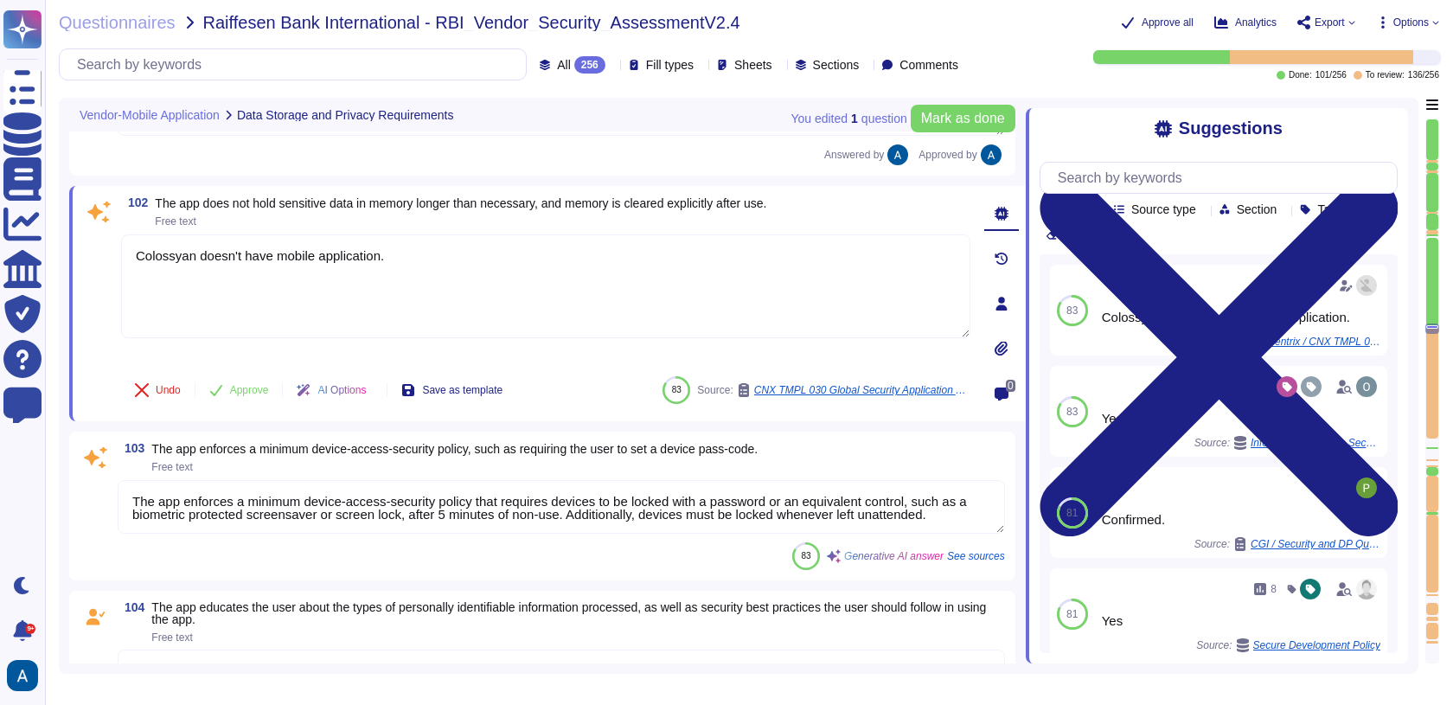
type textarea "All storage and transmission of passwords is to be protected using appropriate …"
type textarea "Our encryption keys are managed by AWS, and we utilize AES-256 encryption for d…"
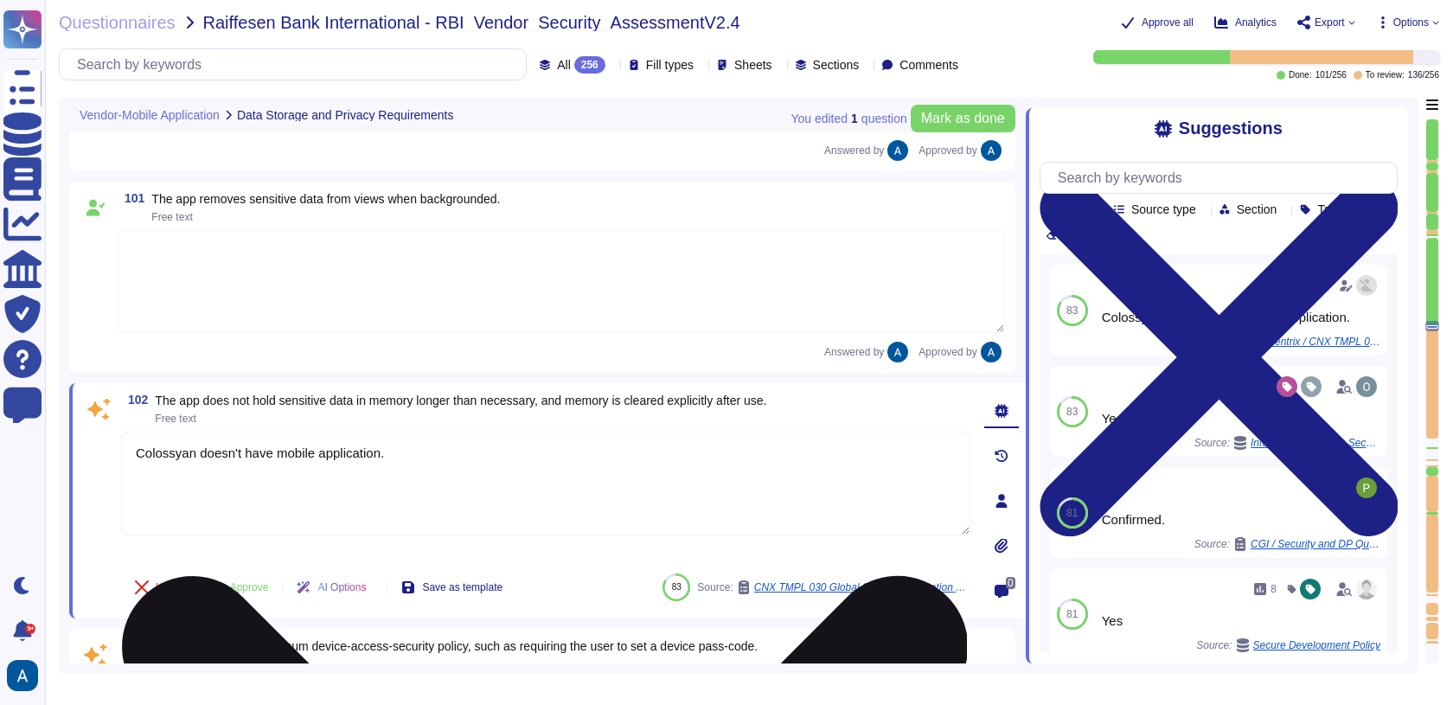
scroll to position [16714, 0]
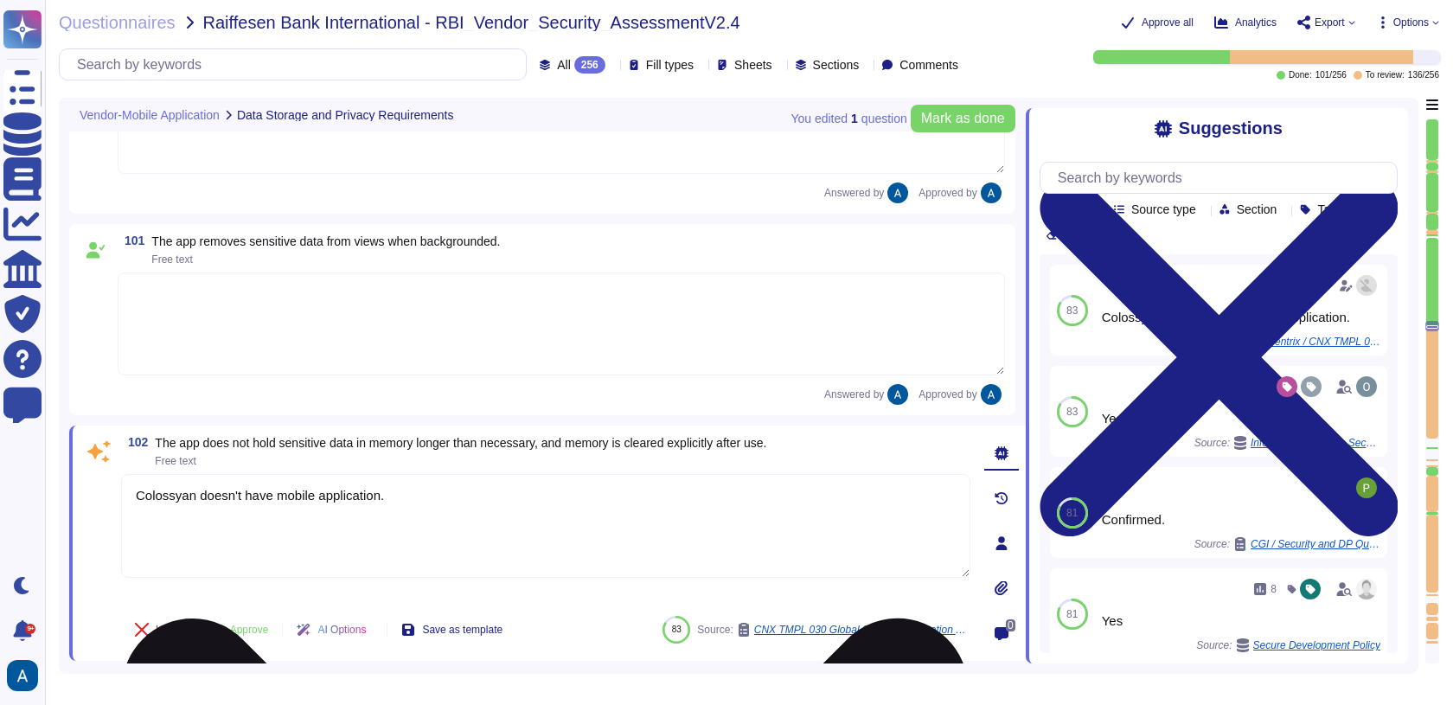
click at [397, 527] on textarea "Colossyan doesn't have mobile application." at bounding box center [545, 526] width 849 height 104
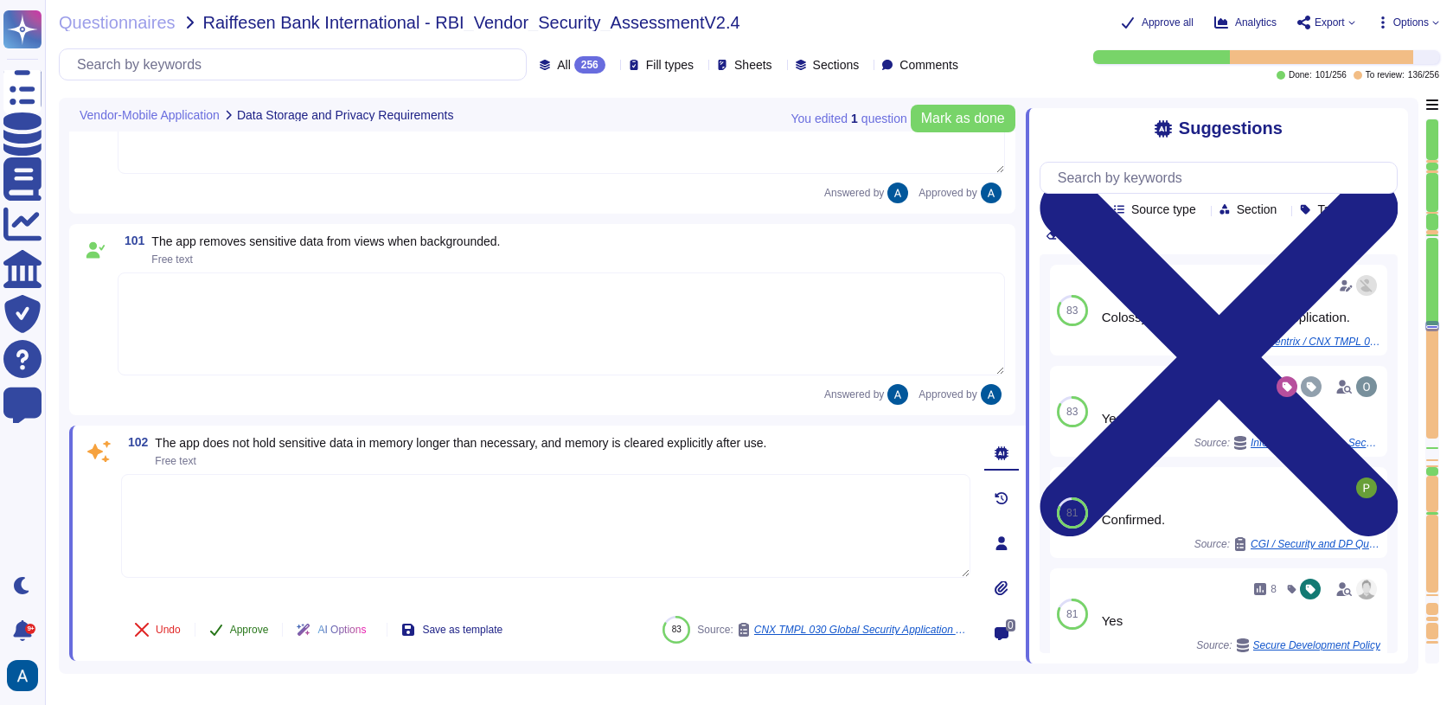
click at [269, 626] on span "Approve" at bounding box center [249, 629] width 39 height 10
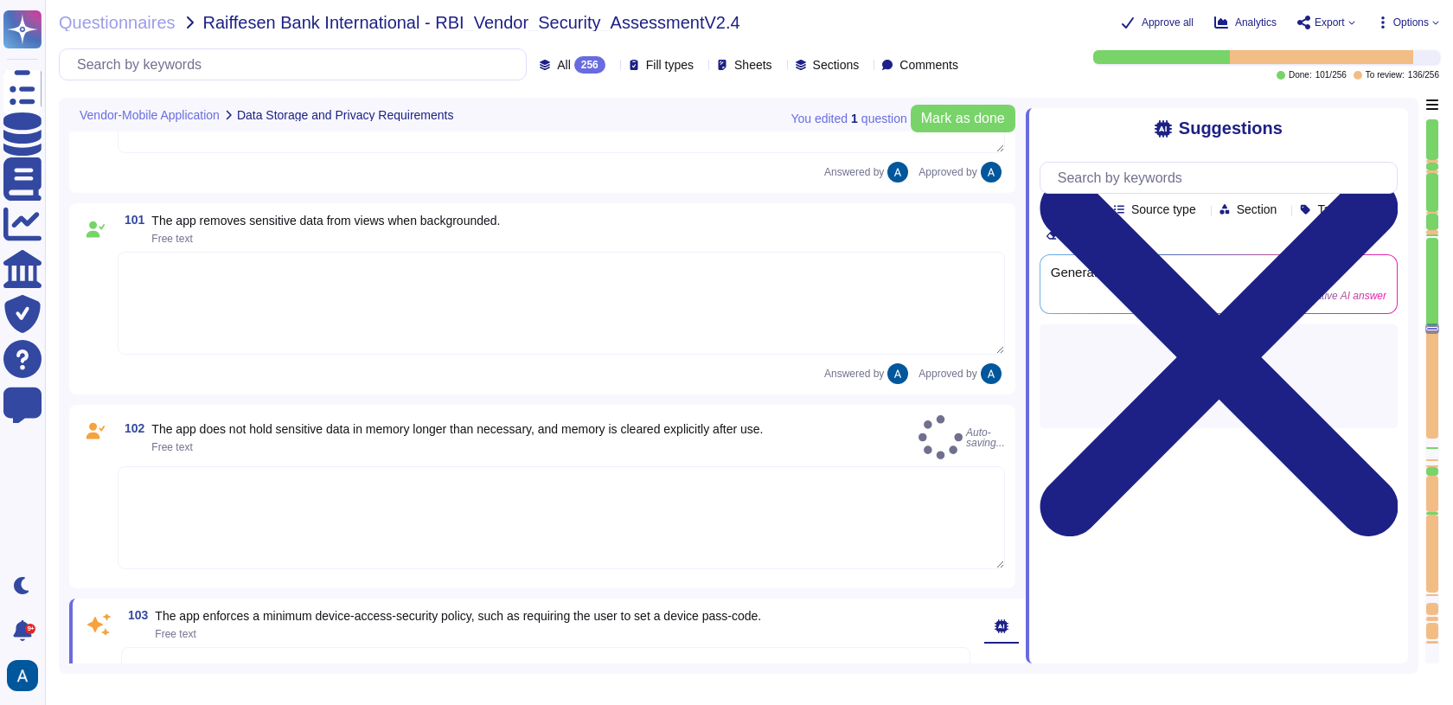
type textarea "All storage and transmission of passwords is to be protected using appropriate …"
type textarea "Our encryption keys are managed by AWS, and we utilize AES-256 encryption for d…"
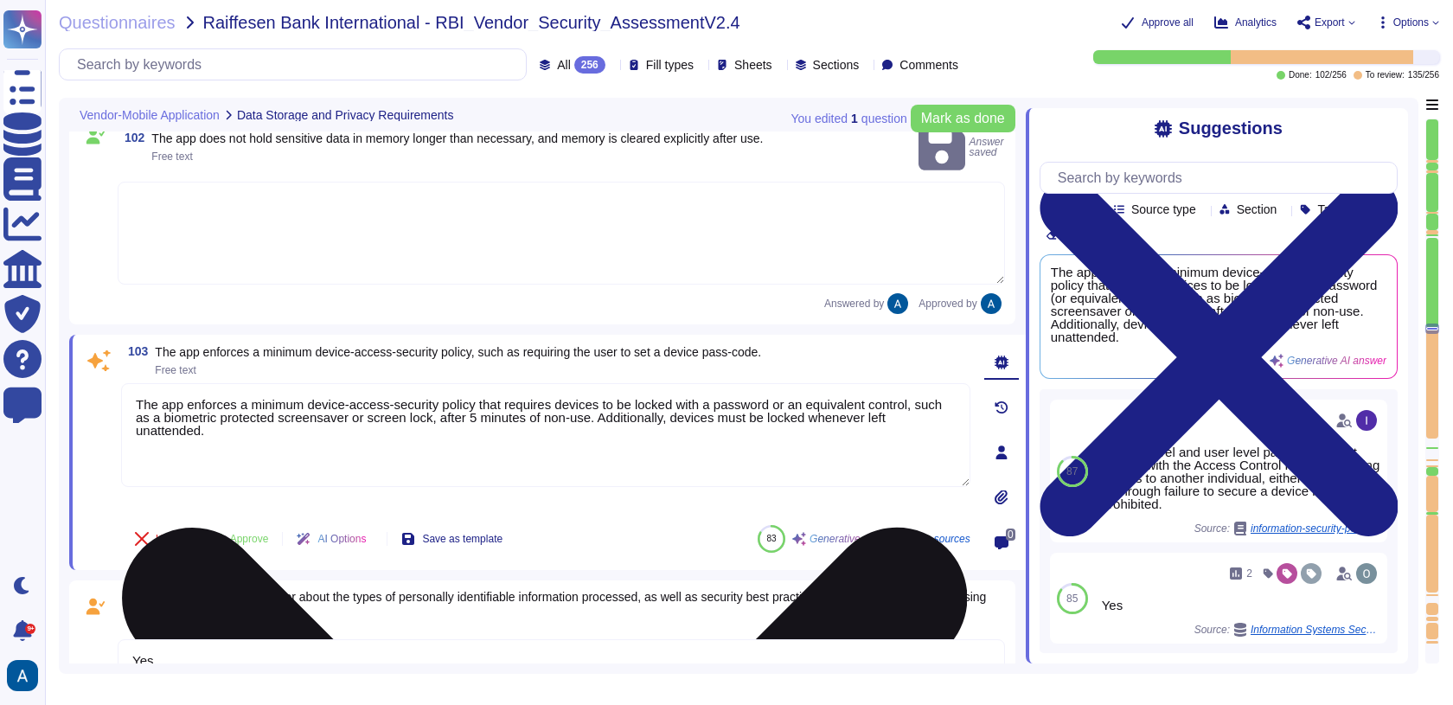
click at [284, 401] on textarea "The app enforces a minimum device-access-security policy that requires devices …" at bounding box center [545, 435] width 849 height 104
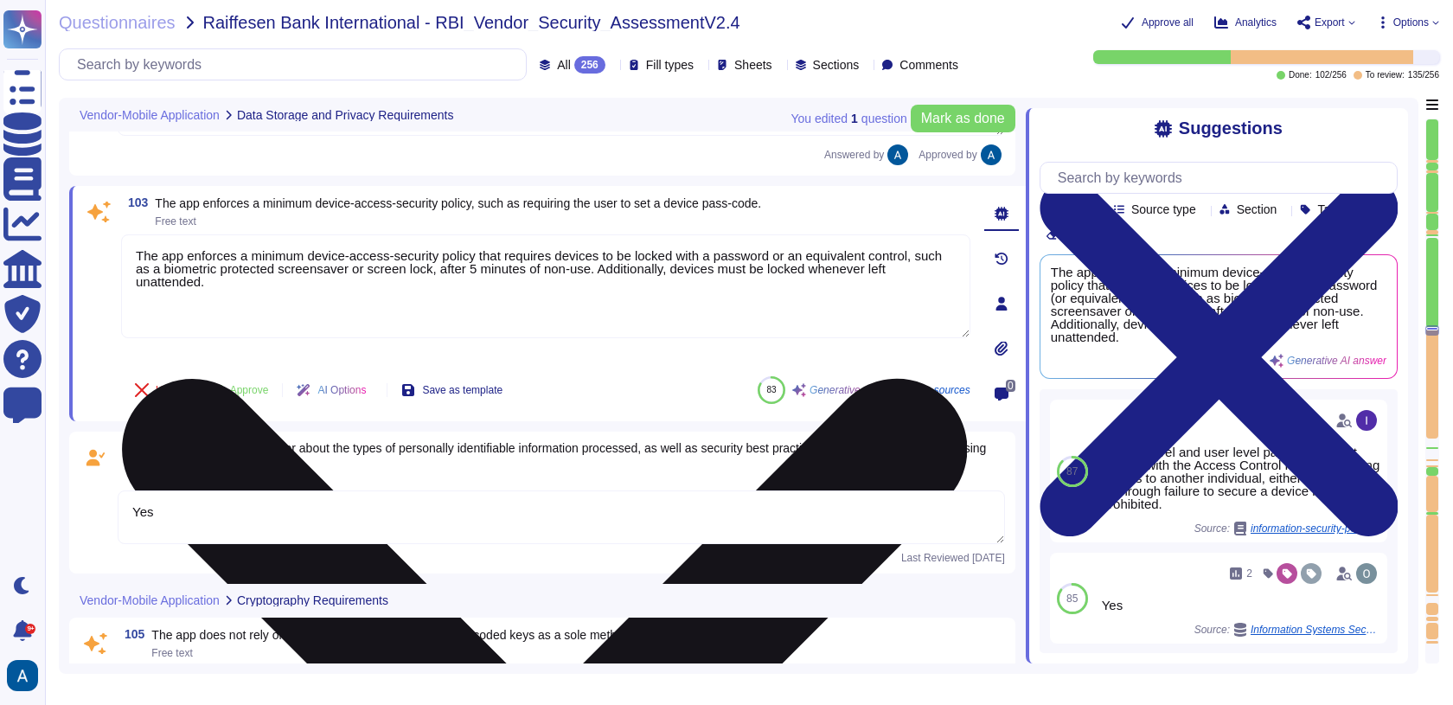
click at [294, 274] on textarea "The app enforces a minimum device-access-security policy that requires devices …" at bounding box center [545, 286] width 849 height 104
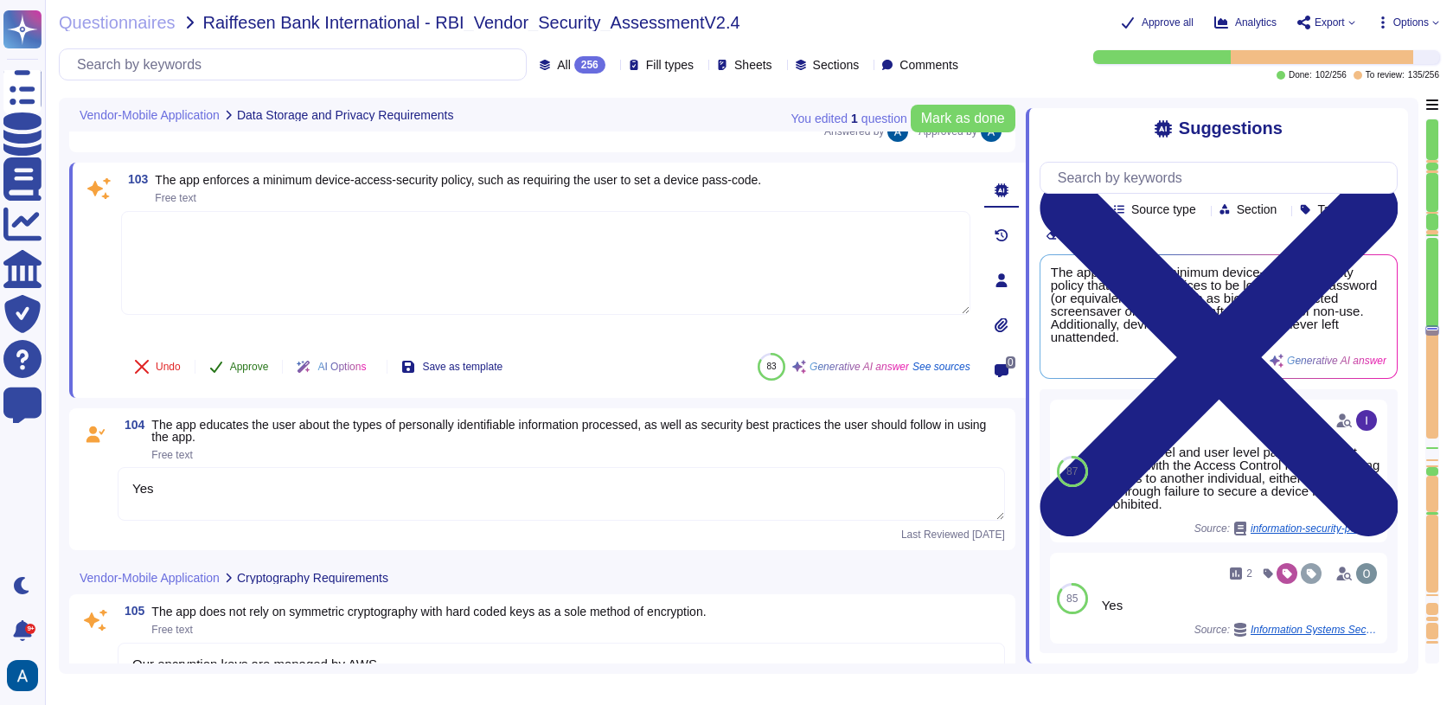
click at [246, 349] on button "Approve" at bounding box center [238, 366] width 87 height 35
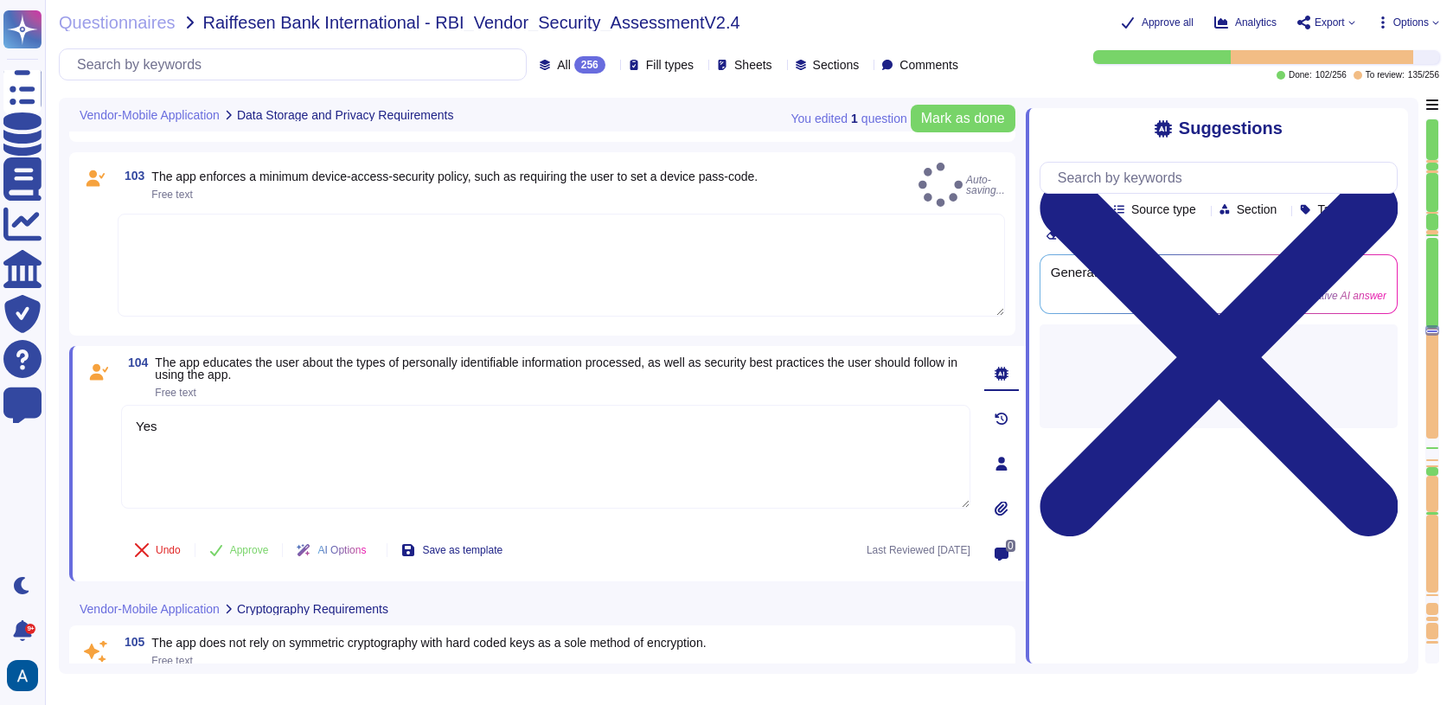
type textarea "Our encryption keys are managed by AWS, and we utilize AES-256 encryption for d…"
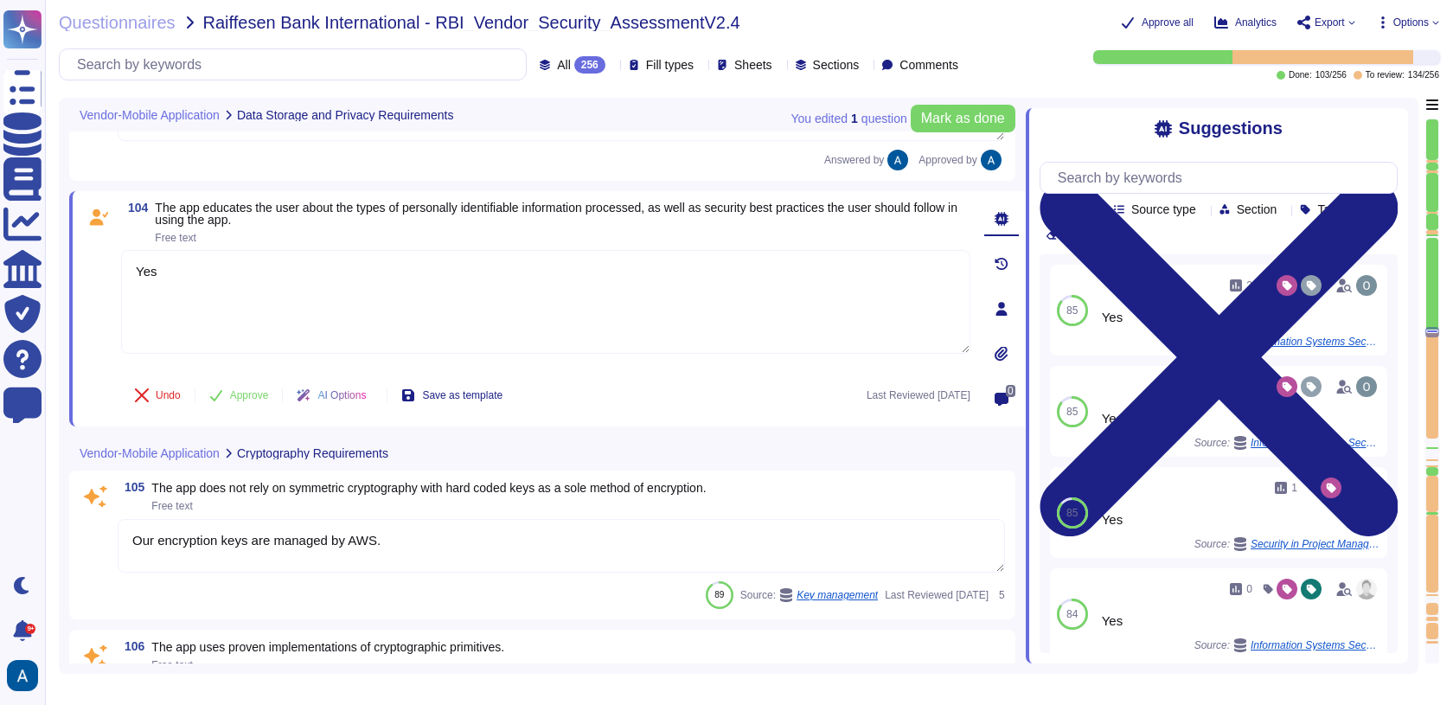
scroll to position [17349, 0]
type textarea "Yes"
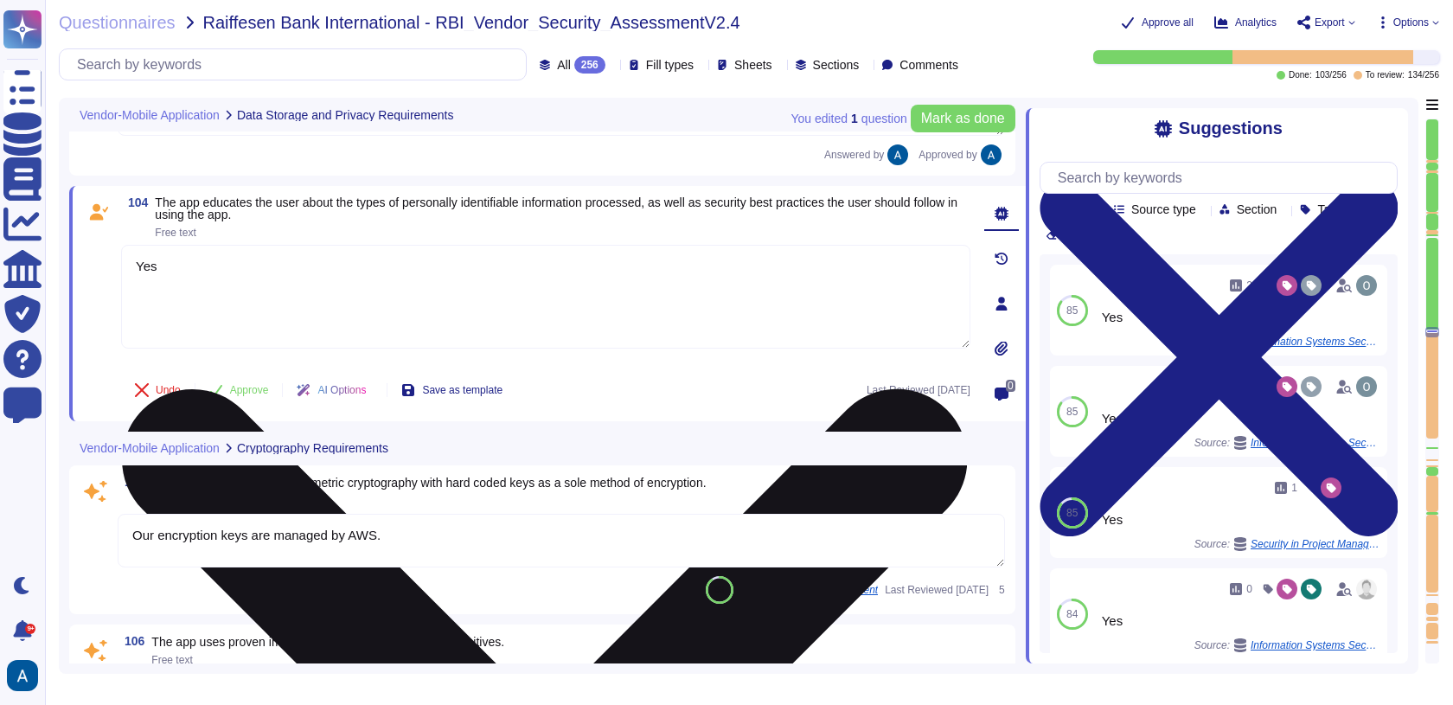
click at [239, 248] on textarea "Yes" at bounding box center [545, 297] width 849 height 104
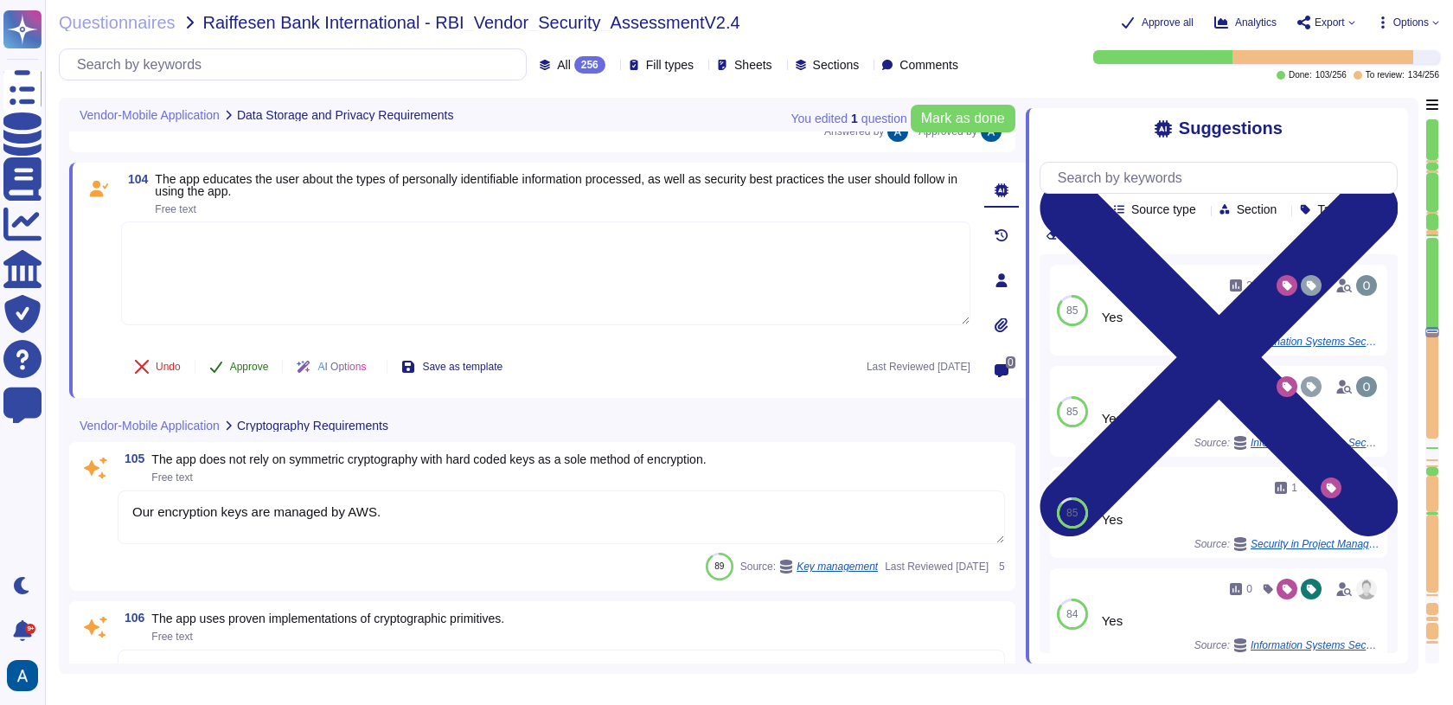
click at [236, 368] on span "Approve" at bounding box center [249, 366] width 39 height 10
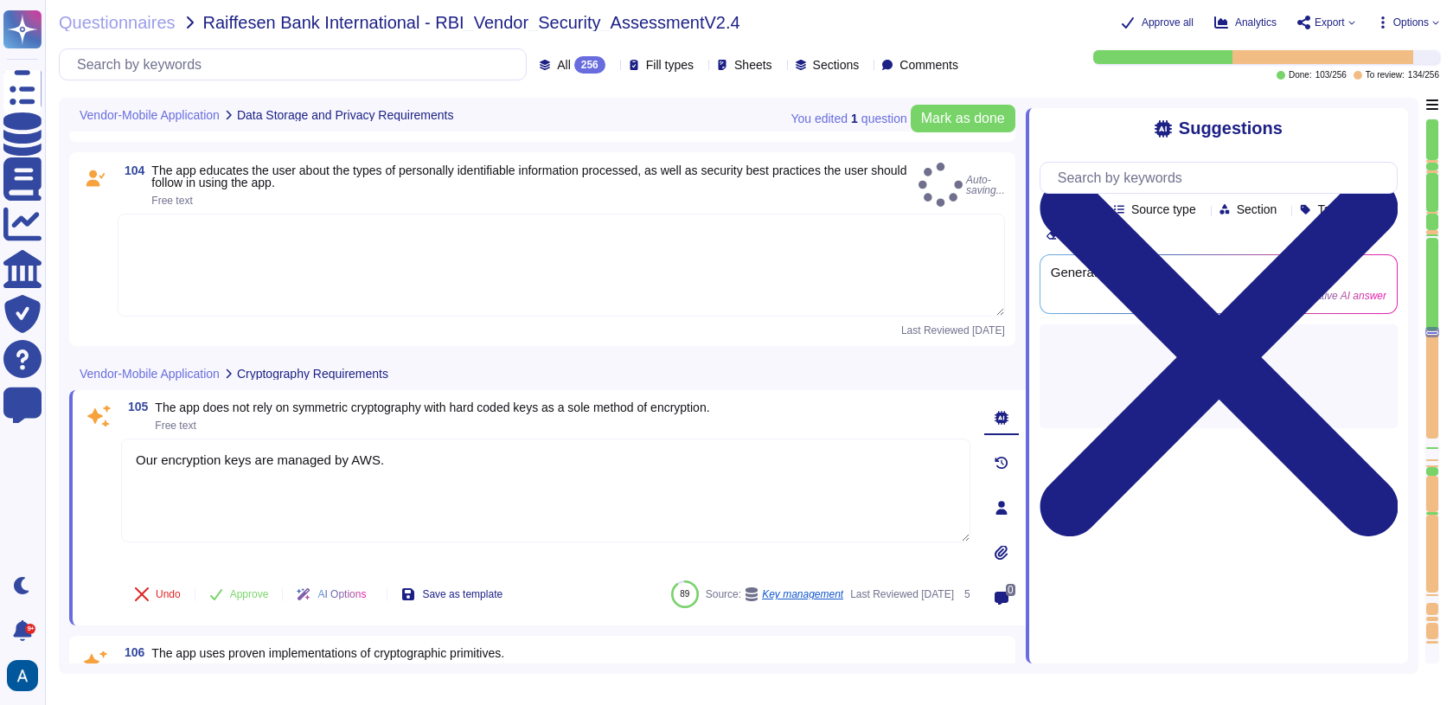
type textarea "Yes"
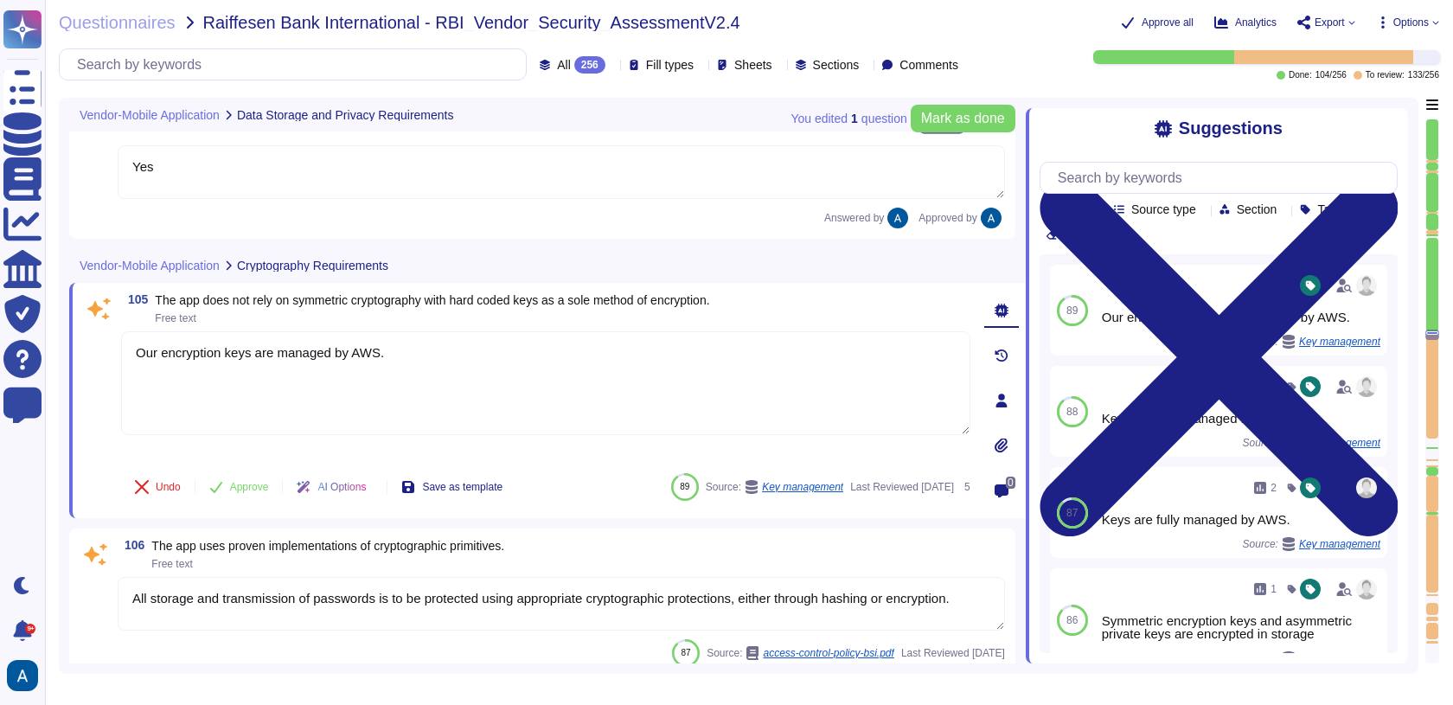
type textarea "Keys are fully managed by AWS."
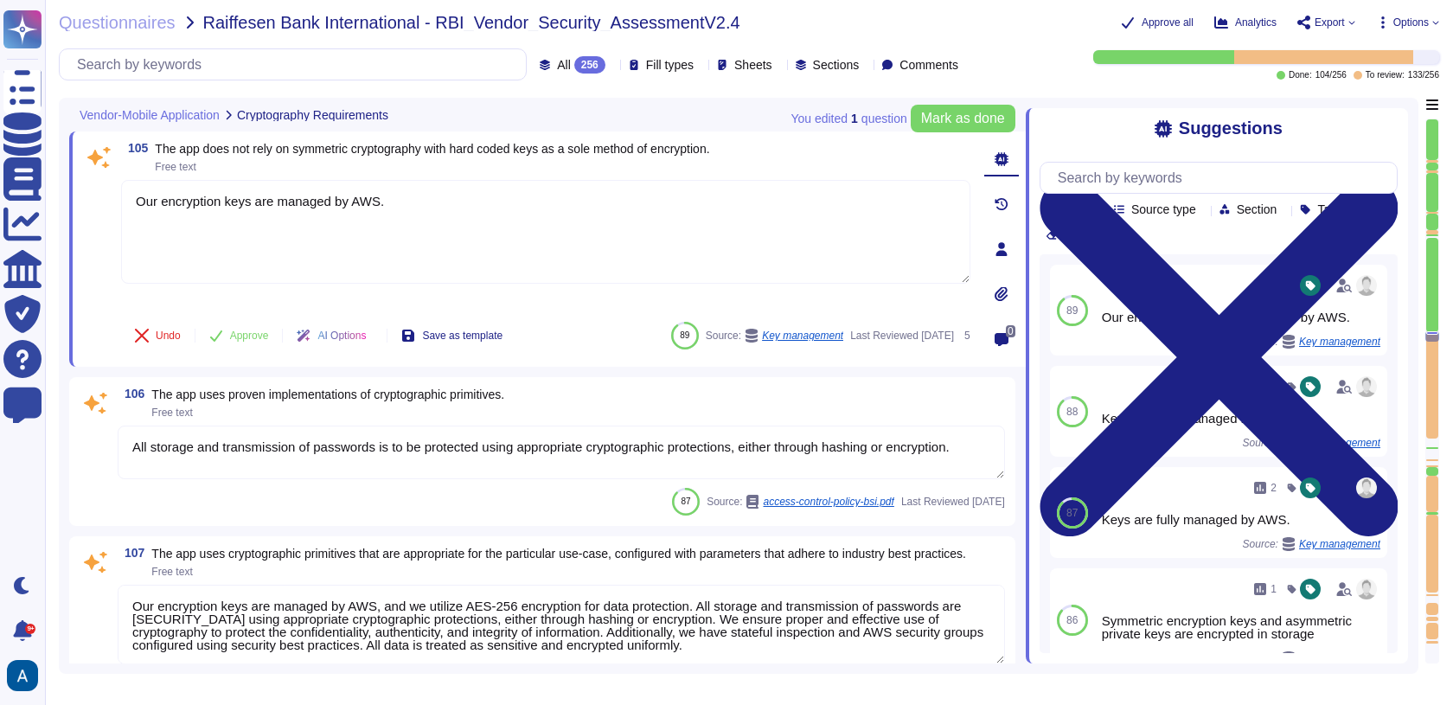
type textarea "Keys are fully managed by AWS."
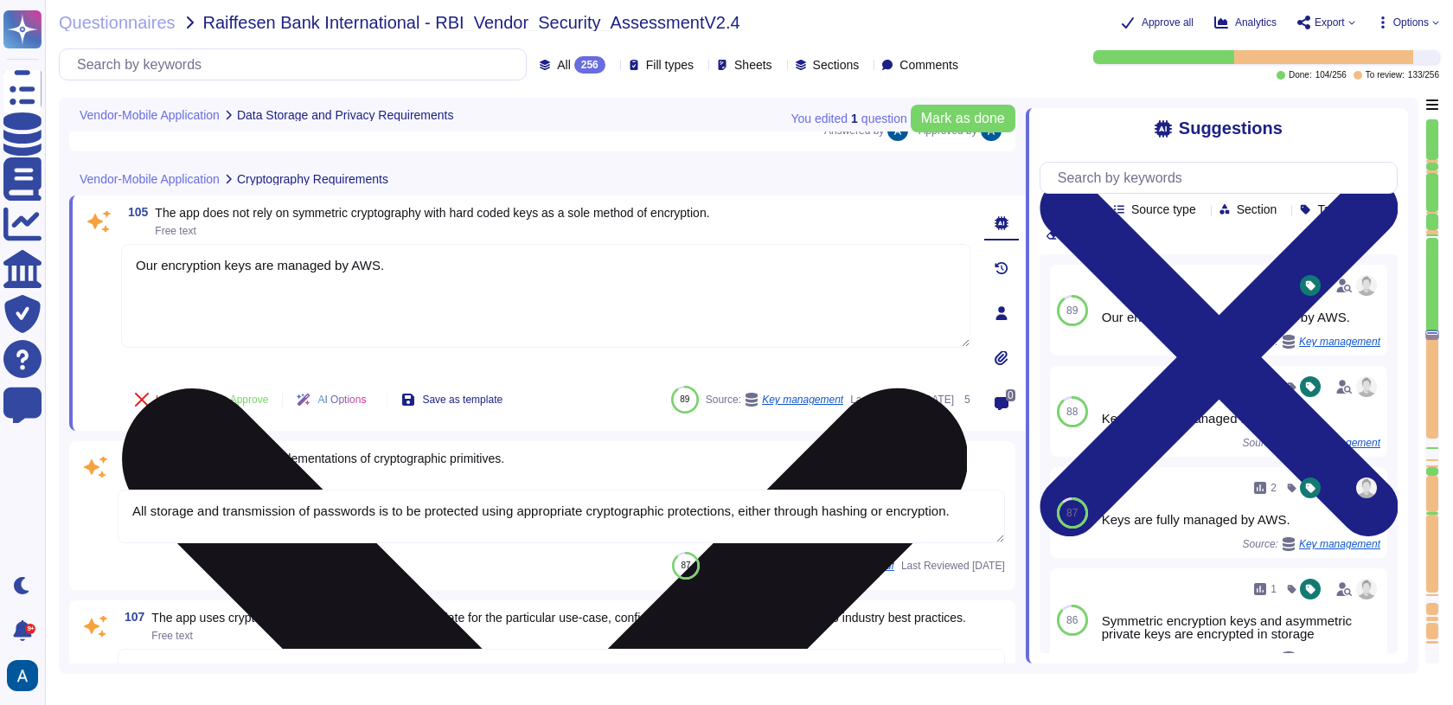
type textarea "Keys are fully managed by AWS."
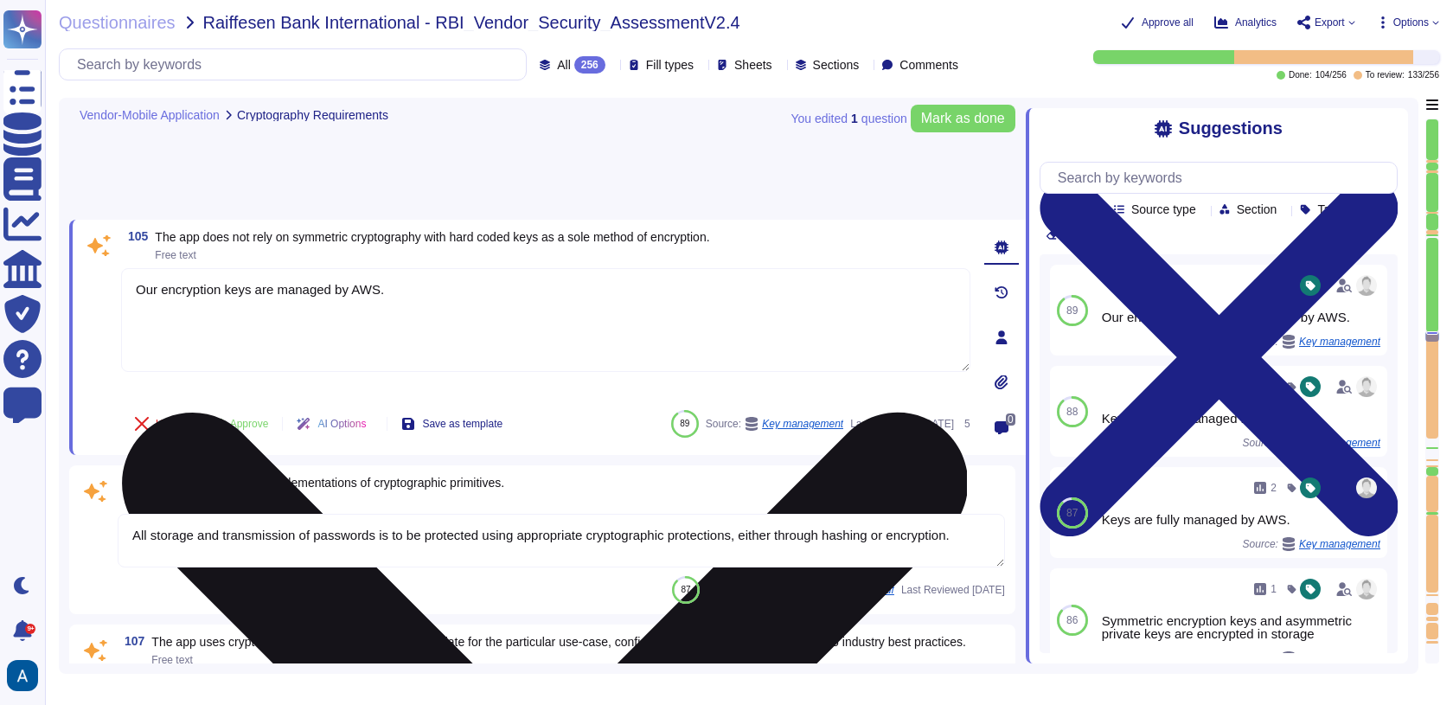
type textarea "Yes"
type textarea "Keys are fully managed by AWS."
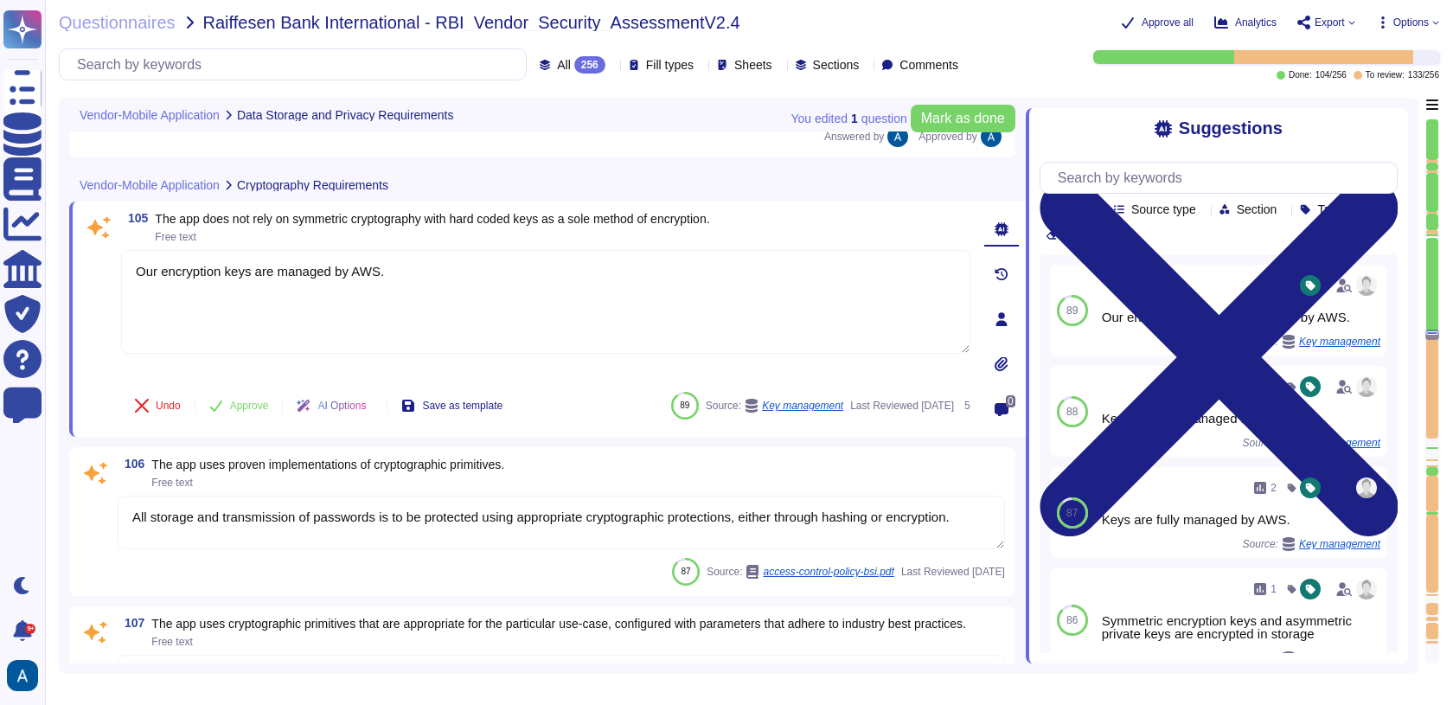
scroll to position [17232, 0]
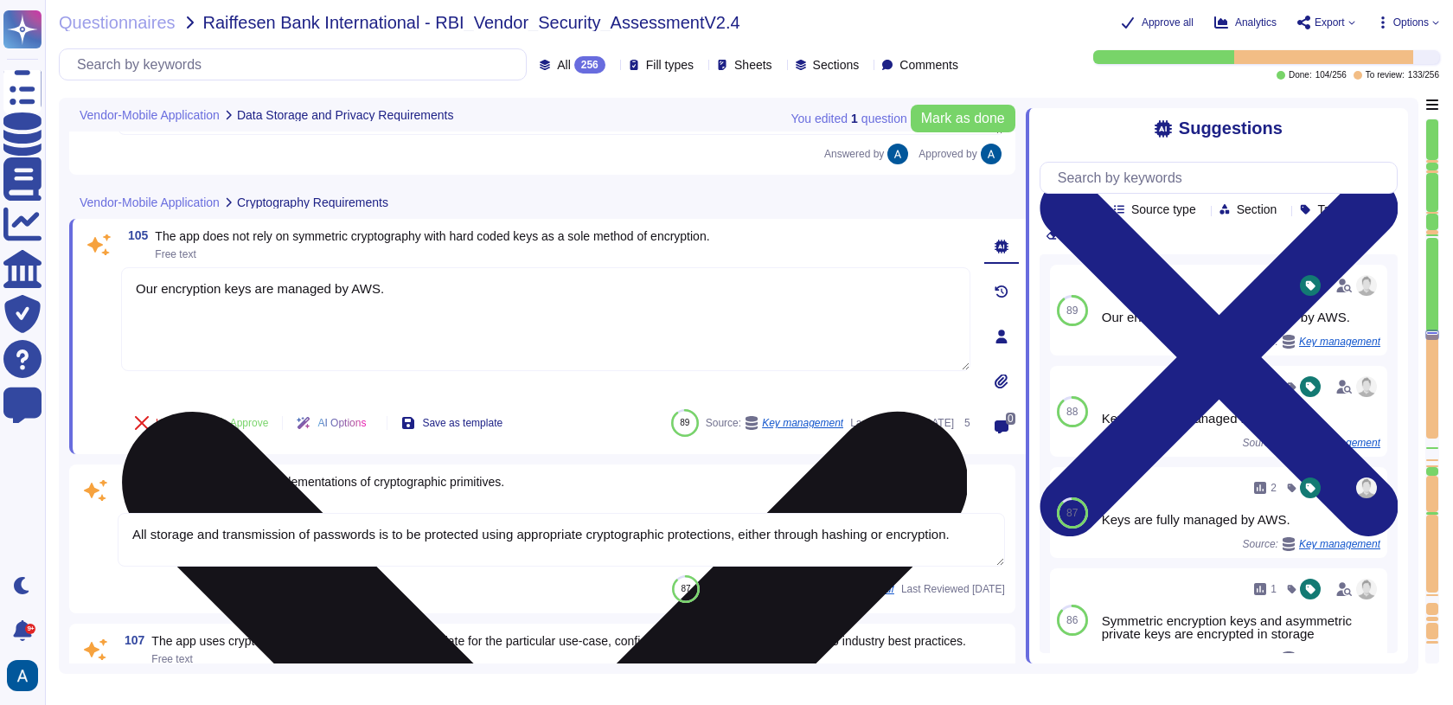
click at [246, 317] on textarea "Our encryption keys are managed by AWS." at bounding box center [545, 319] width 849 height 104
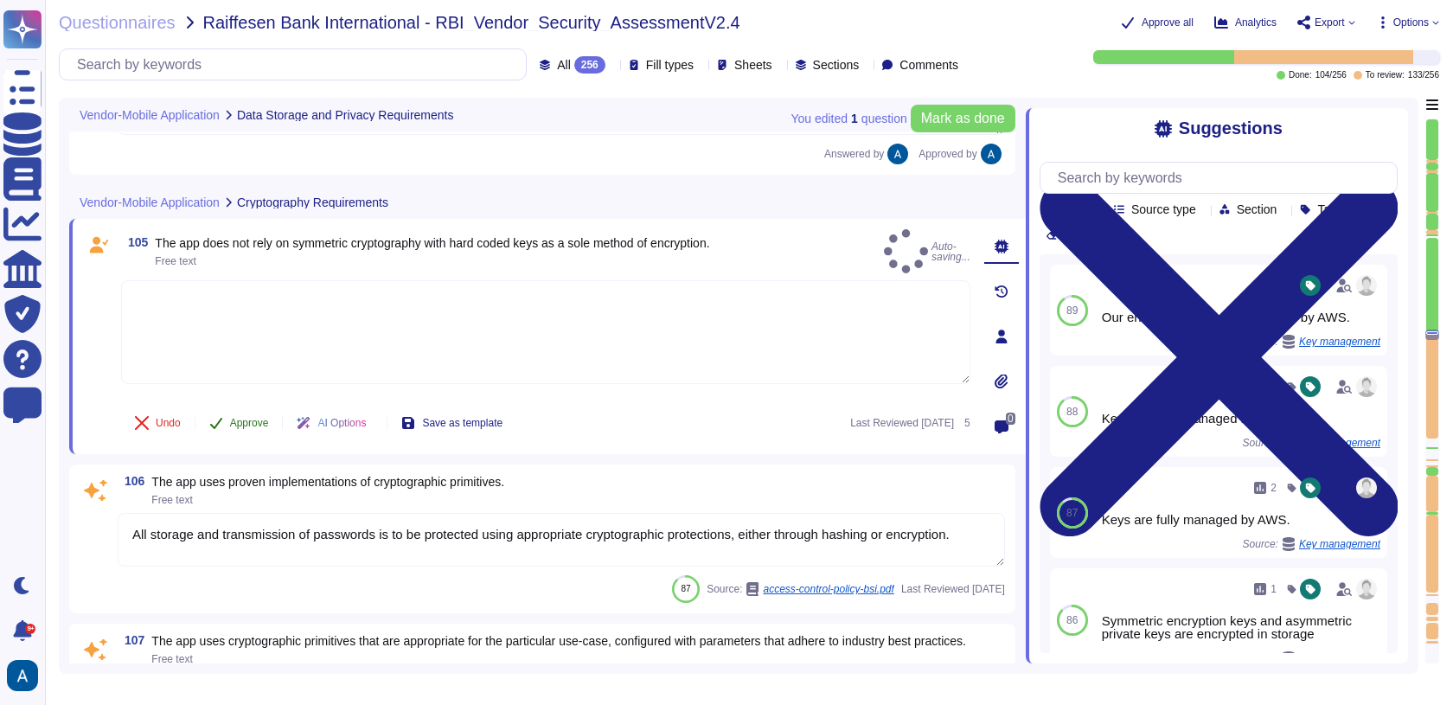
click at [229, 417] on button "Approve" at bounding box center [238, 422] width 87 height 35
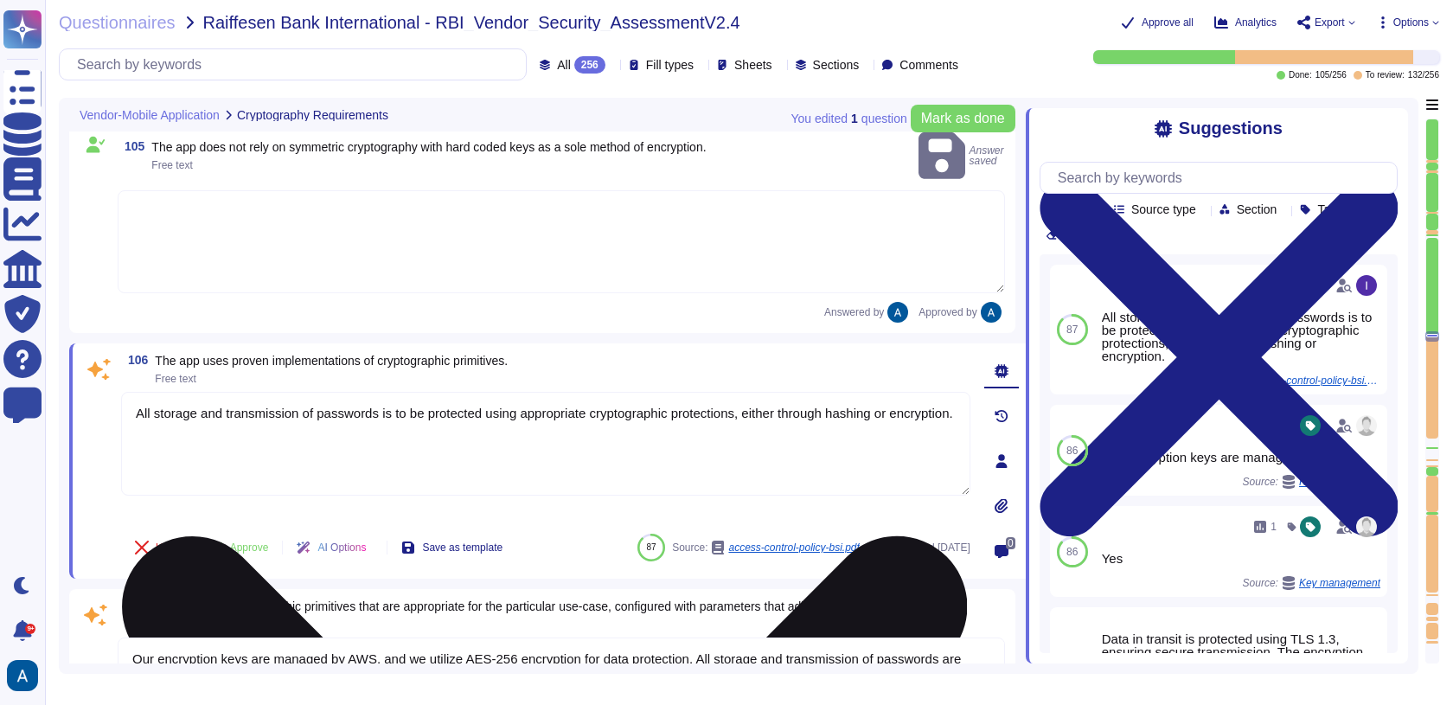
type textarea "Keys are fully managed by AWS."
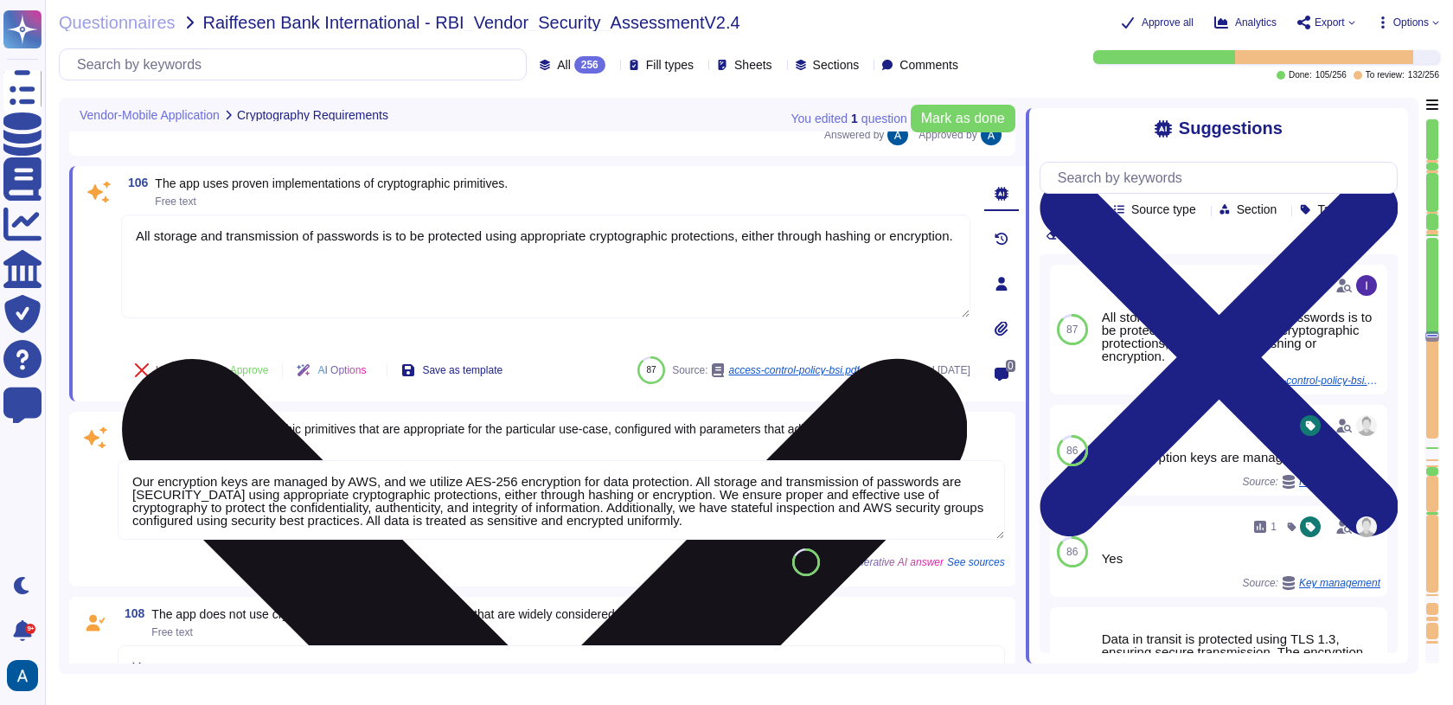
scroll to position [17479, 0]
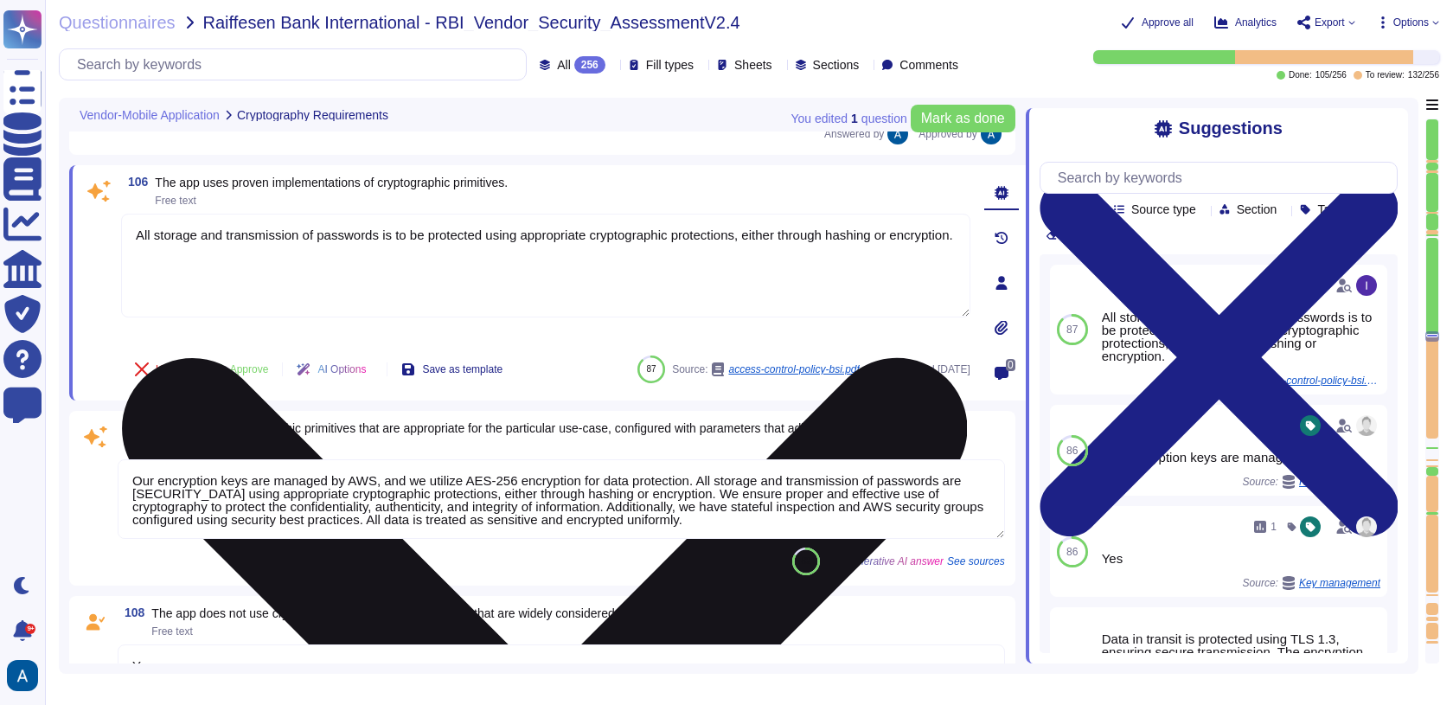
click at [177, 223] on textarea "All storage and transmission of passwords is to be protected using appropriate …" at bounding box center [545, 266] width 849 height 104
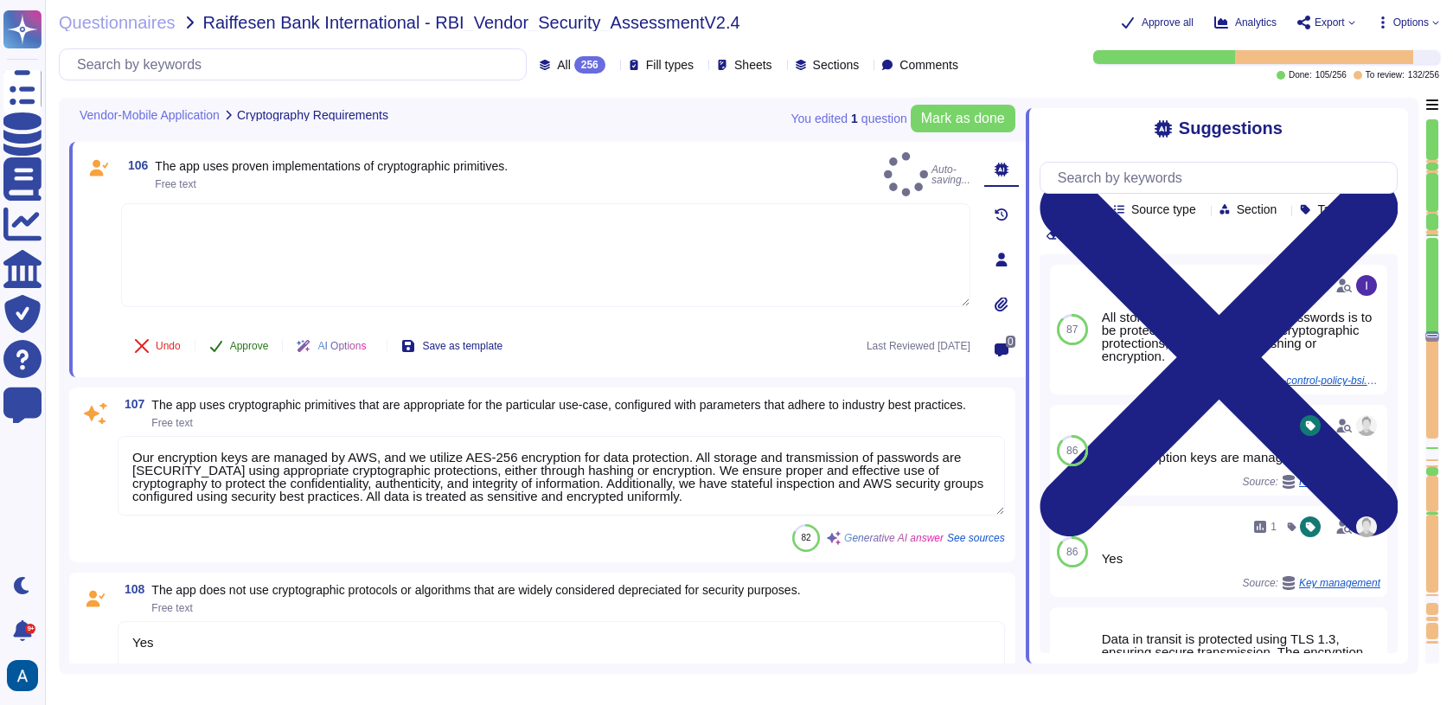
click at [235, 341] on span "Approve" at bounding box center [249, 346] width 39 height 10
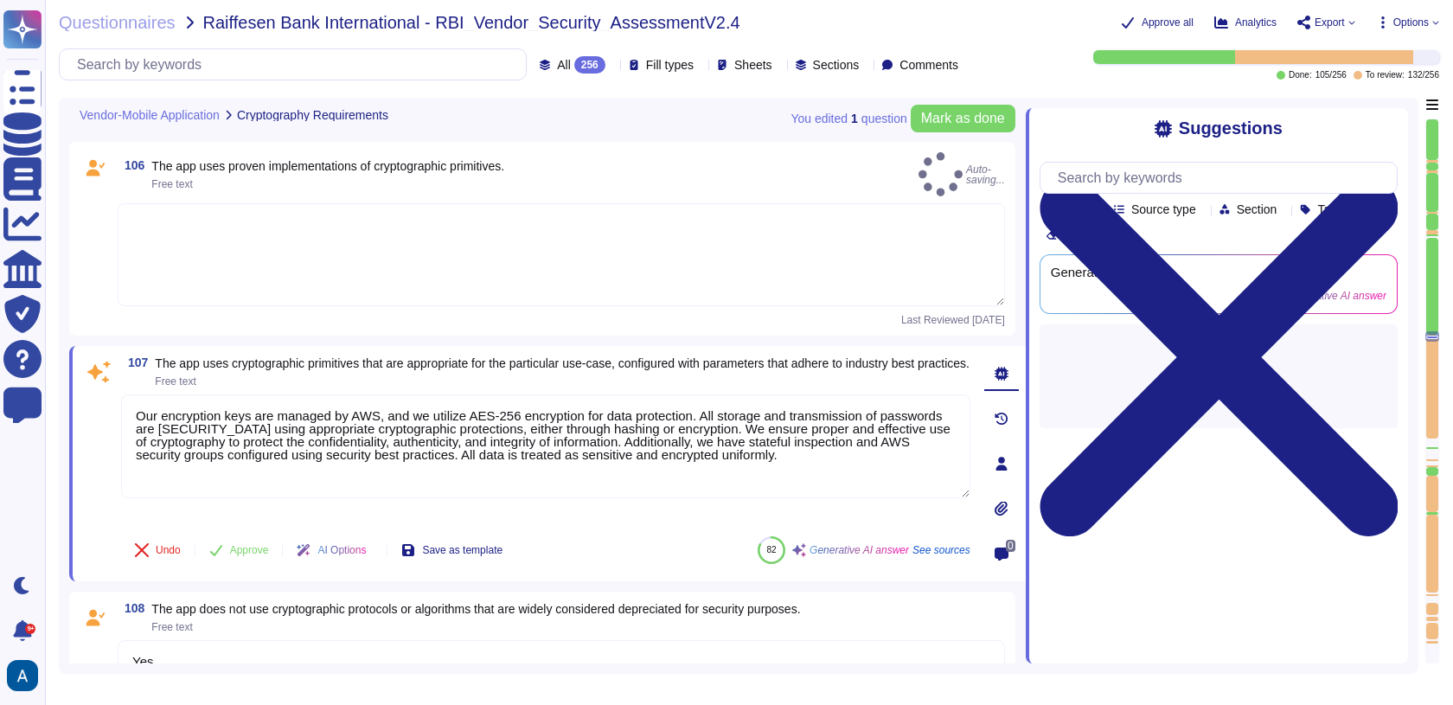
type textarea "The app supports username/password authentication for remote access, which is g…"
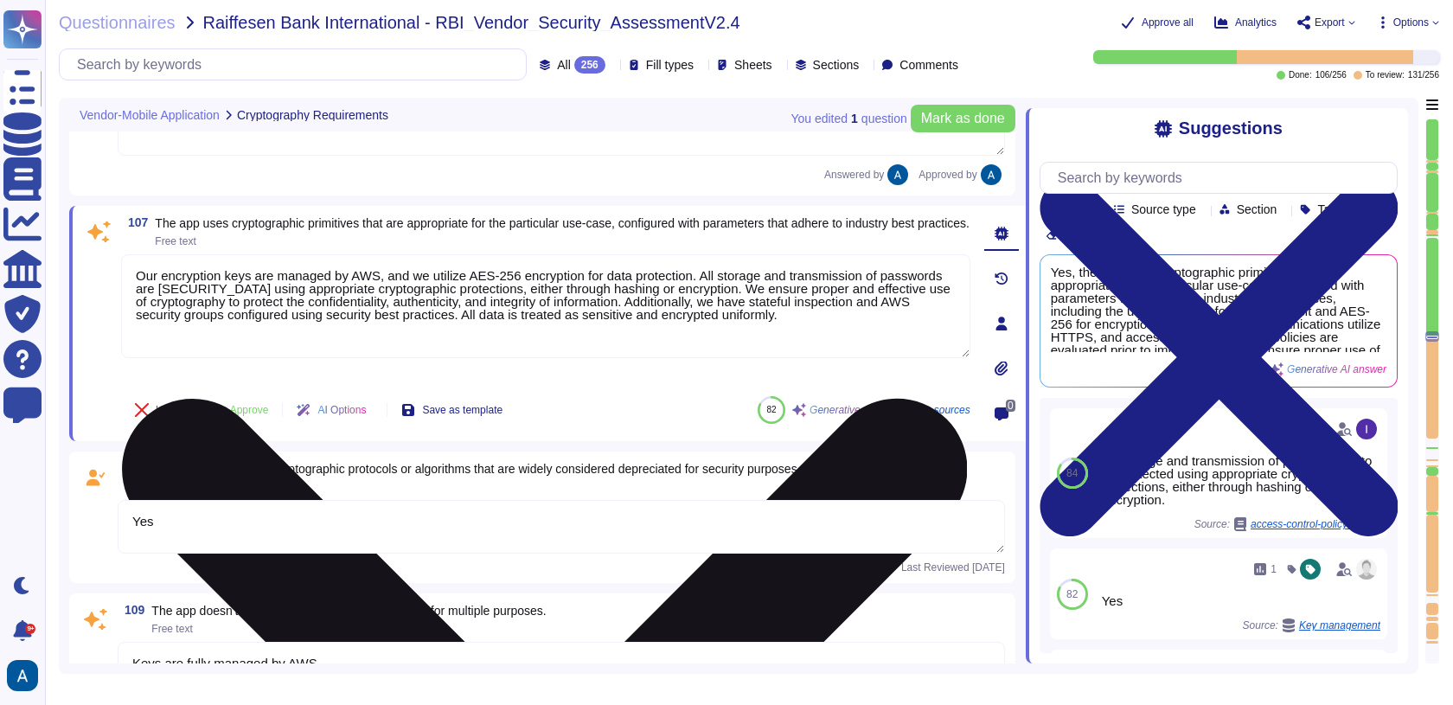
type textarea "The app supports username/password authentication for remote access, which is g…"
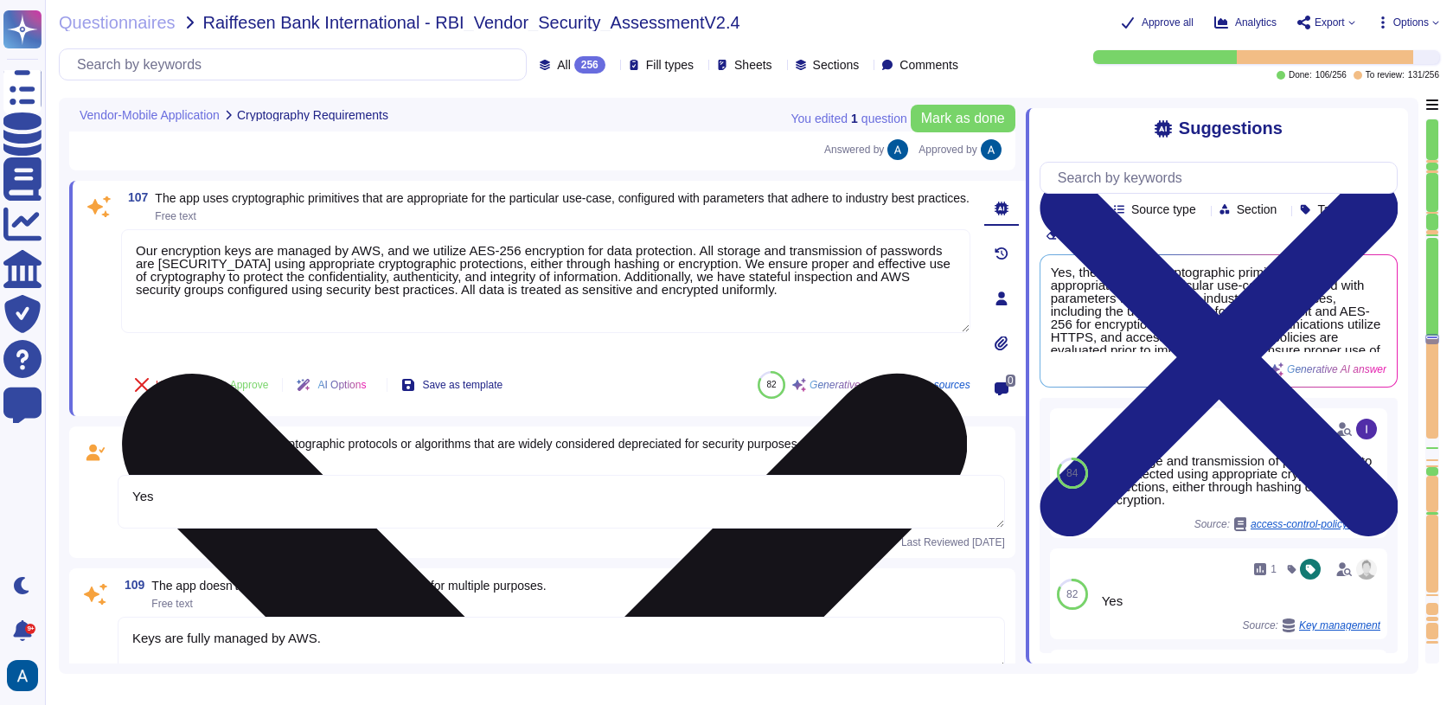
scroll to position [17670, 0]
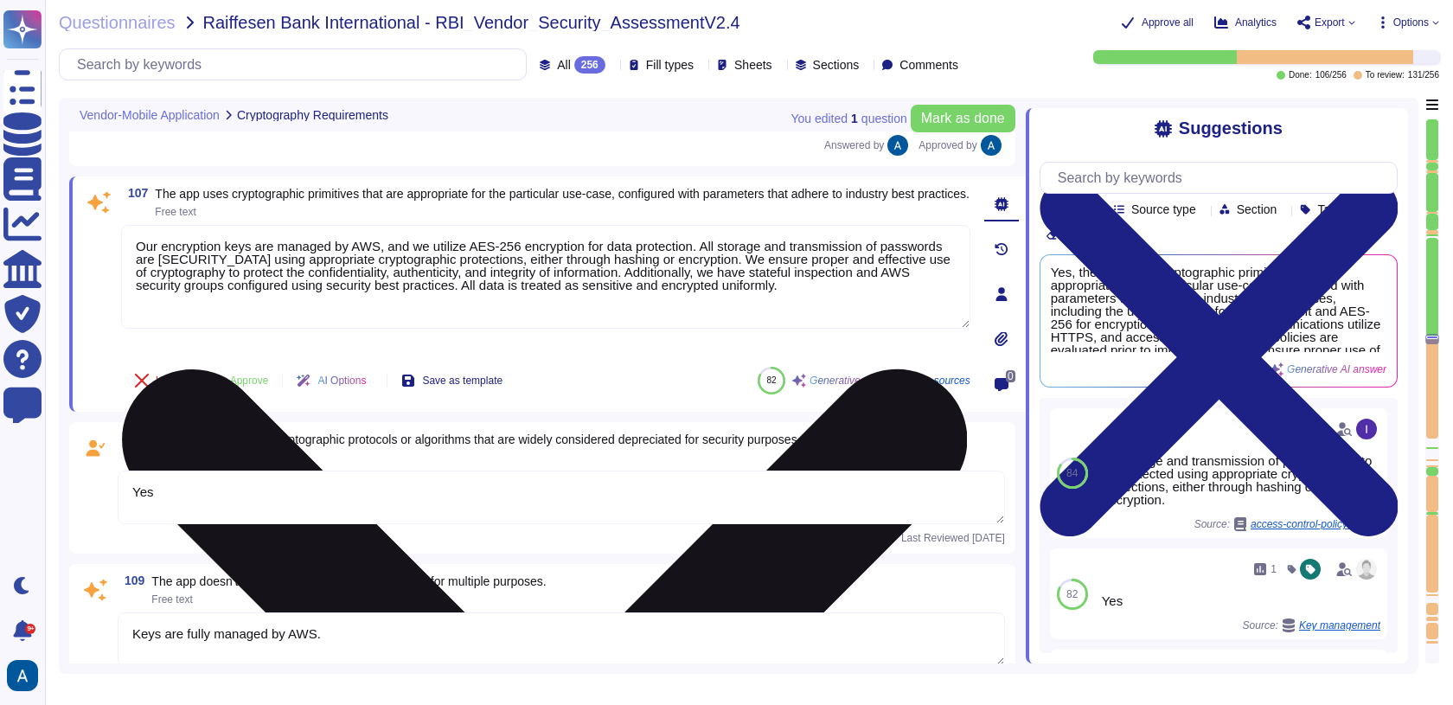
type textarea "Use of insecure services and protocols without justification and documentation …"
click at [268, 265] on textarea "Our encryption keys are managed by AWS, and we utilize AES-256 encryption for d…" at bounding box center [545, 277] width 849 height 104
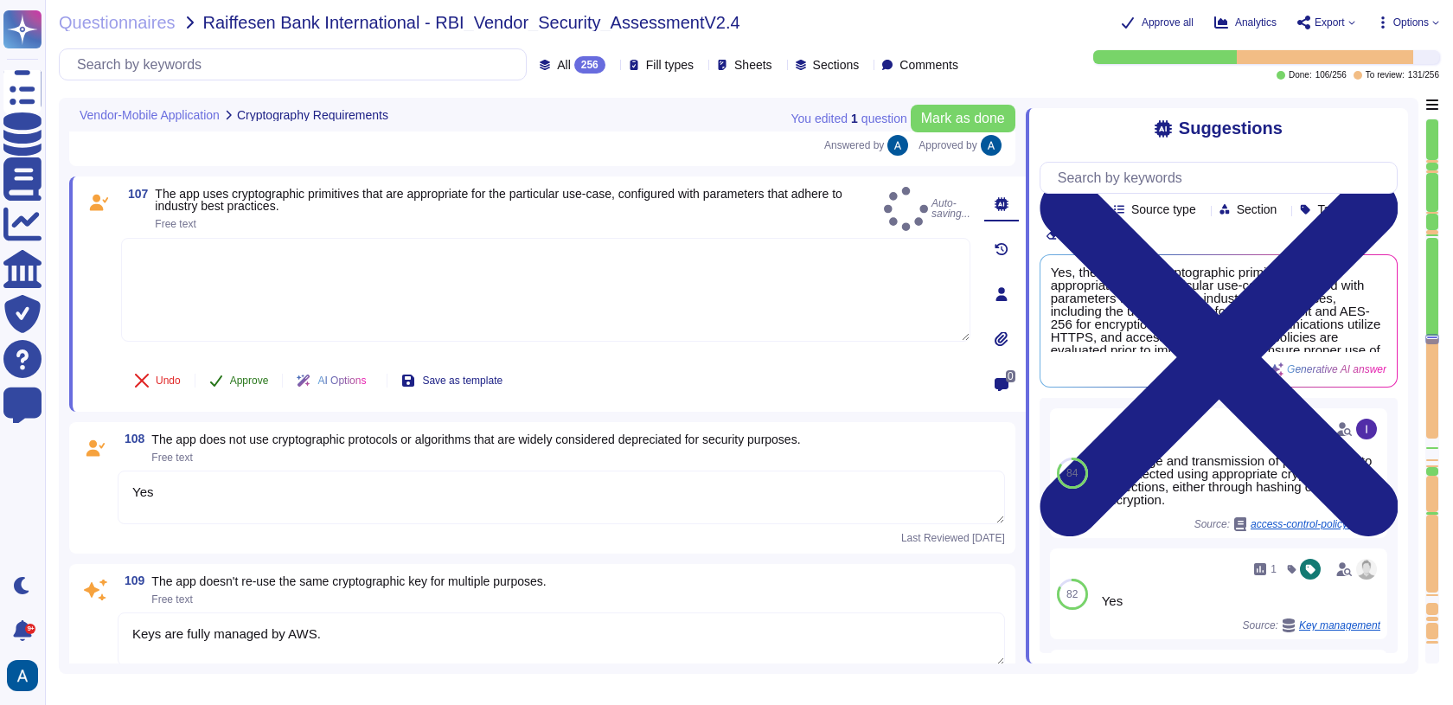
click at [249, 364] on button "Approve" at bounding box center [238, 380] width 87 height 35
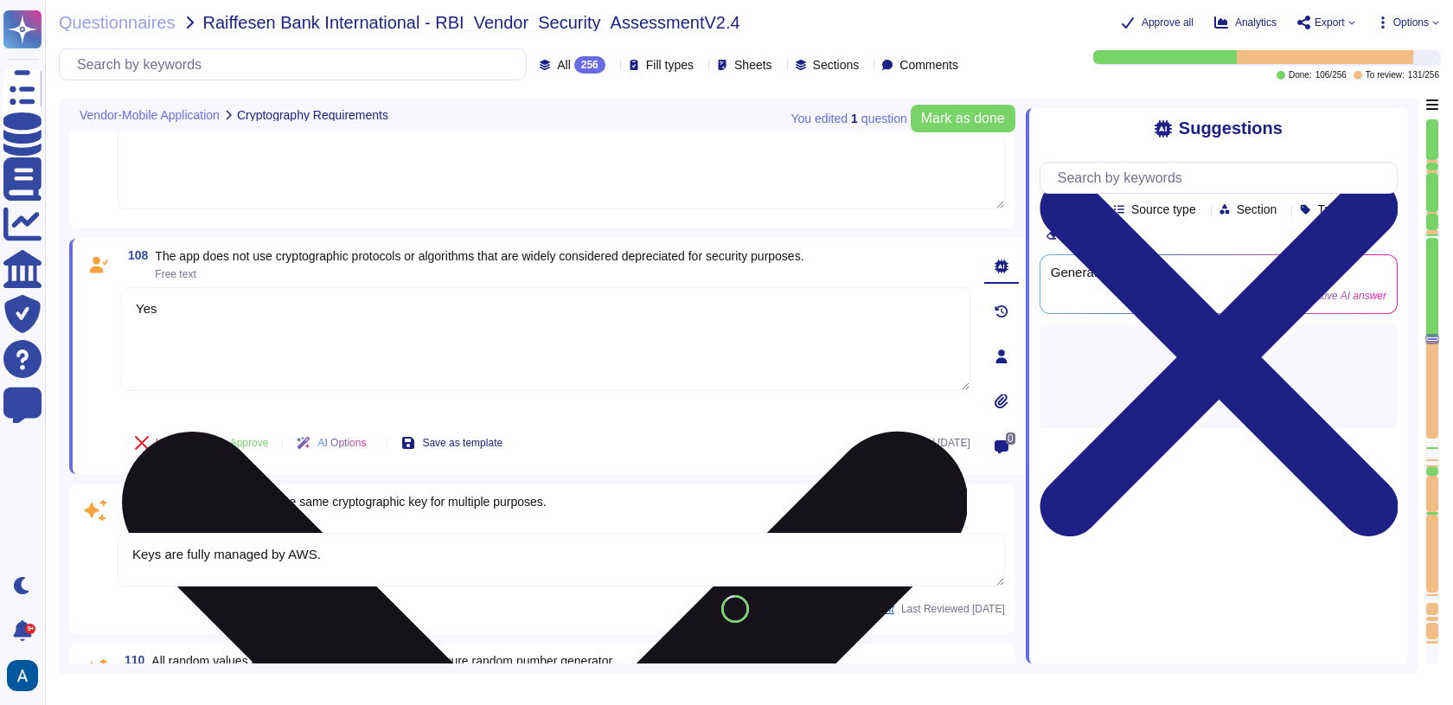
click at [274, 419] on div "108 The app does not use cryptographic protocols or algorithms that are widely …" at bounding box center [526, 356] width 887 height 214
type textarea "Use of insecure services and protocols without justification and documentation …"
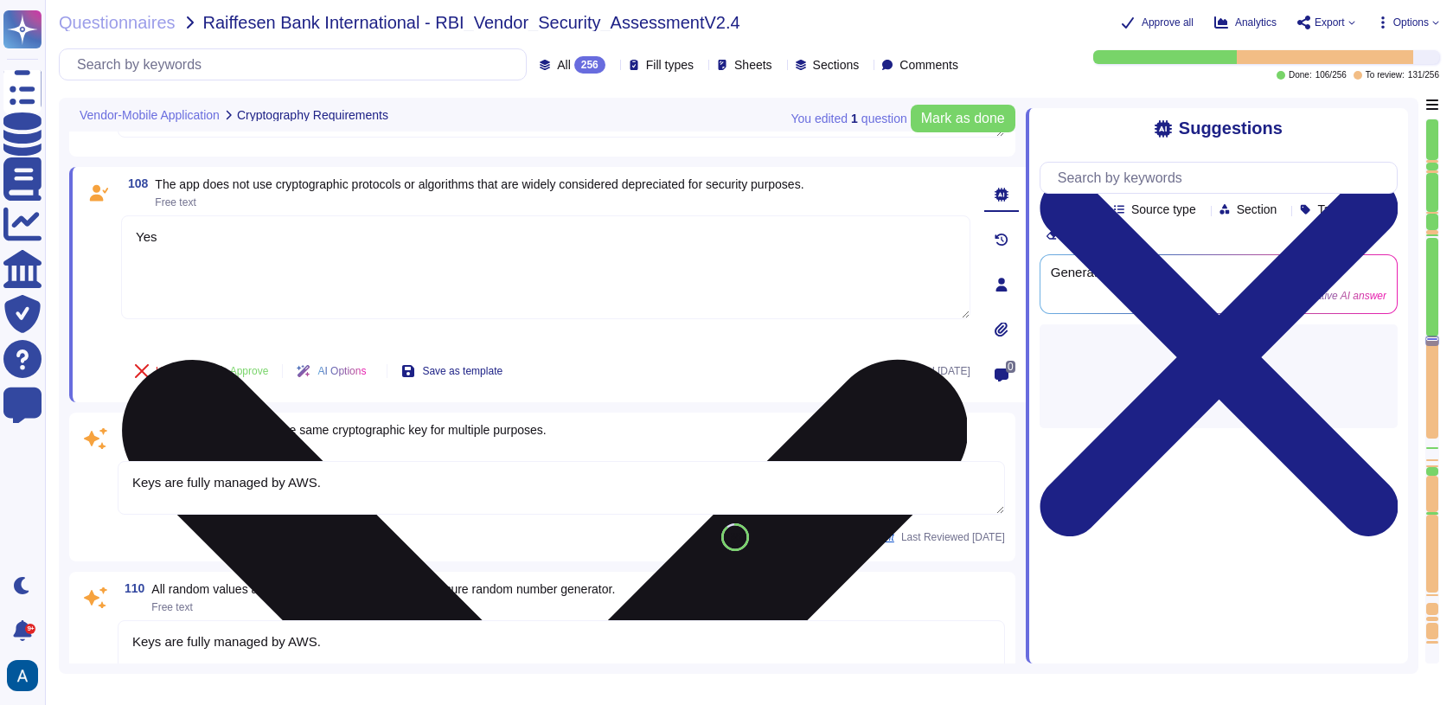
click at [274, 419] on div "109 The app doesn't re-use the same cryptographic key for multiple purposes. Fr…" at bounding box center [542, 486] width 946 height 149
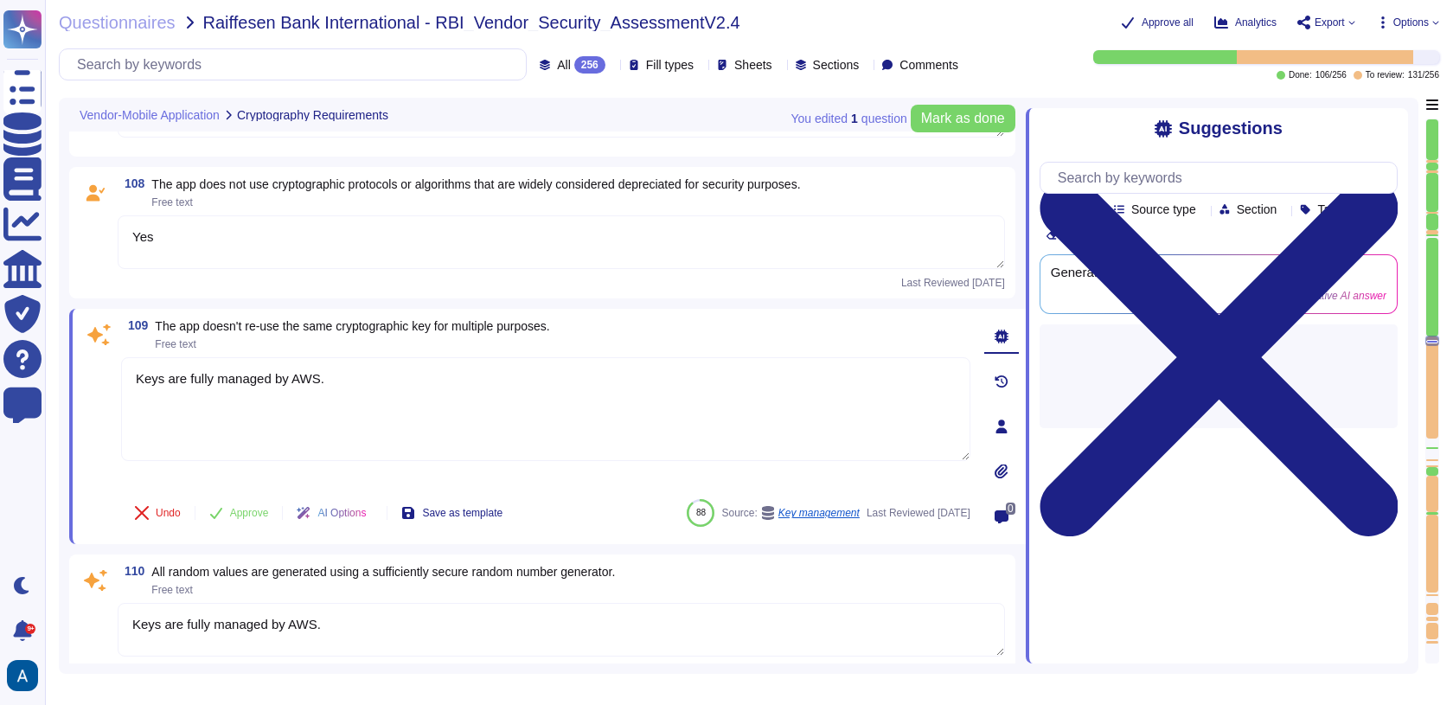
scroll to position [17851, 0]
click at [279, 228] on textarea "Yes" at bounding box center [561, 241] width 887 height 54
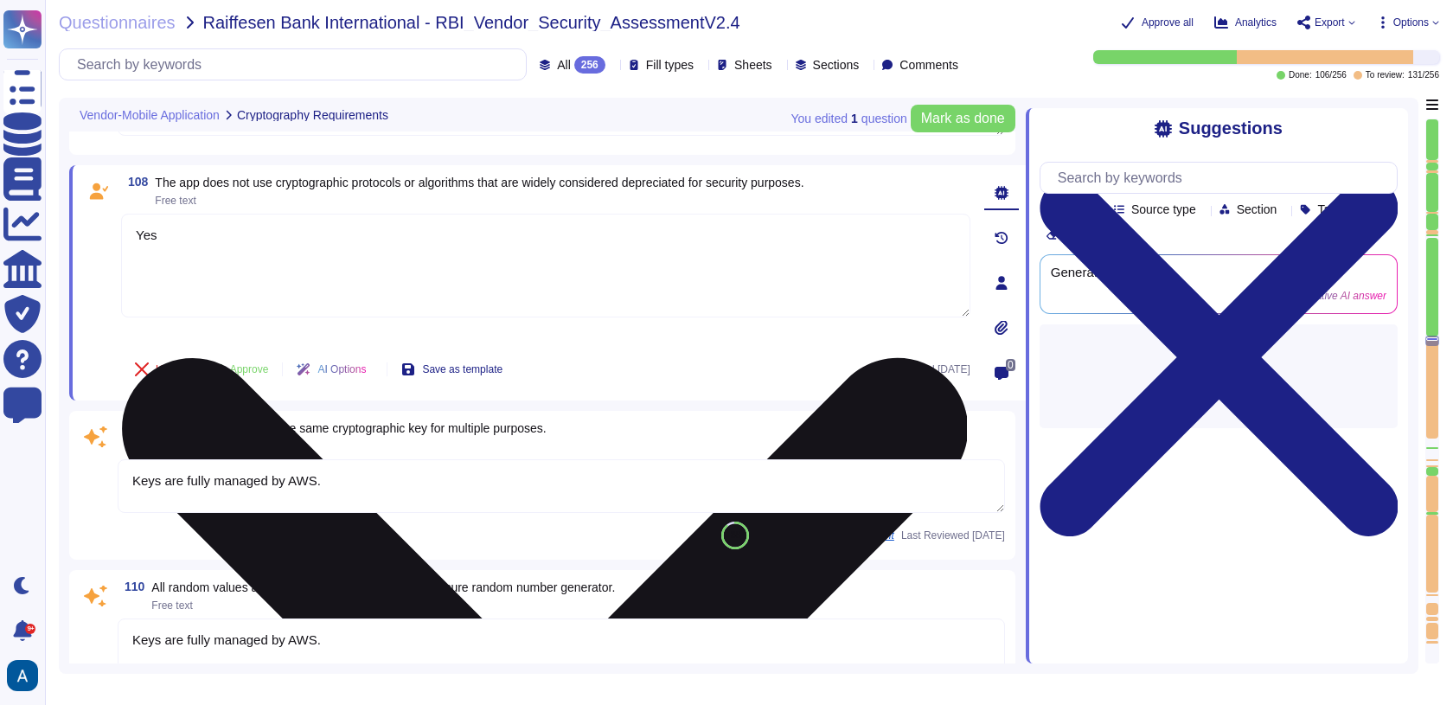
click at [279, 228] on textarea "Yes" at bounding box center [545, 266] width 849 height 104
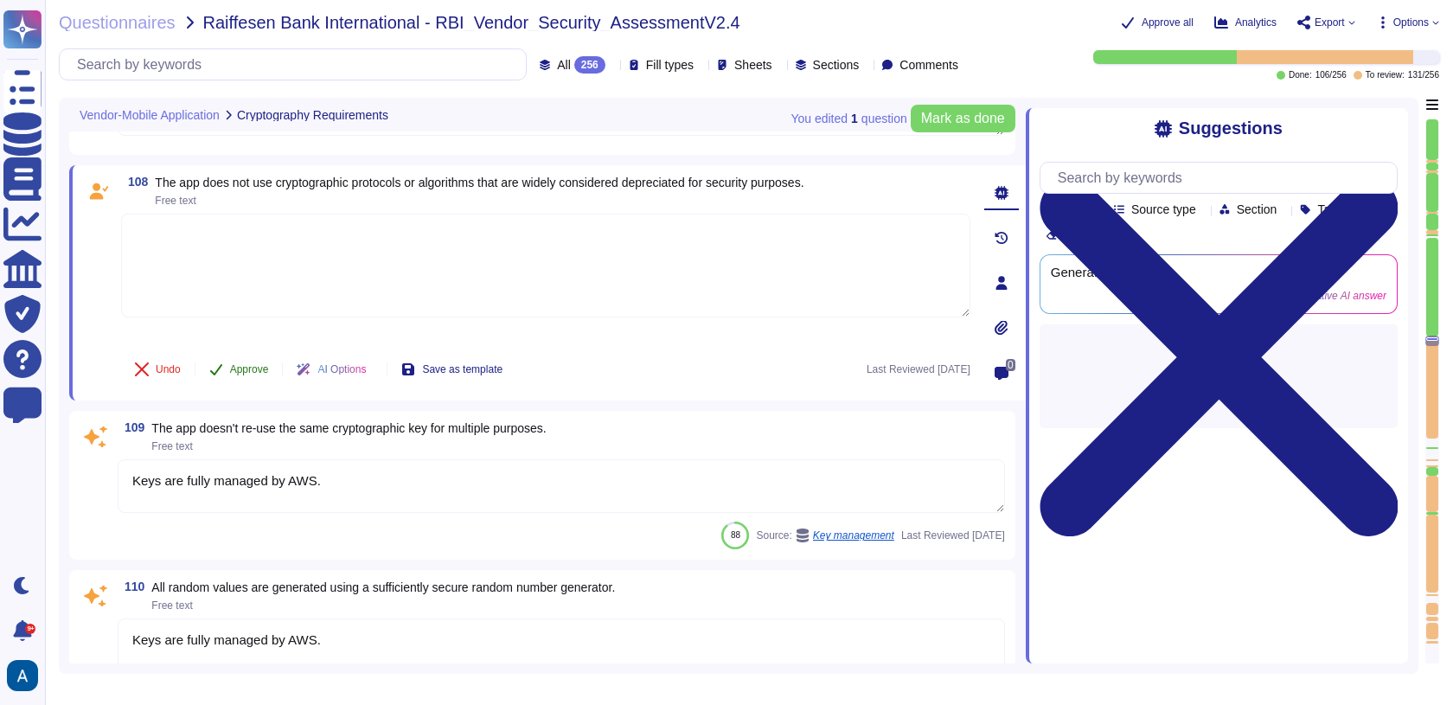
click at [227, 365] on button "Approve" at bounding box center [238, 369] width 87 height 35
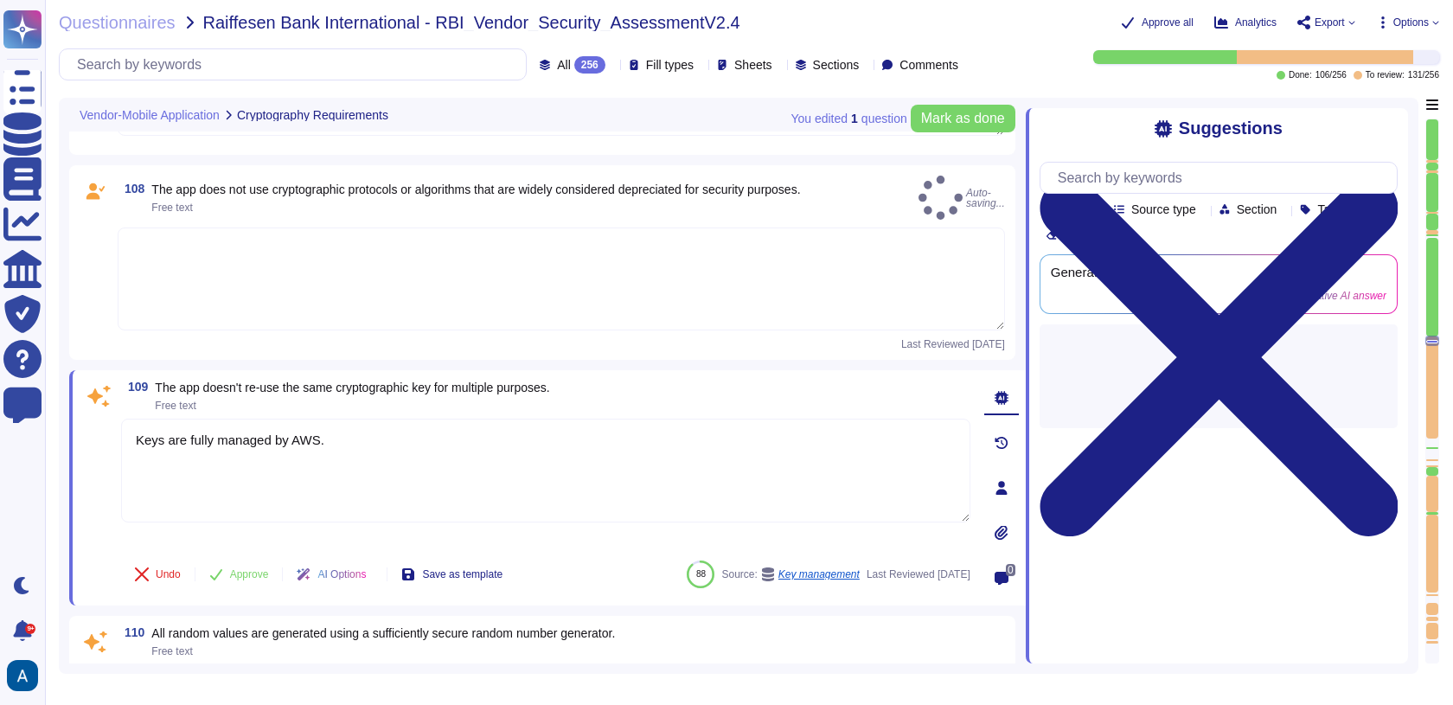
type textarea "Use of insecure services and protocols without justification and documentation …"
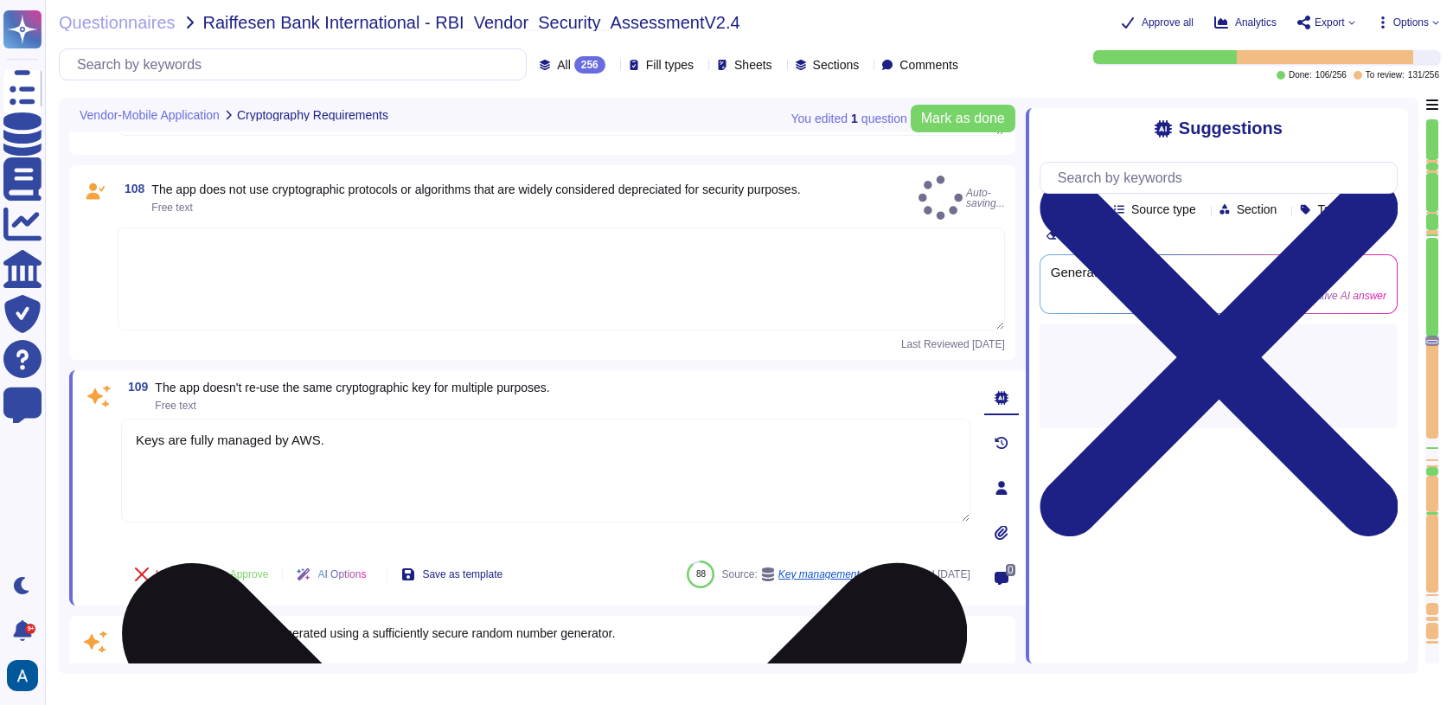
click at [227, 419] on textarea "Keys are fully managed by AWS." at bounding box center [545, 470] width 849 height 104
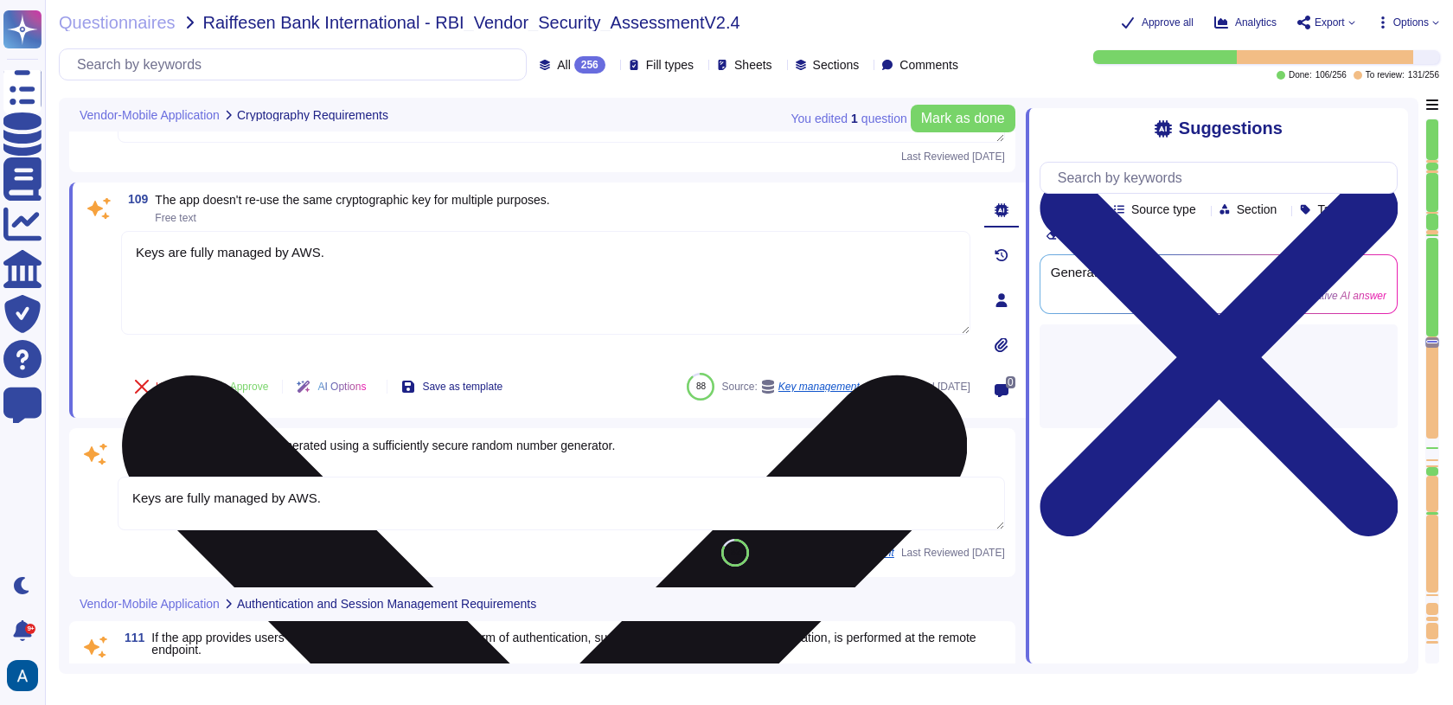
scroll to position [18032, 0]
type textarea "All storage and transmission of passwords is to be protected using appropriate …"
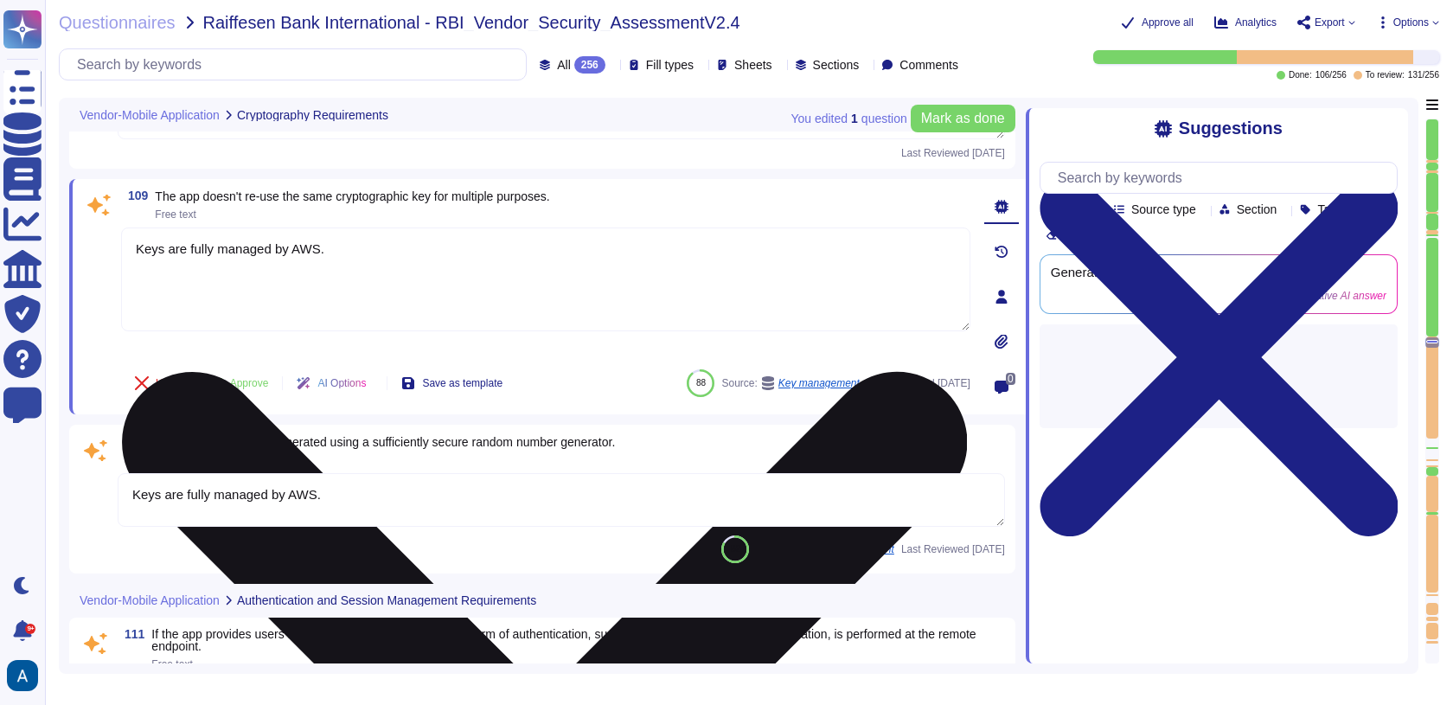
click at [253, 241] on textarea "Keys are fully managed by AWS." at bounding box center [545, 279] width 849 height 104
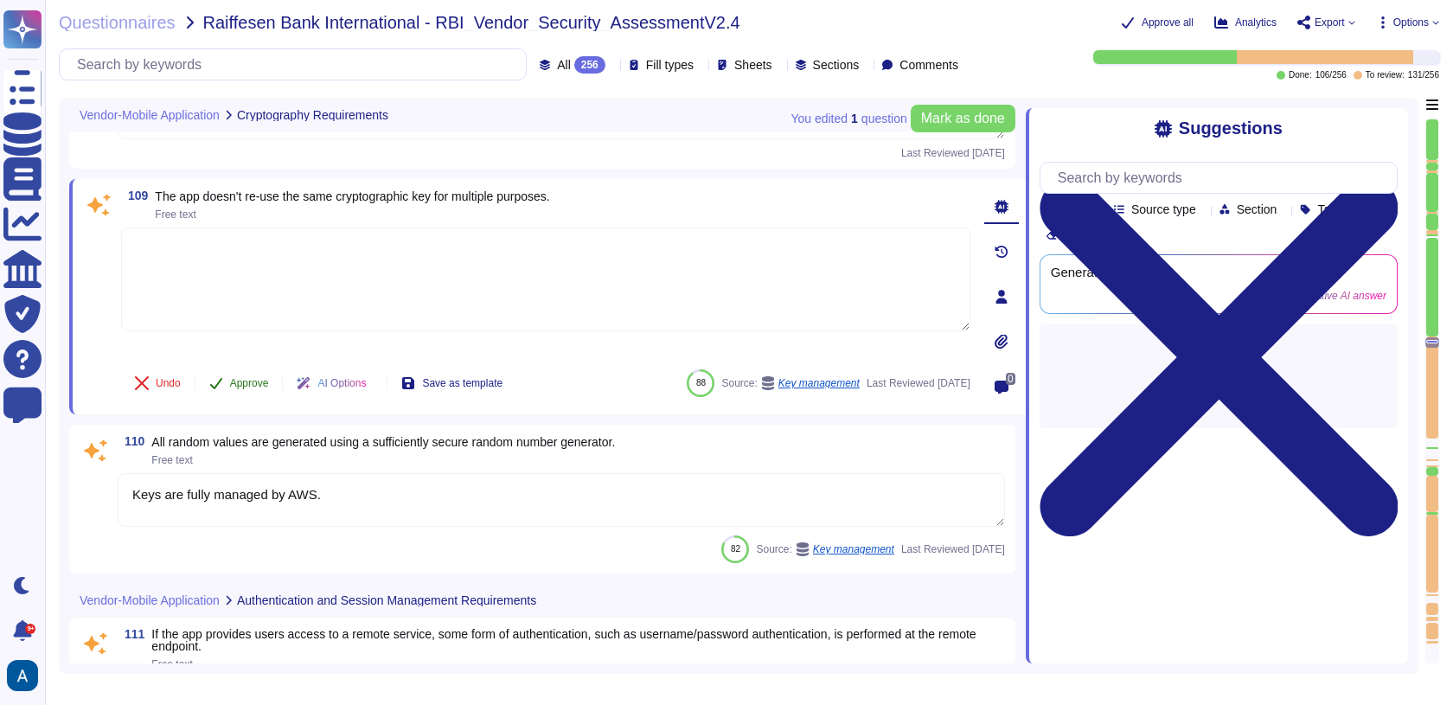
click at [246, 378] on span "Approve" at bounding box center [249, 383] width 39 height 10
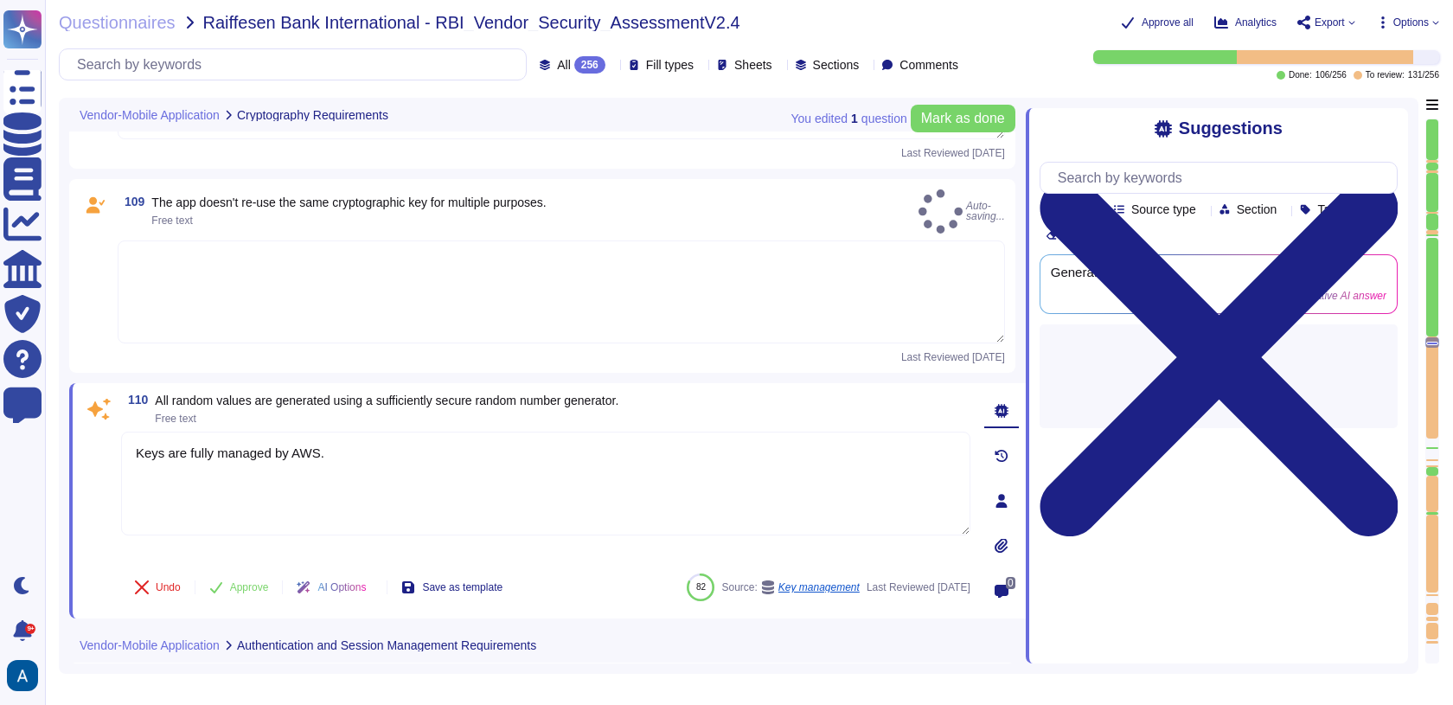
type textarea "All storage and transmission of passwords is to be protected using appropriate …"
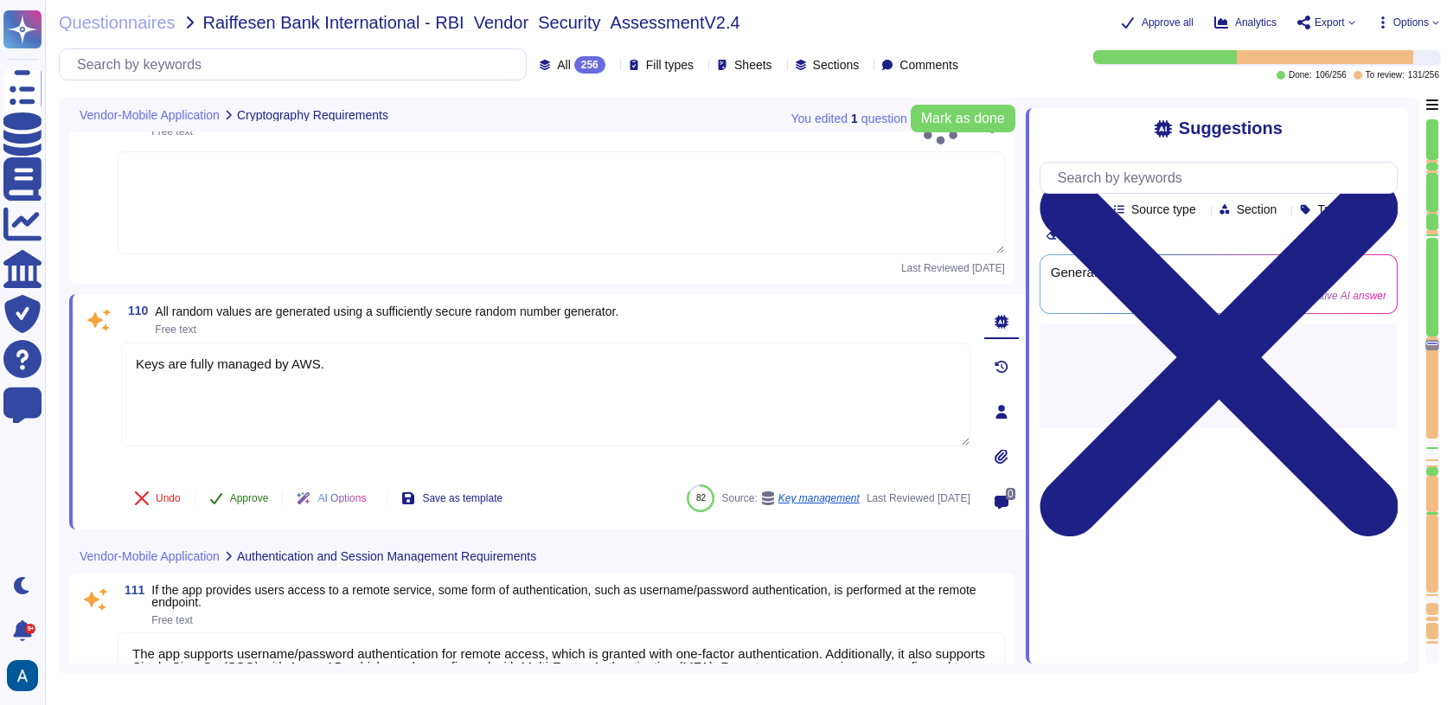
type textarea "Remote access sessions must be configured to enforce timeout after a specified …"
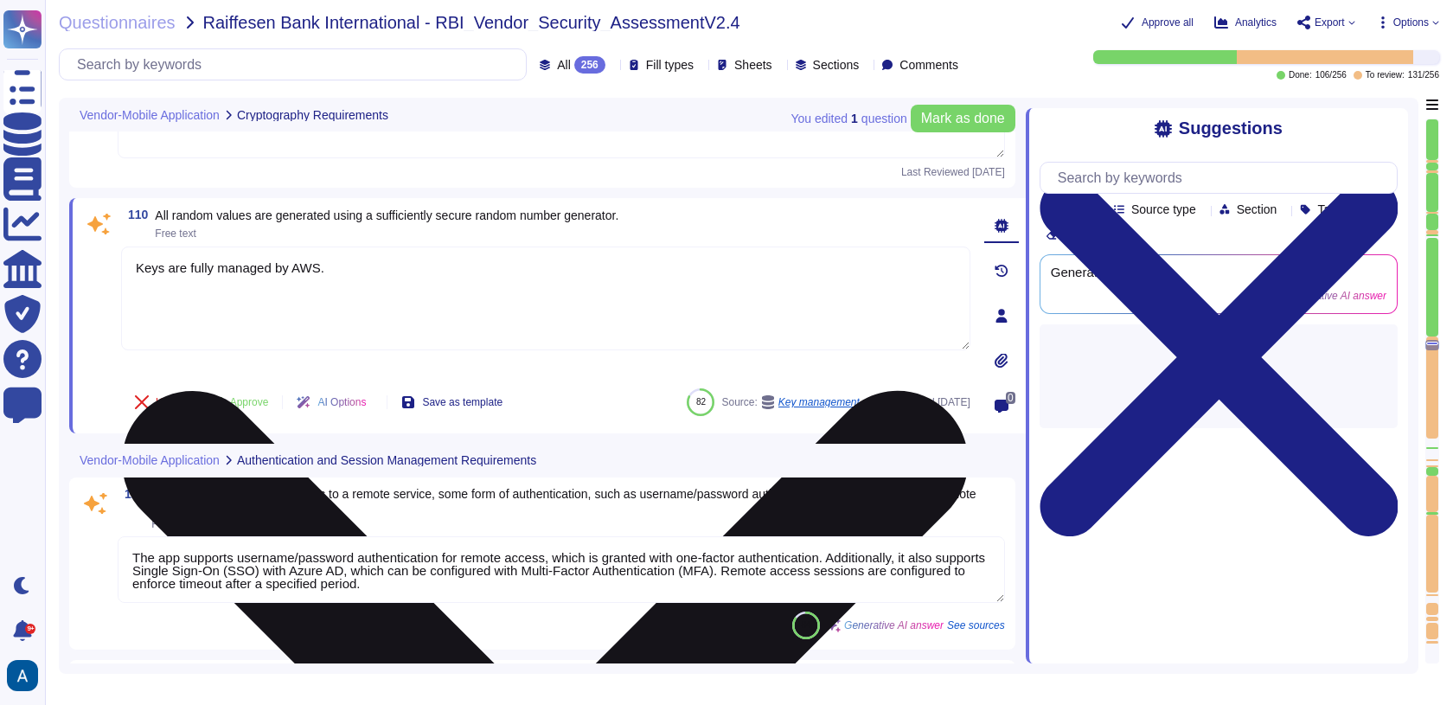
scroll to position [18213, 0]
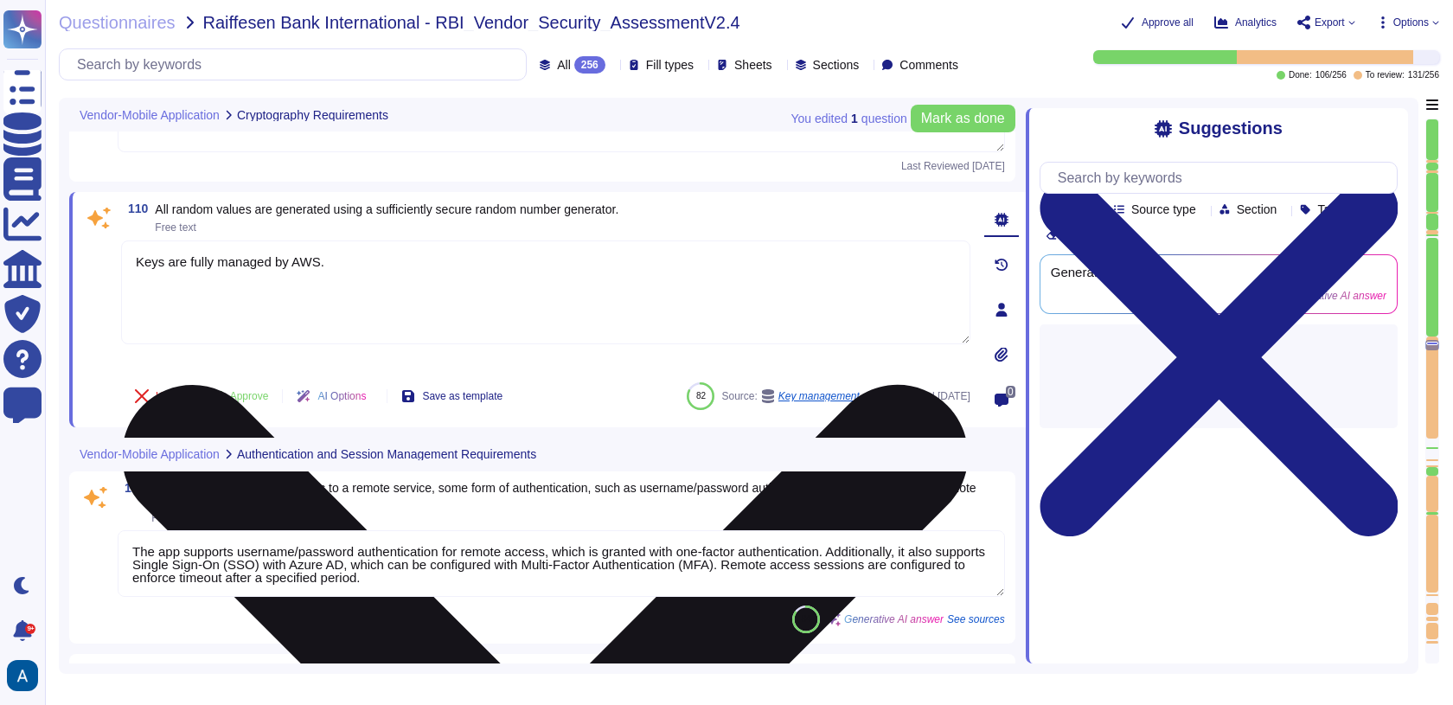
click at [234, 240] on textarea "Keys are fully managed by AWS." at bounding box center [545, 292] width 849 height 104
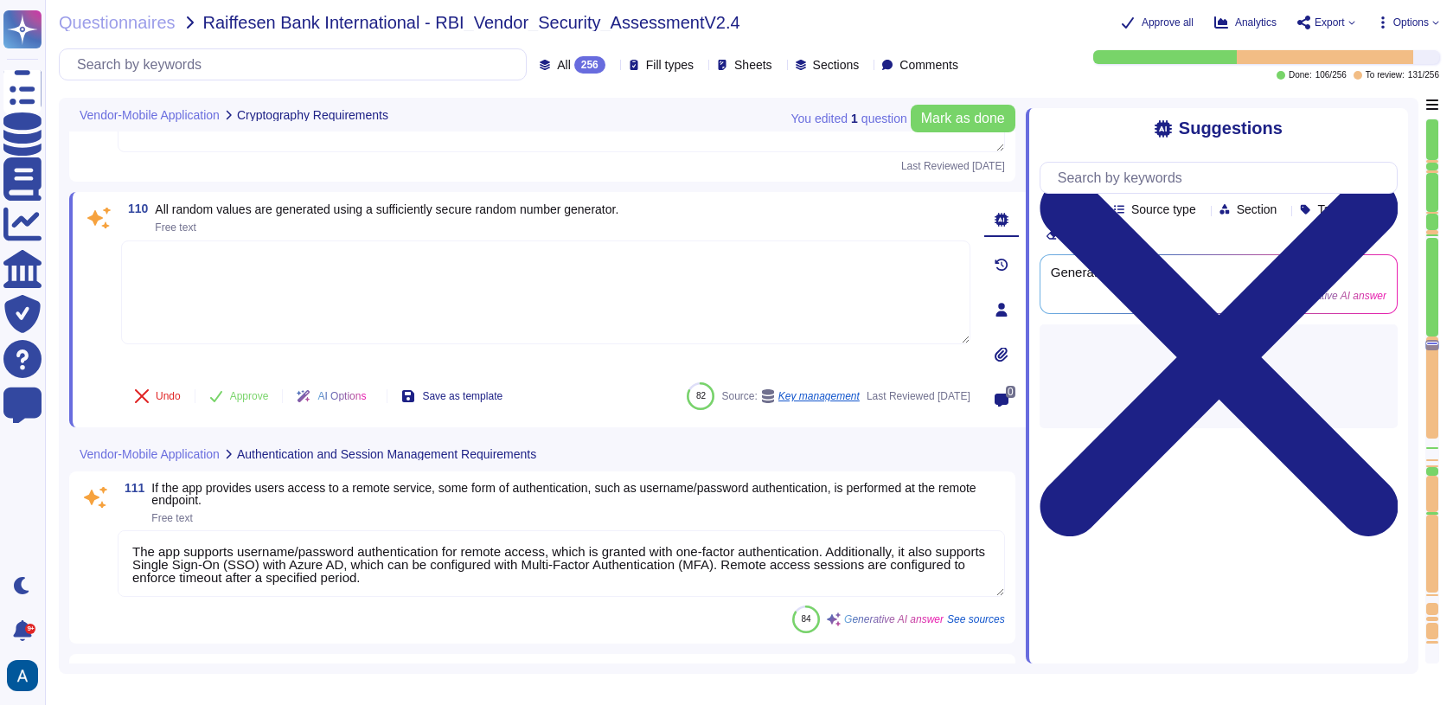
click at [222, 387] on div "110 All random values are generated using a sufficiently secure random number g…" at bounding box center [547, 309] width 956 height 235
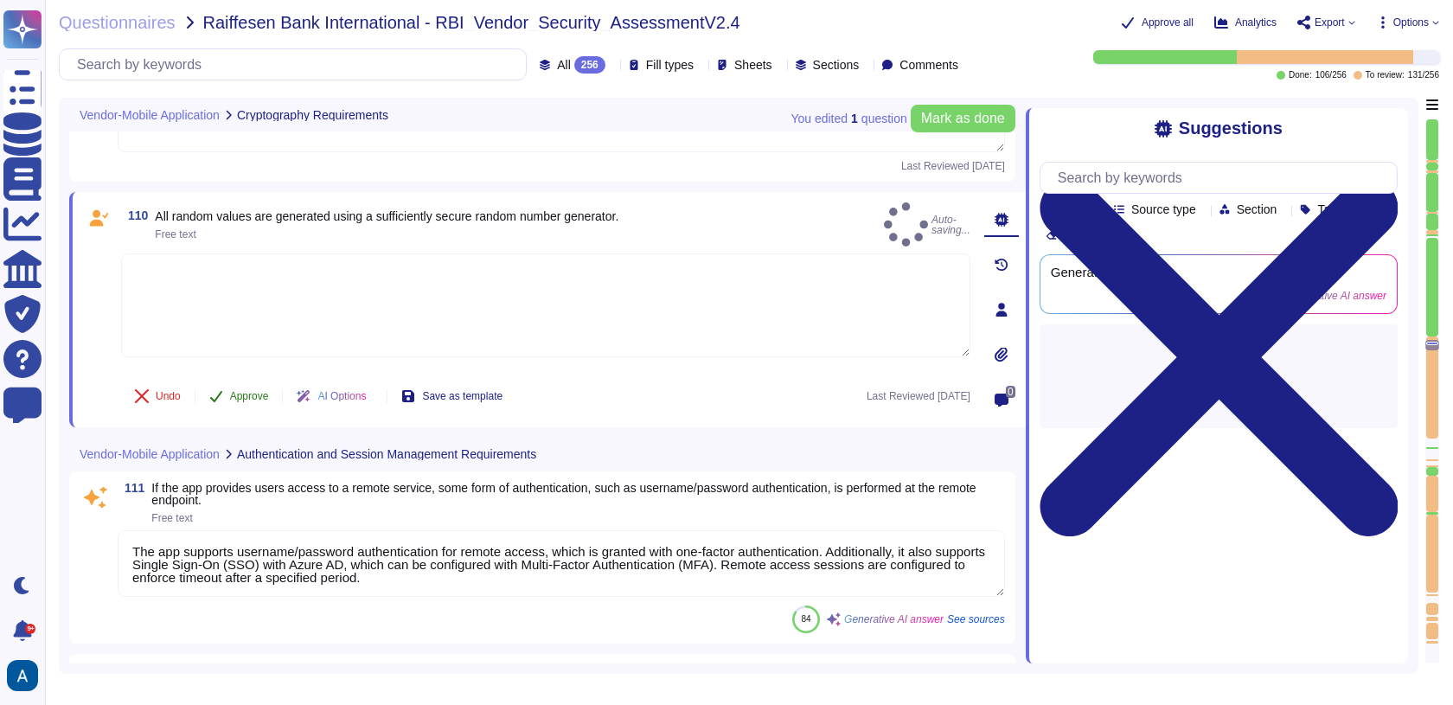
click at [225, 379] on button "Approve" at bounding box center [238, 396] width 87 height 35
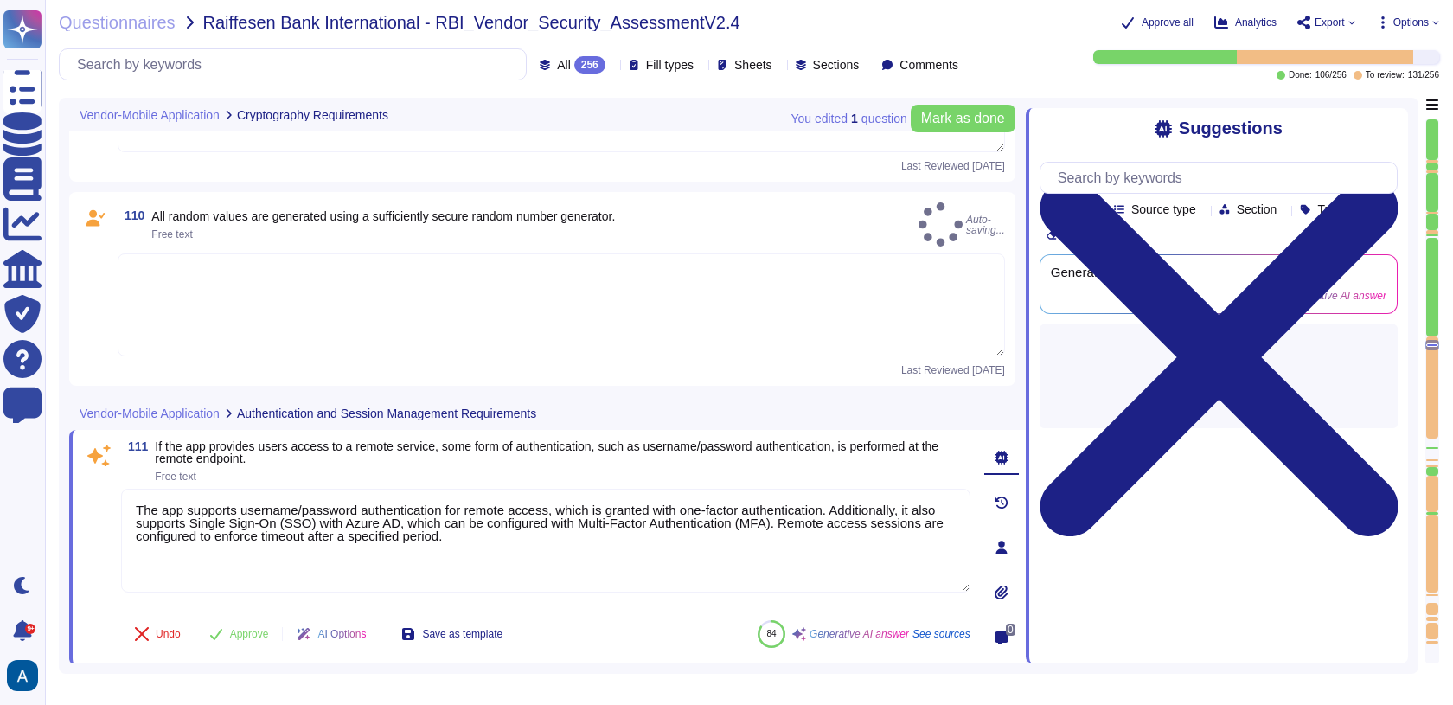
type textarea "Remote access sessions must be configured to enforce timeout after a specified …"
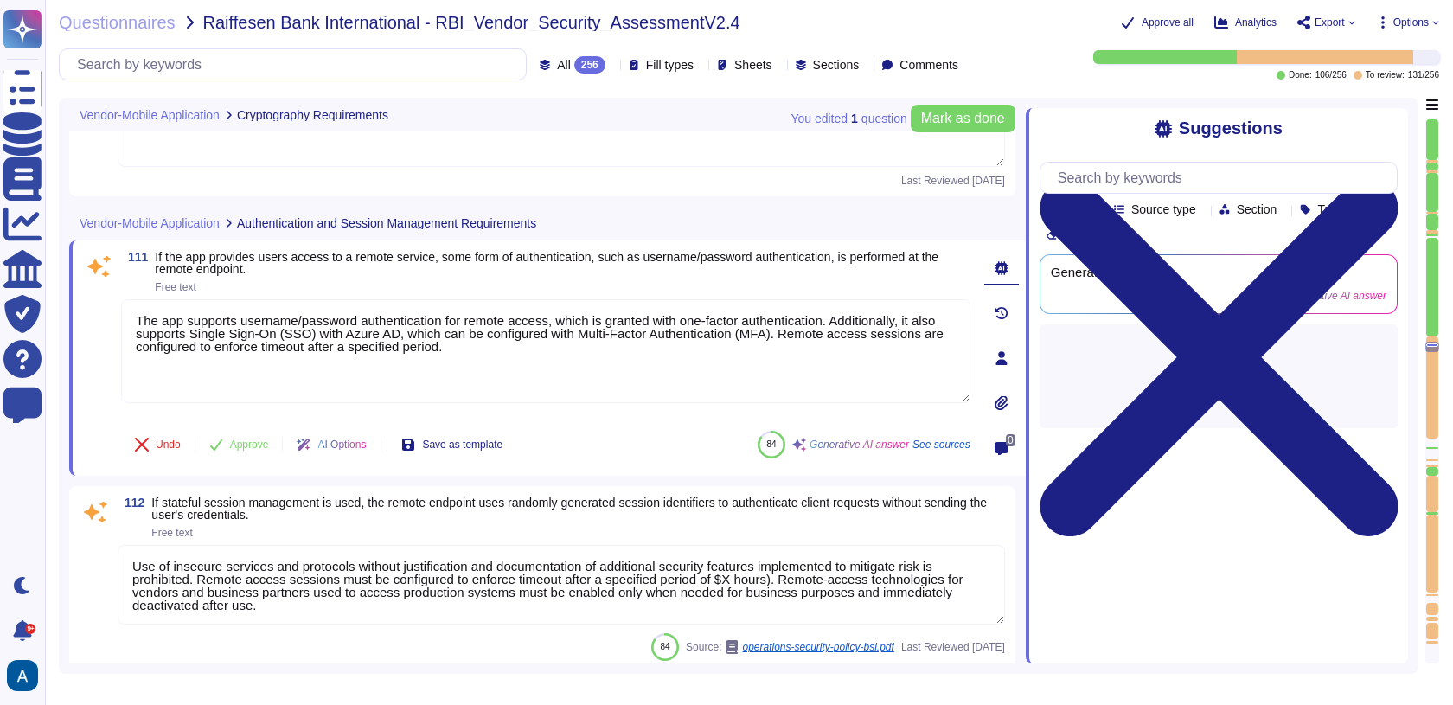
type textarea "Yes, a password policy exists and is enforced, which includes requirements for …"
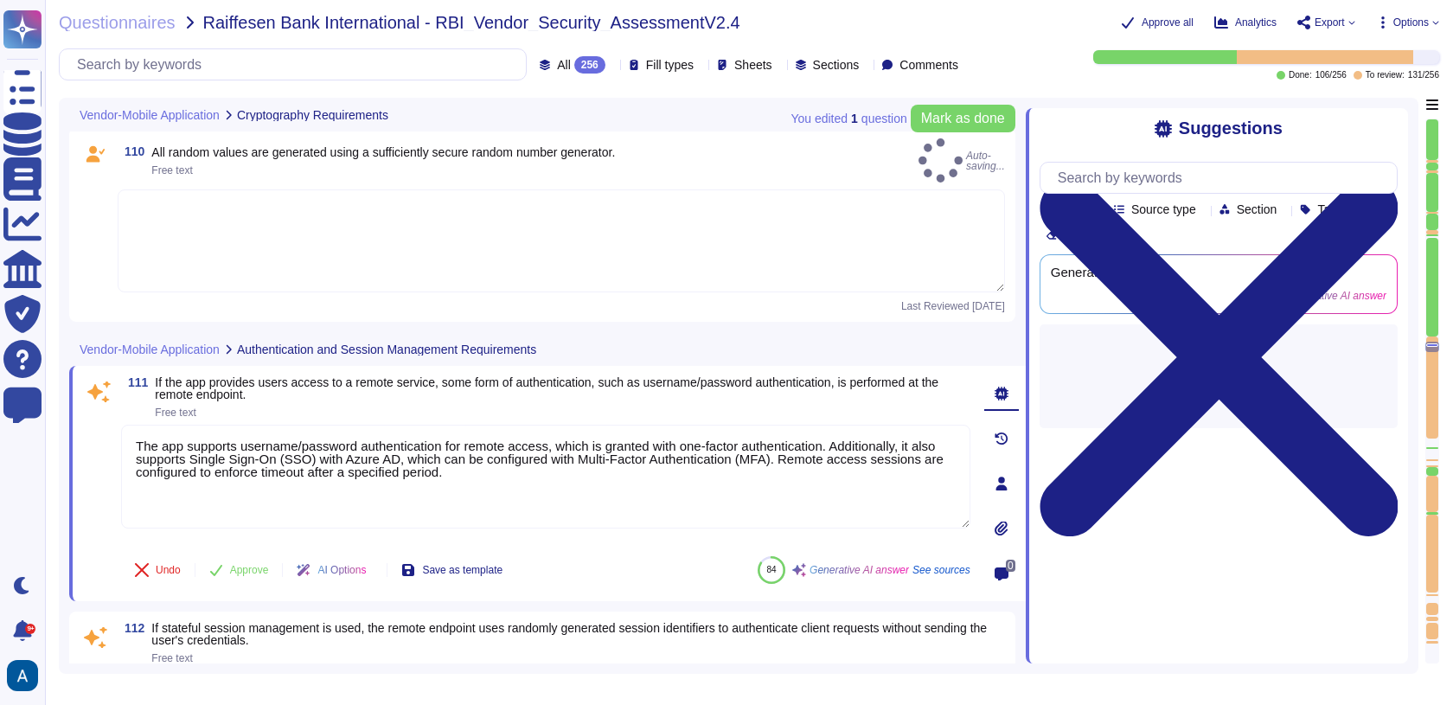
type textarea "Remote access sessions must be configured to enforce timeout after a specified …"
type textarea "Yes, a password policy exists and is enforced, which includes requirements for …"
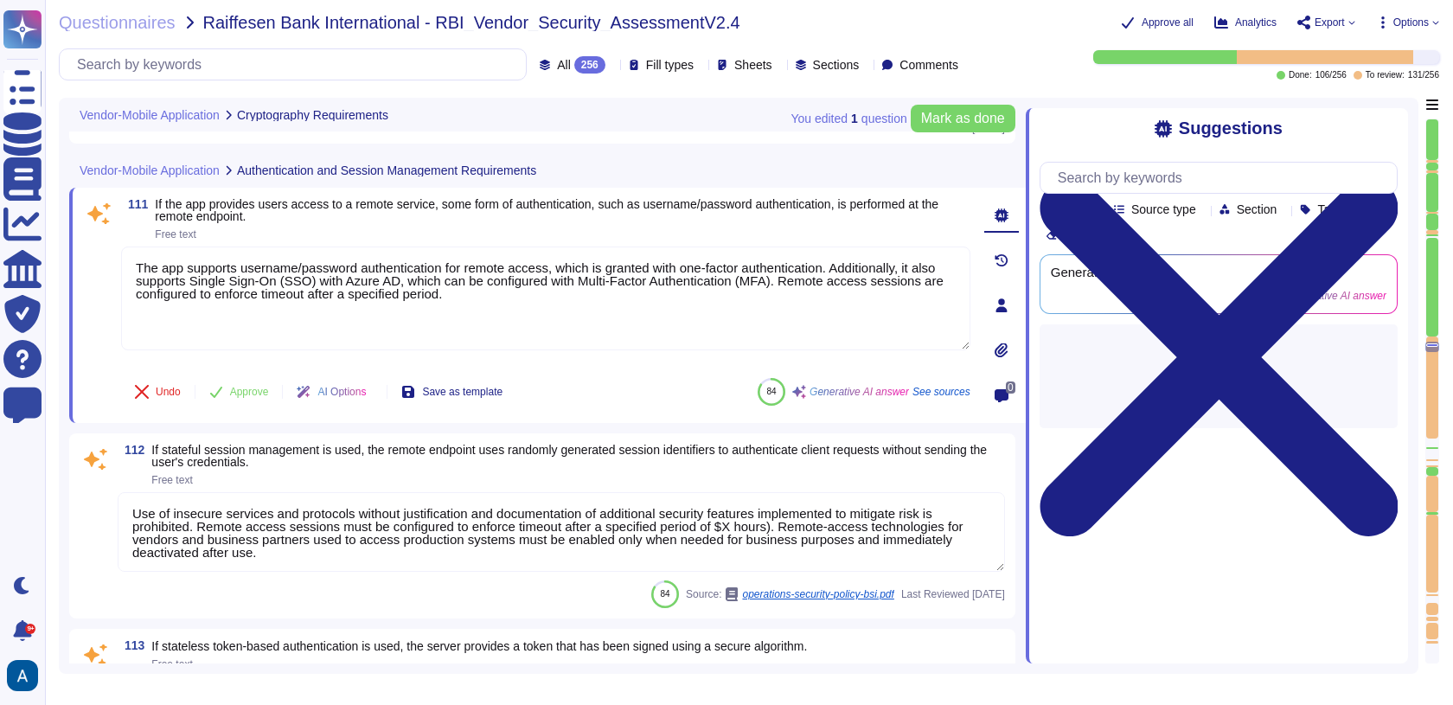
type textarea "Remote access sessions must be configured to enforce timeout after a specified …"
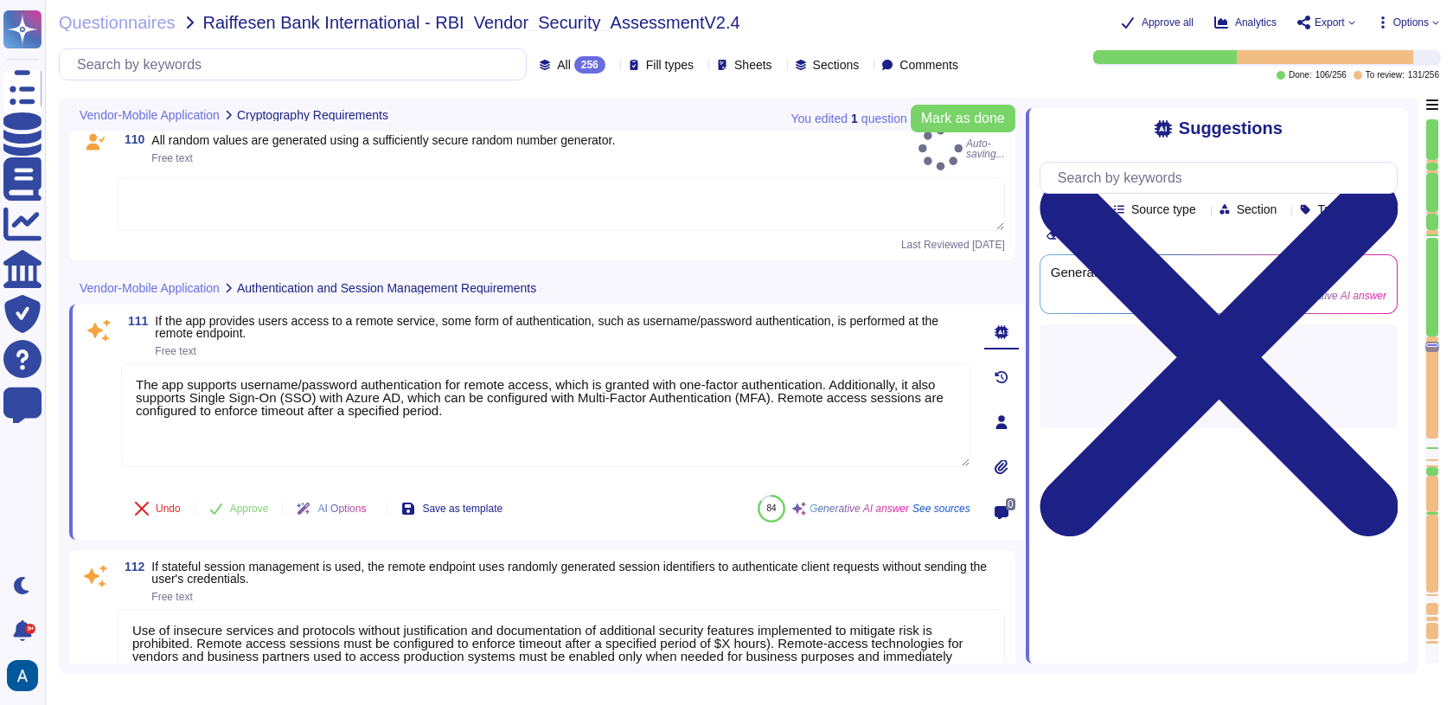
type textarea "Yes, a password policy exists and is enforced, which includes requirements for …"
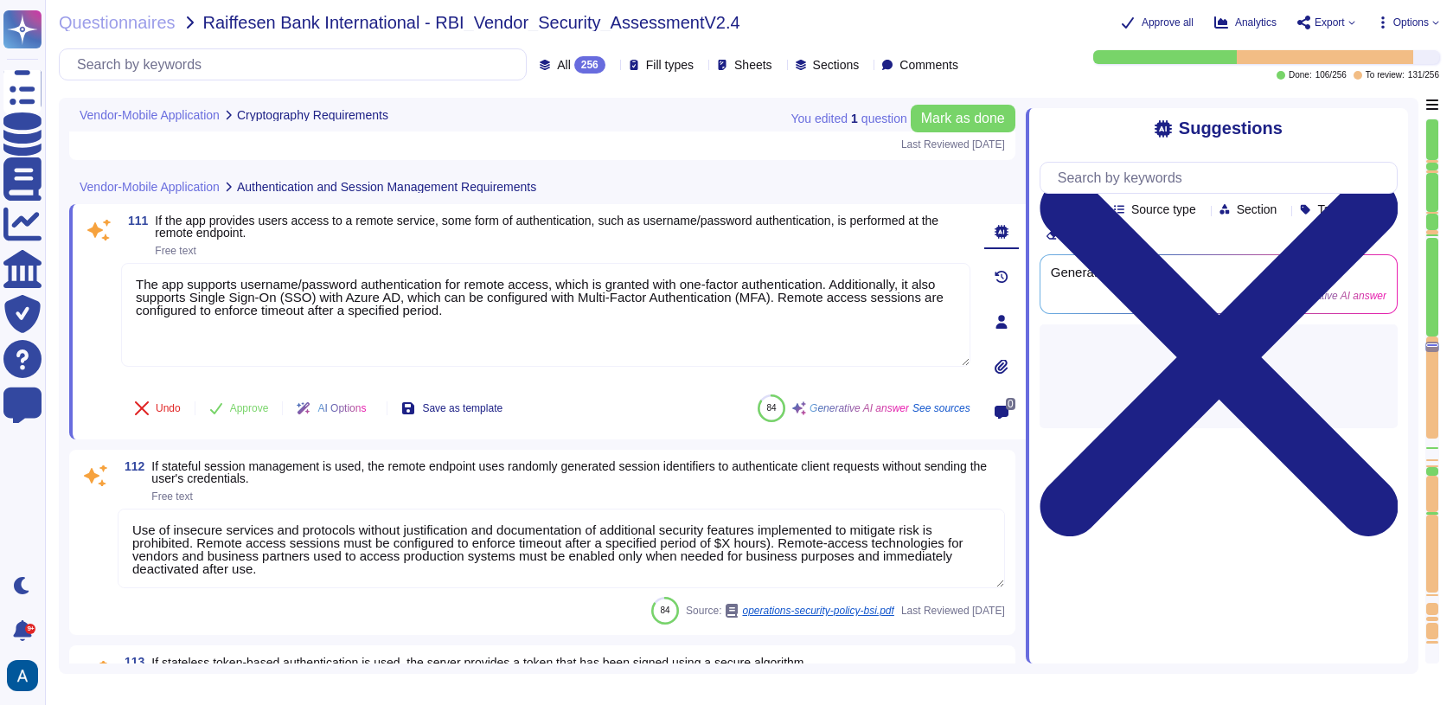
type textarea "Remote access sessions must be configured to enforce timeout after a specified …"
click at [1435, 342] on div at bounding box center [1432, 347] width 14 height 10
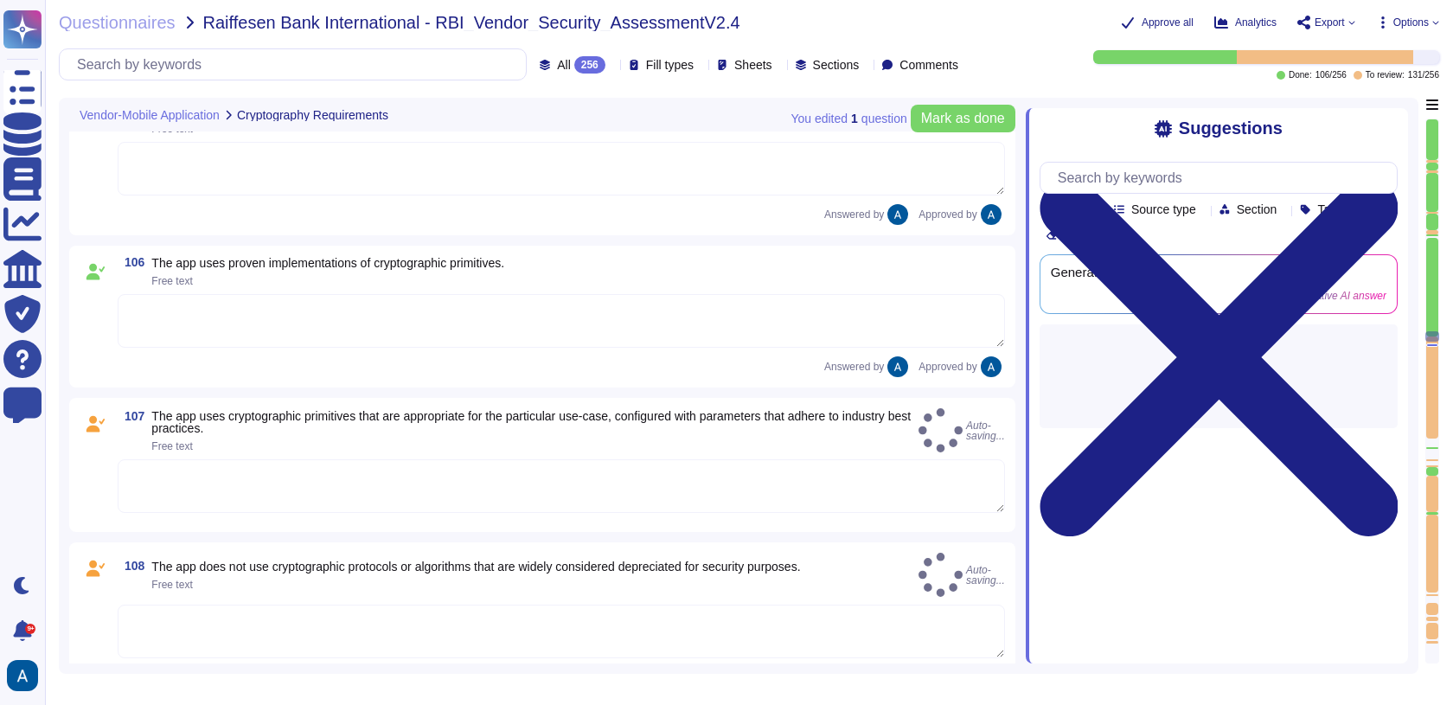
scroll to position [17324, 0]
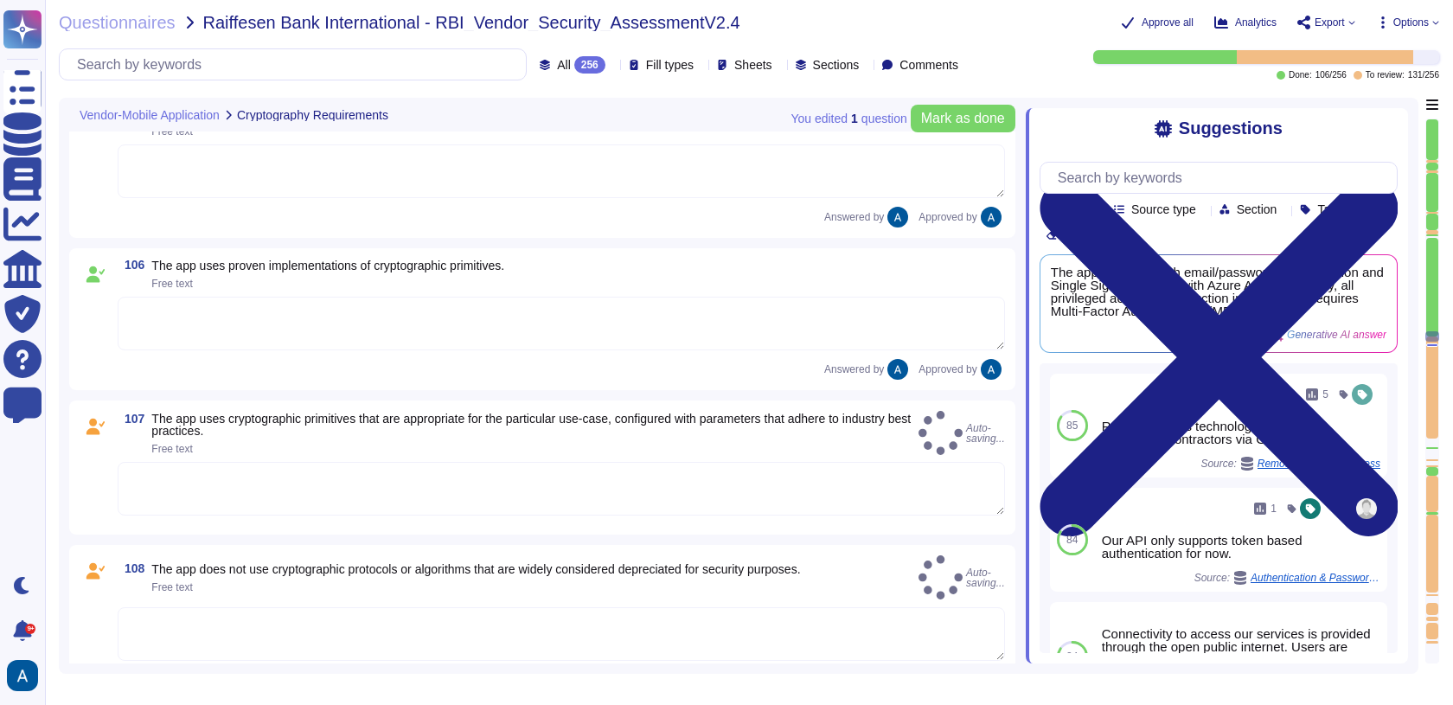
type textarea "Yes"
type textarea "Keys are fully managed by AWS."
type textarea "Our encryption keys are managed by AWS, and we utilize AES-256 encryption for d…"
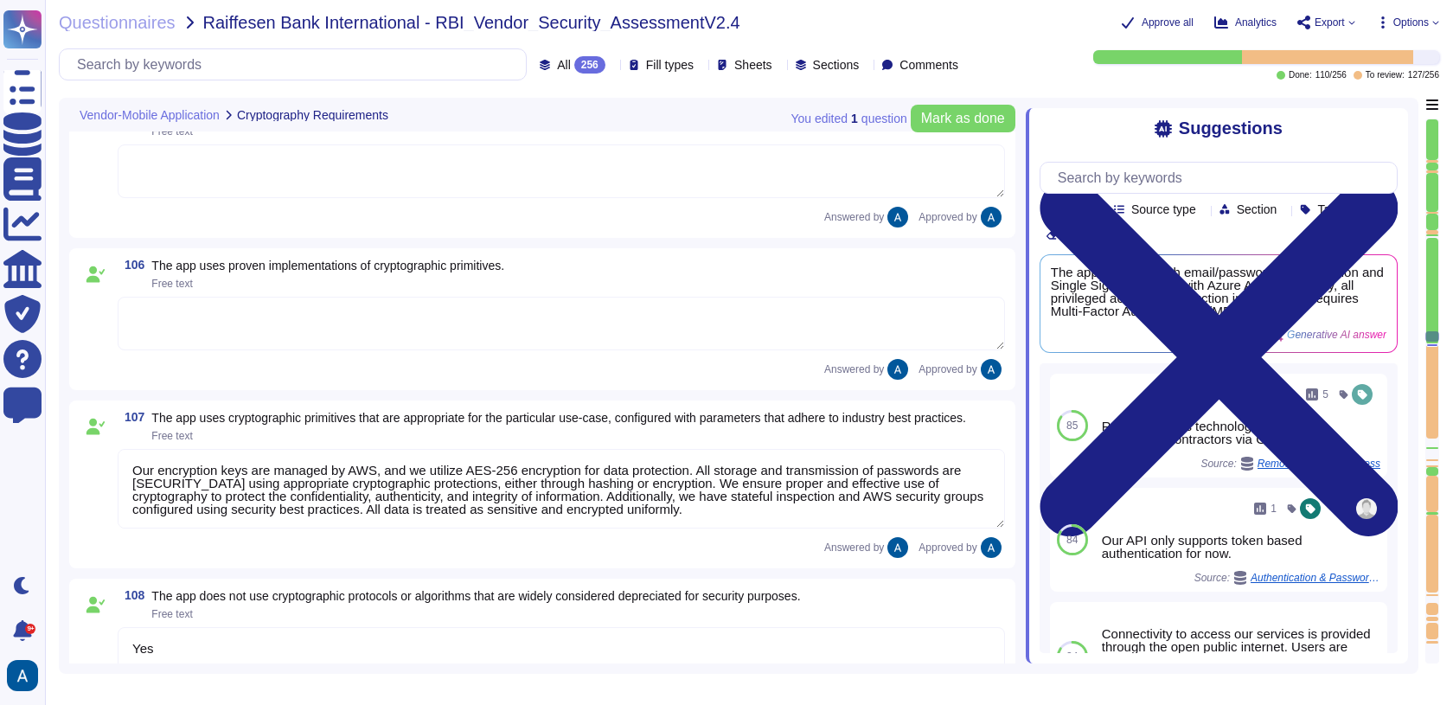
click at [412, 475] on textarea "Our encryption keys are managed by AWS, and we utilize AES-256 encryption for d…" at bounding box center [561, 489] width 887 height 80
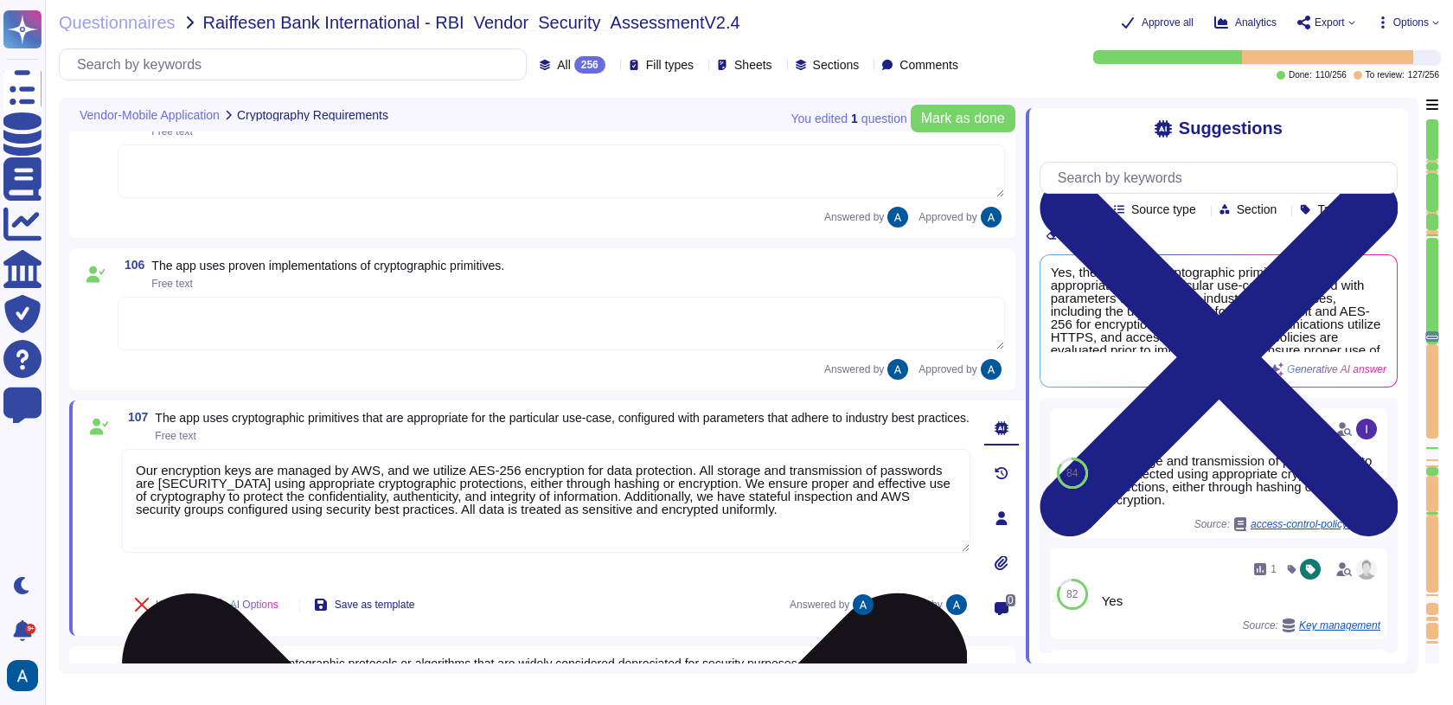
click at [412, 475] on textarea "Our encryption keys are managed by AWS, and we utilize AES-256 encryption for d…" at bounding box center [545, 501] width 849 height 104
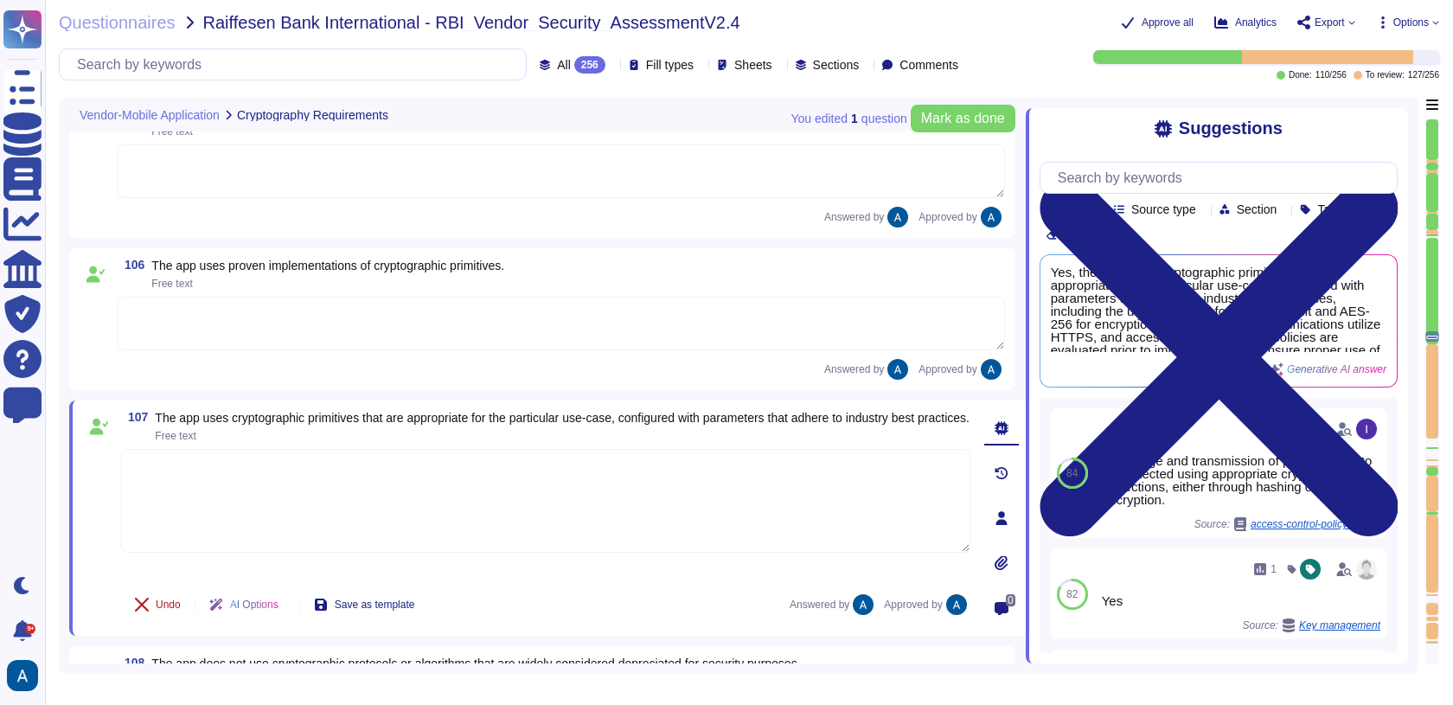
click at [159, 594] on button "Undo" at bounding box center [157, 604] width 73 height 35
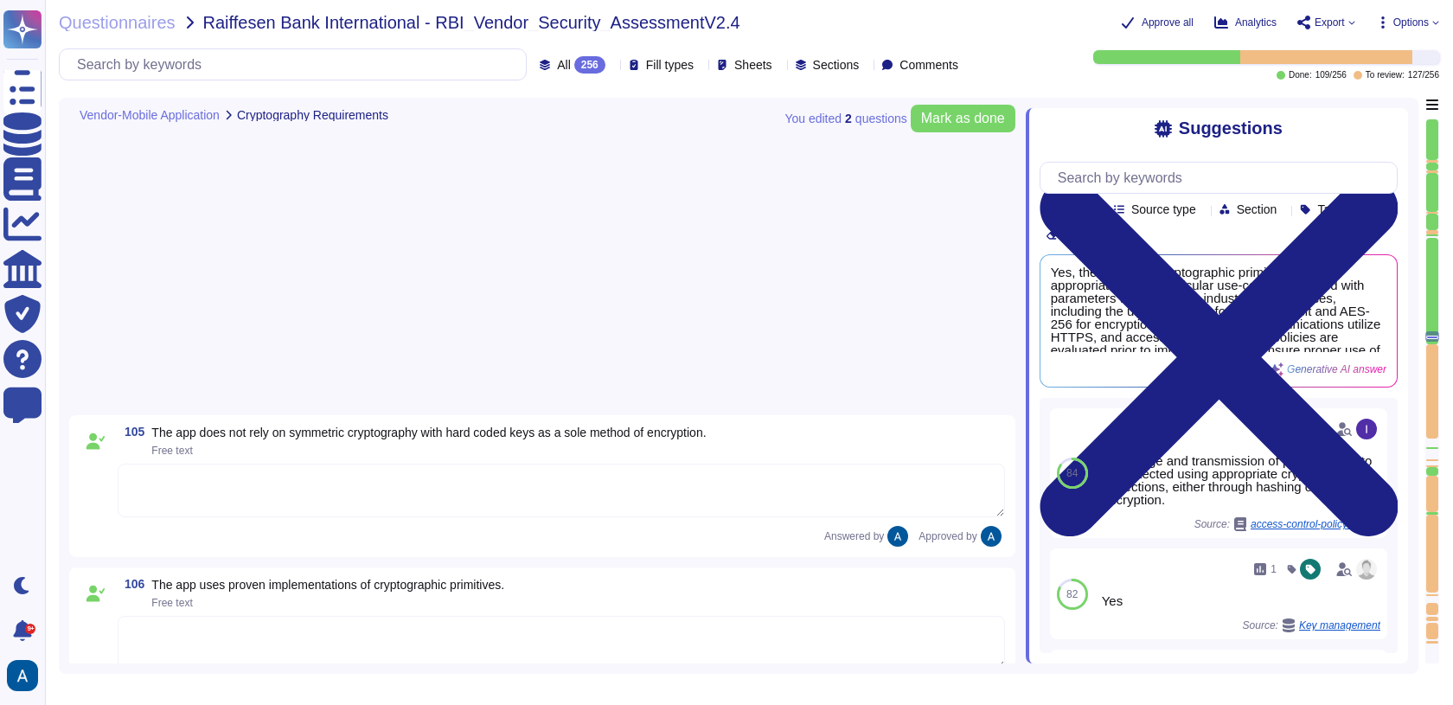
type textarea "The app supports username/password authentication for remote access, which is g…"
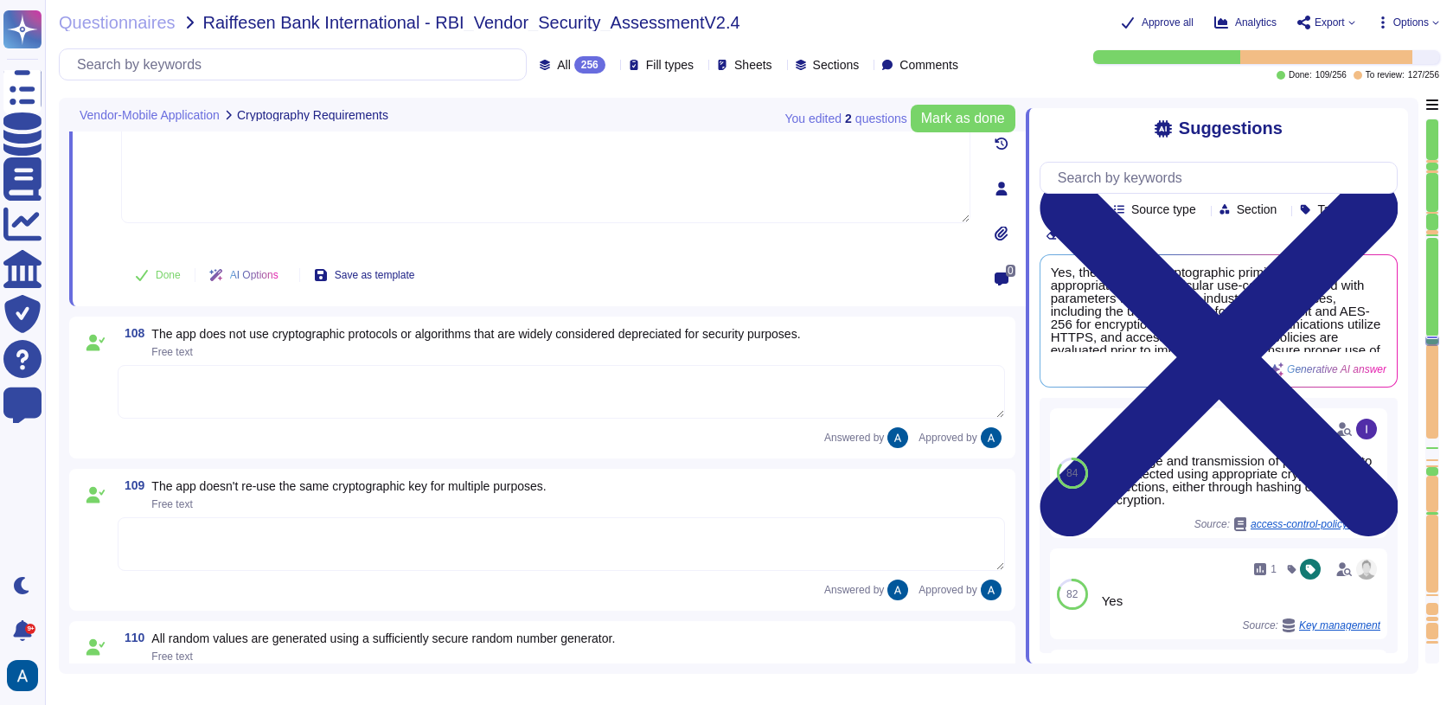
type textarea "Use of insecure services and protocols without justification and documentation …"
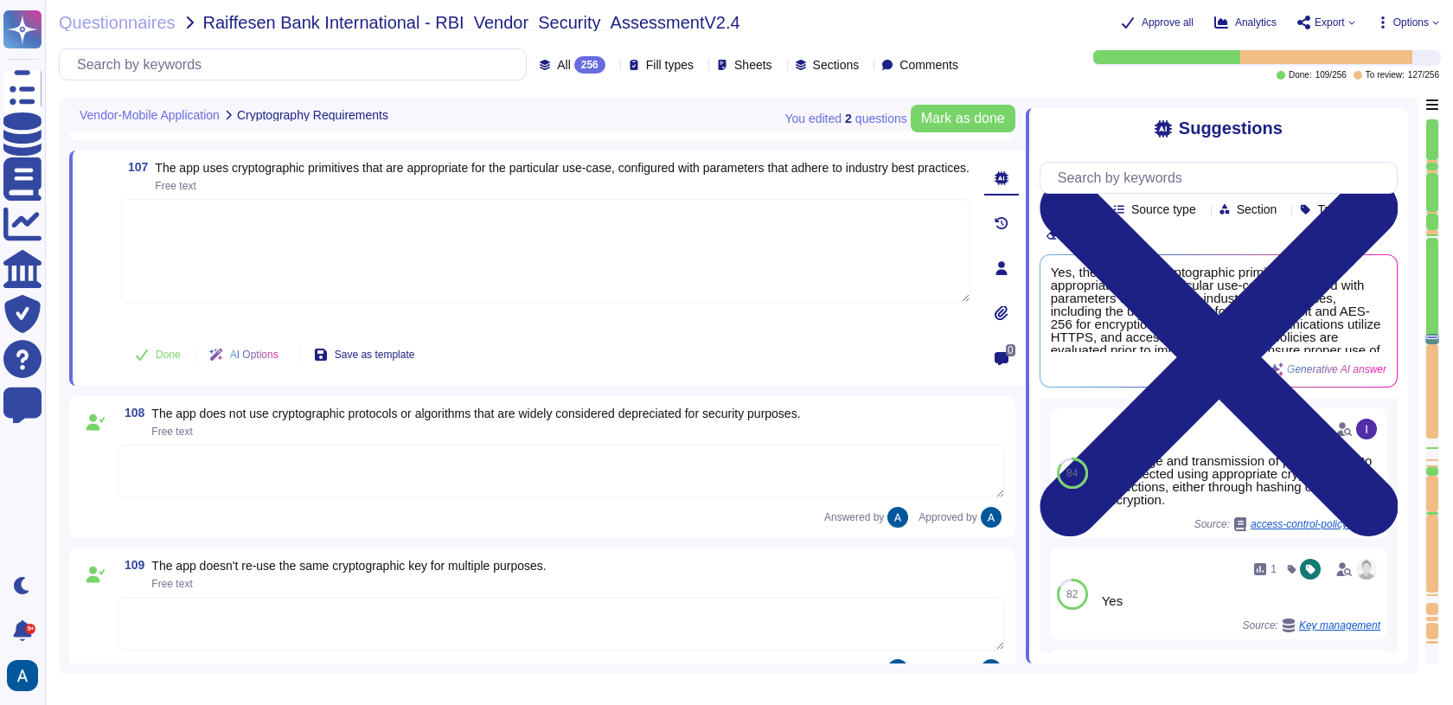
scroll to position [17561, 0]
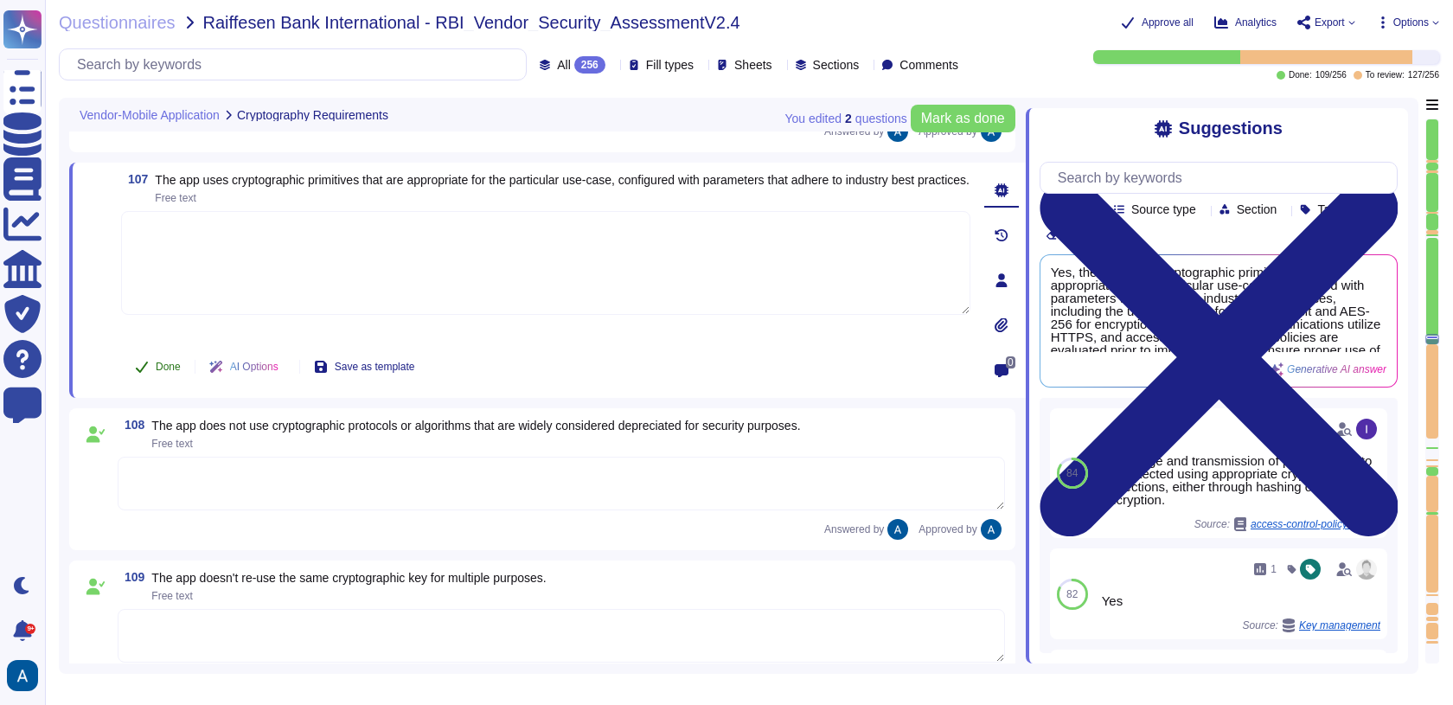
click at [144, 375] on button "Done" at bounding box center [157, 366] width 73 height 35
click at [209, 457] on textarea at bounding box center [561, 484] width 887 height 54
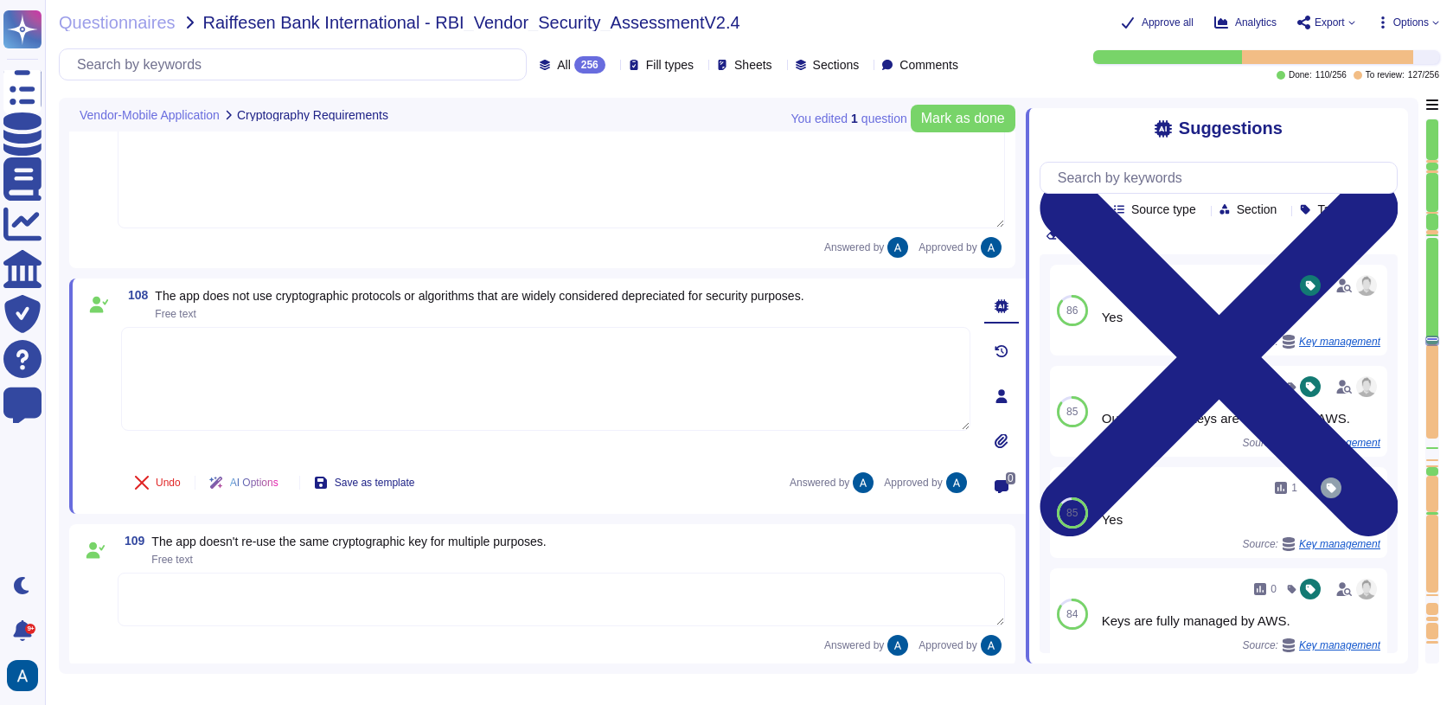
type textarea "Use of insecure services and protocols without justification and documentation …"
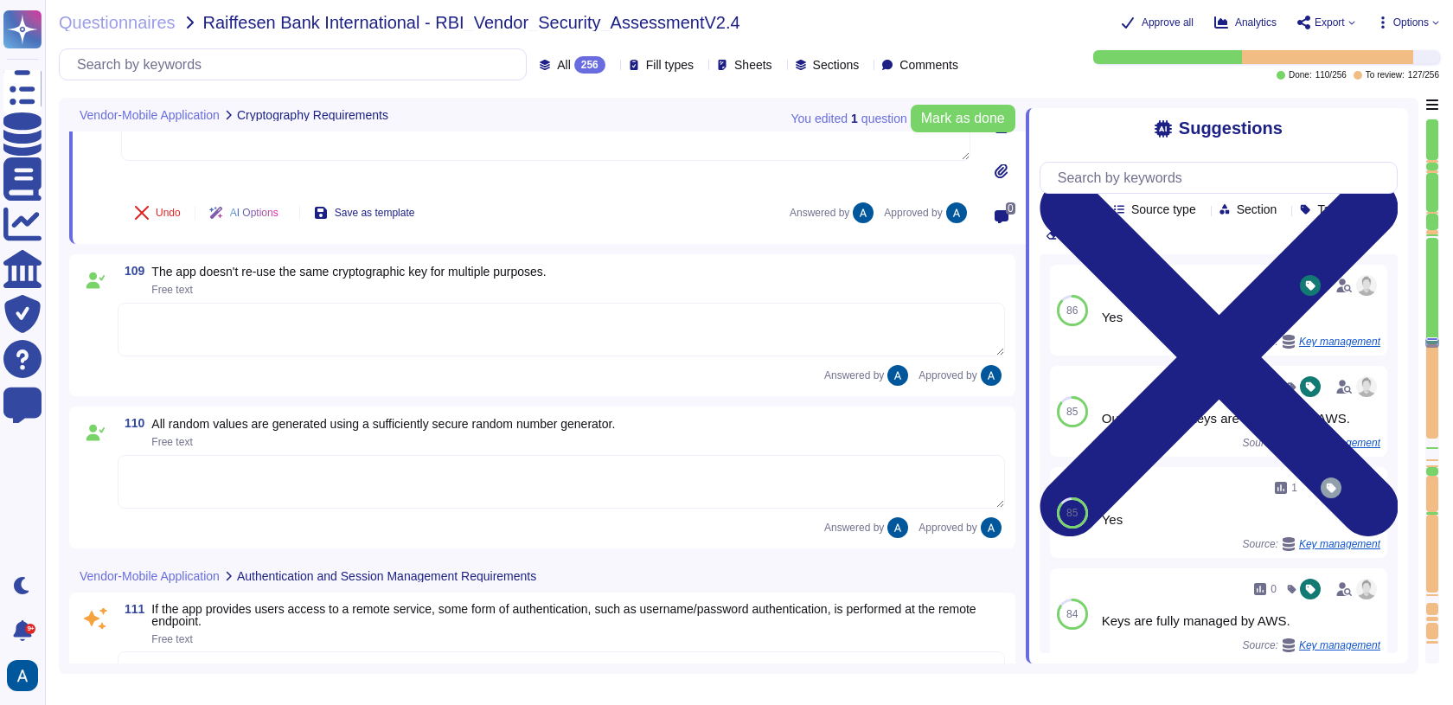
type textarea "All storage and transmission of passwords is to be protected using appropriate …"
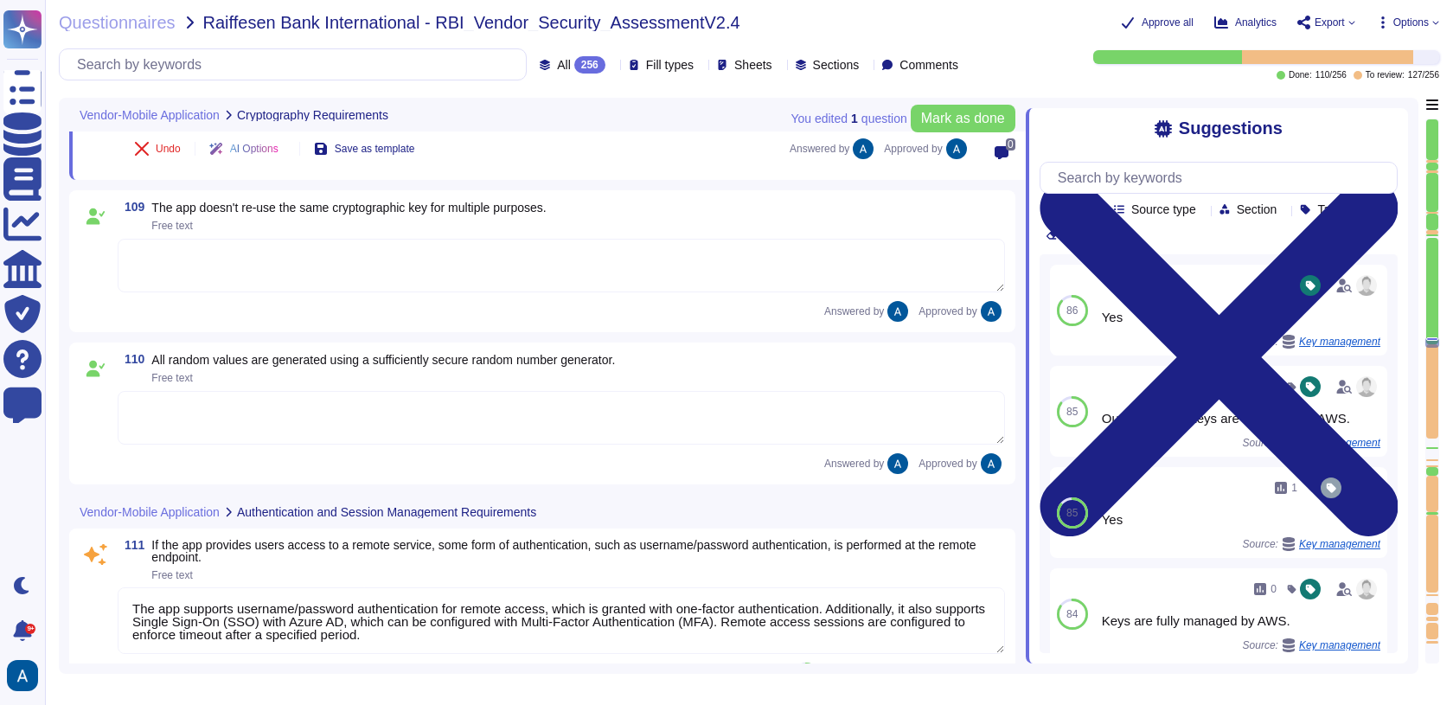
type textarea "Remote access sessions must be configured to enforce timeout after a specified …"
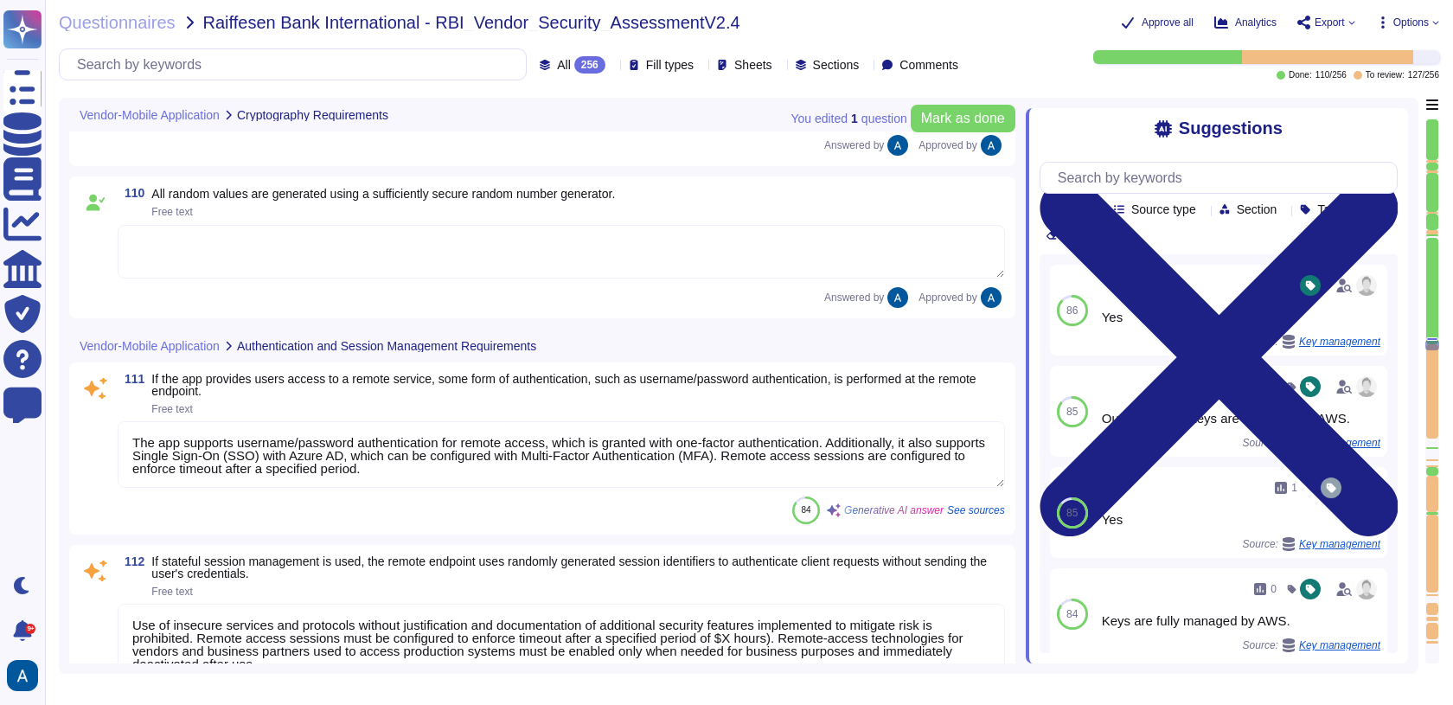
type textarea "Yes, a password policy exists and is enforced, which includes requirements for …"
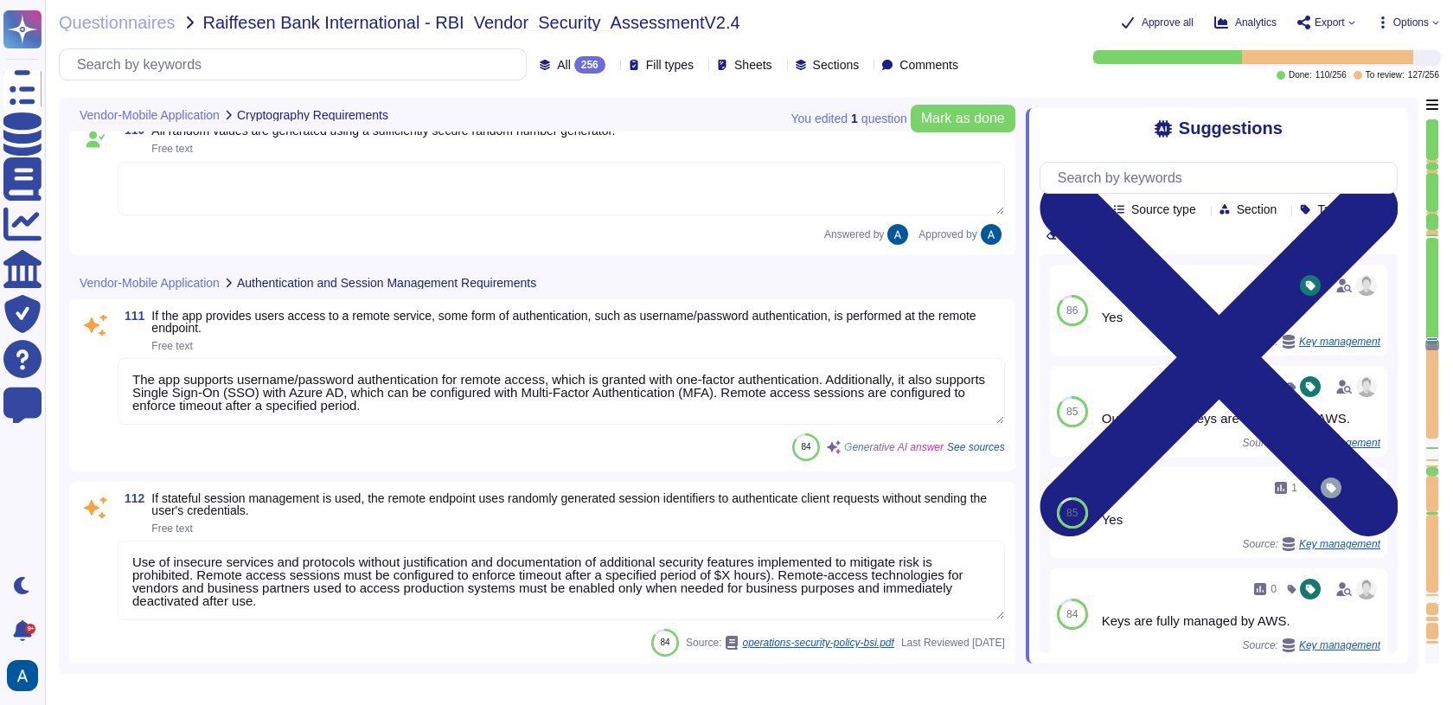
scroll to position [18218, 0]
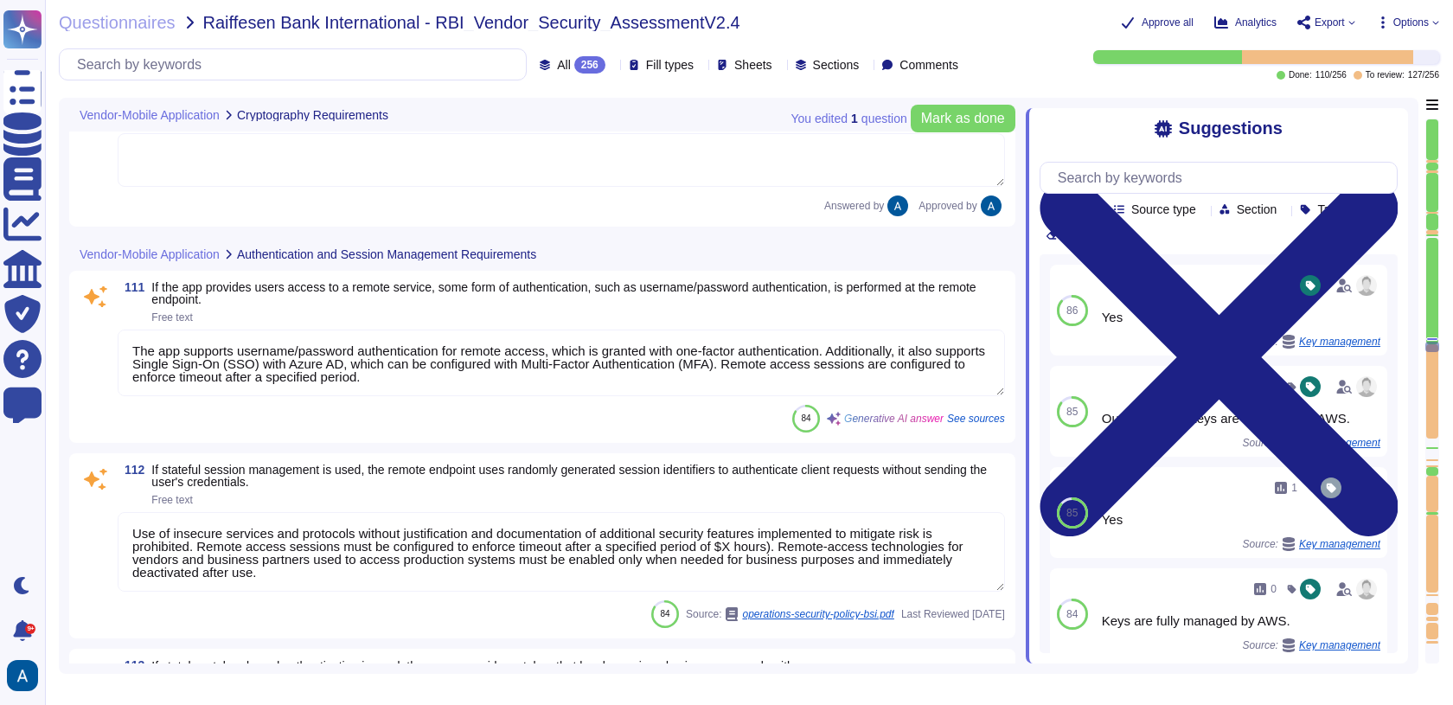
click at [239, 374] on textarea "The app supports username/password authentication for remote access, which is g…" at bounding box center [561, 362] width 887 height 67
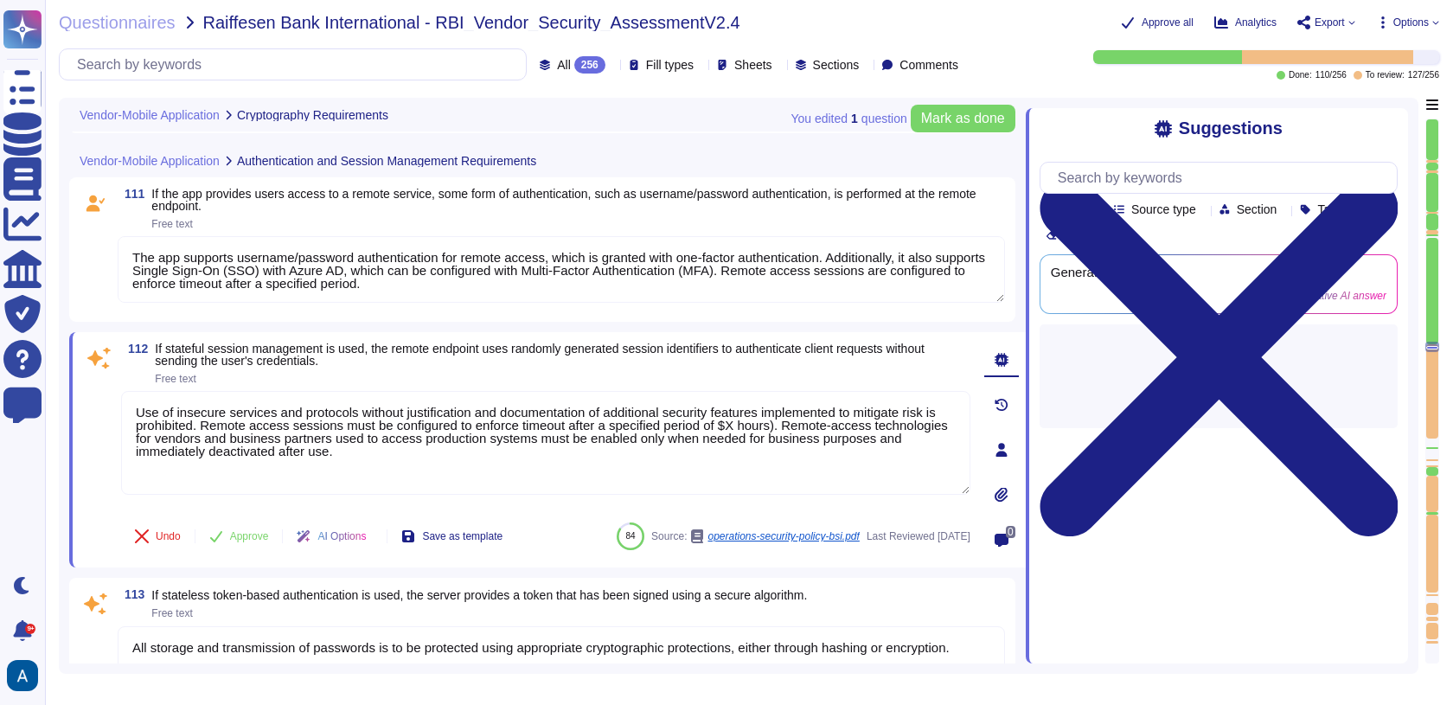
type textarea "Remote access sessions must be configured to enforce timeout after a specified …"
click at [239, 374] on span "Free text" at bounding box center [562, 379] width 814 height 10
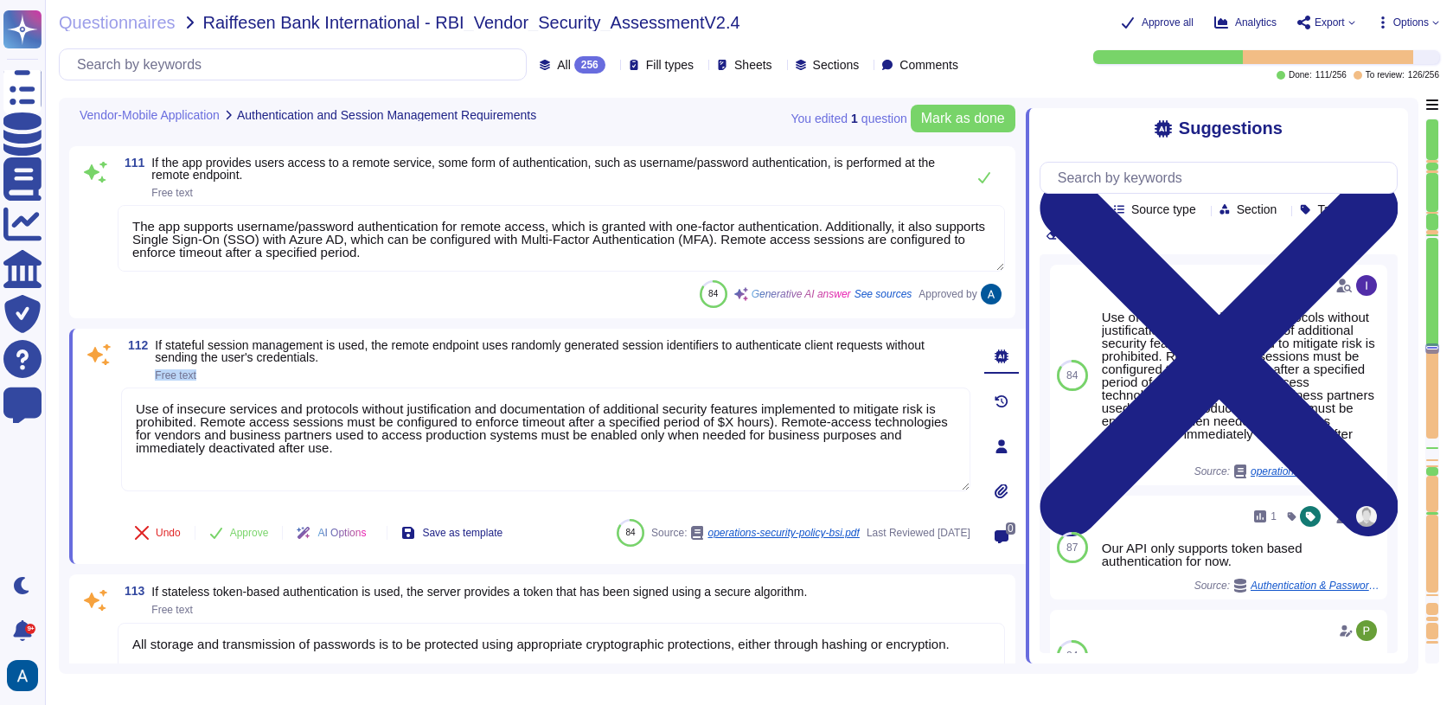
type textarea "Remote access sessions must be configured to enforce timeout after a specified …"
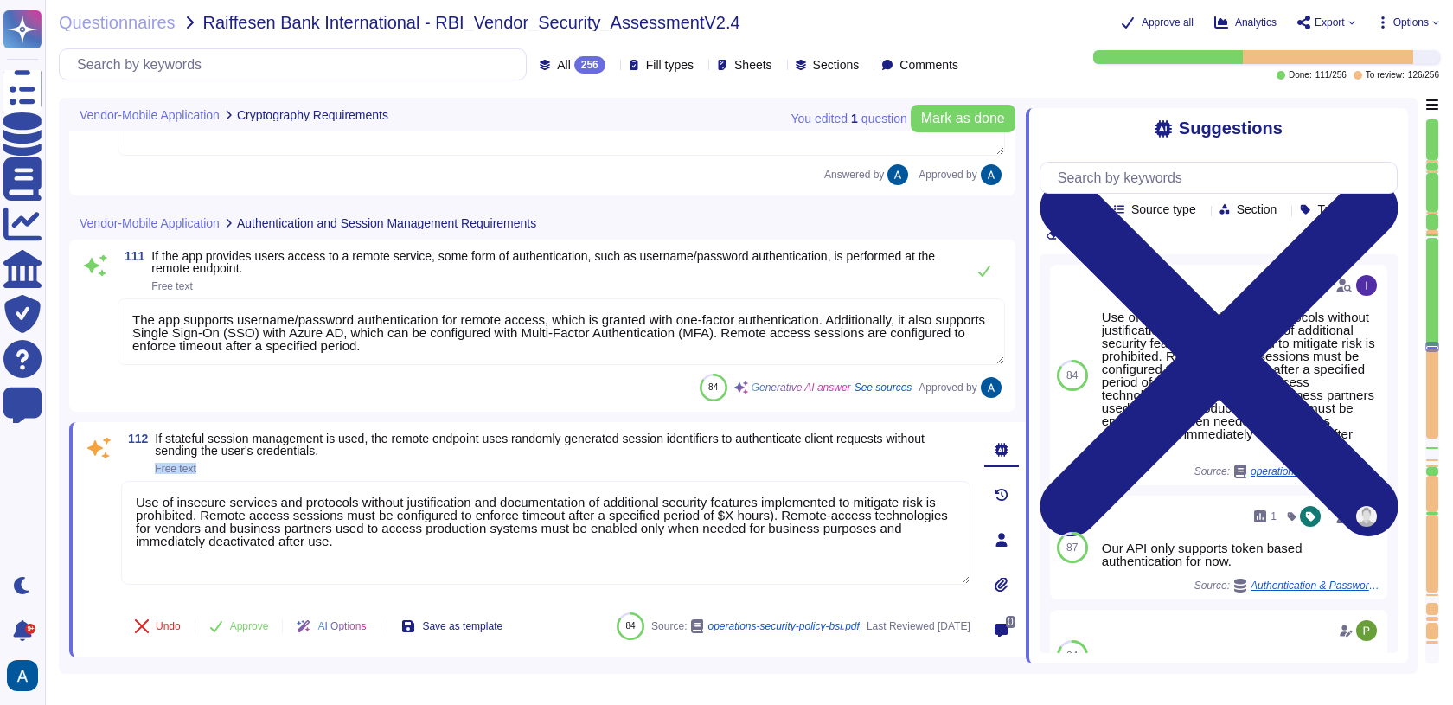
scroll to position [18098, 0]
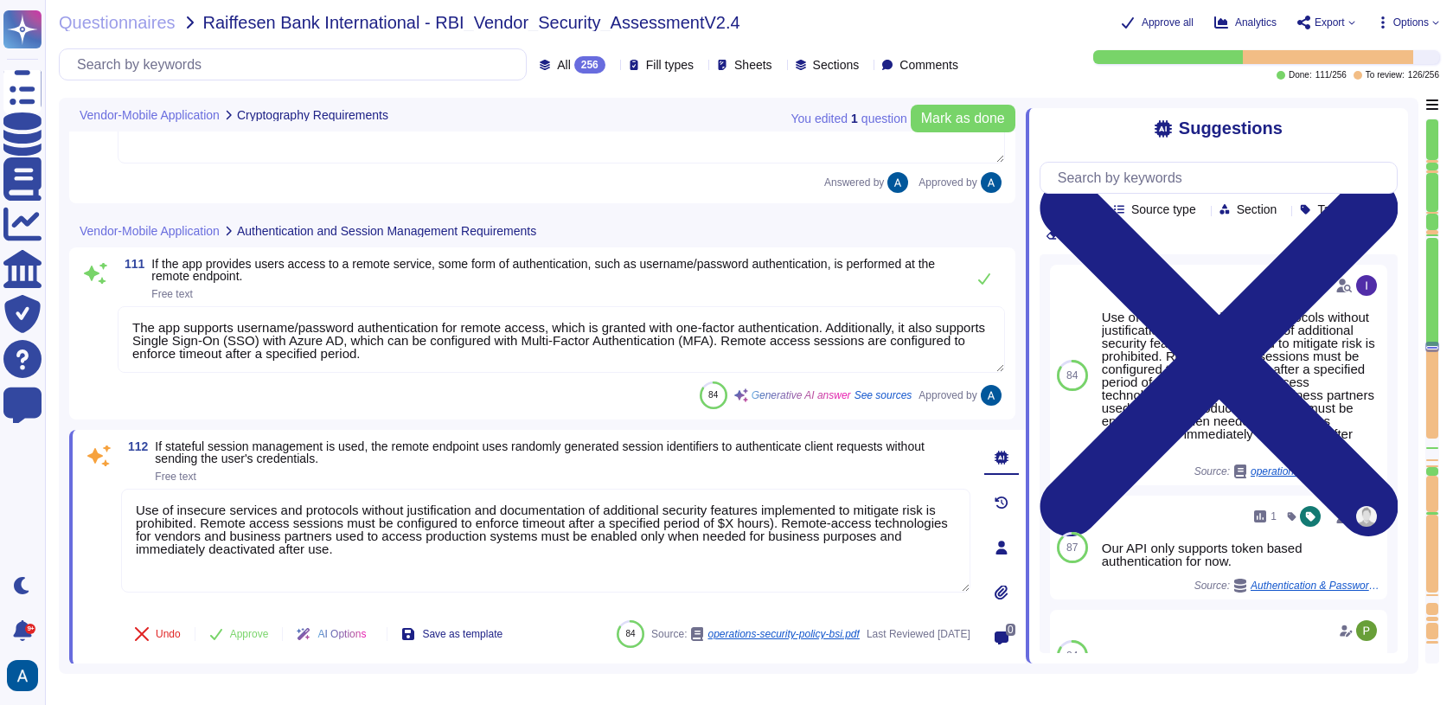
click at [251, 322] on textarea "The app supports username/password authentication for remote access, which is g…" at bounding box center [561, 339] width 887 height 67
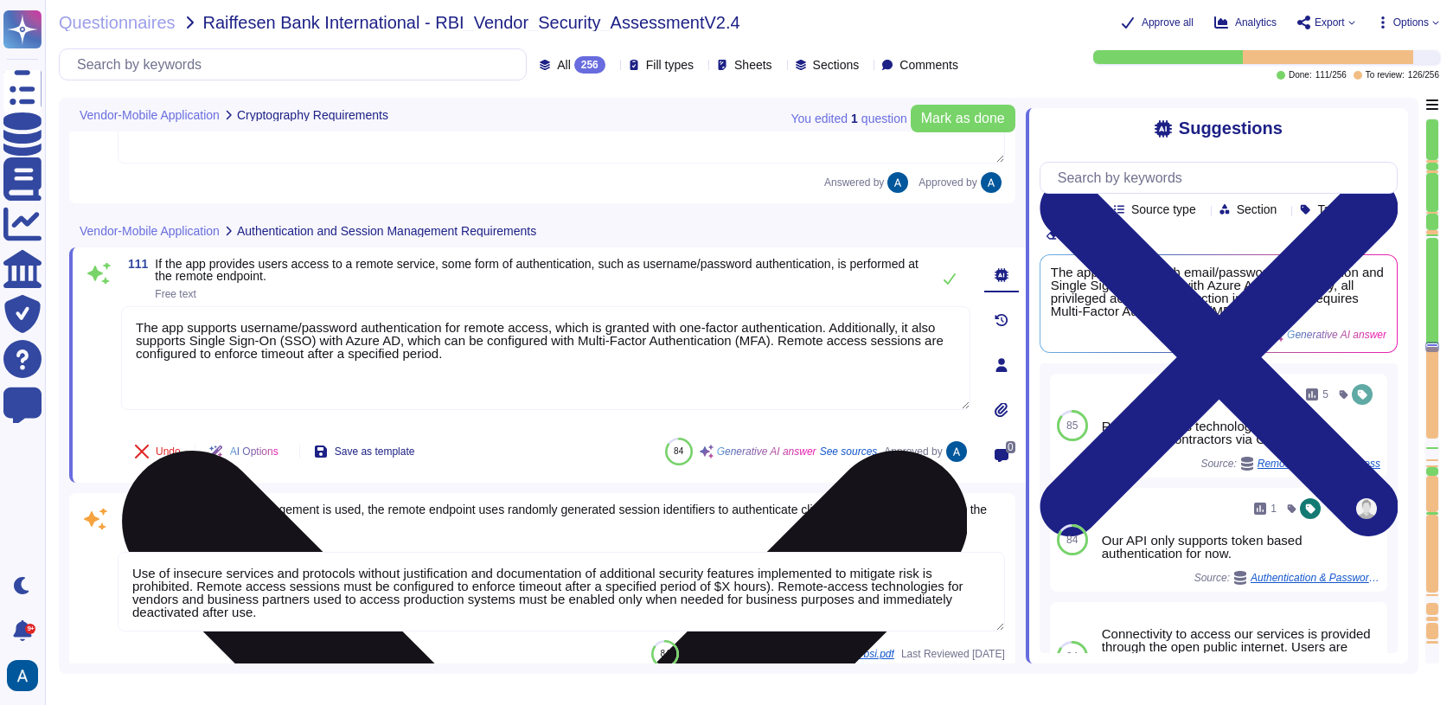
click at [258, 333] on textarea "The app supports username/password authentication for remote access, which is g…" at bounding box center [545, 358] width 849 height 104
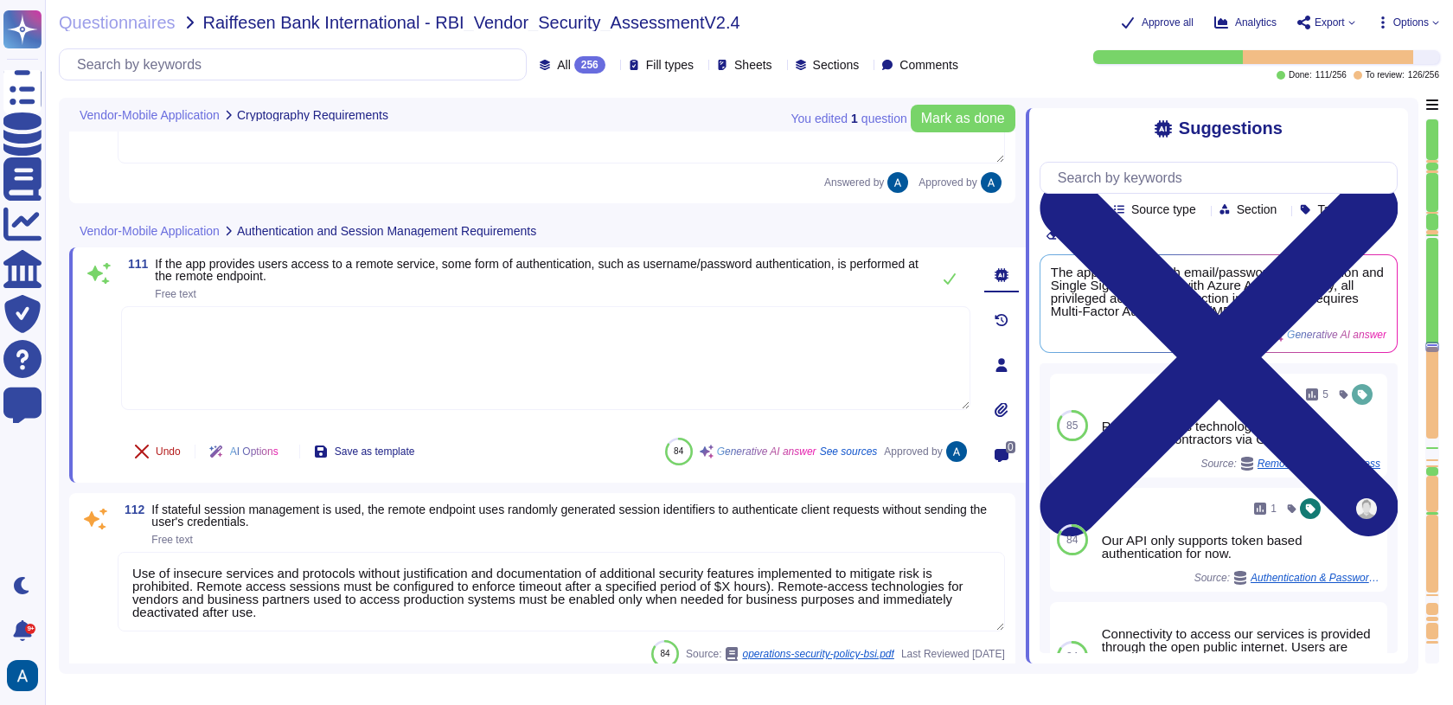
click at [170, 446] on span "Undo" at bounding box center [168, 451] width 25 height 10
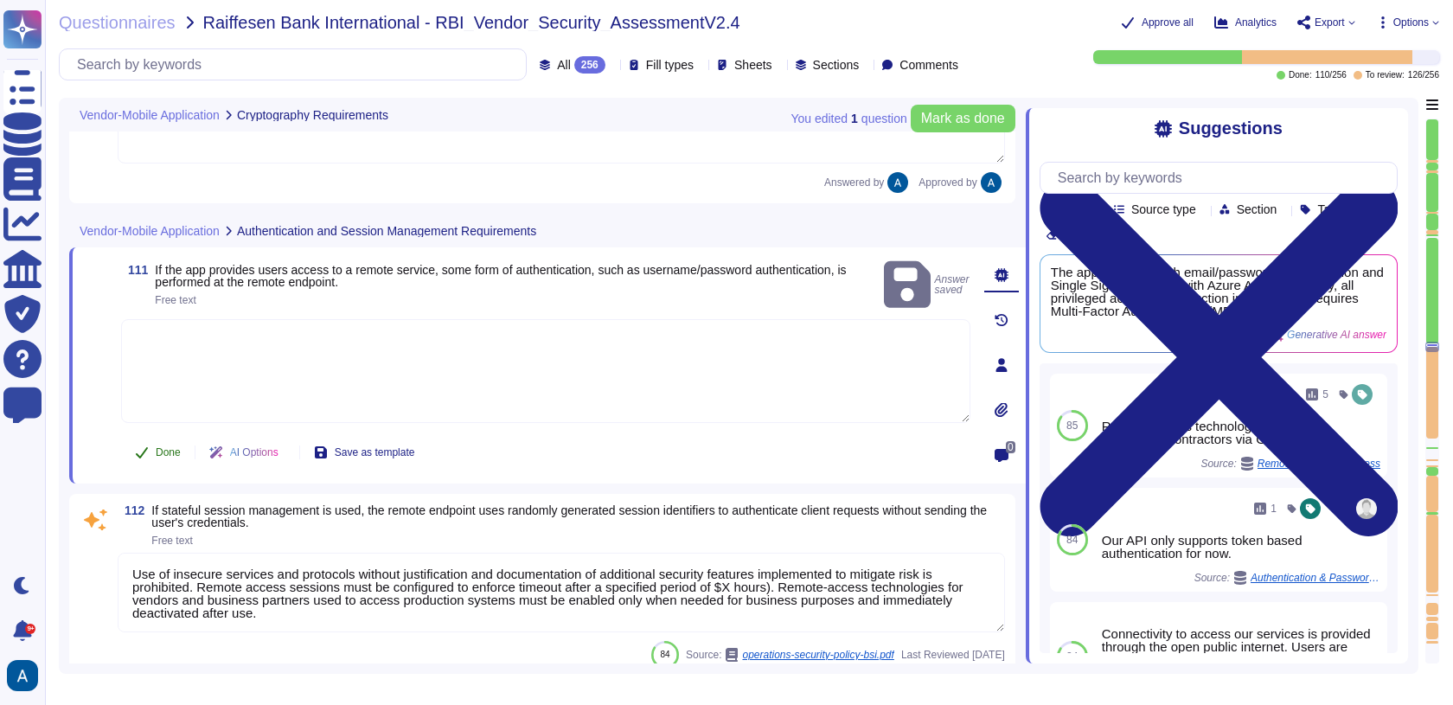
click at [168, 447] on span "Done" at bounding box center [168, 452] width 25 height 10
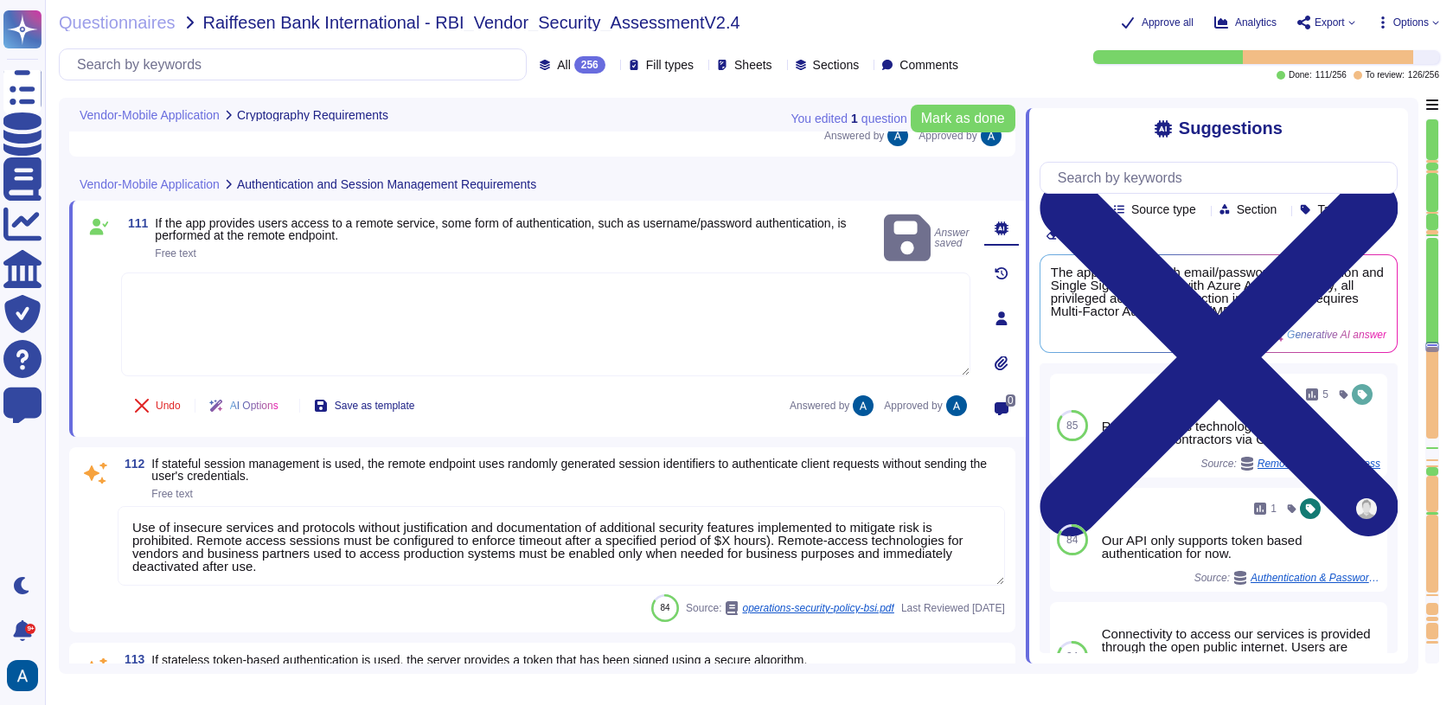
scroll to position [18162, 0]
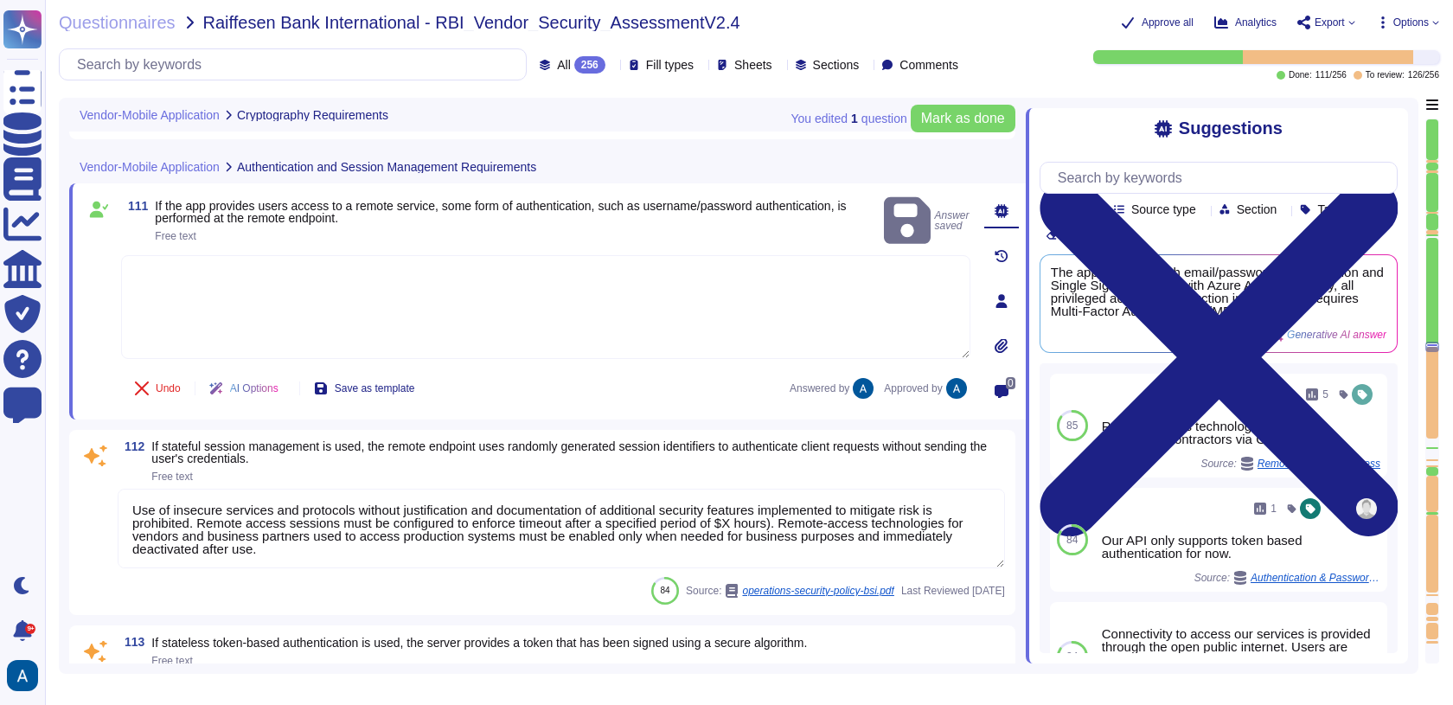
click at [278, 514] on textarea "Use of insecure services and protocols without justification and documentation …" at bounding box center [561, 528] width 887 height 80
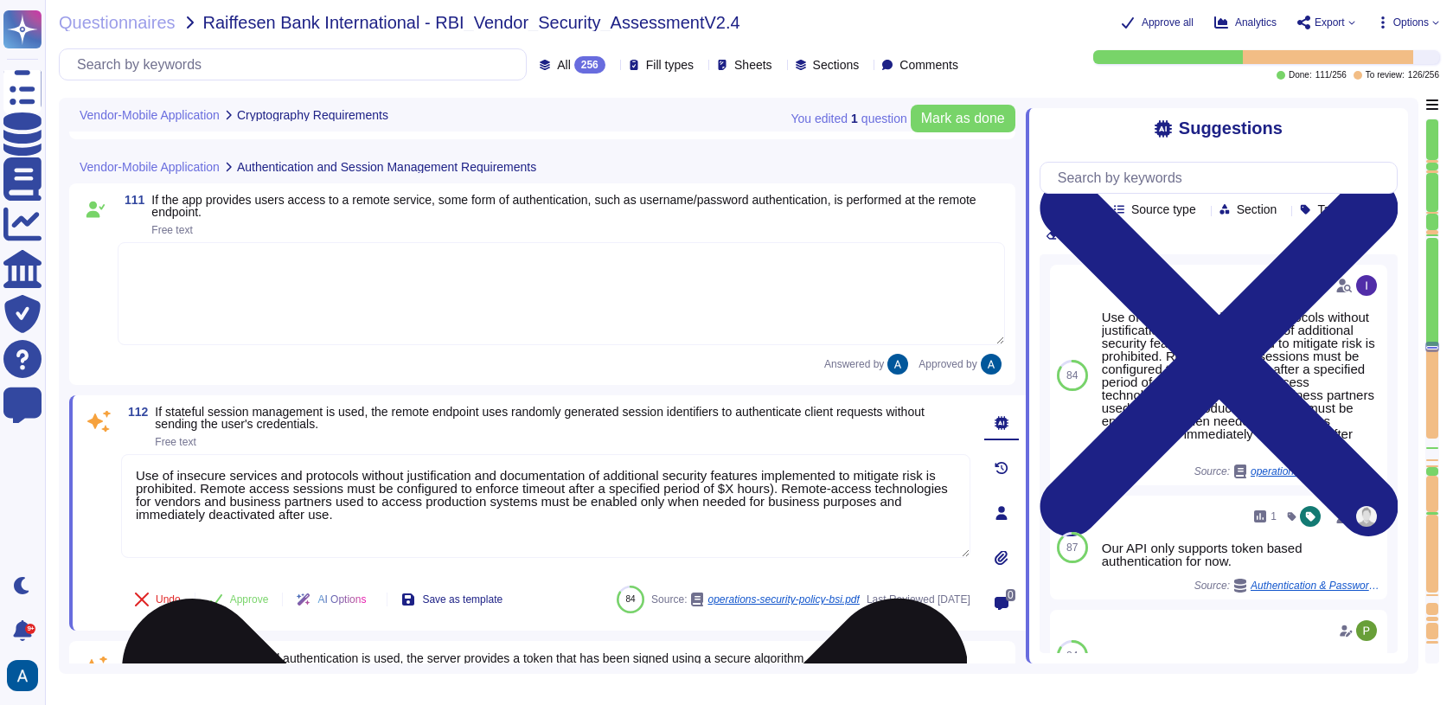
click at [278, 514] on textarea "Use of insecure services and protocols without justification and documentation …" at bounding box center [545, 506] width 849 height 104
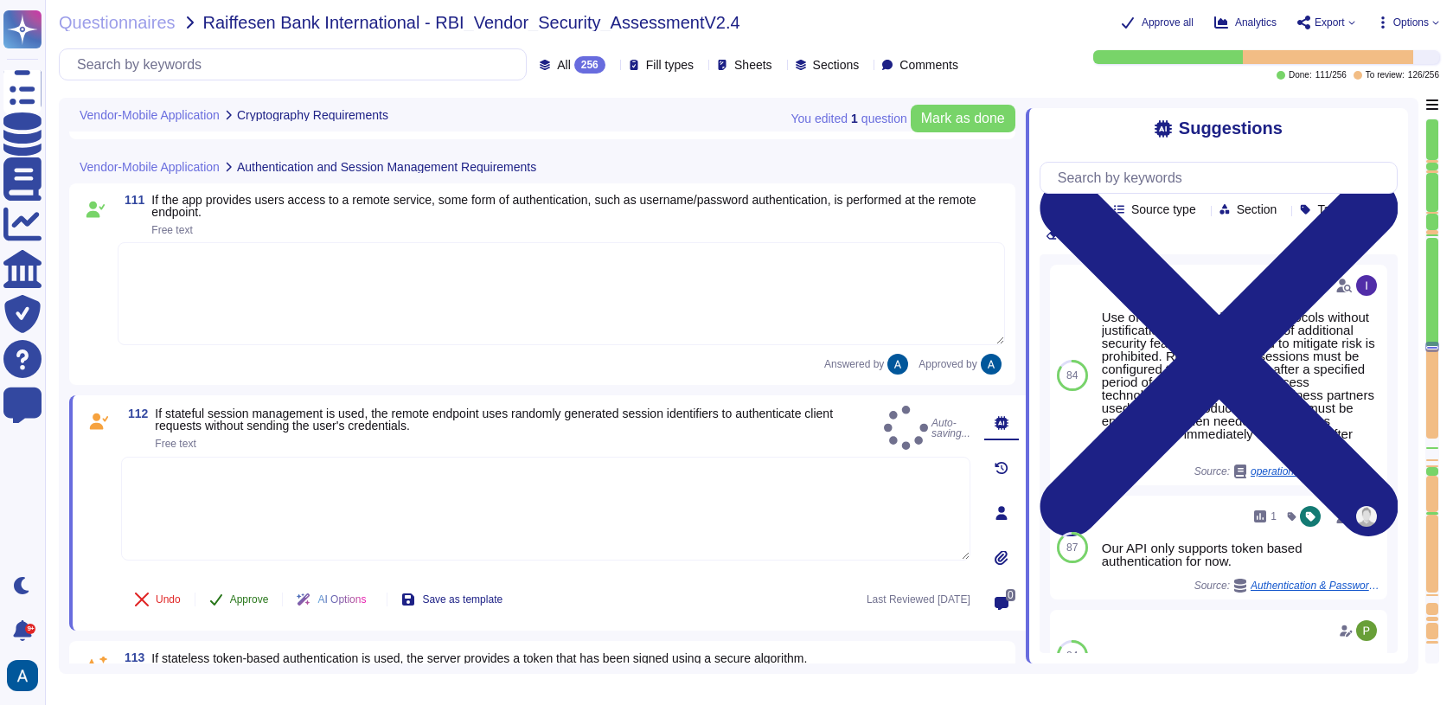
click at [239, 598] on span "Approve" at bounding box center [249, 599] width 39 height 10
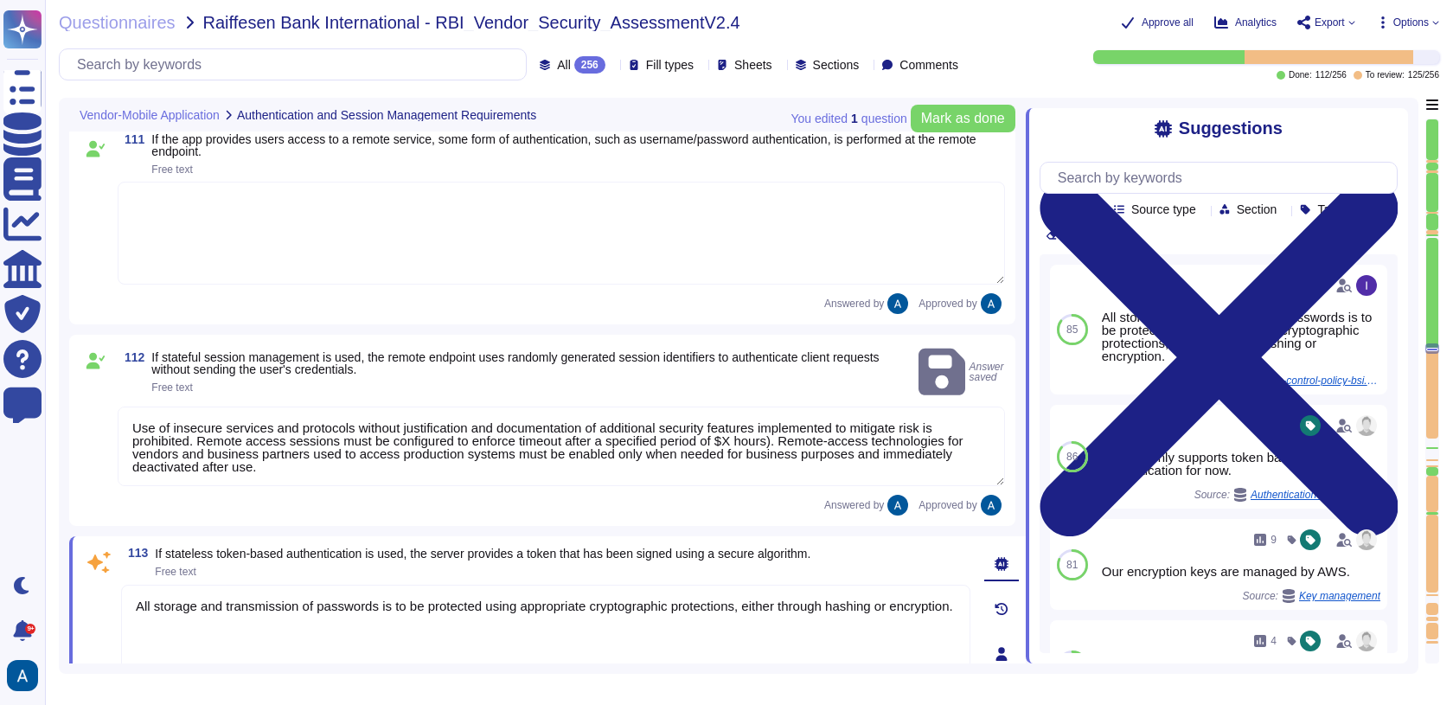
scroll to position [18186, 0]
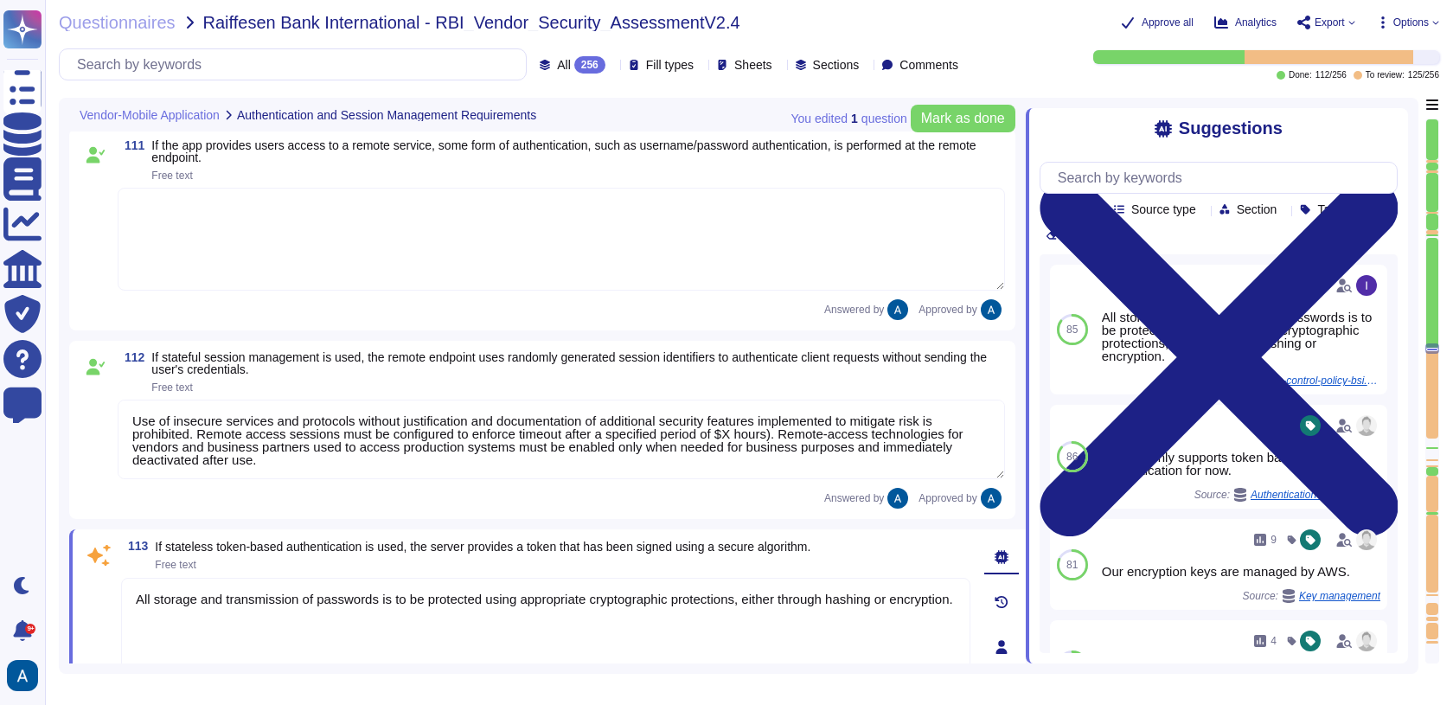
click at [306, 439] on textarea "Use of insecure services and protocols without justification and documentation …" at bounding box center [561, 439] width 887 height 80
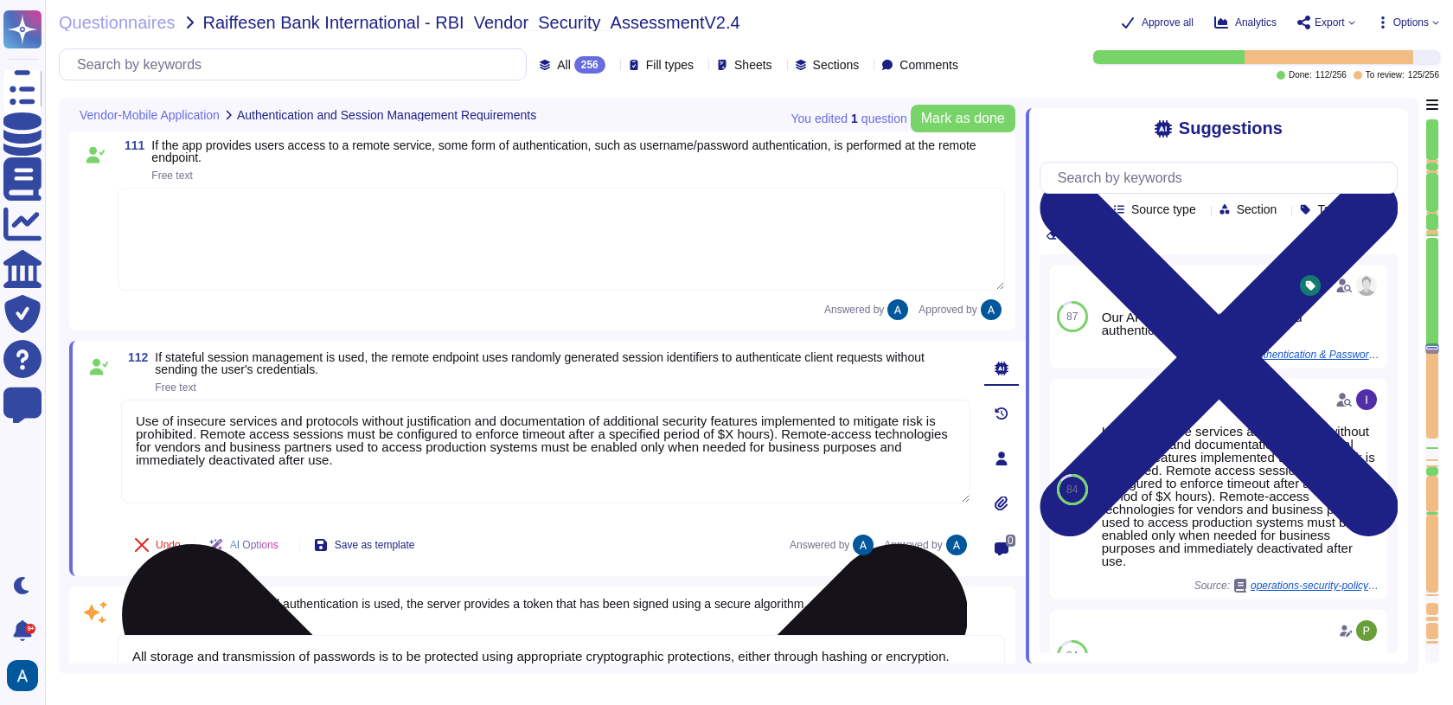
click at [306, 439] on textarea "Use of insecure services and protocols without justification and documentation …" at bounding box center [545, 451] width 849 height 104
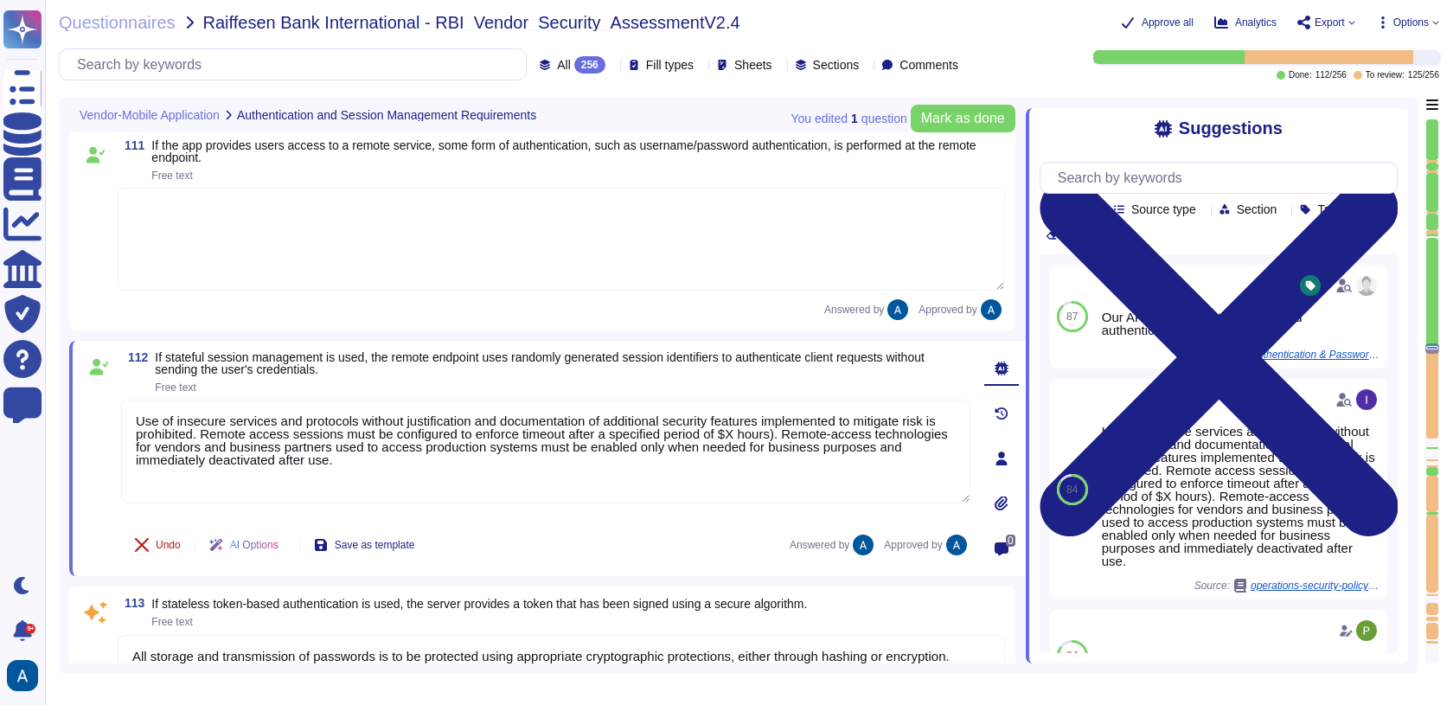
click at [155, 543] on button "Undo" at bounding box center [157, 544] width 73 height 35
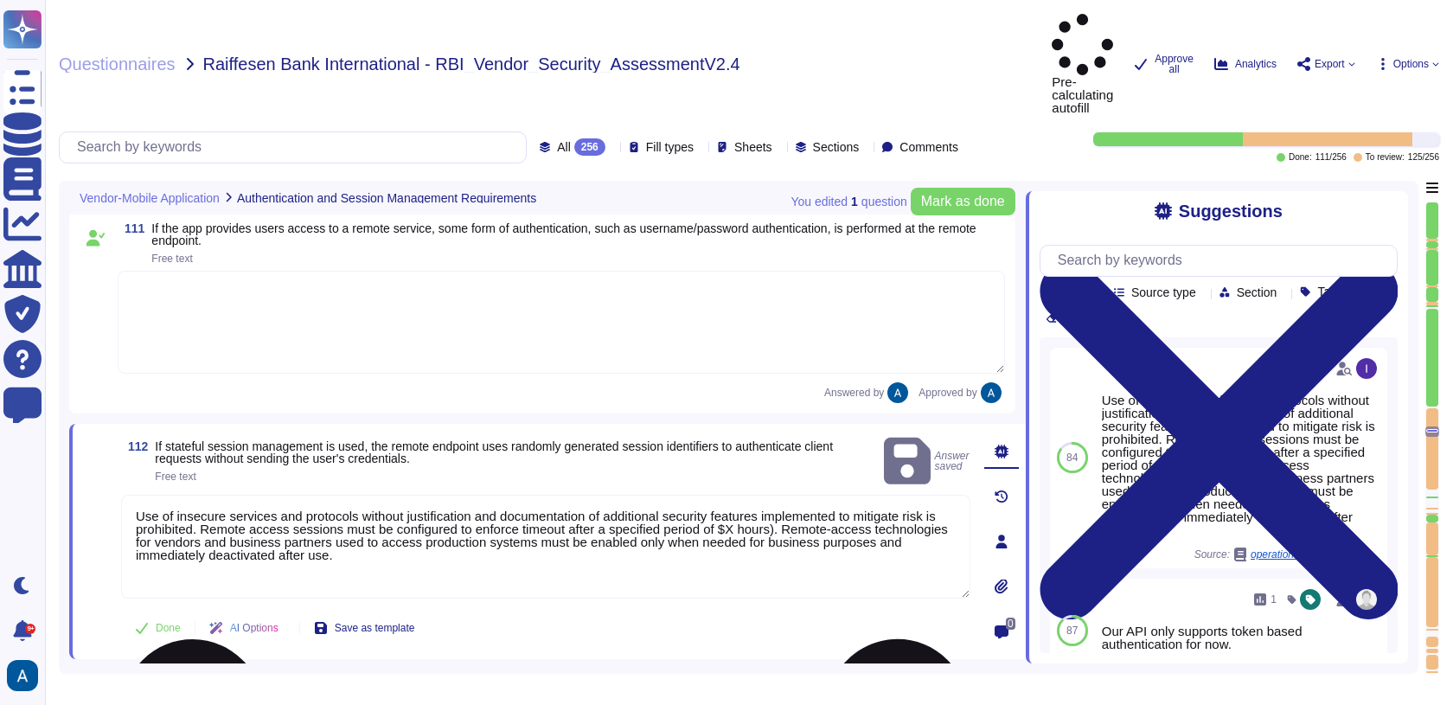
click at [220, 495] on textarea "Use of insecure services and protocols without justification and documentation …" at bounding box center [545, 547] width 849 height 104
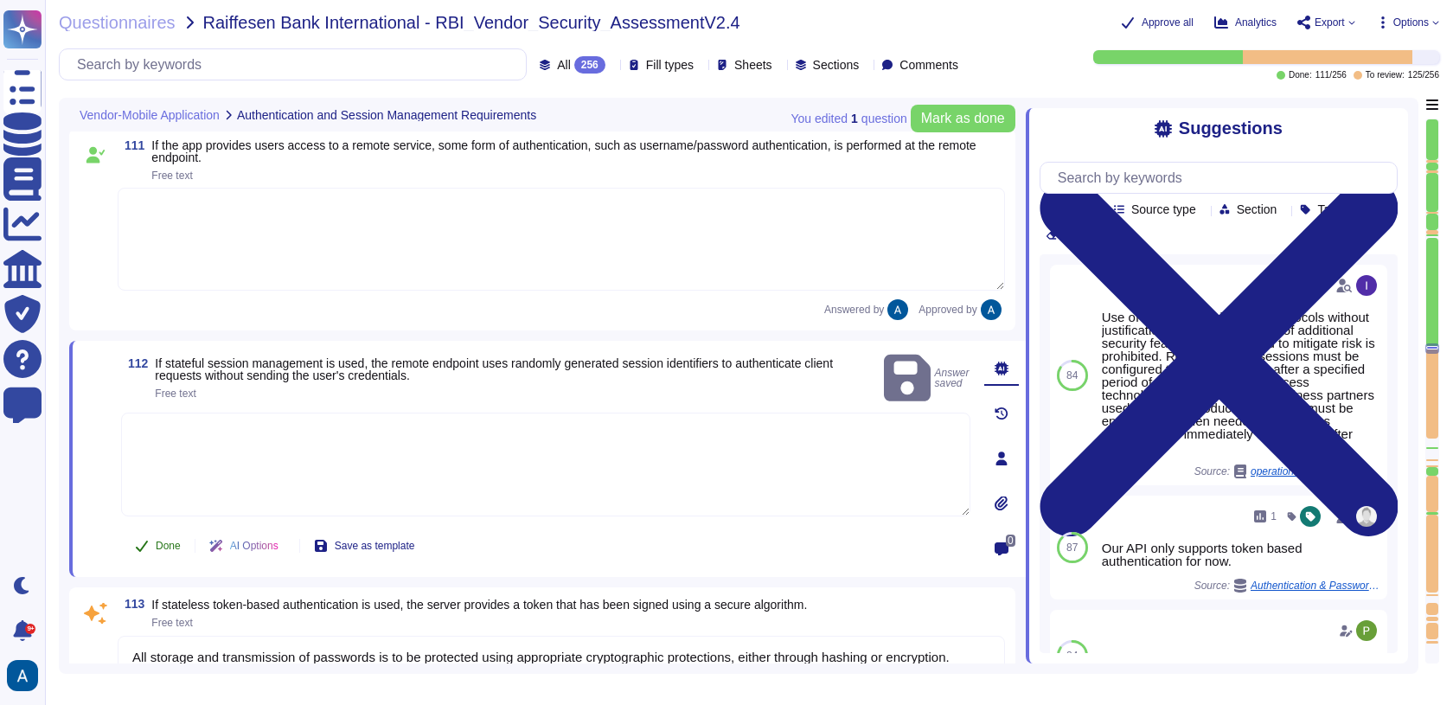
click at [155, 531] on button "Done" at bounding box center [157, 545] width 73 height 35
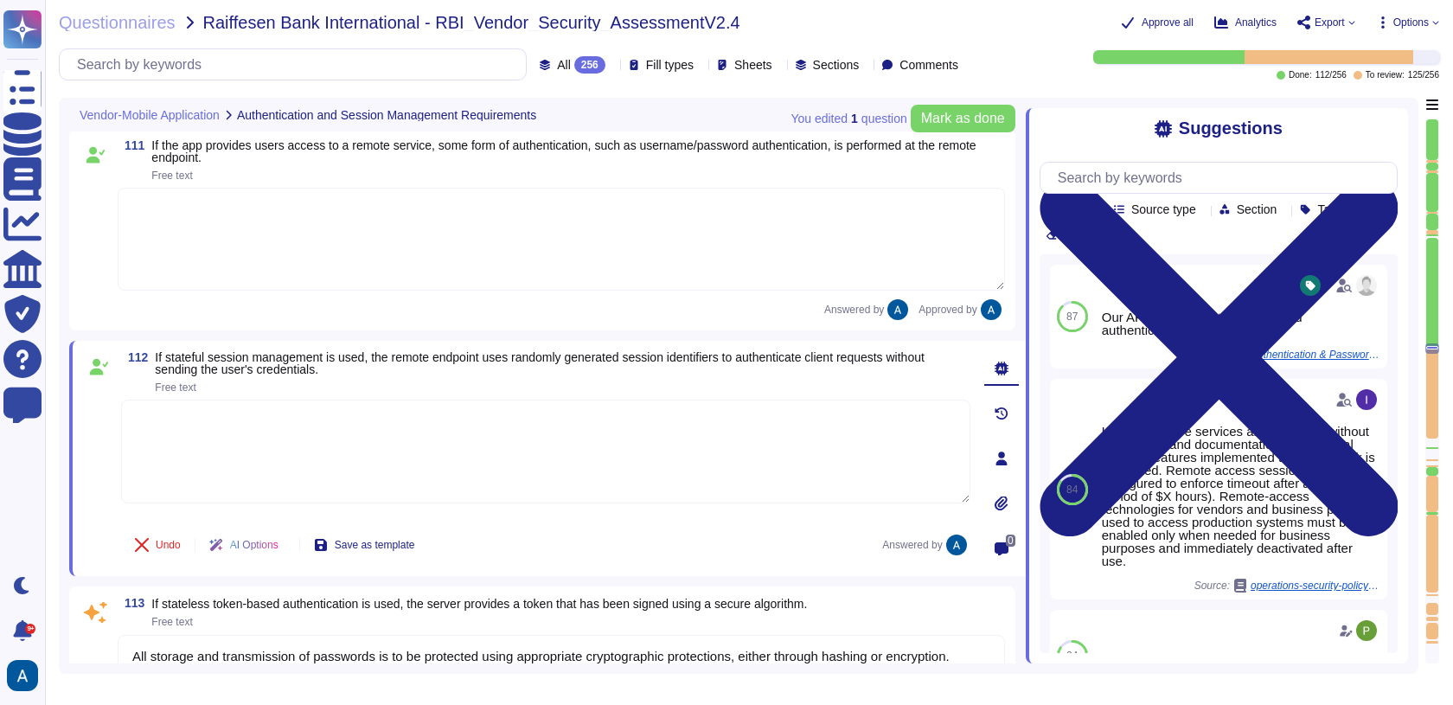
click at [280, 606] on span "If stateless token-based authentication is used, the server provides a token th…" at bounding box center [478, 604] width 655 height 14
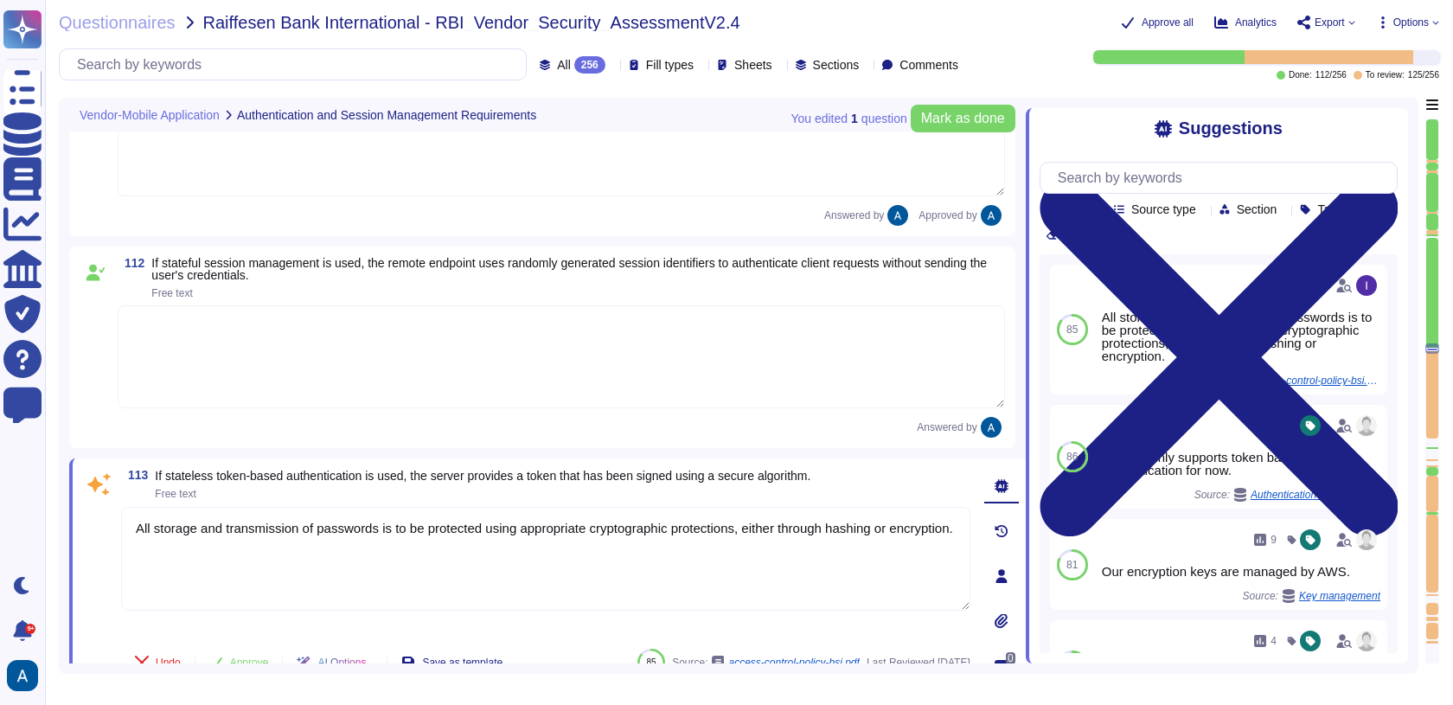
scroll to position [18287, 0]
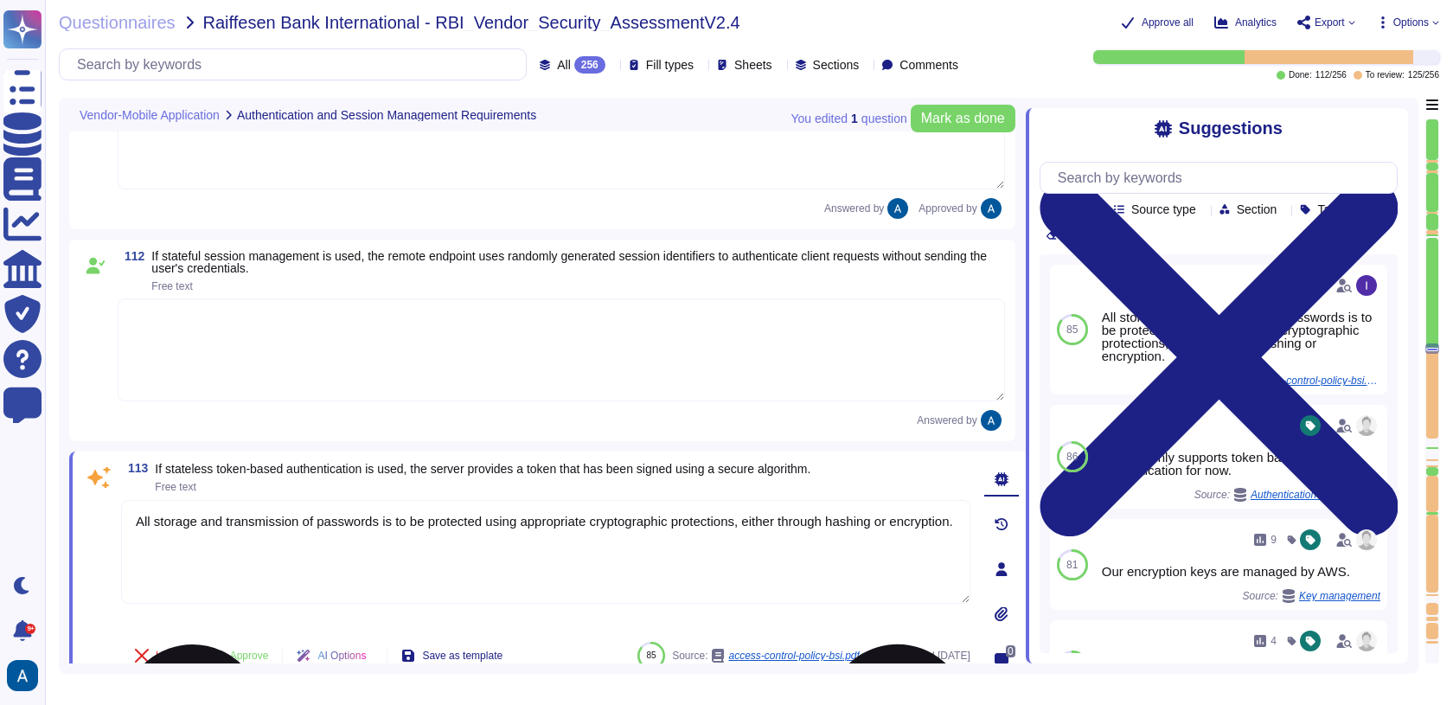
click at [284, 557] on textarea "All storage and transmission of passwords is to be protected using appropriate …" at bounding box center [545, 552] width 849 height 104
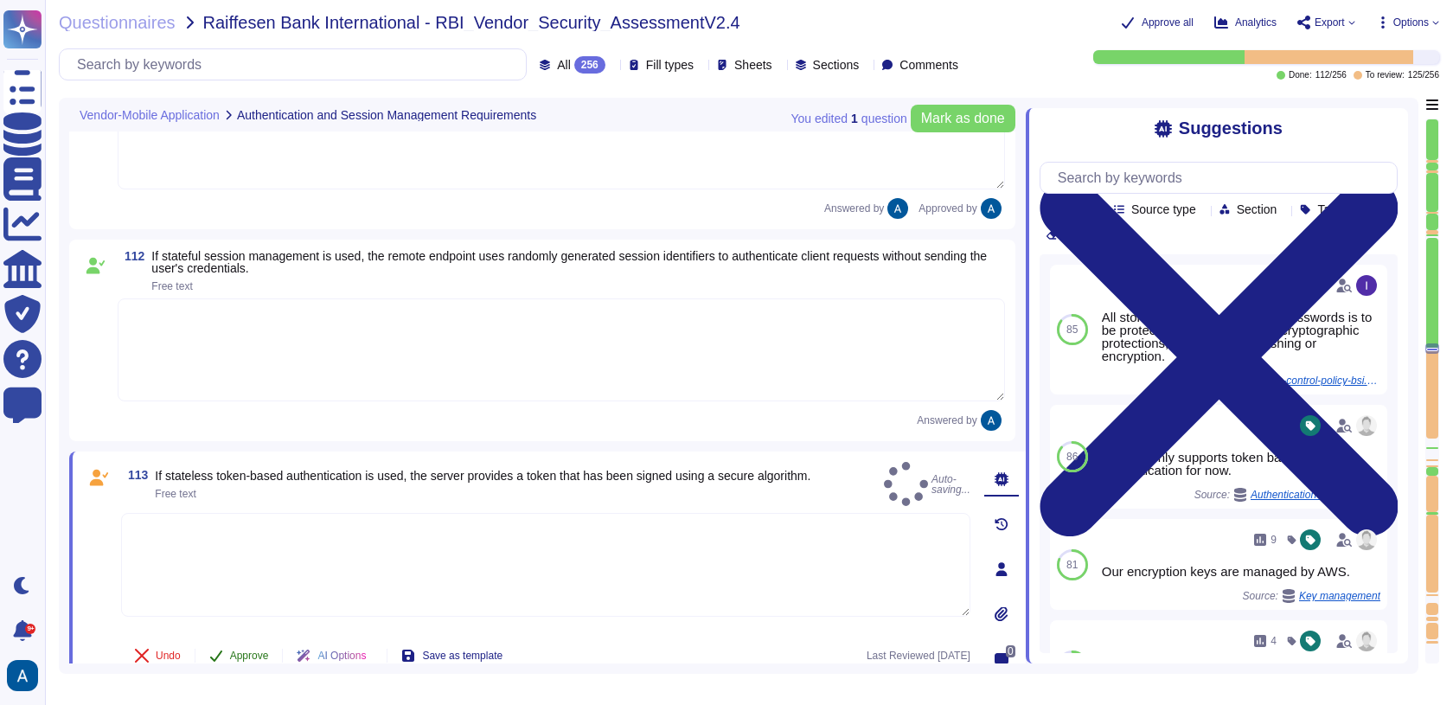
click at [256, 653] on span "Approve" at bounding box center [249, 655] width 39 height 10
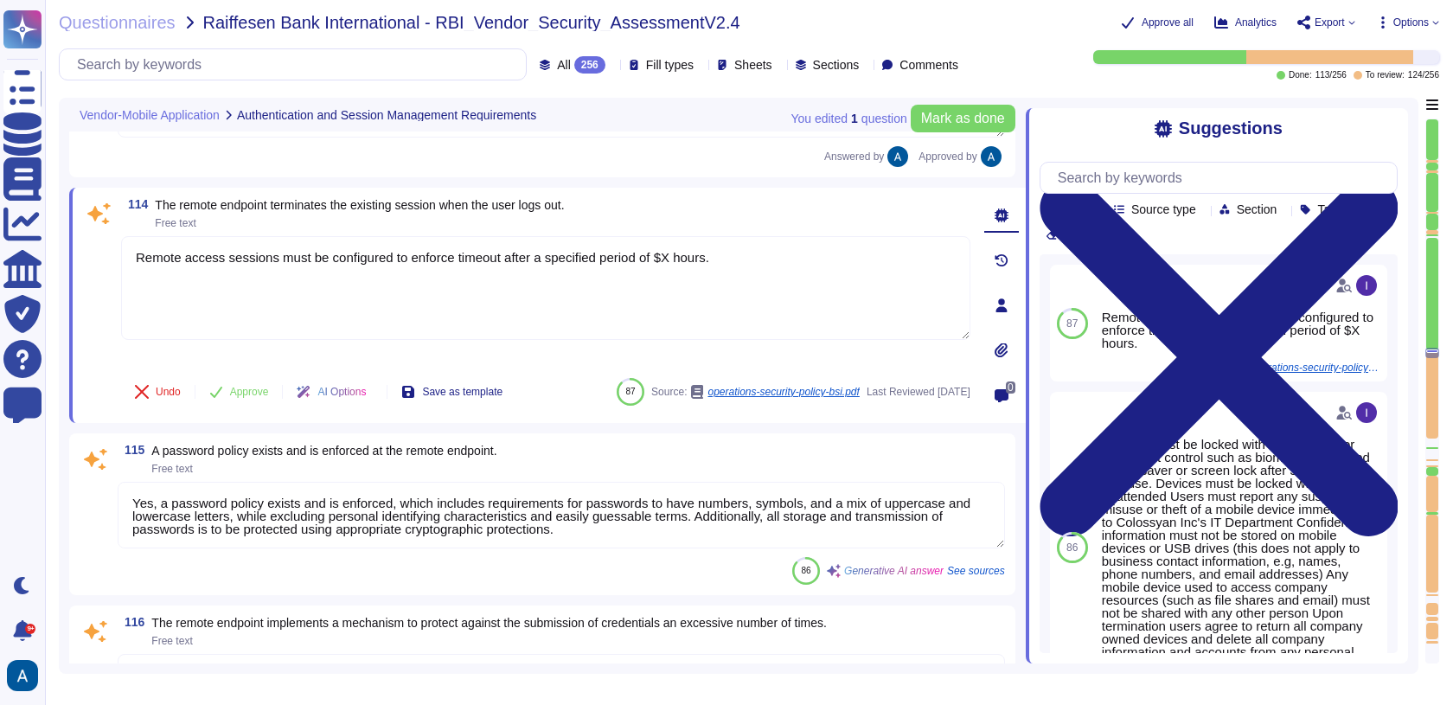
scroll to position [18776, 0]
click at [334, 208] on div "114 The remote endpoint terminates the existing session when the user logs out.…" at bounding box center [526, 304] width 887 height 214
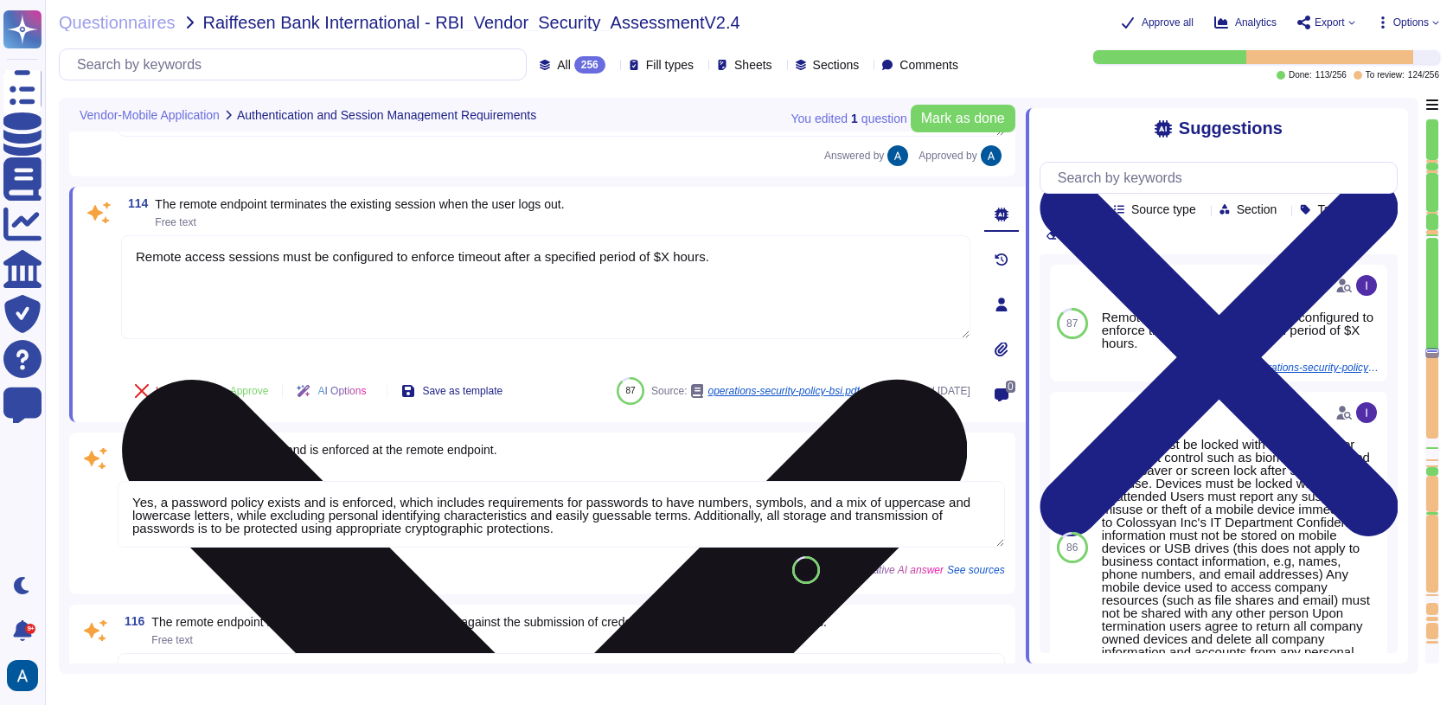
click at [334, 242] on textarea "Remote access sessions must be configured to enforce timeout after a specified …" at bounding box center [545, 287] width 849 height 104
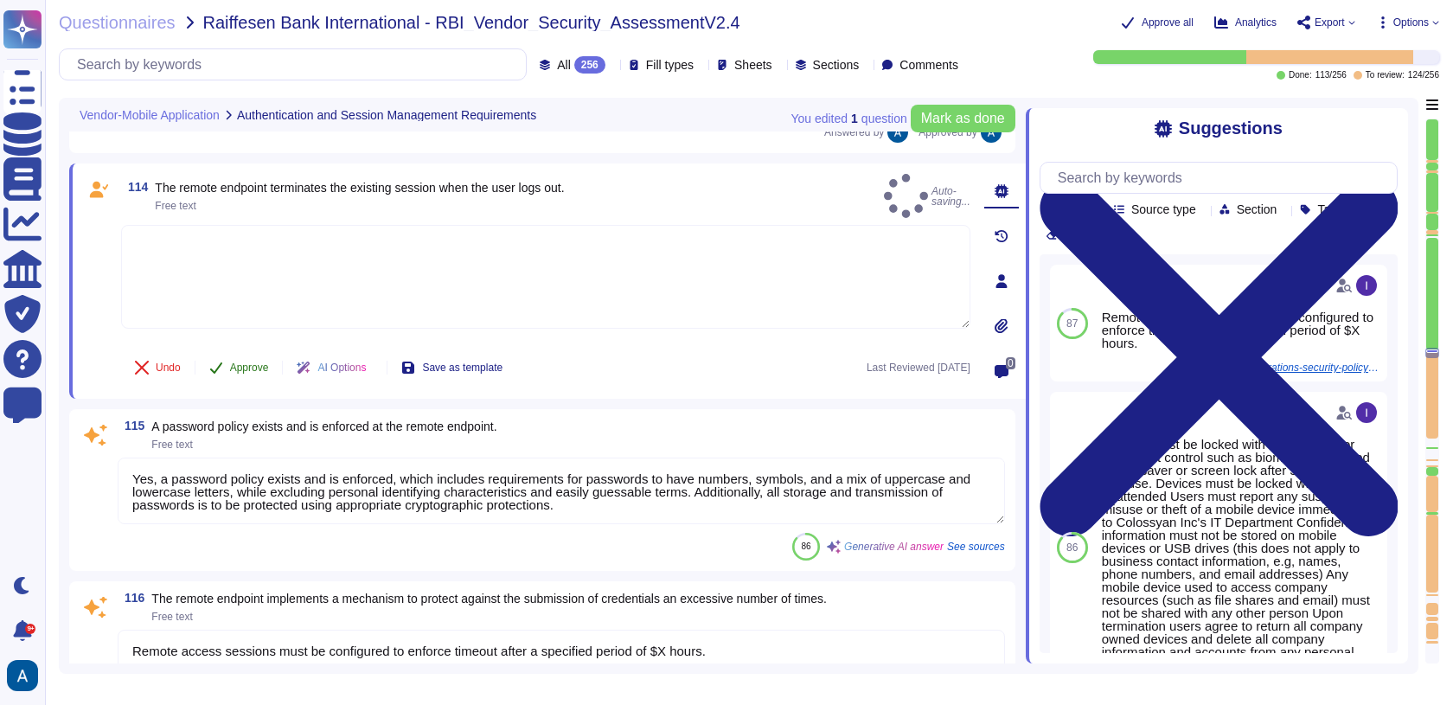
click at [264, 362] on span "Approve" at bounding box center [249, 367] width 39 height 10
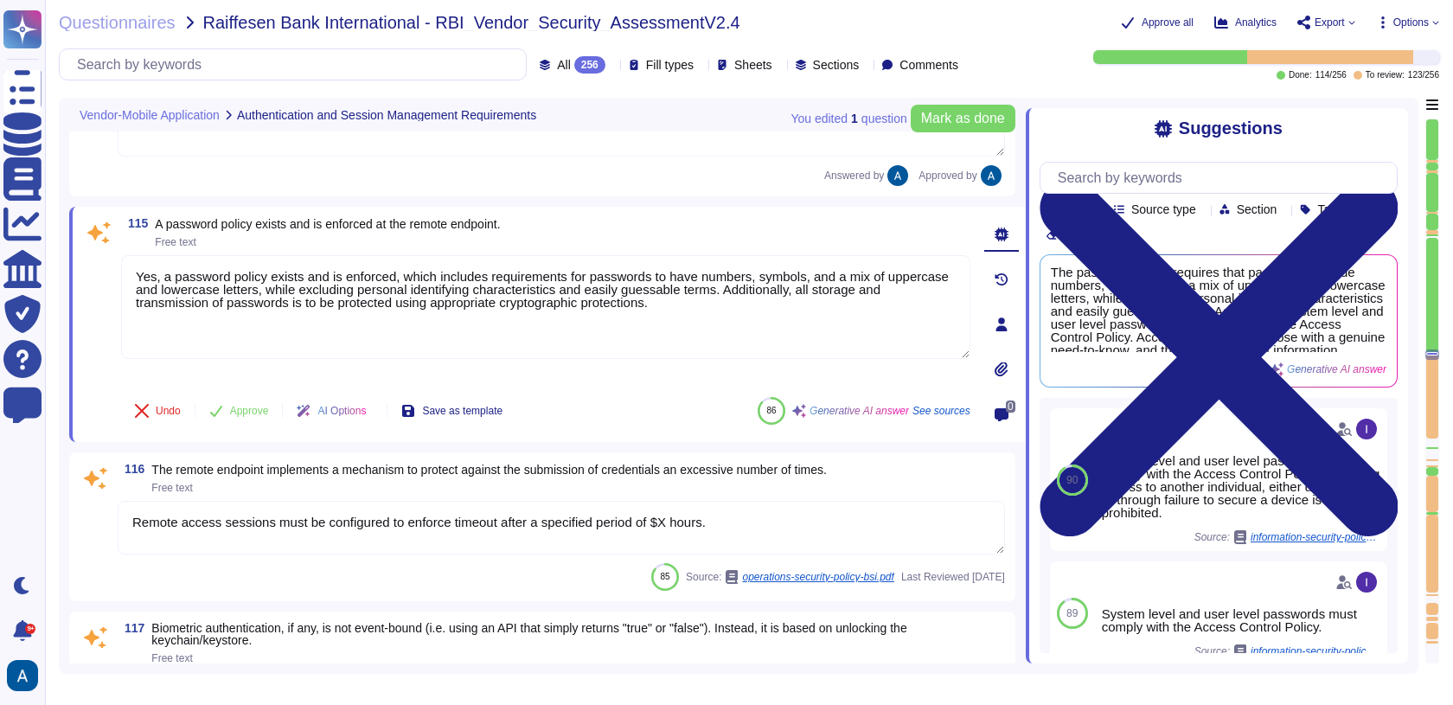
scroll to position [18967, 0]
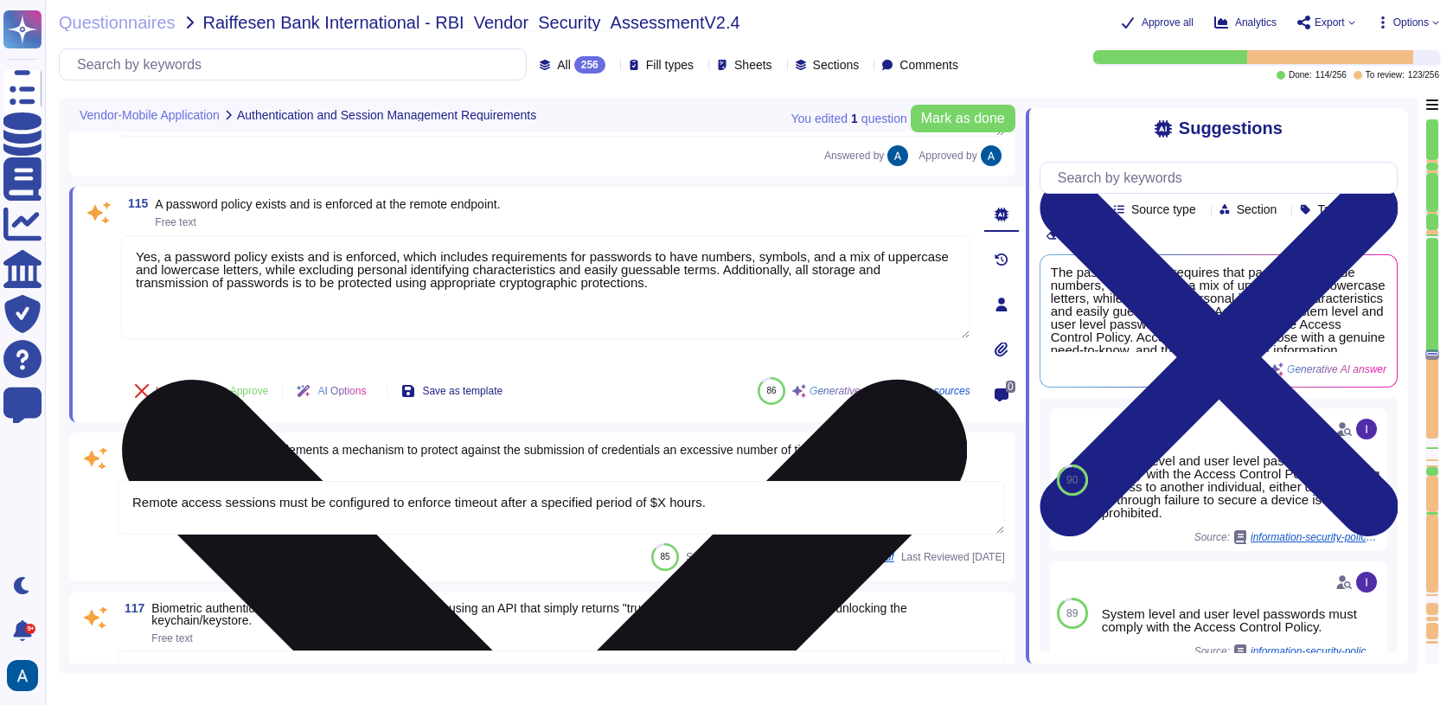
click at [336, 271] on textarea "Yes, a password policy exists and is enforced, which includes requirements for …" at bounding box center [545, 287] width 849 height 104
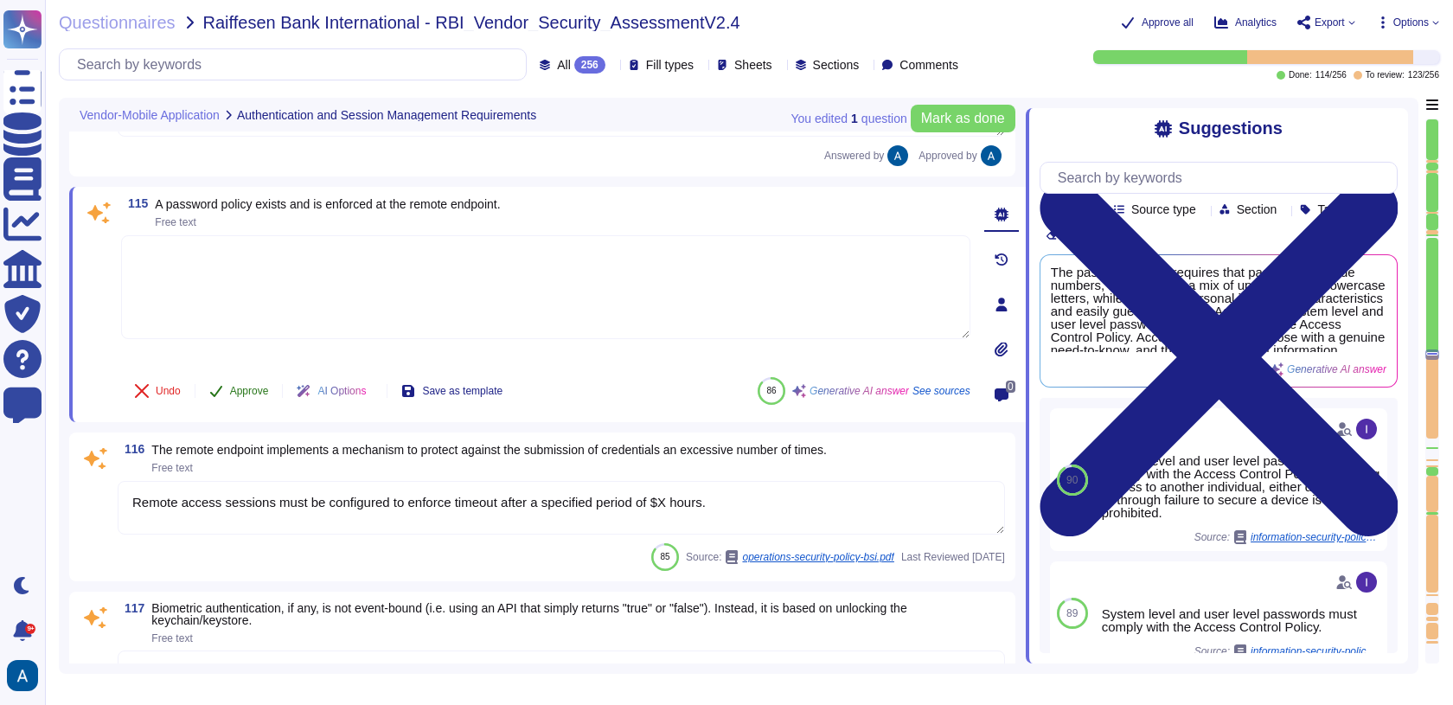
click at [253, 374] on button "Approve" at bounding box center [238, 391] width 87 height 35
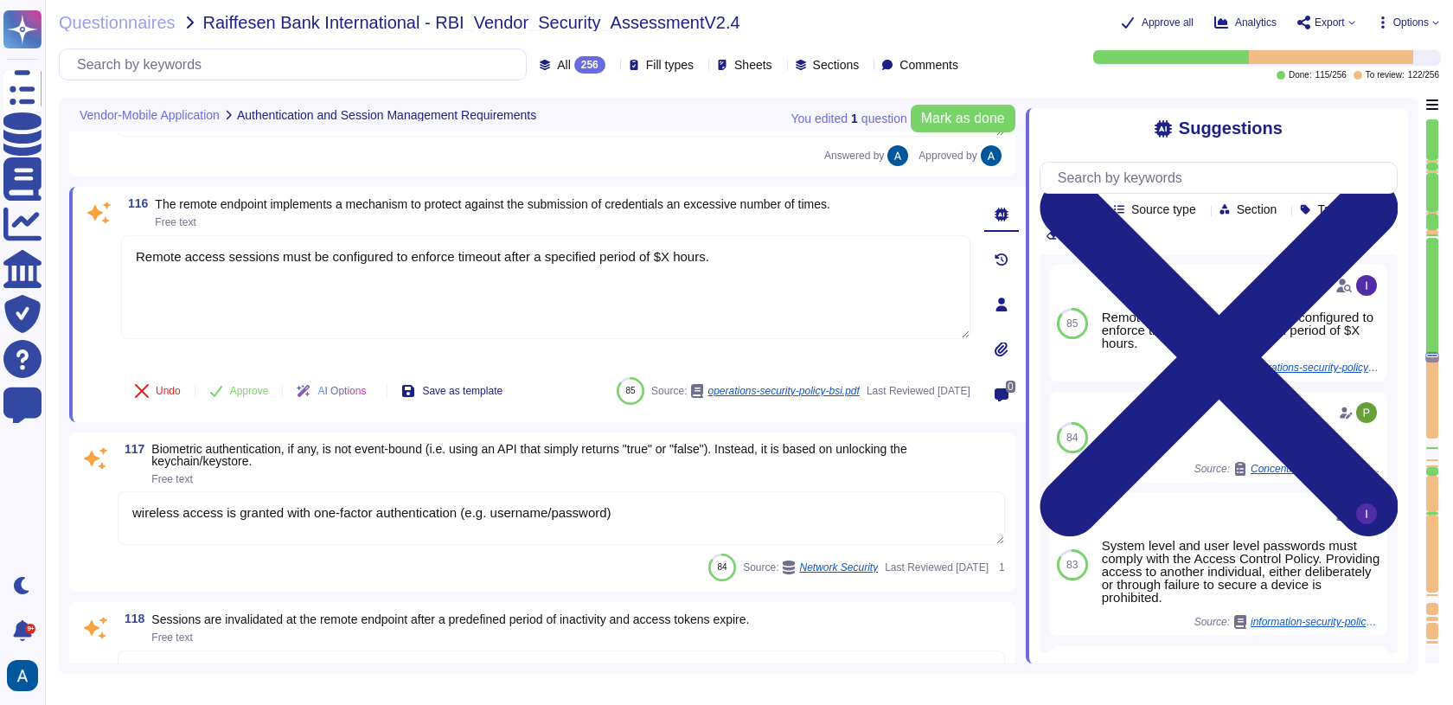
scroll to position [19074, 0]
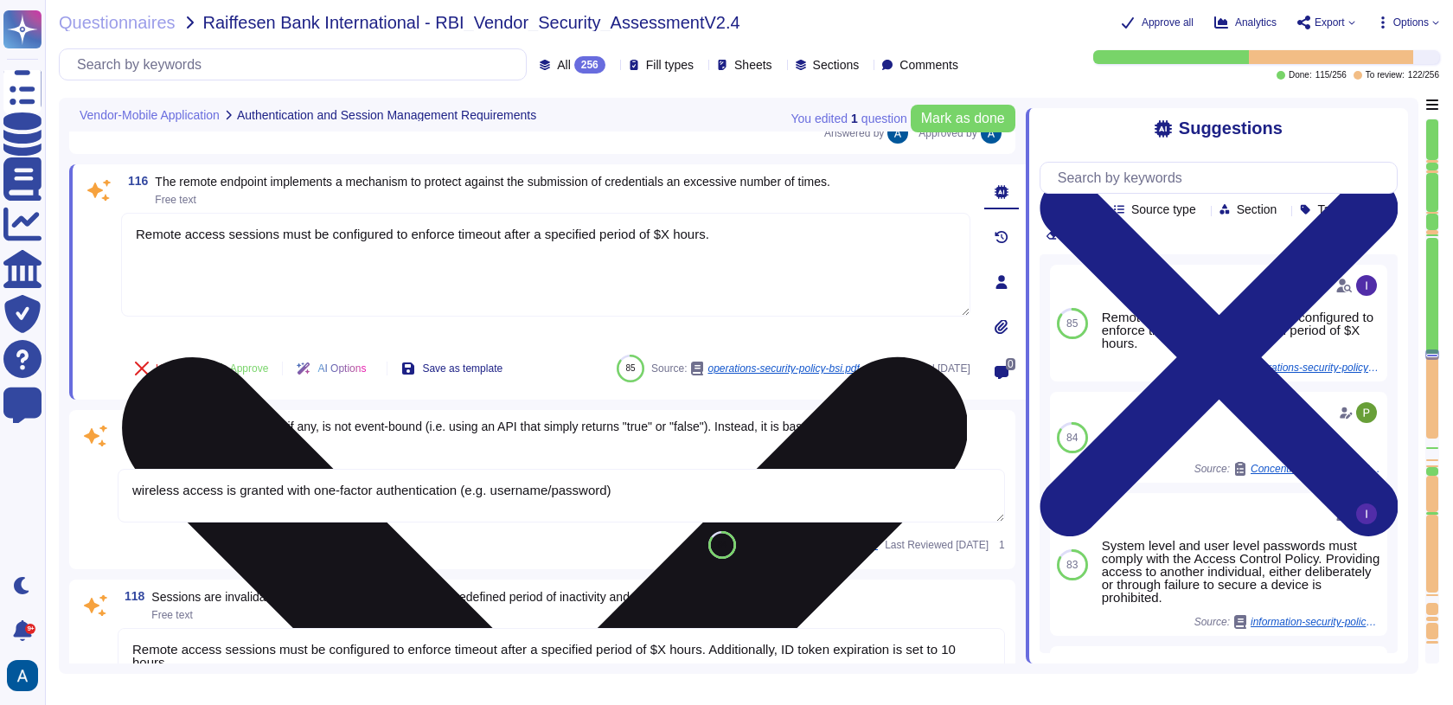
click at [332, 224] on textarea "Remote access sessions must be configured to enforce timeout after a specified …" at bounding box center [545, 265] width 849 height 104
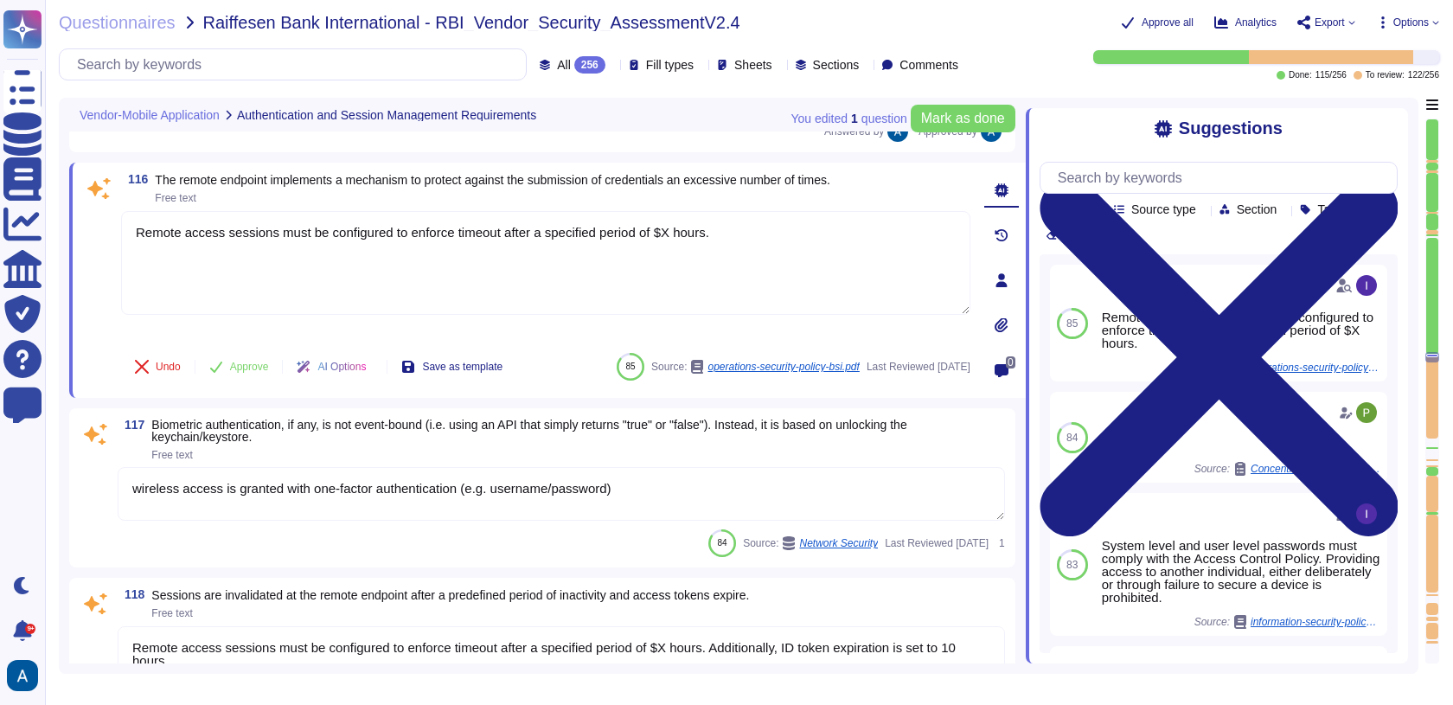
click at [358, 144] on div "115 A password policy exists and is enforced at the remote endpoint. Free text …" at bounding box center [542, 74] width 946 height 155
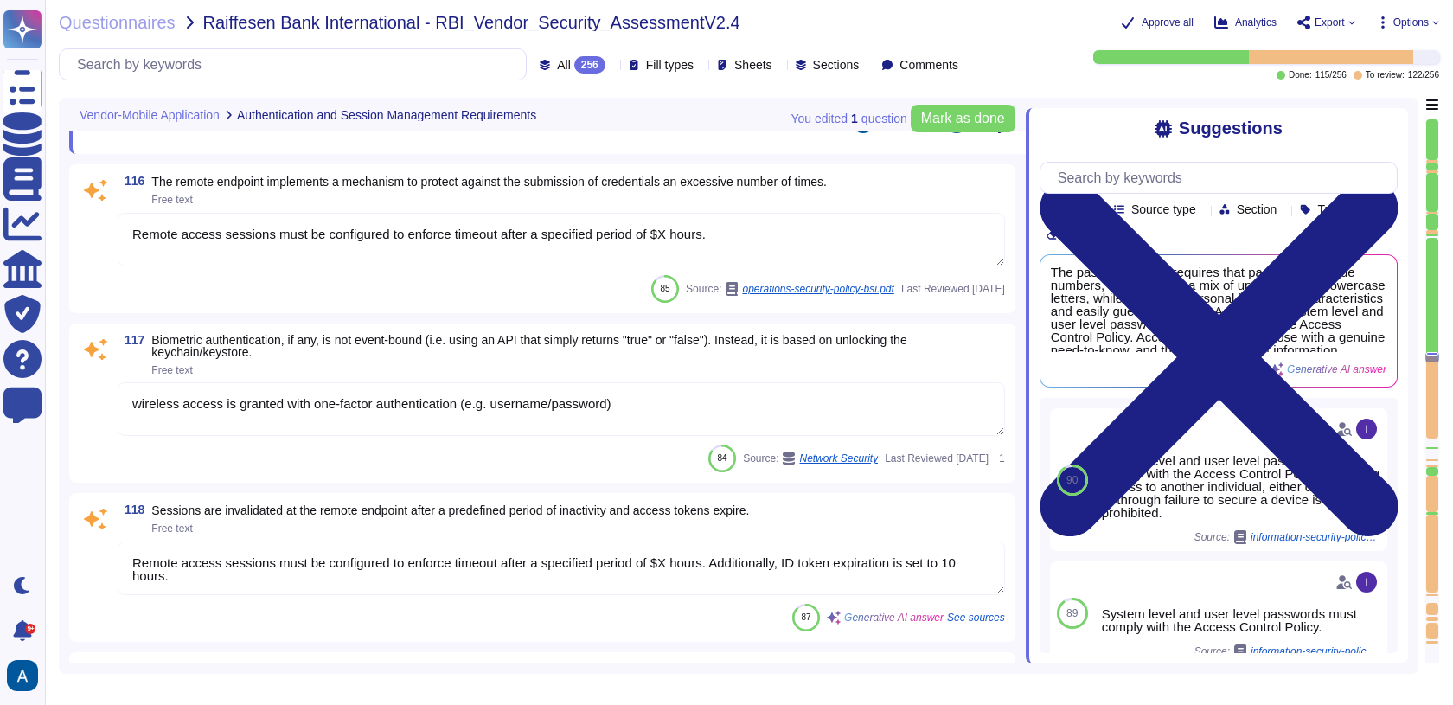
scroll to position [19035, 0]
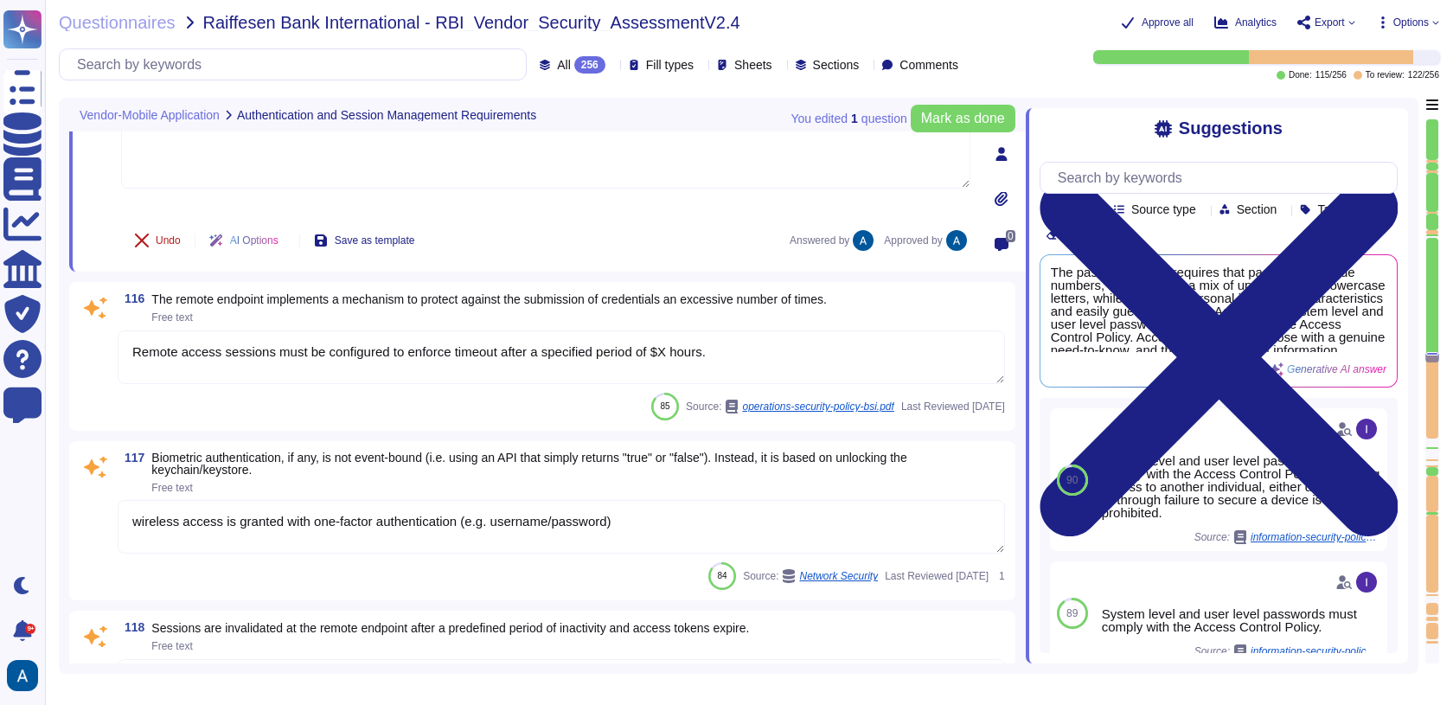
click at [170, 225] on button "Undo" at bounding box center [157, 240] width 73 height 35
click at [173, 238] on span "Done" at bounding box center [168, 240] width 25 height 10
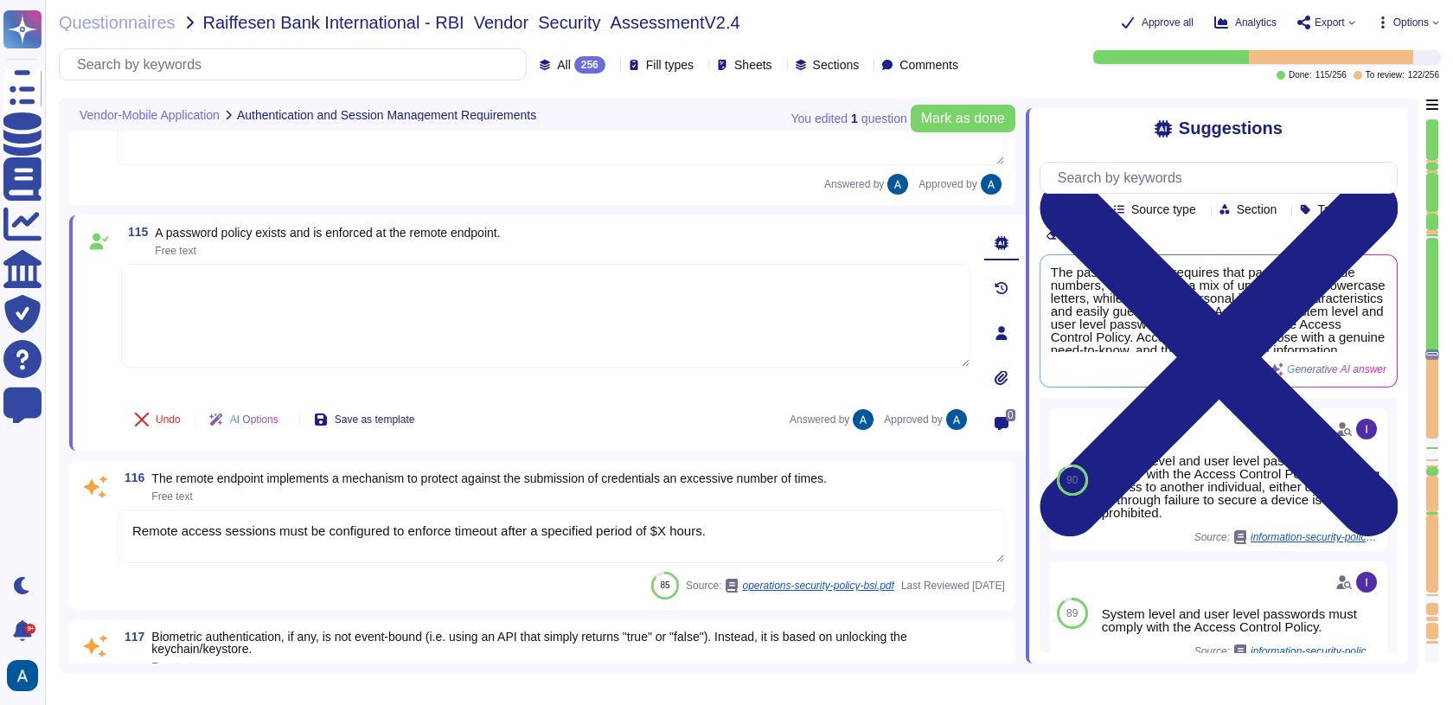
scroll to position [18833, 0]
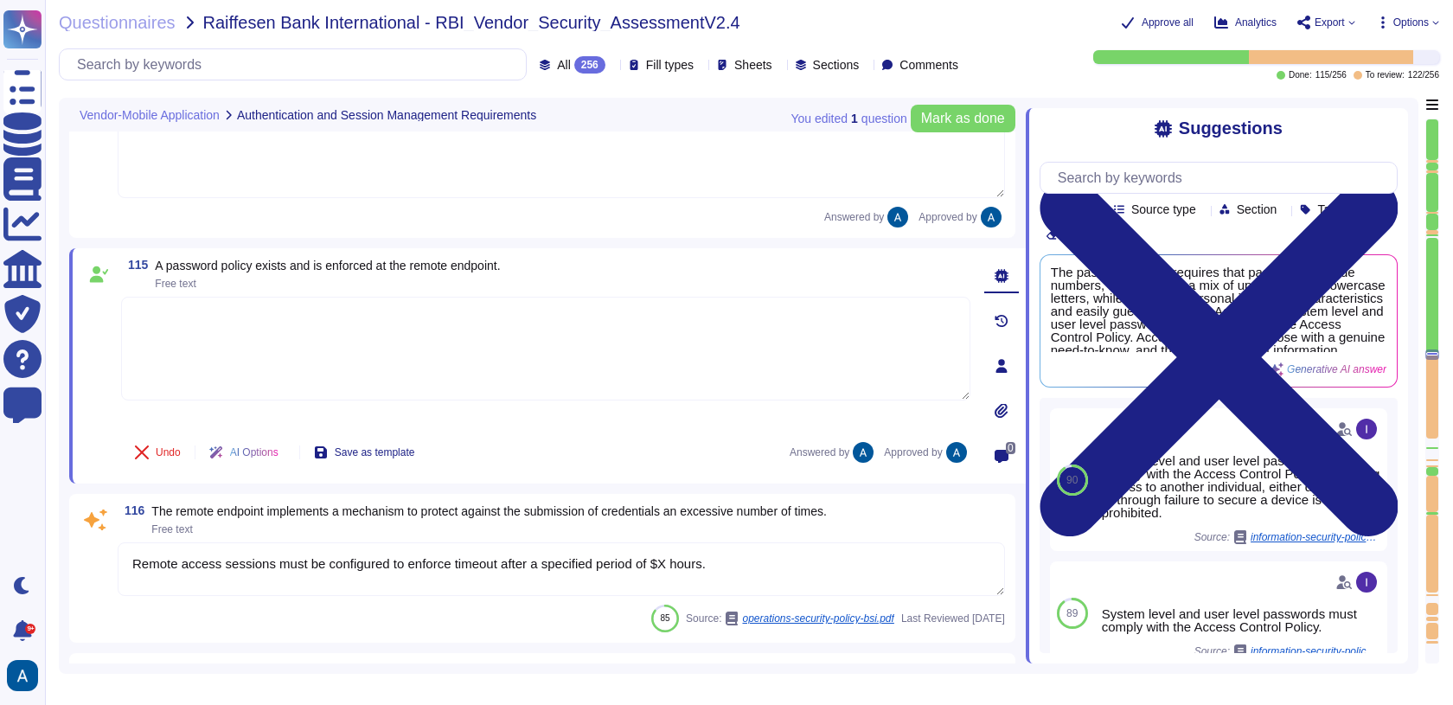
click at [219, 565] on textarea "Remote access sessions must be configured to enforce timeout after a specified …" at bounding box center [561, 569] width 887 height 54
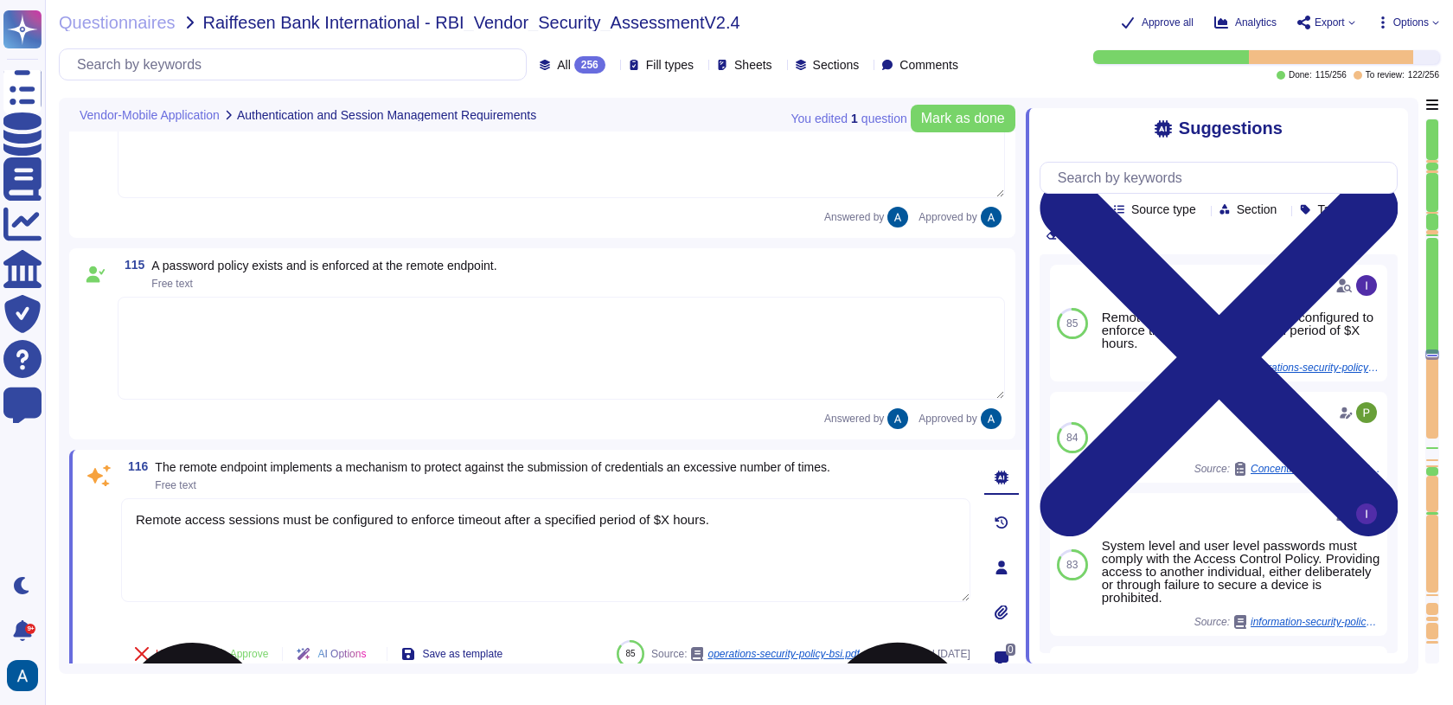
click at [256, 523] on textarea "Remote access sessions must be configured to enforce timeout after a specified …" at bounding box center [545, 550] width 849 height 104
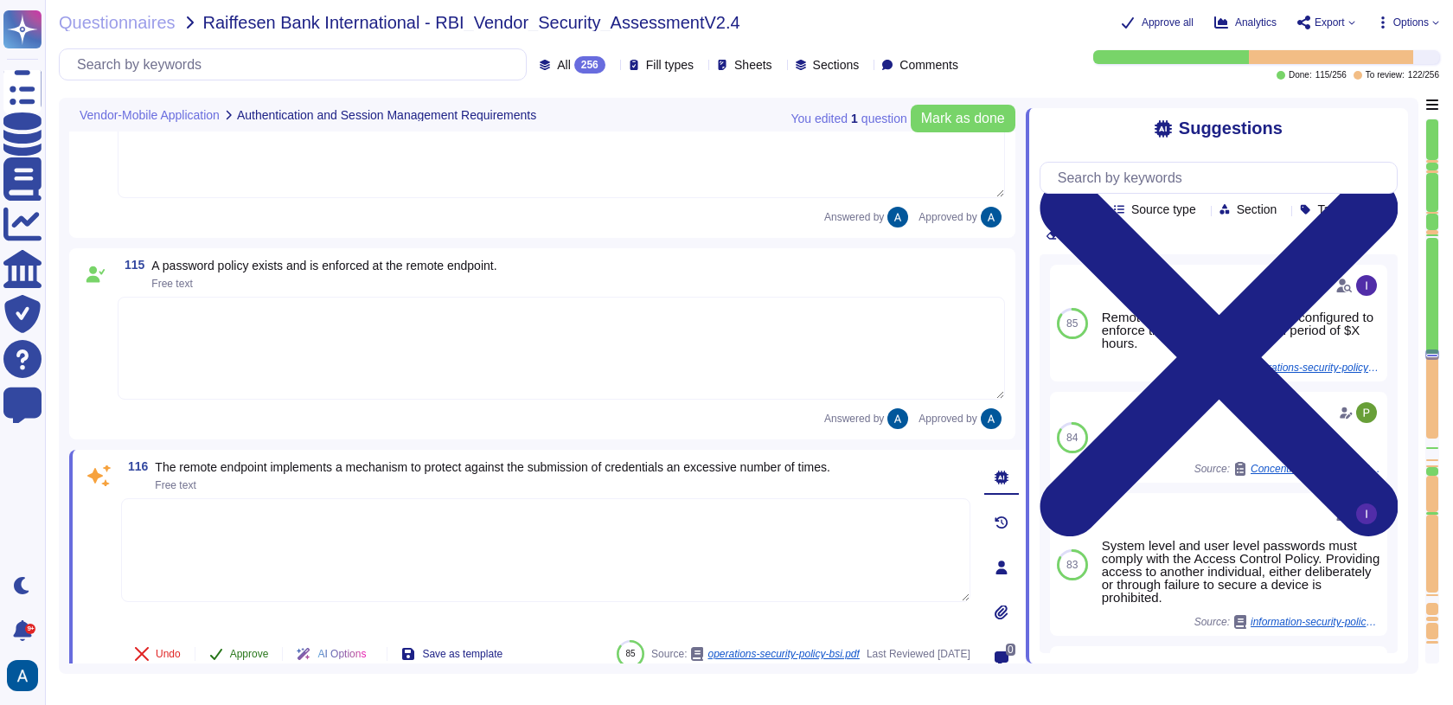
click at [252, 650] on span "Approve" at bounding box center [249, 653] width 39 height 10
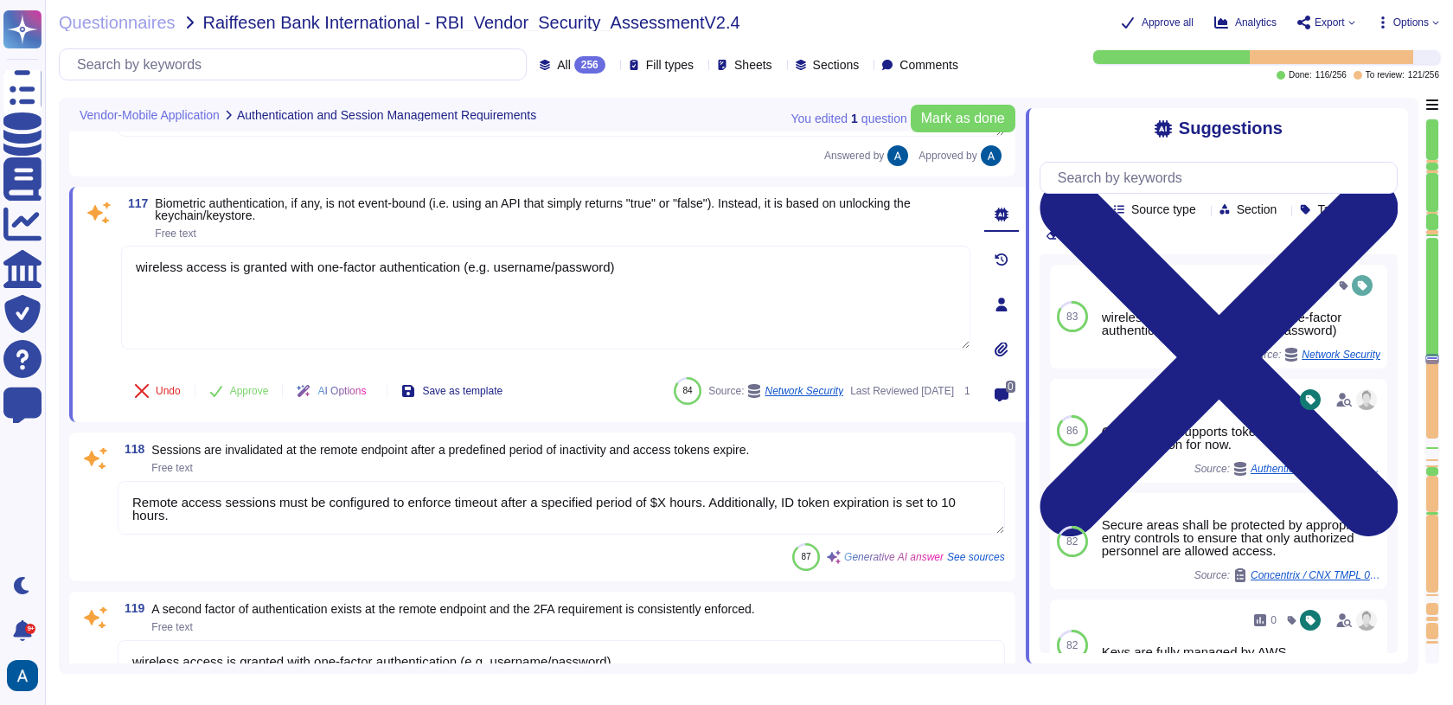
scroll to position [19252, 0]
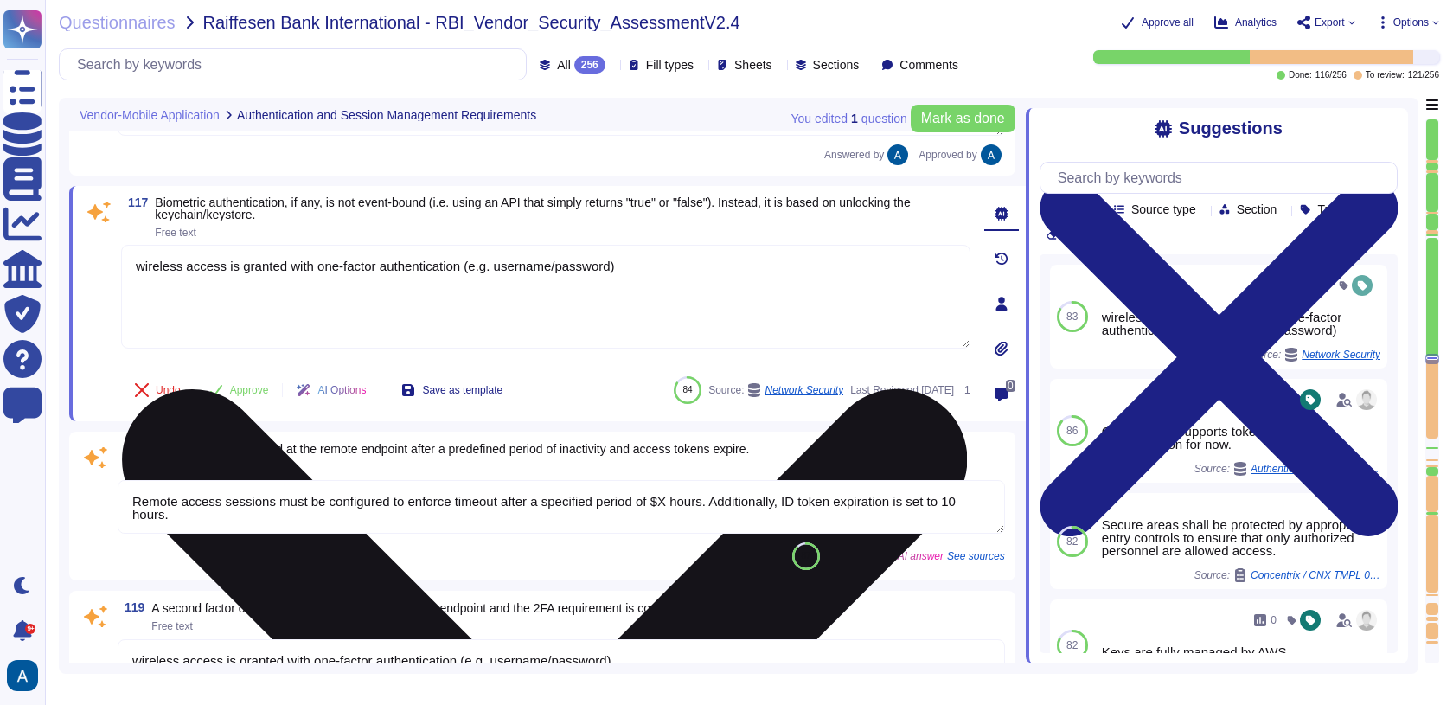
click at [310, 282] on textarea "wireless access is granted with one-factor authentication (e.g. username/passwo…" at bounding box center [545, 297] width 849 height 104
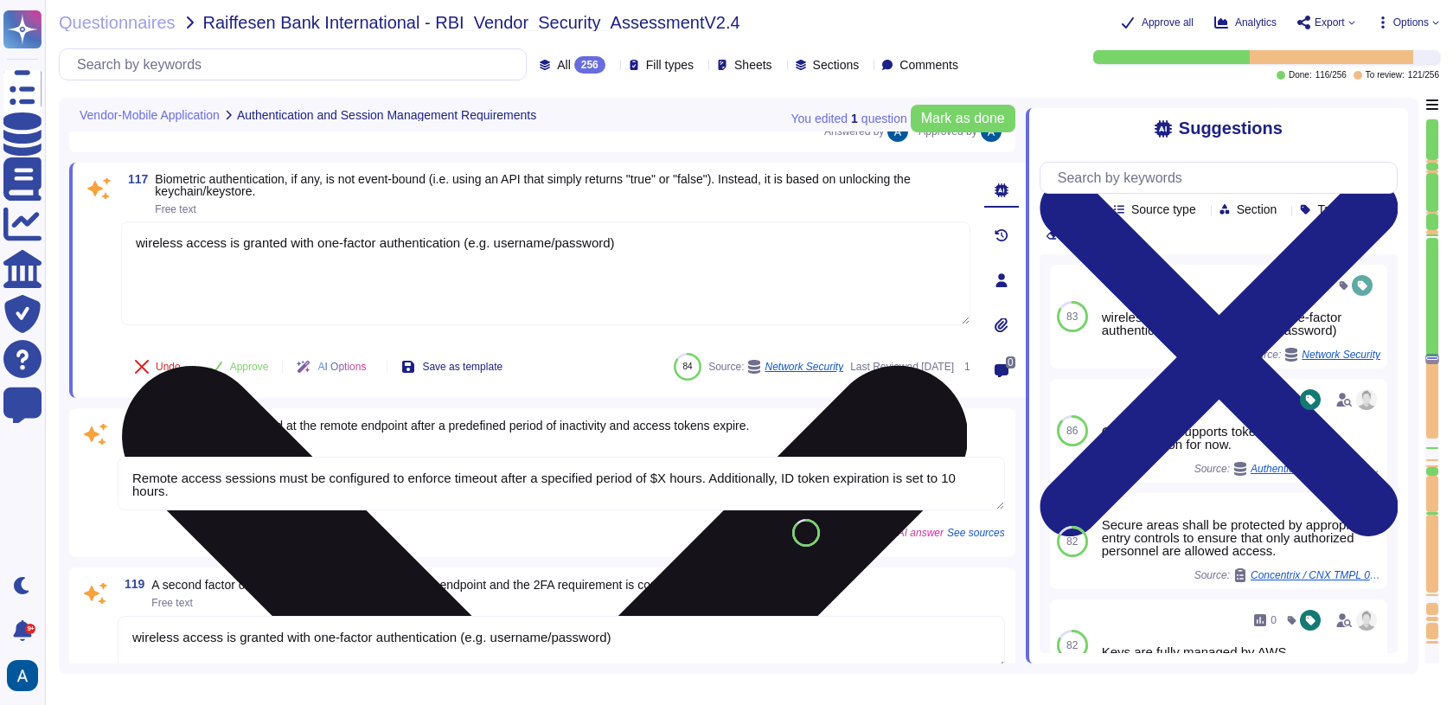
click at [310, 282] on textarea "wireless access is granted with one-factor authentication (e.g. username/passwo…" at bounding box center [545, 273] width 849 height 104
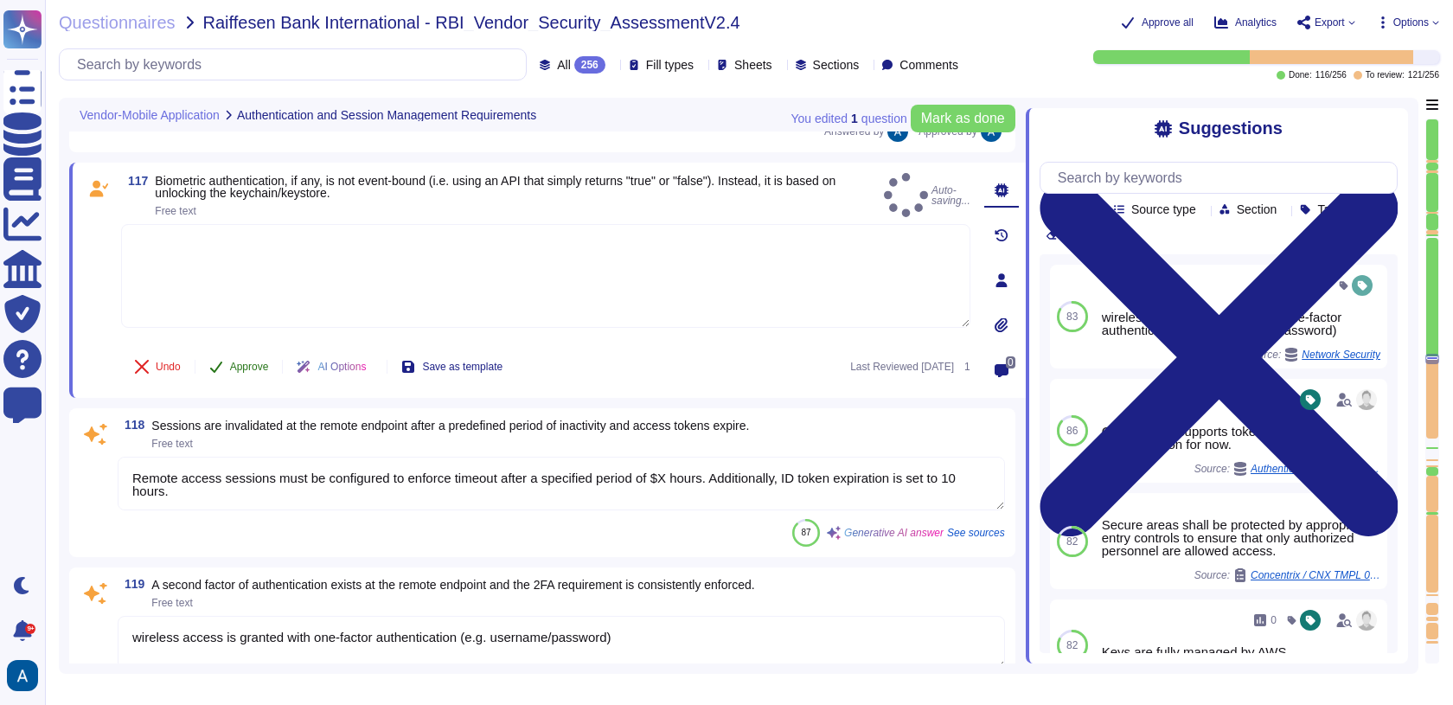
click at [272, 355] on button "Approve" at bounding box center [238, 366] width 87 height 35
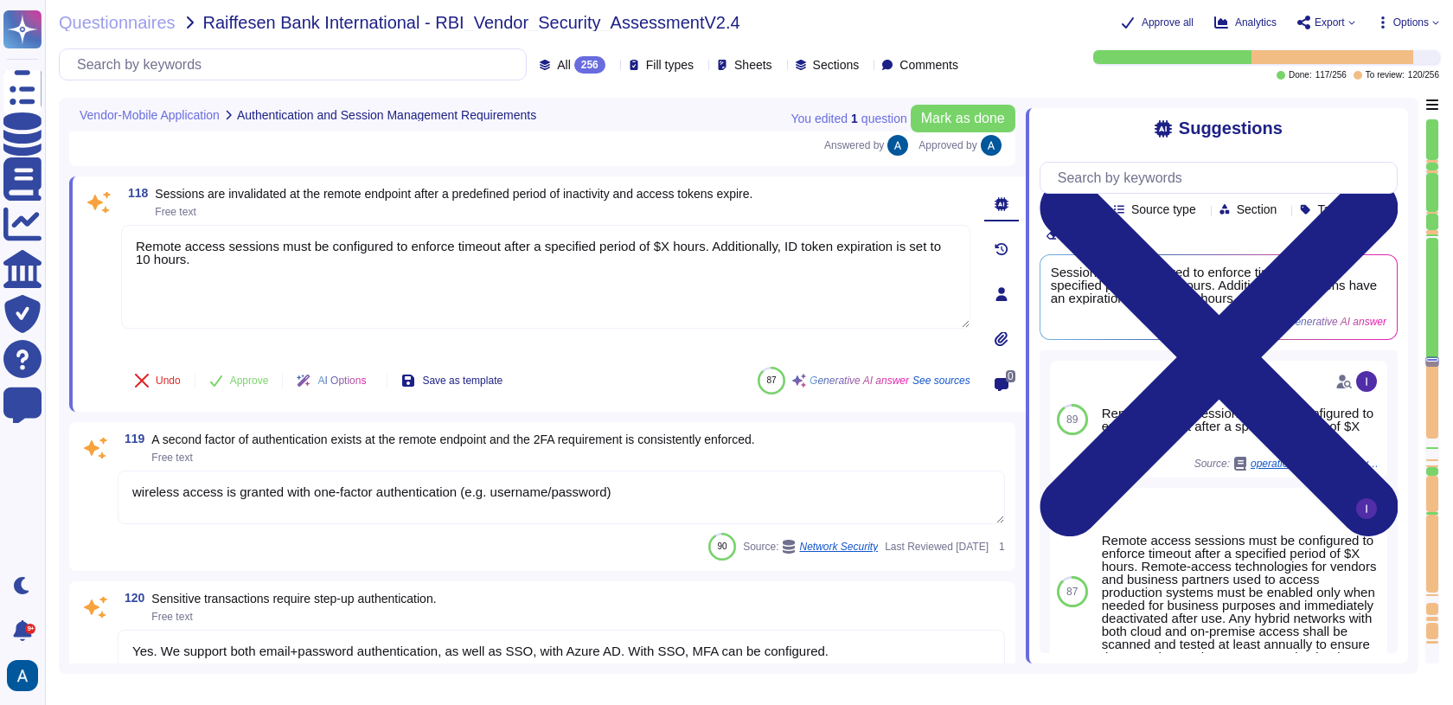
scroll to position [19453, 0]
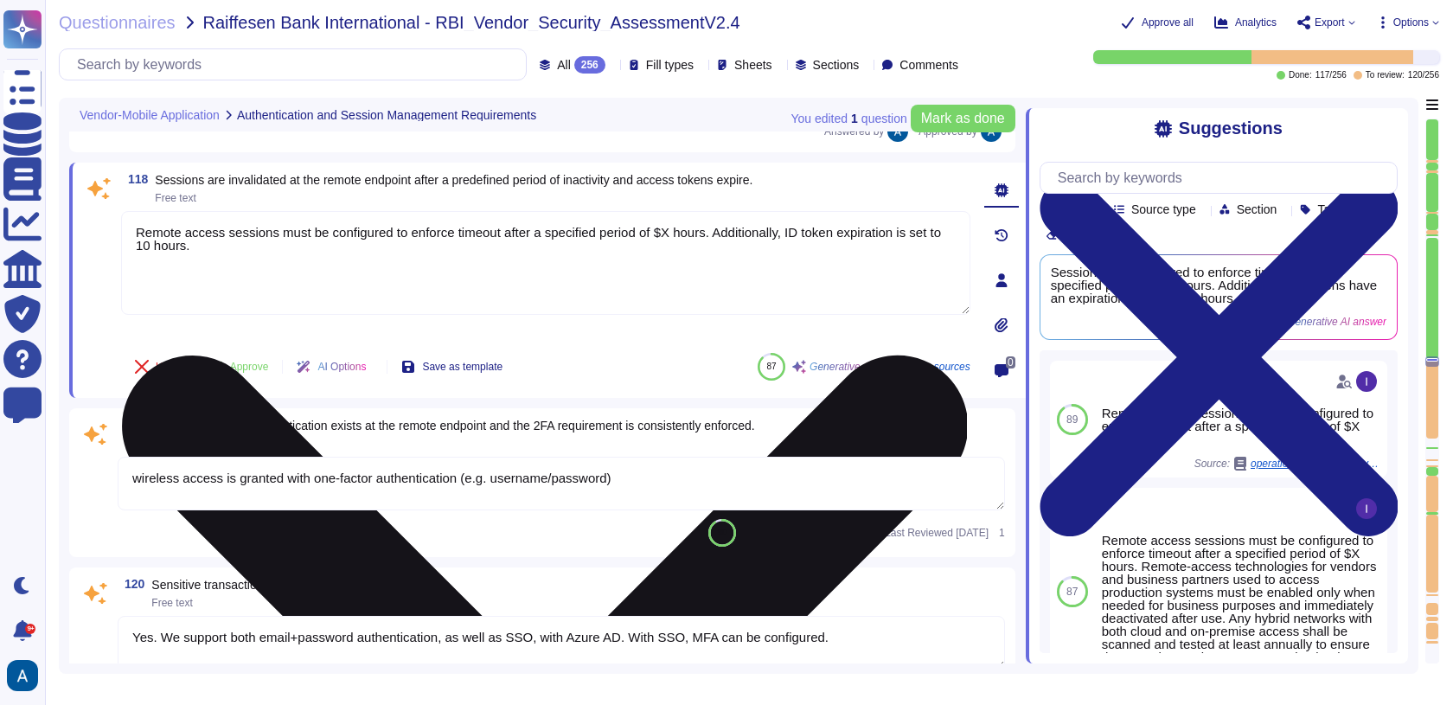
click at [390, 272] on textarea "Remote access sessions must be configured to enforce timeout after a specified …" at bounding box center [545, 263] width 849 height 104
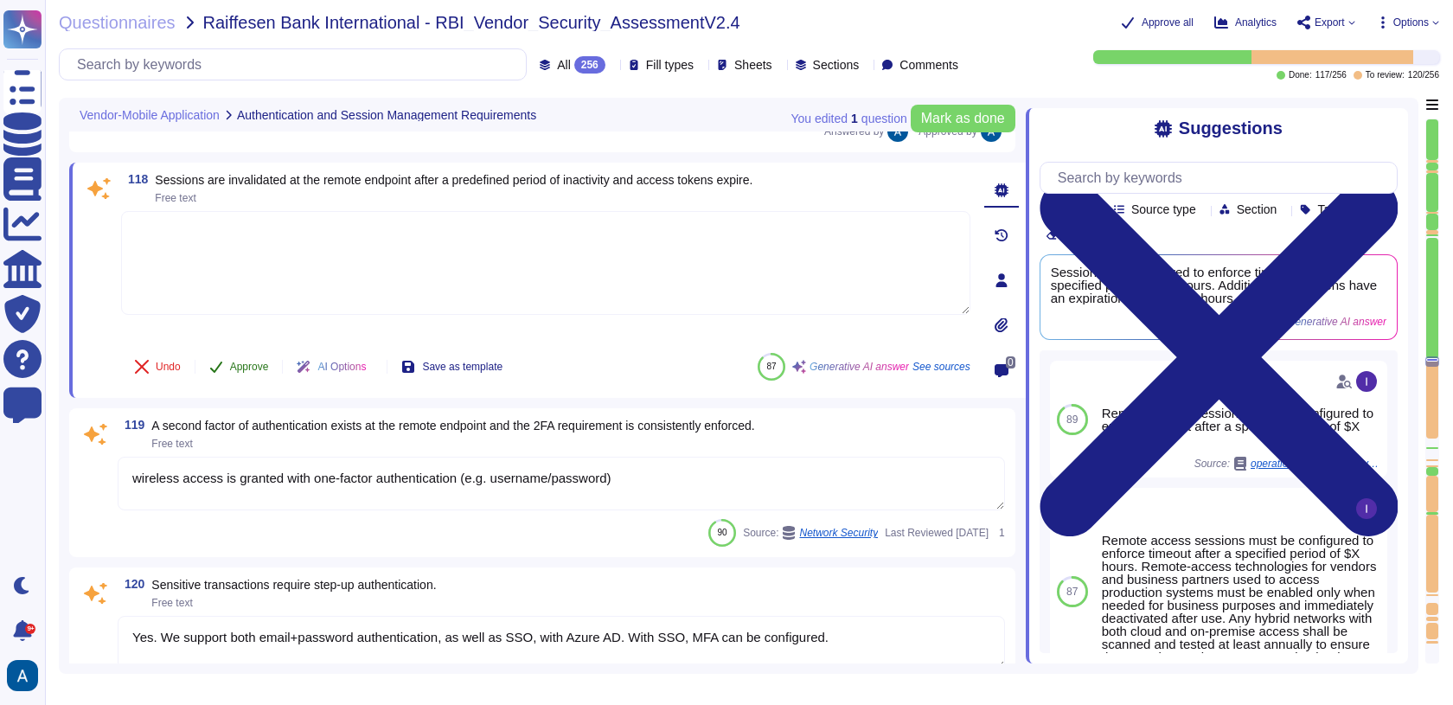
click at [245, 371] on button "Approve" at bounding box center [238, 366] width 87 height 35
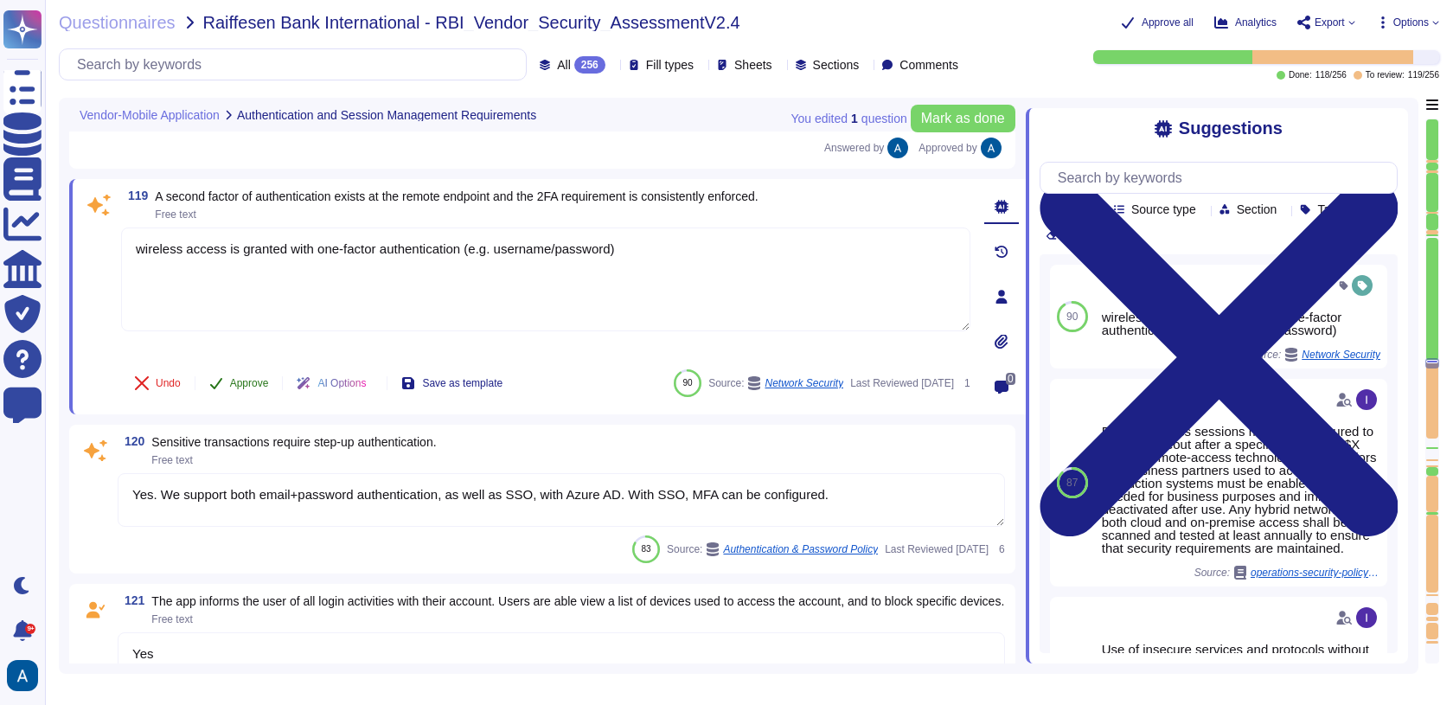
scroll to position [19644, 0]
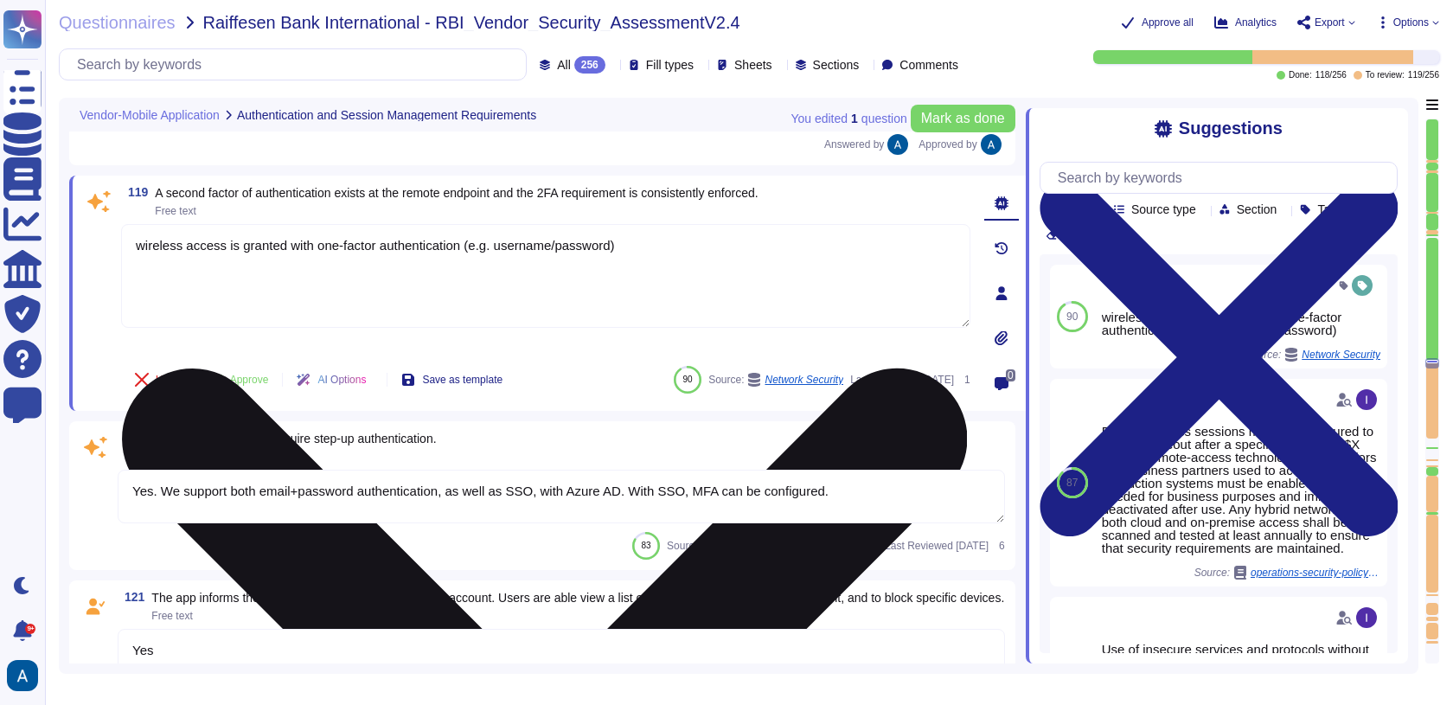
click at [295, 246] on textarea "wireless access is granted with one-factor authentication (e.g. username/passwo…" at bounding box center [545, 276] width 849 height 104
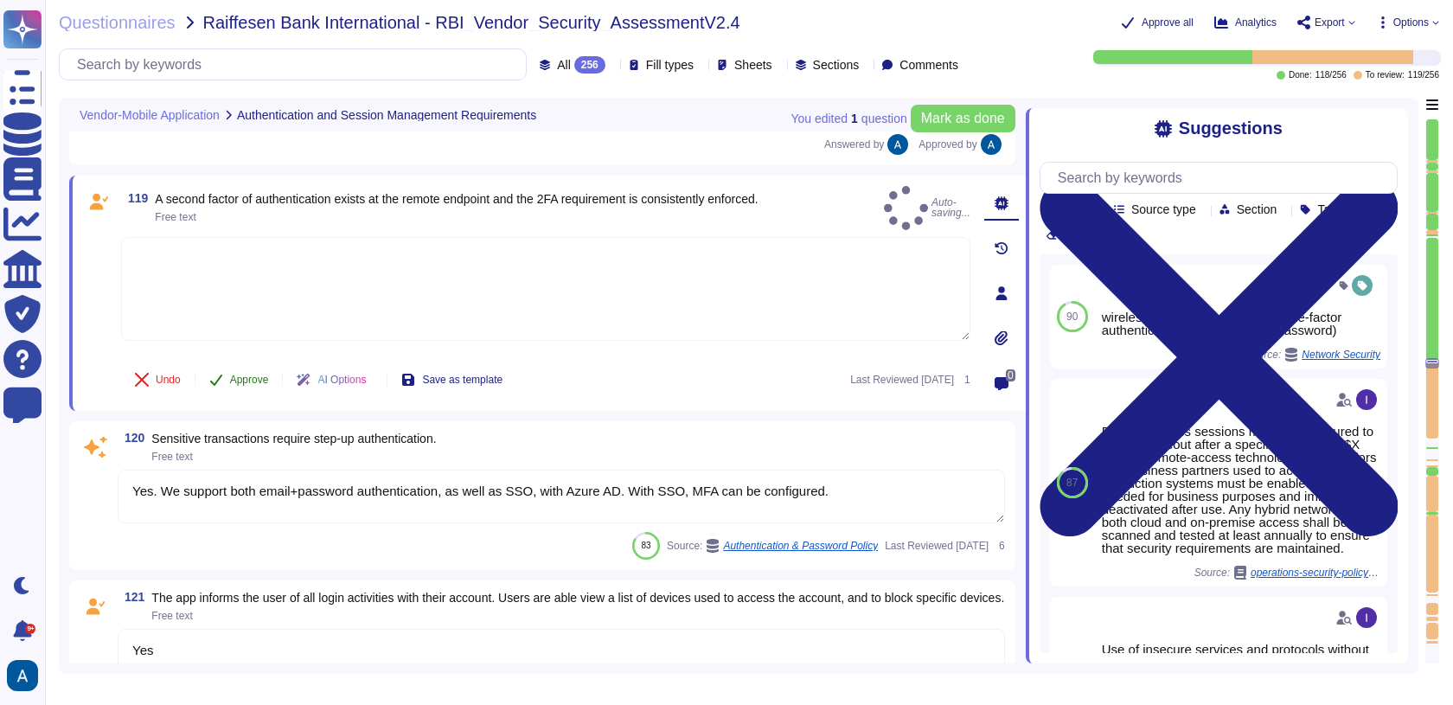
click at [259, 374] on span "Approve" at bounding box center [249, 379] width 39 height 10
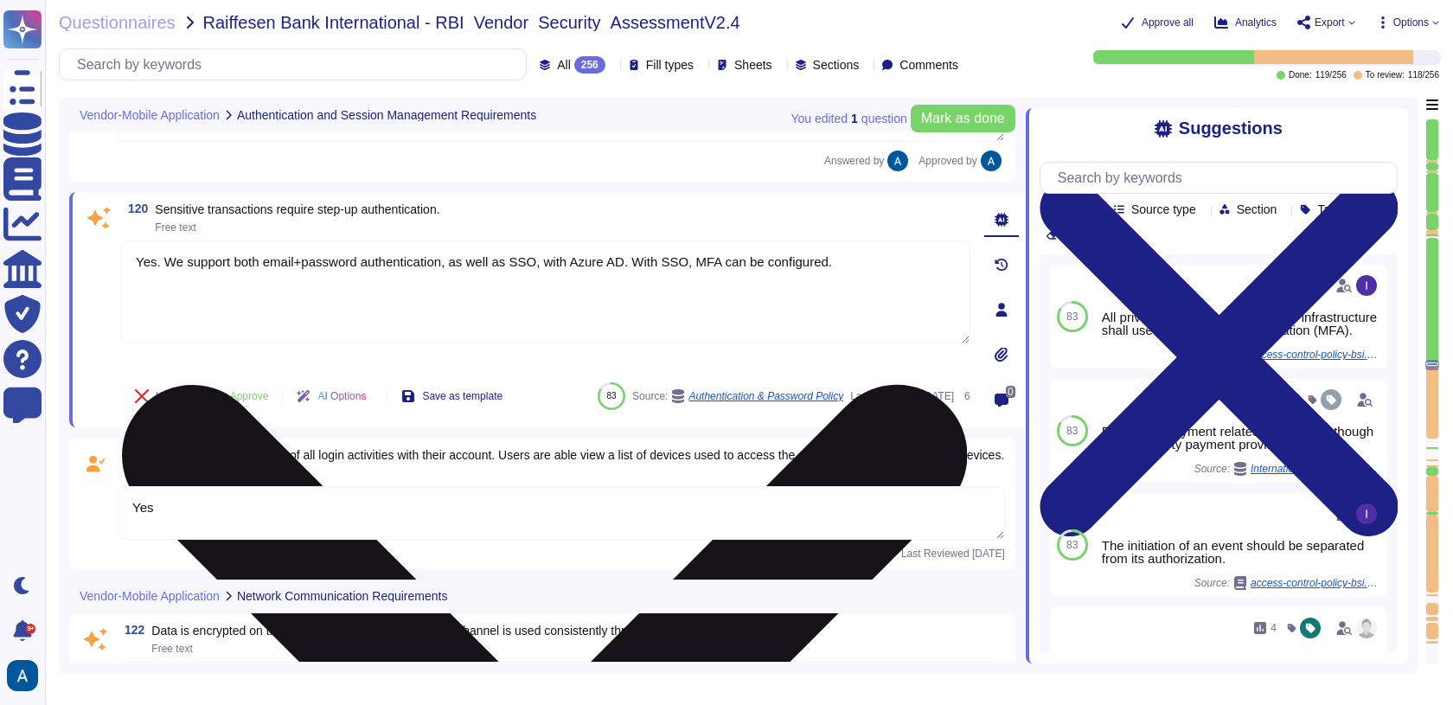
scroll to position [19835, 0]
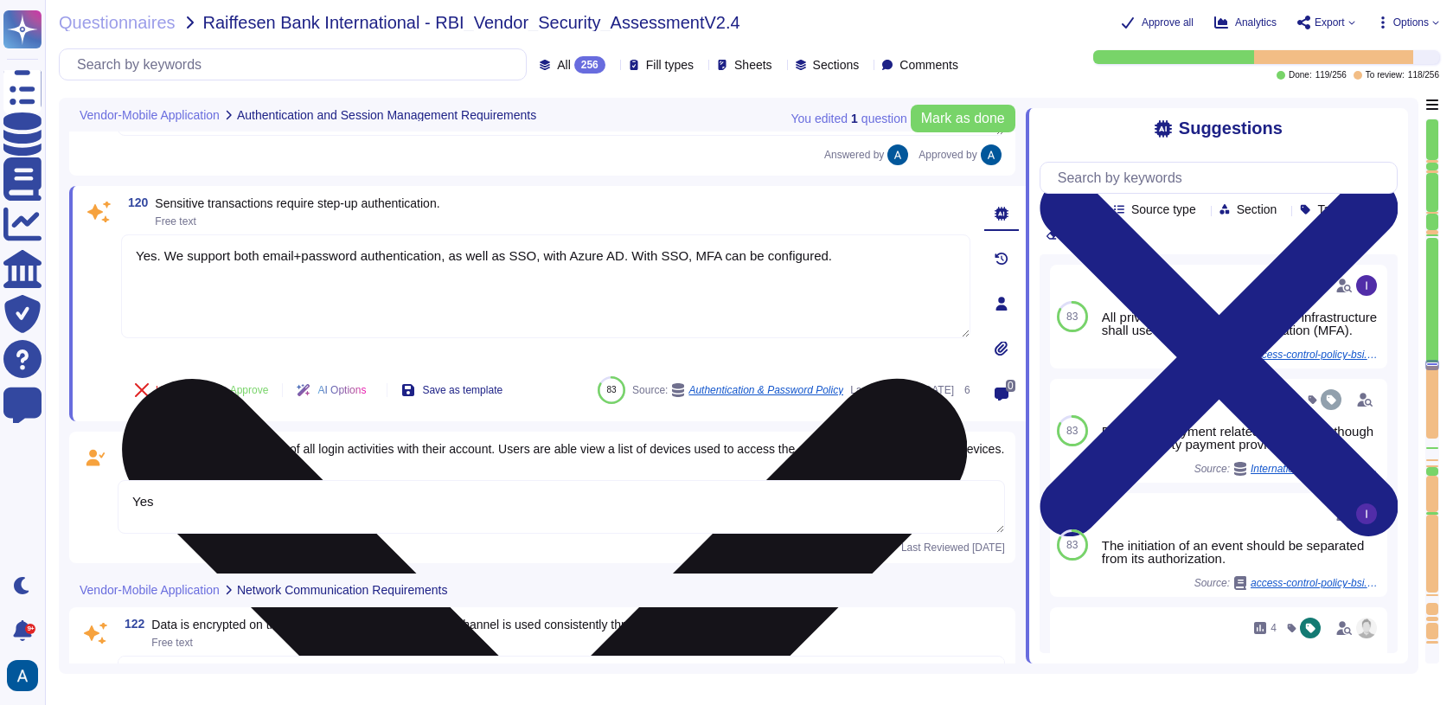
click at [330, 234] on textarea "Yes. We support both email+password authentication, as well as SSO, with Azure …" at bounding box center [545, 286] width 849 height 104
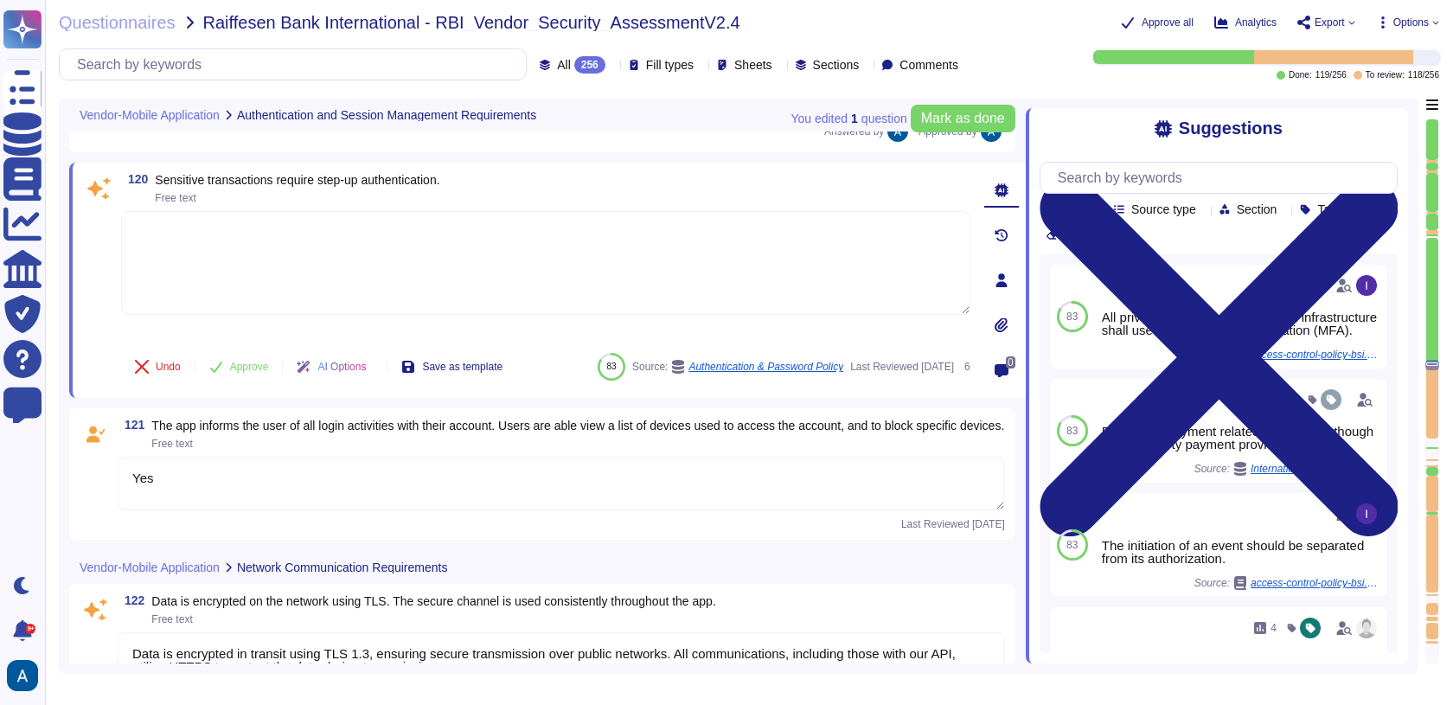
click at [263, 346] on div "Undo Approve AI Options Save as template" at bounding box center [318, 367] width 395 height 42
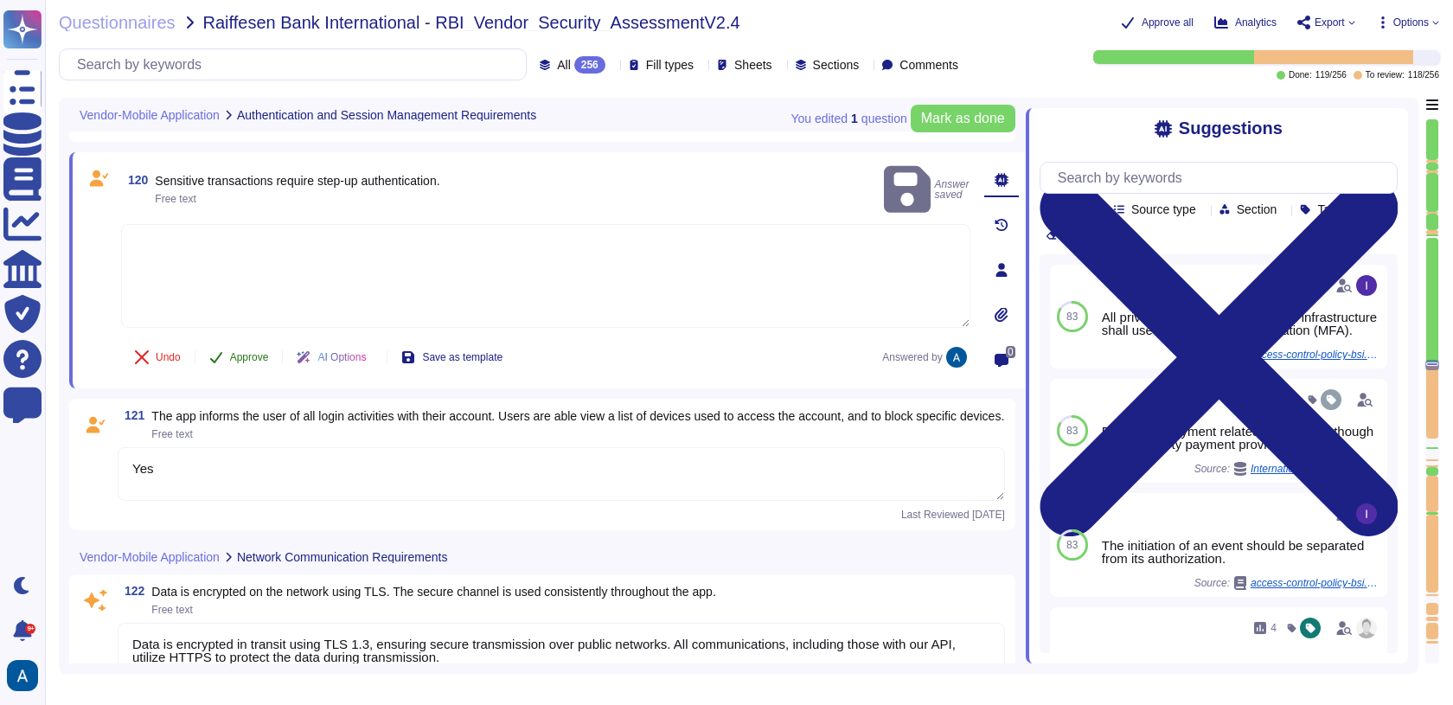
click at [261, 343] on button "Approve" at bounding box center [238, 357] width 87 height 35
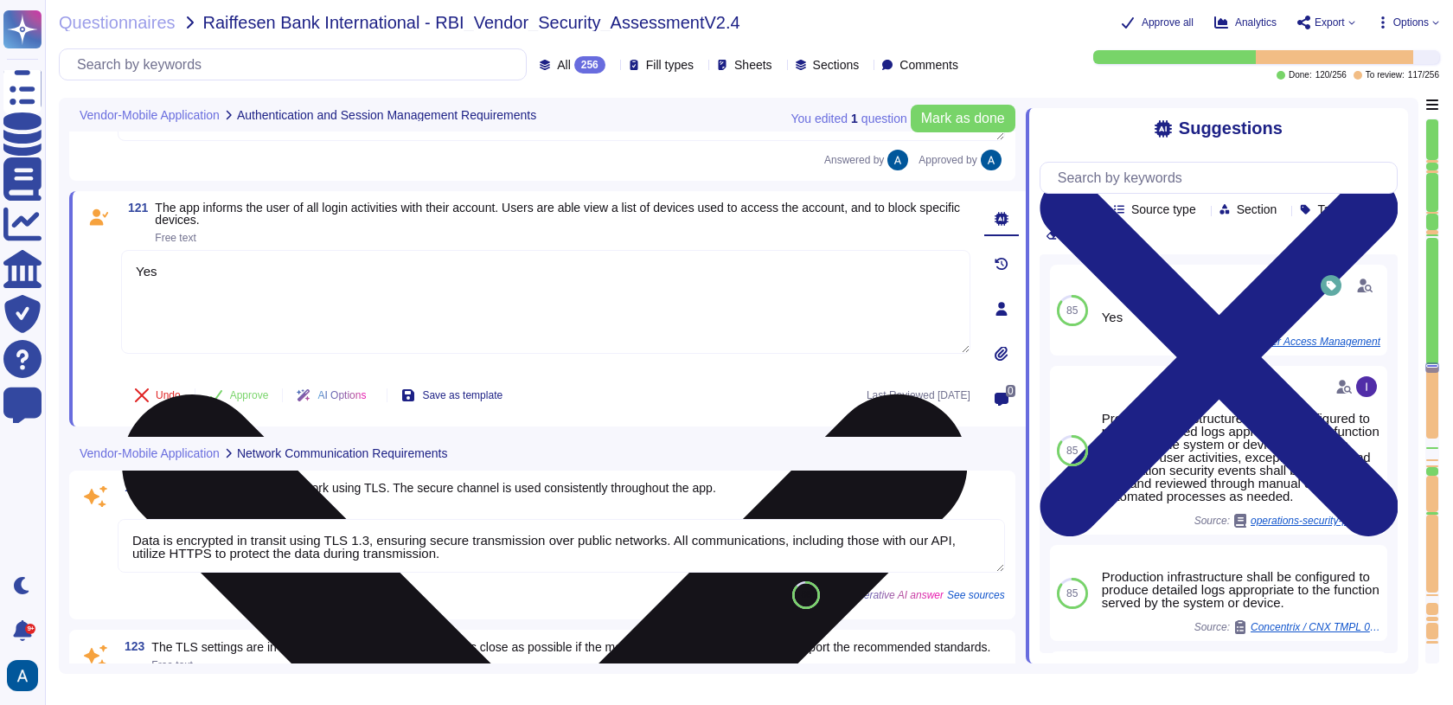
scroll to position [20026, 0]
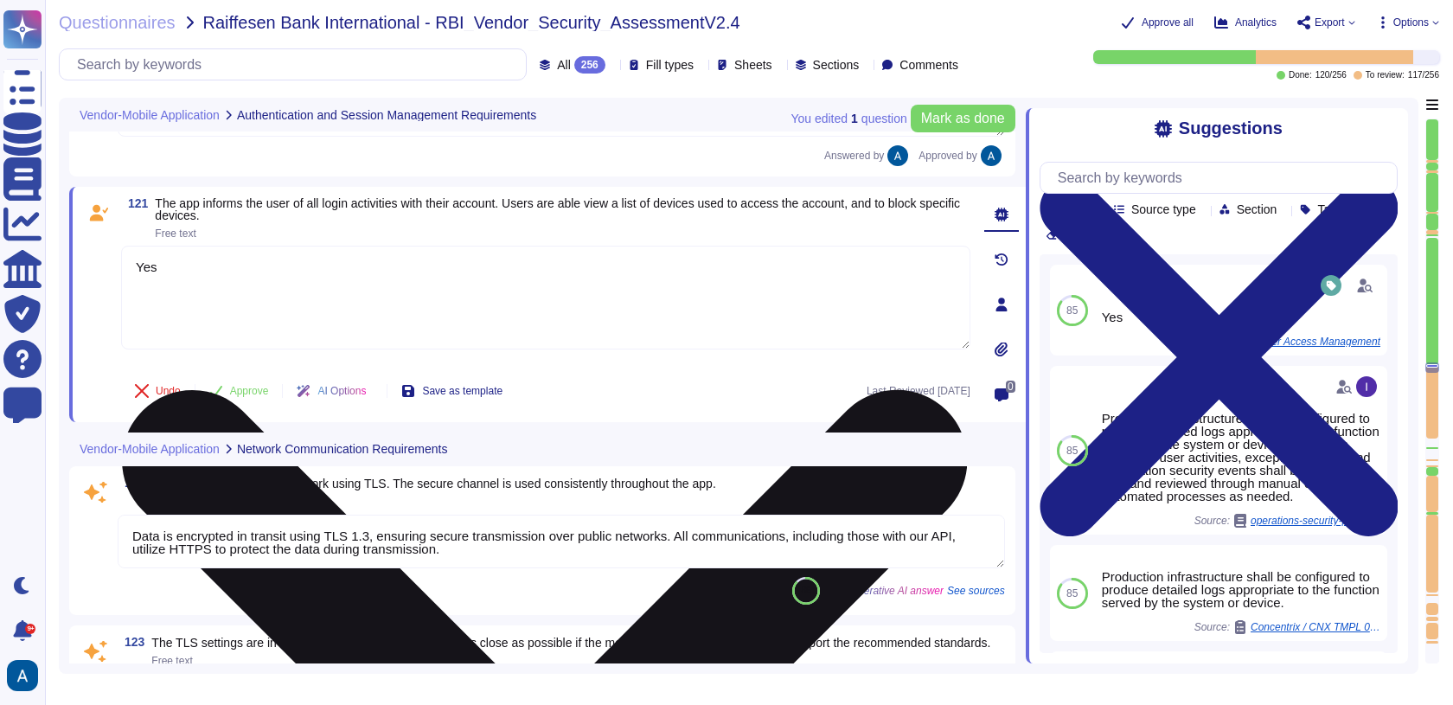
click at [259, 289] on textarea "Yes" at bounding box center [545, 298] width 849 height 104
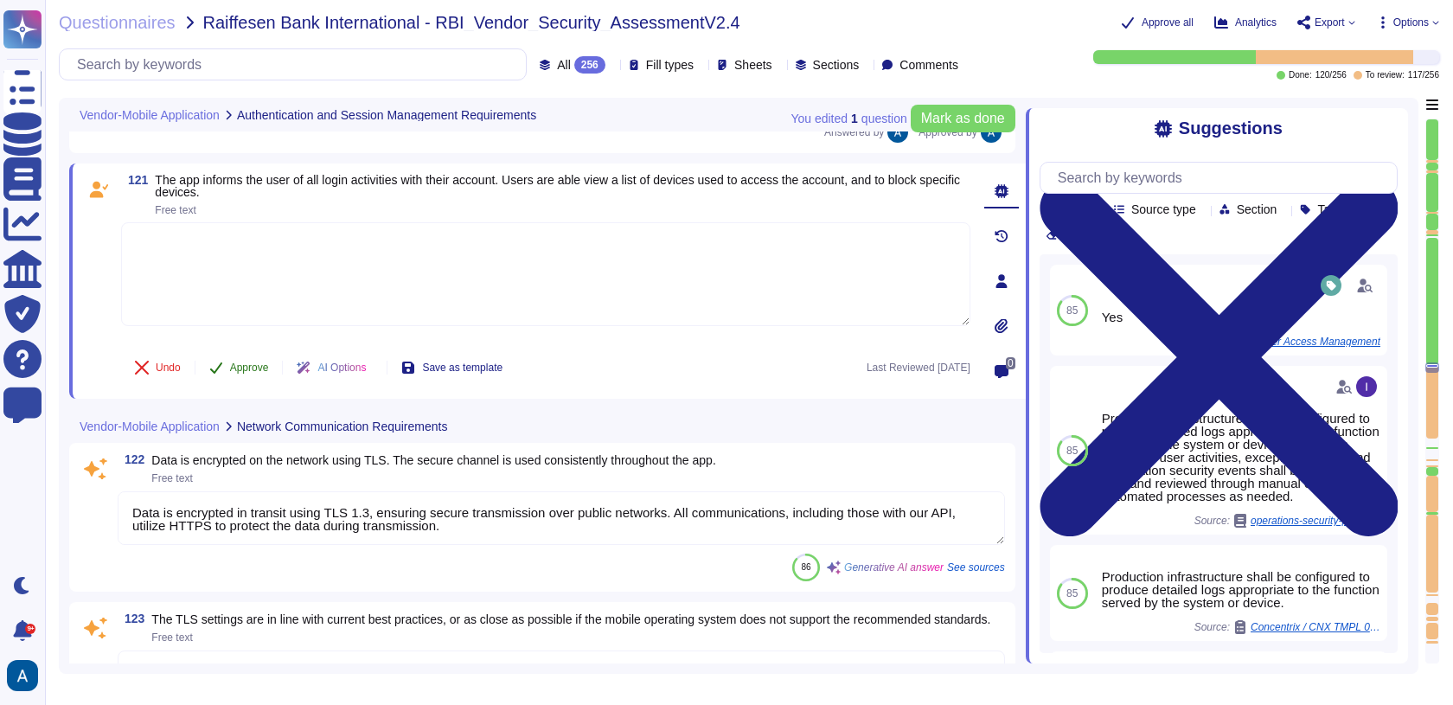
click at [253, 355] on button "Approve" at bounding box center [238, 367] width 87 height 35
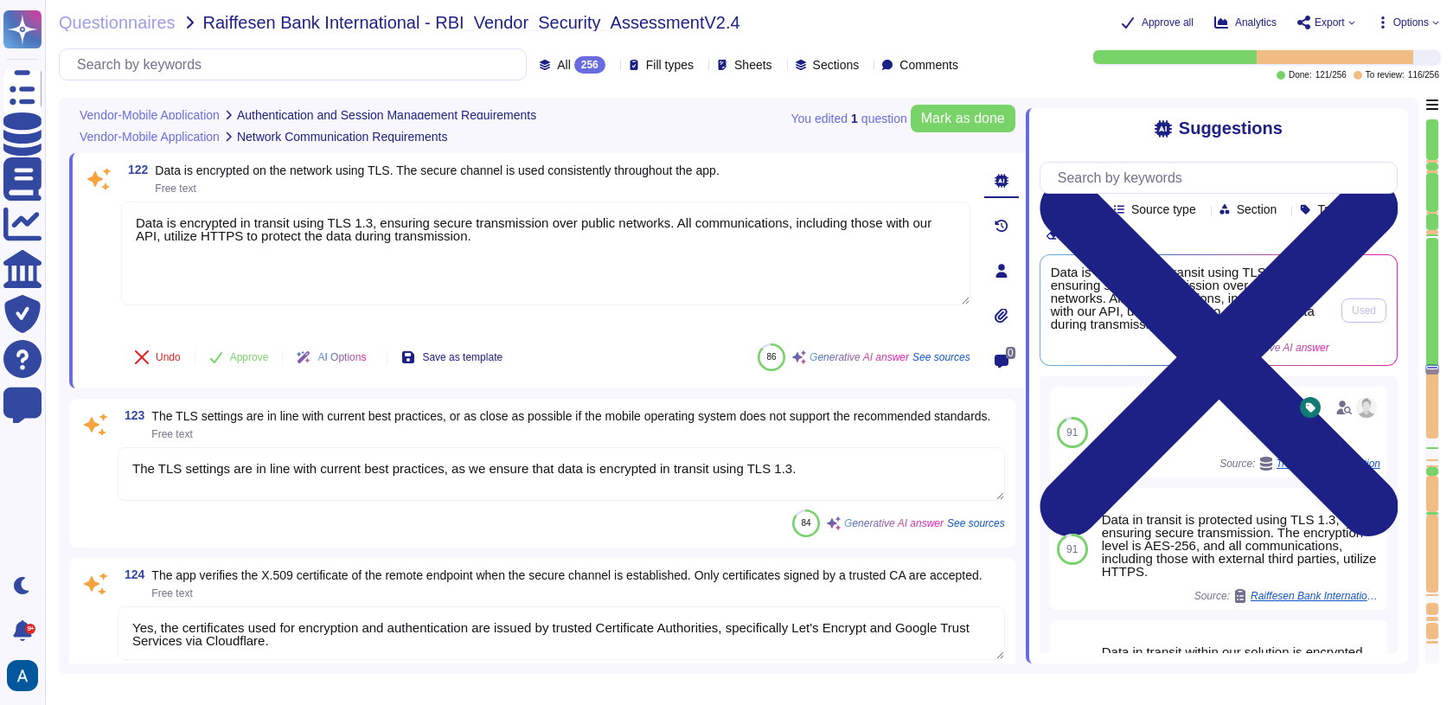
scroll to position [20064, 0]
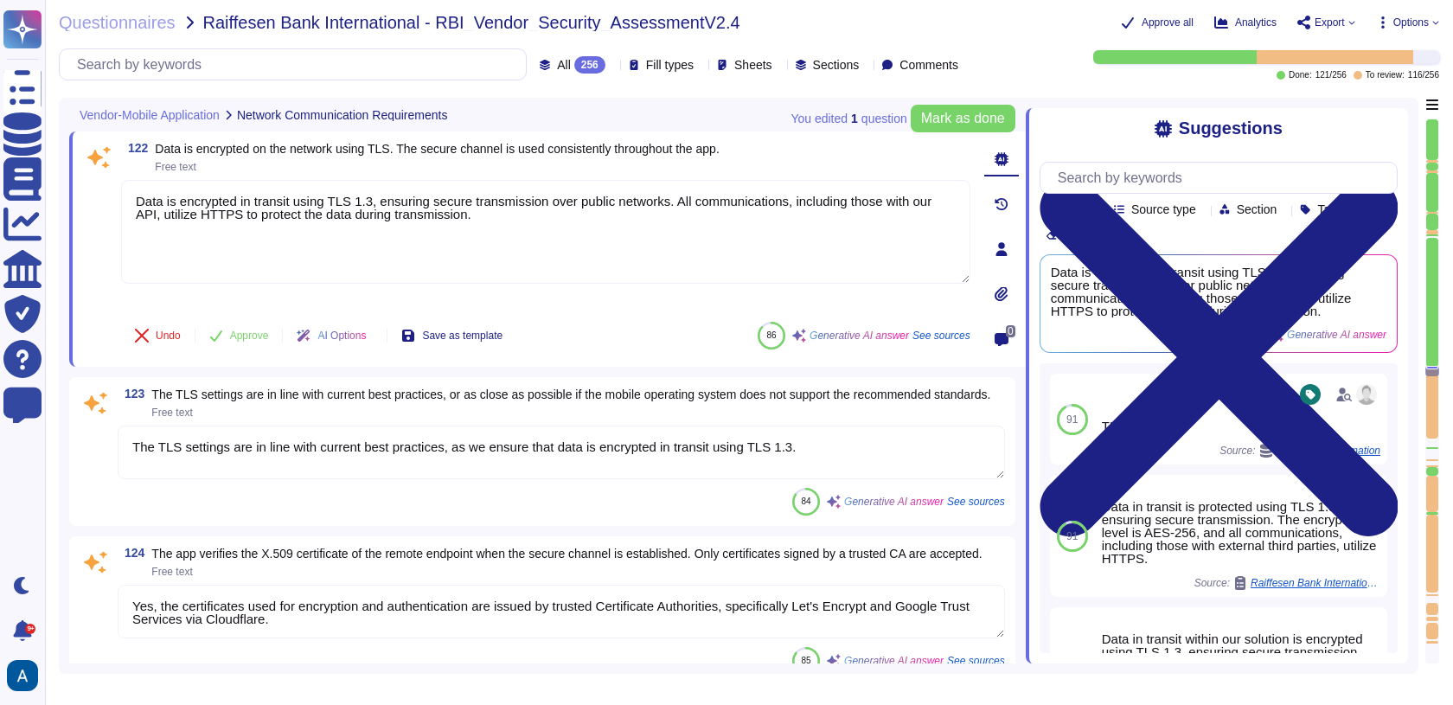
click at [1430, 347] on div at bounding box center [1432, 302] width 12 height 129
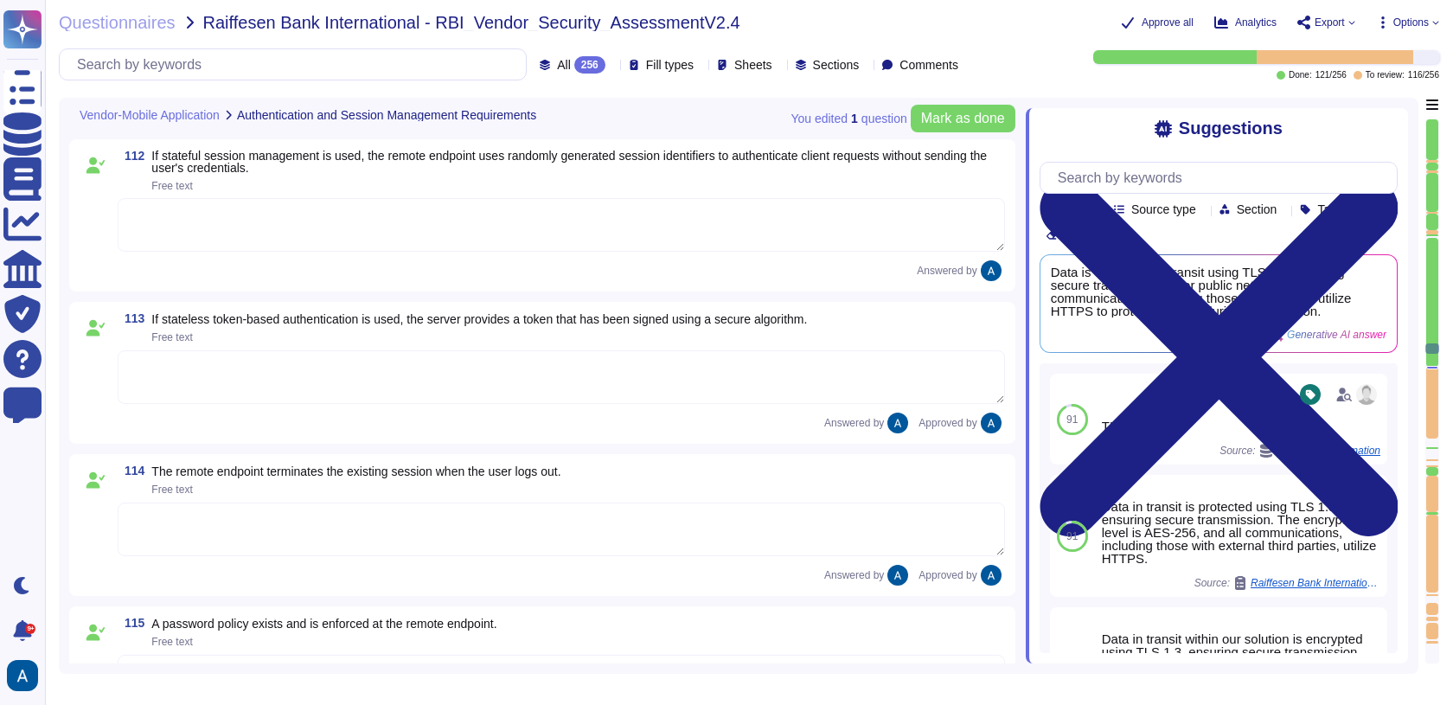
scroll to position [18335, 0]
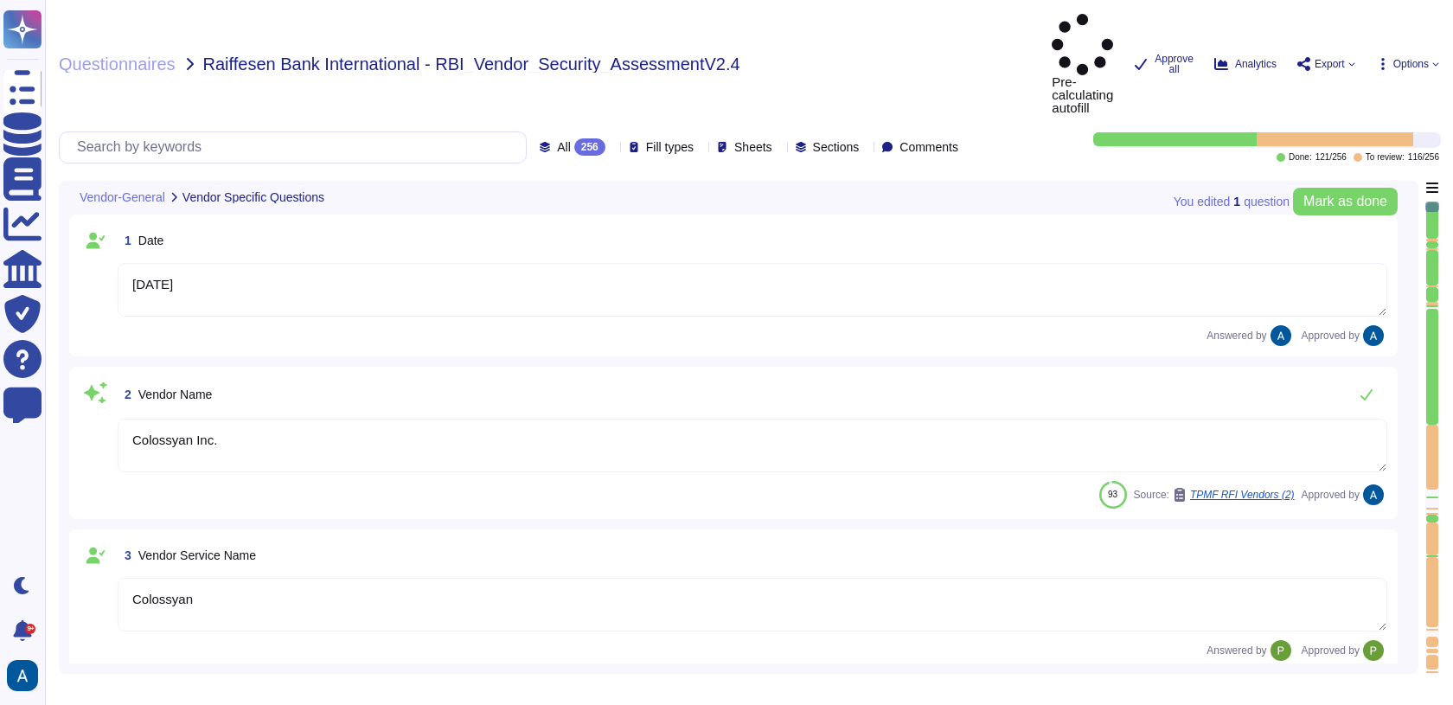
type textarea "[DATE]"
type textarea "Colossyan Inc."
type textarea "Colossyan"
type textarea "Colossyan is a web-based video generation tool with AI human presenters. For th…"
type textarea "[PERSON_NAME]"
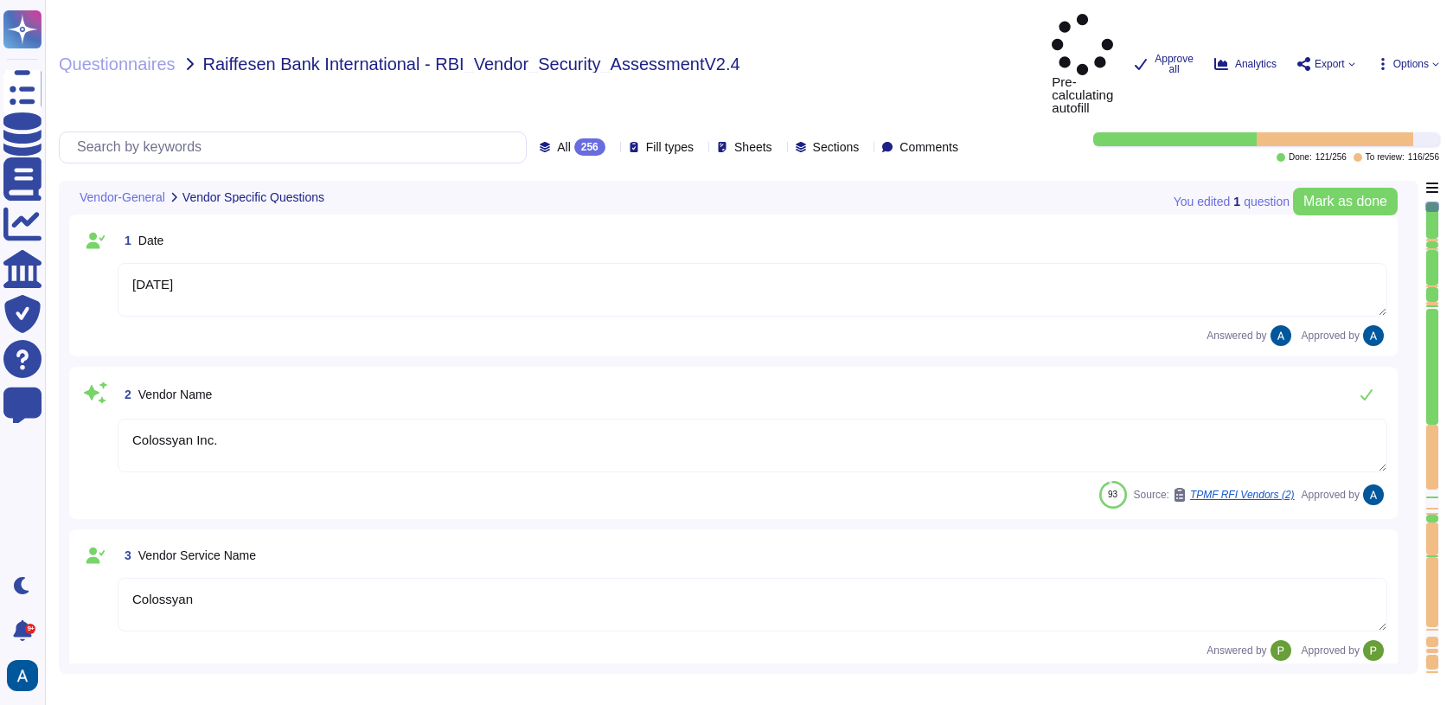
type textarea "[EMAIL_ADDRESS][DOMAIN_NAME]"
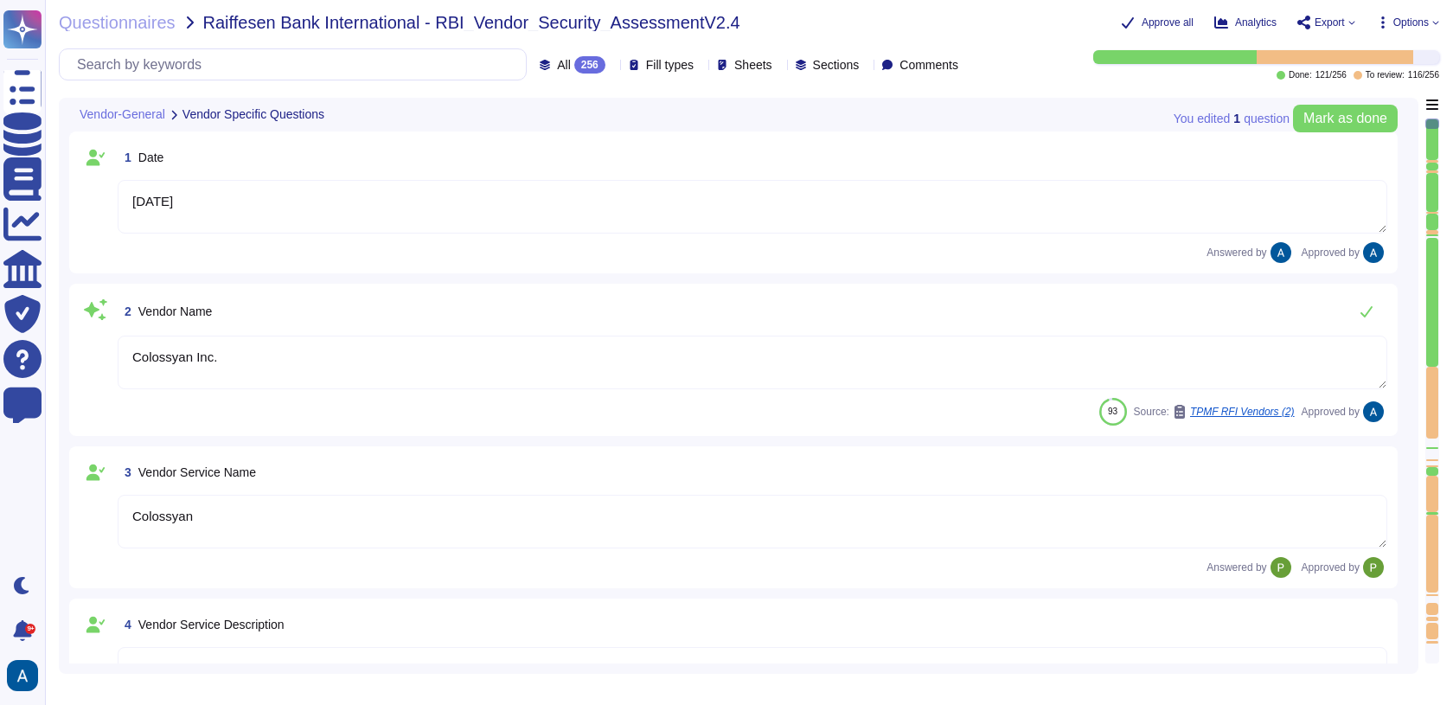
type textarea "447903319015"
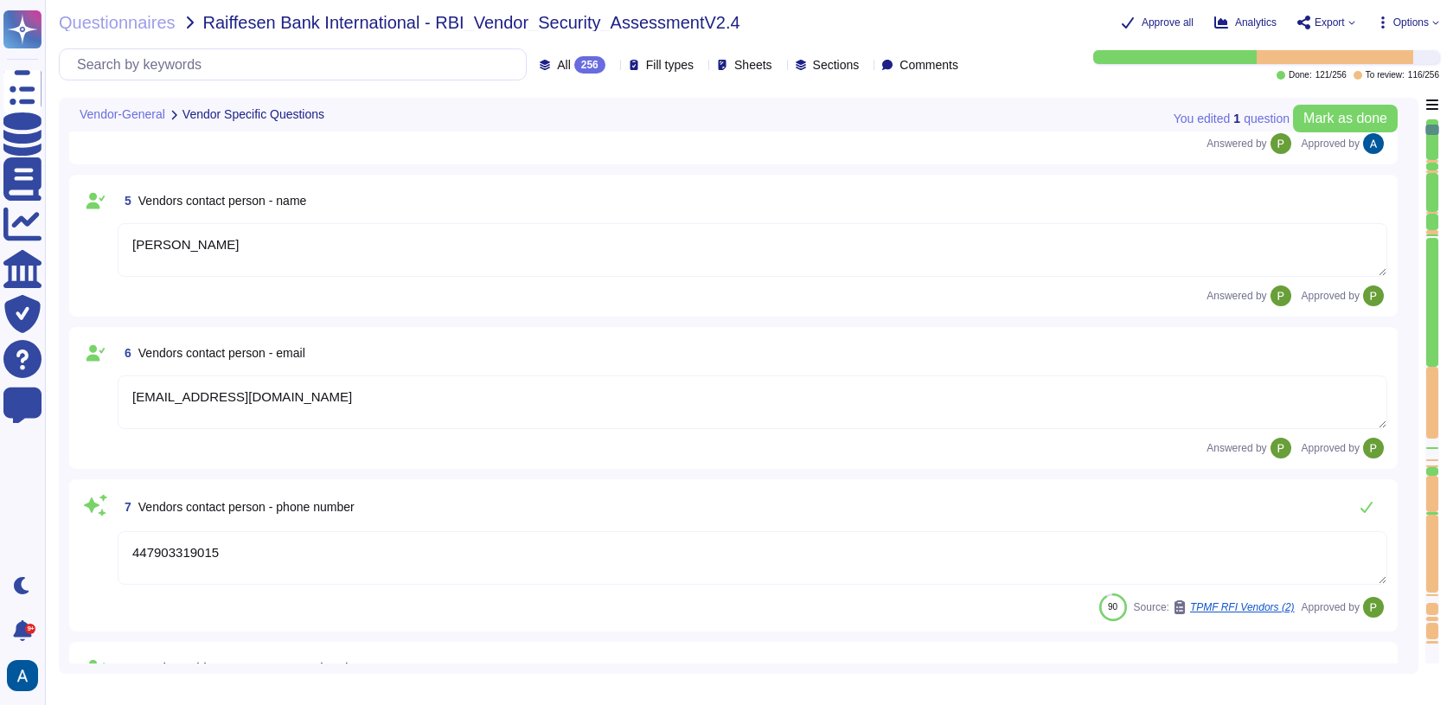
type textarea "Colossyan, Inc [STREET_ADDRESS][US_STATE]"
type textarea "Colossyan has a SOC2 Type II report available for customers or prospects after …"
type textarea "Yes."
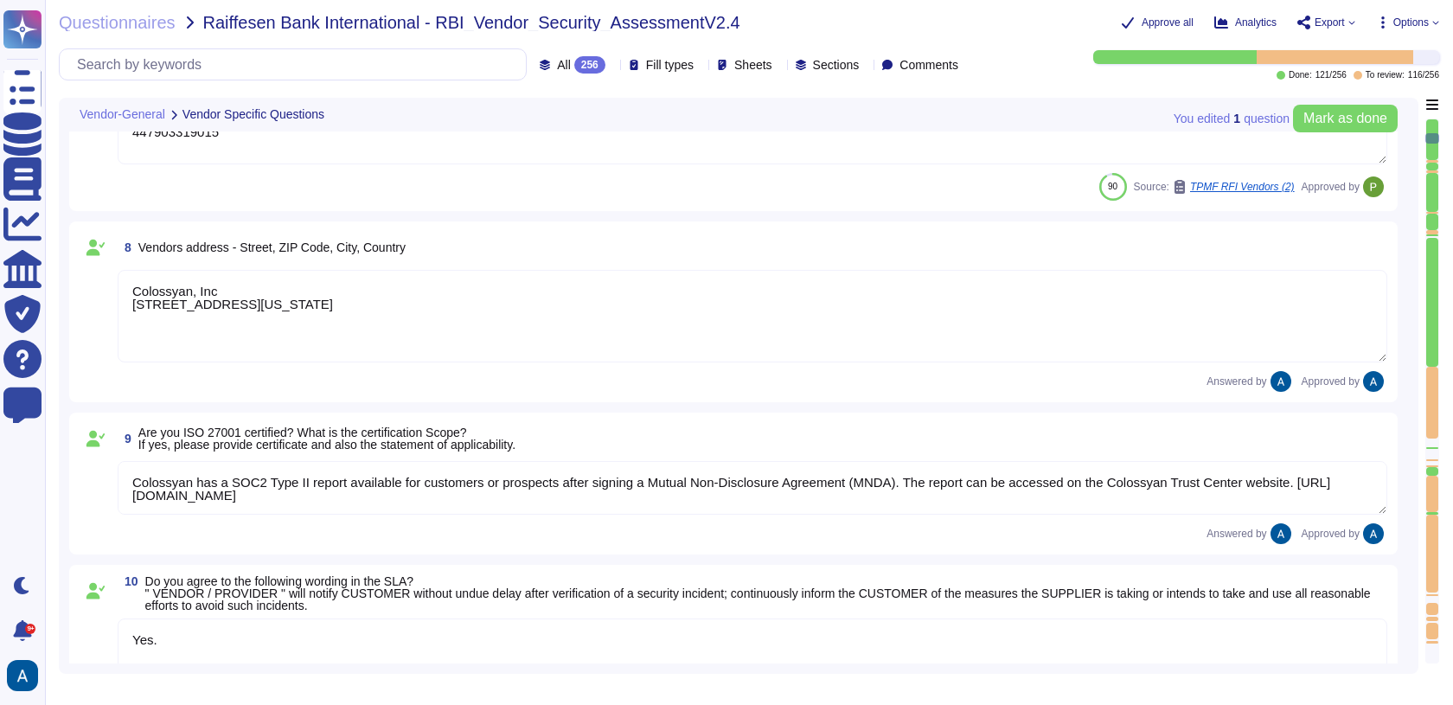
type textarea "At Colossyan Inc., we adhere to several software development best practice guid…"
type textarea "Our incident reporting process is structured to ensure prompt communication and…"
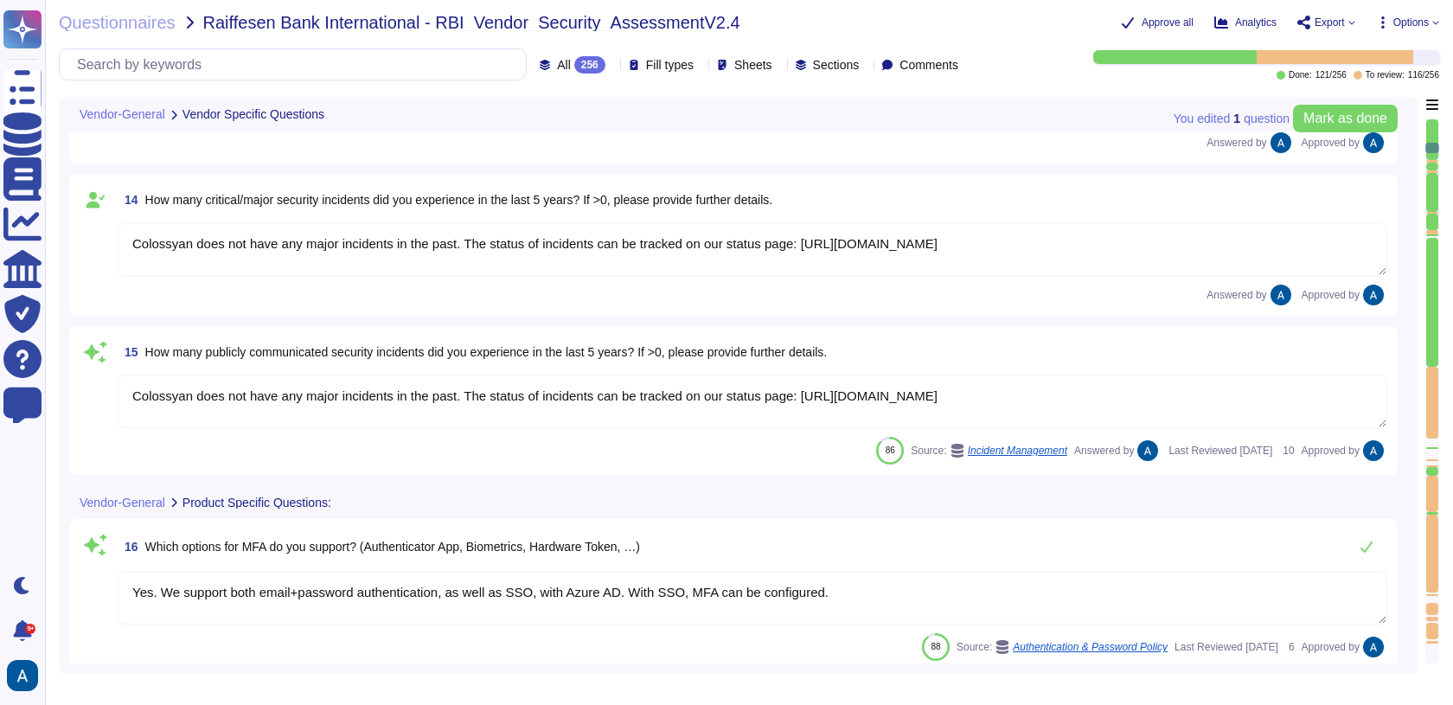
type textarea "All employees receive security awareness training at least once a year, and sof…"
type textarea "Colossyan does not have any major incidents in the past. The status of incident…"
type textarea "Yes. We support both email+password authentication, as well as SSO, with Azure …"
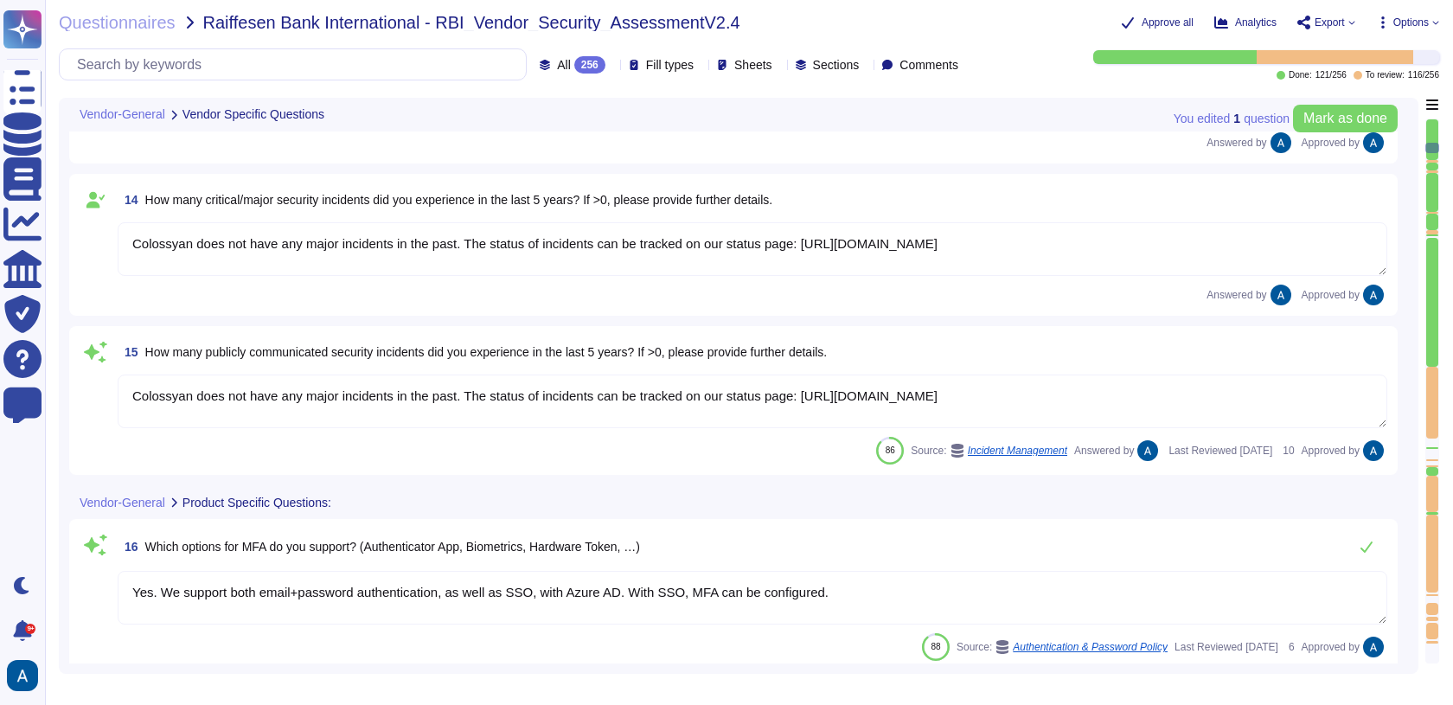
type textarea "Yes, our solution supports federated authentication via standard protocols, inc…"
type textarea "Yes, our solution supports provisioning user entitlements and user group member…"
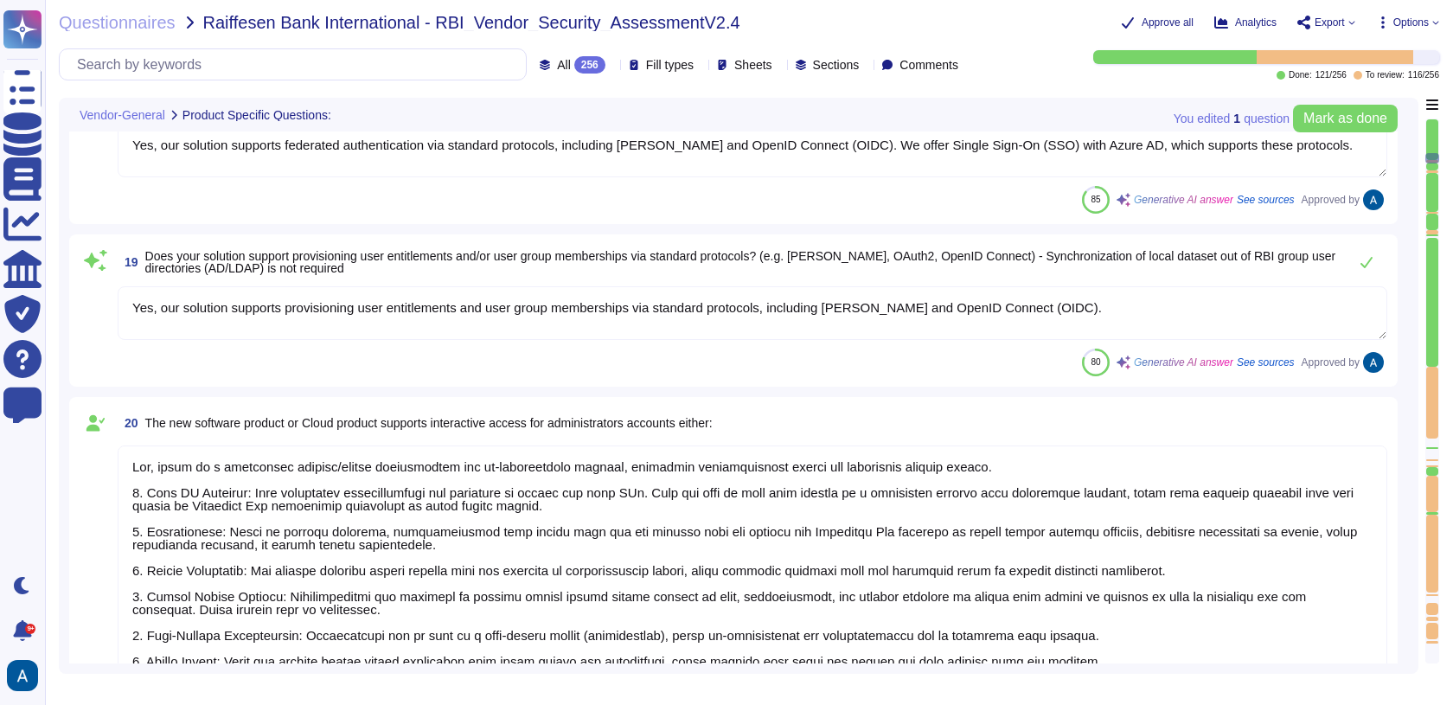
type textarea "Yes, there is a documented account/access provisioning and de-provisioning proc…"
type textarea "a) via credential gathering at runtime by using an API b) via credential gather…"
type textarea "We have our own alerting system in place, which alerts us if it detects anythin…"
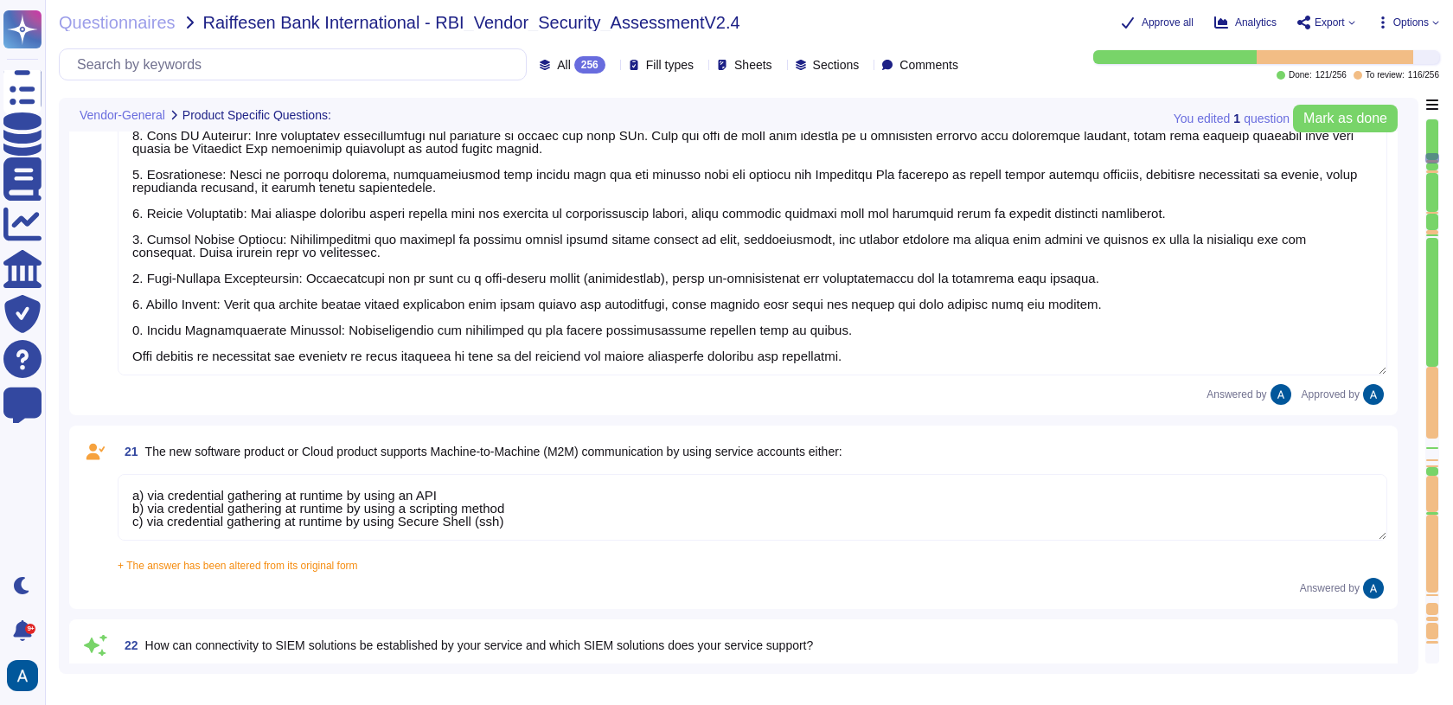
type textarea "a) via credential gathering at runtime by using an API b) via credential gather…"
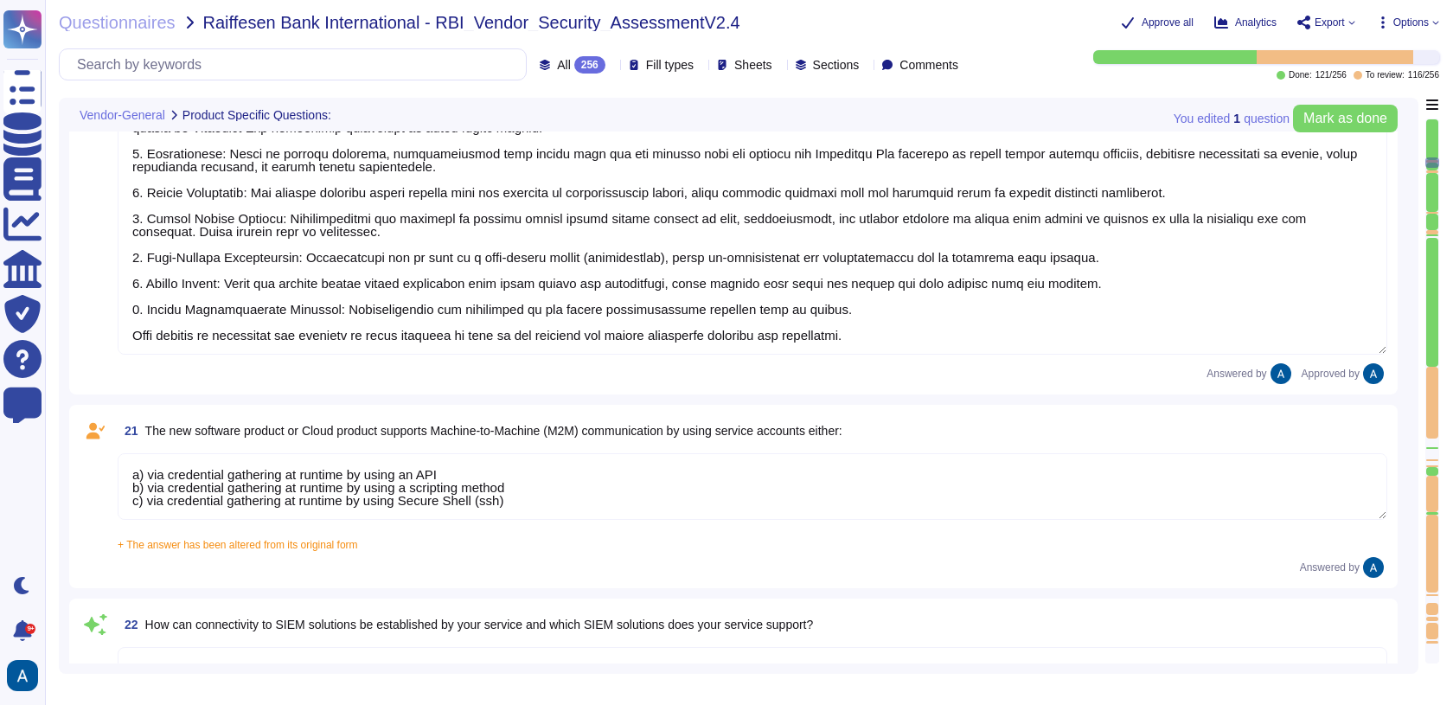
type textarea "SOC 2 Type II"
type textarea "Yes, all customer data stored in the solution, including databases, is encrypte…"
type textarea "Yes, we maintain an inventory of assets, including hardware and software, and a…"
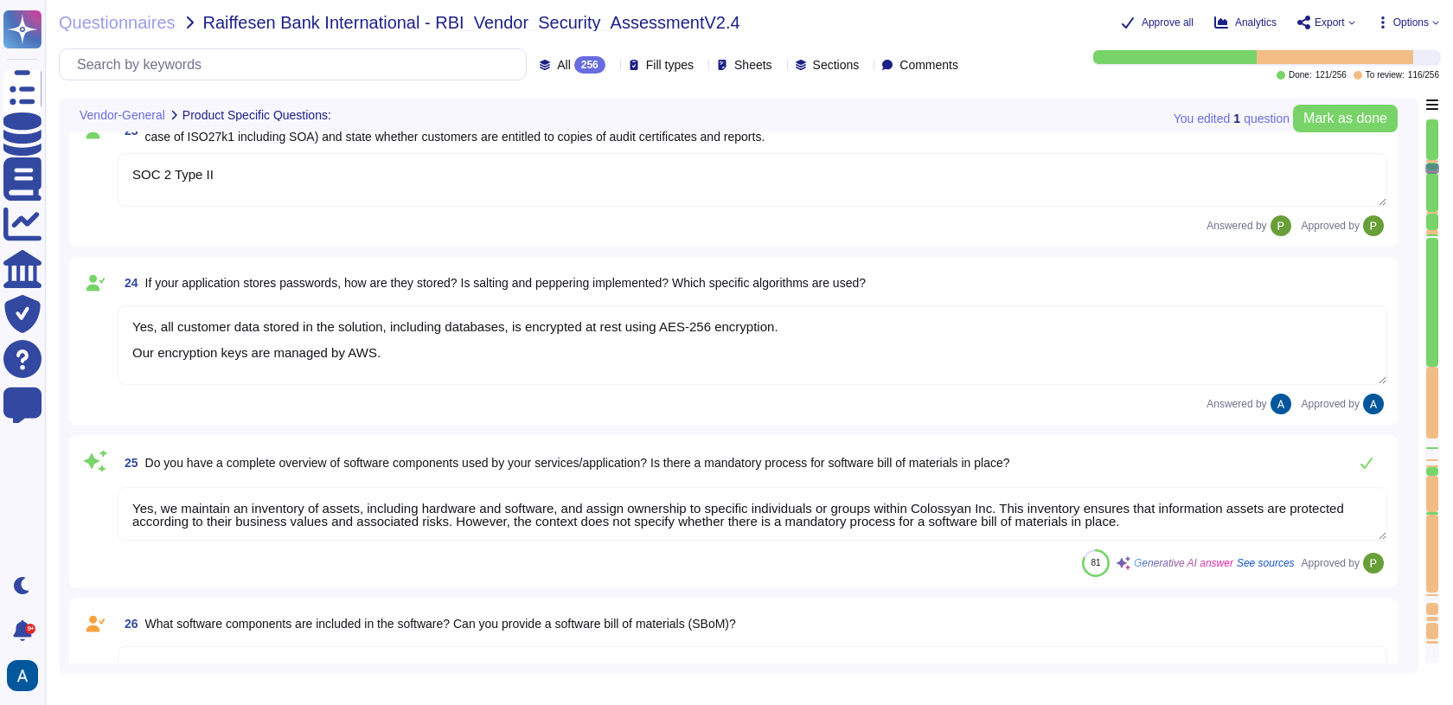
type textarea "a) via credential gathering at runtime by using an API b) via credential gather…"
type textarea "No."
type textarea "Yes, our service utilizes Artificial Intelligence functionality, specifically t…"
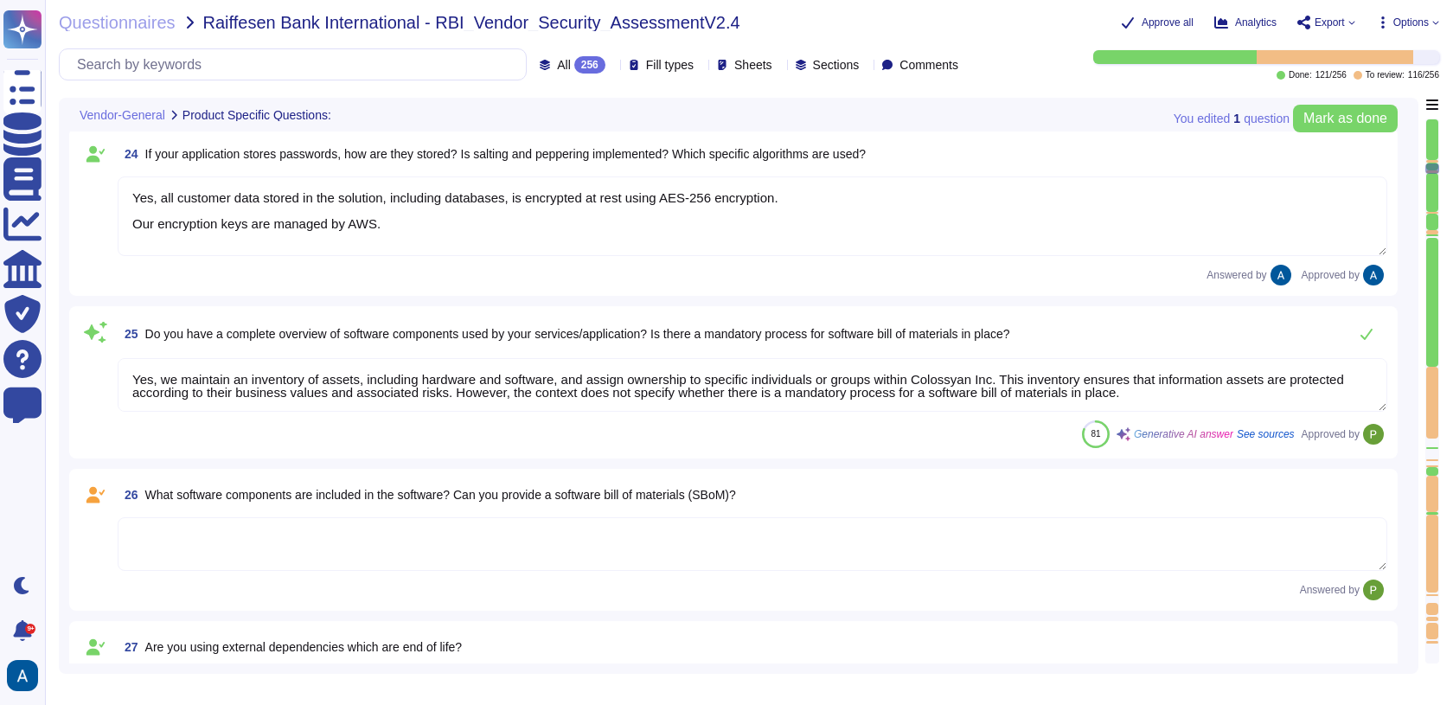
type textarea "a) via credential gathering at runtime by using an API b) via credential gather…"
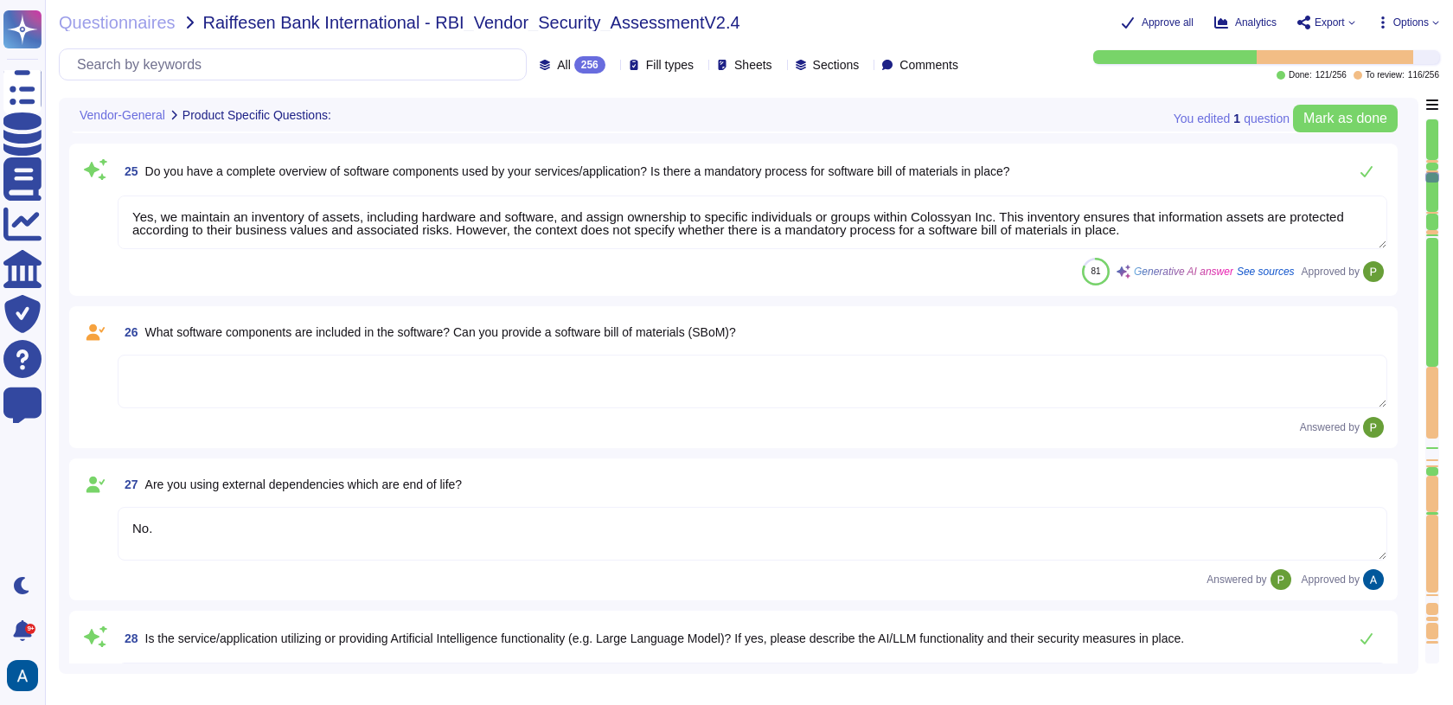
type textarea "We carry out an annual independent penetration test already, and the findings a…"
type textarea "Read more about how we use personal data in regards to third parties in our pri…"
type textarea "Yes, please see our Terms and Services: https://www.colossyan.com/terms"
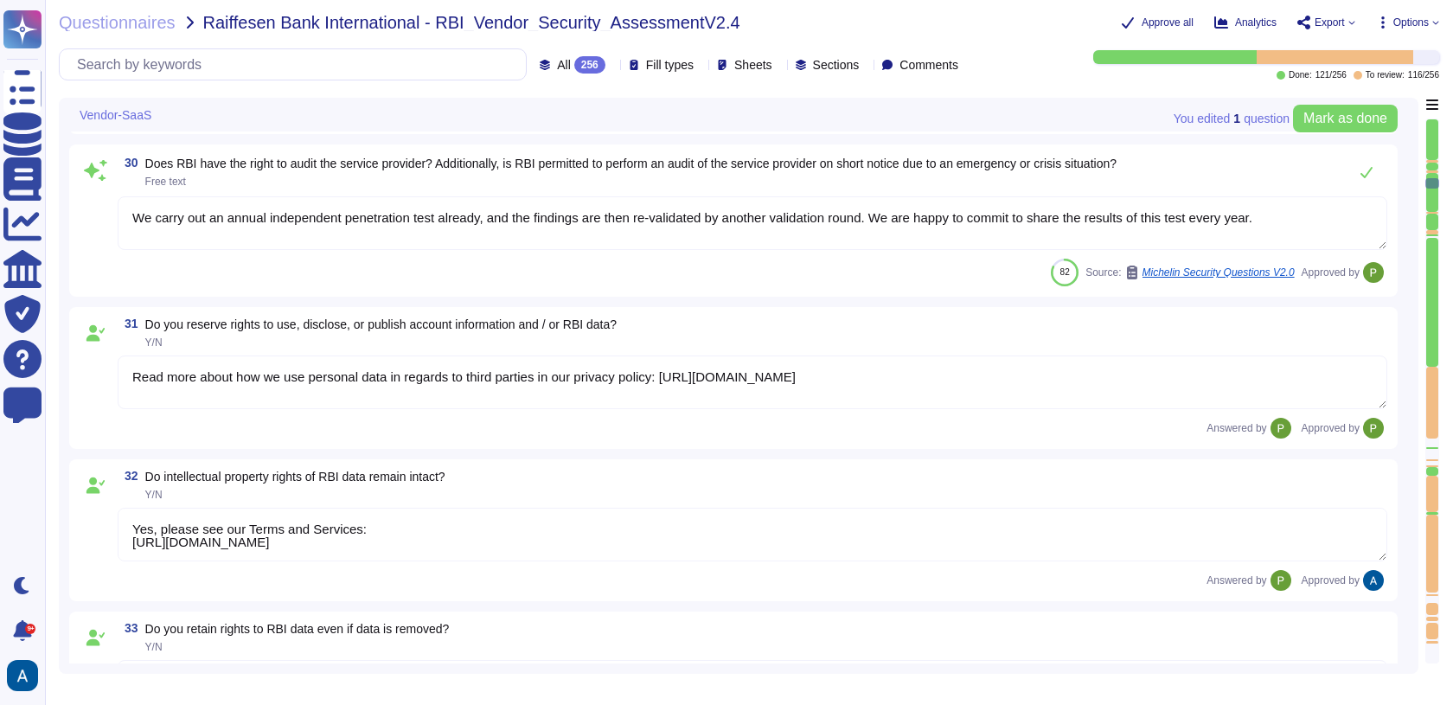
type textarea "No, read more abut how we use personal data in regards to third parties in our …"
type textarea "Colossyan cloud service provider is AWS. Our data centers are located in Frankf…"
type textarea "Our solution ensures isolation between the data of different clients through a …"
type textarea "We have three different environments: development, staging, and production. The…"
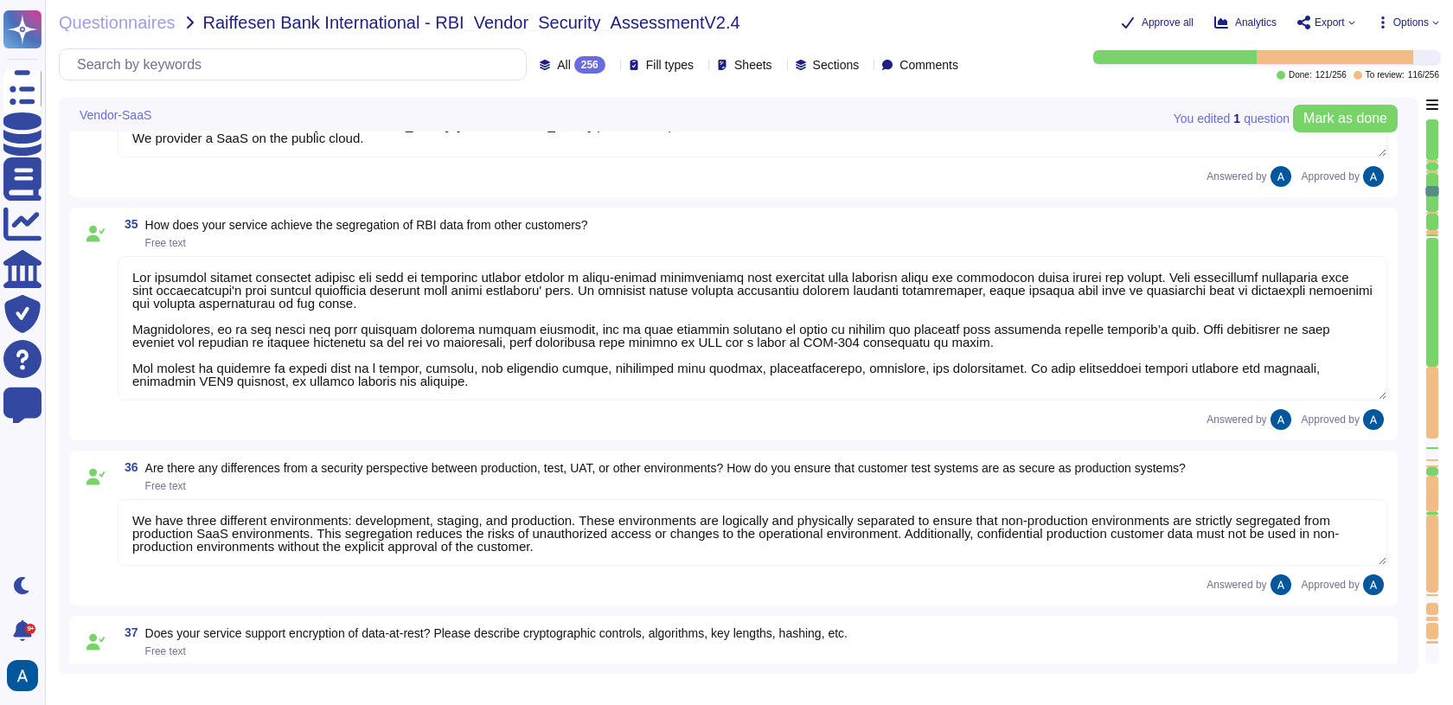
type textarea "All customer data stored in the solution, including databases, is encrypted at …"
type textarea "Yes, the data is encrypted in transit using TLS 1.3. The encryption level is AE…"
type textarea "We conduct vulnerability scans on public-facing systems in the production envir…"
type textarea "Colossyan employs a comprehensive vulnerability management process that include…"
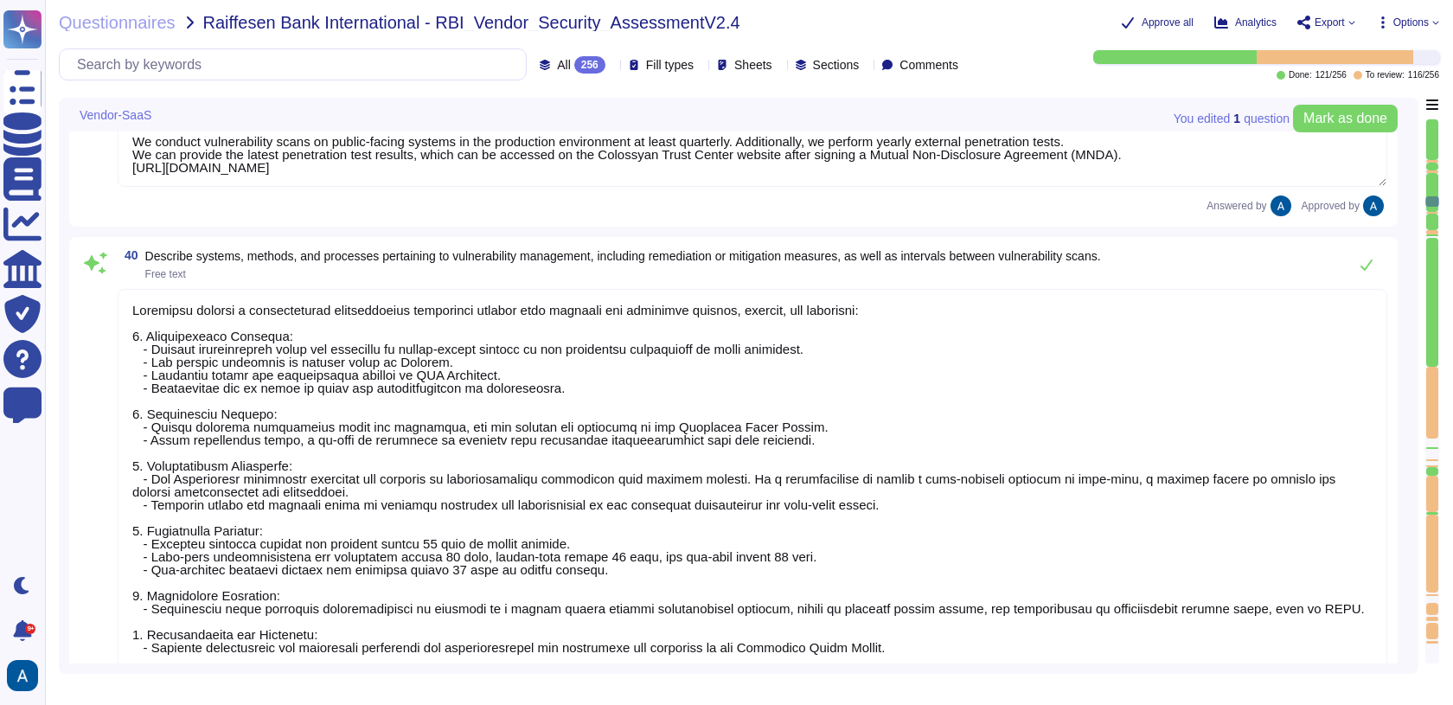
scroll to position [6793, 0]
type textarea "Our infrastructure is protected through a combination of several security measu…"
type textarea "Our solution ensures isolation between the data of different clients through a …"
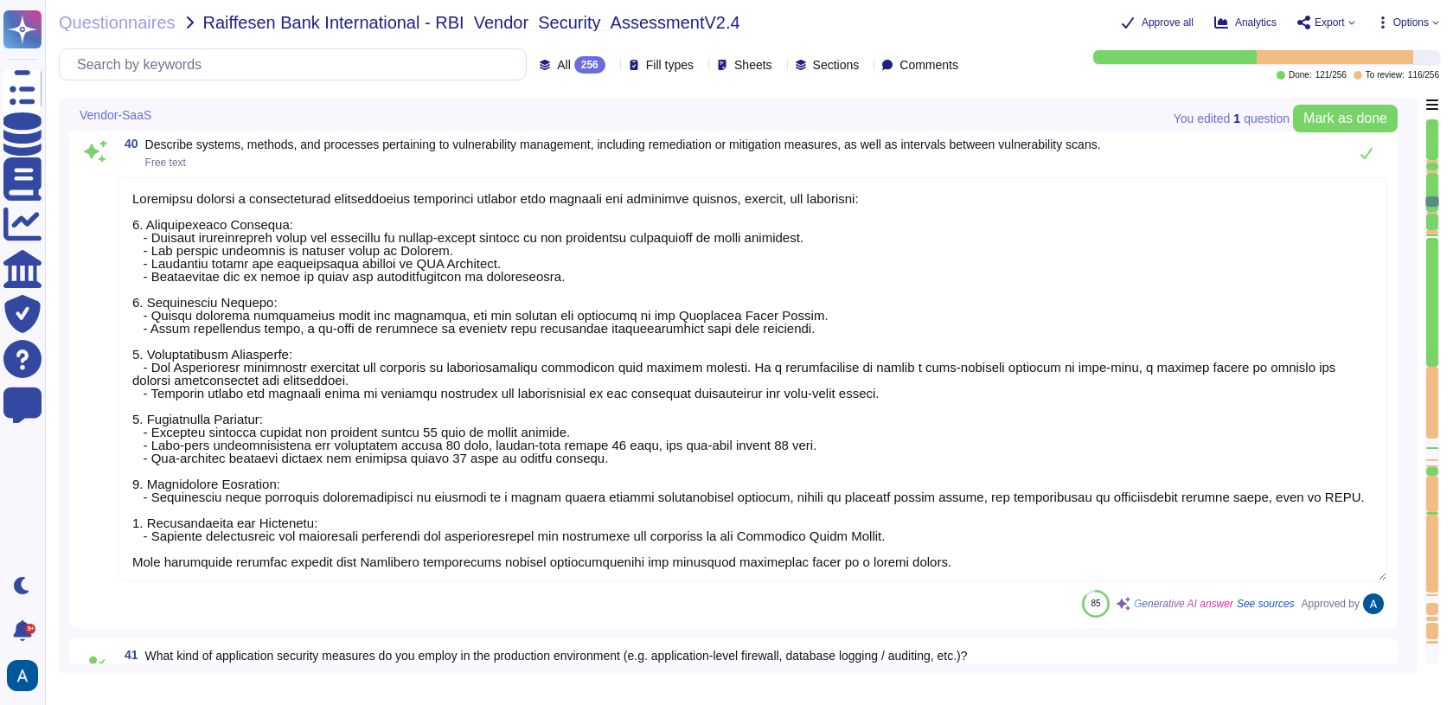
scroll to position [1, 0]
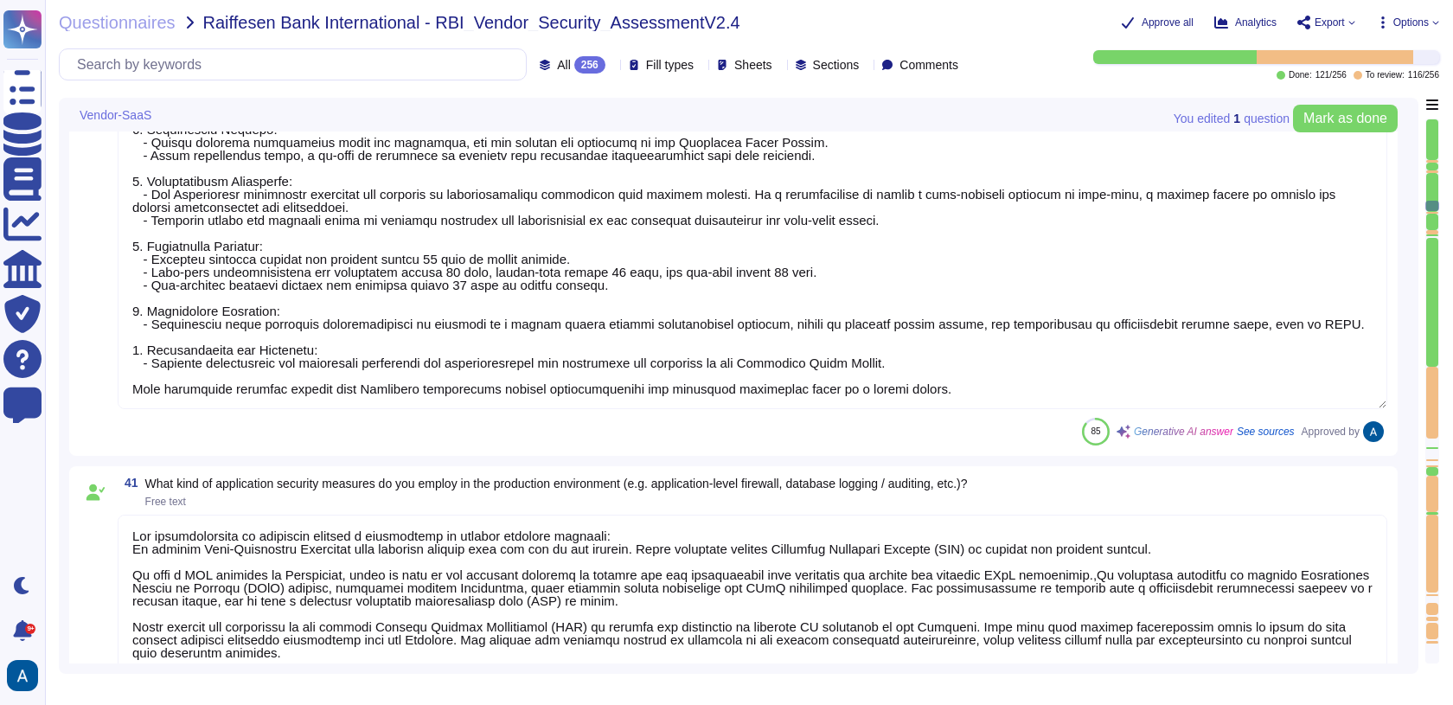
type textarea "Yes"
type textarea "Customers receive dedicated customer support available from 1 AM until 2 PM PST…"
type textarea "The recovery of the service is organized through established processes that ens…"
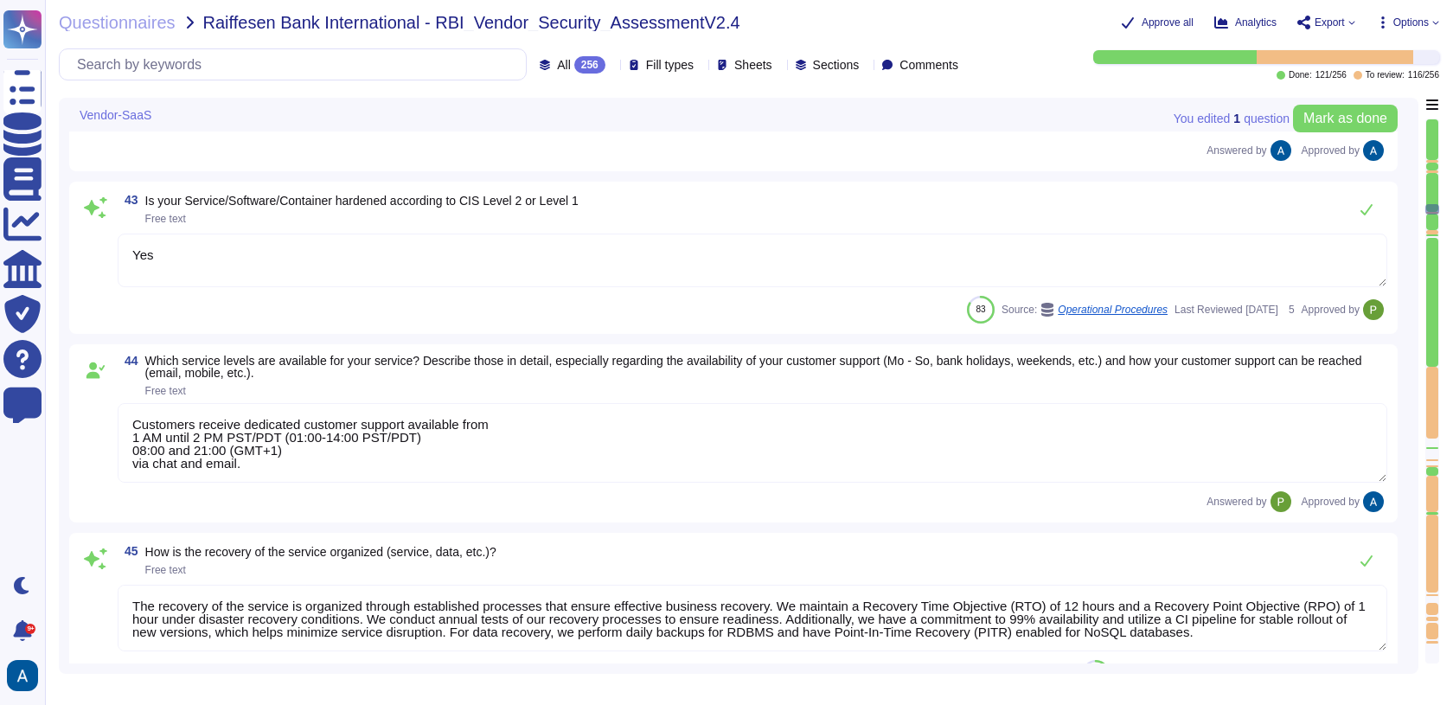
type textarea "The network of the generation system is isolated. Content-security are defined …"
type textarea "Encryption keys are fully managed by AWS, utilizing AWS KMS. We employ AES-256 …"
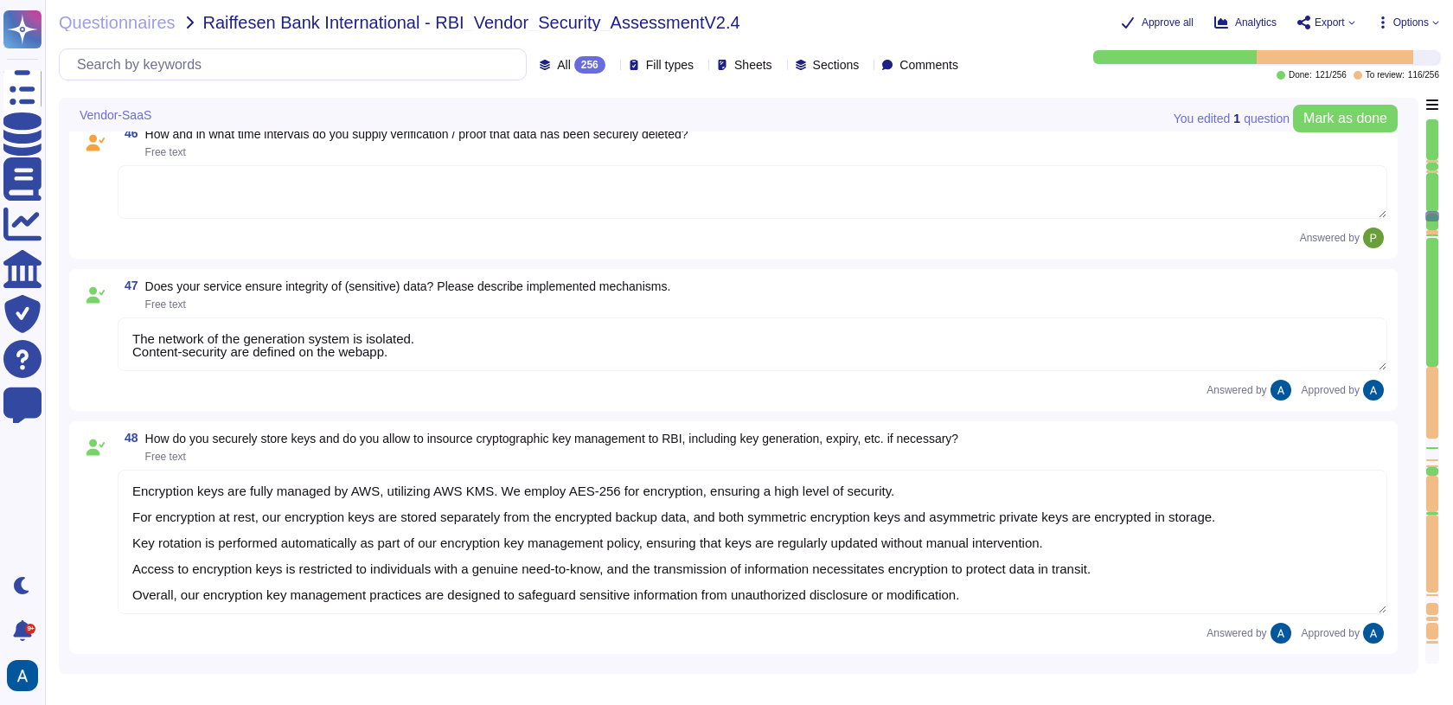
type textarea "We follow industry best practices to protect the integrity of logs and audit tr…"
type textarea "For elements of the solution exposed on the internet, we commit to the followin…"
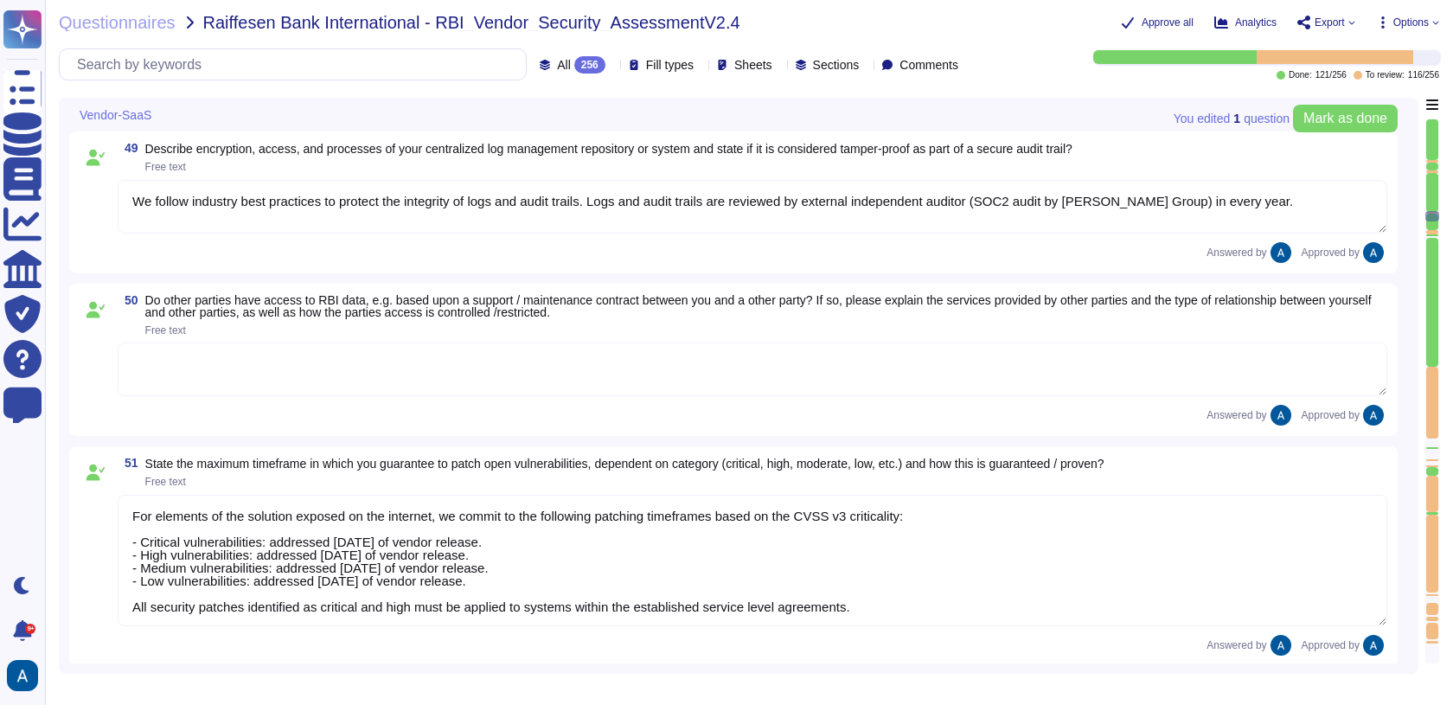
scroll to position [8967, 0]
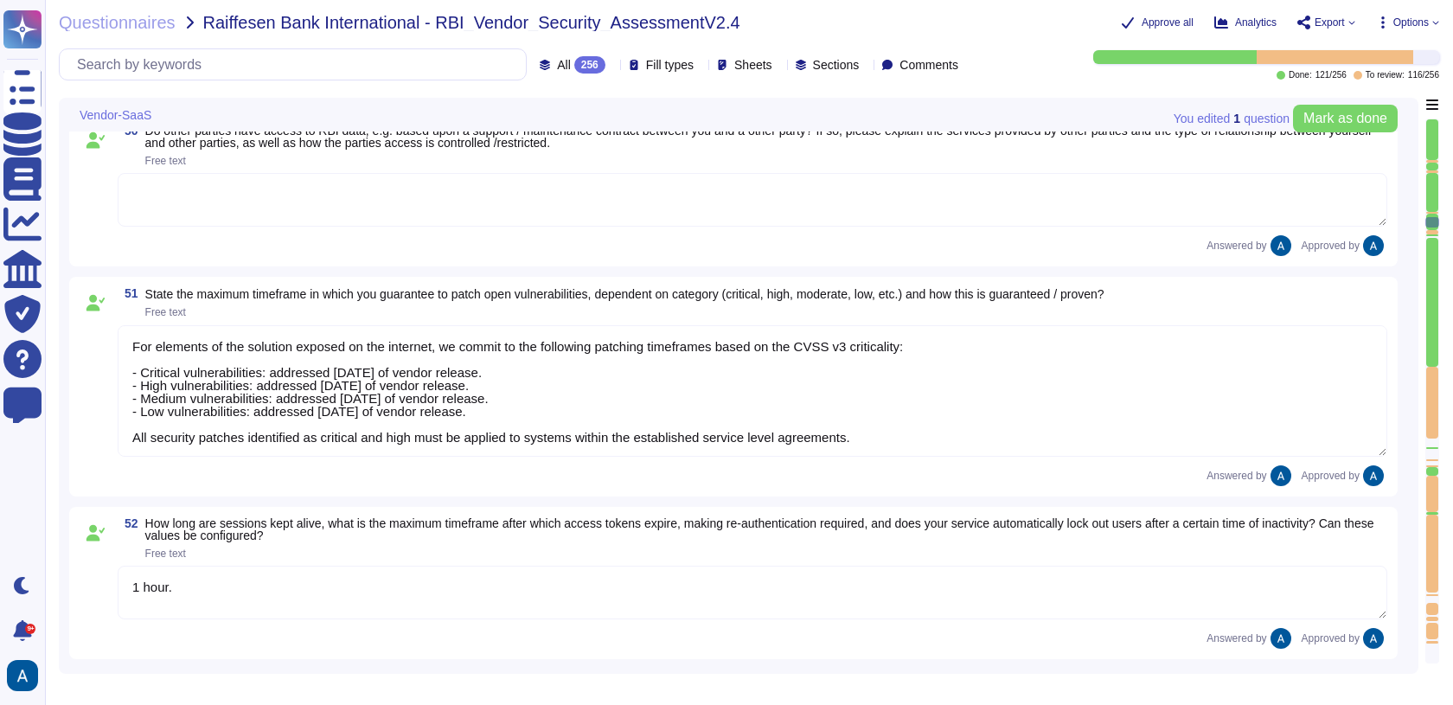
type textarea "1 hour."
type textarea "Yes"
type textarea "Resrictions can be configured based on the agreement between RBI and Colossyan."
type textarea "TLS 1.3"
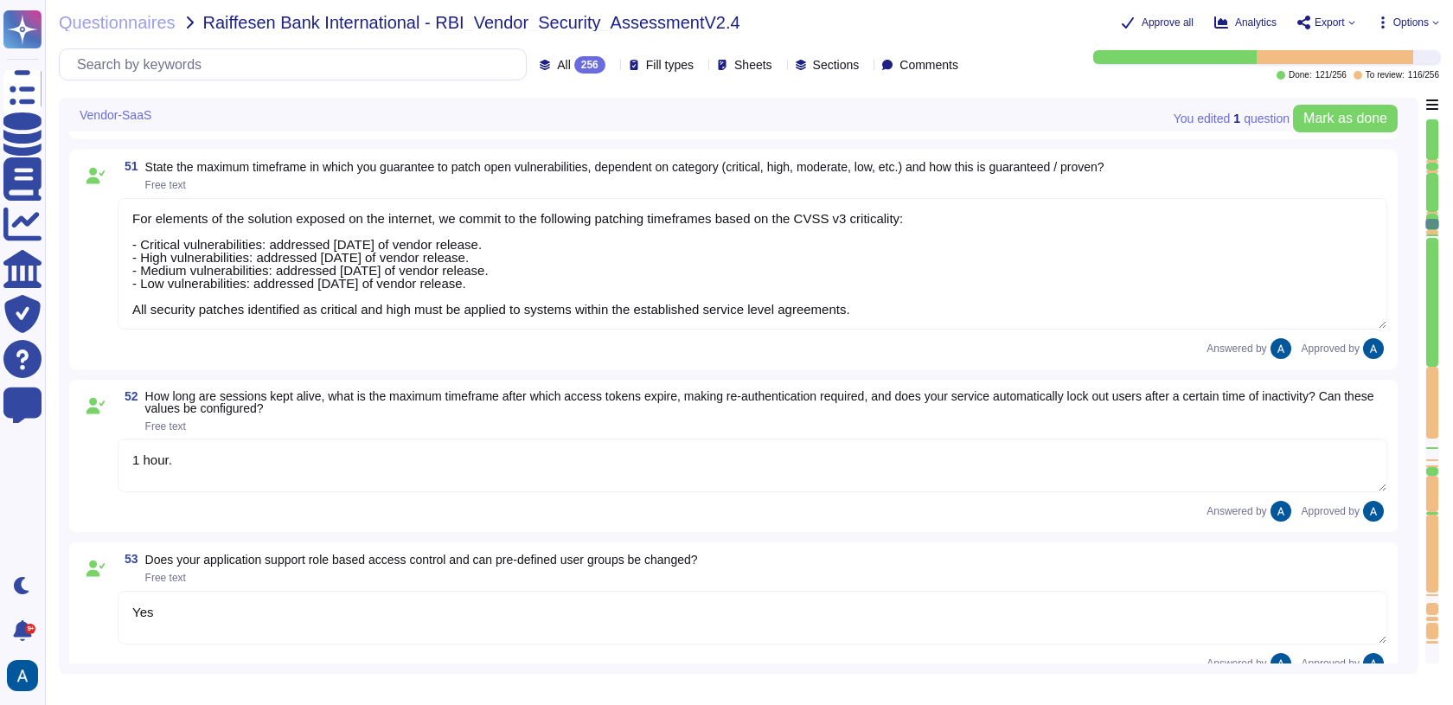
type textarea "No"
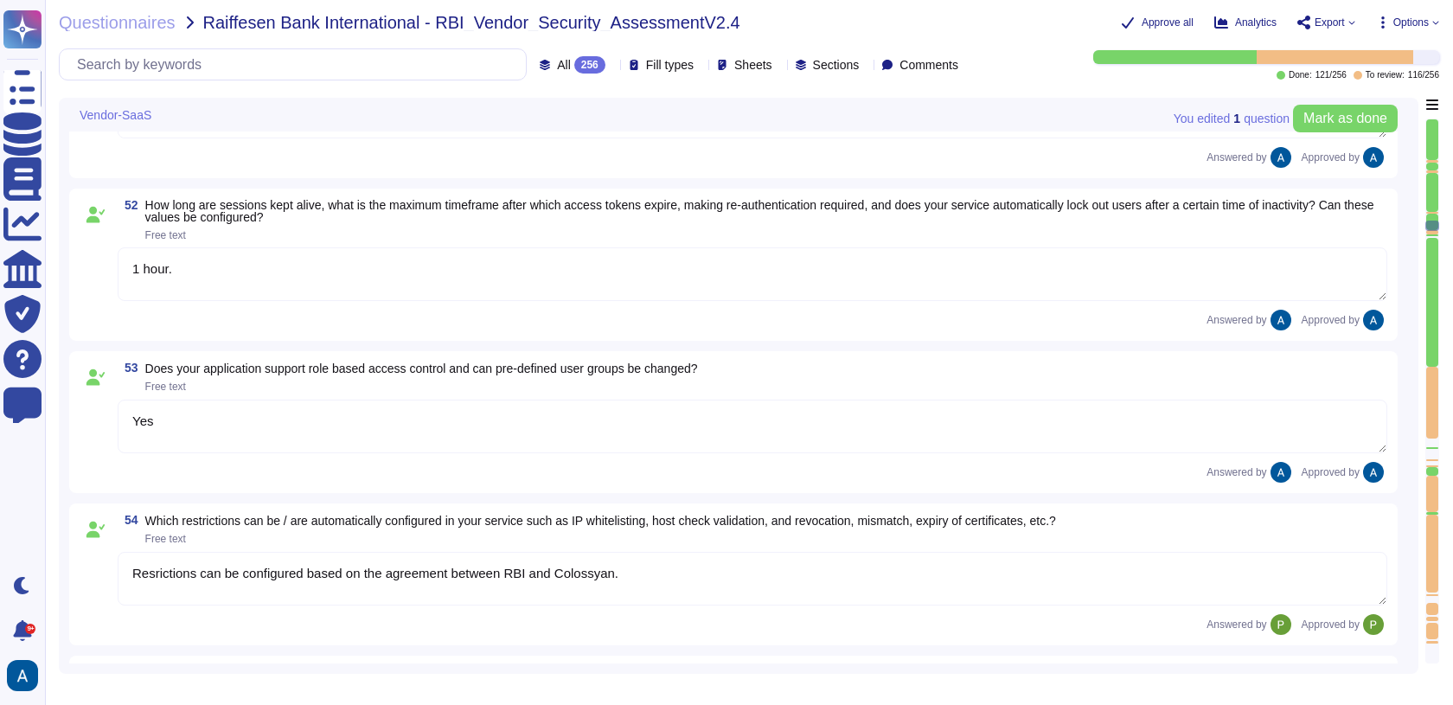
type textarea "We use TLS 1.3 for our configuration."
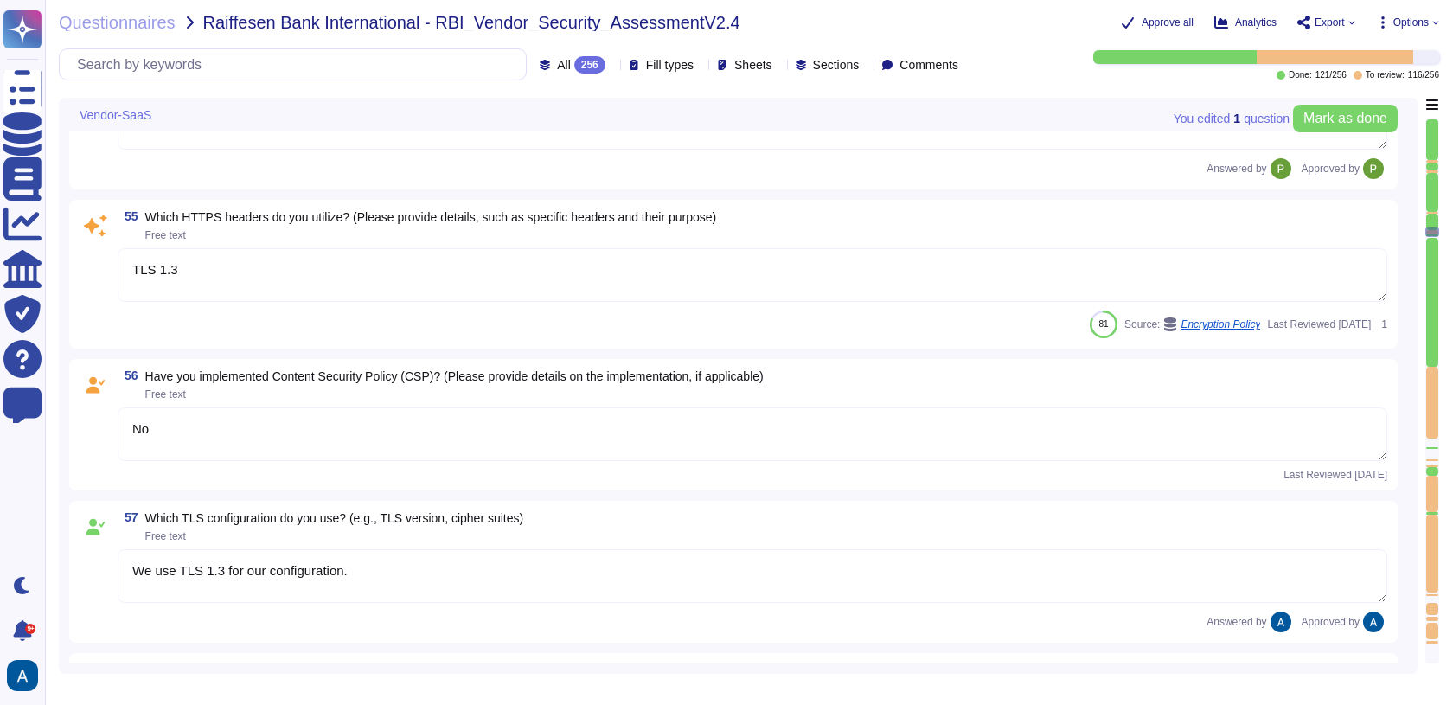
type textarea "SaaS"
type textarea "Yes"
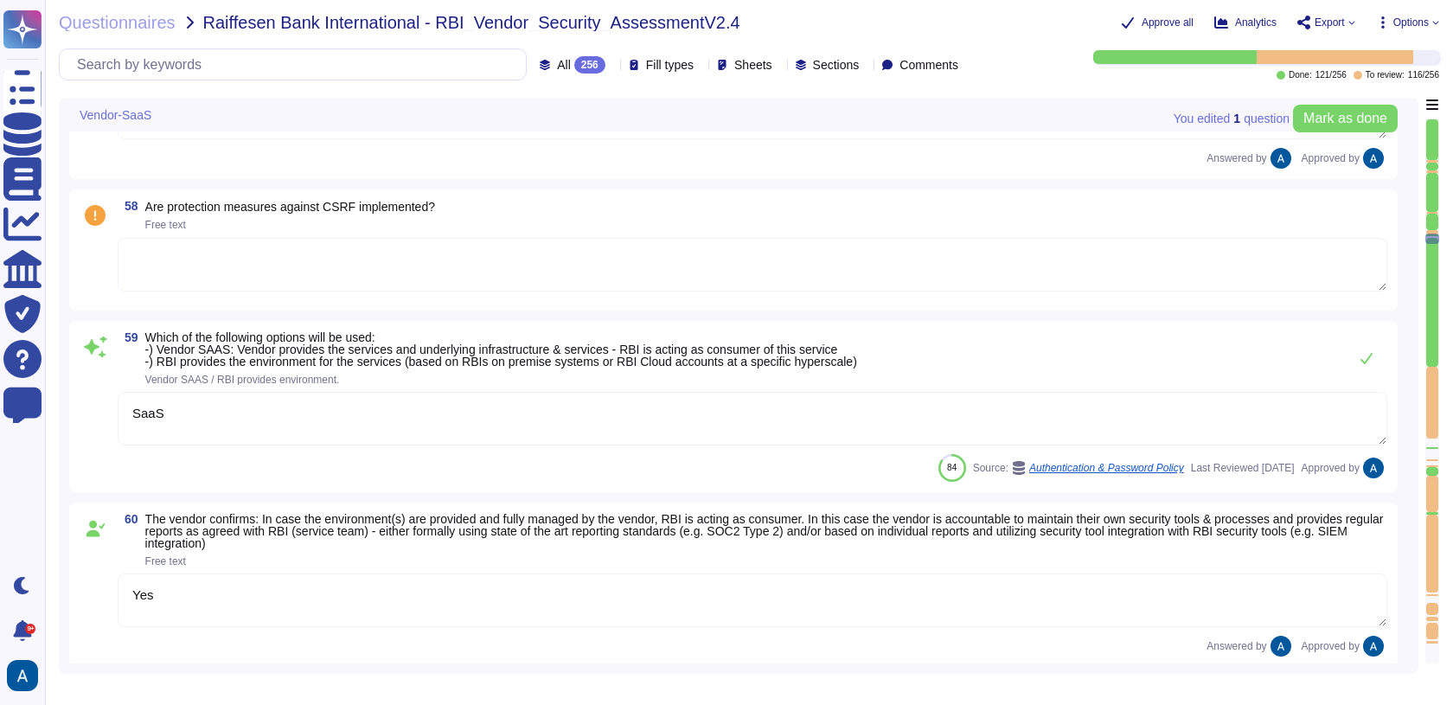
type textarea "Yes"
type textarea "Yes, please see Colossyan status page: https://status.colossyan.com/ We commit …"
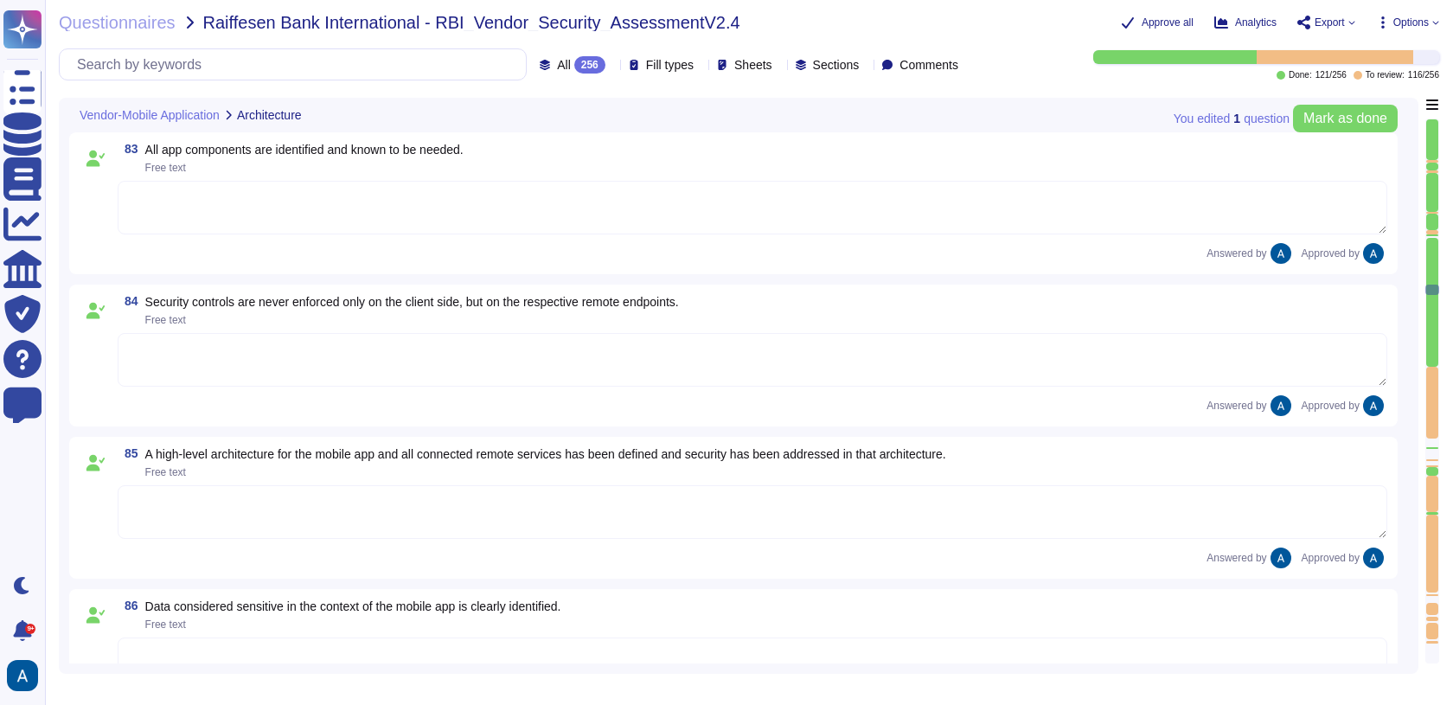
scroll to position [13913, 0]
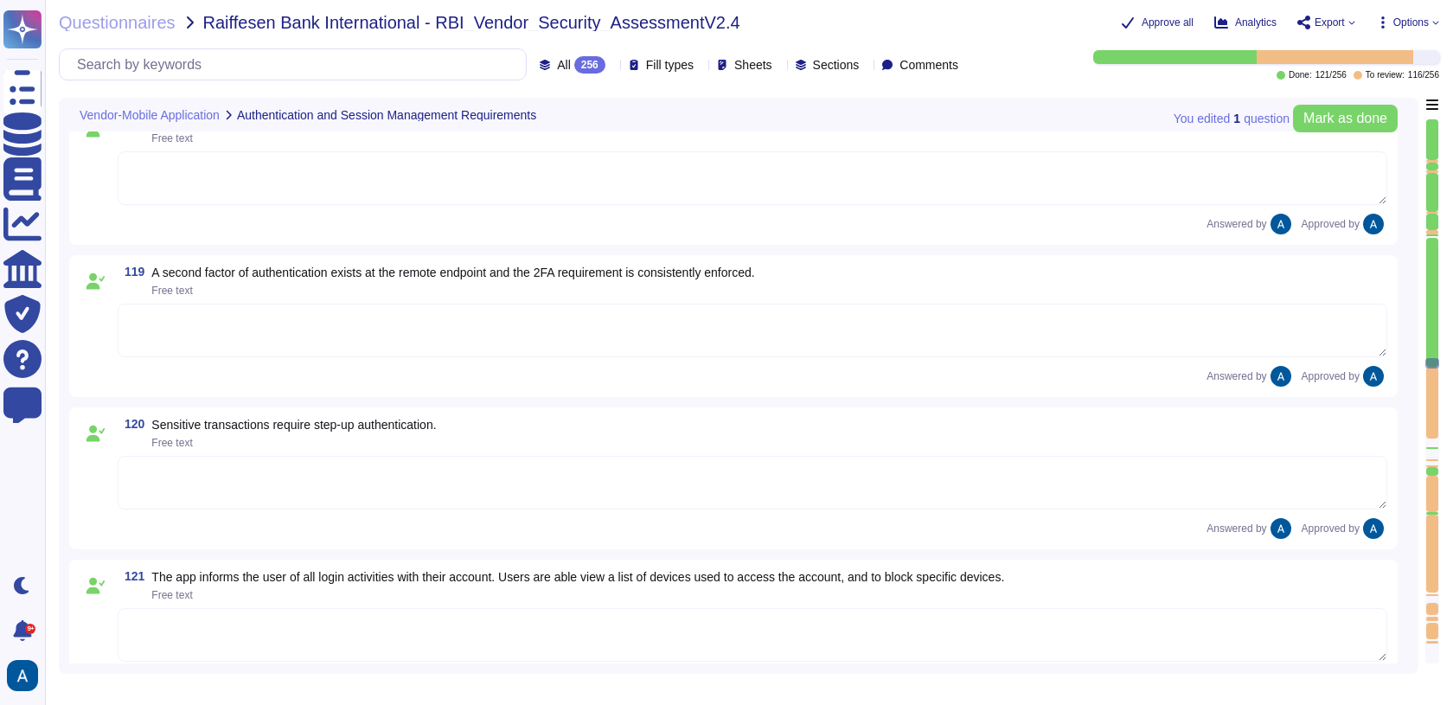
type textarea "Data is encrypted in transit using TLS 1.3, ensuring secure transmission over p…"
type textarea "The TLS settings are in line with current best practices, as we ensure that dat…"
type textarea "Yes, the certificates used for encryption and authentication are issued by trus…"
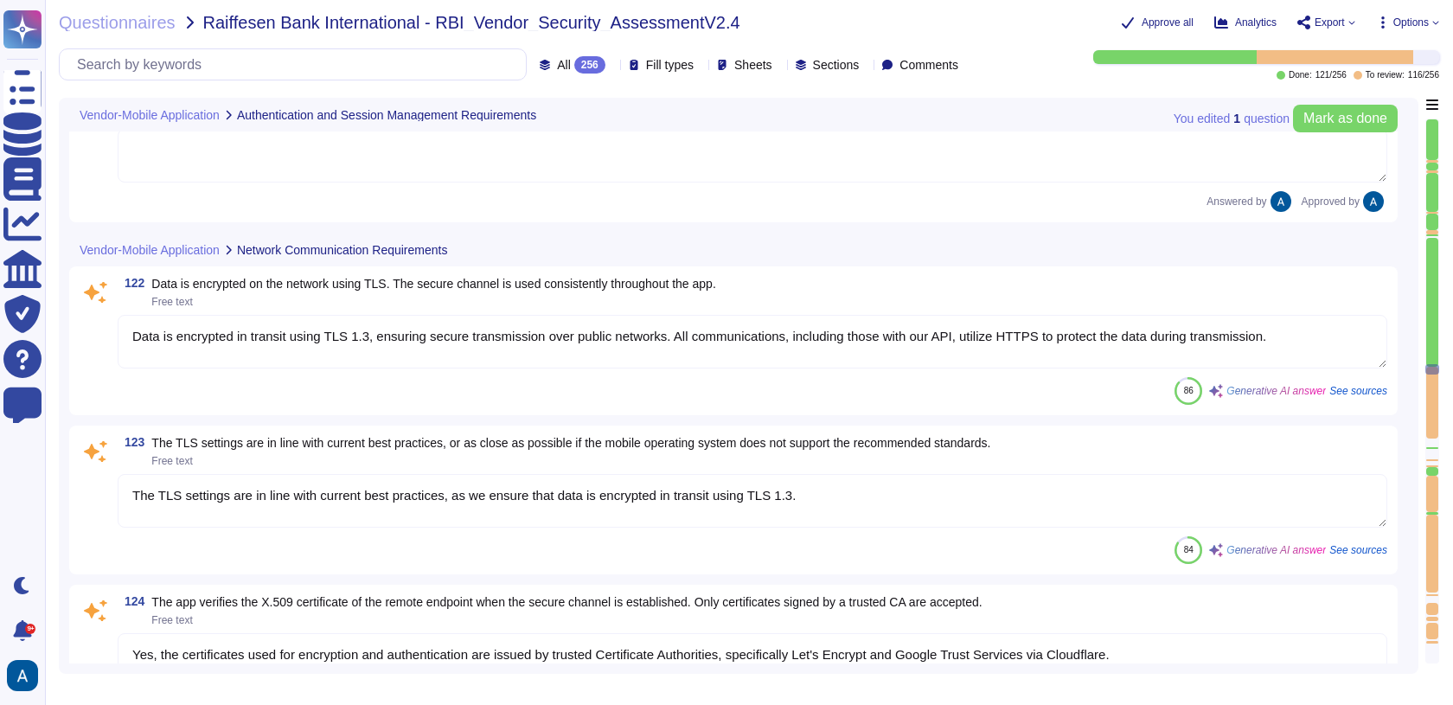
type textarea "Our encryption keys are managed by AWS."
type textarea "The app utilizes multiple secure communication channels, including TLS 1.3 for …"
type textarea "Colossyan doesn't have mobile application."
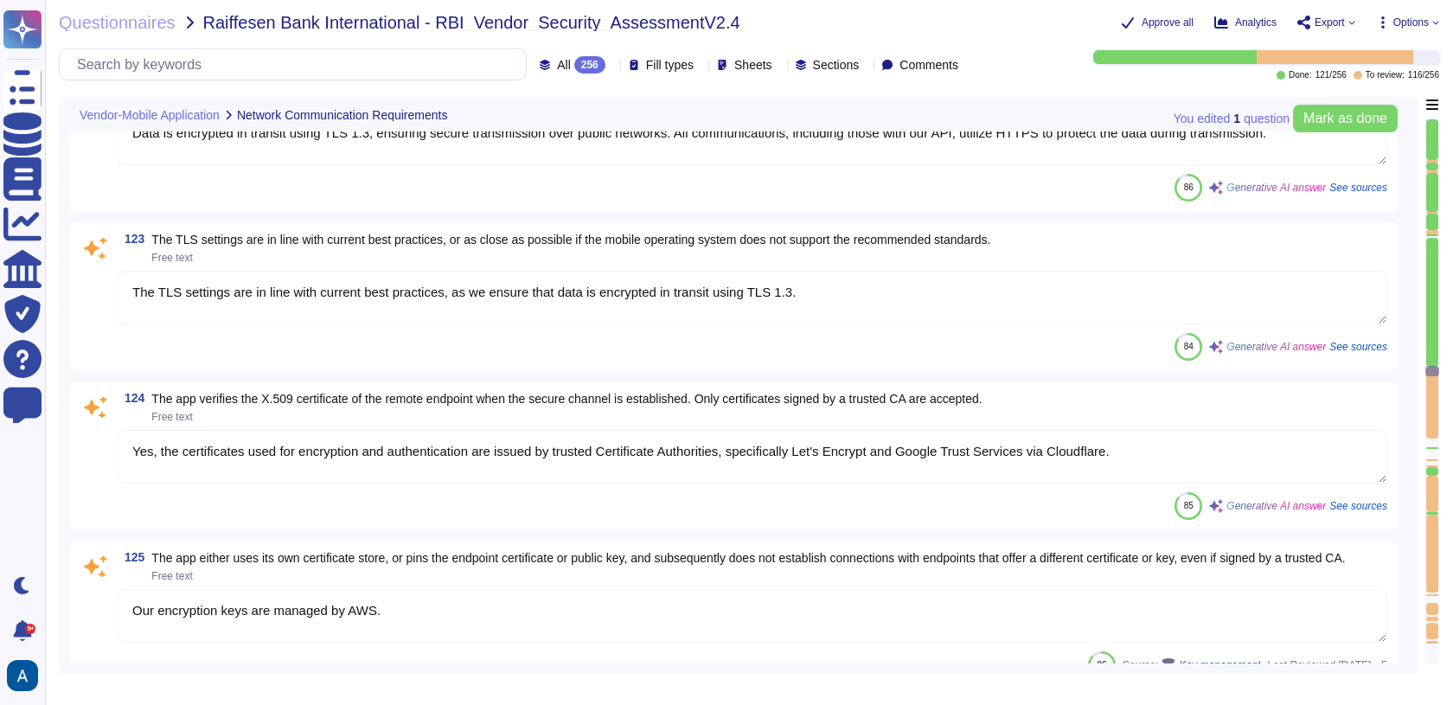
type textarea "The level and type of restrictions applied by each application should be based …"
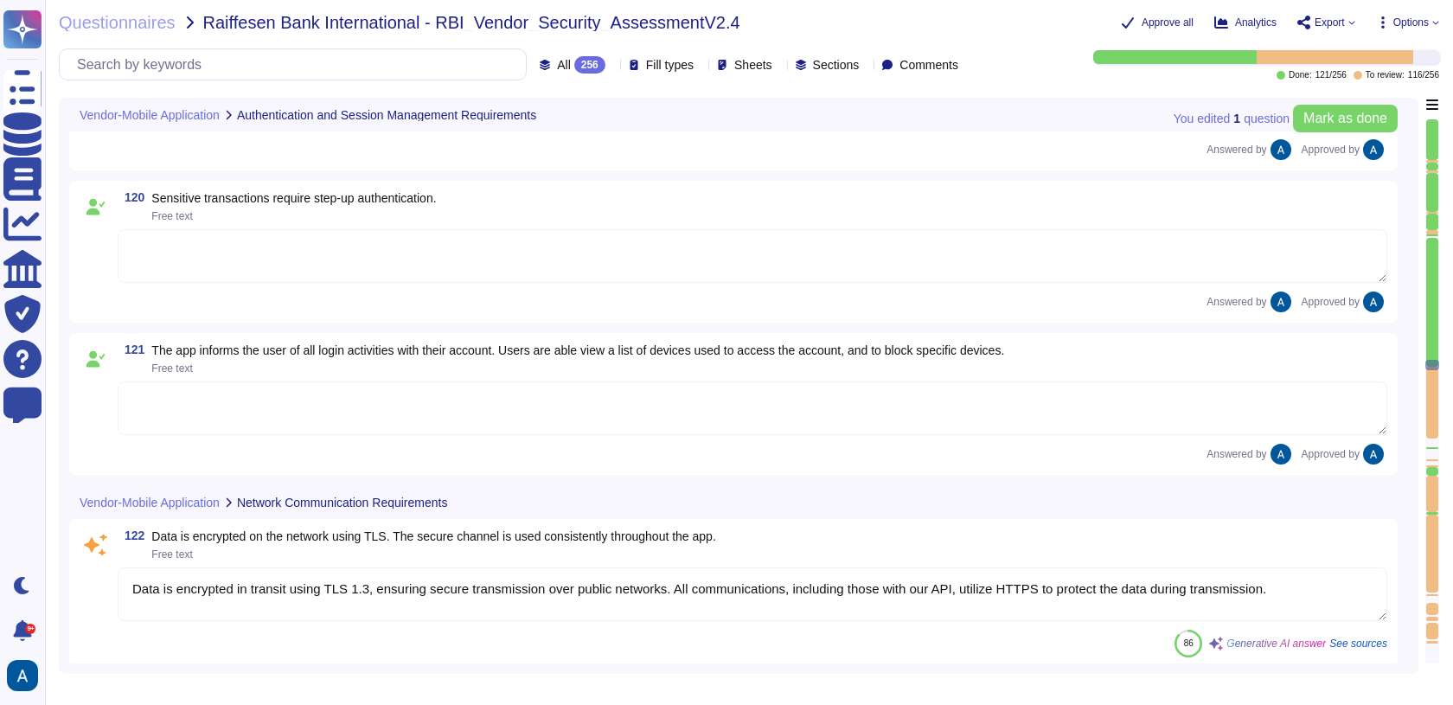
scroll to position [19209, 0]
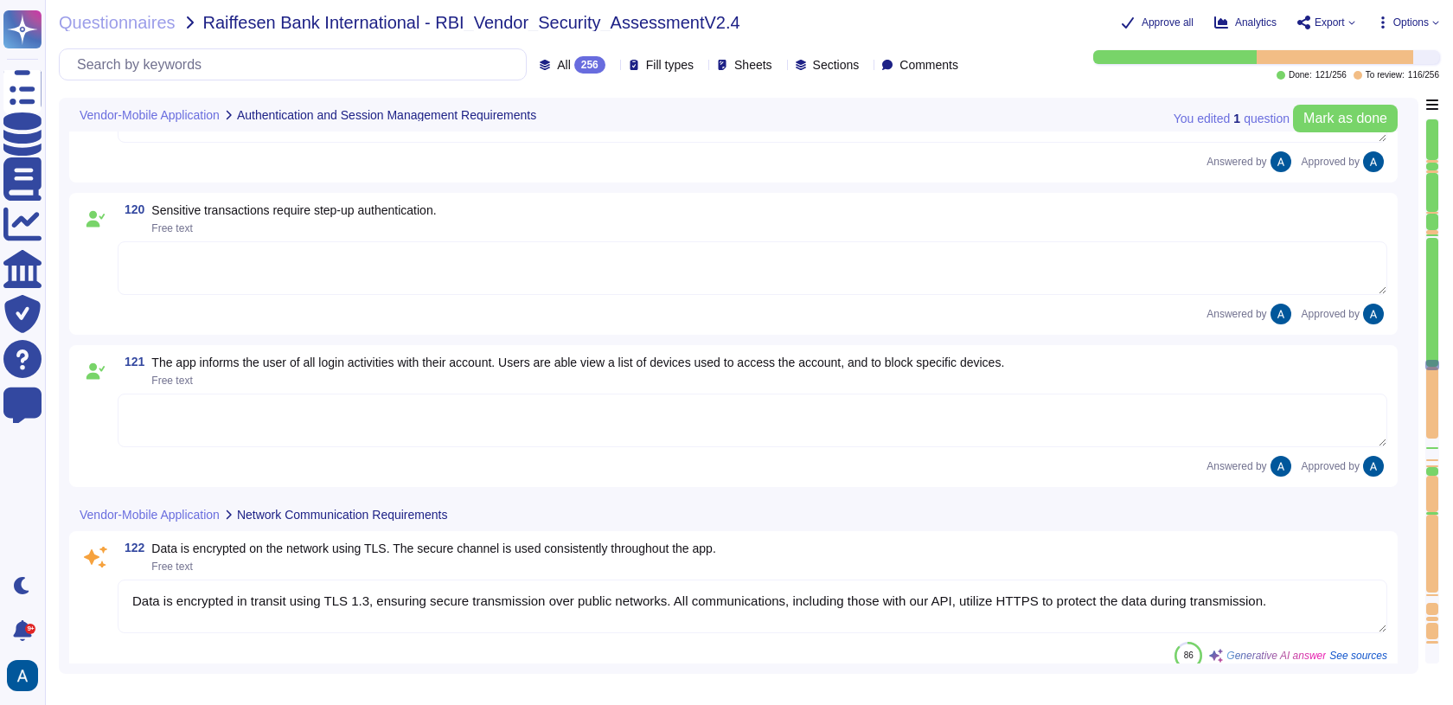
click at [292, 602] on textarea "Data is encrypted in transit using TLS 1.3, ensuring secure transmission over p…" at bounding box center [752, 606] width 1269 height 54
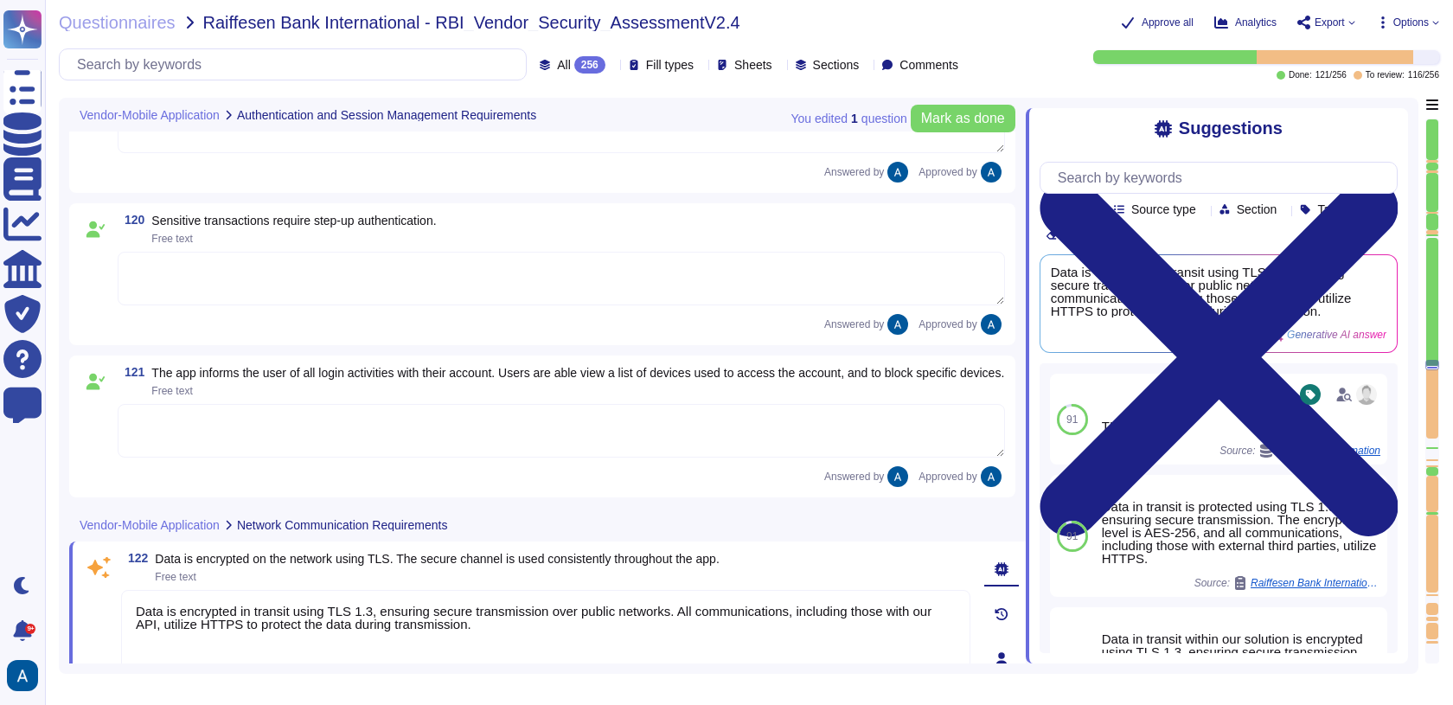
click at [371, 619] on textarea "Data is encrypted in transit using TLS 1.3, ensuring secure transmission over p…" at bounding box center [545, 642] width 849 height 104
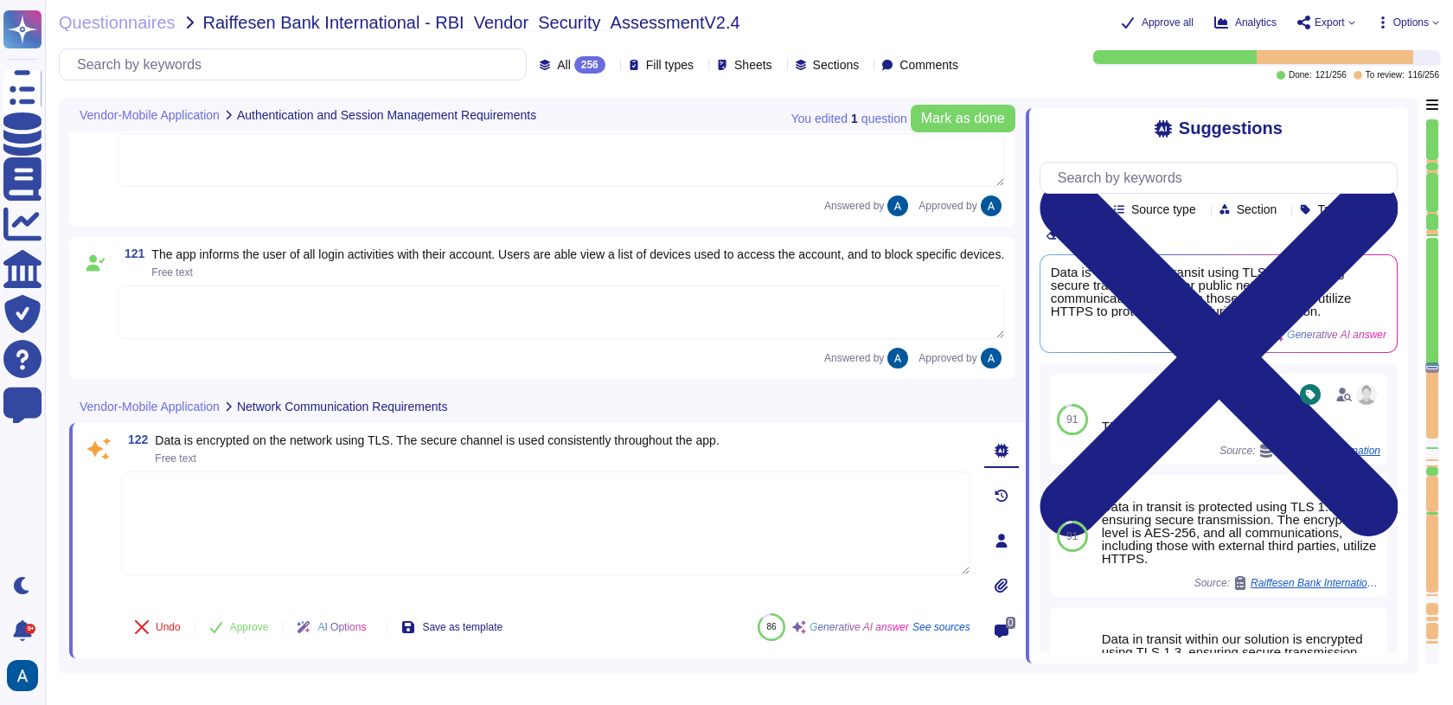
scroll to position [19370, 0]
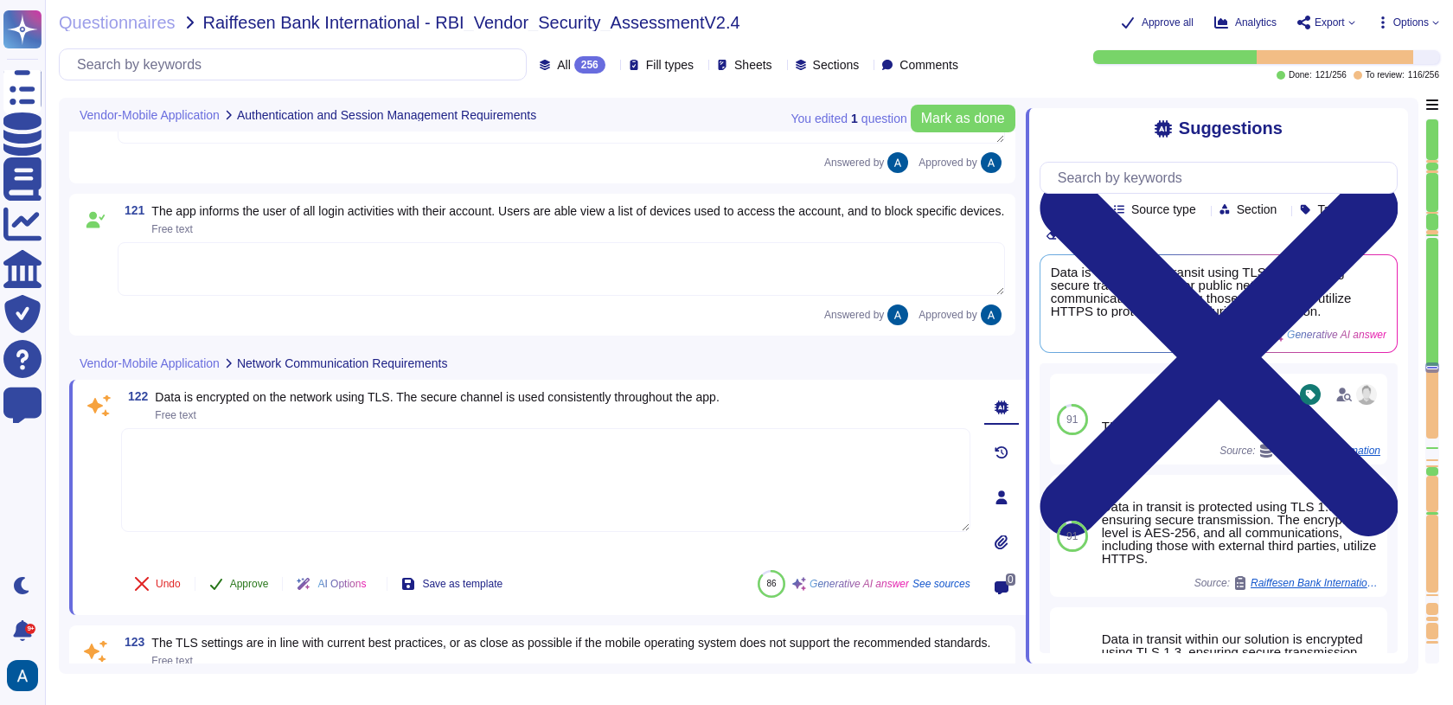
click at [227, 585] on button "Approve" at bounding box center [238, 583] width 87 height 35
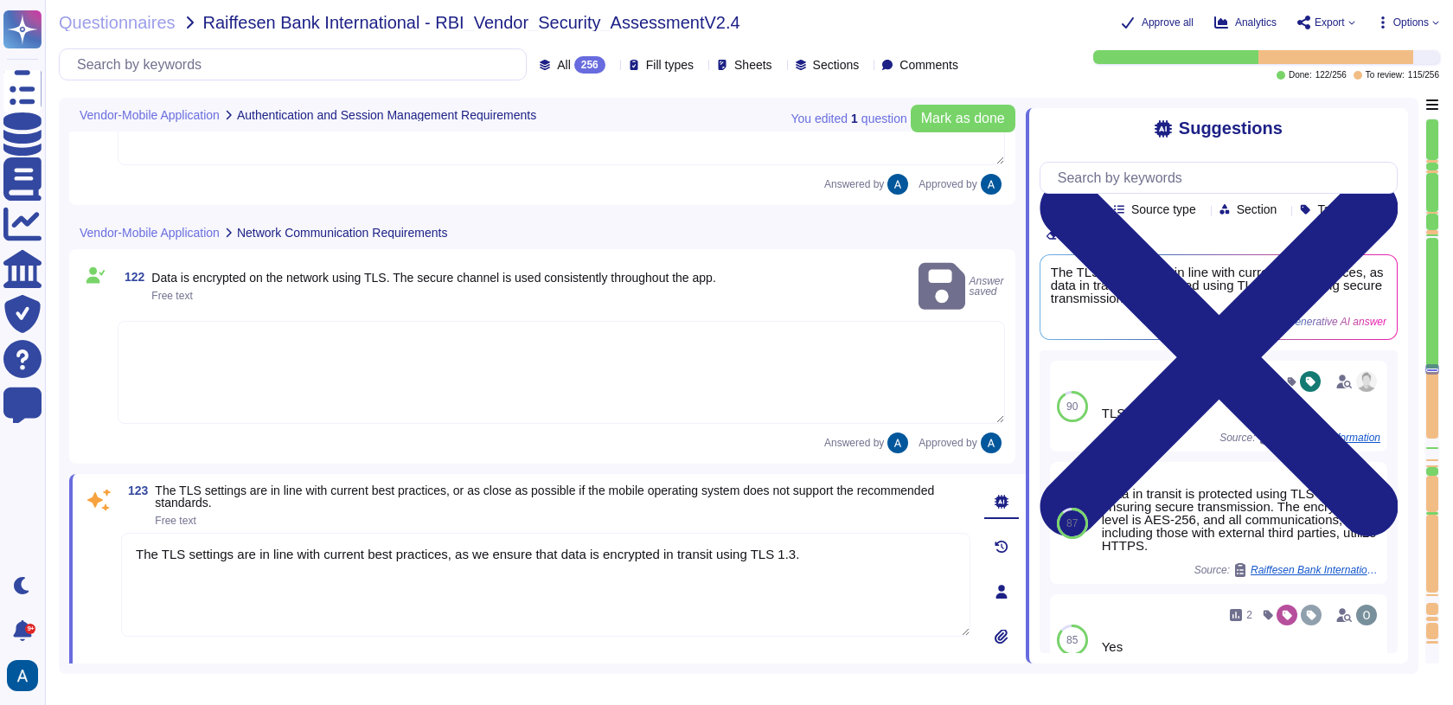
type textarea "The app utilizes multiple secure communication channels, including TLS 1.3 for …"
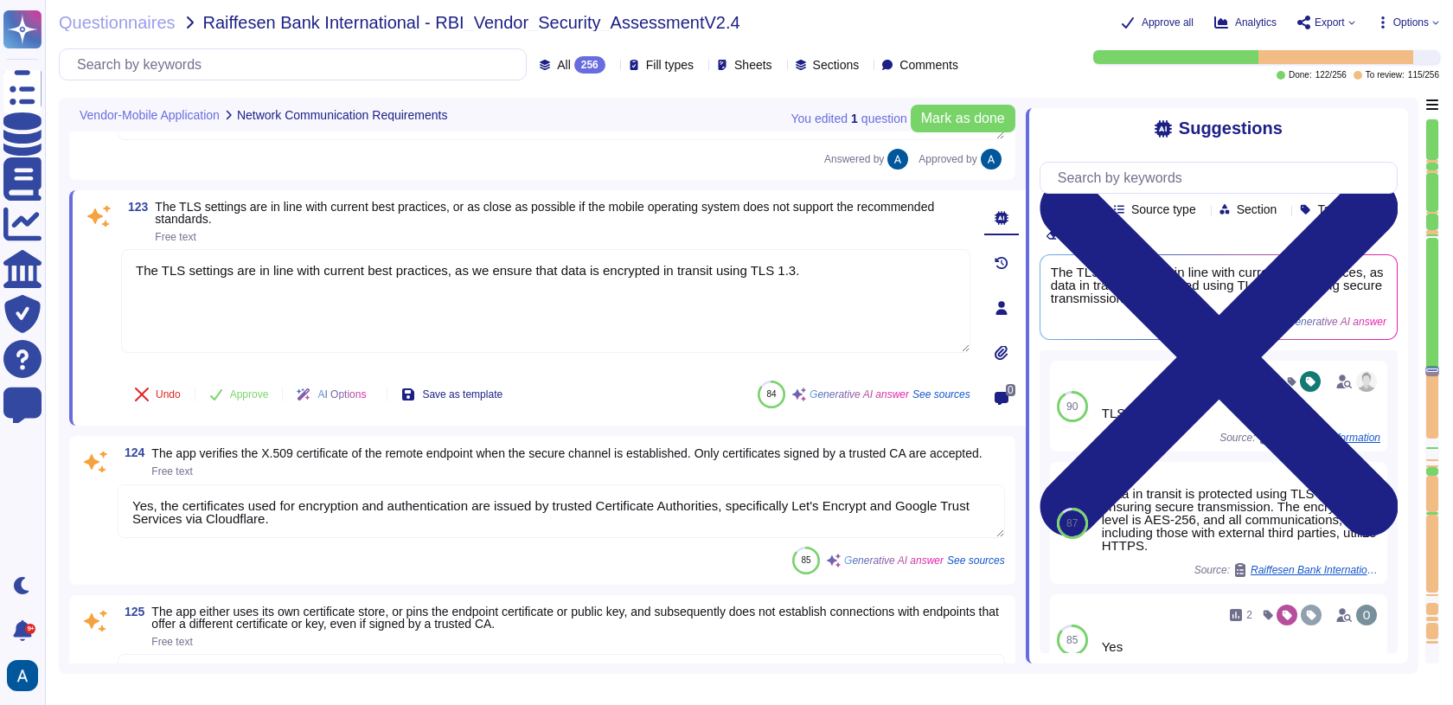
type textarea "Colossyan doesn't have mobile application."
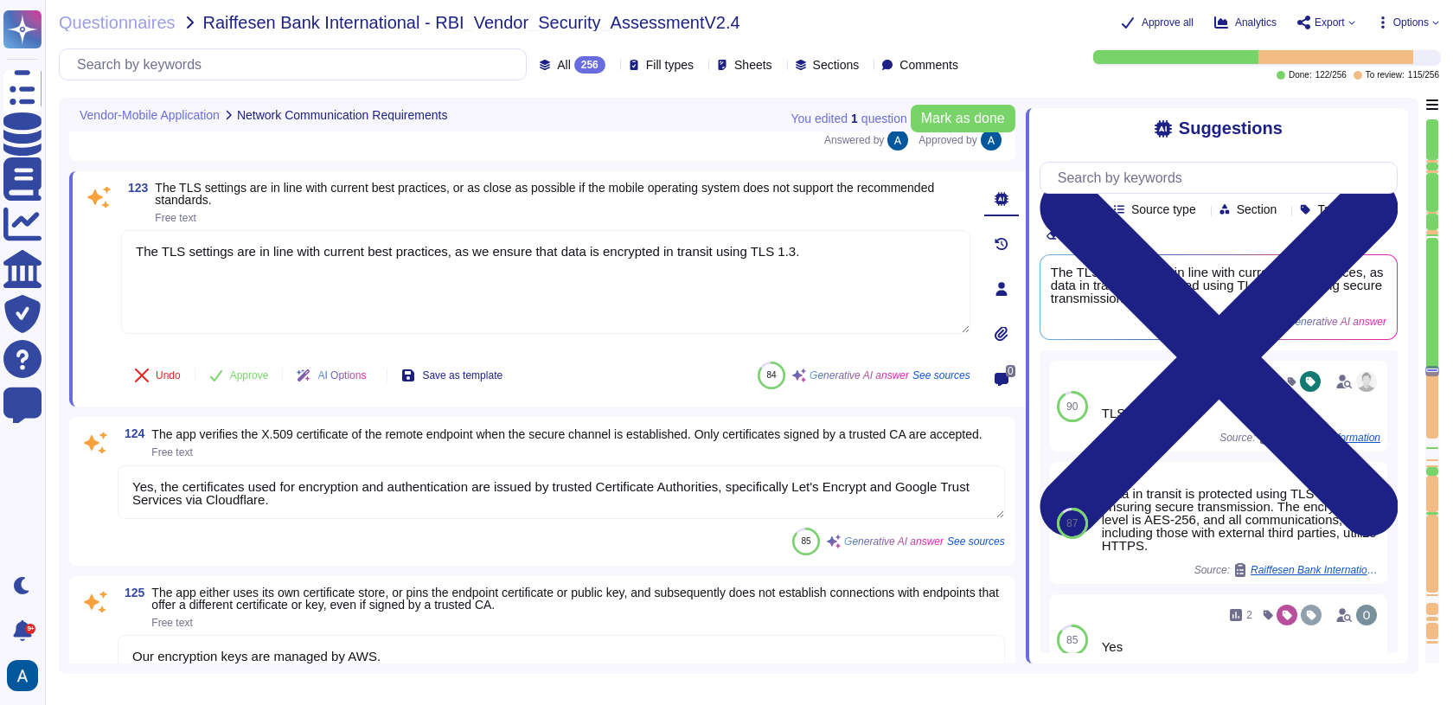
scroll to position [19767, 0]
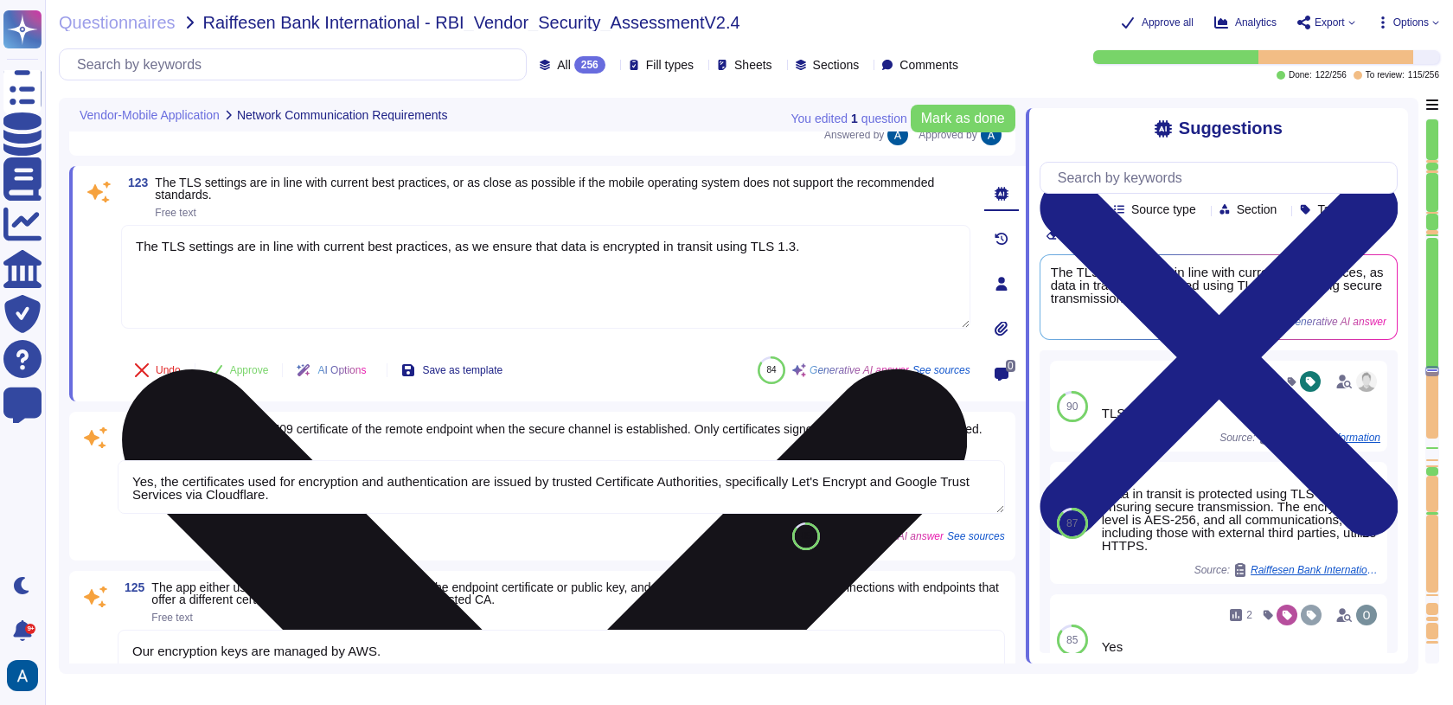
type textarea "The level and type of restrictions applied by each application should be based …"
click at [316, 237] on textarea "The TLS settings are in line with current best practices, as we ensure that dat…" at bounding box center [545, 277] width 849 height 104
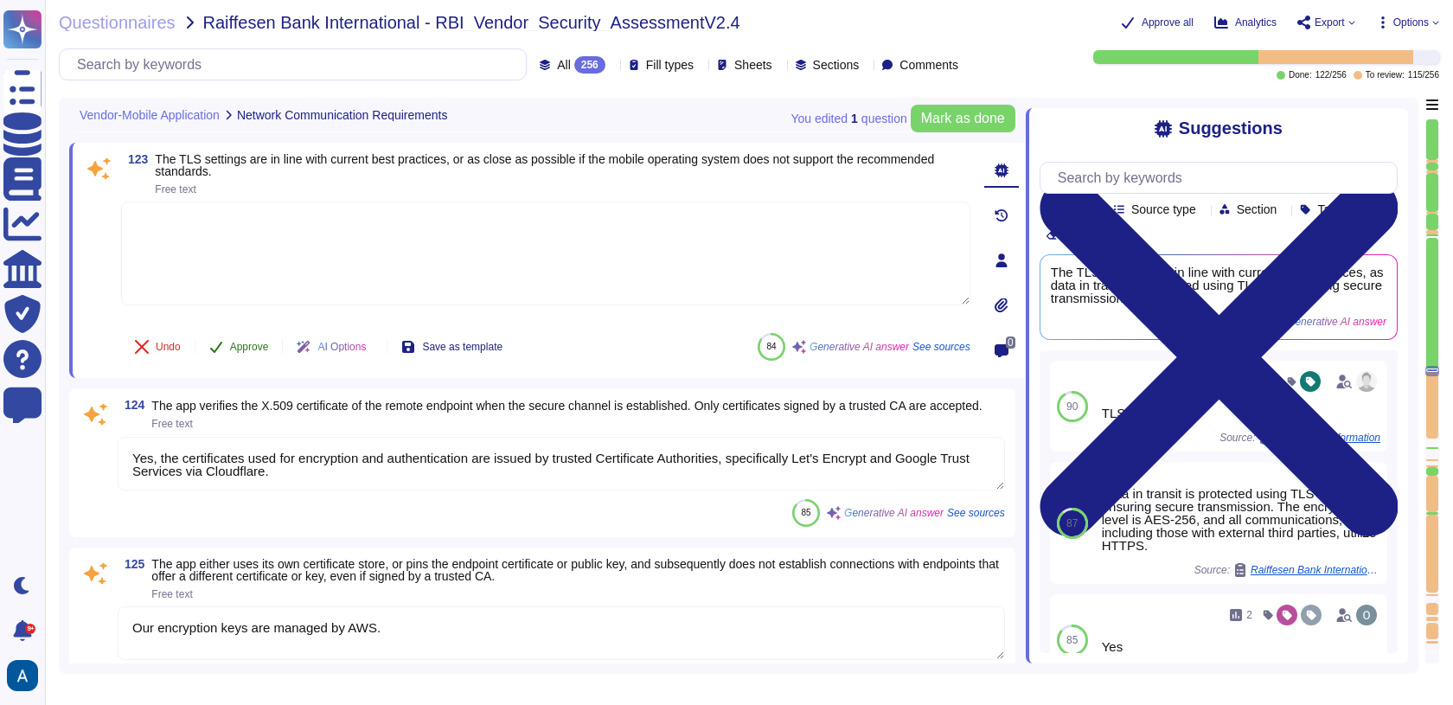
click at [265, 343] on span "Approve" at bounding box center [249, 347] width 39 height 10
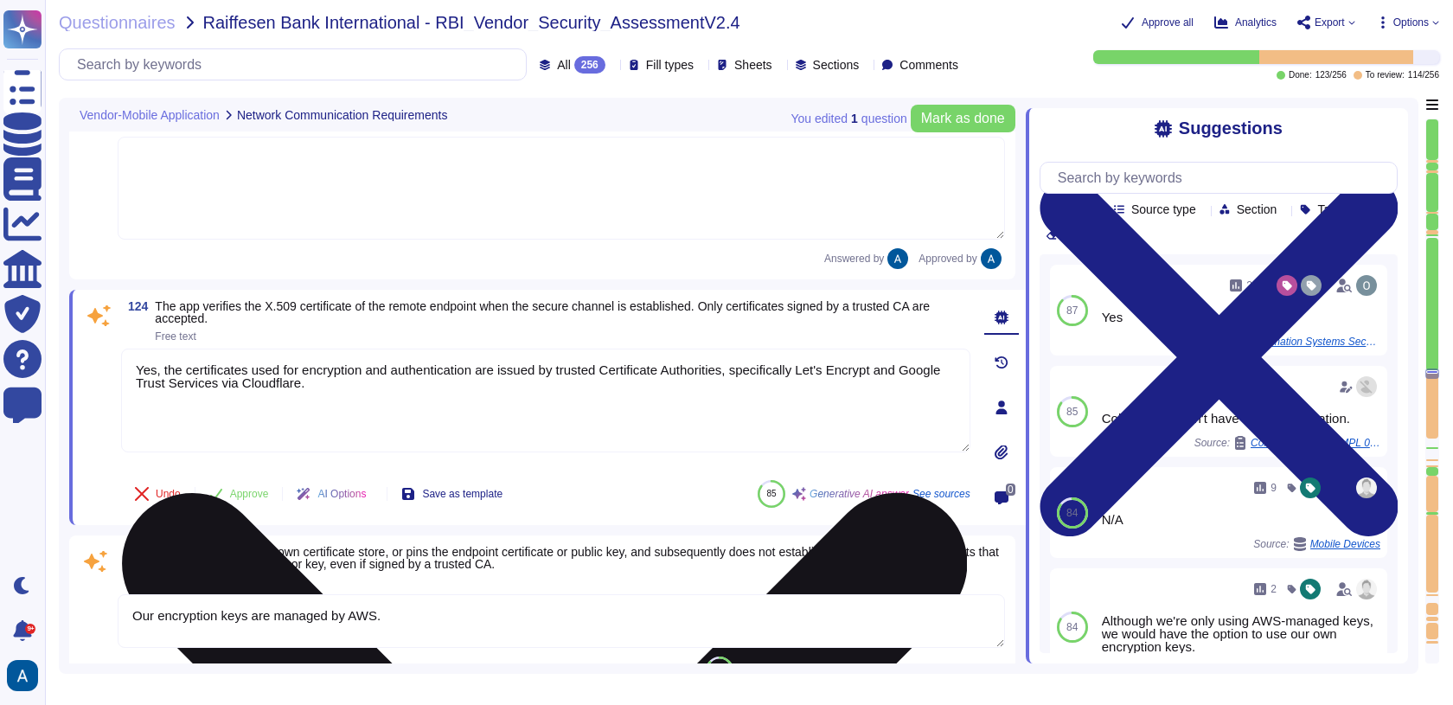
type textarea "The level and type of restrictions applied by each application should be based …"
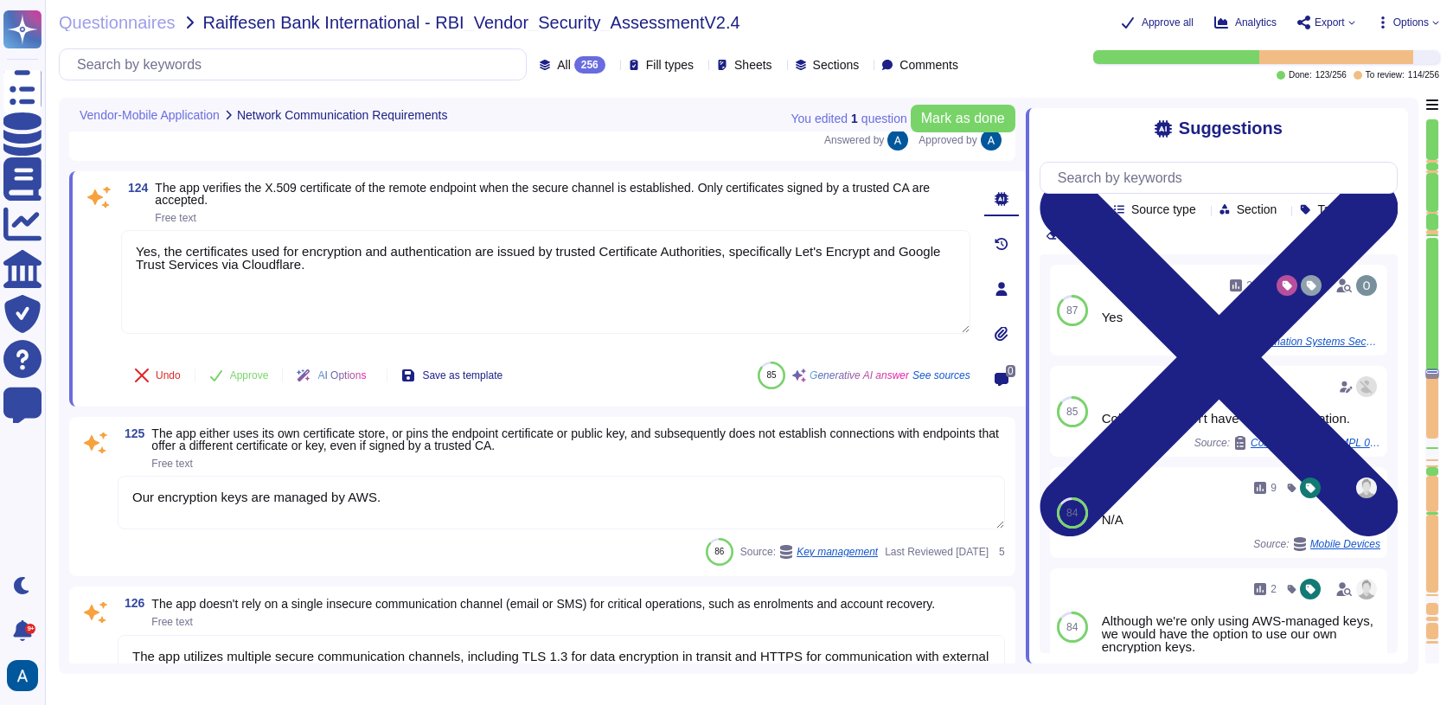
scroll to position [19969, 0]
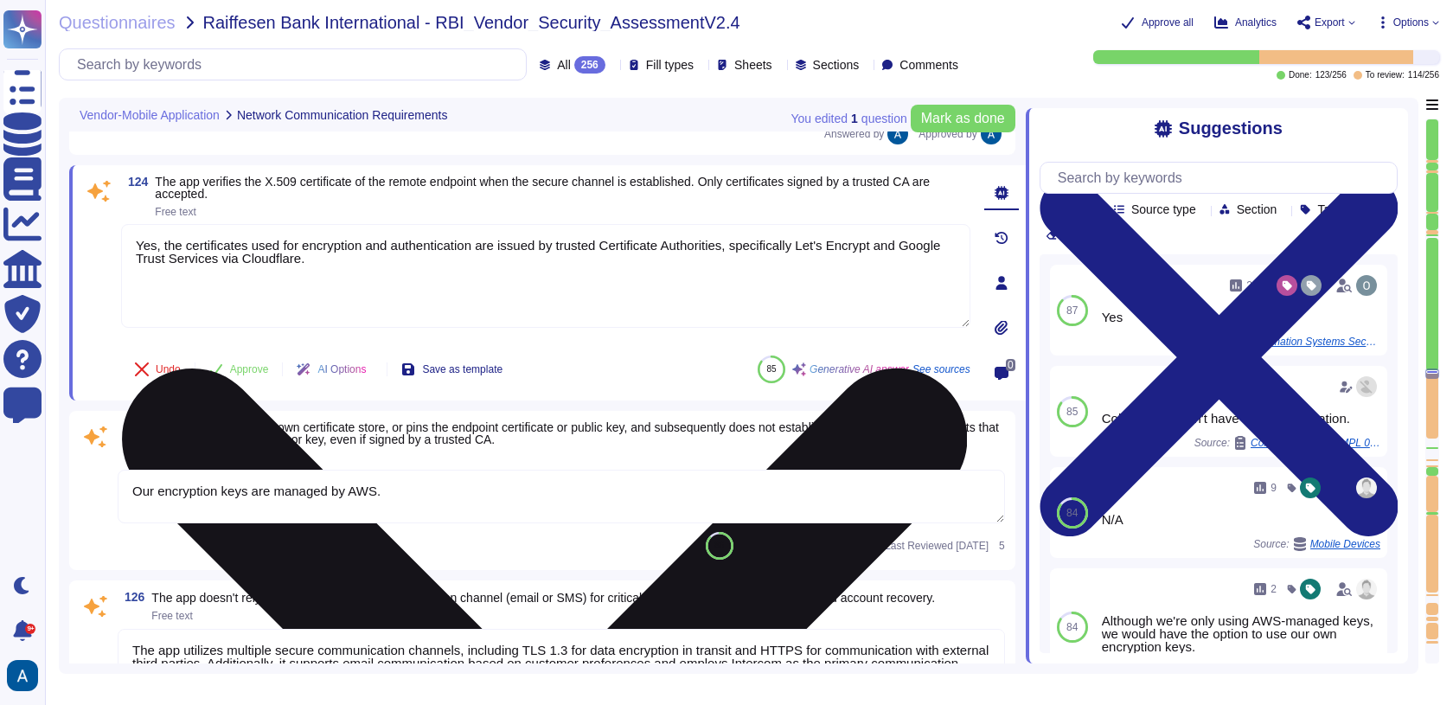
type textarea "We perform malware scanning on upload."
click at [312, 248] on textarea "Yes, the certificates used for encryption and authentication are issued by trus…" at bounding box center [545, 276] width 849 height 104
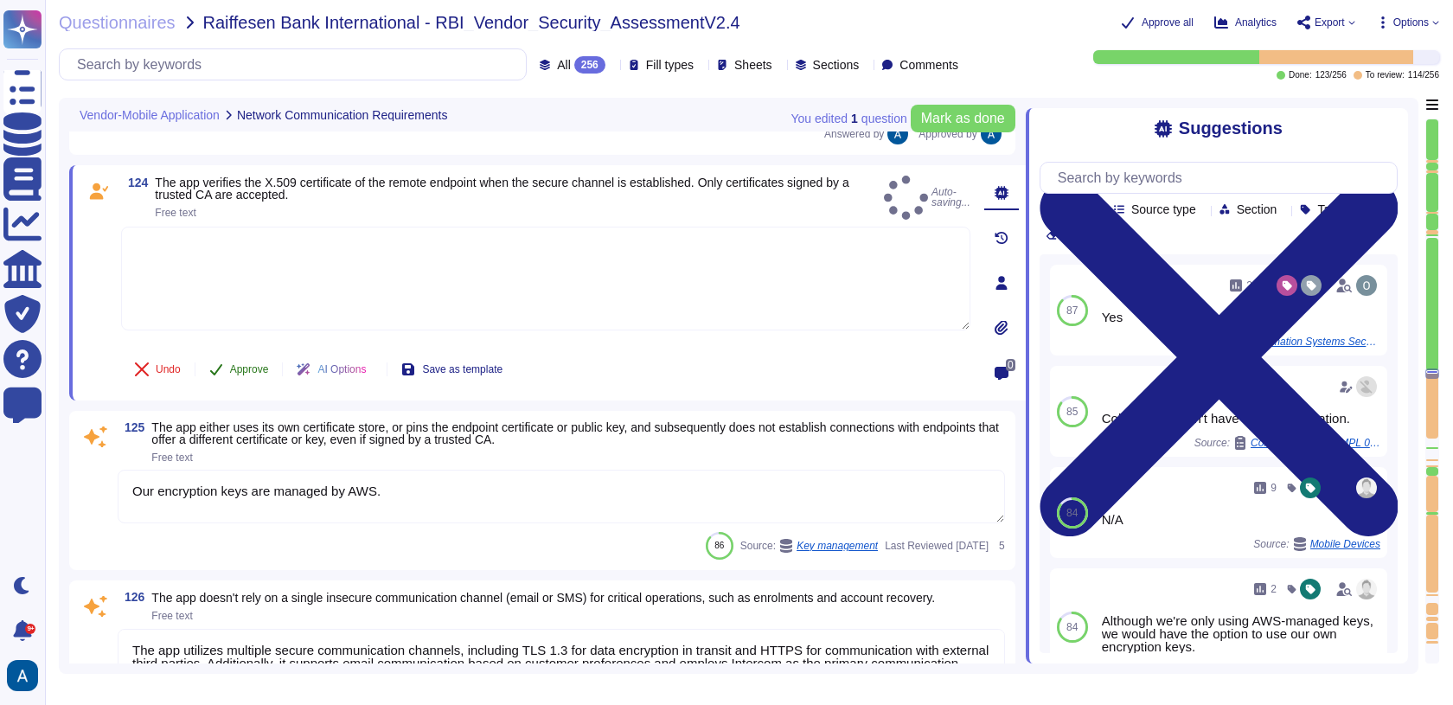
click at [260, 352] on button "Approve" at bounding box center [238, 369] width 87 height 35
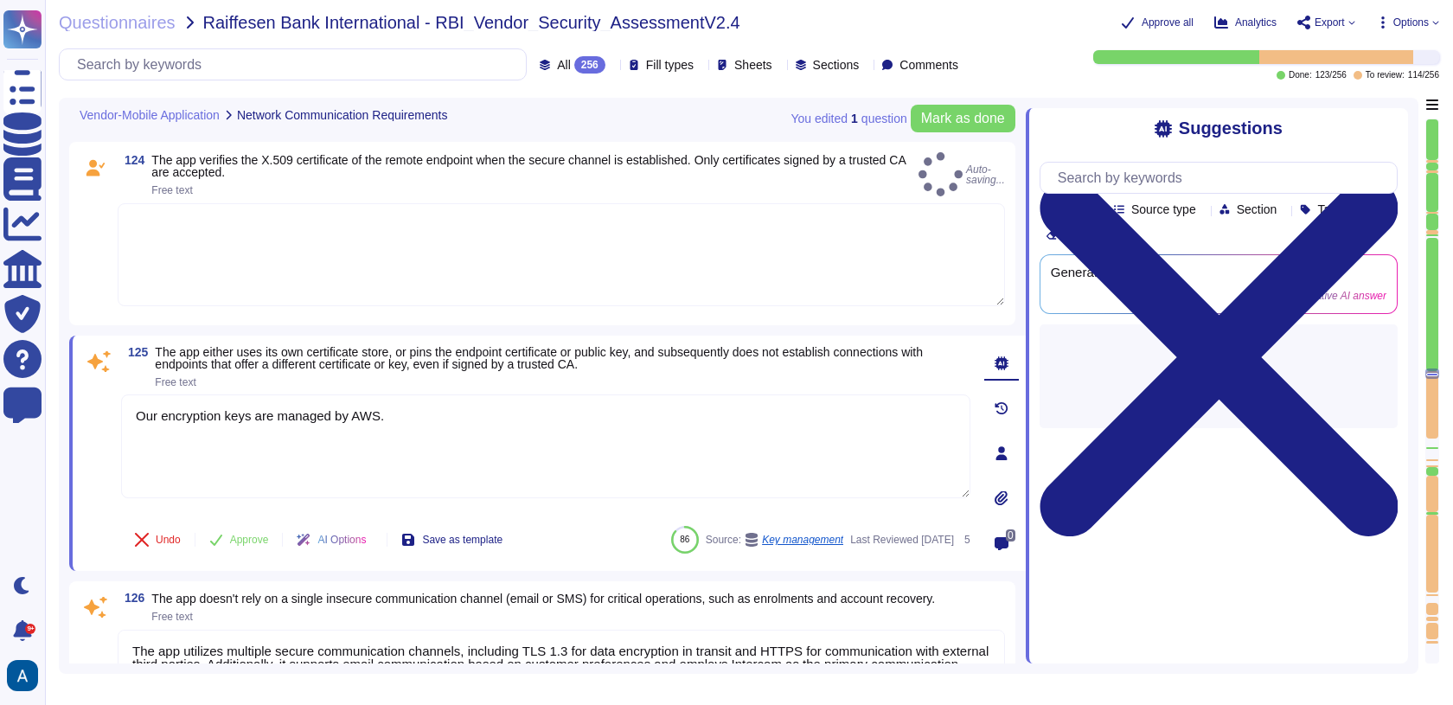
type textarea "Yes, the certificates used for encryption and authentication are issued by trus…"
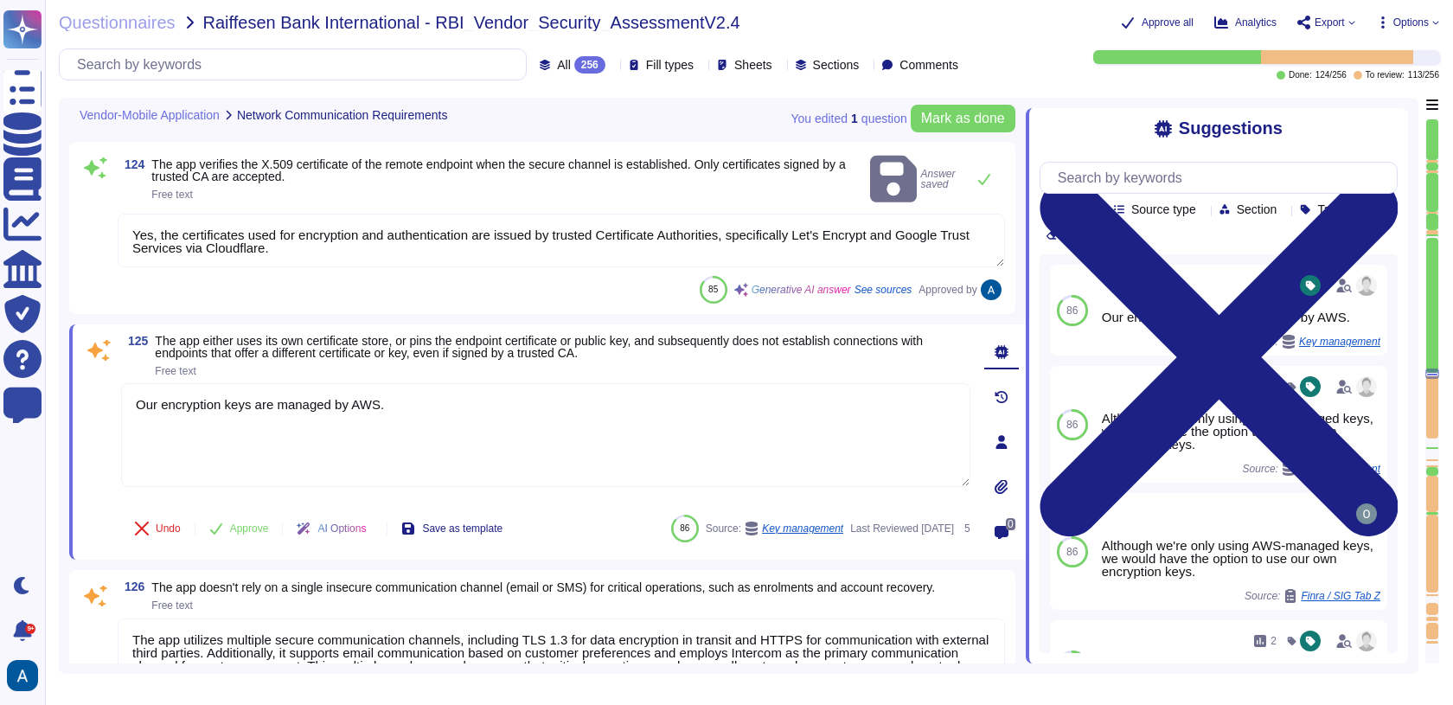
type textarea "We perform malware scanning on upload."
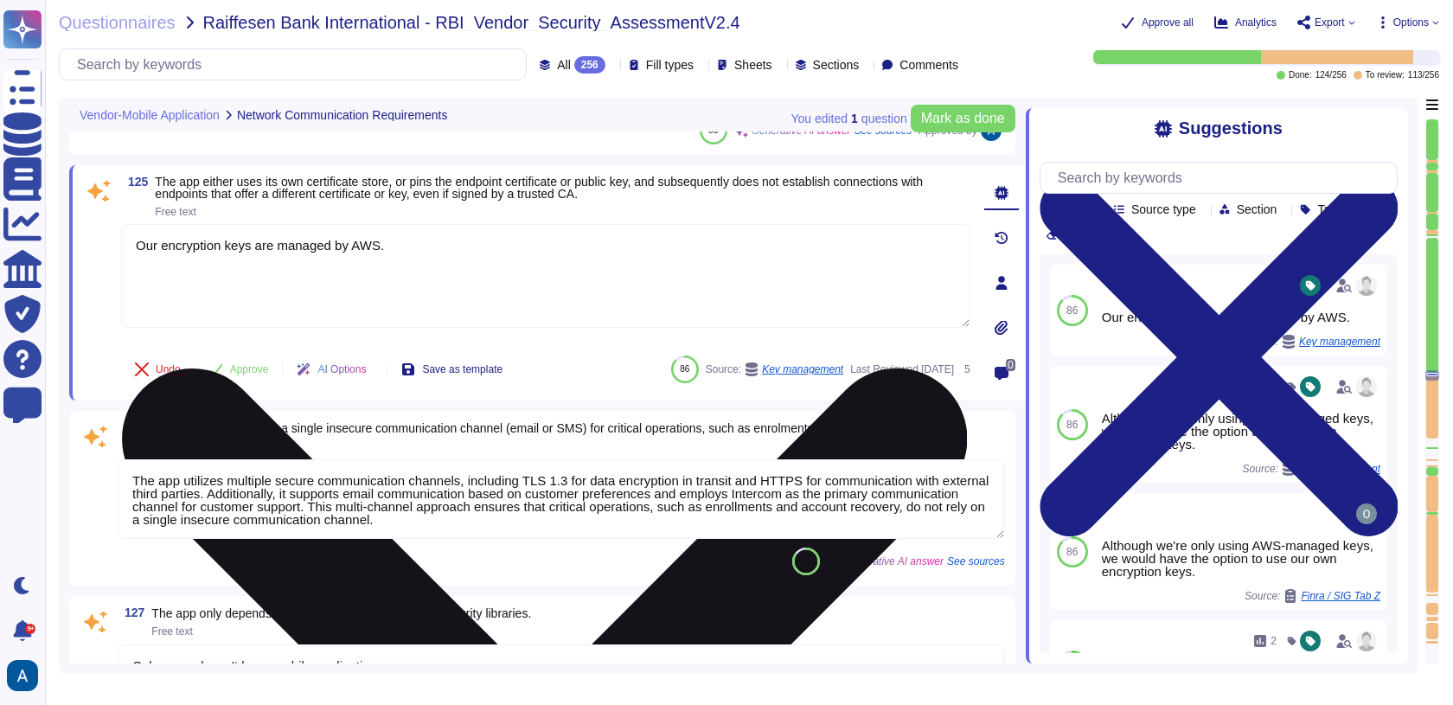
type textarea "[TECHNICAL_ID] HTTP, HTTPS Allow AWS Loadbalancer for hosted services"
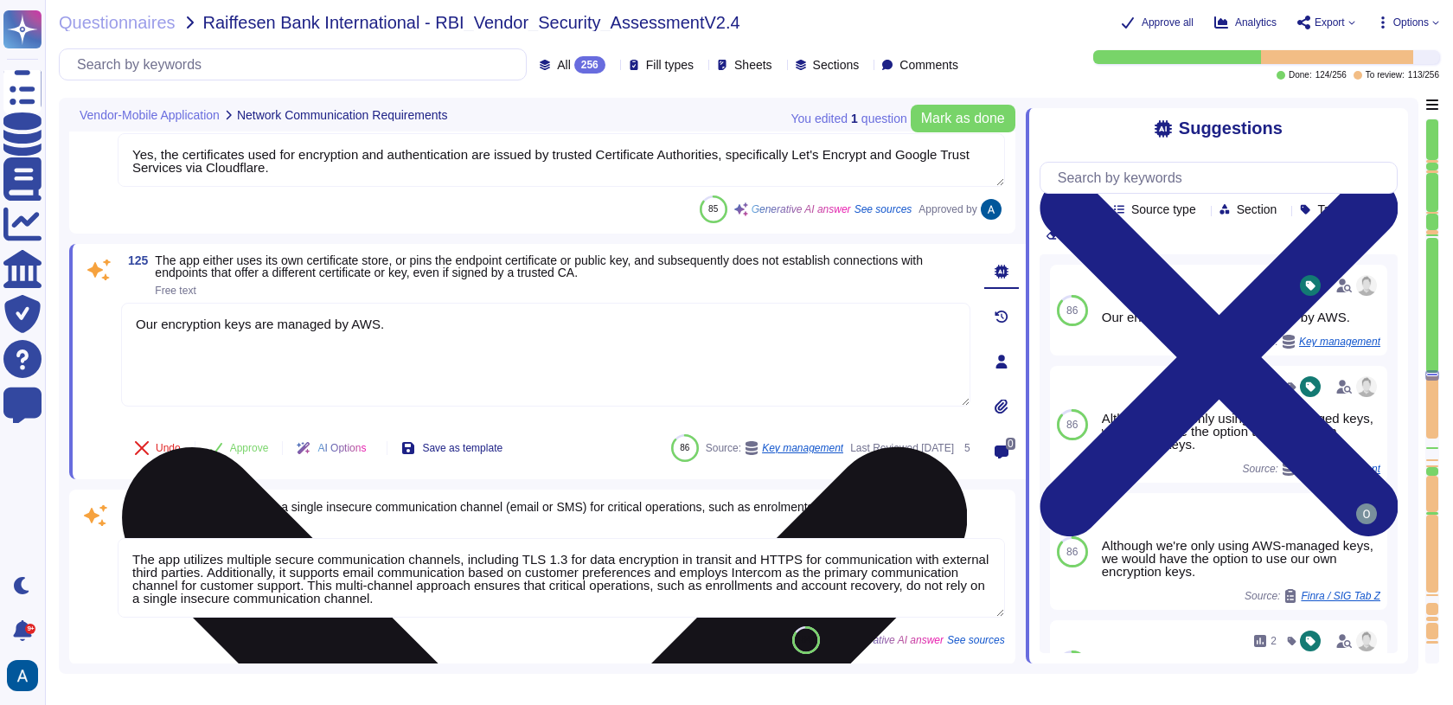
type textarea "We perform malware scanning on upload."
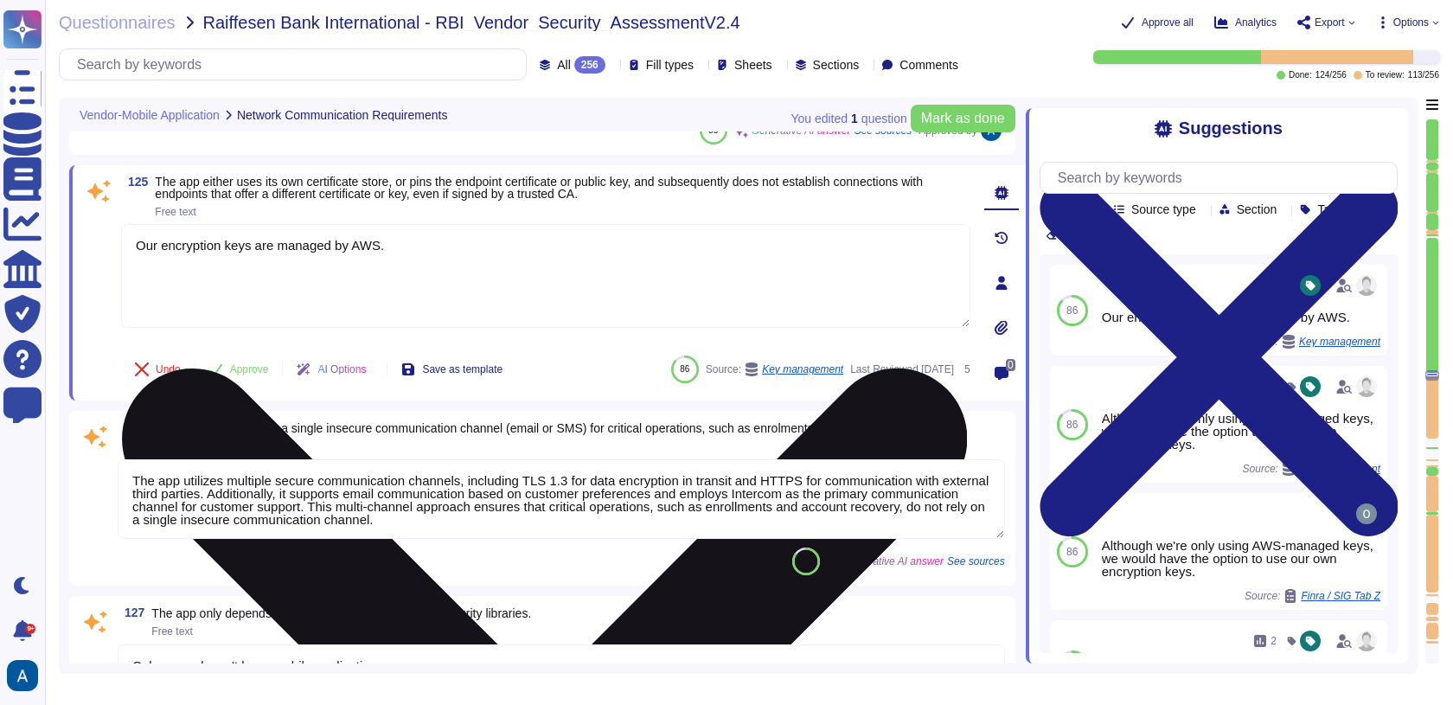
type textarea "[TECHNICAL_ID] HTTP, HTTPS Allow AWS Loadbalancer for hosted services"
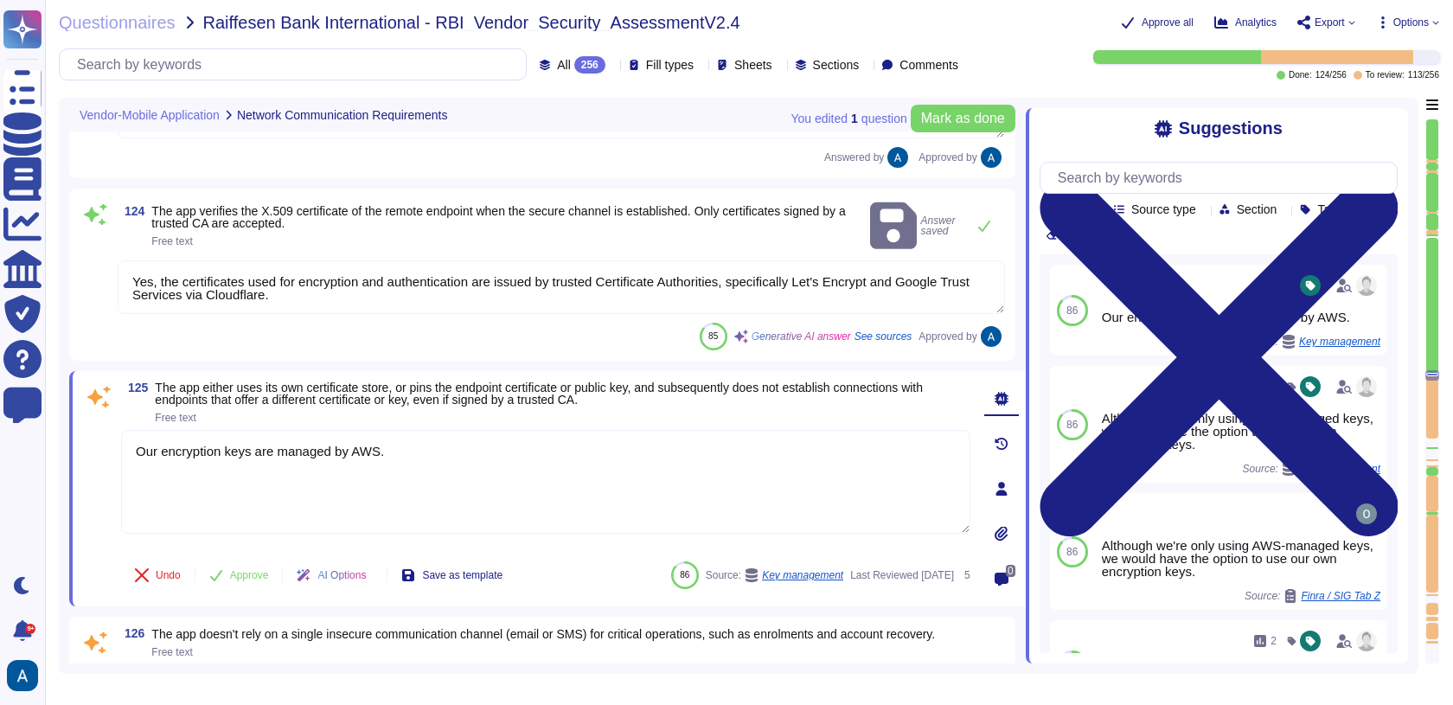
type textarea "We perform malware scanning on upload."
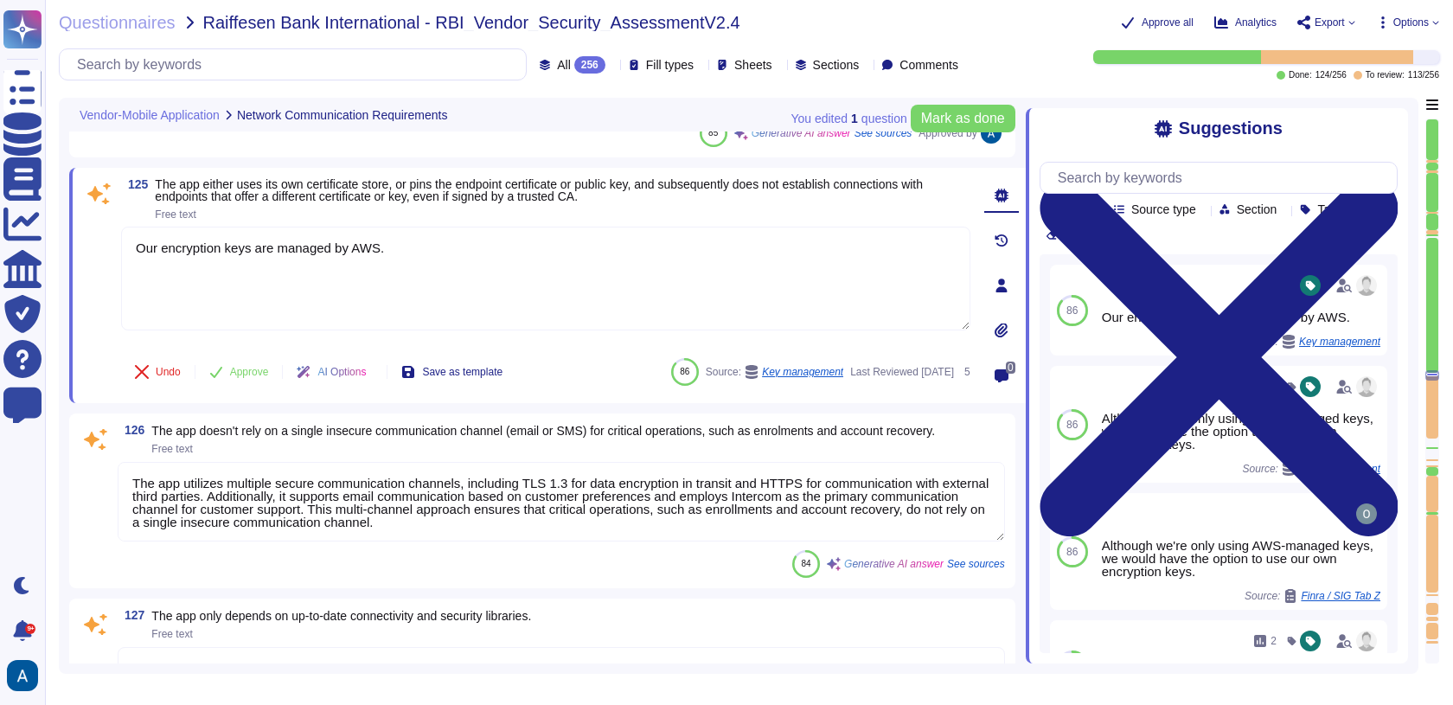
type textarea "[TECHNICAL_ID] HTTP, HTTPS Allow AWS Loadbalancer for hosted services"
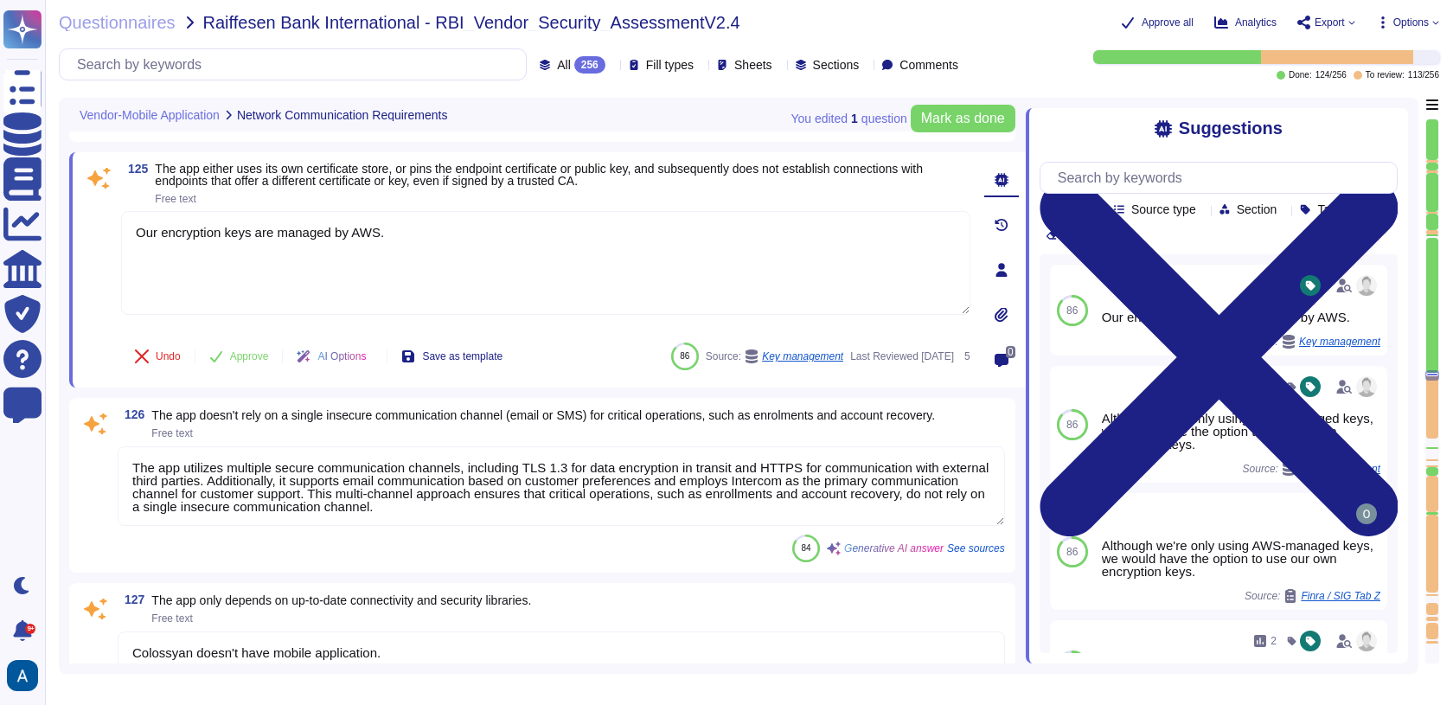
click at [266, 131] on div "85 Generative AI answer See sources Approved by" at bounding box center [561, 118] width 887 height 28
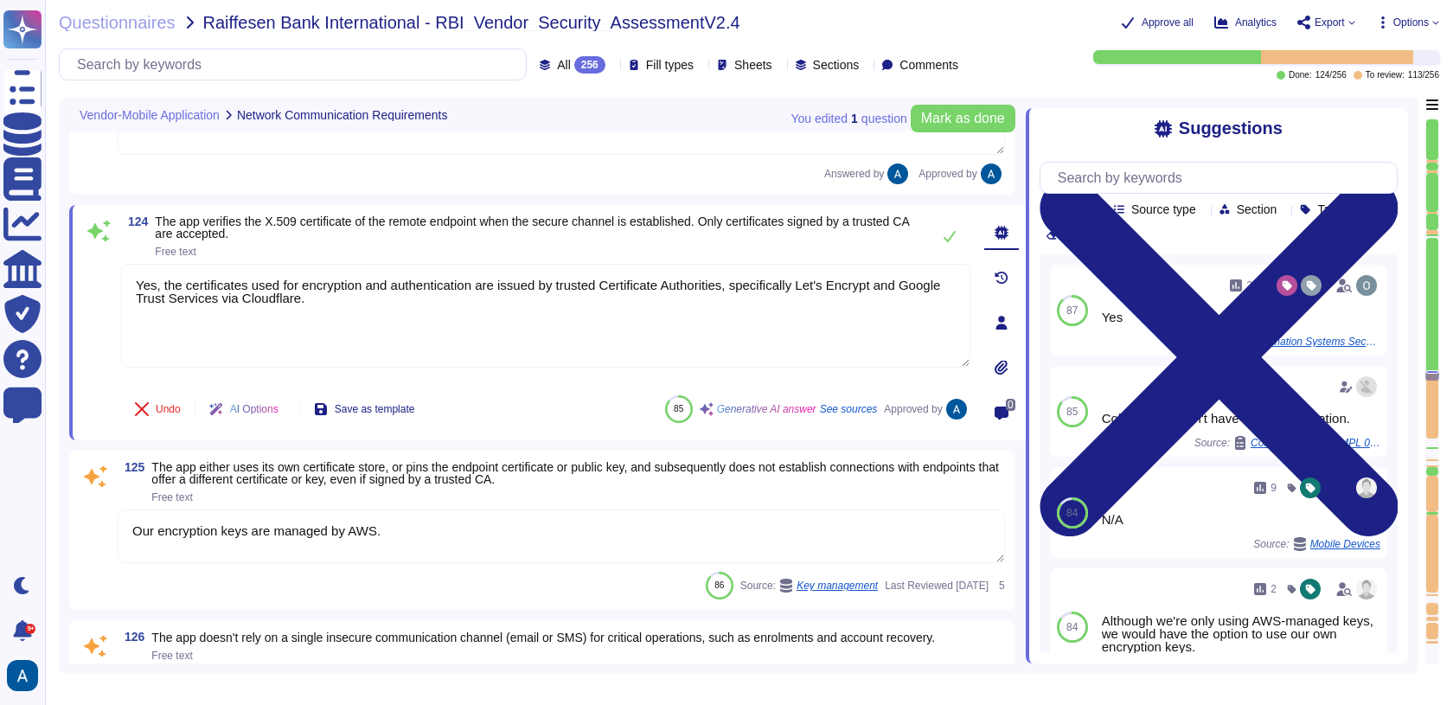
type textarea "We perform malware scanning on upload."
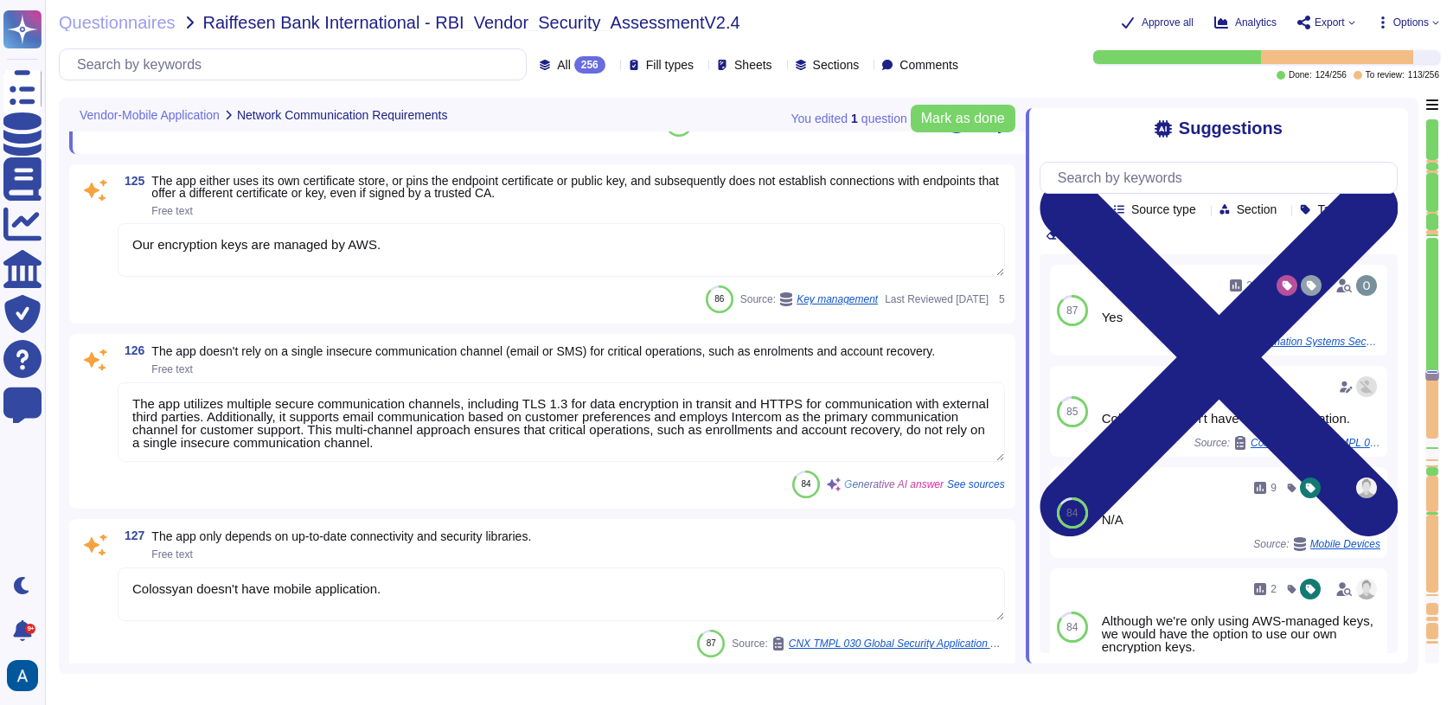
type textarea "172.17.0.0/16 HTTP, HTTPS Allow AWS Loadbalancer for hosted services"
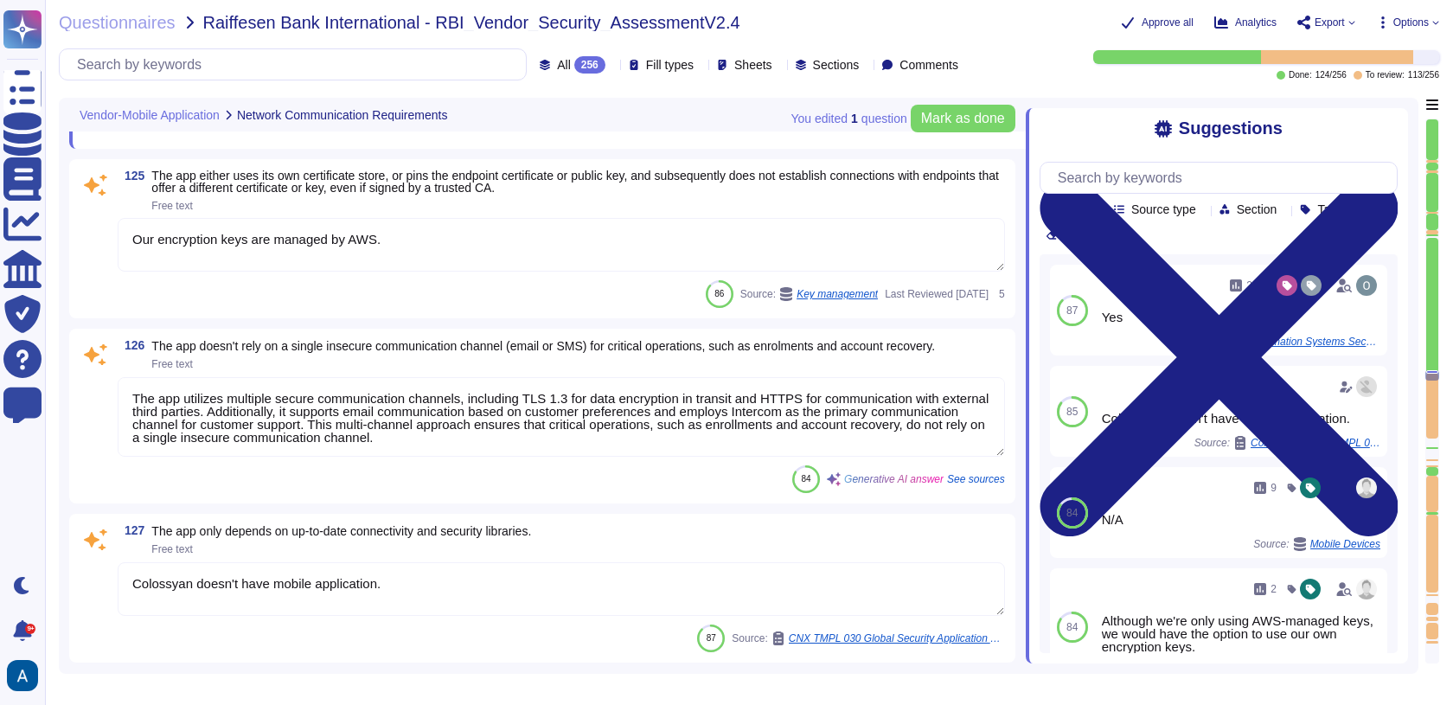
scroll to position [20203, 0]
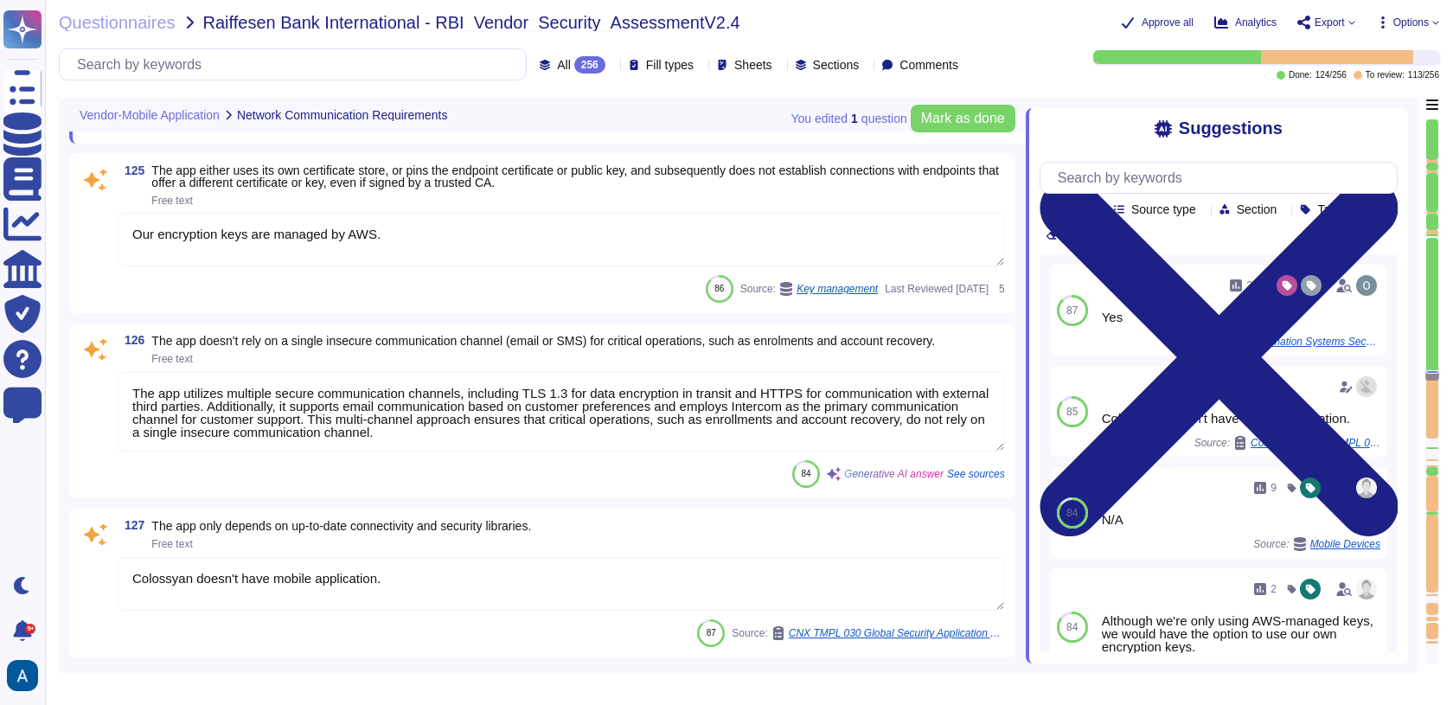
click at [161, 130] on button "Undo" at bounding box center [157, 112] width 73 height 35
click at [159, 131] on button "Done" at bounding box center [157, 113] width 73 height 35
click at [251, 264] on textarea "Our encryption keys are managed by AWS." at bounding box center [561, 241] width 887 height 54
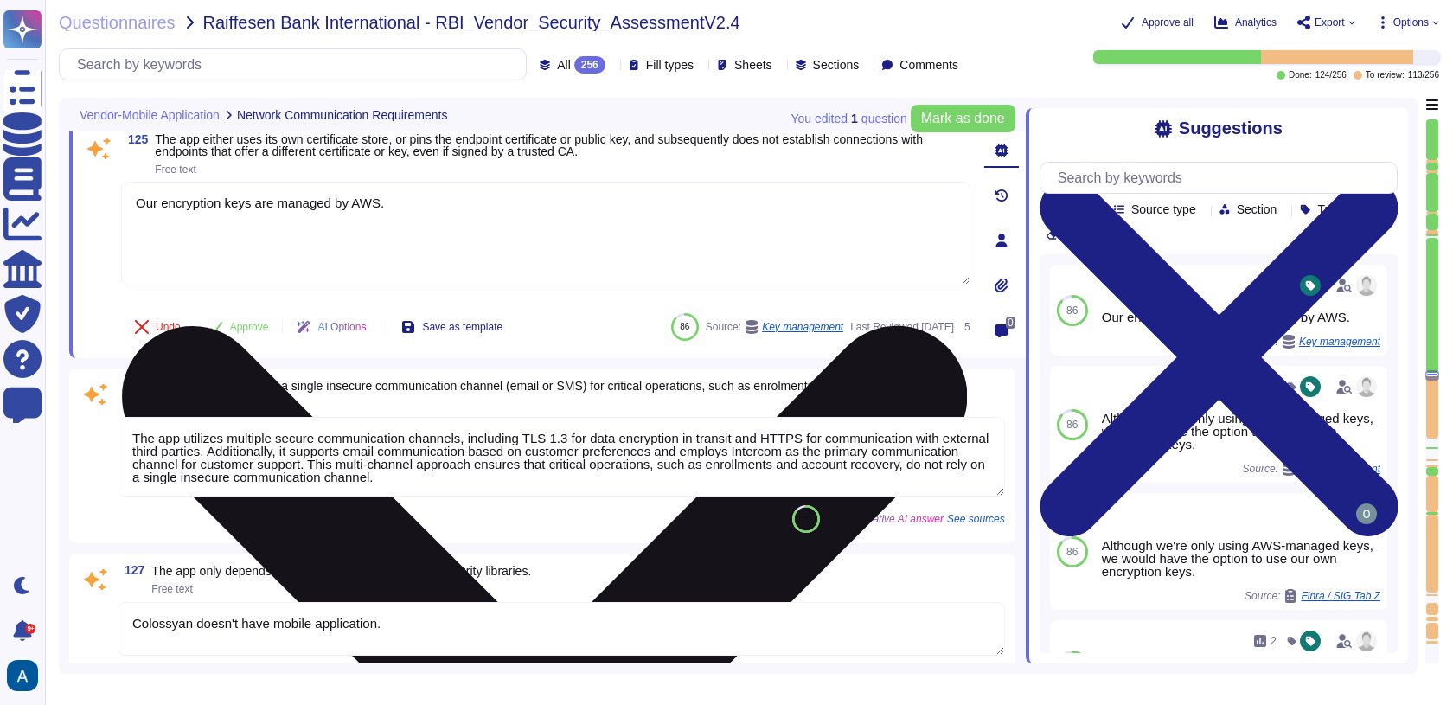
type textarea "172.17.0.0/16 HTTP, HTTPS Allow AWS Loadbalancer for hosted services"
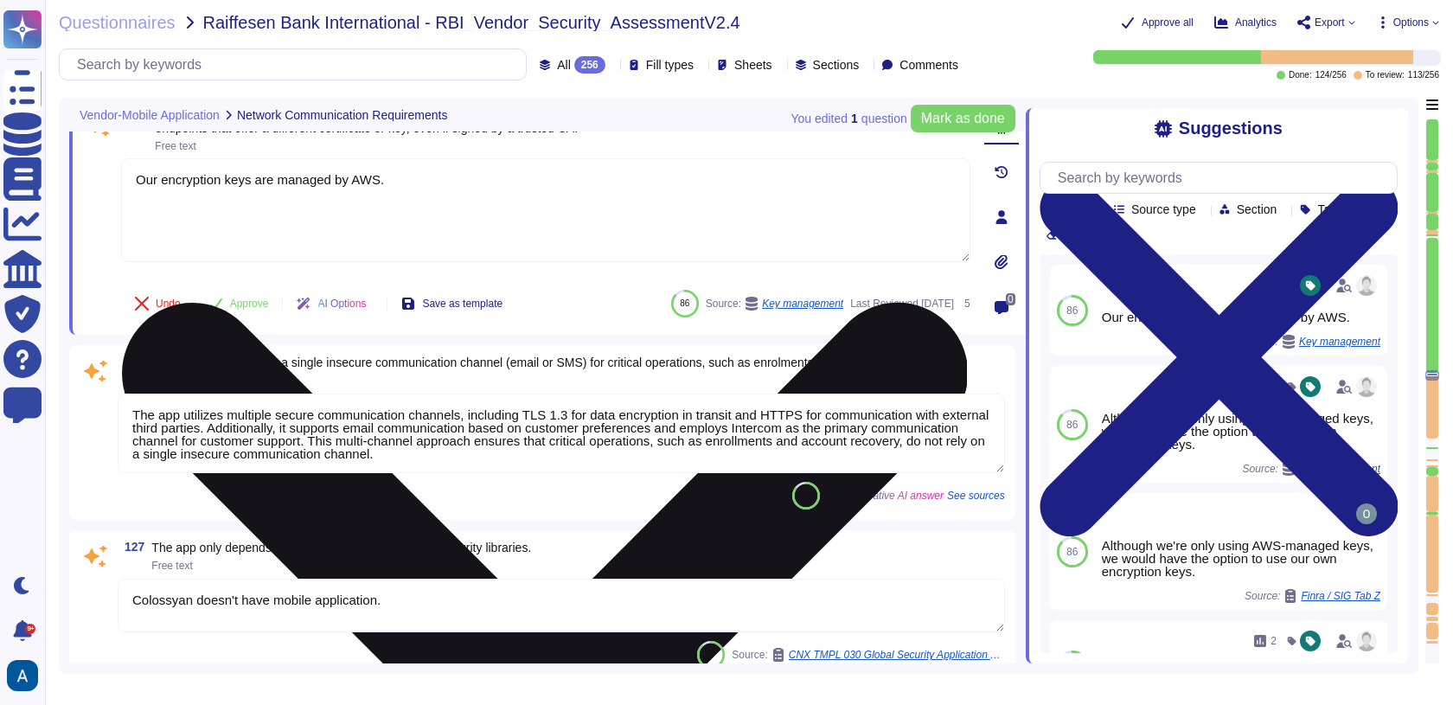
click at [267, 220] on textarea "Our encryption keys are managed by AWS." at bounding box center [545, 210] width 849 height 104
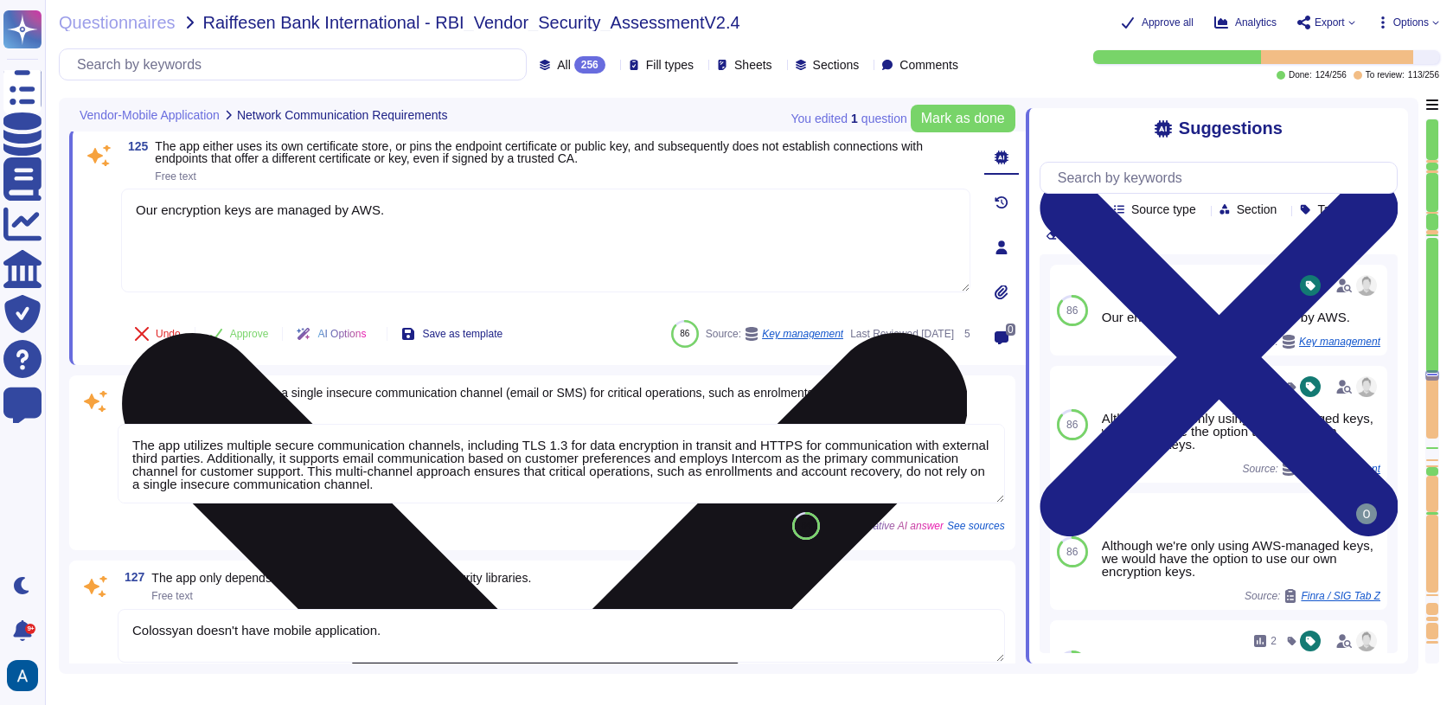
scroll to position [20171, 0]
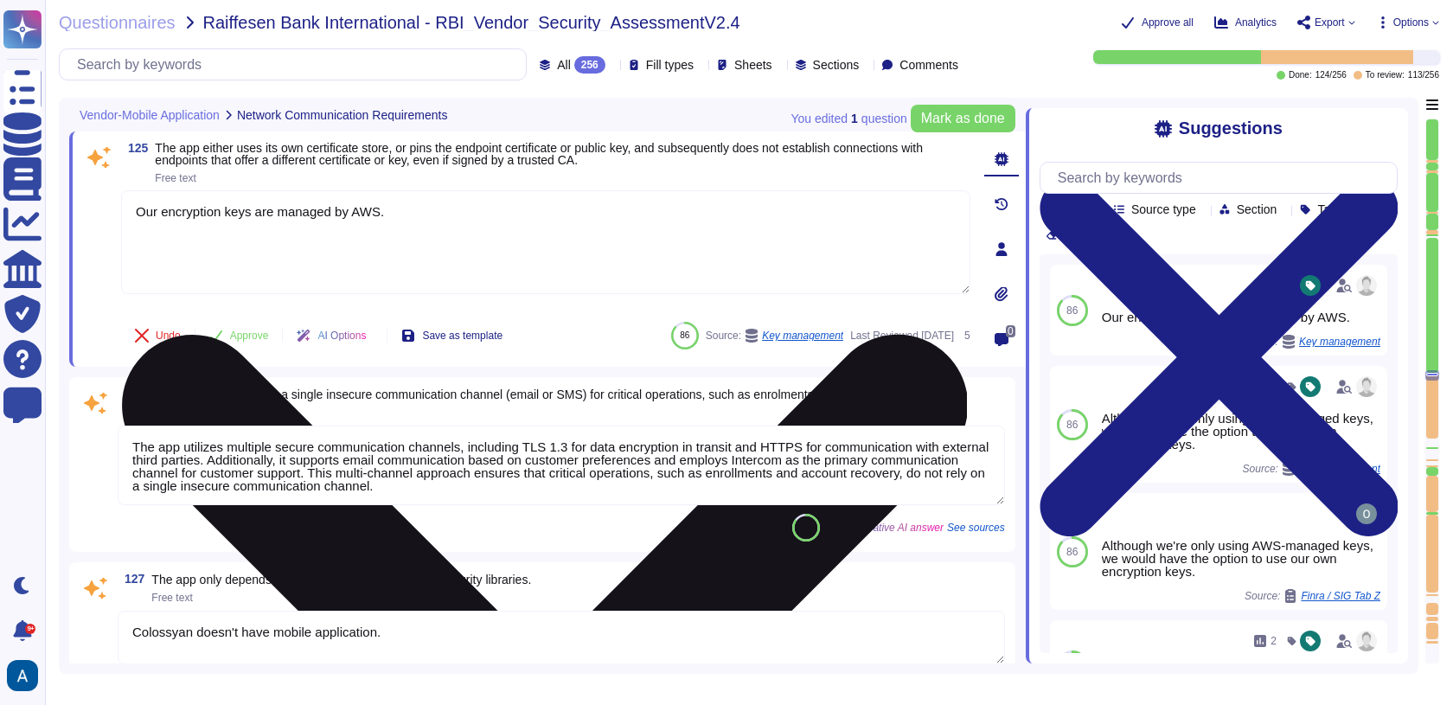
click at [267, 220] on textarea "Our encryption keys are managed by AWS." at bounding box center [545, 242] width 849 height 104
paste textarea "jposey@endicott.edu"
type textarea "jposey@endicott.edu"
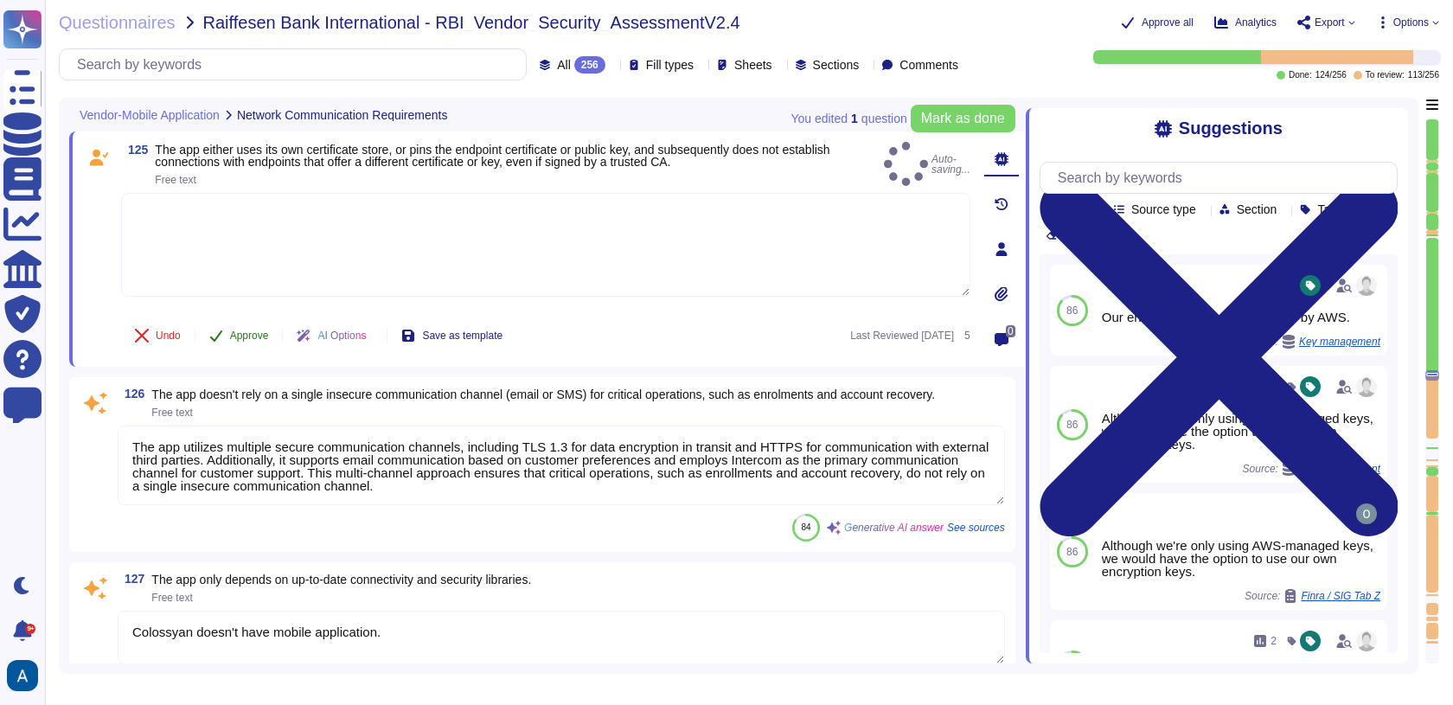
click at [251, 353] on button "Approve" at bounding box center [238, 335] width 87 height 35
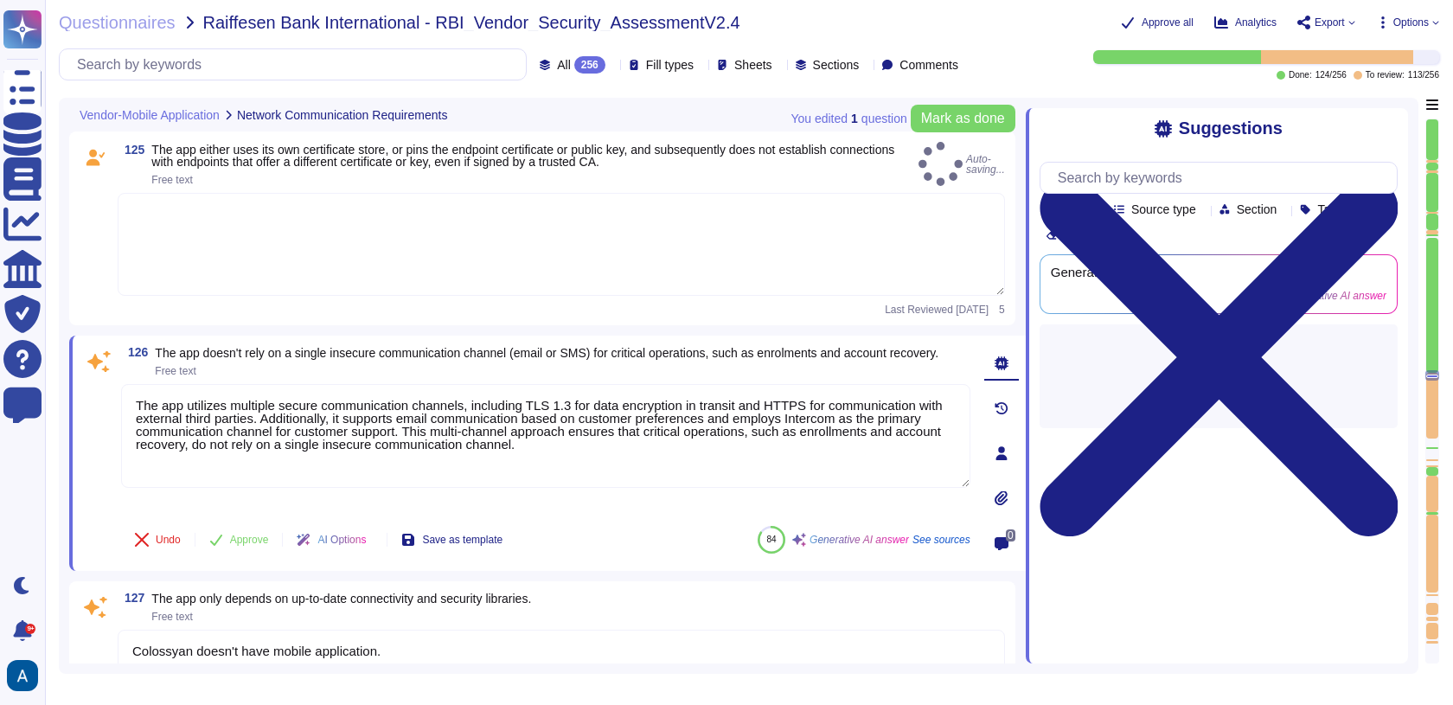
type textarea "Our encryption keys are managed by AWS."
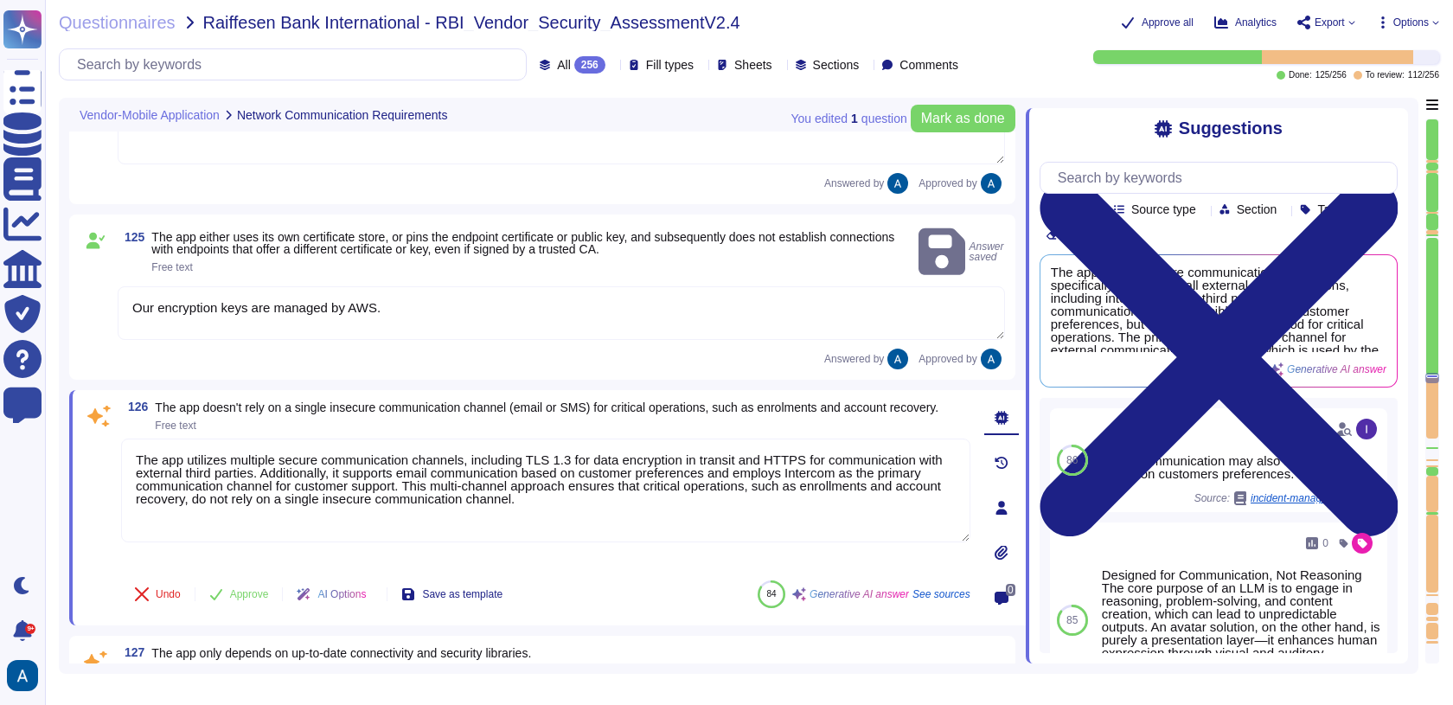
type textarea "172.17.0.0/16 HTTP, HTTPS Allow AWS Loadbalancer for hosted services"
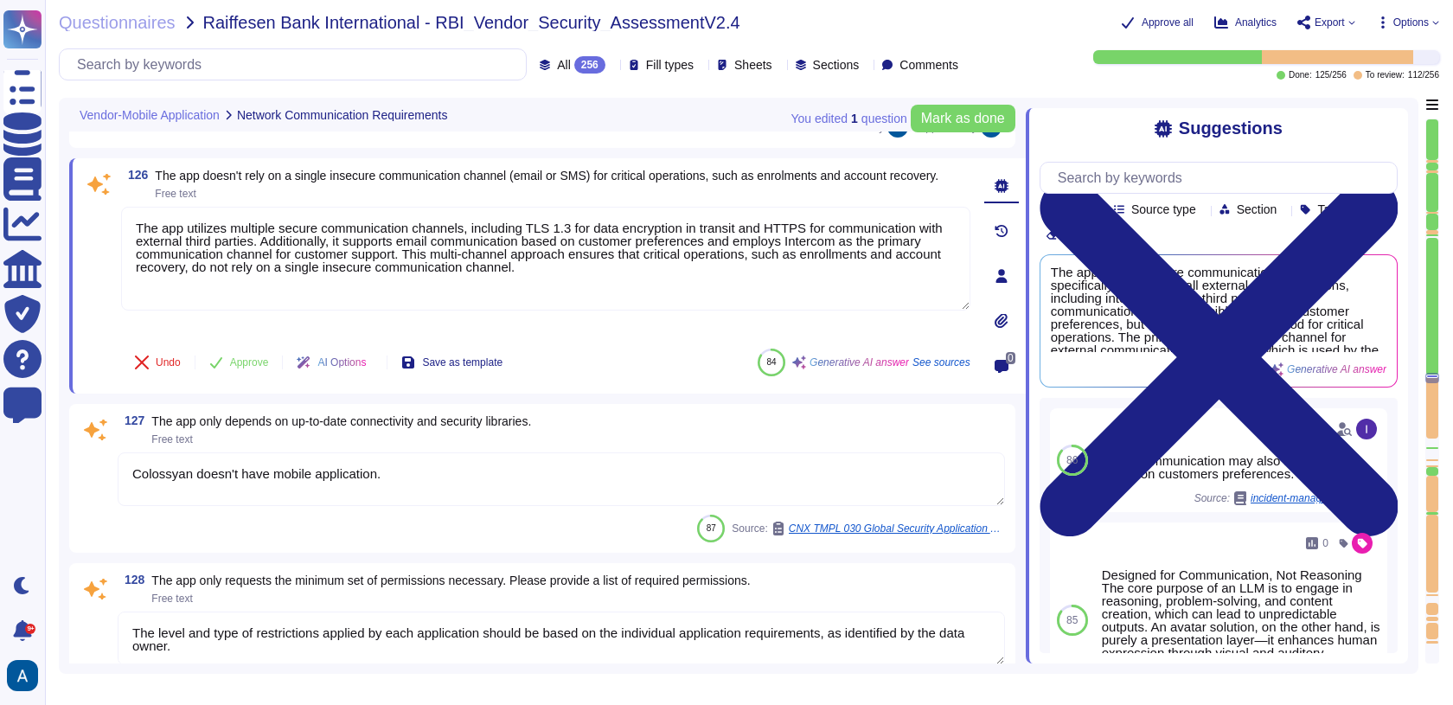
type textarea "No."
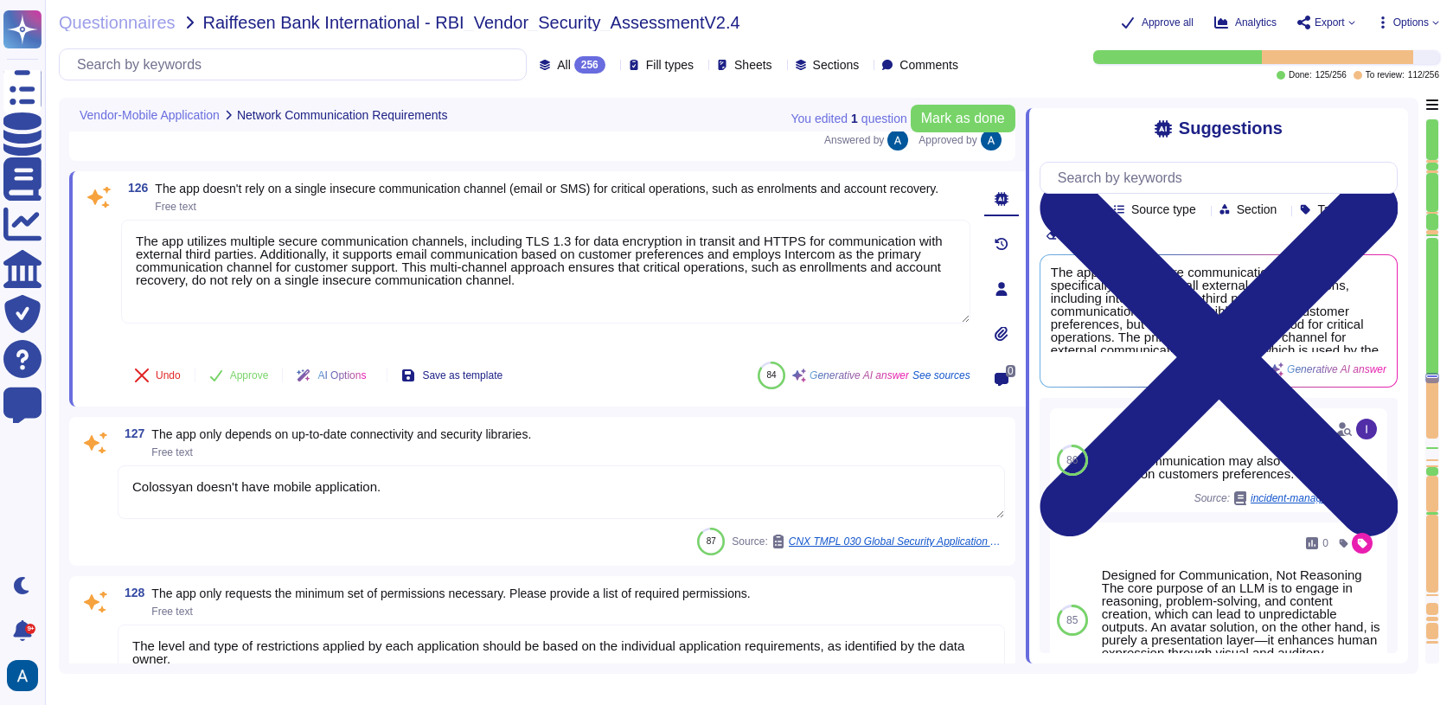
scroll to position [20273, 0]
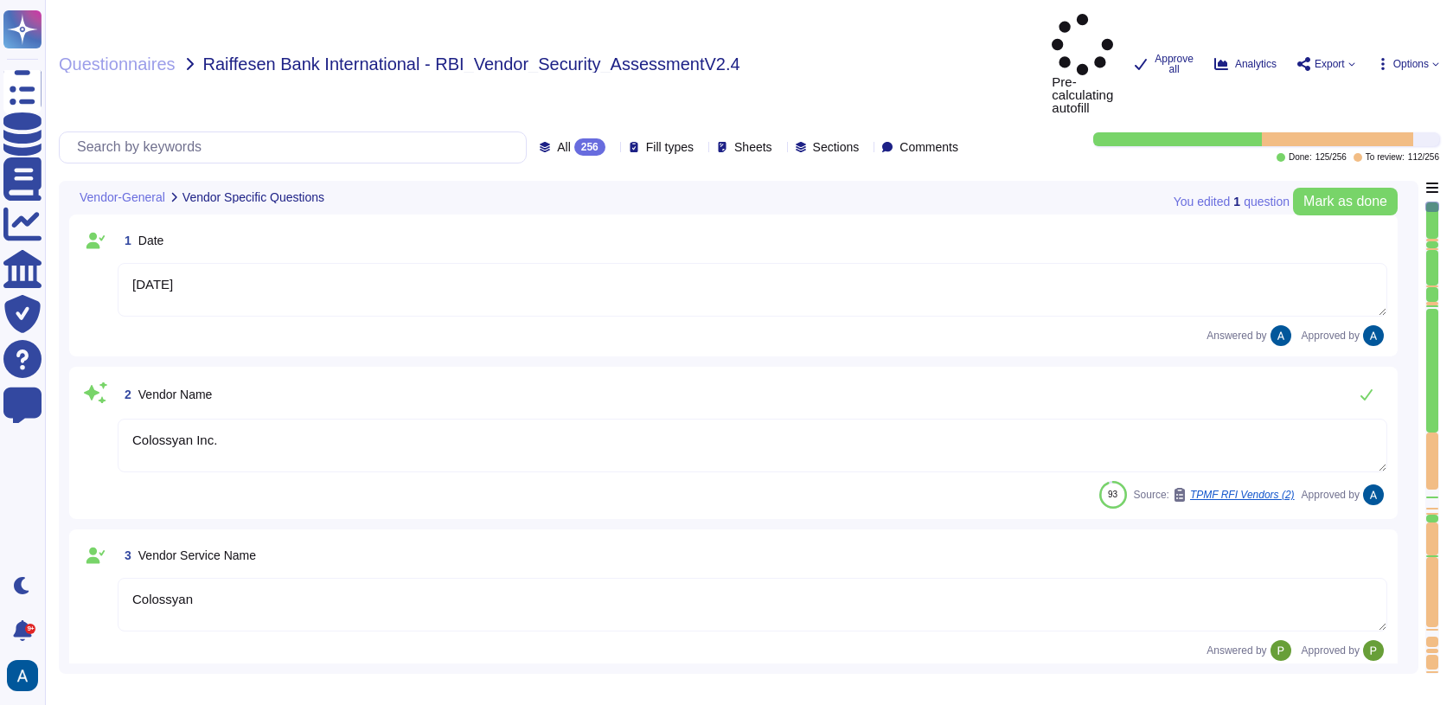
type textarea "[DATE]"
type textarea "Colossyan Inc."
type textarea "Colossyan"
type textarea "Colossyan is a web-based video generation tool with AI human presenters. For th…"
type textarea "[PERSON_NAME]"
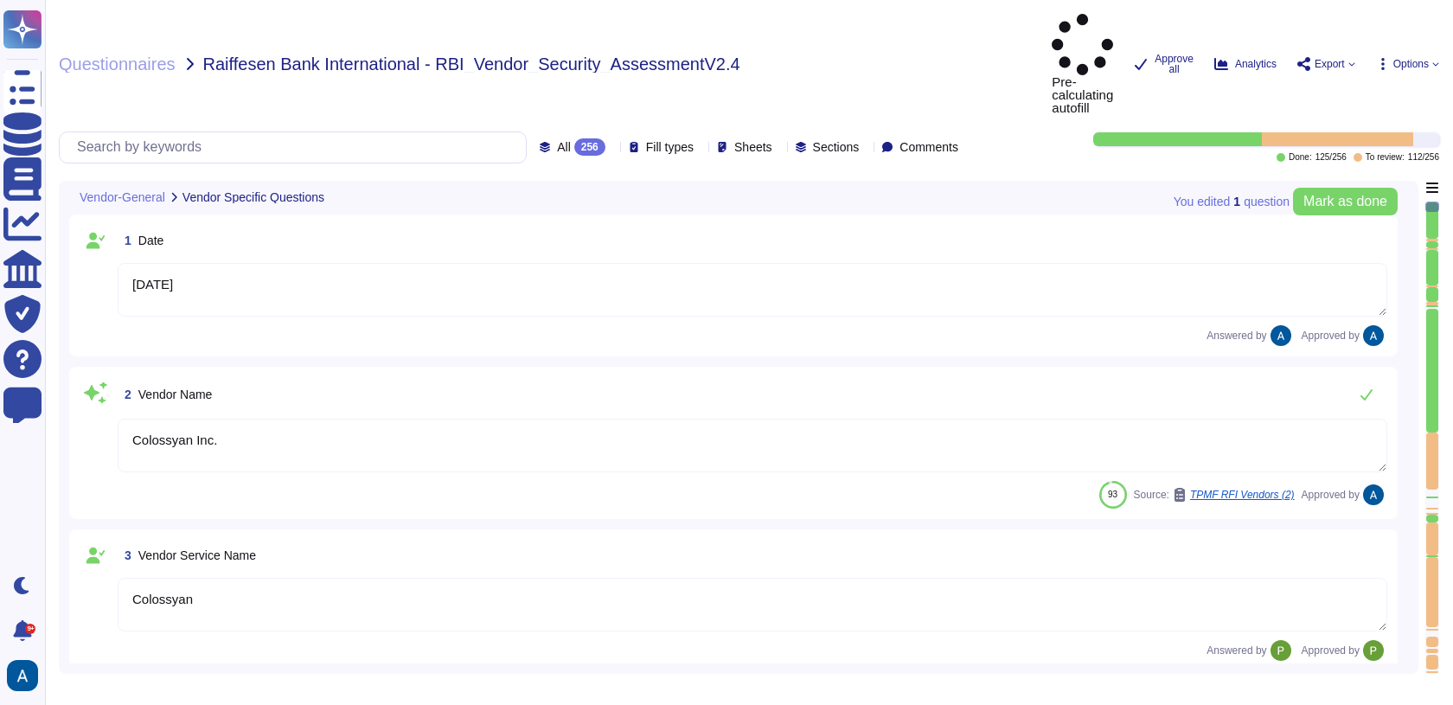
type textarea "[EMAIL_ADDRESS][DOMAIN_NAME]"
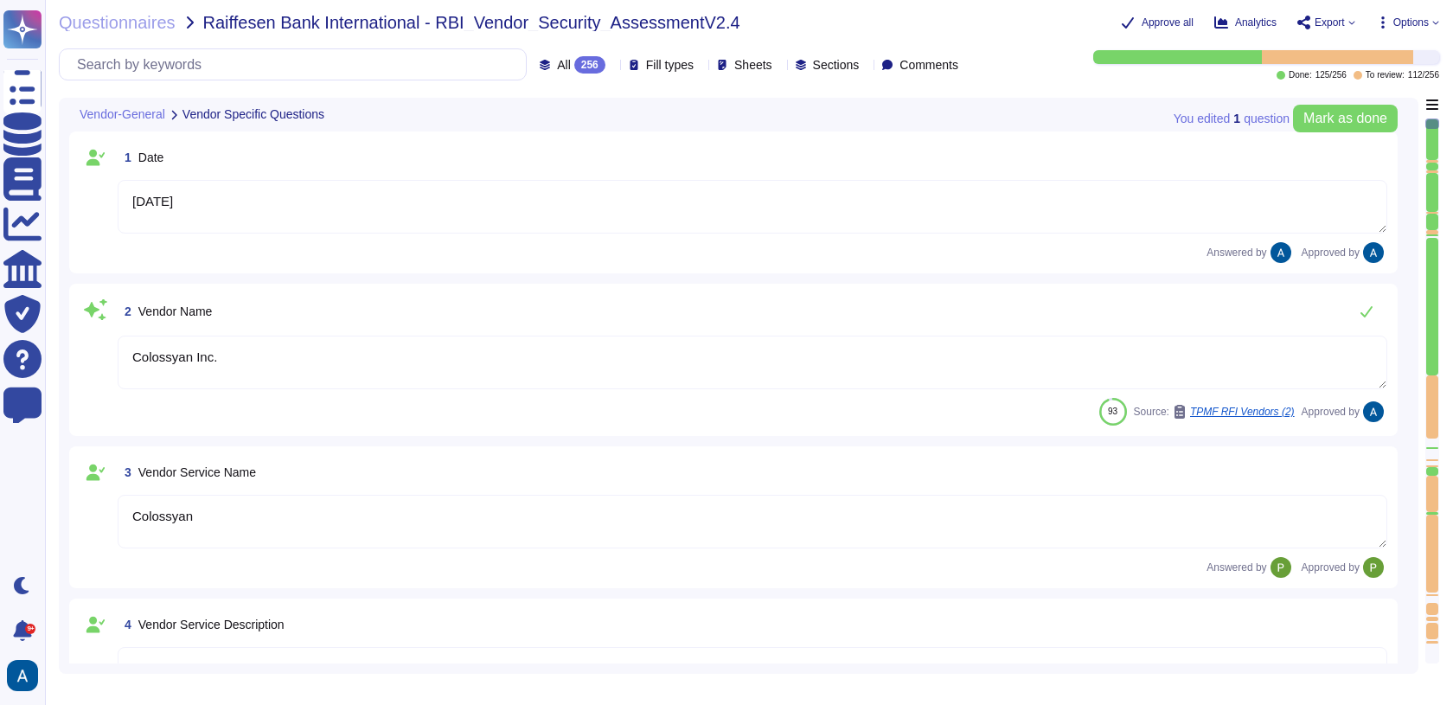
type textarea "447903319015"
click at [1431, 362] on div at bounding box center [1432, 306] width 12 height 137
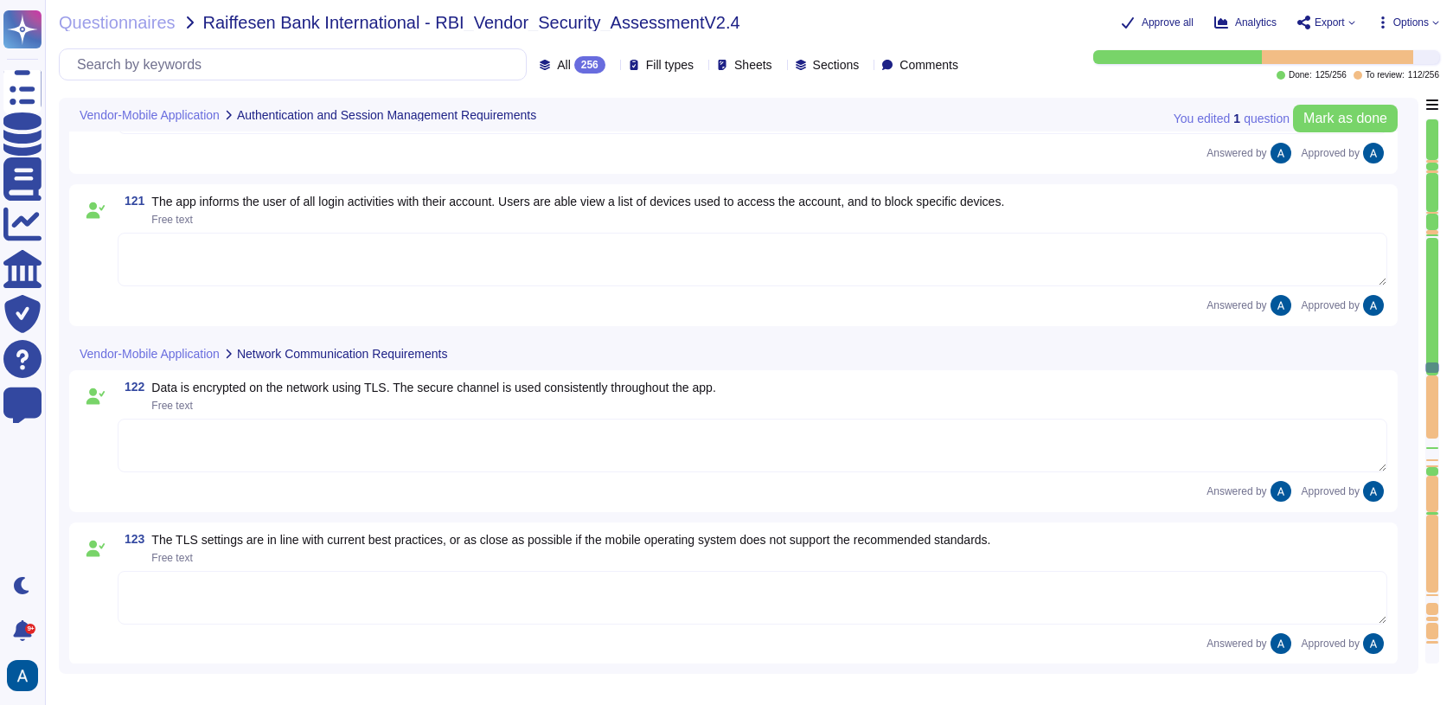
type textarea "The app utilizes multiple secure communication channels, including TLS 1.3 for …"
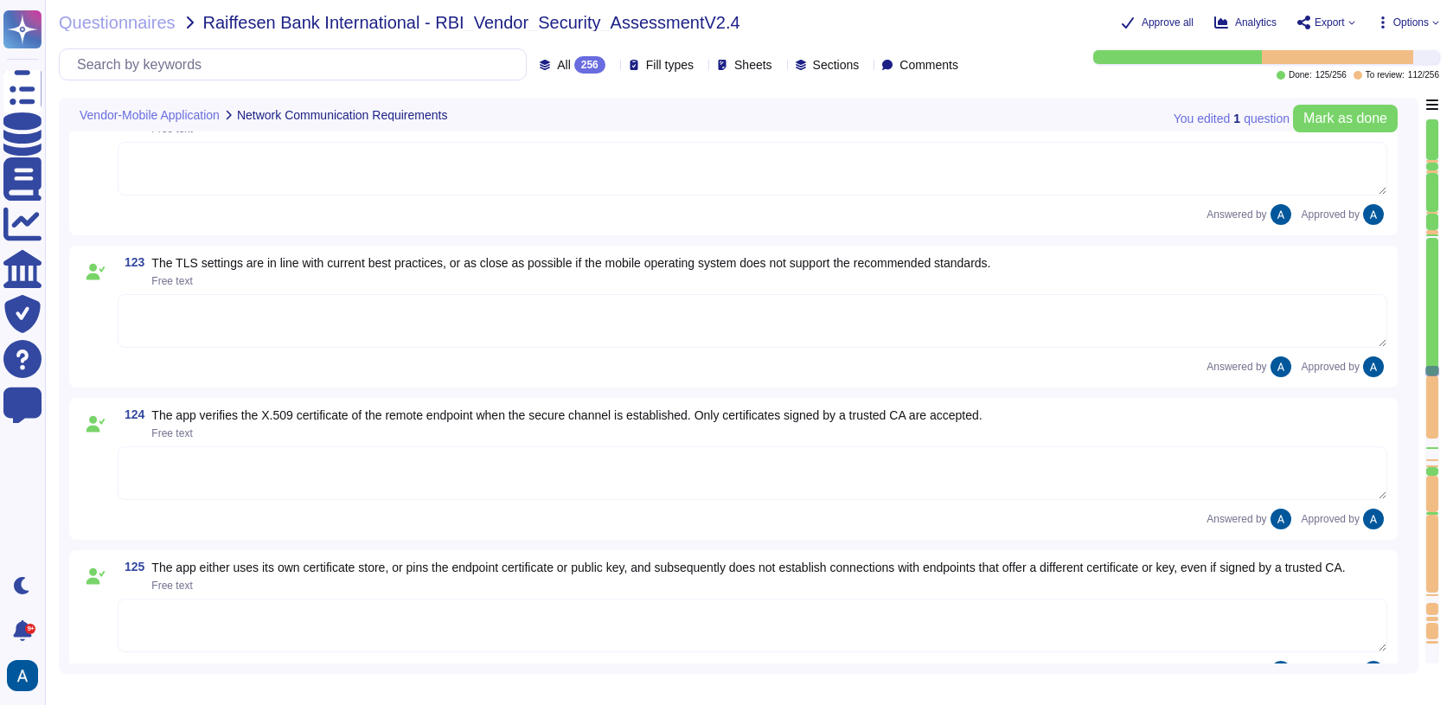
type textarea "Colossyan doesn't have mobile application."
type textarea "The level and type of restrictions applied by each application should be based …"
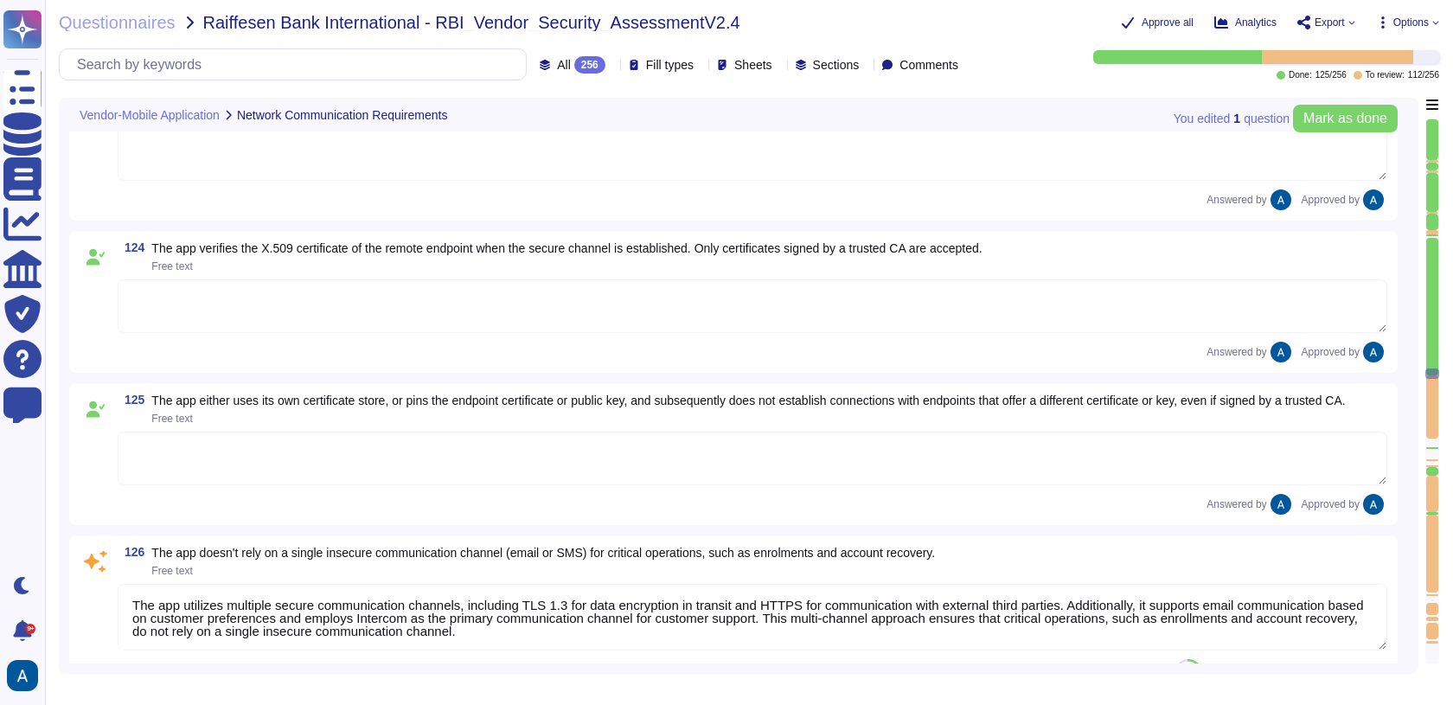
type textarea "We perform malware scanning on upload."
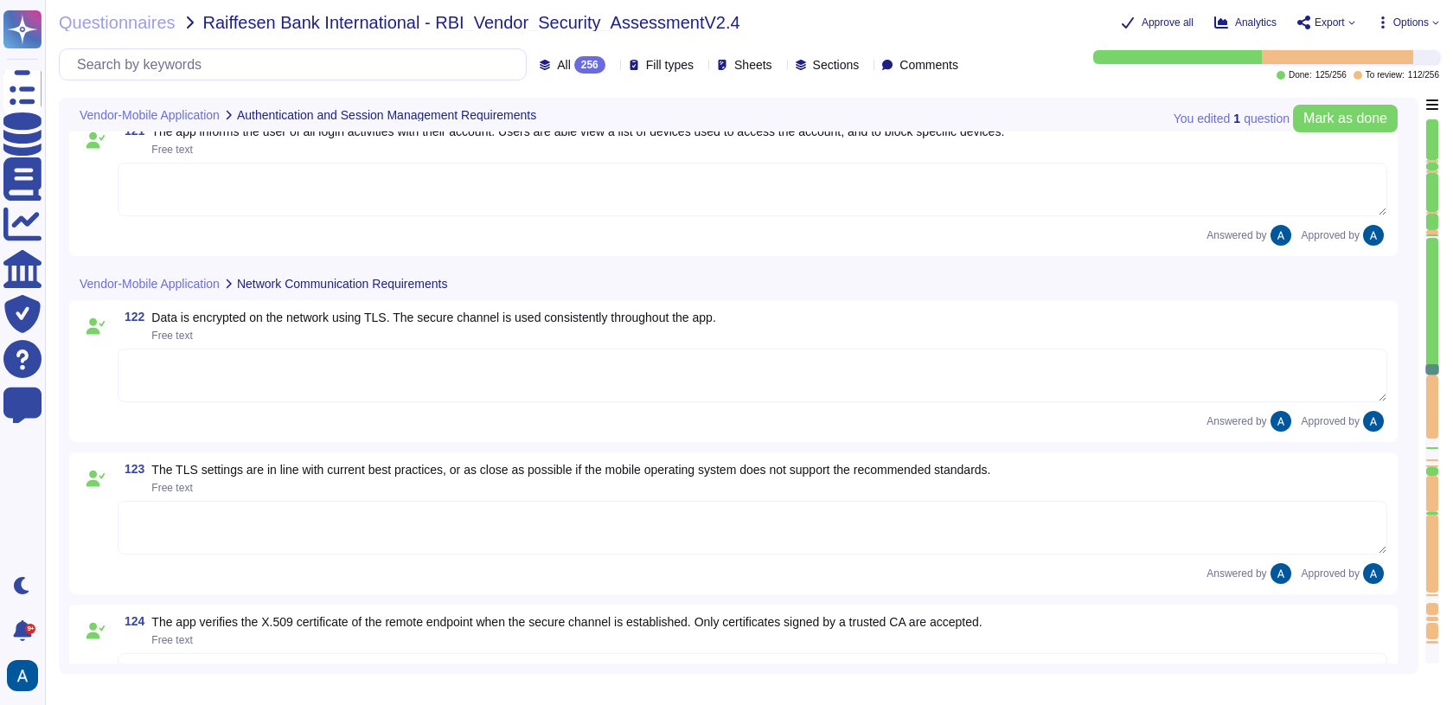
type textarea "Colossyan doesn't have mobile application."
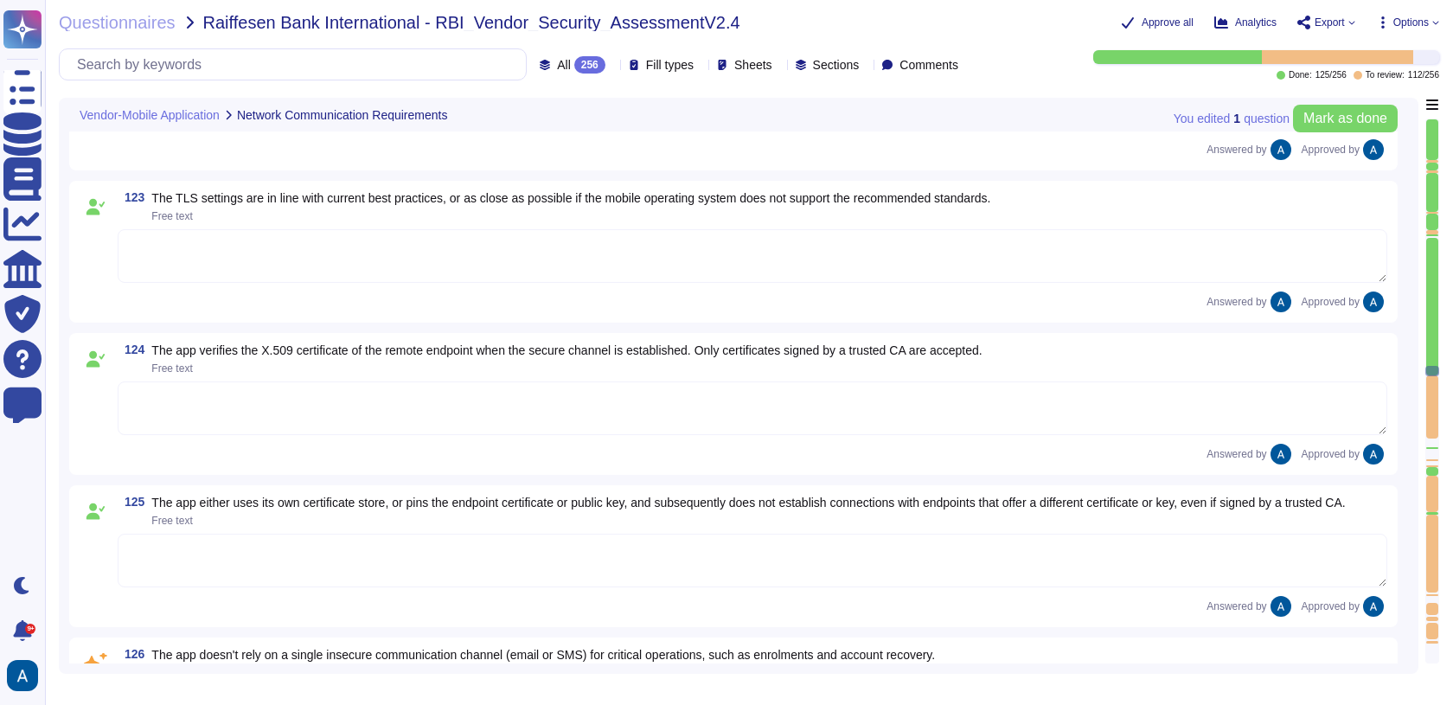
type textarea "The level and type of restrictions applied by each application should be based …"
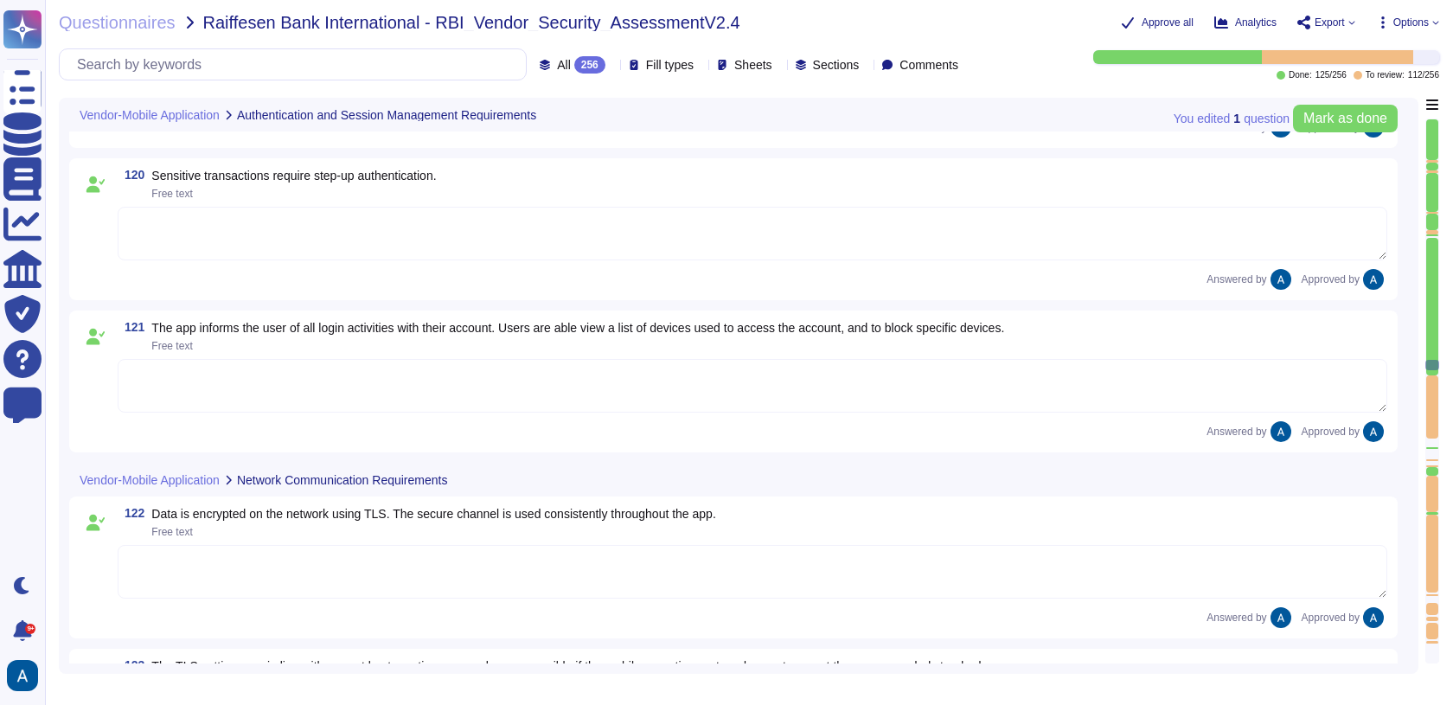
scroll to position [19239, 0]
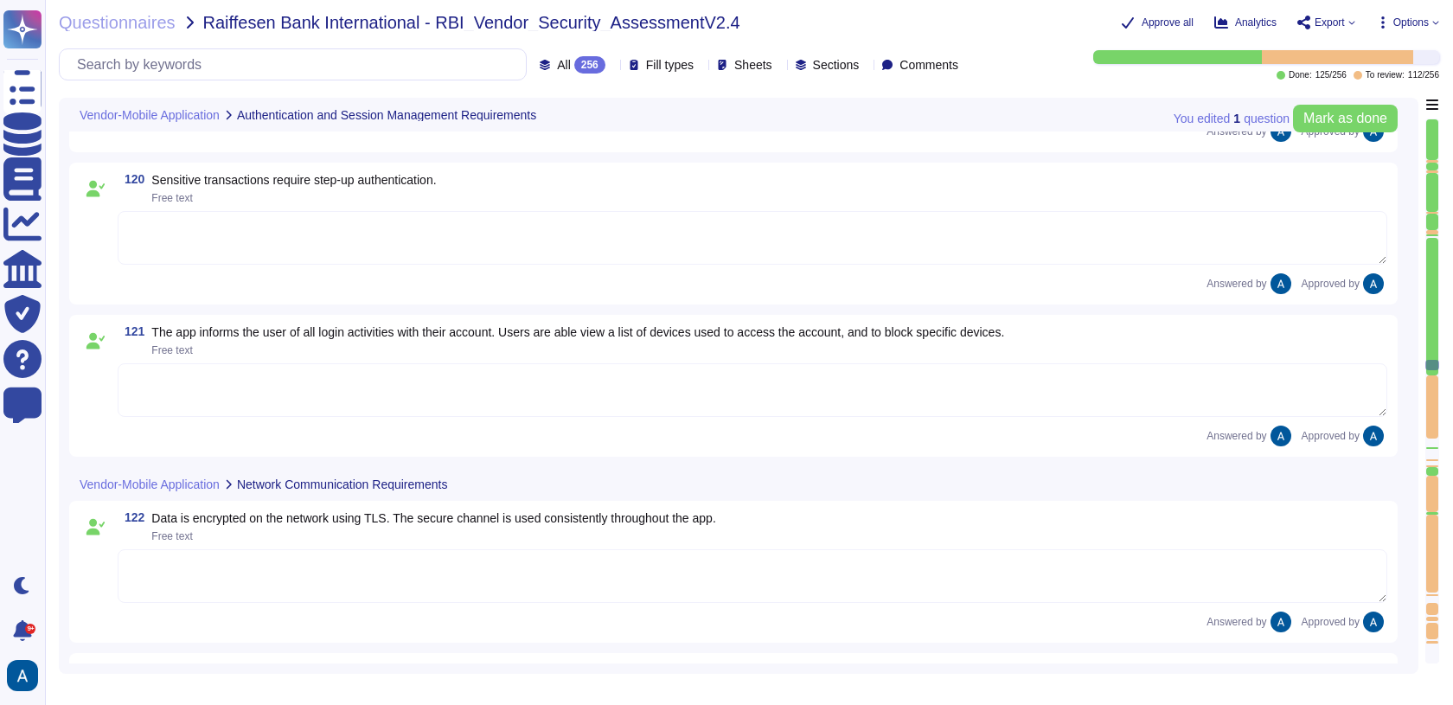
click at [852, 605] on div "122 Data is encrypted on the network using TLS. The secure channel is used cons…" at bounding box center [733, 571] width 1307 height 121
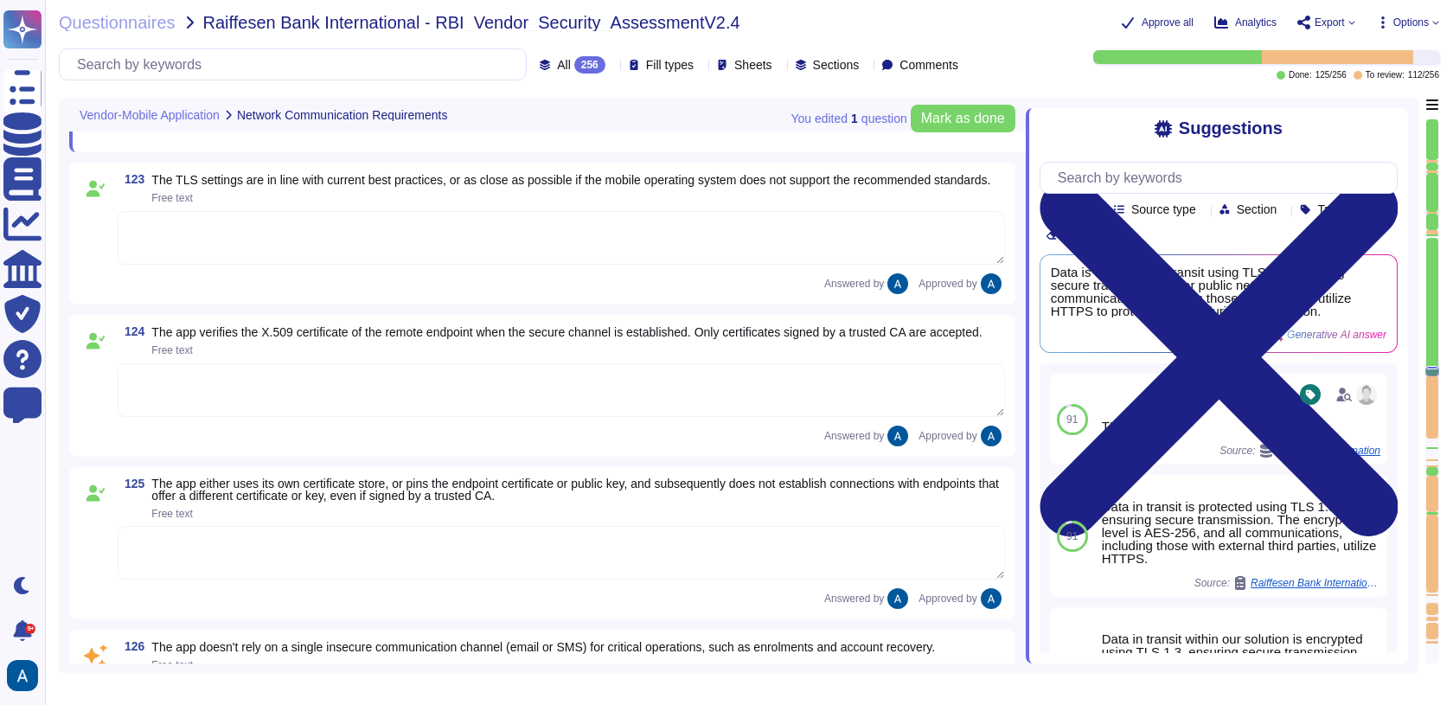
type textarea "The app utilizes multiple secure communication channels, including TLS 1.3 for …"
type textarea "Colossyan doesn't have mobile application."
type textarea "The level and type of restrictions applied by each application should be based …"
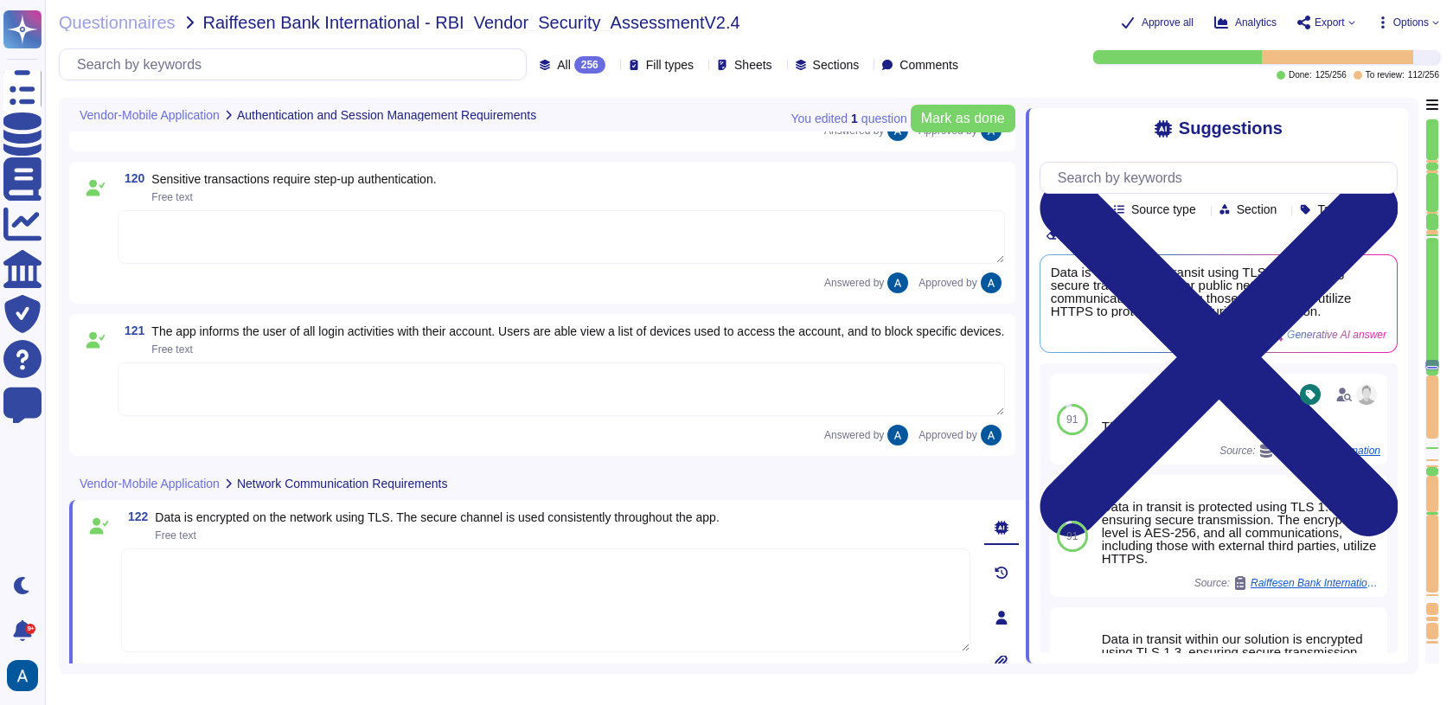
scroll to position [19248, 0]
click at [1367, 111] on div "Suggestions Team Source type Section Tags Clear filters Data is encrypted in tr…" at bounding box center [1216, 385] width 382 height 555
click at [1395, 128] on icon at bounding box center [1218, 356] width 358 height 477
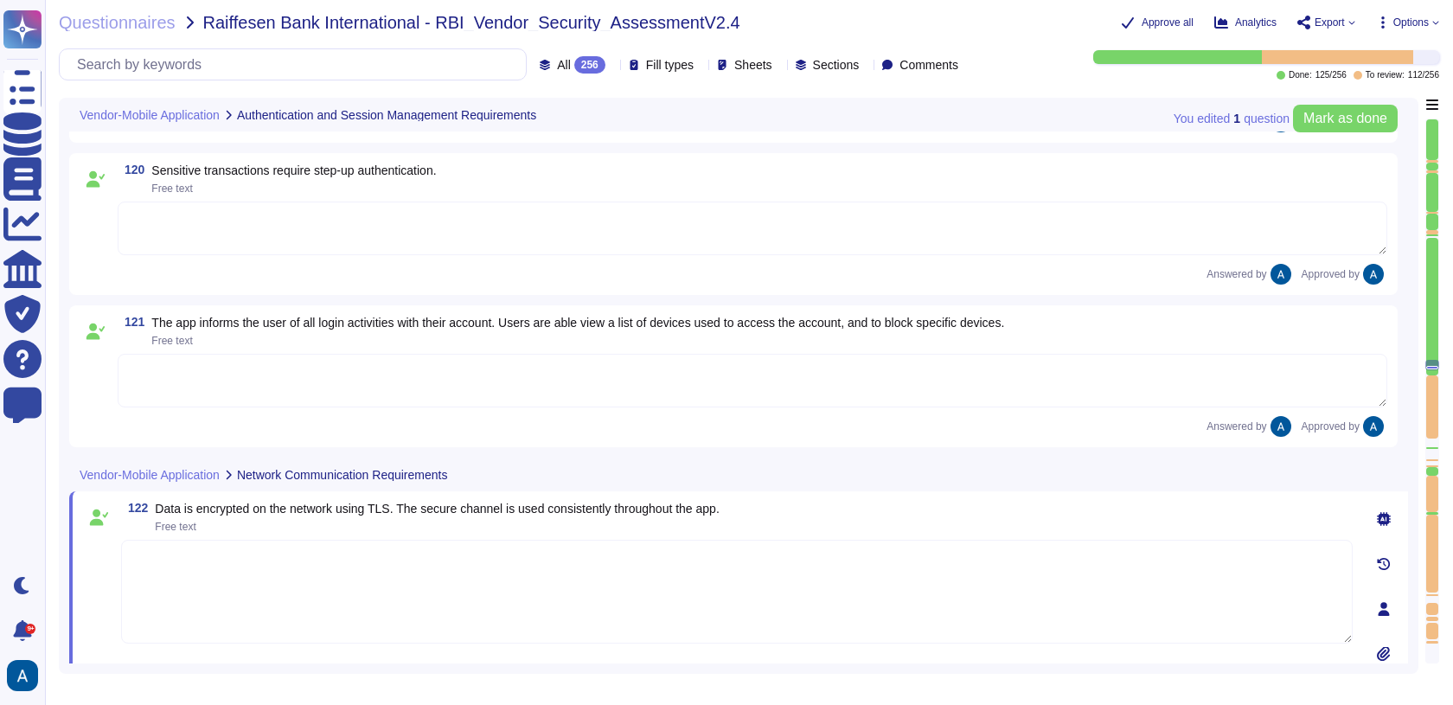
click at [1433, 367] on div at bounding box center [1432, 367] width 12 height 3
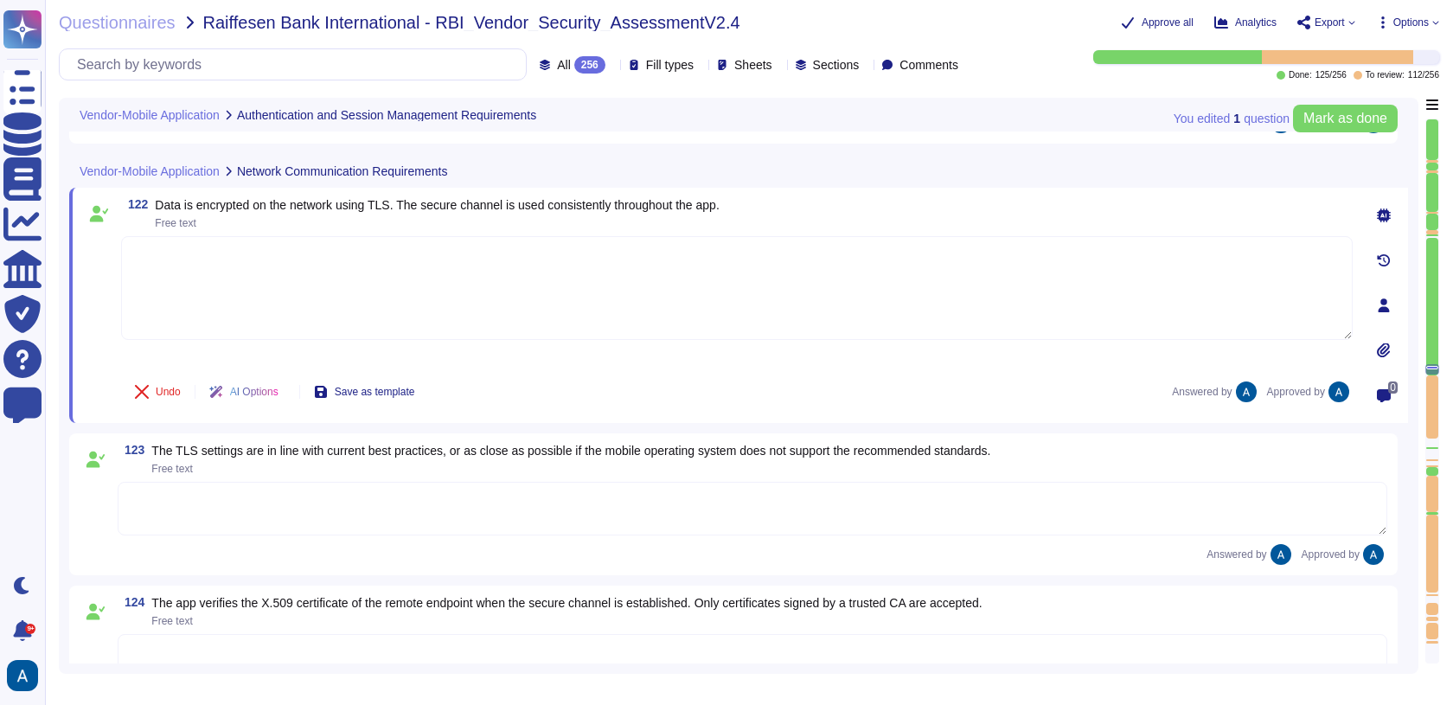
type textarea "The app utilizes multiple secure communication channels, including TLS 1.3 for …"
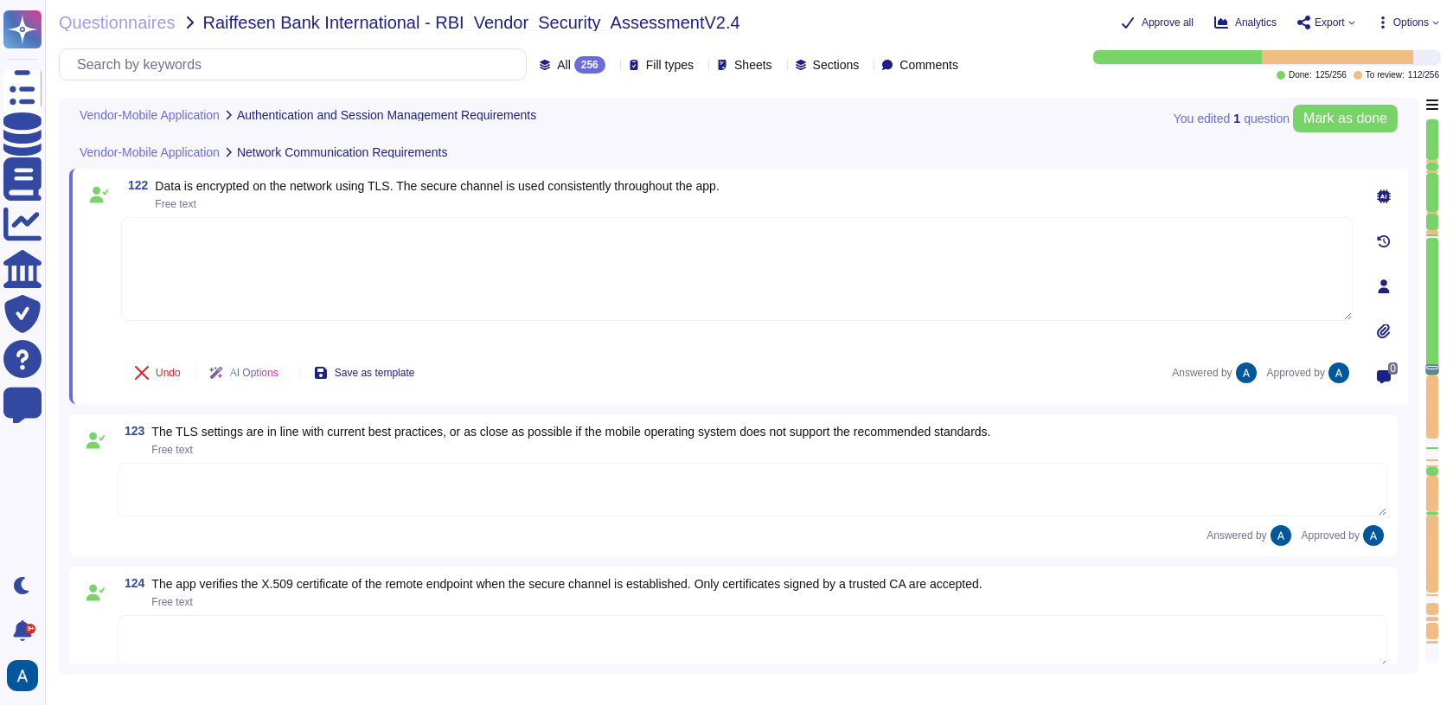
type textarea "Colossyan doesn't have mobile application."
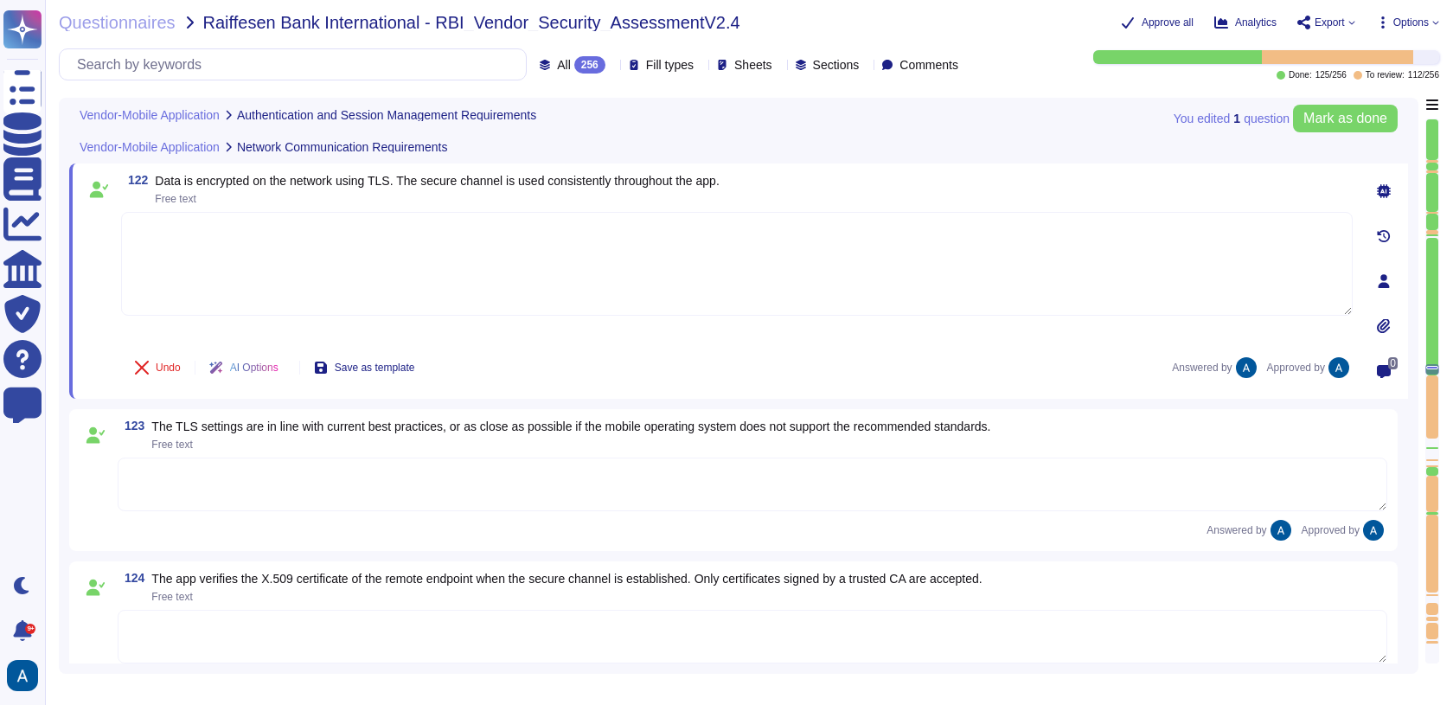
click at [1118, 495] on textarea at bounding box center [752, 484] width 1269 height 54
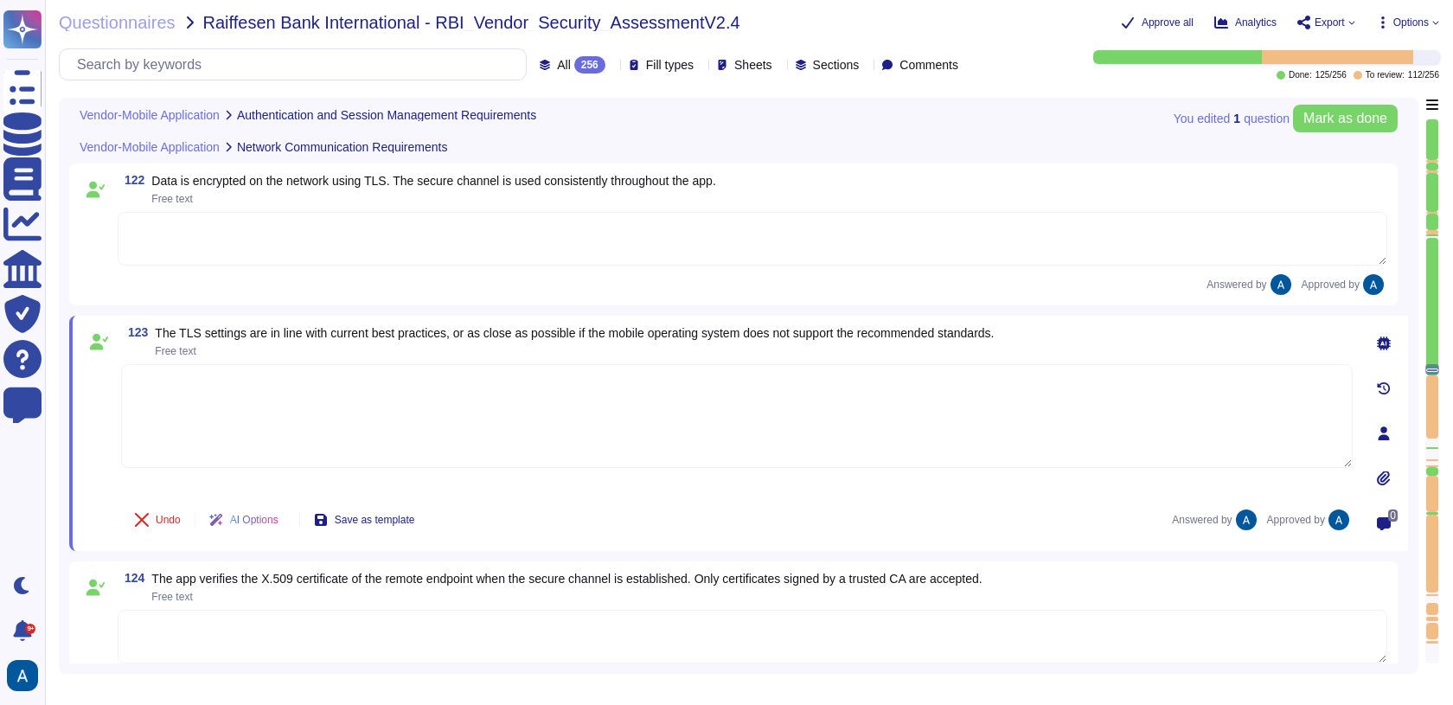
click at [1113, 591] on div "124 The app verifies the X.509 certificate of the remote endpoint when the secu…" at bounding box center [752, 586] width 1269 height 31
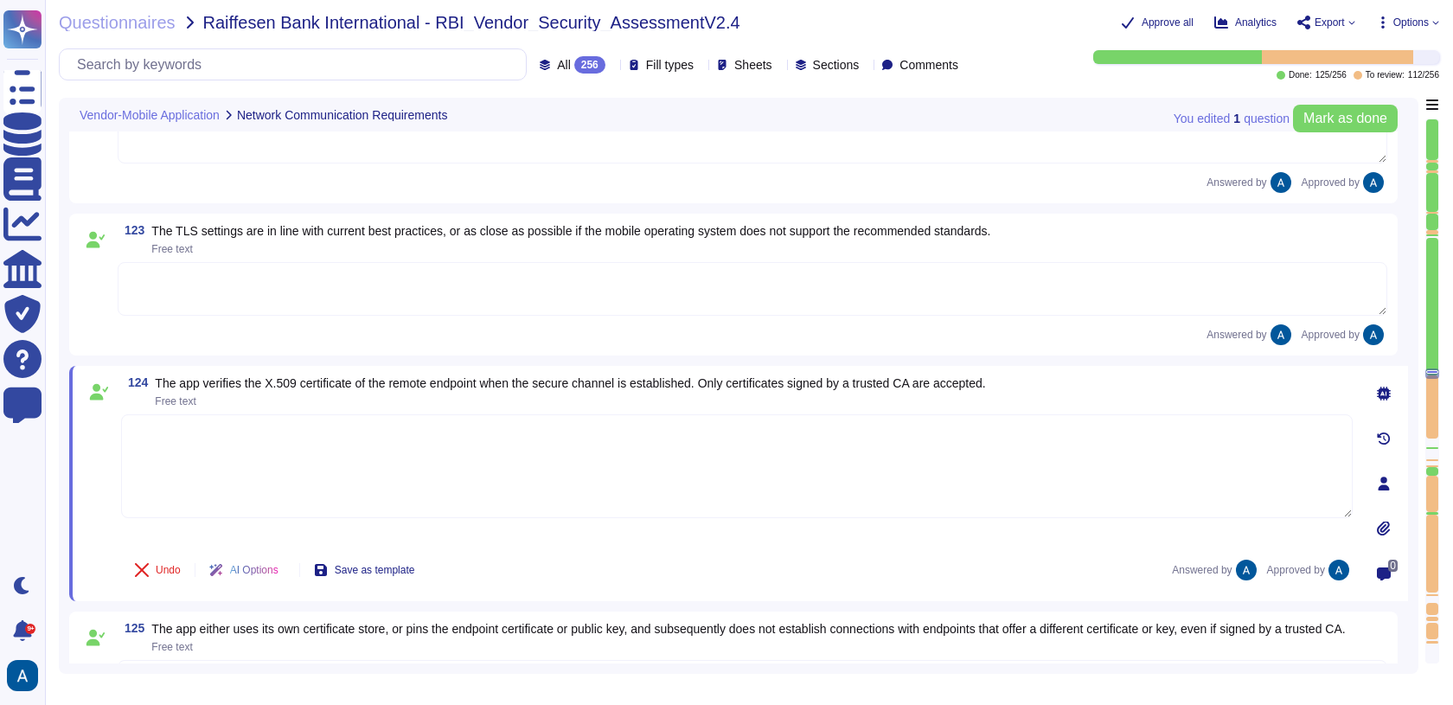
type textarea "The level and type of restrictions applied by each application should be based …"
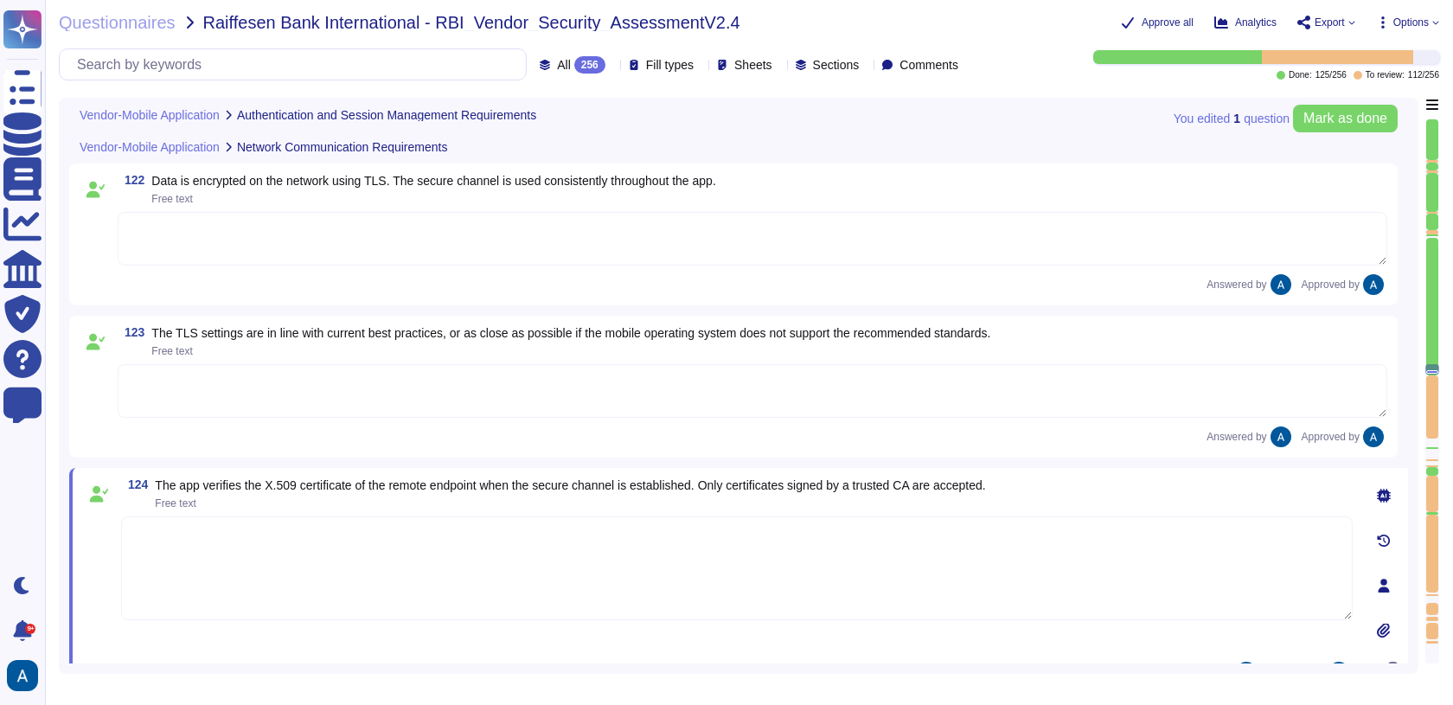
click at [1431, 376] on div at bounding box center [1432, 406] width 12 height 63
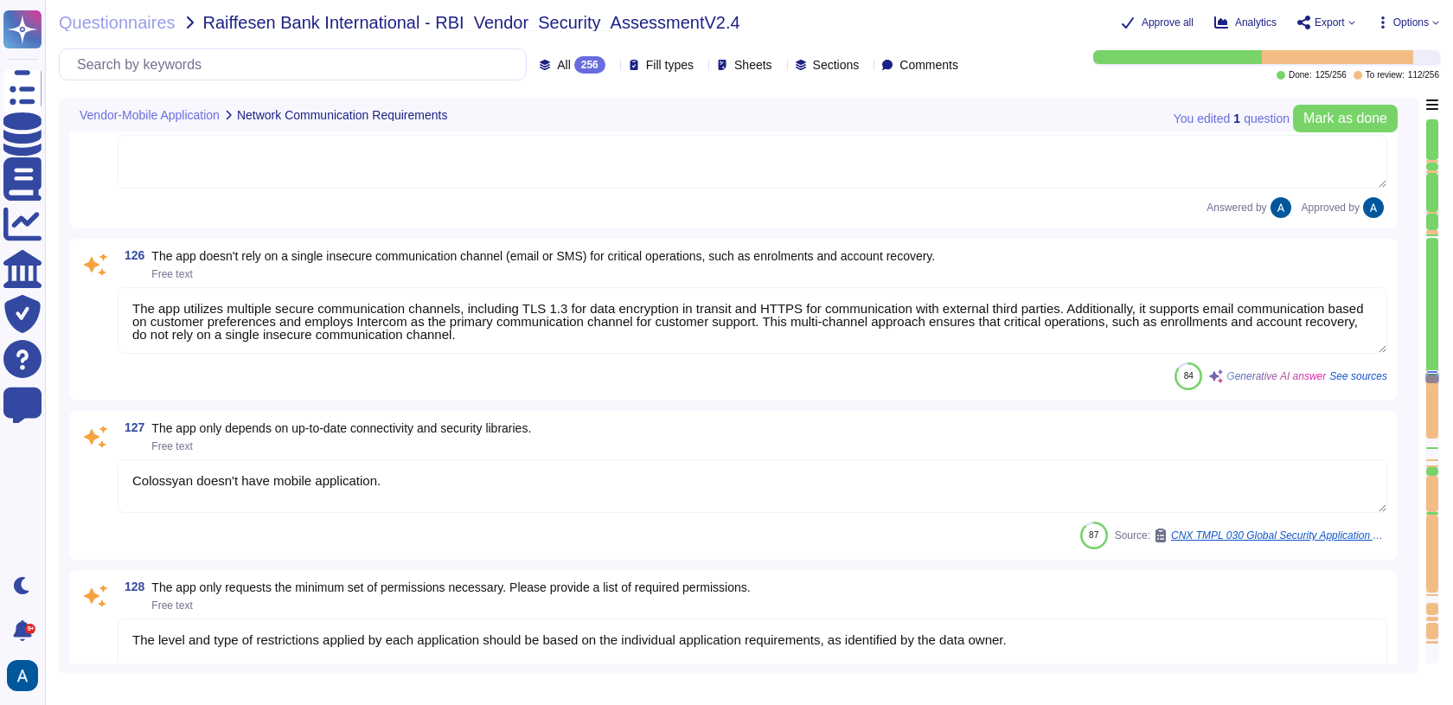
type textarea "The level and type of restrictions applied by each application should be based …"
type textarea "We perform malware scanning on upload."
type textarea "[TECHNICAL_ID] HTTP, HTTPS Allow AWS Loadbalancer for hosted services"
type textarea "No."
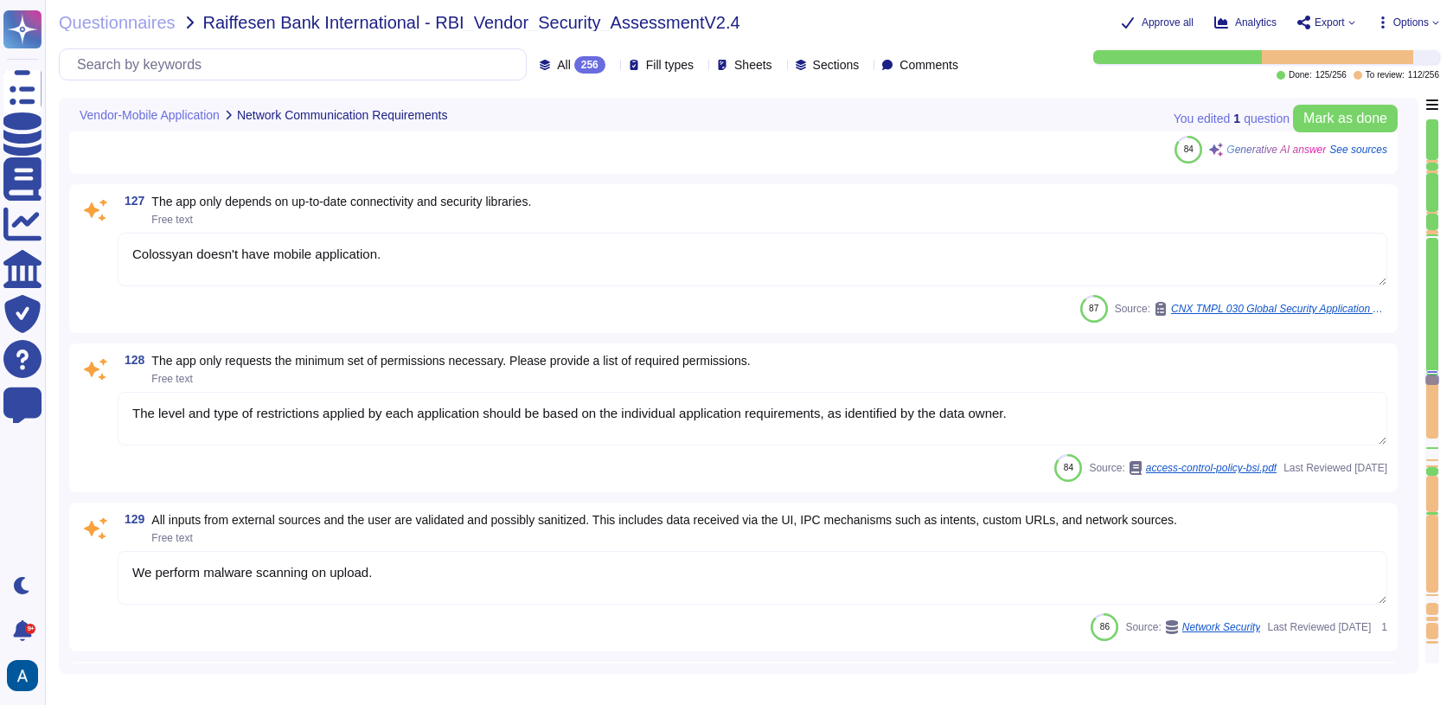
type textarea "Software developers shall be provided with secure development training appropri…"
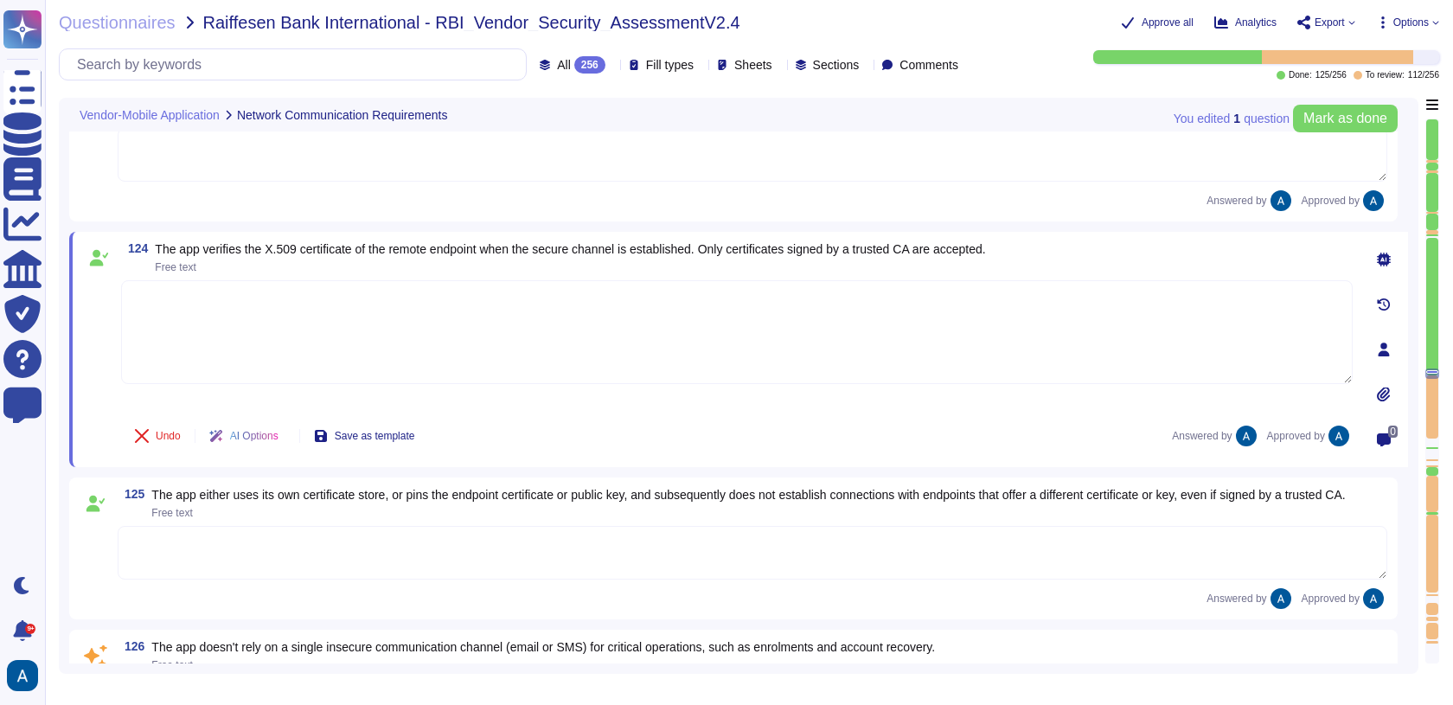
type textarea "The level and type of restrictions applied by each application should be based …"
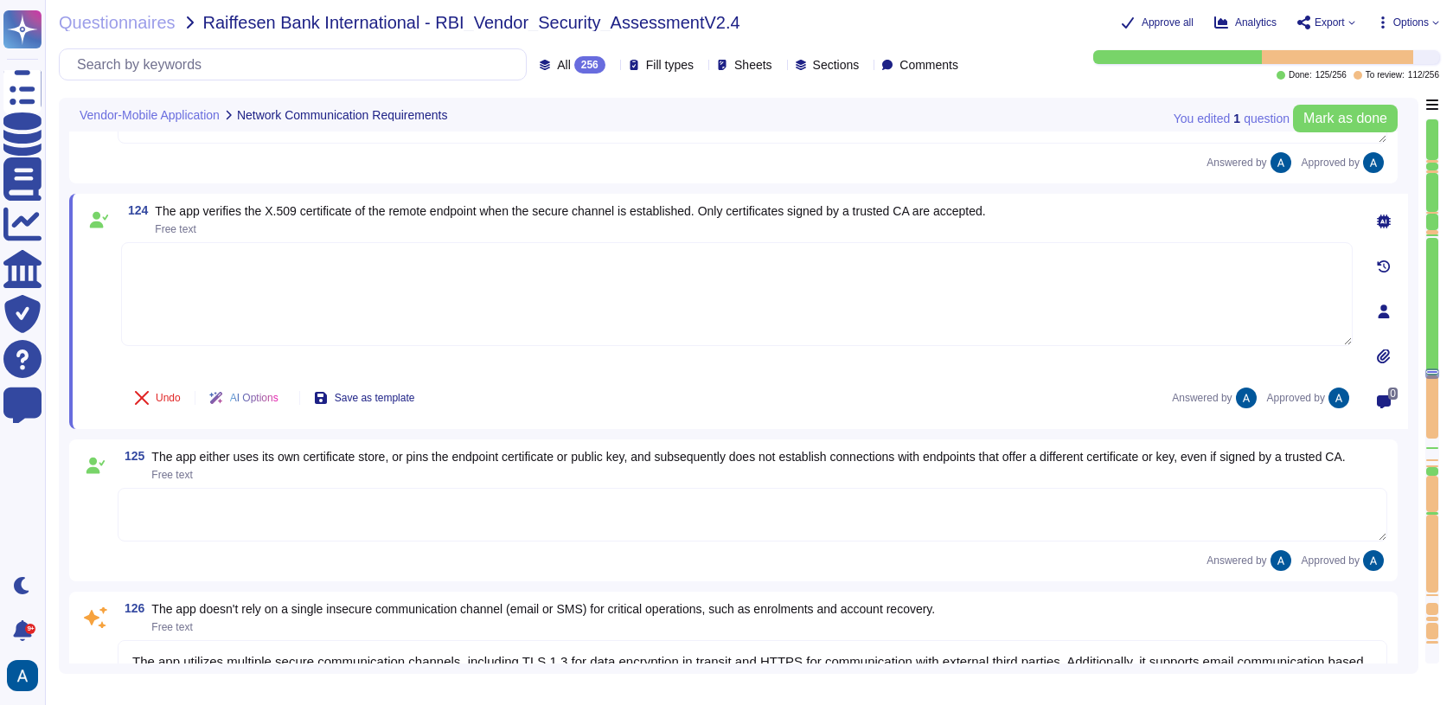
type textarea "We perform malware scanning on upload."
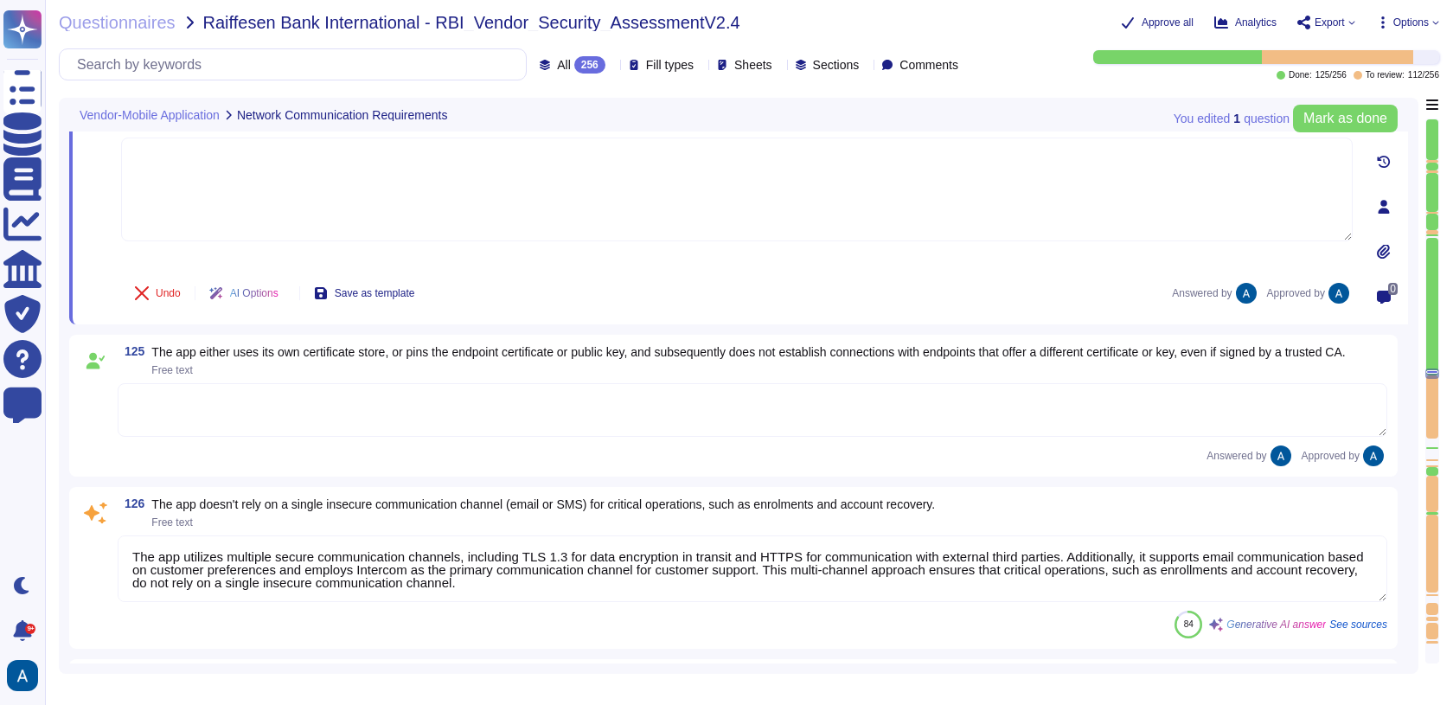
scroll to position [19911, 0]
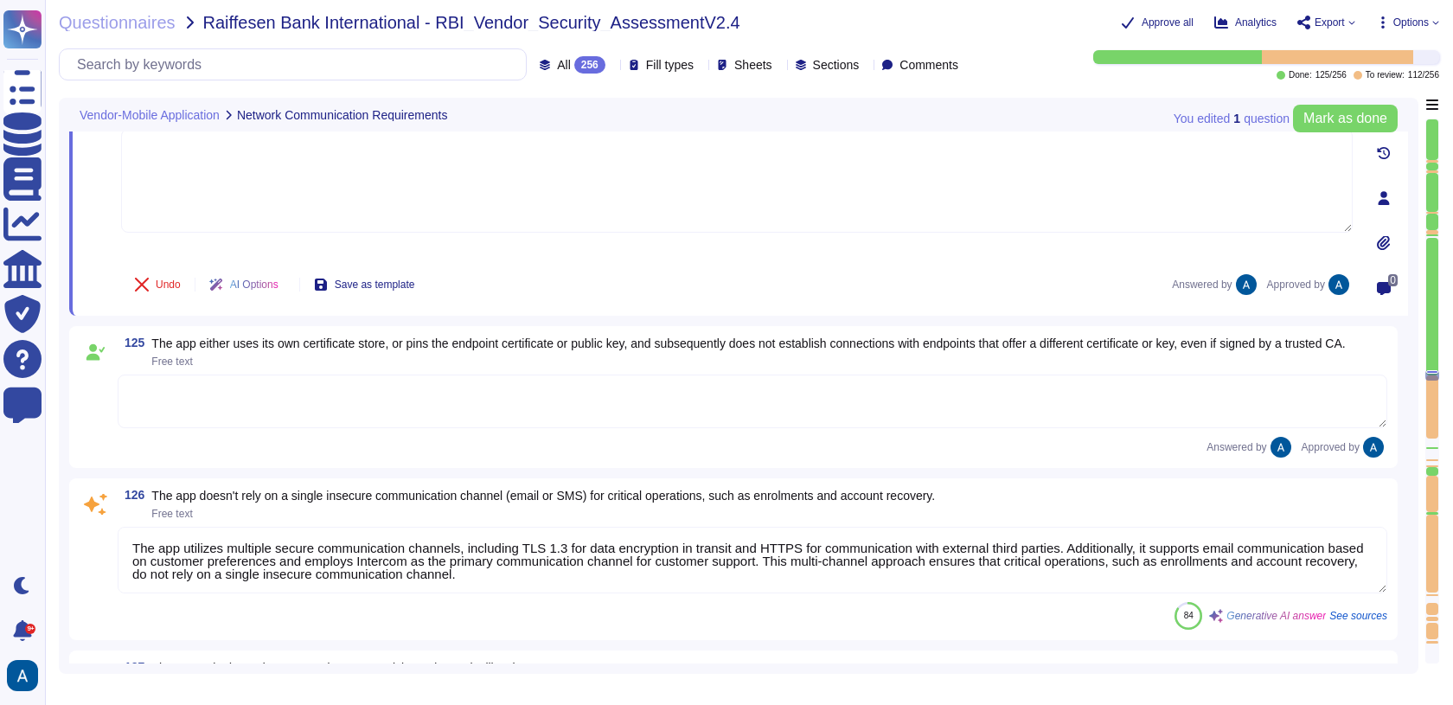
click at [1044, 560] on textarea "The app utilizes multiple secure communication channels, including TLS 1.3 for …" at bounding box center [752, 560] width 1269 height 67
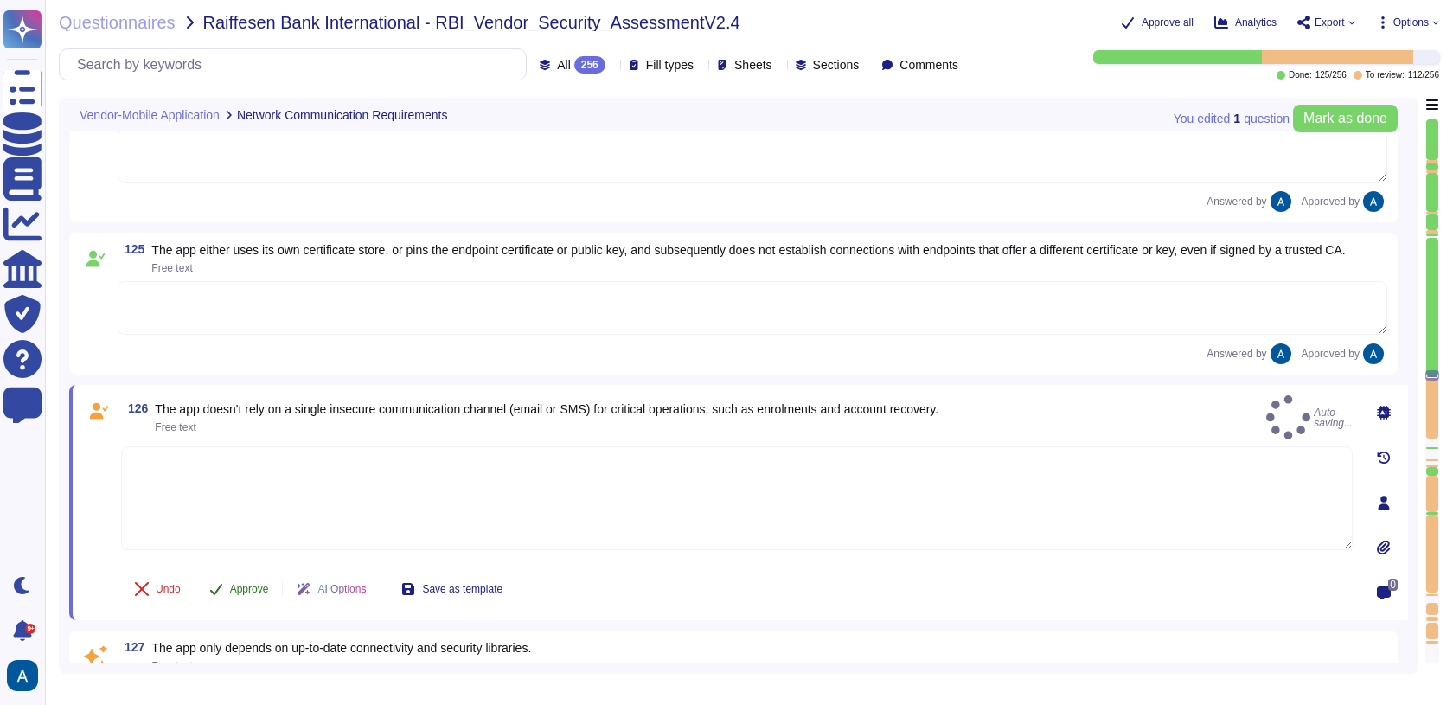
click at [244, 606] on button "Approve" at bounding box center [238, 588] width 87 height 35
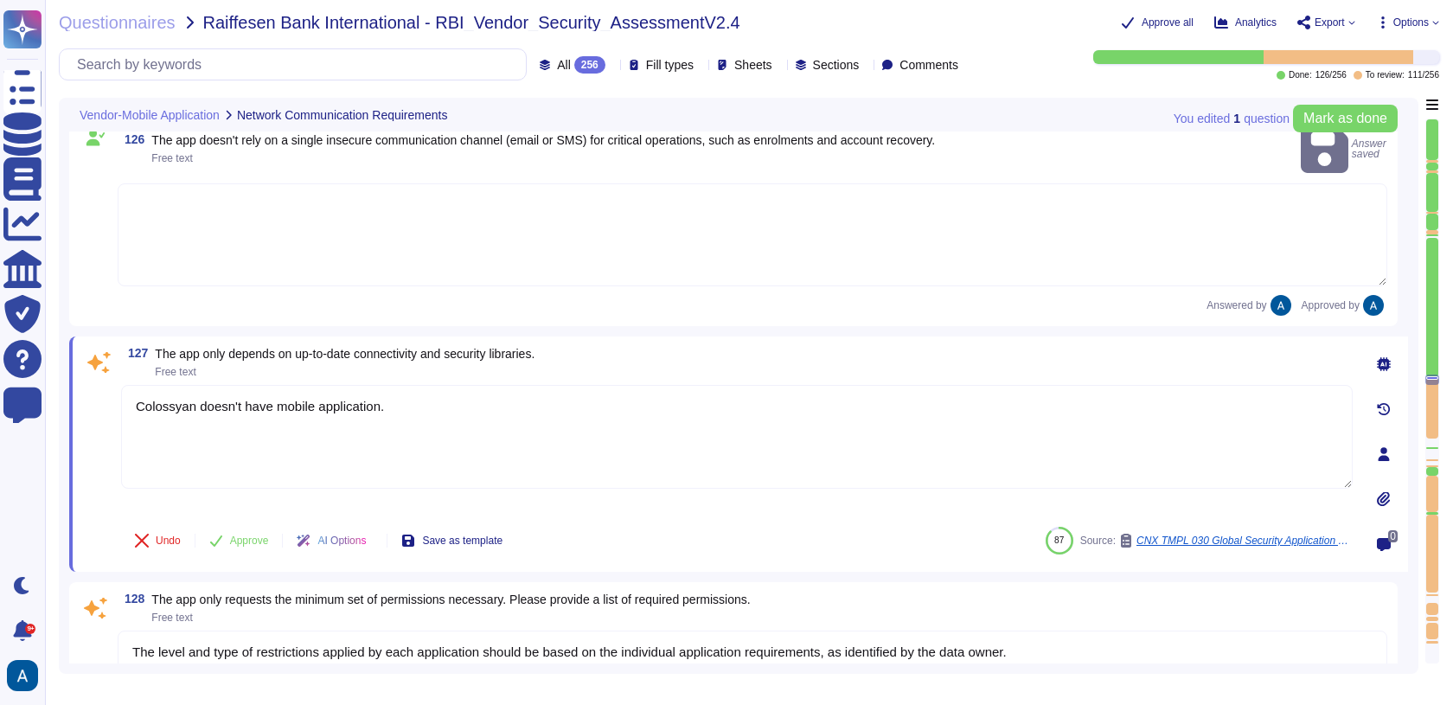
type textarea "[TECHNICAL_ID] HTTP, HTTPS Allow AWS Loadbalancer for hosted services"
type textarea "No."
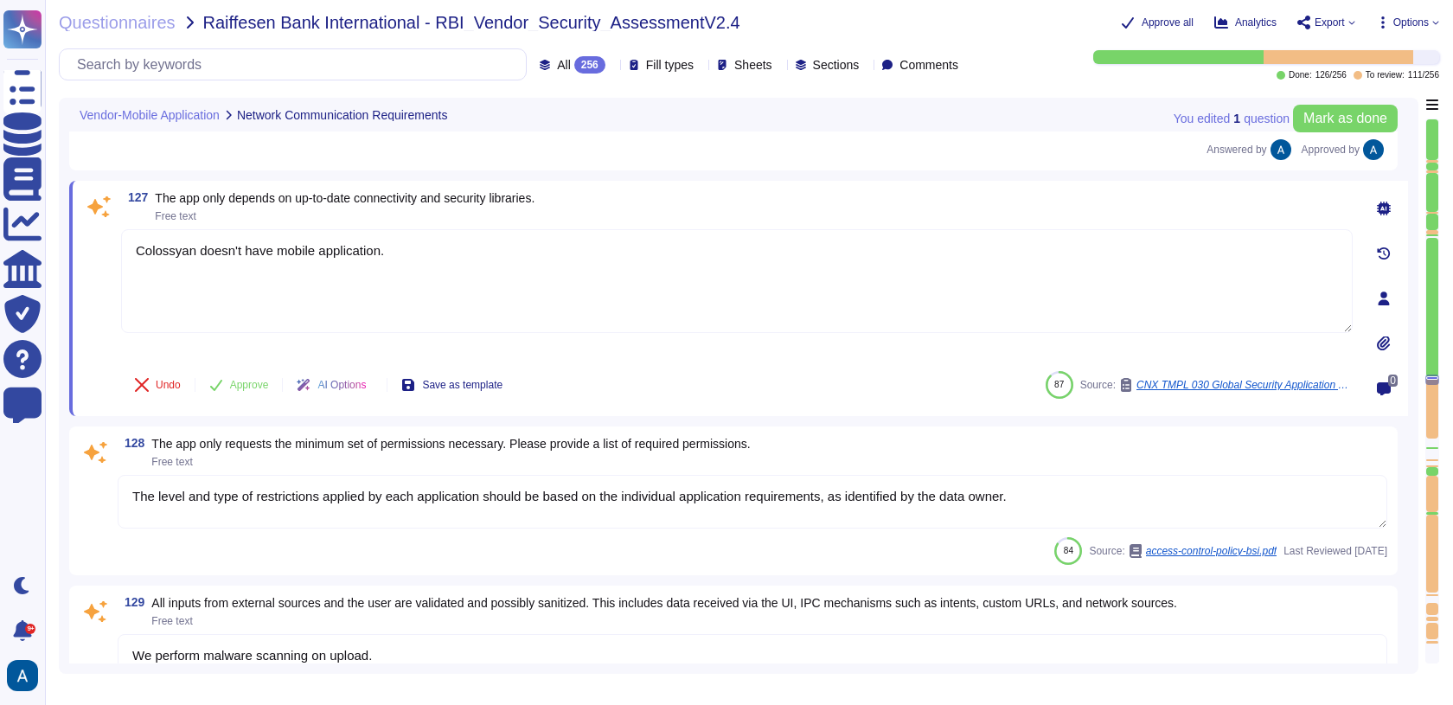
scroll to position [20324, 0]
type textarea "Software developers shall be provided with secure development training appropri…"
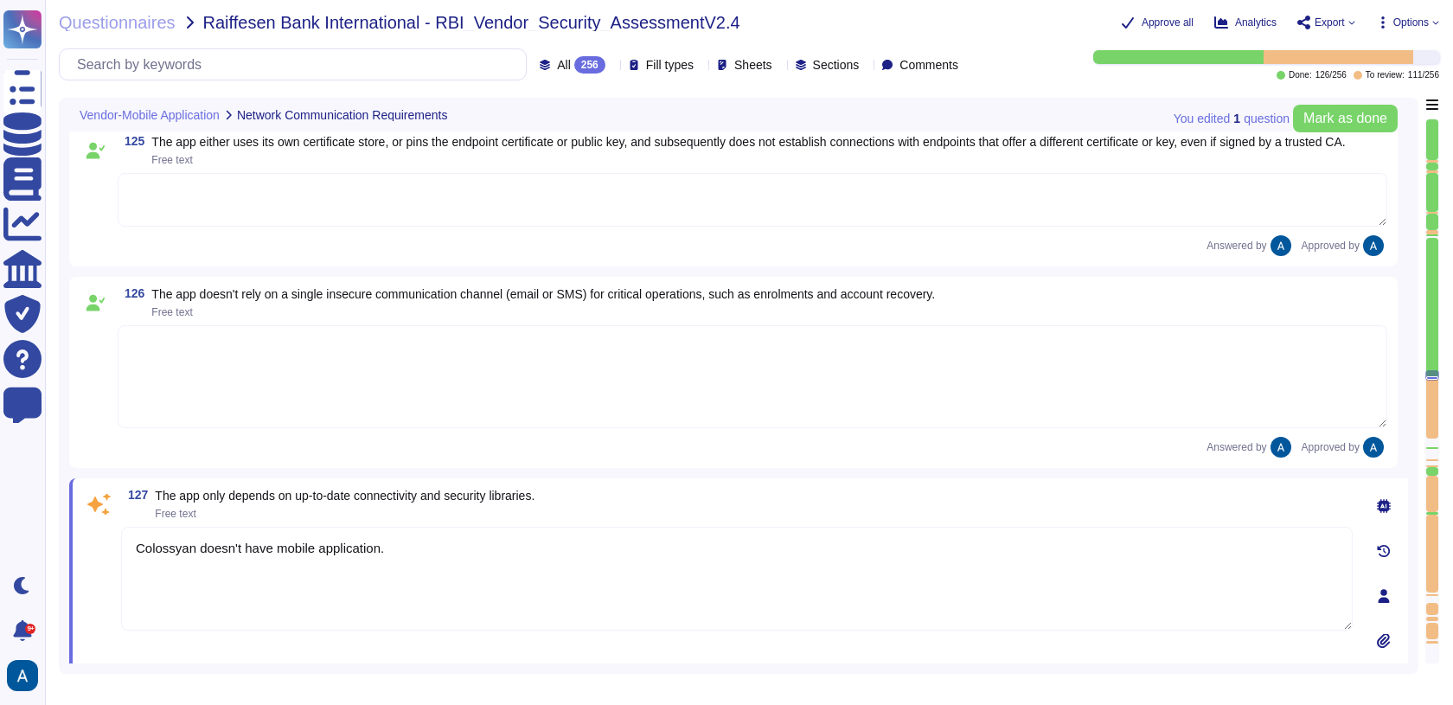
scroll to position [20020, 0]
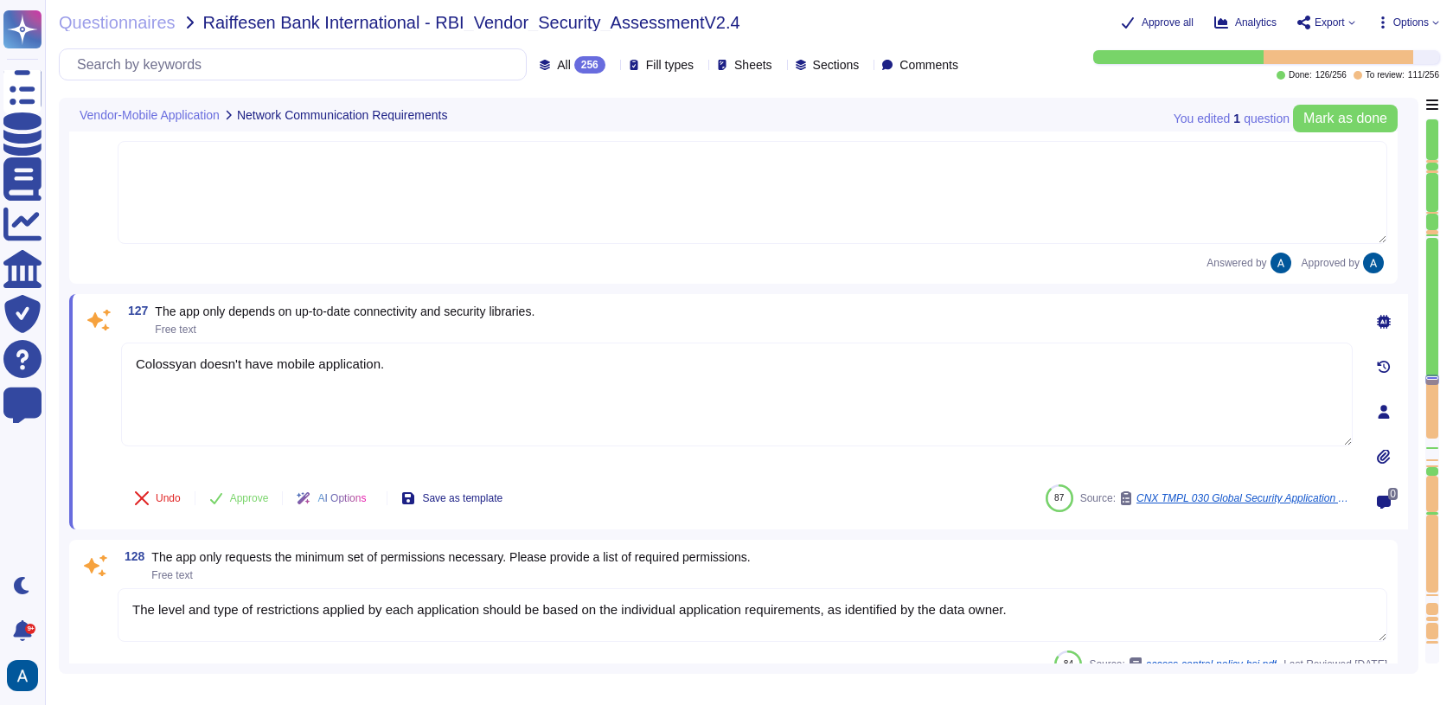
type textarea "No."
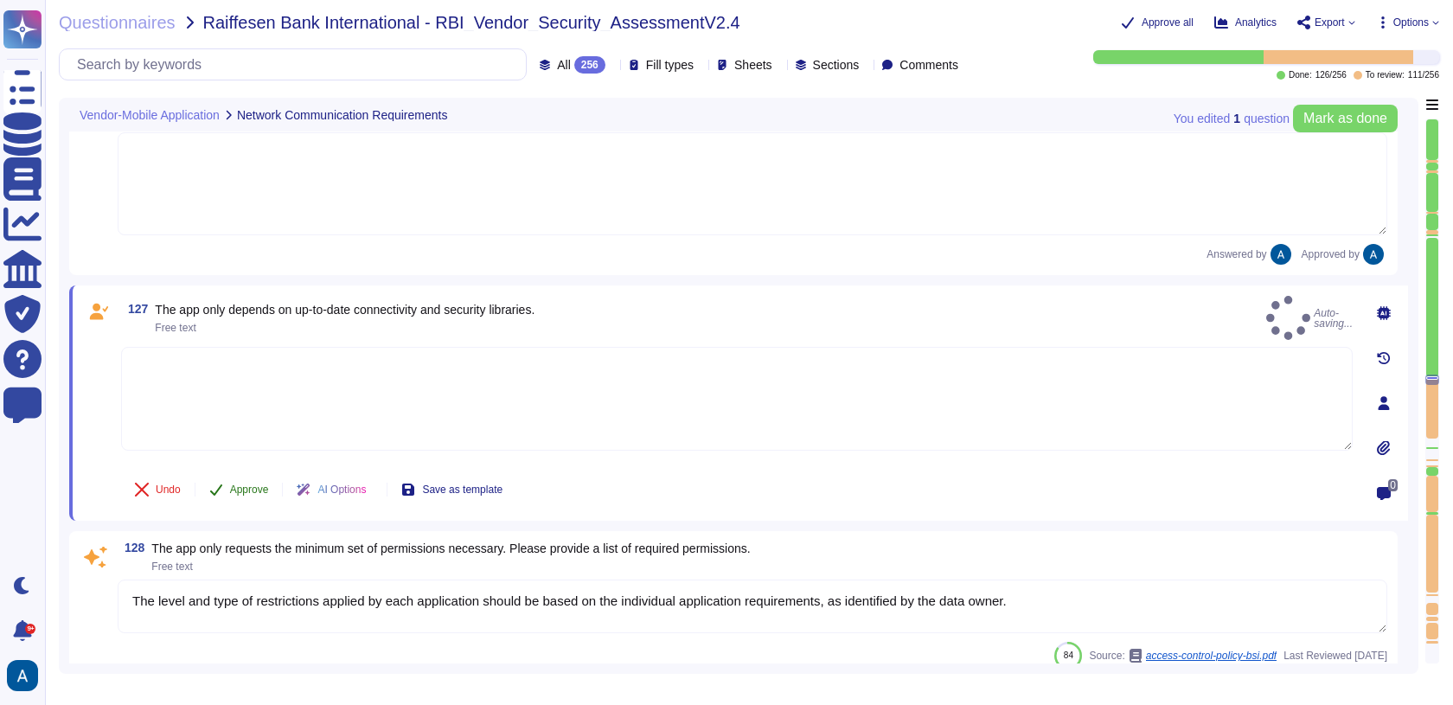
click at [254, 492] on span "Approve" at bounding box center [249, 489] width 39 height 10
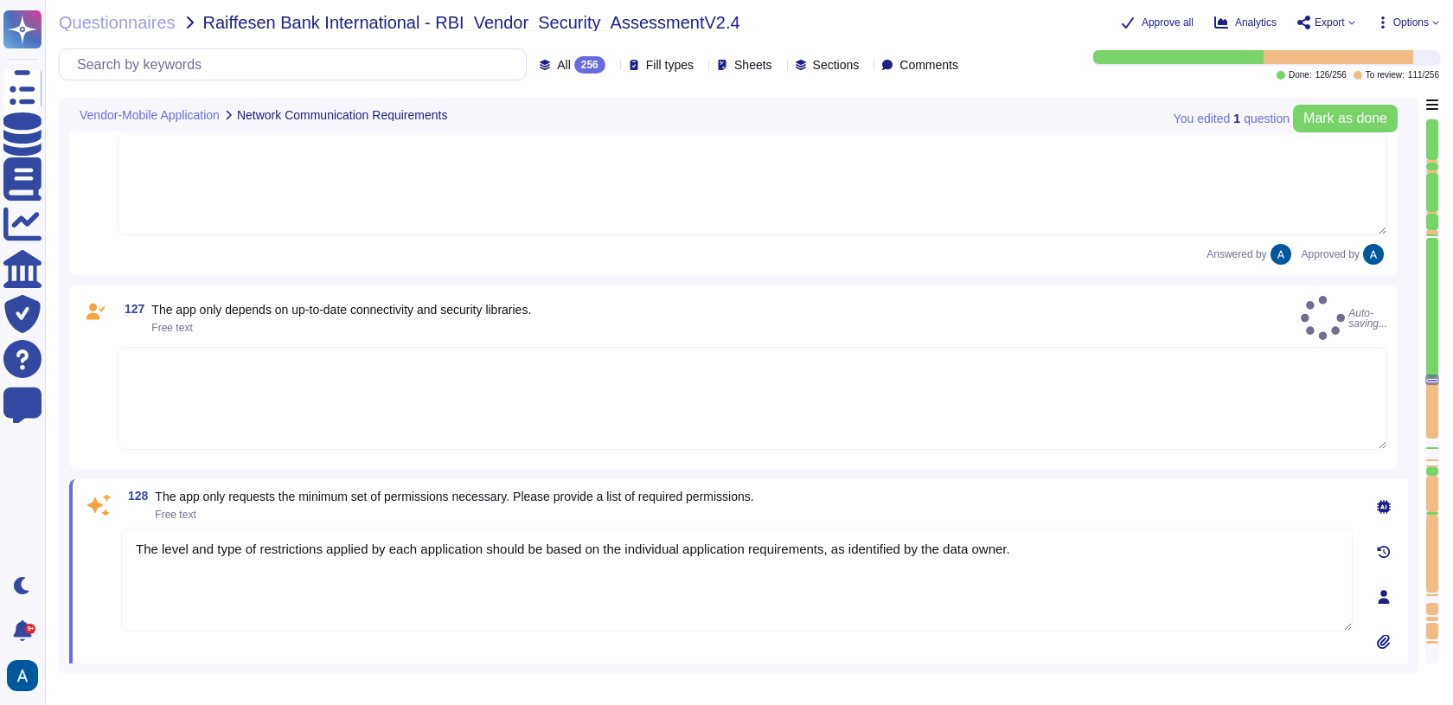
type textarea "No."
type textarea "Colossyan doesn't have mobile application."
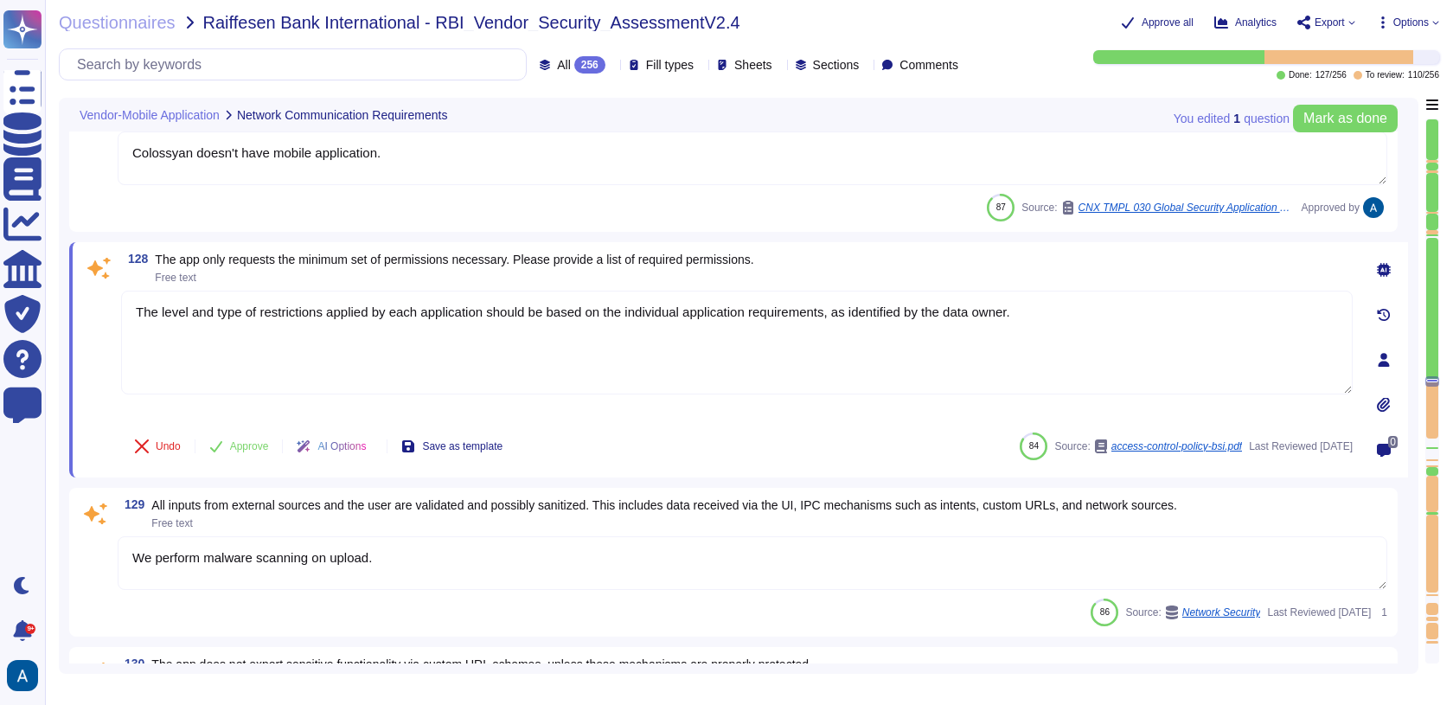
type textarea "Software developers shall be provided with secure development training appropri…"
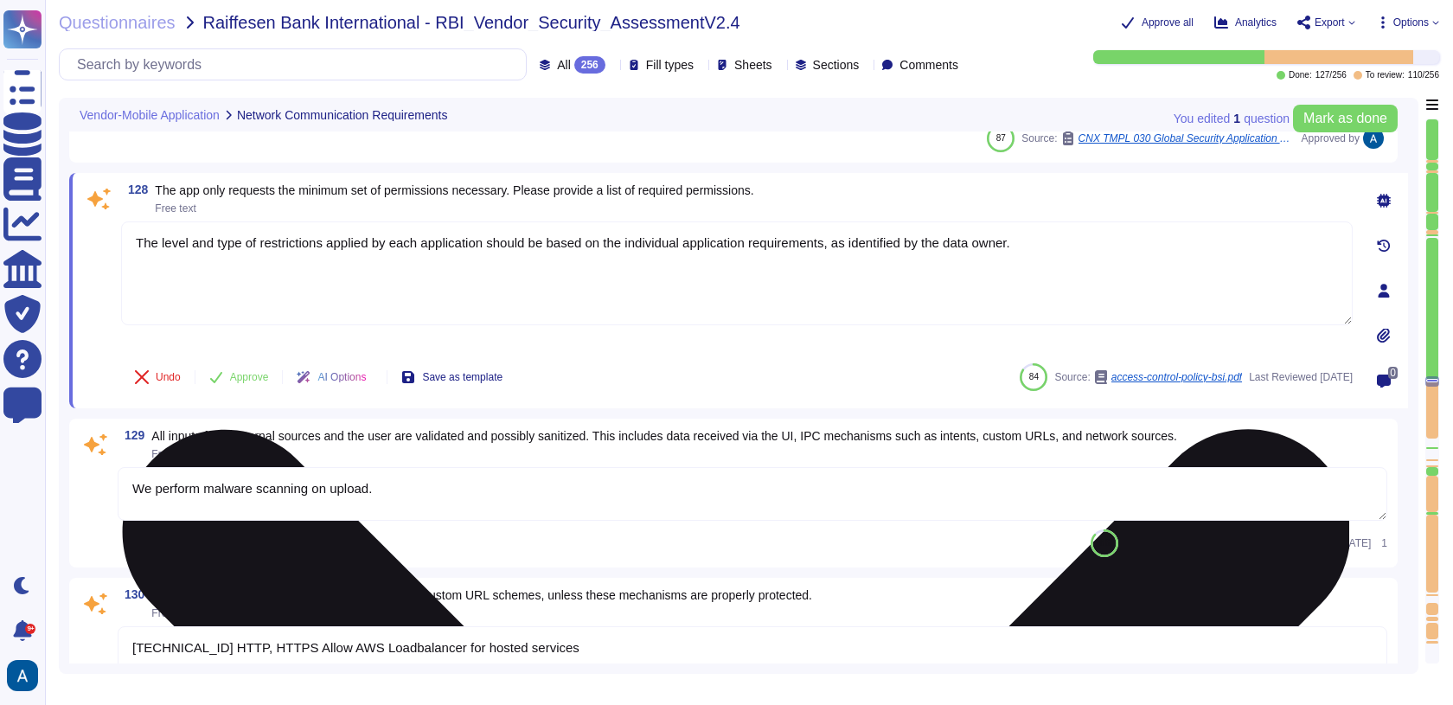
type textarea "[TECHNICAL_ID] HTTP, HTTPS Allow AWS Loadbalancer for hosted services"
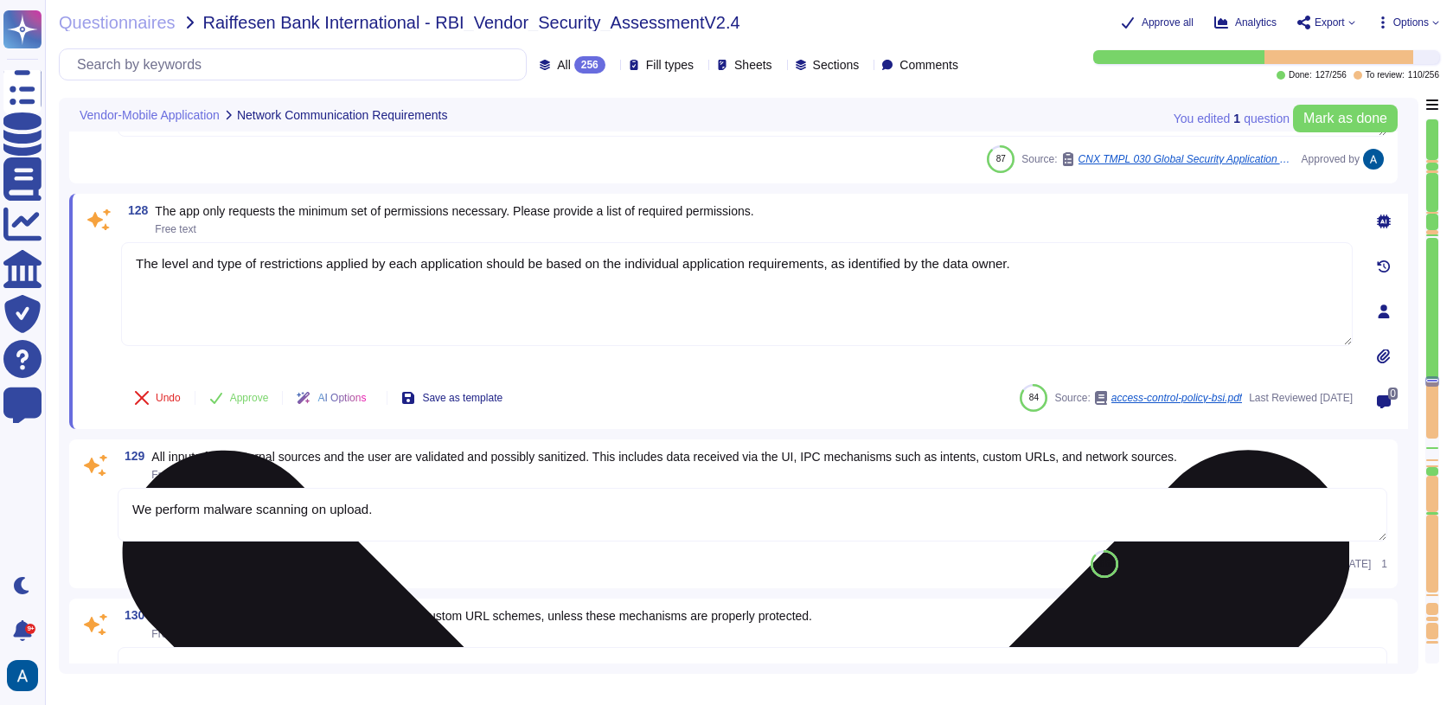
type textarea "[TECHNICAL_ID] HTTP, HTTPS Allow AWS Loadbalancer for hosted services"
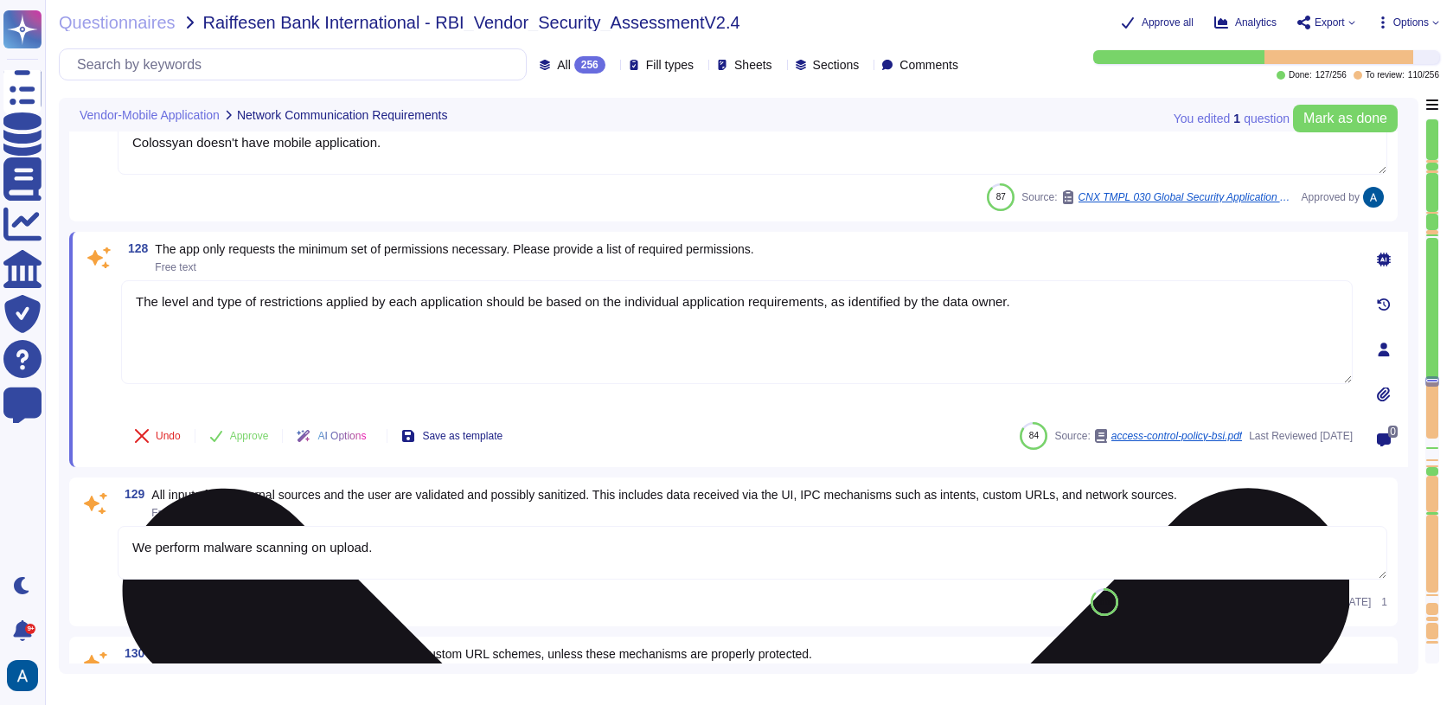
type textarea "[TECHNICAL_ID] HTTP, HTTPS Allow AWS Loadbalancer for hosted services"
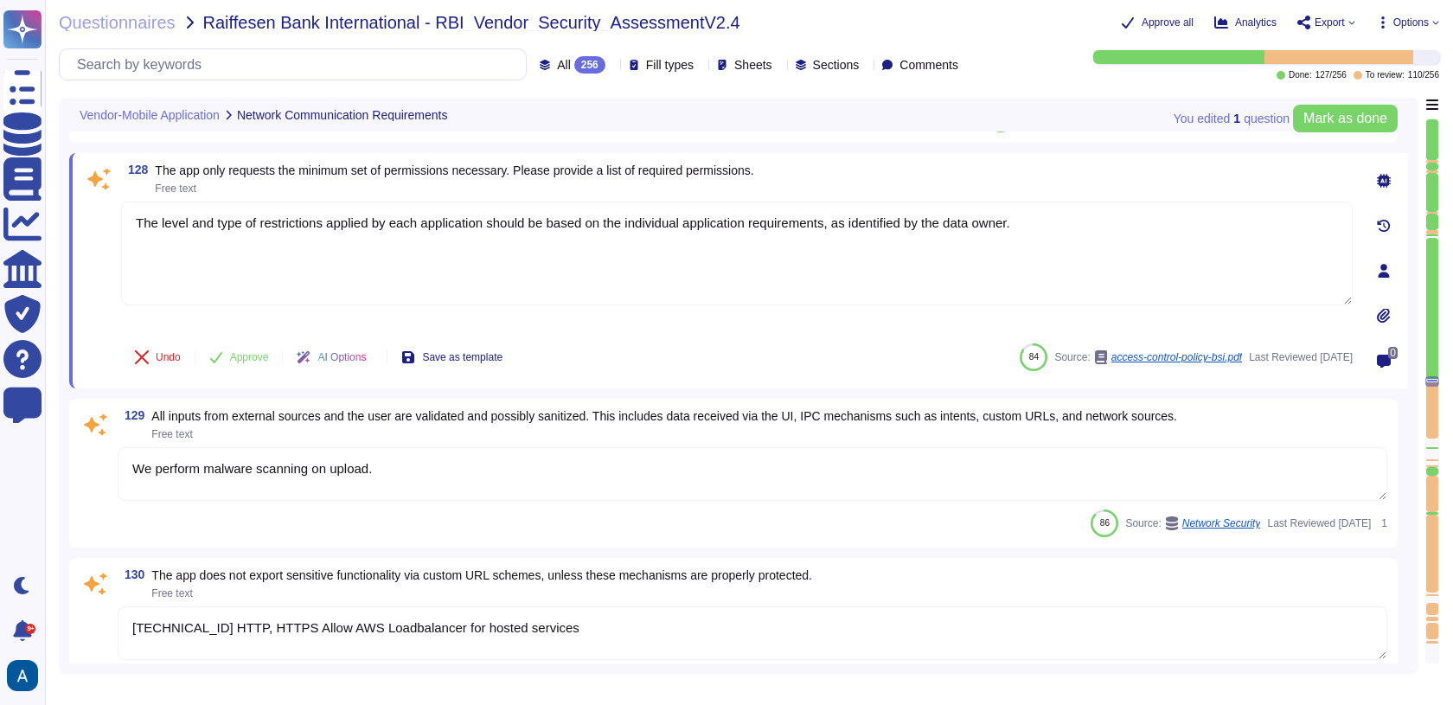
click at [330, 132] on div "87 Source: CNX TMPL 030 Global Security Application Assessment To be filled by …" at bounding box center [752, 119] width 1269 height 28
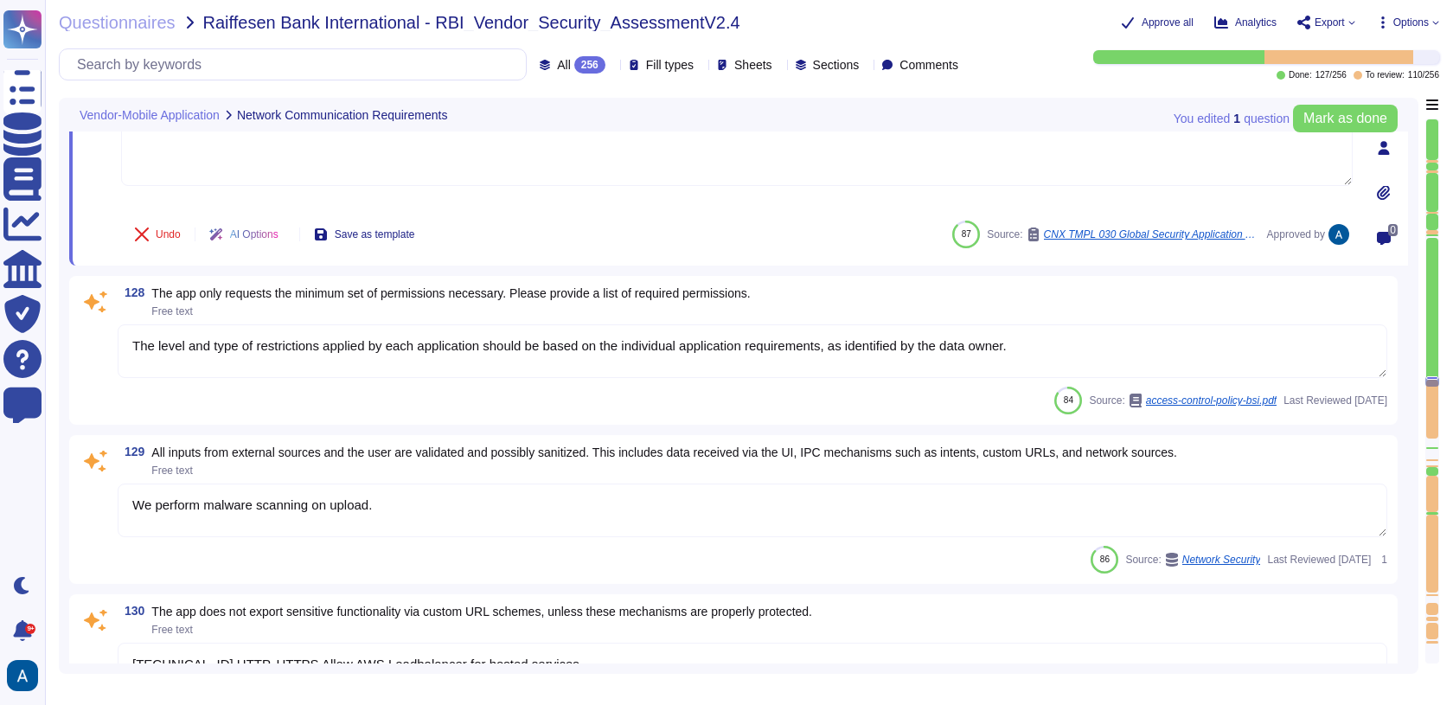
type textarea "Software developers shall be provided with secure development training appropri…"
type textarea "[TECHNICAL_ID] HTTP, HTTPS Allow AWS Loadbalancer for hosted services"
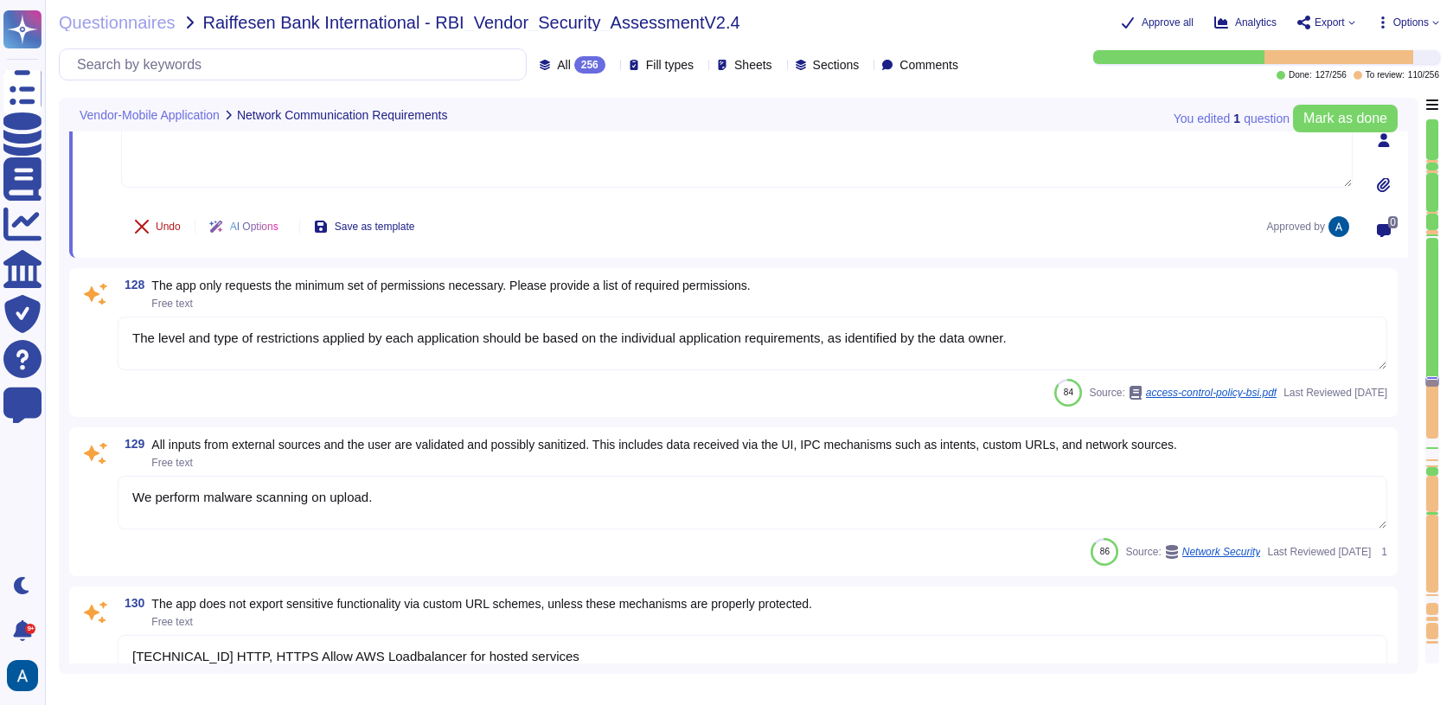
click at [164, 227] on button "Undo" at bounding box center [157, 226] width 73 height 35
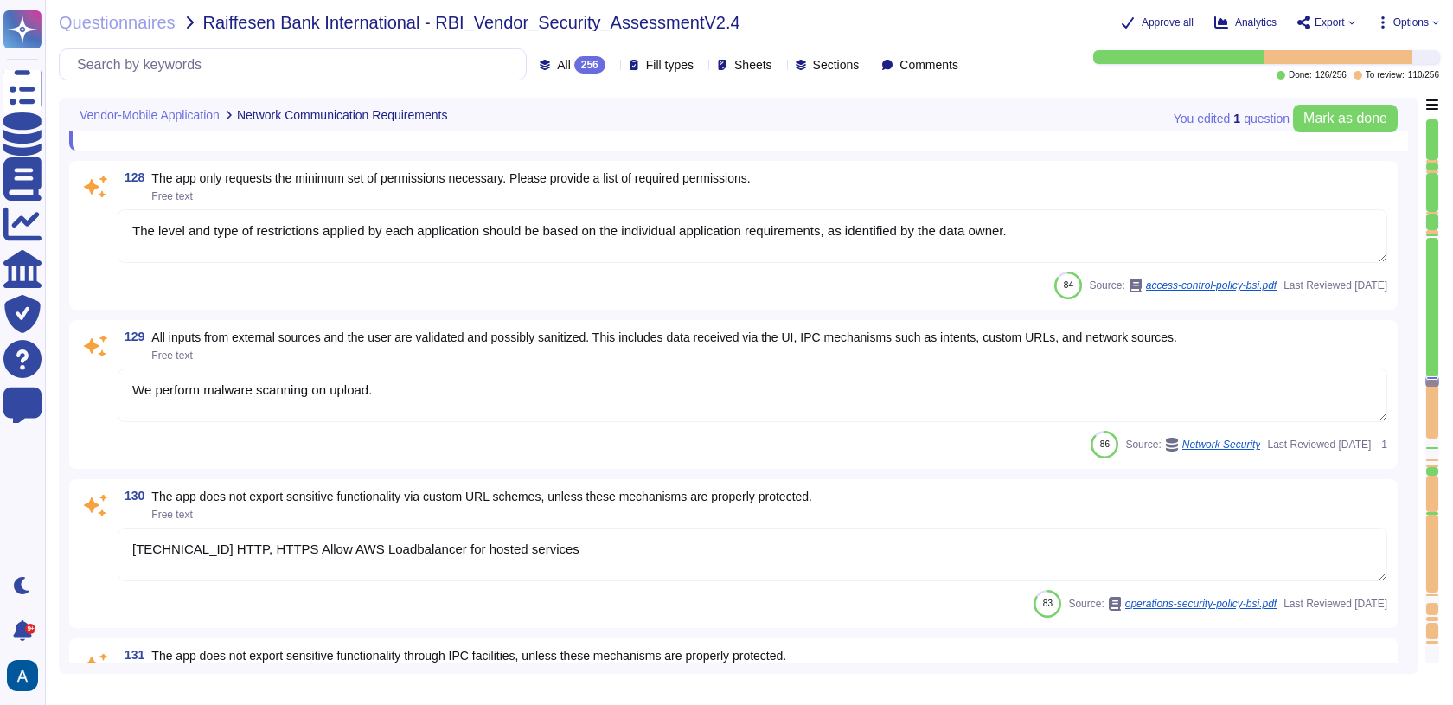
scroll to position [20557, 0]
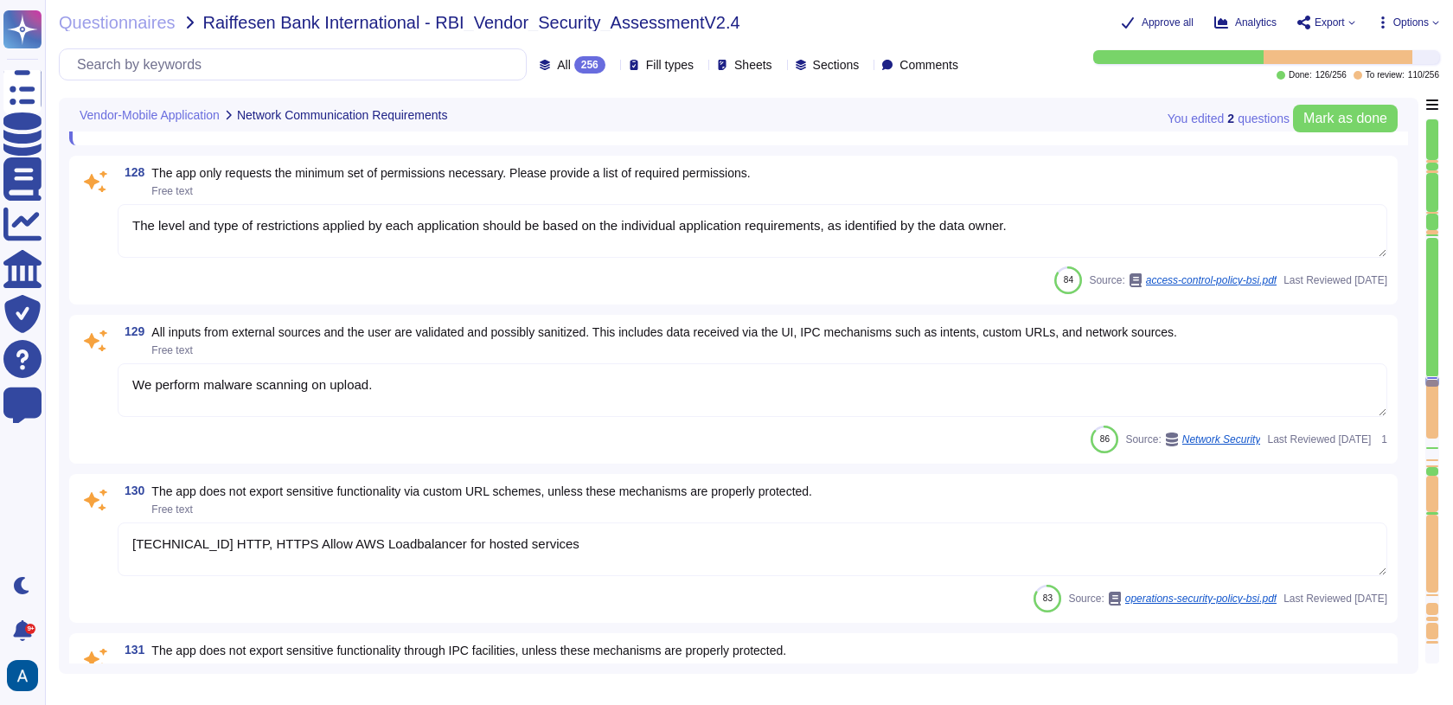
click at [158, 131] on button "Done" at bounding box center [157, 114] width 73 height 35
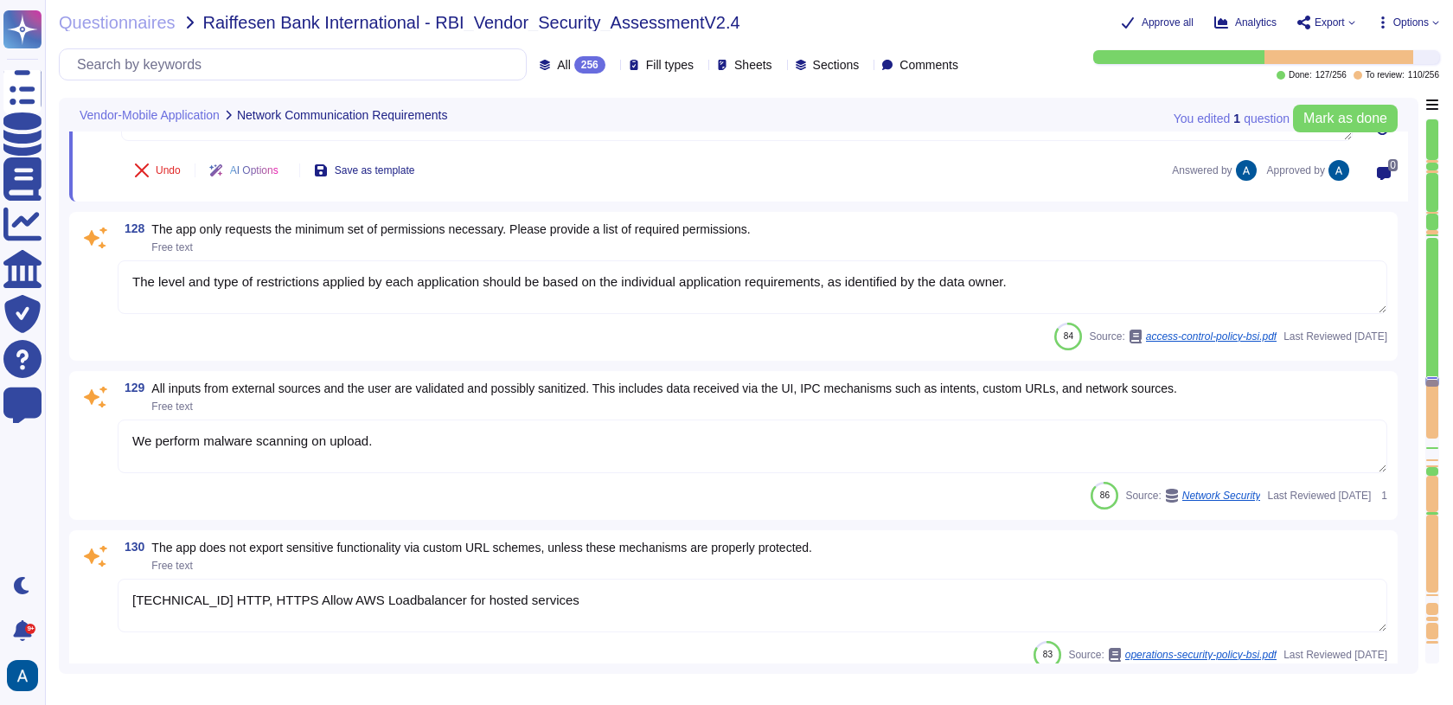
type textarea "[TECHNICAL_ID] HTTP, HTTPS Allow AWS Loadbalancer for hosted services"
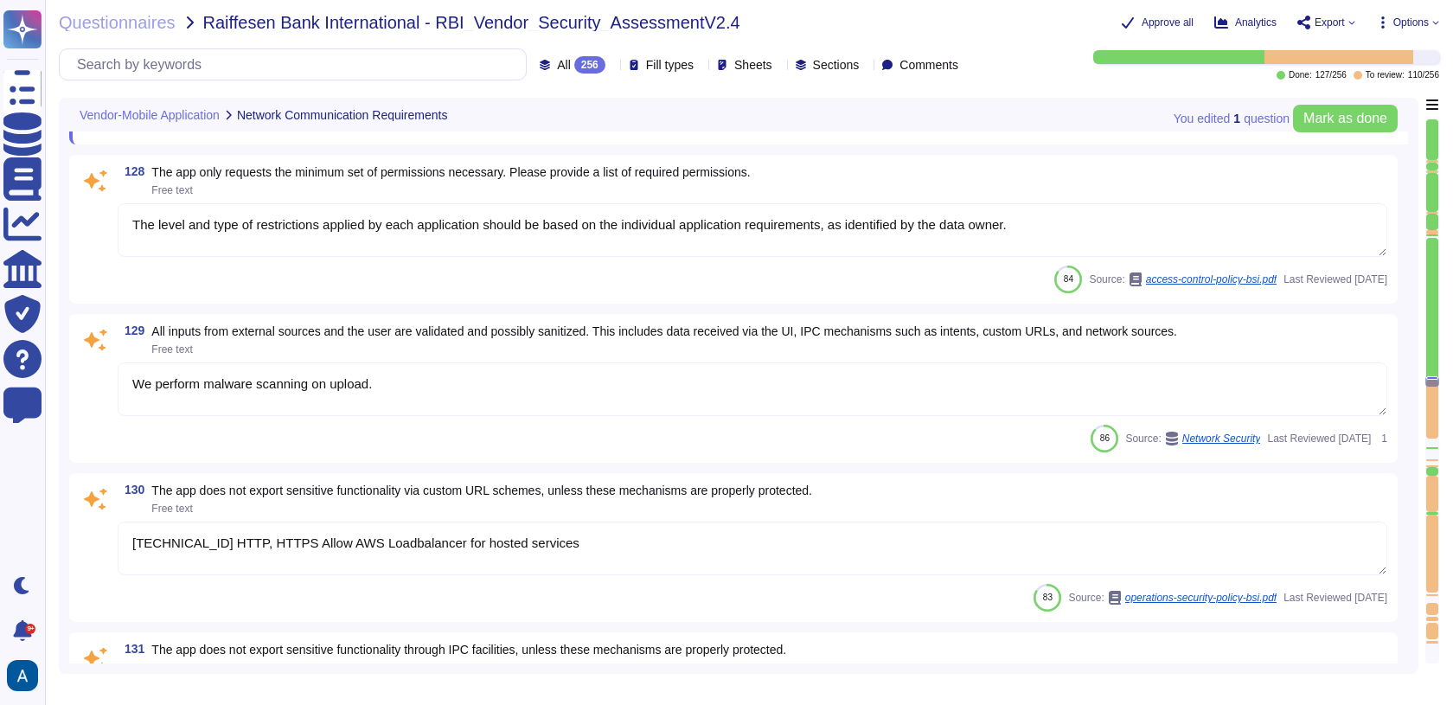
click at [240, 220] on textarea "The level and type of restrictions applied by each application should be based …" at bounding box center [752, 230] width 1269 height 54
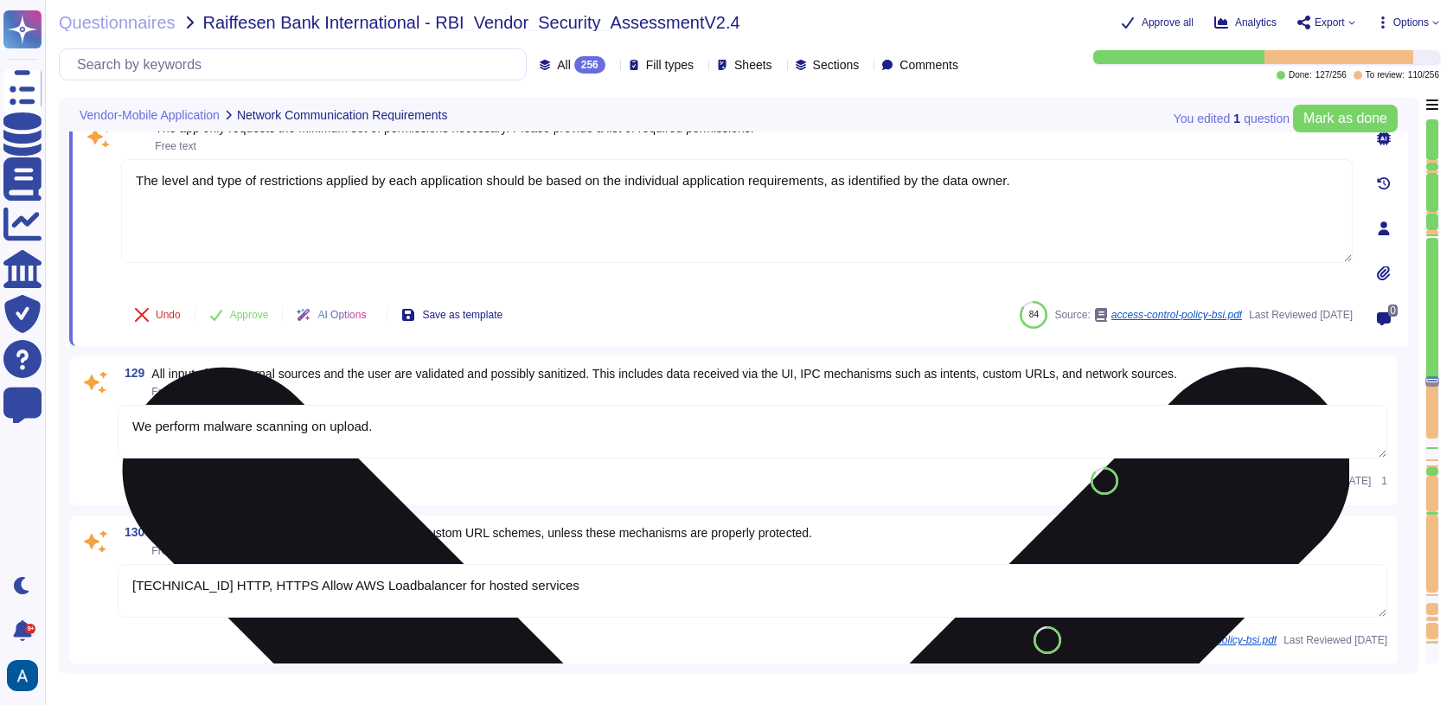
type textarea "[TECHNICAL_ID] HTTP, HTTPS Allow AWS Loadbalancer for hosted services"
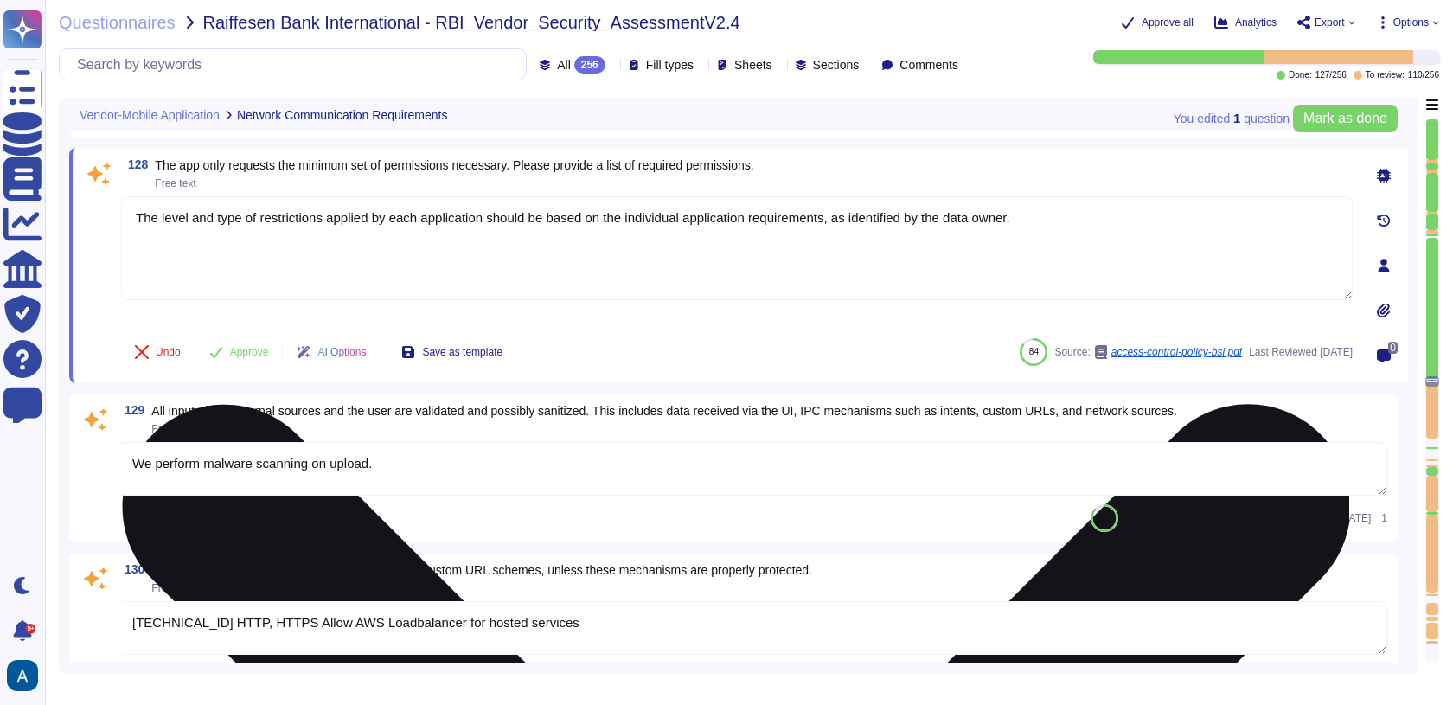
scroll to position [20515, 0]
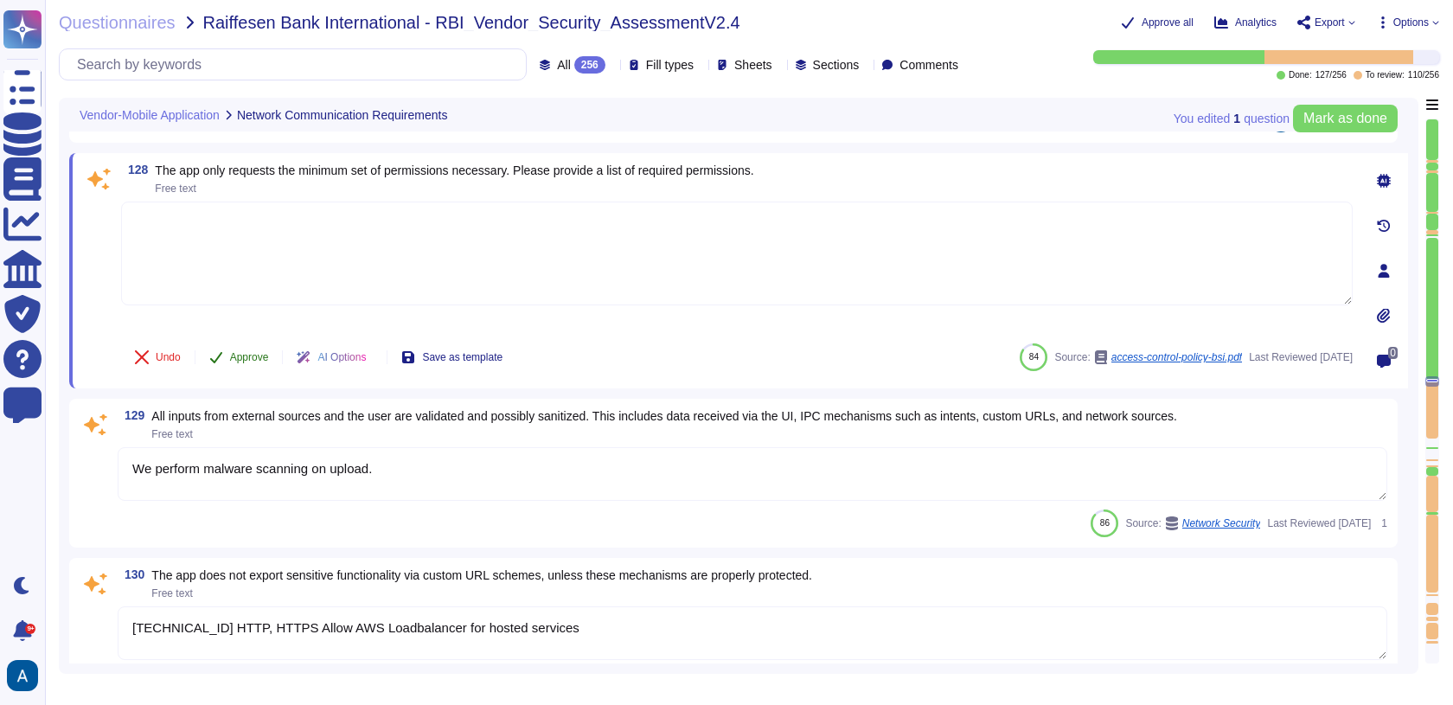
click at [257, 340] on button "Approve" at bounding box center [238, 357] width 87 height 35
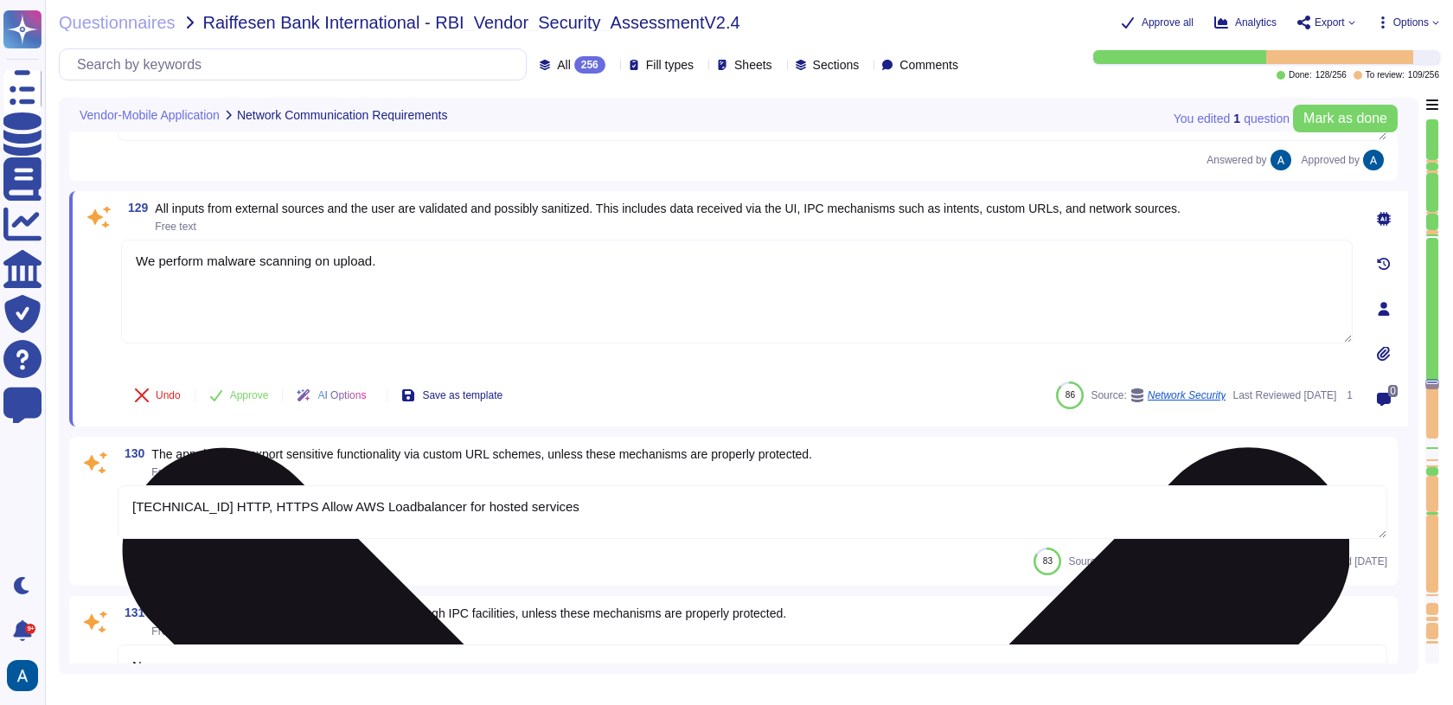
scroll to position [20707, 0]
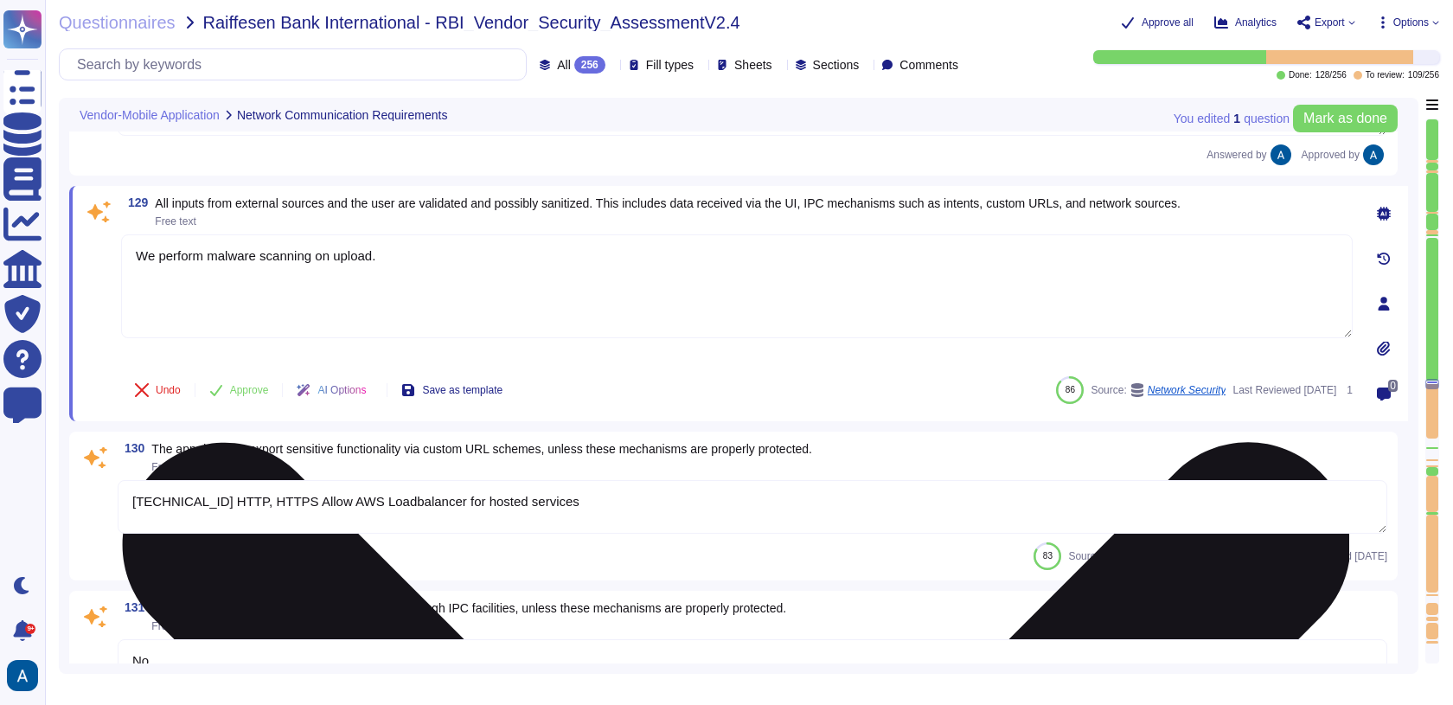
type textarea "Colossyan doesn't have mobile application."
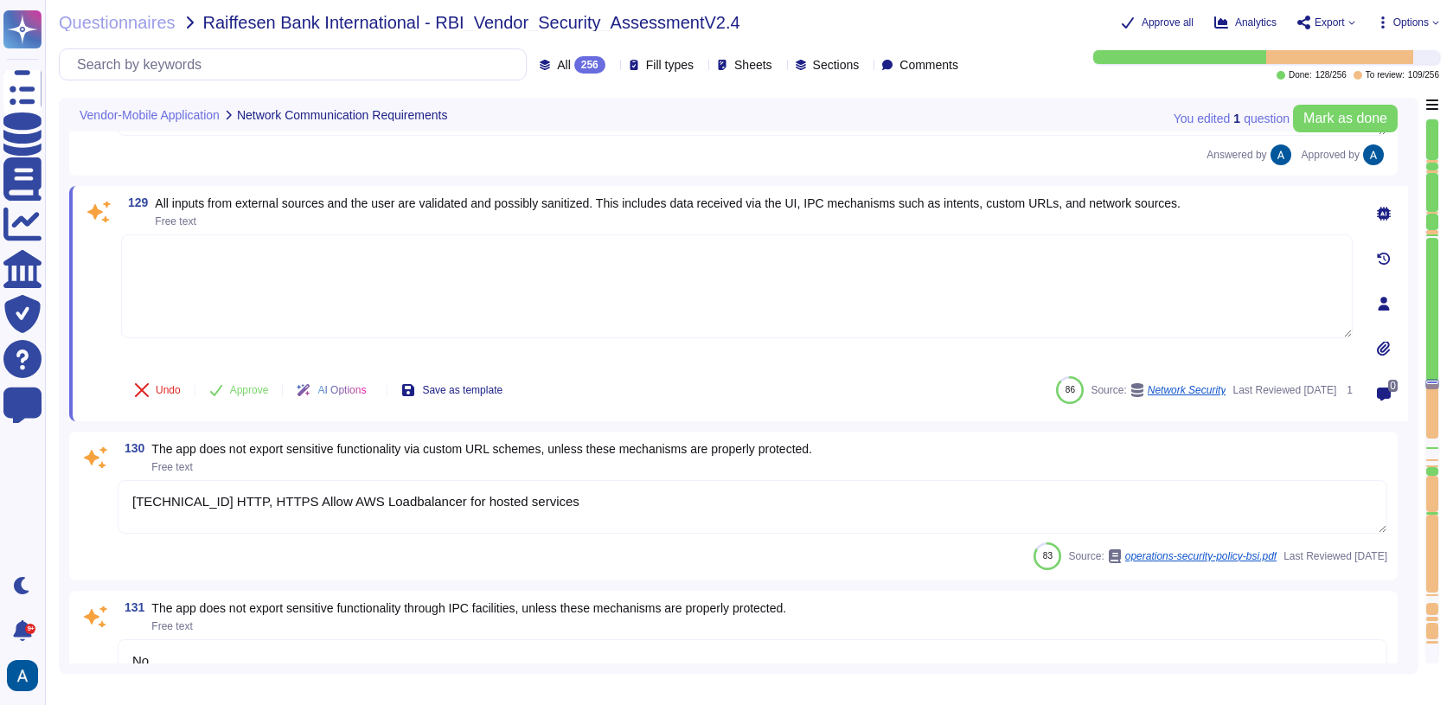
click at [99, 309] on span at bounding box center [98, 298] width 31 height 128
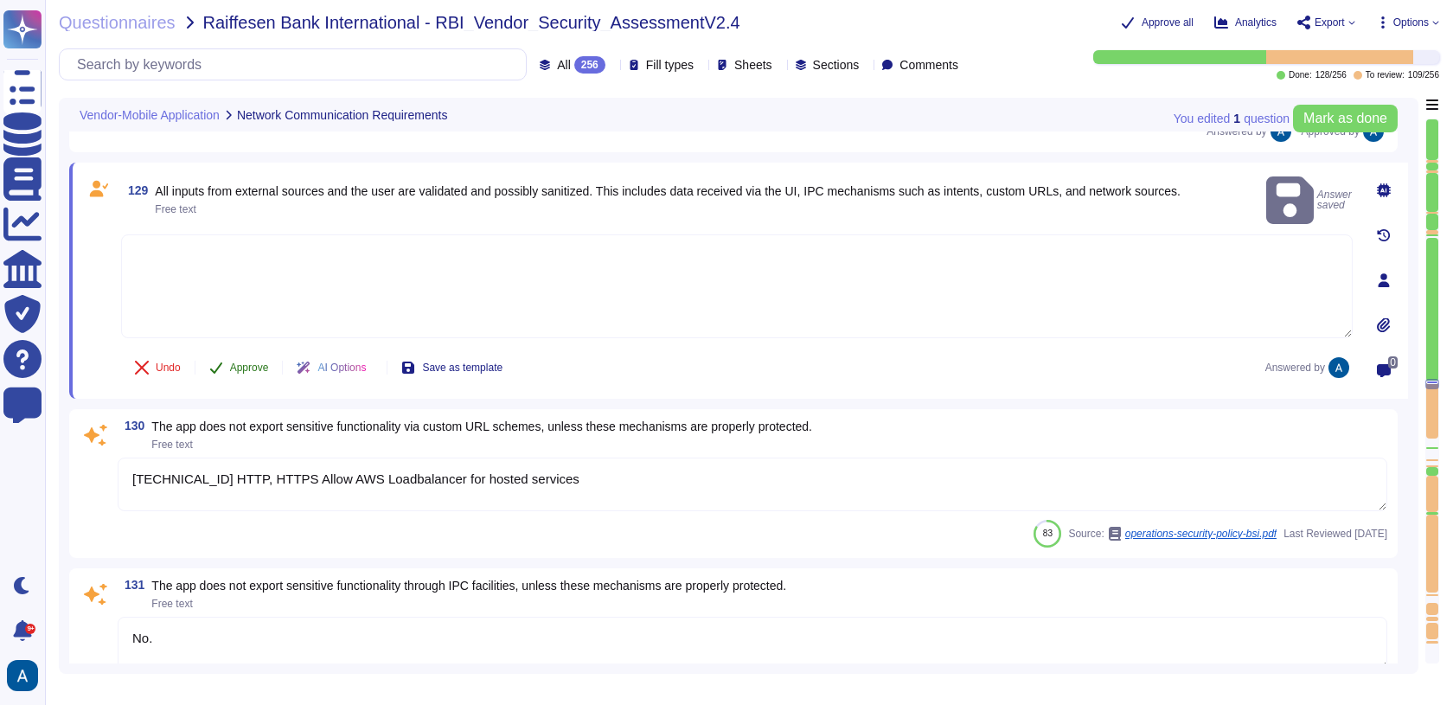
click at [239, 362] on span "Approve" at bounding box center [249, 367] width 39 height 10
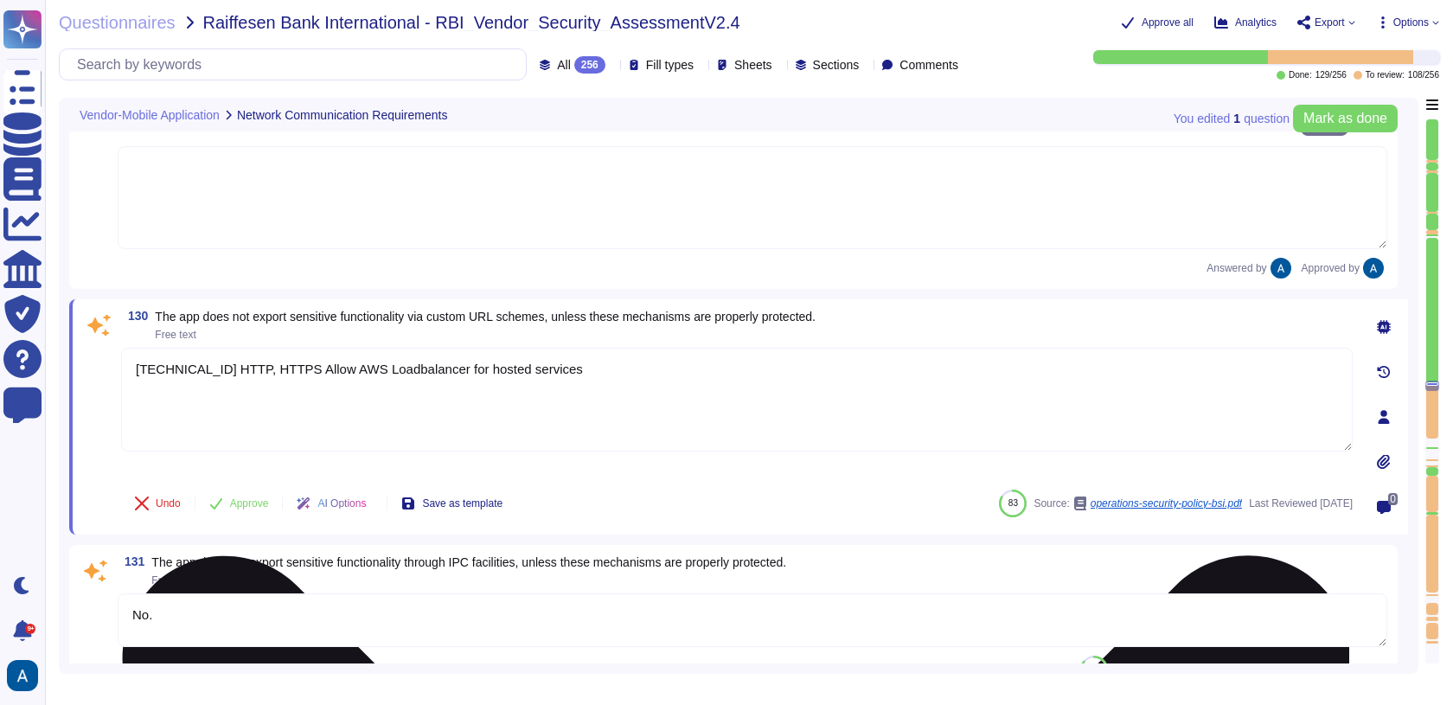
type textarea "Colossyan doesn't have mobile application."
type textarea "Yes For more details please visit to [GEOGRAPHIC_DATA] support center: [URL][DO…"
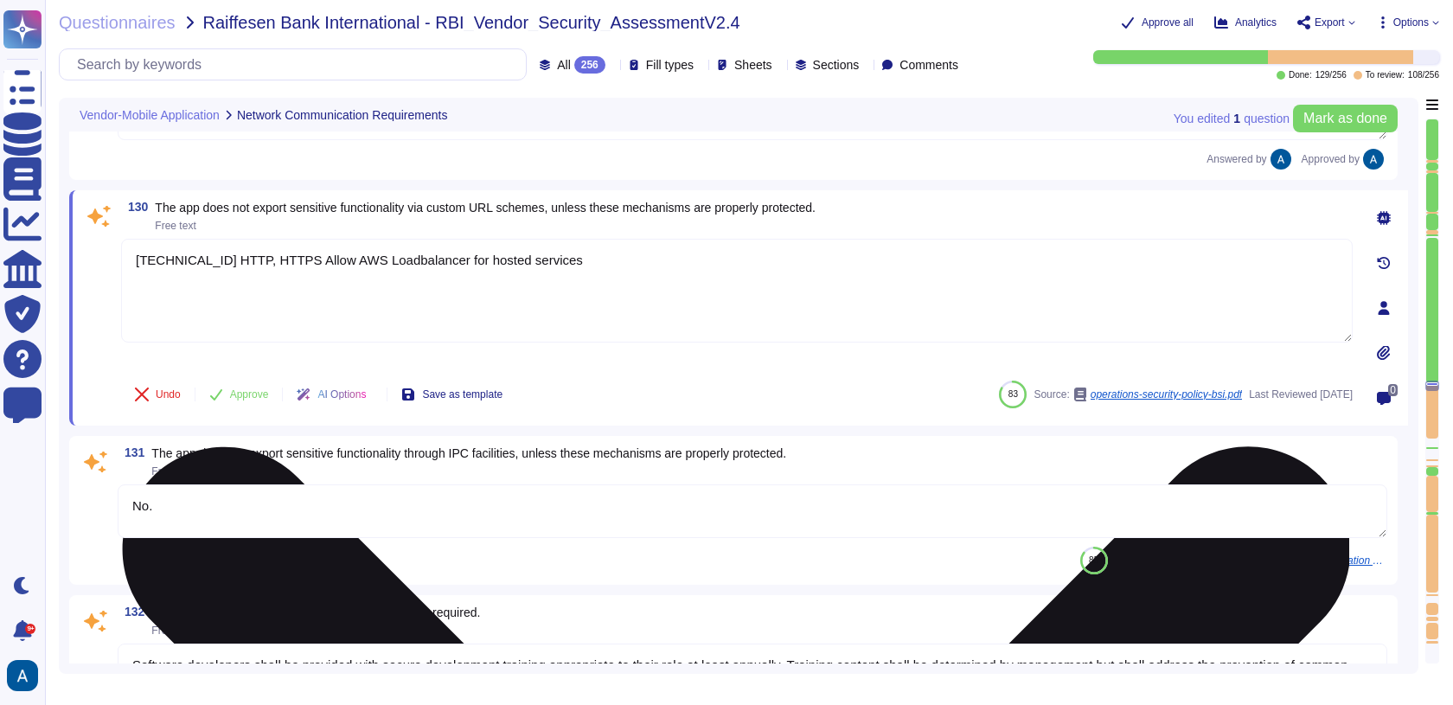
scroll to position [20898, 0]
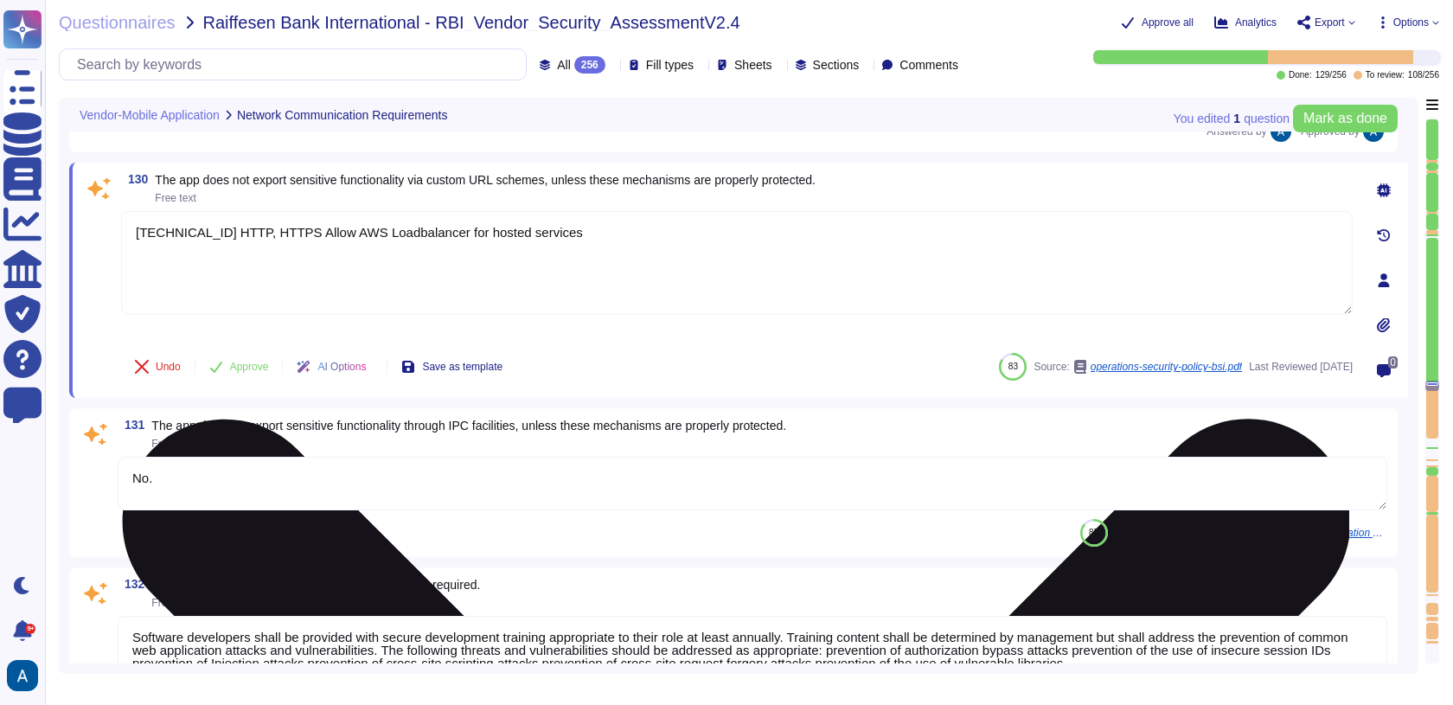
click at [286, 269] on textarea "[TECHNICAL_ID] HTTP, HTTPS Allow AWS Loadbalancer for hosted services" at bounding box center [736, 263] width 1231 height 104
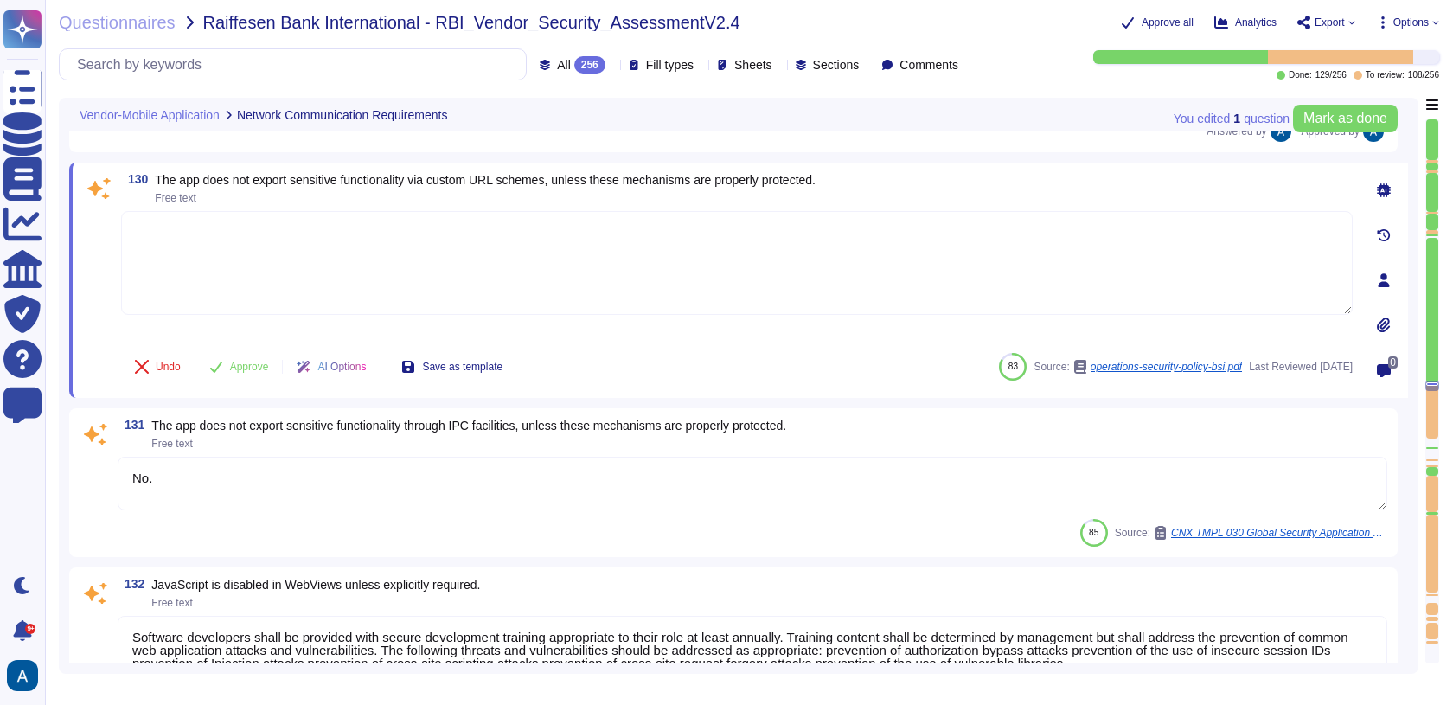
click at [96, 296] on span at bounding box center [98, 275] width 31 height 128
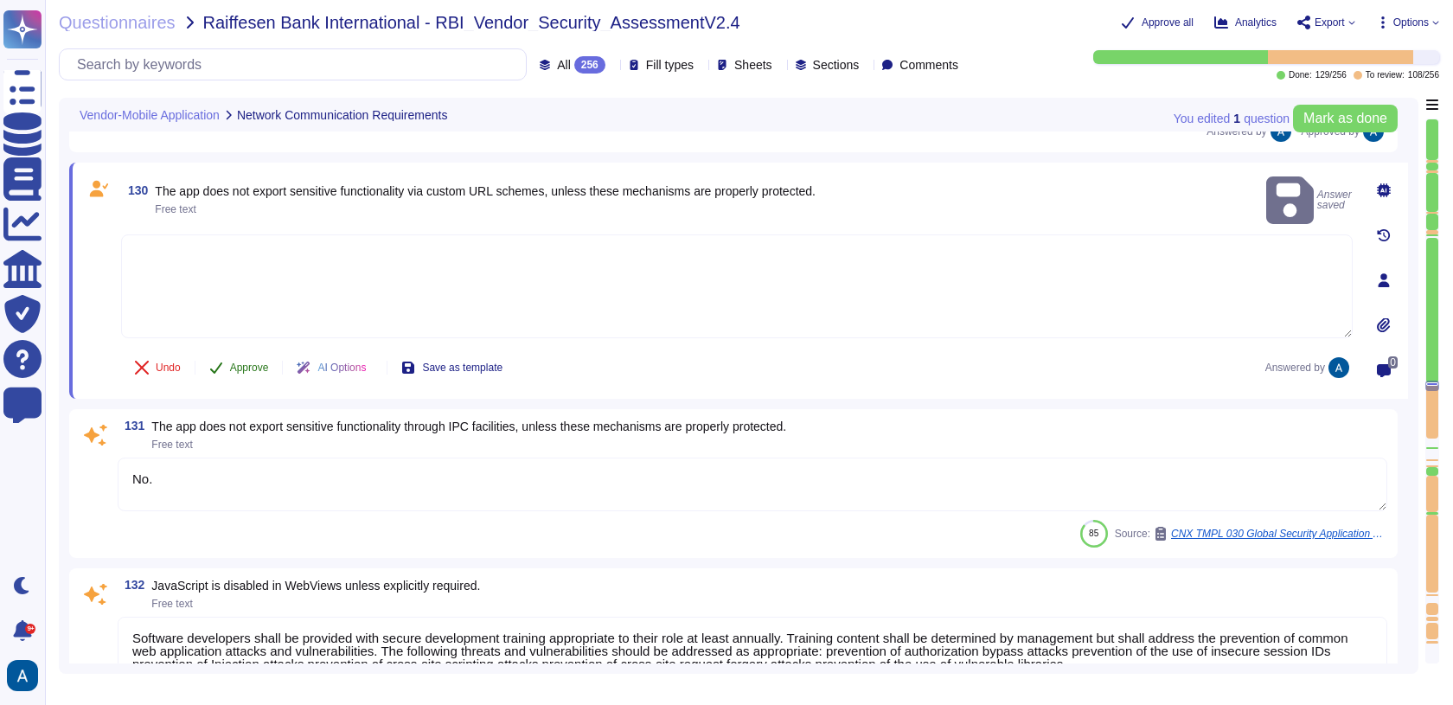
click at [269, 362] on span "Approve" at bounding box center [249, 367] width 39 height 10
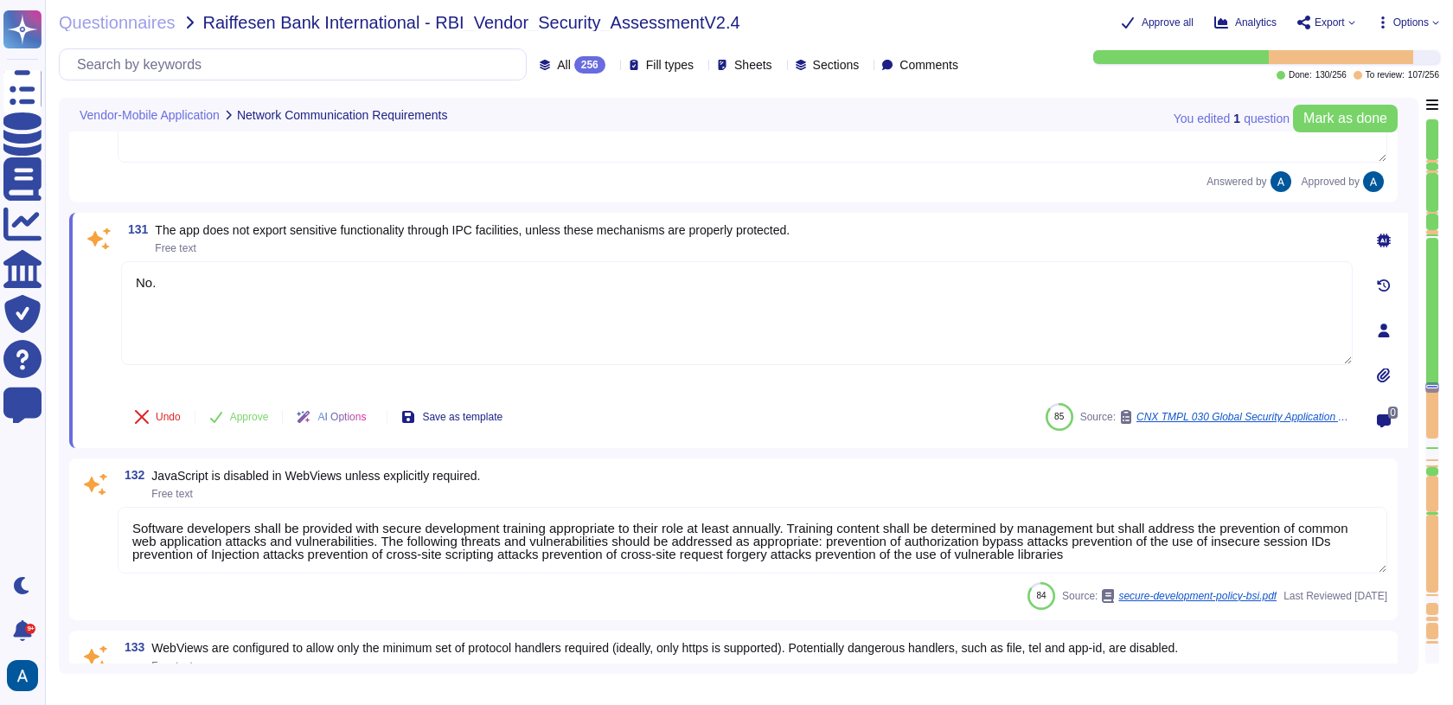
type textarea "Yes For more details please visit to [GEOGRAPHIC_DATA] support center: [URL][DO…"
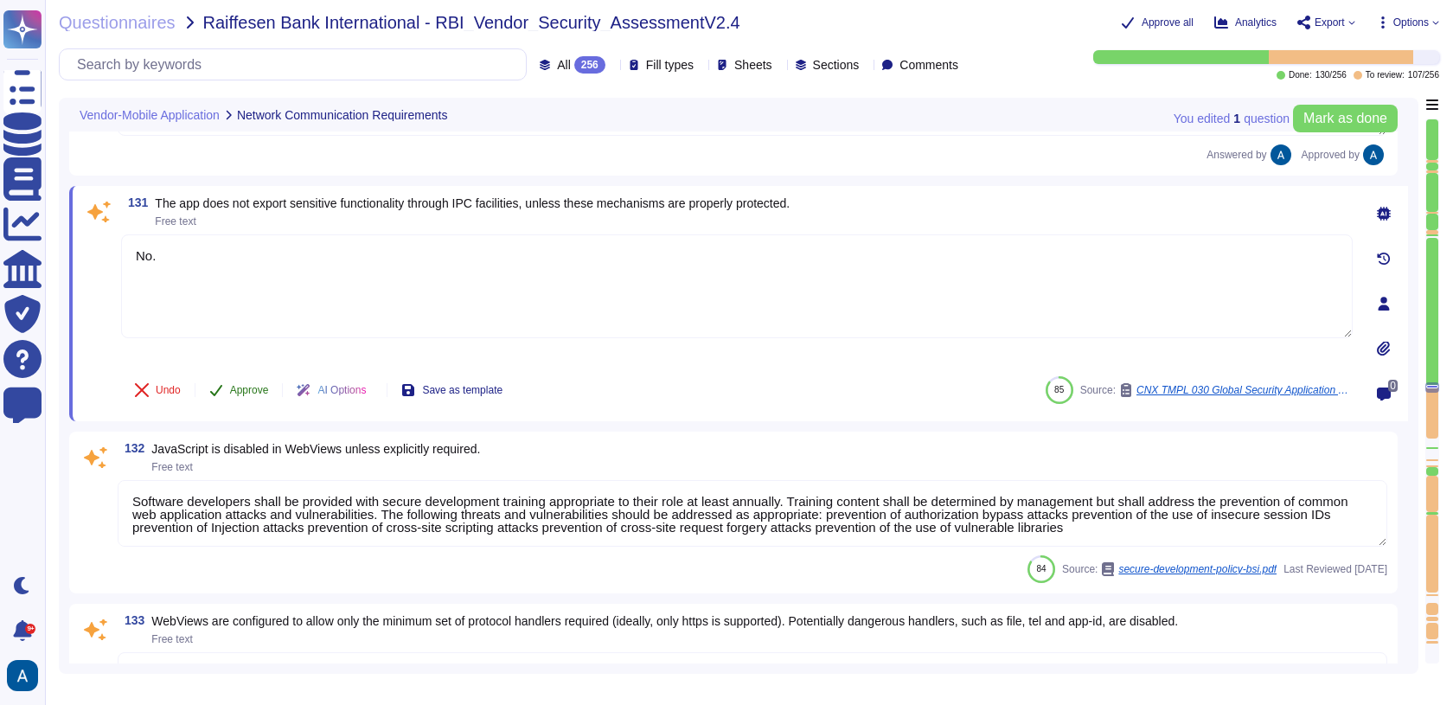
type textarea "Colossyan doesn't have mobile application."
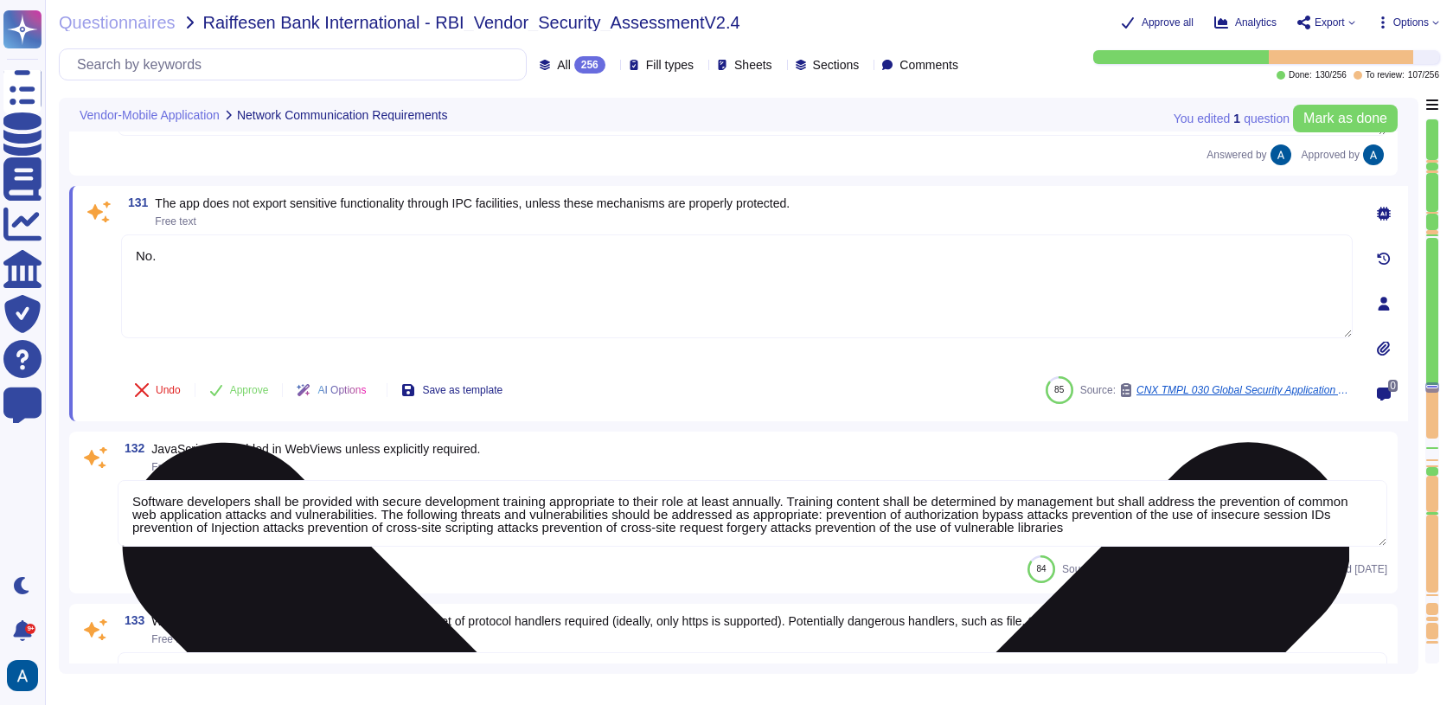
click at [236, 238] on textarea "No." at bounding box center [736, 286] width 1231 height 104
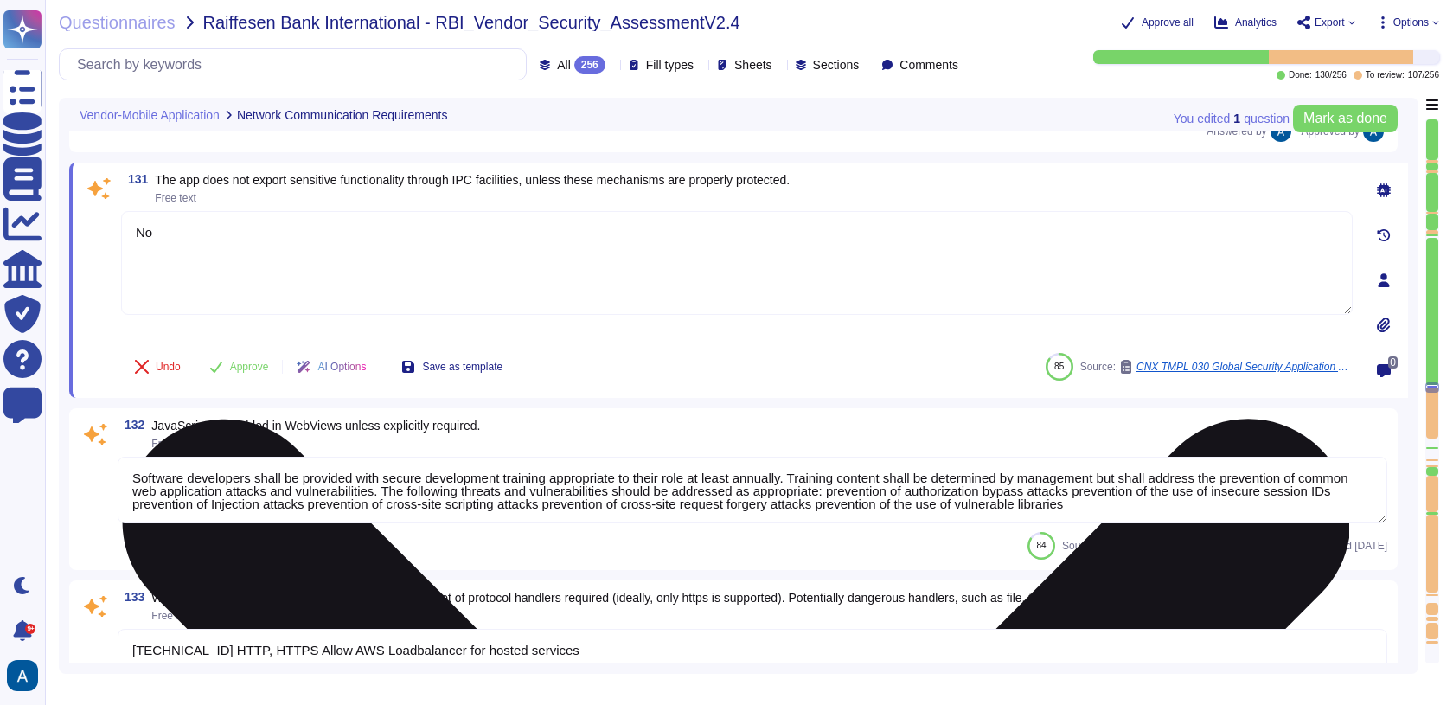
type textarea "N"
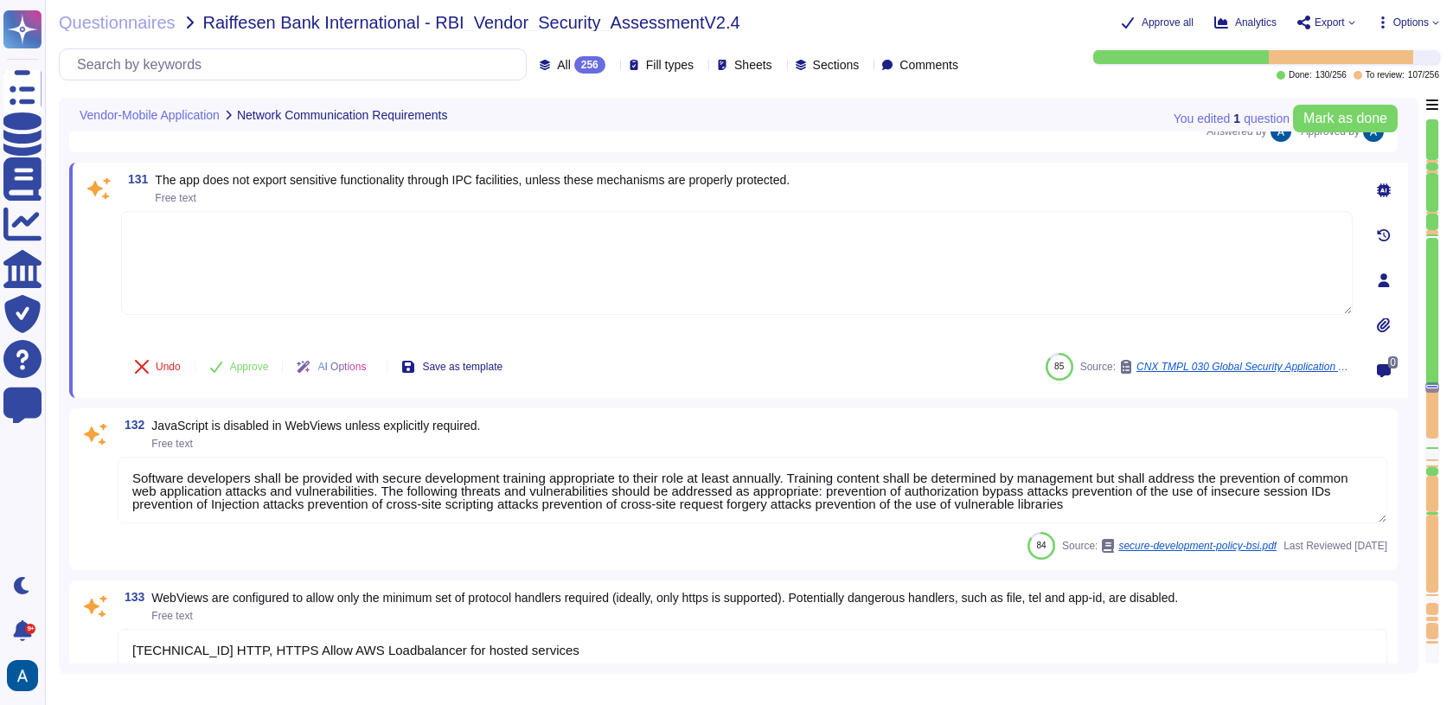
click at [108, 284] on span at bounding box center [98, 275] width 31 height 128
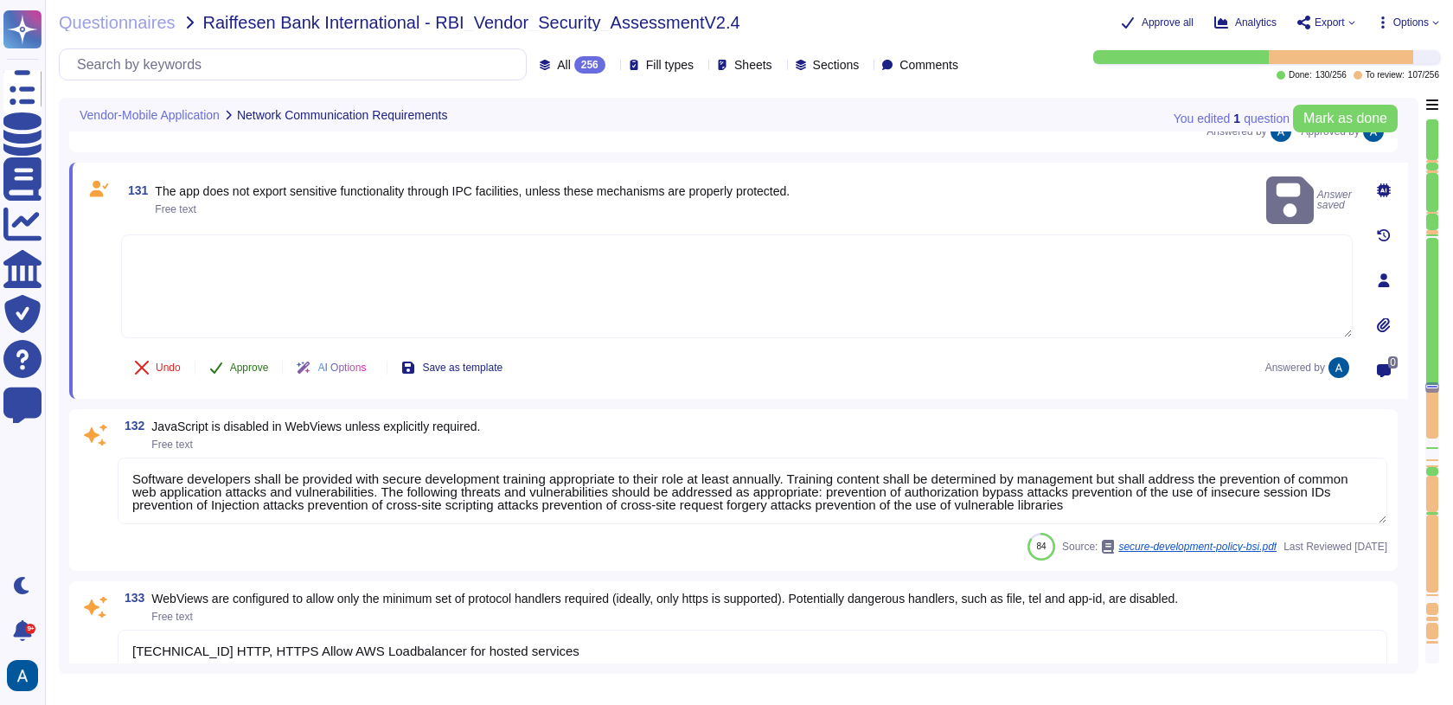
click at [229, 358] on button "Approve" at bounding box center [238, 367] width 87 height 35
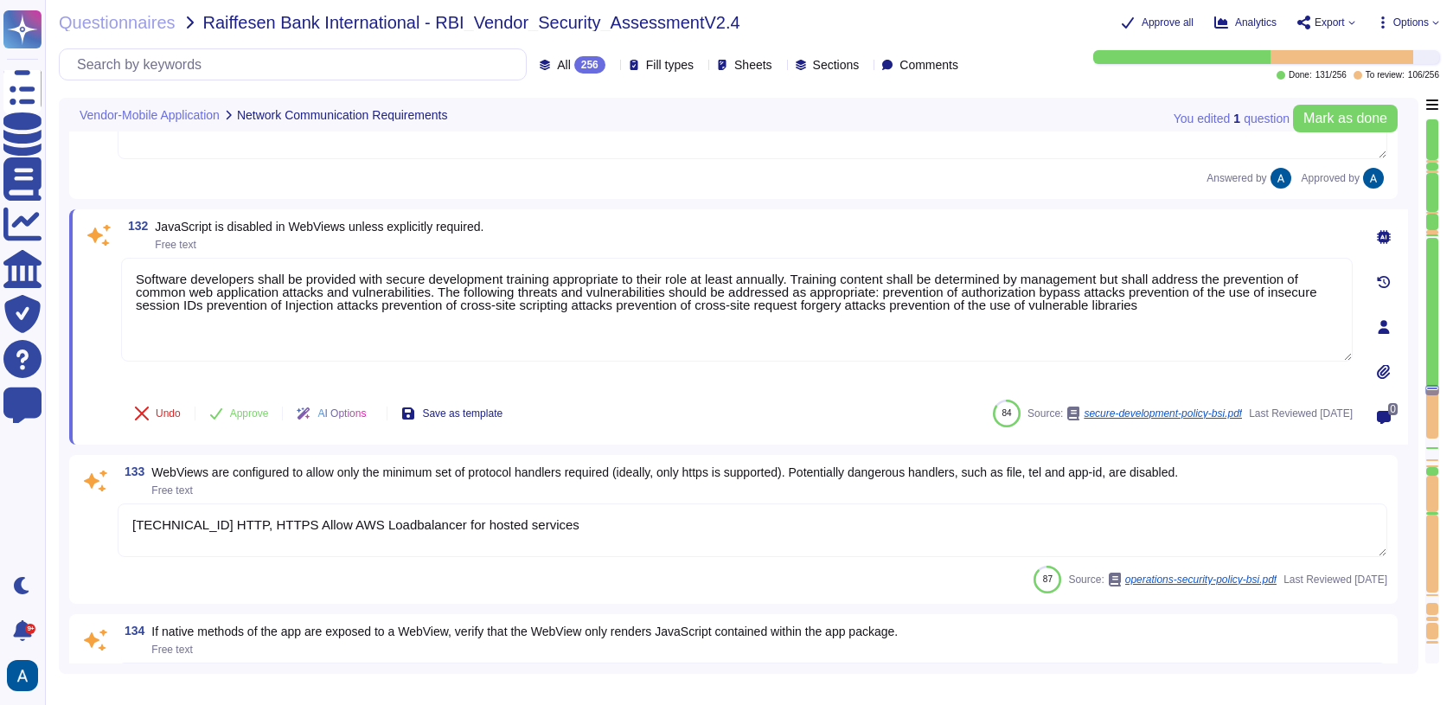
type textarea "Colossyan doesn't have mobile application."
type textarea "Continuous development of the service enhances the customer experience."
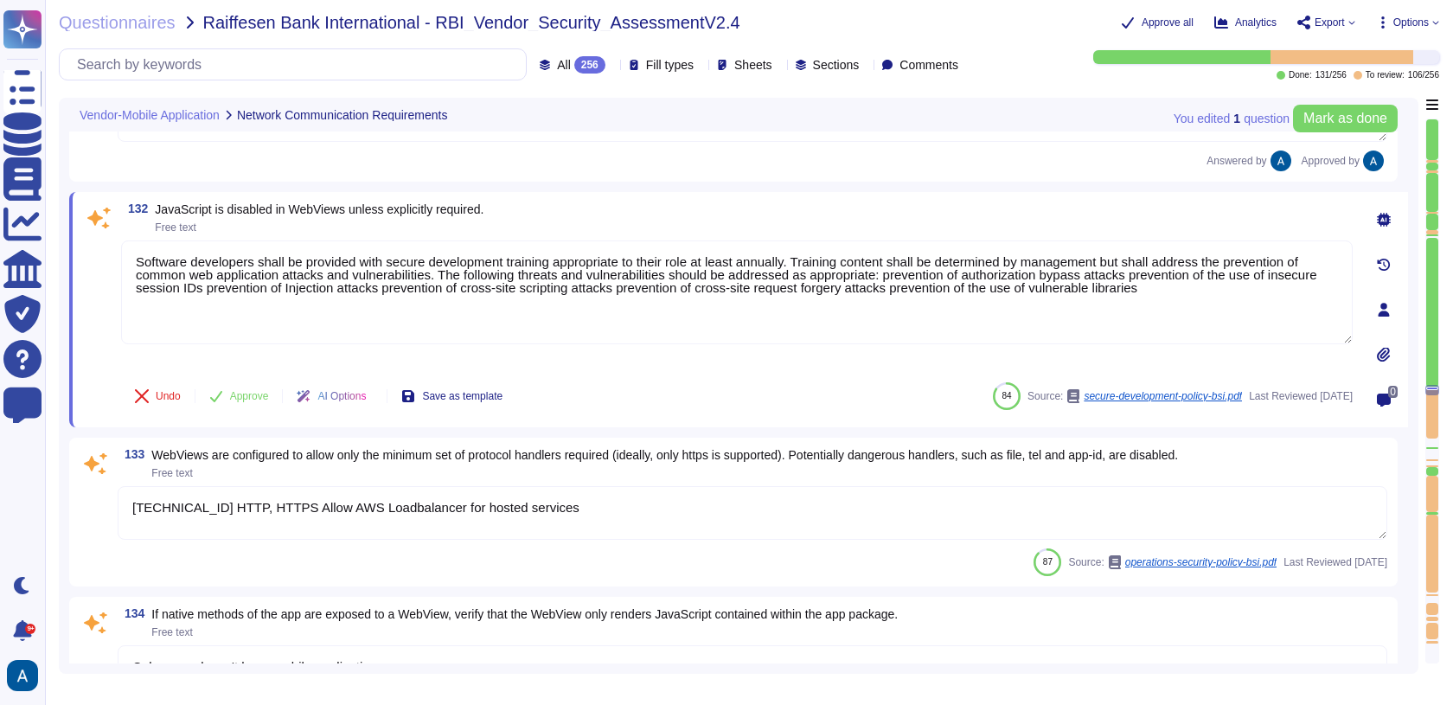
scroll to position [21279, 0]
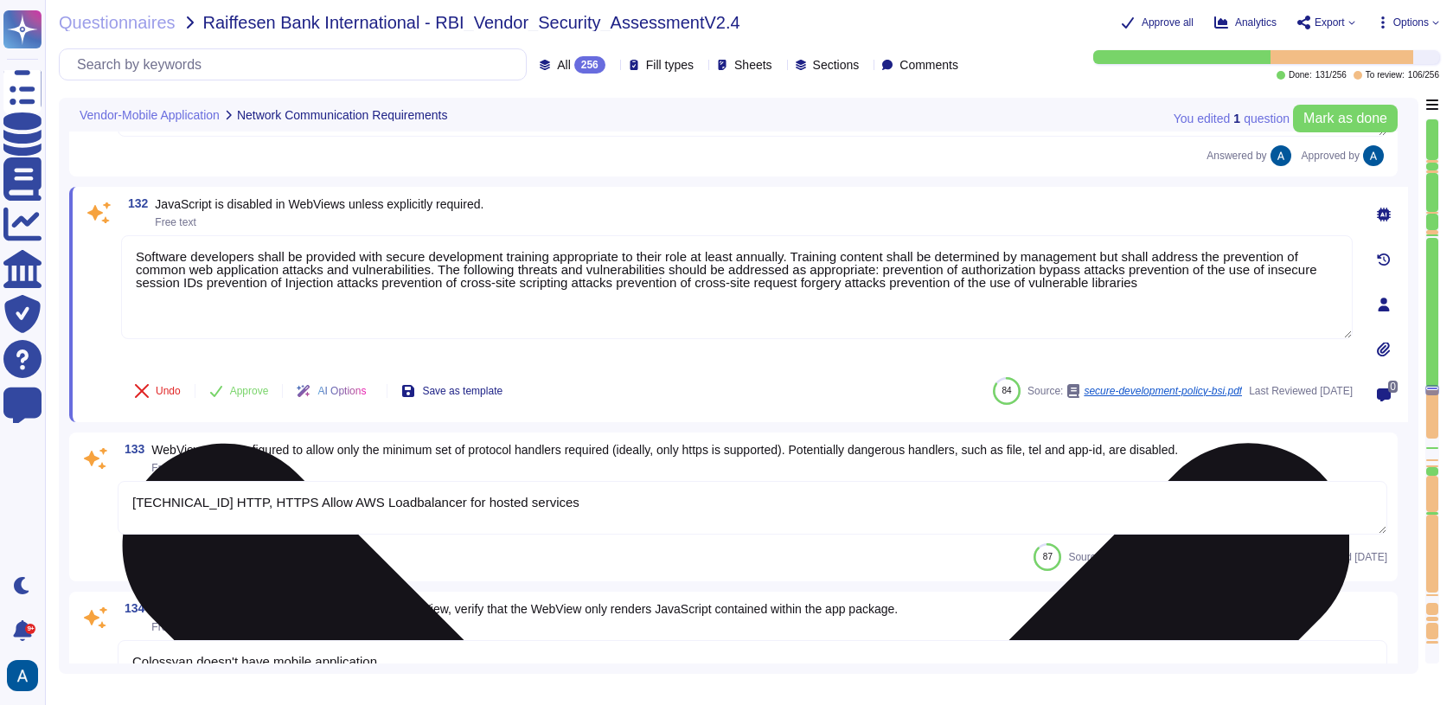
click at [277, 258] on textarea "Software developers shall be provided with secure development training appropri…" at bounding box center [736, 287] width 1231 height 104
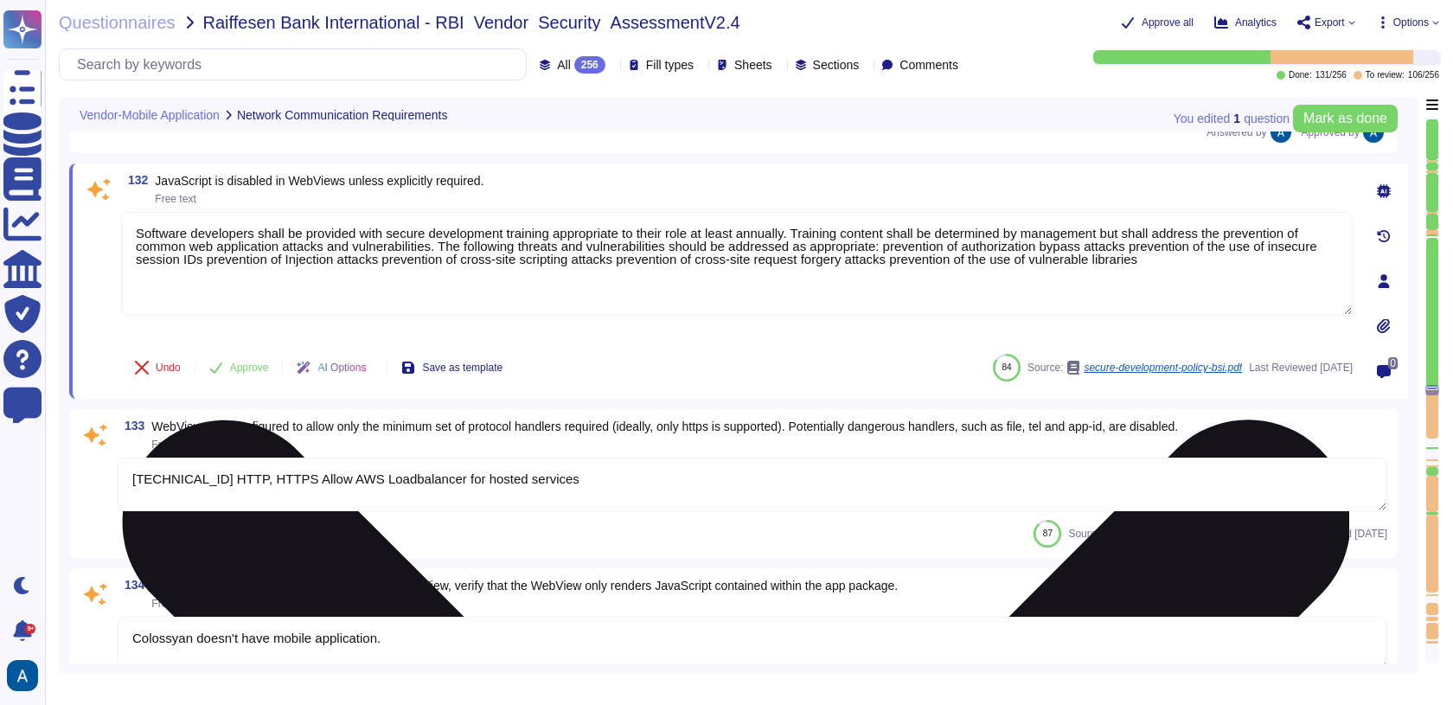
click at [277, 258] on textarea "Software developers shall be provided with secure development training appropri…" at bounding box center [736, 264] width 1231 height 104
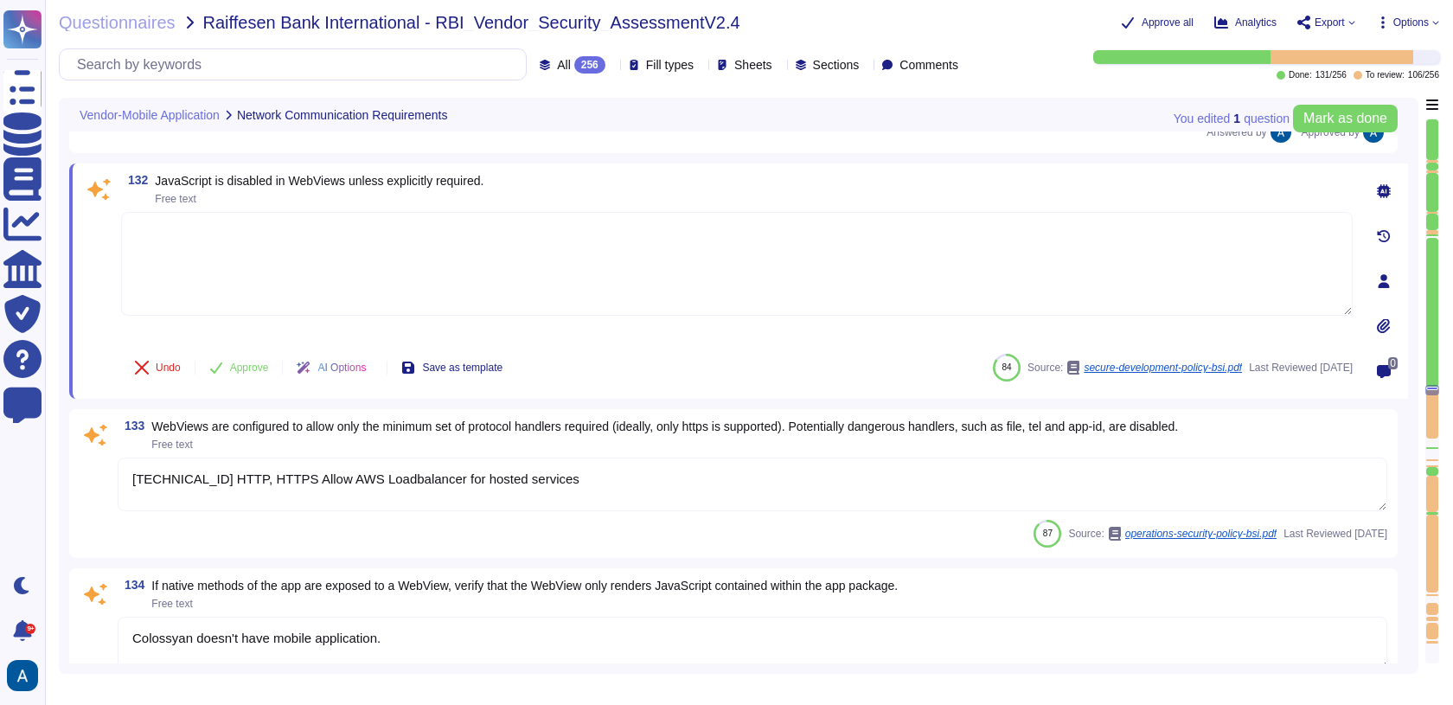
click at [115, 306] on div "132 JavaScript is disabled in WebViews unless explicitly required. Free text Un…" at bounding box center [717, 281] width 1269 height 214
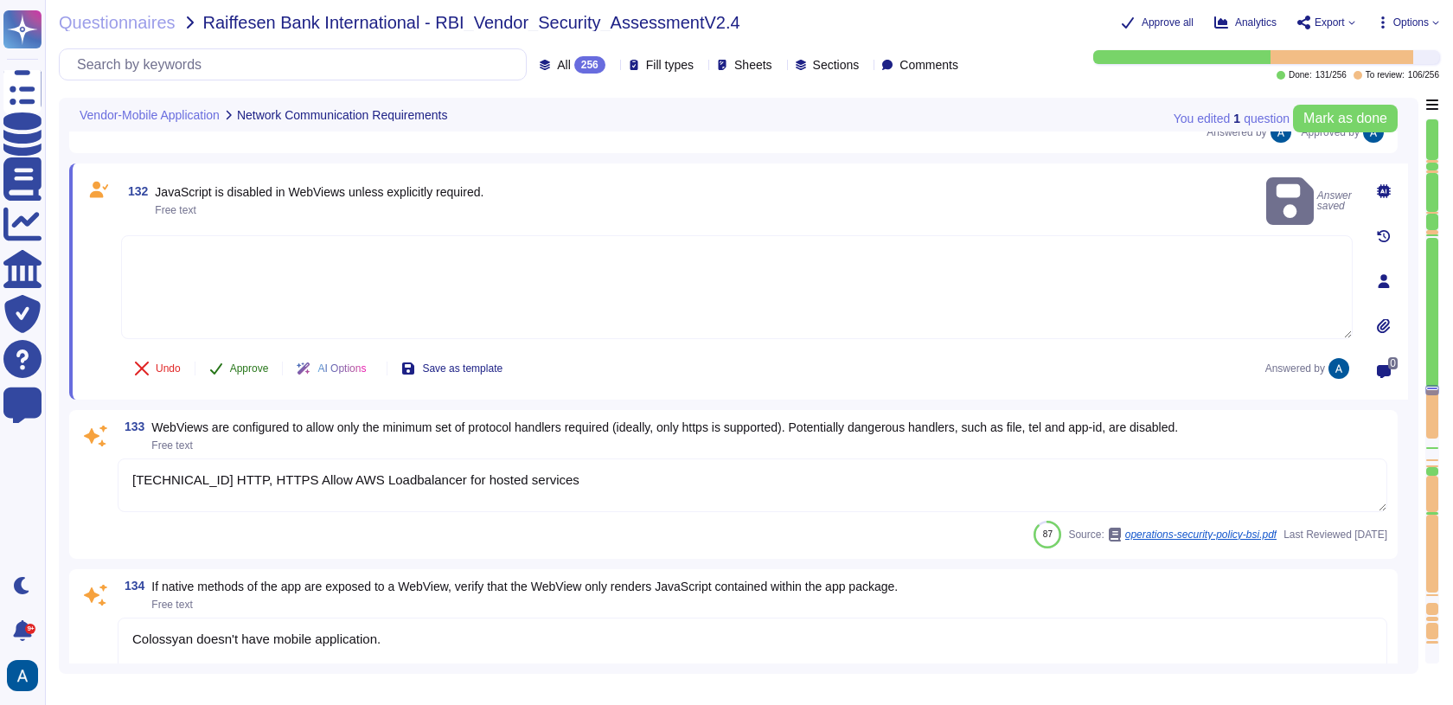
click at [236, 356] on button "Approve" at bounding box center [238, 368] width 87 height 35
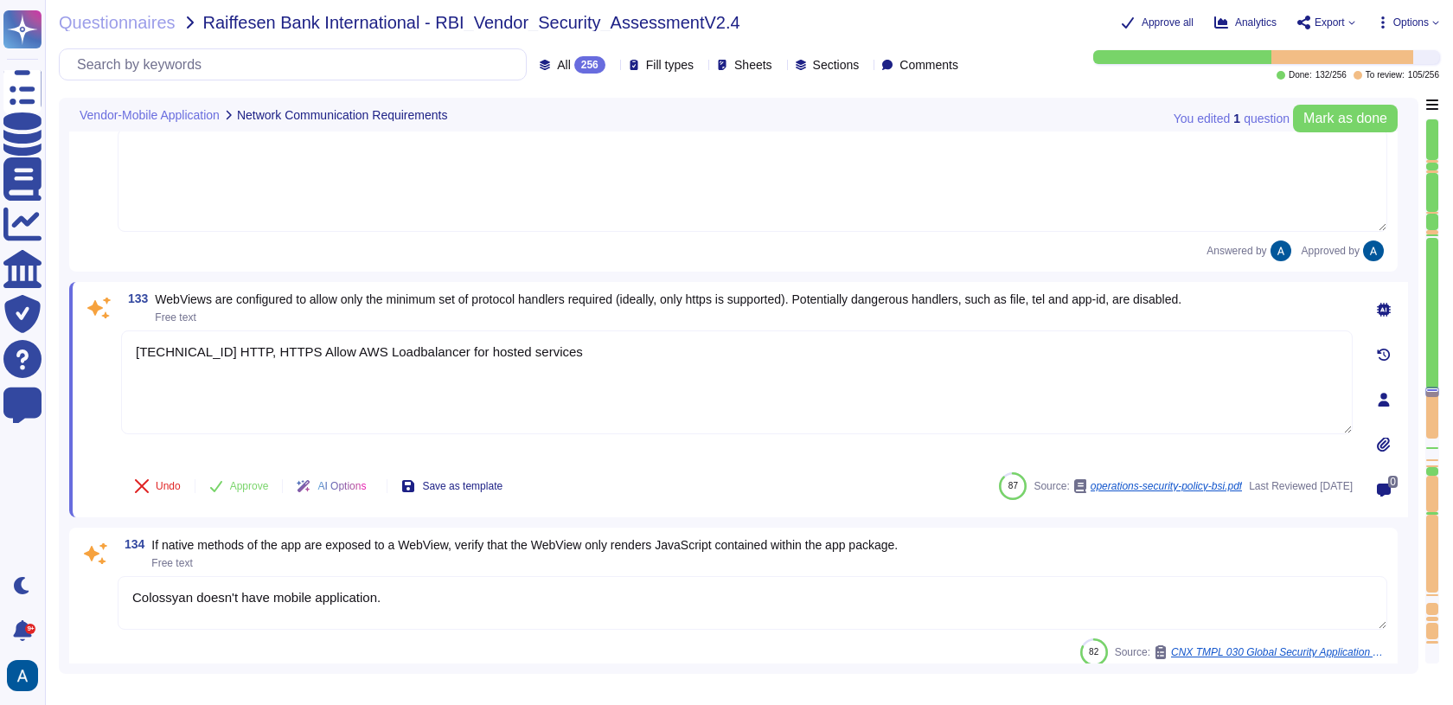
type textarea "Continuous development of the service enhances the customer experience."
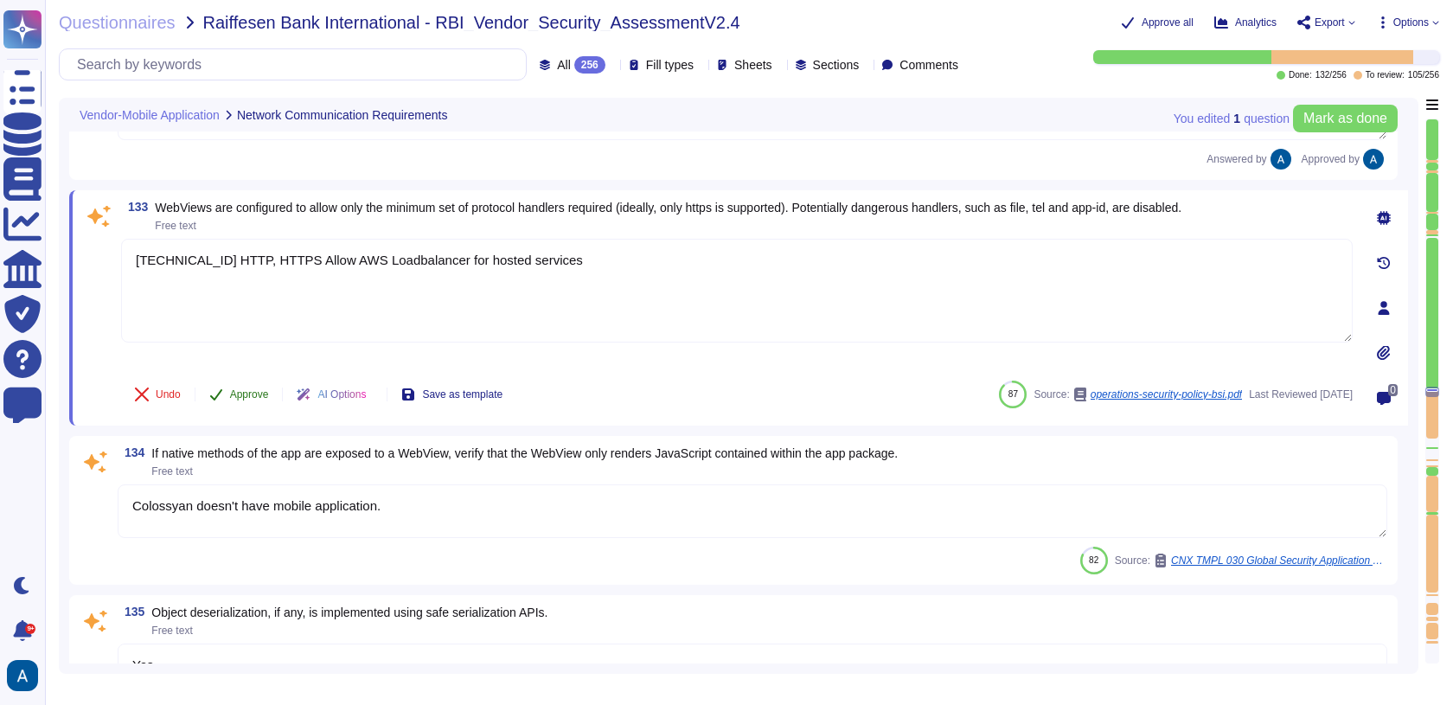
scroll to position [21470, 0]
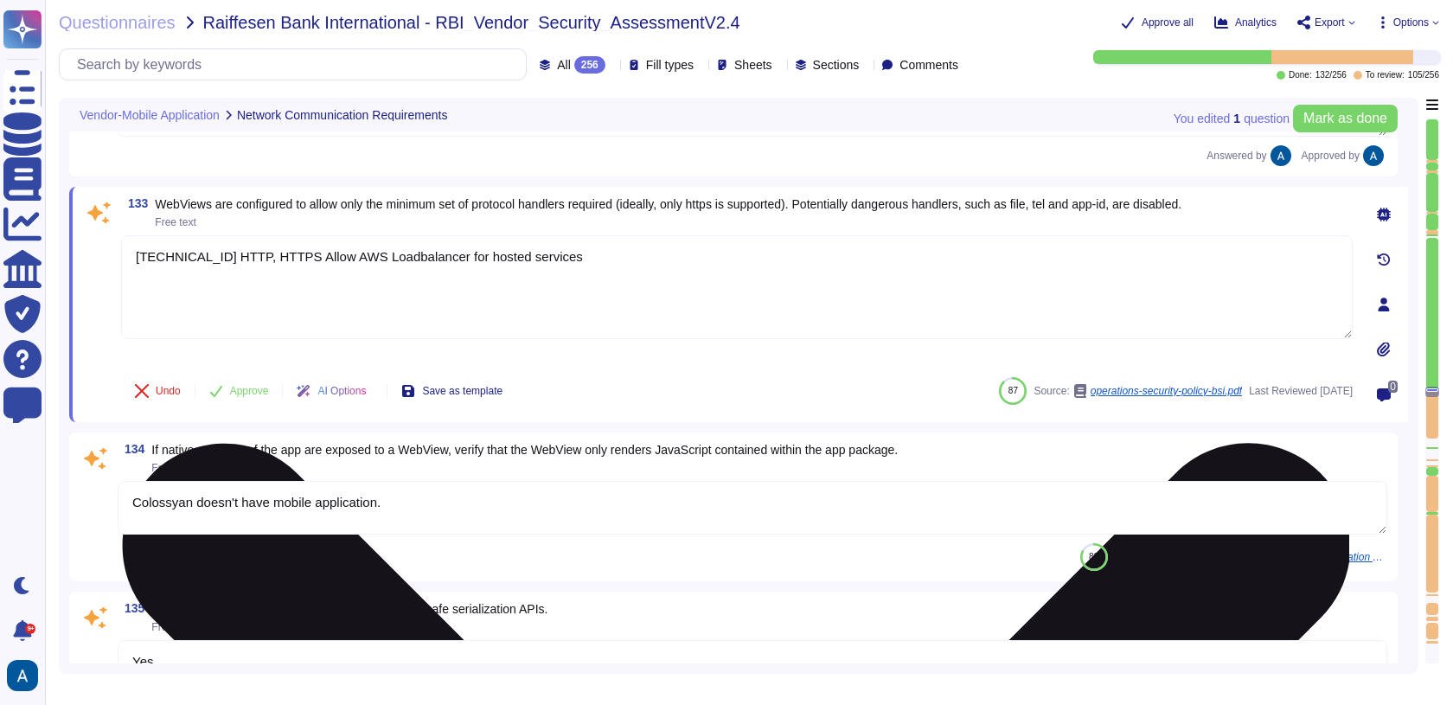
type textarea "No code shall be deployed to Colossyan Inc production systems without documente…"
click at [255, 235] on textarea "[TECHNICAL_ID] HTTP, HTTPS Allow AWS Loadbalancer for hosted services" at bounding box center [736, 287] width 1231 height 104
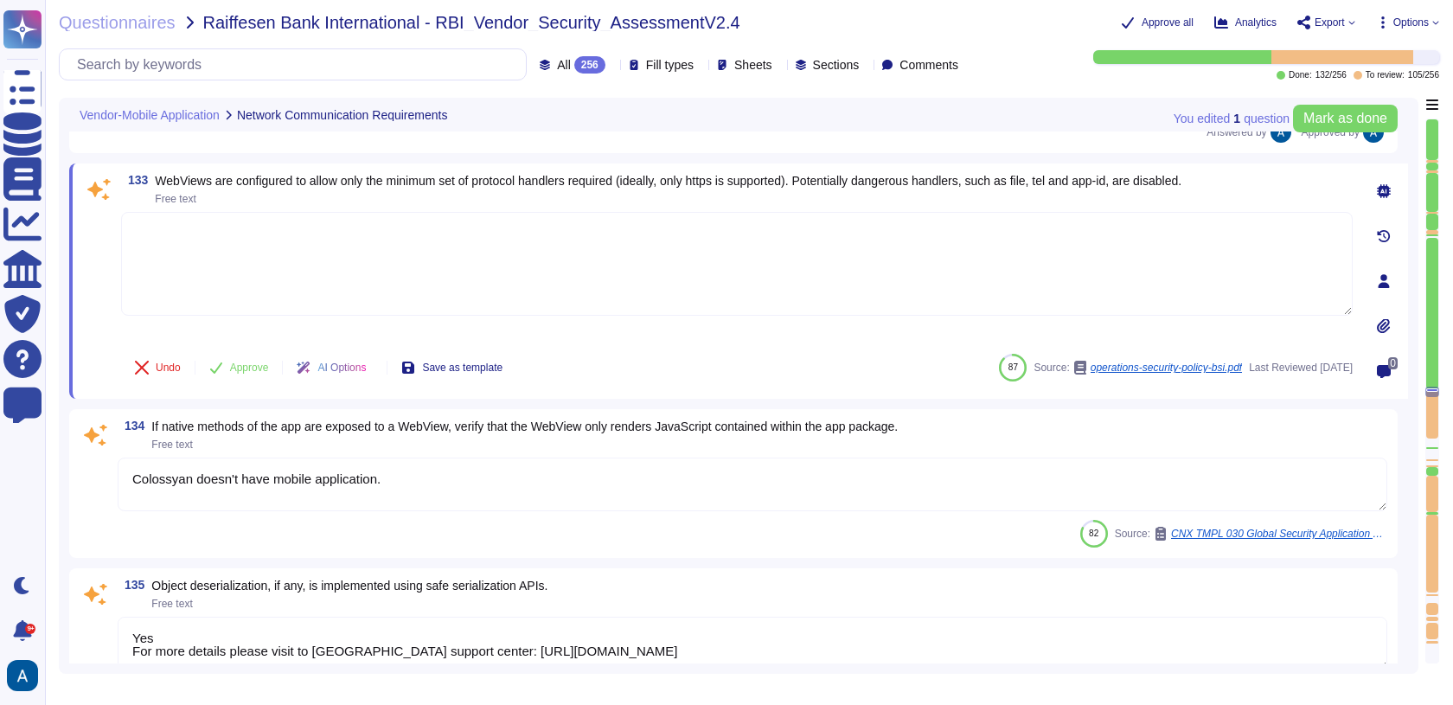
click at [111, 304] on span at bounding box center [98, 276] width 31 height 128
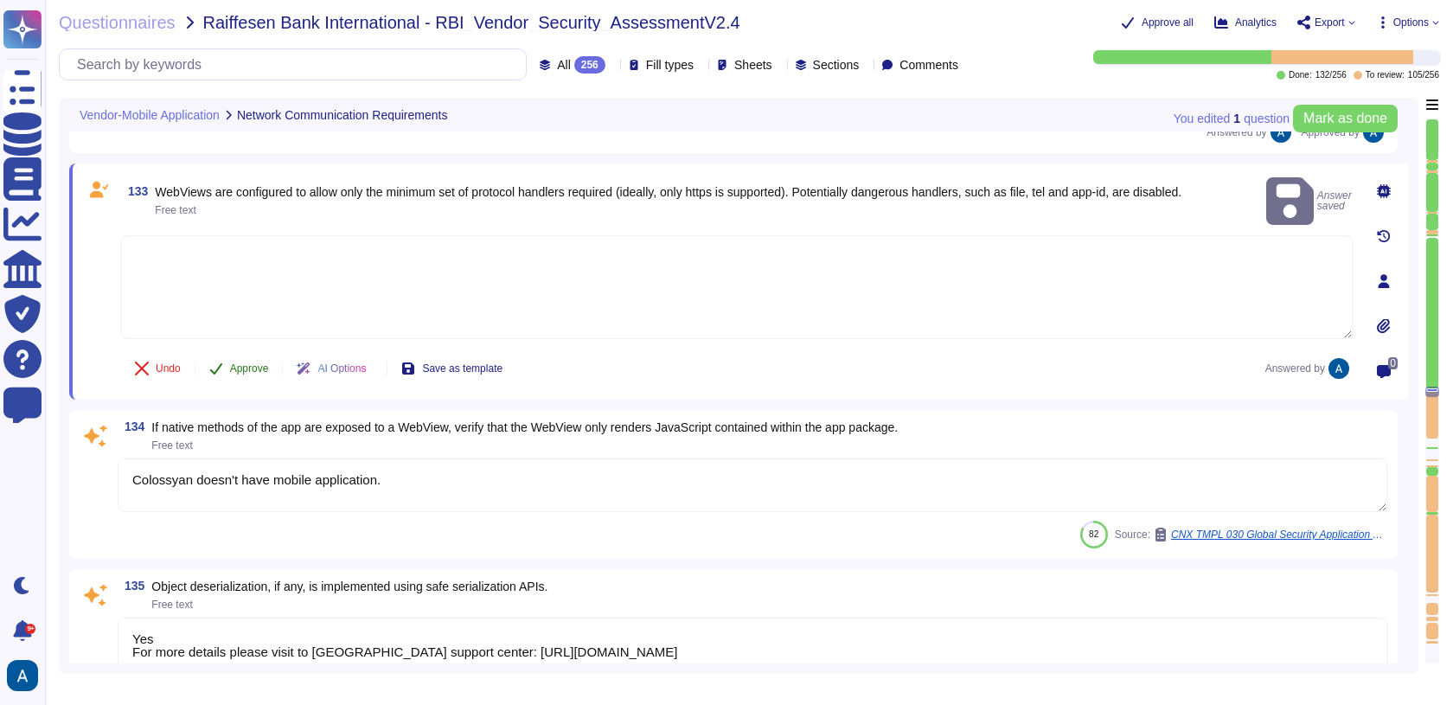
click at [220, 361] on icon at bounding box center [216, 368] width 14 height 14
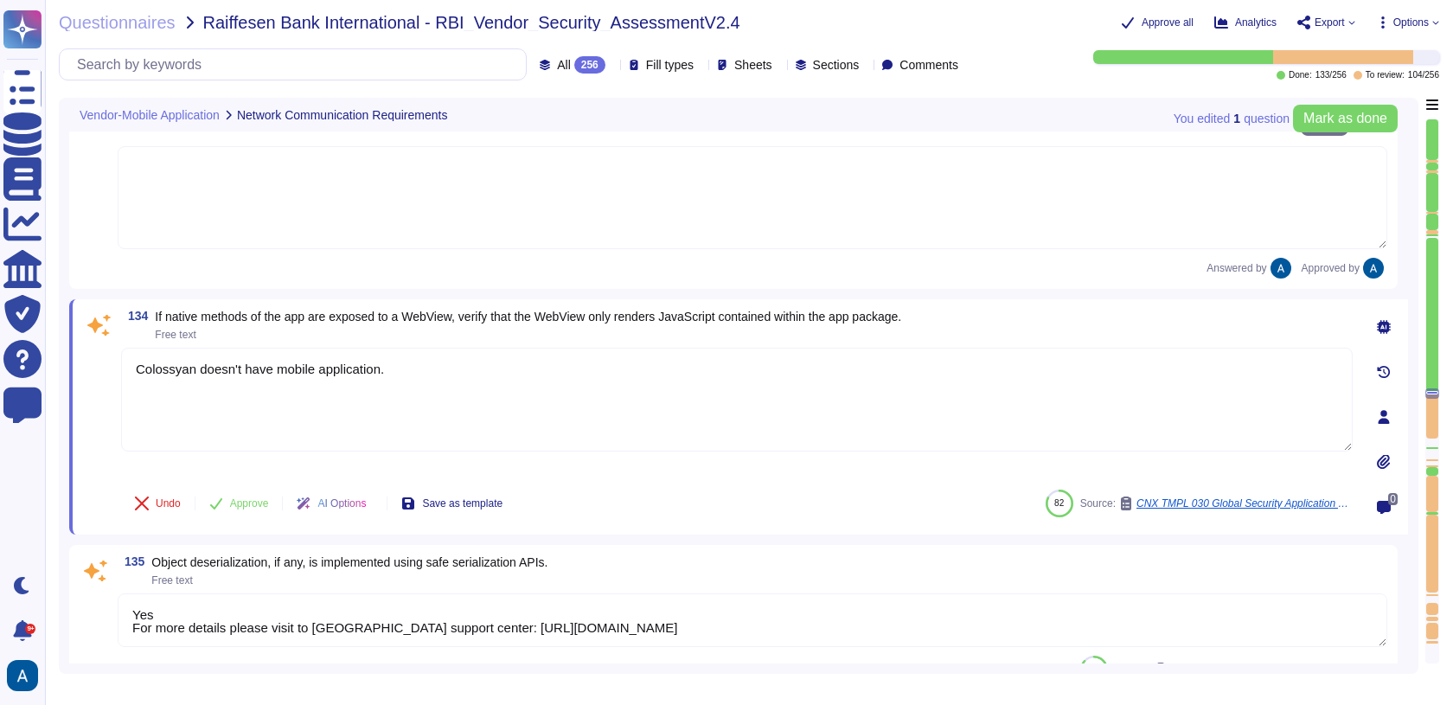
type textarea "No code shall be deployed to Colossyan Inc production systems without documente…"
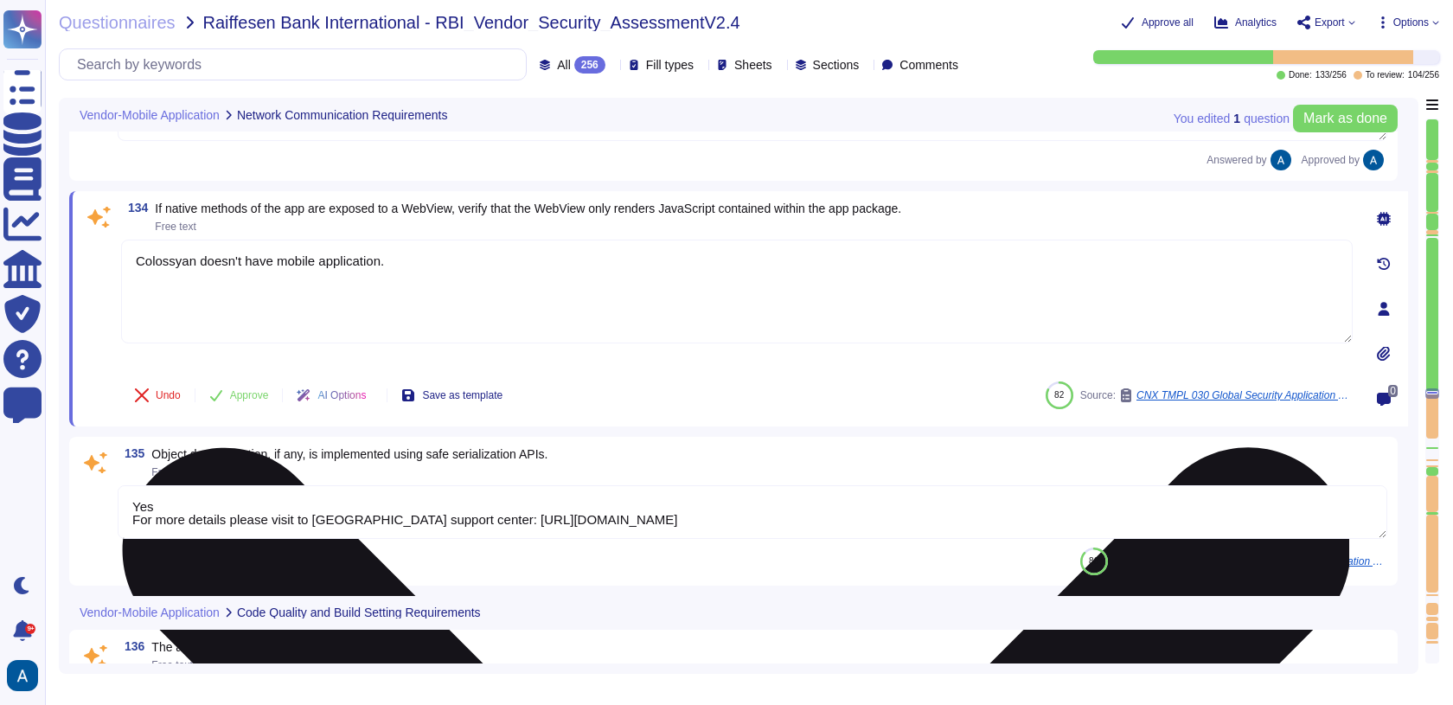
scroll to position [21662, 0]
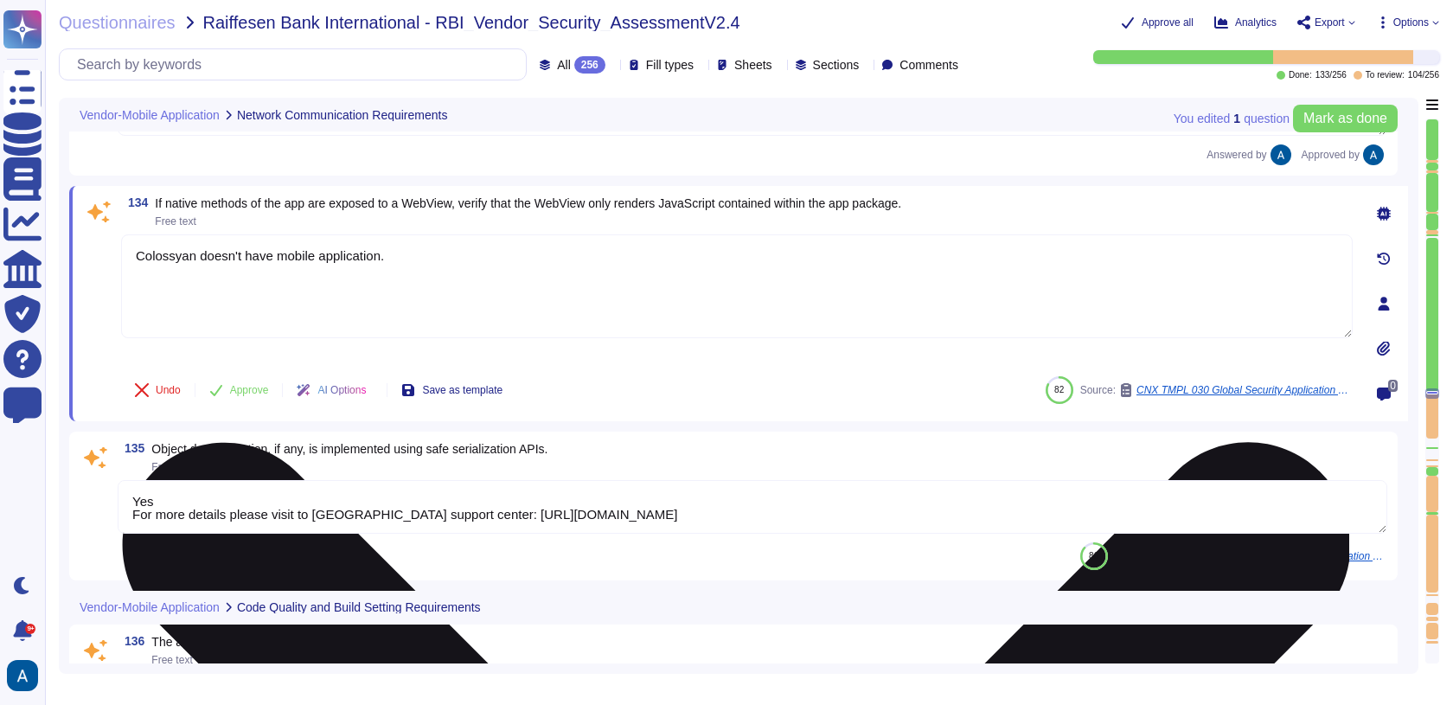
type textarea "Significant code changes must be reviewed and approved by a developer within th…"
click at [265, 239] on textarea "Colossyan doesn't have mobile application." at bounding box center [736, 286] width 1231 height 104
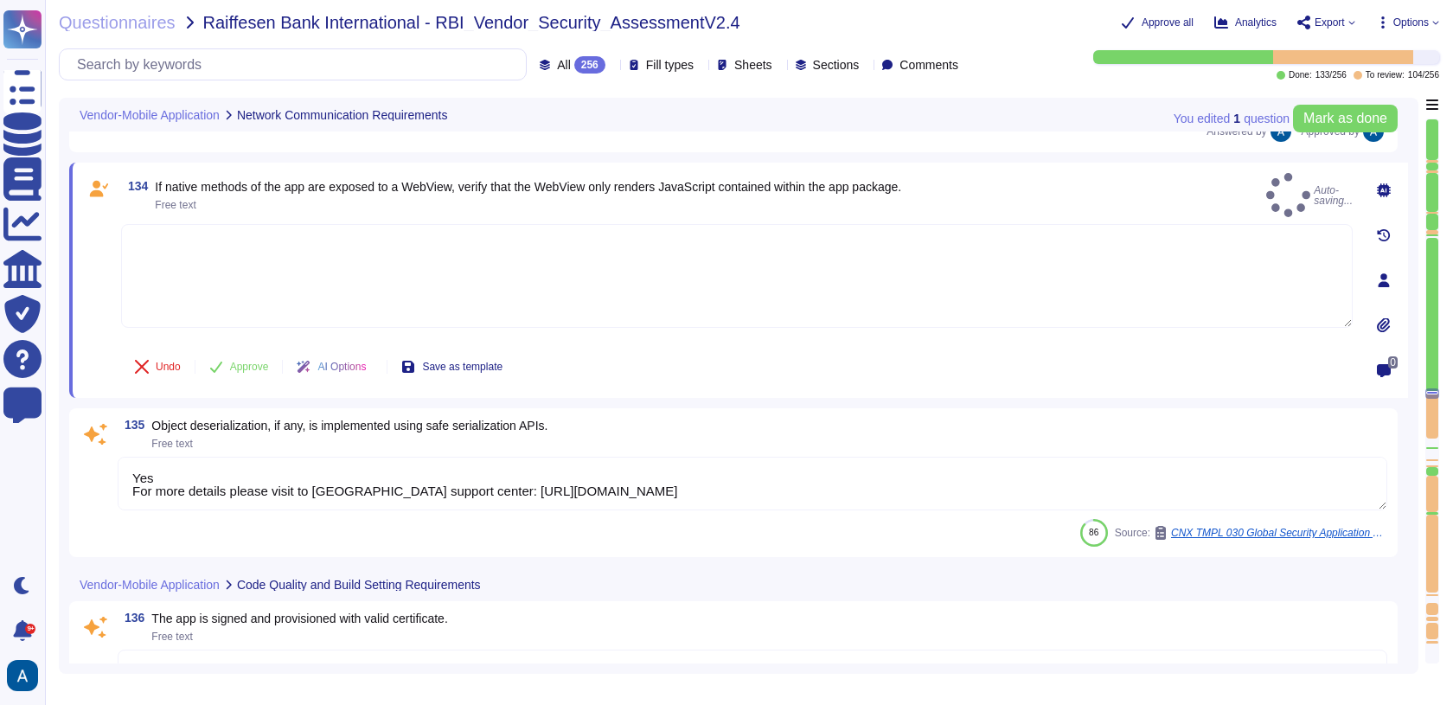
click at [104, 292] on span at bounding box center [98, 281] width 31 height 115
click at [254, 373] on button "Approve" at bounding box center [238, 366] width 87 height 35
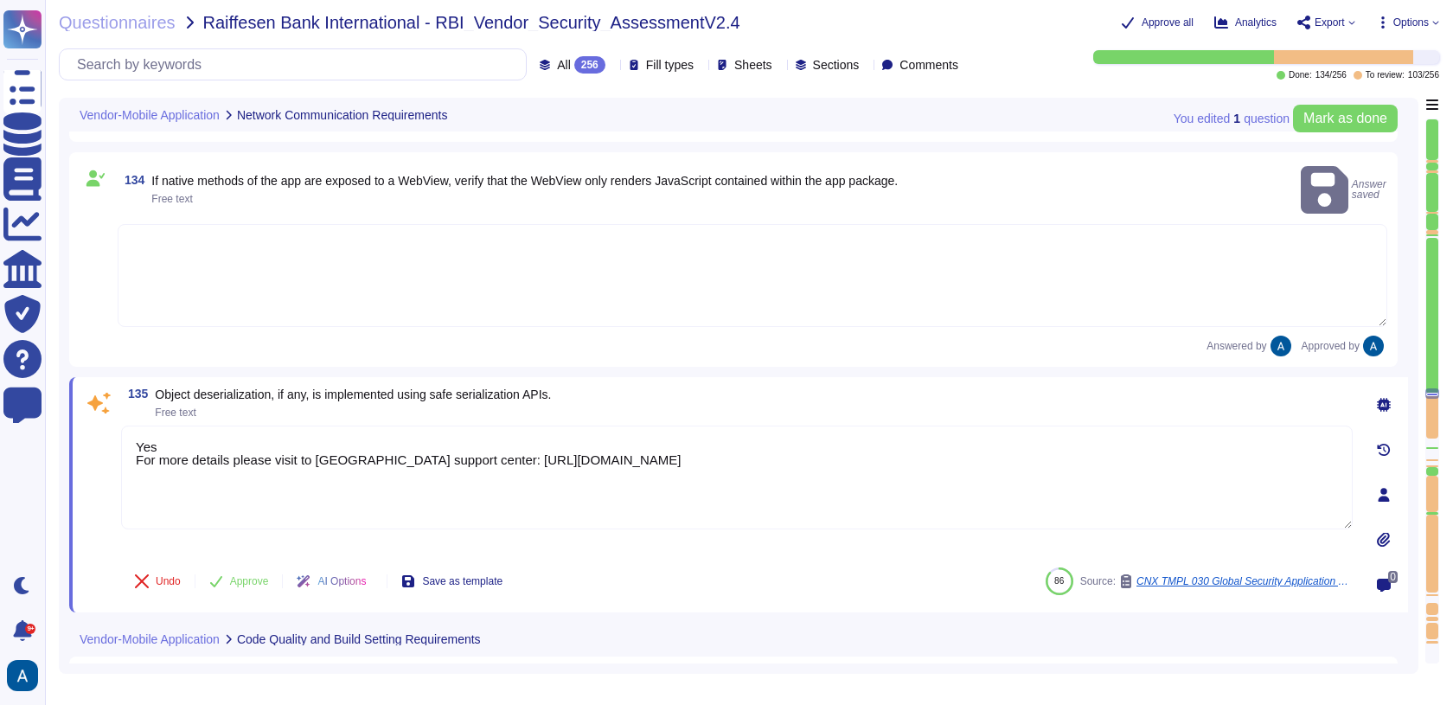
type textarea "Significant code changes must be reviewed and approved by a developer within th…"
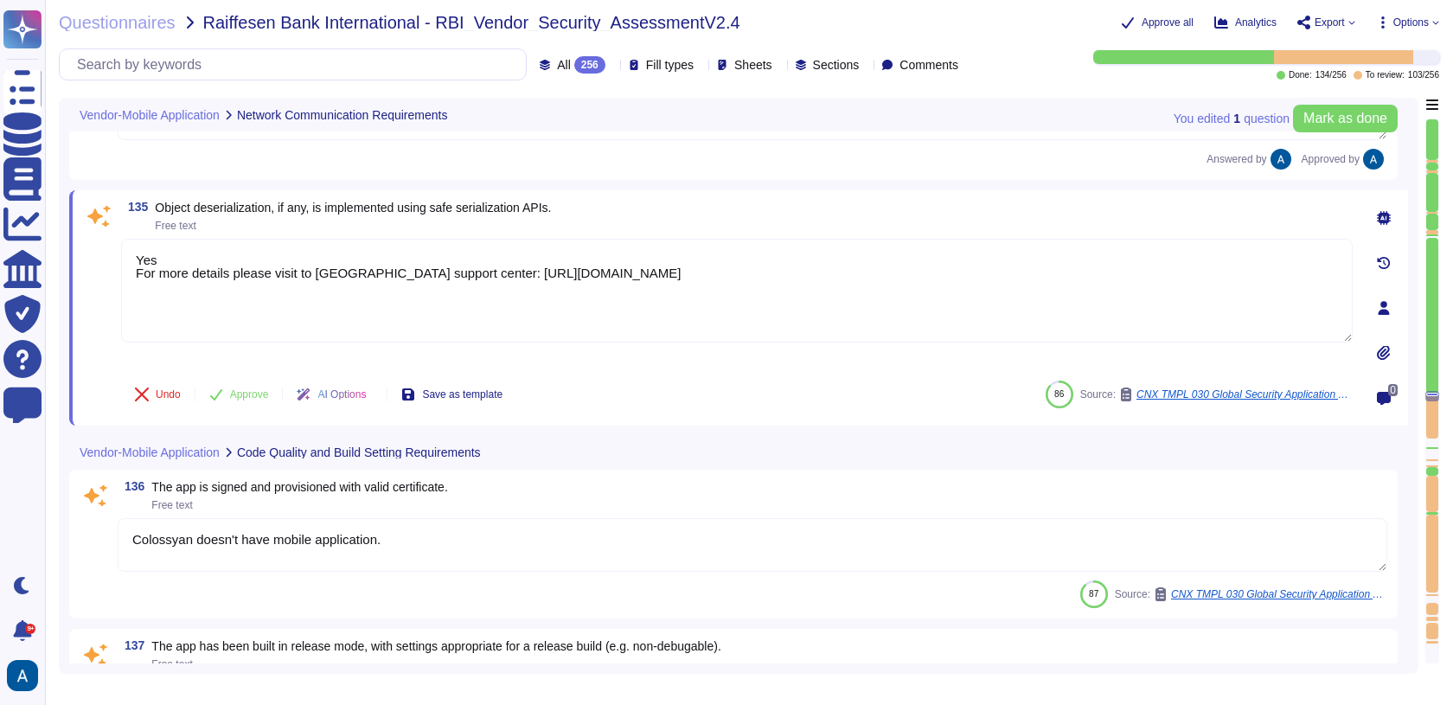
scroll to position [21853, 0]
type textarea "Yes, we have automations checking for vulnerabilities in our dependencies, whic…"
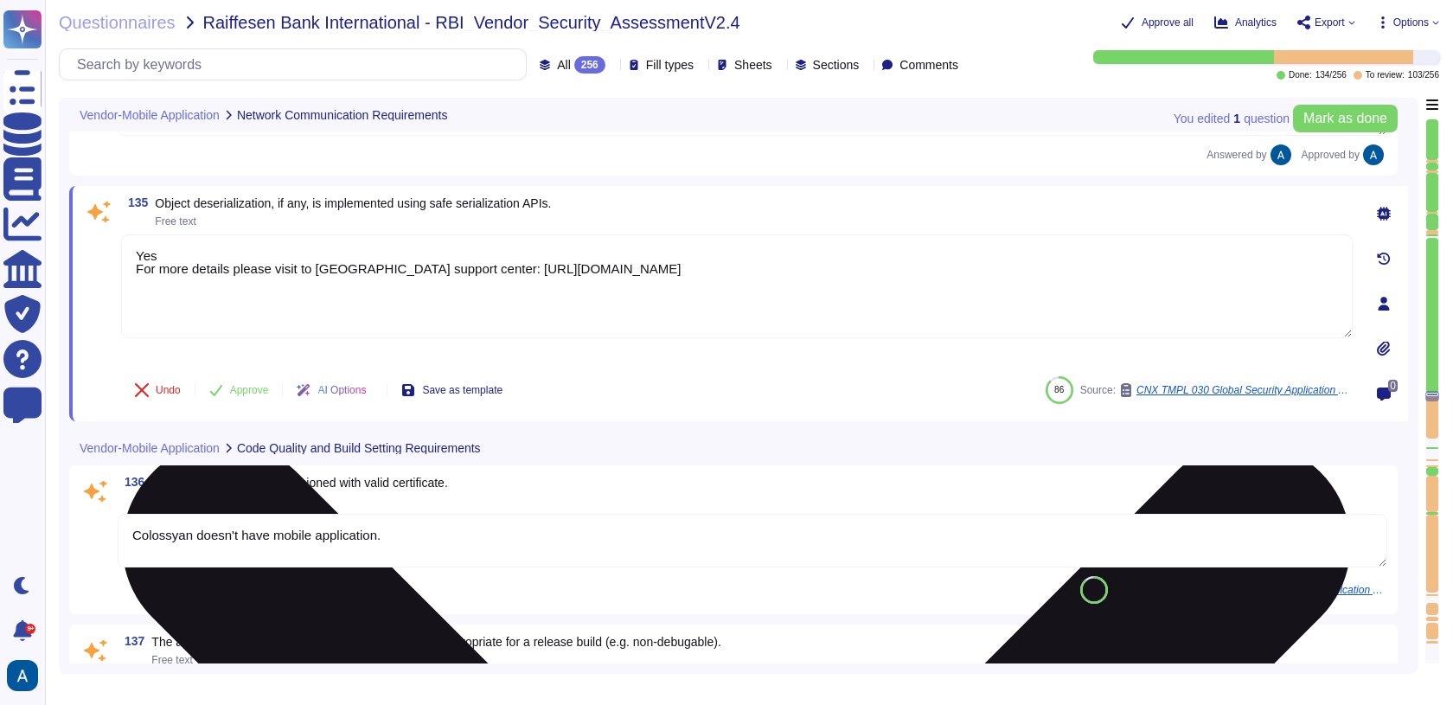
click at [295, 248] on textarea "Yes For more details please visit to [GEOGRAPHIC_DATA] support center: [URL][DO…" at bounding box center [736, 286] width 1231 height 104
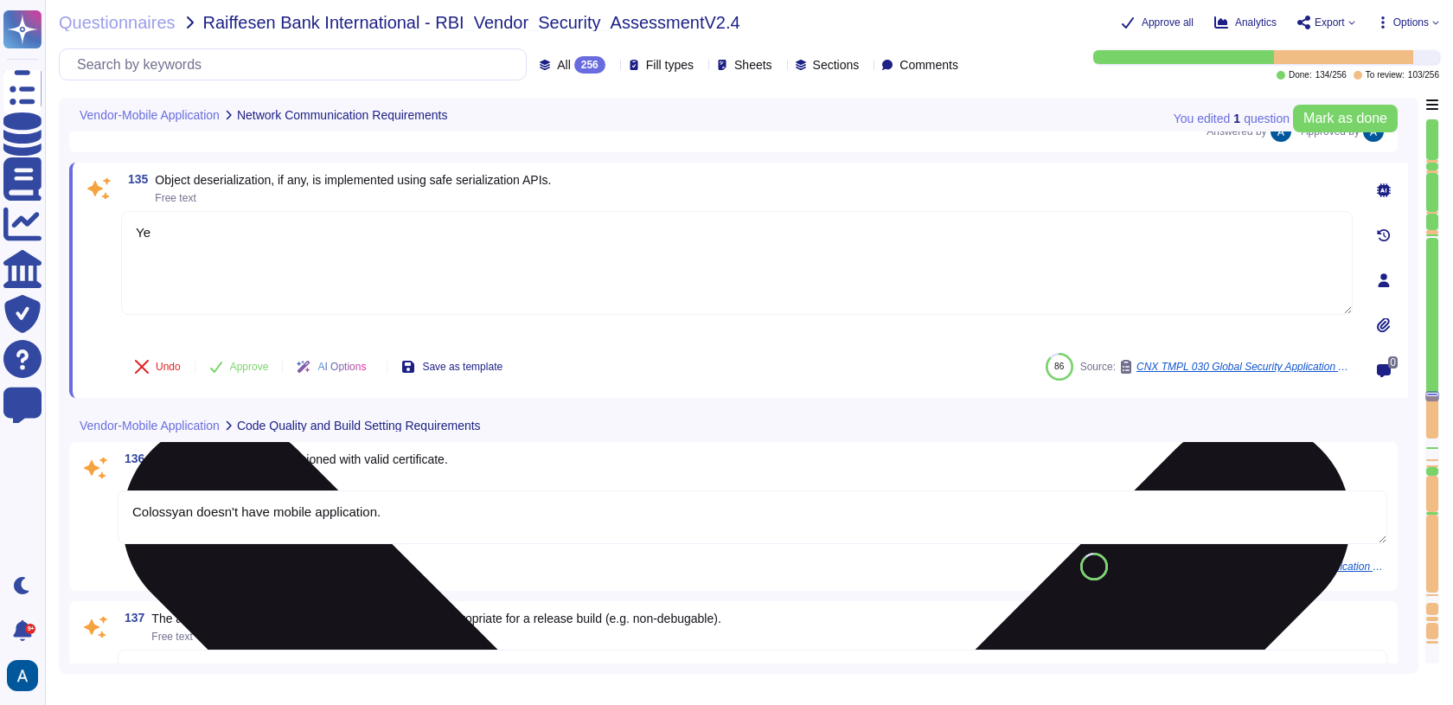
type textarea "Y"
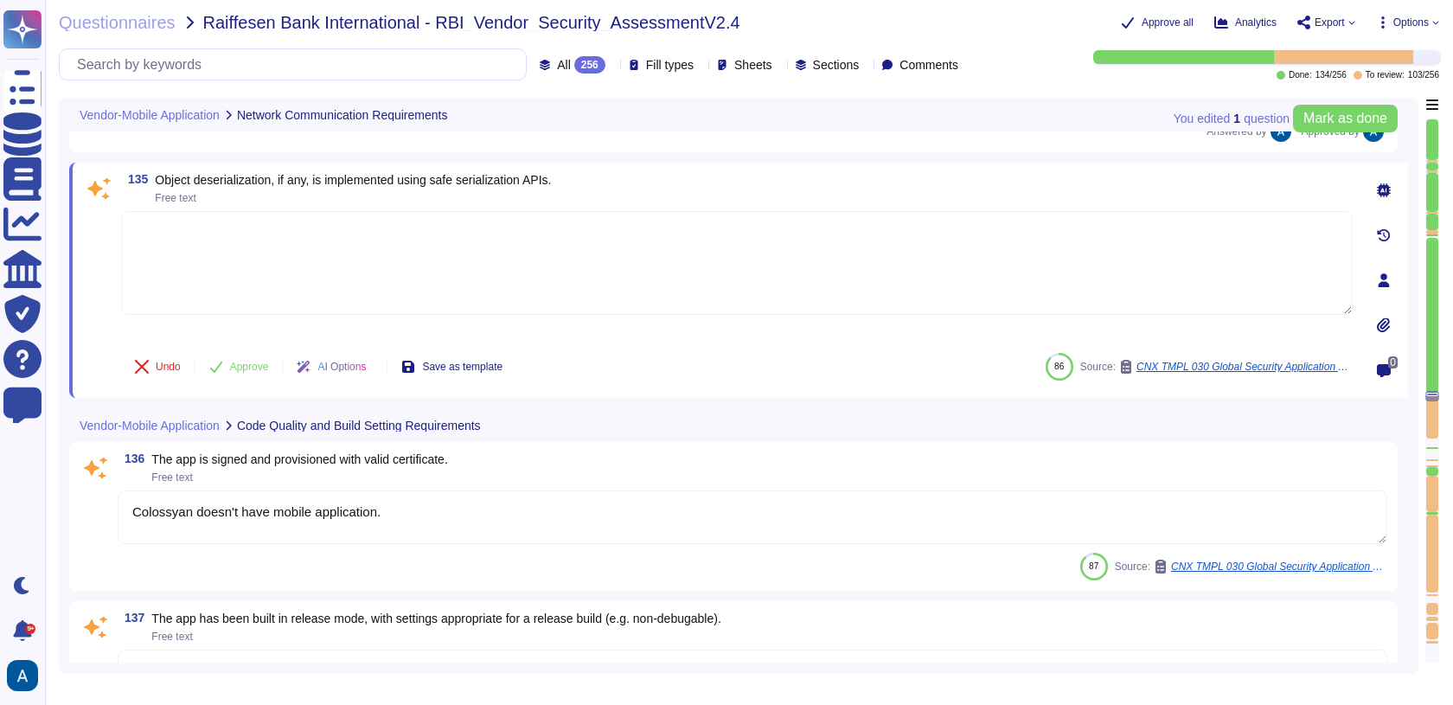
click at [106, 270] on span at bounding box center [98, 275] width 31 height 128
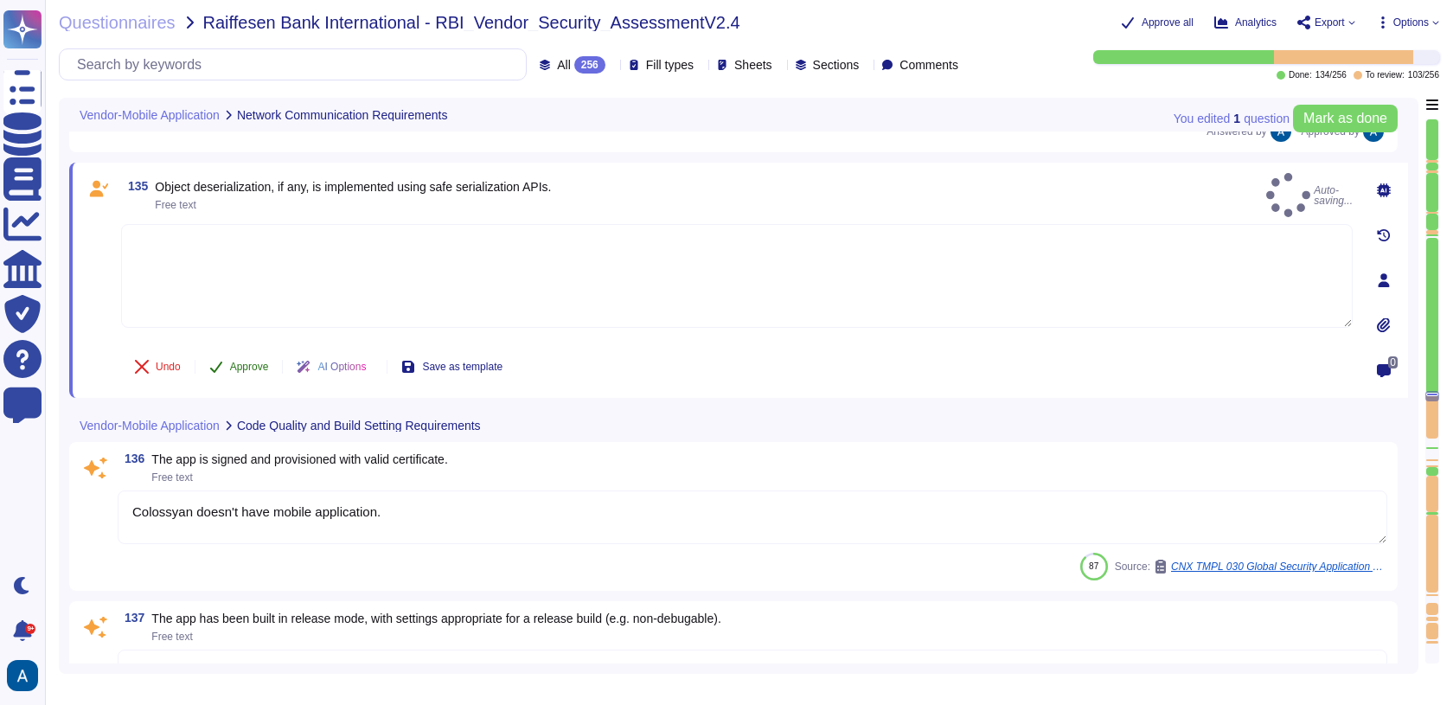
click at [230, 362] on button "Approve" at bounding box center [238, 366] width 87 height 35
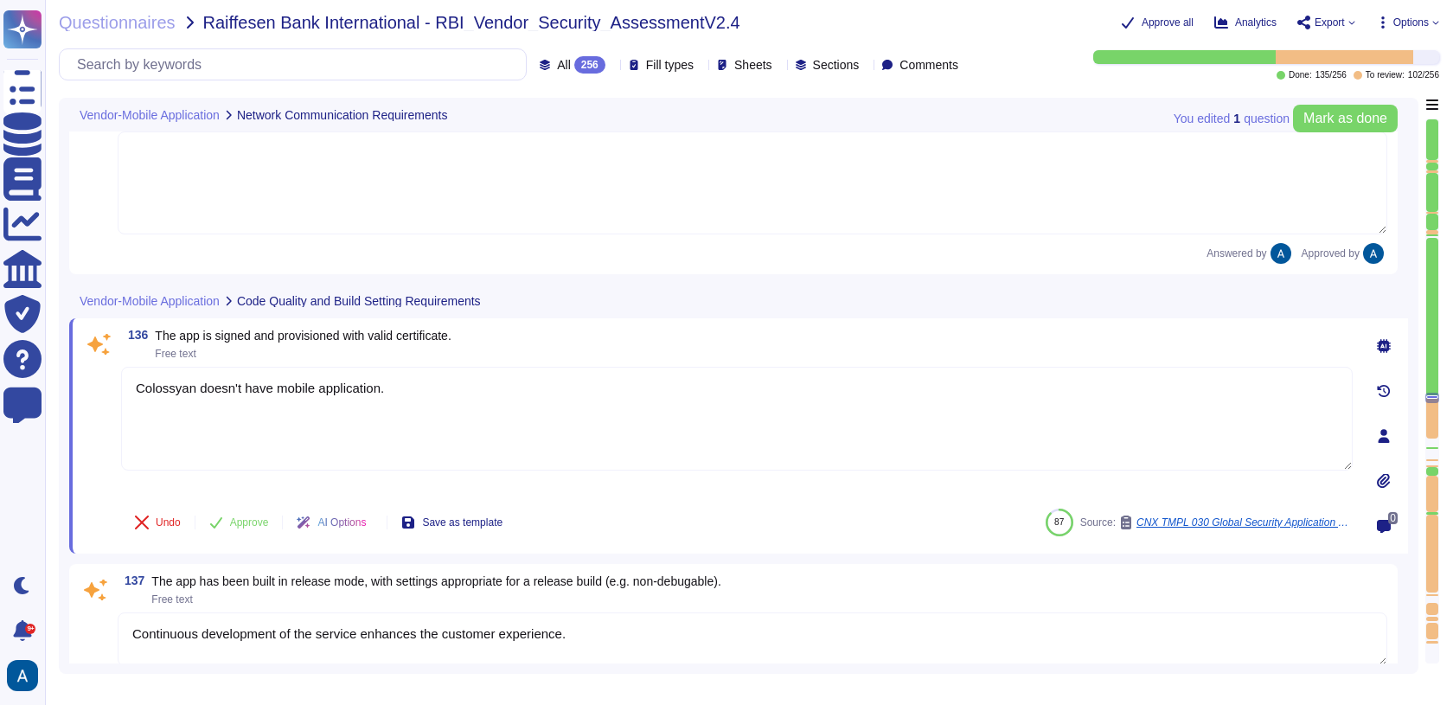
type textarea "Yes, we have automations checking for vulnerabilities in our dependencies, whic…"
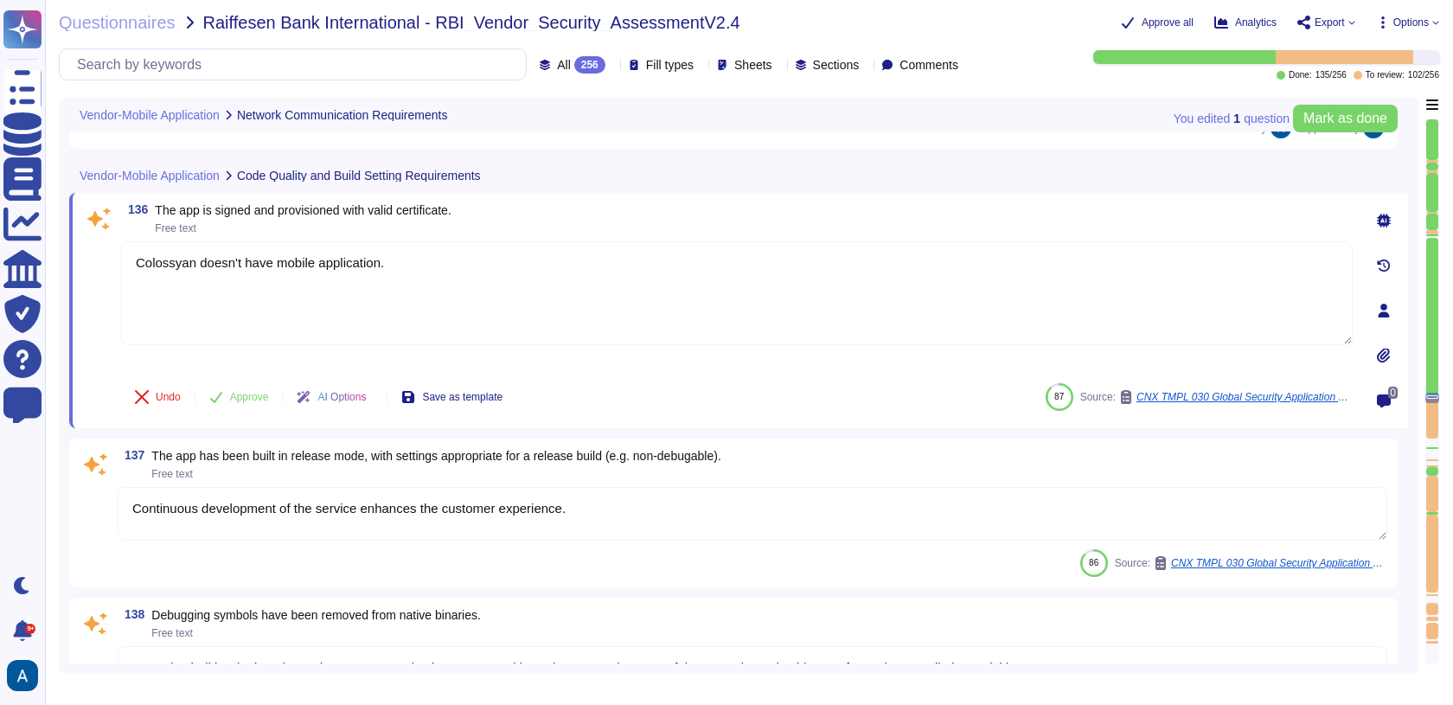
scroll to position [22078, 0]
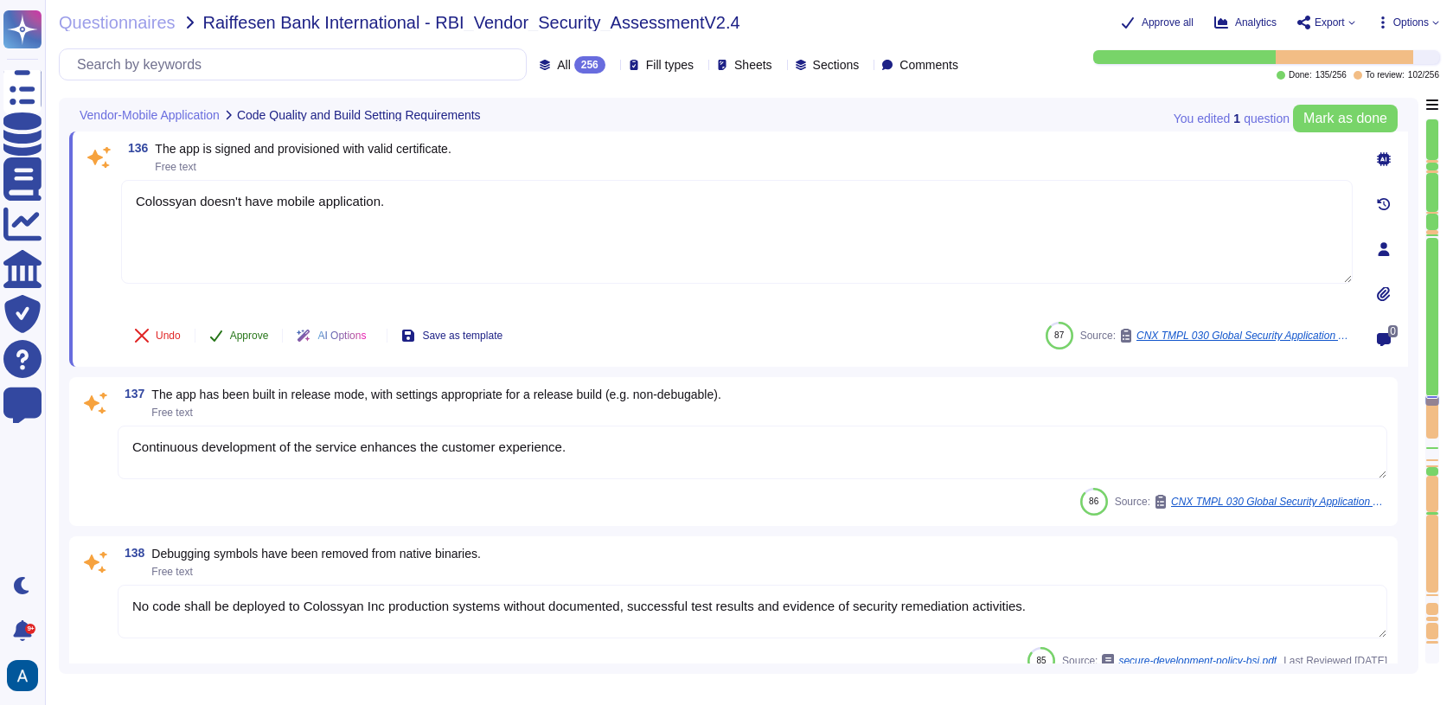
type textarea "Yes"
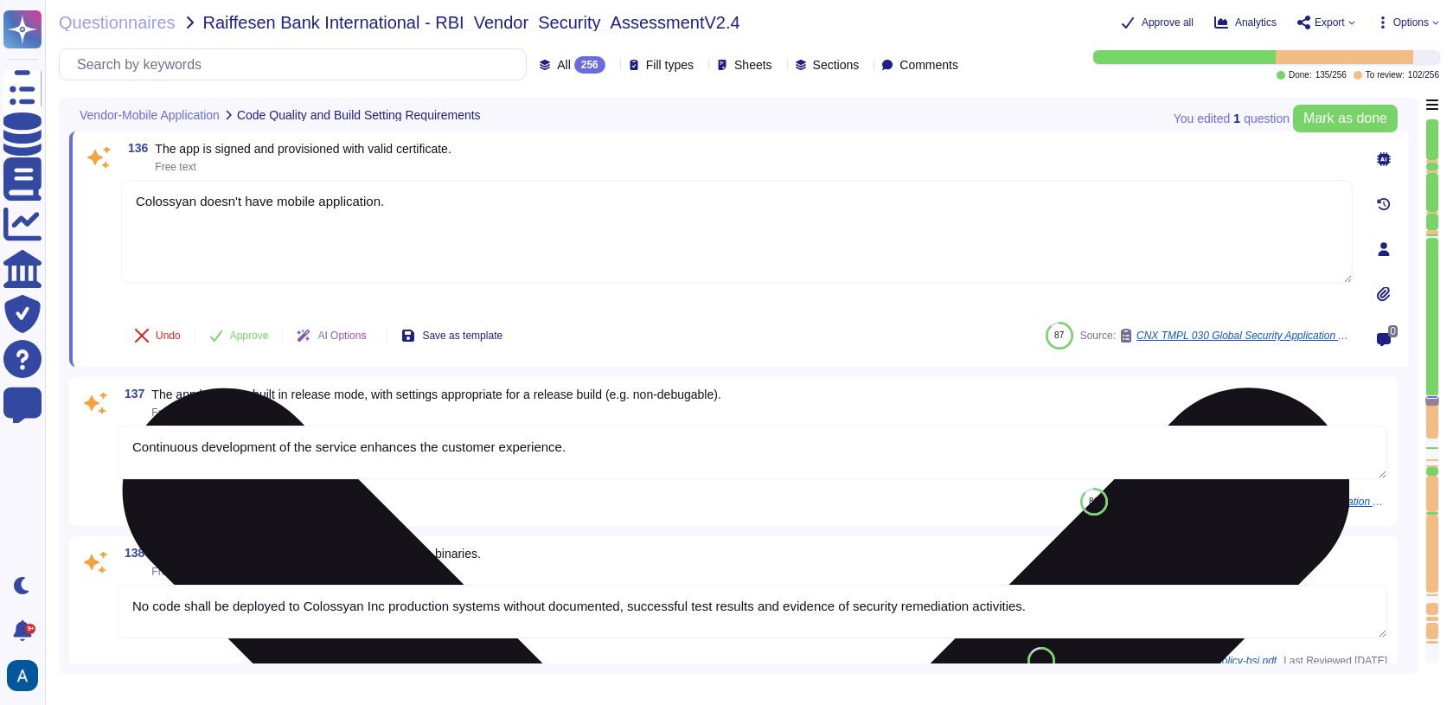
click at [286, 225] on textarea "Colossyan doesn't have mobile application." at bounding box center [736, 232] width 1231 height 104
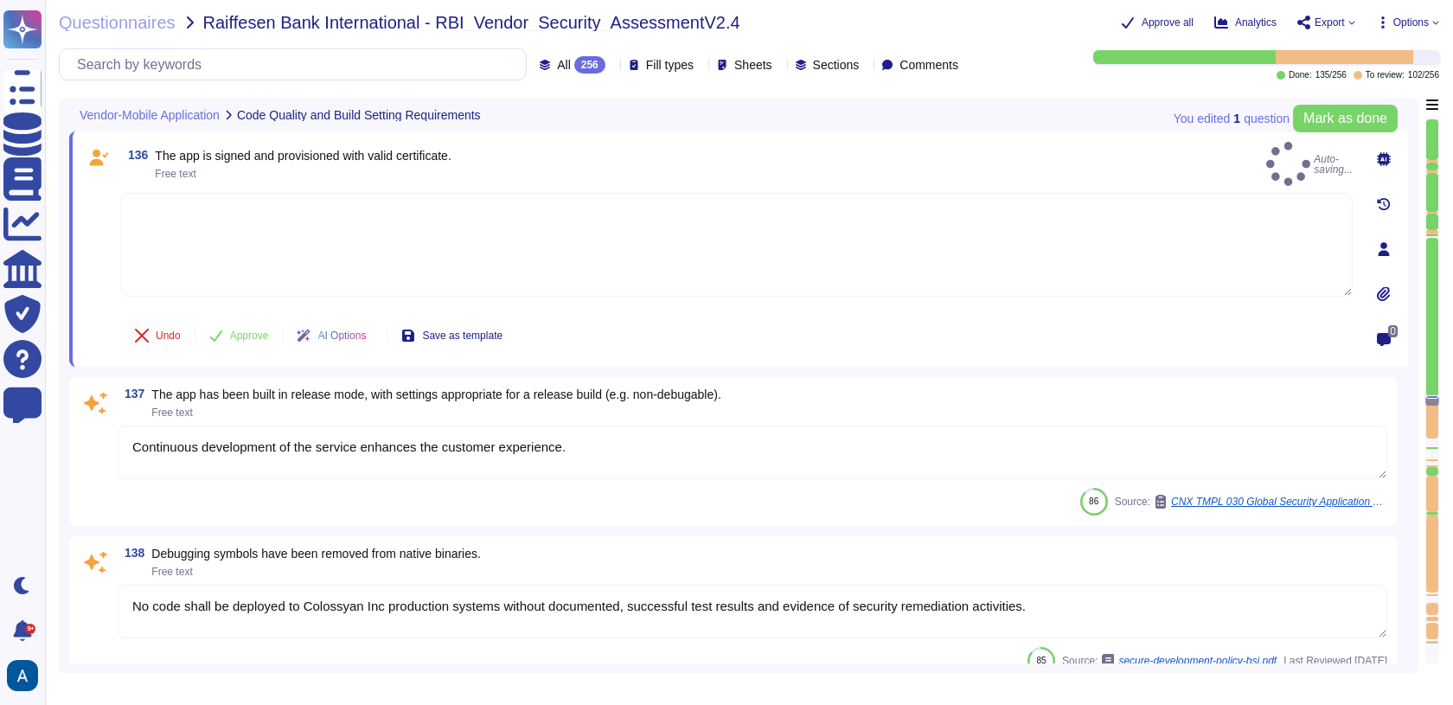
click at [103, 262] on span at bounding box center [98, 250] width 31 height 115
click at [227, 326] on button "Approve" at bounding box center [238, 335] width 87 height 35
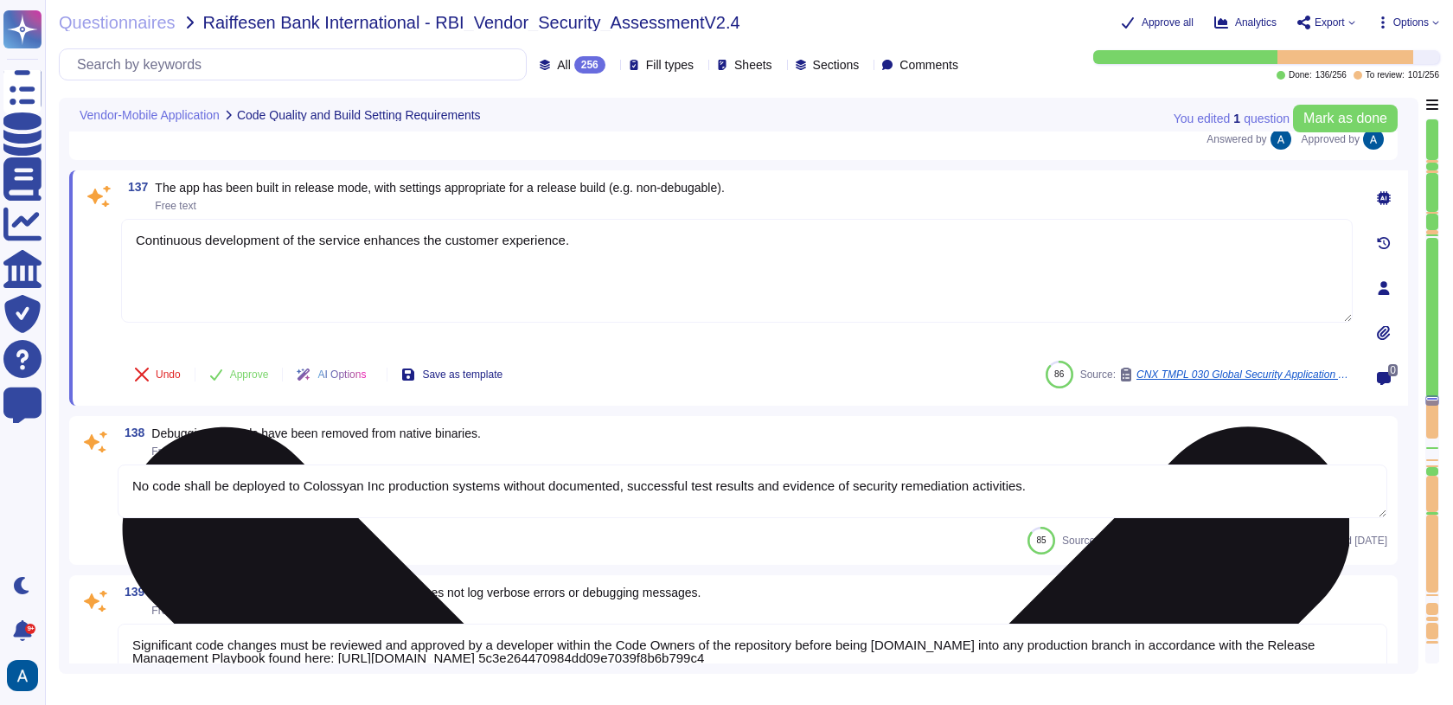
scroll to position [22269, 0]
type textarea "Requests for an exception to this policy must be submitted to the Head of Engin…"
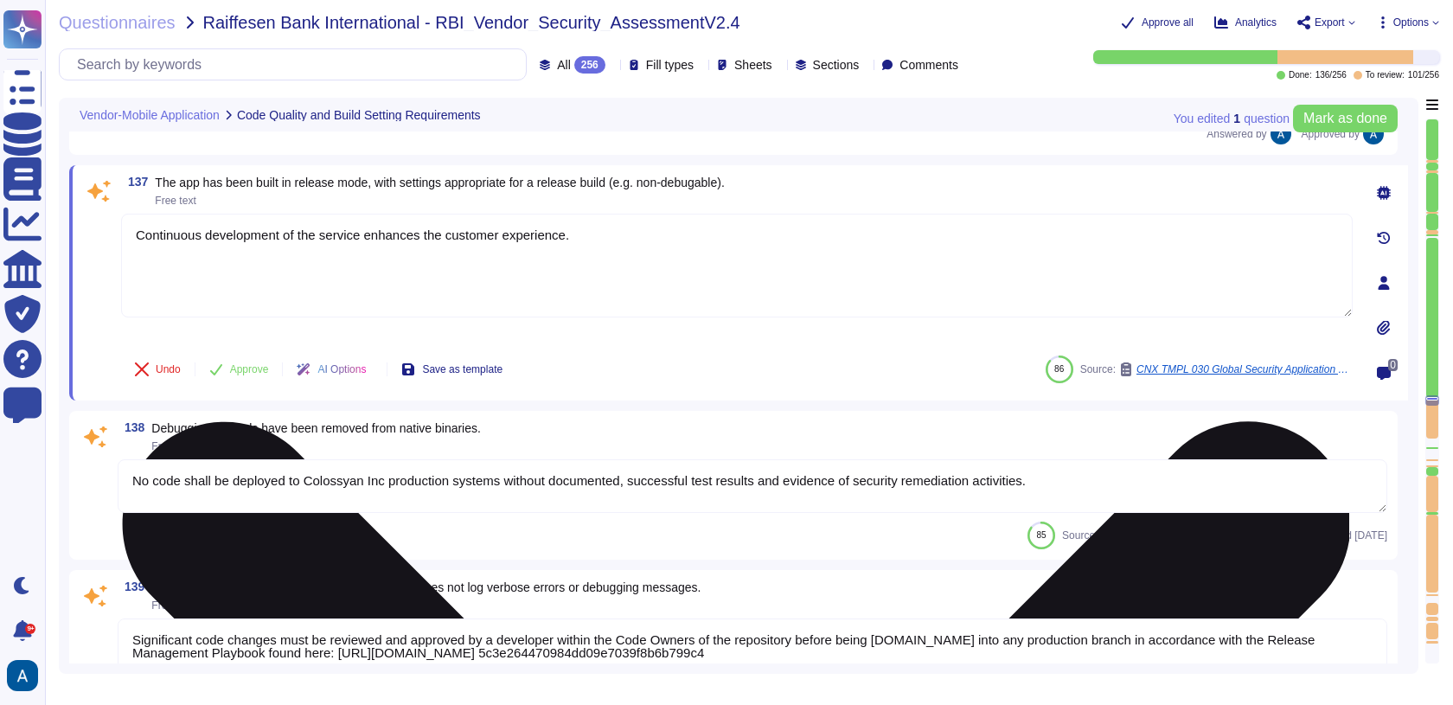
click at [236, 248] on textarea "Continuous development of the service enhances the customer experience." at bounding box center [736, 266] width 1231 height 104
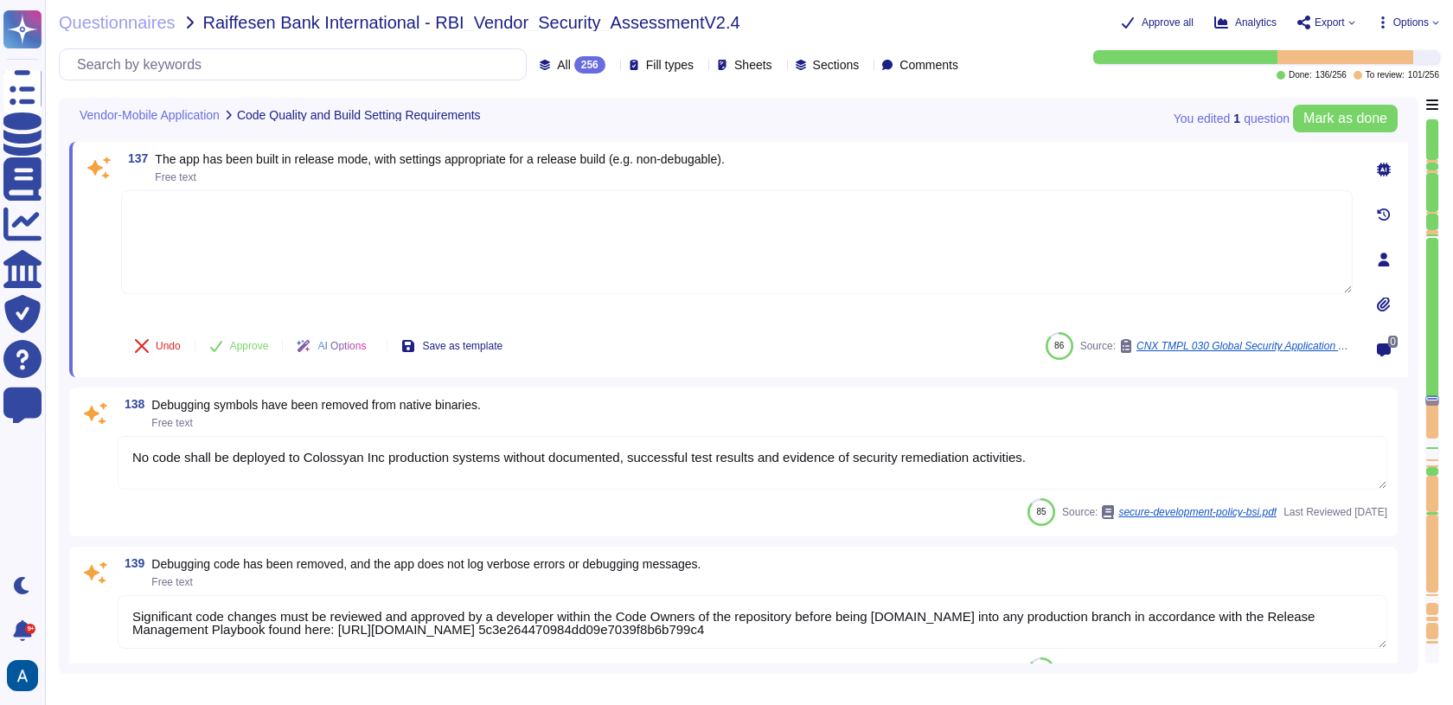
click at [93, 284] on span at bounding box center [98, 254] width 31 height 128
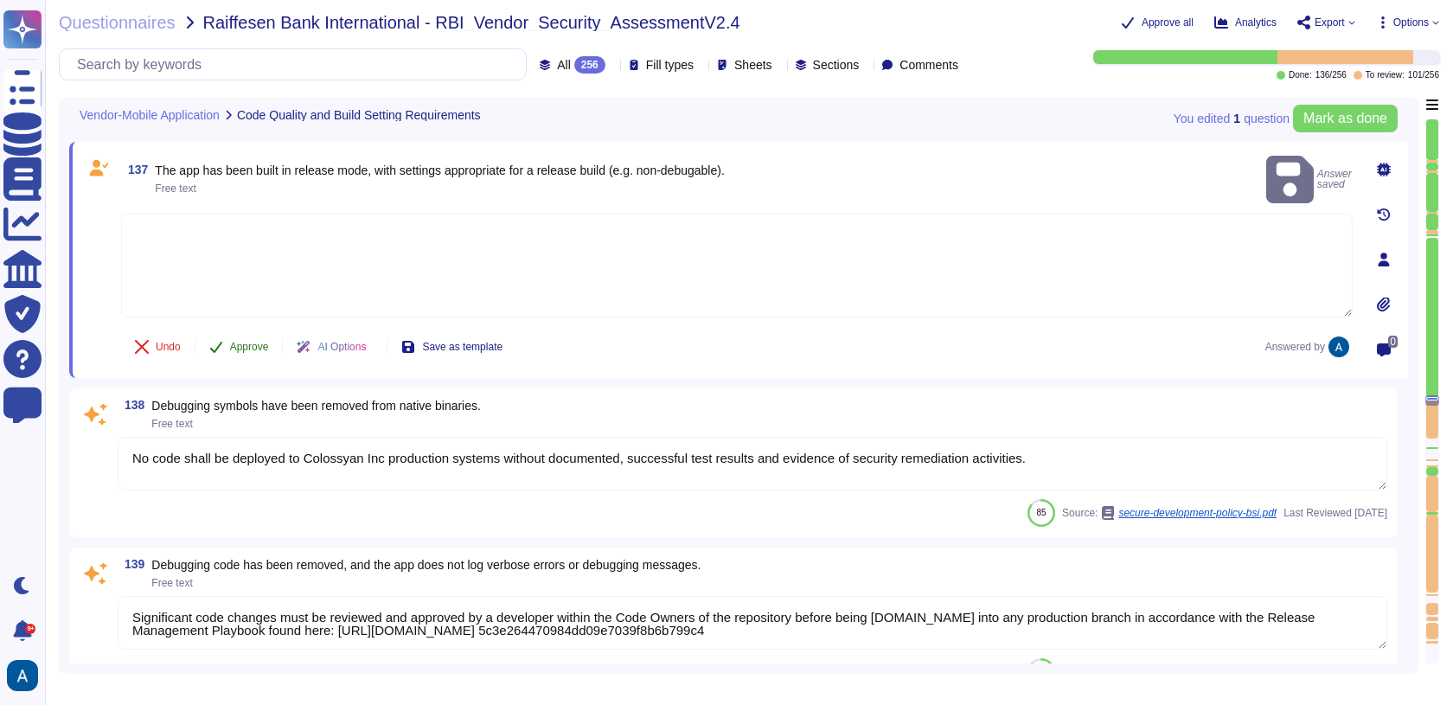
click at [223, 329] on button "Approve" at bounding box center [238, 346] width 87 height 35
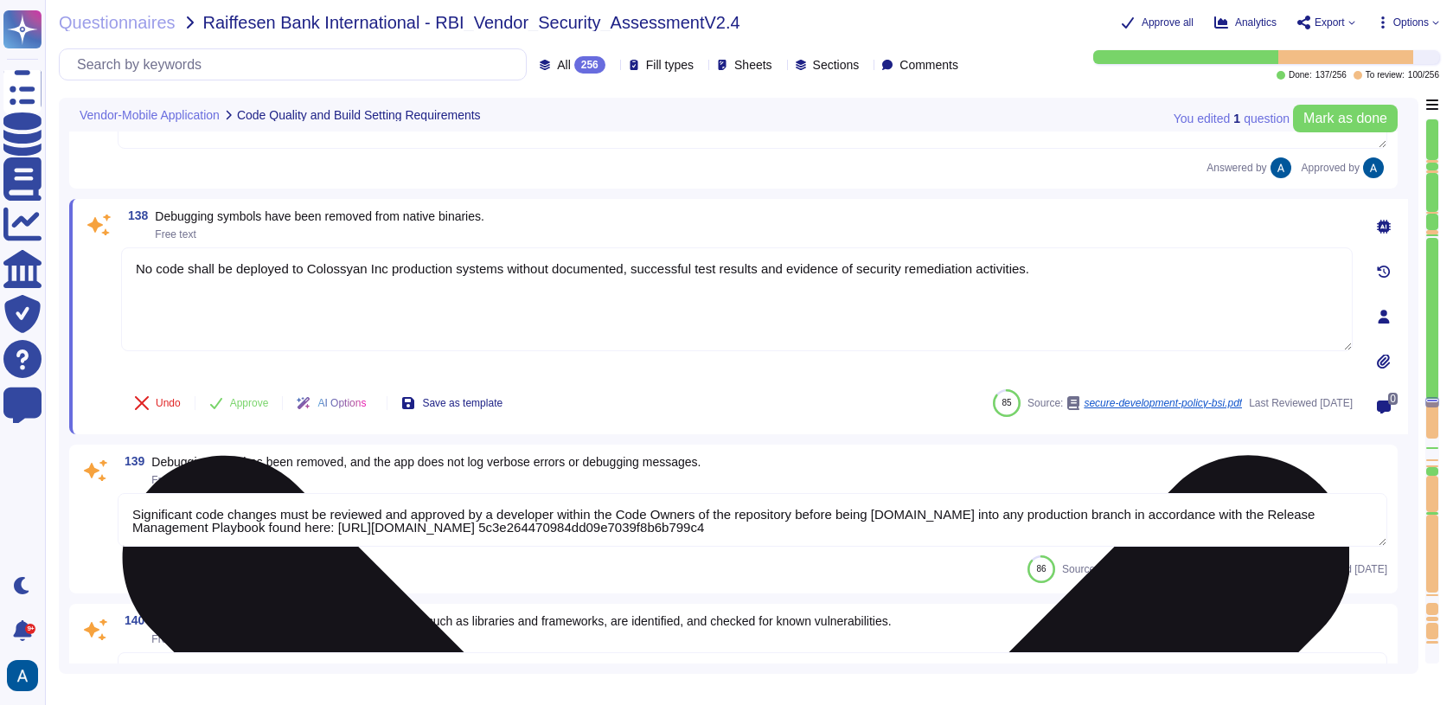
type textarea "None Needed."
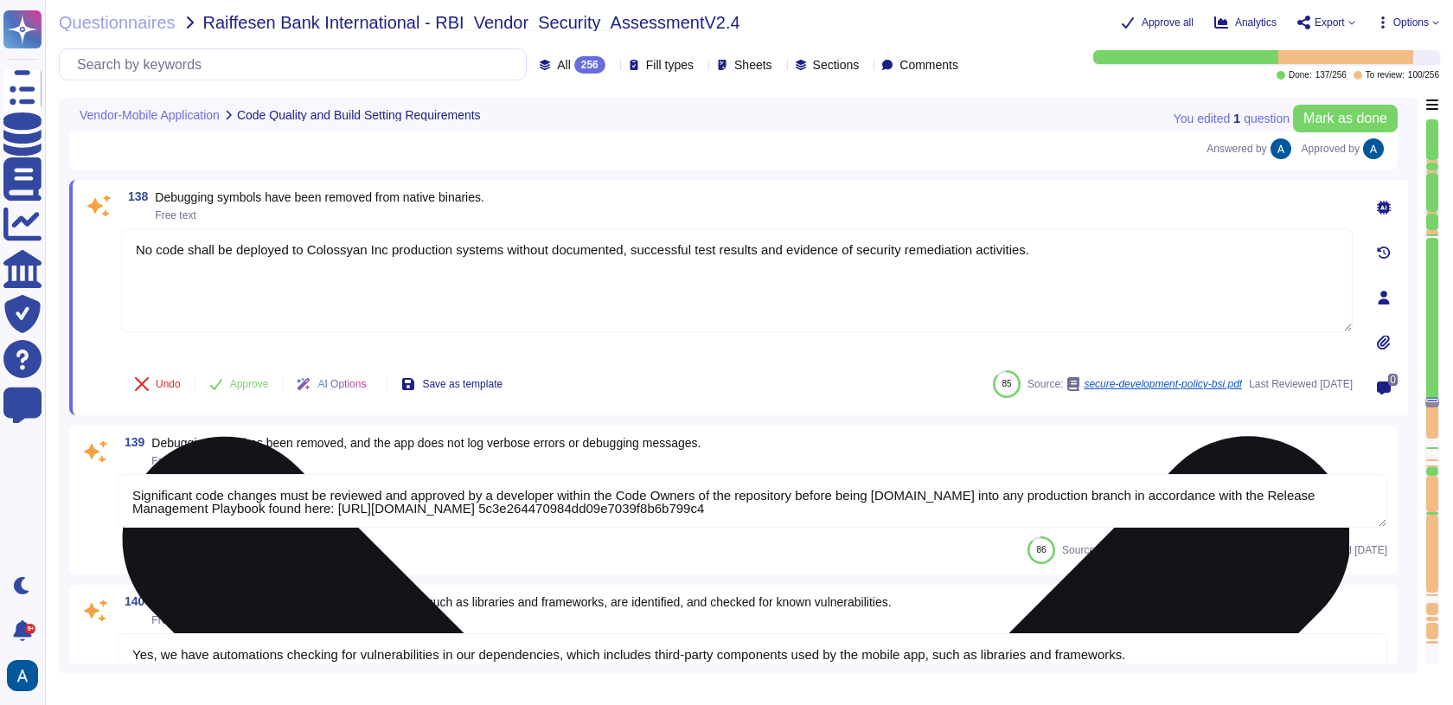
scroll to position [22459, 0]
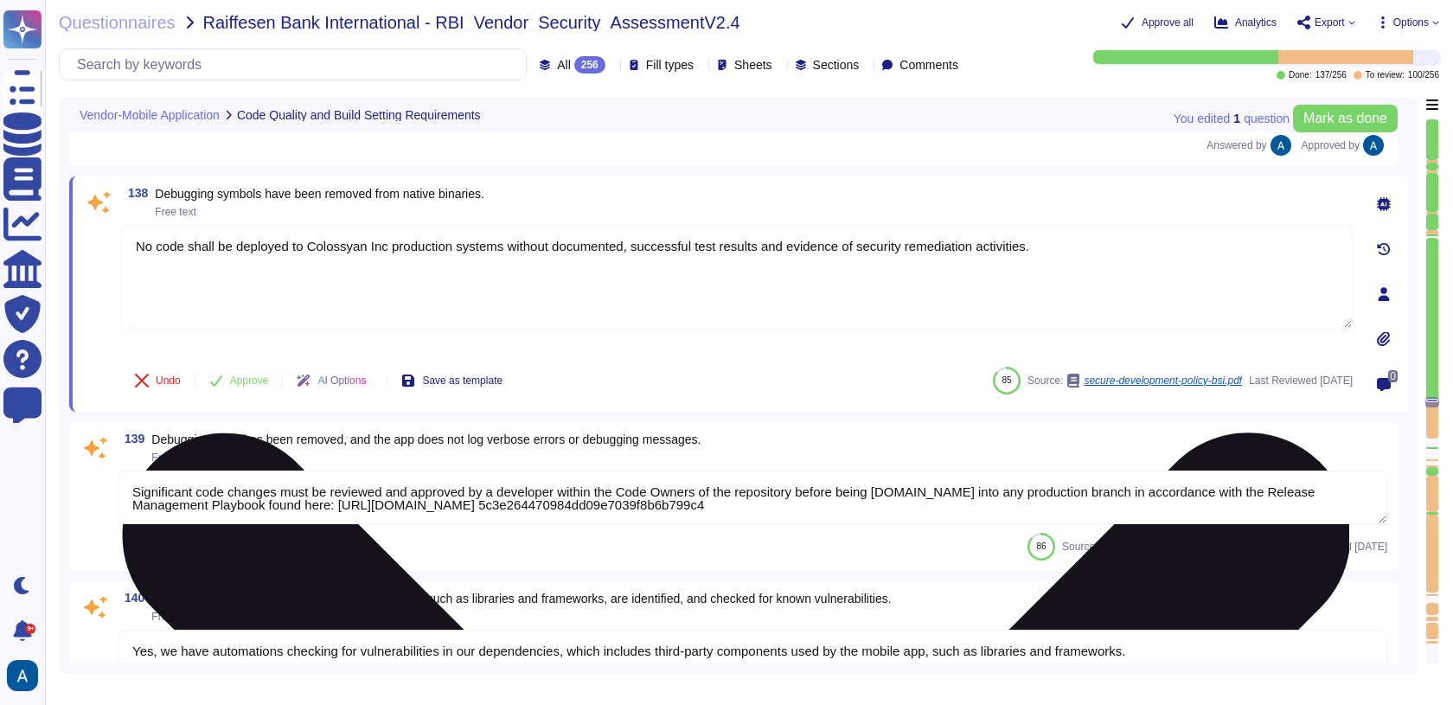
click at [275, 233] on textarea "No code shall be deployed to Colossyan Inc production systems without documente…" at bounding box center [736, 277] width 1231 height 104
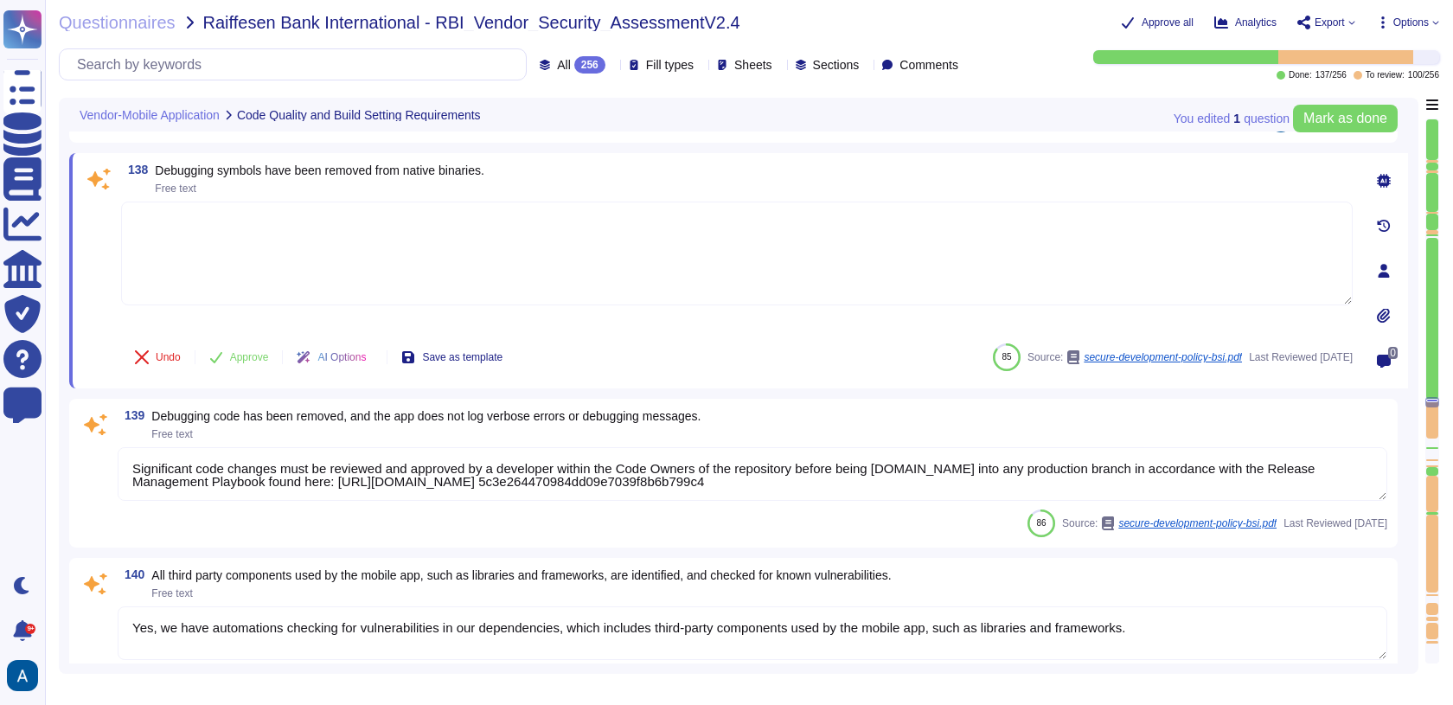
click at [111, 272] on span at bounding box center [98, 265] width 31 height 128
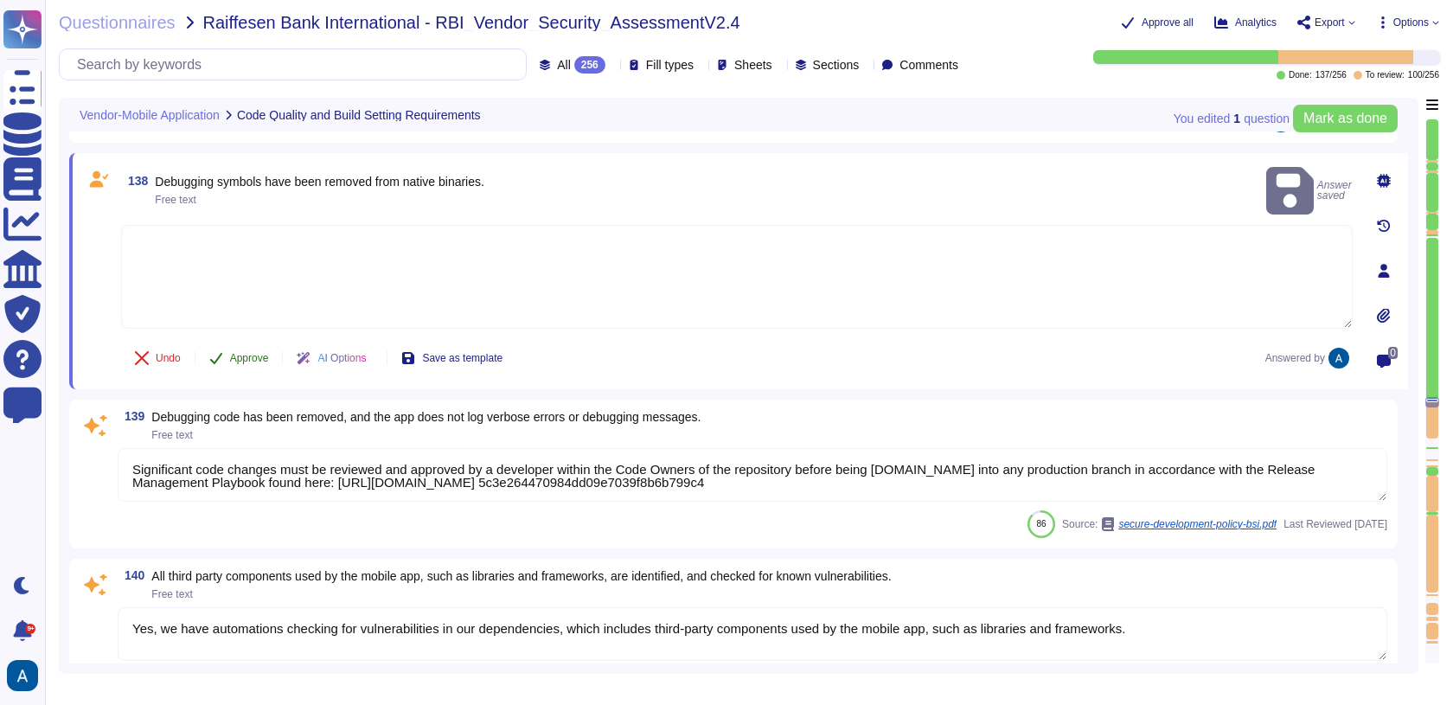
click at [236, 353] on span "Approve" at bounding box center [249, 358] width 39 height 10
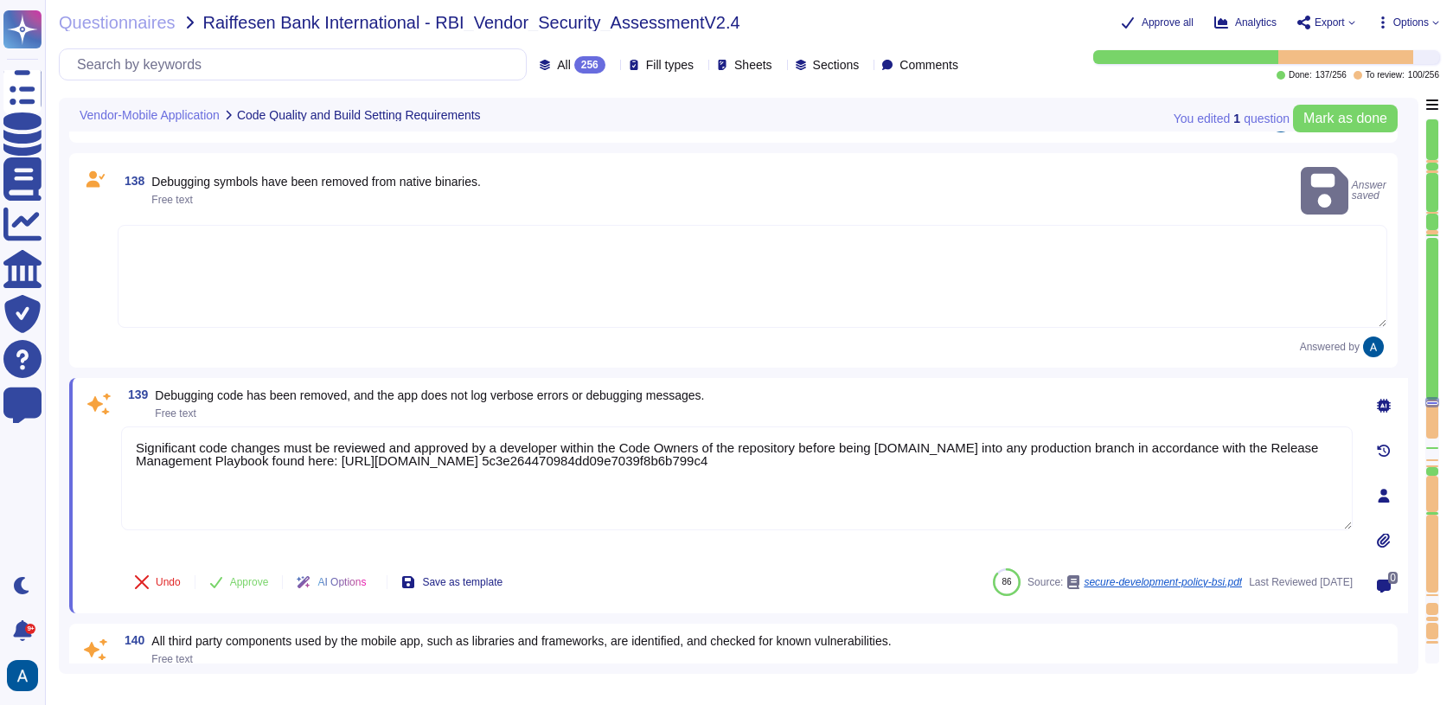
type textarea "None Needed."
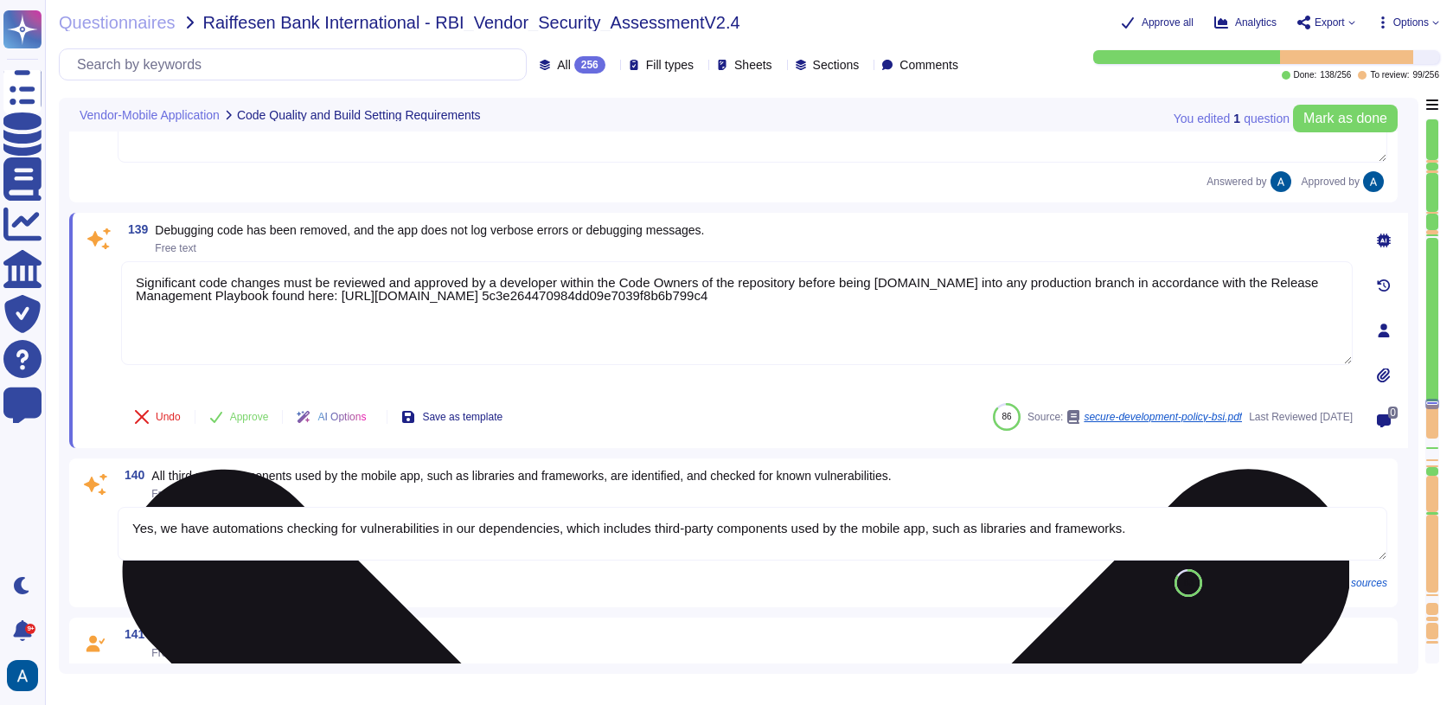
type textarea "All unnecessary functionality must be disabled. Additional security features fo…"
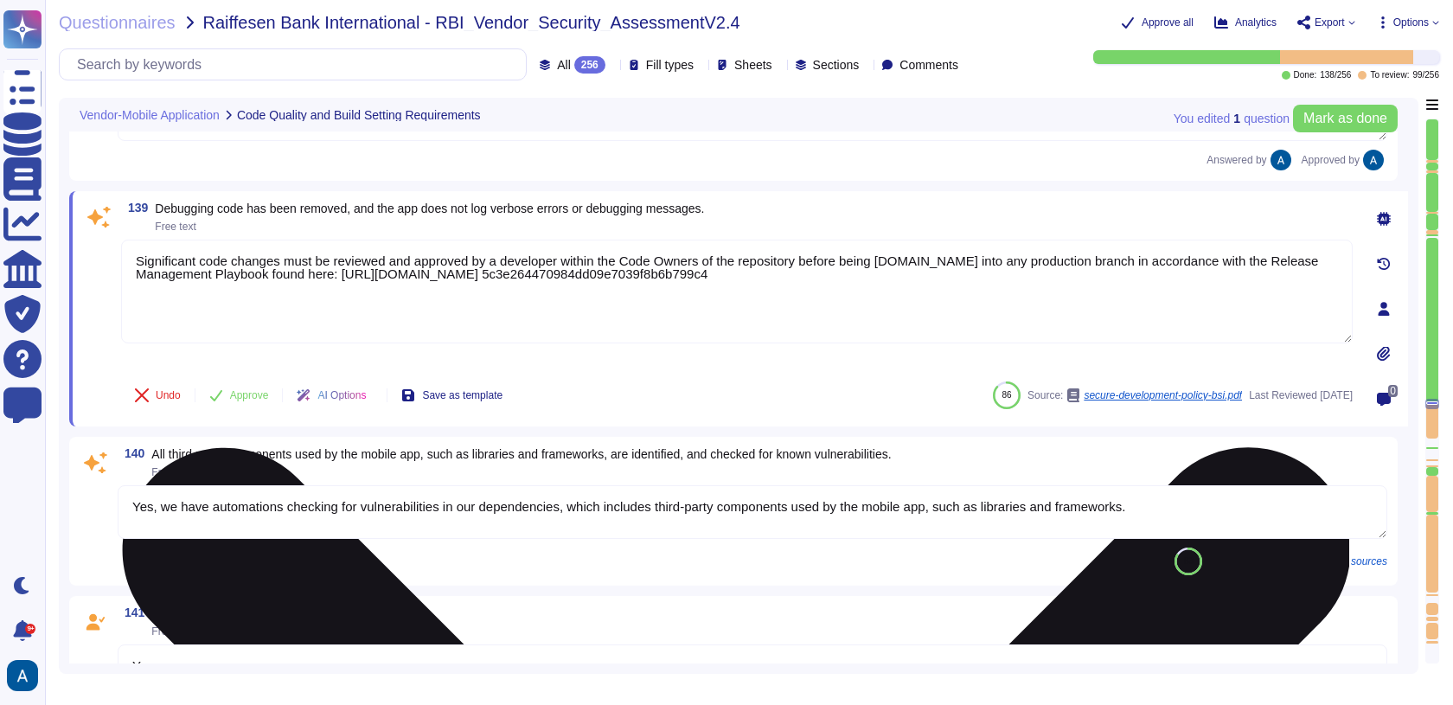
scroll to position [22650, 0]
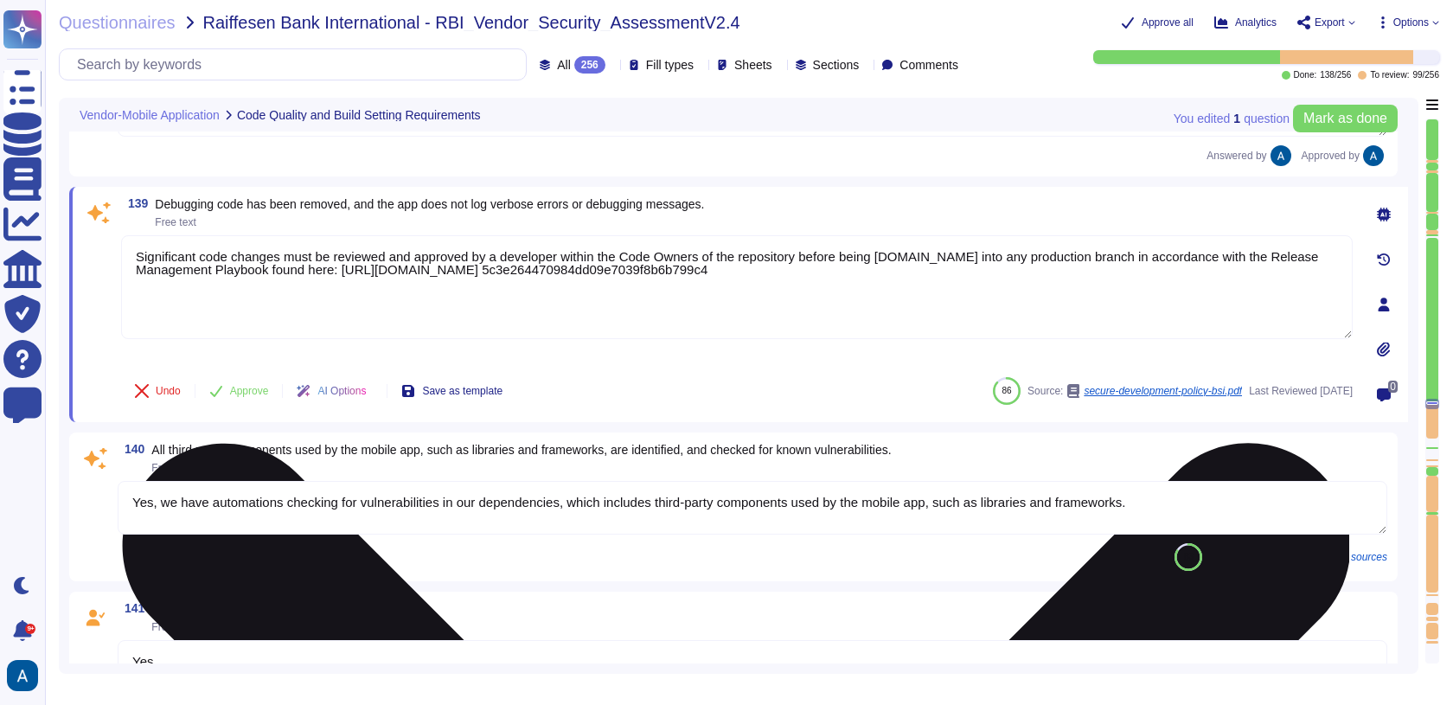
click at [262, 257] on textarea "Significant code changes must be reviewed and approved by a developer within th…" at bounding box center [736, 287] width 1231 height 104
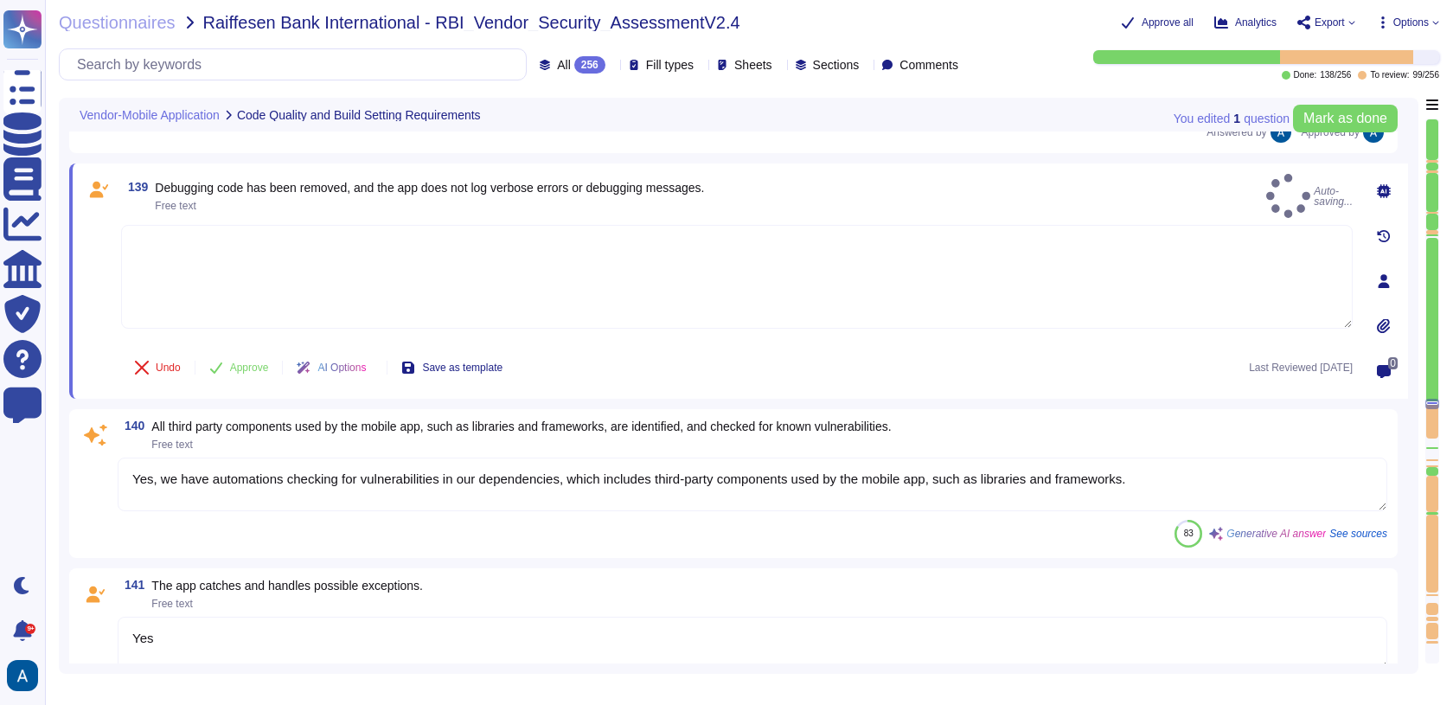
click at [118, 280] on div "139 Debugging code has been removed, and the app does not log verbose errors or…" at bounding box center [717, 281] width 1269 height 214
click at [230, 354] on button "Approve" at bounding box center [238, 368] width 87 height 35
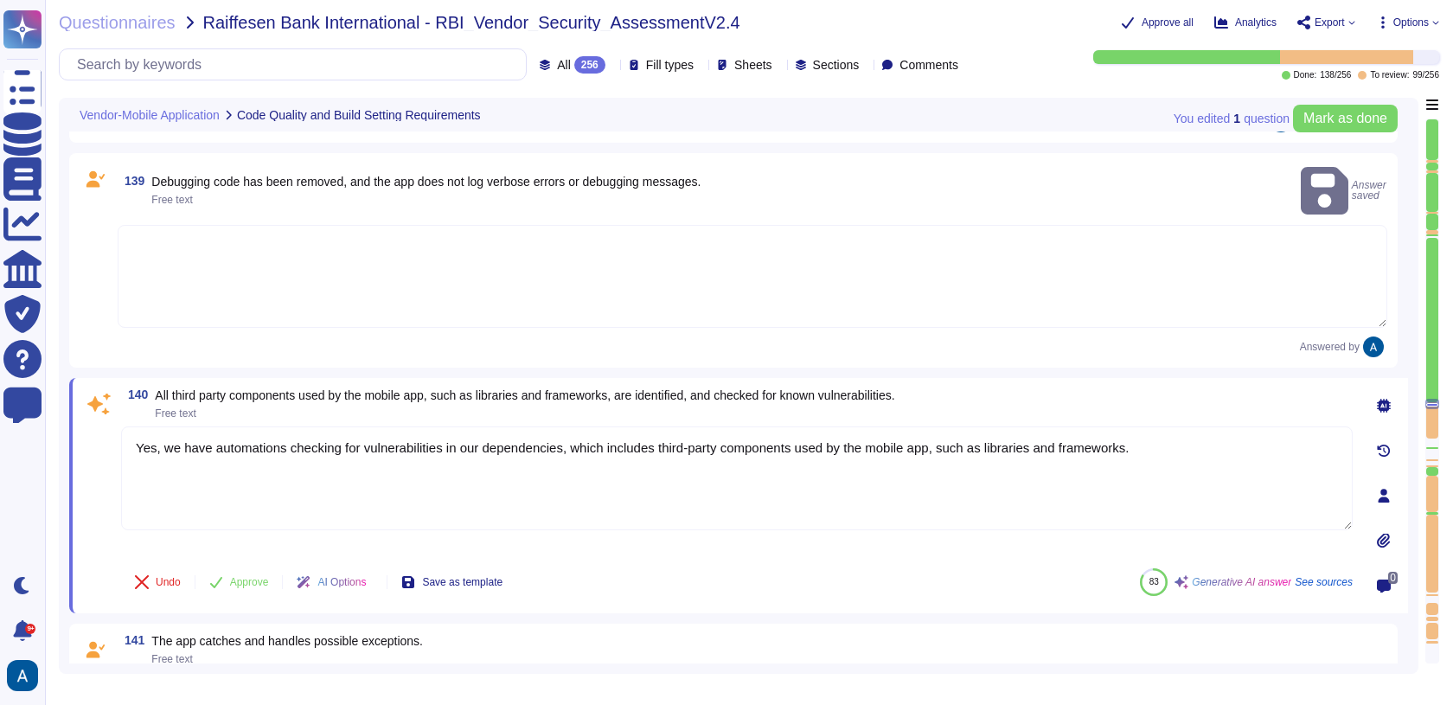
type textarea "All unnecessary functionality must be disabled. Additional security features fo…"
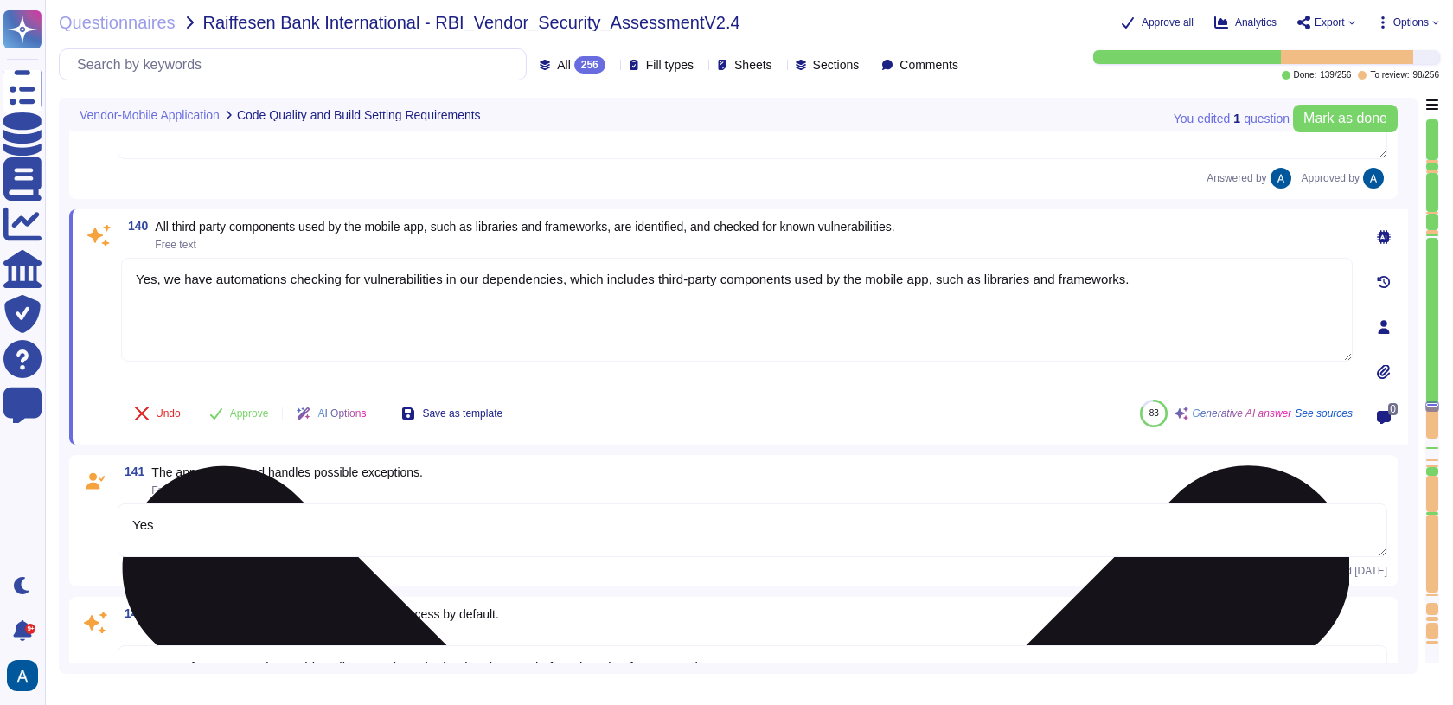
type textarea "Colossyan doesn't have mobile application."
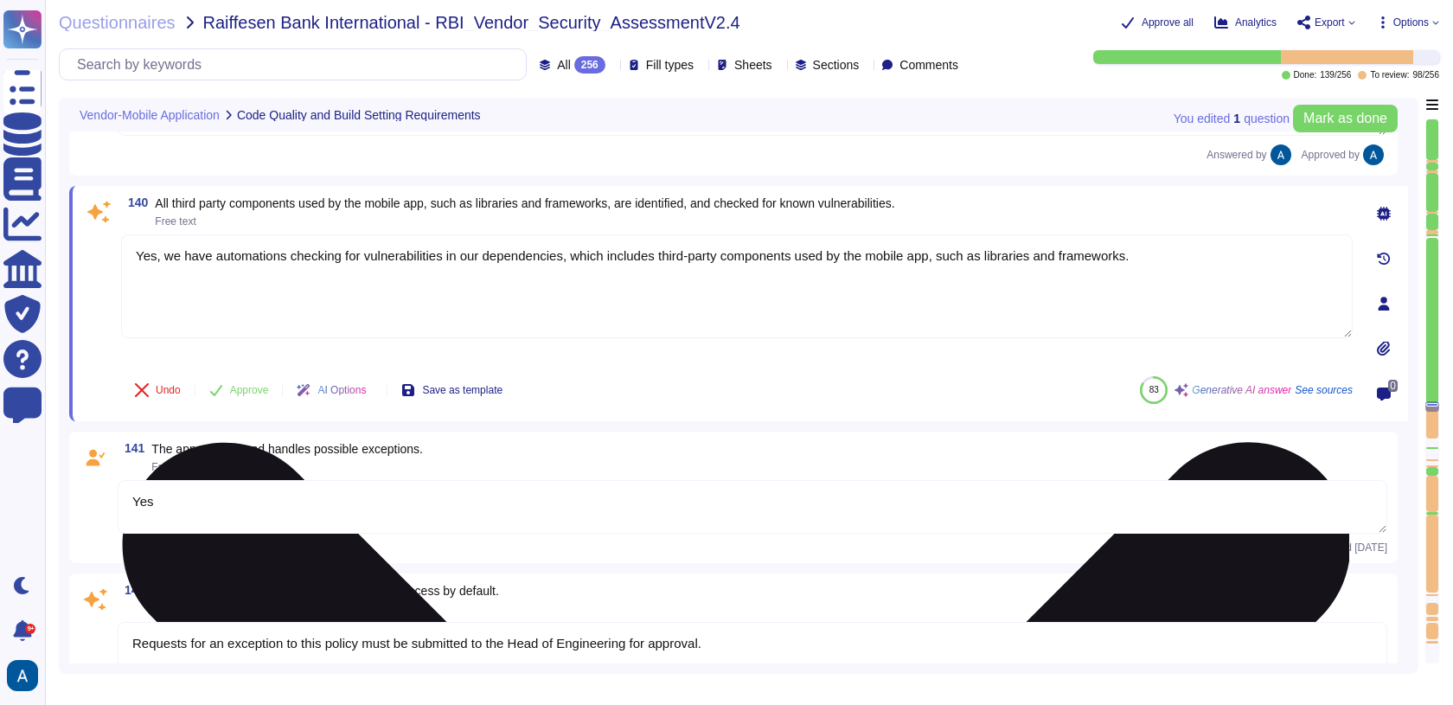
click at [279, 234] on textarea "Yes, we have automations checking for vulnerabilities in our dependencies, whic…" at bounding box center [736, 286] width 1231 height 104
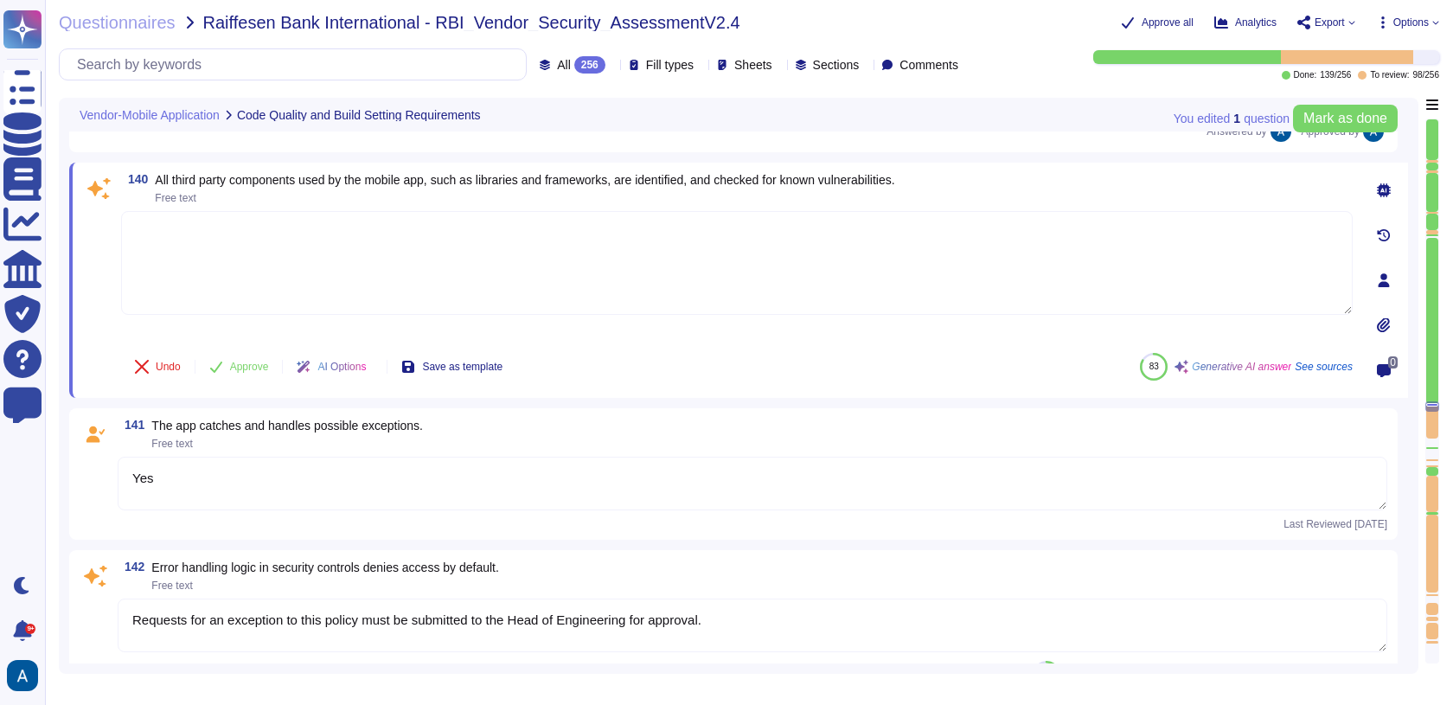
click at [105, 265] on span at bounding box center [98, 275] width 31 height 128
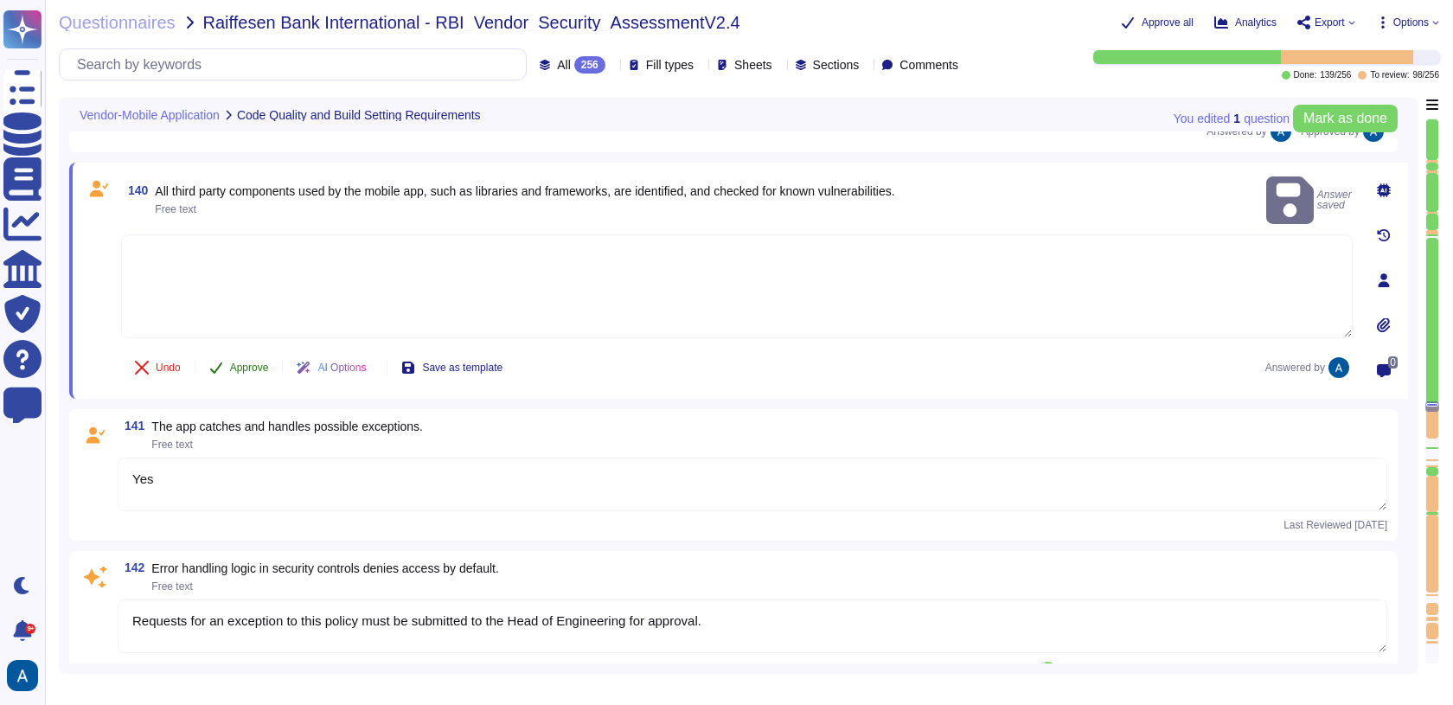
click at [257, 363] on span "Approve" at bounding box center [249, 367] width 39 height 10
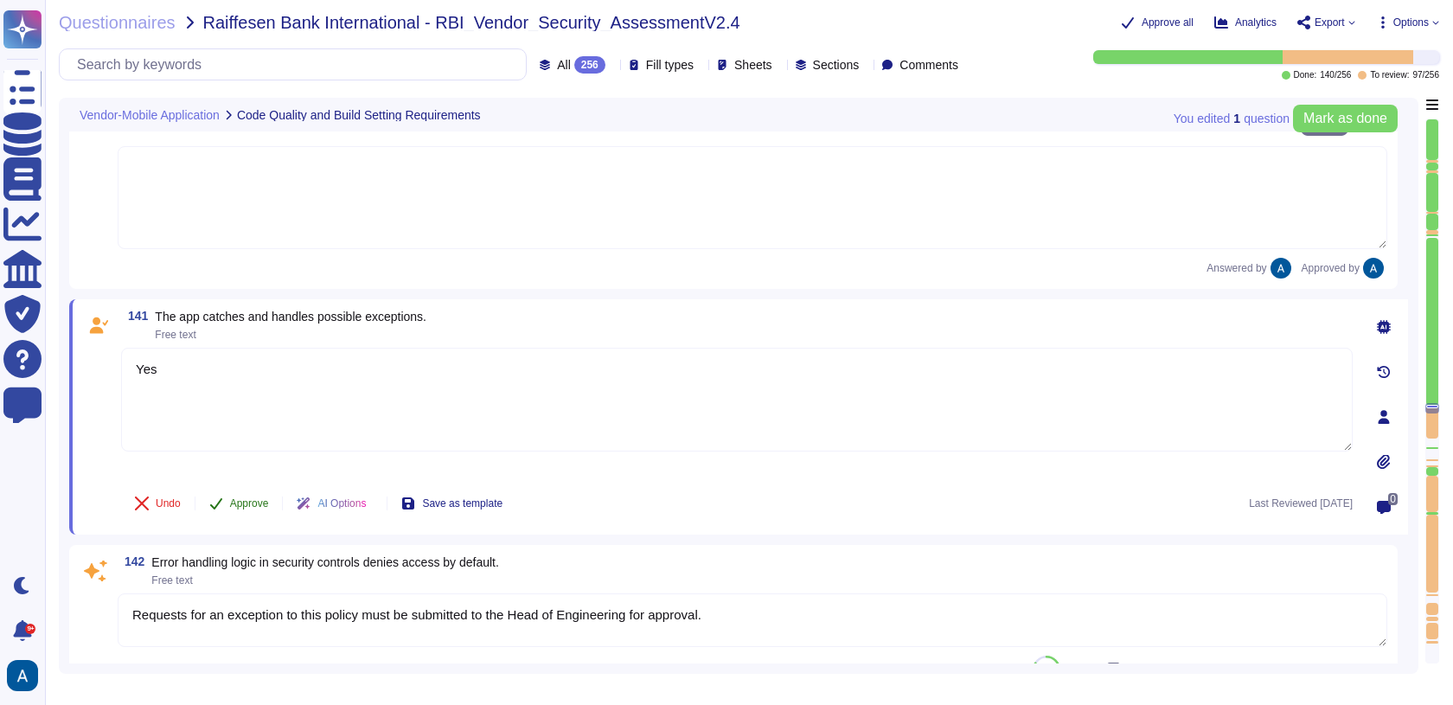
type textarea "Colossyan doesn't have mobile application."
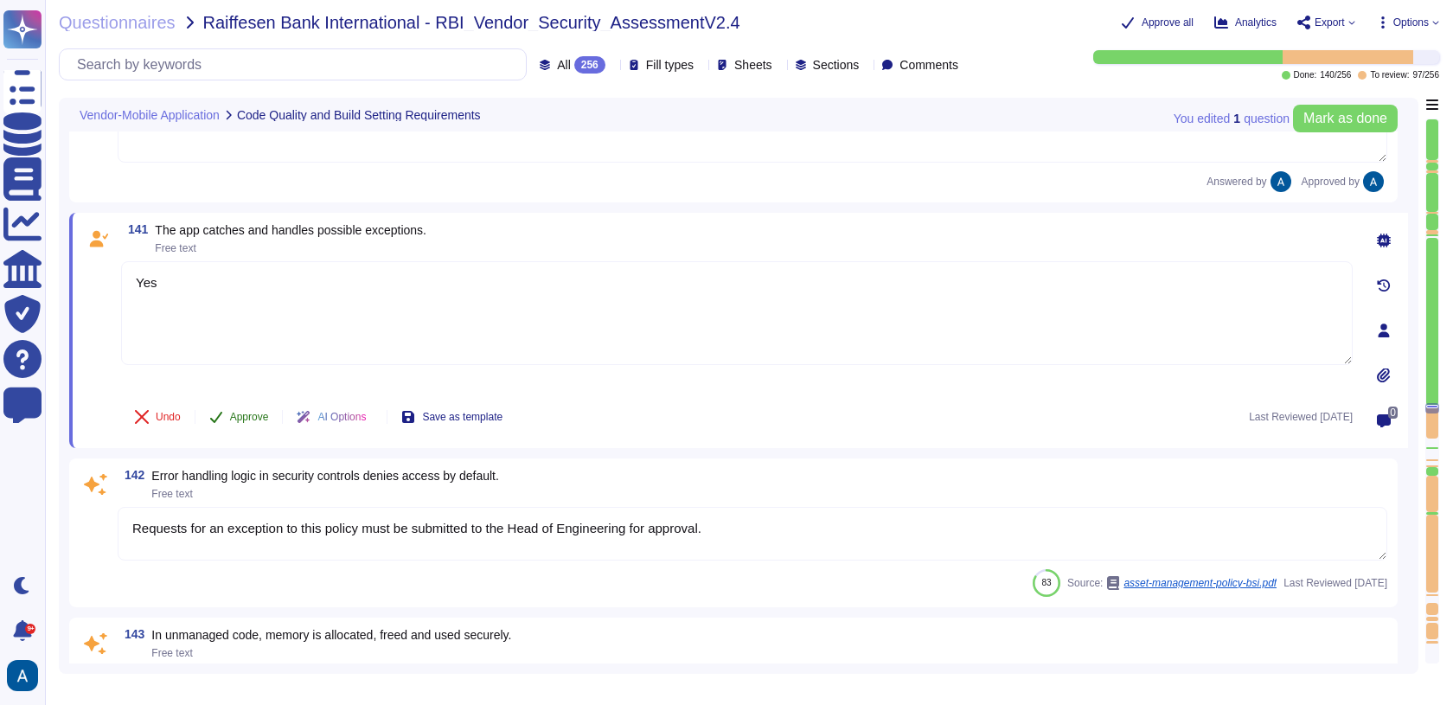
scroll to position [23033, 0]
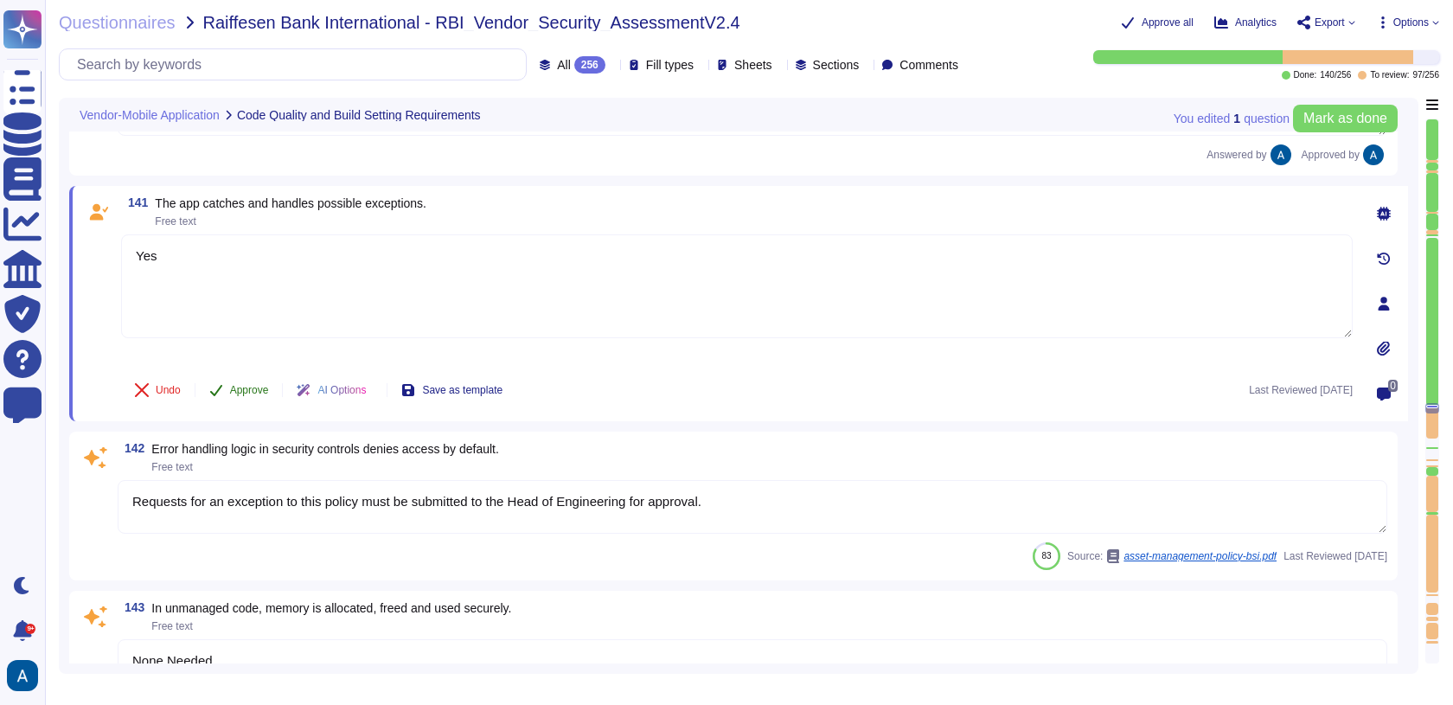
type textarea "Colossyan doesn't have mobile application."
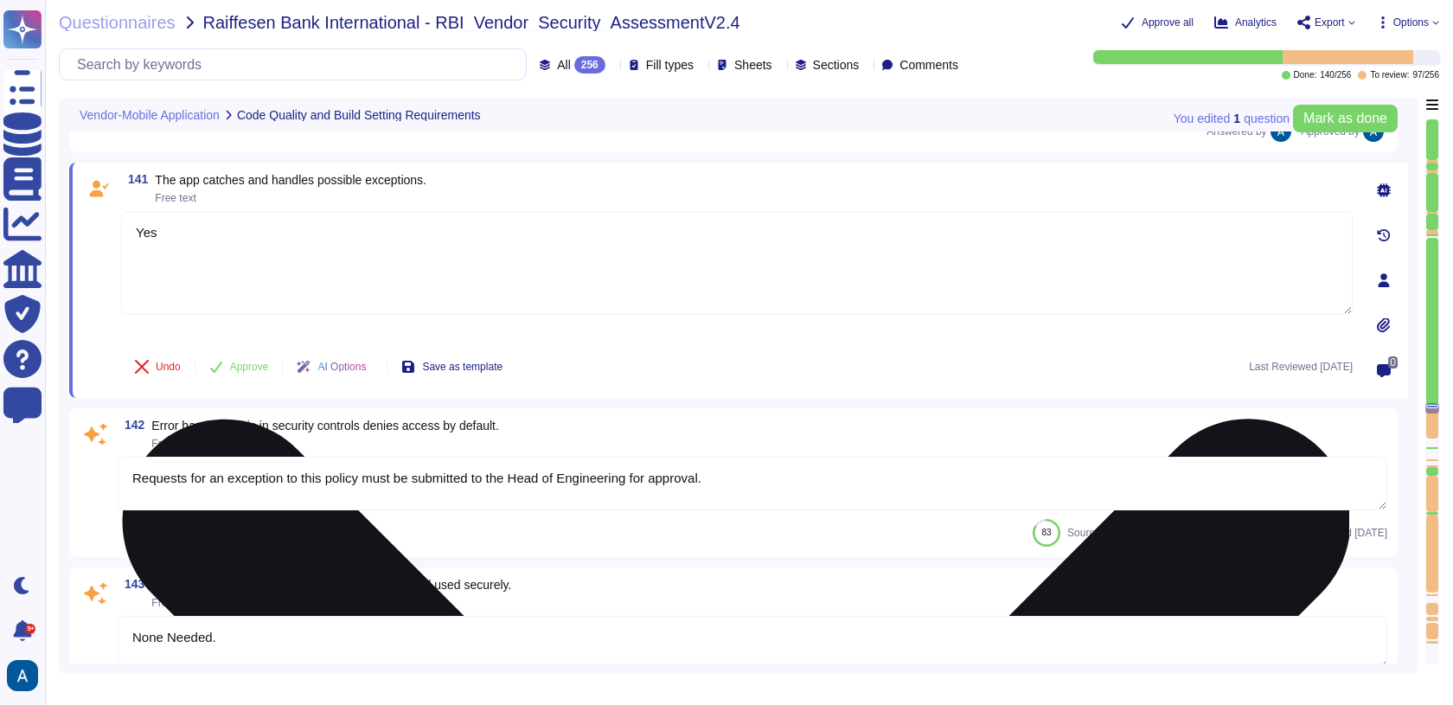
click at [218, 273] on textarea "Yes" at bounding box center [736, 263] width 1231 height 104
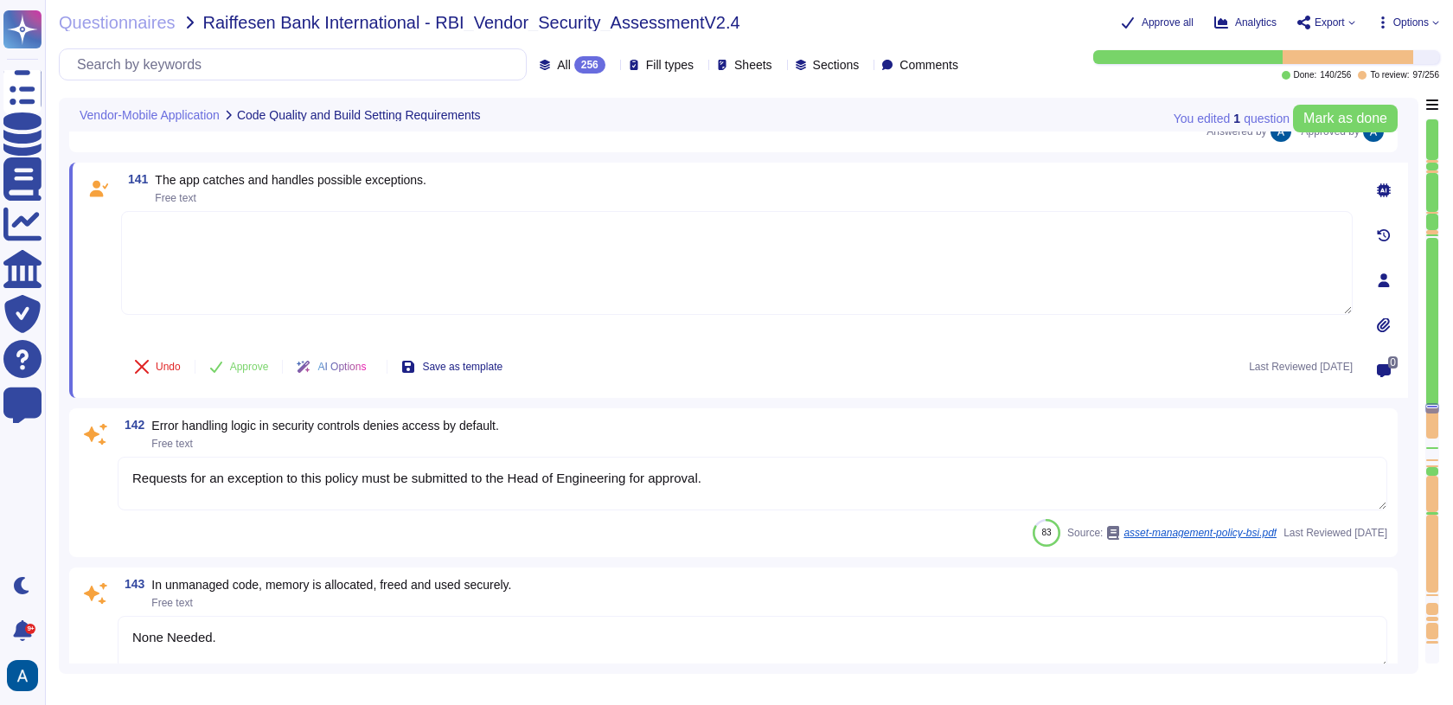
click at [119, 305] on div "141 The app catches and handles possible exceptions. Free text Undo Approve AI …" at bounding box center [717, 280] width 1269 height 214
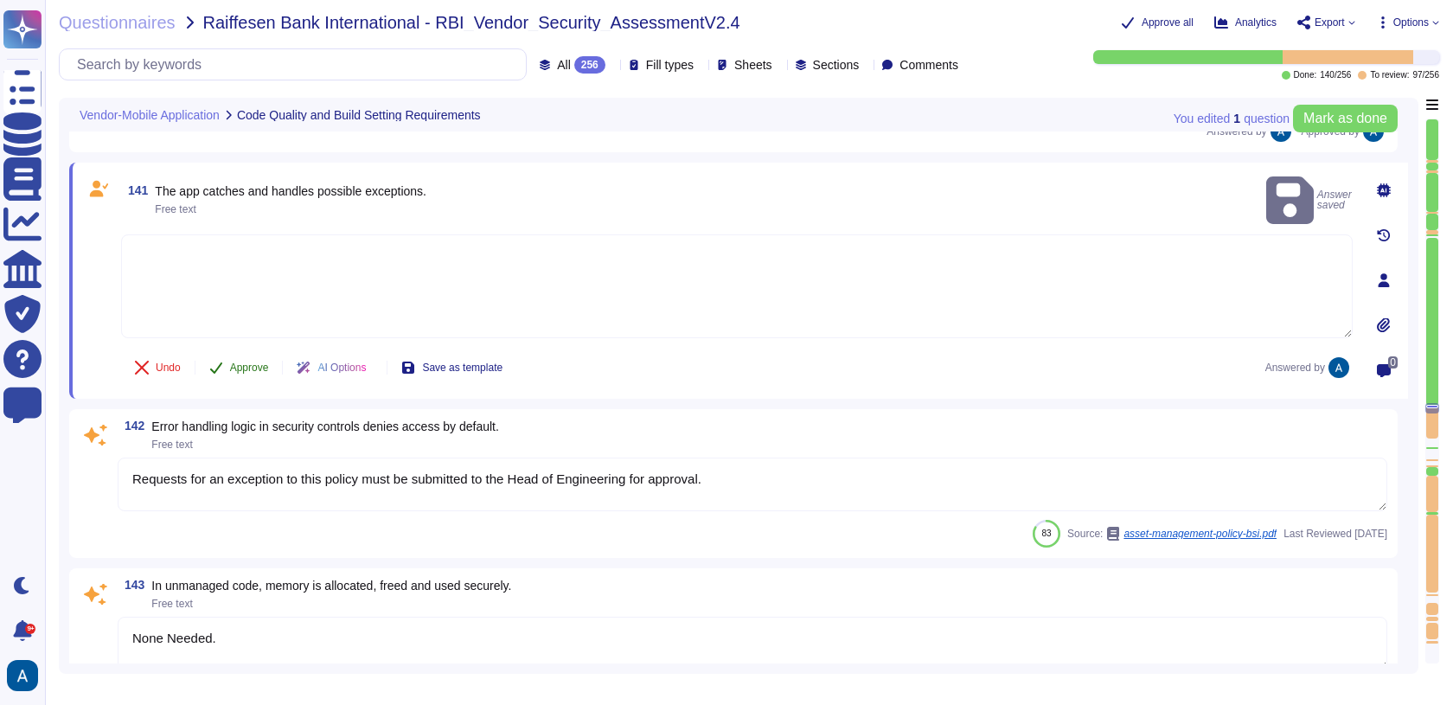
click at [223, 353] on button "Approve" at bounding box center [238, 367] width 87 height 35
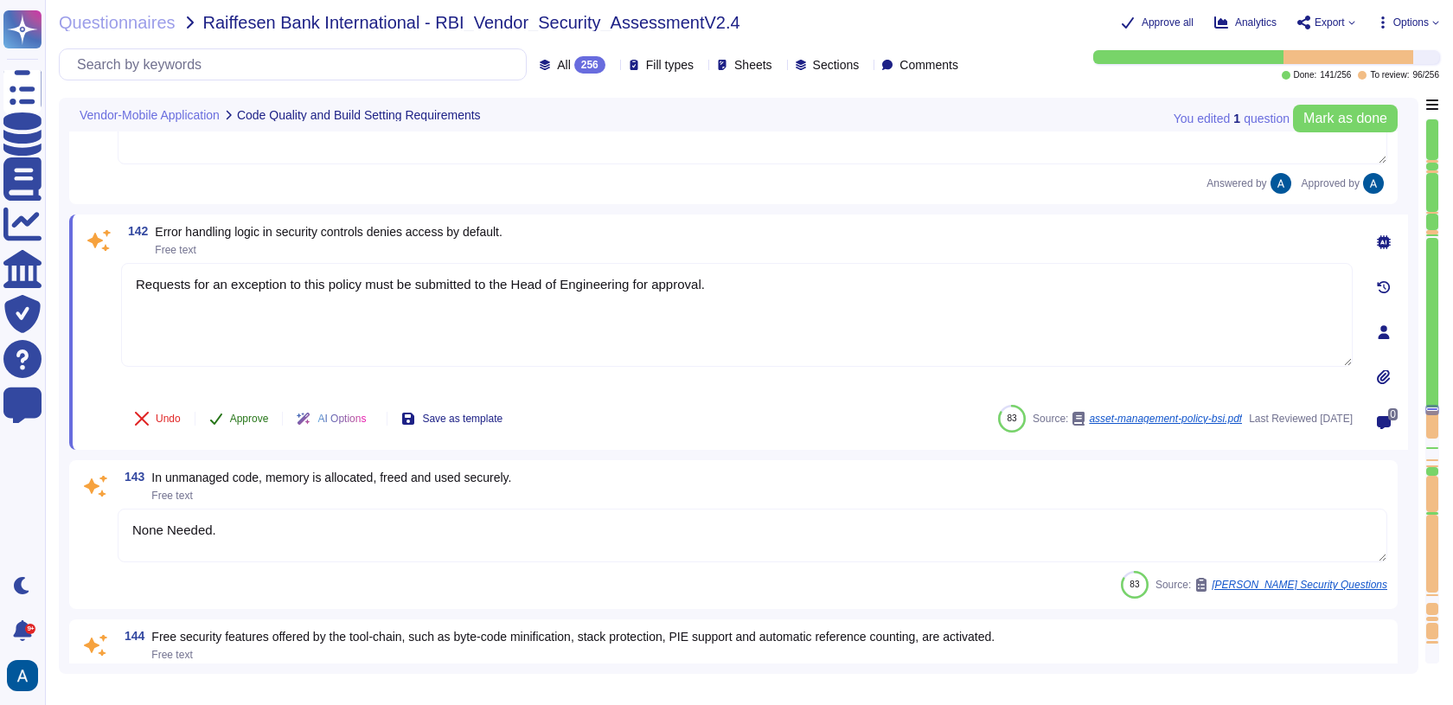
type textarea "Colossyan doesn't have mobile application."
type textarea "We perform malware scanning on upload."
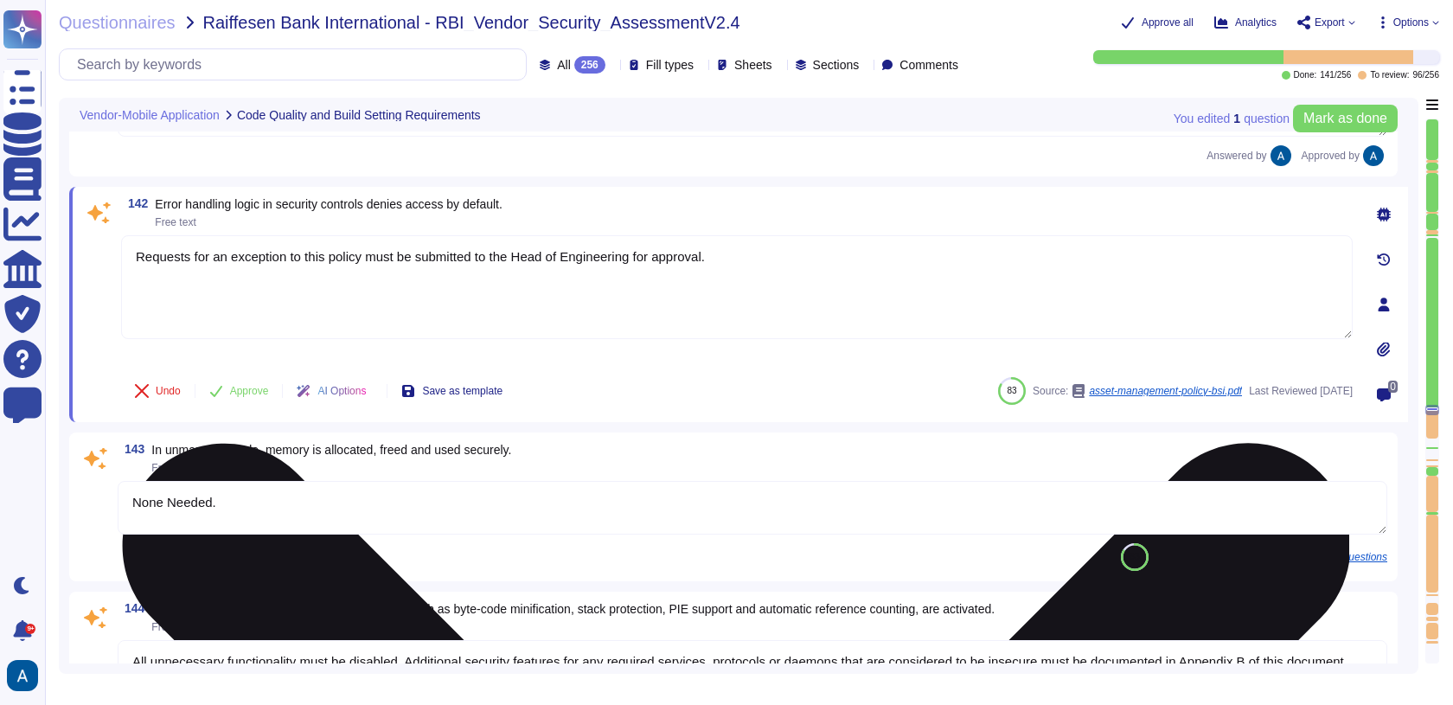
scroll to position [23225, 0]
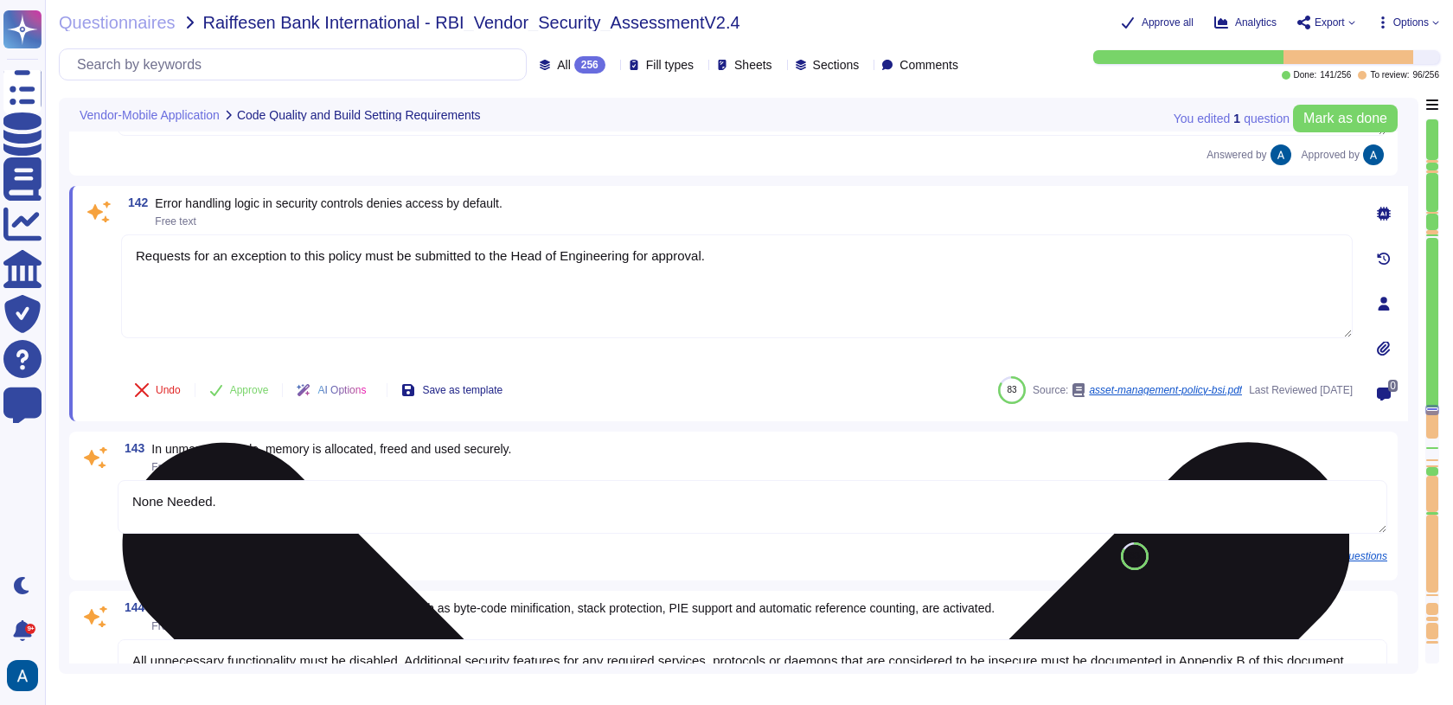
click at [251, 234] on textarea "Requests for an exception to this policy must be submitted to the Head of Engin…" at bounding box center [736, 286] width 1231 height 104
click at [257, 241] on textarea "Requests for an exception to this policy must be submitted to the Head of Engin…" at bounding box center [736, 286] width 1231 height 104
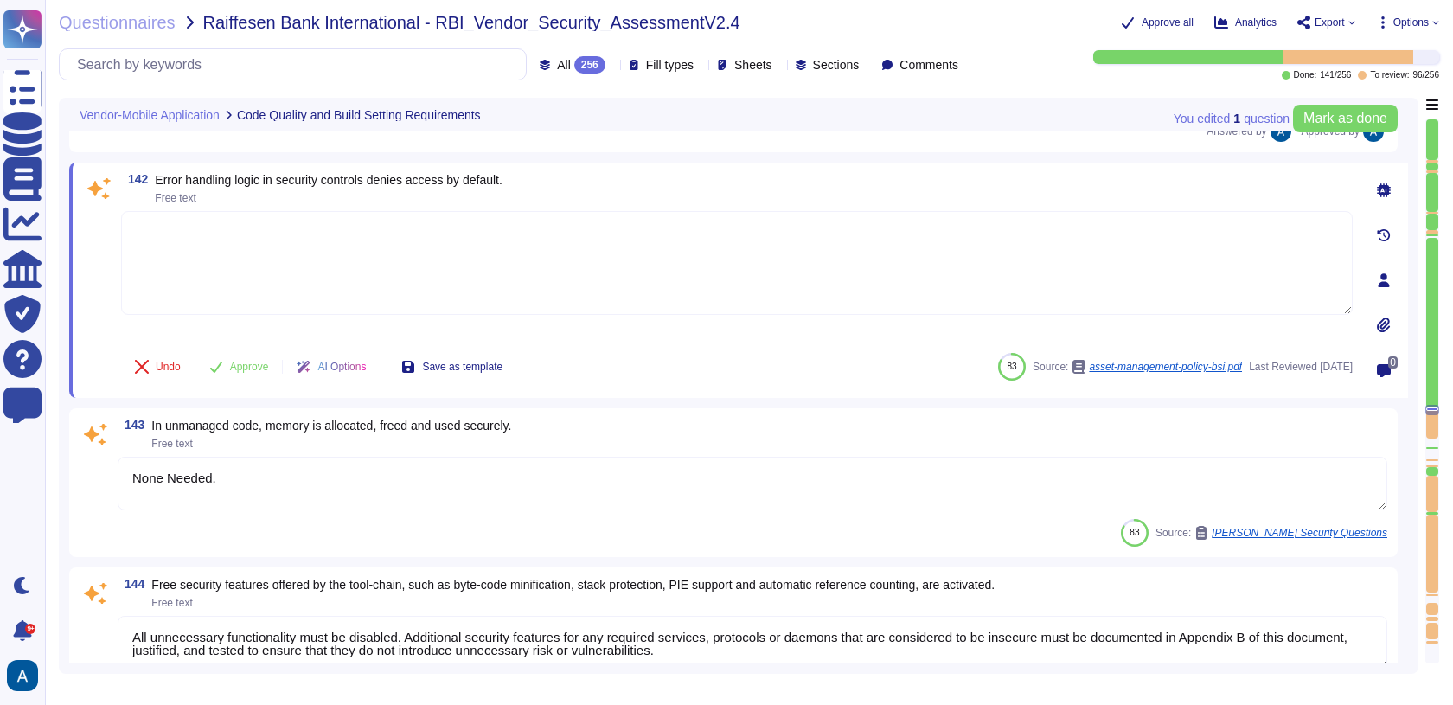
click at [102, 271] on span at bounding box center [98, 275] width 31 height 128
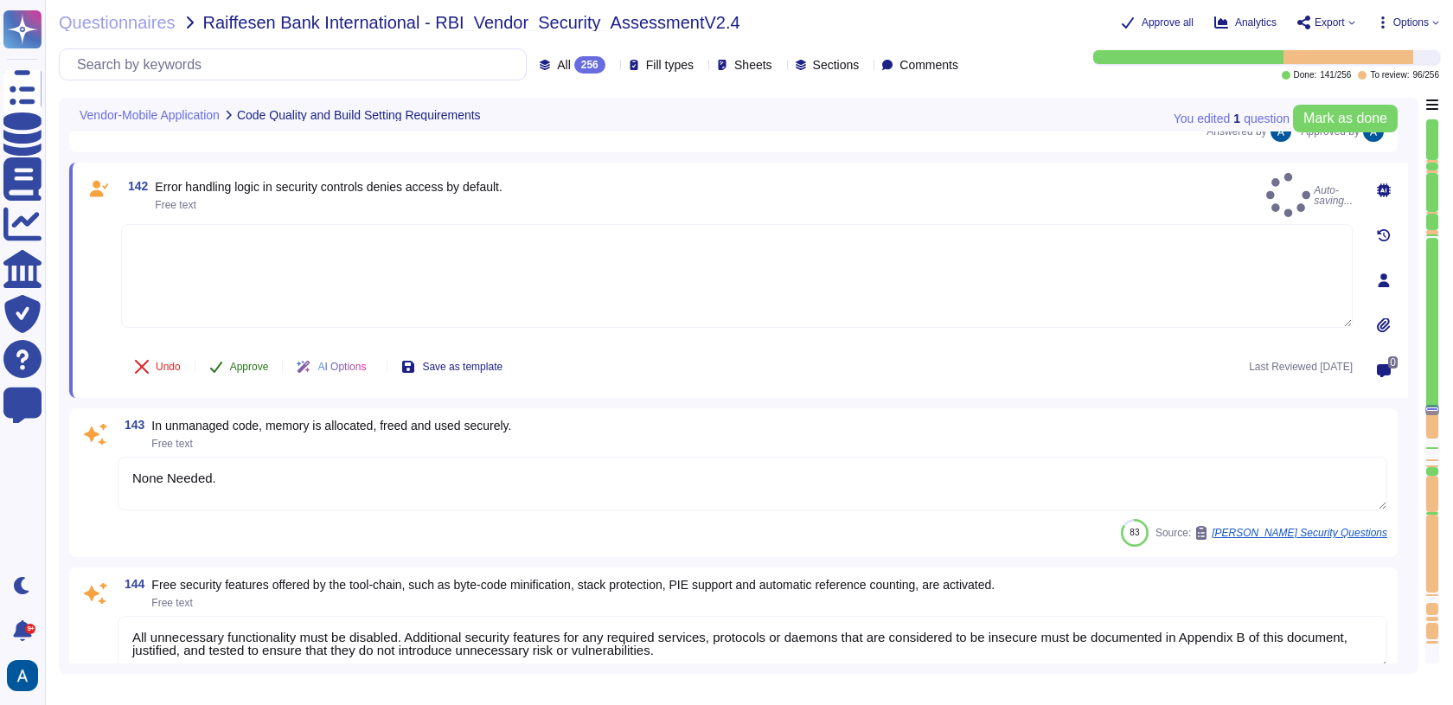
click at [233, 364] on span "Approve" at bounding box center [249, 366] width 39 height 10
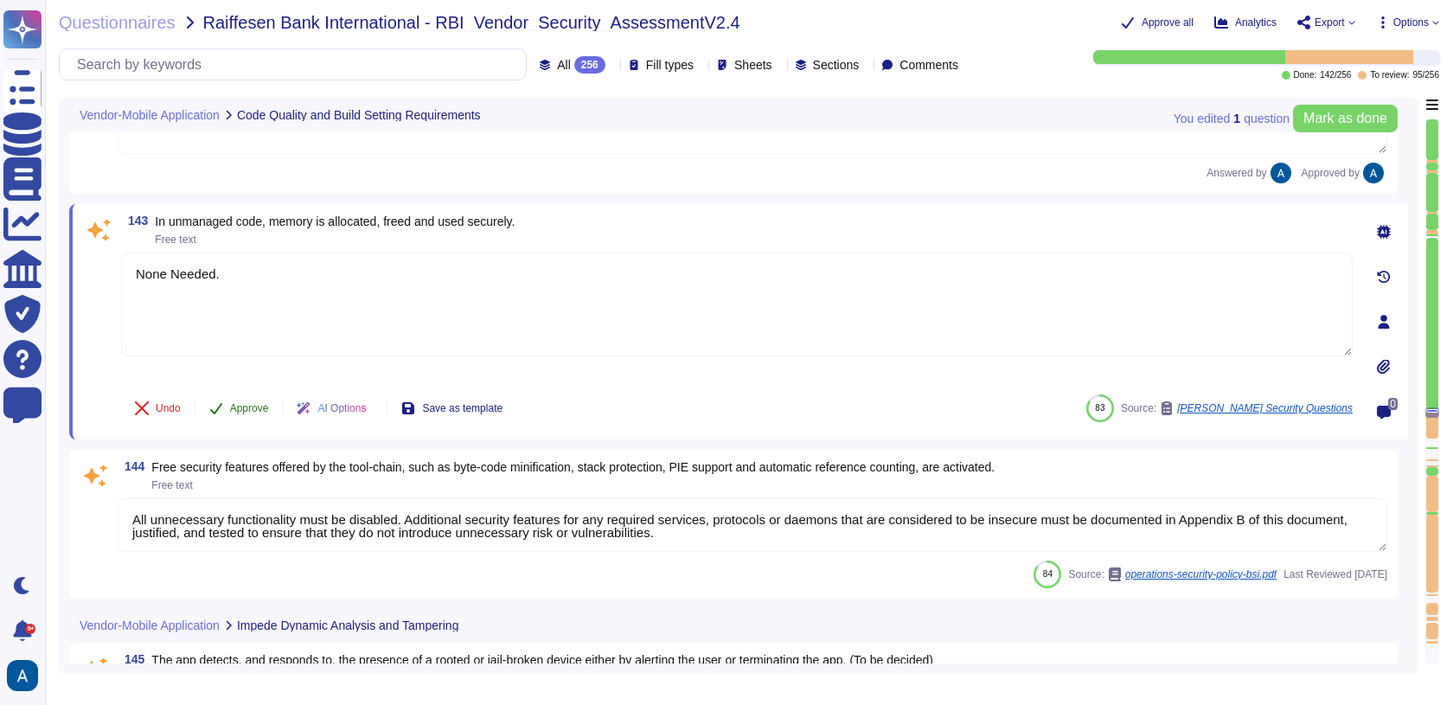
type textarea "We perform malware scanning on upload."
type textarea "Yes"
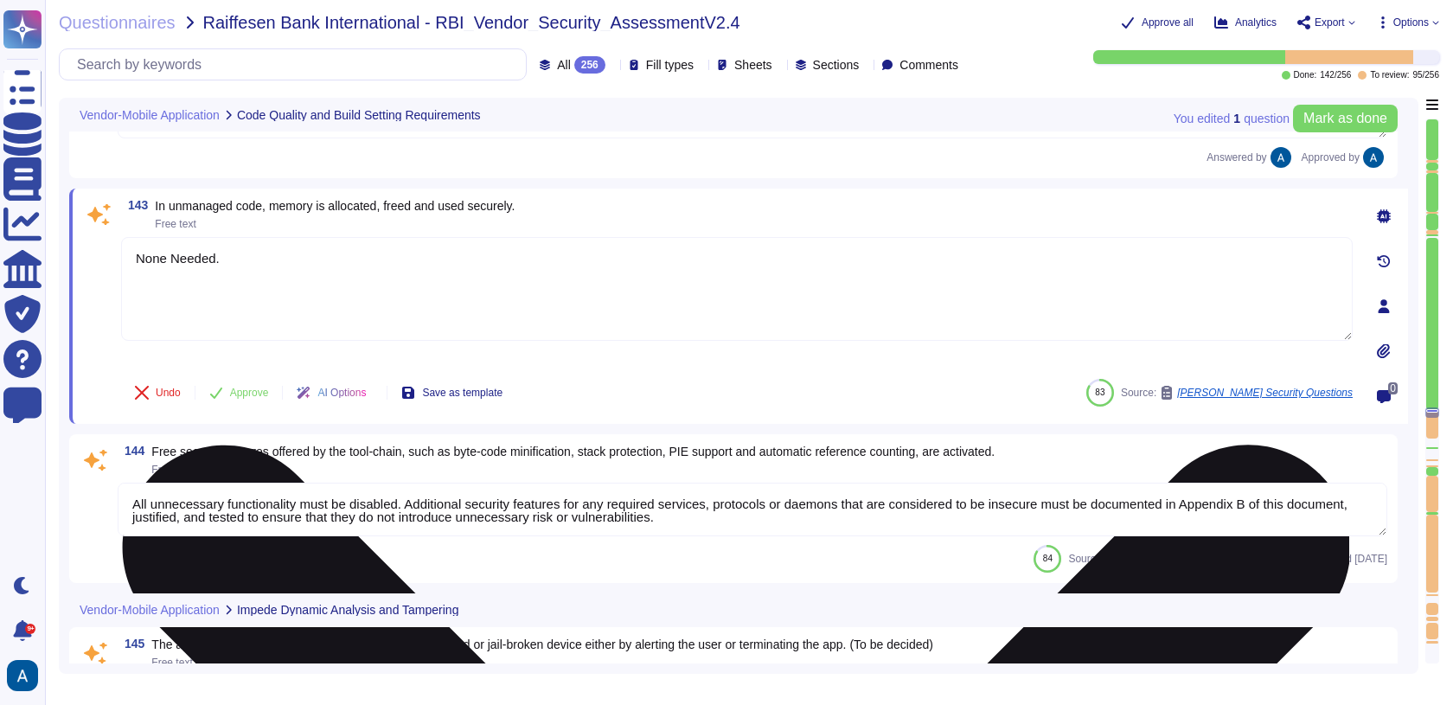
scroll to position [23415, 0]
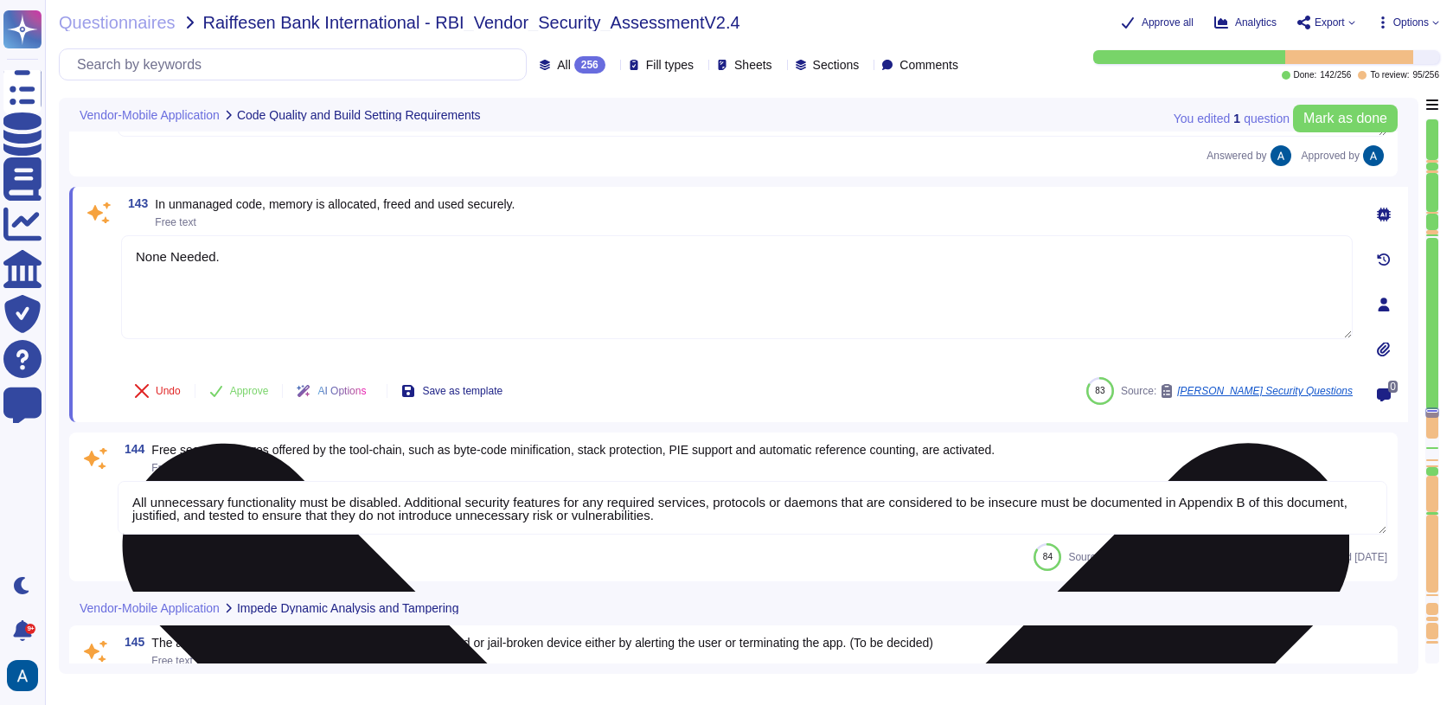
click at [210, 235] on textarea "None Needed." at bounding box center [736, 287] width 1231 height 104
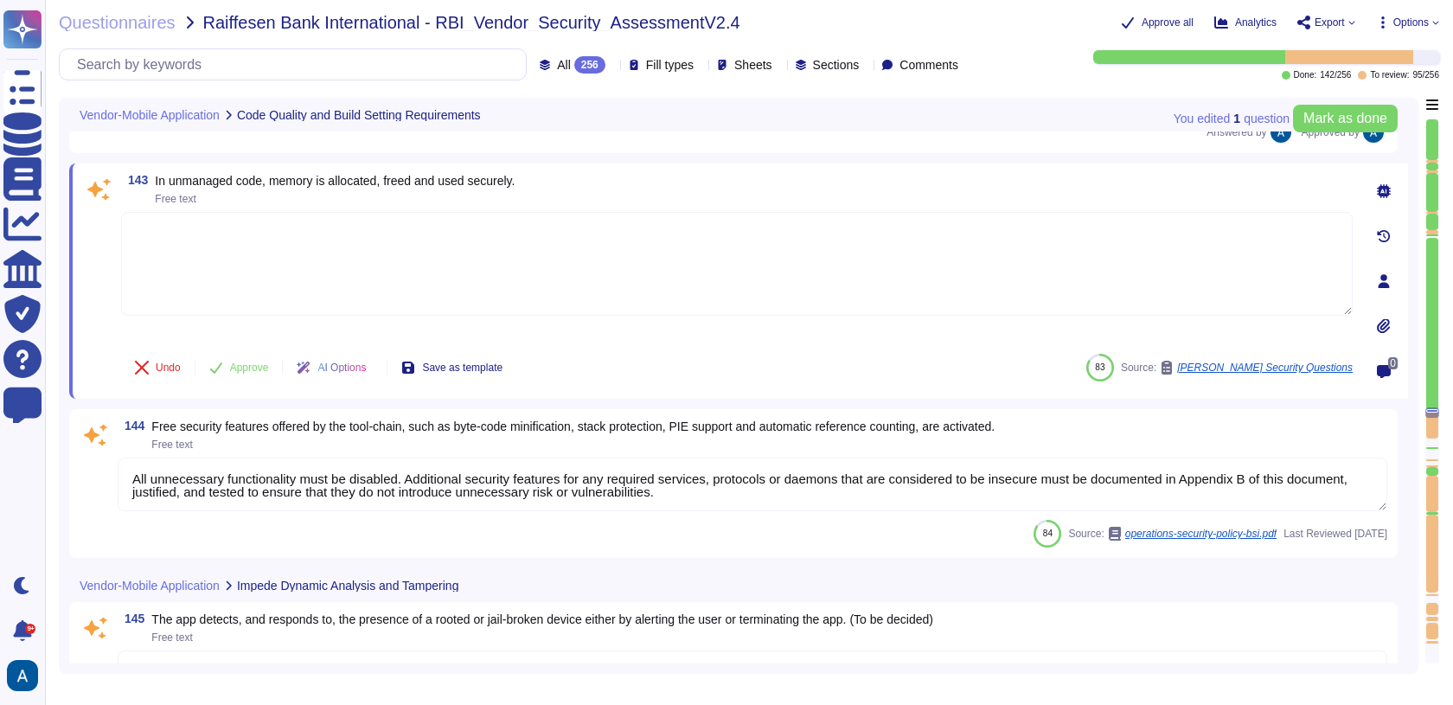
click at [105, 266] on span at bounding box center [98, 276] width 31 height 128
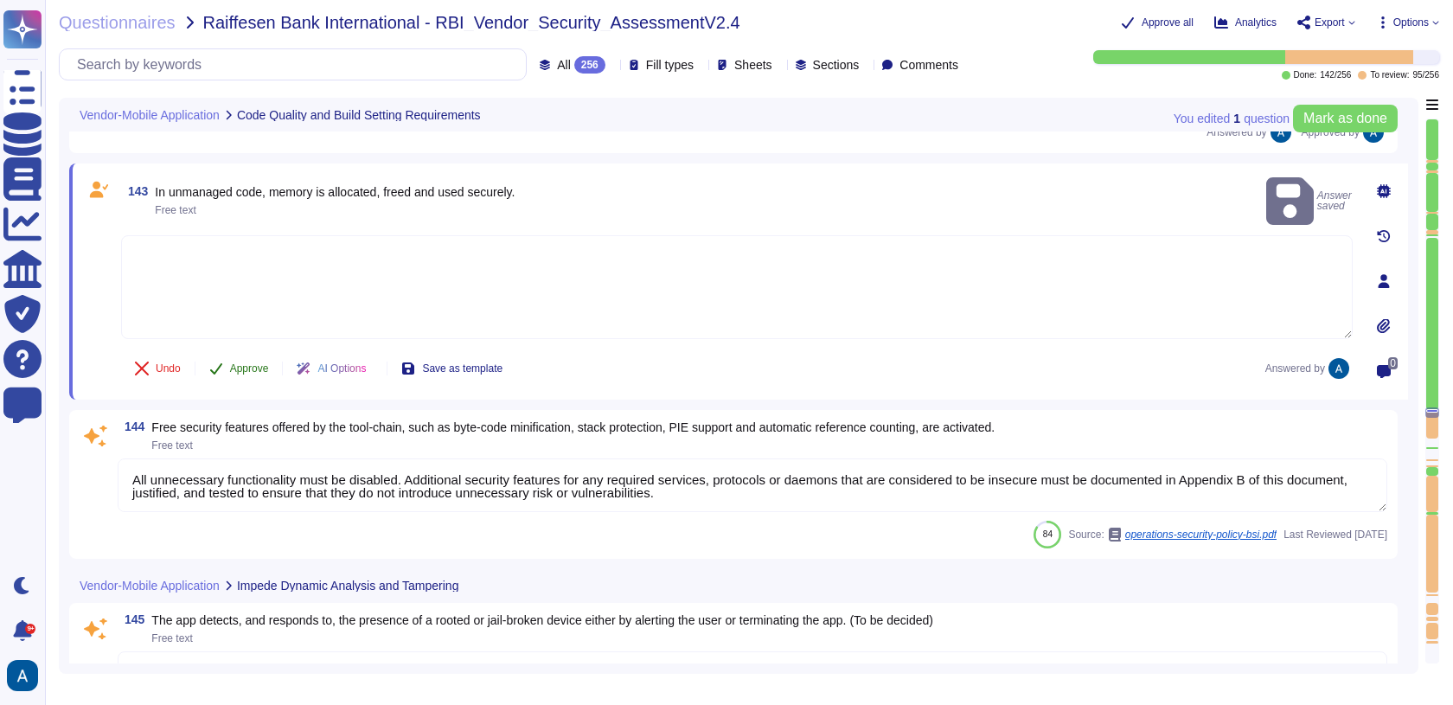
click at [239, 351] on button "Approve" at bounding box center [238, 368] width 87 height 35
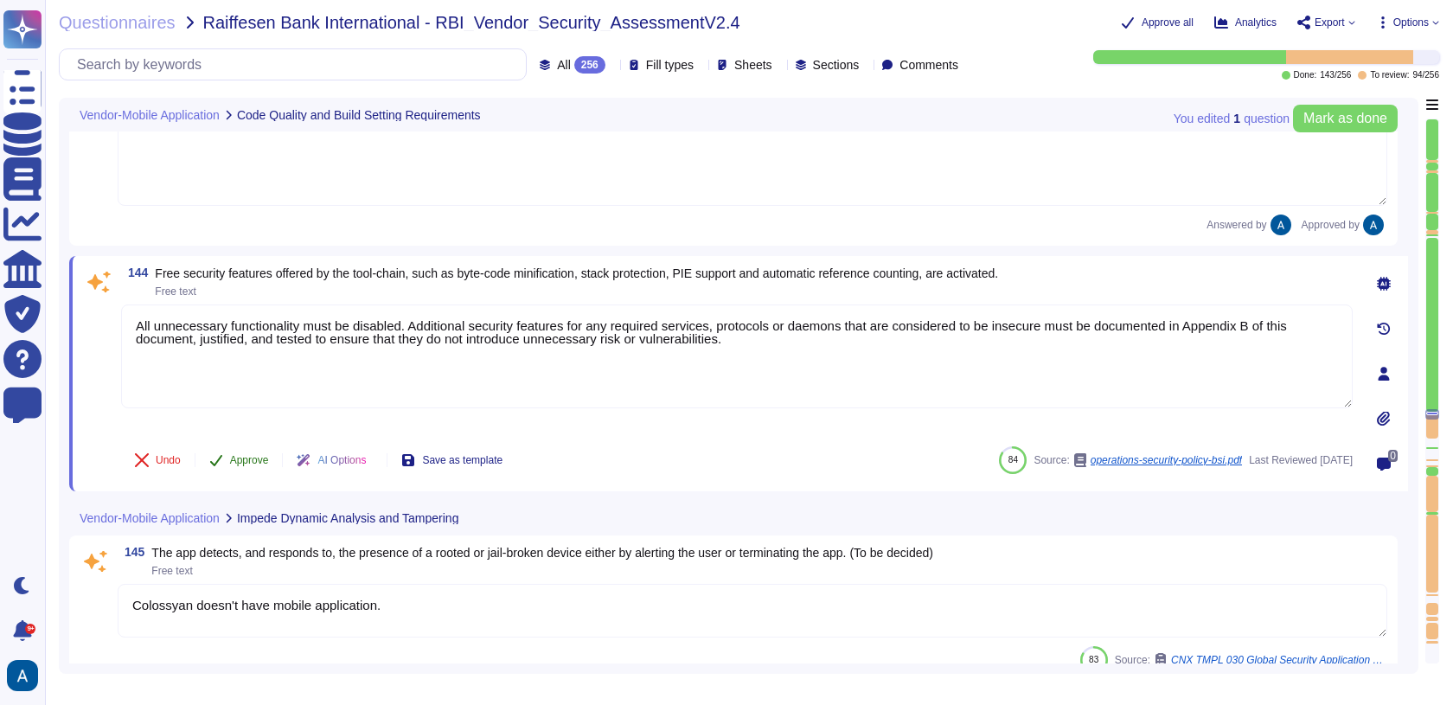
type textarea "Yes"
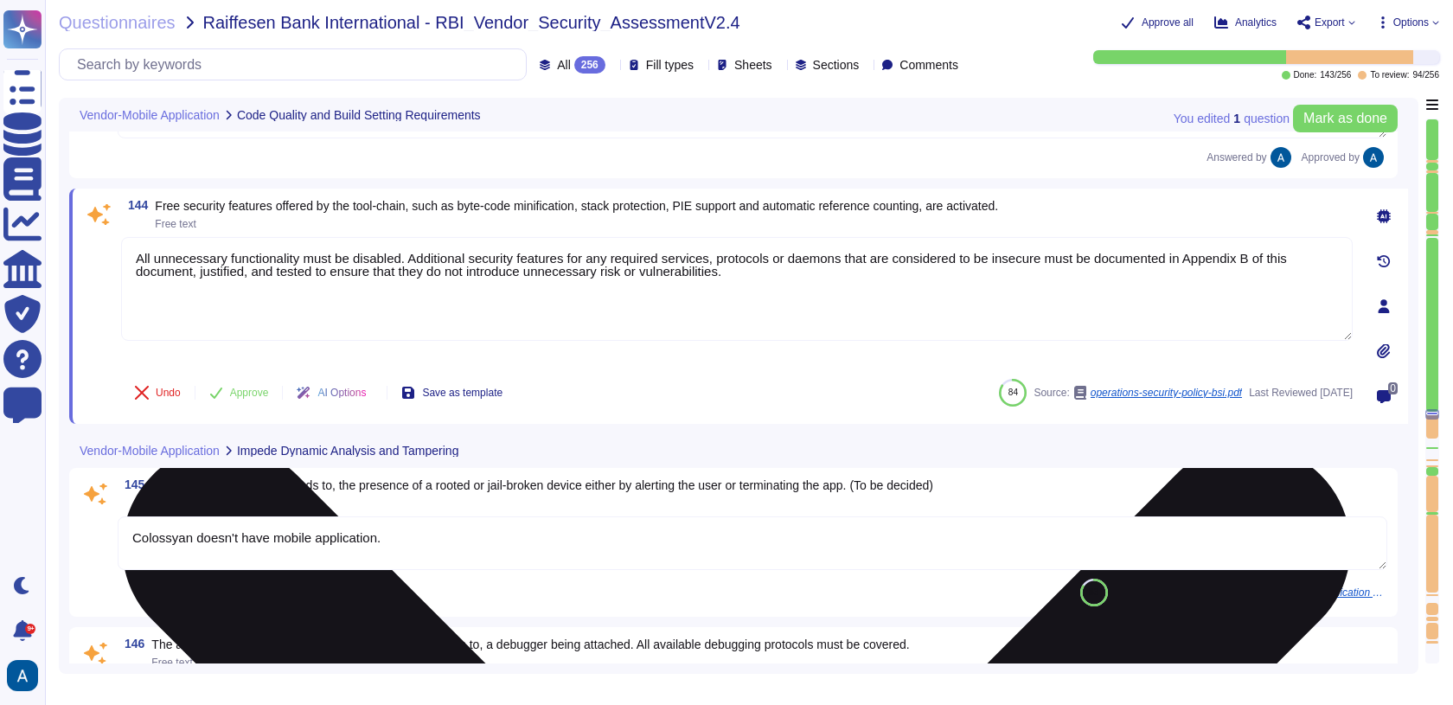
scroll to position [23606, 0]
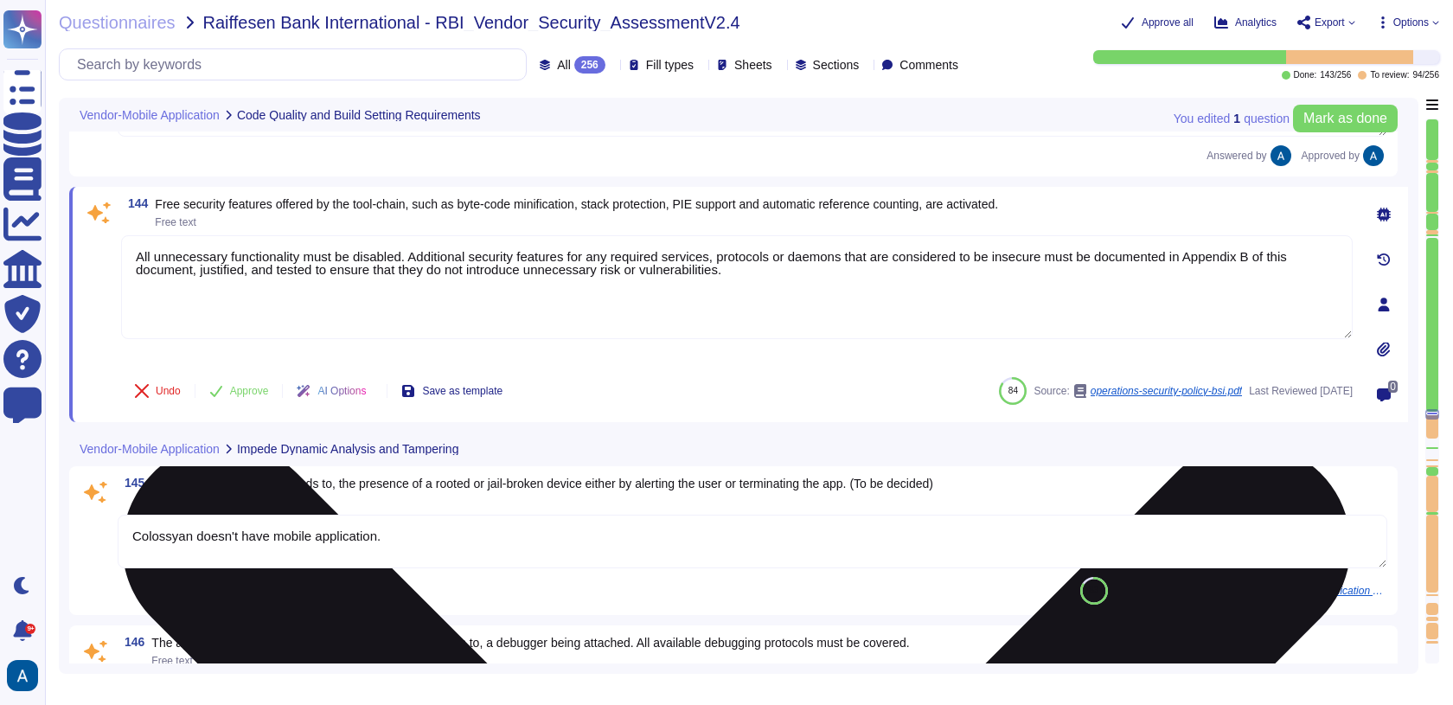
type textarea "Yes"
click at [245, 235] on textarea "All unnecessary functionality must be disabled. Additional security features fo…" at bounding box center [736, 287] width 1231 height 104
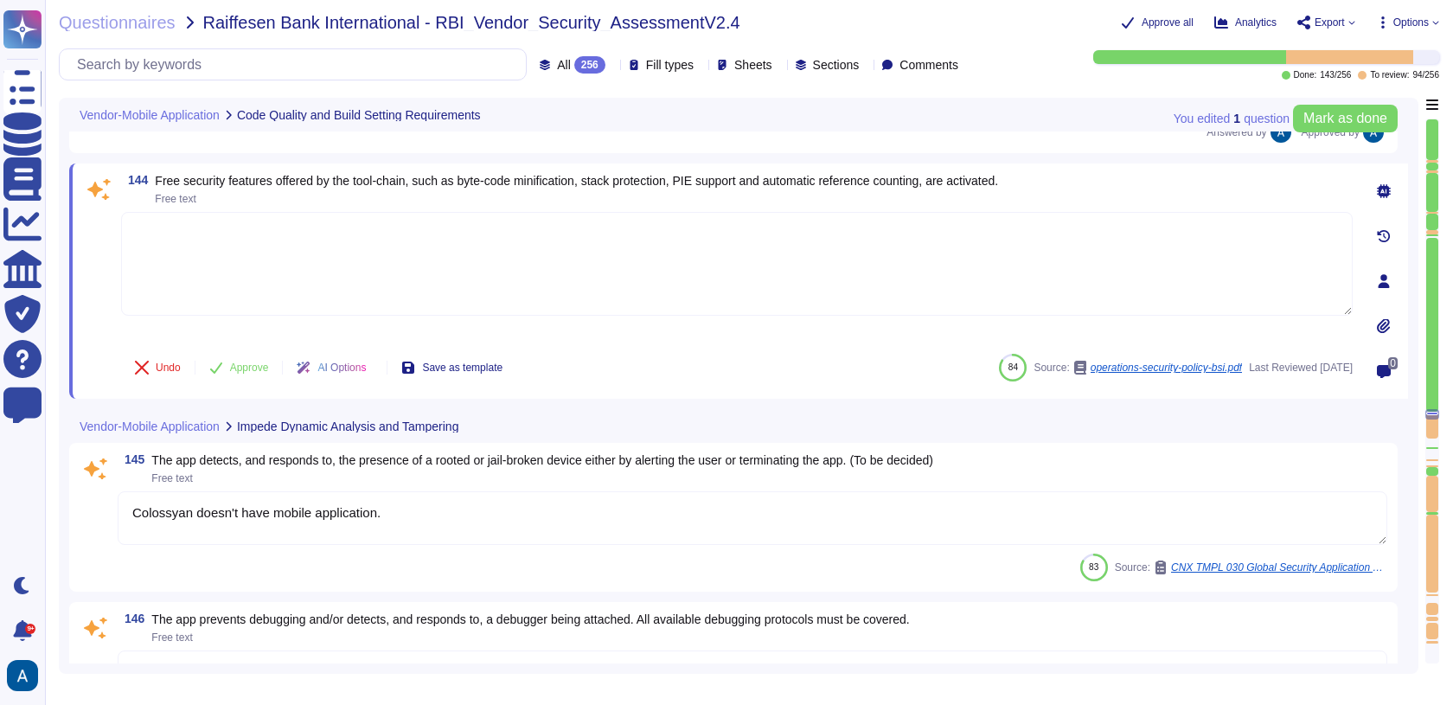
click at [110, 254] on span at bounding box center [98, 276] width 31 height 128
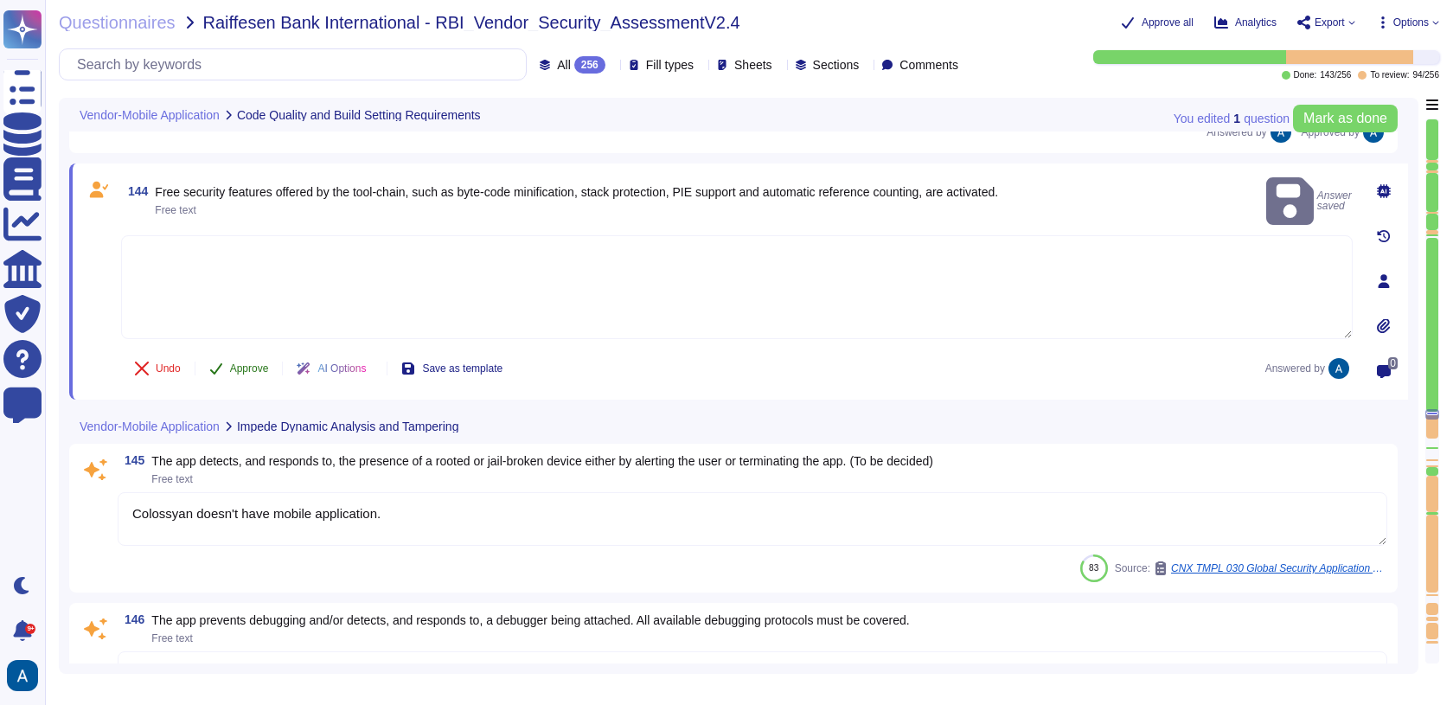
click at [228, 351] on button "Approve" at bounding box center [238, 368] width 87 height 35
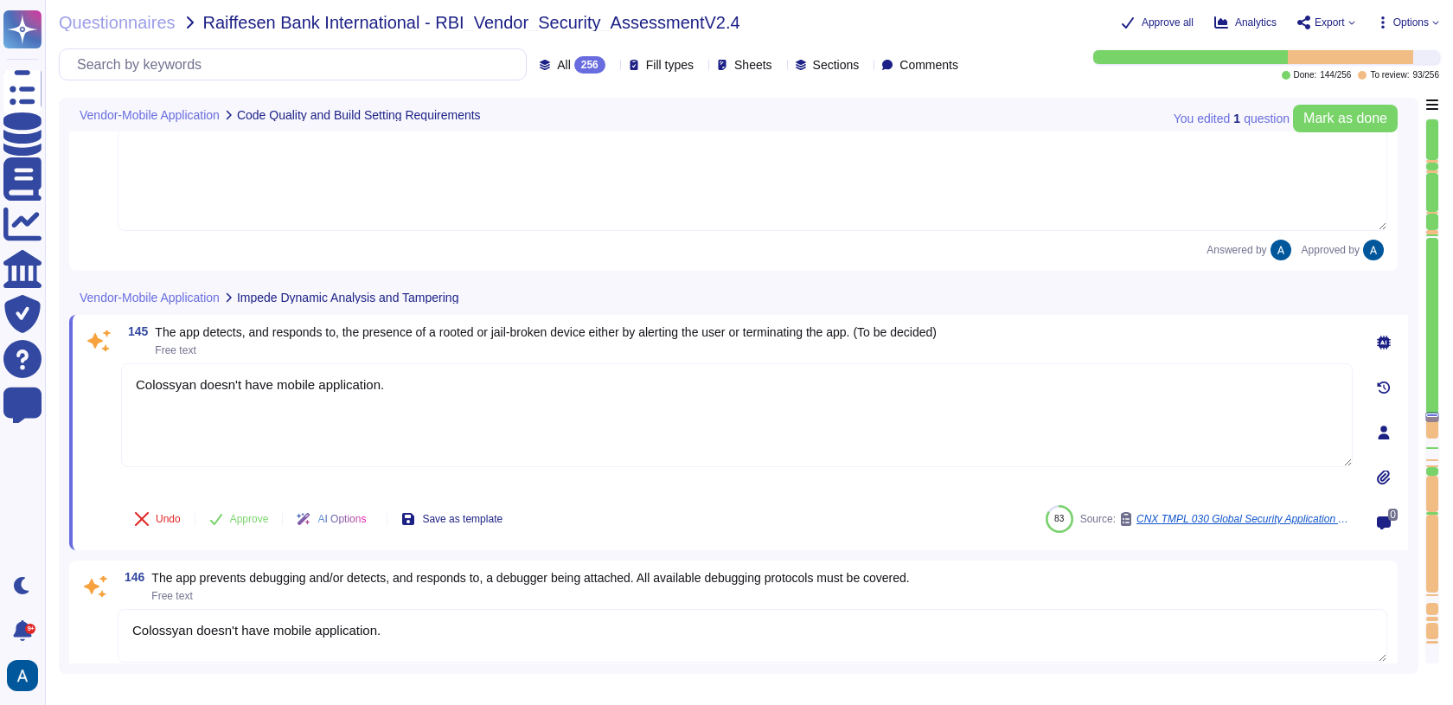
type textarea "Yes"
type textarea "It is imperative to safeguard against unauthorized modifications prior to relea…"
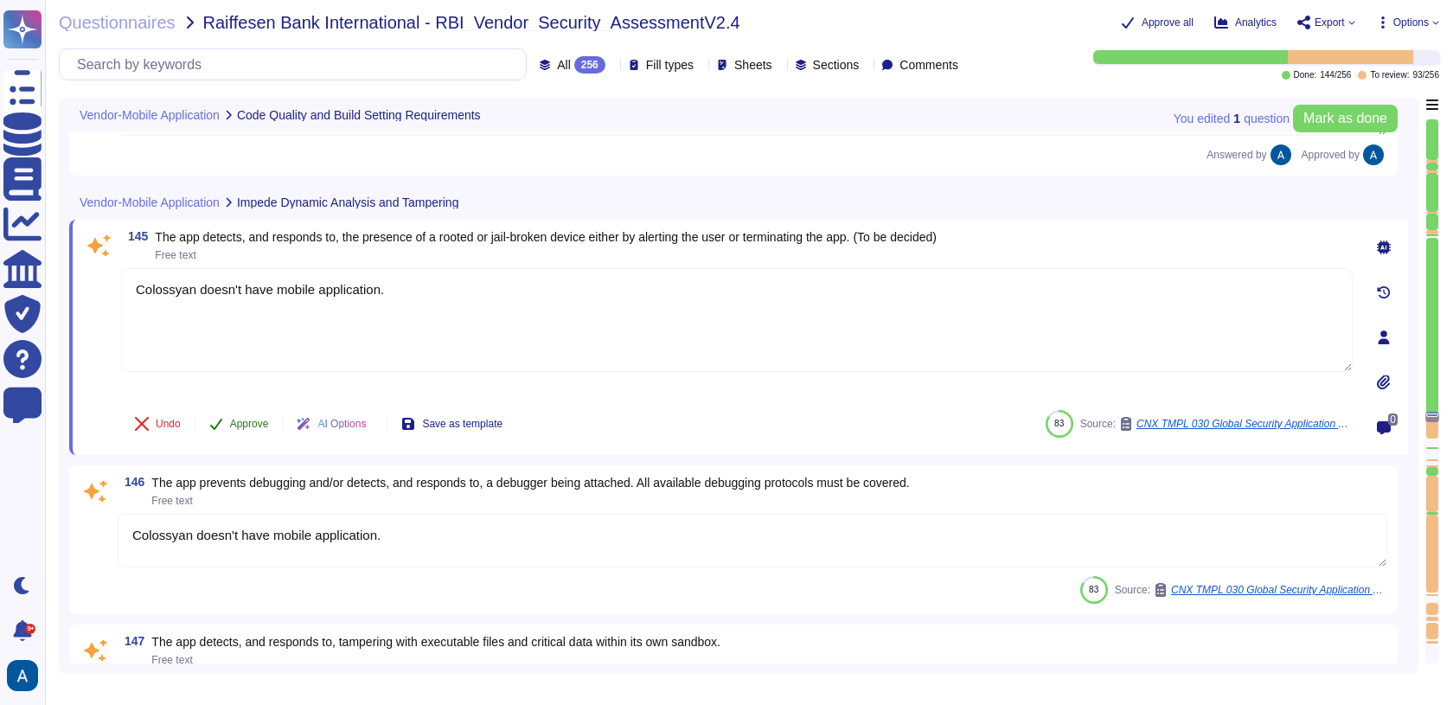
scroll to position [23831, 0]
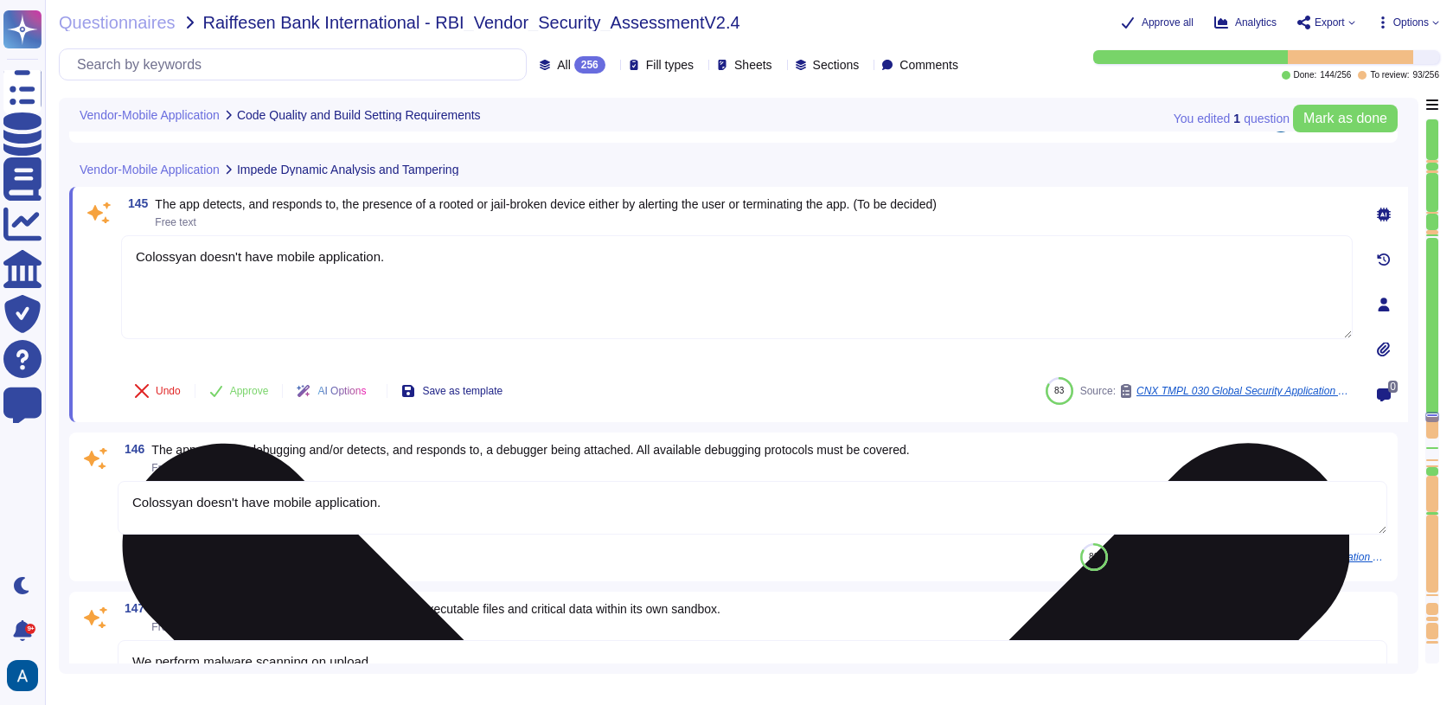
click at [244, 246] on textarea "Colossyan doesn't have mobile application." at bounding box center [736, 287] width 1231 height 104
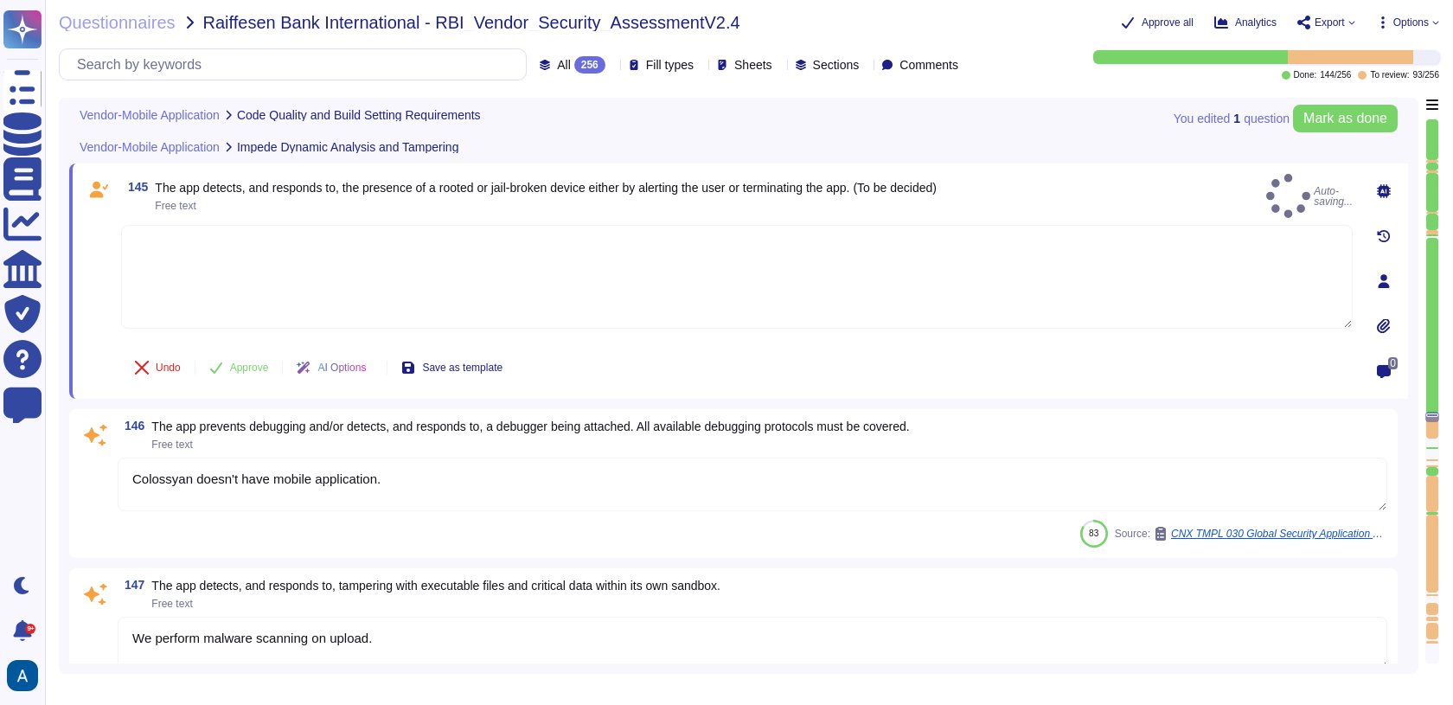
click at [101, 272] on span at bounding box center [98, 282] width 31 height 115
click at [228, 367] on button "Approve" at bounding box center [238, 368] width 87 height 35
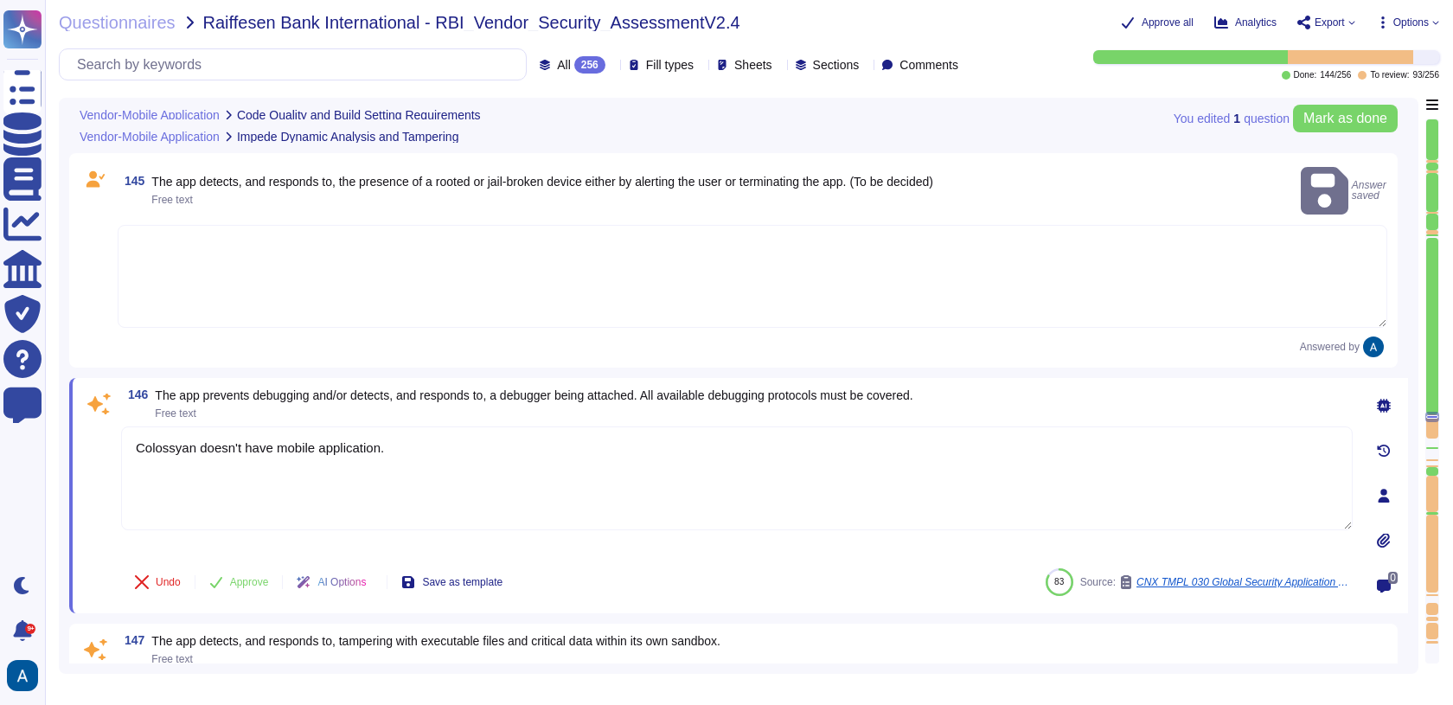
type textarea "It is imperative to safeguard against unauthorized modifications prior to relea…"
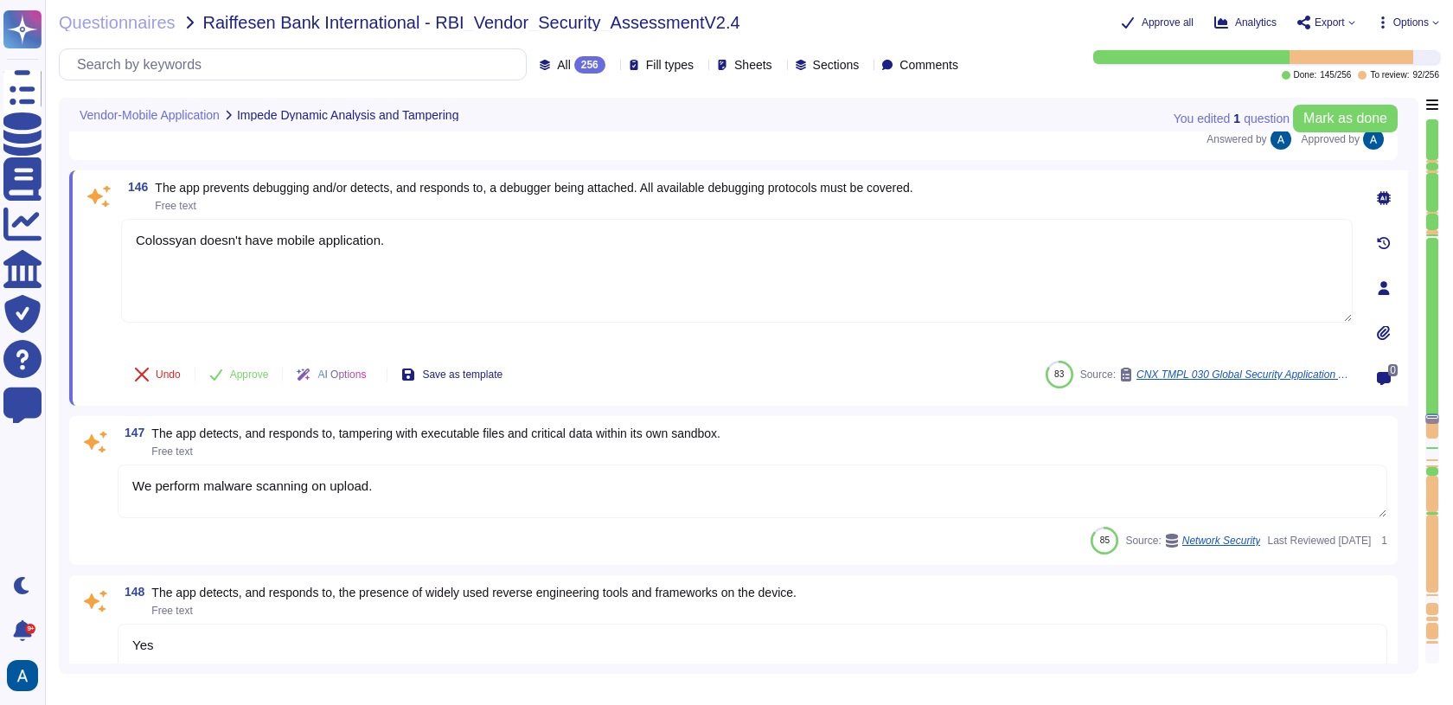
scroll to position [24023, 0]
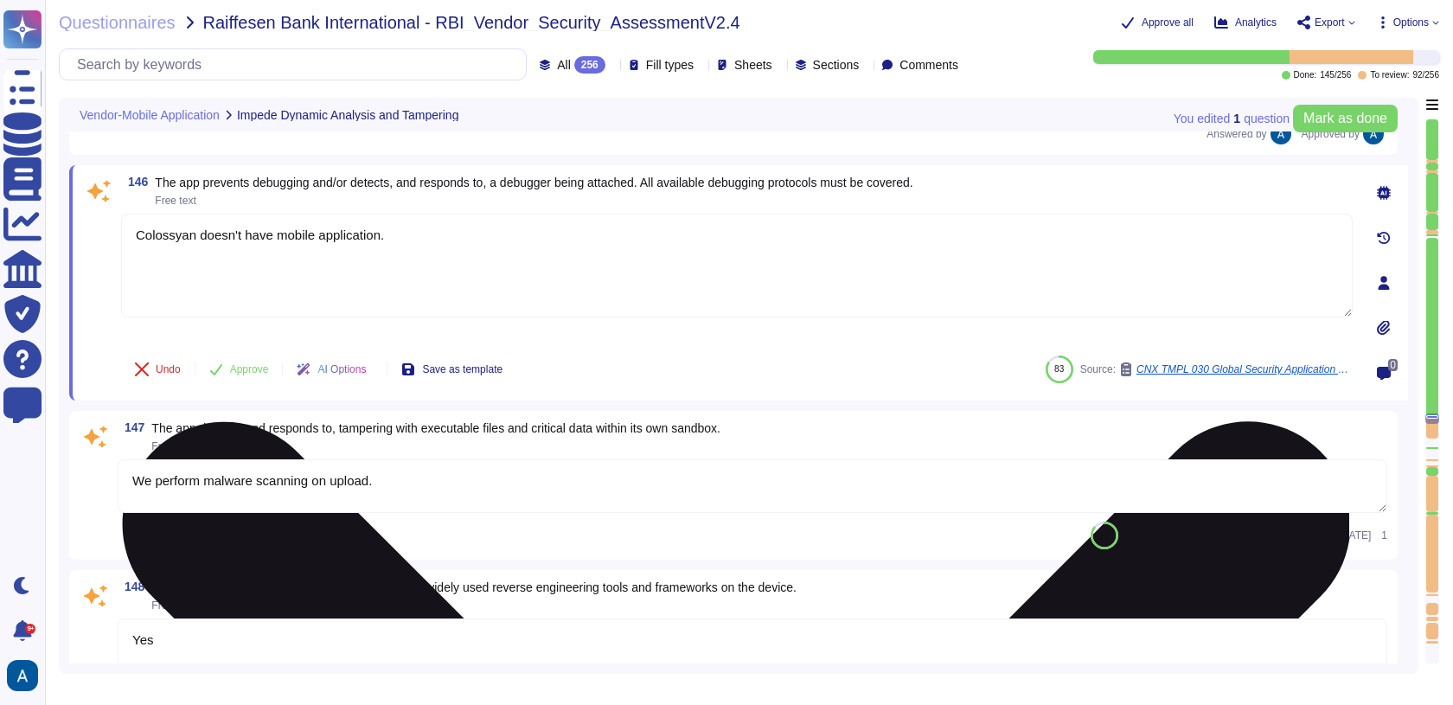
type textarea "Our application employs a defense-in-depth strategy that includes multiple laye…"
click at [248, 220] on textarea "Colossyan doesn't have mobile application." at bounding box center [736, 266] width 1231 height 104
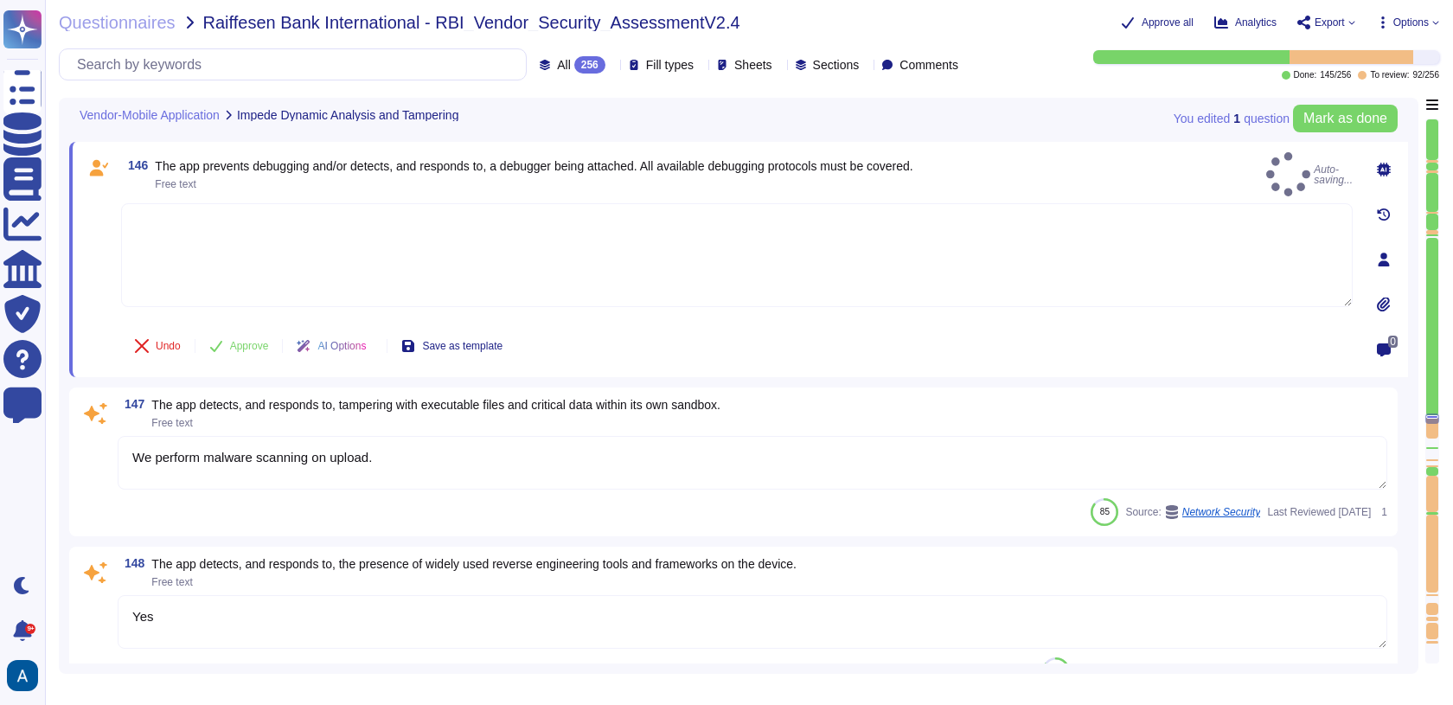
click at [106, 252] on span at bounding box center [98, 260] width 31 height 115
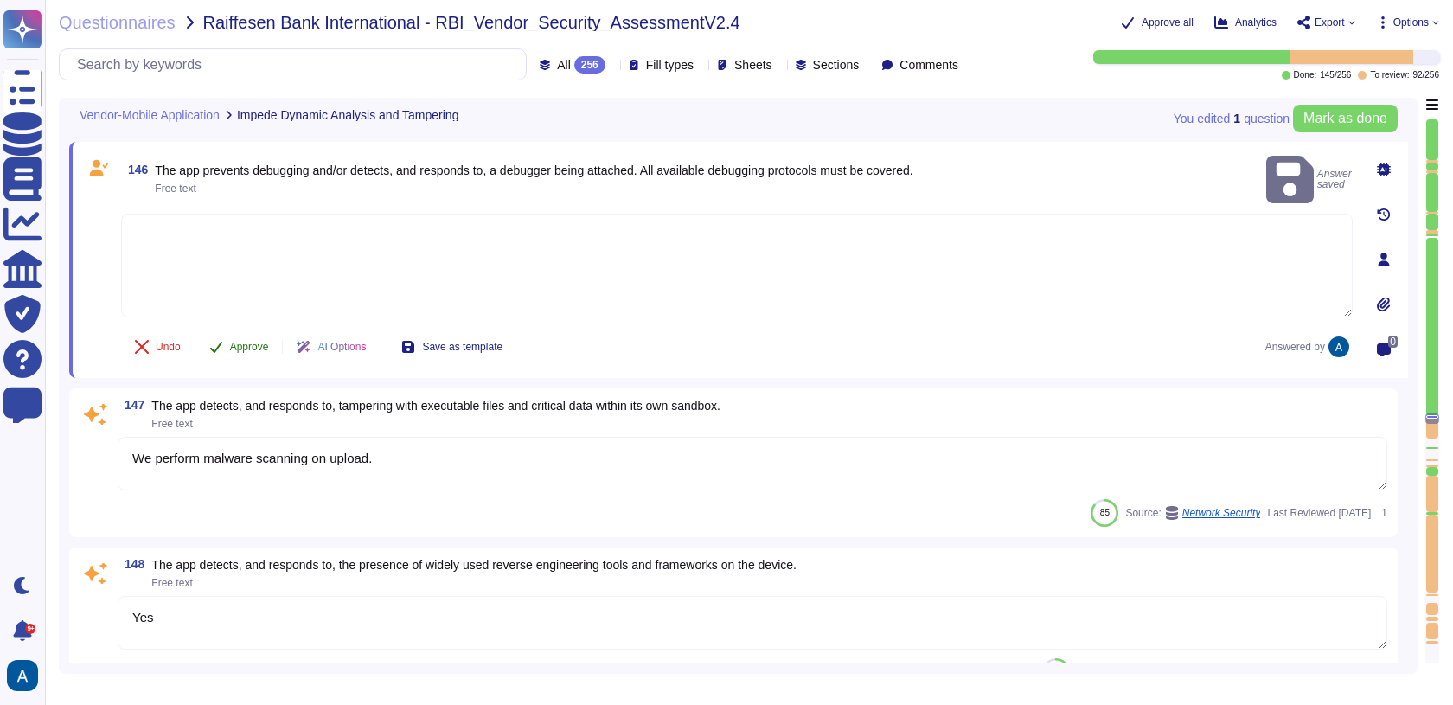
click at [233, 342] on span "Approve" at bounding box center [249, 347] width 39 height 10
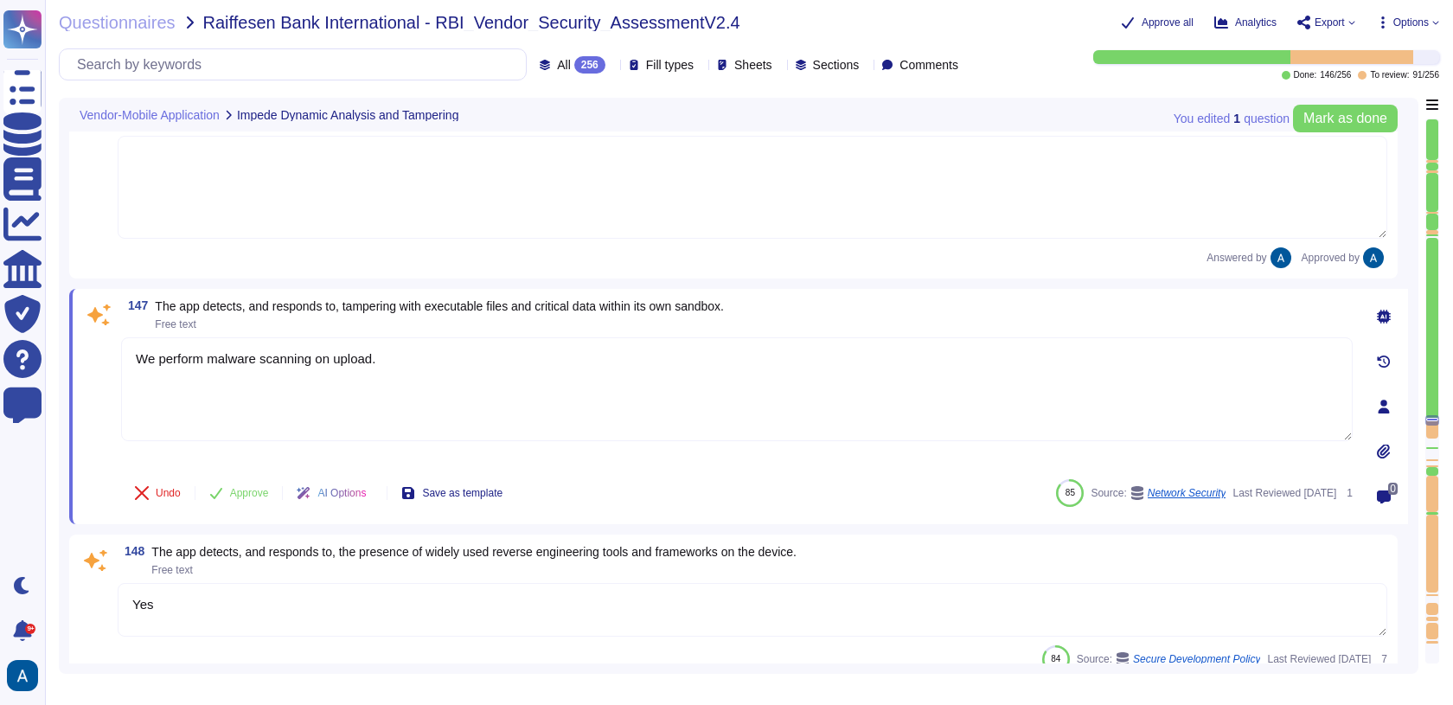
type textarea "Yes"
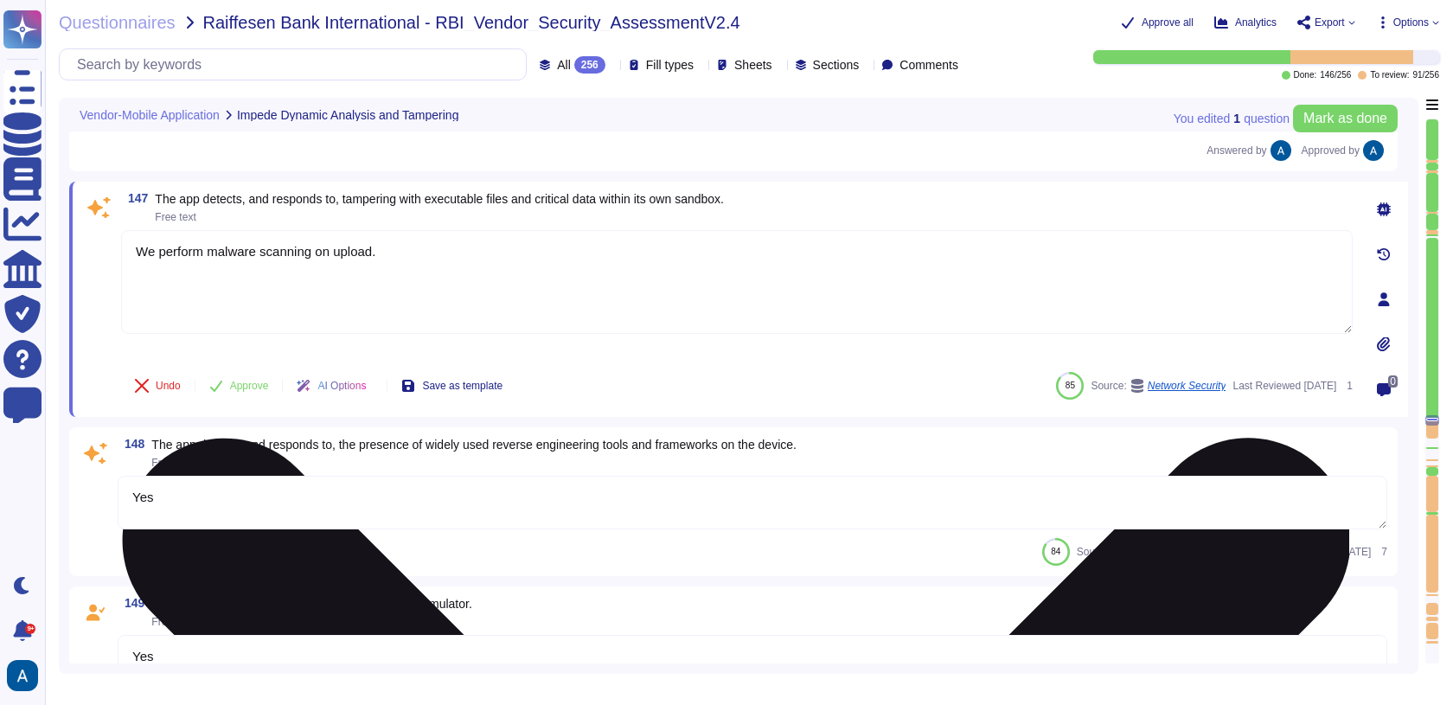
scroll to position [24214, 0]
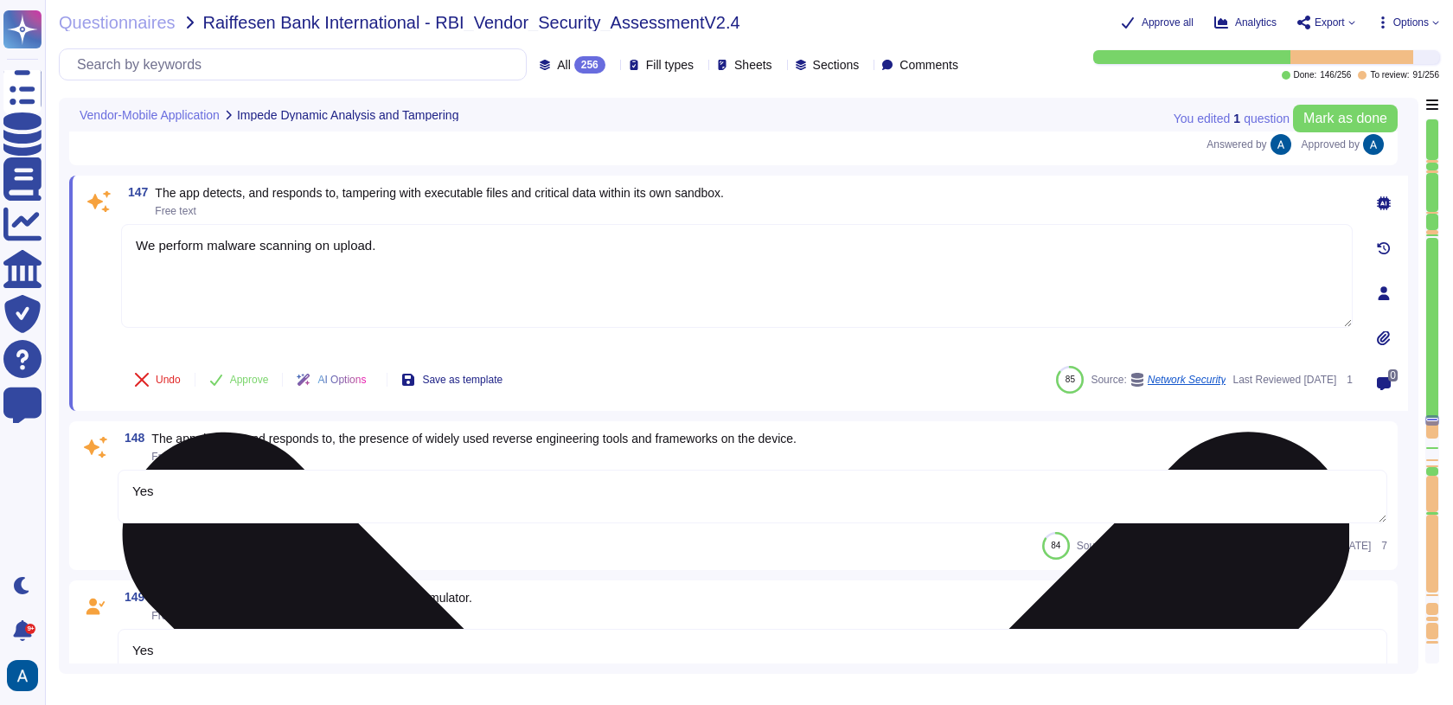
click at [283, 224] on textarea "We perform malware scanning on upload." at bounding box center [736, 276] width 1231 height 104
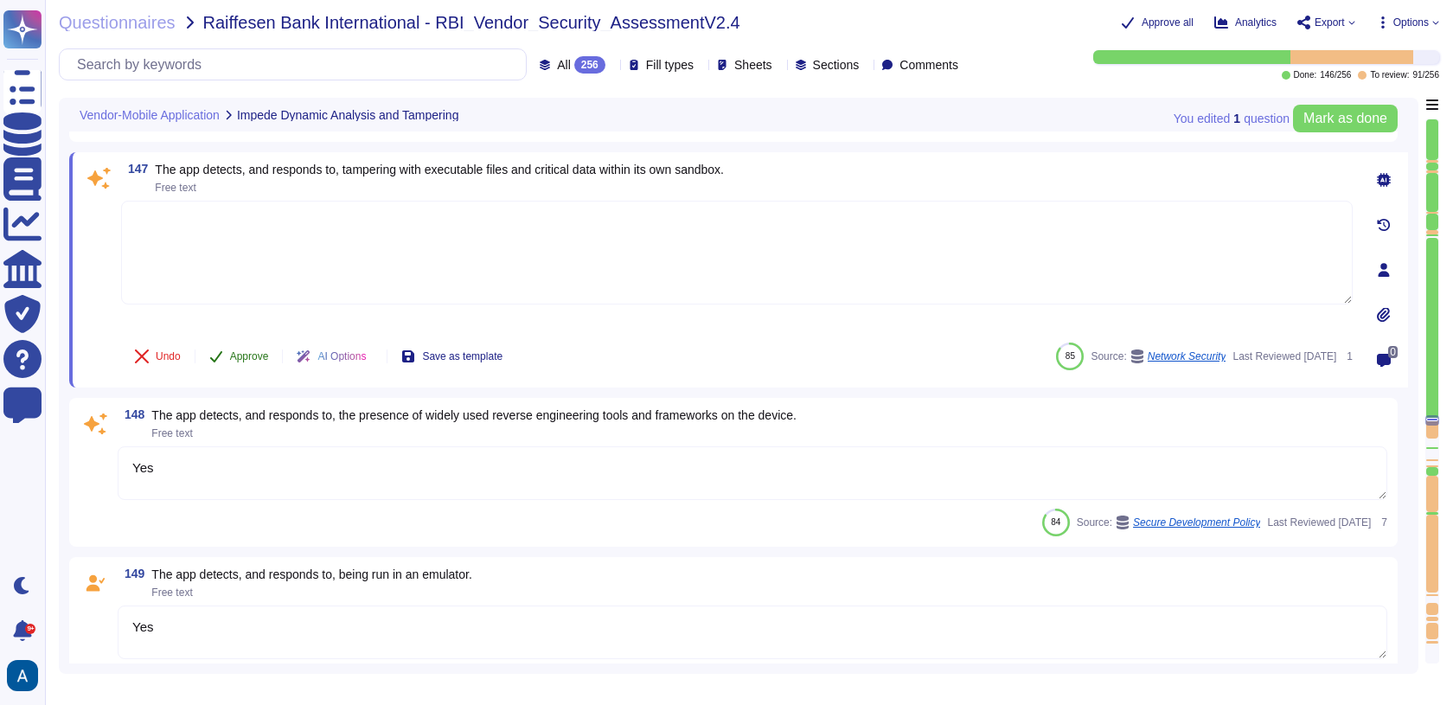
click at [231, 348] on button "Approve" at bounding box center [238, 356] width 87 height 35
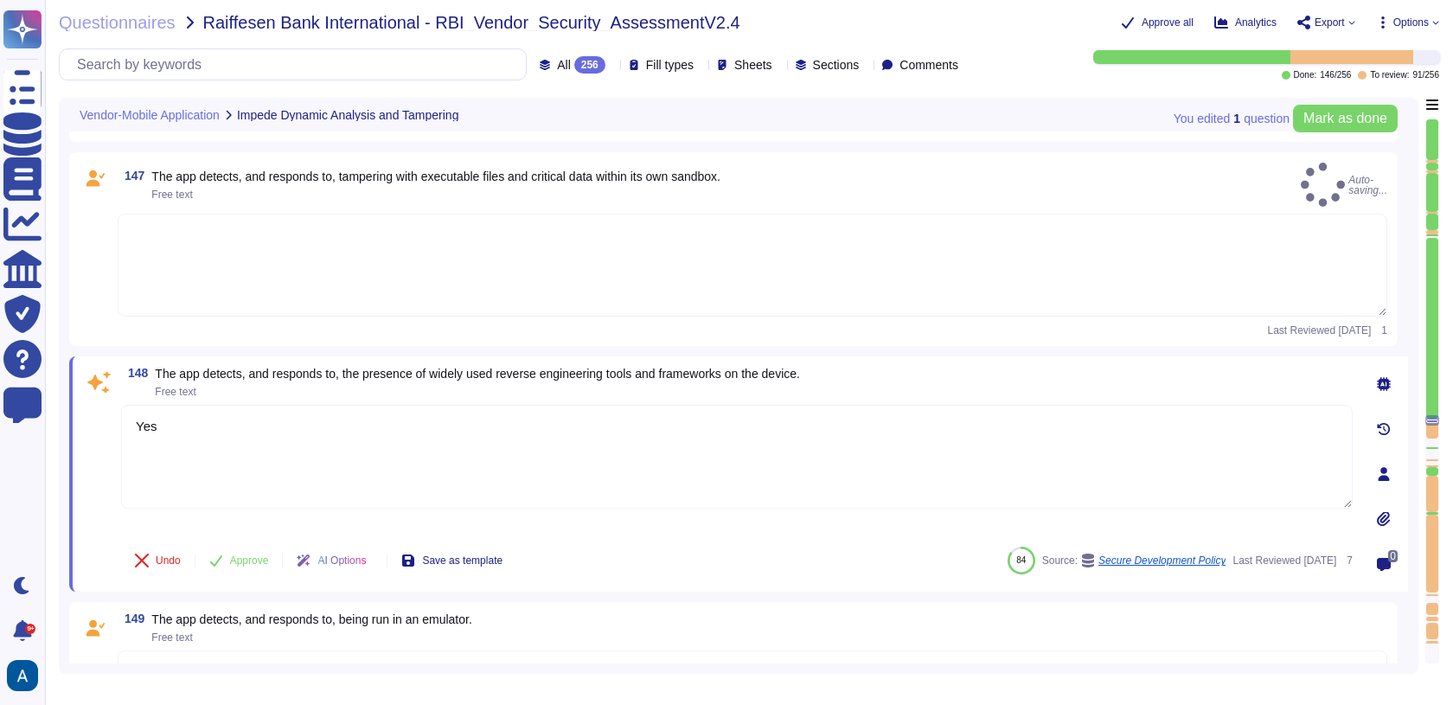
type textarea "Yes"
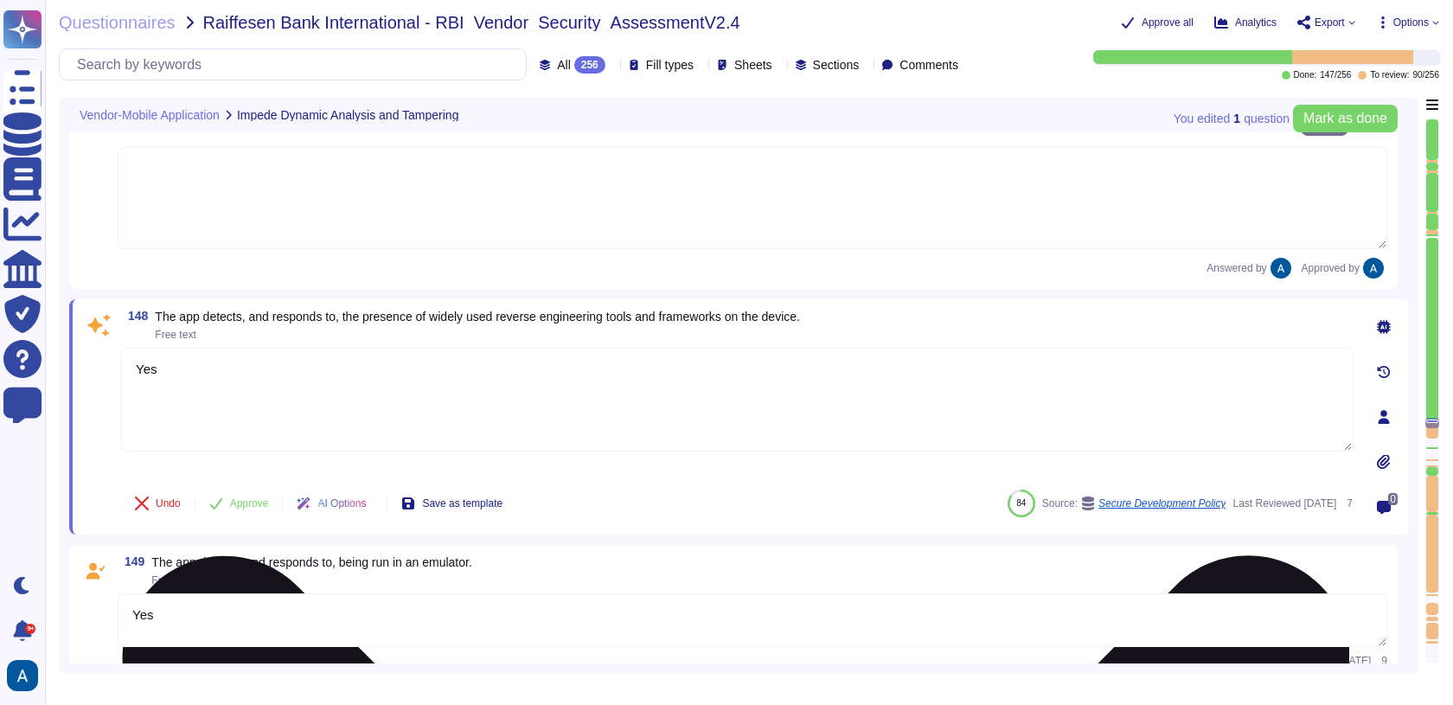
type textarea "Implement controls, as necessary, to safeguard sensitive information from unaut…"
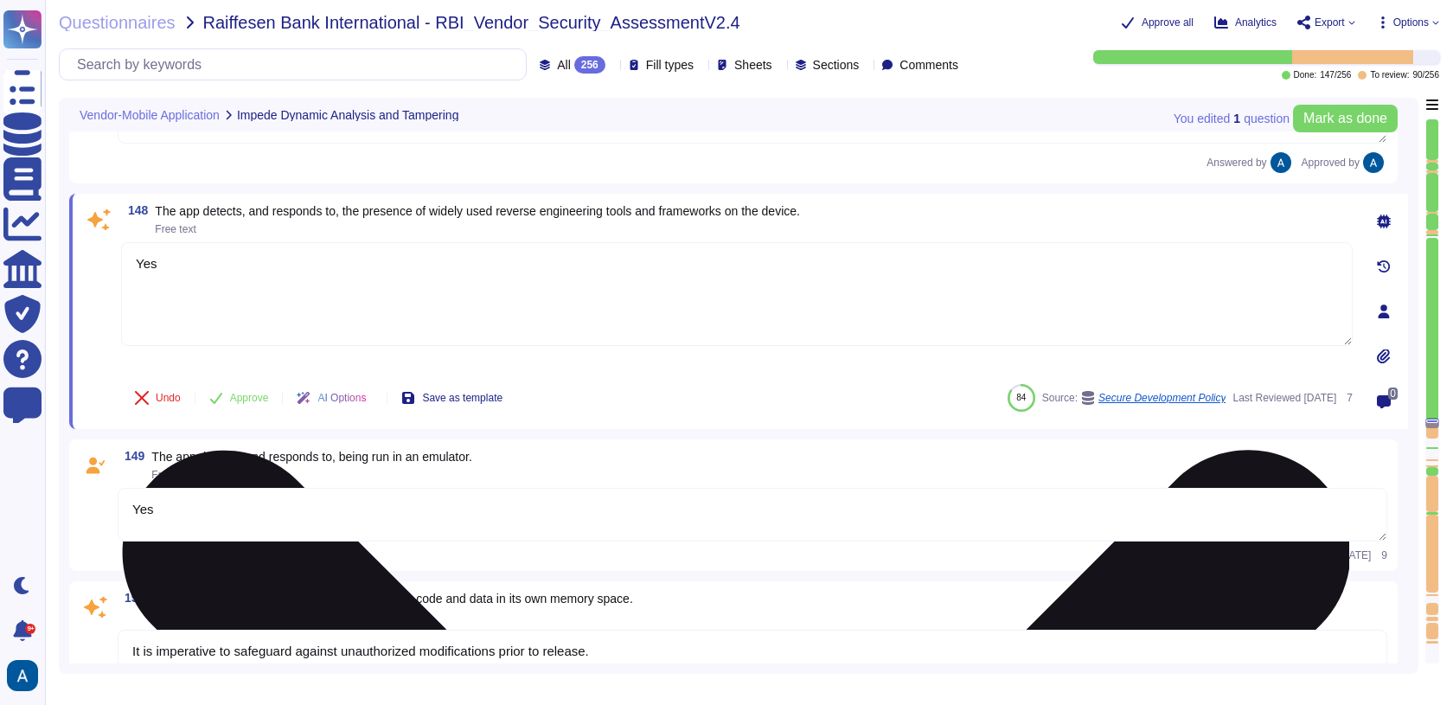
scroll to position [24405, 0]
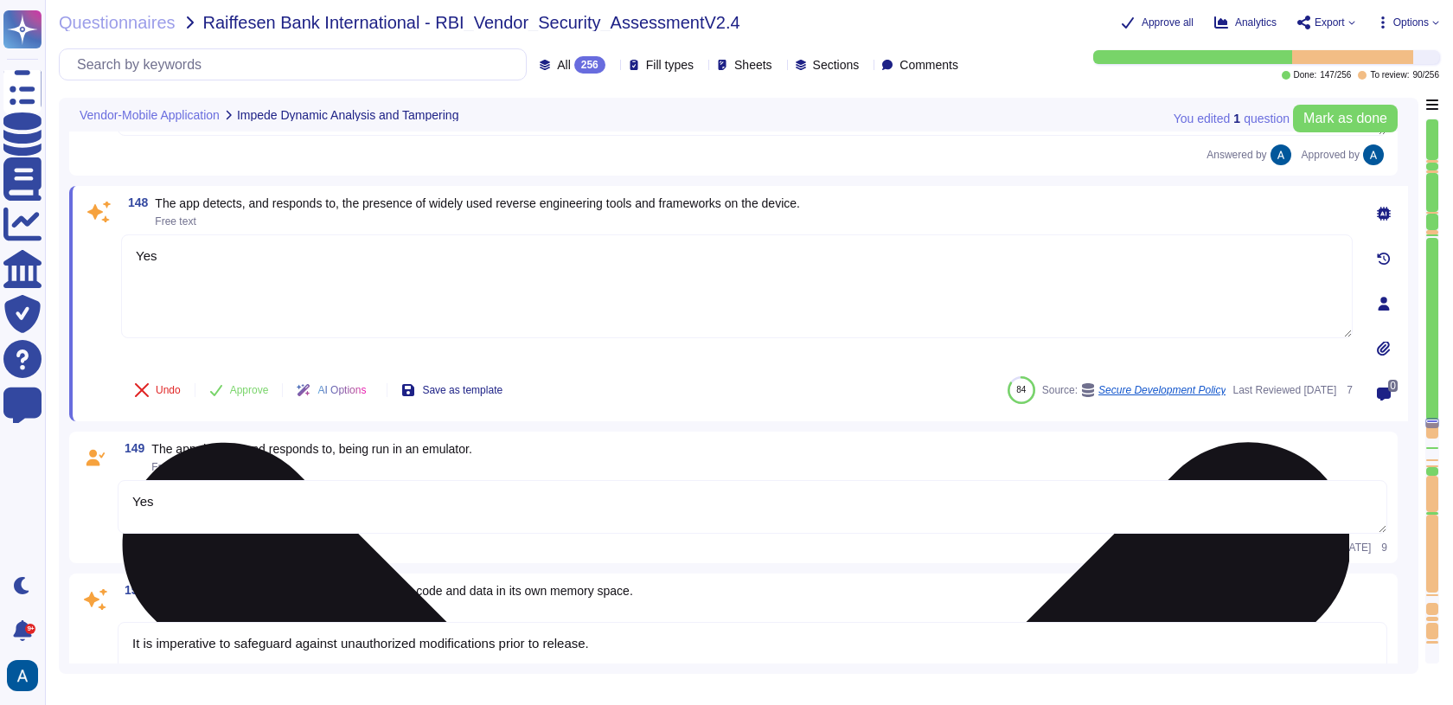
click at [171, 234] on textarea "Yes" at bounding box center [736, 286] width 1231 height 104
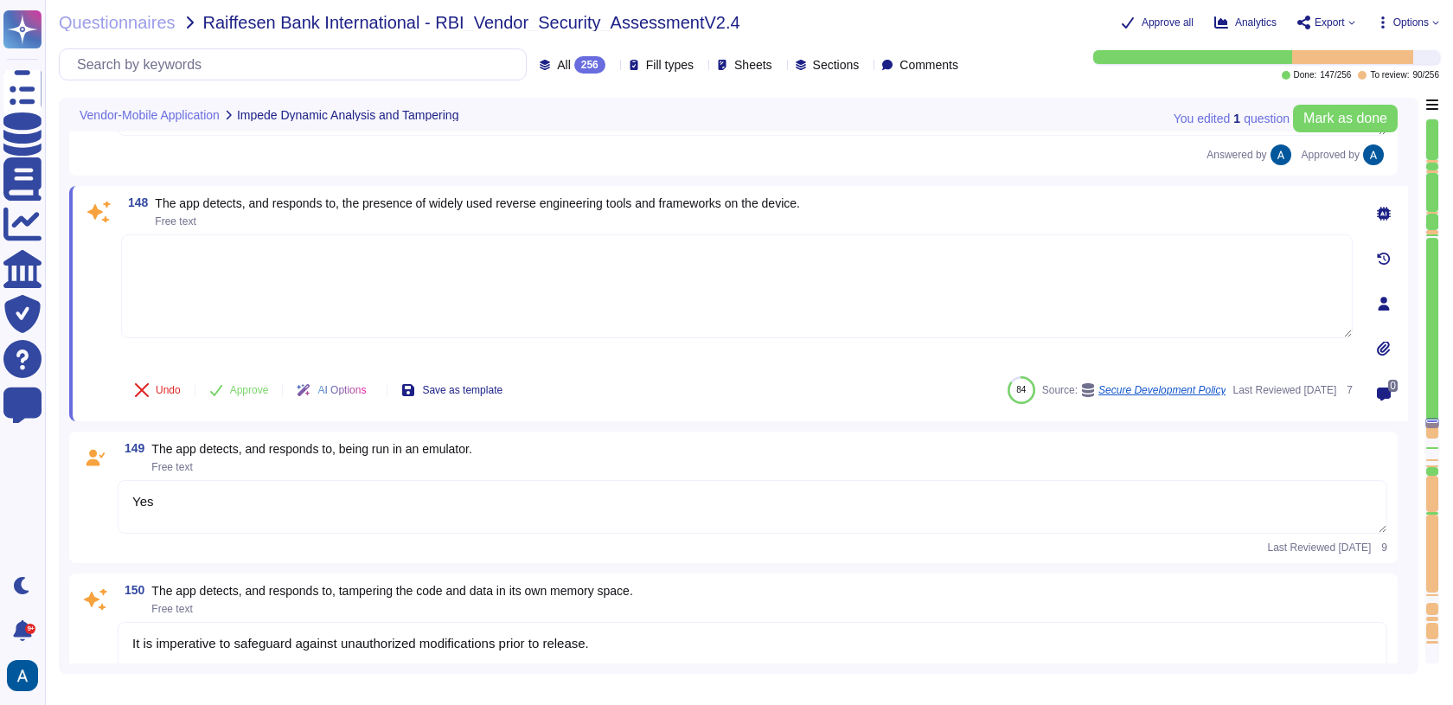
click at [107, 268] on span at bounding box center [98, 298] width 31 height 128
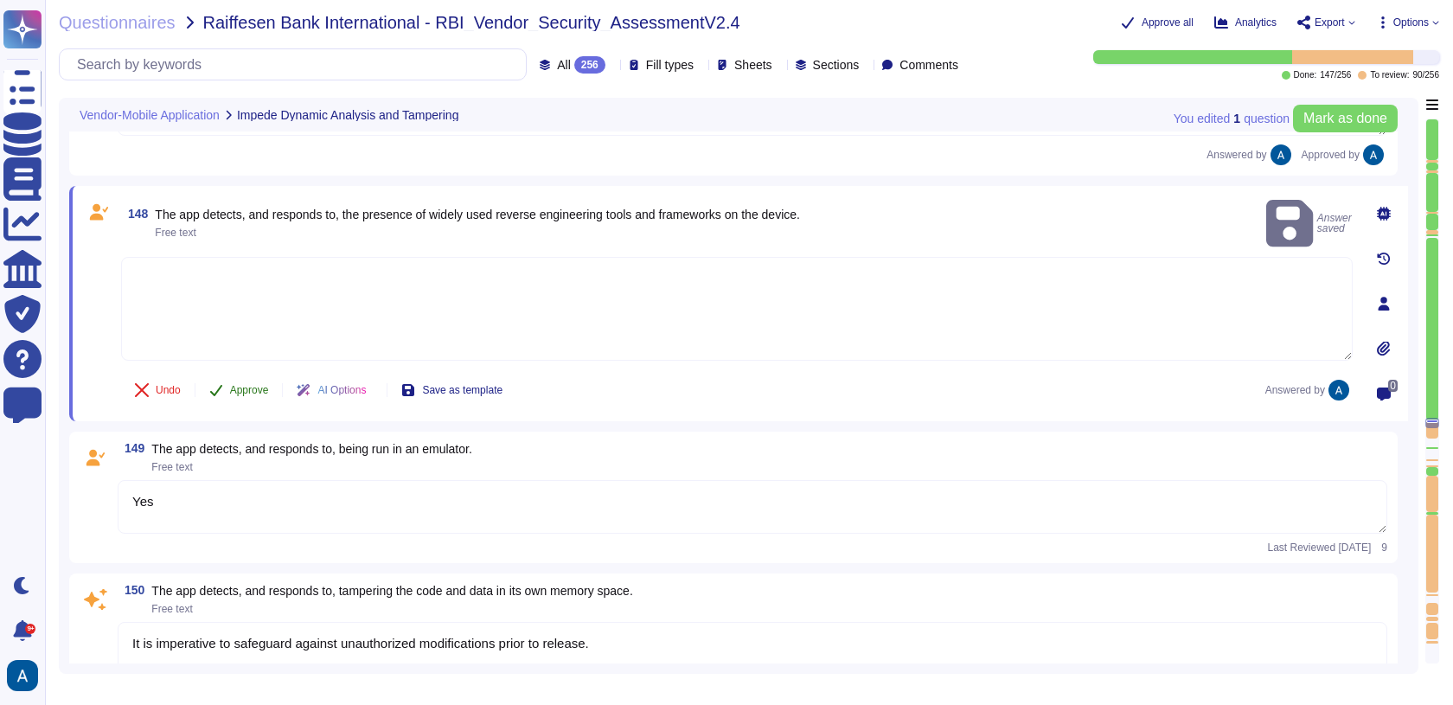
click at [237, 385] on span "Approve" at bounding box center [249, 390] width 39 height 10
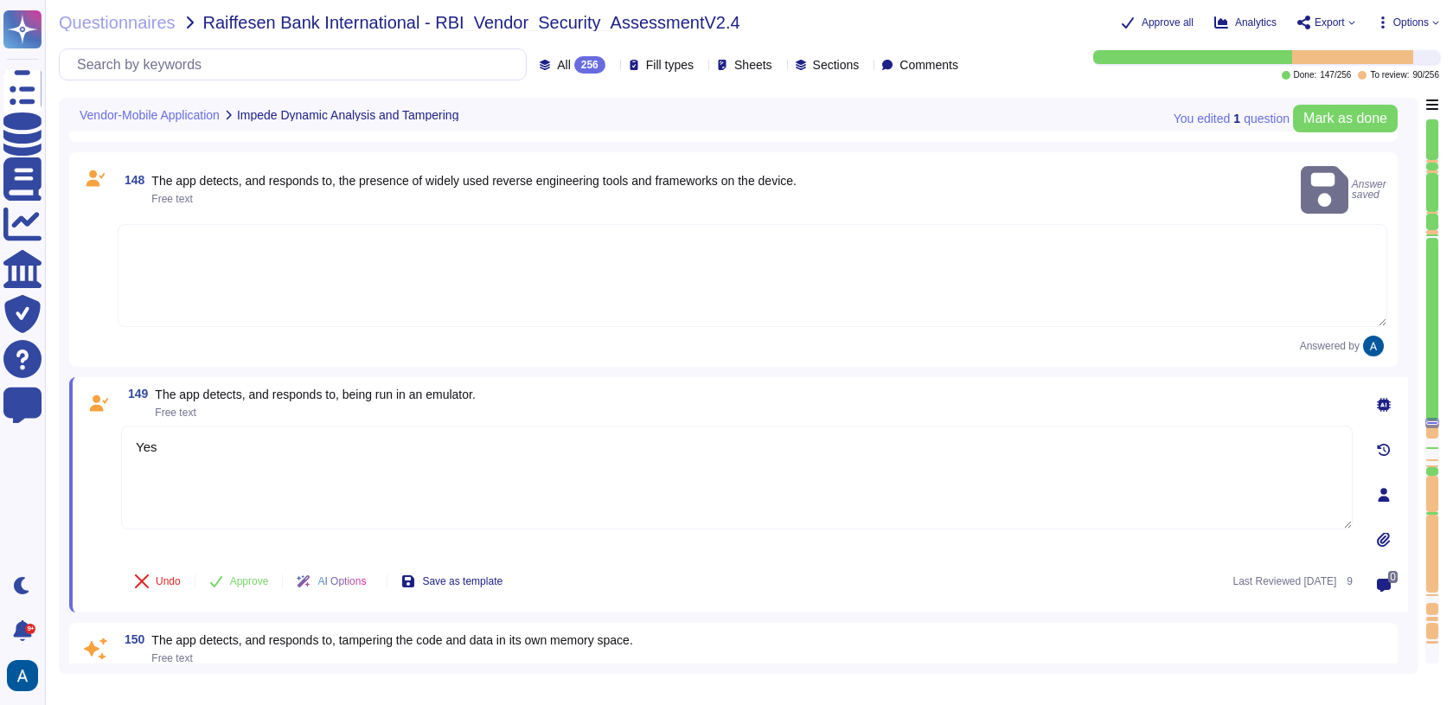
type textarea "Implement controls, as necessary, to safeguard sensitive information from unaut…"
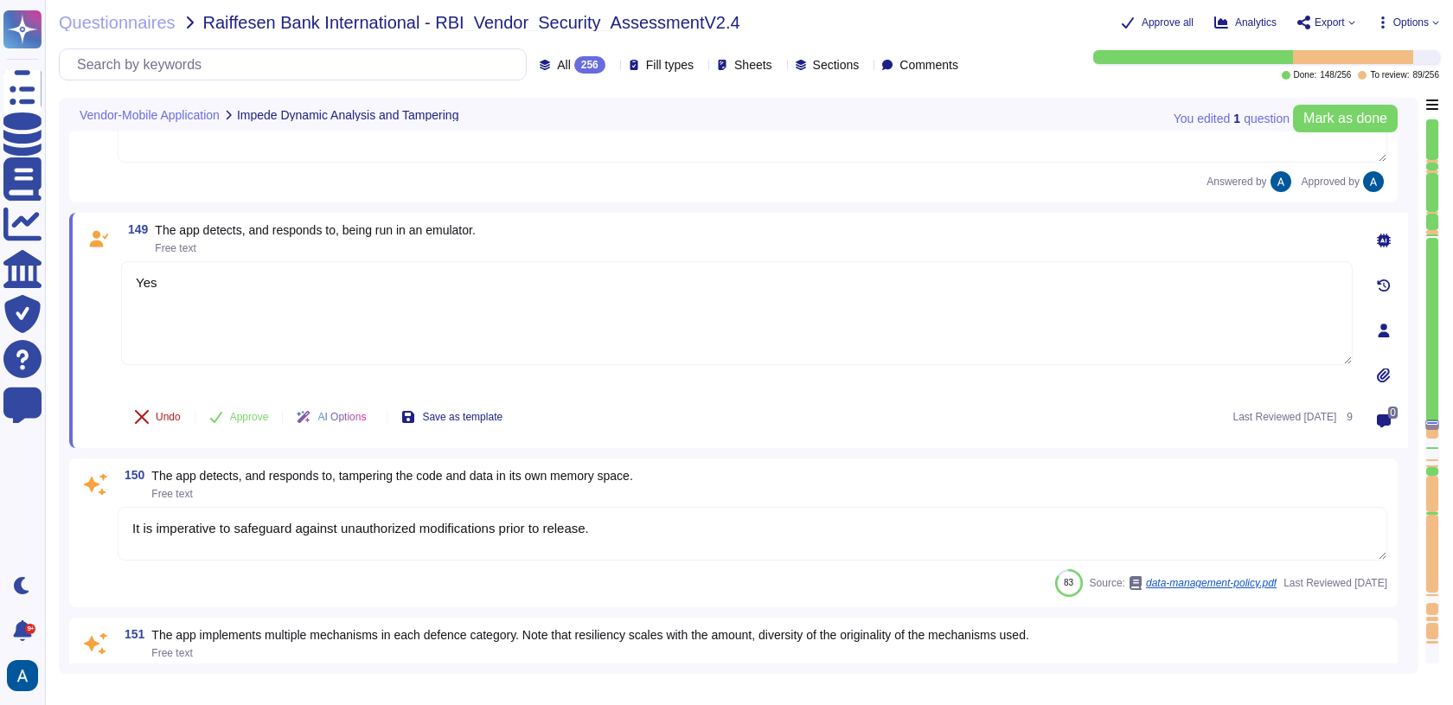
scroll to position [24595, 0]
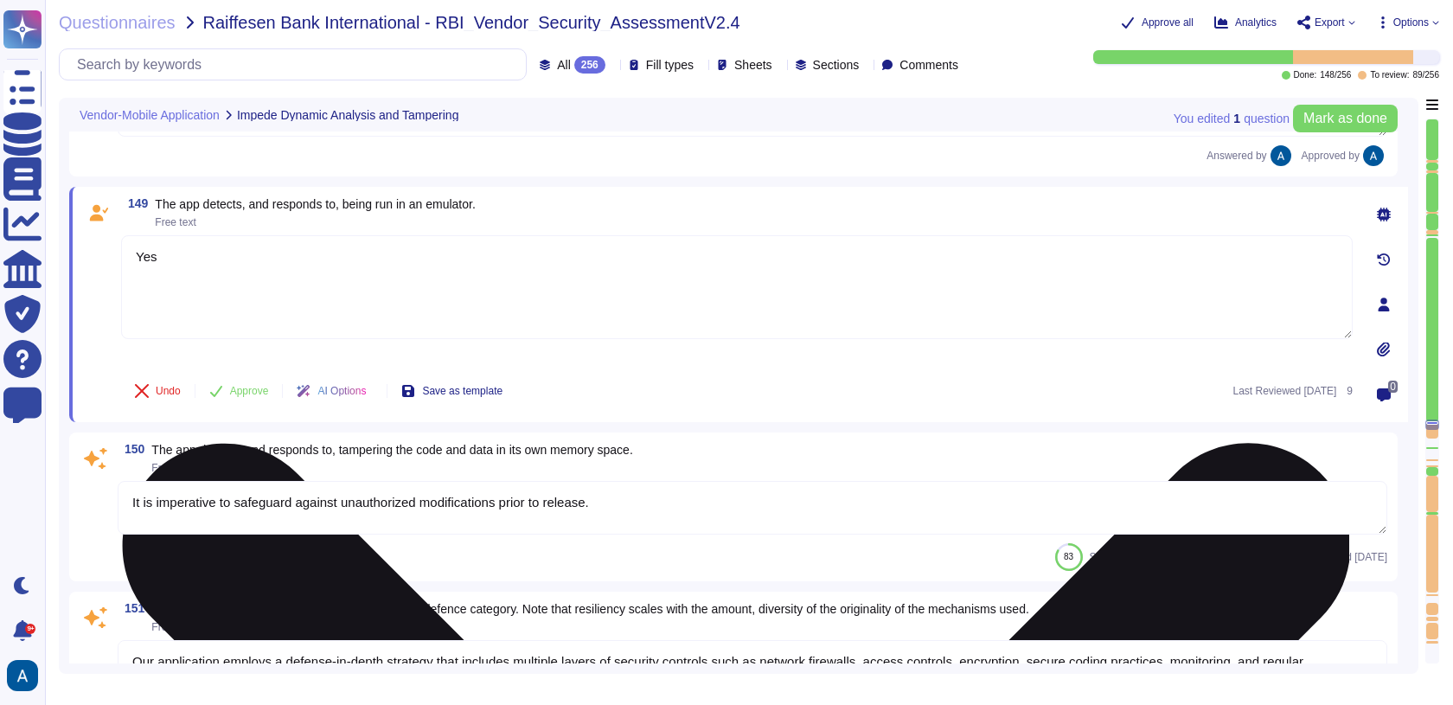
type textarea "N/A"
click at [208, 250] on textarea "Yes" at bounding box center [736, 287] width 1231 height 104
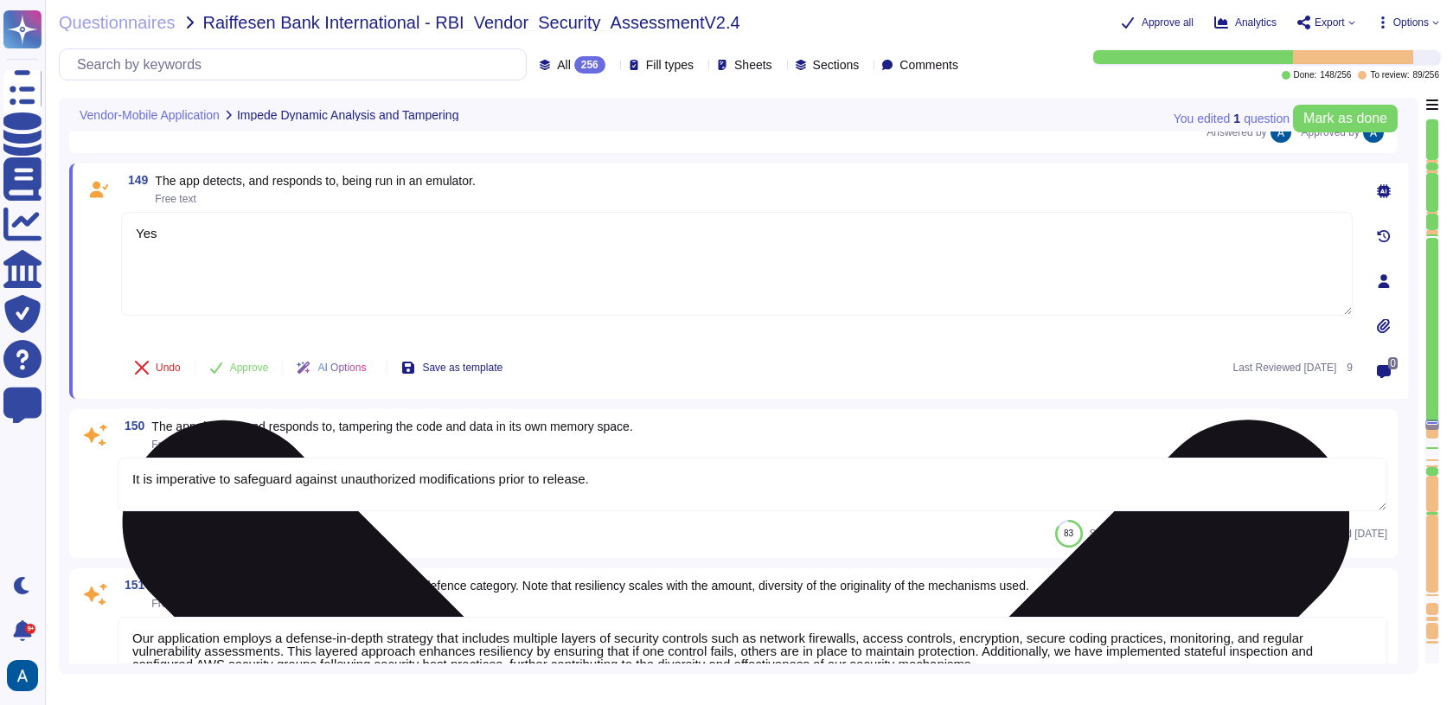
click at [208, 250] on textarea "Yes" at bounding box center [736, 264] width 1231 height 104
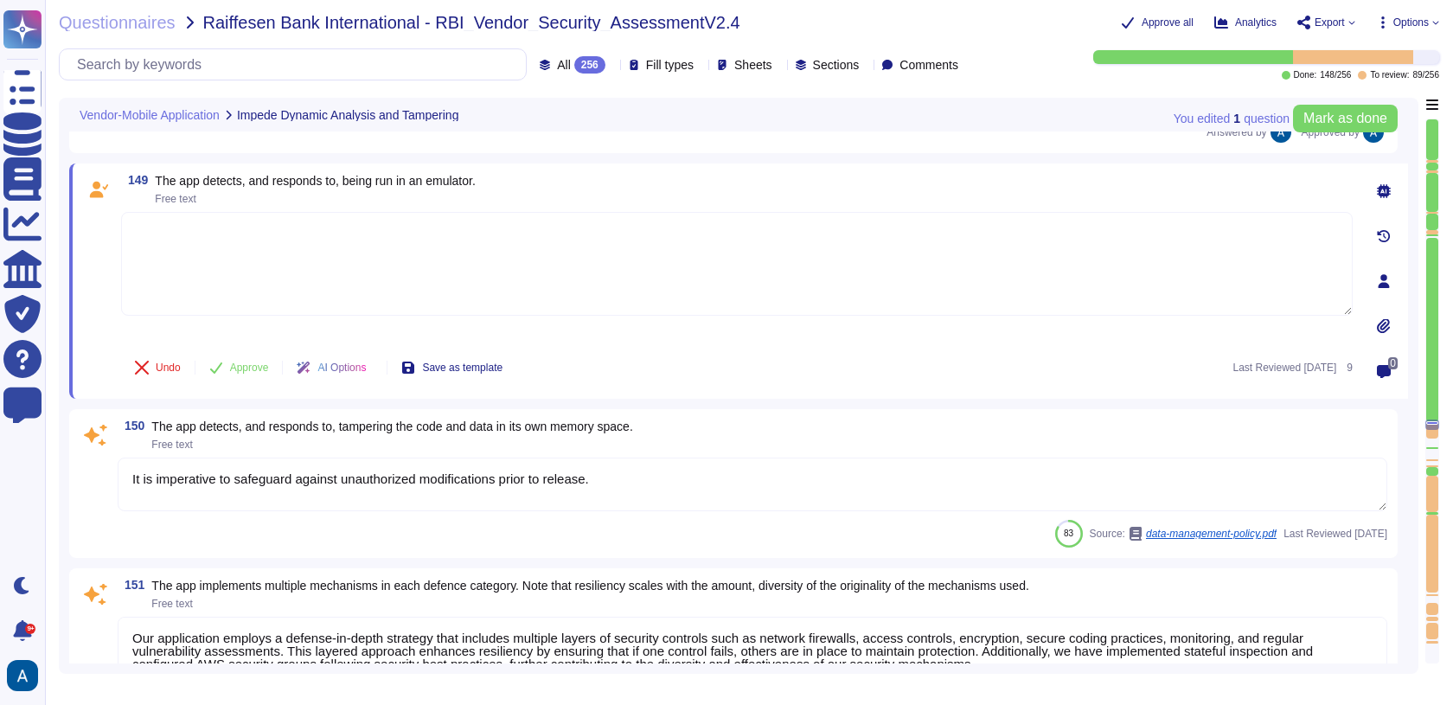
click at [101, 276] on span at bounding box center [98, 276] width 31 height 128
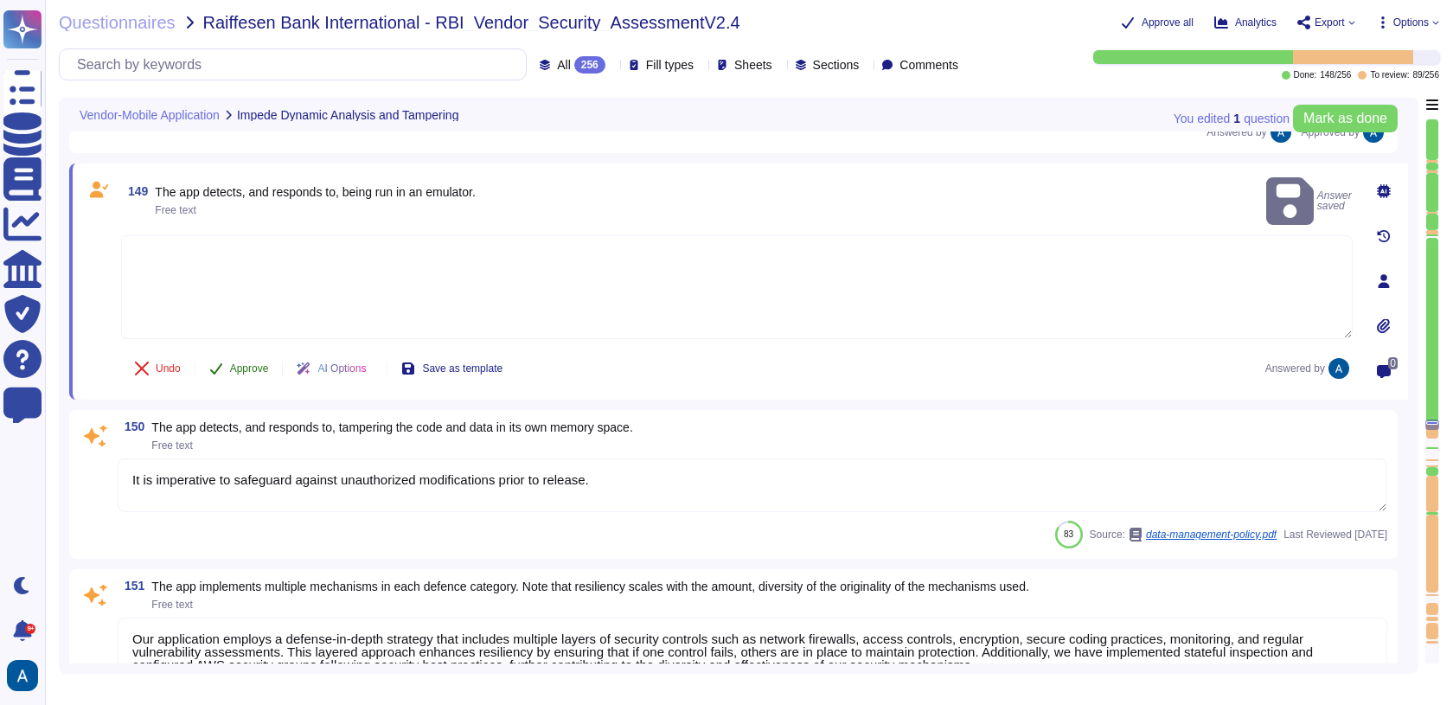
click at [239, 363] on span "Approve" at bounding box center [249, 368] width 39 height 10
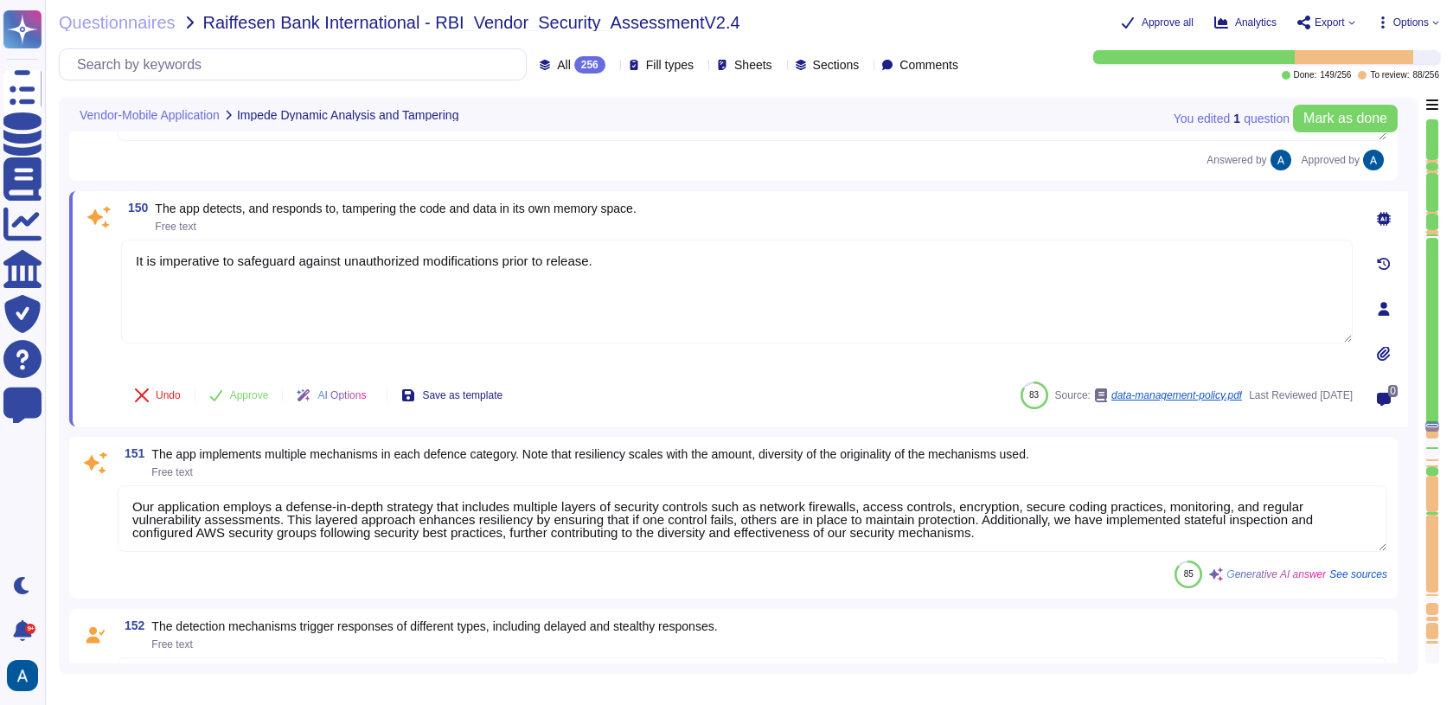
type textarea "N/A"
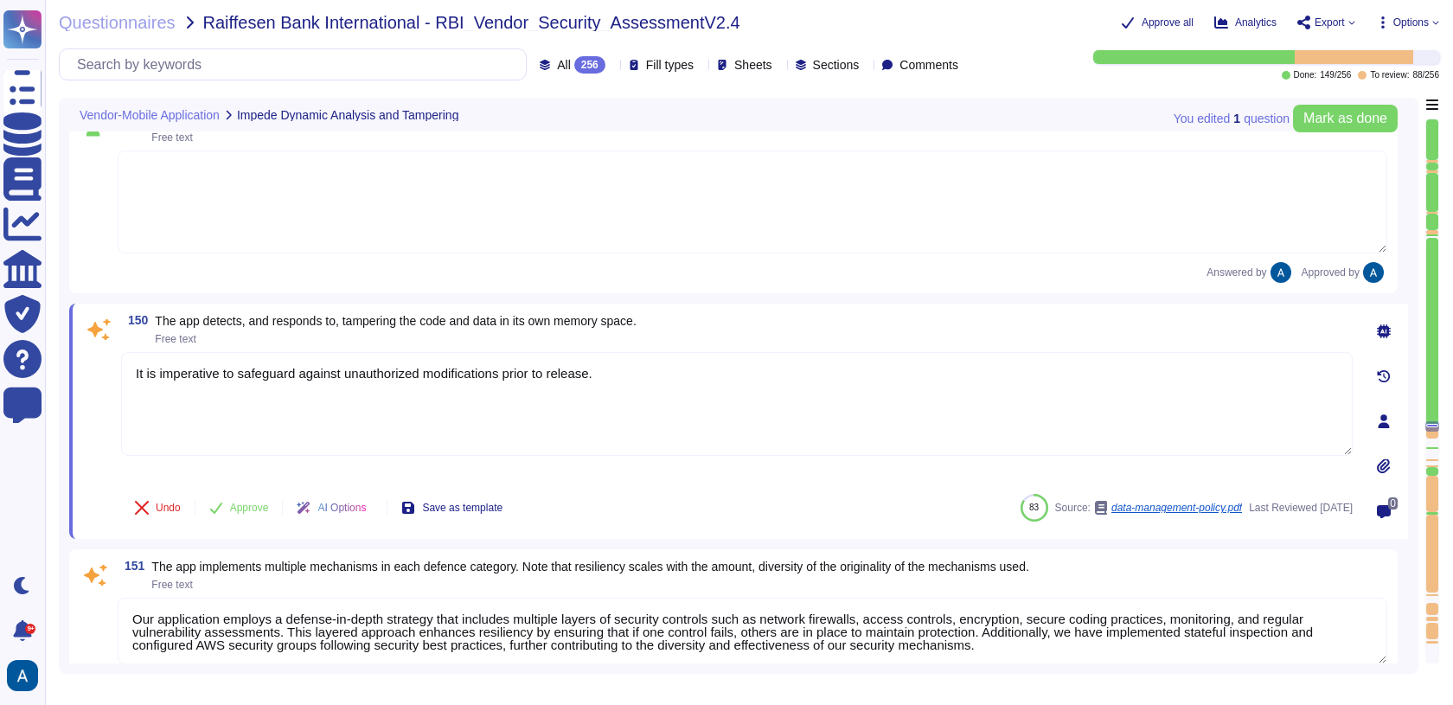
scroll to position [24645, 0]
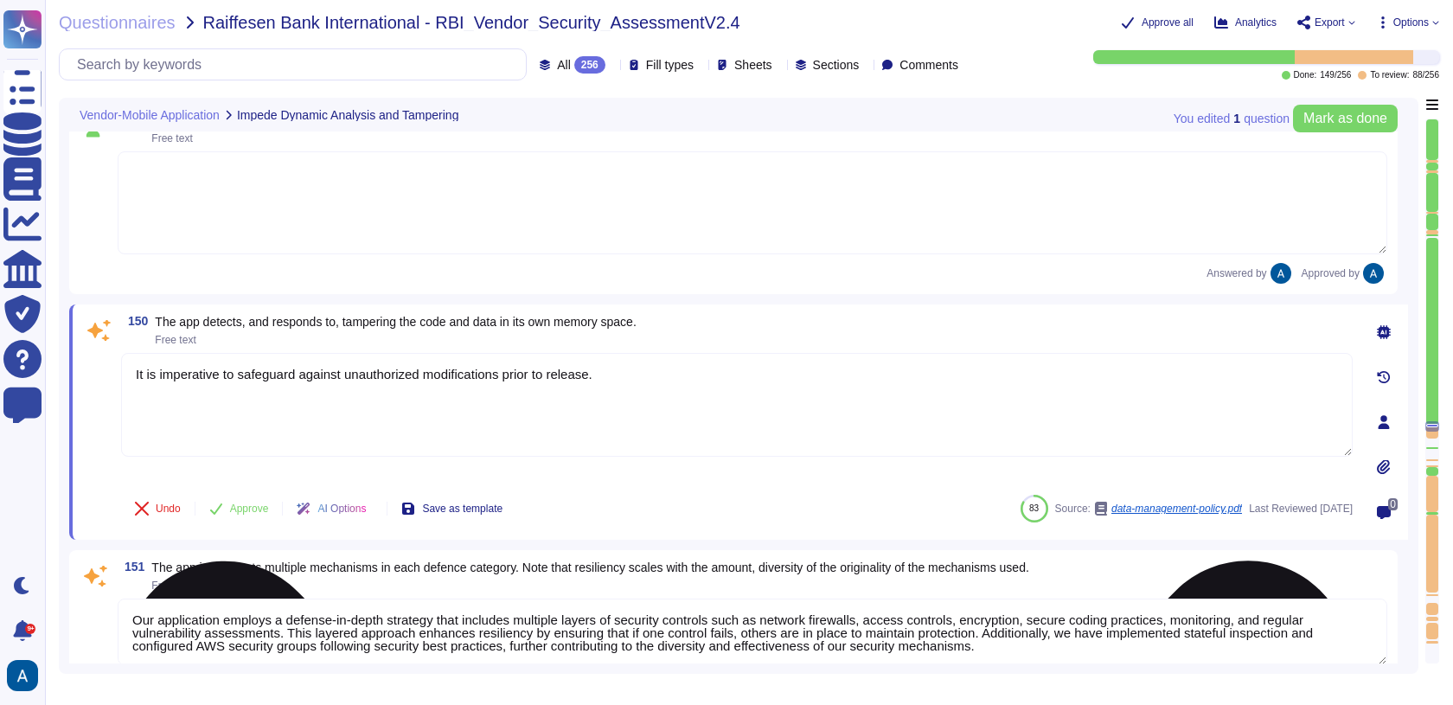
click at [240, 373] on textarea "It is imperative to safeguard against unauthorized modifications prior to relea…" at bounding box center [736, 405] width 1231 height 104
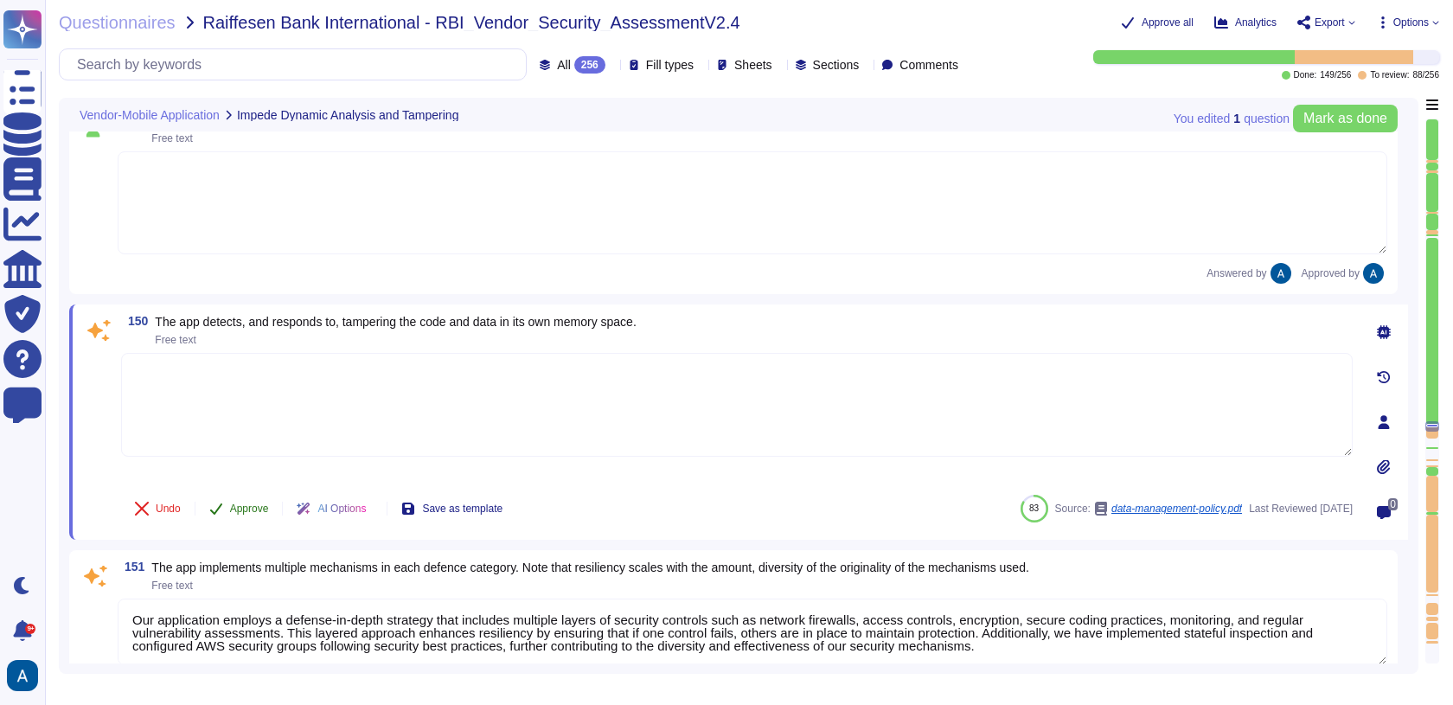
click at [239, 503] on span "Approve" at bounding box center [249, 508] width 39 height 10
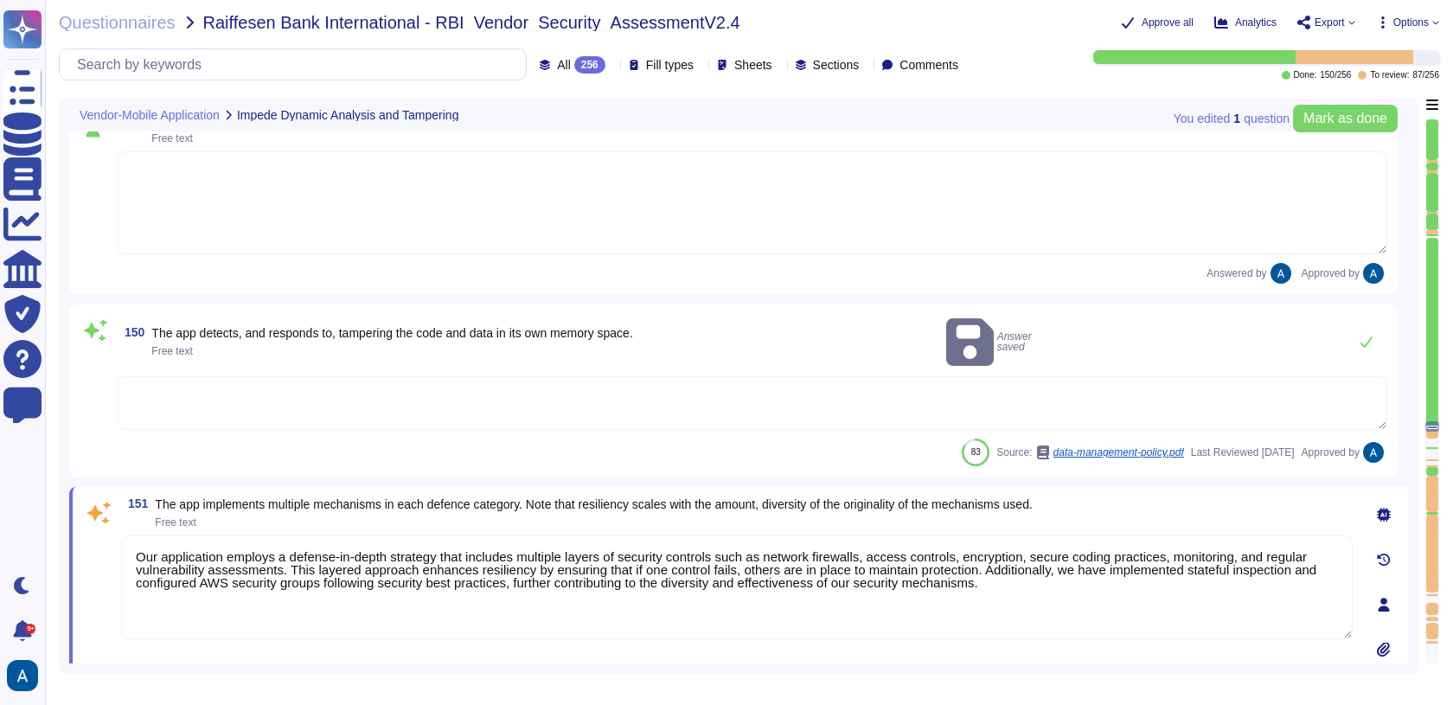
type textarea "It is imperative to safeguard against unauthorized modifications prior to relea…"
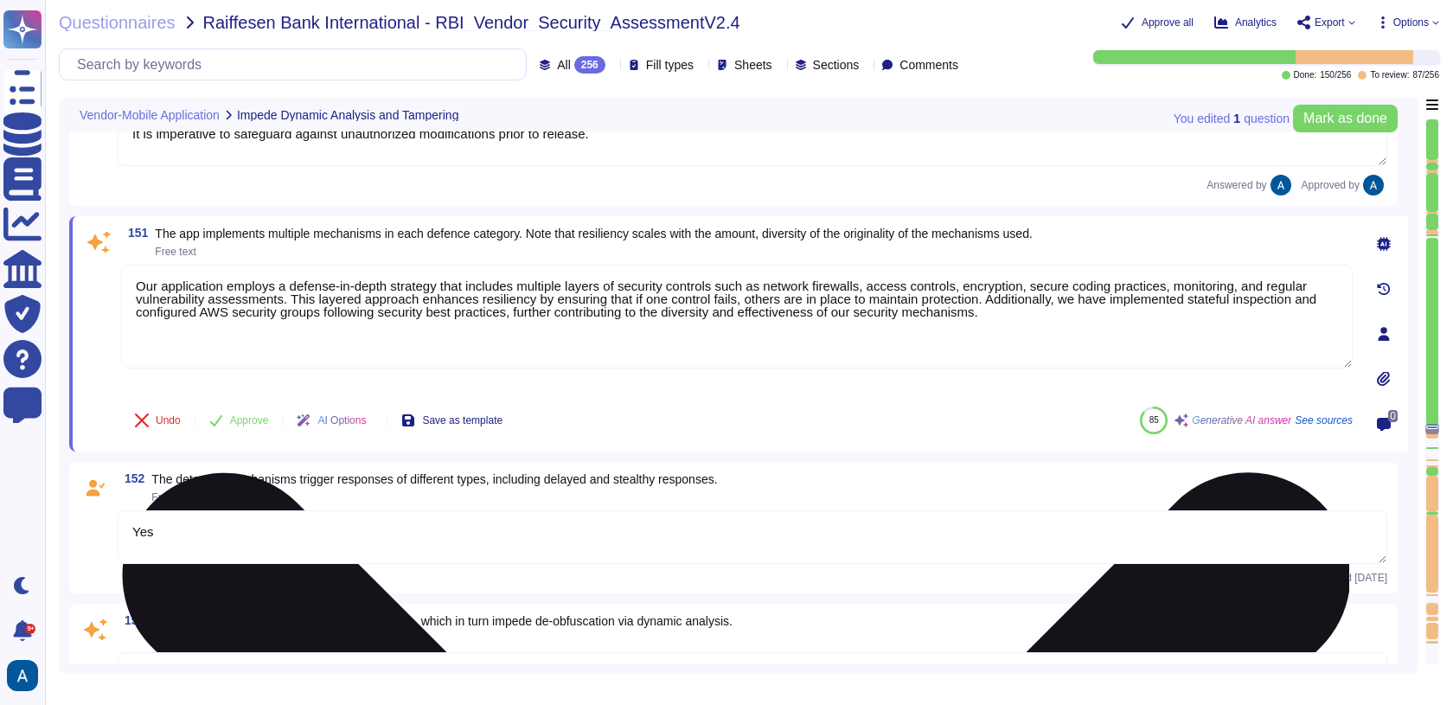
type textarea "Application code should be scanned prior to deployment."
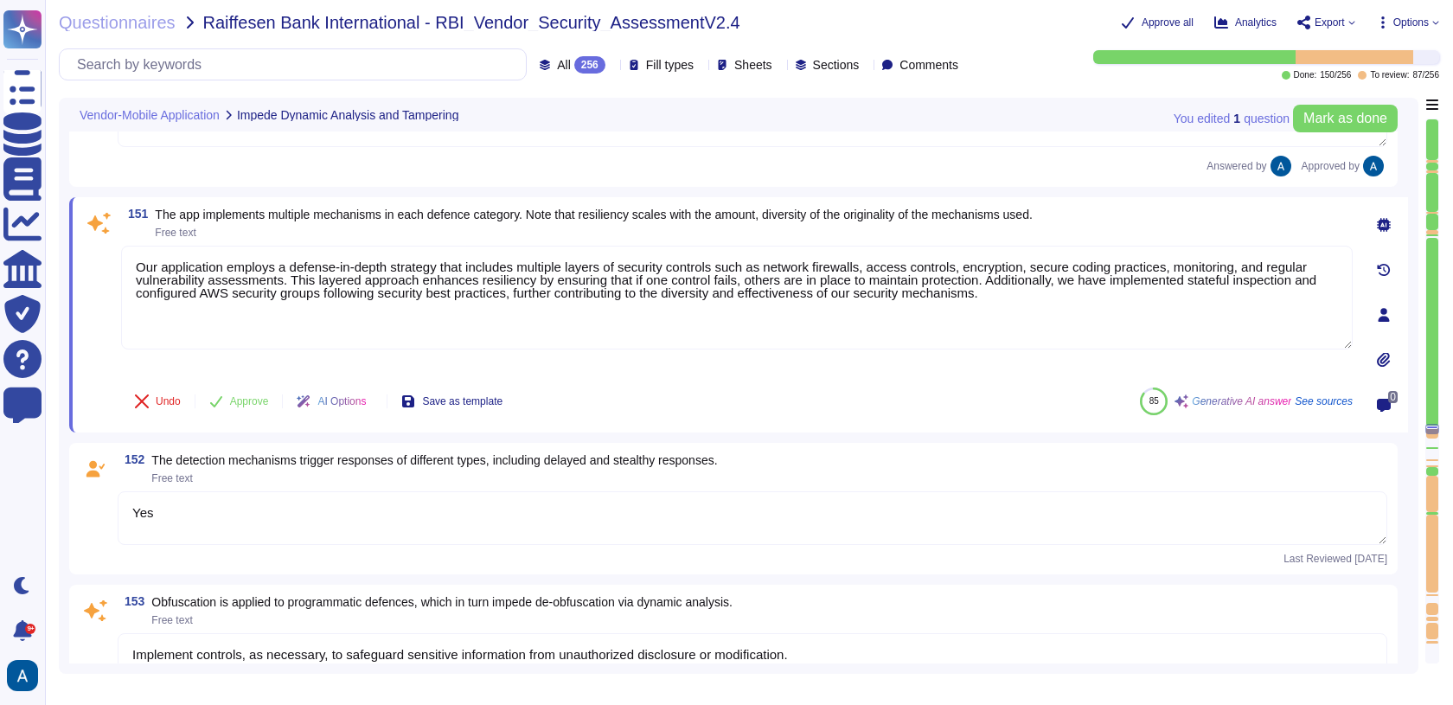
click at [278, 157] on div "150 The app detects, and responds to, tampering the code and data in its own me…" at bounding box center [733, 104] width 1328 height 165
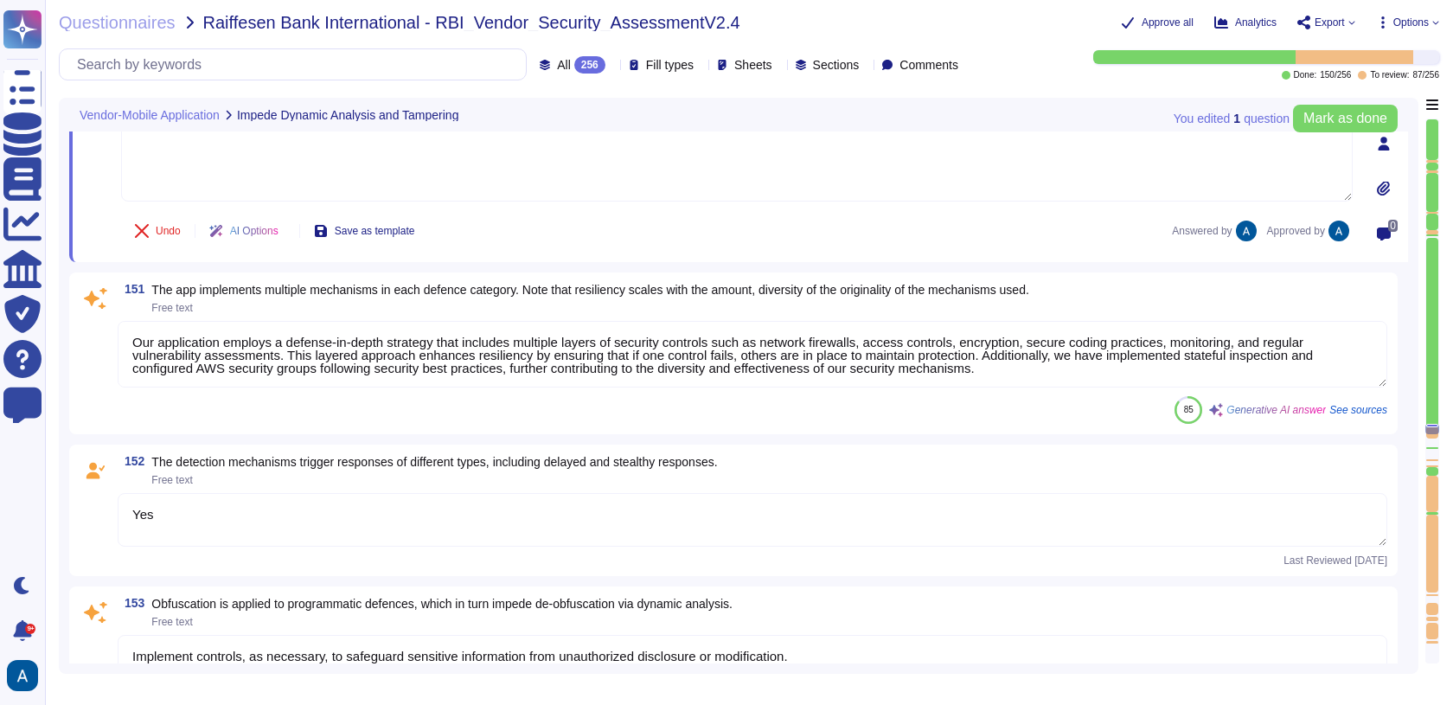
type textarea "Application code should be scanned prior to deployment."
click at [278, 157] on textarea "It is imperative to safeguard against unauthorized modifications prior to relea…" at bounding box center [736, 126] width 1231 height 104
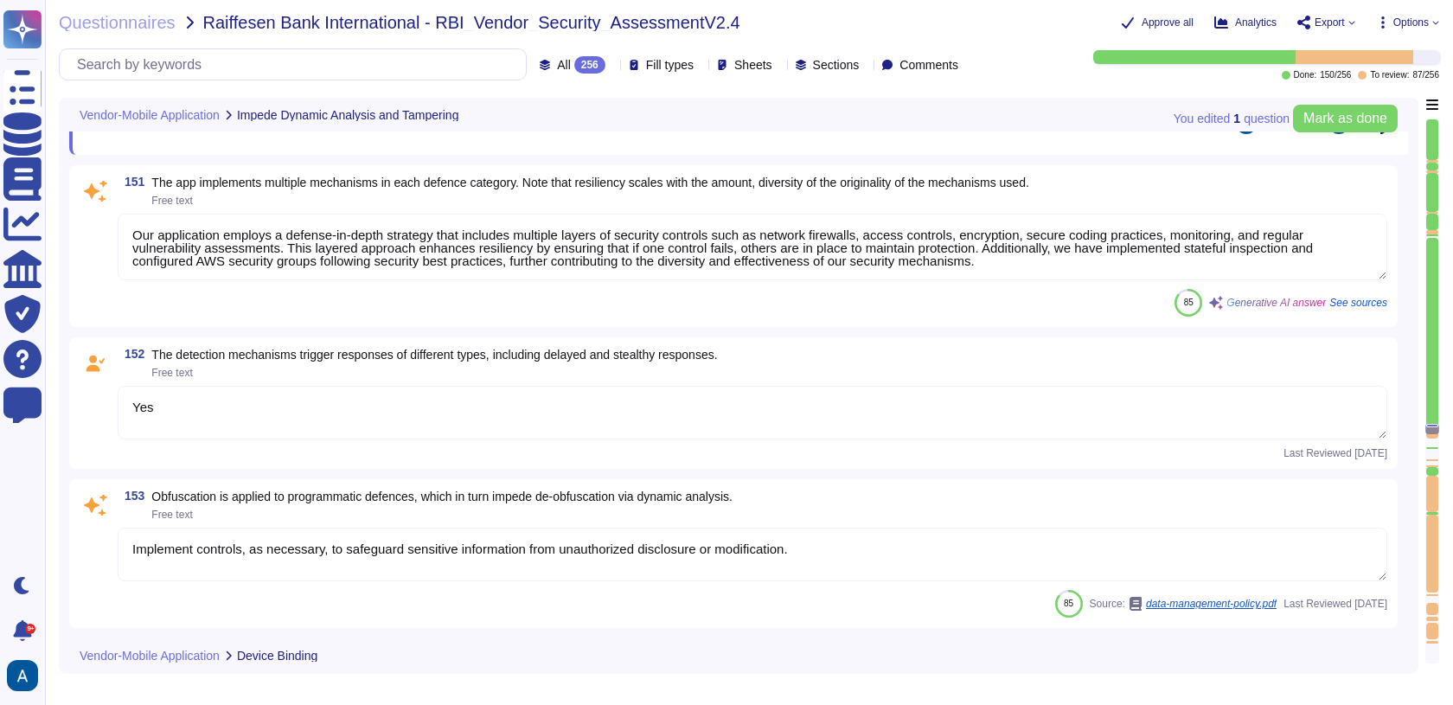
type textarea "Yes"
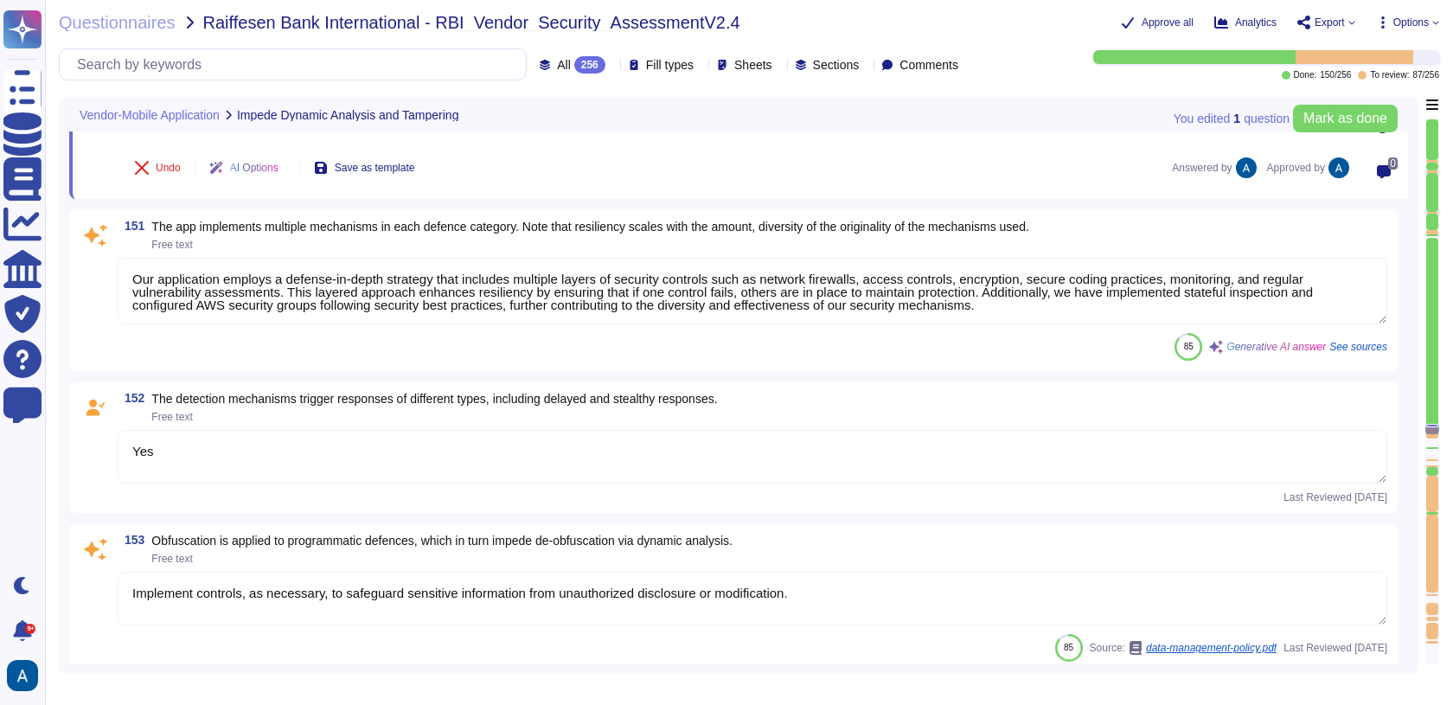
scroll to position [25019, 0]
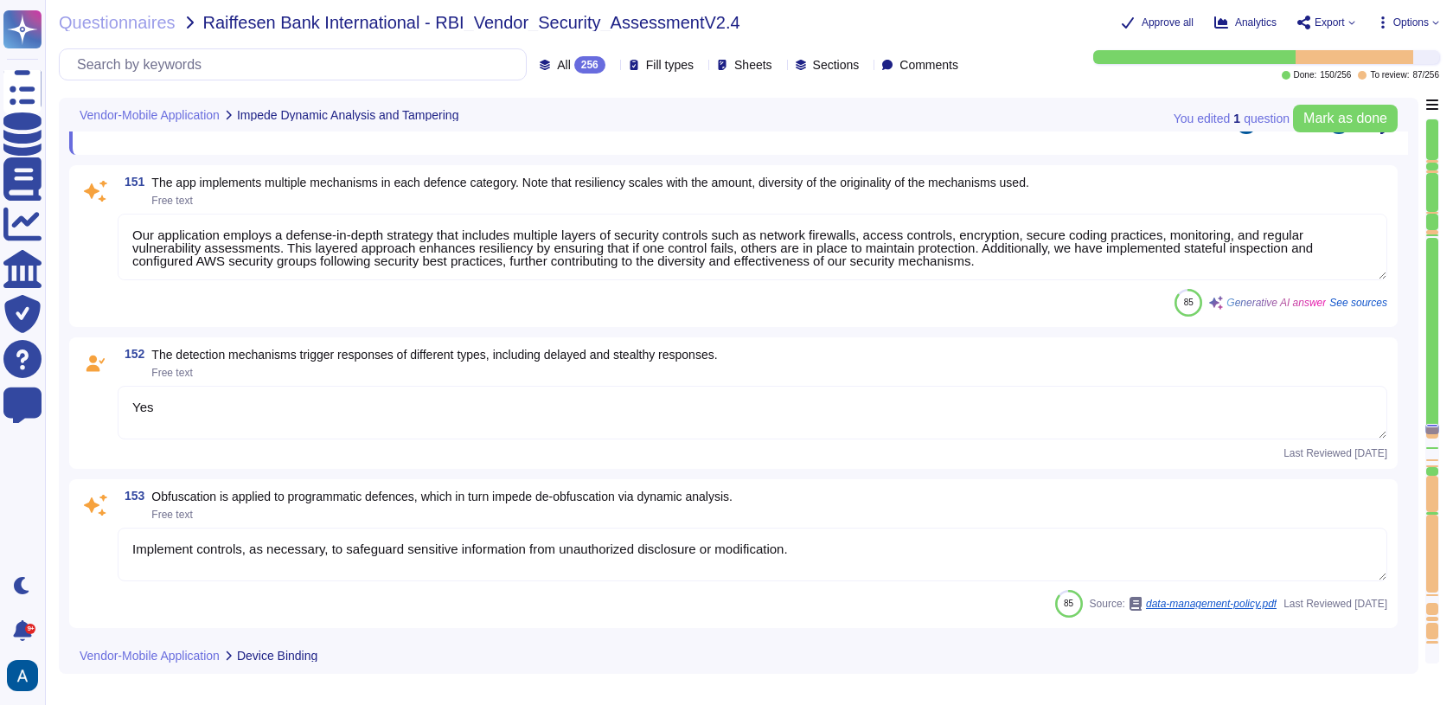
click at [156, 133] on button "Undo" at bounding box center [157, 123] width 73 height 35
click at [165, 131] on button "Done" at bounding box center [157, 123] width 73 height 35
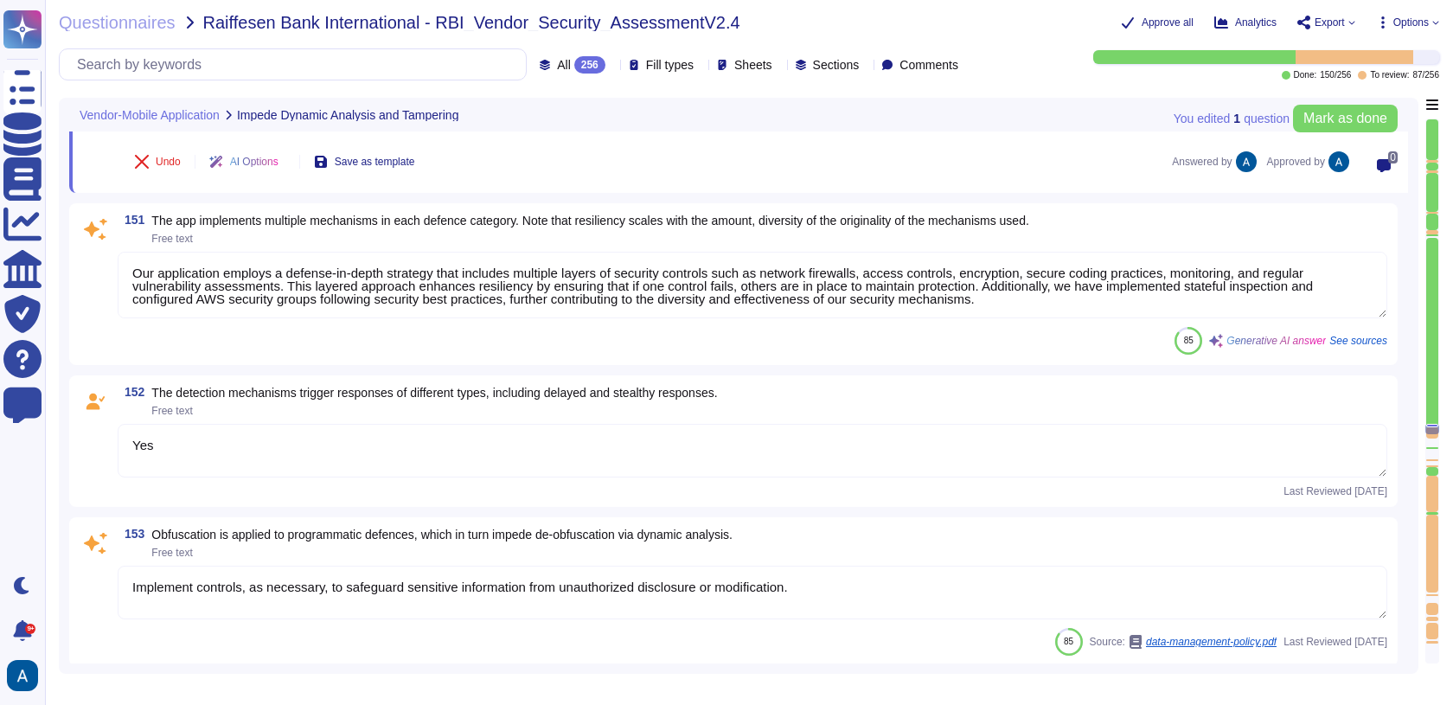
type textarea "Application code should be scanned prior to deployment."
type textarea "Yes"
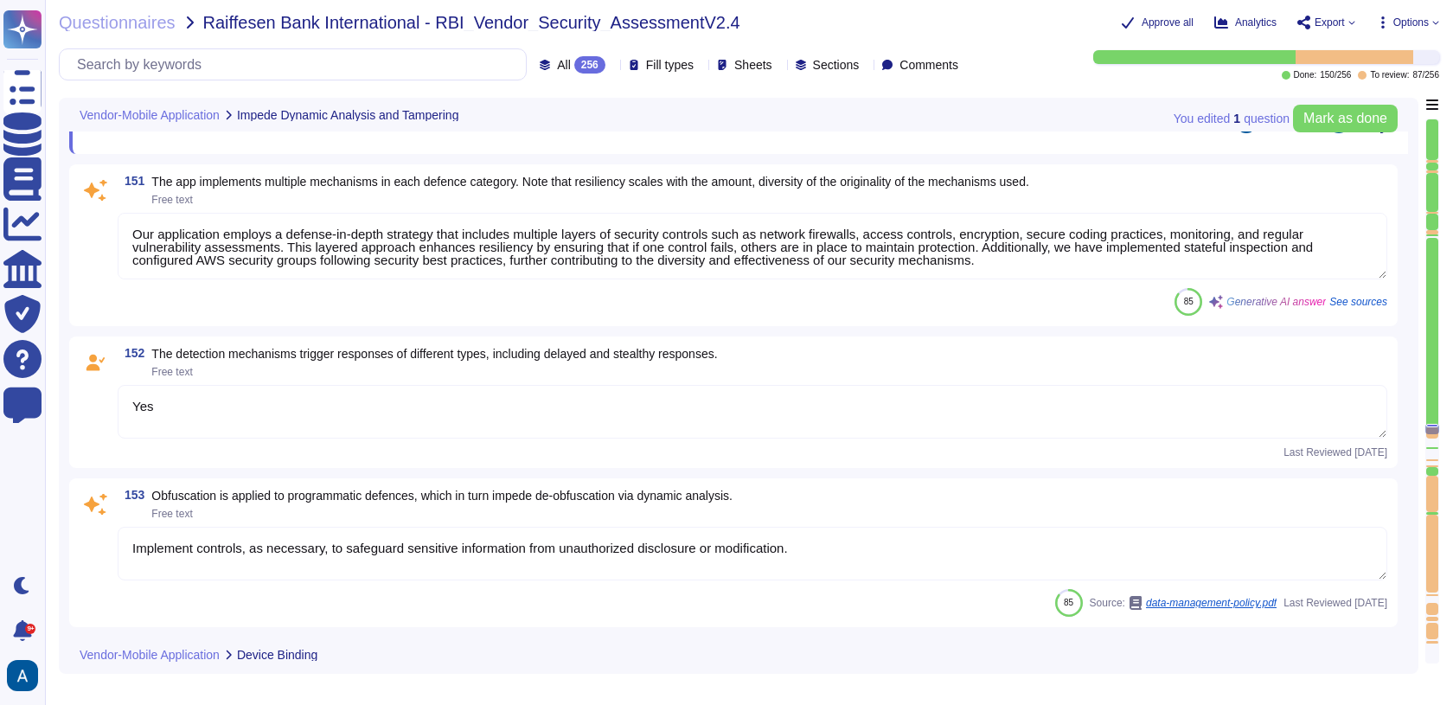
click at [252, 233] on textarea "Our application employs a defense-in-depth strategy that includes multiple laye…" at bounding box center [752, 246] width 1269 height 67
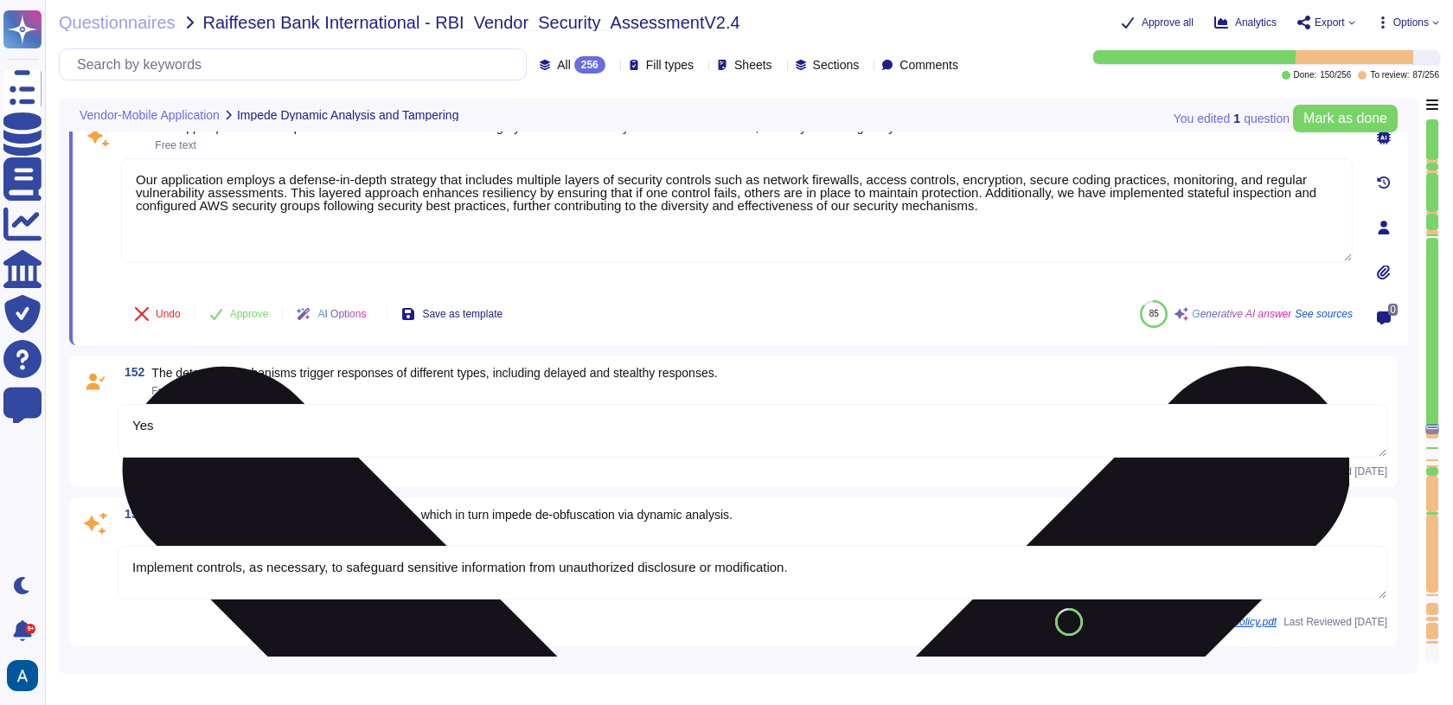
type textarea "Yes"
click at [252, 233] on textarea "Our application employs a defense-in-depth strategy that includes multiple laye…" at bounding box center [736, 210] width 1231 height 104
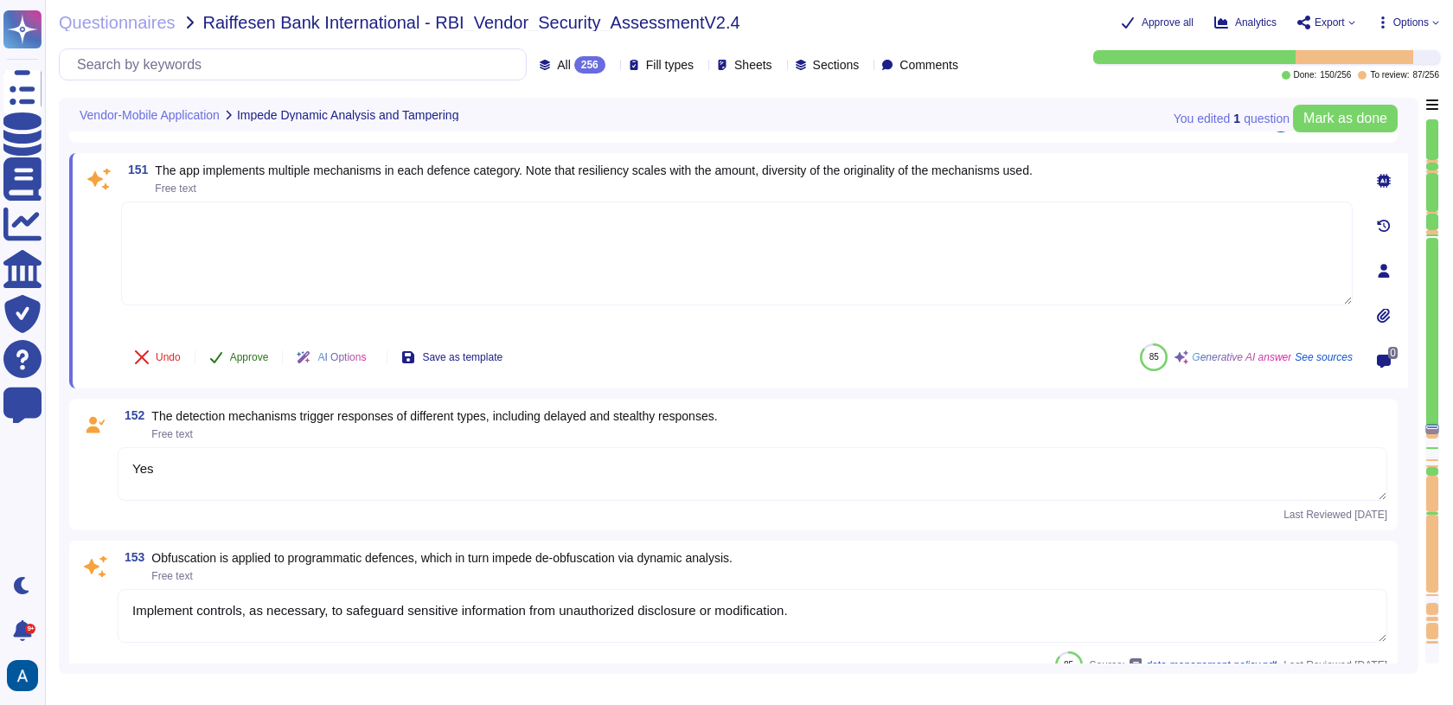
click at [235, 344] on button "Approve" at bounding box center [238, 357] width 87 height 35
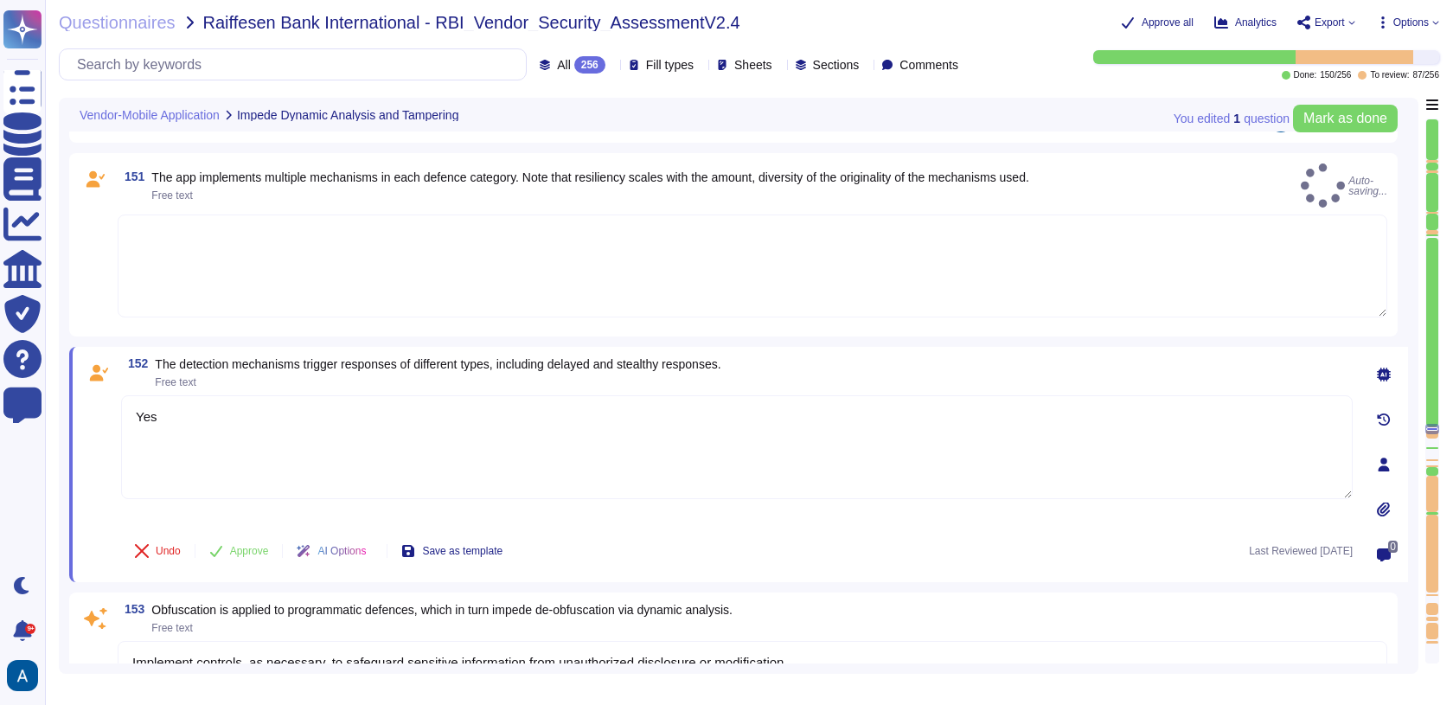
type textarea "Our application employs a defense-in-depth strategy that includes multiple laye…"
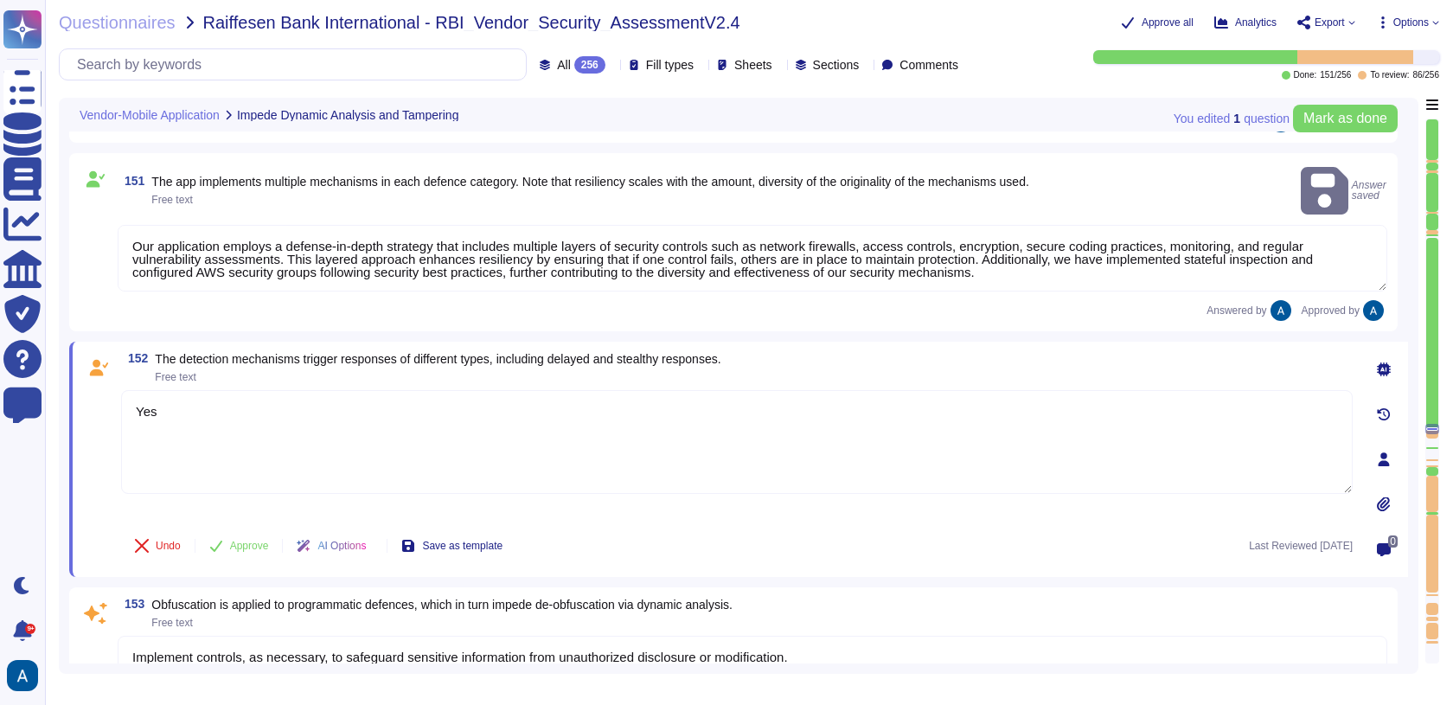
type textarea "Yes"
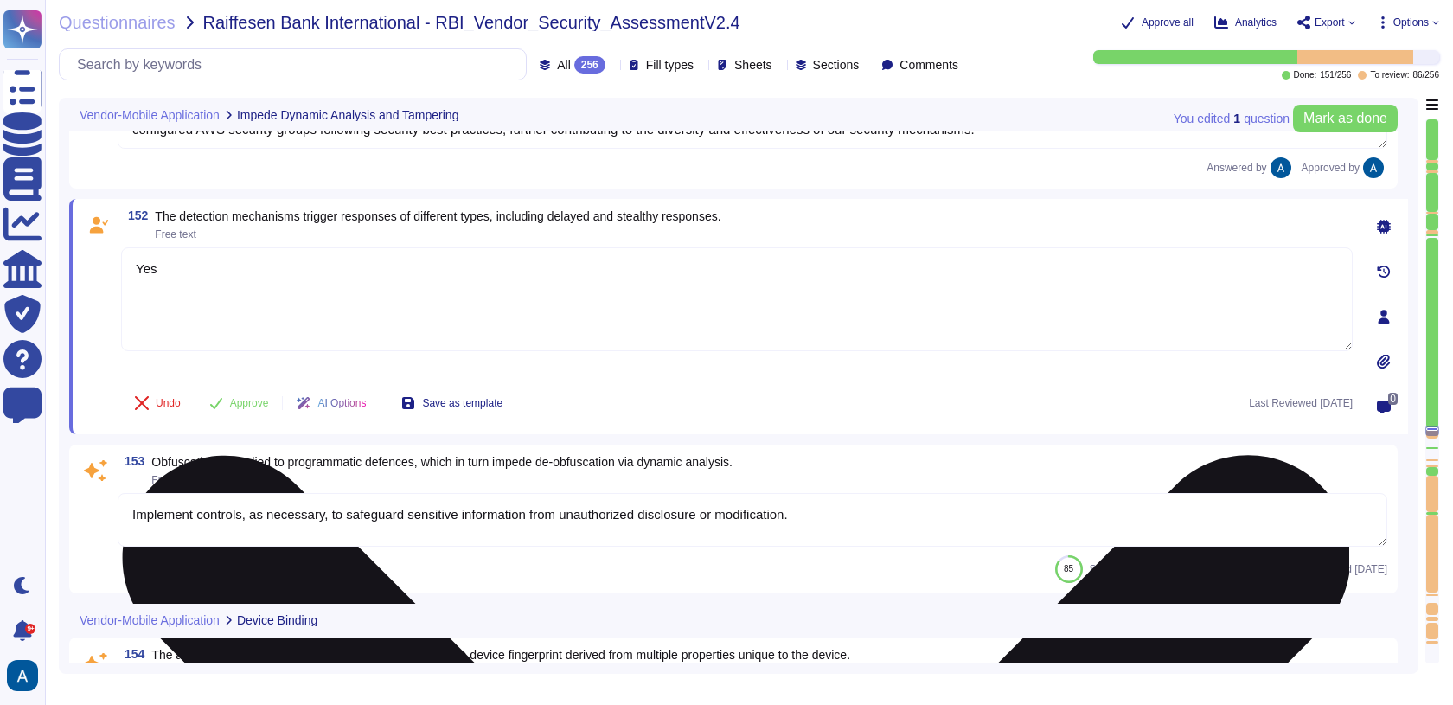
scroll to position [25083, 0]
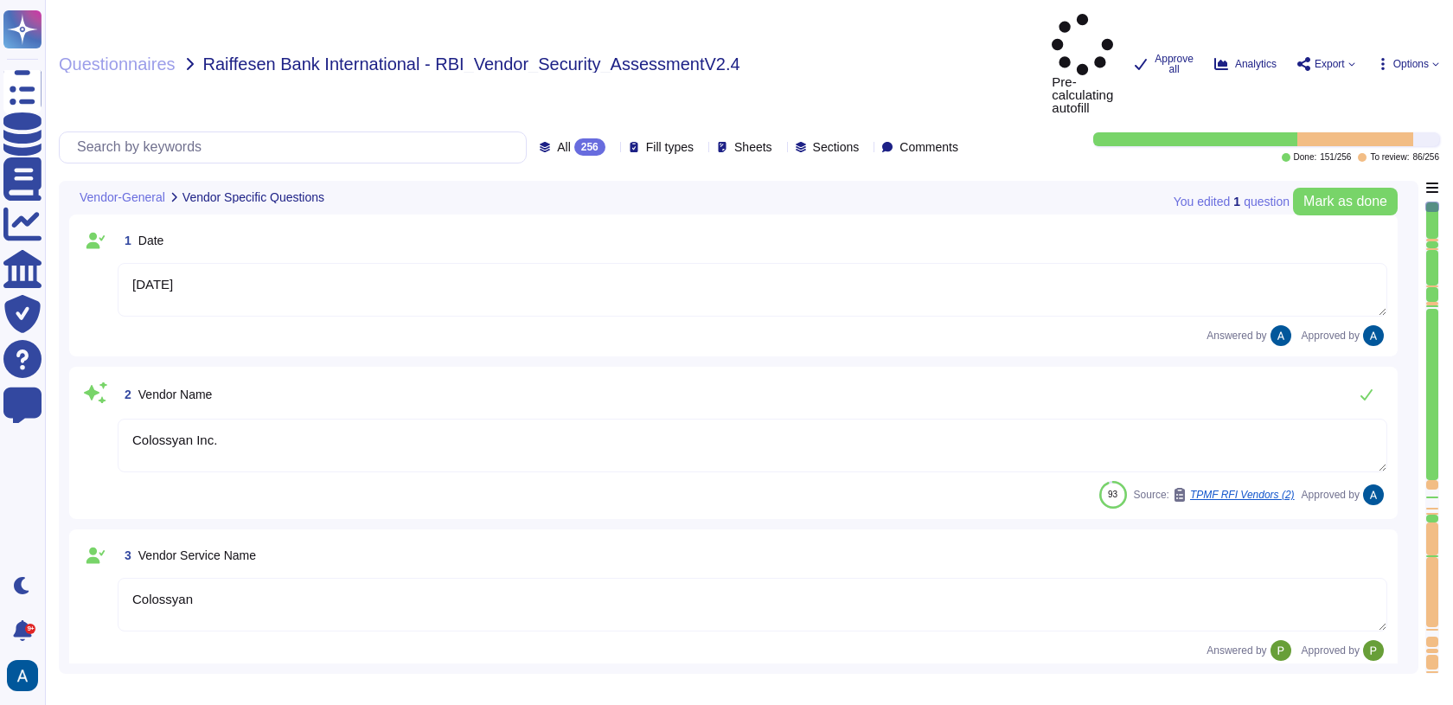
type textarea "[DATE]"
type textarea "Colossyan Inc."
type textarea "Colossyan"
type textarea "Colossyan is a web-based video generation tool with AI human presenters. For th…"
type textarea "[PERSON_NAME]"
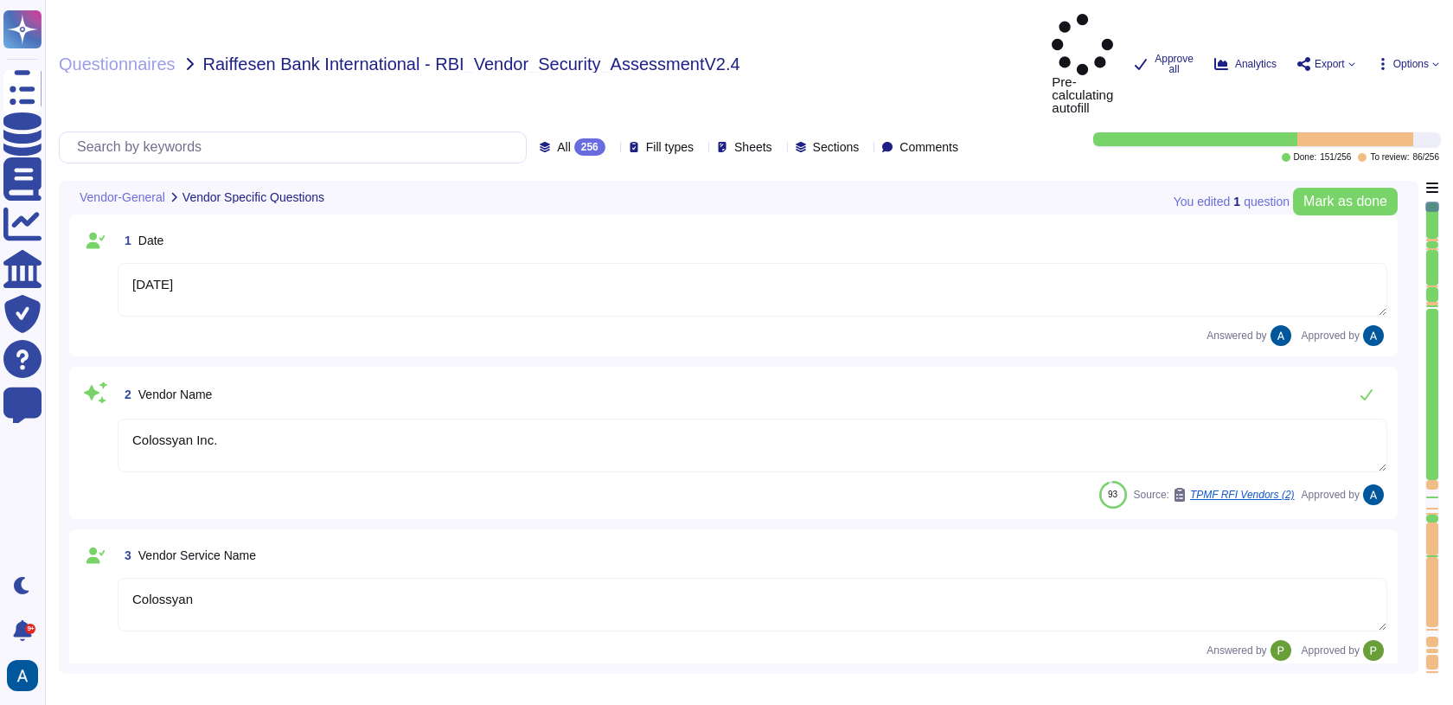
type textarea "[EMAIL_ADDRESS][DOMAIN_NAME]"
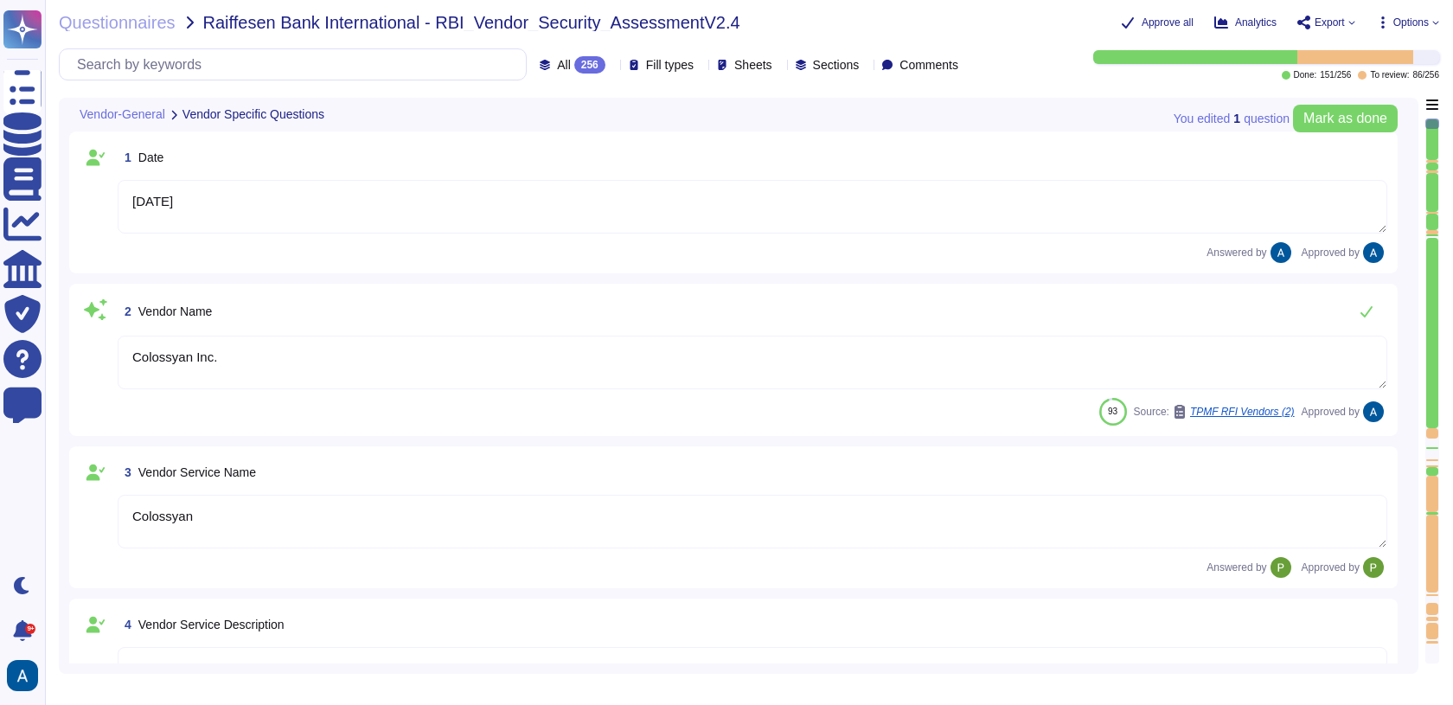
type textarea "447903319015"
click at [1430, 420] on div at bounding box center [1432, 333] width 12 height 190
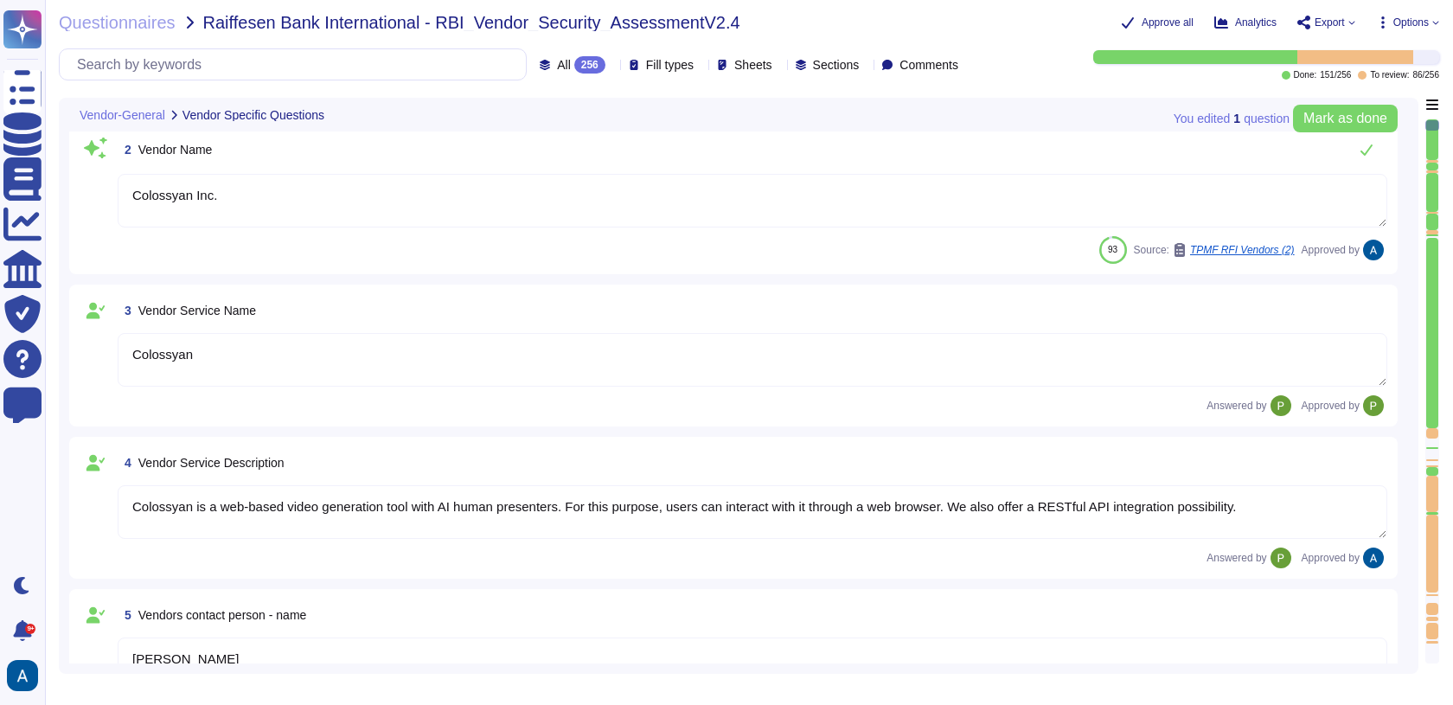
type textarea "Colossyan, Inc [STREET_ADDRESS][US_STATE]"
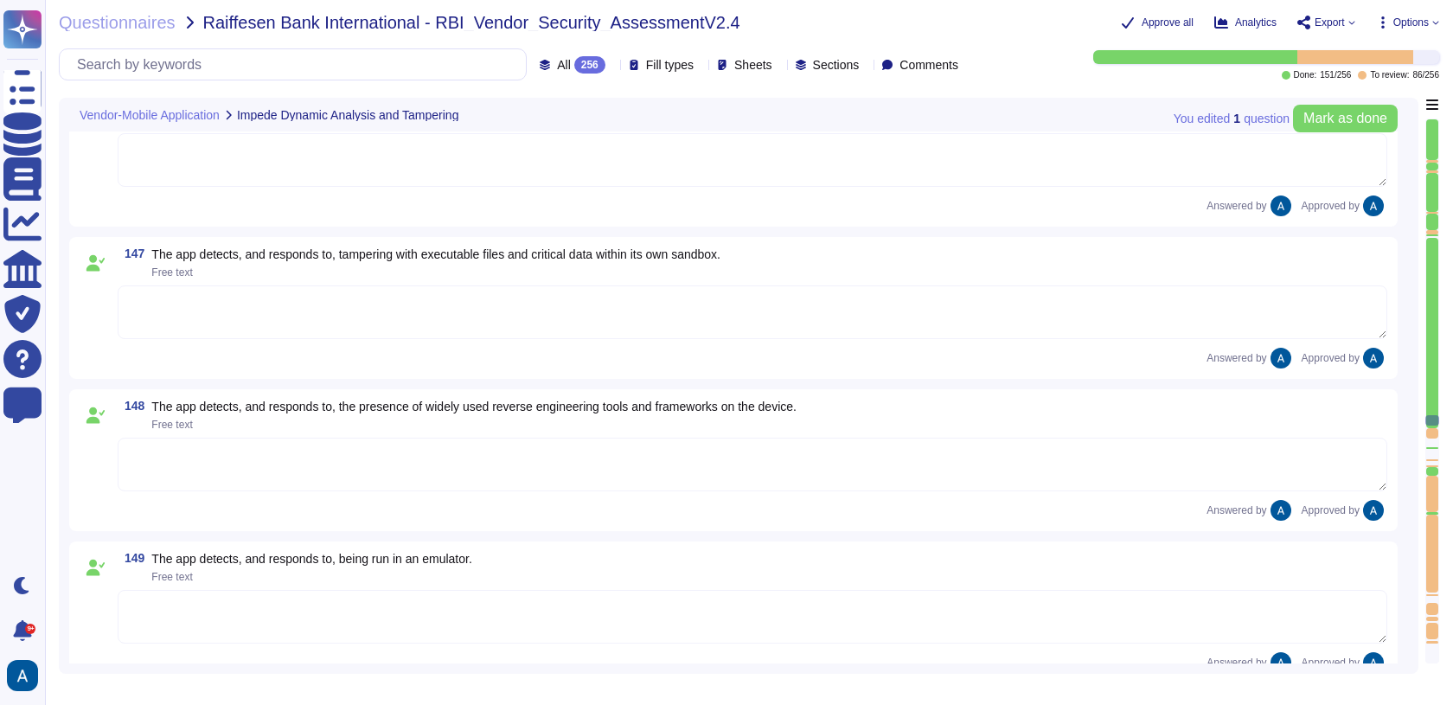
type textarea "Yes"
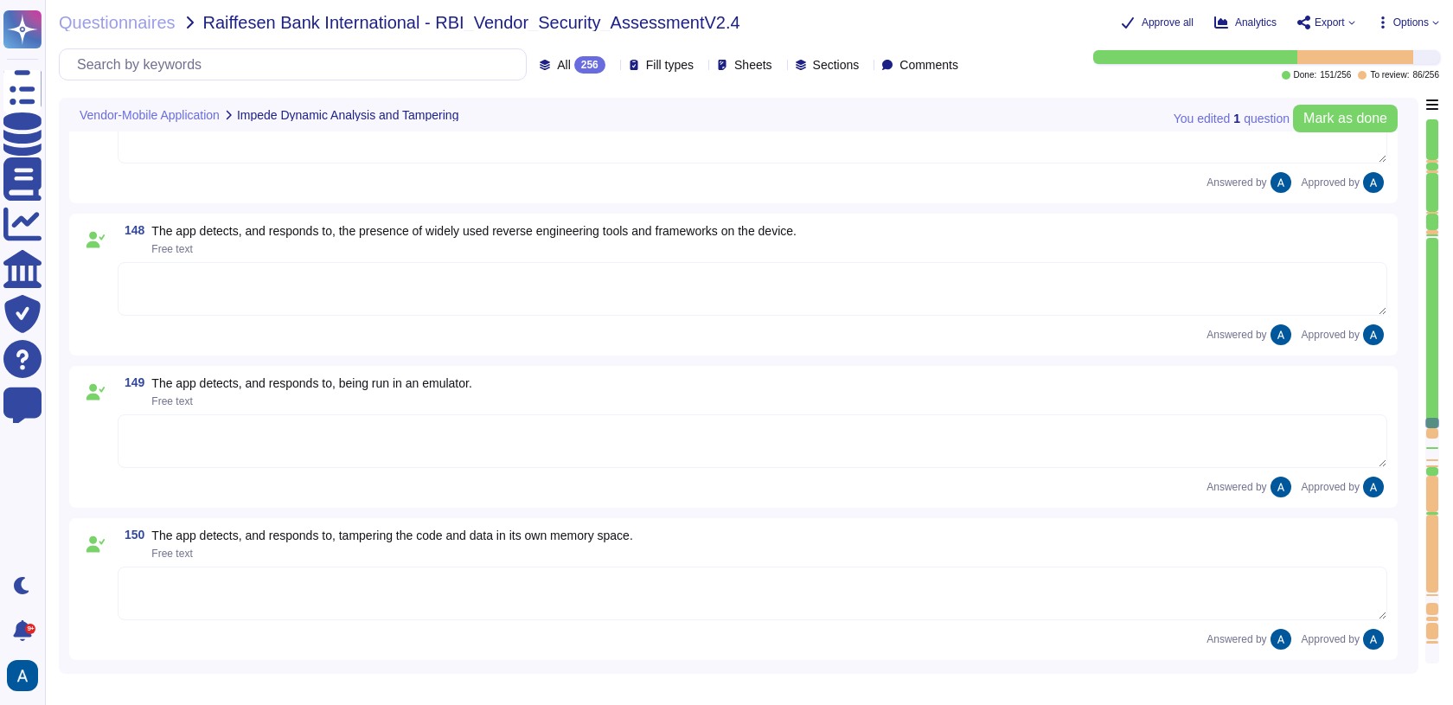
type textarea "Implement controls, as necessary, to safeguard sensitive information from unaut…"
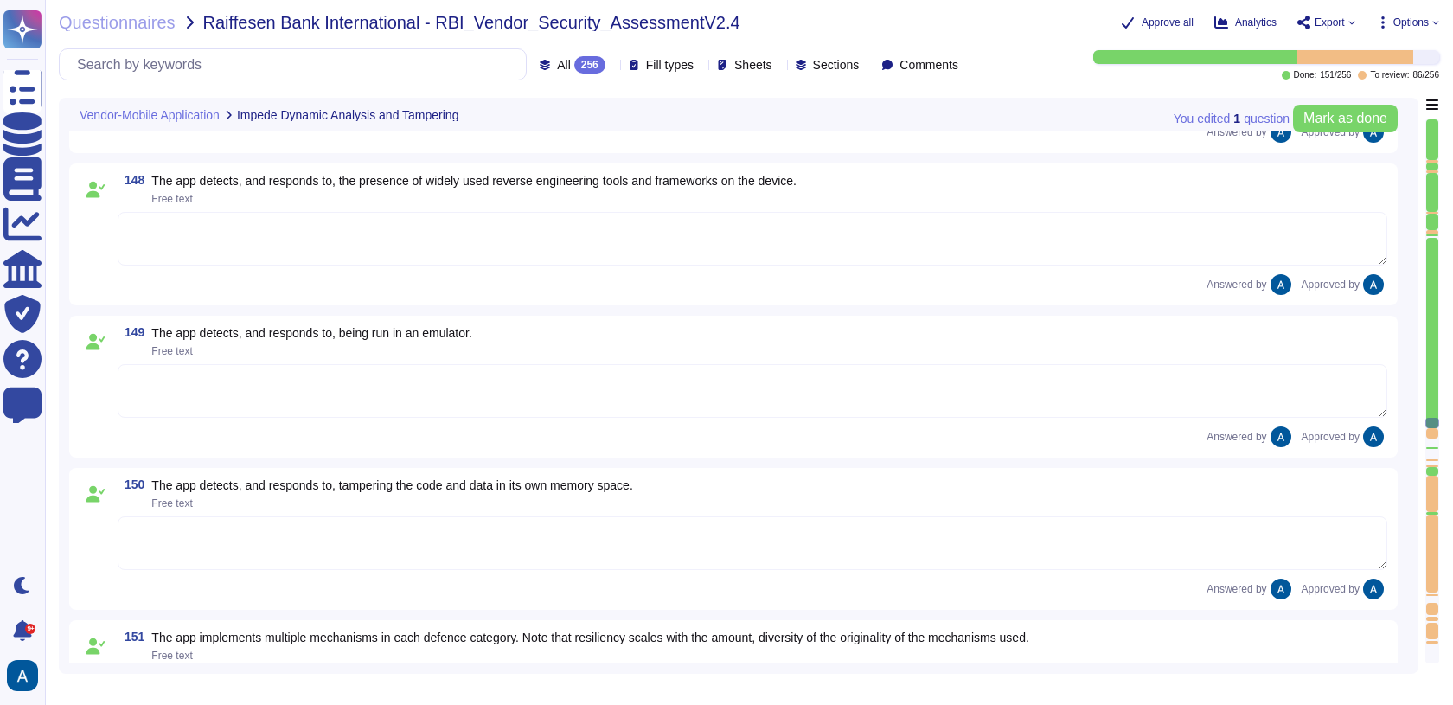
scroll to position [23320, 0]
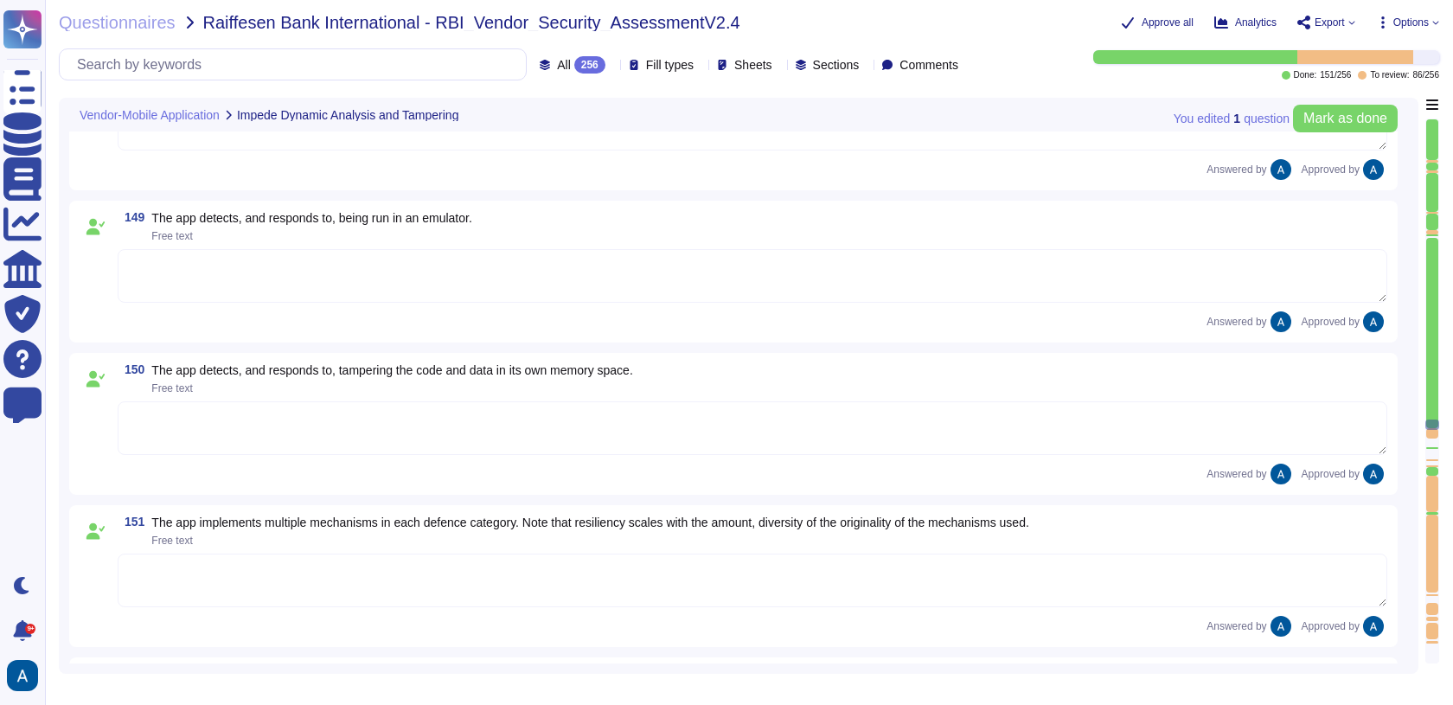
type textarea "N/A"
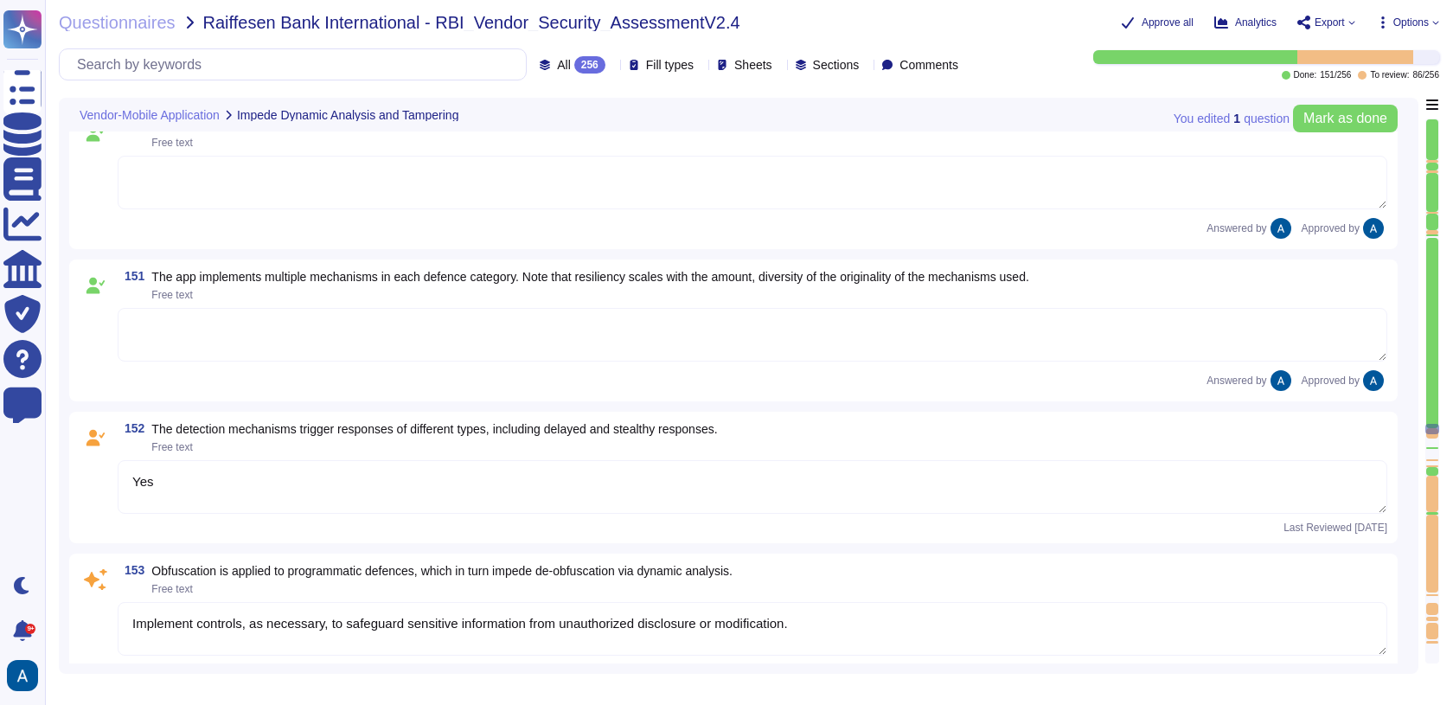
type textarea "Application code should be scanned prior to deployment."
type textarea "Yes"
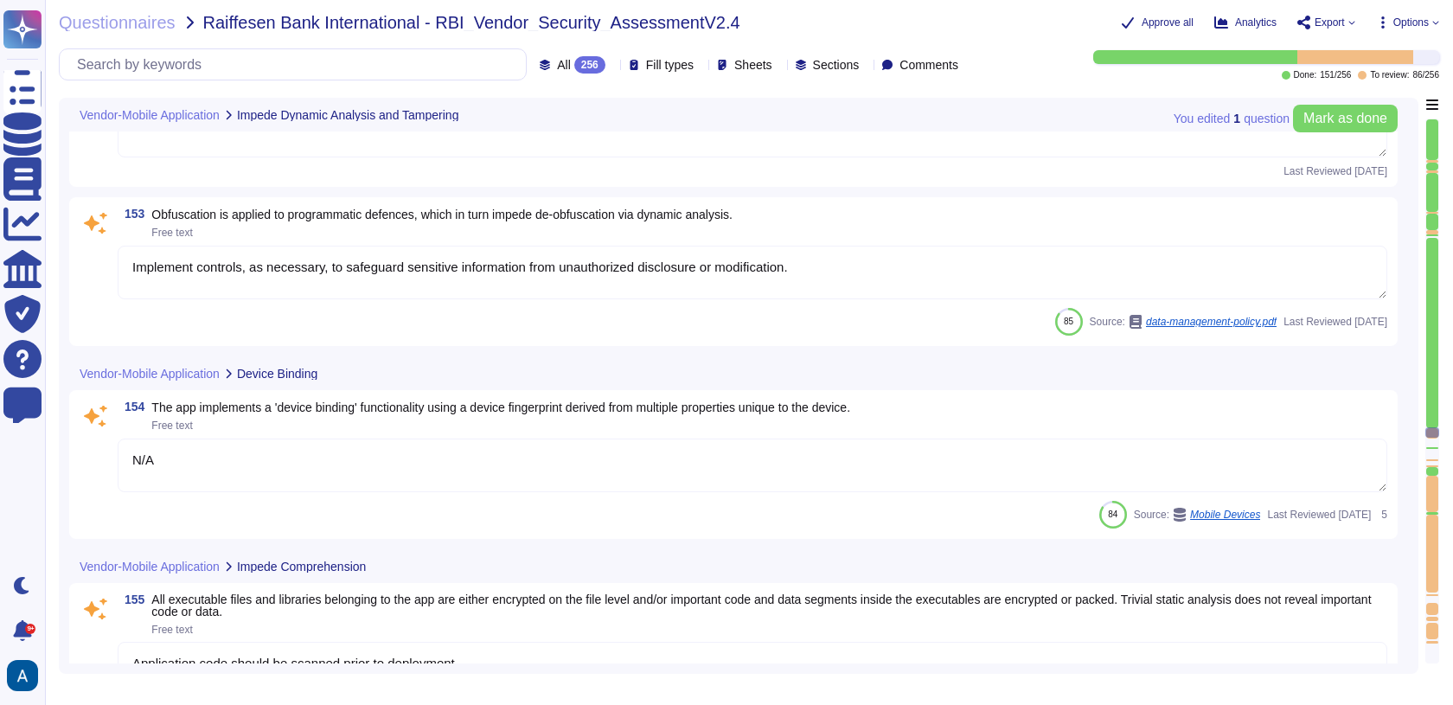
scroll to position [23999, 0]
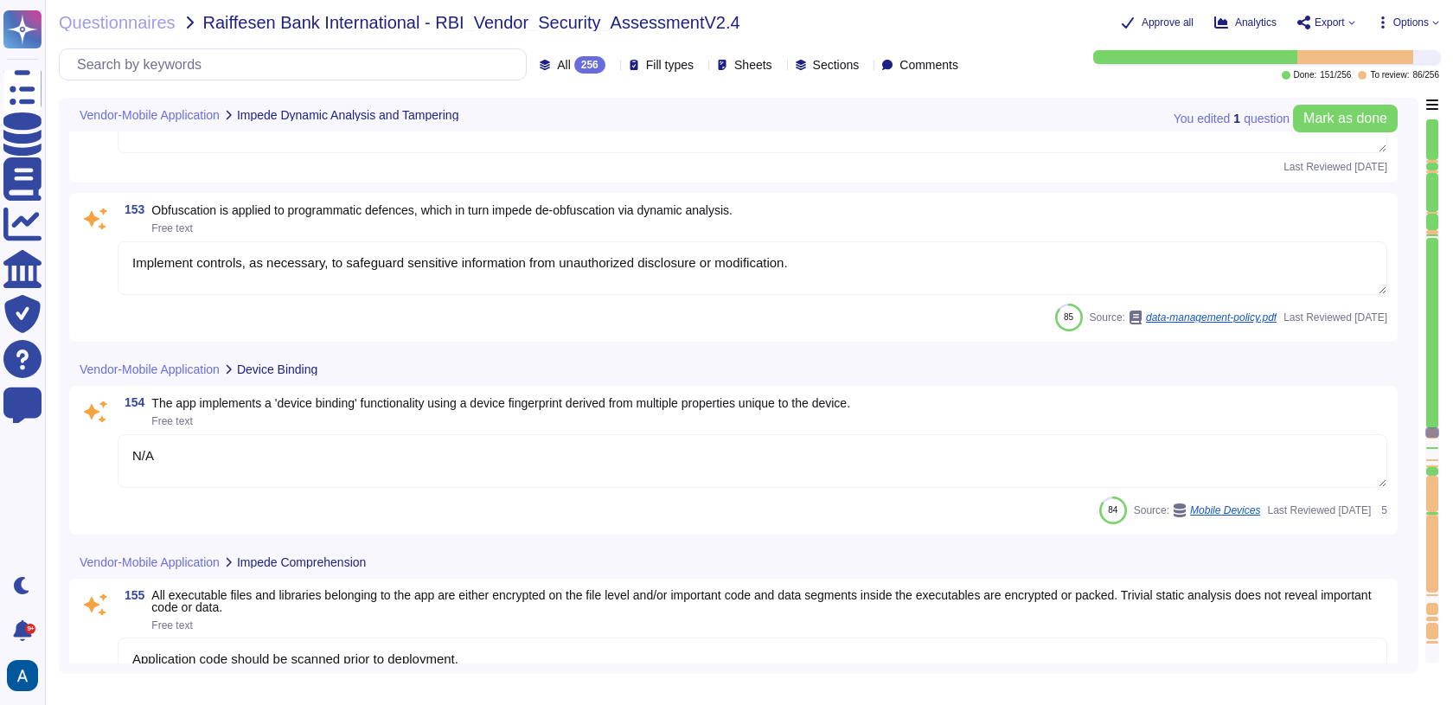
click at [917, 256] on textarea "Implement controls, as necessary, to safeguard sensitive information from unaut…" at bounding box center [752, 268] width 1269 height 54
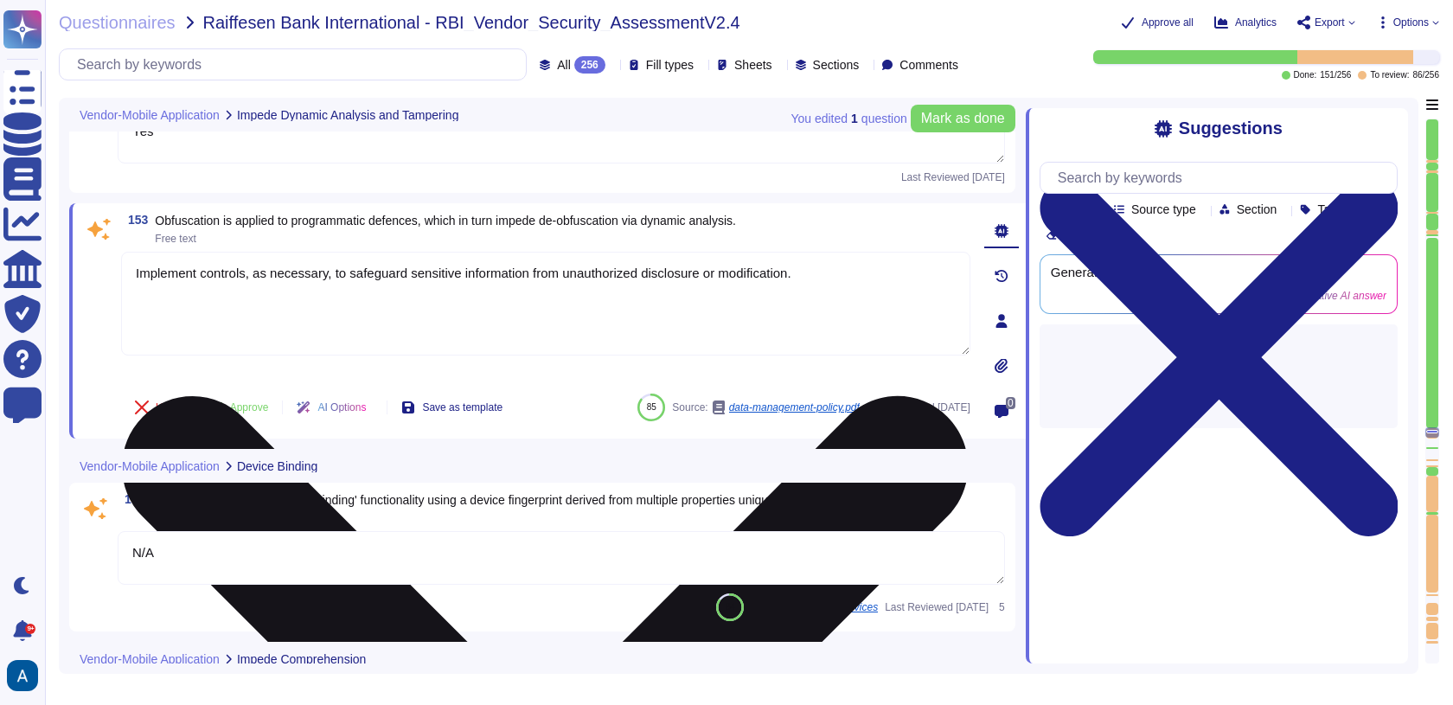
click at [917, 256] on textarea "Implement controls, as necessary, to safeguard sensitive information from unaut…" at bounding box center [545, 304] width 849 height 104
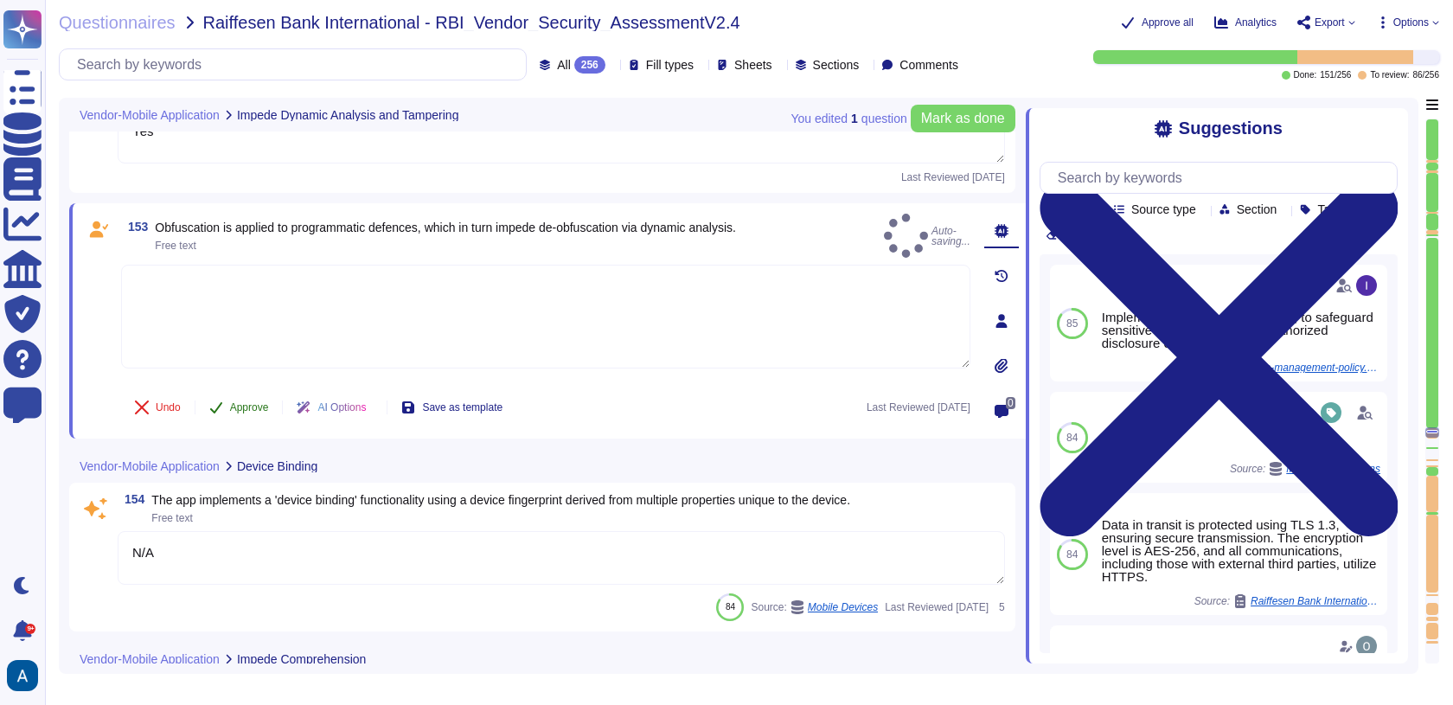
click at [252, 406] on span "Approve" at bounding box center [249, 407] width 39 height 10
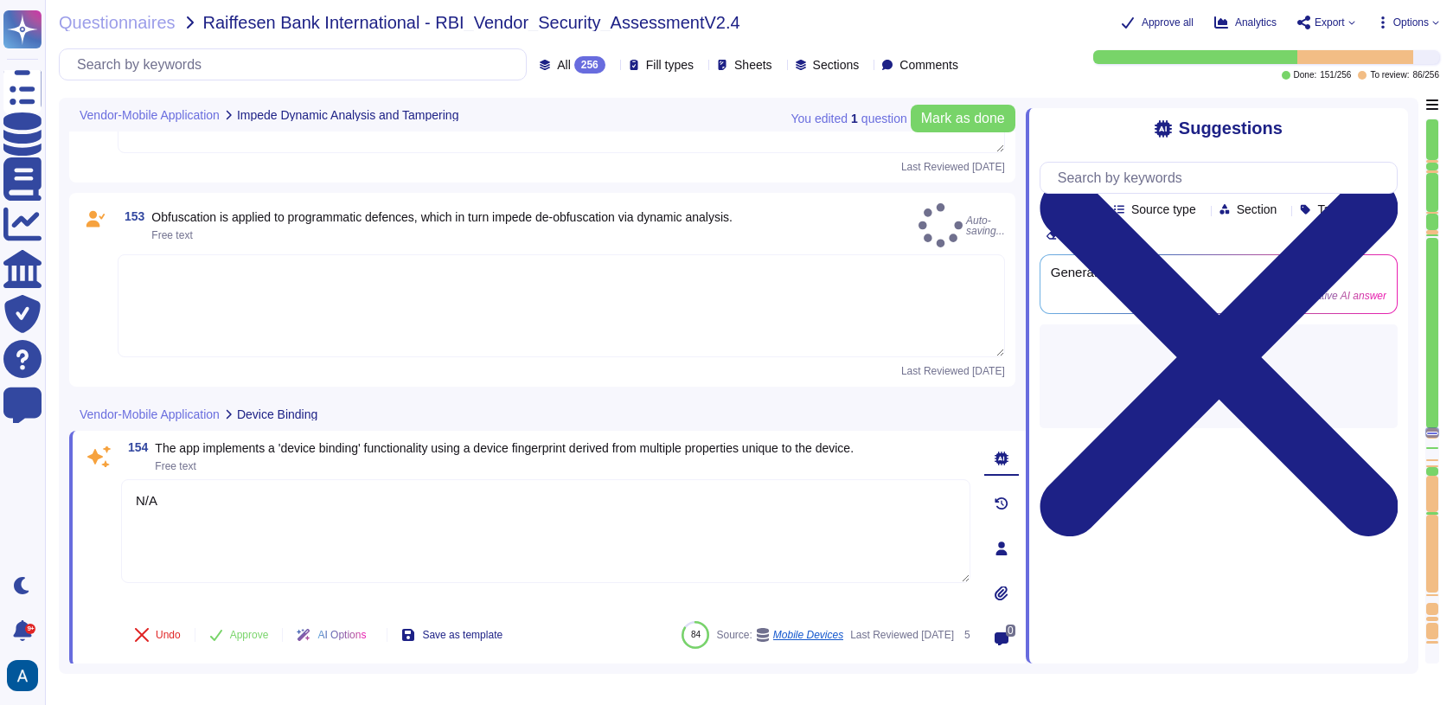
type textarea "Implement controls, as necessary, to safeguard sensitive information from unaut…"
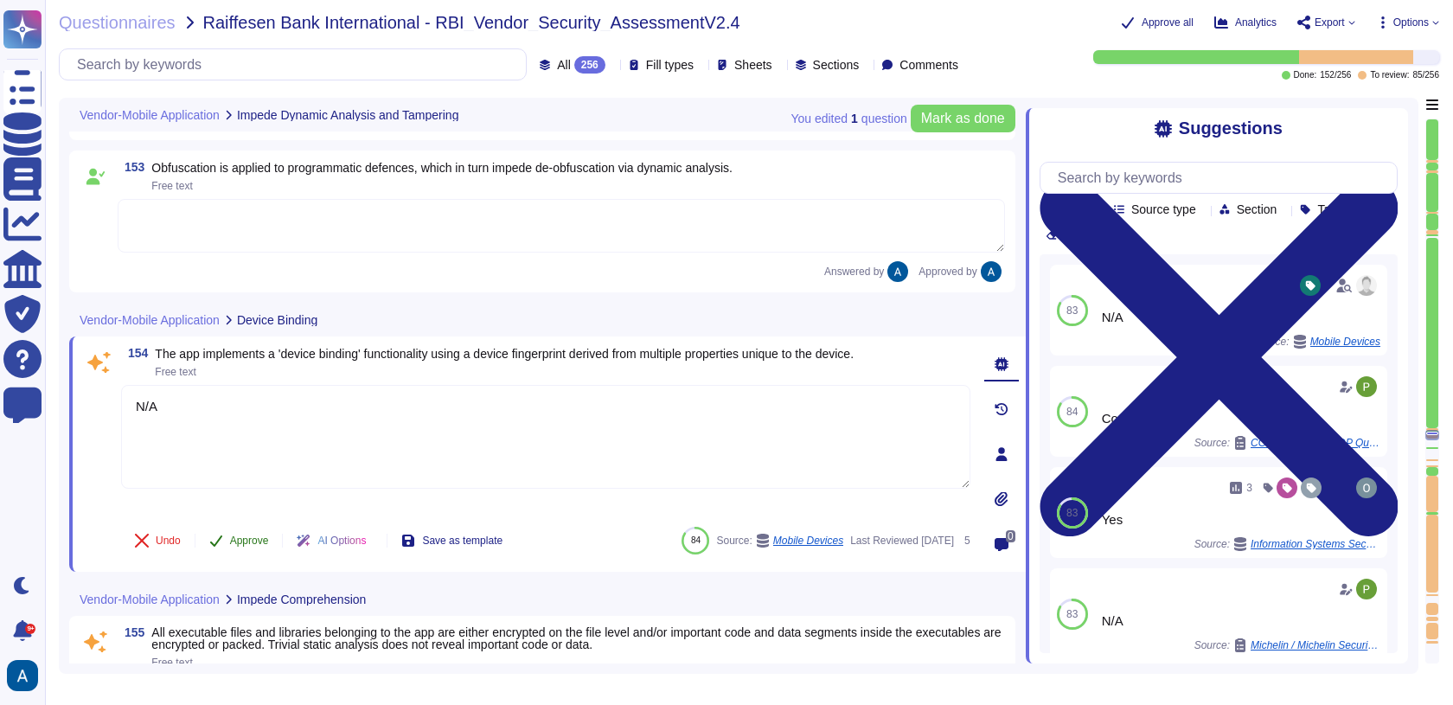
type textarea "Yes"
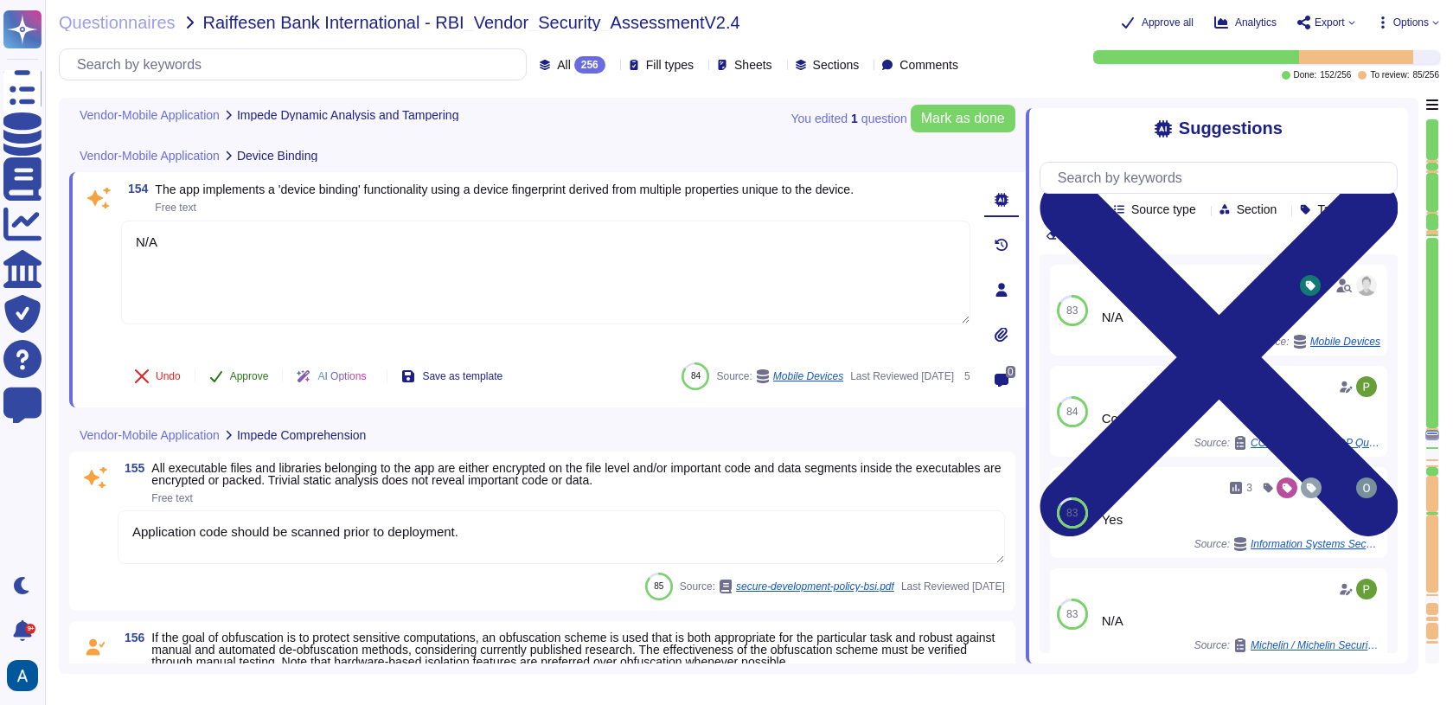
scroll to position [24205, 0]
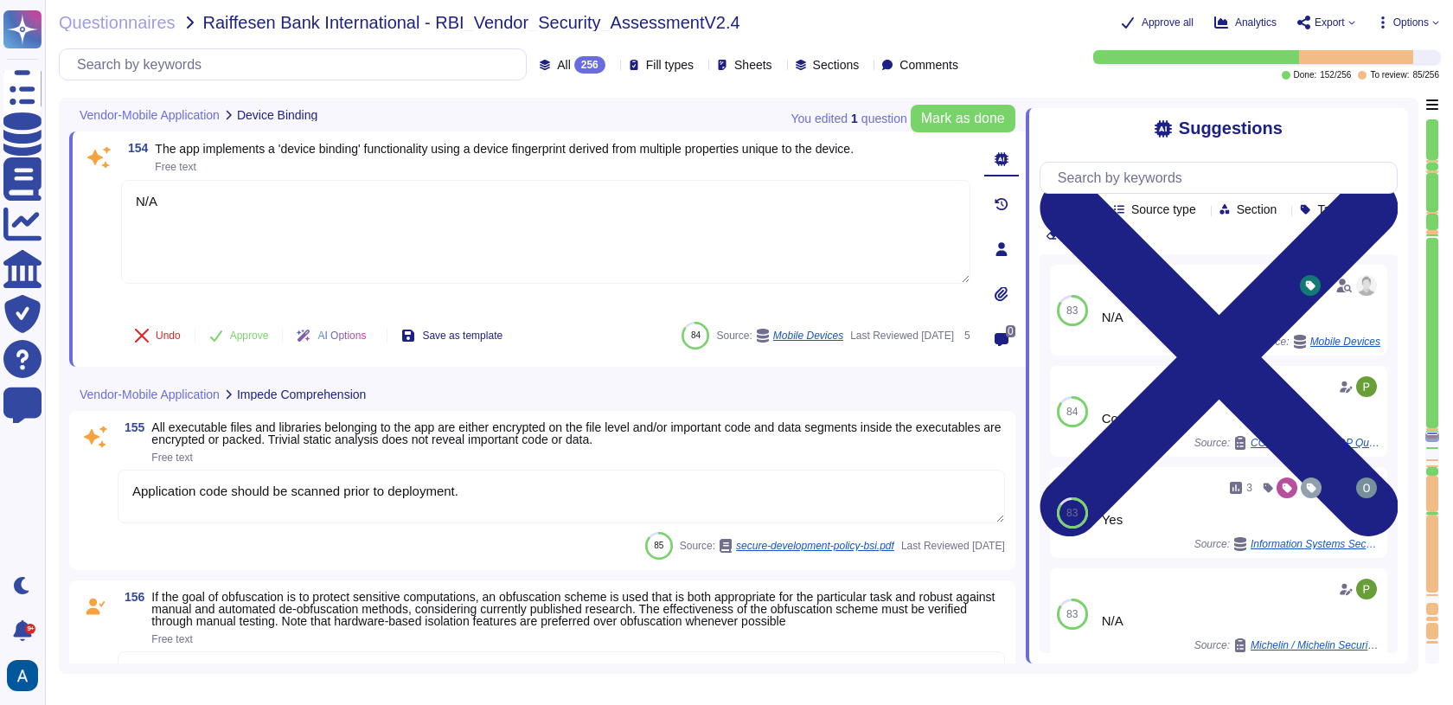
click at [1436, 431] on div at bounding box center [1432, 432] width 12 height 2
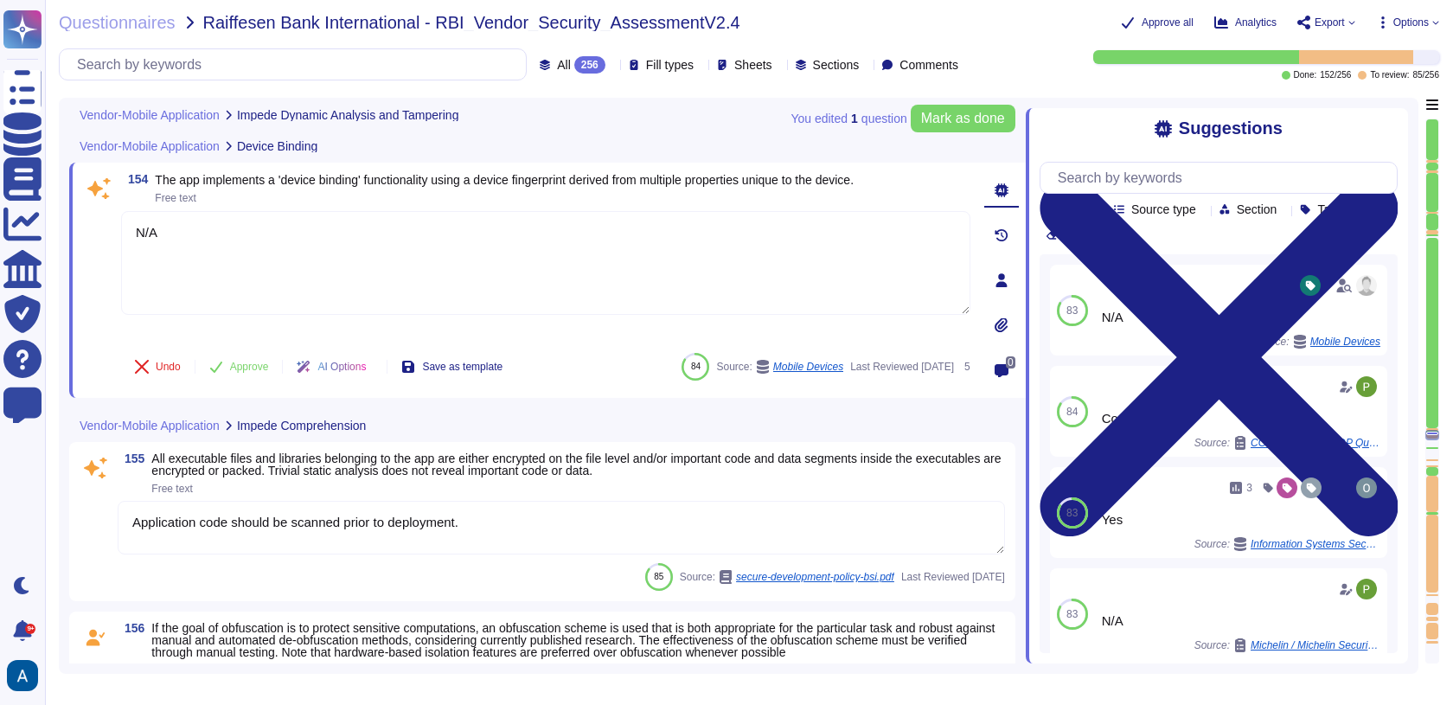
type textarea "Yes"
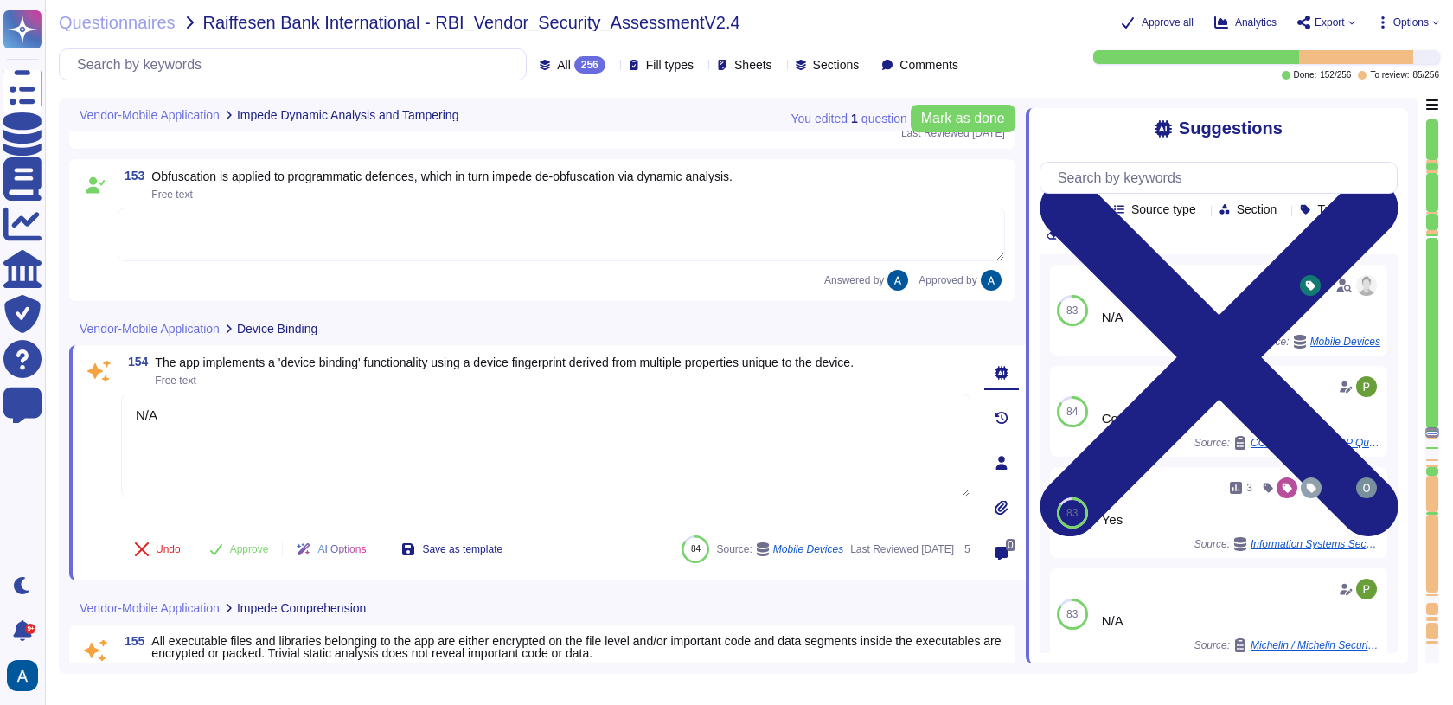
scroll to position [24029, 0]
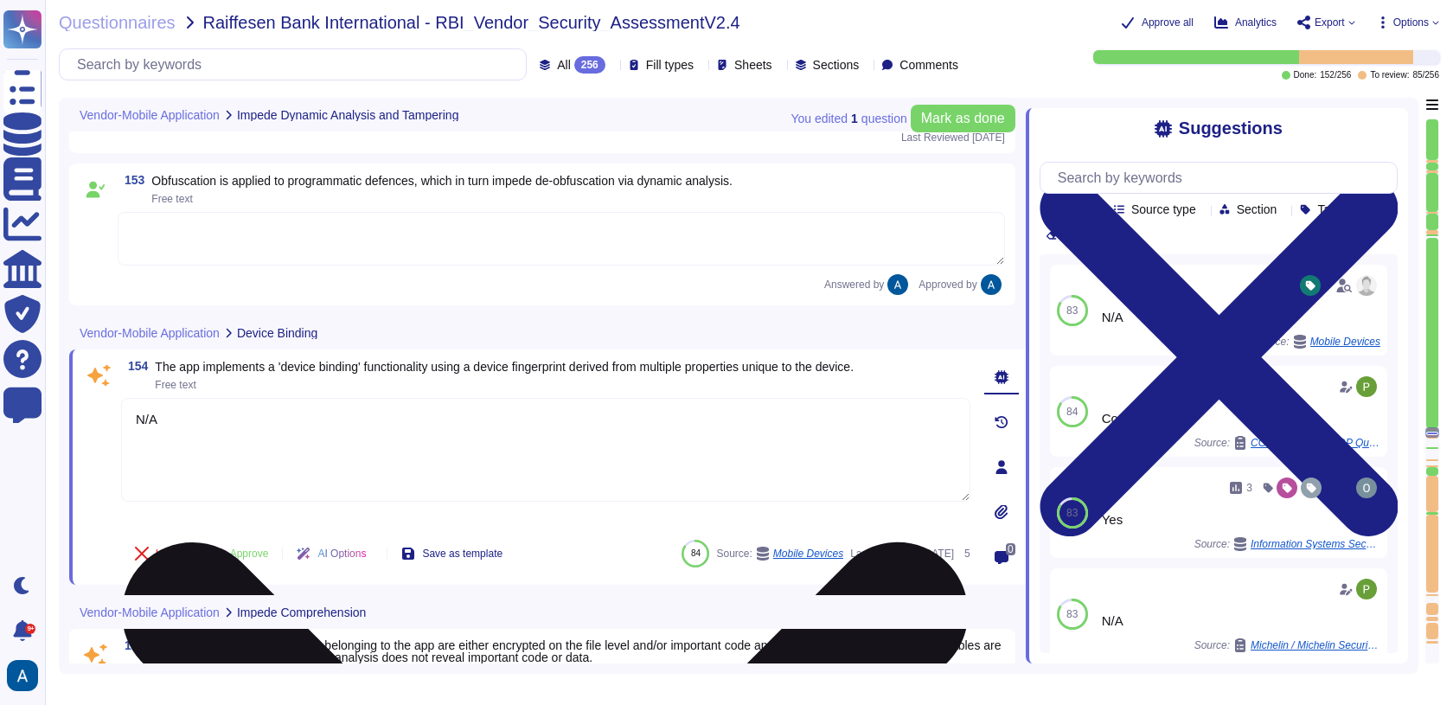
click at [776, 413] on textarea "N/A" at bounding box center [545, 450] width 849 height 104
type textarea "N"
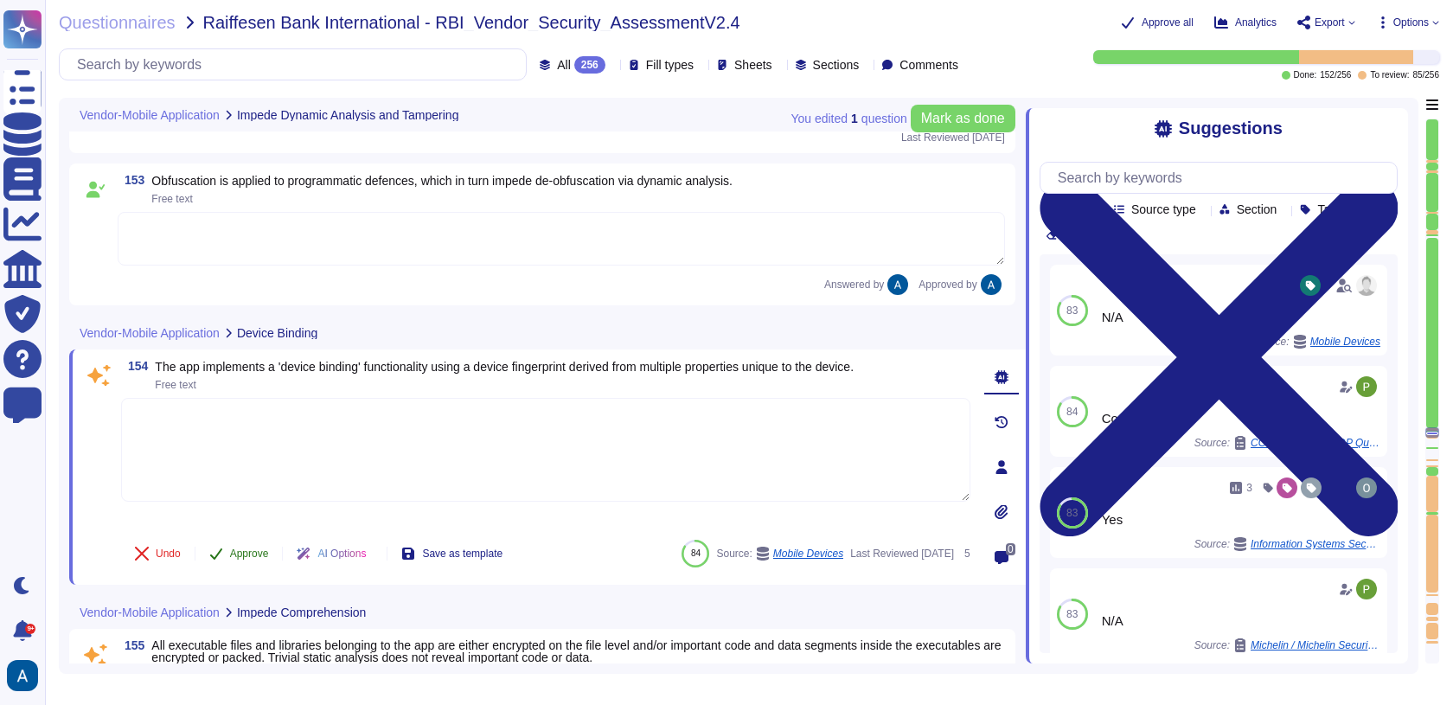
click at [246, 557] on button "Approve" at bounding box center [238, 553] width 87 height 35
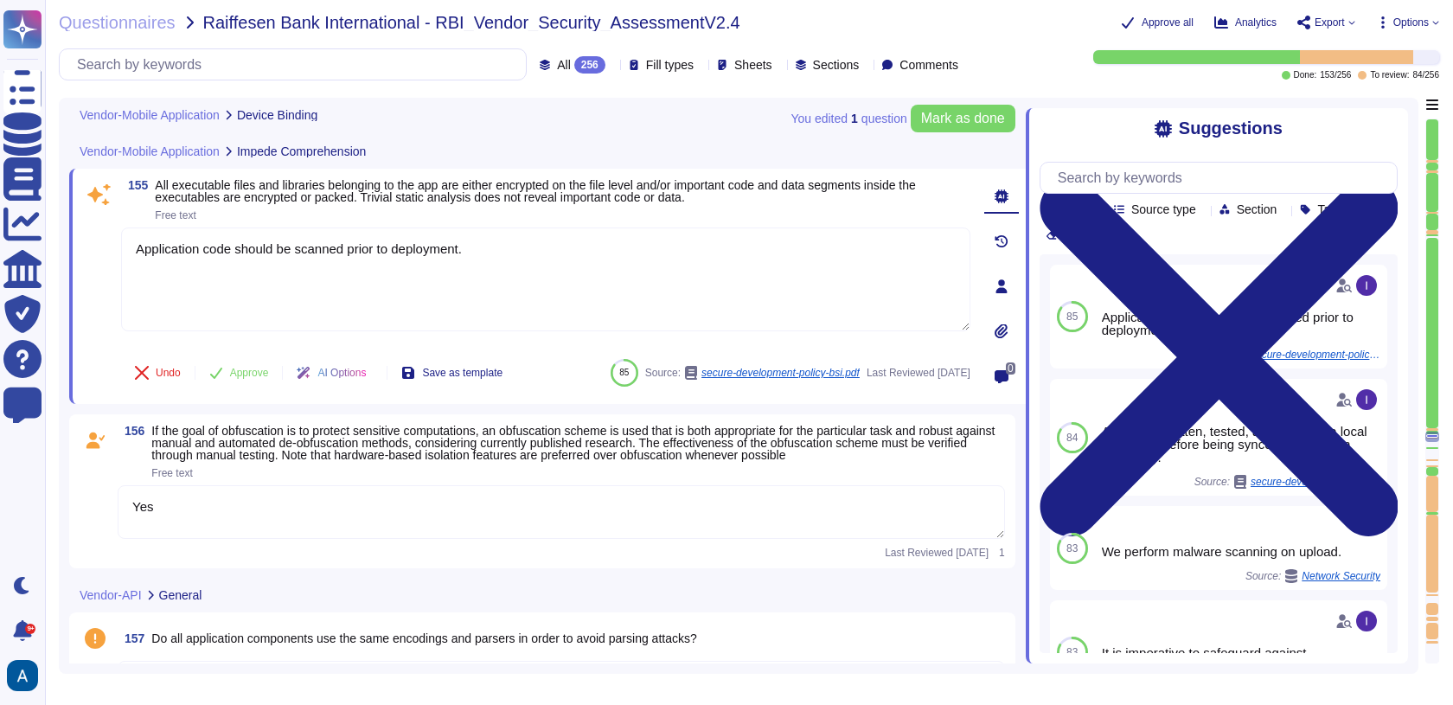
scroll to position [24430, 0]
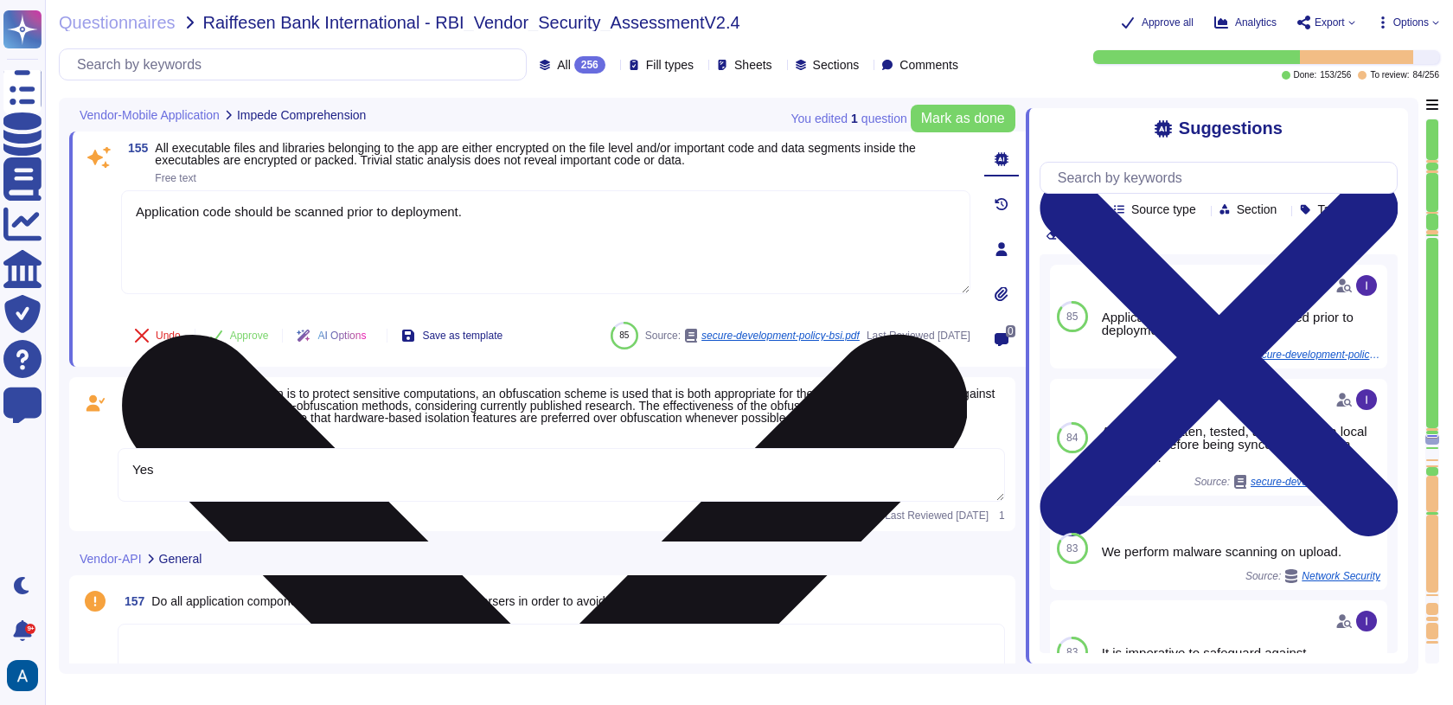
click at [308, 219] on textarea "Application code should be scanned prior to deployment." at bounding box center [545, 242] width 849 height 104
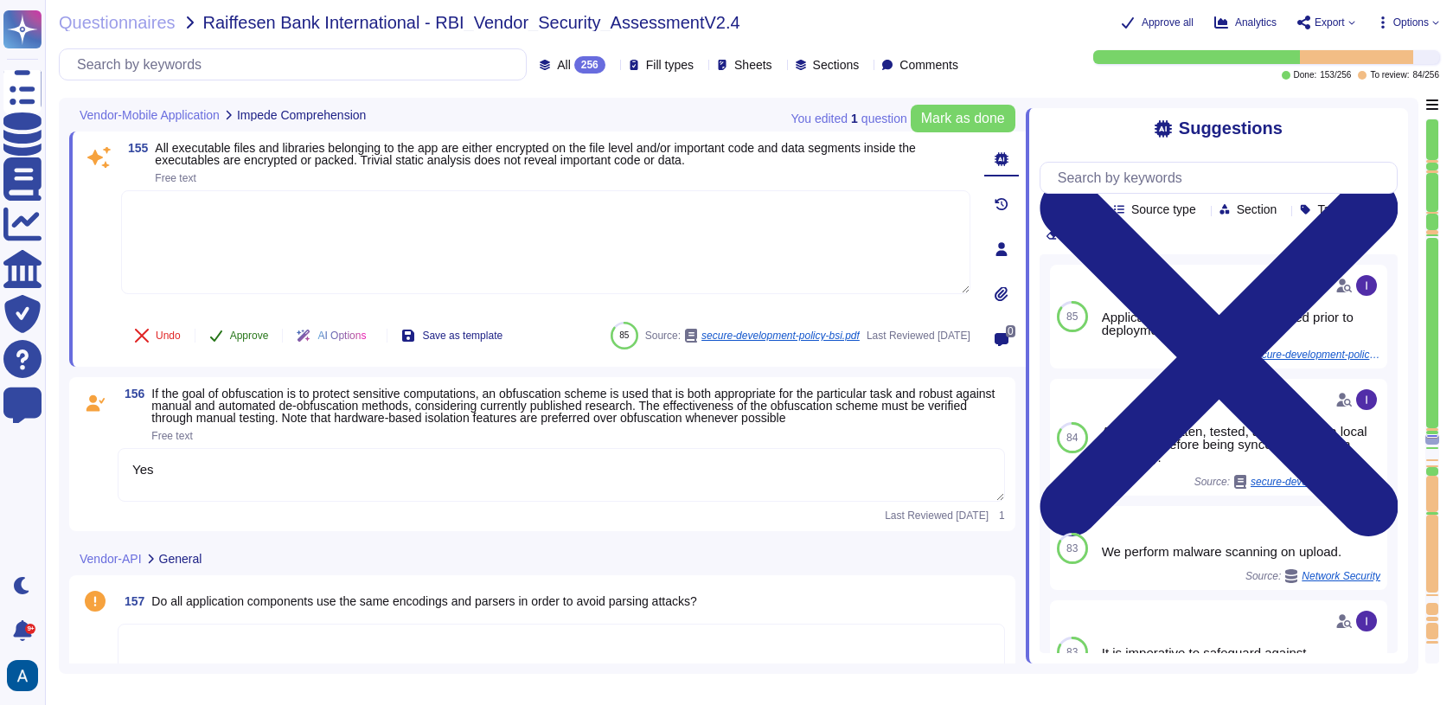
click at [264, 330] on span "Approve" at bounding box center [249, 335] width 39 height 10
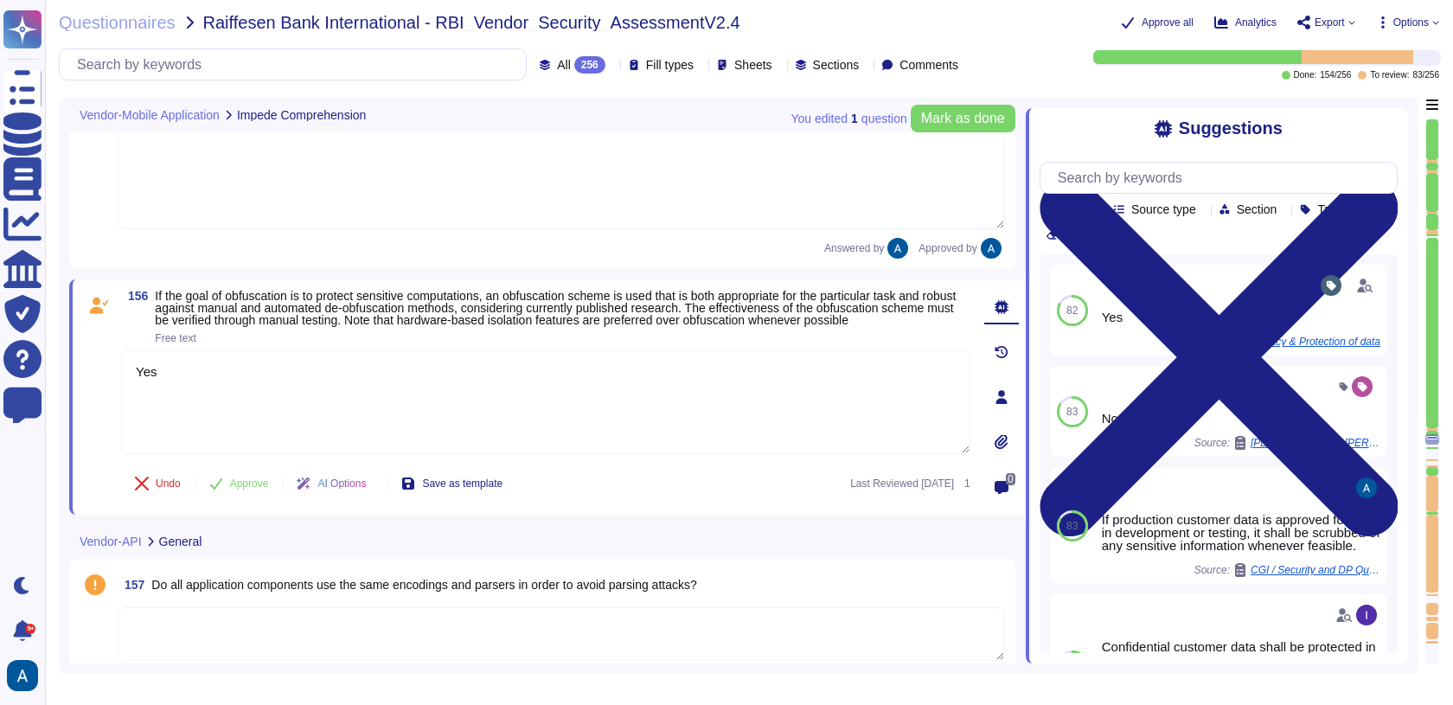
type textarea "Yes"
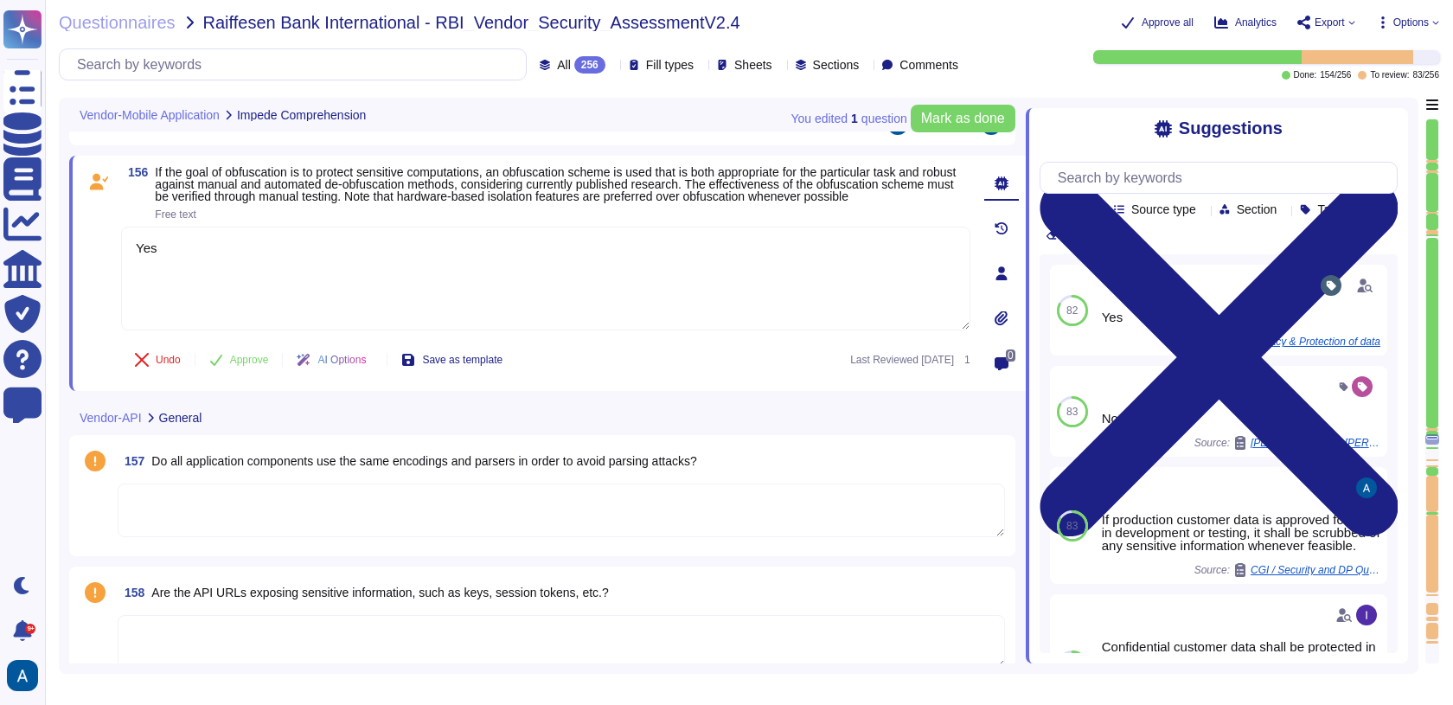
click at [1433, 424] on div at bounding box center [1432, 333] width 12 height 190
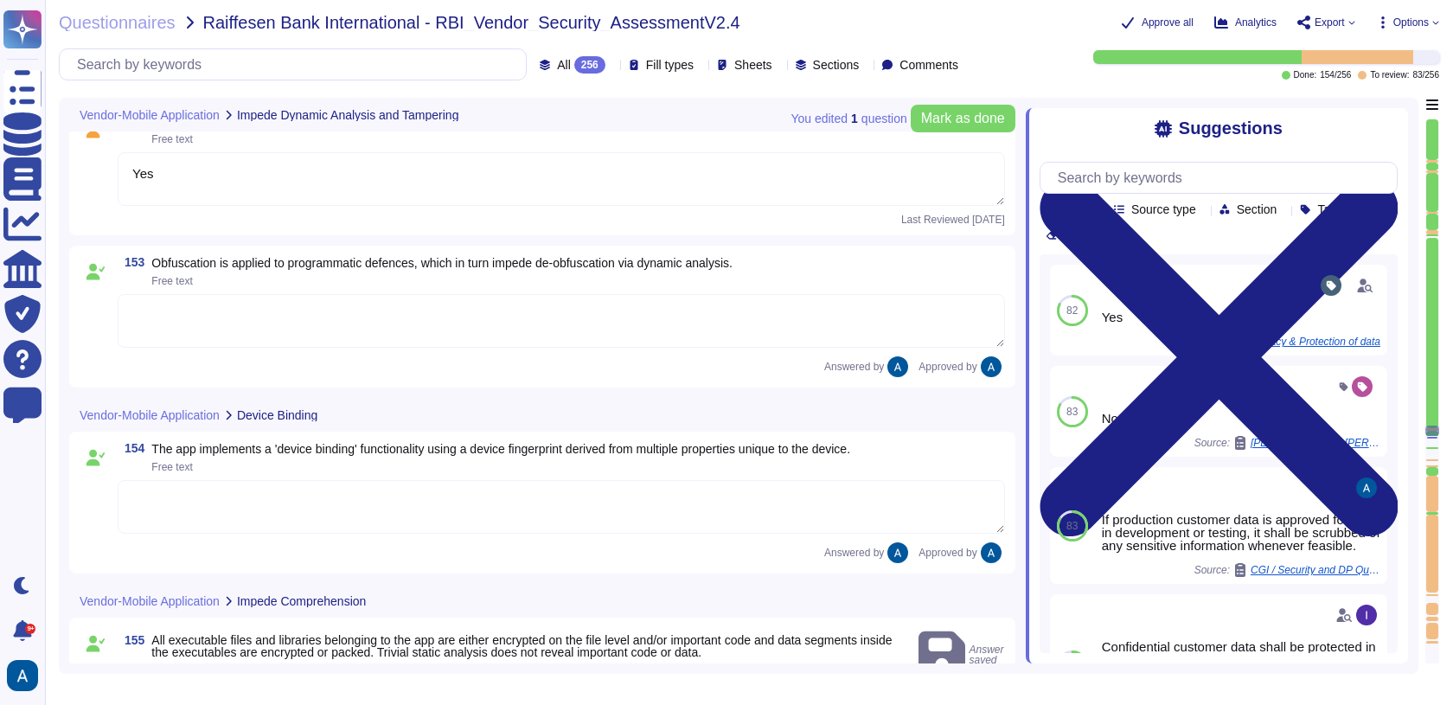
type textarea "Yes"
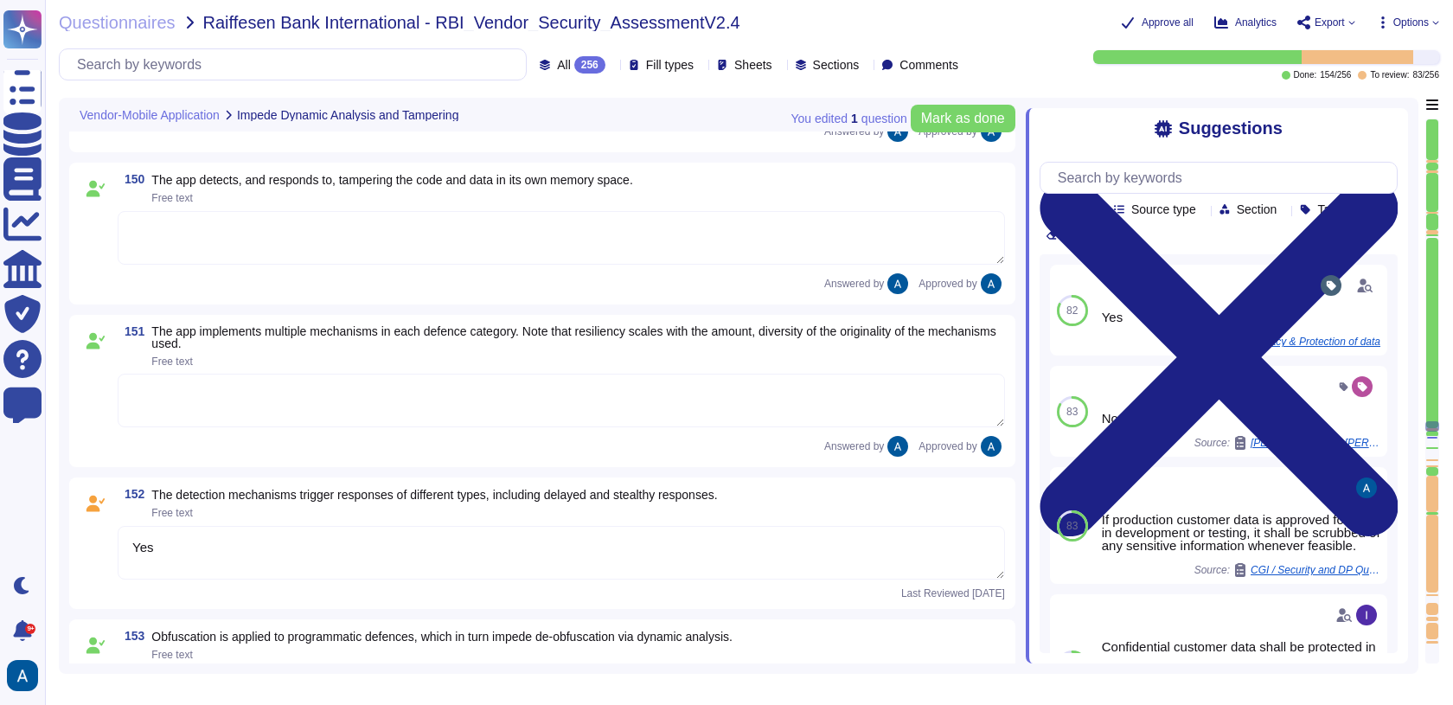
scroll to position [23604, 0]
click at [497, 559] on textarea "Yes" at bounding box center [561, 553] width 887 height 54
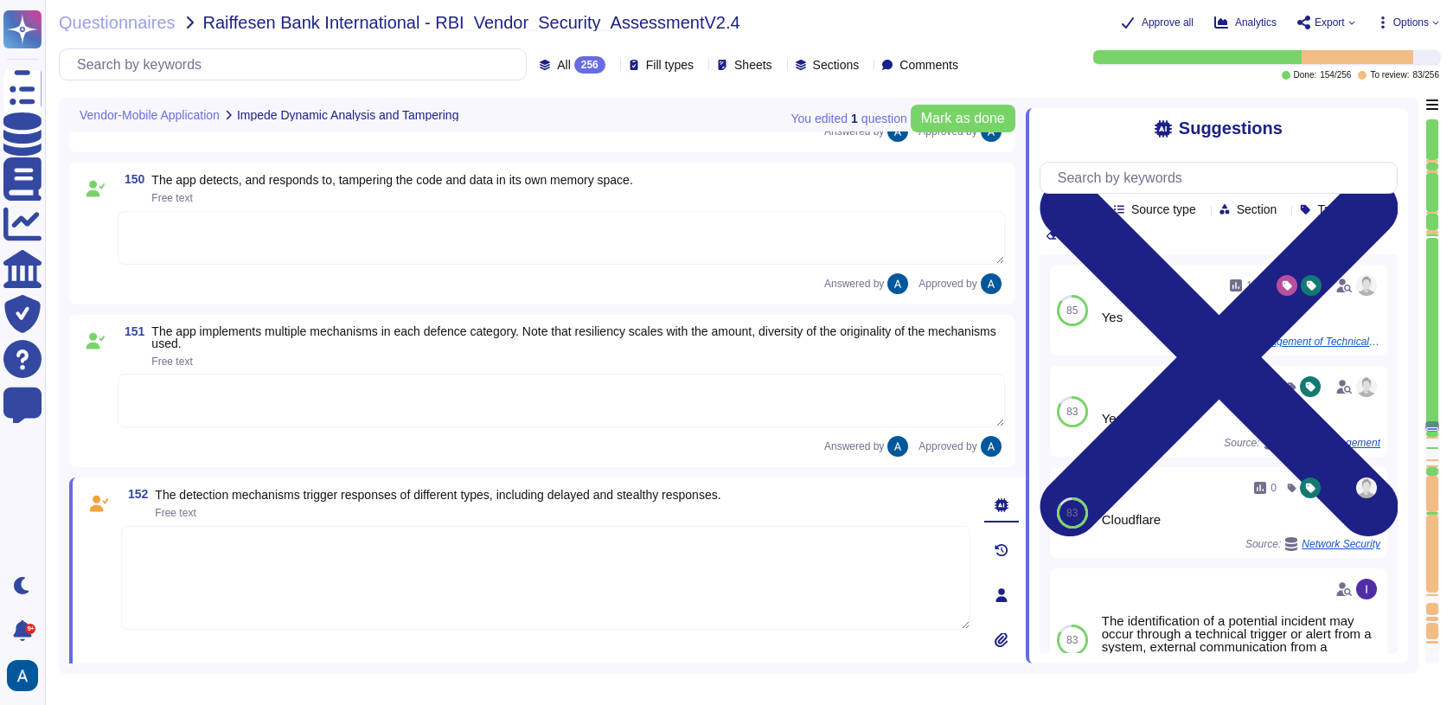
click at [144, 664] on button "Undo" at bounding box center [157, 681] width 73 height 35
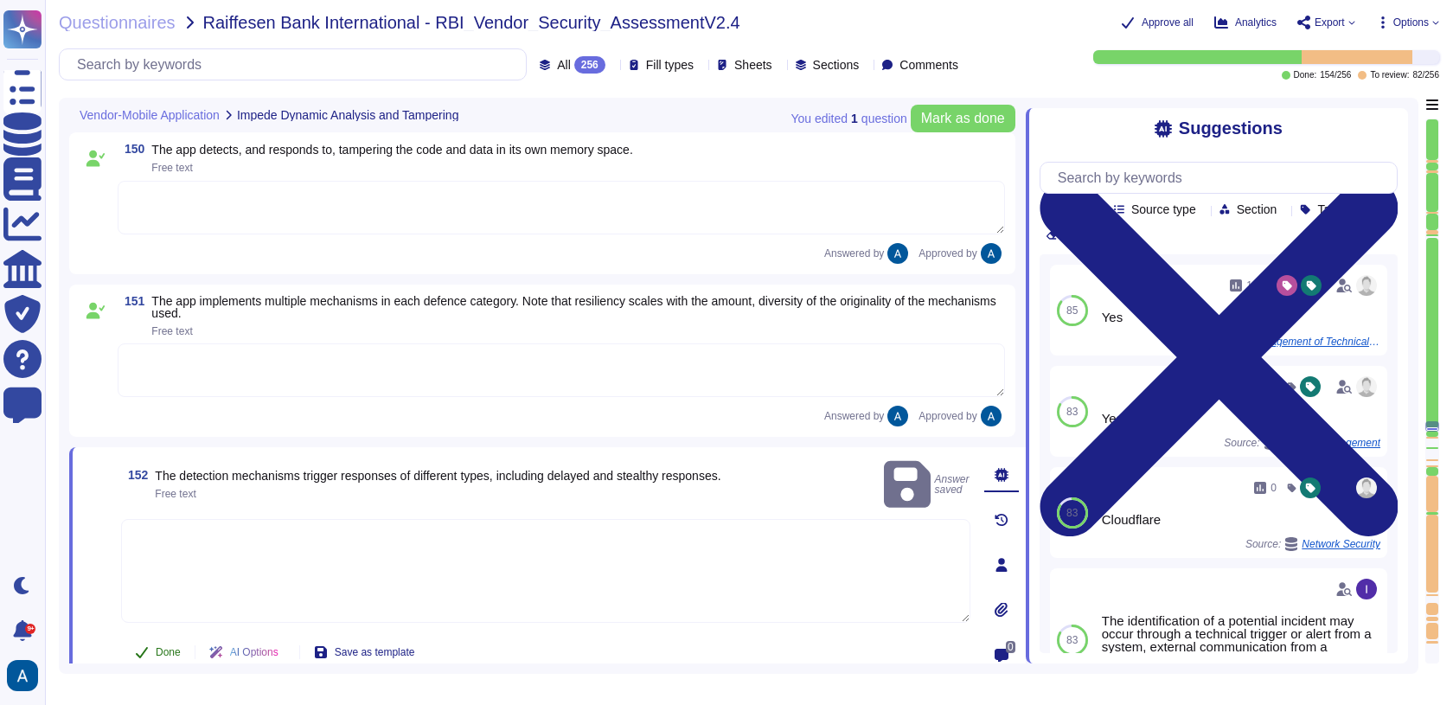
click at [171, 647] on span "Done" at bounding box center [168, 652] width 25 height 10
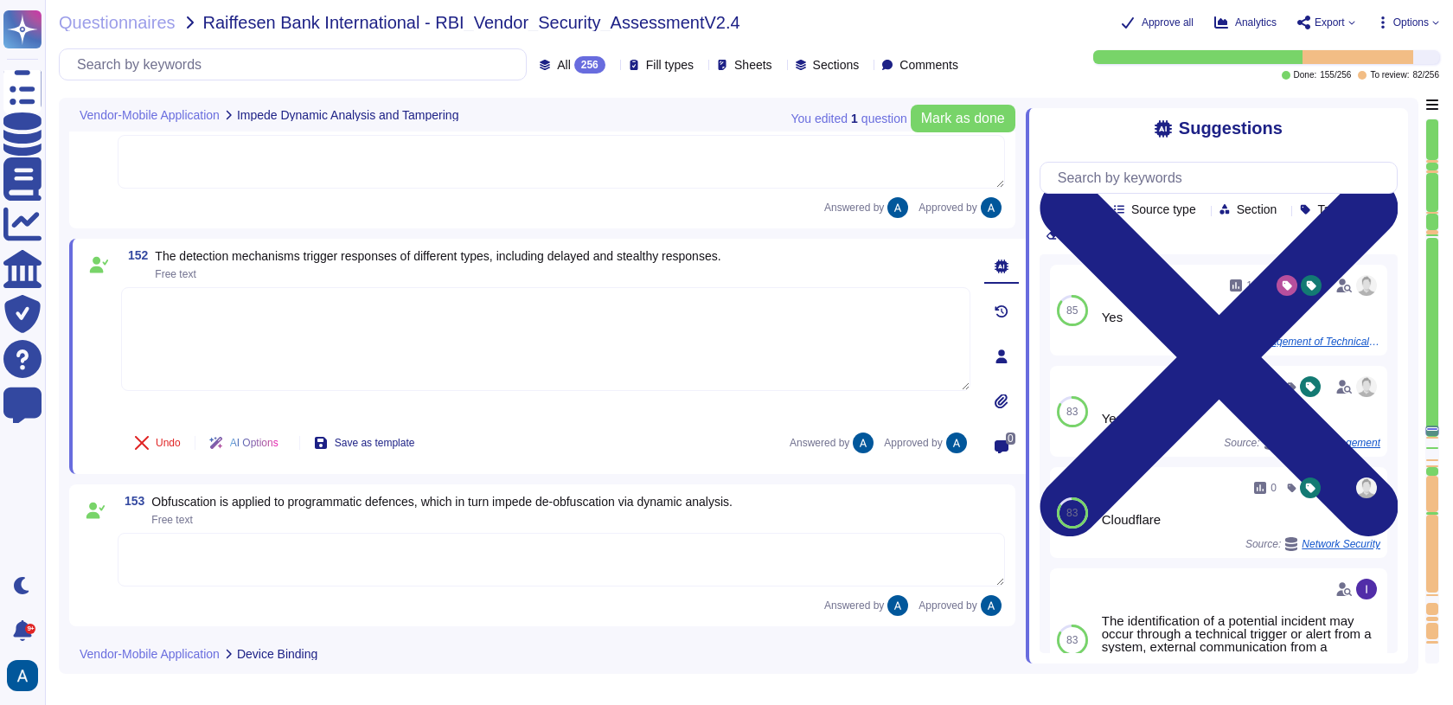
type textarea "Yes"
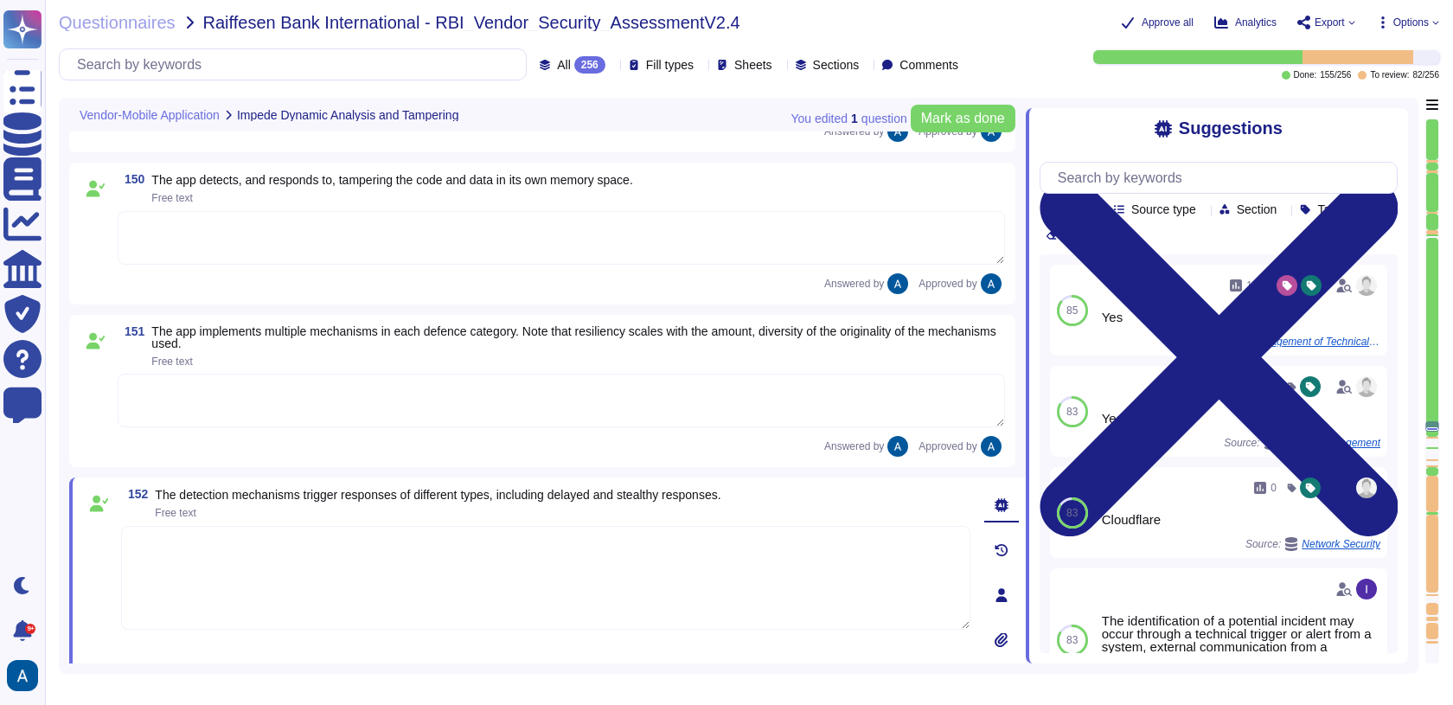
click at [1432, 431] on div at bounding box center [1432, 337] width 12 height 199
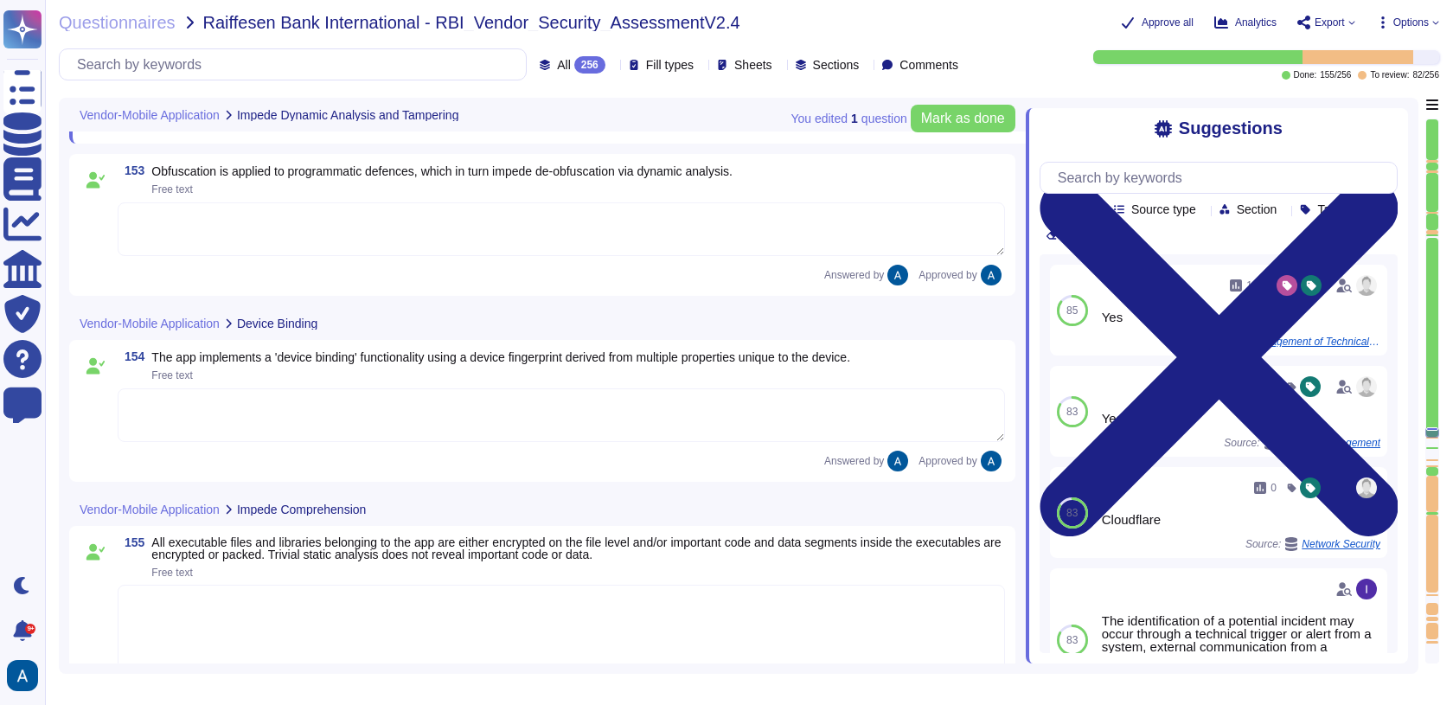
type textarea "Yes"
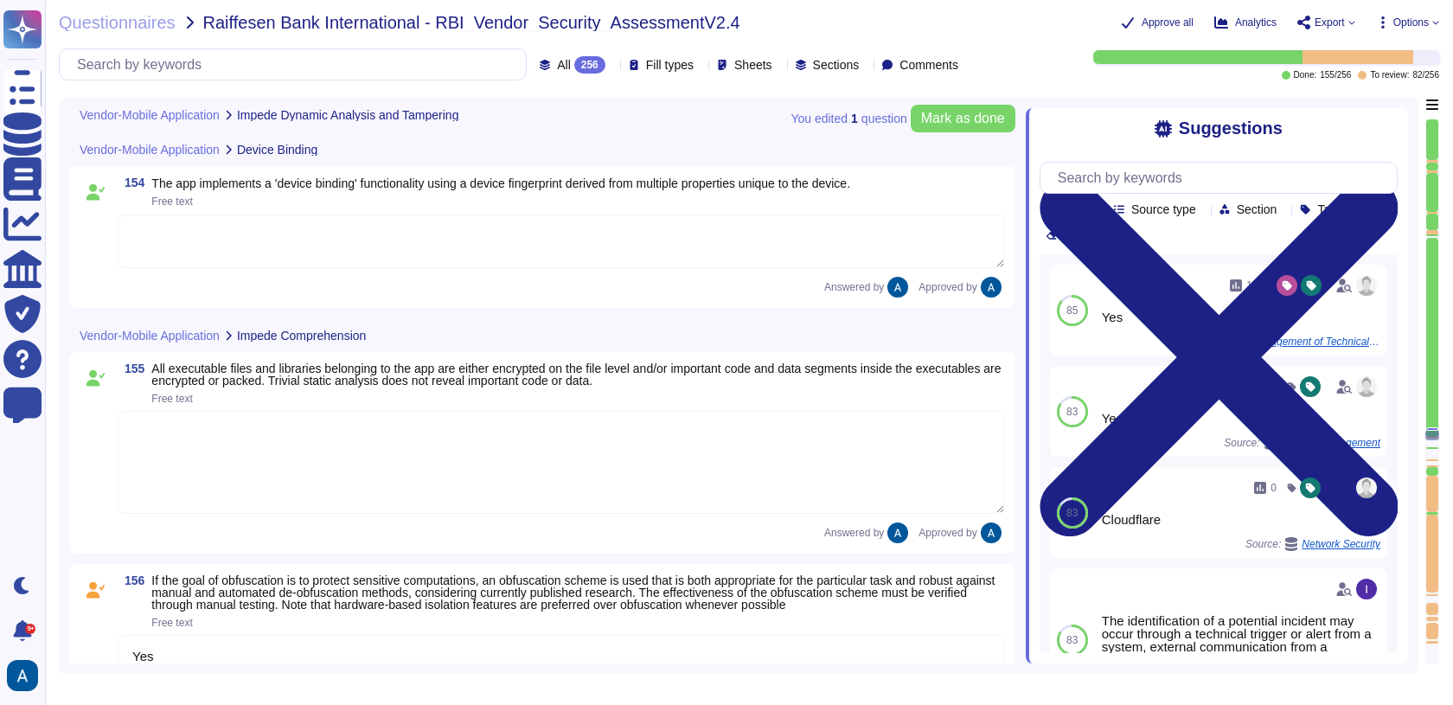
scroll to position [24306, 0]
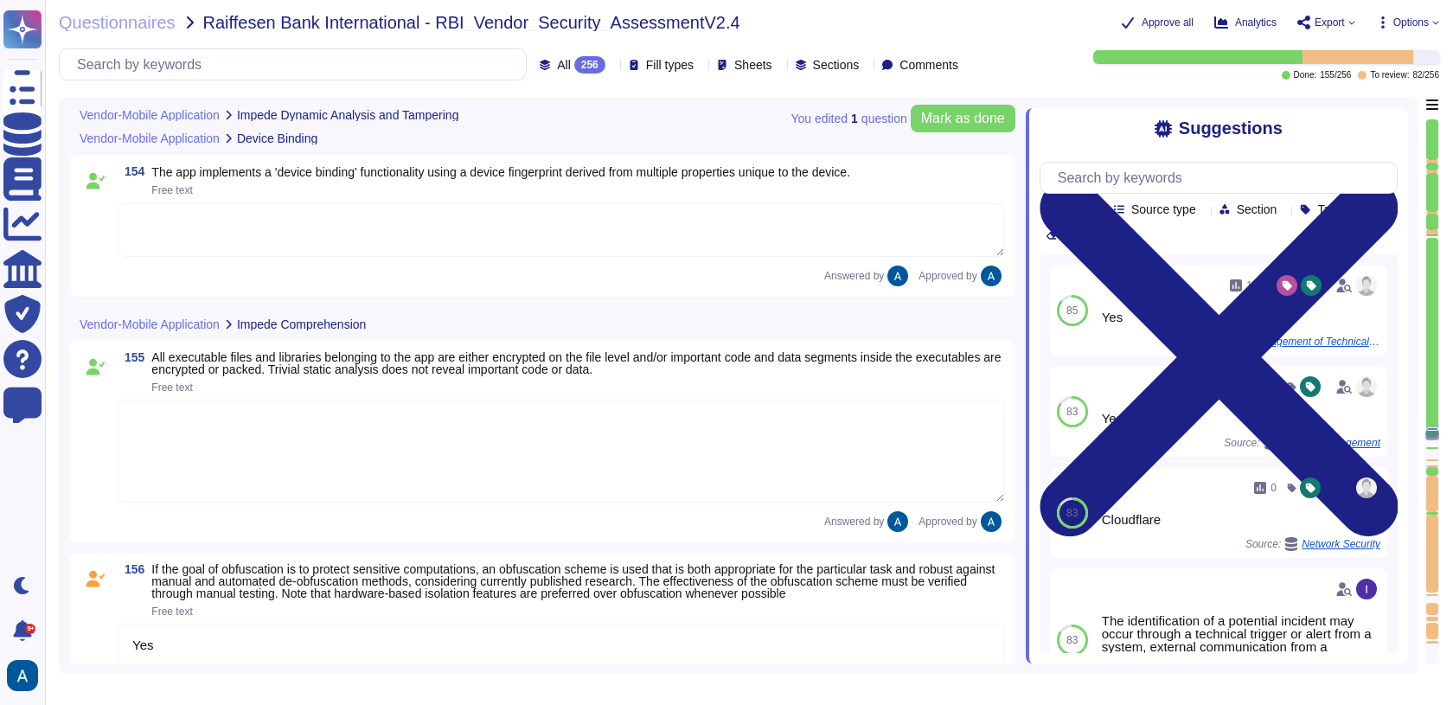
click at [584, 642] on textarea "Yes" at bounding box center [561, 650] width 887 height 54
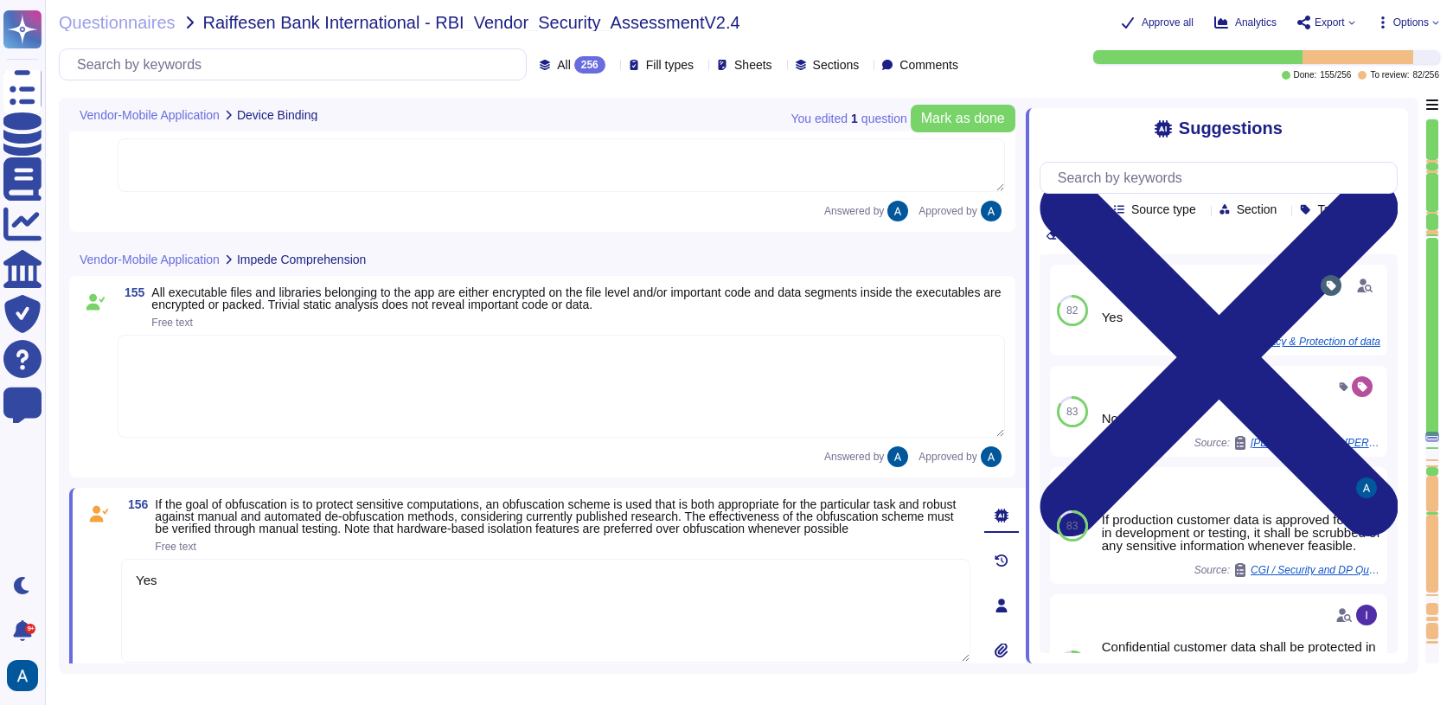
click at [584, 642] on textarea "Yes" at bounding box center [545, 611] width 849 height 104
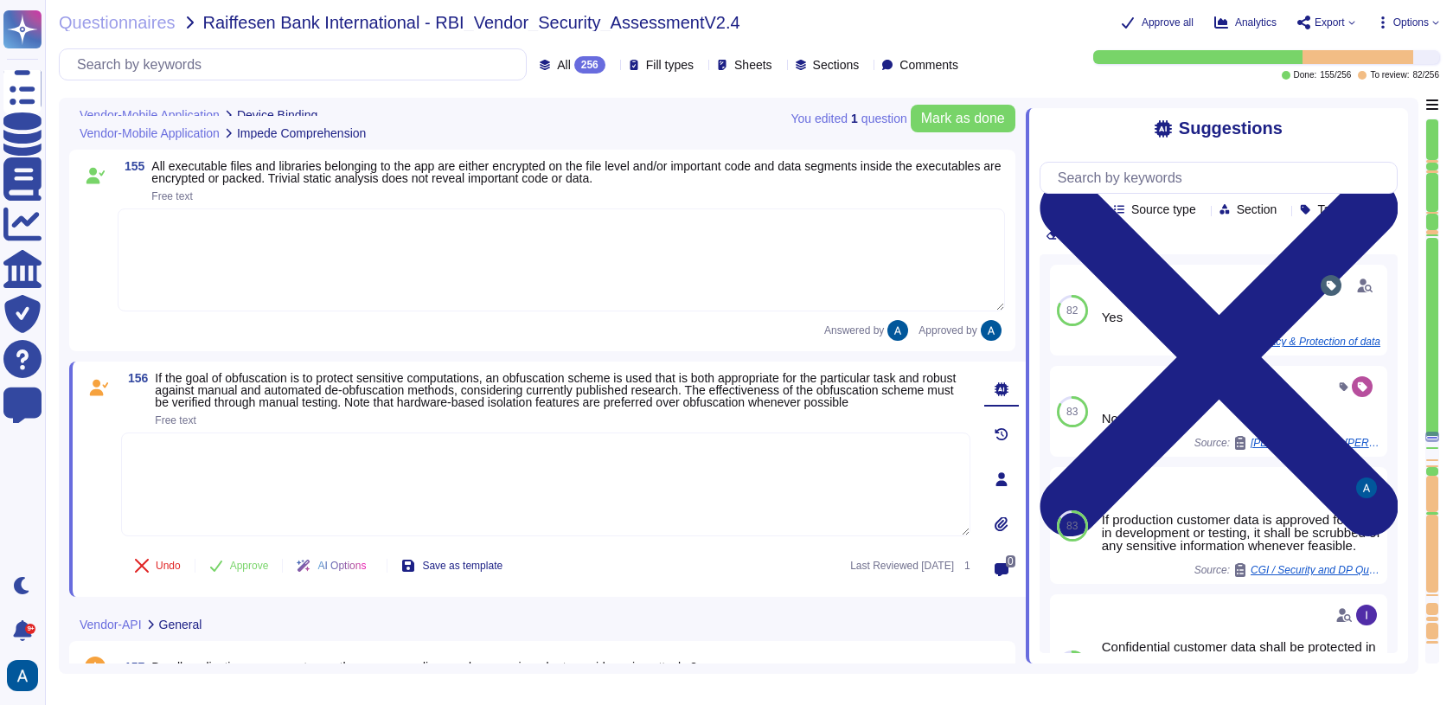
scroll to position [24462, 0]
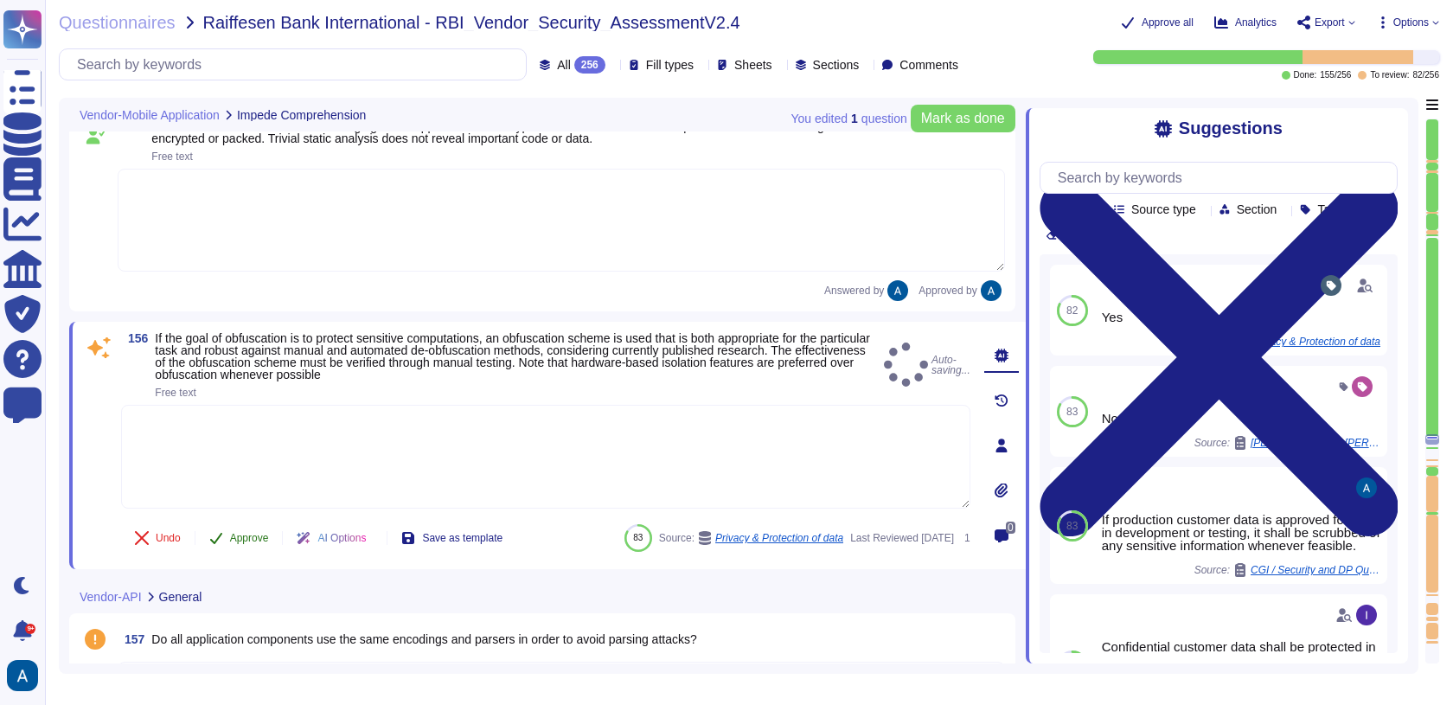
click at [268, 538] on span "Approve" at bounding box center [249, 538] width 39 height 10
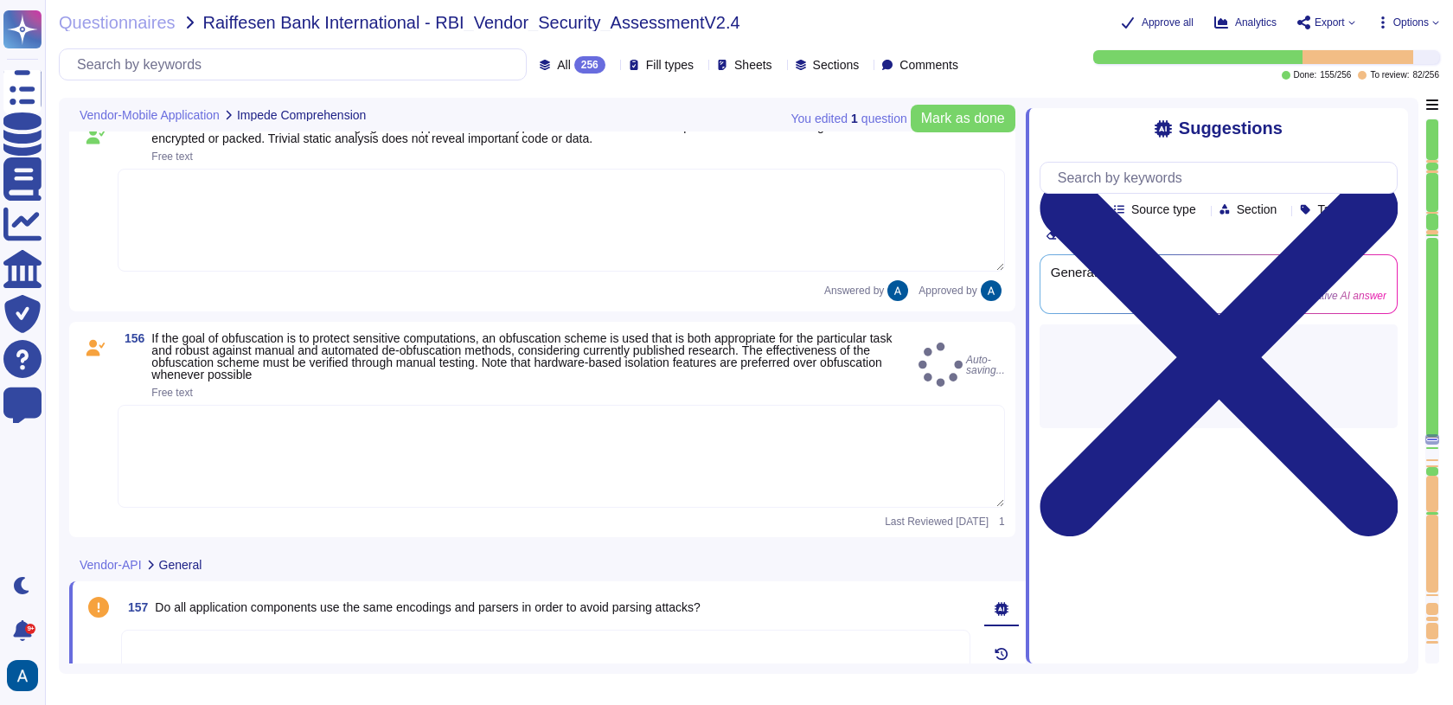
type textarea "Yes"
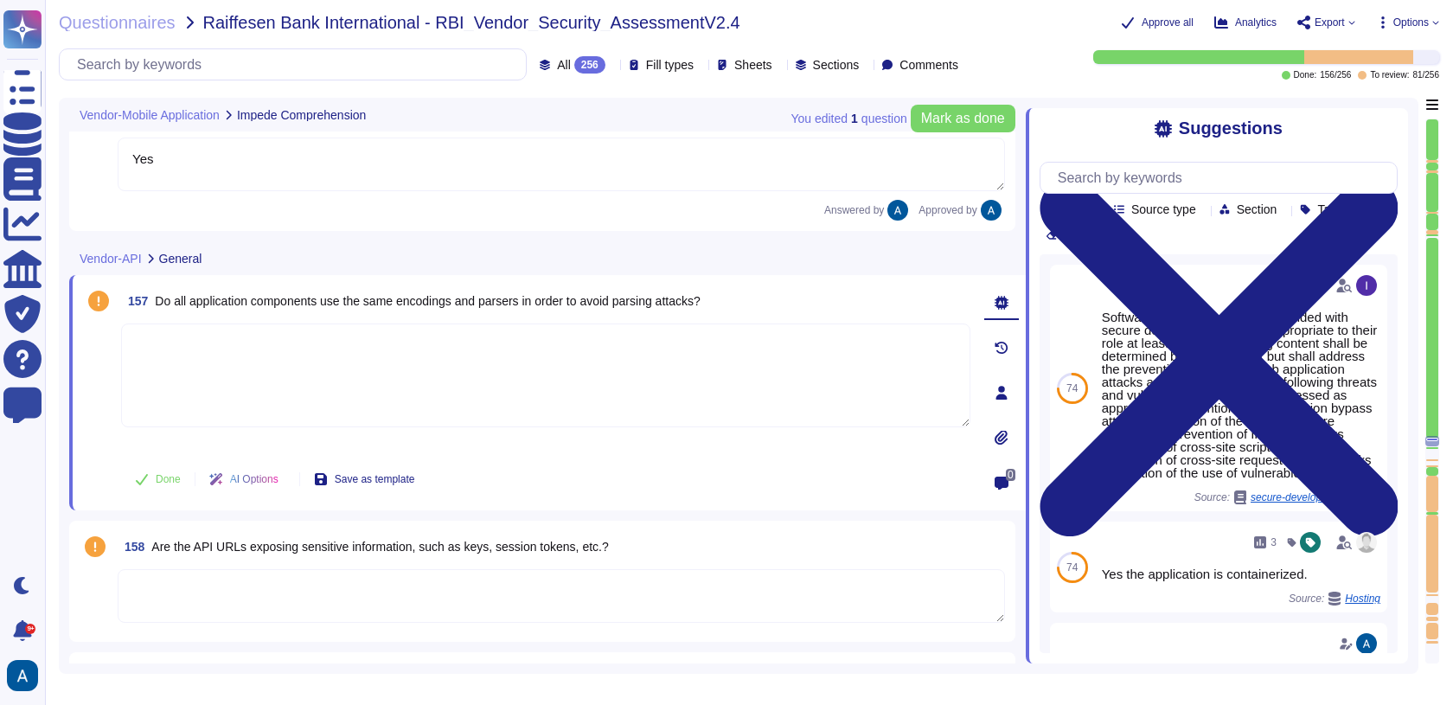
type textarea "Yes"
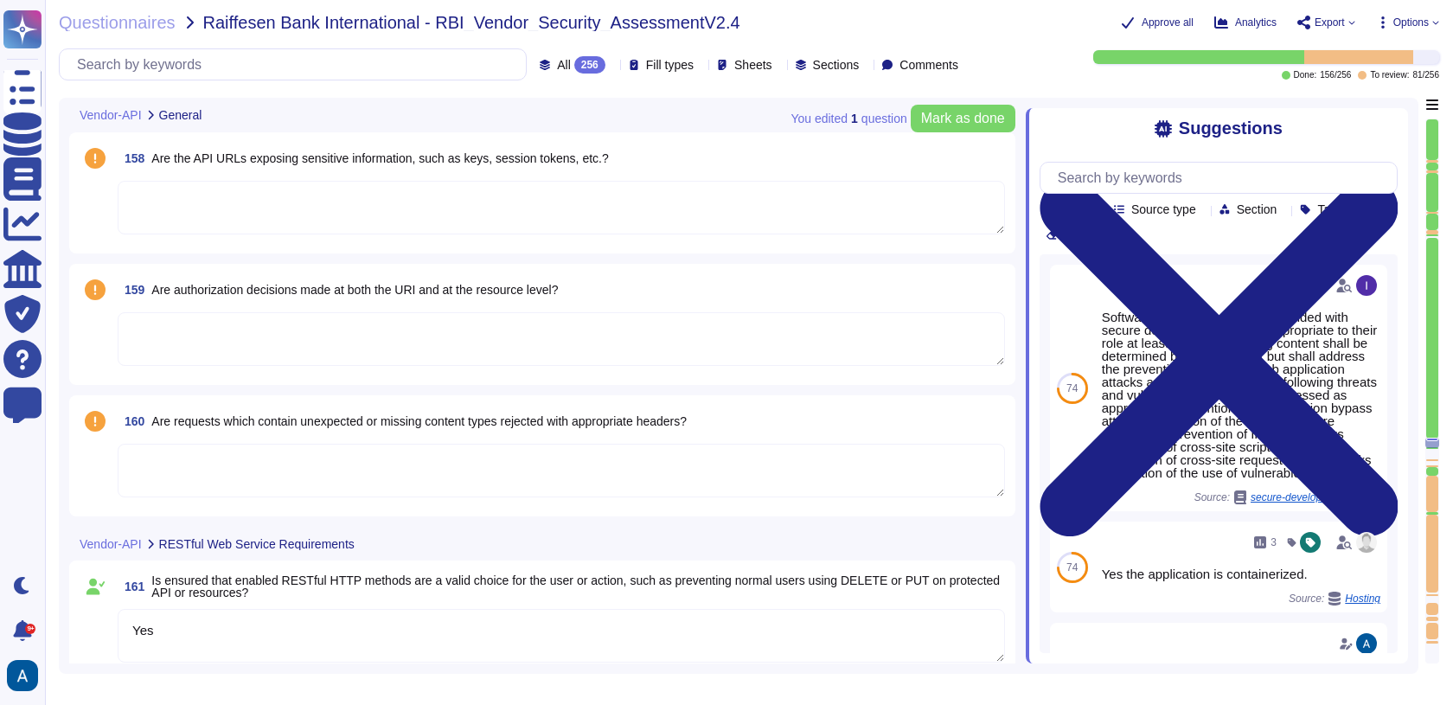
scroll to position [25045, 0]
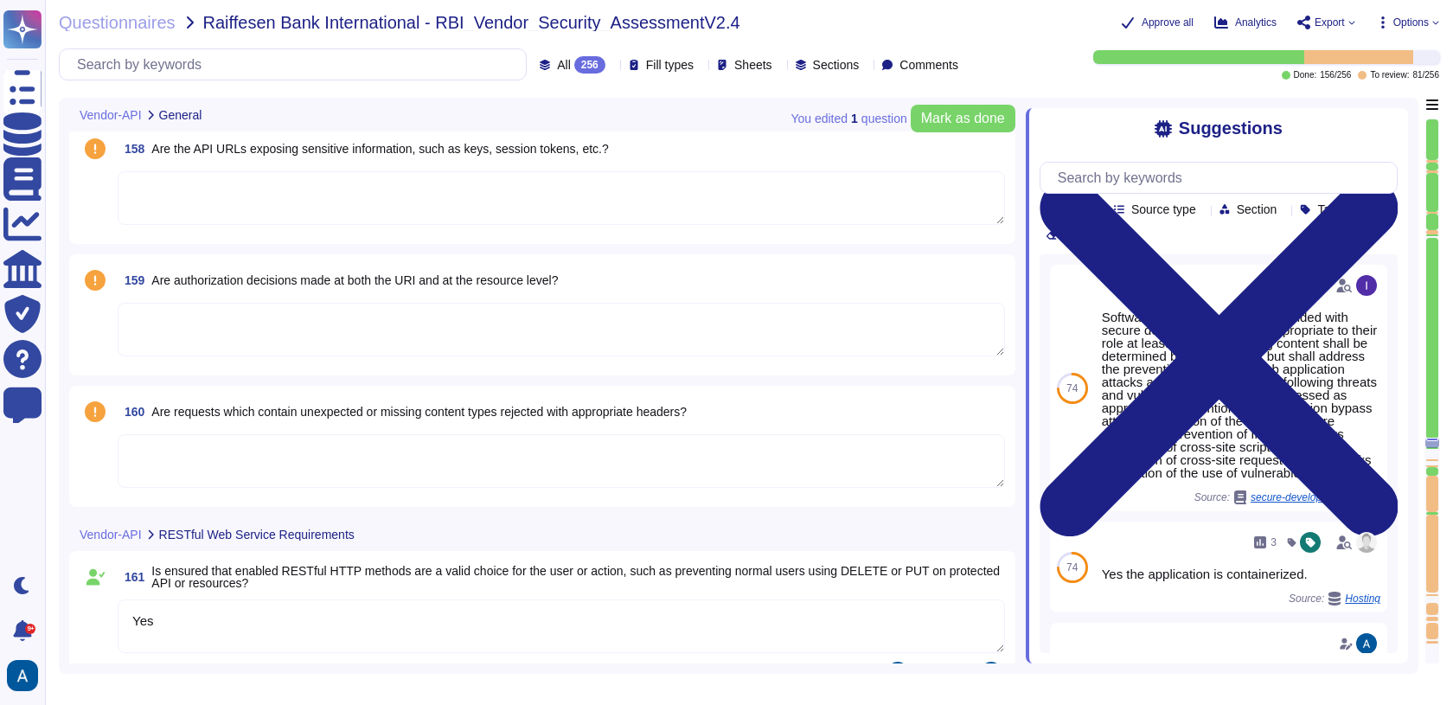
click at [1431, 387] on div at bounding box center [1432, 338] width 12 height 201
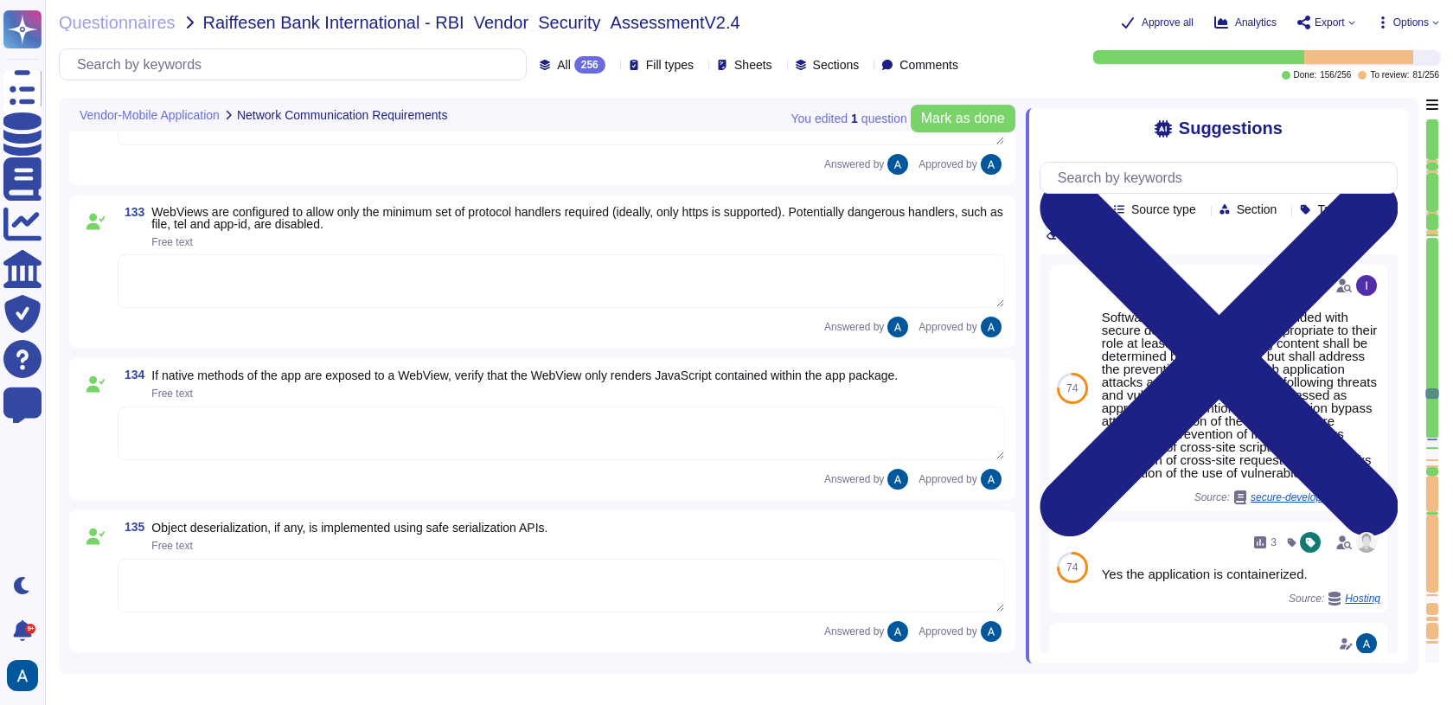
click at [1431, 227] on div at bounding box center [1432, 222] width 12 height 16
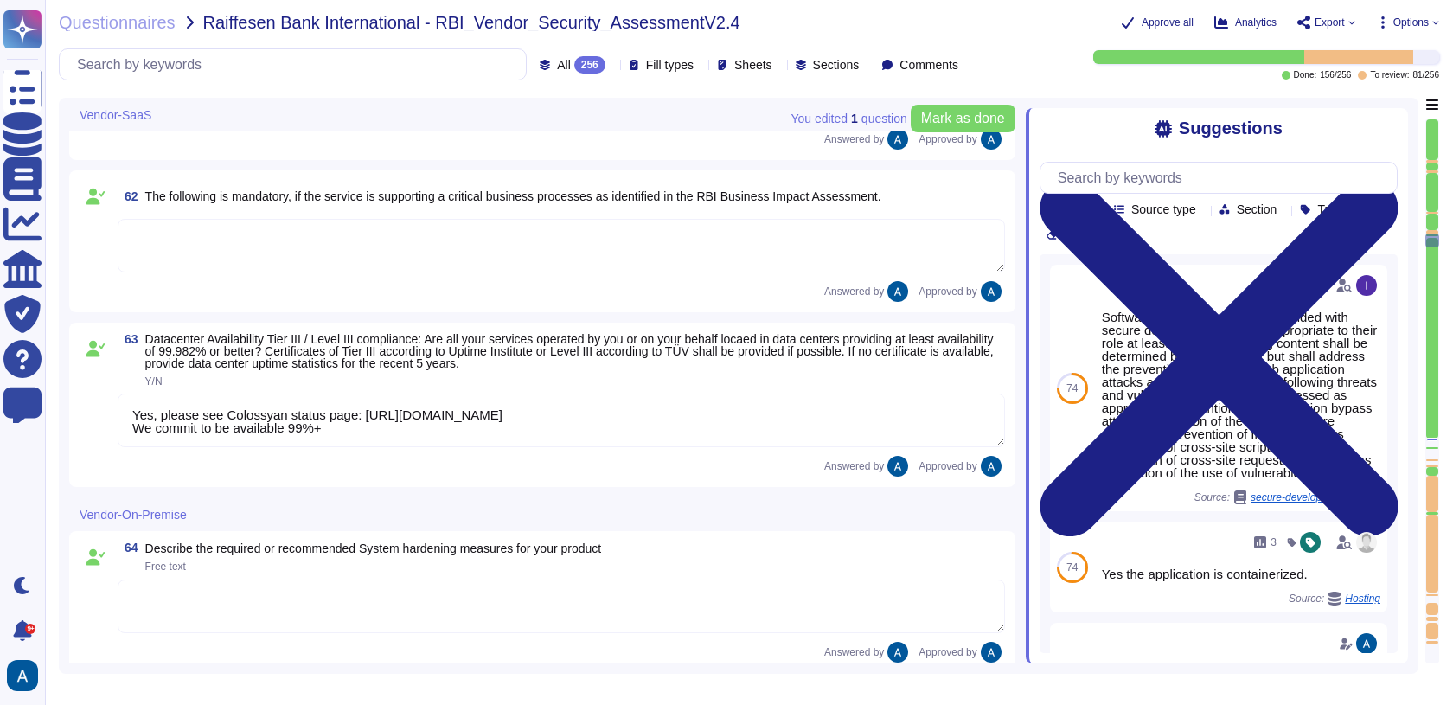
type textarea "We use TLS 1.3 for our configuration."
type textarea "SaaS"
type textarea "Yes"
type textarea "Yes, please see Colossyan status page: [URL][DOMAIN_NAME] We commit to be avail…"
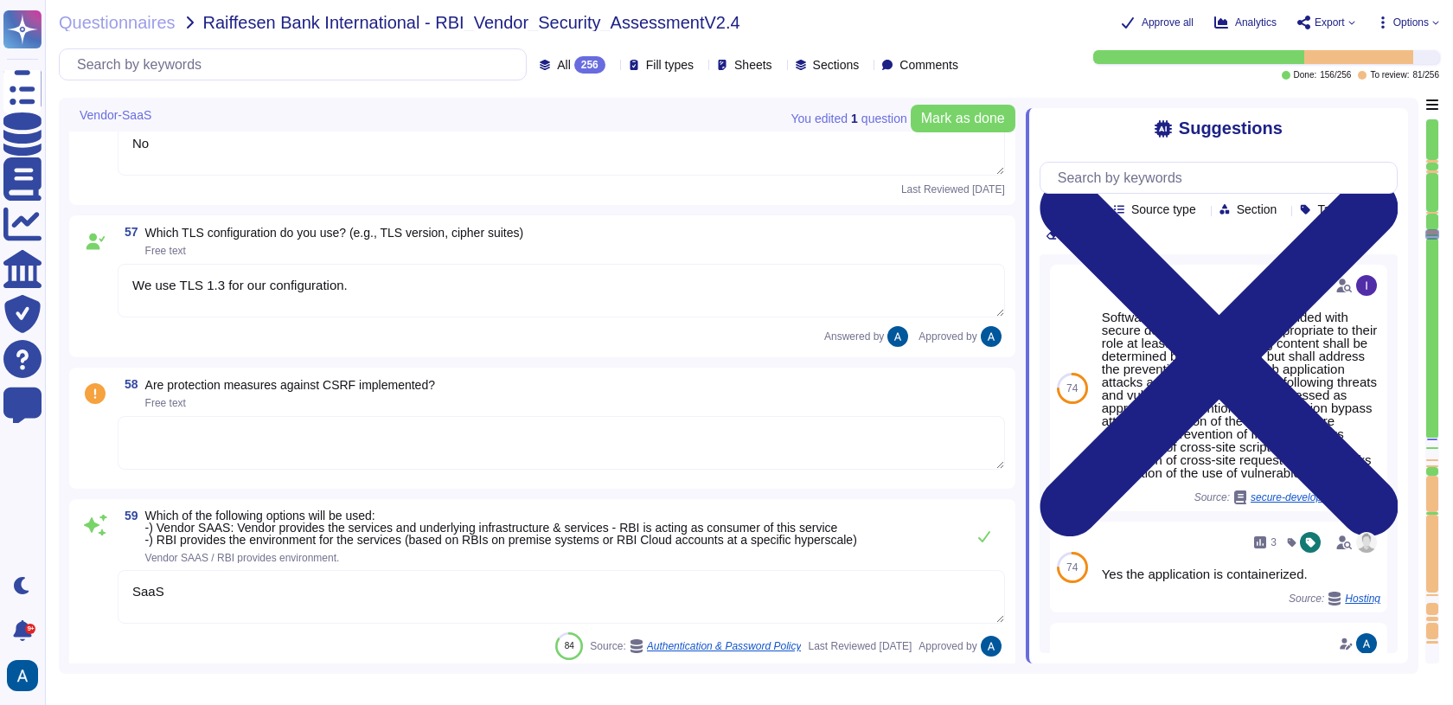
type textarea "Yes"
type textarea "Resrictions can be configured based on the agreement between RBI and Colossyan."
type textarea "TLS 1.3"
type textarea "No"
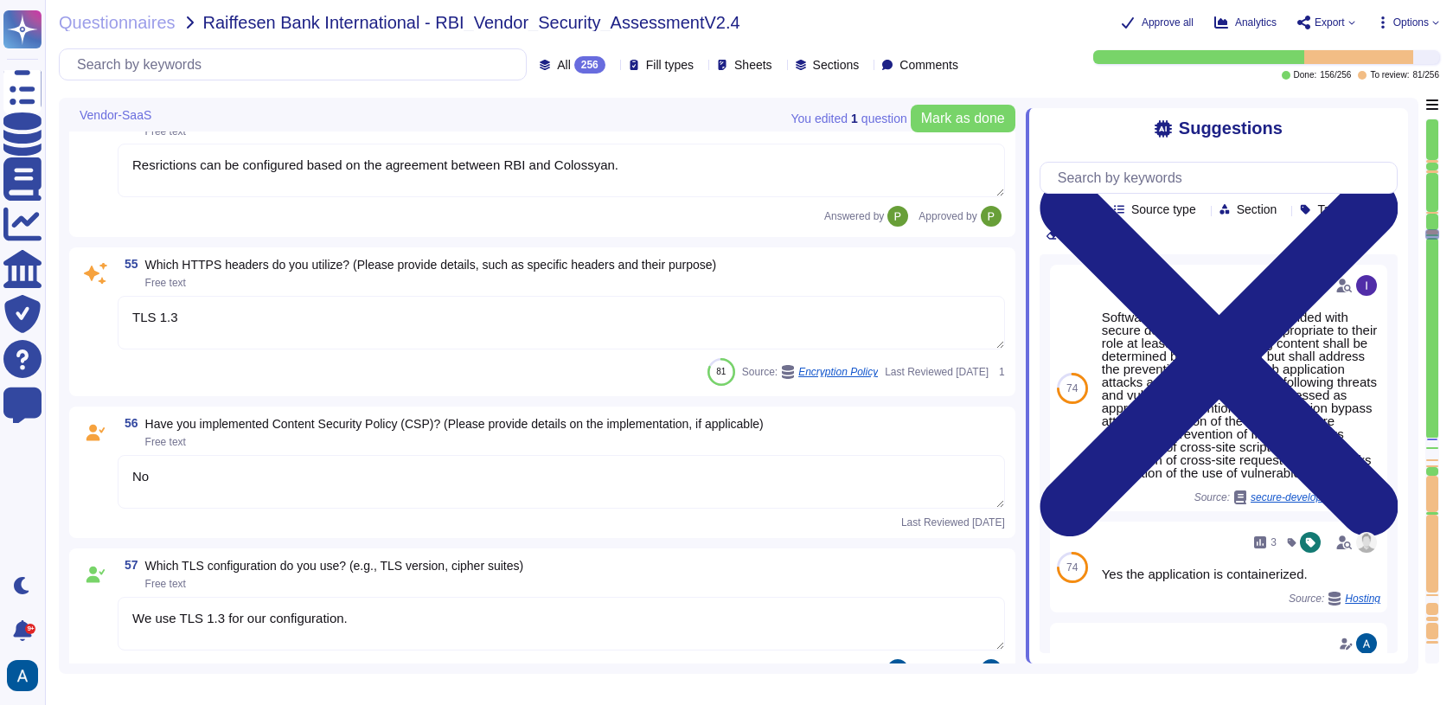
type textarea "For elements of the solution exposed on the internet, we commit to the followin…"
type textarea "1 hour."
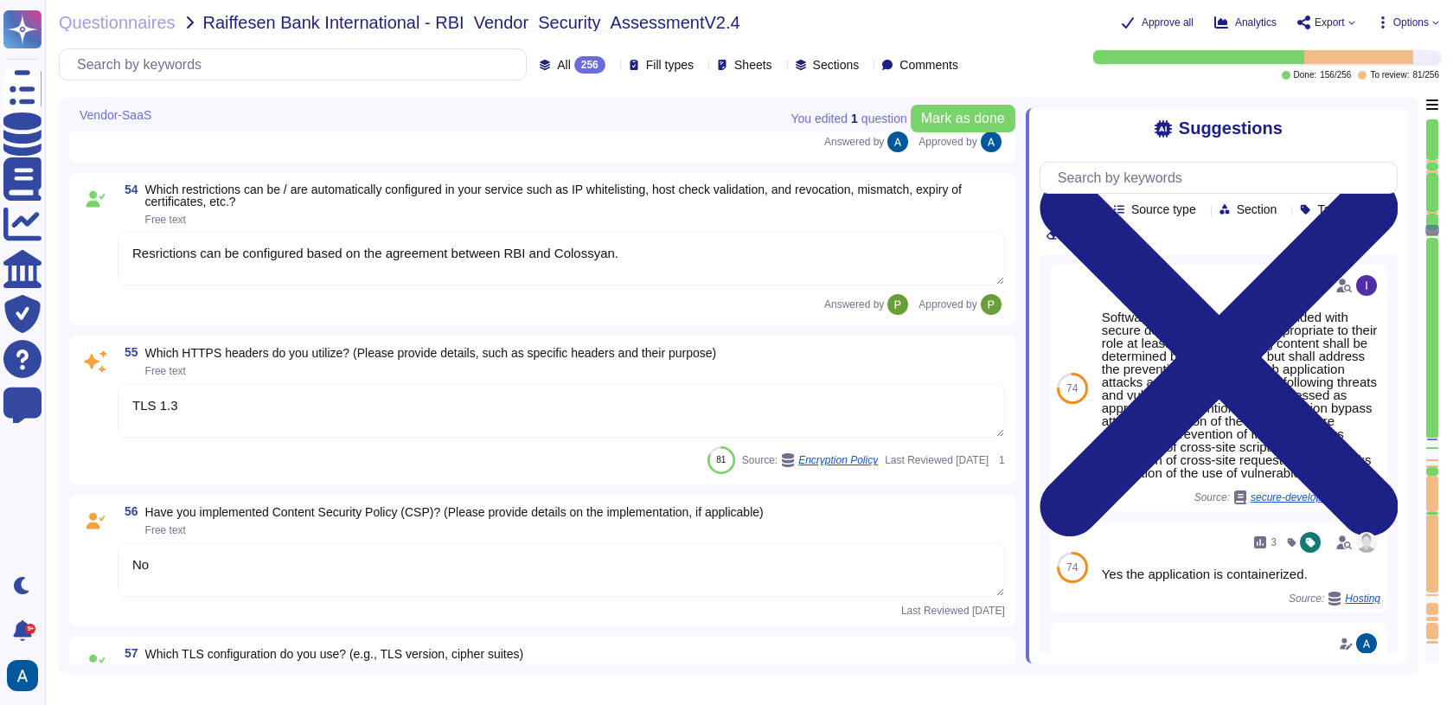
scroll to position [9594, 0]
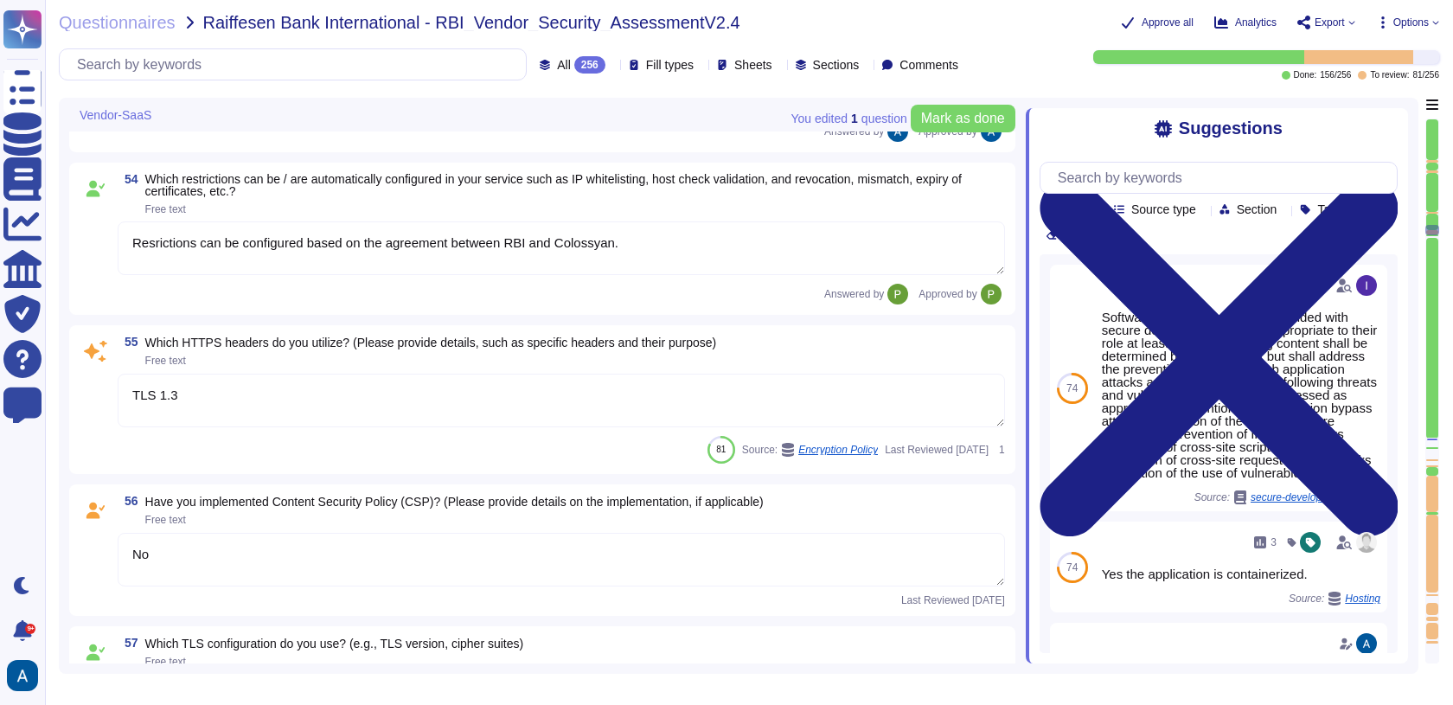
click at [772, 562] on textarea "No" at bounding box center [561, 560] width 887 height 54
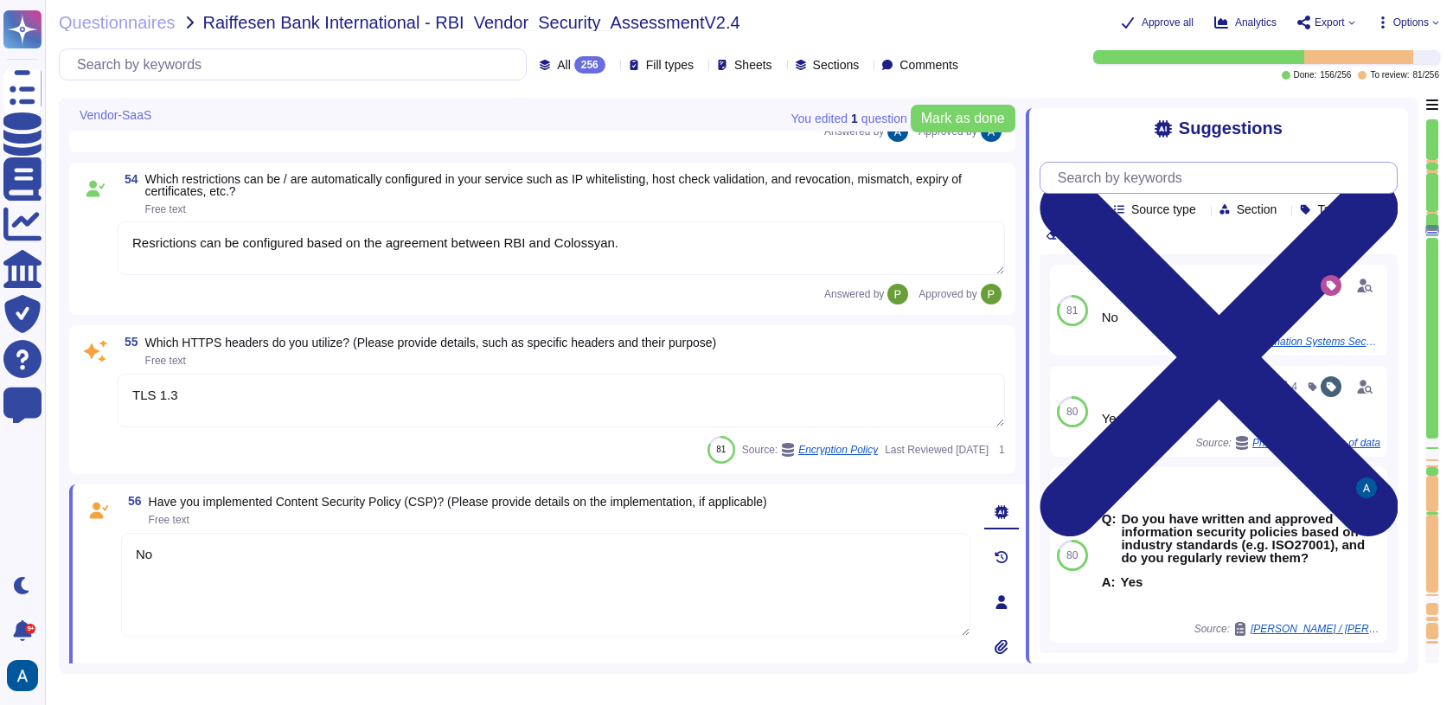
click at [1169, 164] on input "text" at bounding box center [1223, 178] width 348 height 30
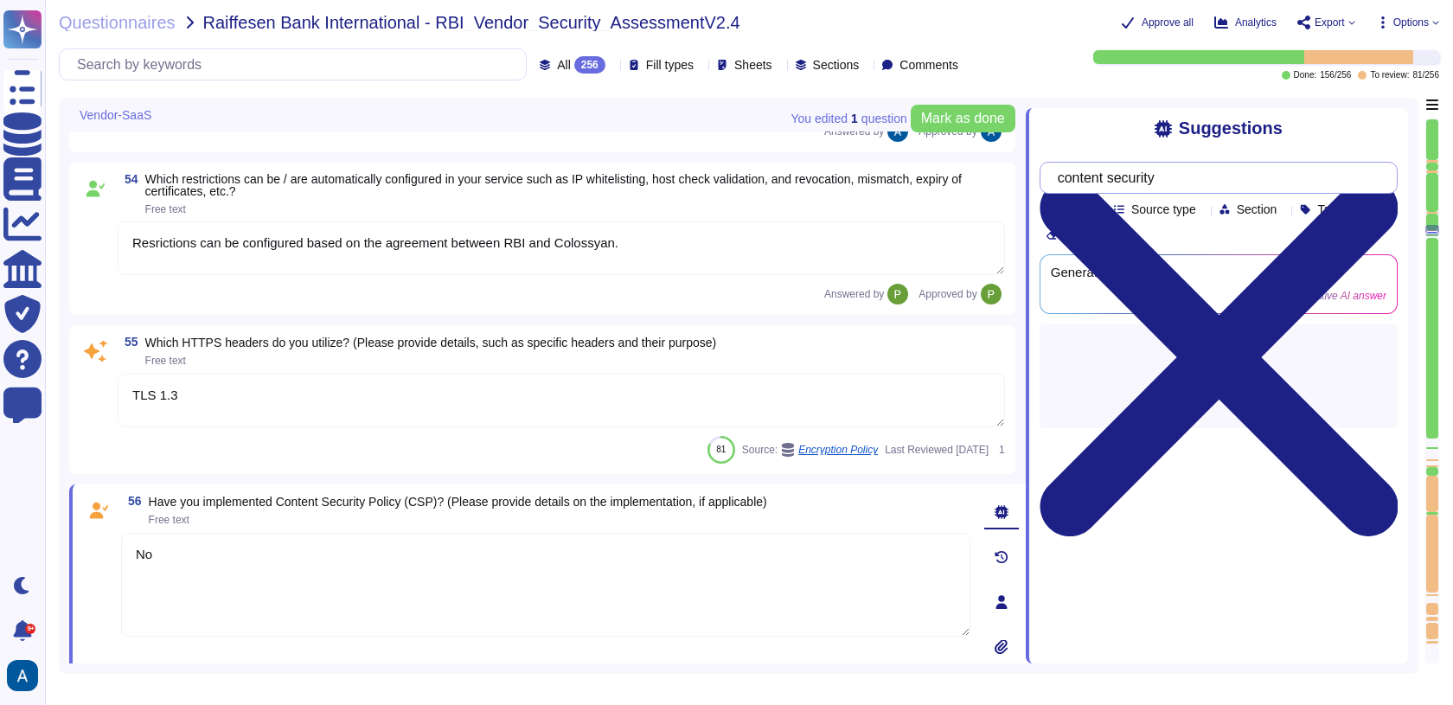
type input "content security"
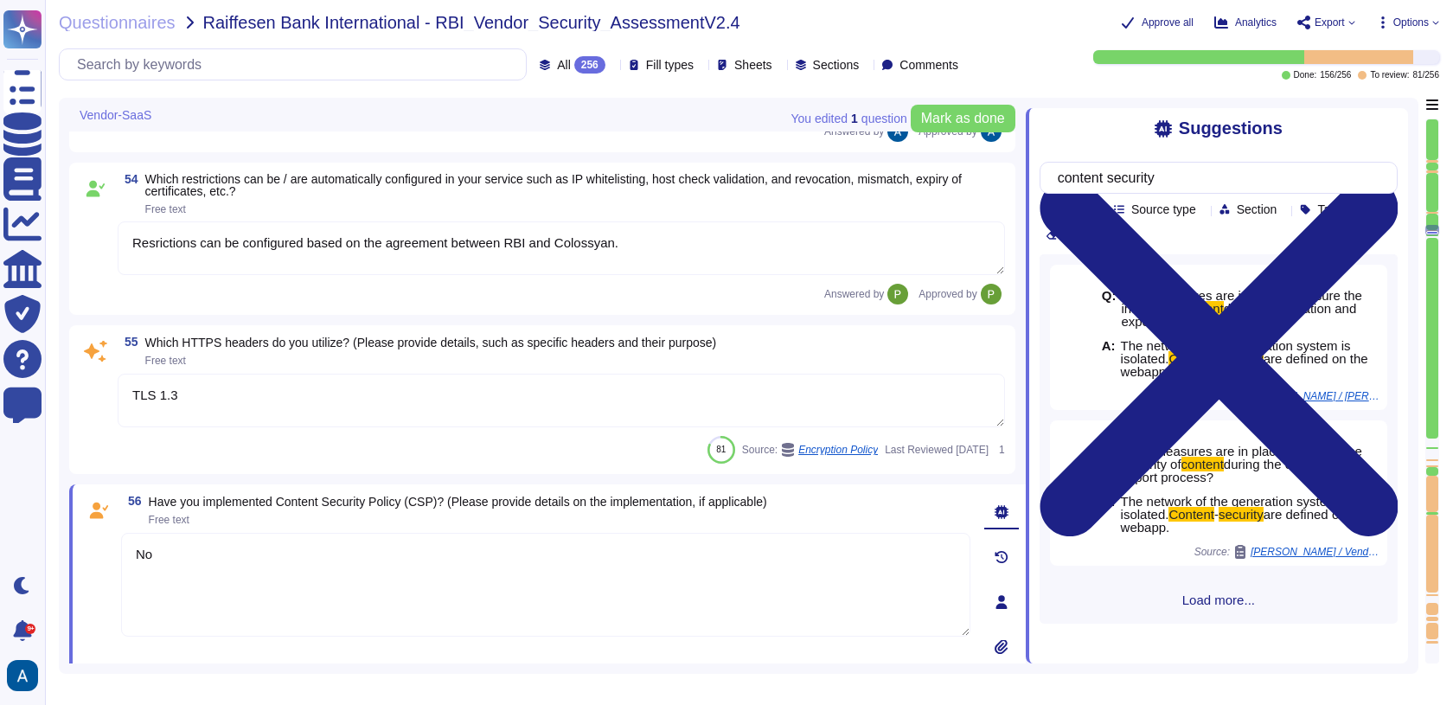
click at [1434, 463] on div at bounding box center [1432, 463] width 12 height 4
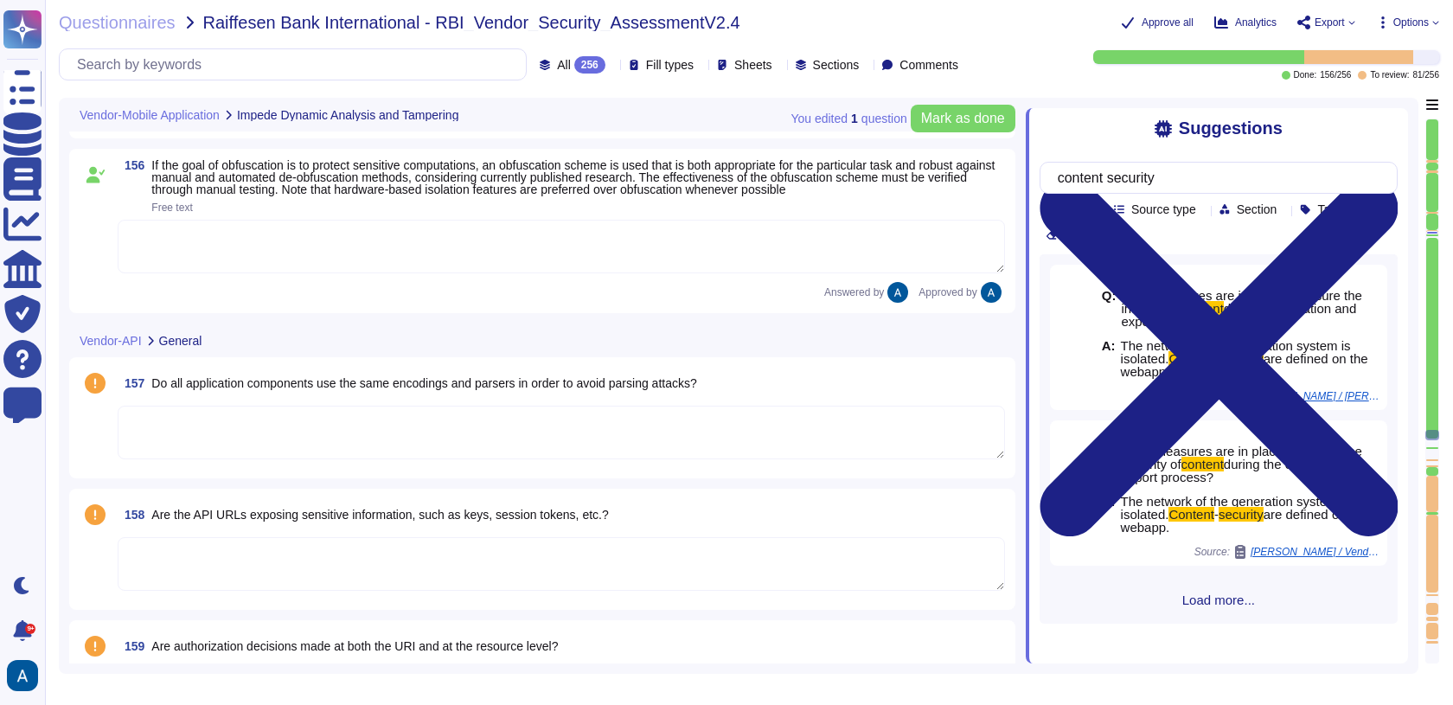
click at [1434, 434] on div at bounding box center [1432, 338] width 12 height 201
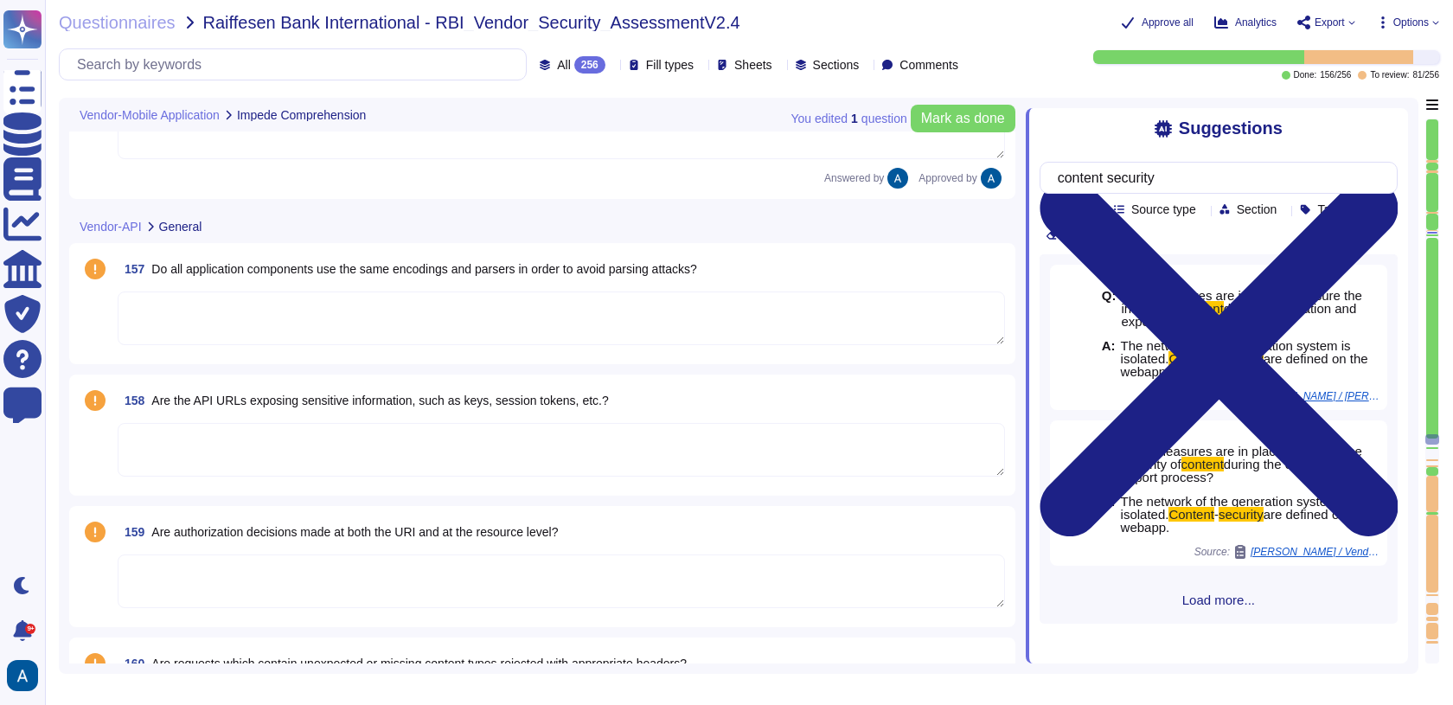
type textarea "Yes"
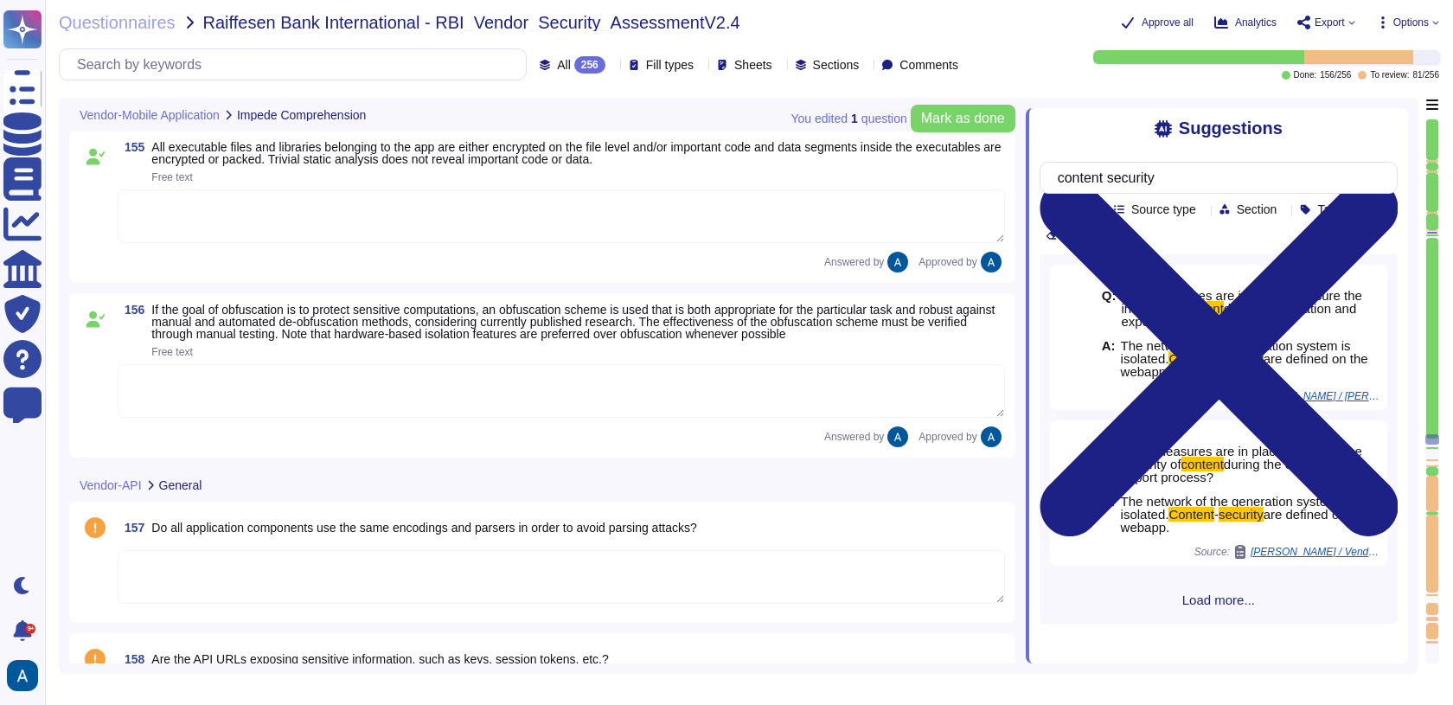
scroll to position [24685, 0]
drag, startPoint x: 1432, startPoint y: 449, endPoint x: 1433, endPoint y: 467, distance: 18.2
click at [1433, 467] on div at bounding box center [1432, 390] width 14 height 545
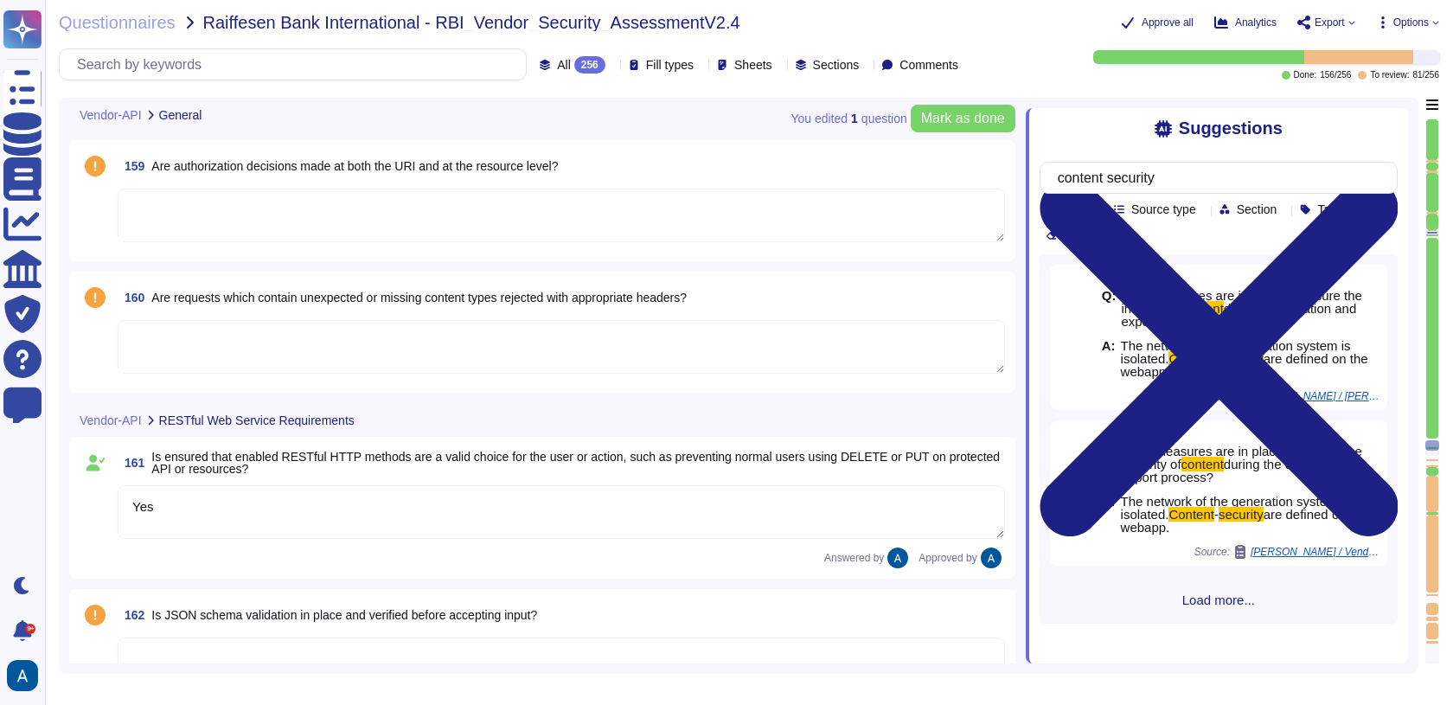
type textarea "Data in transit is protected using TLS 1.3, ensuring secure transmission. The e…"
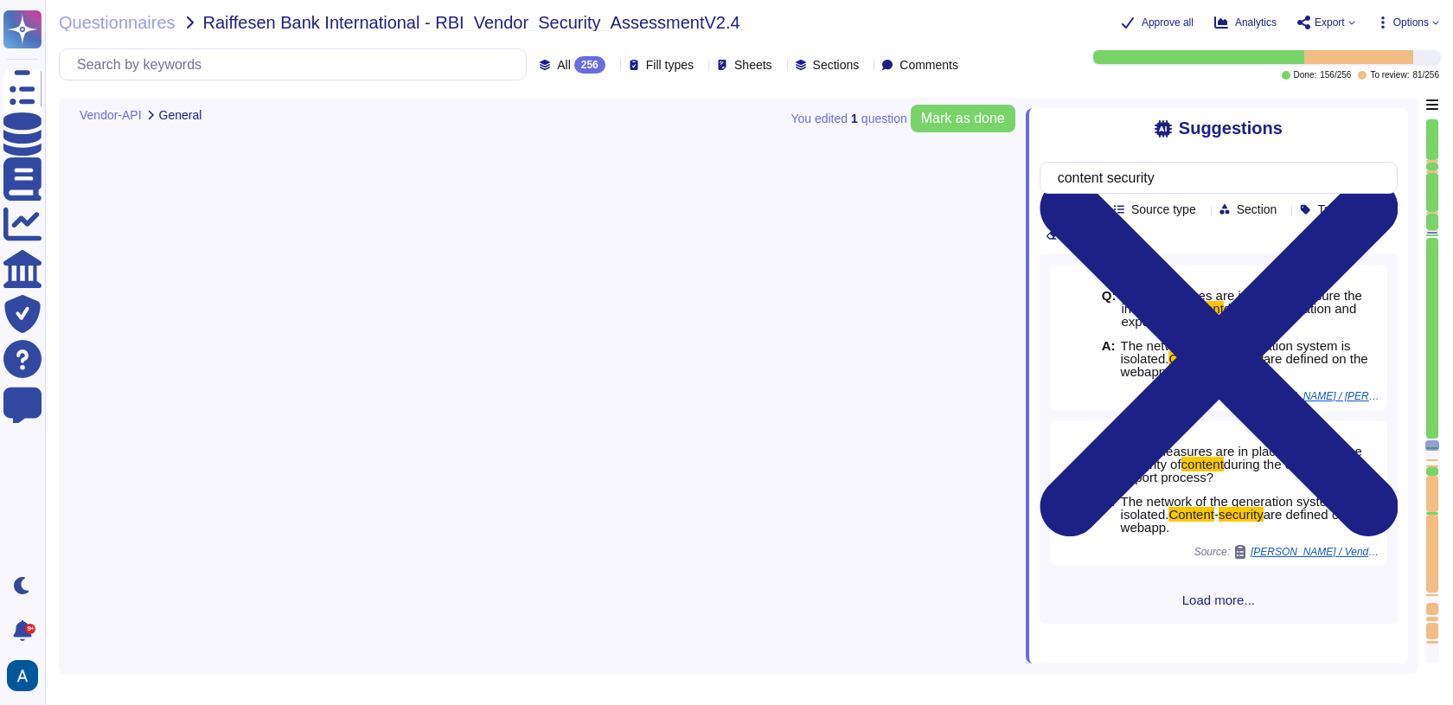
click at [1433, 467] on div at bounding box center [1432, 471] width 12 height 8
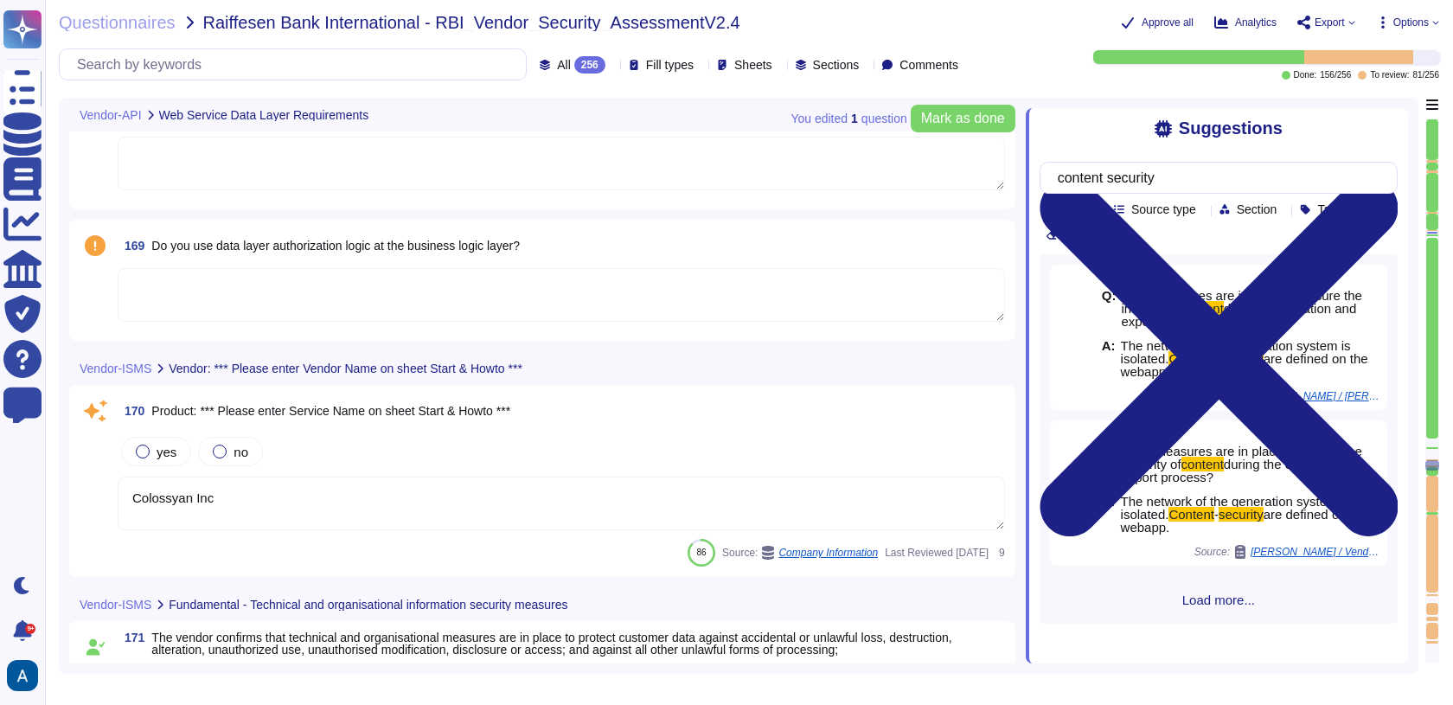
type textarea "Colossyan Inc"
type textarea "Yes"
type textarea "Yes, Access is restricted to those with a genuine need-to-know, and the transmi…"
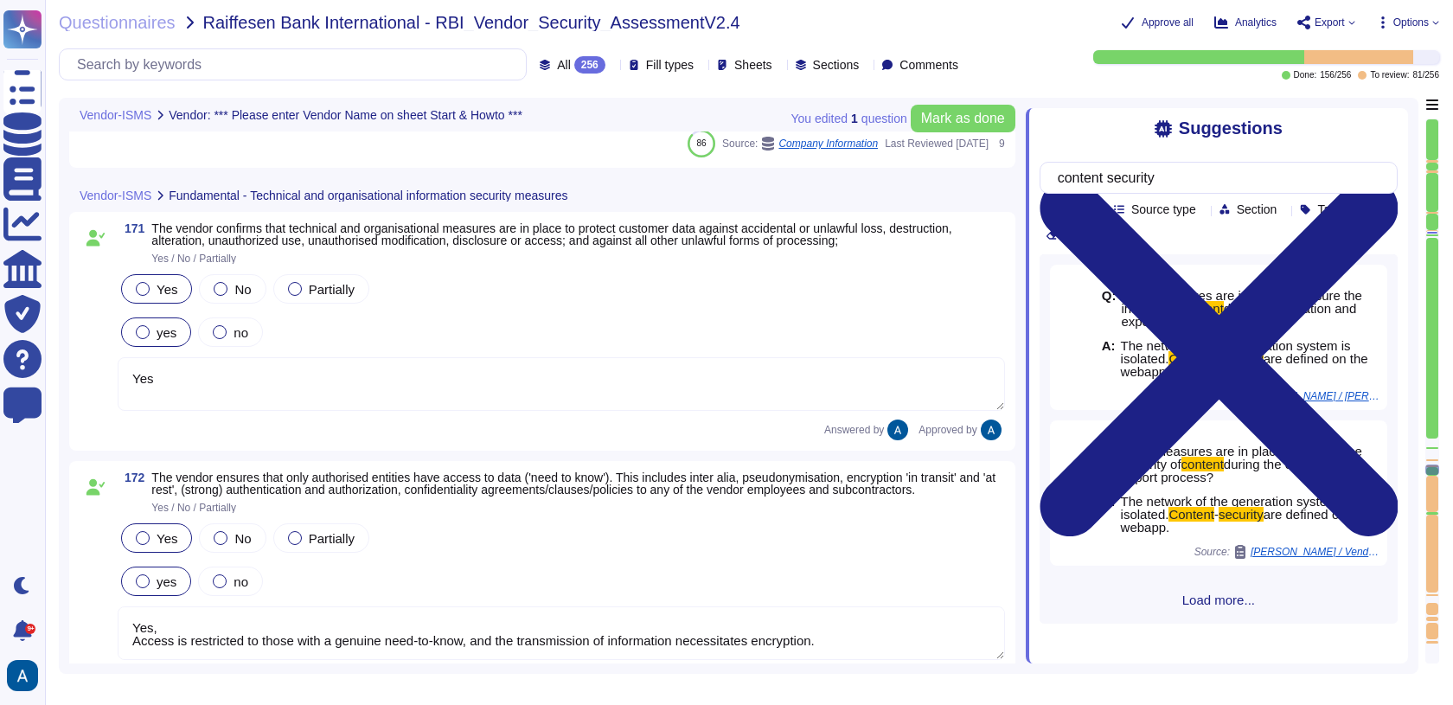
type textarea "Backups are configured to run daily on in-scope systems."
type textarea "Colossyan has established a Business Continuity Plan (BCP) that includes concre…"
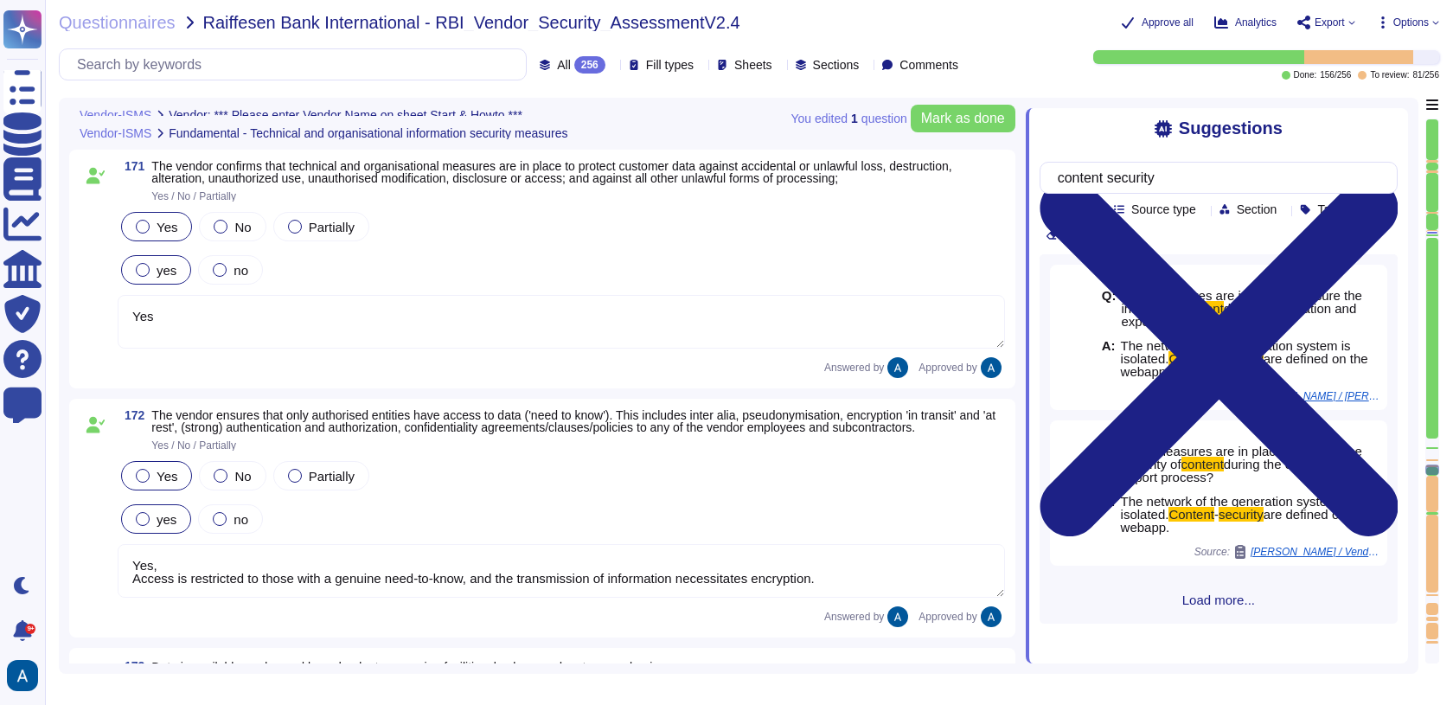
scroll to position [27016, 0]
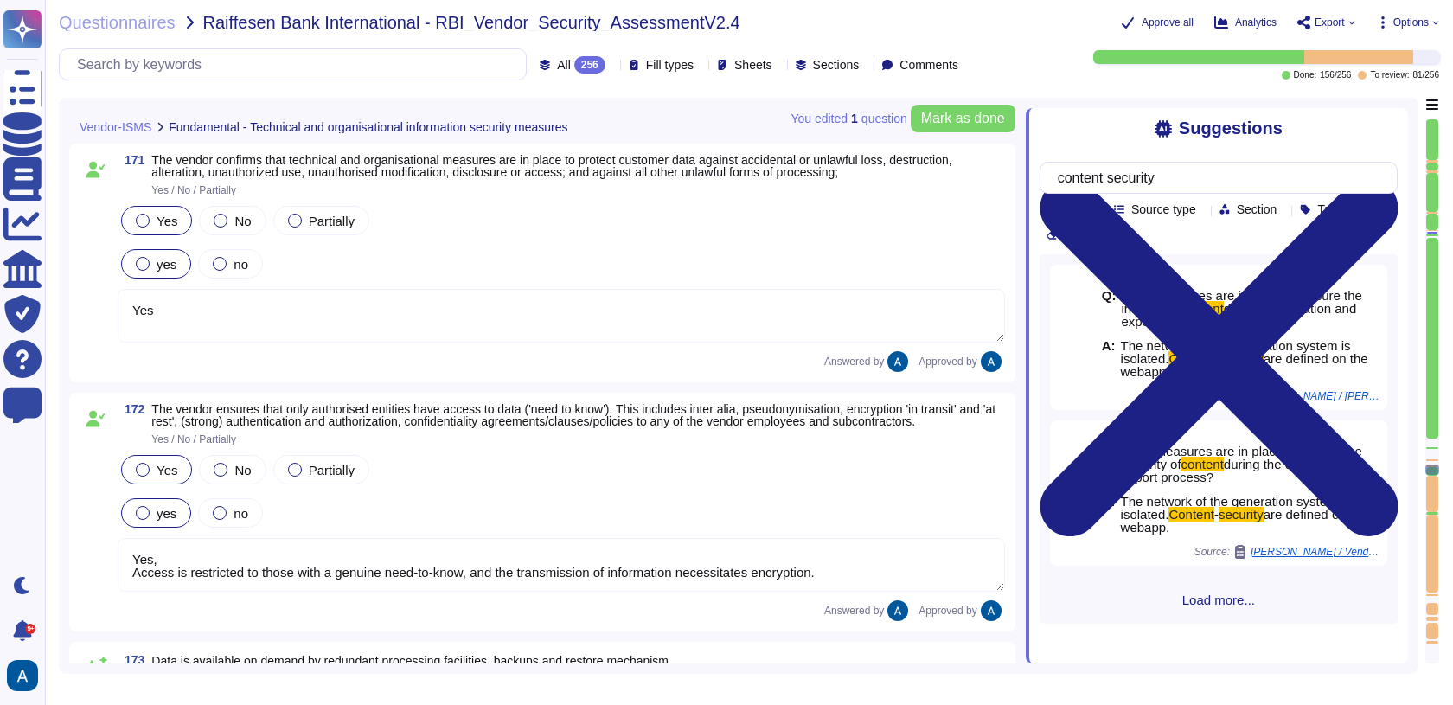
click at [1429, 444] on div at bounding box center [1432, 442] width 12 height 8
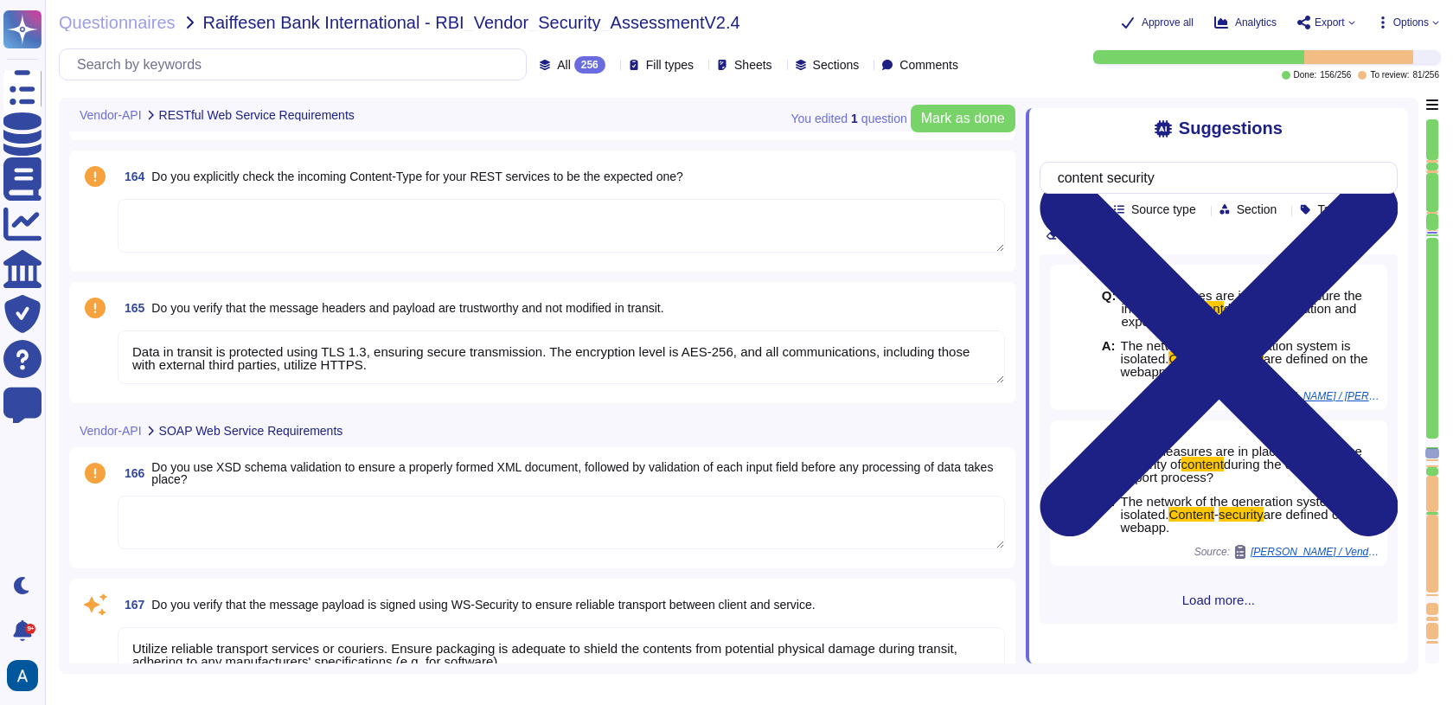
type textarea "Yes"
type textarea "Data in transit is protected using TLS 1.3, ensuring secure transmission. The e…"
type textarea "Utilize reliable transport services or couriers. Ensure packaging is adequate t…"
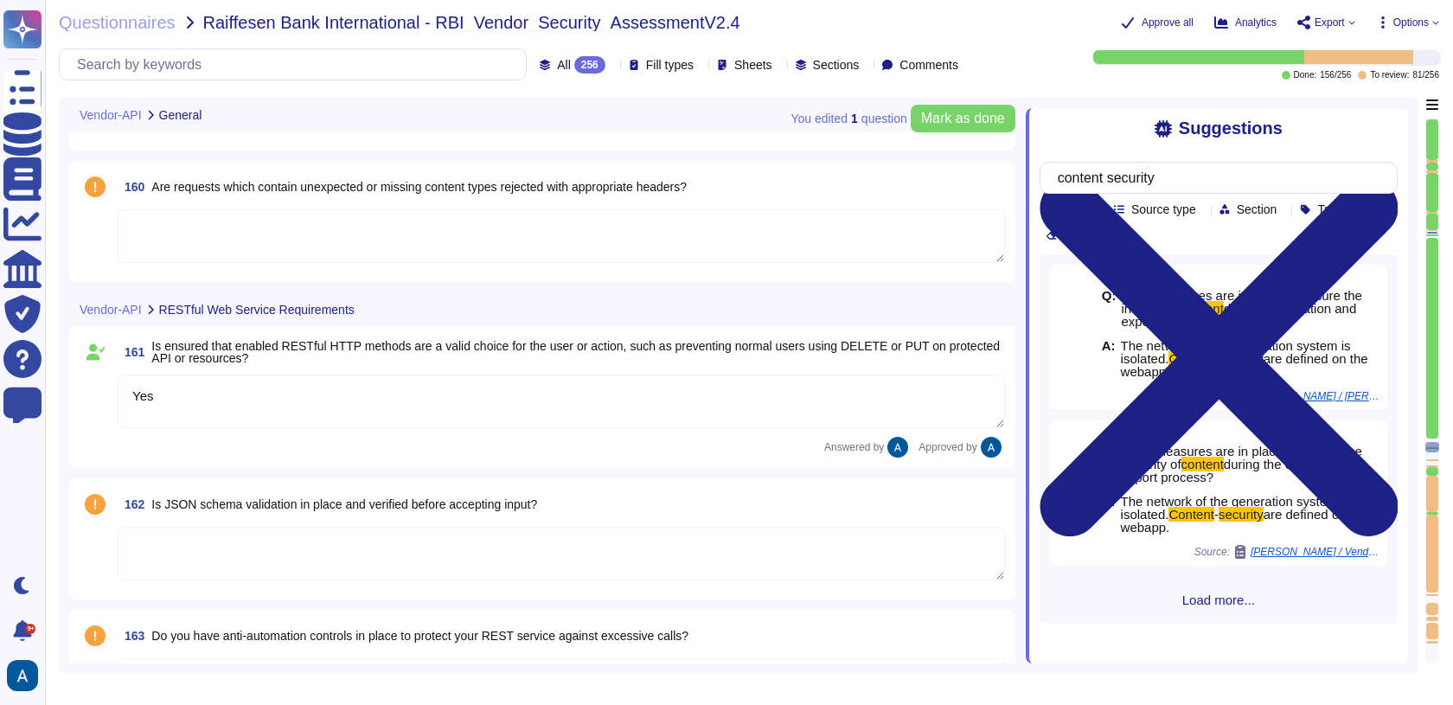
scroll to position [25398, 0]
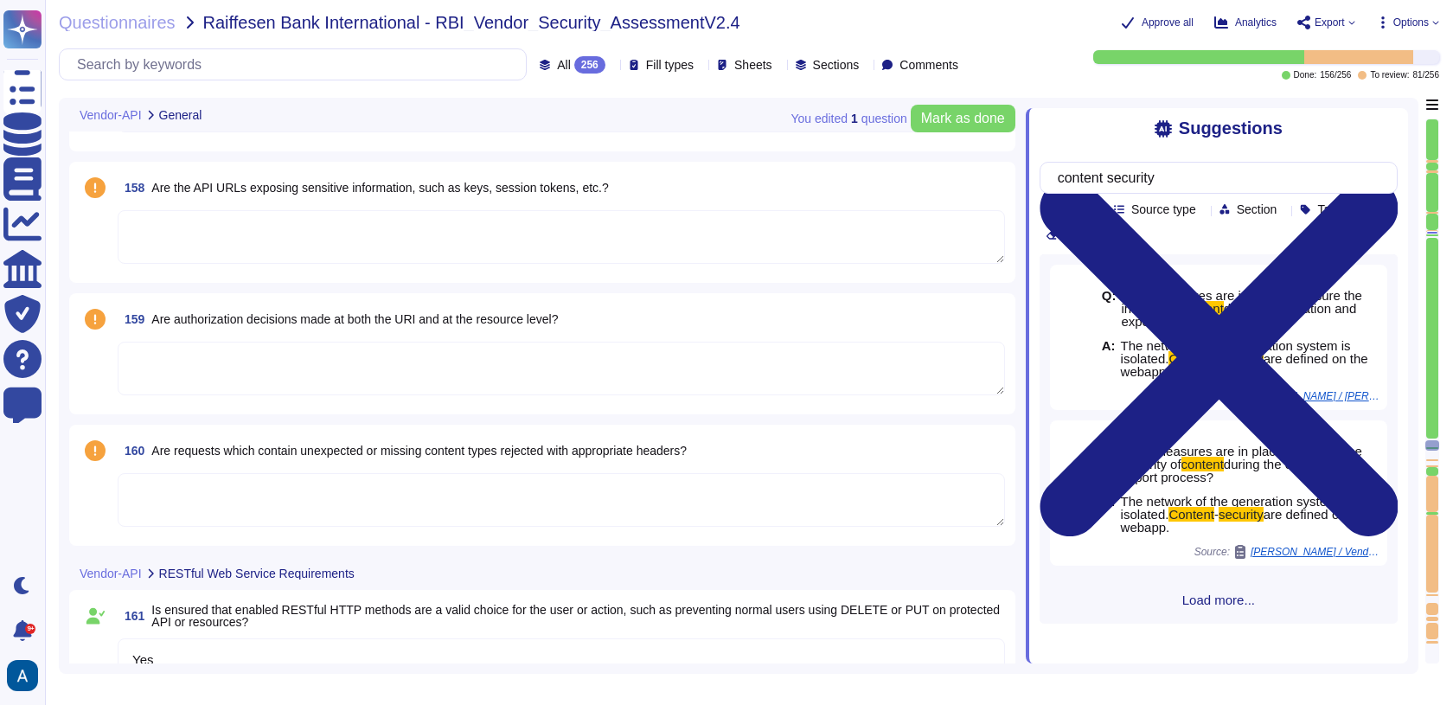
type textarea "Data in transit is protected using TLS 1.3, ensuring secure transmission. The e…"
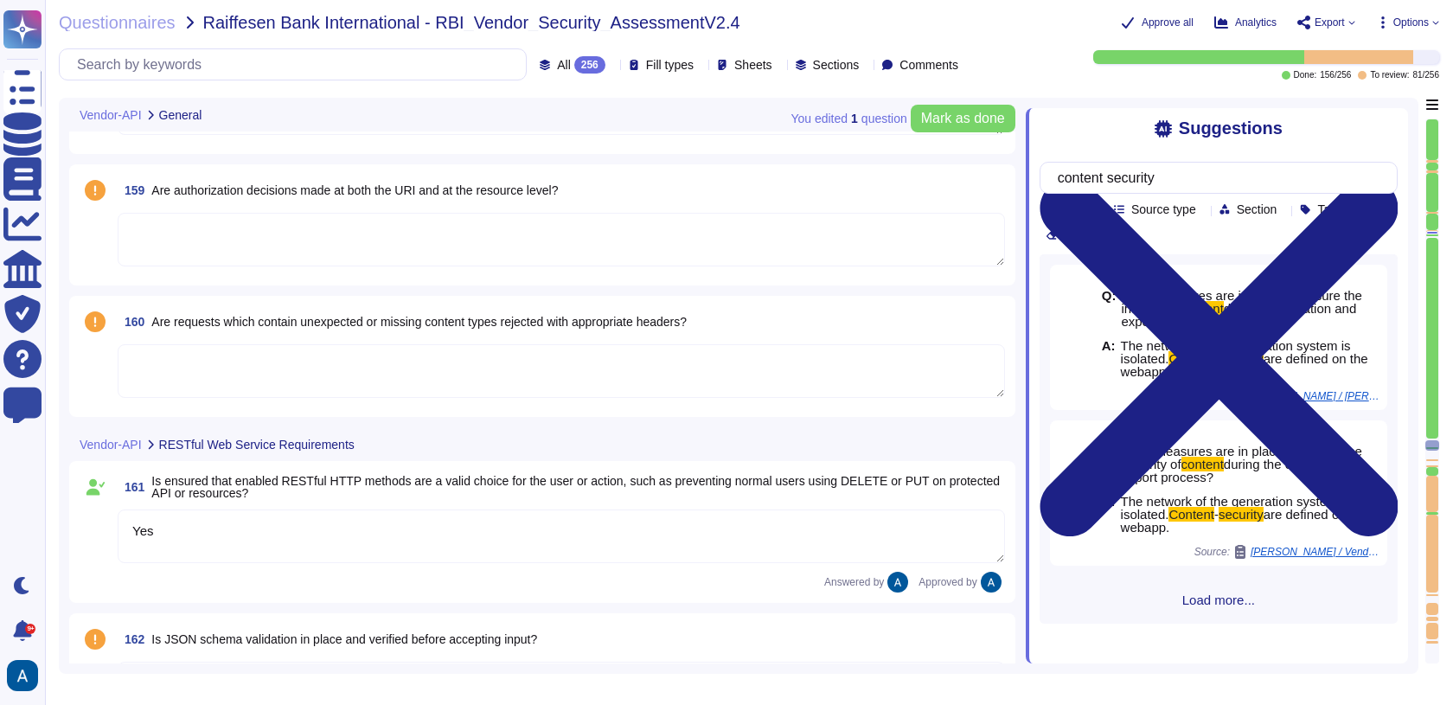
type textarea "Yes"
type textarea "Data in transit is protected using TLS 1.3, ensuring secure transmission. The e…"
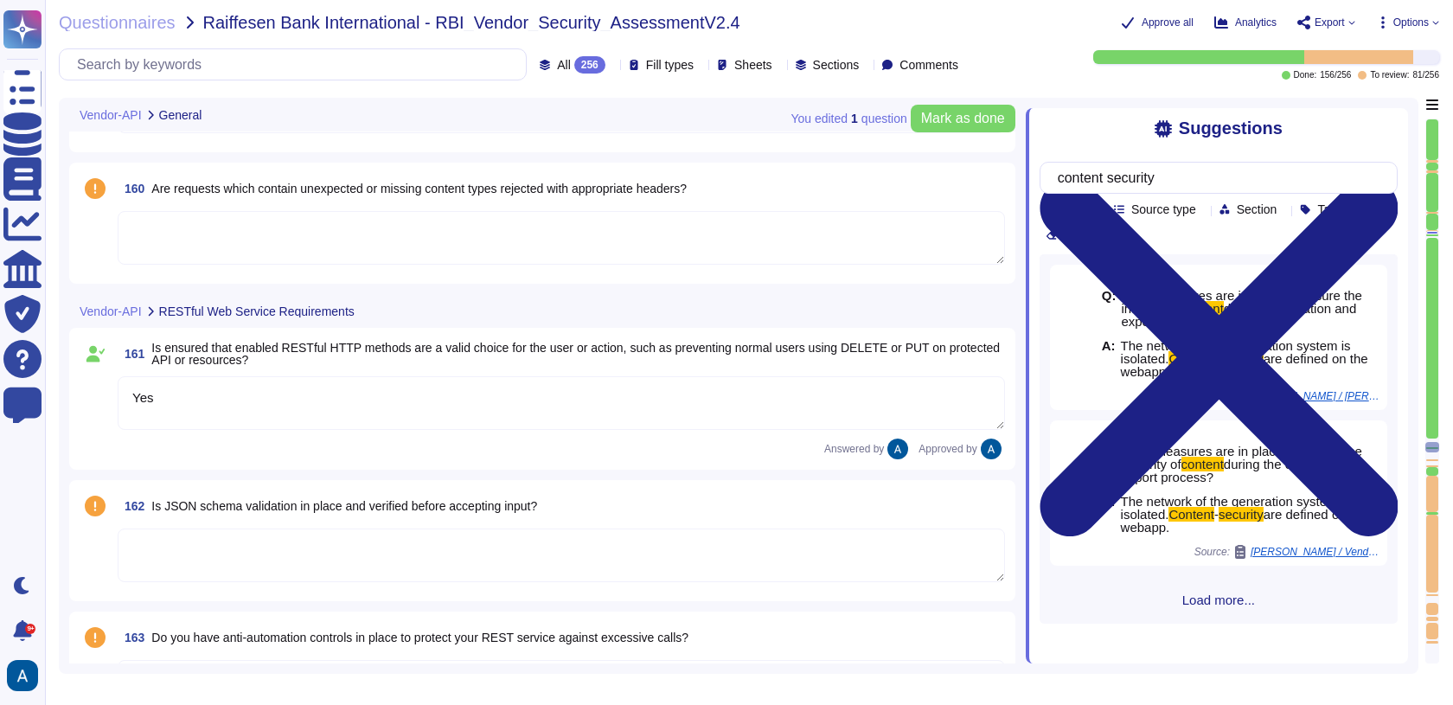
click at [1438, 431] on div at bounding box center [1432, 390] width 14 height 545
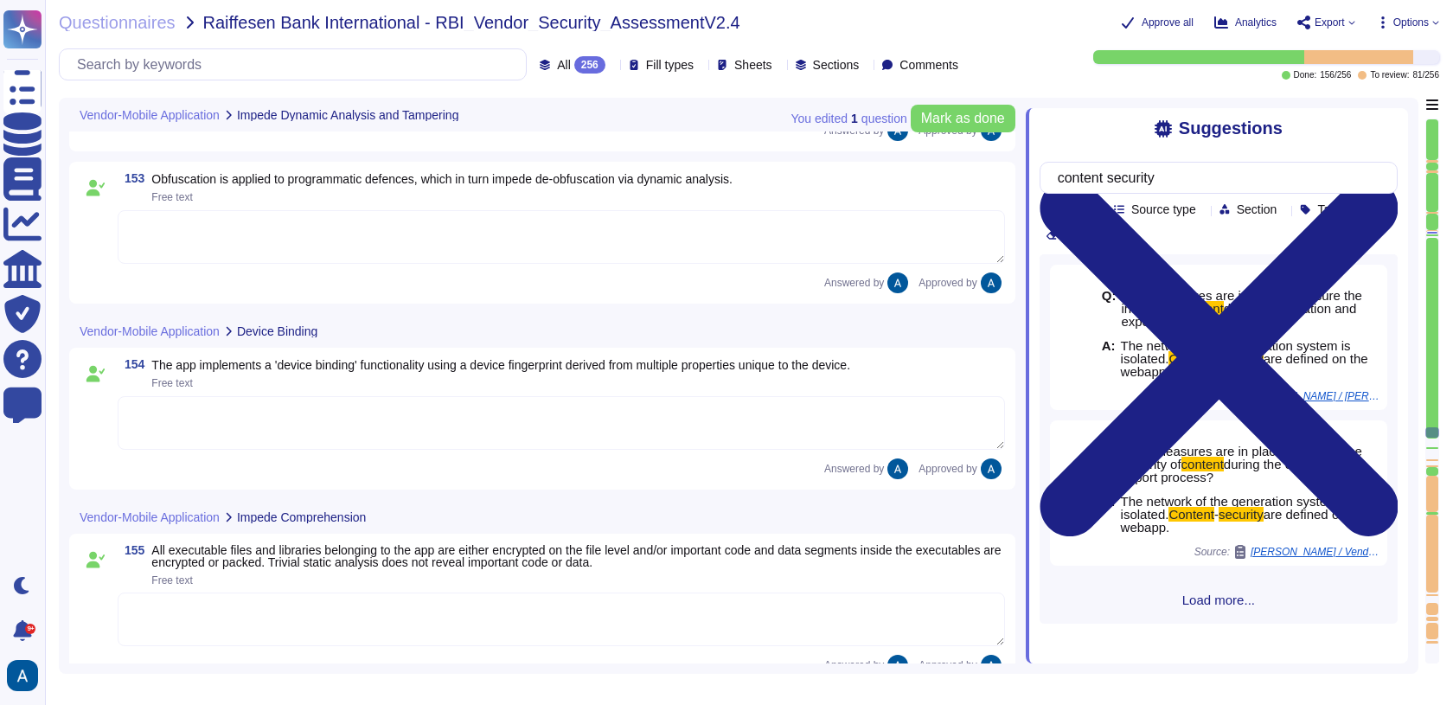
scroll to position [24334, 0]
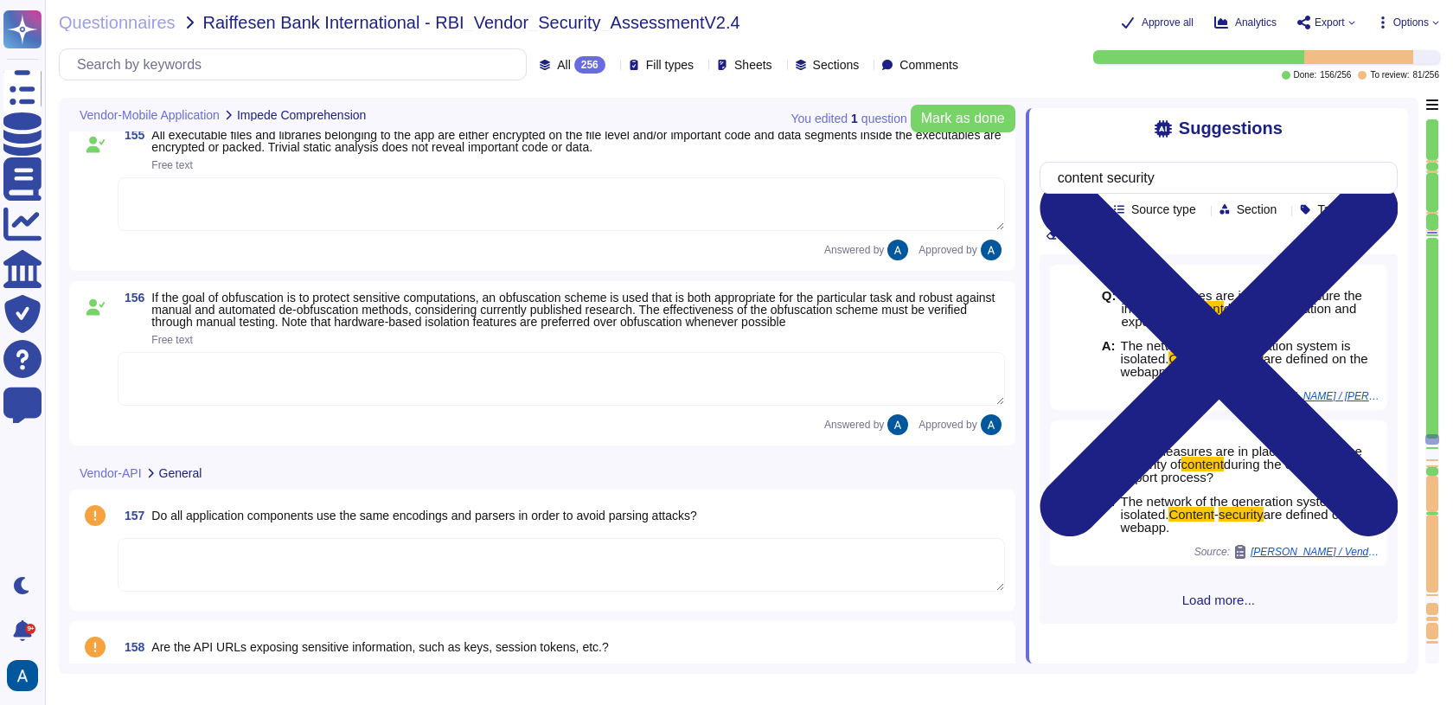
type textarea "Yes"
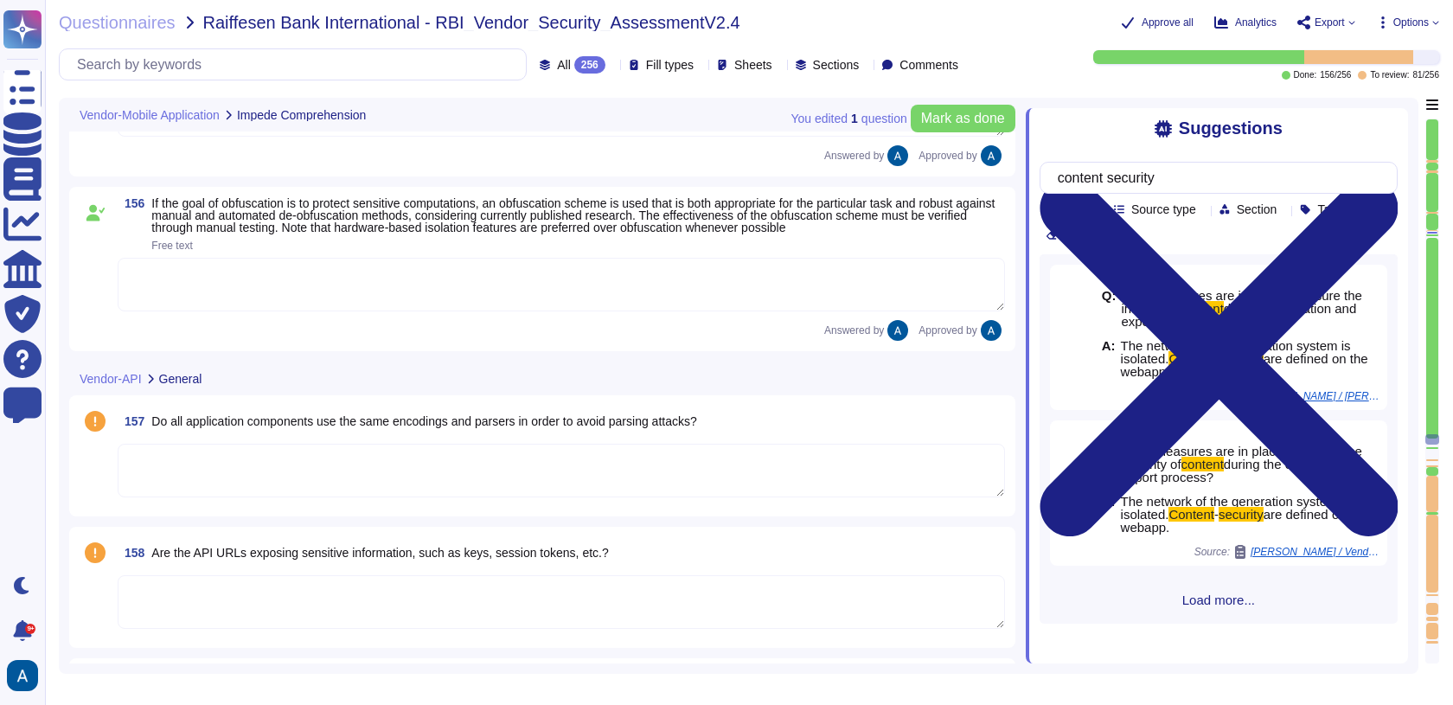
scroll to position [24802, 0]
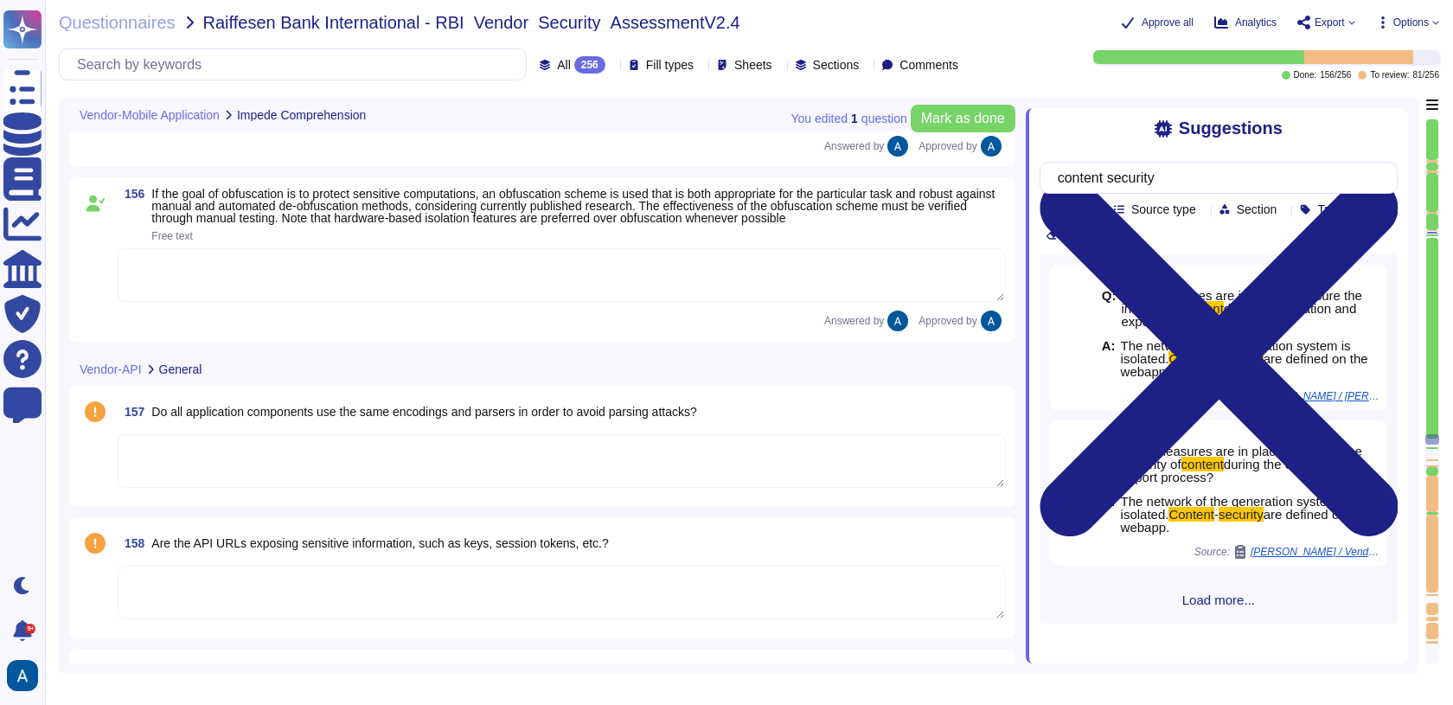
click at [655, 434] on textarea at bounding box center [561, 461] width 887 height 54
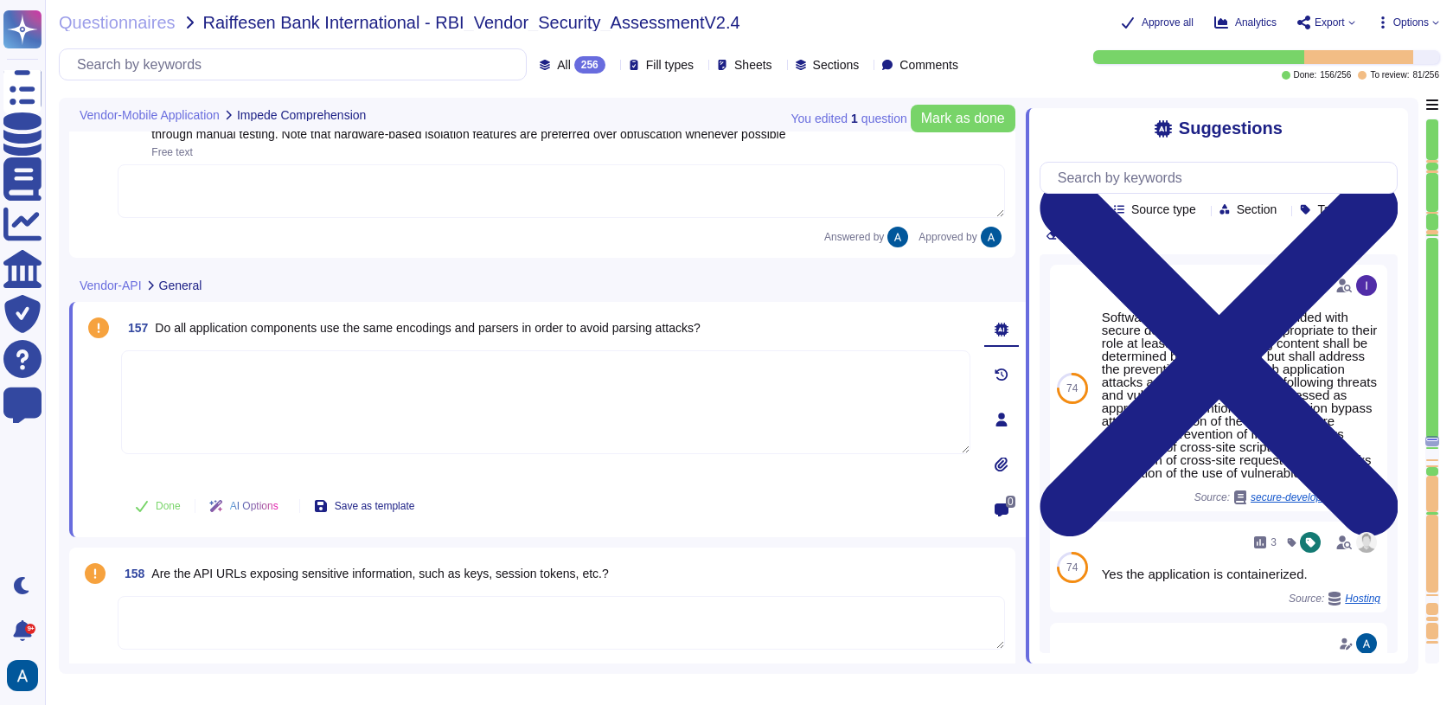
scroll to position [24893, 0]
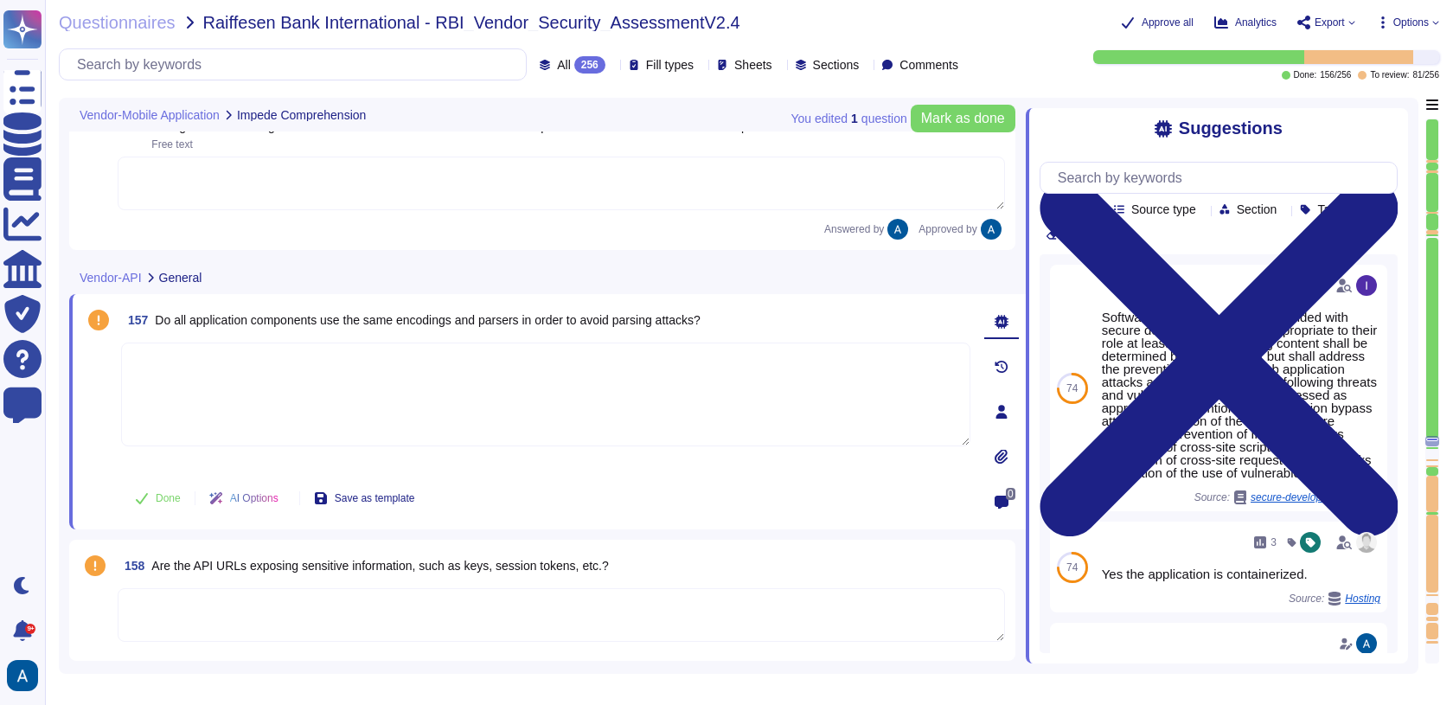
click at [808, 575] on div "158 Are the API URLs exposing sensitive information, such as keys, session toke…" at bounding box center [561, 565] width 887 height 31
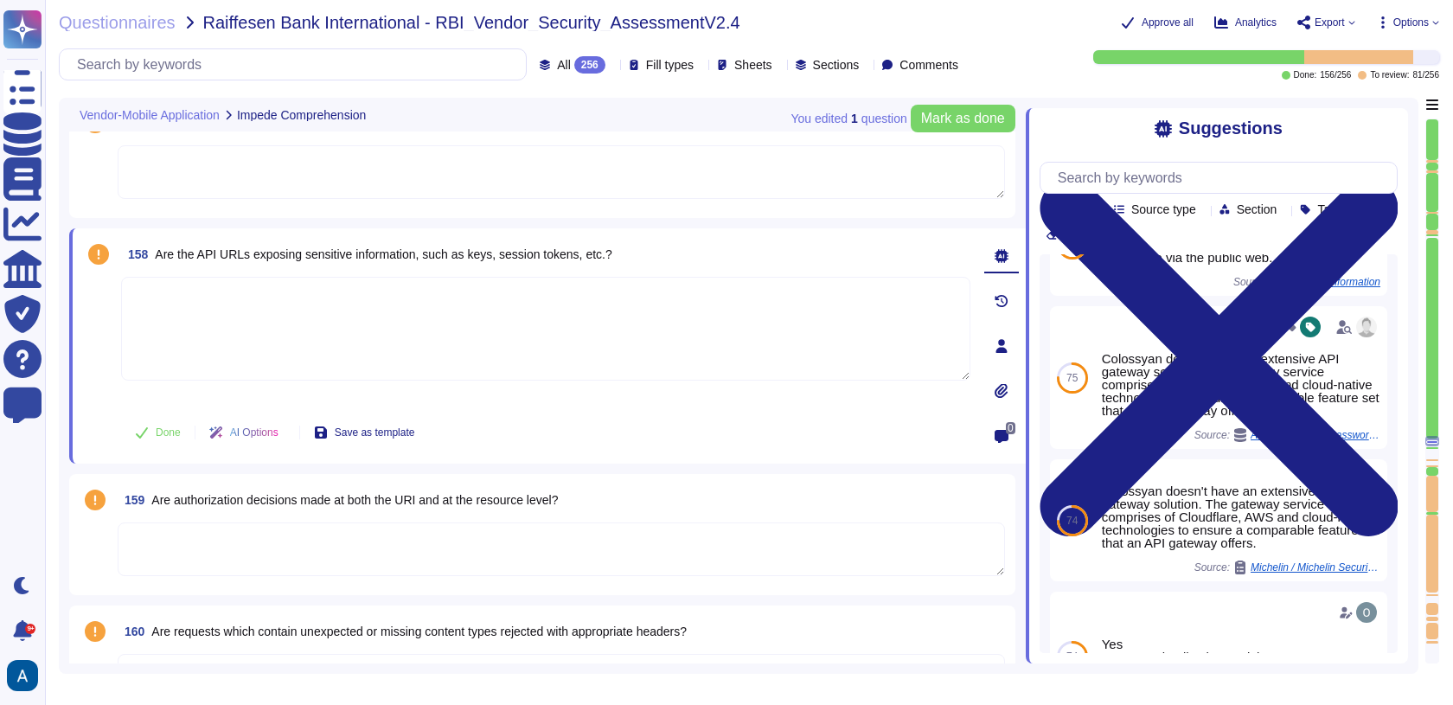
scroll to position [25113, 0]
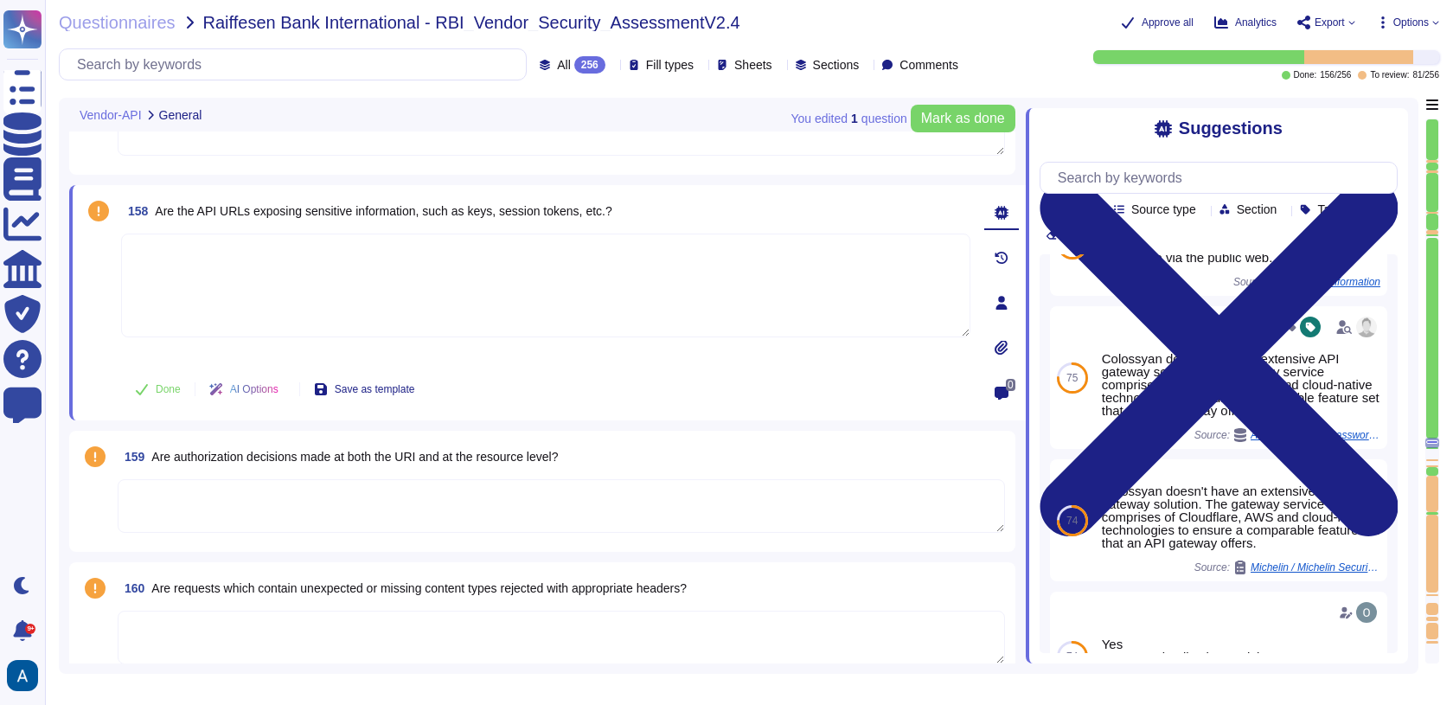
click at [814, 501] on textarea at bounding box center [561, 506] width 887 height 54
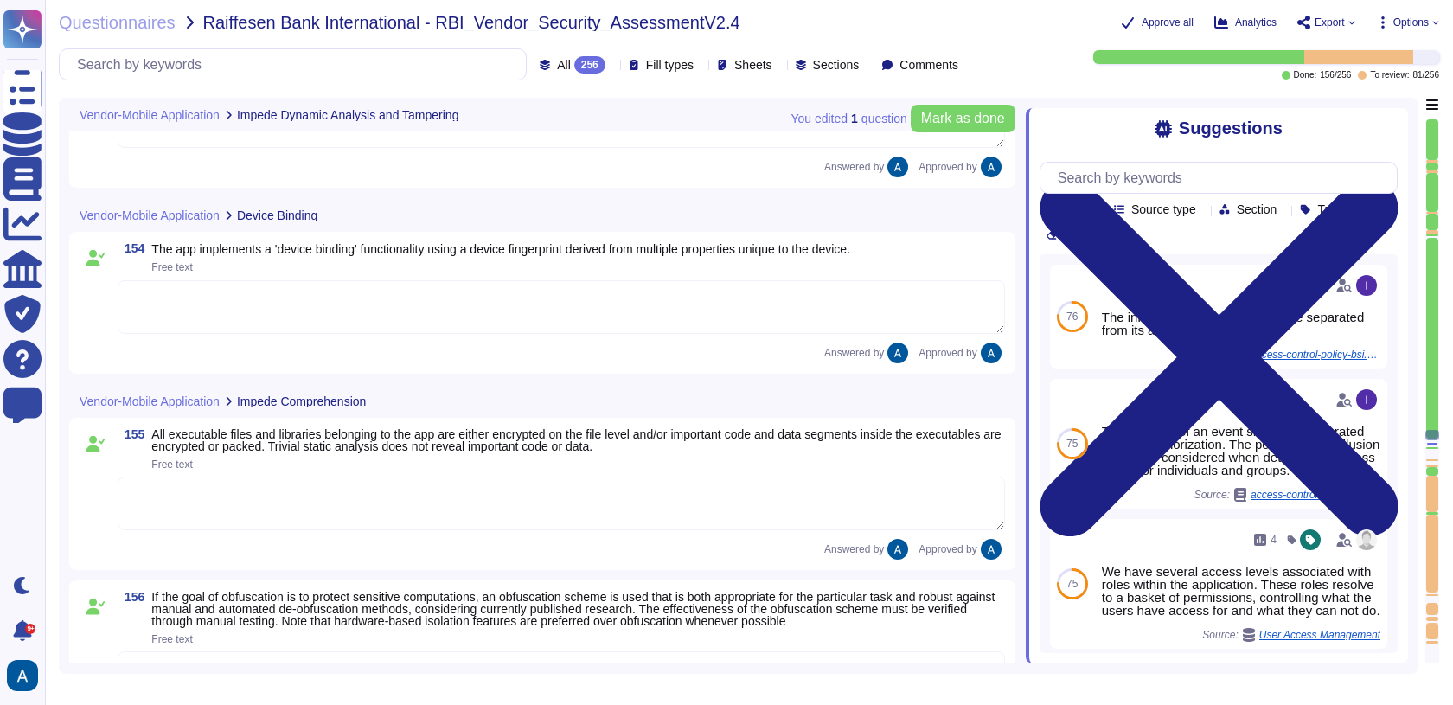
scroll to position [24436, 0]
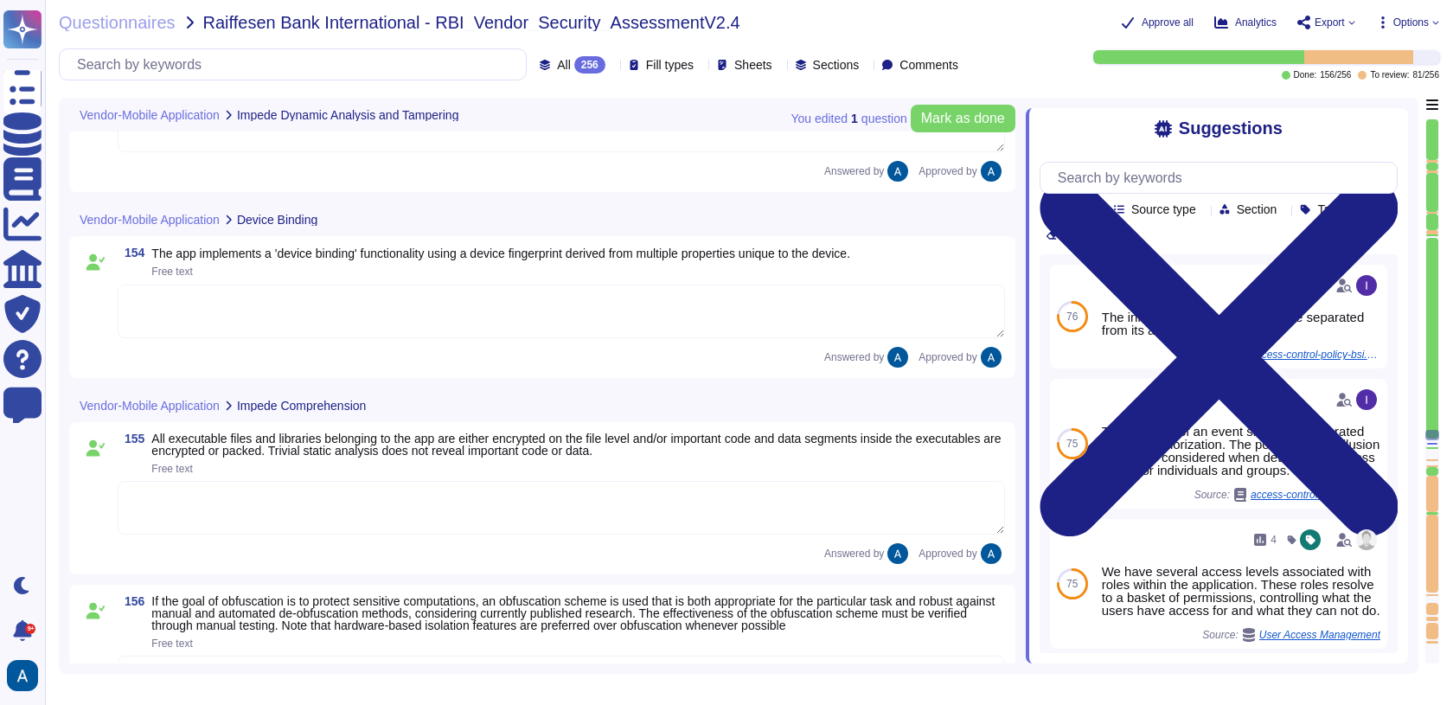
click at [1435, 224] on div at bounding box center [1432, 222] width 12 height 16
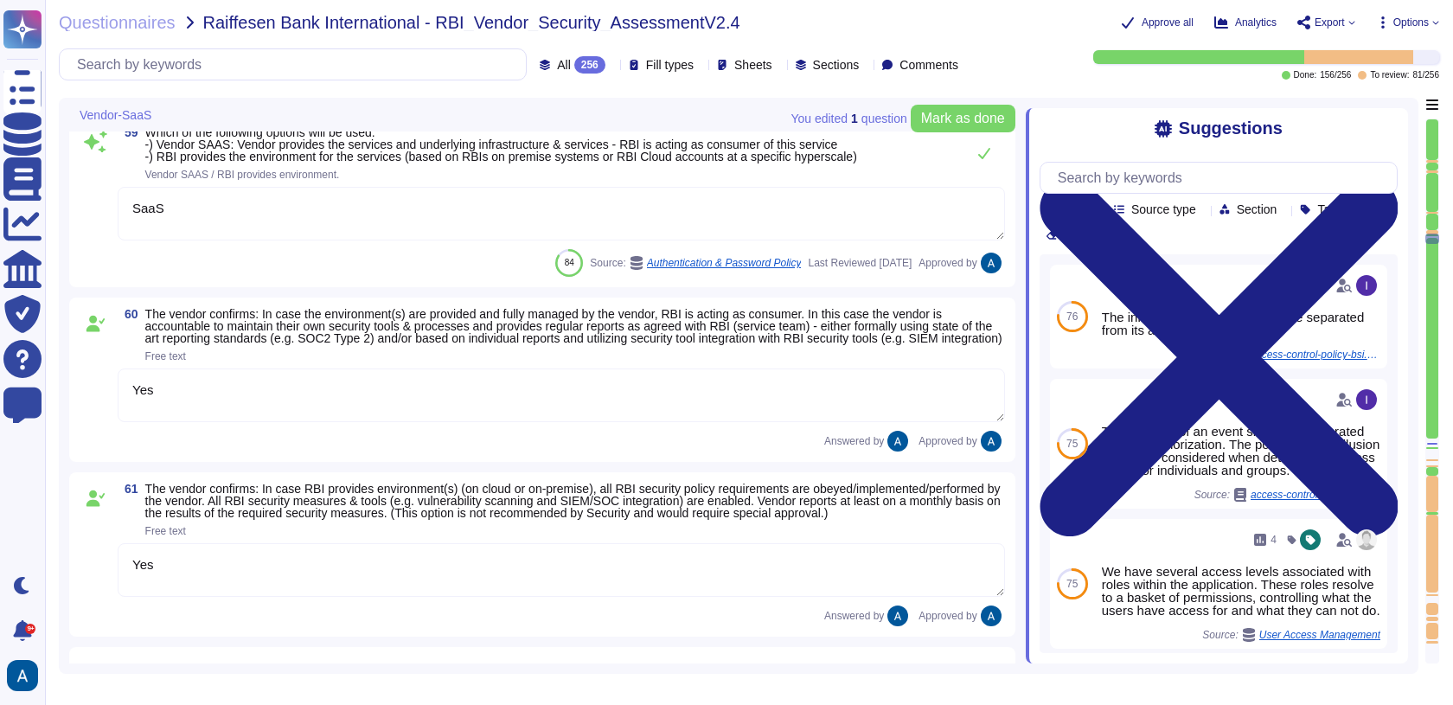
type textarea "TLS 1.3"
type textarea "No"
type textarea "We use TLS 1.3 for our configuration."
type textarea "SaaS"
type textarea "Yes"
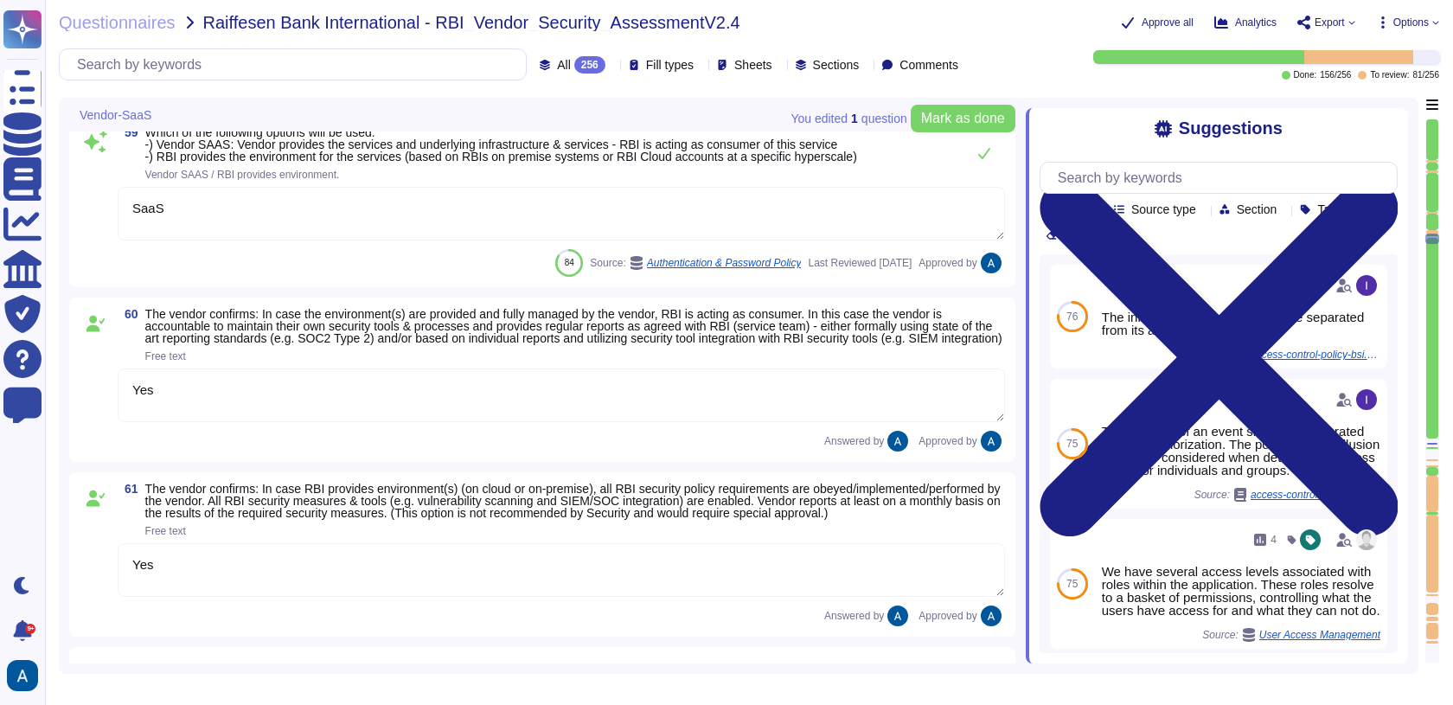
type textarea "Yes"
type textarea "Yes, please see Colossyan status page: [URL][DOMAIN_NAME] We commit to be avail…"
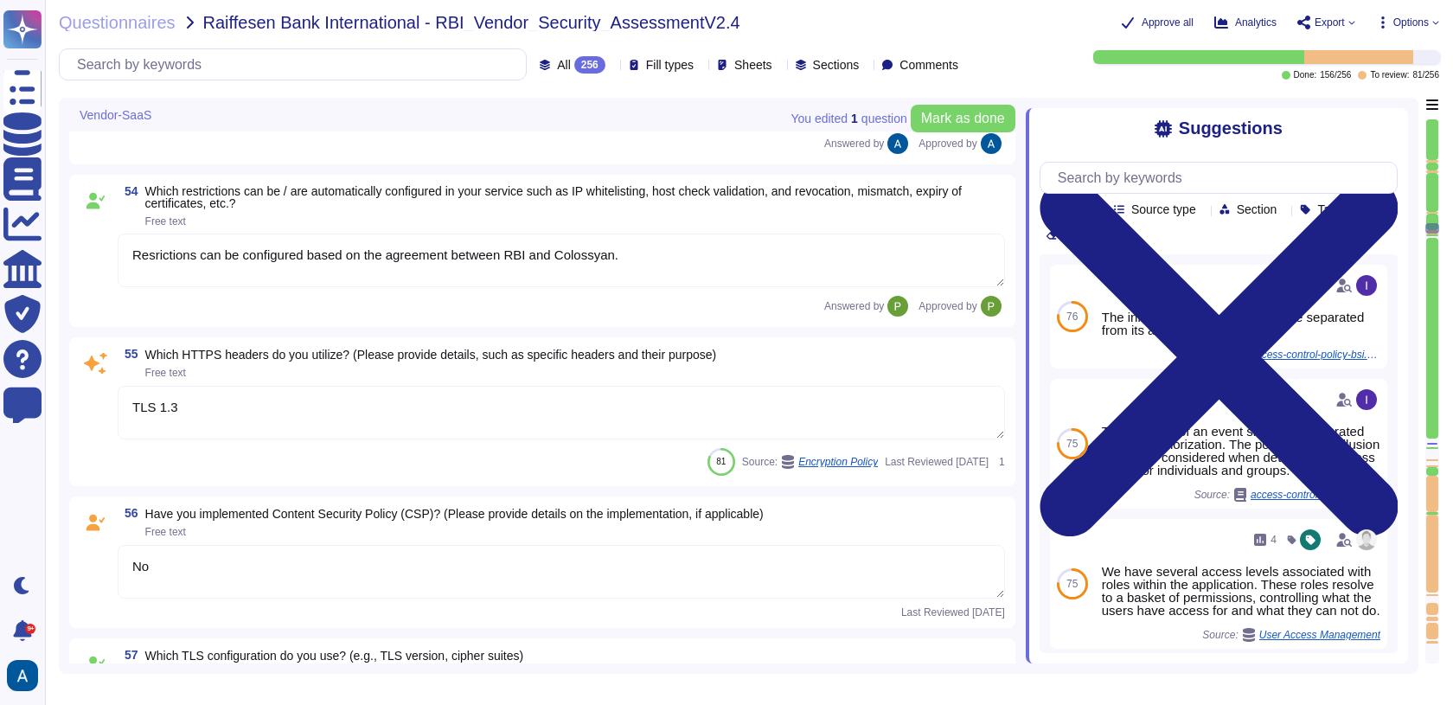
type textarea "For elements of the solution exposed on the internet, we commit to the followin…"
type textarea "1 hour."
type textarea "Yes"
type textarea "Resrictions can be configured based on the agreement between RBI and Colossyan."
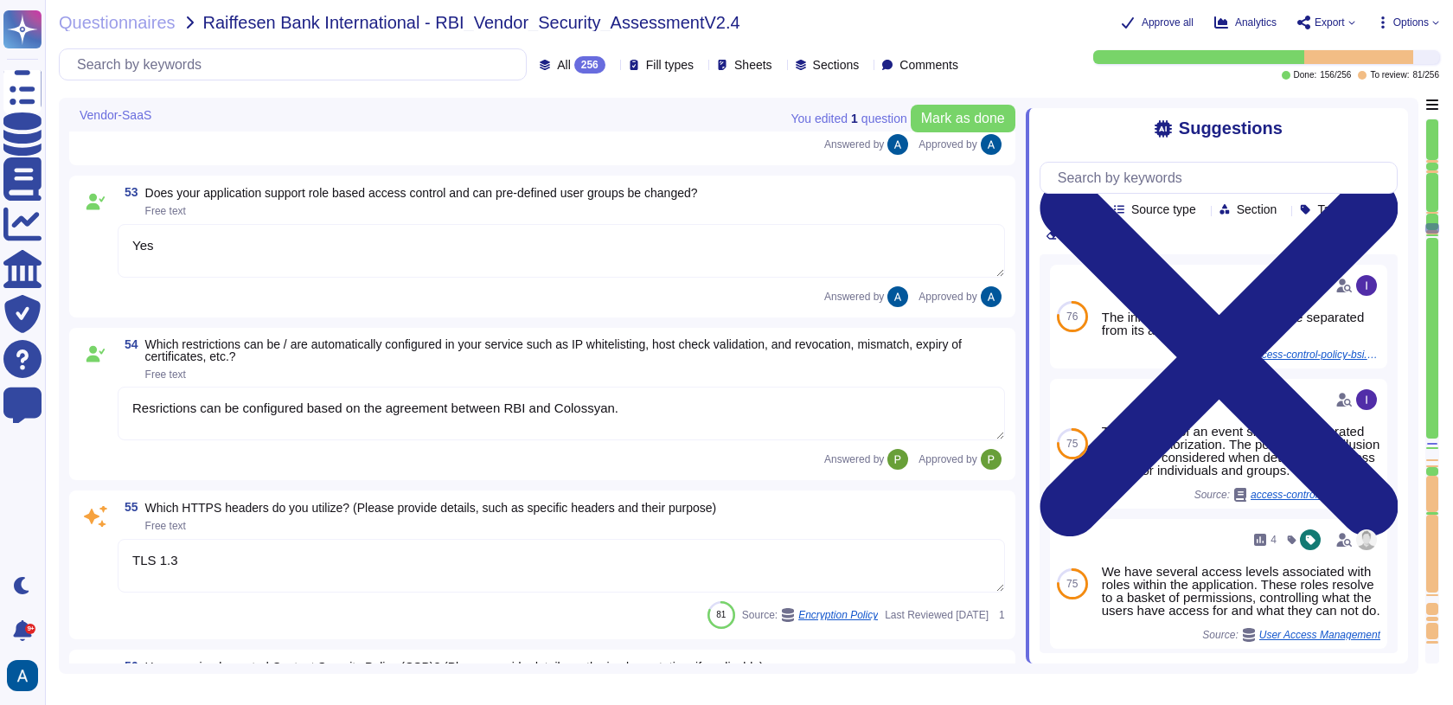
type textarea "SaaS"
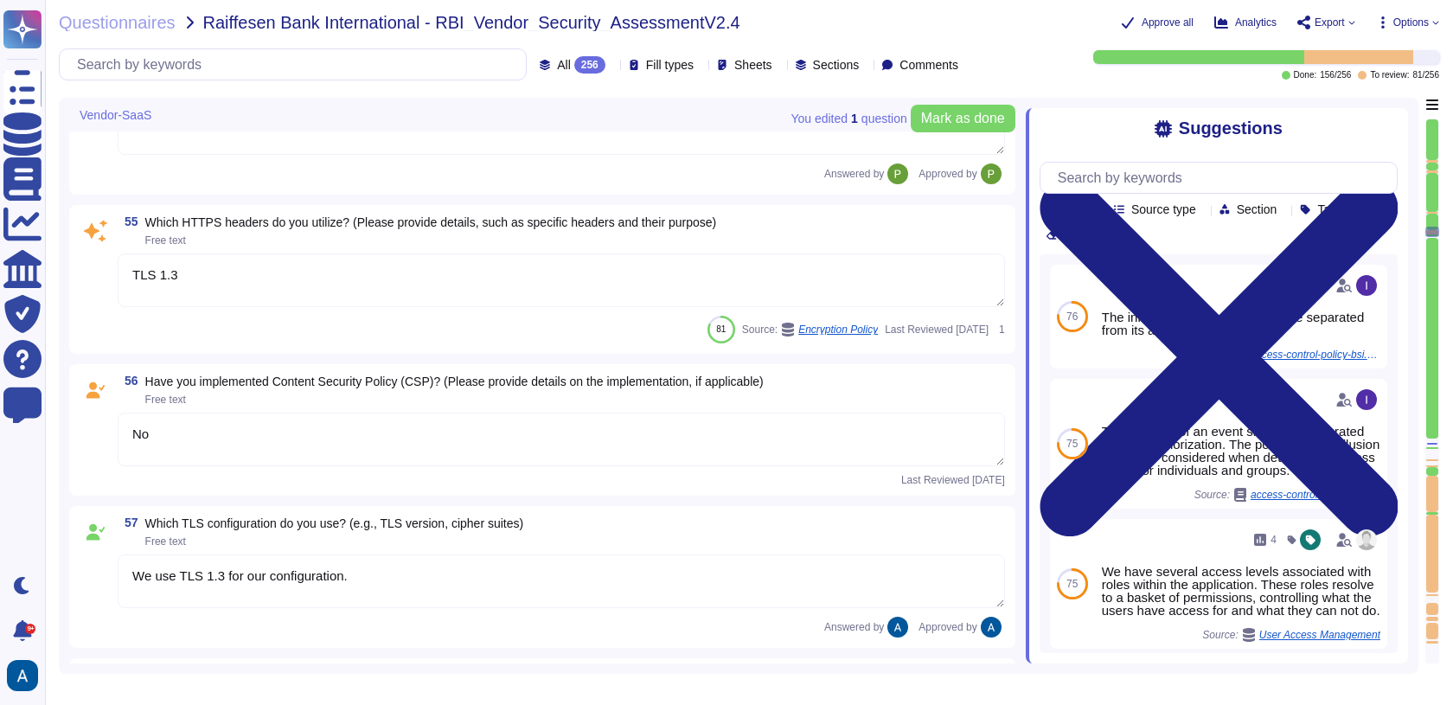
type textarea "Yes"
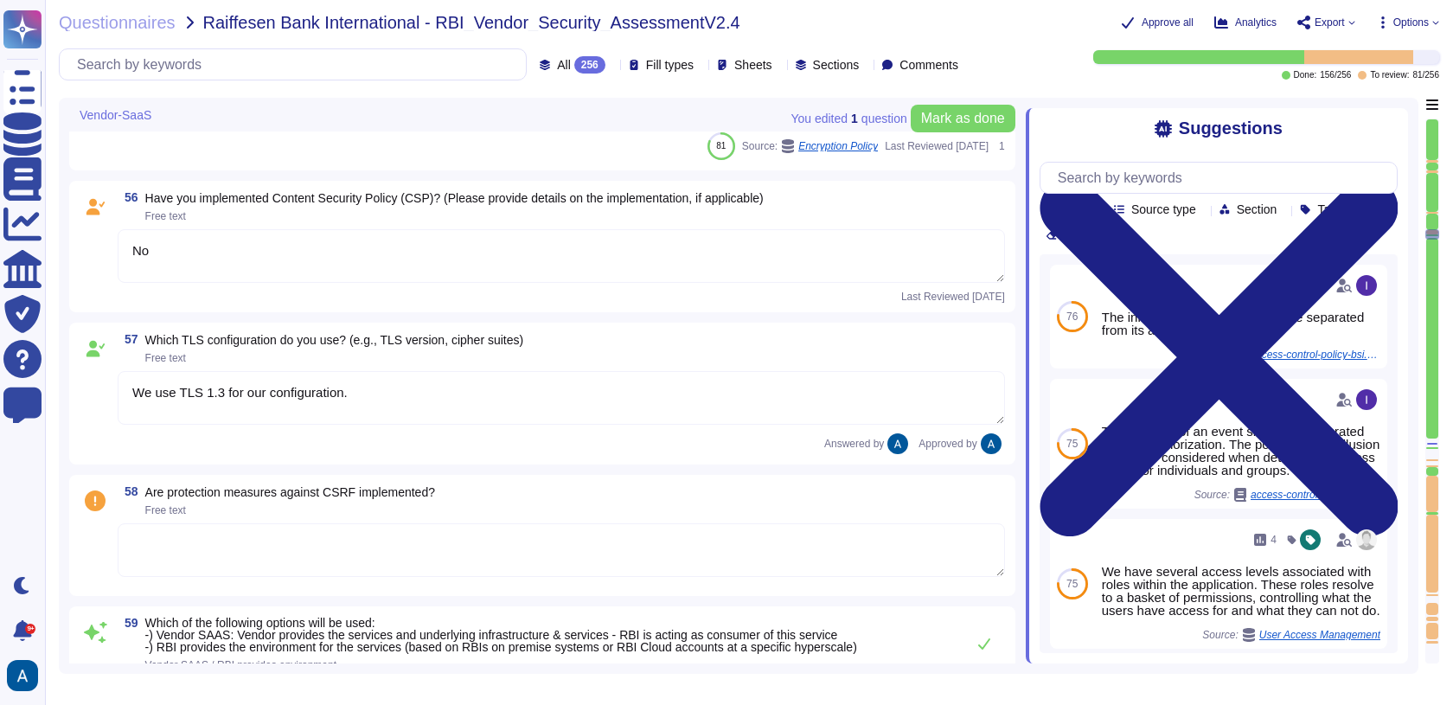
type textarea "Yes"
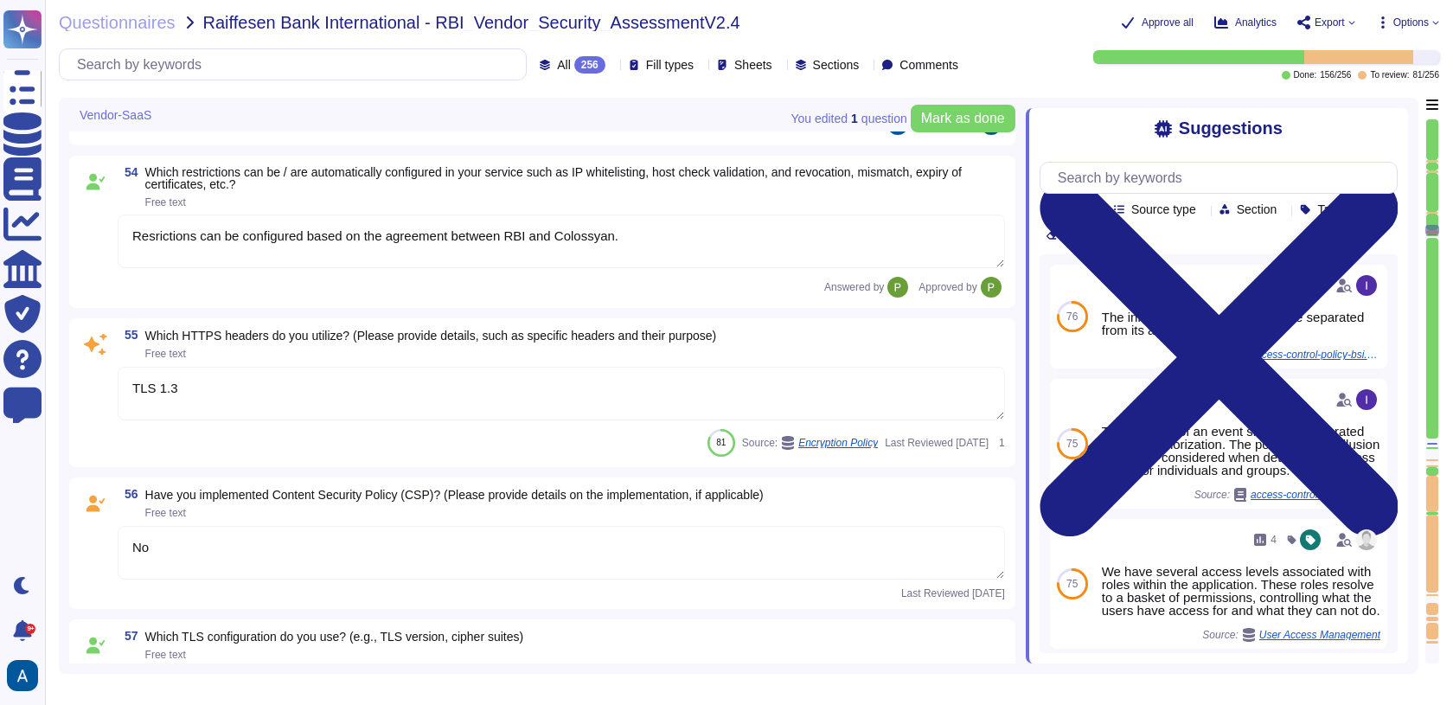
type textarea "For elements of the solution exposed on the internet, we commit to the followin…"
type textarea "1 hour."
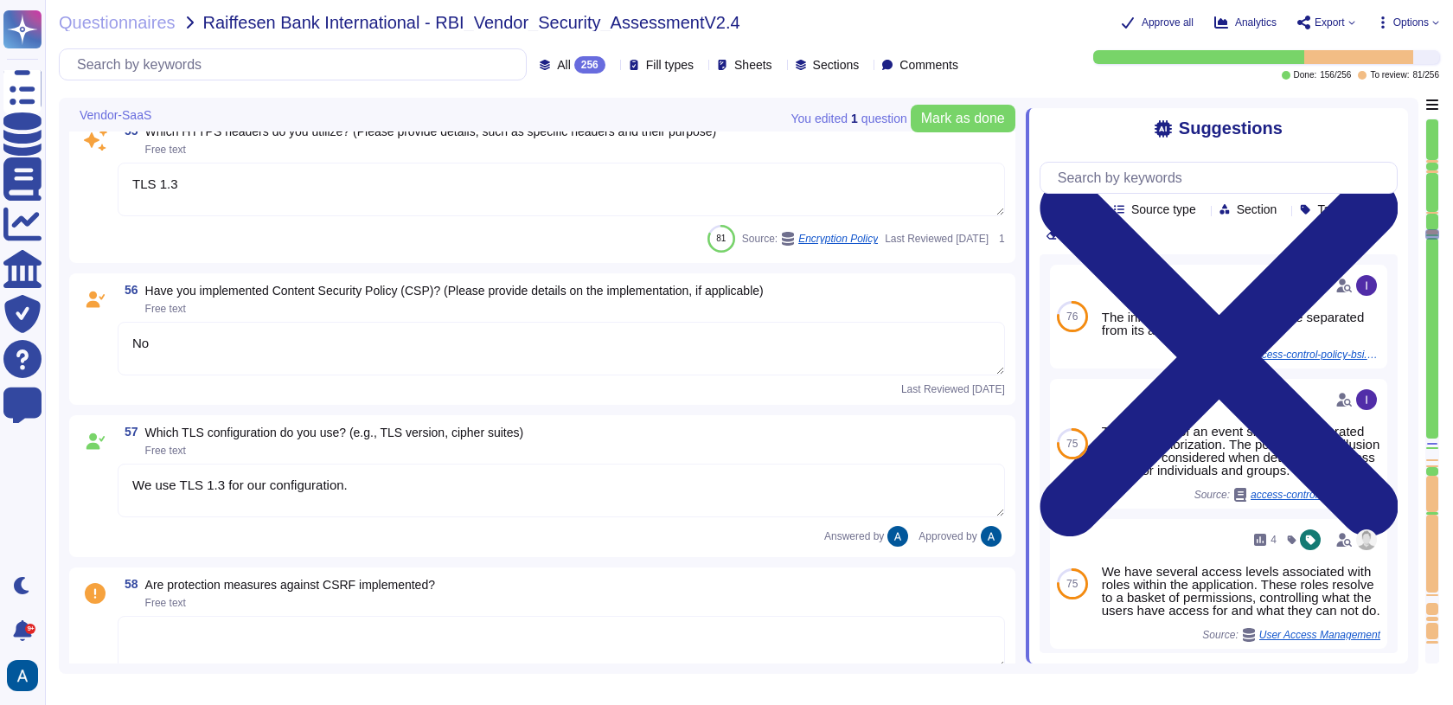
type textarea "Yes"
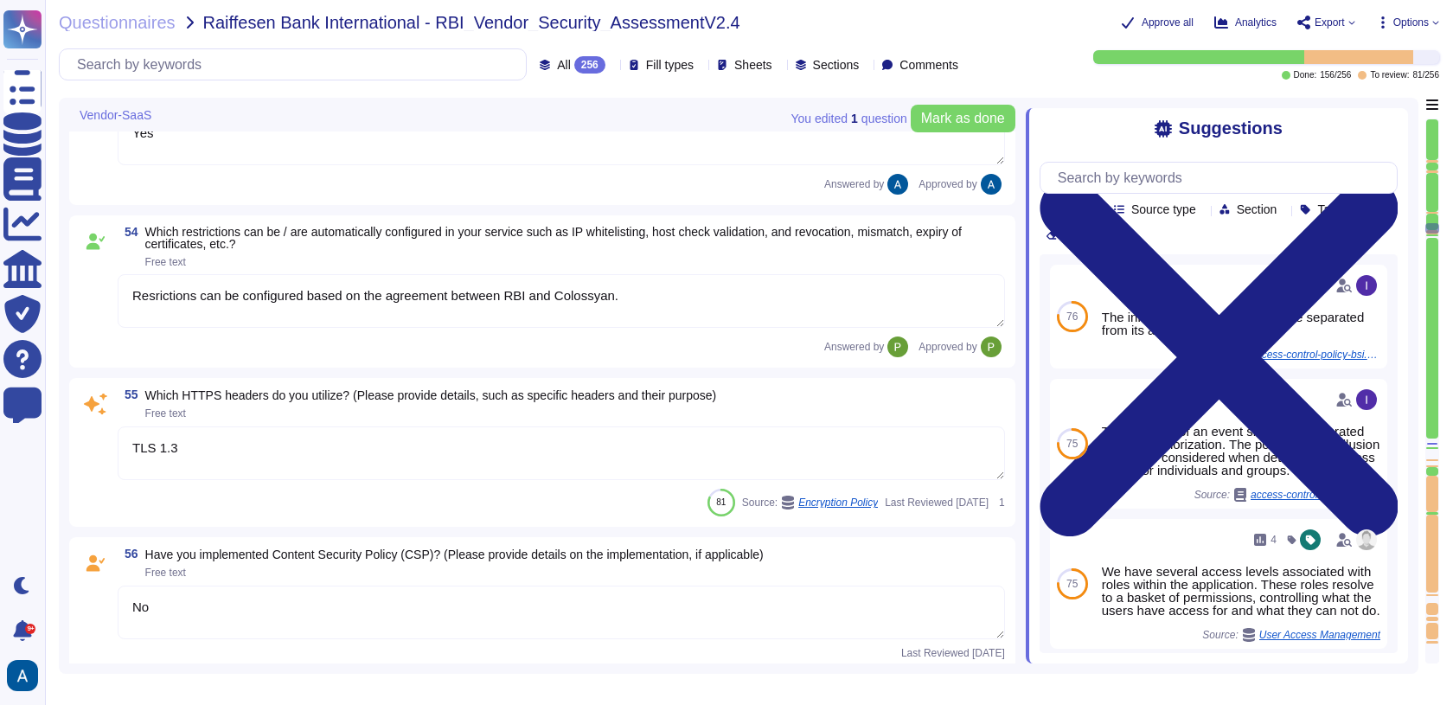
type textarea "For elements of the solution exposed on the internet, we commit to the followin…"
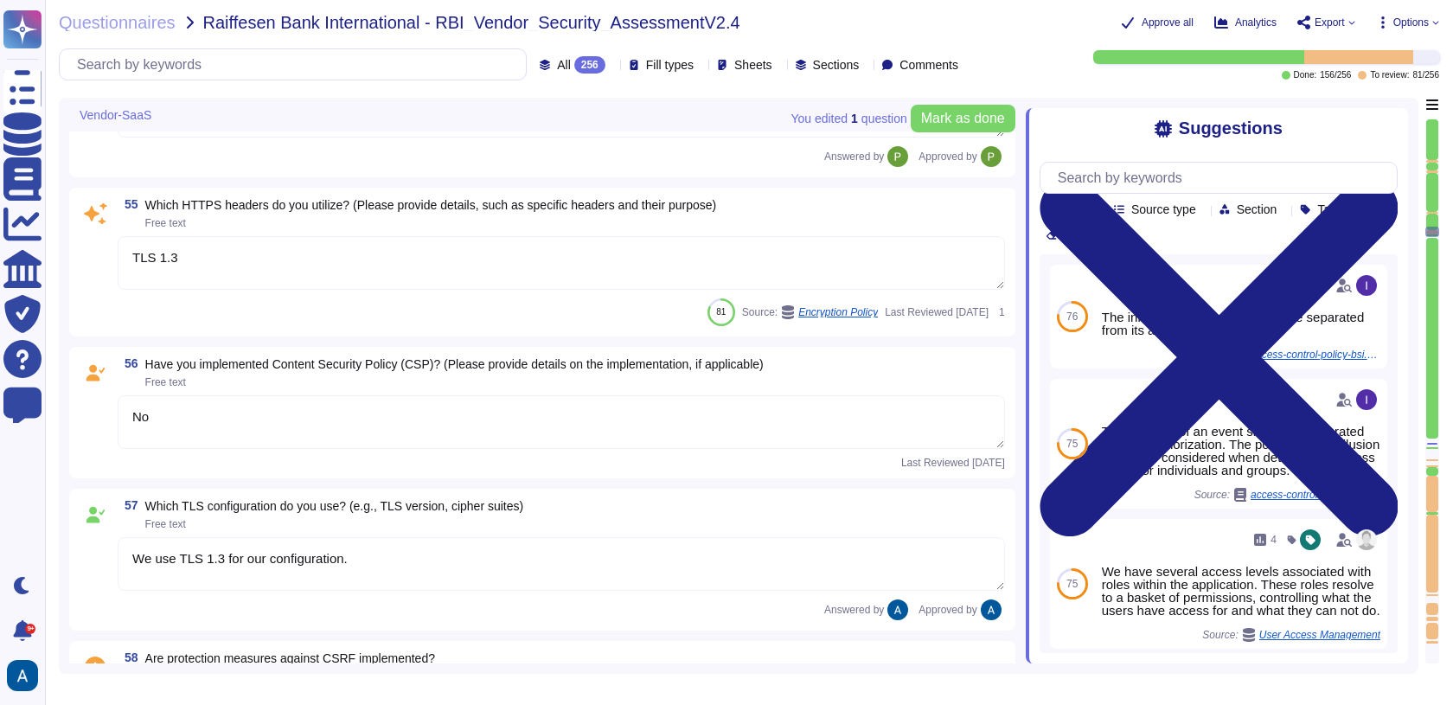
type textarea "Yes"
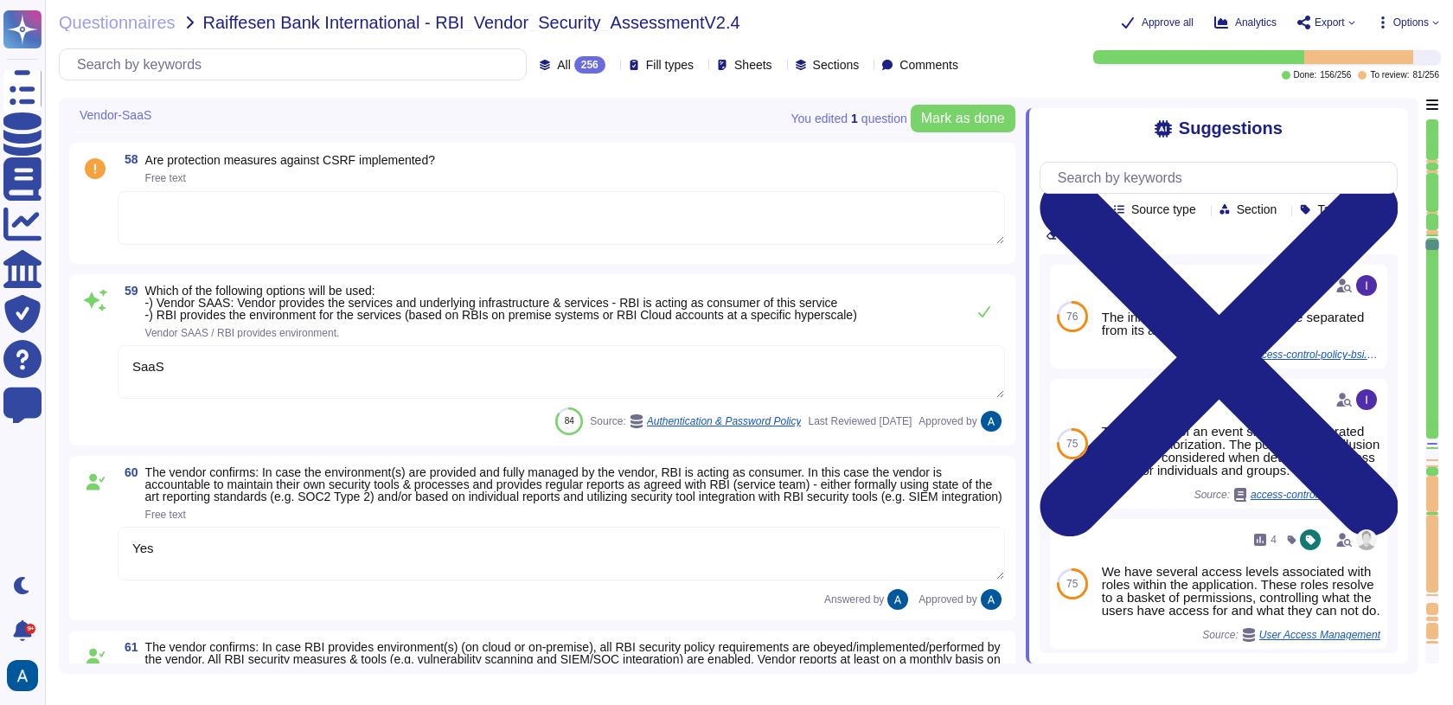
type textarea "Yes, please see Colossyan status page: [URL][DOMAIN_NAME] We commit to be avail…"
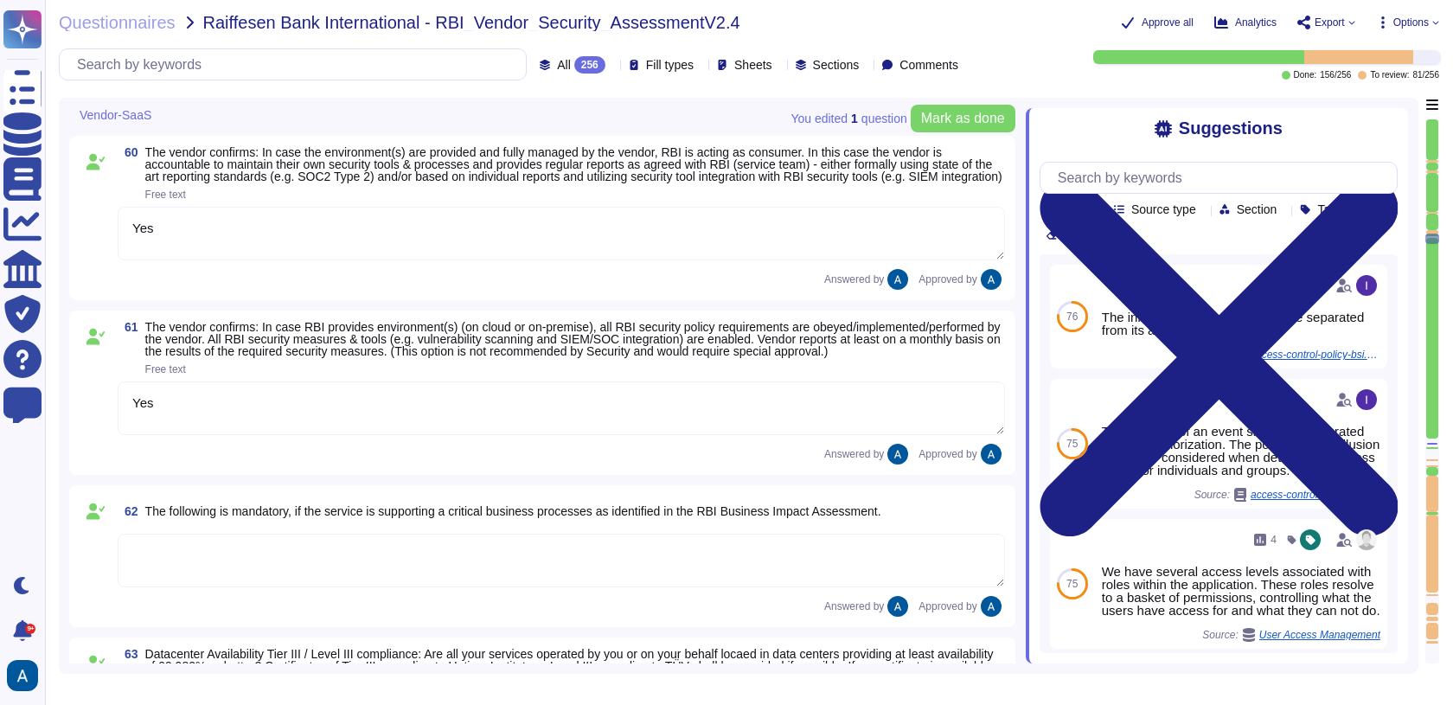
type textarea "TLS 1.3"
type textarea "No"
type textarea "We use TLS 1.3 for our configuration."
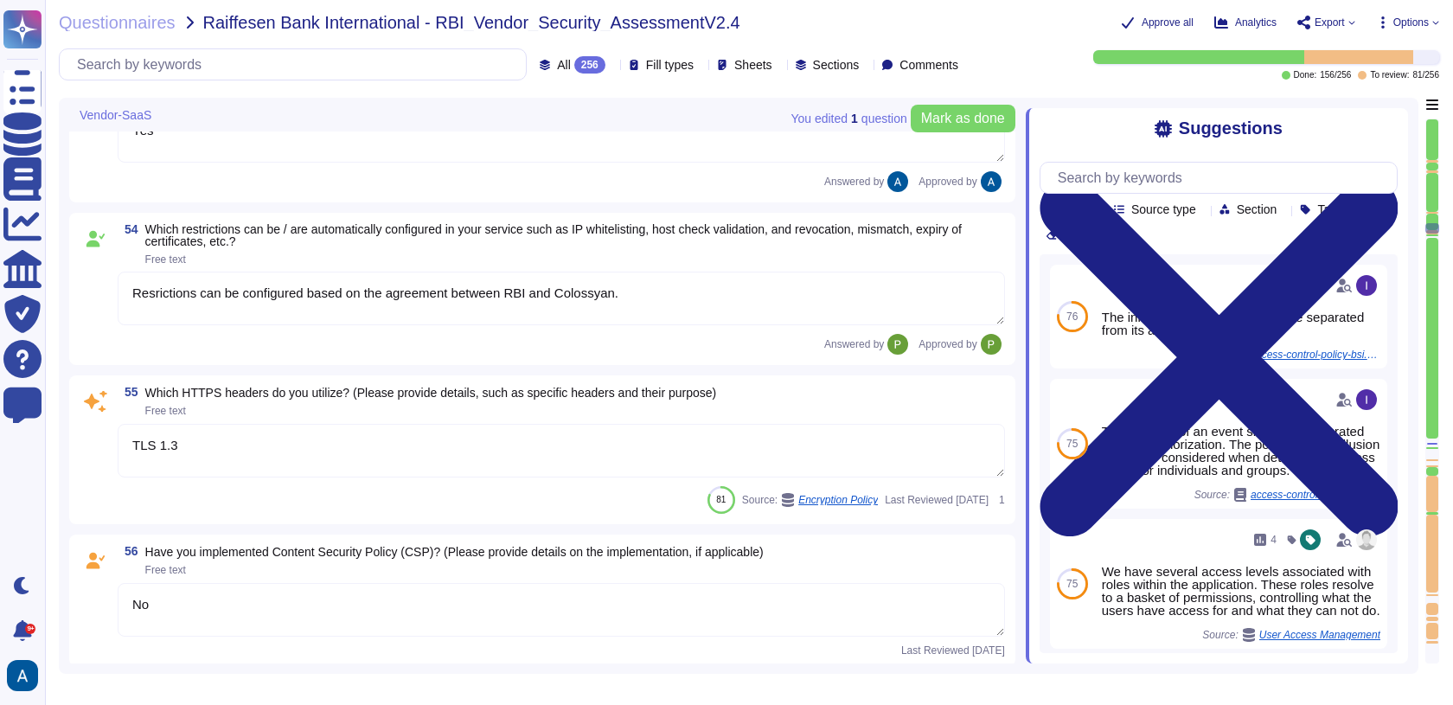
type textarea "For elements of the solution exposed on the internet, we commit to the followin…"
type textarea "1 hour."
type textarea "Yes"
type textarea "Resrictions can be configured based on the agreement between RBI and Colossyan."
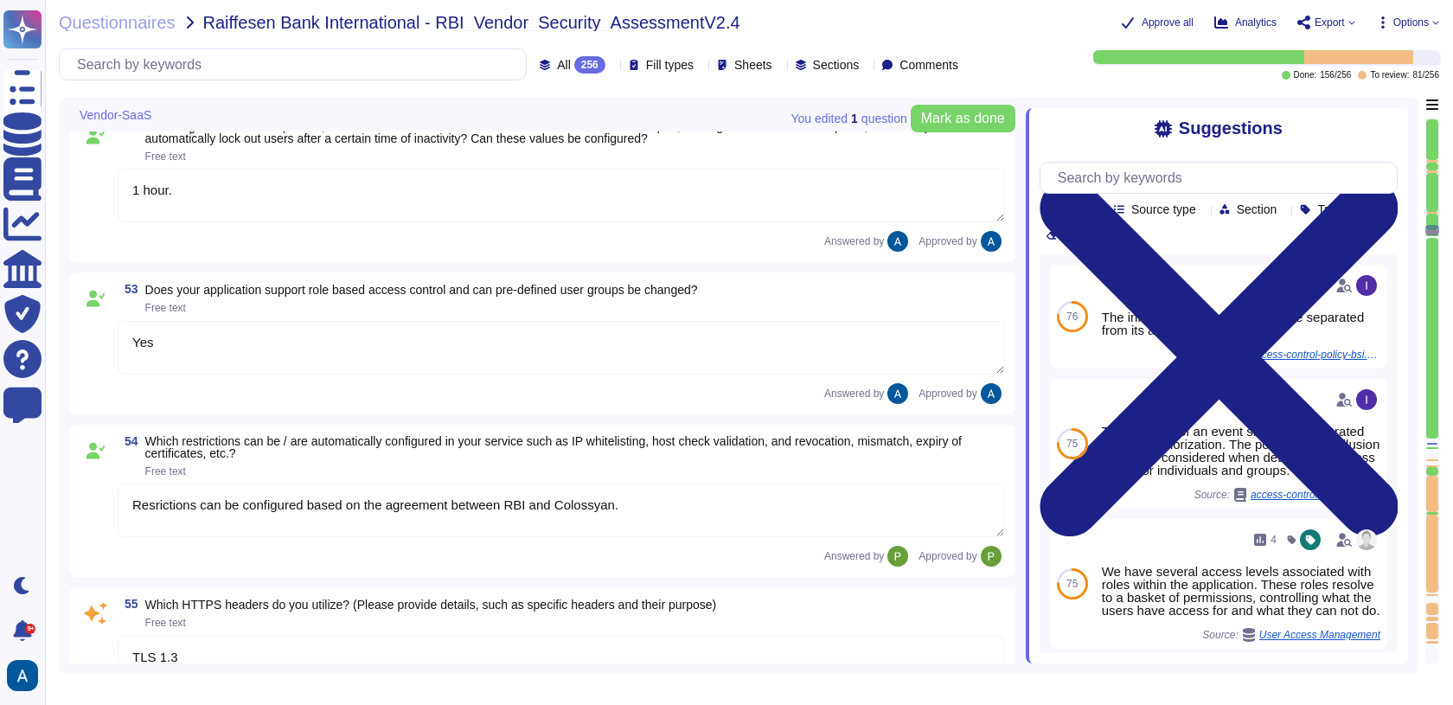
type textarea "Yes"
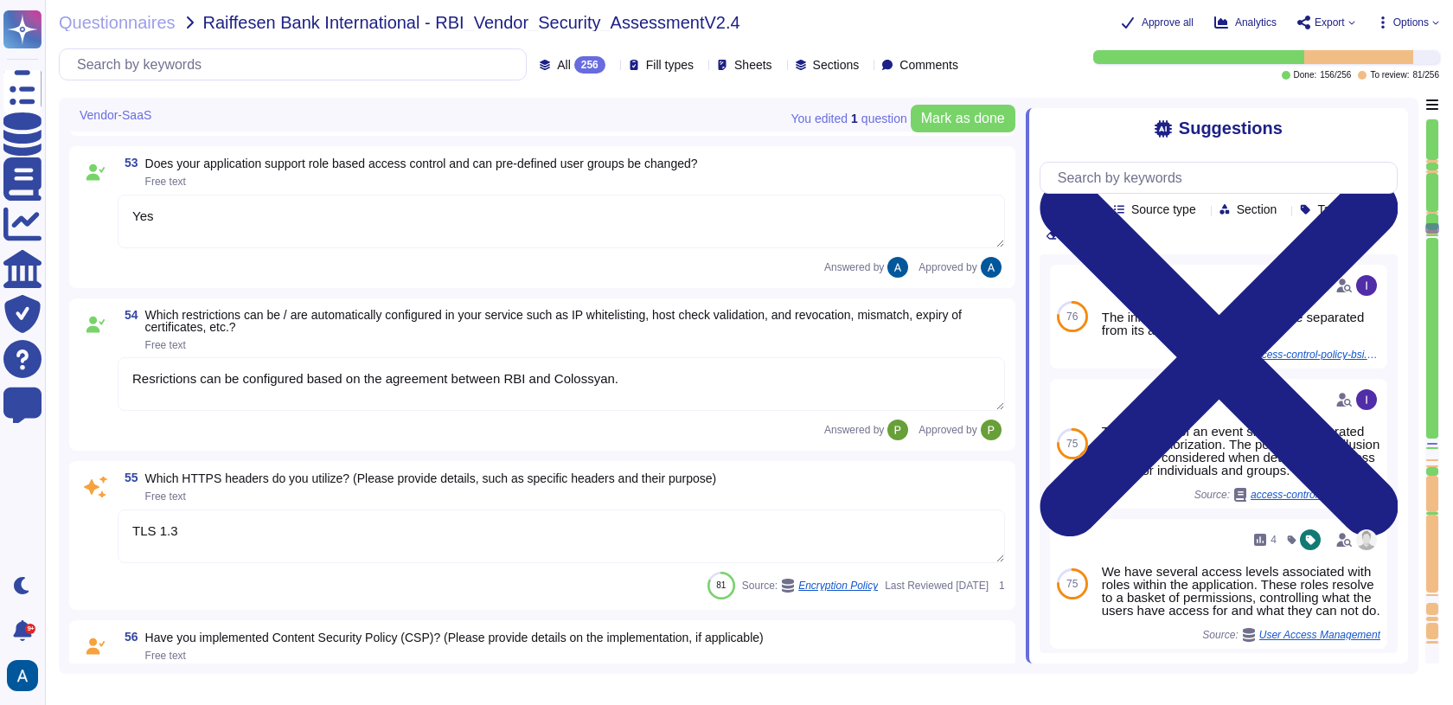
type textarea "For elements of the solution exposed on the internet, we commit to the followin…"
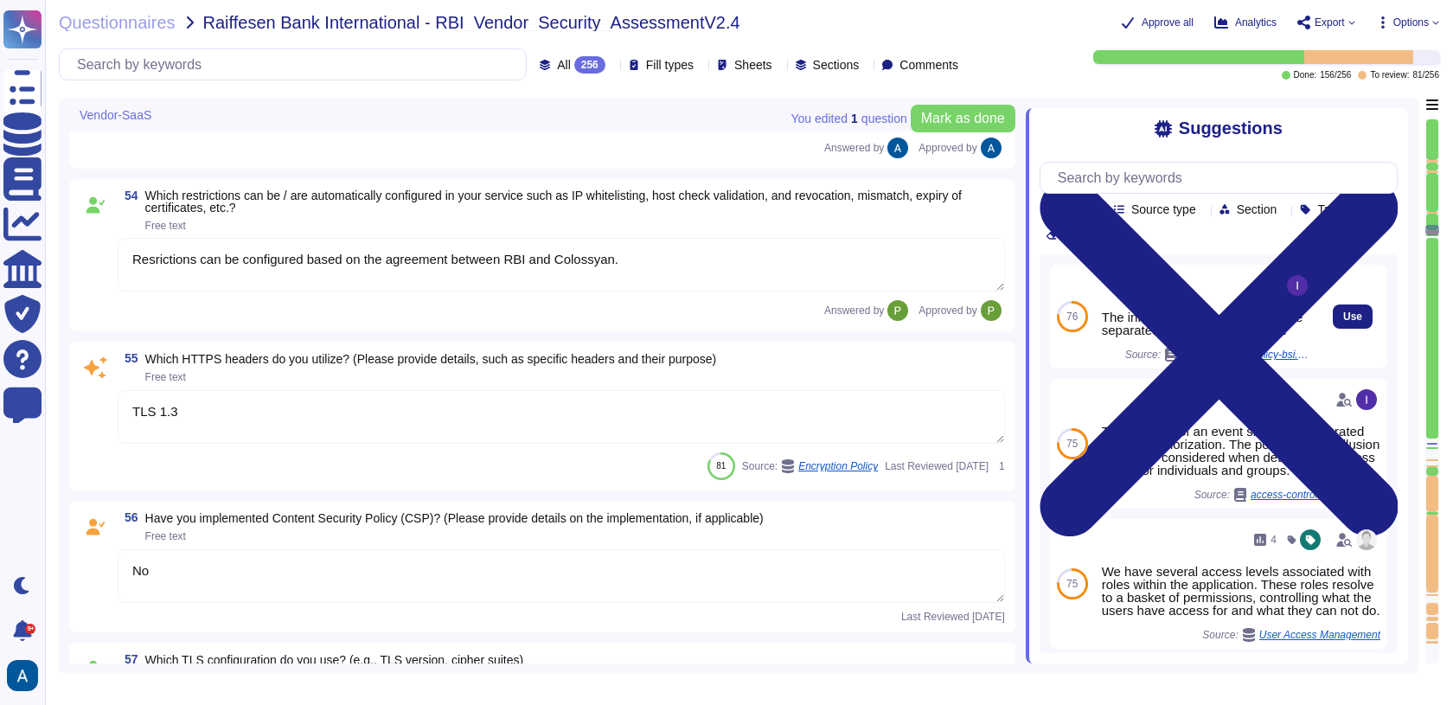
type textarea "SaaS"
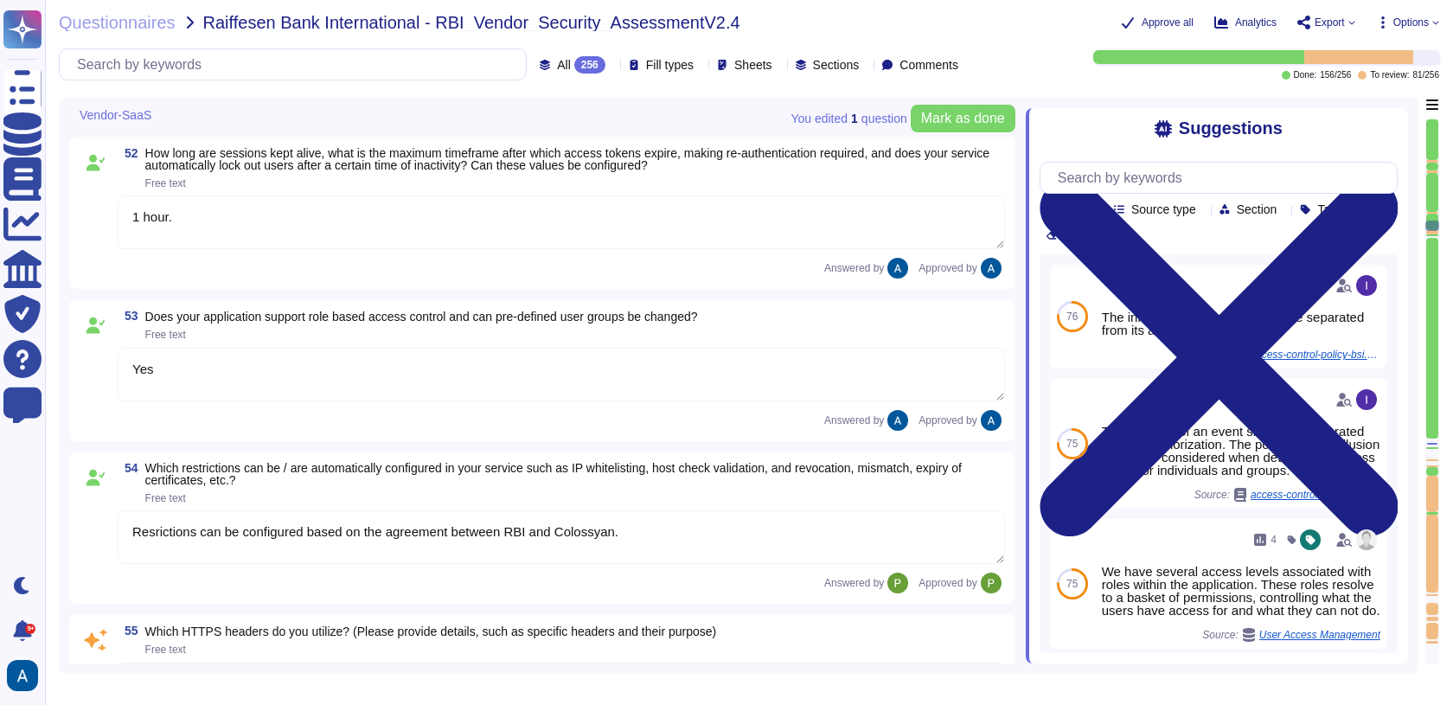
scroll to position [9312, 0]
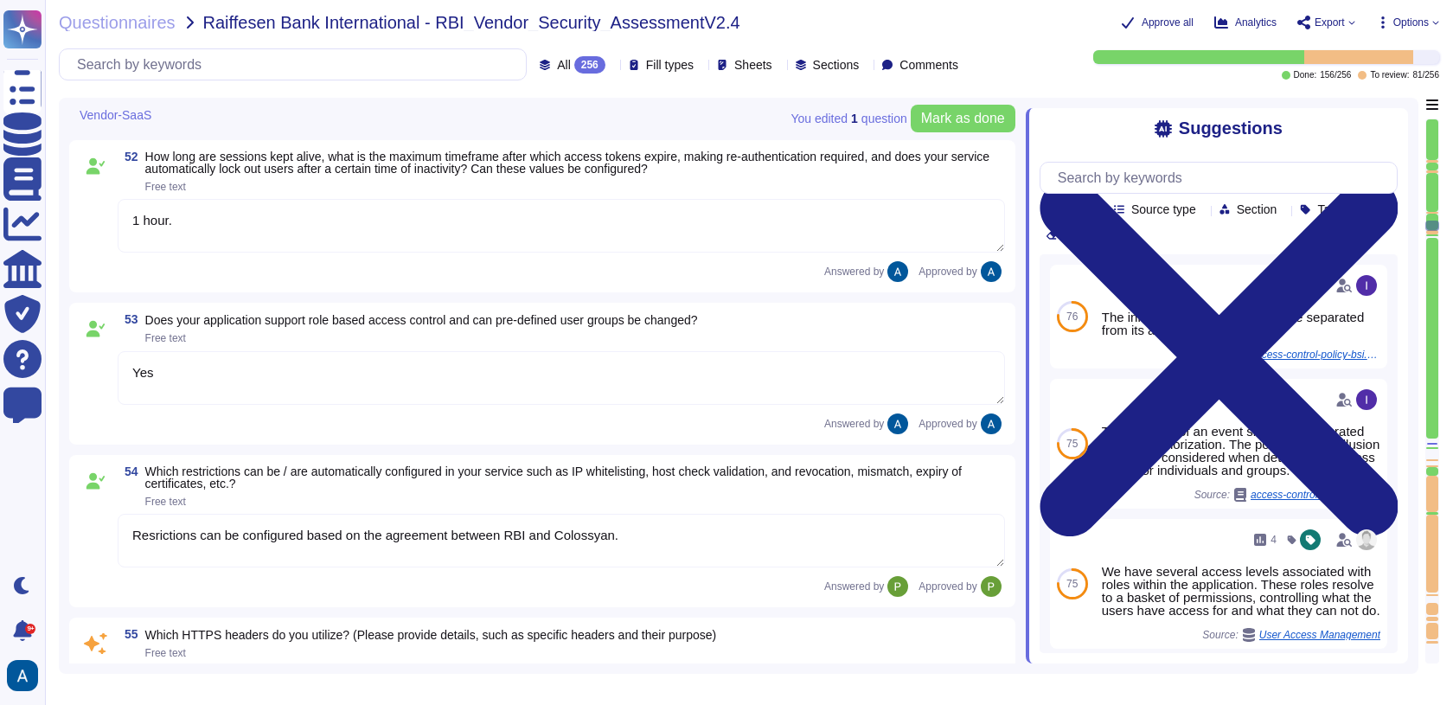
click at [1435, 231] on div at bounding box center [1432, 390] width 14 height 545
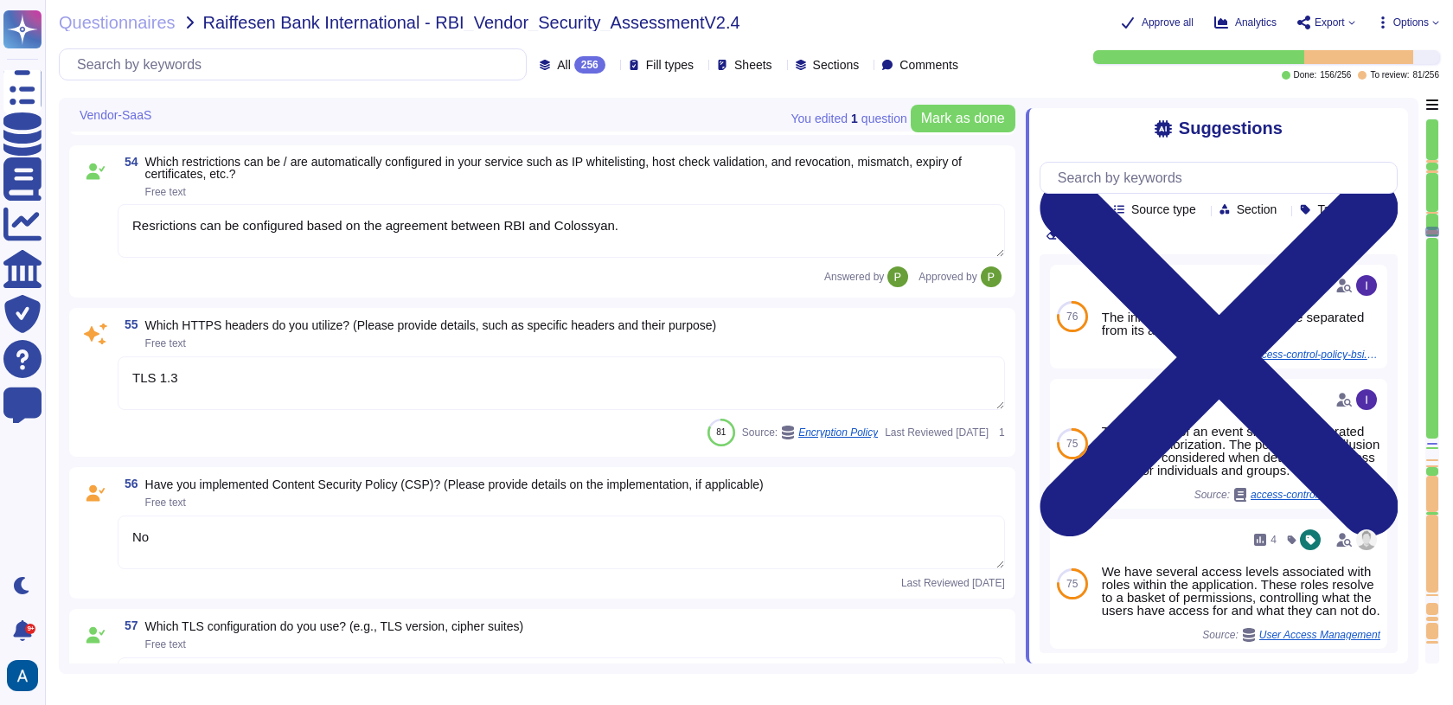
type textarea "Yes"
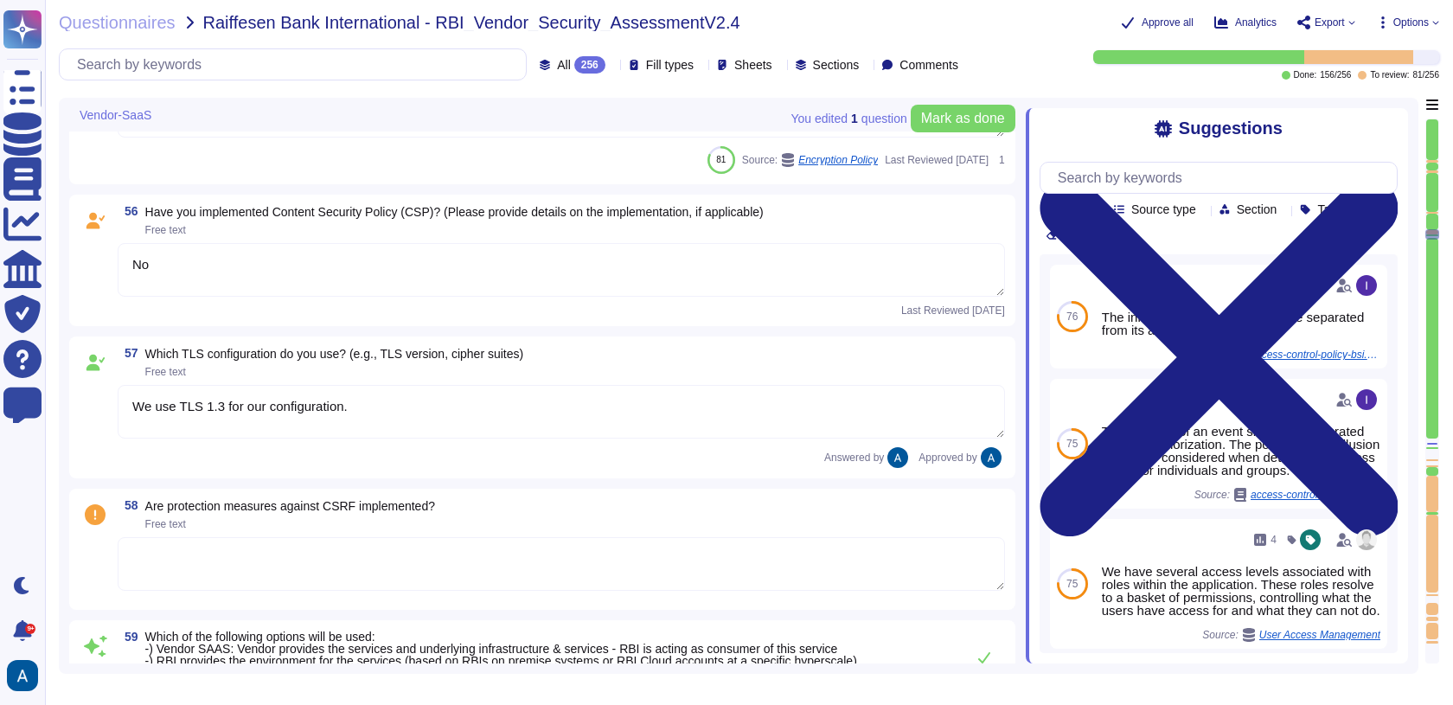
type textarea "Yes"
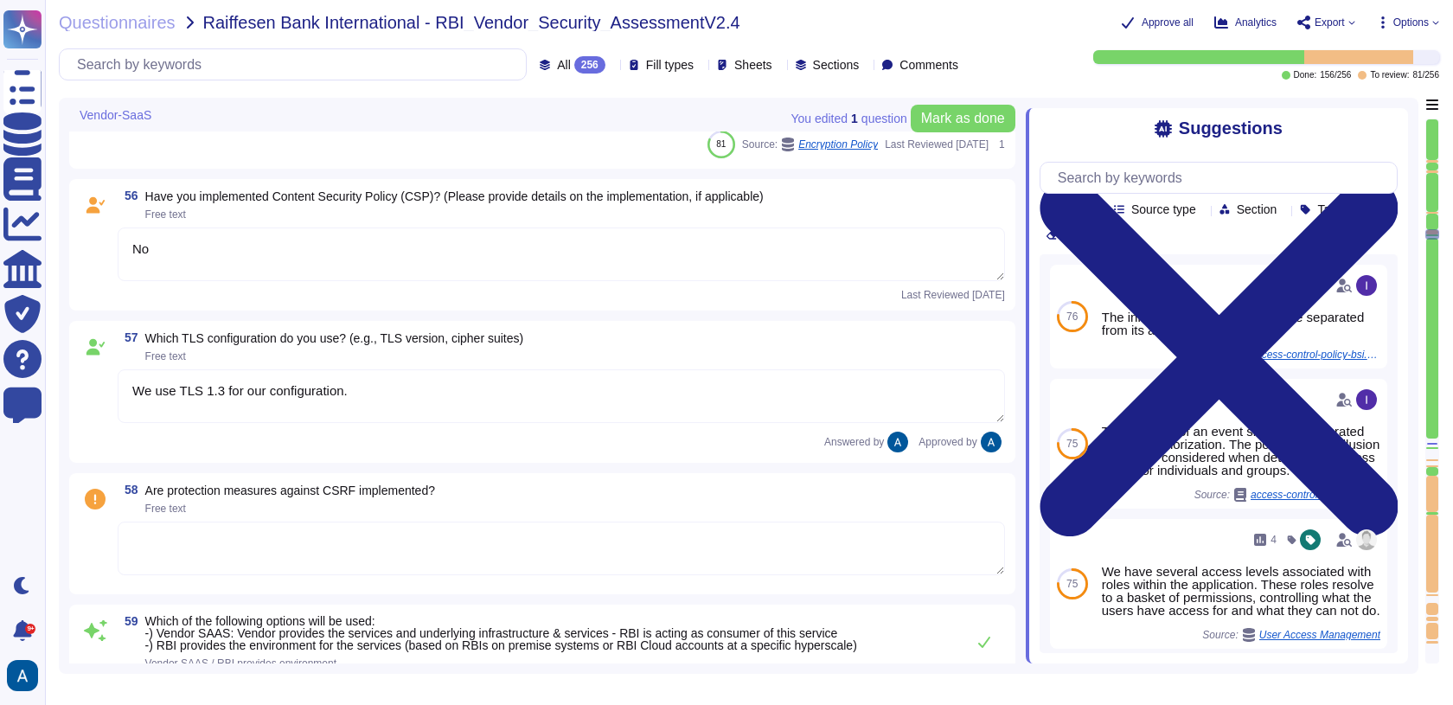
scroll to position [9906, 0]
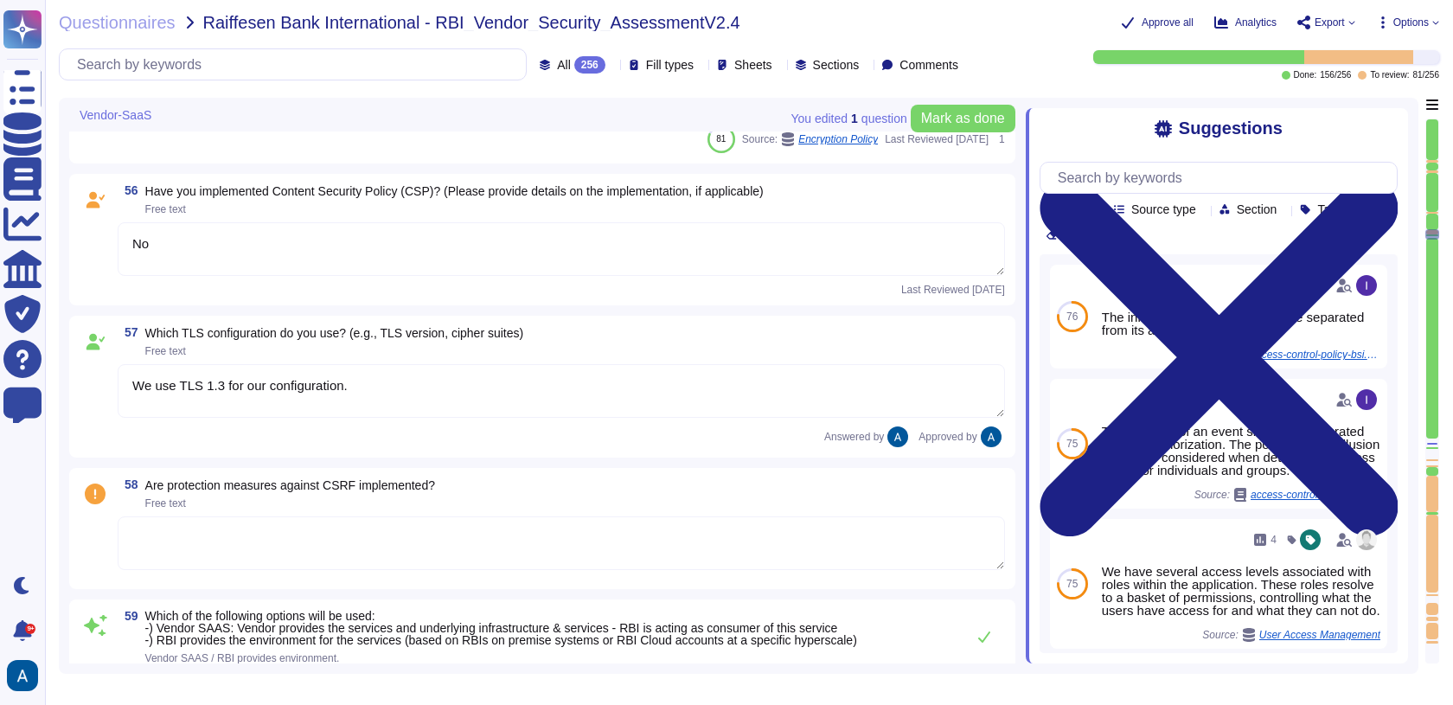
click at [1436, 236] on div at bounding box center [1432, 234] width 14 height 10
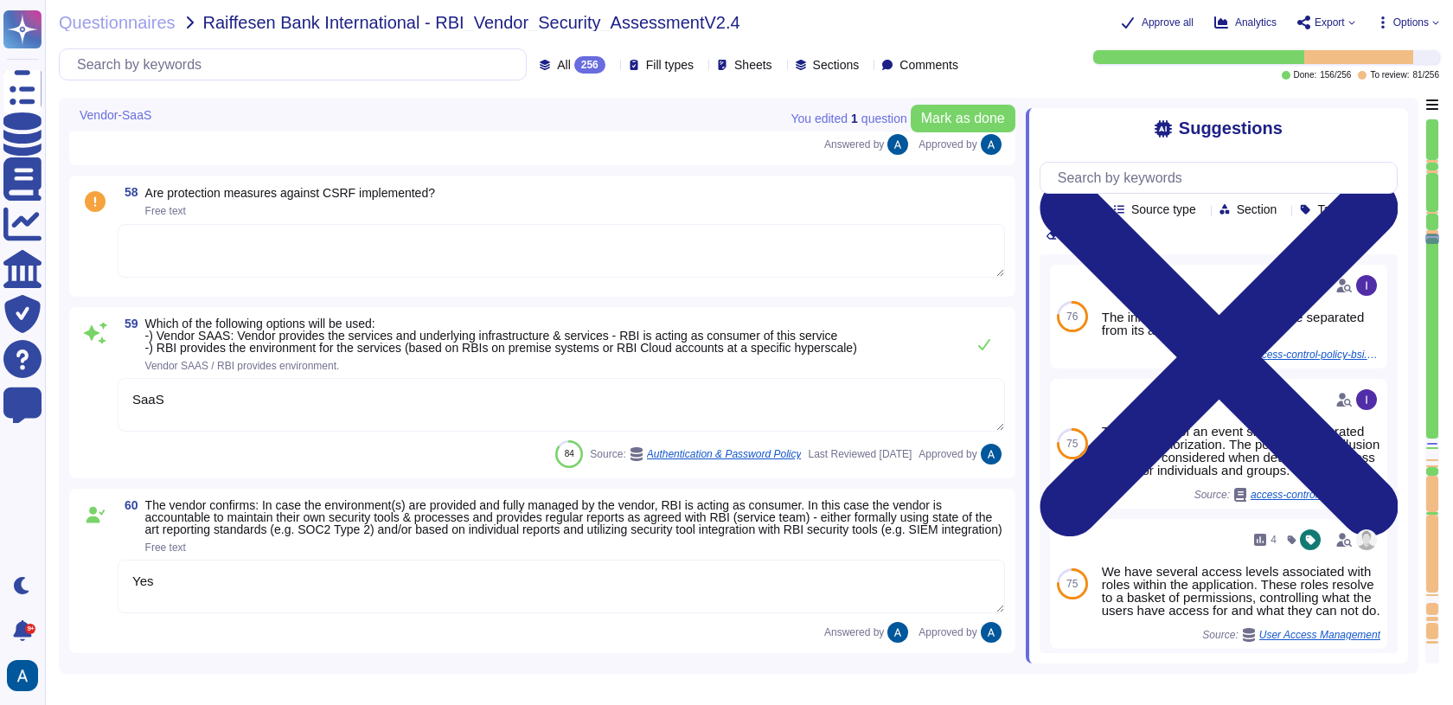
type textarea "Yes, please see Colossyan status page: [URL][DOMAIN_NAME] We commit to be avail…"
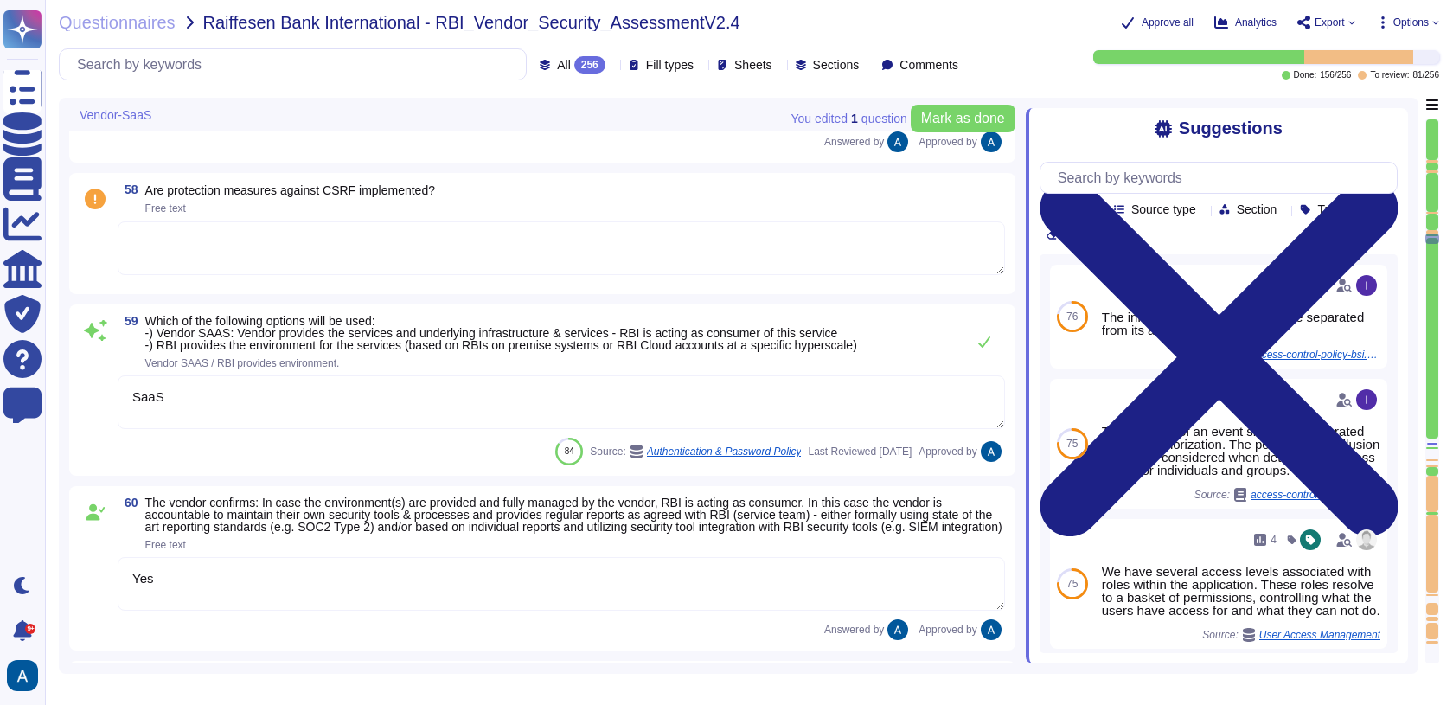
click at [1438, 245] on div at bounding box center [1432, 390] width 14 height 545
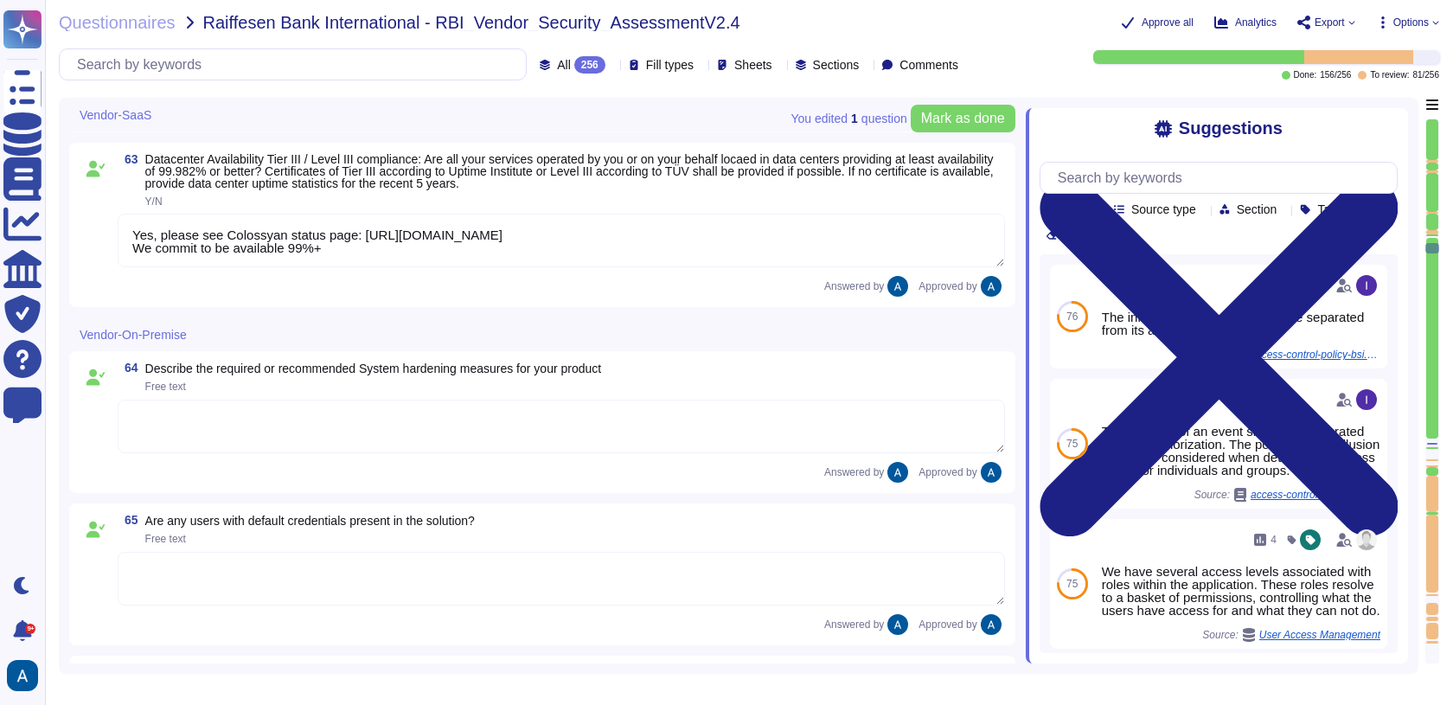
scroll to position [10967, 0]
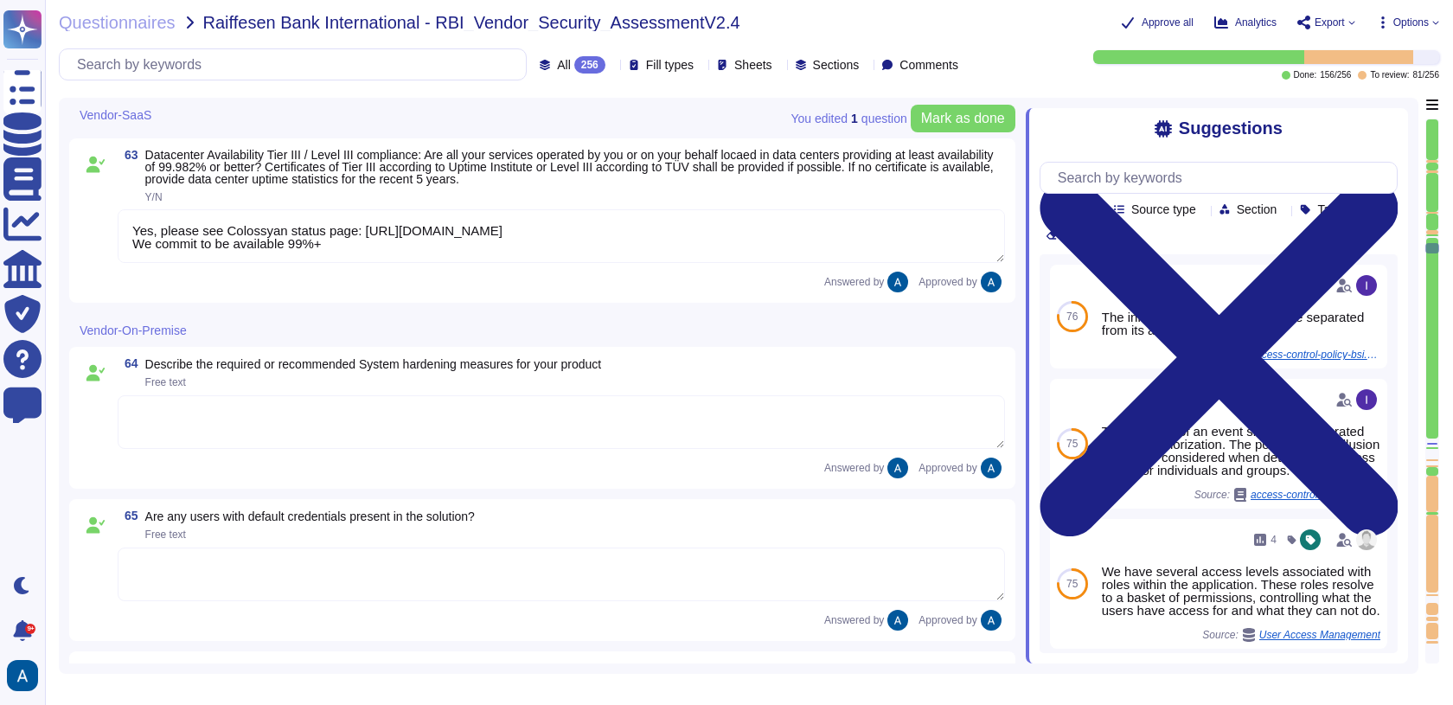
click at [1438, 250] on div at bounding box center [1432, 390] width 14 height 545
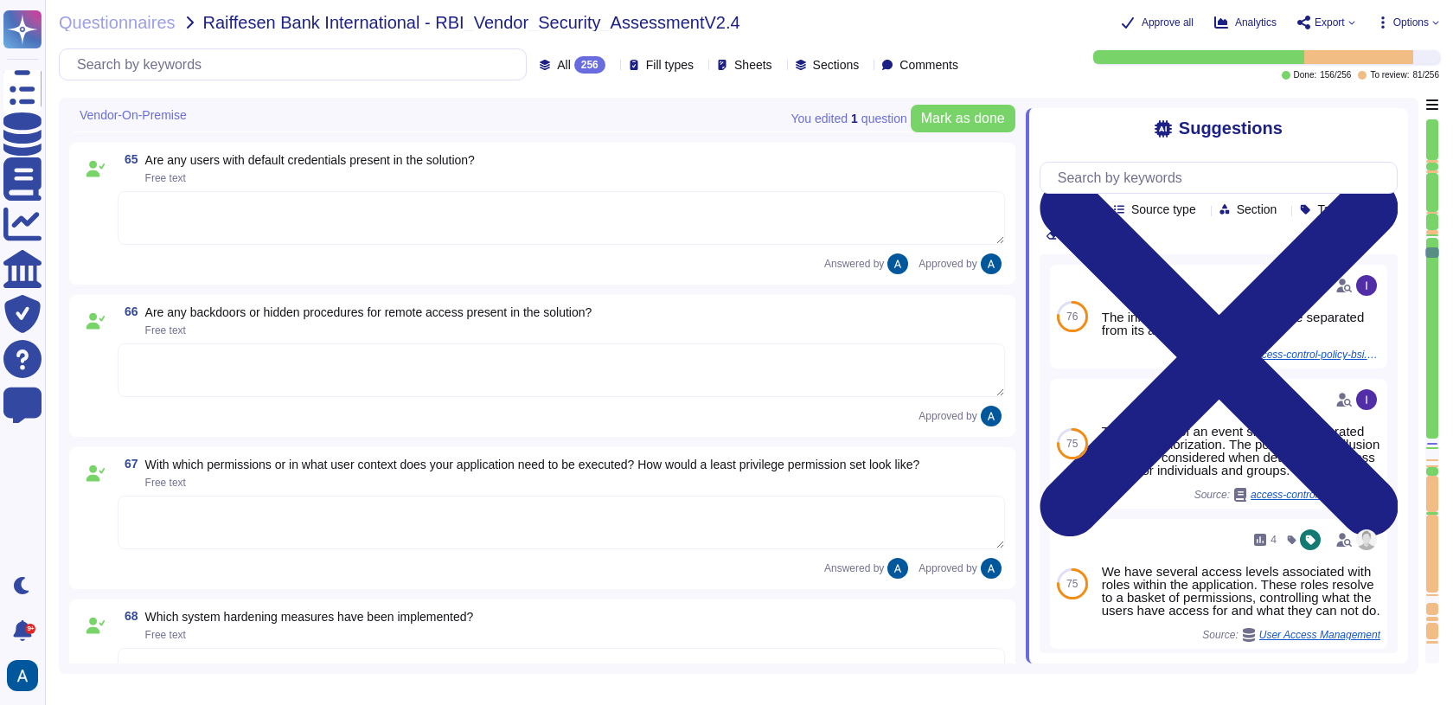
click at [1434, 470] on div at bounding box center [1432, 471] width 12 height 8
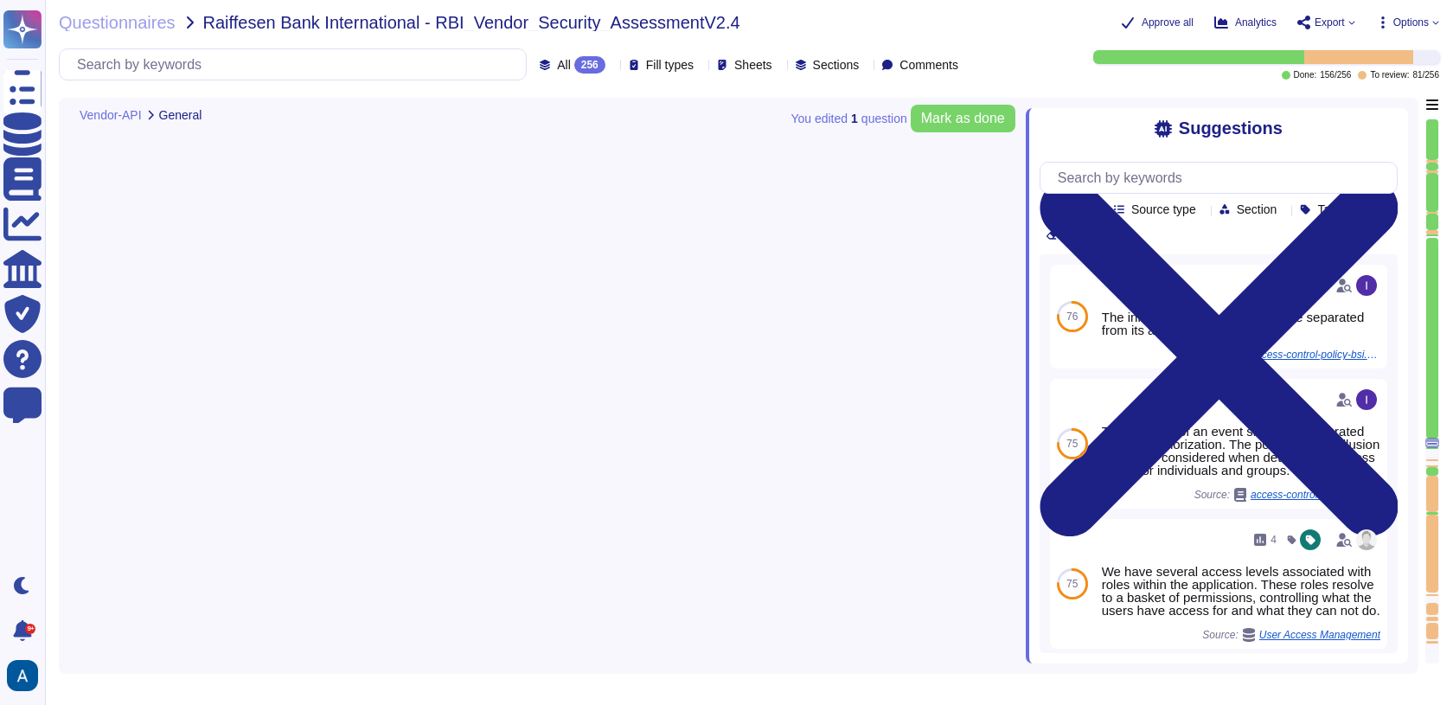
type textarea "Yes"
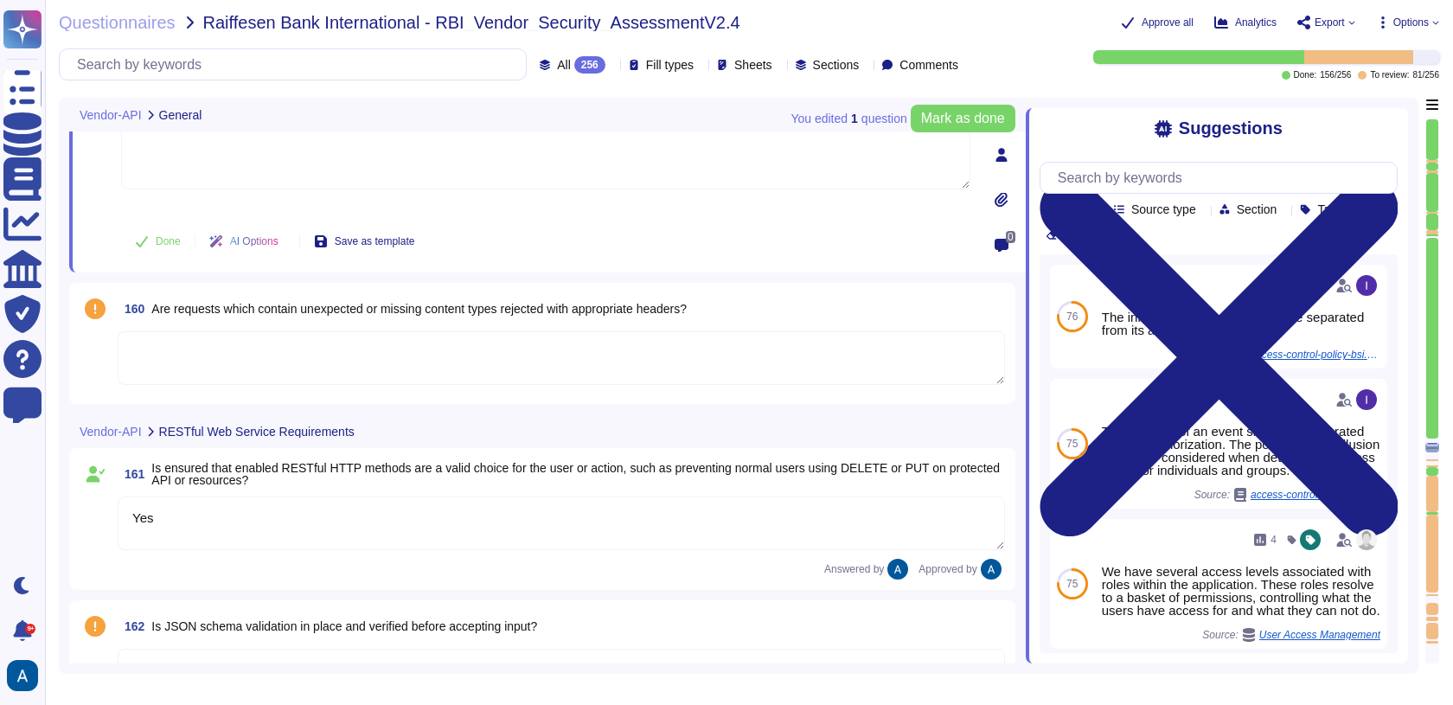
type textarea "Data in transit is protected using TLS 1.3, ensuring secure transmission. The e…"
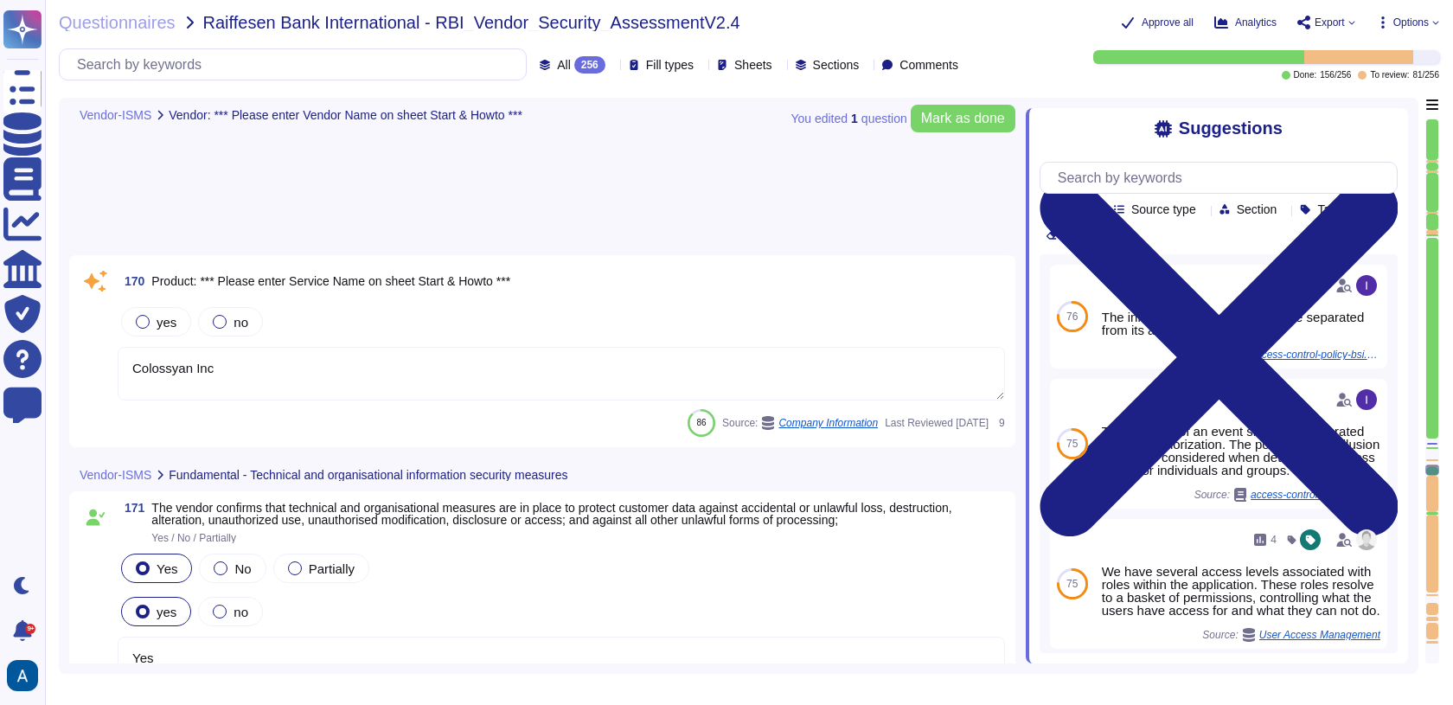
type textarea "Colossyan Inc"
type textarea "Yes"
type textarea "Yes, Access is restricted to those with a genuine need-to-know, and the transmi…"
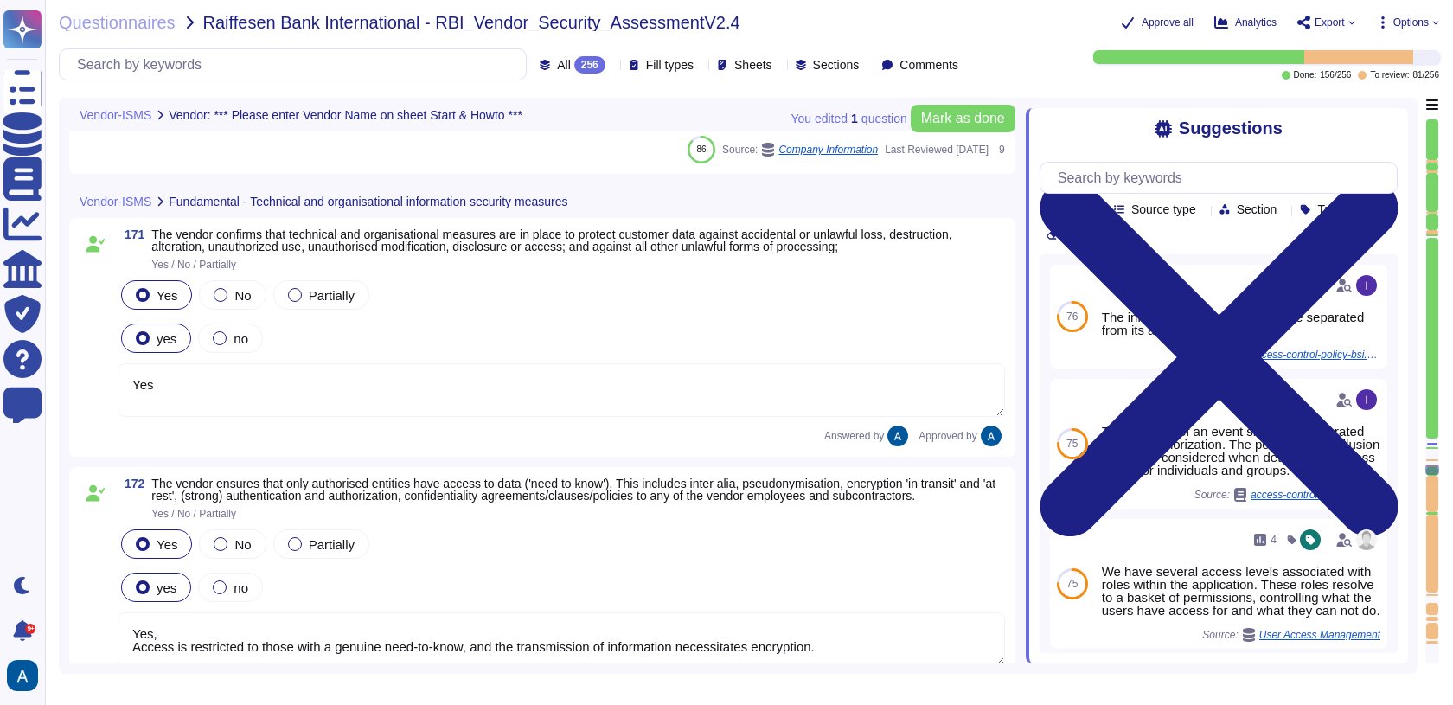
type textarea "Backups are configured to run daily on in-scope systems."
type textarea "Colossyan has established a Business Continuity Plan (BCP) that includes concre…"
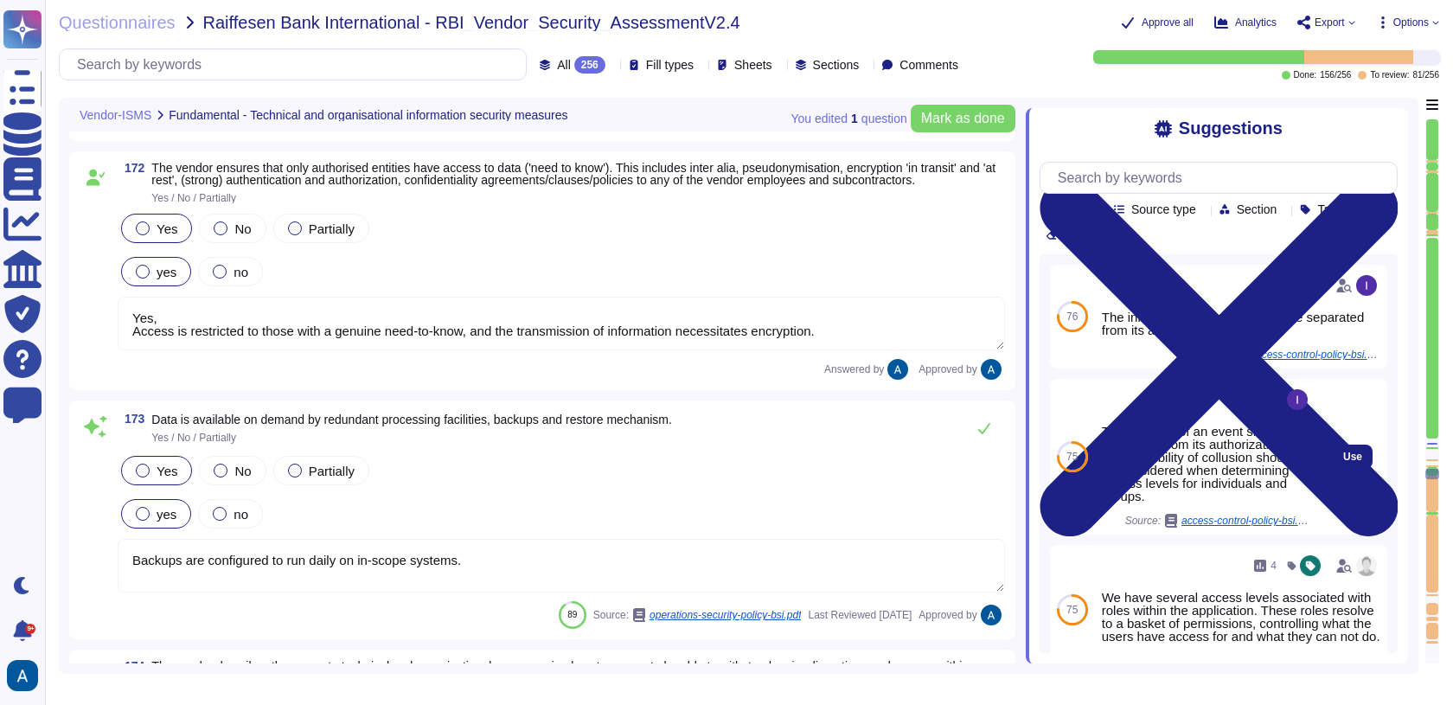
type textarea "Confidential customer data shall be protected in accordance with all contracts …"
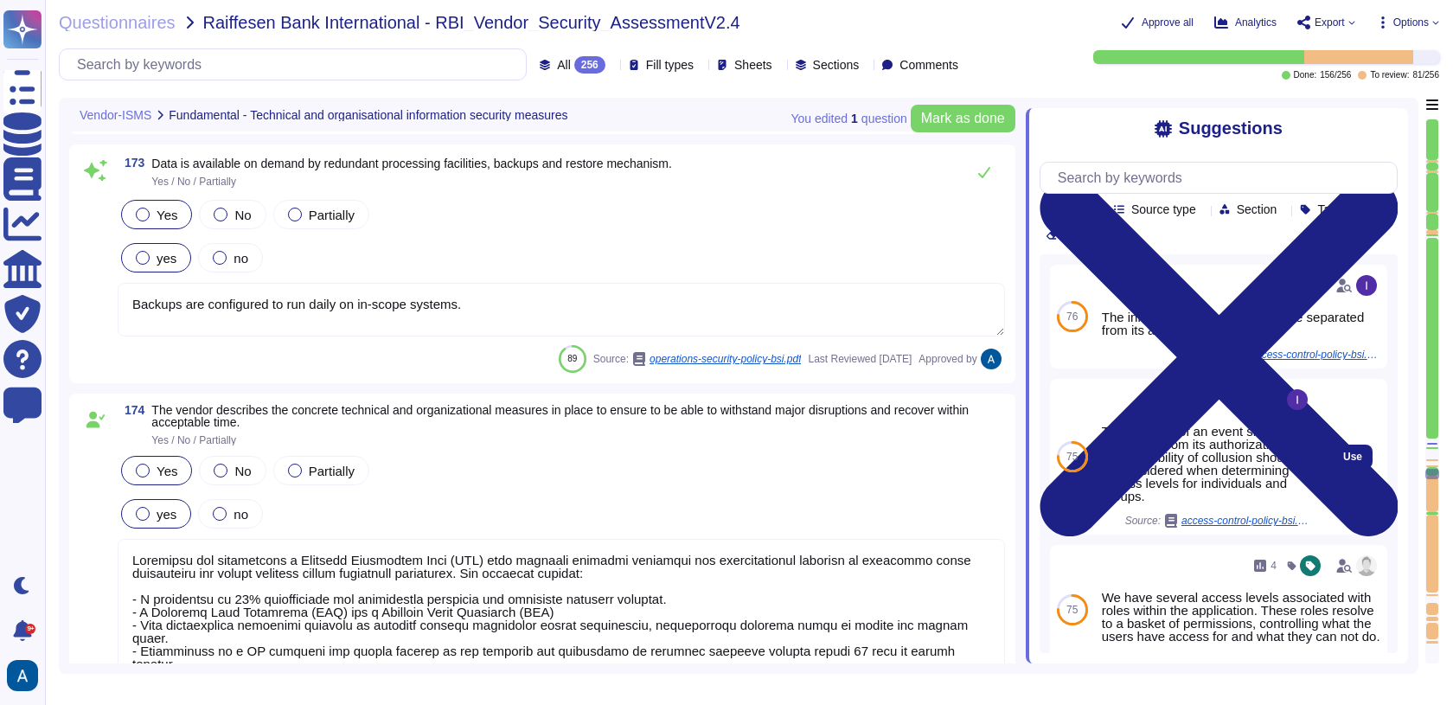
scroll to position [27525, 0]
